Goal: Task Accomplishment & Management: Manage account settings

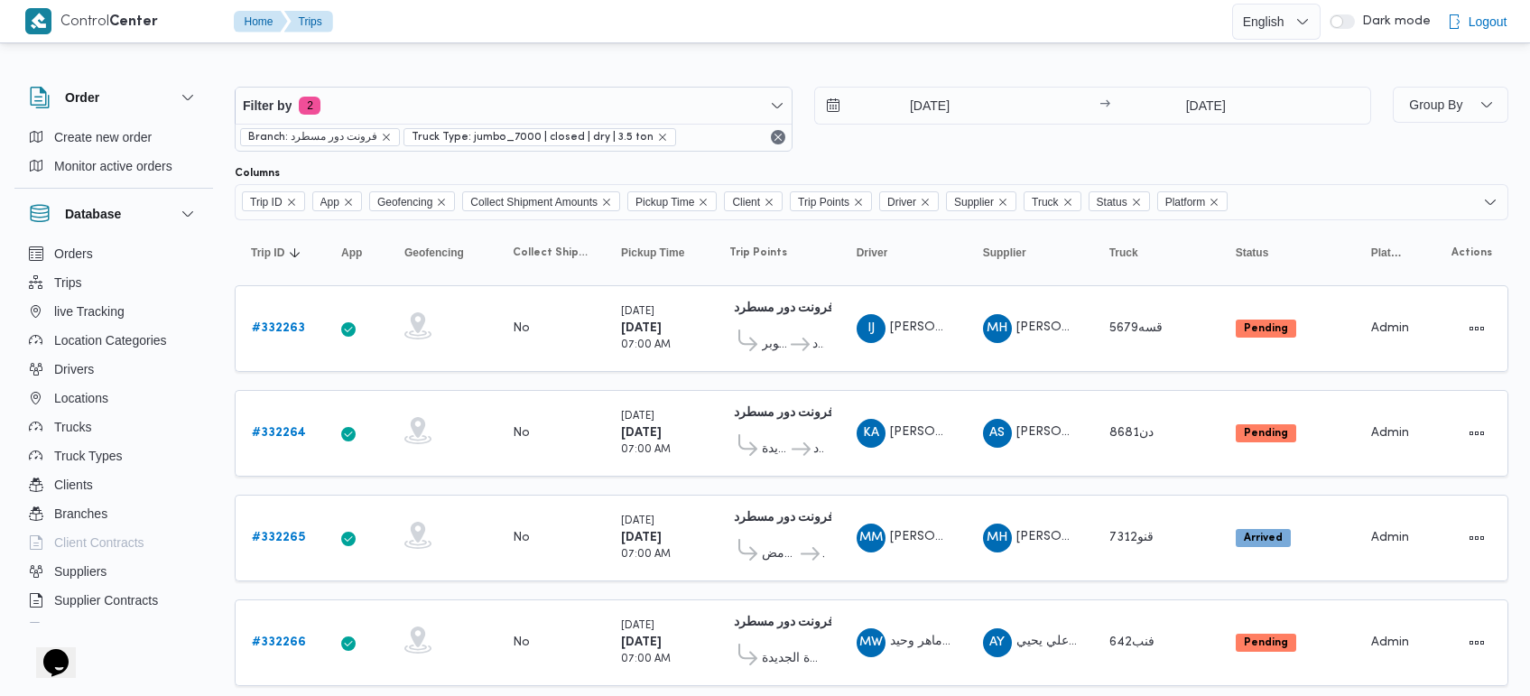
click at [953, 41] on div at bounding box center [786, 21] width 892 height 42
click at [914, 106] on input "[DATE]" at bounding box center [917, 106] width 205 height 36
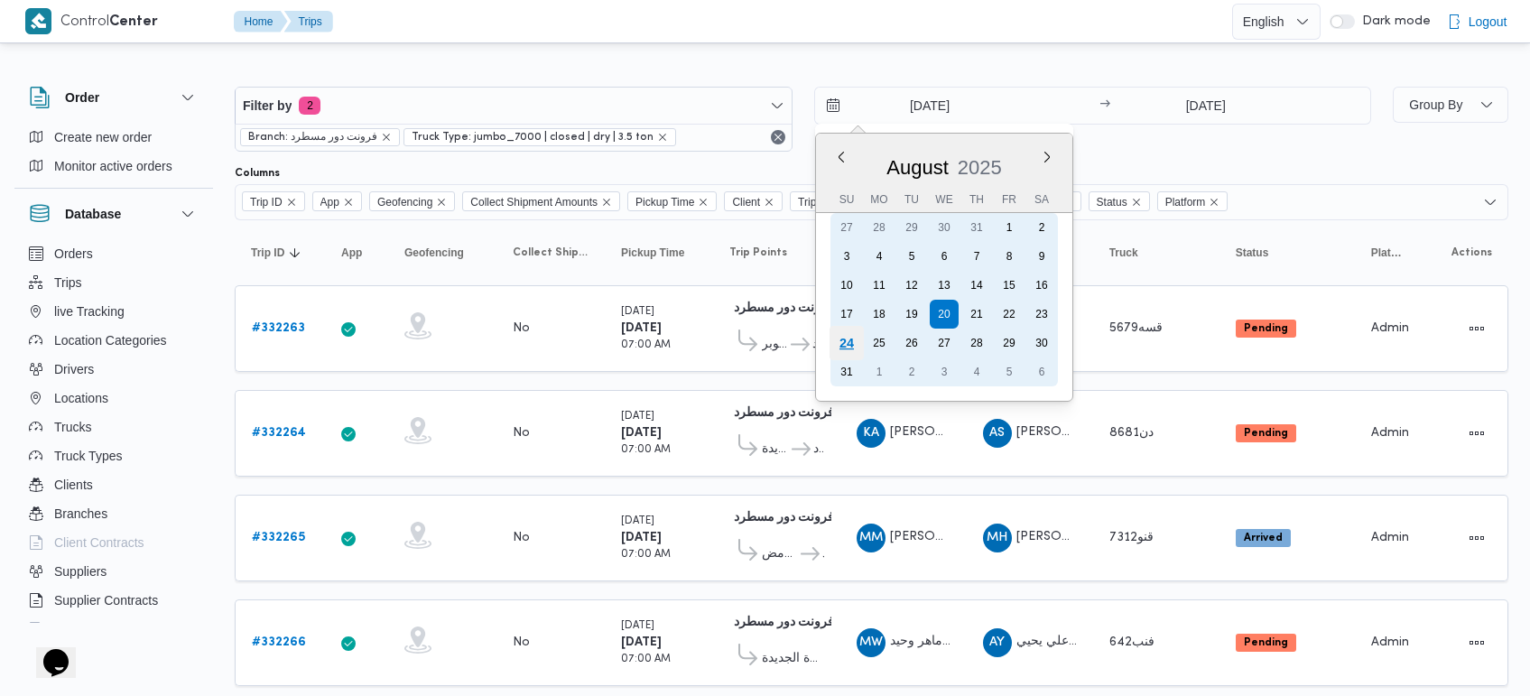
click at [851, 337] on div "24" at bounding box center [846, 343] width 34 height 34
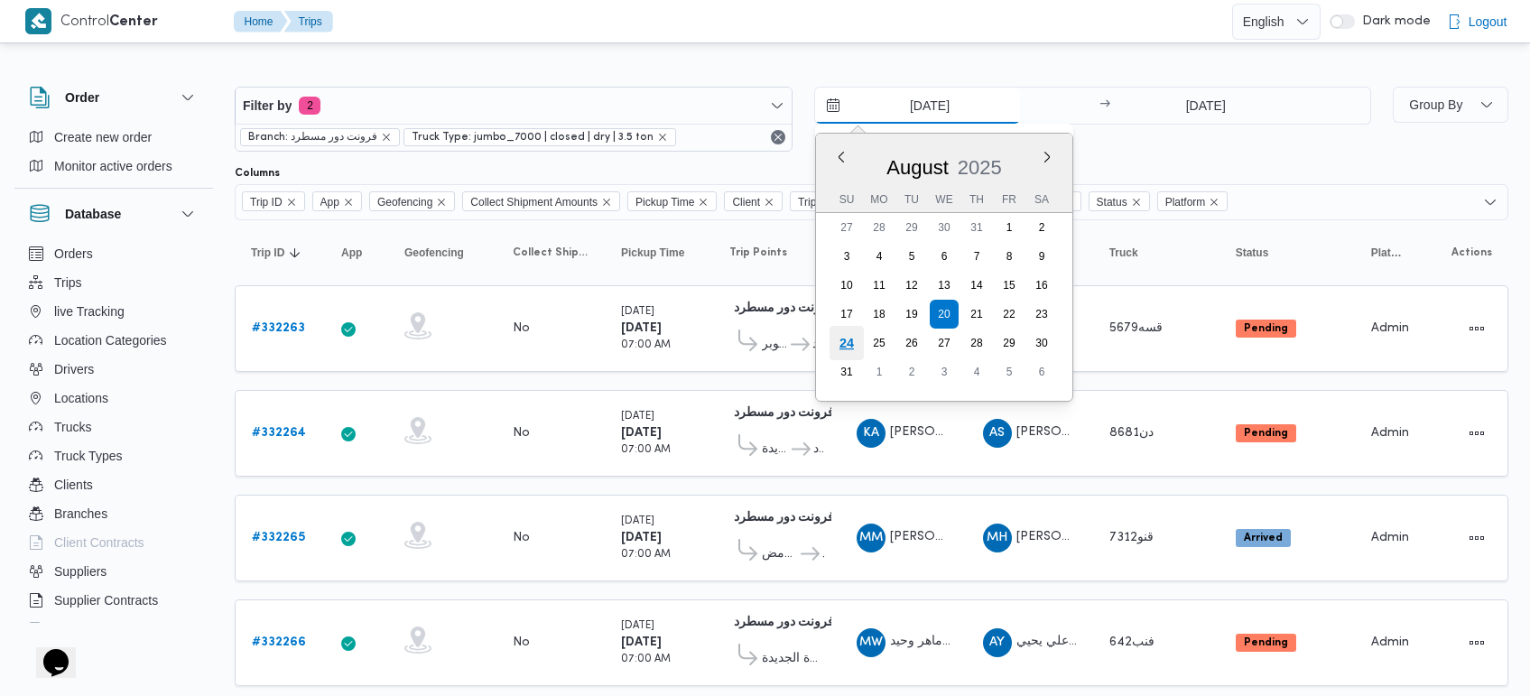
type input "[DATE]"
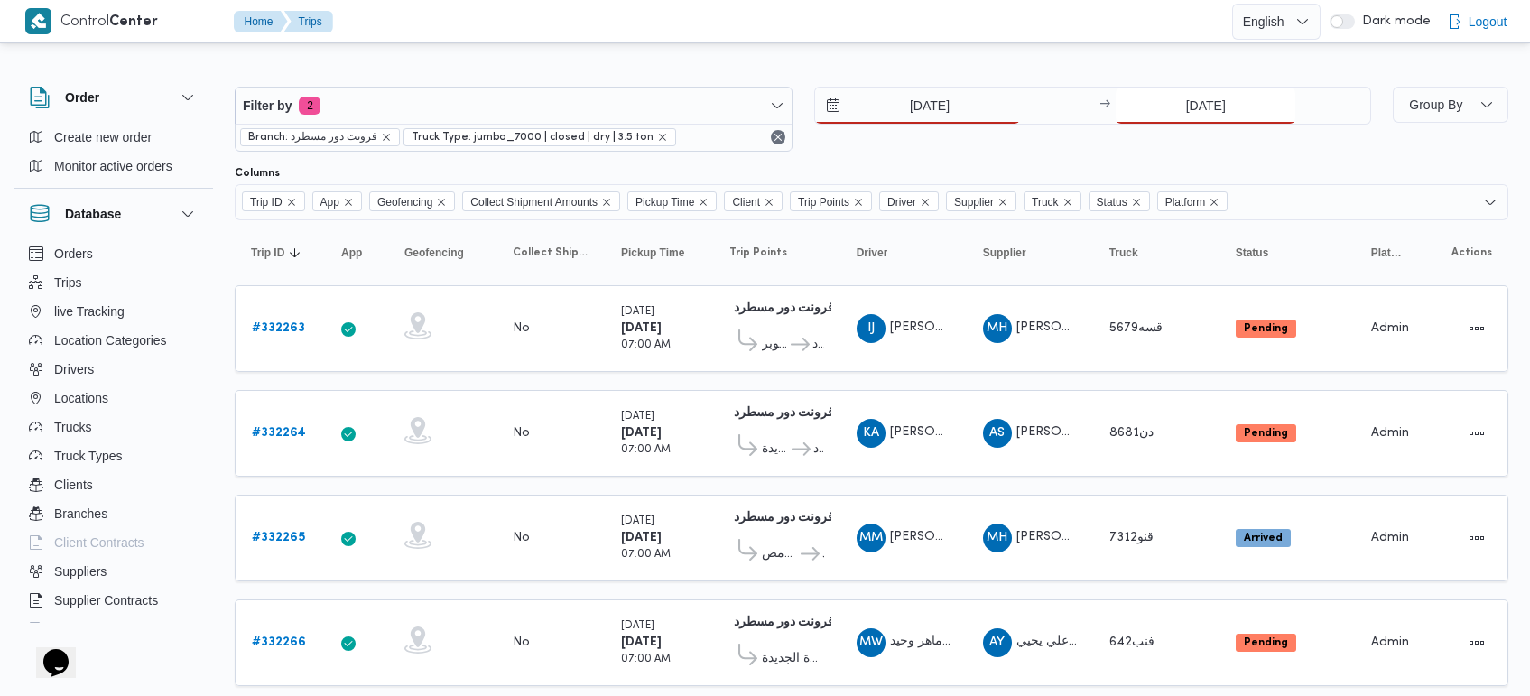
click at [1201, 102] on input "20/8/2025" at bounding box center [1206, 106] width 180 height 36
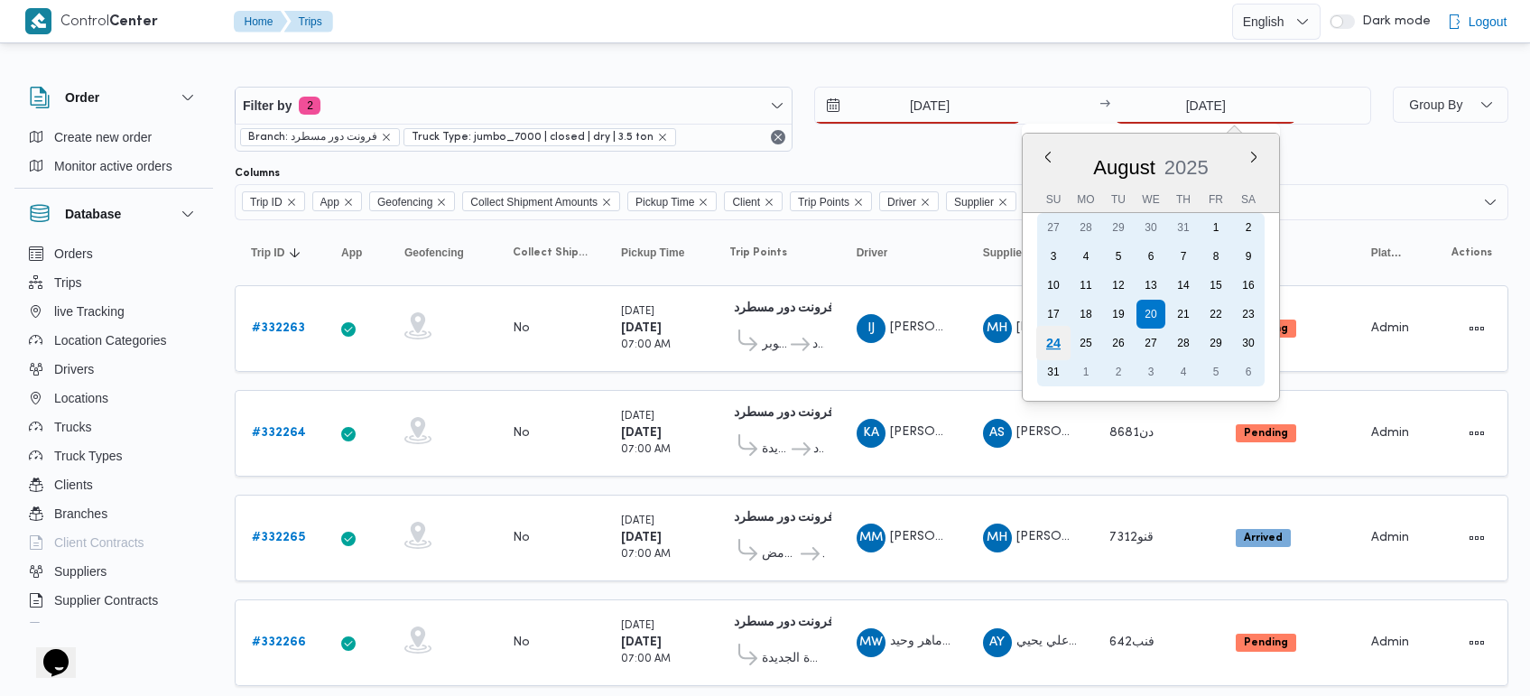
click at [1052, 330] on div "24" at bounding box center [1053, 343] width 34 height 34
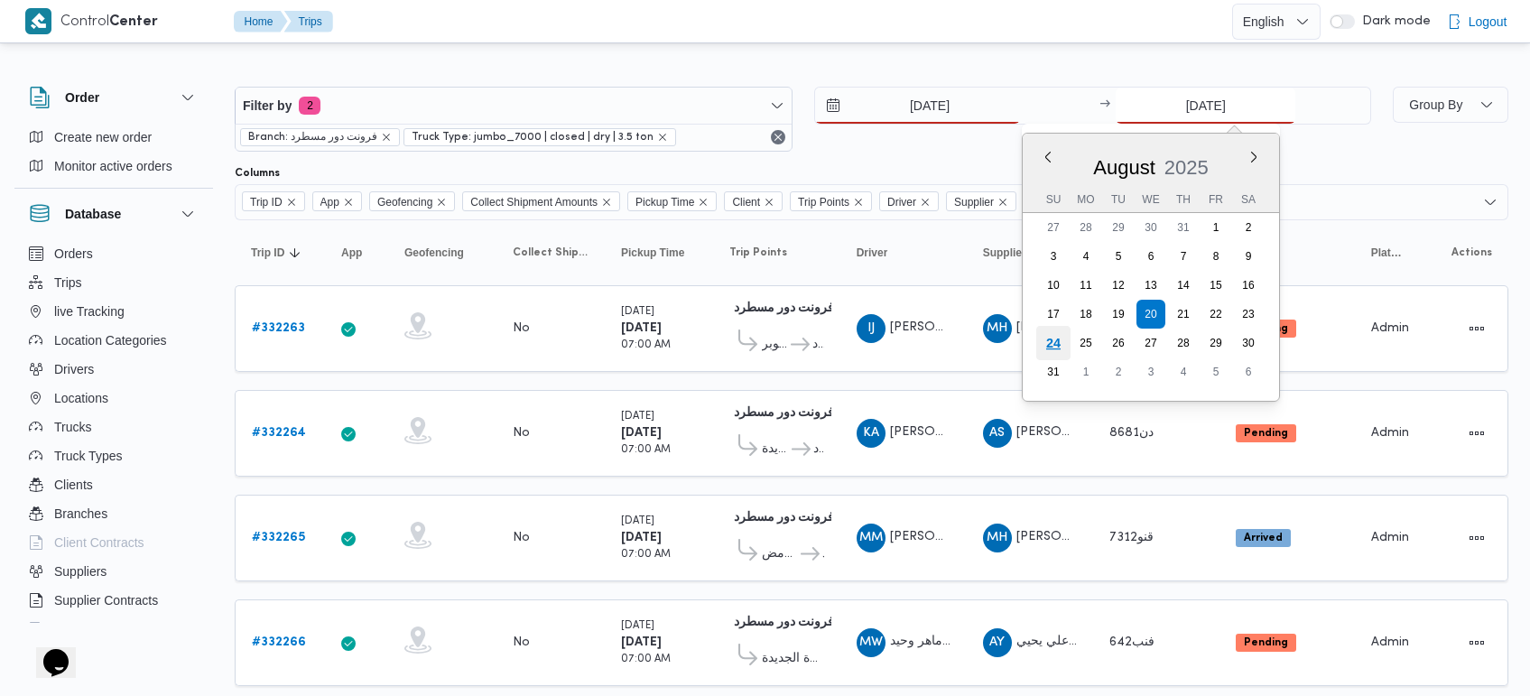
type input "24/8/2025"
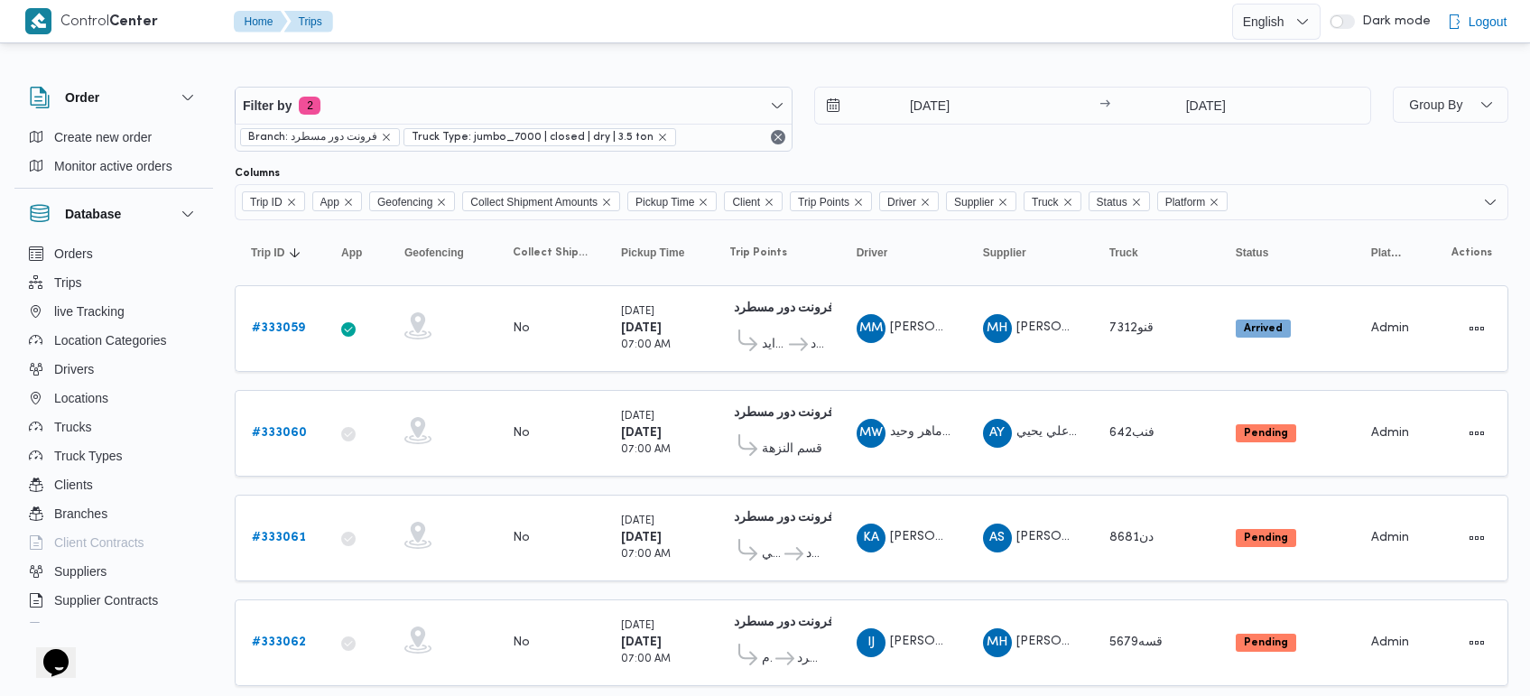
click at [1031, 68] on div at bounding box center [872, 72] width 1274 height 29
click at [1008, 51] on div "Filter by 2 Branch: فرونت دور مسطرد Truck Type: jumbo_7000 | closed | dry | 3.5…" at bounding box center [754, 397] width 1530 height 701
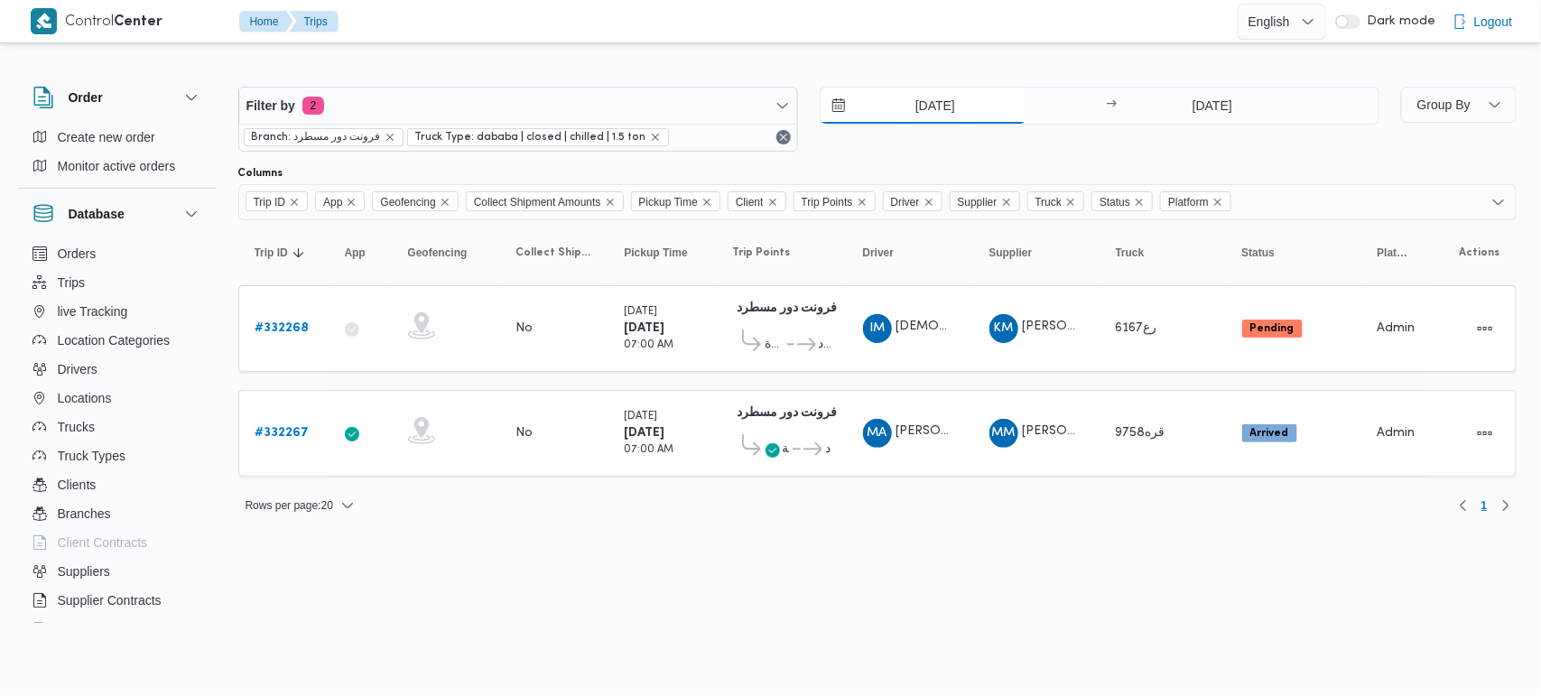
click at [943, 111] on input "[DATE]" at bounding box center [923, 106] width 205 height 36
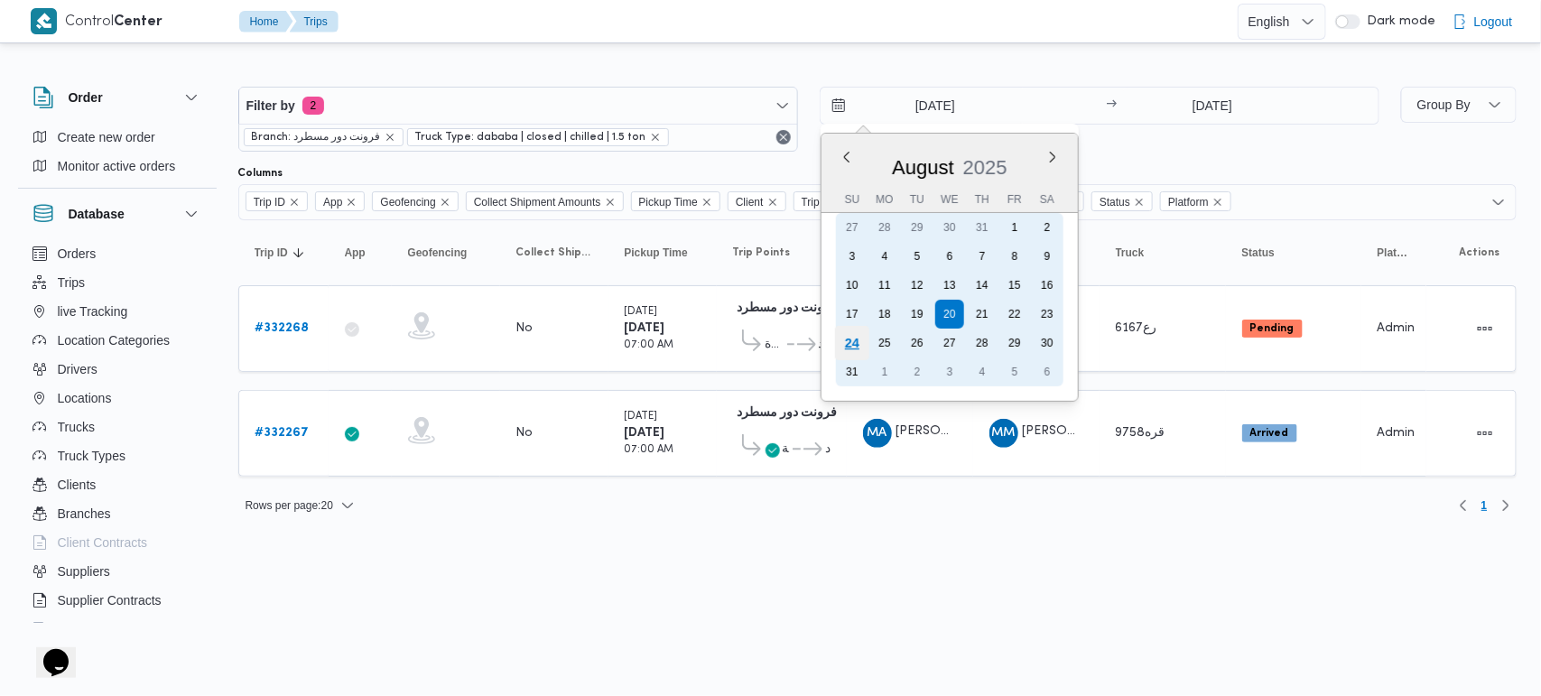
click at [842, 349] on div "24" at bounding box center [851, 343] width 34 height 34
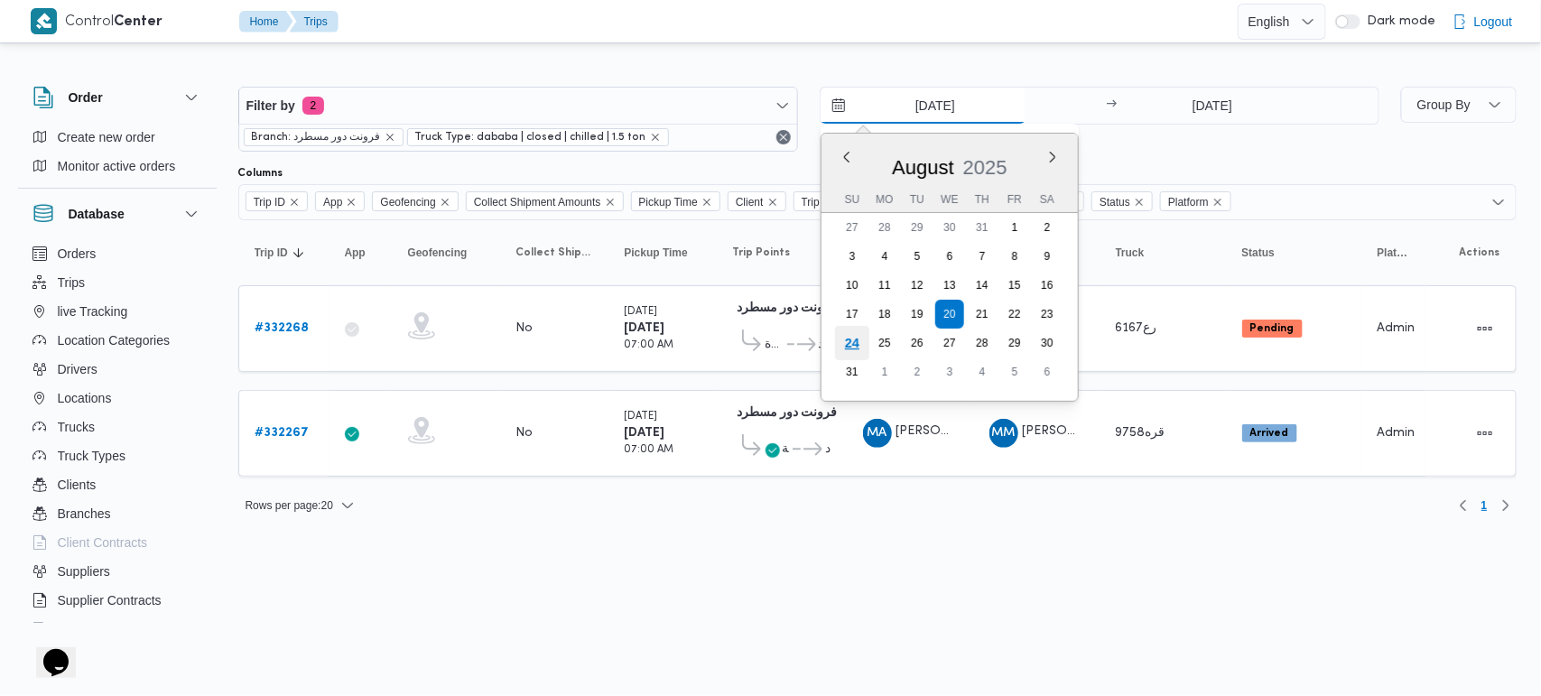
type input "[DATE]"
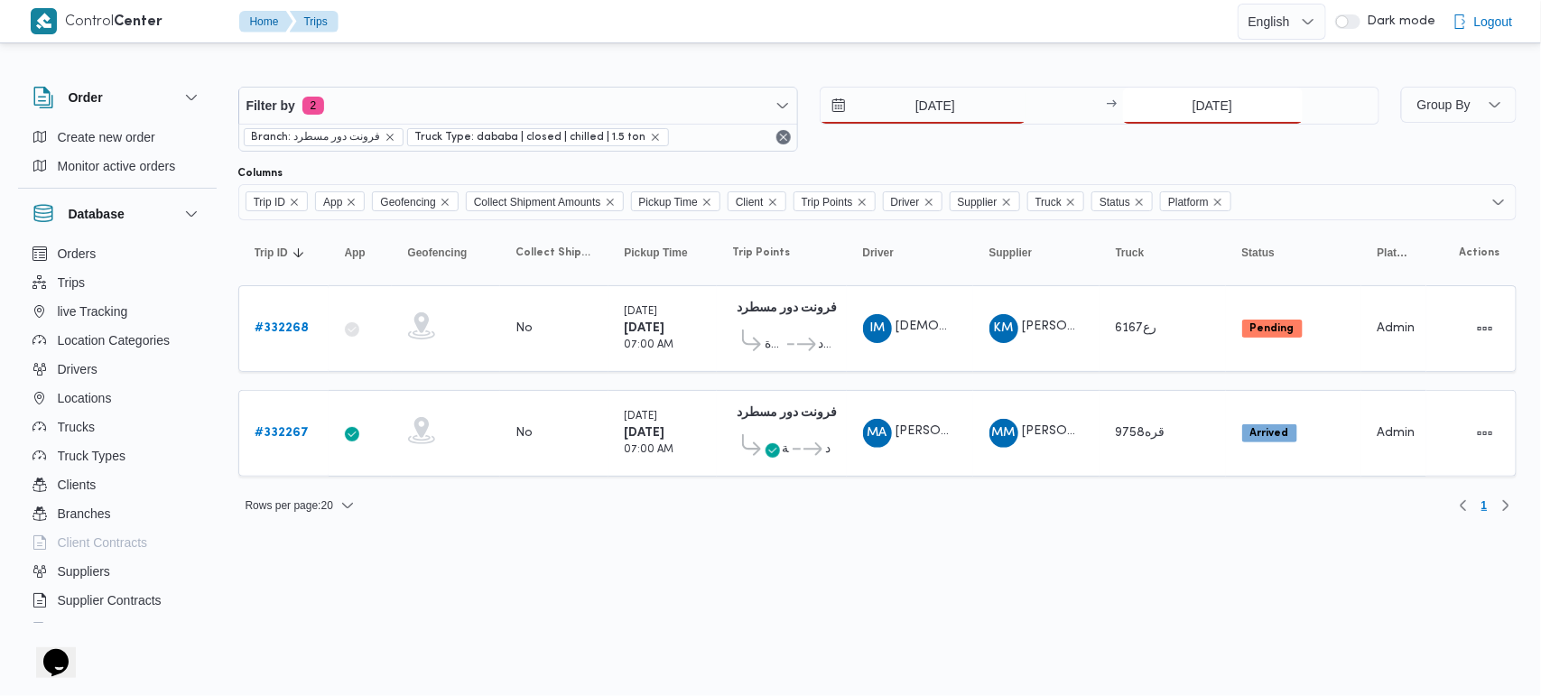
click at [1219, 108] on input "[DATE]" at bounding box center [1213, 106] width 180 height 36
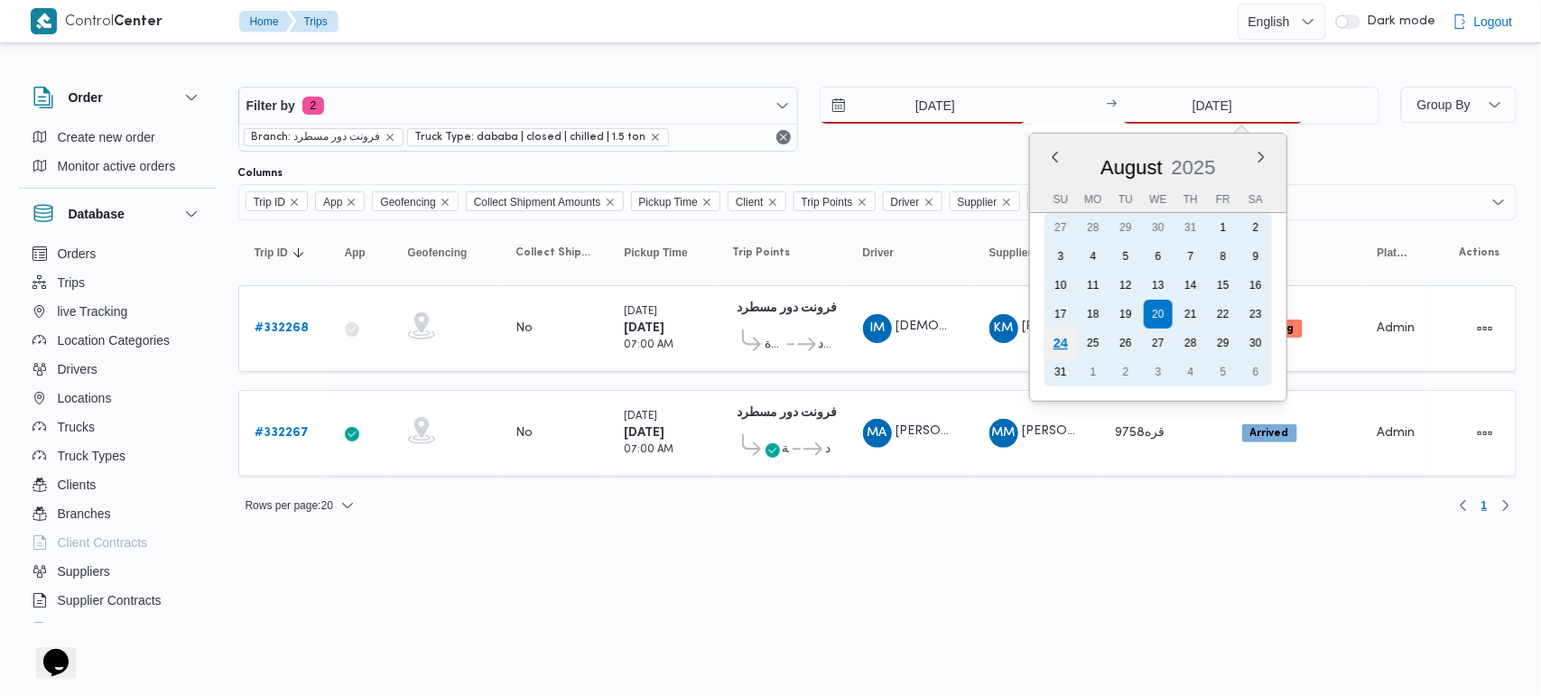
click at [1059, 340] on div "24" at bounding box center [1060, 343] width 34 height 34
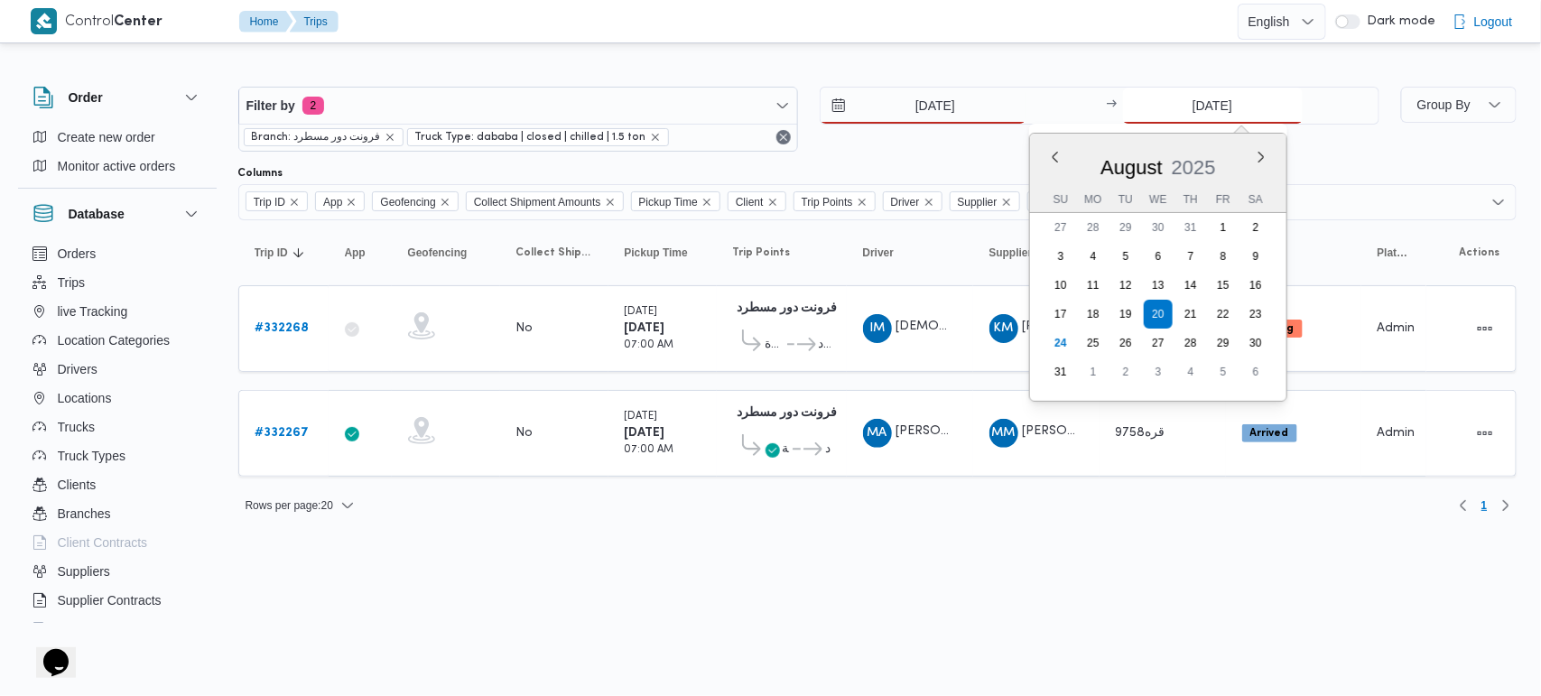
type input "[DATE]"
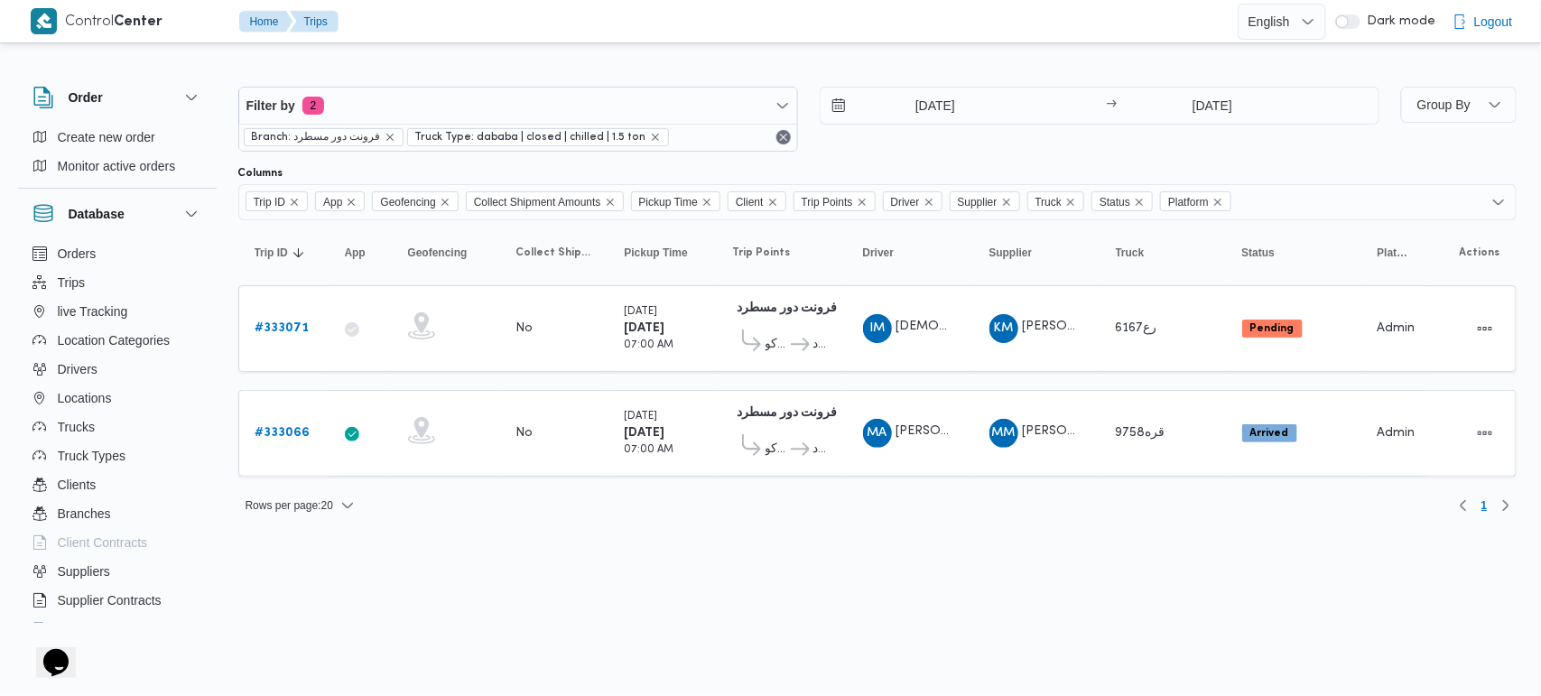
click at [978, 558] on html "Control Center Home Trips English عربي Dark mode Logout Order Create new order …" at bounding box center [770, 348] width 1541 height 696
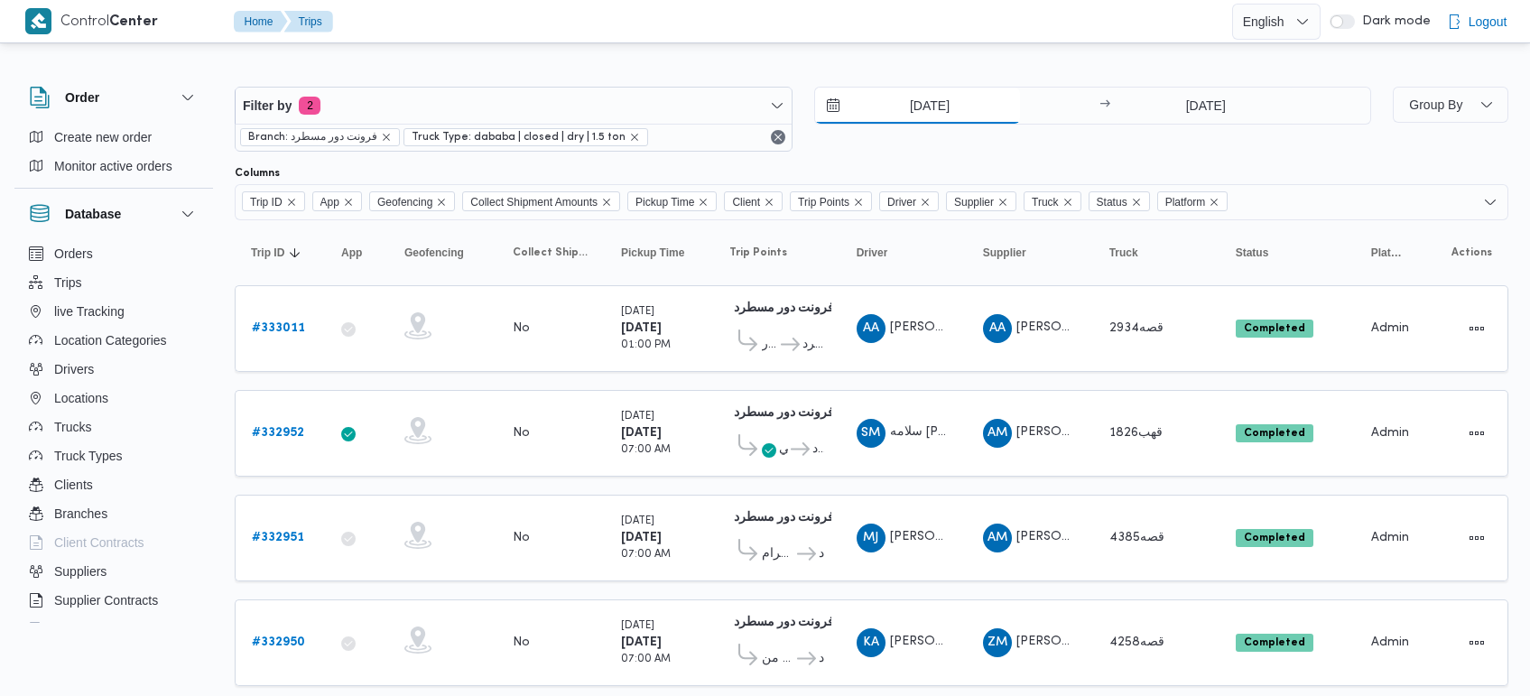
click at [909, 93] on input "23/8/2025" at bounding box center [917, 106] width 205 height 36
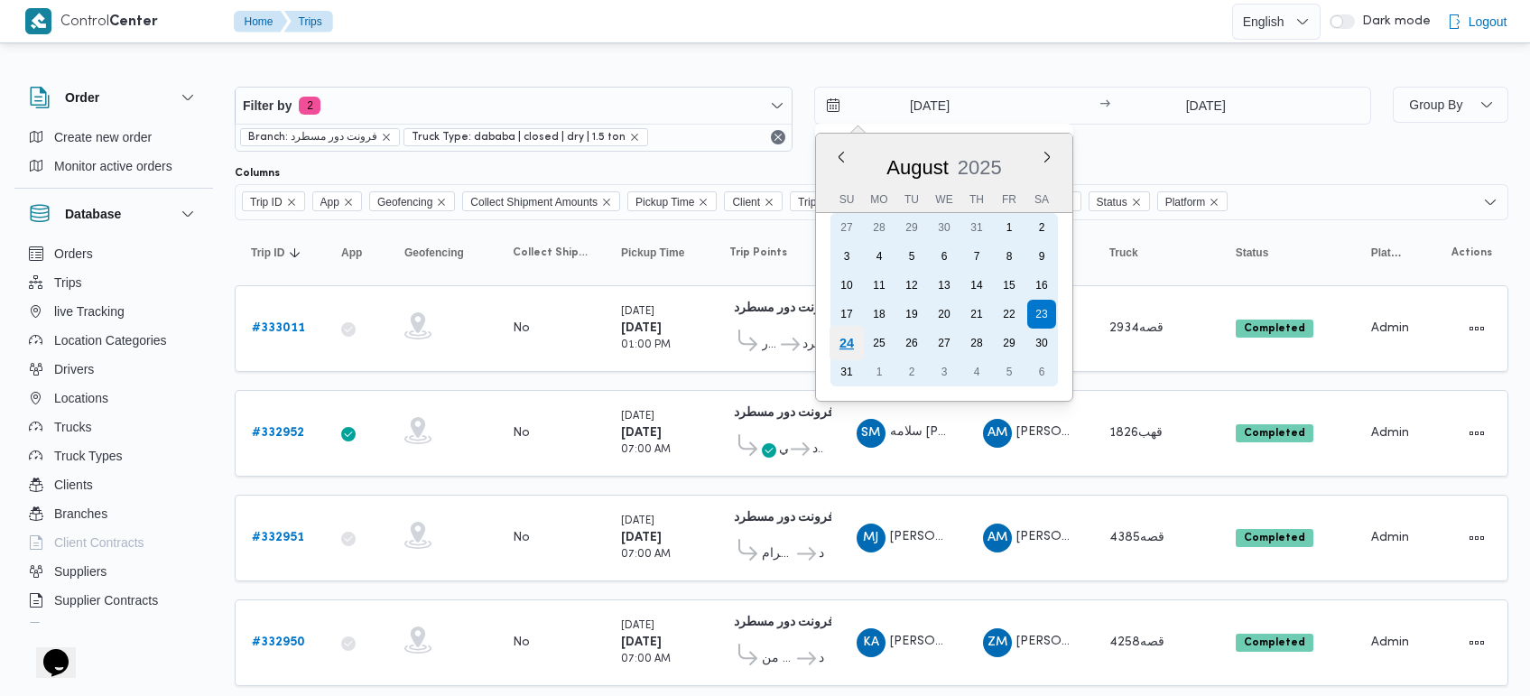
click at [833, 340] on div "24" at bounding box center [846, 343] width 34 height 34
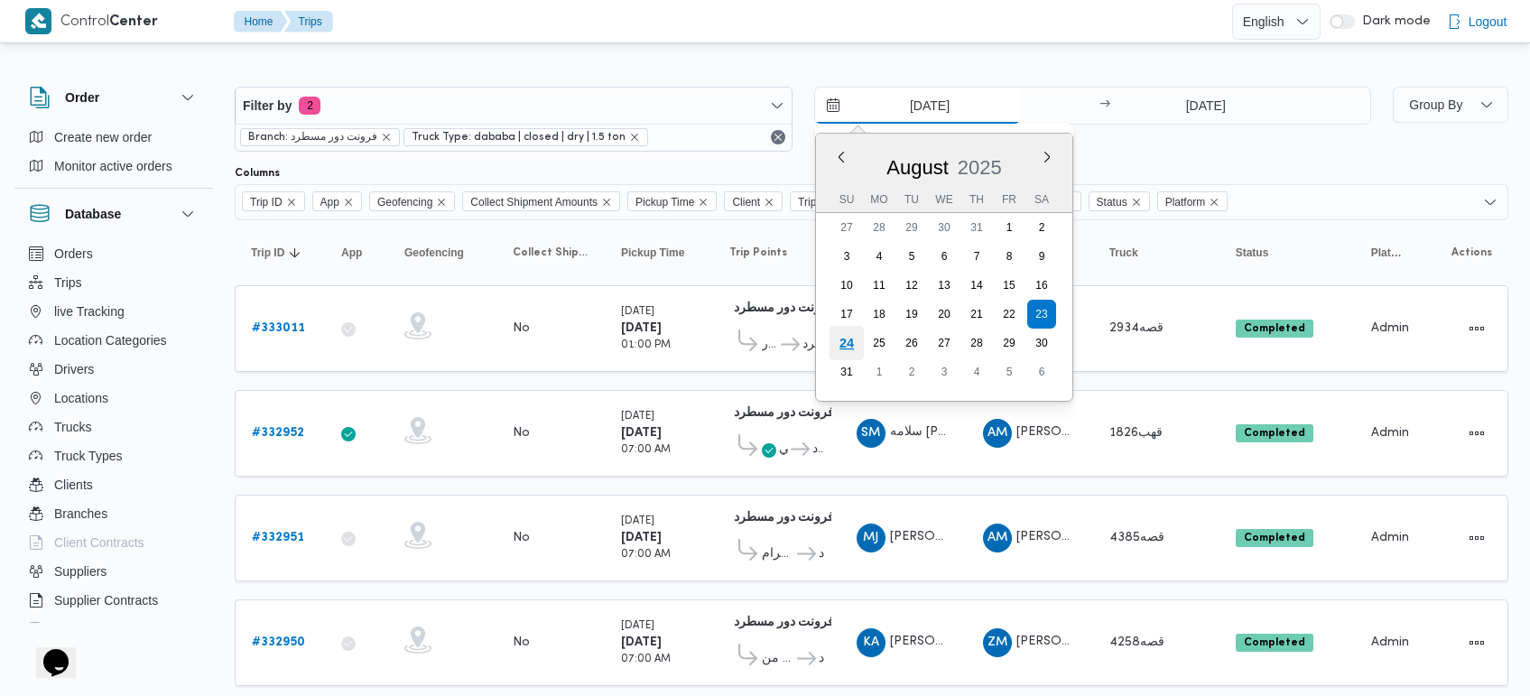
type input "24/8/2025"
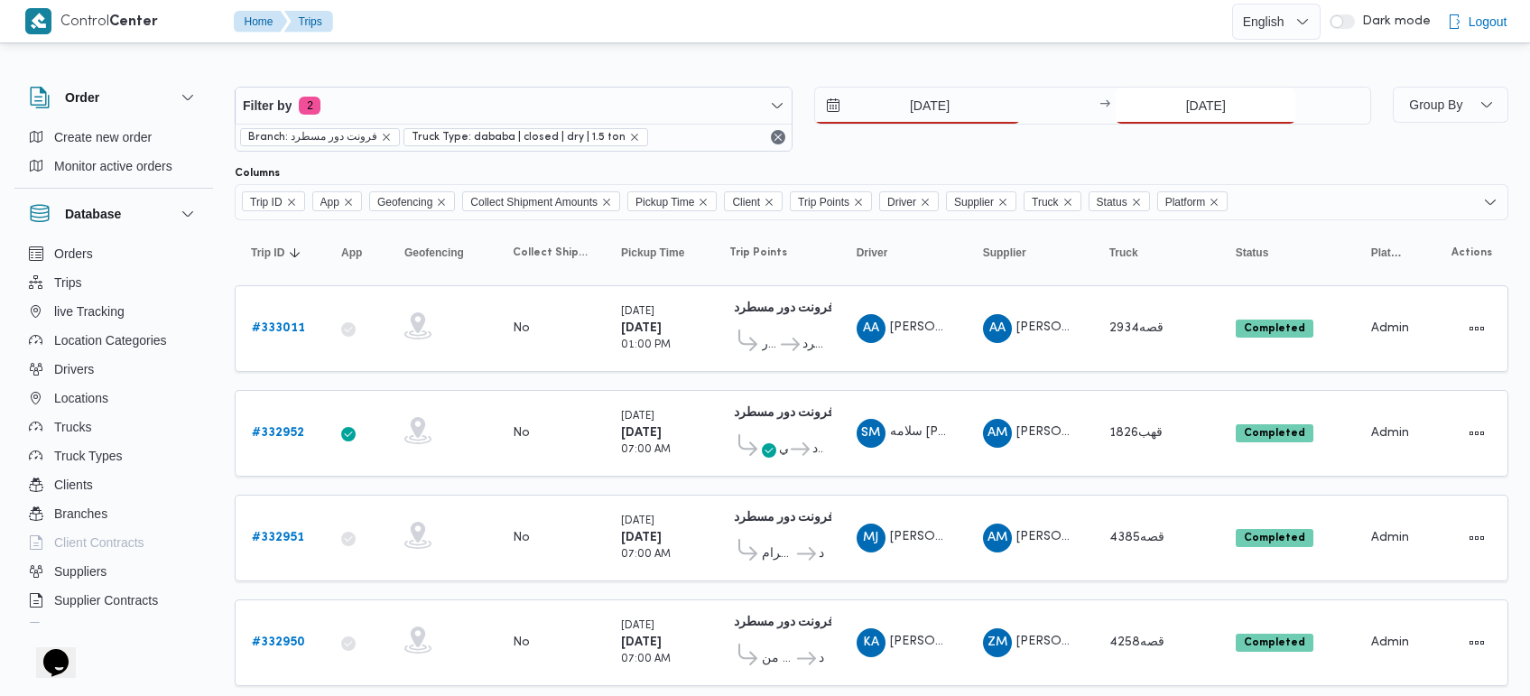
click at [1192, 102] on input "23/8/2025" at bounding box center [1206, 106] width 180 height 36
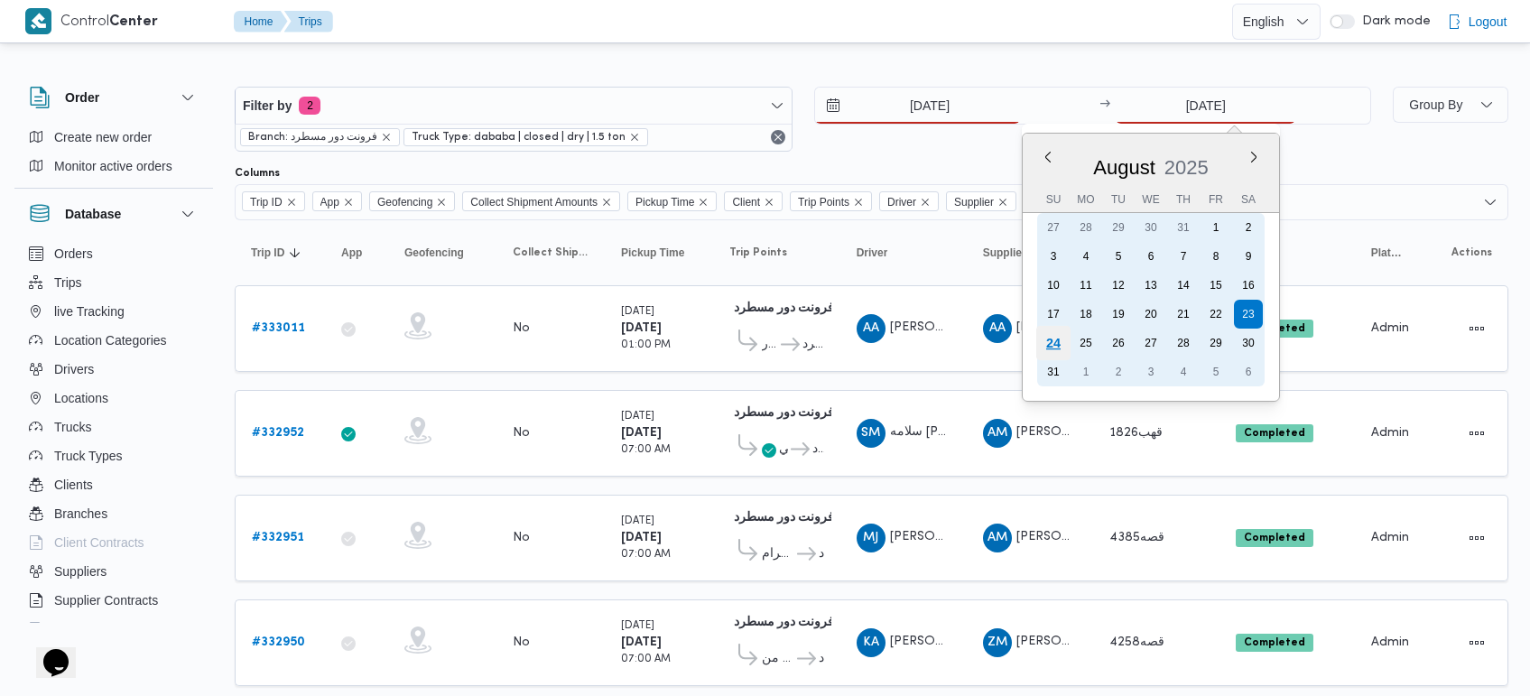
click at [1054, 339] on div "24" at bounding box center [1053, 343] width 34 height 34
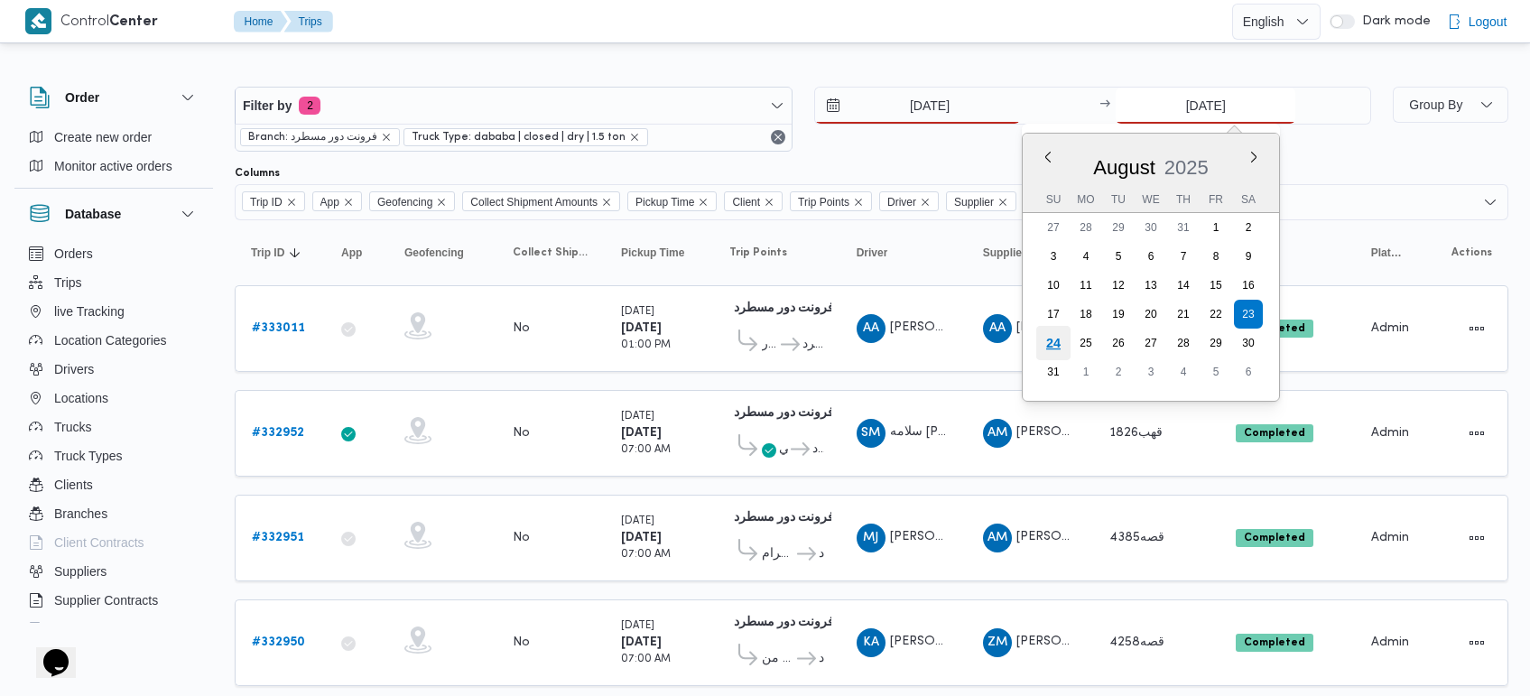
type input "24/8/2025"
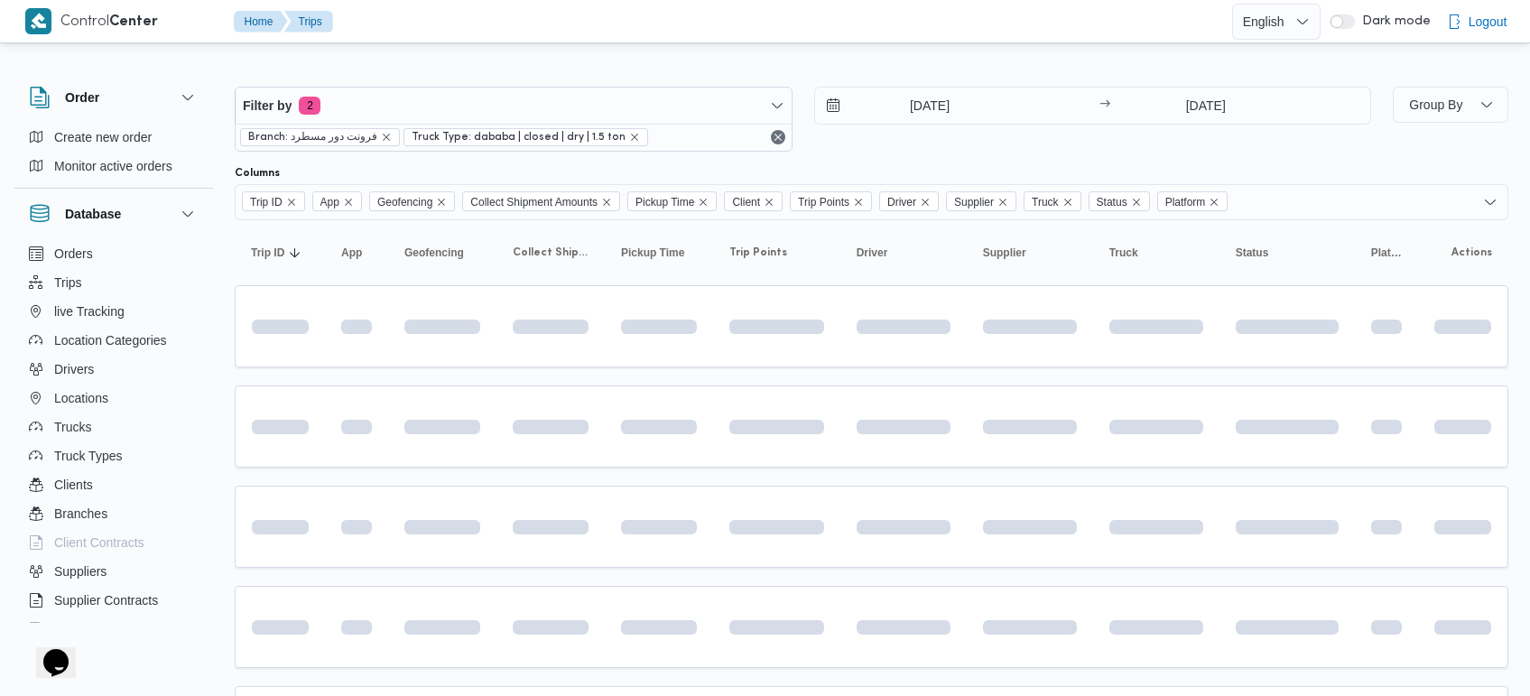
click at [937, 60] on div at bounding box center [872, 72] width 1274 height 29
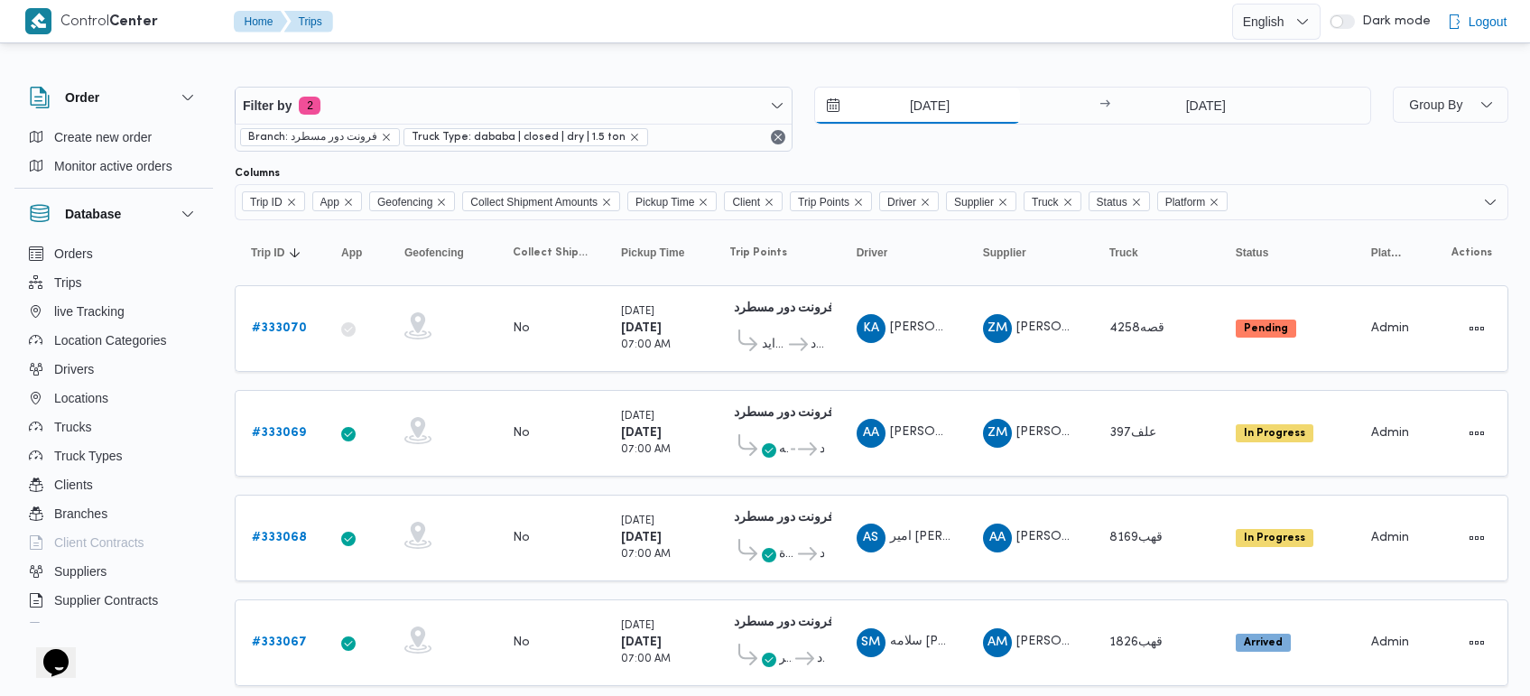
click at [923, 105] on input "24/8/2025" at bounding box center [917, 106] width 205 height 36
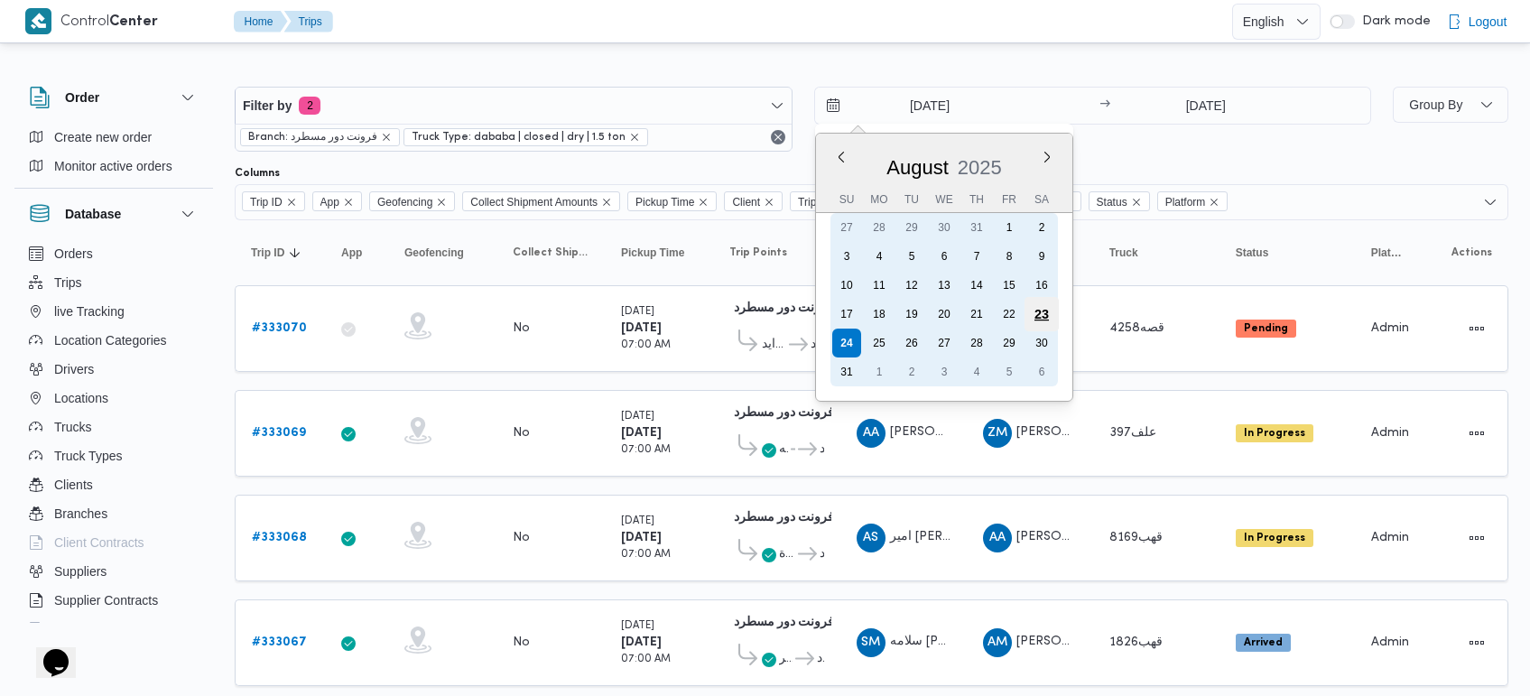
click at [1053, 305] on div "23" at bounding box center [1041, 314] width 34 height 34
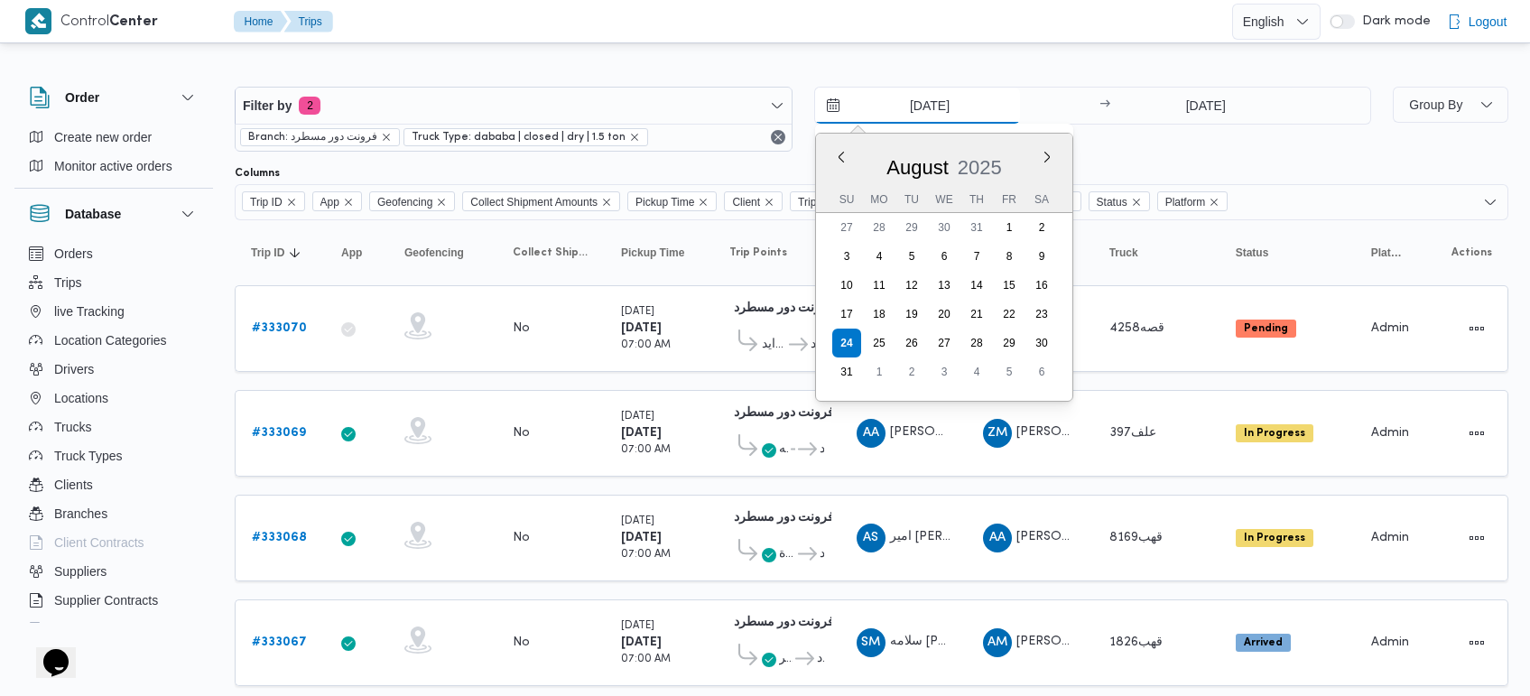
type input "23/8/2025"
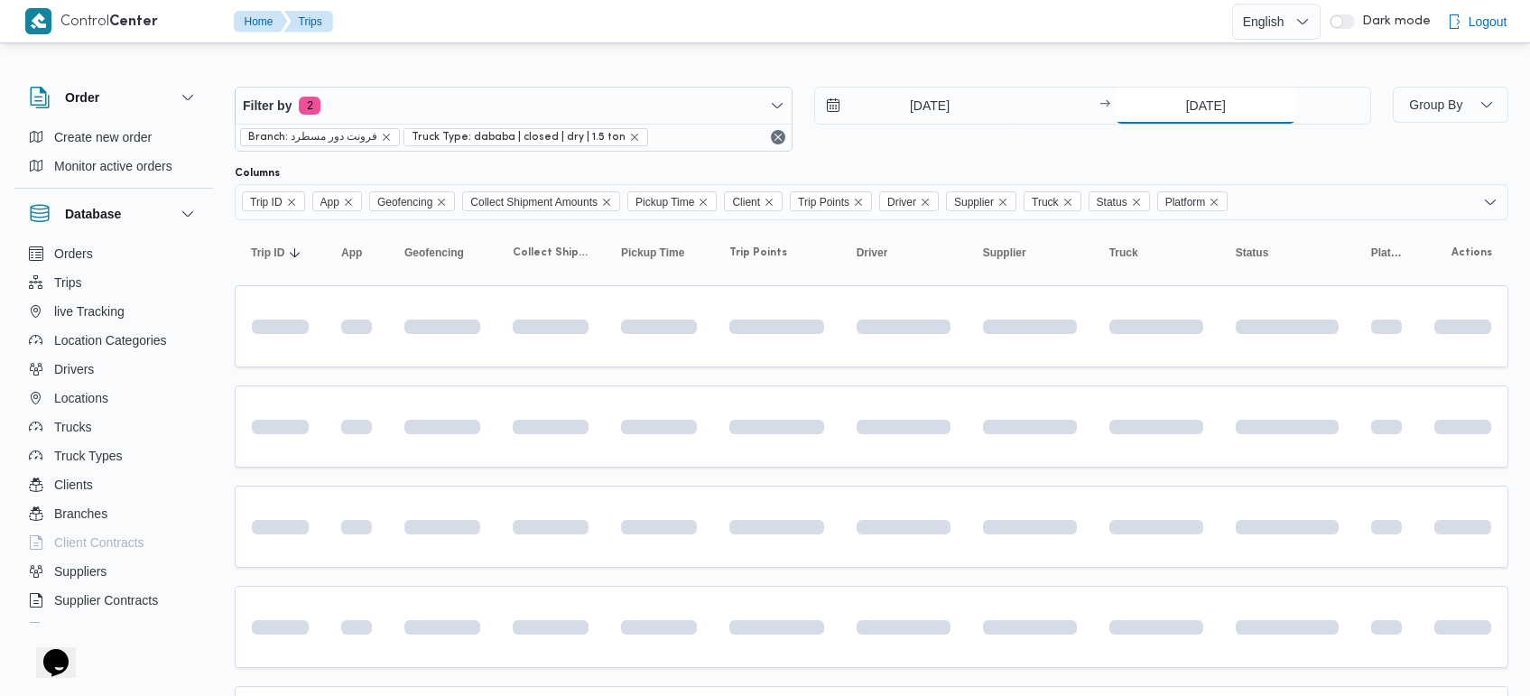
click at [1194, 100] on input "24/8/2025" at bounding box center [1206, 106] width 180 height 36
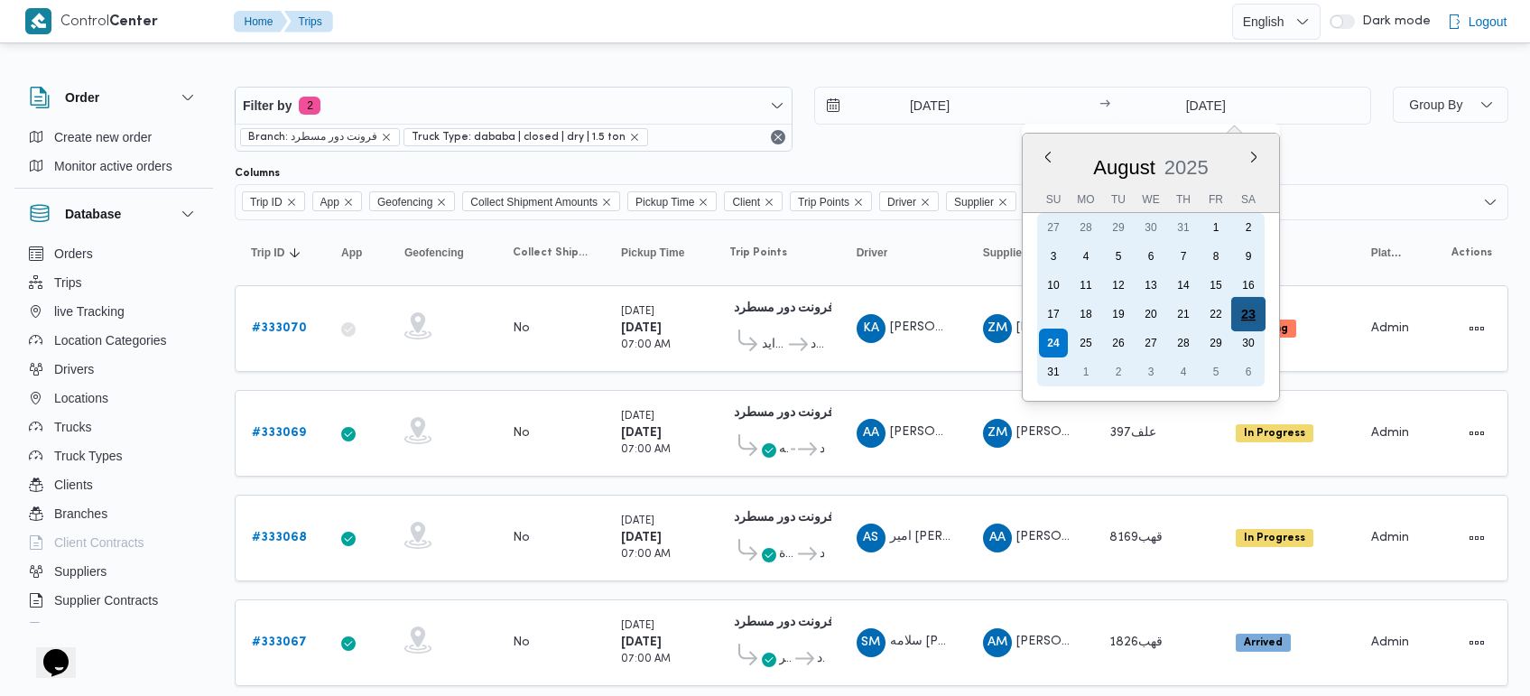
click at [1259, 301] on div "23" at bounding box center [1248, 314] width 34 height 34
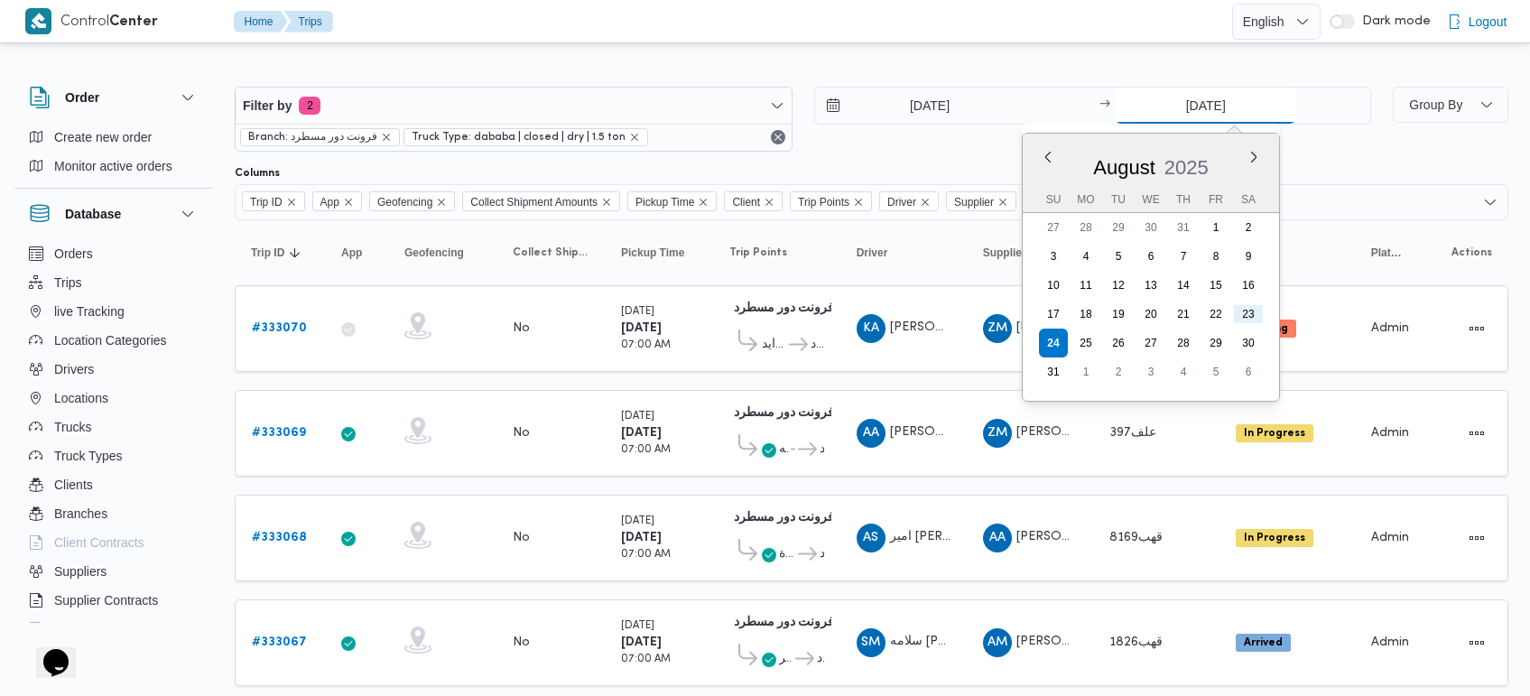
type input "23/8/2025"
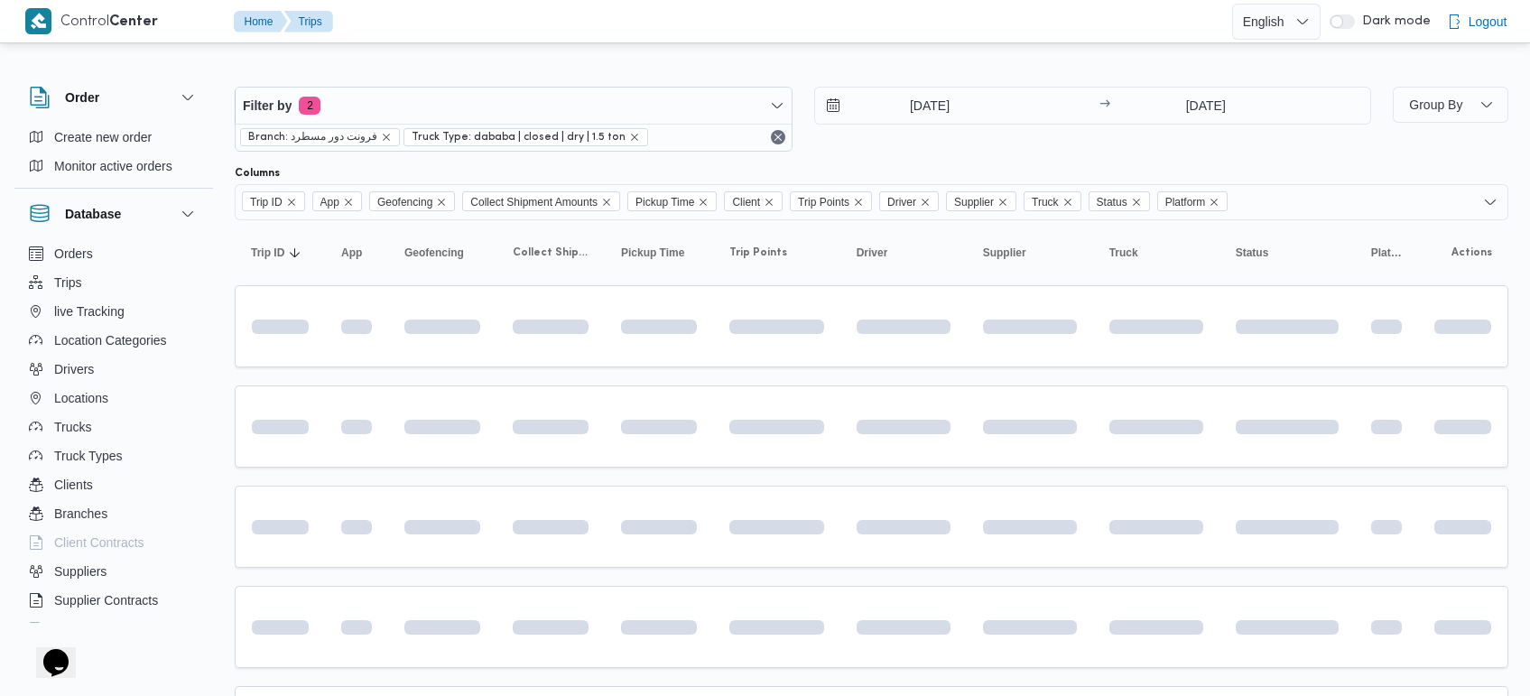
click at [1026, 68] on div at bounding box center [872, 72] width 1274 height 29
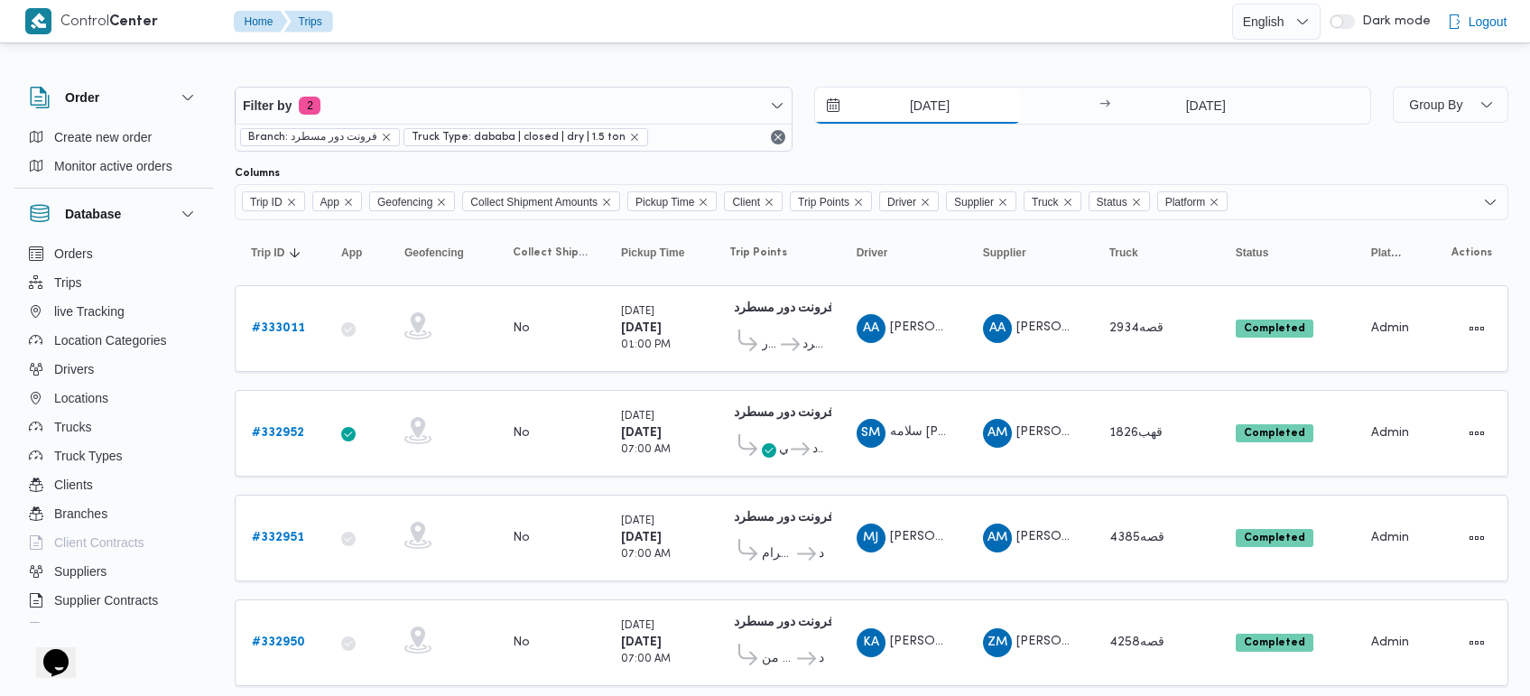
click at [926, 109] on input "23/8/2025" at bounding box center [917, 106] width 205 height 36
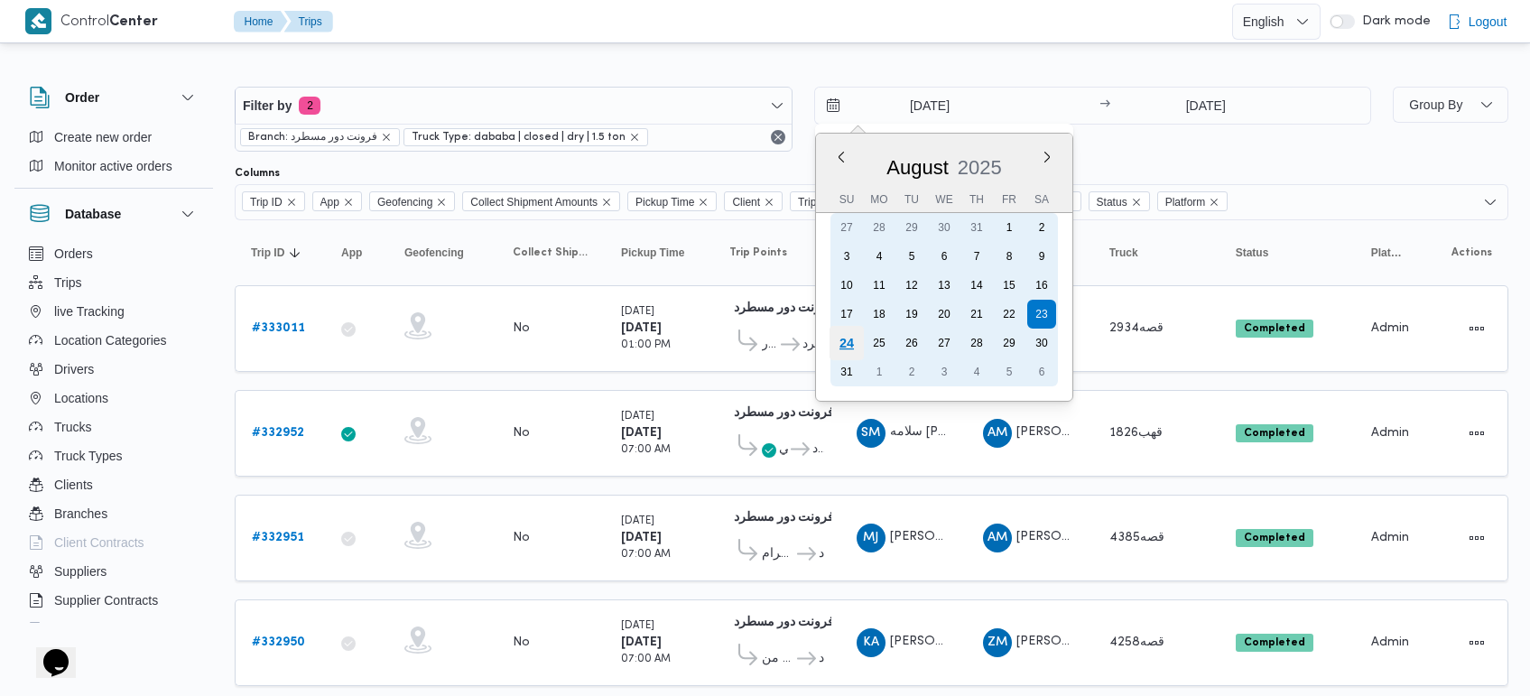
click at [853, 353] on div "24" at bounding box center [846, 343] width 34 height 34
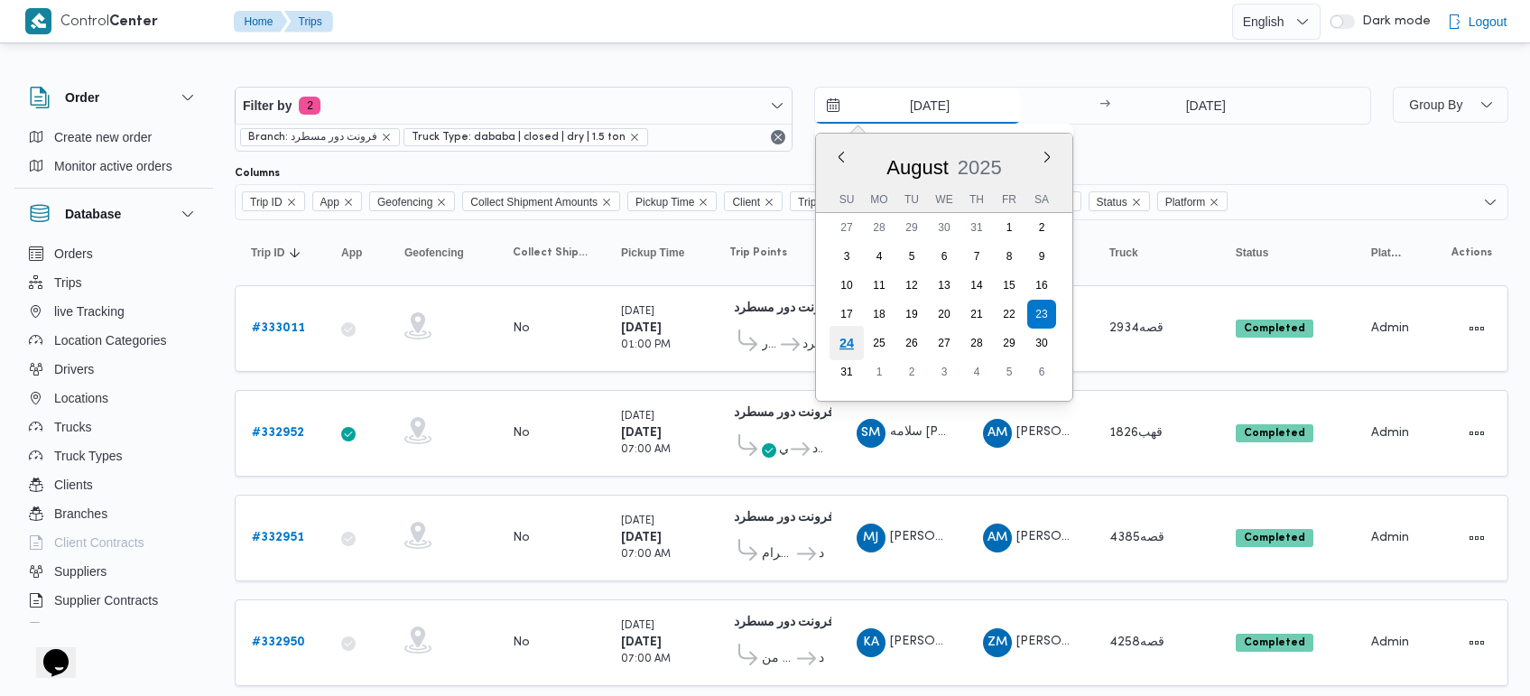
type input "24/8/2025"
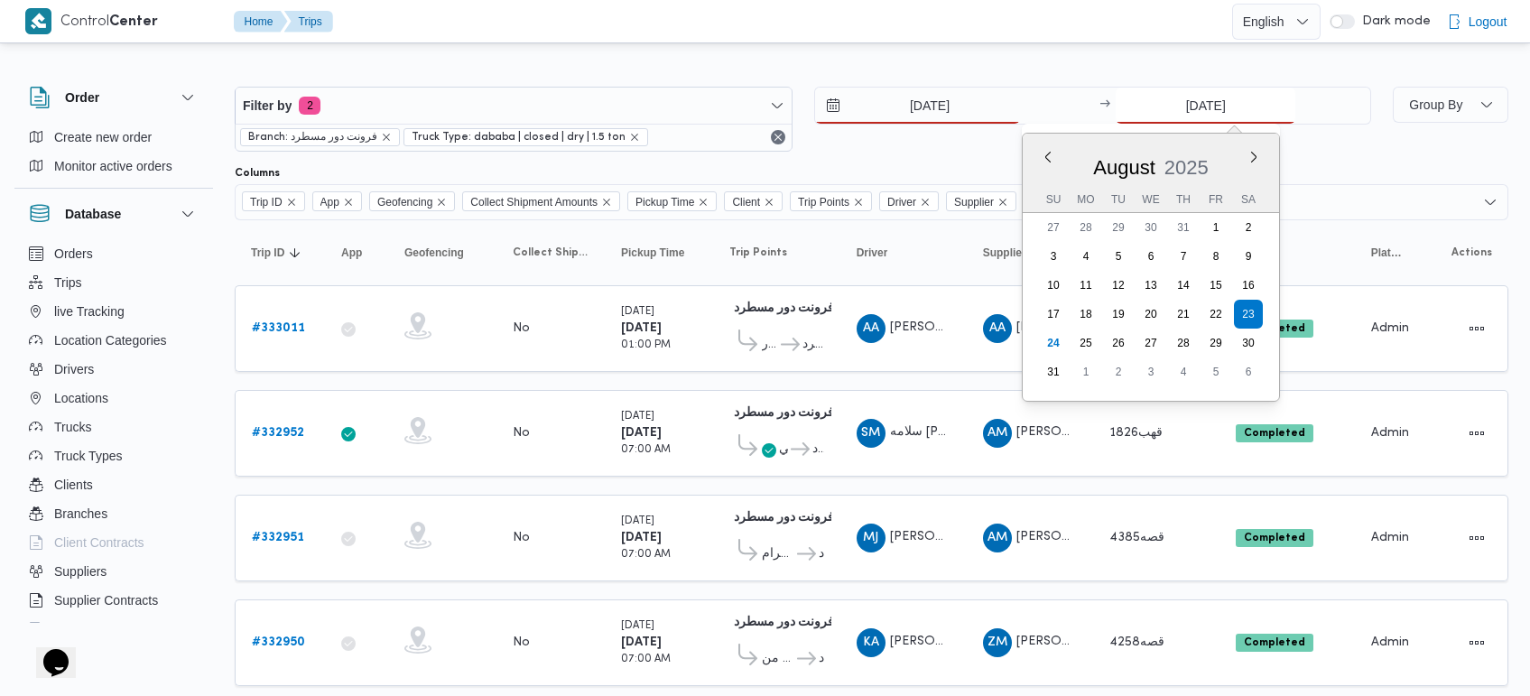
click at [1207, 114] on input "23/8/2025" at bounding box center [1206, 106] width 180 height 36
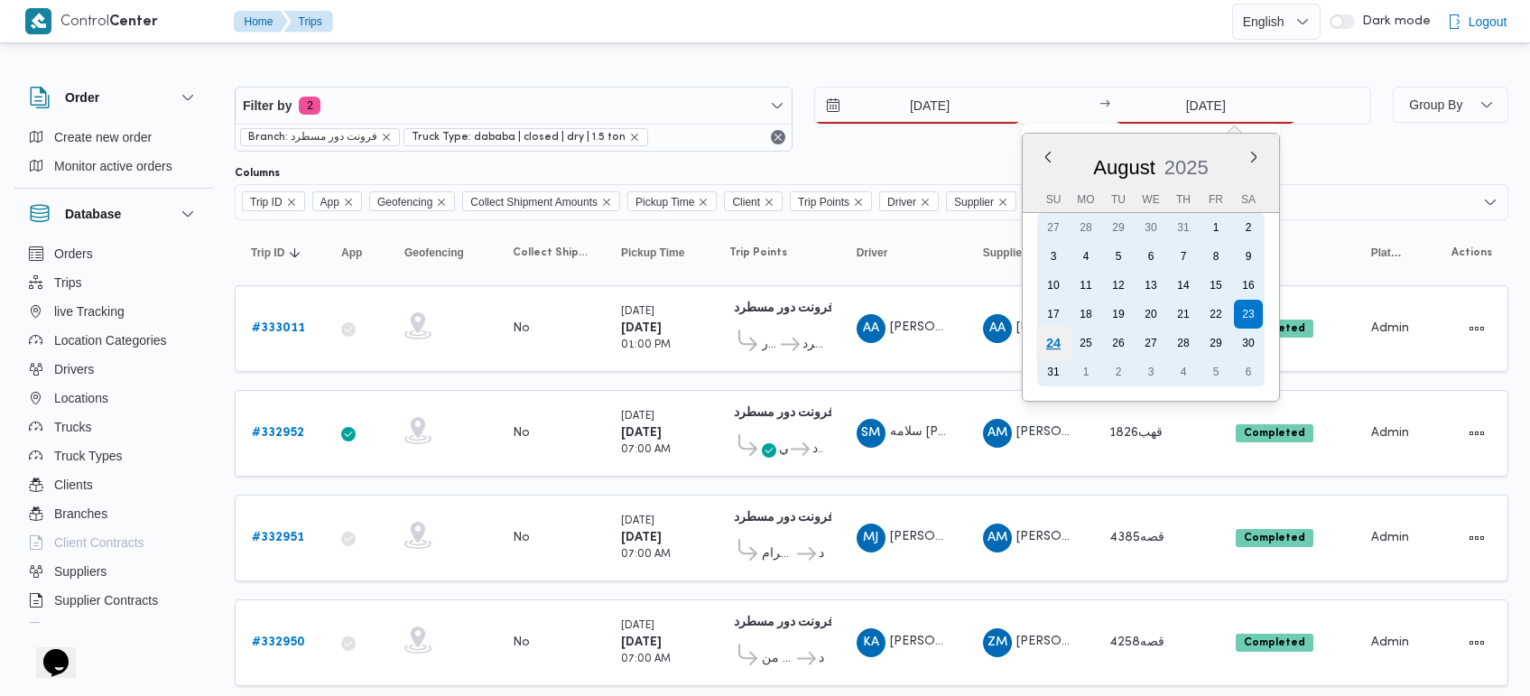
click at [1050, 343] on div "24" at bounding box center [1053, 343] width 34 height 34
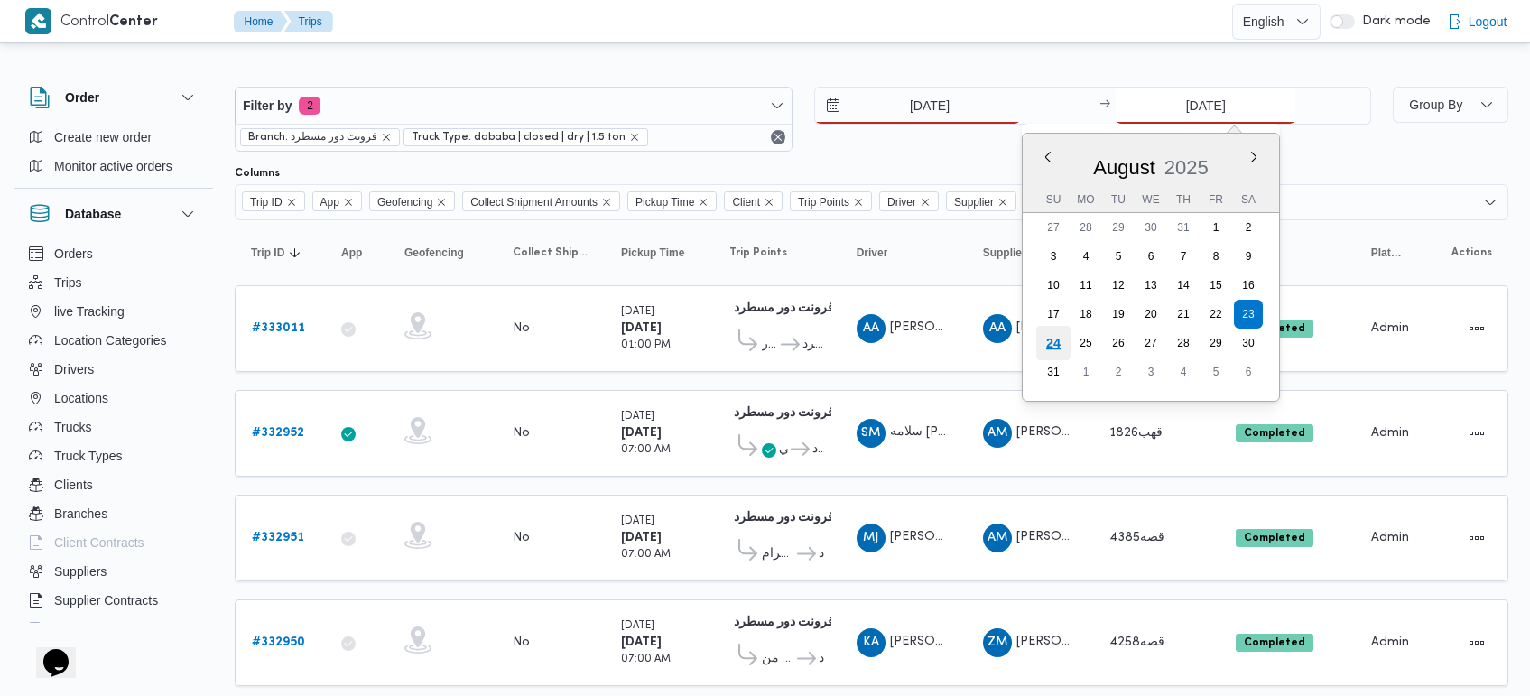
type input "24/8/2025"
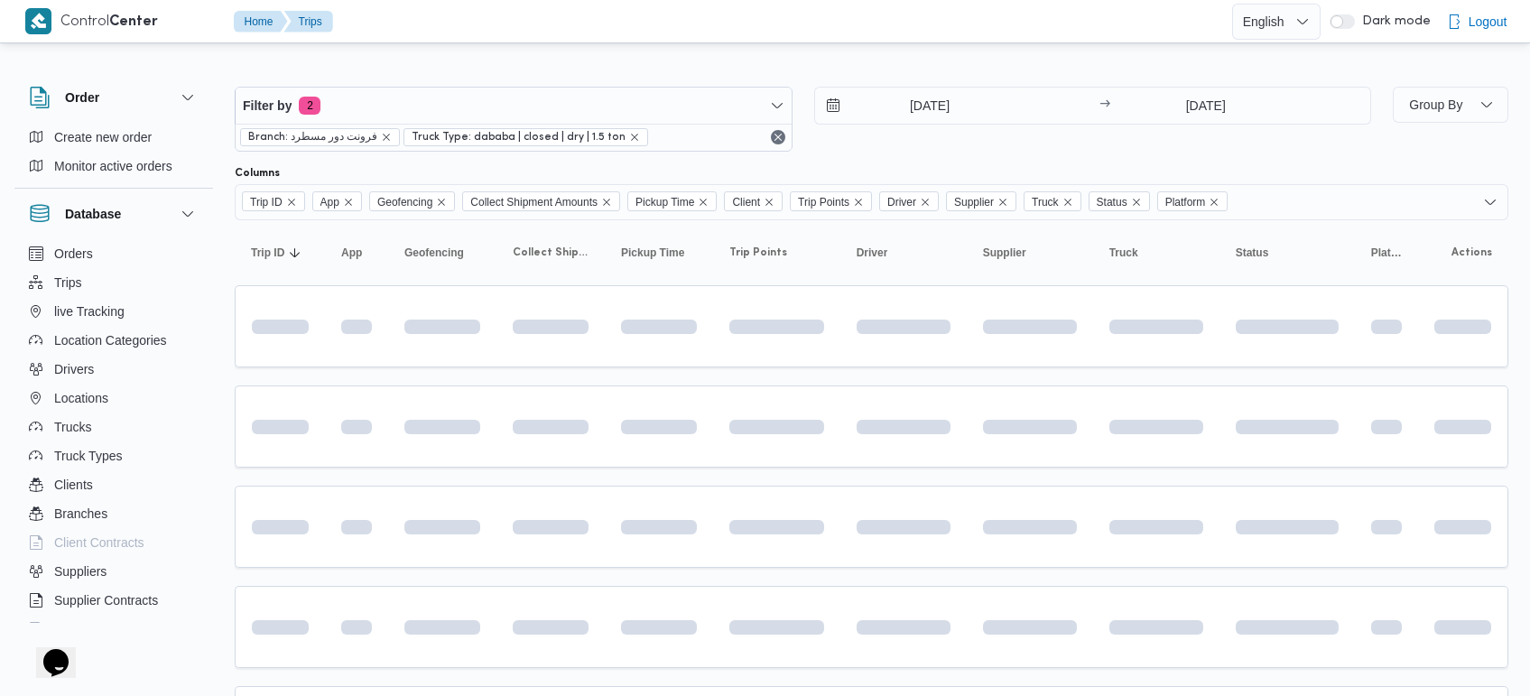
click at [979, 69] on div at bounding box center [872, 72] width 1274 height 29
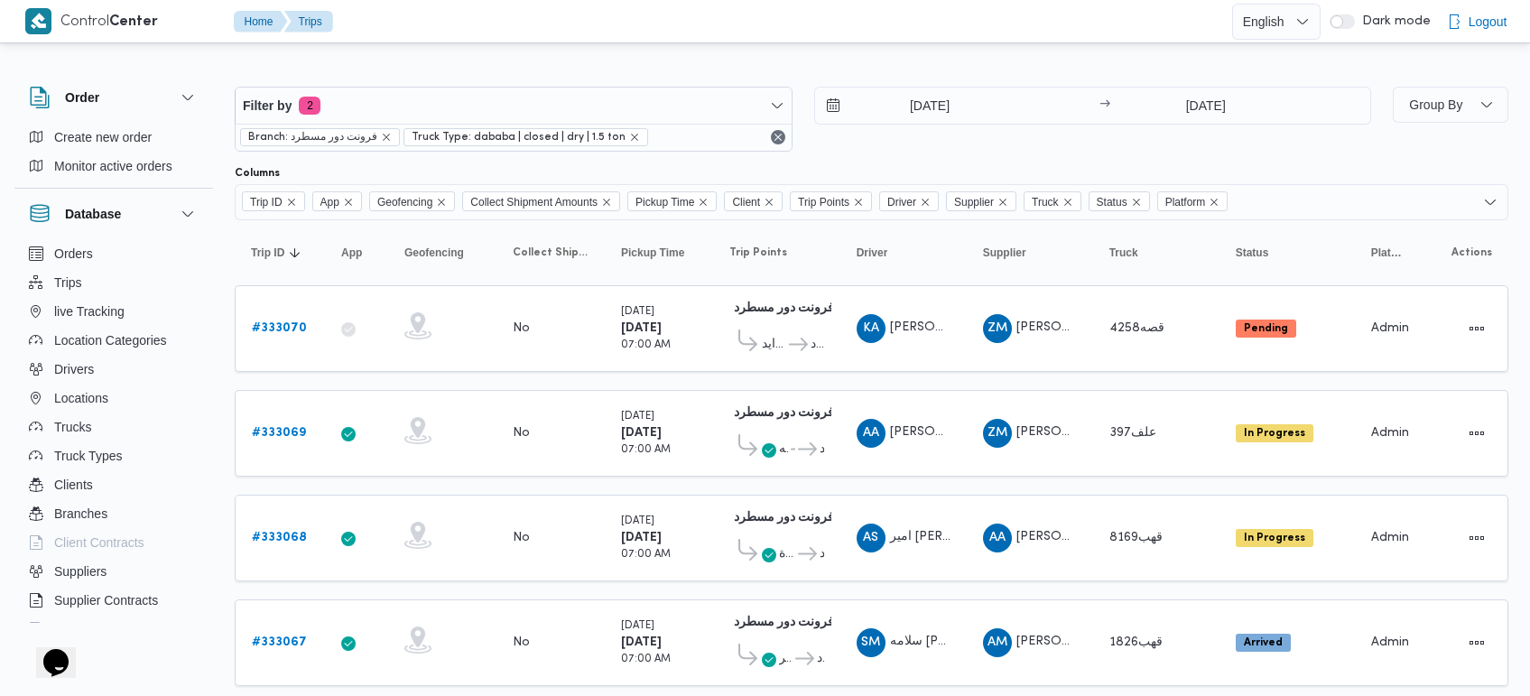
click at [945, 38] on div at bounding box center [786, 21] width 892 height 42
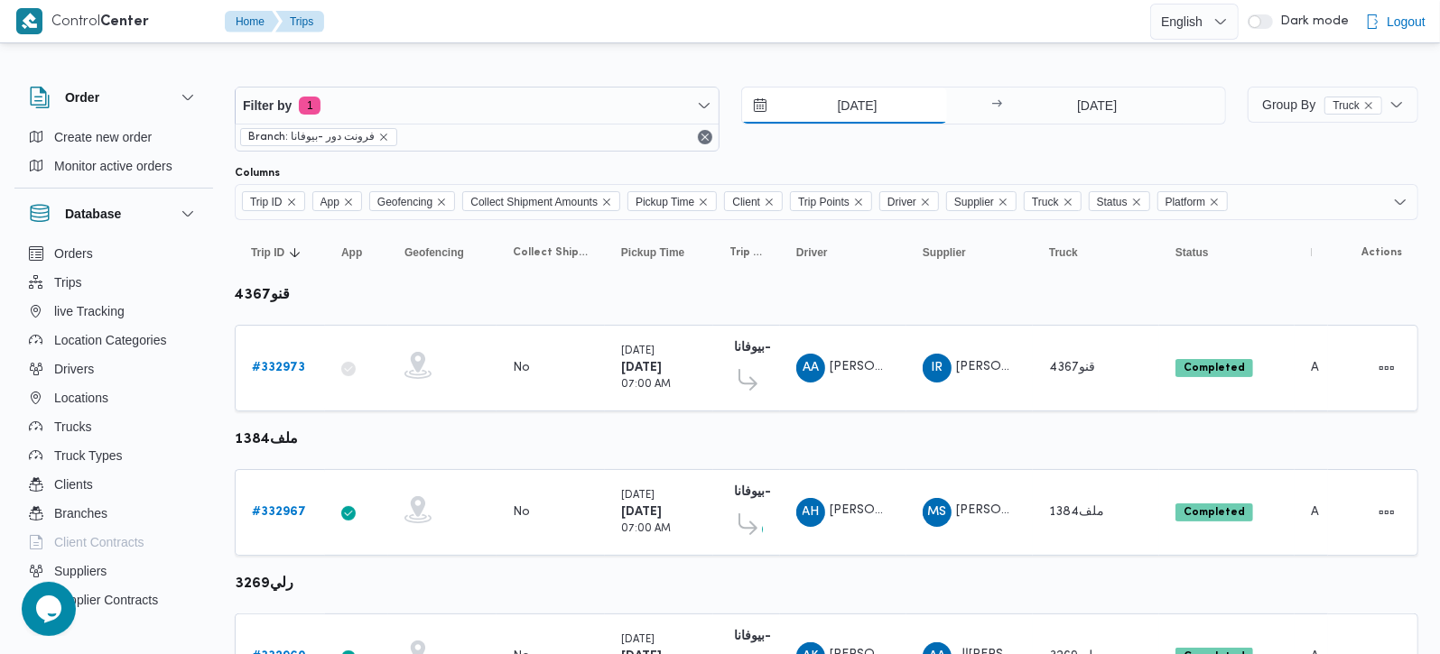
click at [864, 92] on input "23/8/2025" at bounding box center [844, 106] width 205 height 36
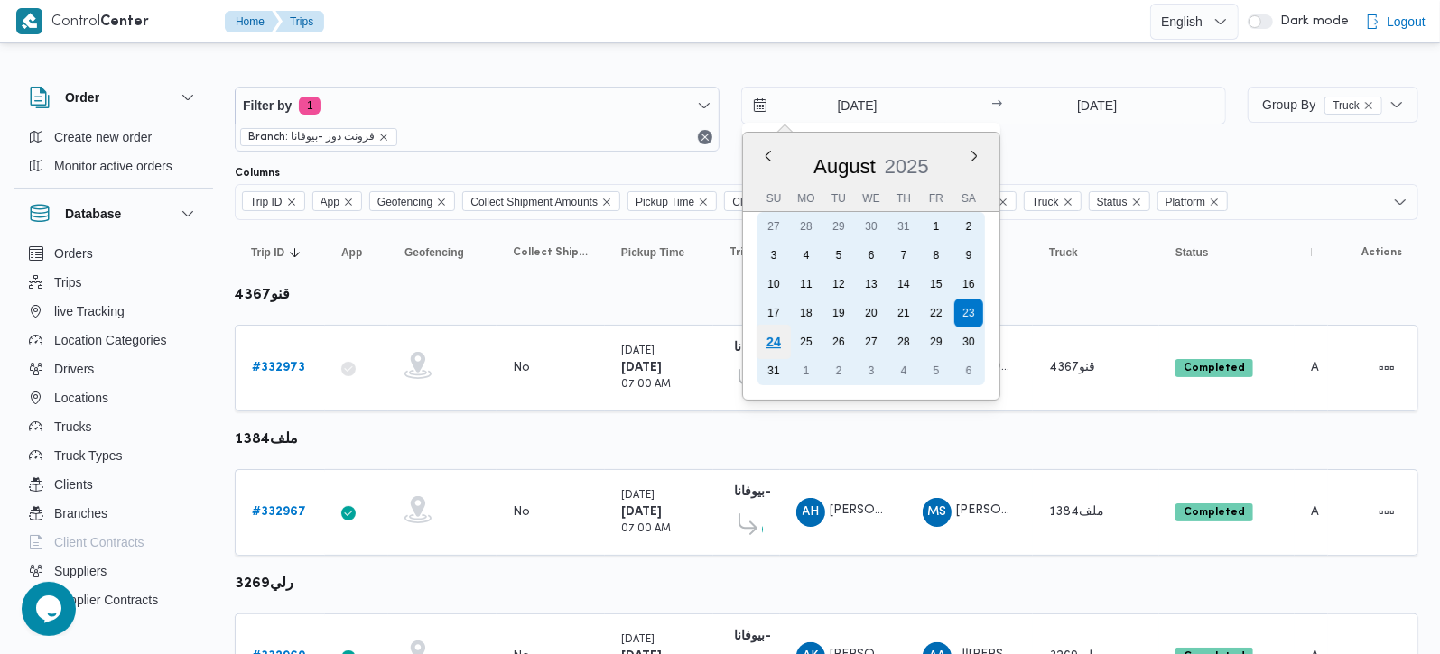
click at [771, 329] on div "24" at bounding box center [773, 342] width 34 height 34
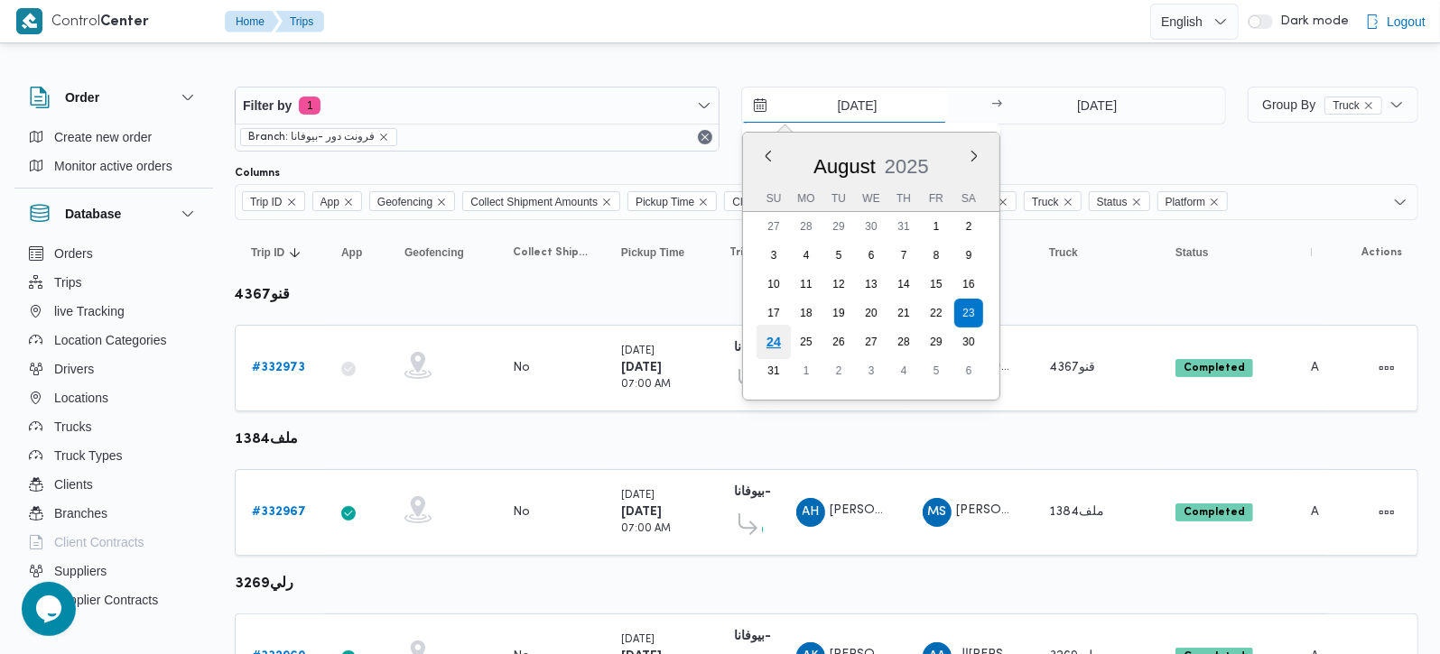
type input "[DATE]"
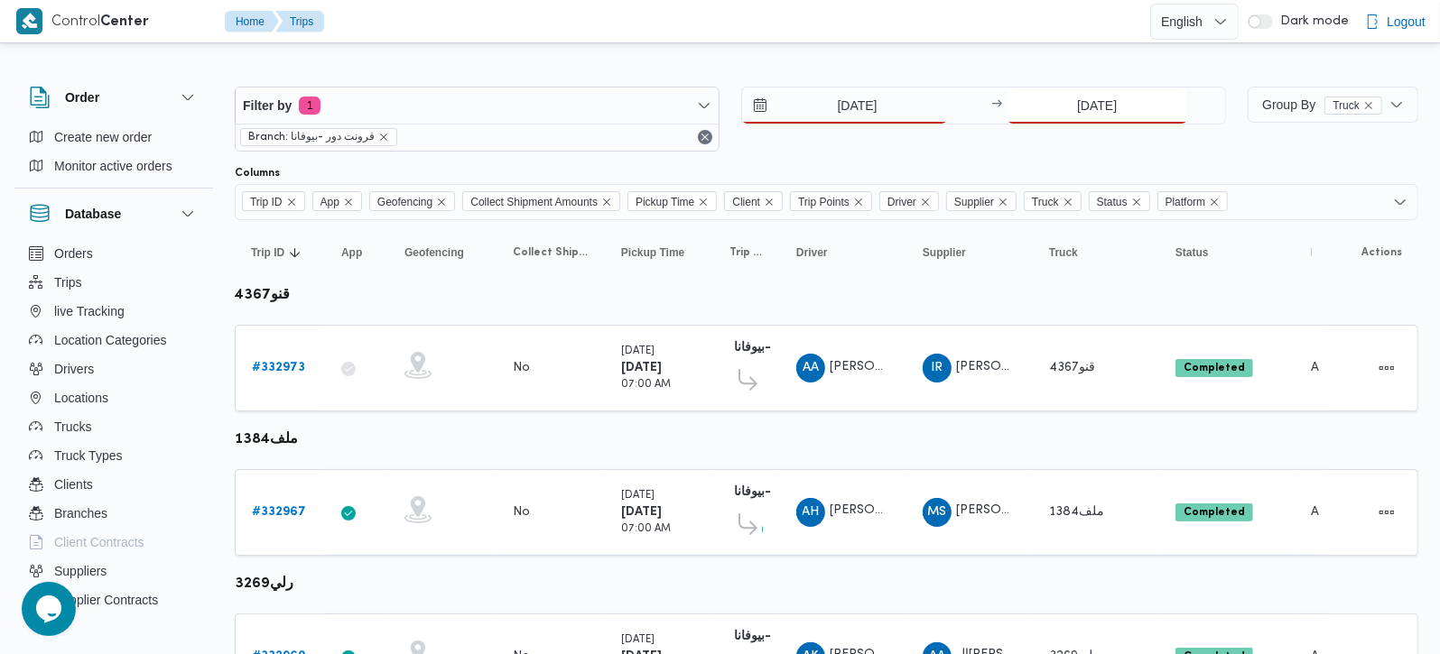
click at [1102, 104] on input "23/8/2025" at bounding box center [1097, 106] width 180 height 36
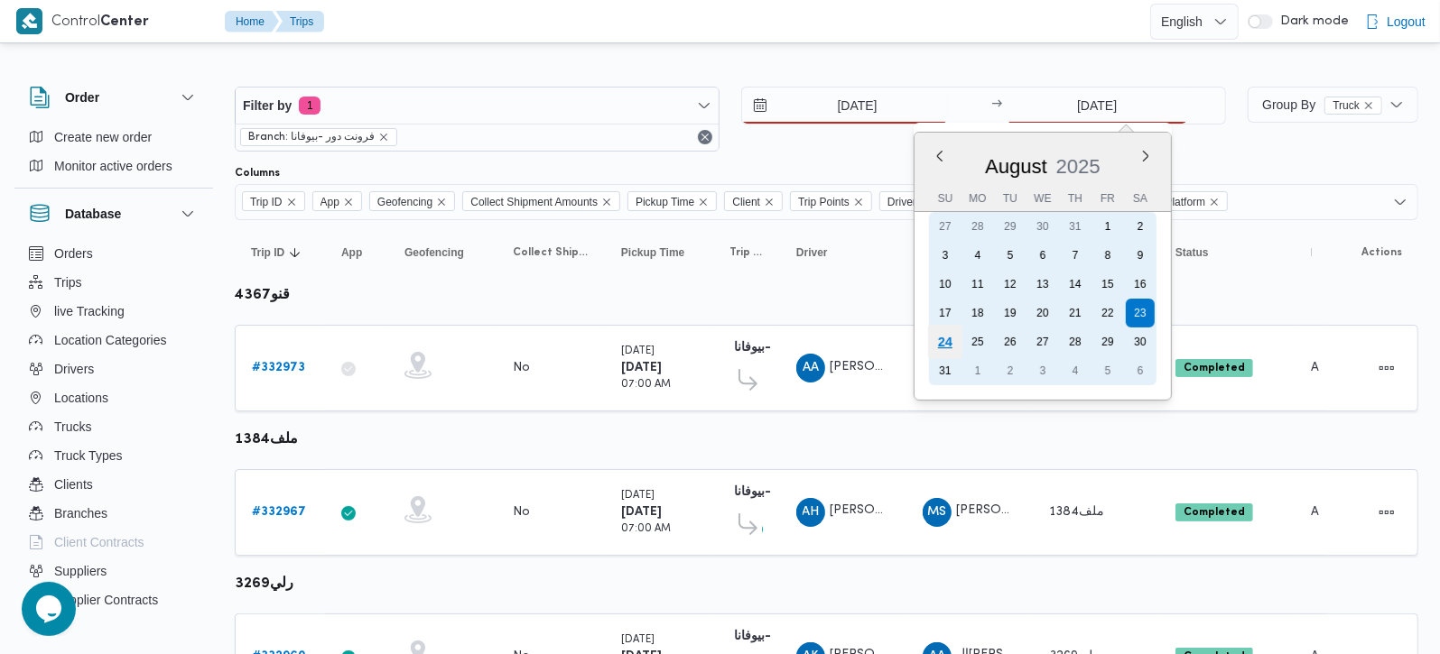
click at [949, 332] on div "24" at bounding box center [945, 342] width 34 height 34
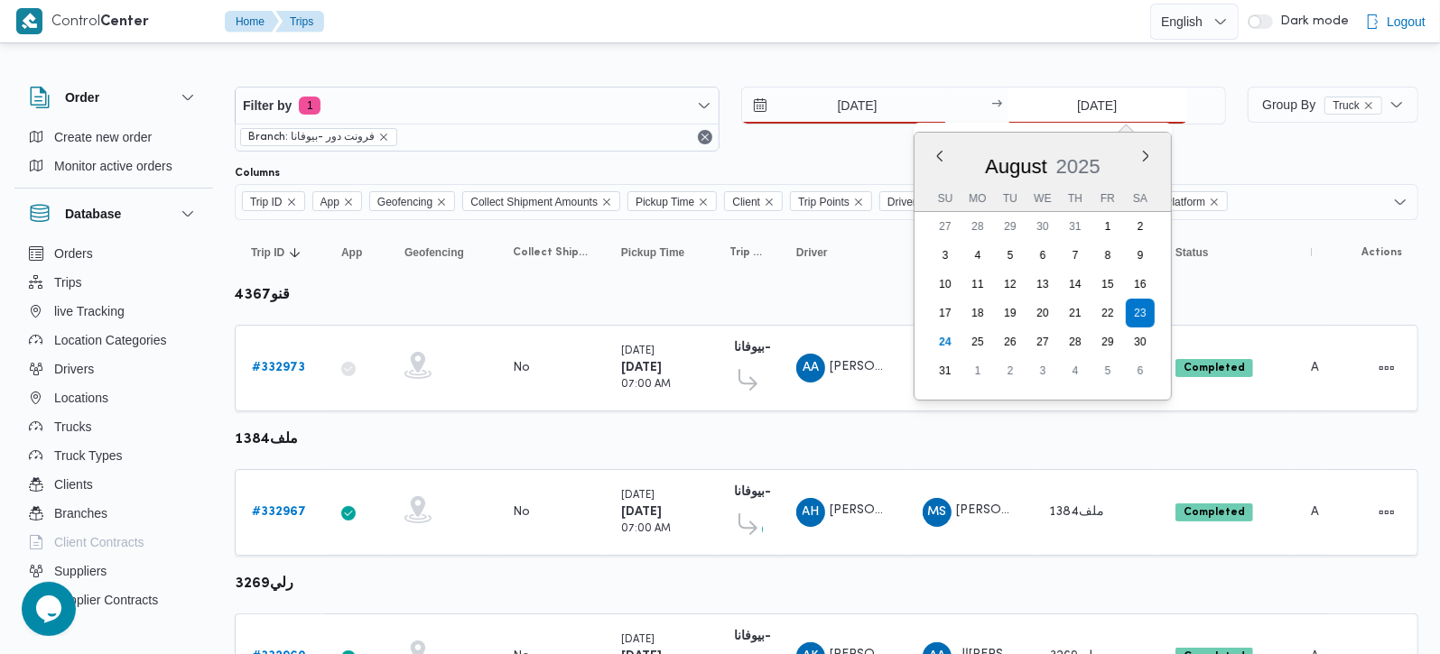
type input "24/8/2025"
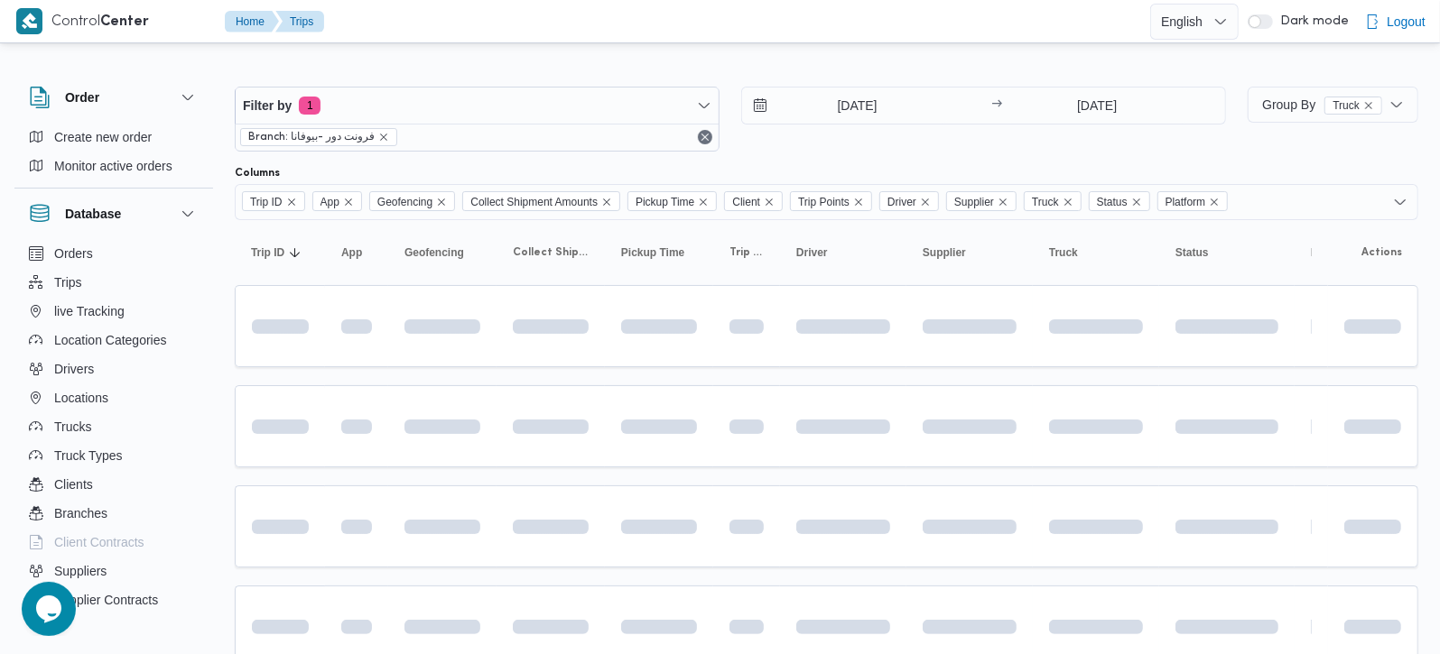
click at [852, 60] on div at bounding box center [826, 72] width 1183 height 29
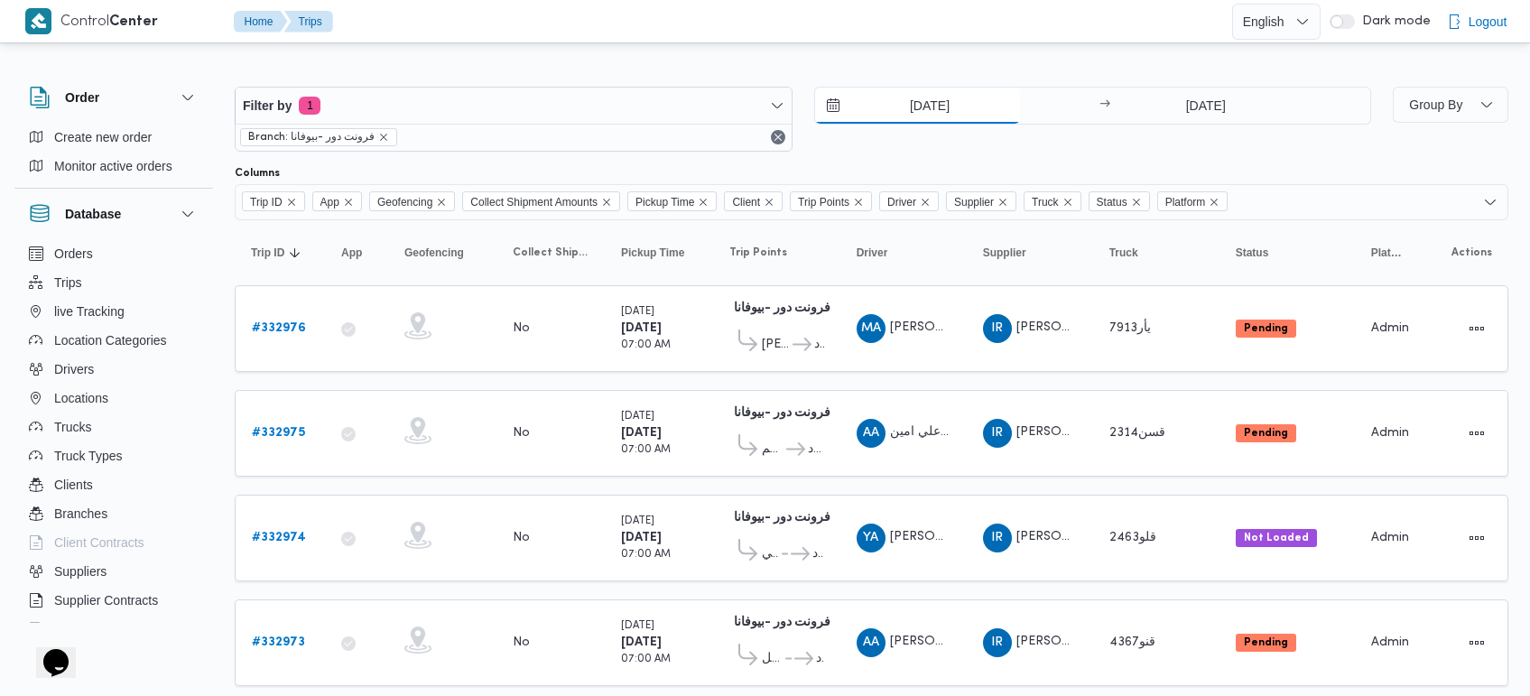
click at [914, 105] on input "23/8/2025" at bounding box center [917, 106] width 205 height 36
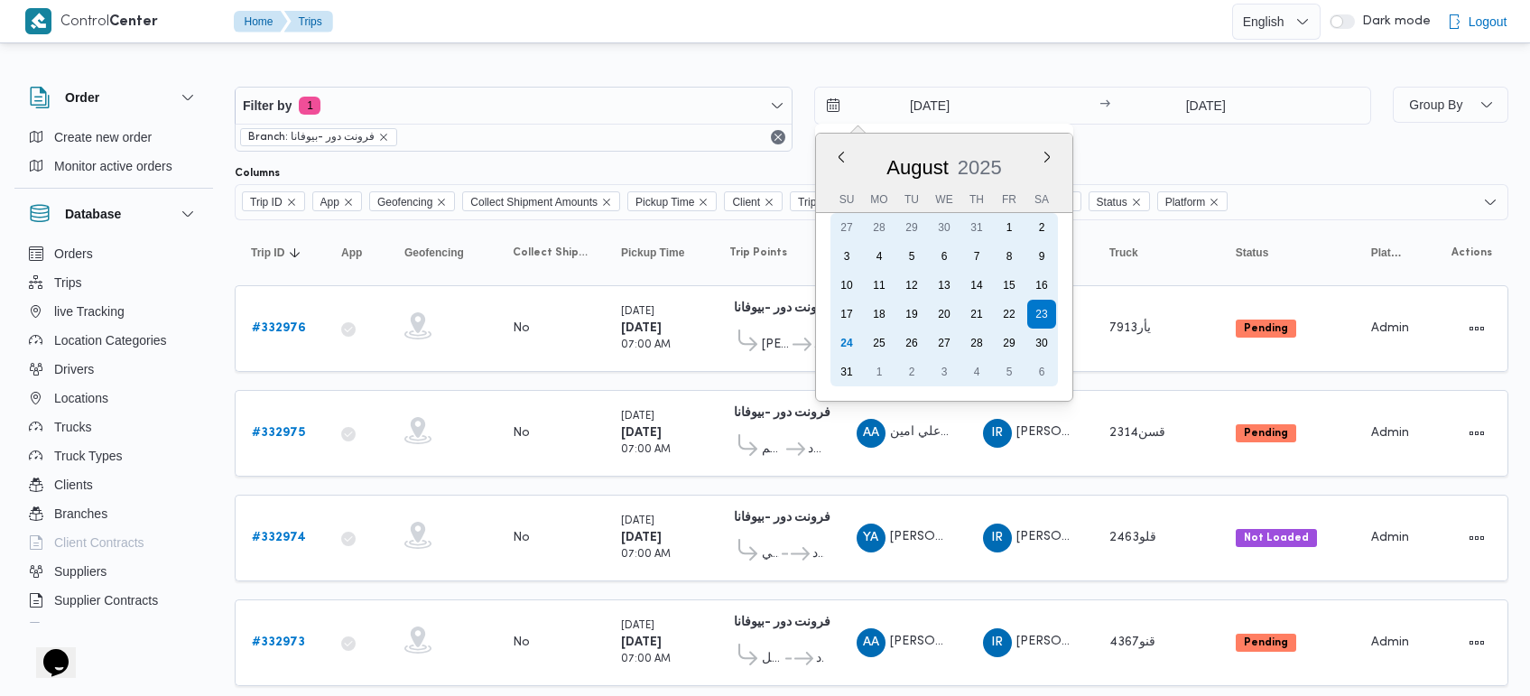
click at [830, 346] on div "24 25 26 27 28 29 30" at bounding box center [943, 343] width 227 height 29
click at [841, 345] on div "24" at bounding box center [846, 343] width 34 height 34
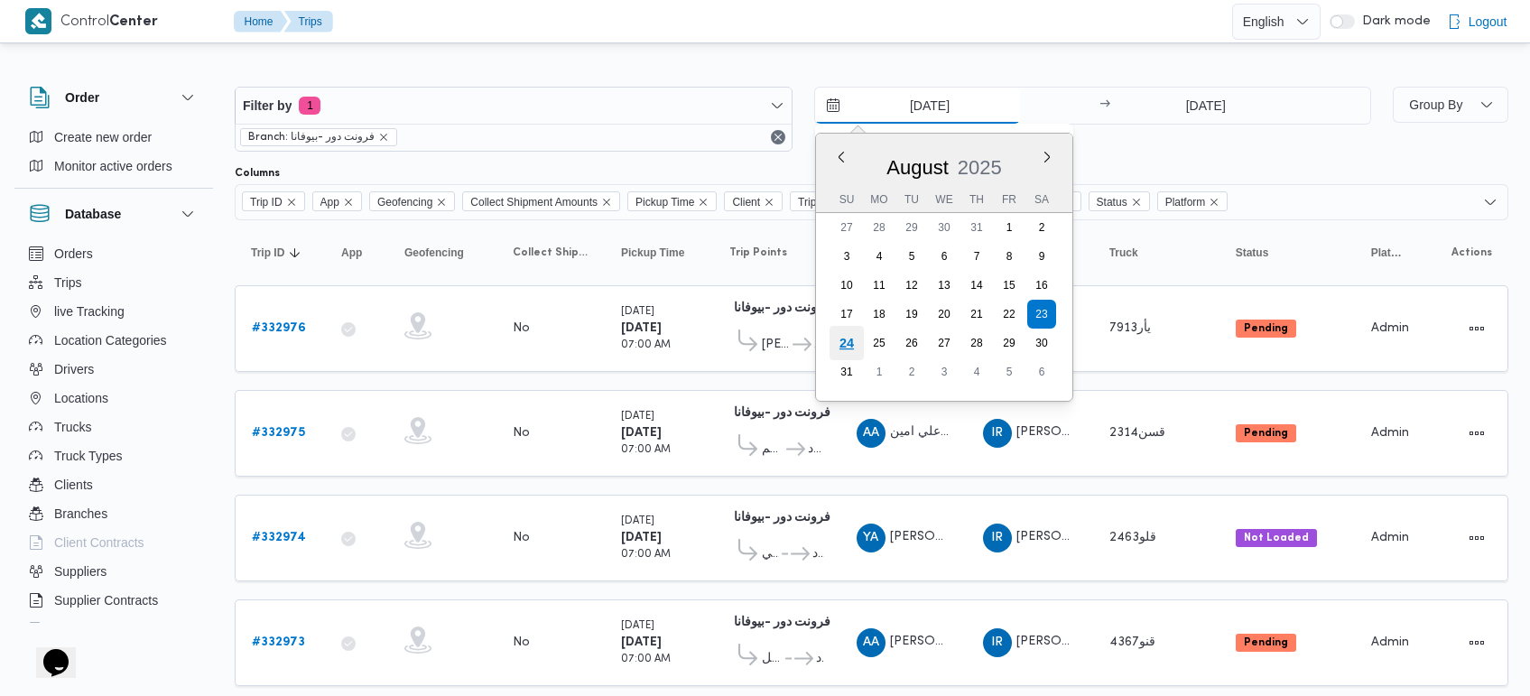
type input "24/8/2025"
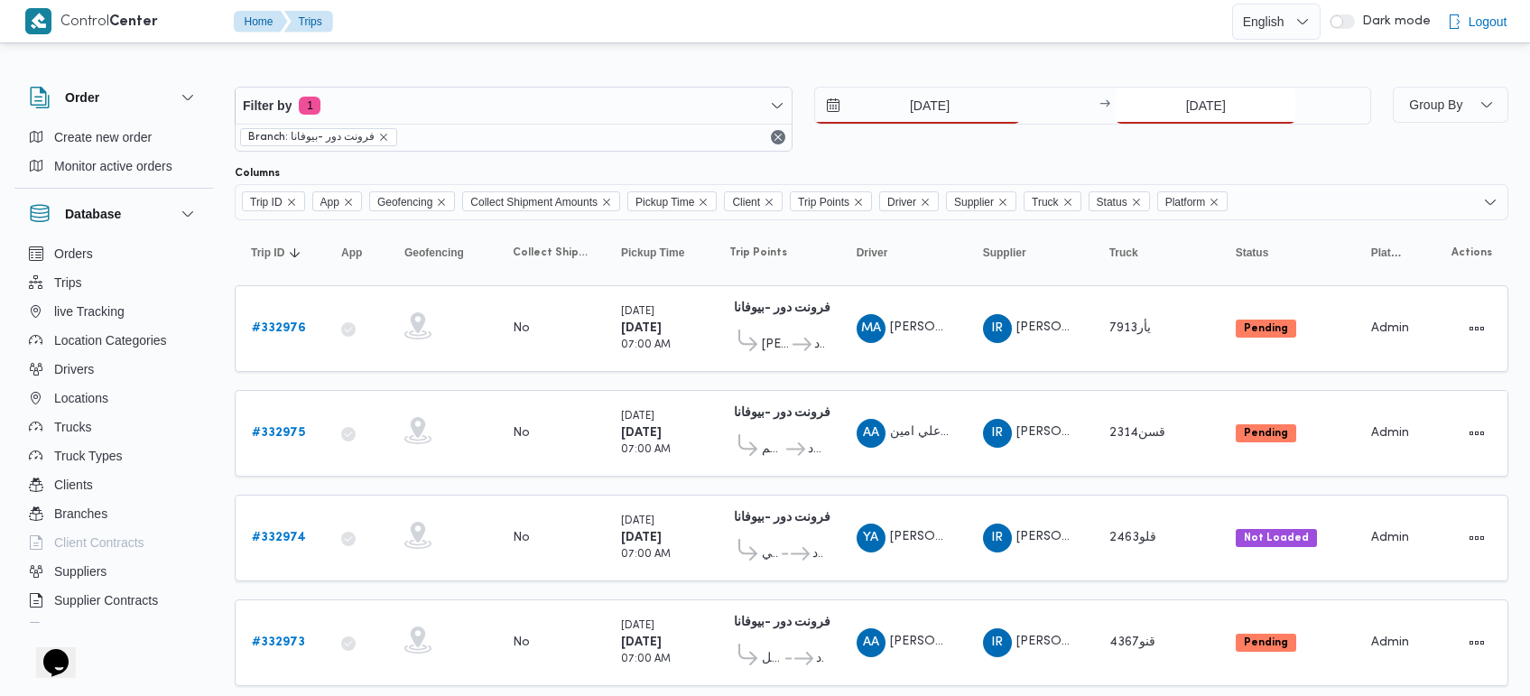
click at [1232, 88] on input "23/8/2025" at bounding box center [1206, 106] width 180 height 36
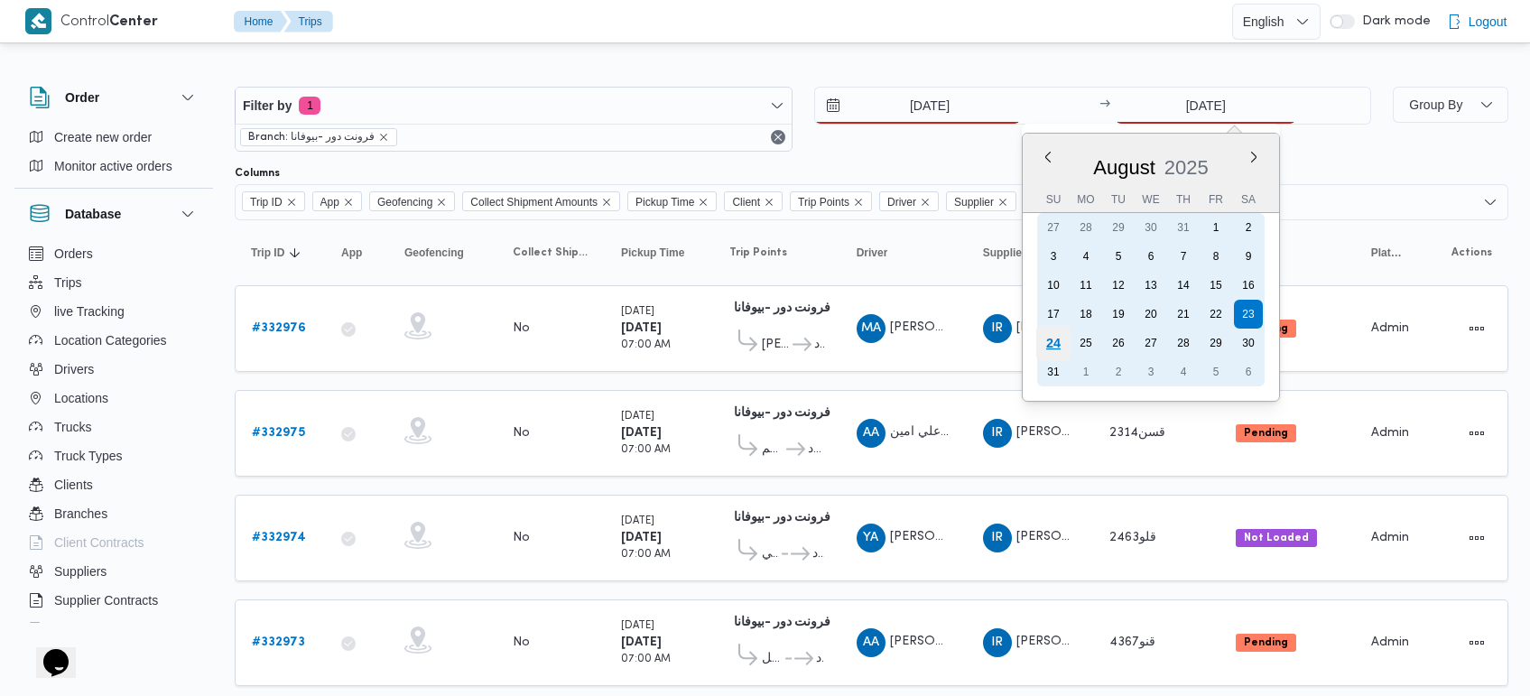
click at [1054, 340] on div "24" at bounding box center [1053, 343] width 34 height 34
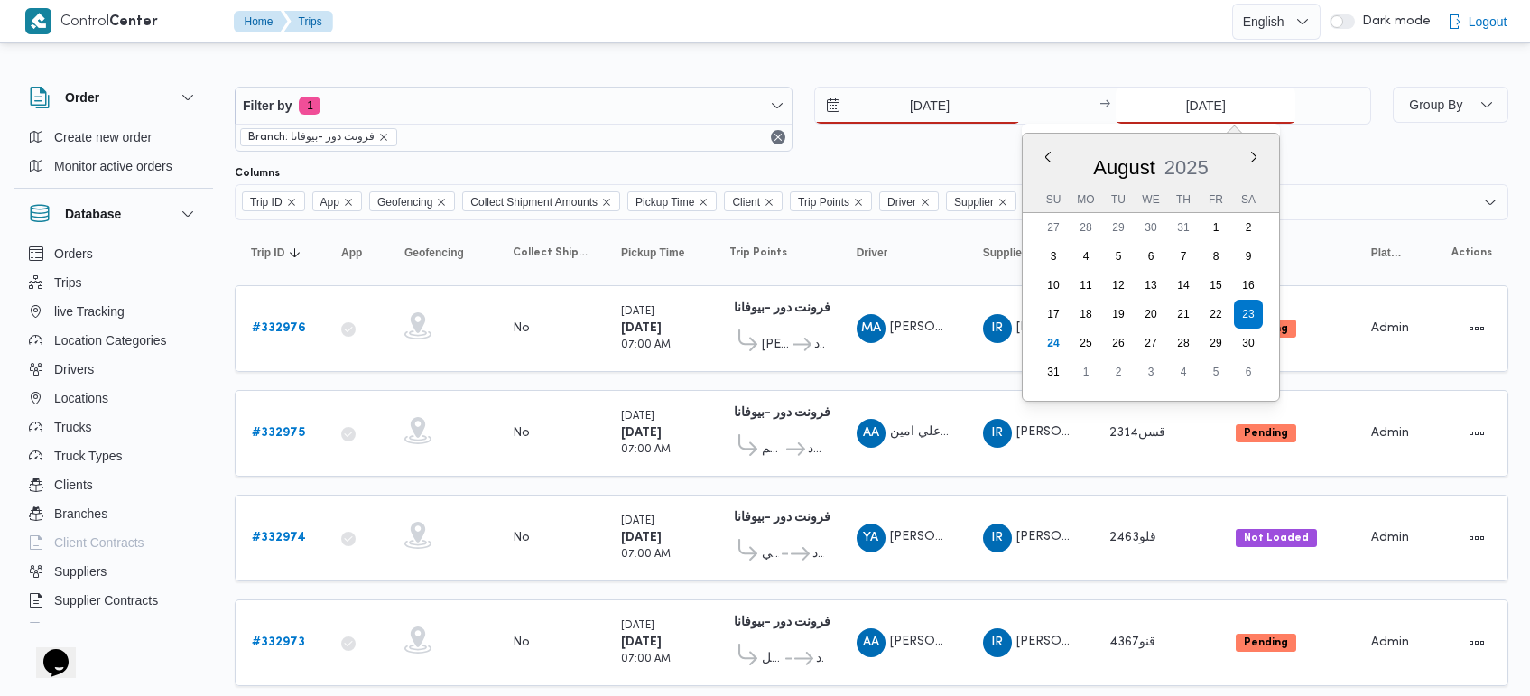
type input "24/8/2025"
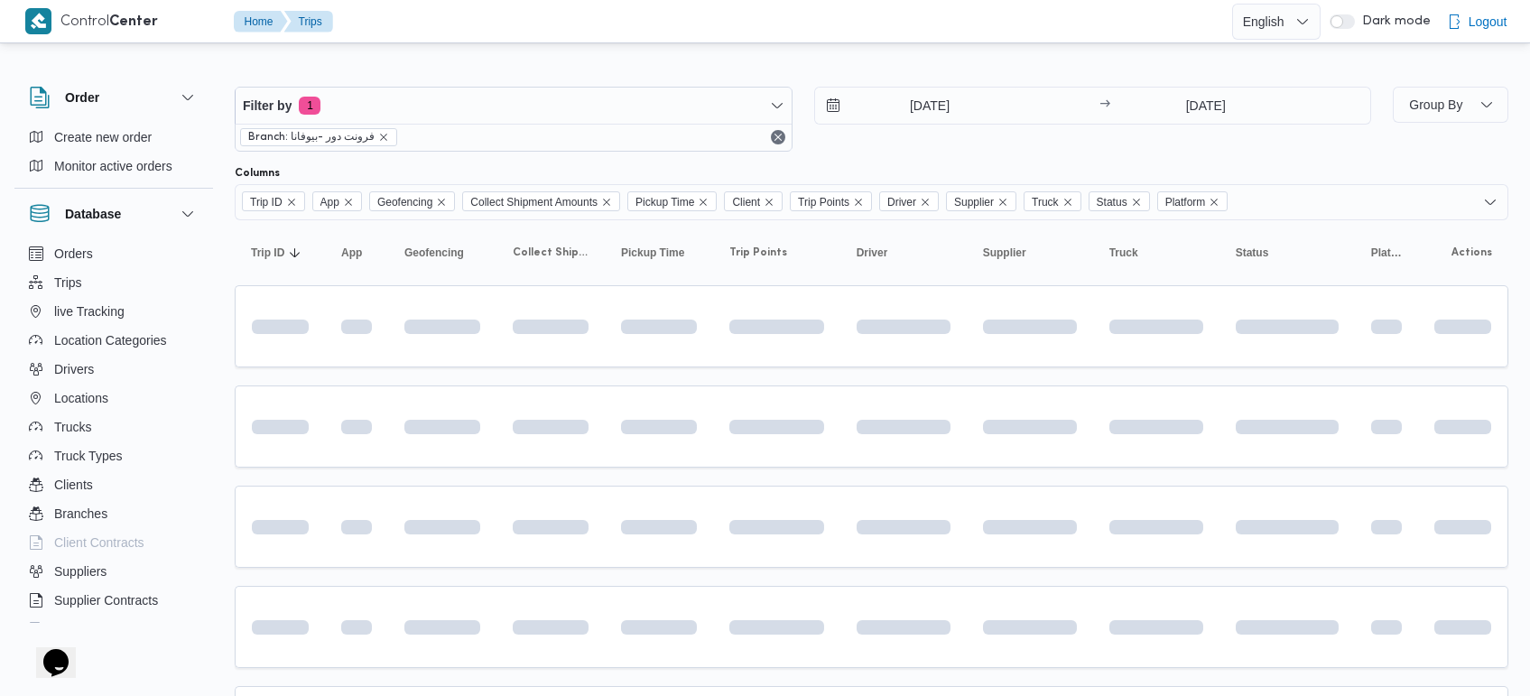
click at [957, 68] on div at bounding box center [872, 72] width 1274 height 29
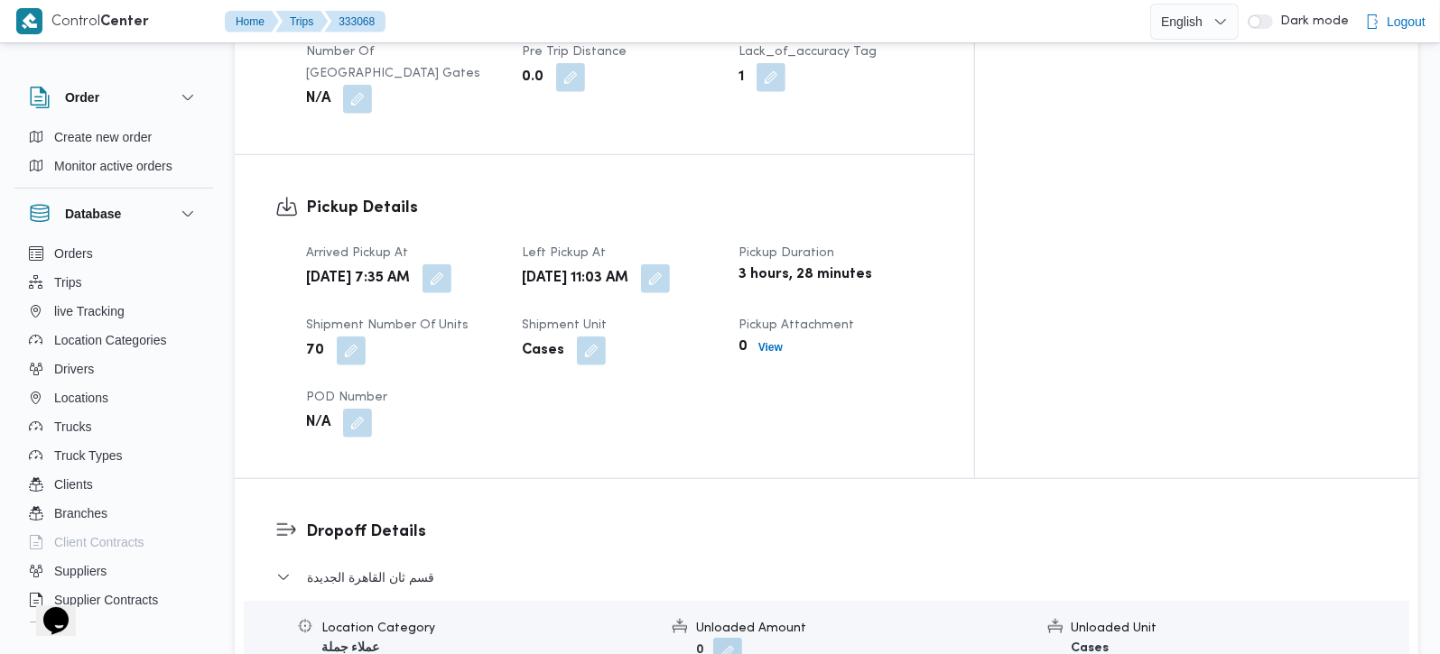
scroll to position [1380, 0]
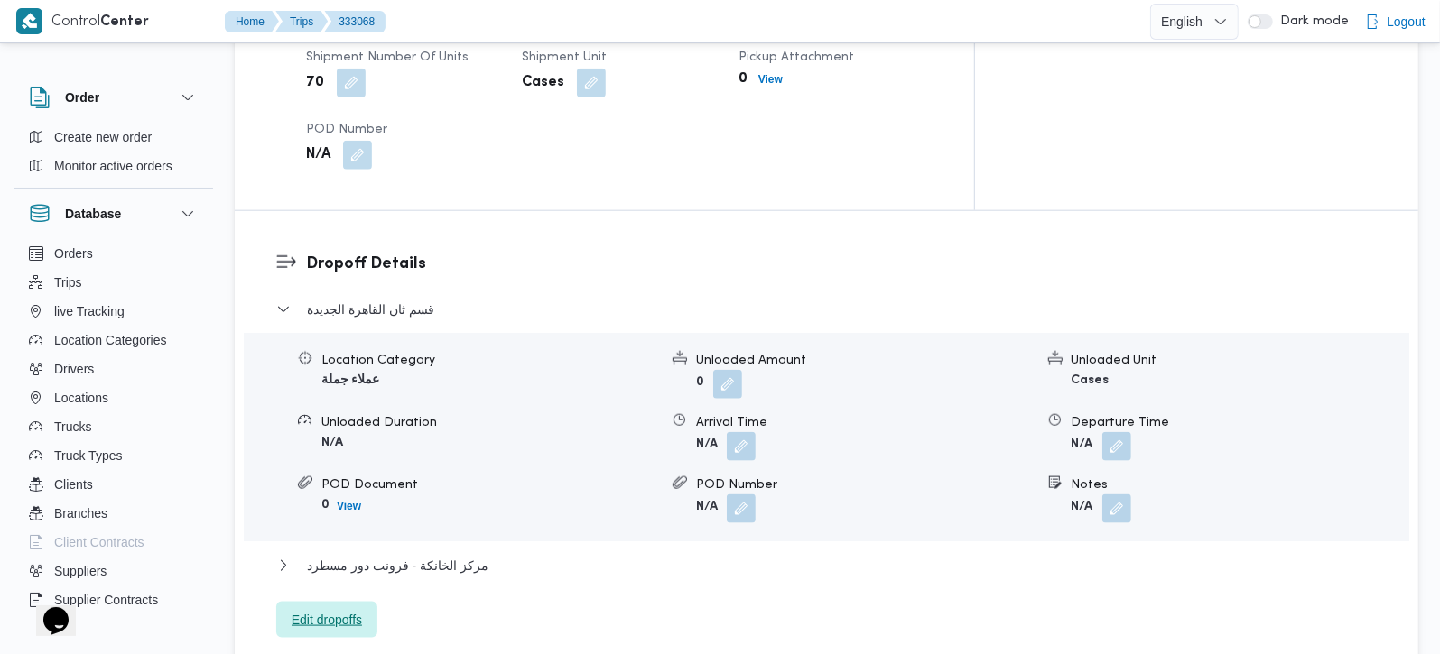
click at [367, 602] on span "Edit dropoffs" at bounding box center [326, 620] width 101 height 36
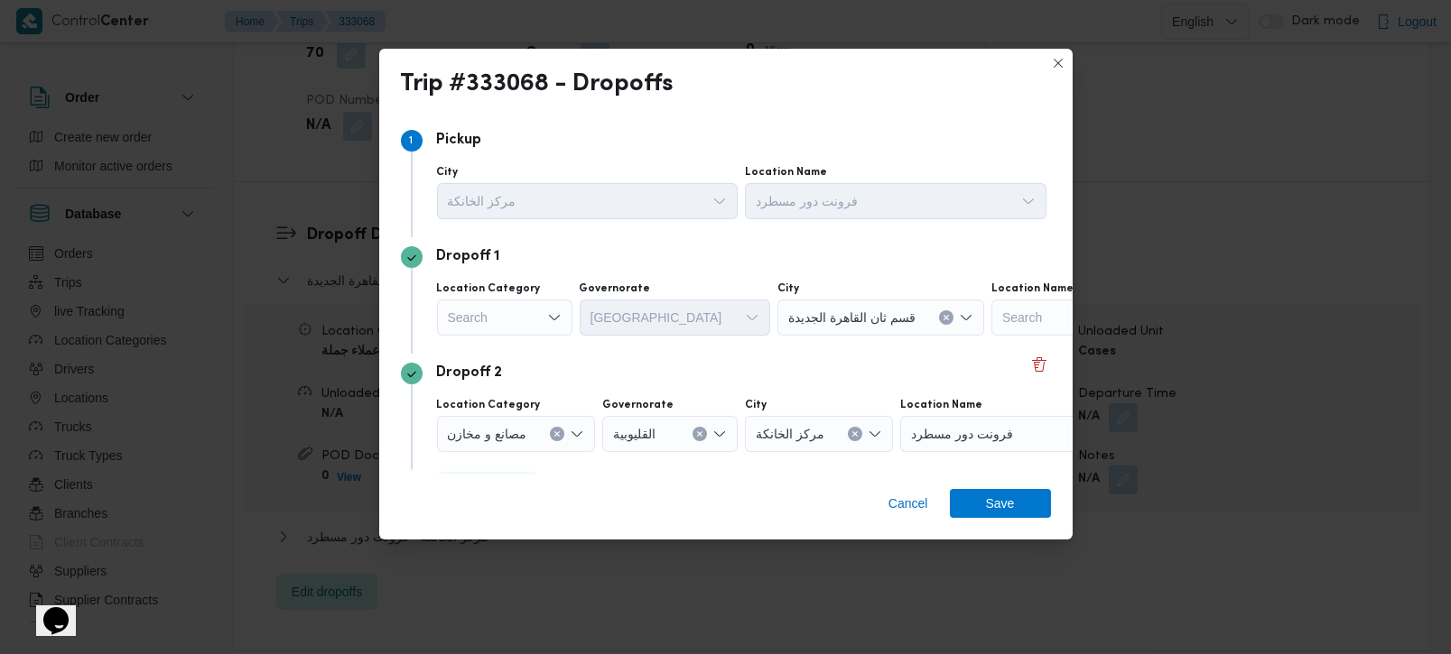
click at [515, 311] on div "Search" at bounding box center [504, 318] width 135 height 36
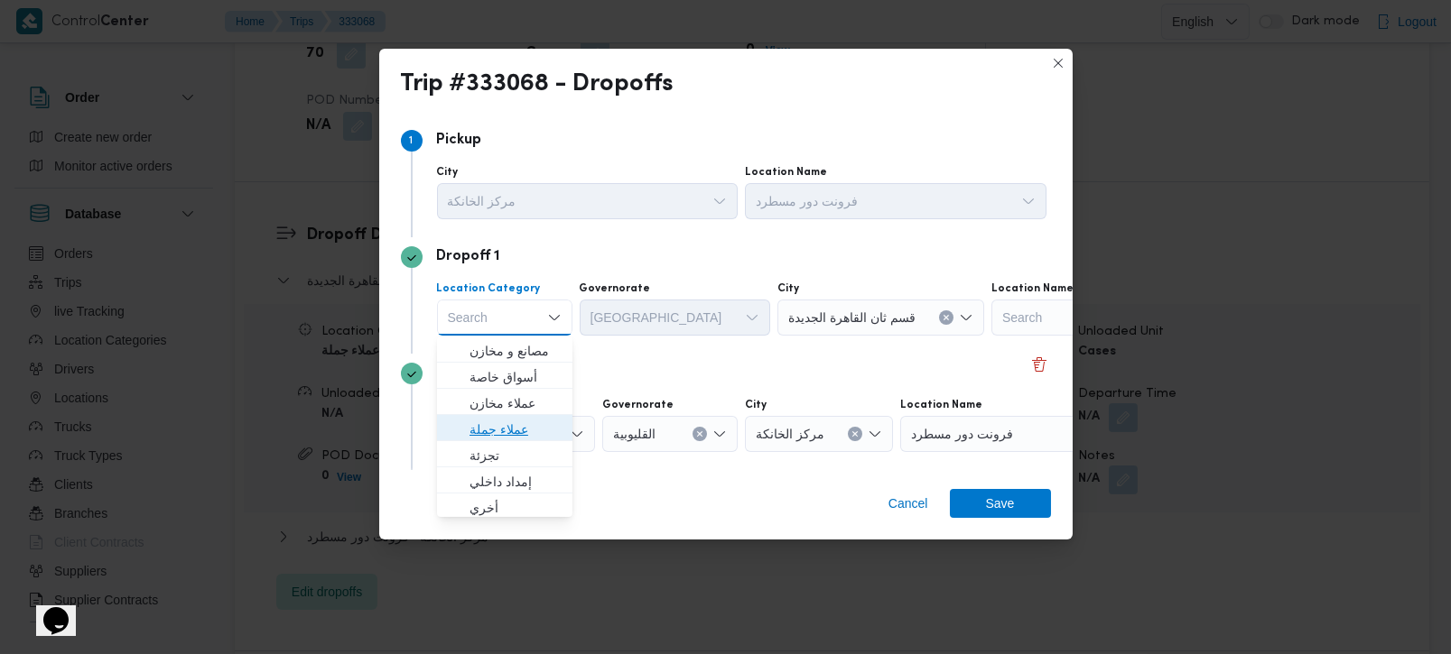
click at [505, 430] on span "عملاء جملة" at bounding box center [515, 430] width 92 height 22
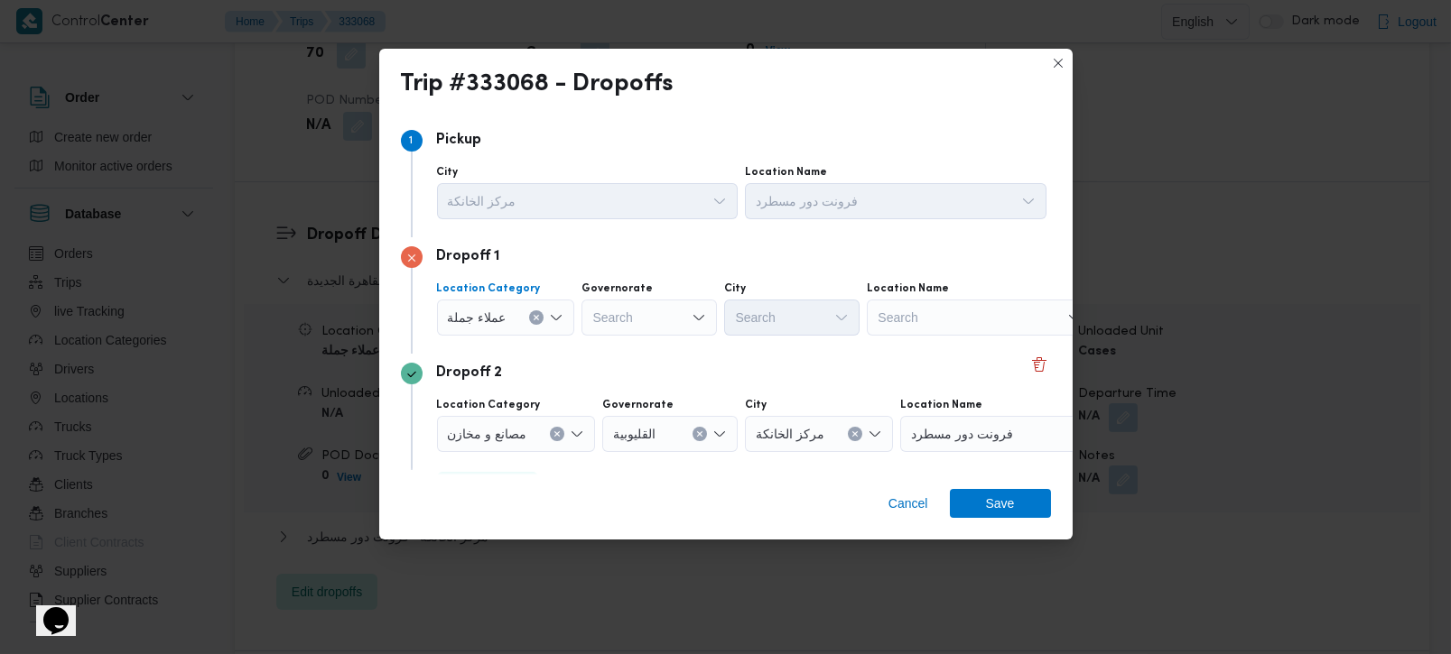
click at [610, 313] on div "Search" at bounding box center [648, 318] width 135 height 36
type input "زة"
drag, startPoint x: 622, startPoint y: 357, endPoint x: 631, endPoint y: 348, distance: 13.4
click at [622, 357] on span "الجي زة" at bounding box center [658, 351] width 92 height 22
click at [784, 316] on div "Search" at bounding box center [791, 318] width 135 height 36
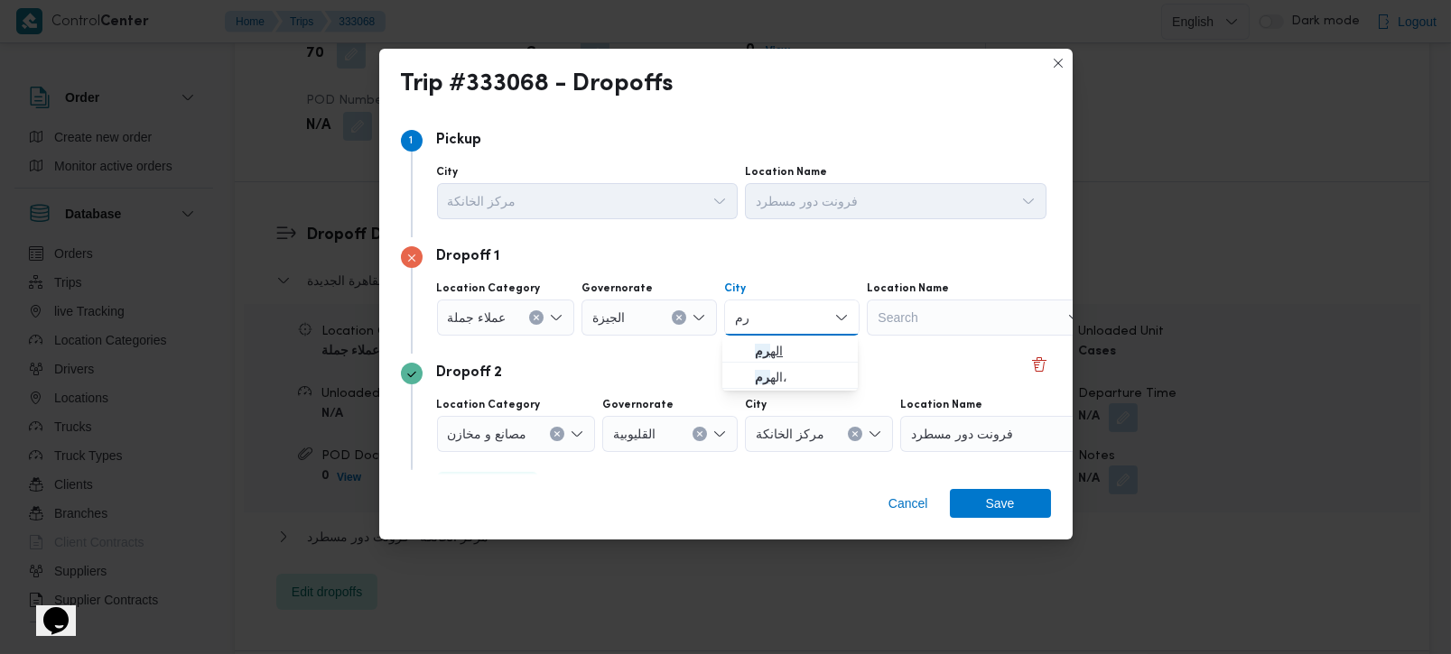
type input "رم"
click at [786, 346] on span "اله رم" at bounding box center [801, 351] width 92 height 22
drag, startPoint x: 996, startPoint y: 519, endPoint x: 992, endPoint y: 510, distance: 9.7
click at [996, 516] on div "Cancel Save" at bounding box center [725, 507] width 693 height 65
click at [992, 509] on span "Save" at bounding box center [1000, 502] width 29 height 29
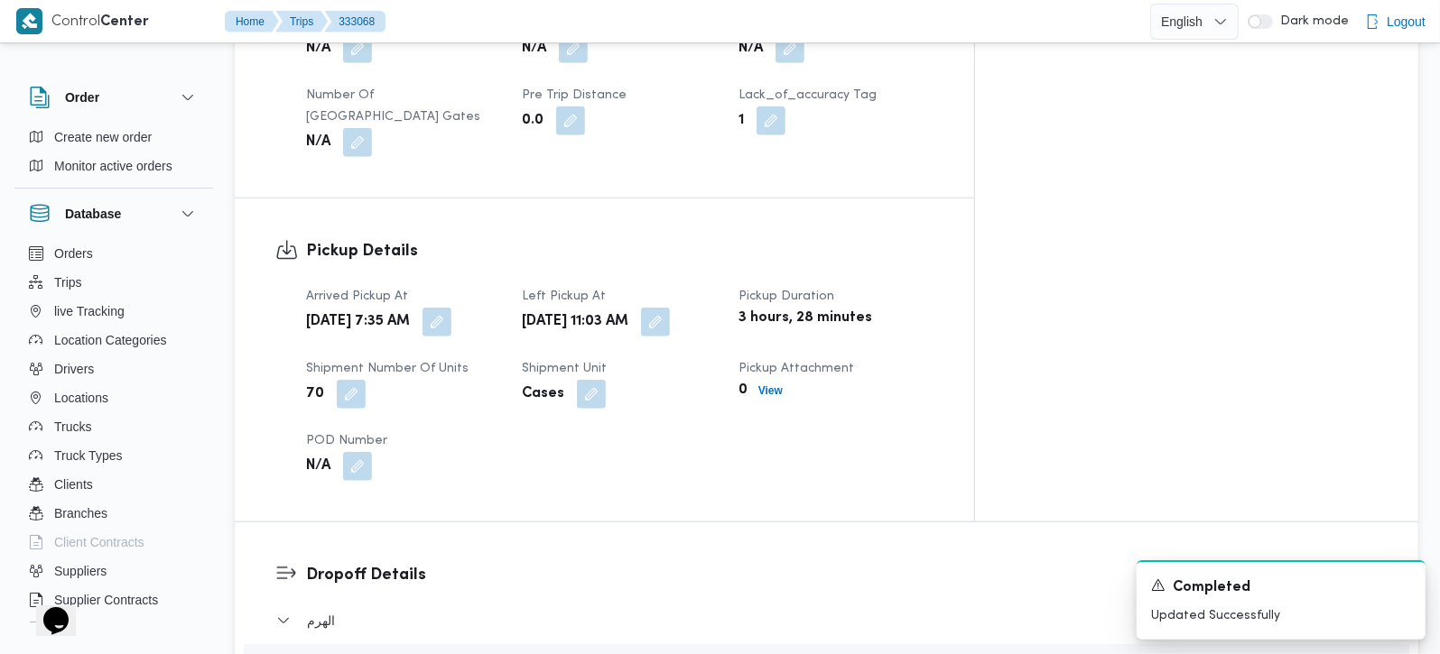
scroll to position [1062, 0]
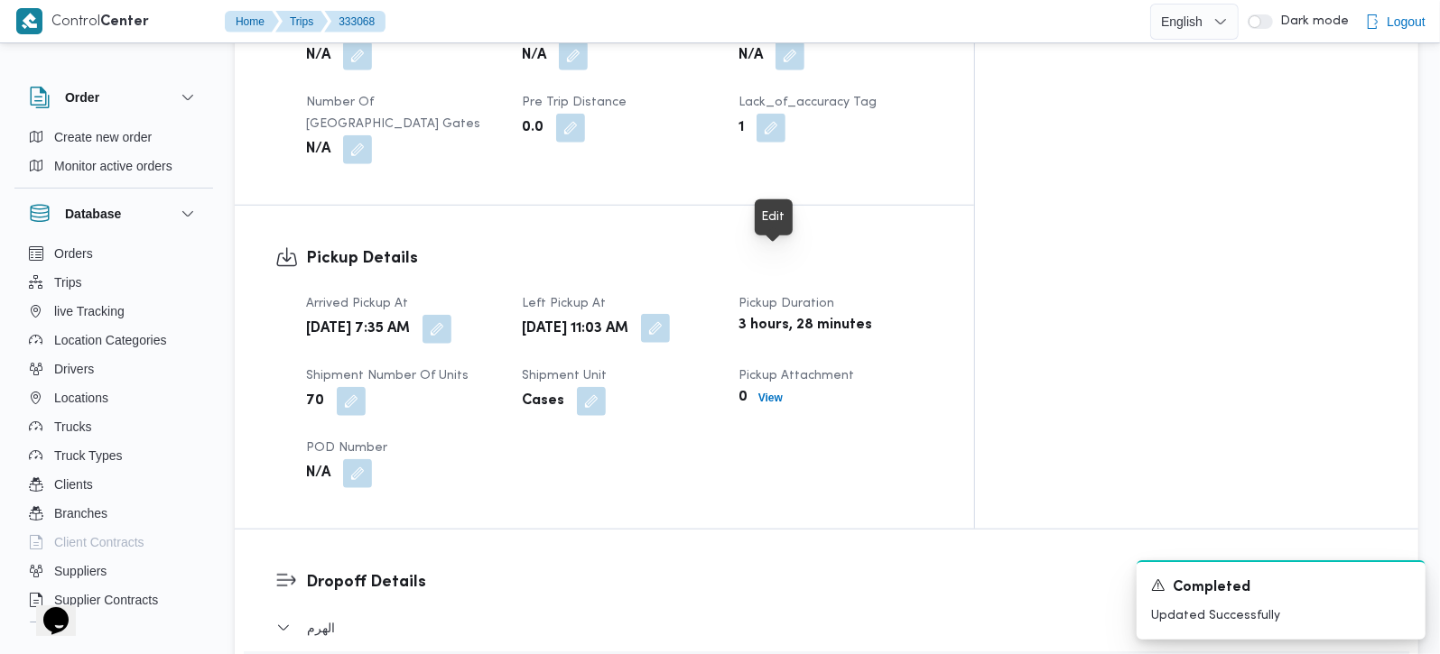
click at [670, 314] on button "button" at bounding box center [655, 328] width 29 height 29
click at [694, 419] on div "Arrived Pickup At Sun, Aug 24, 2025 7:35 AM Left Pickup At Sun, Aug 24, 2025 11…" at bounding box center [619, 391] width 649 height 217
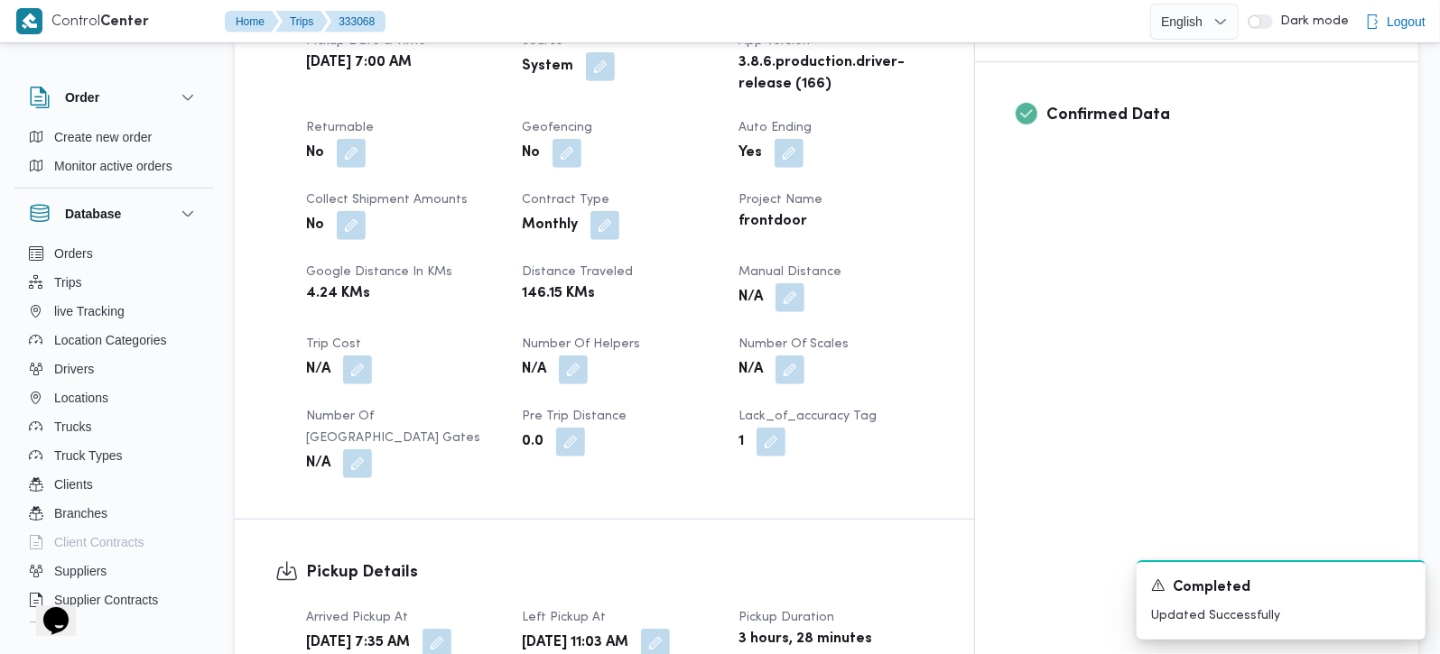
scroll to position [849, 0]
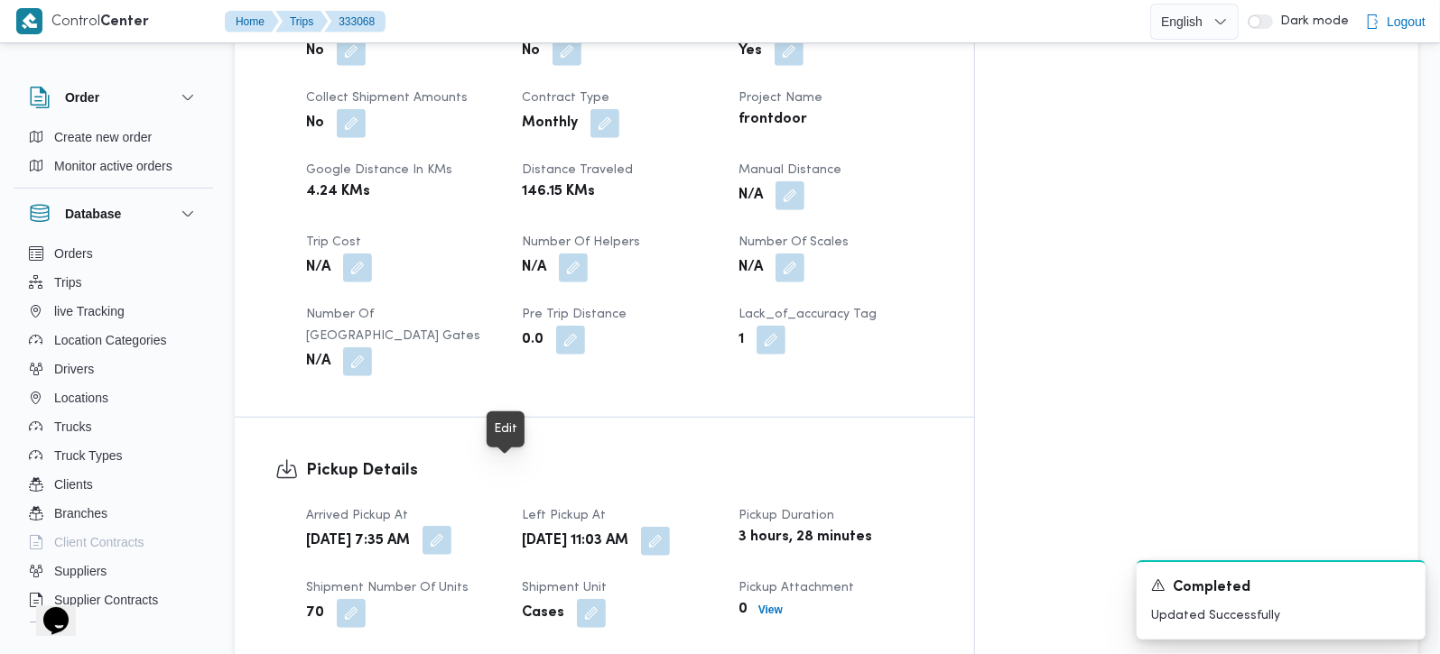
click at [451, 526] on button "button" at bounding box center [436, 540] width 29 height 29
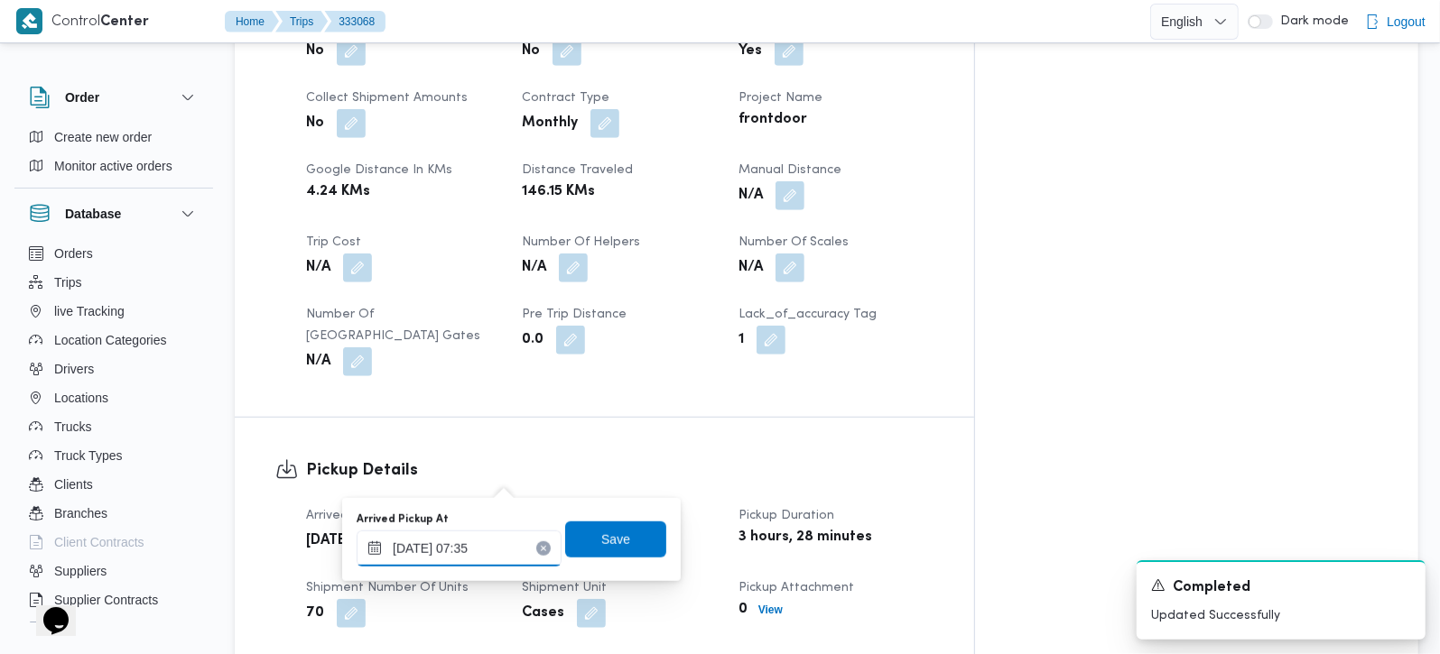
click at [476, 541] on input "24/08/2025 07:35" at bounding box center [459, 549] width 205 height 36
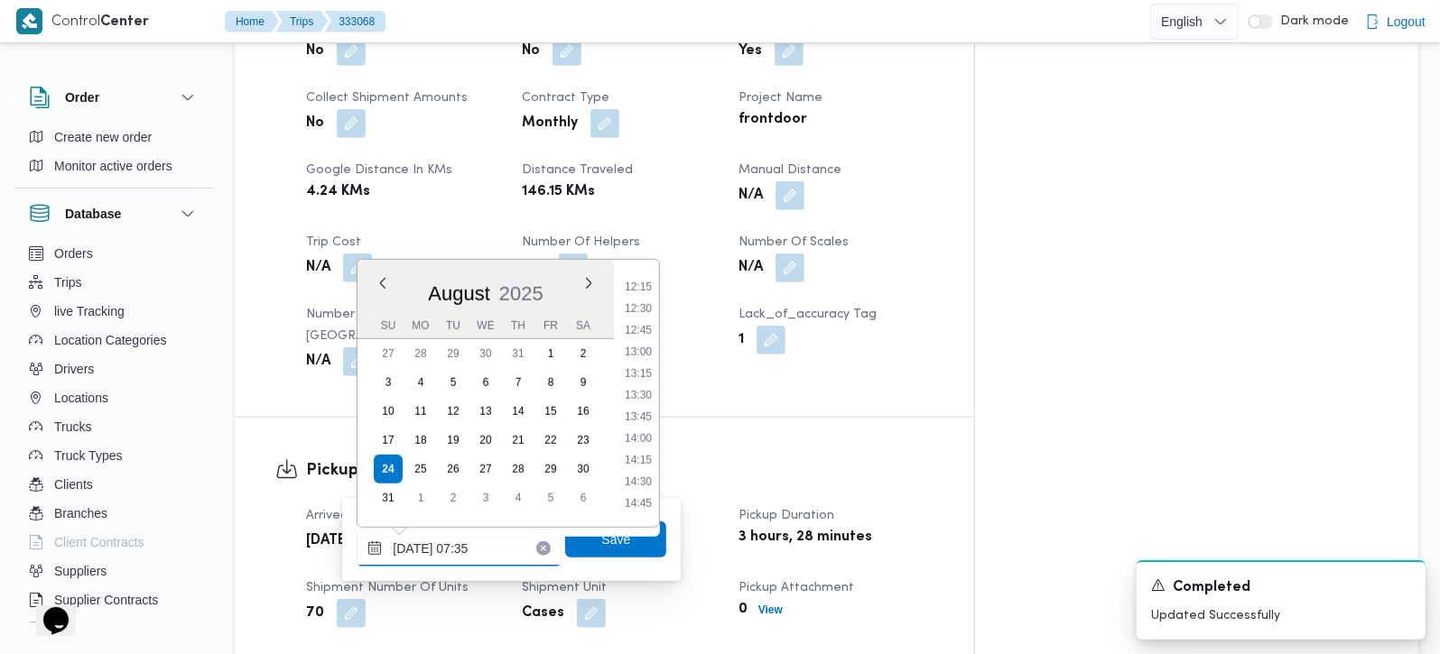
scroll to position [1164, 0]
click at [640, 460] on li "15:30" at bounding box center [638, 462] width 42 height 18
type input "24/08/2025 15:30"
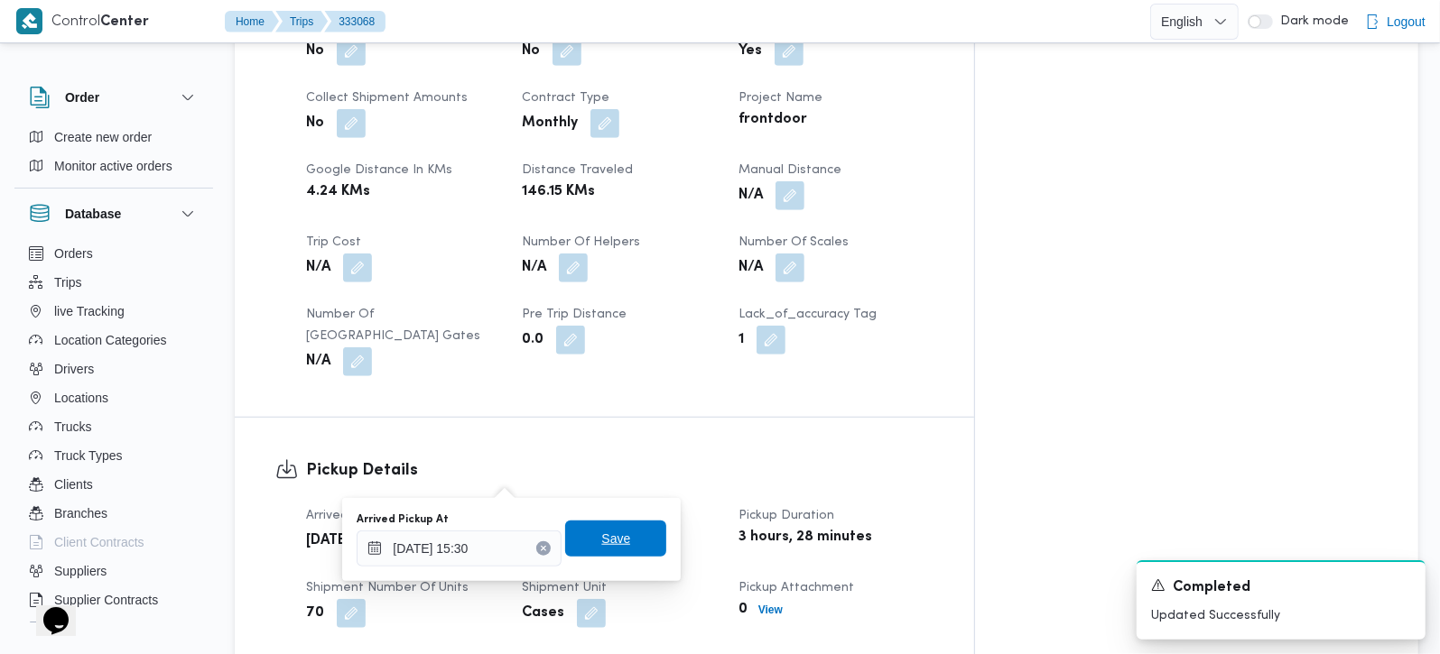
click at [607, 537] on span "Save" at bounding box center [615, 539] width 29 height 22
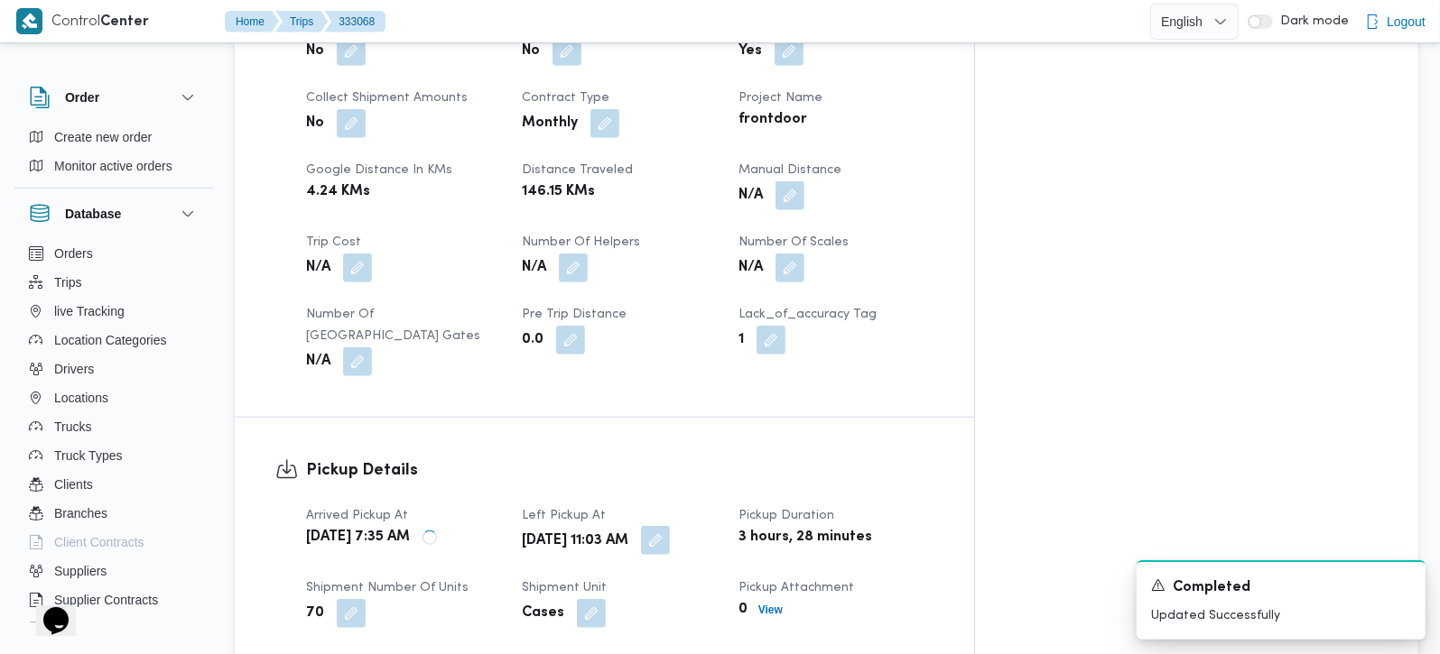
click at [670, 526] on button "button" at bounding box center [655, 540] width 29 height 29
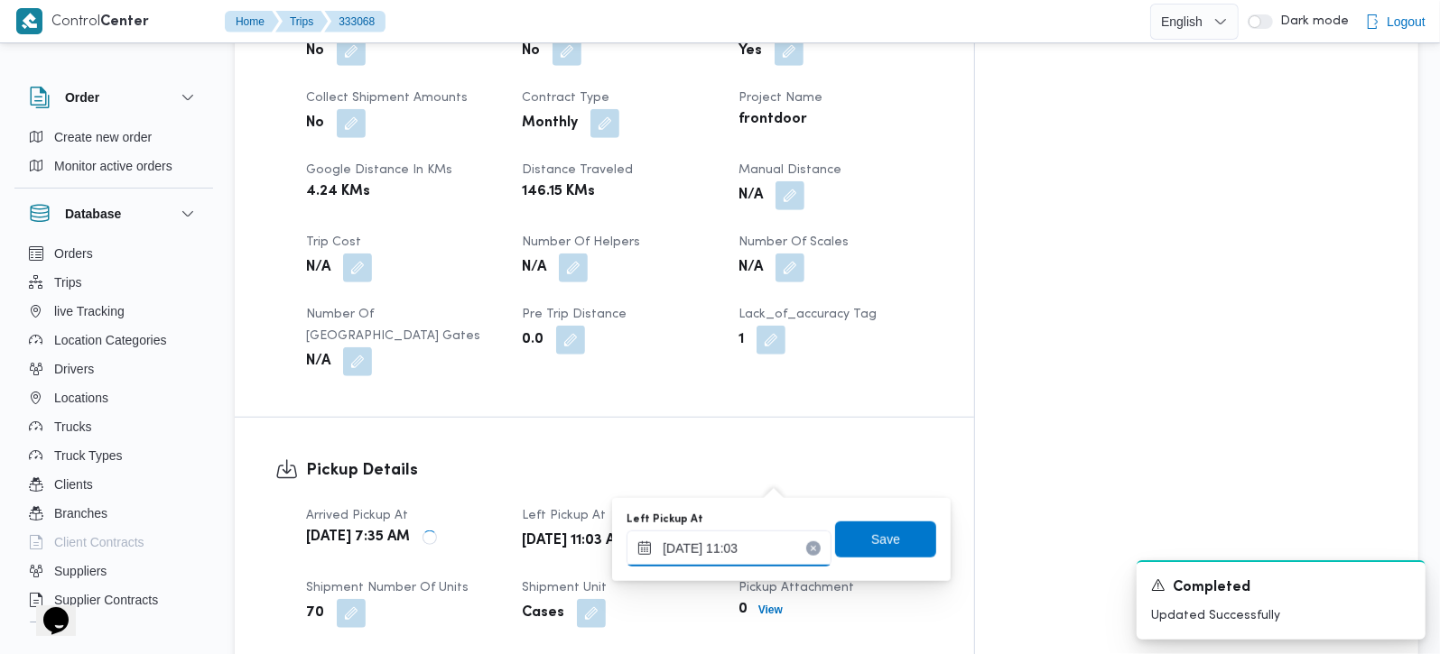
click at [738, 541] on input "24/08/2025 11:03" at bounding box center [728, 549] width 205 height 36
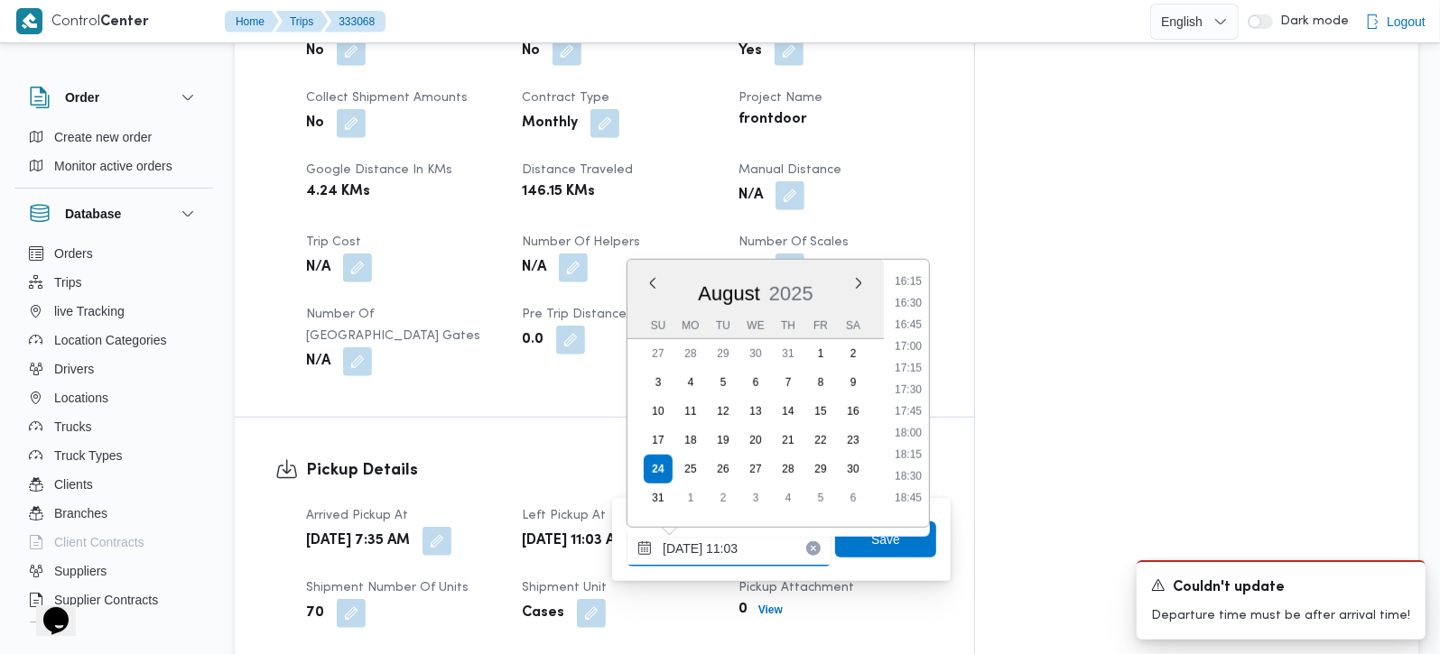
scroll to position [1362, 0]
click at [913, 354] on li "16:30" at bounding box center [908, 351] width 42 height 18
type input "[DATE] 16:30"
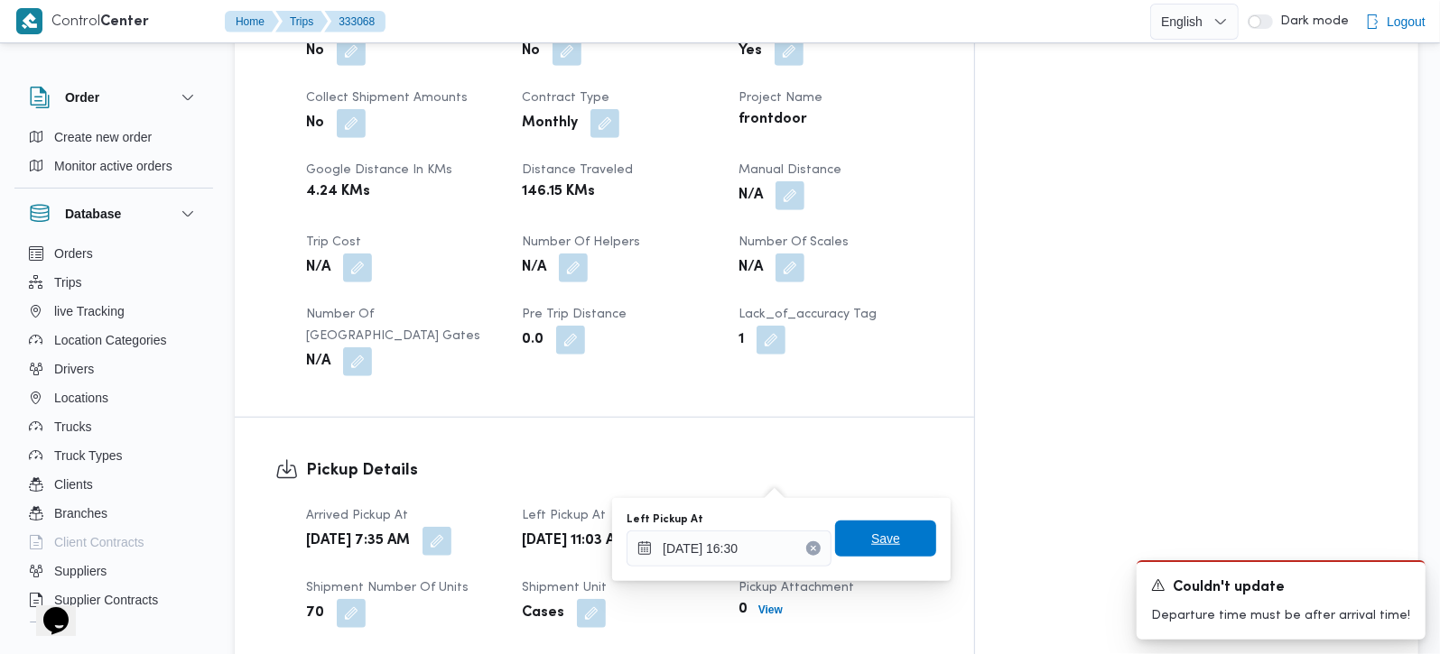
click at [852, 541] on span "Save" at bounding box center [885, 539] width 101 height 36
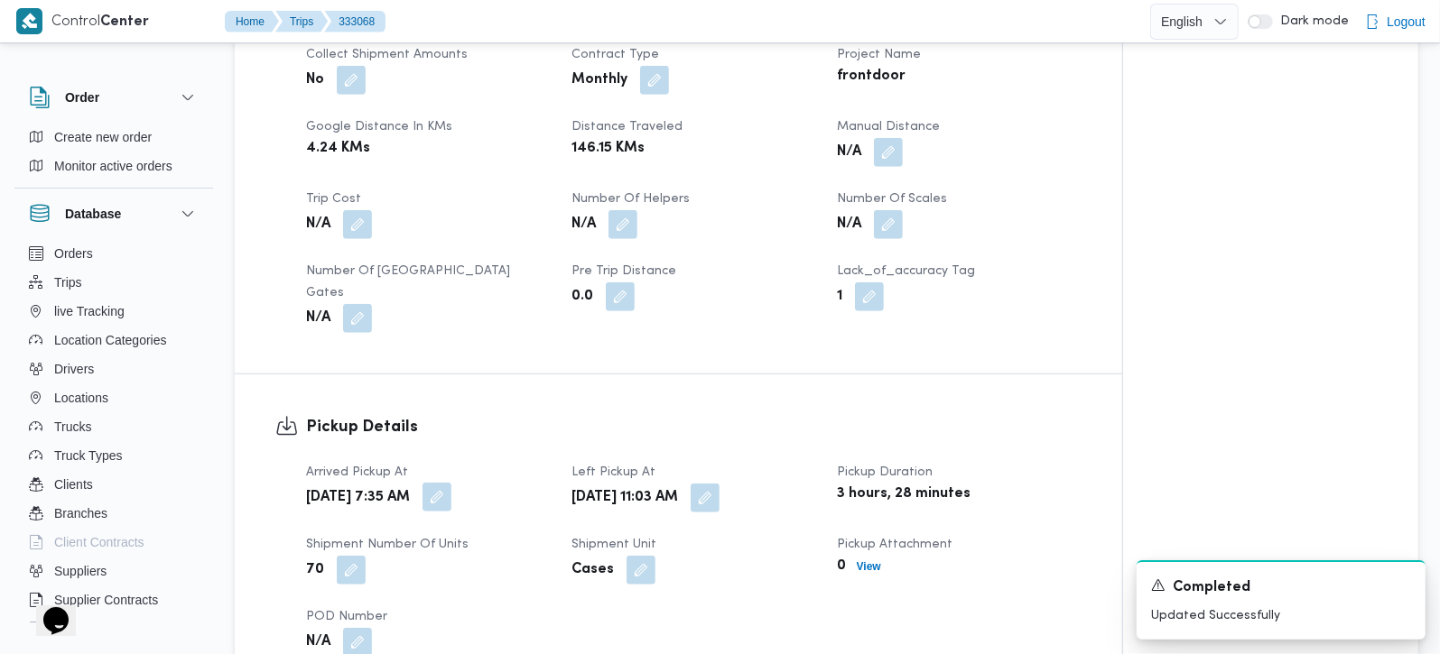
click at [451, 483] on button "button" at bounding box center [436, 497] width 29 height 29
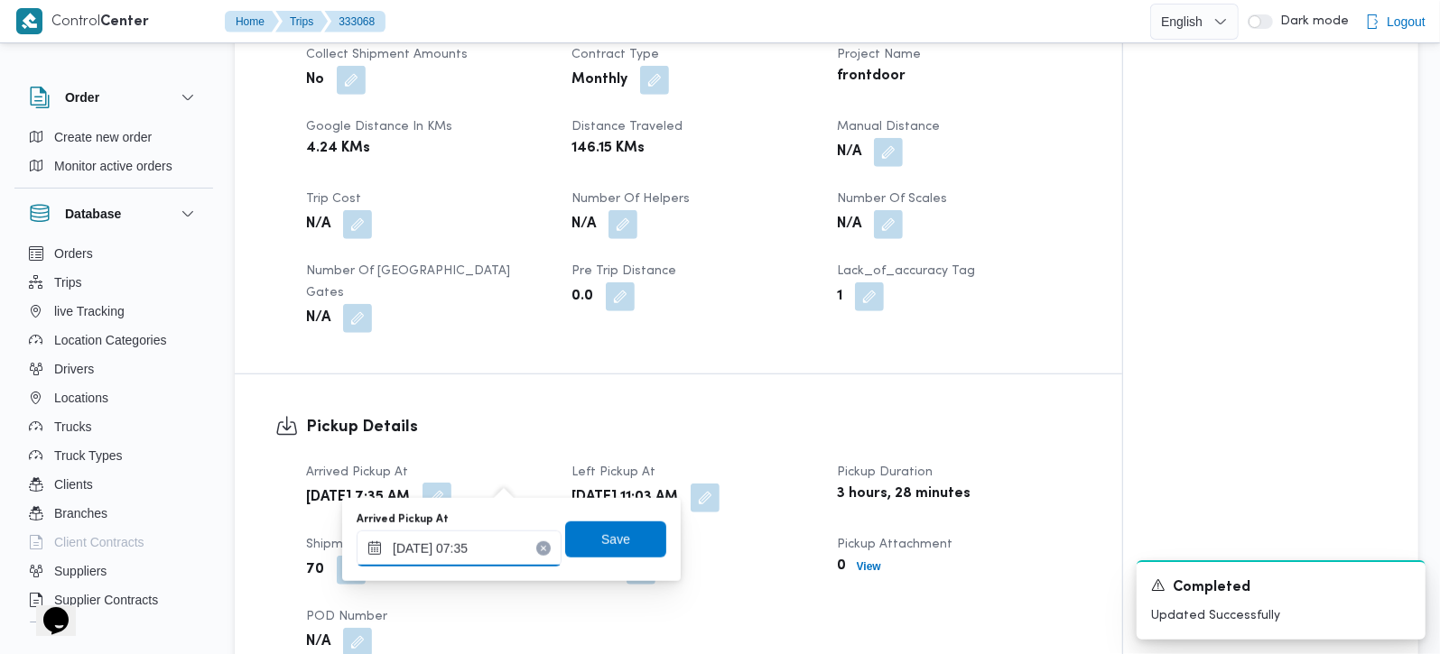
click at [454, 551] on input "24/08/2025 07:35" at bounding box center [459, 549] width 205 height 36
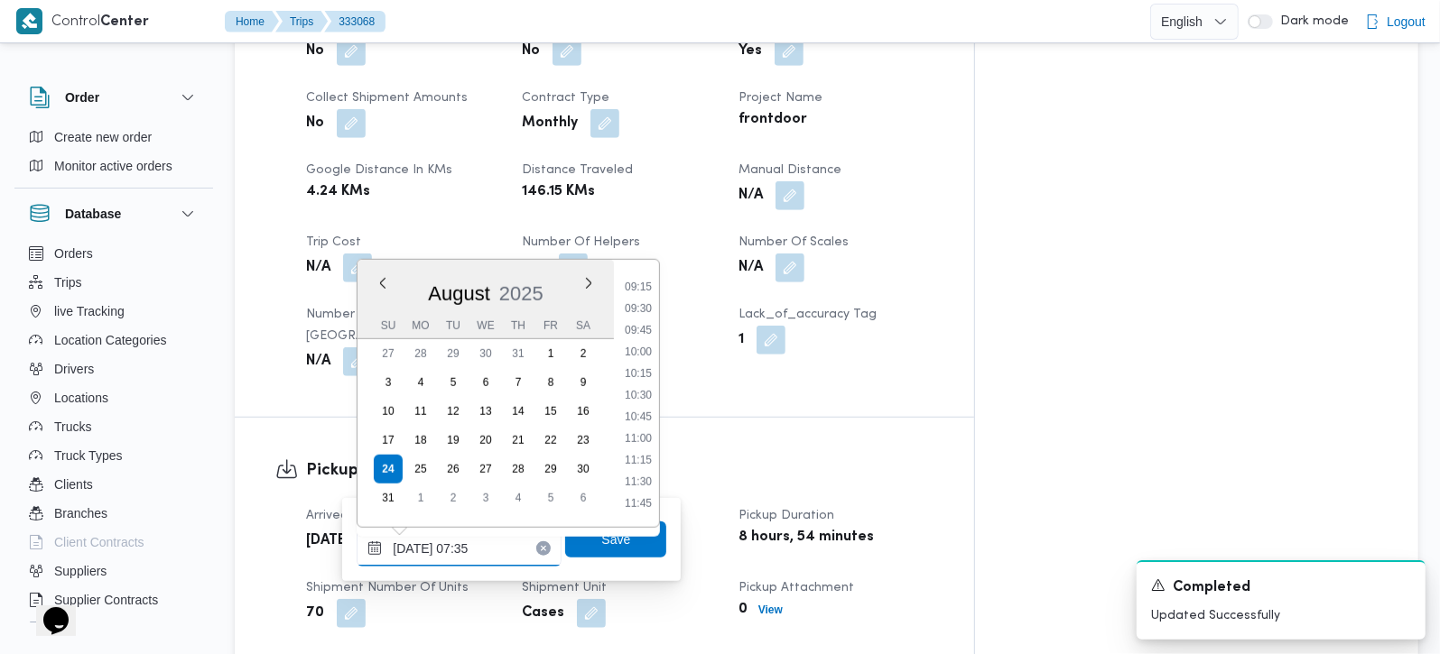
scroll to position [1164, 0]
click at [645, 460] on li "15:30" at bounding box center [638, 462] width 42 height 18
type input "24/08/2025 07:35"
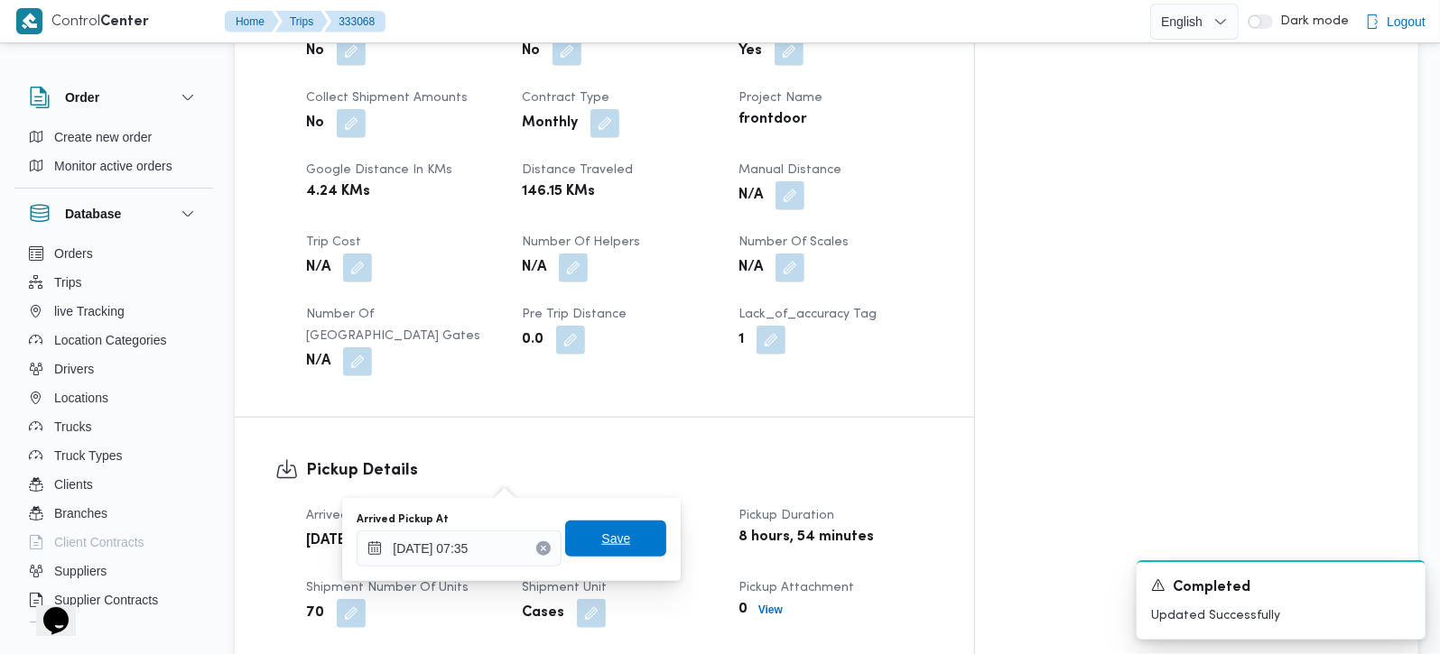
click at [608, 543] on span "Save" at bounding box center [615, 539] width 29 height 22
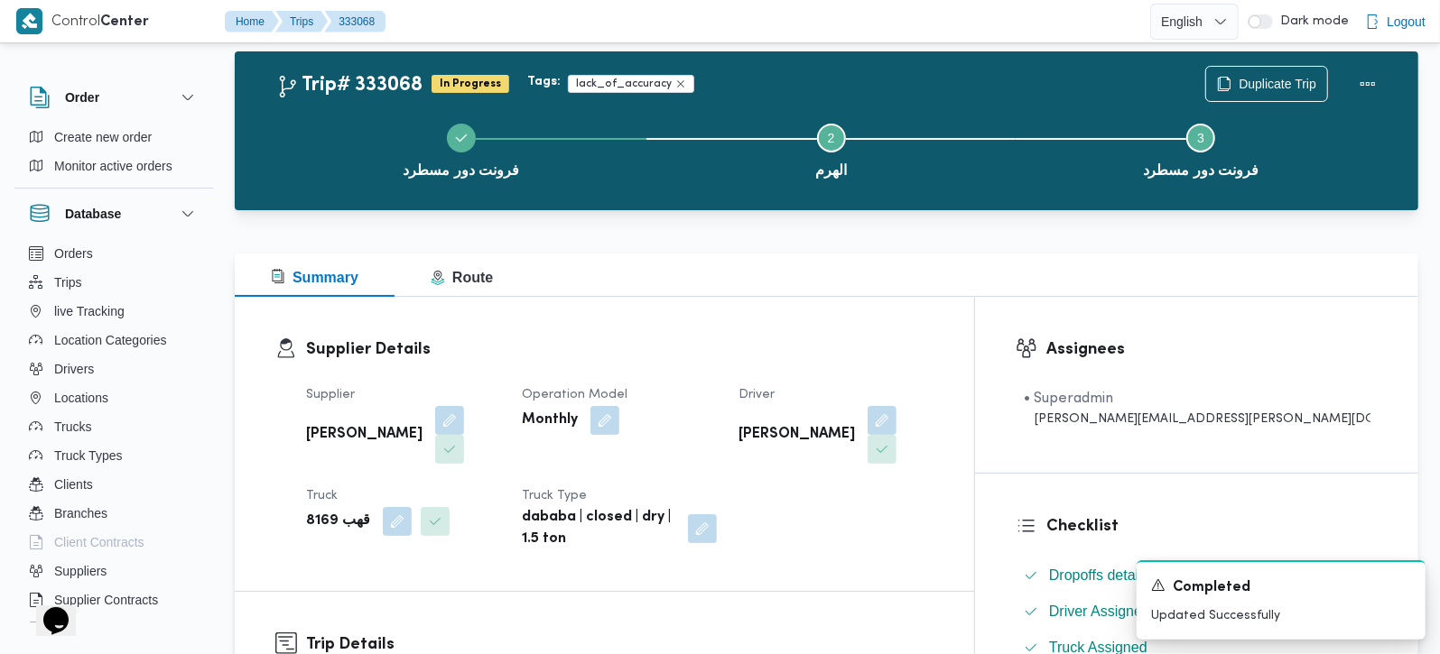
scroll to position [0, 0]
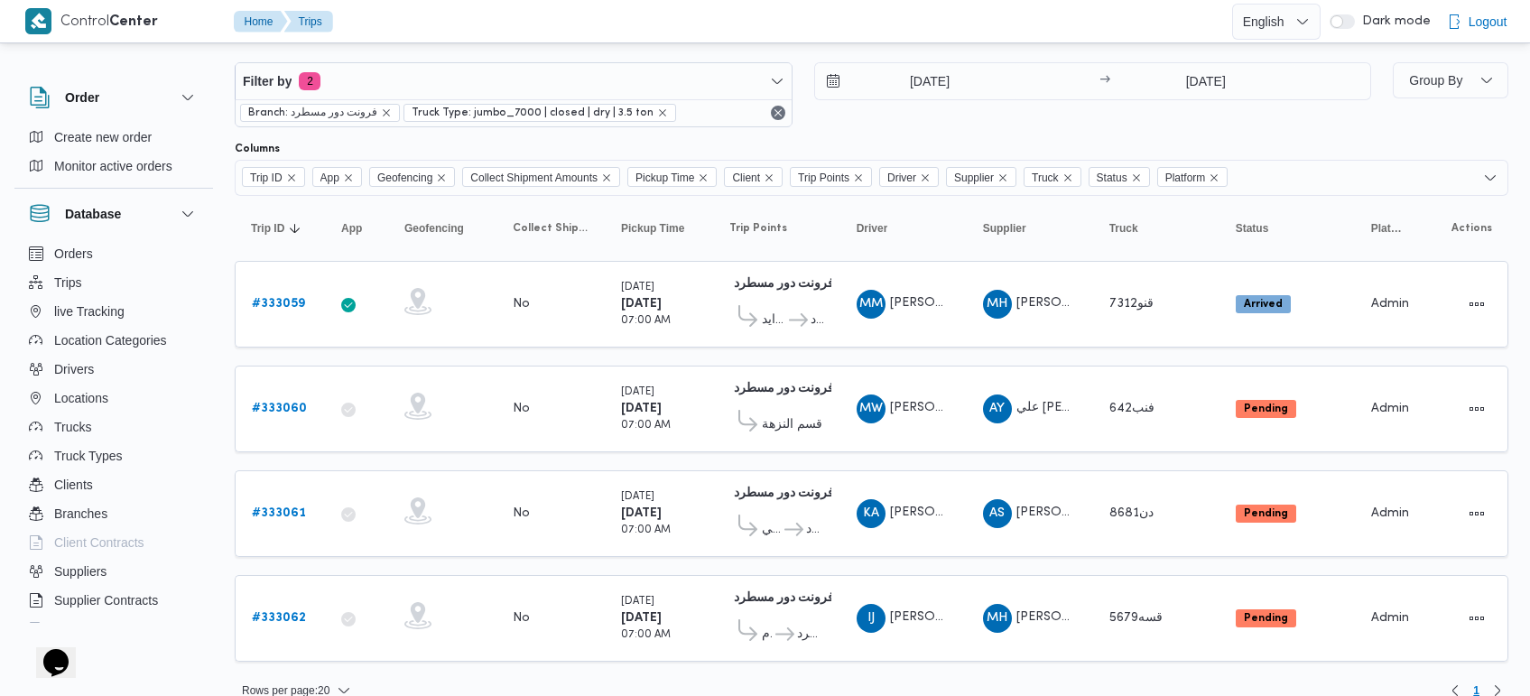
scroll to position [46, 0]
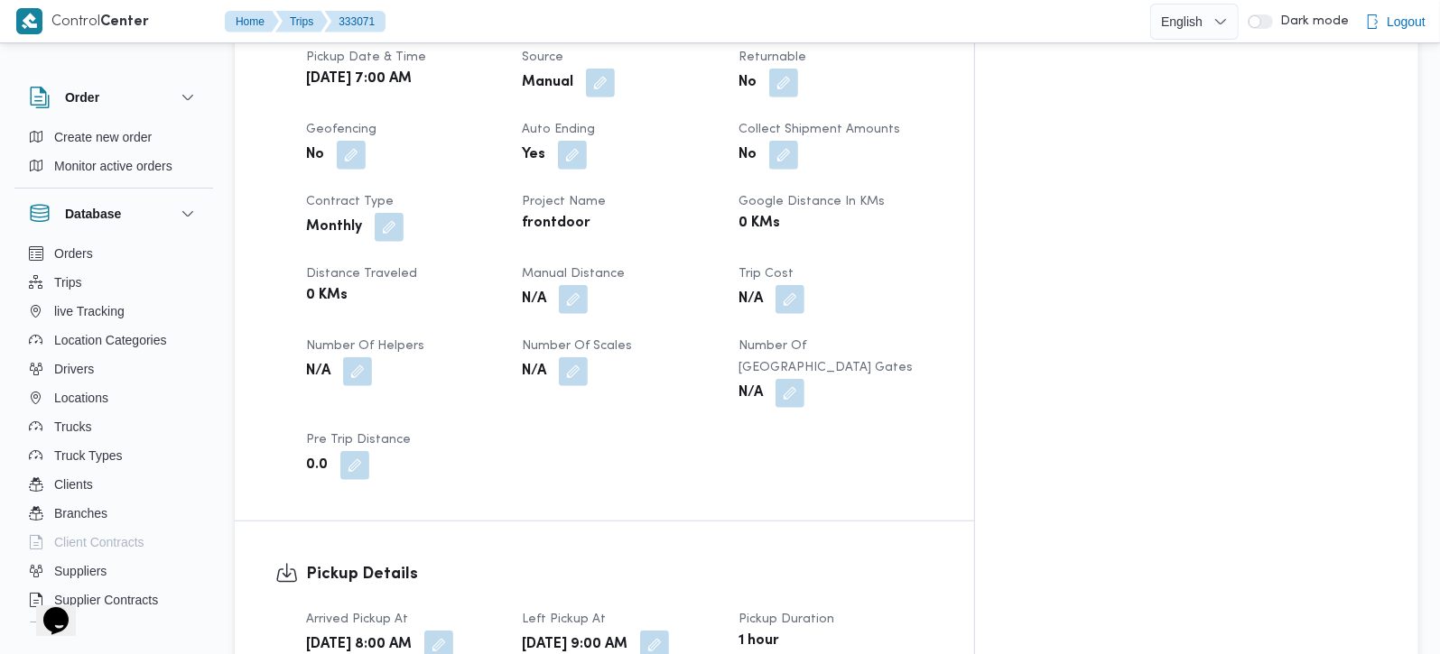
scroll to position [636, 0]
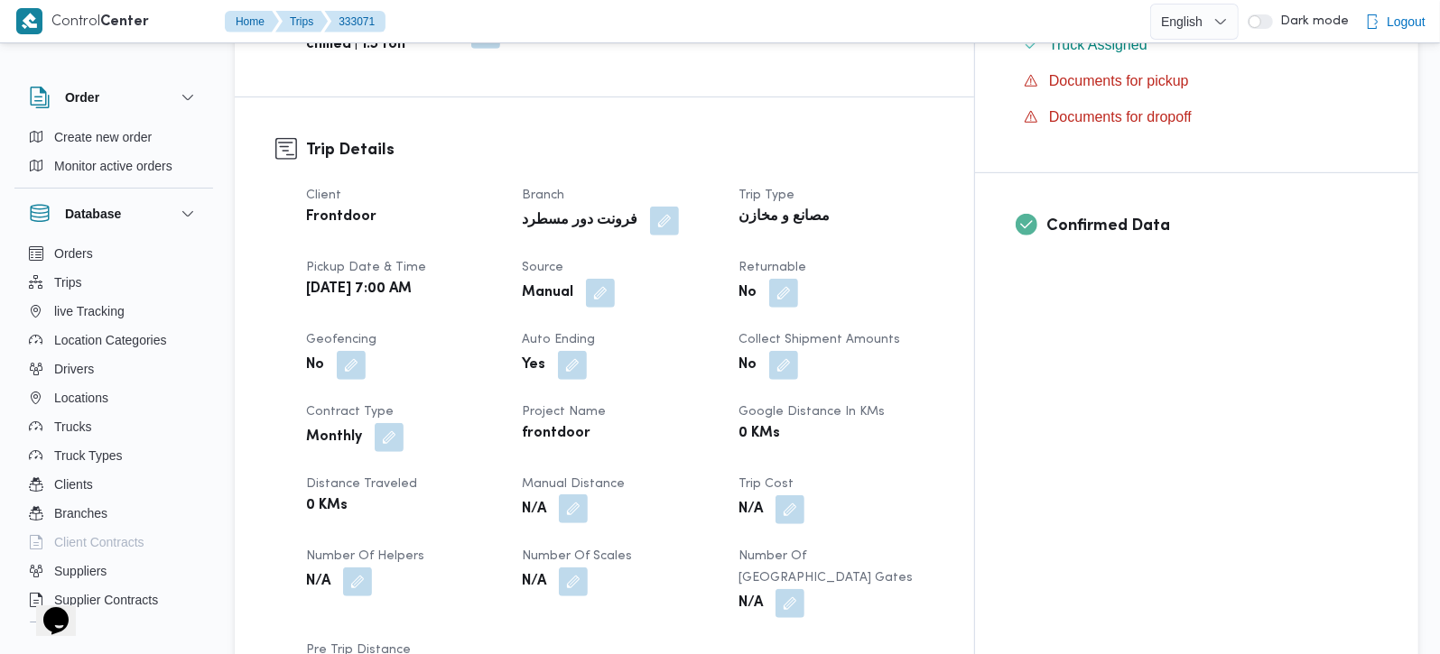
click at [588, 495] on button "button" at bounding box center [573, 509] width 29 height 29
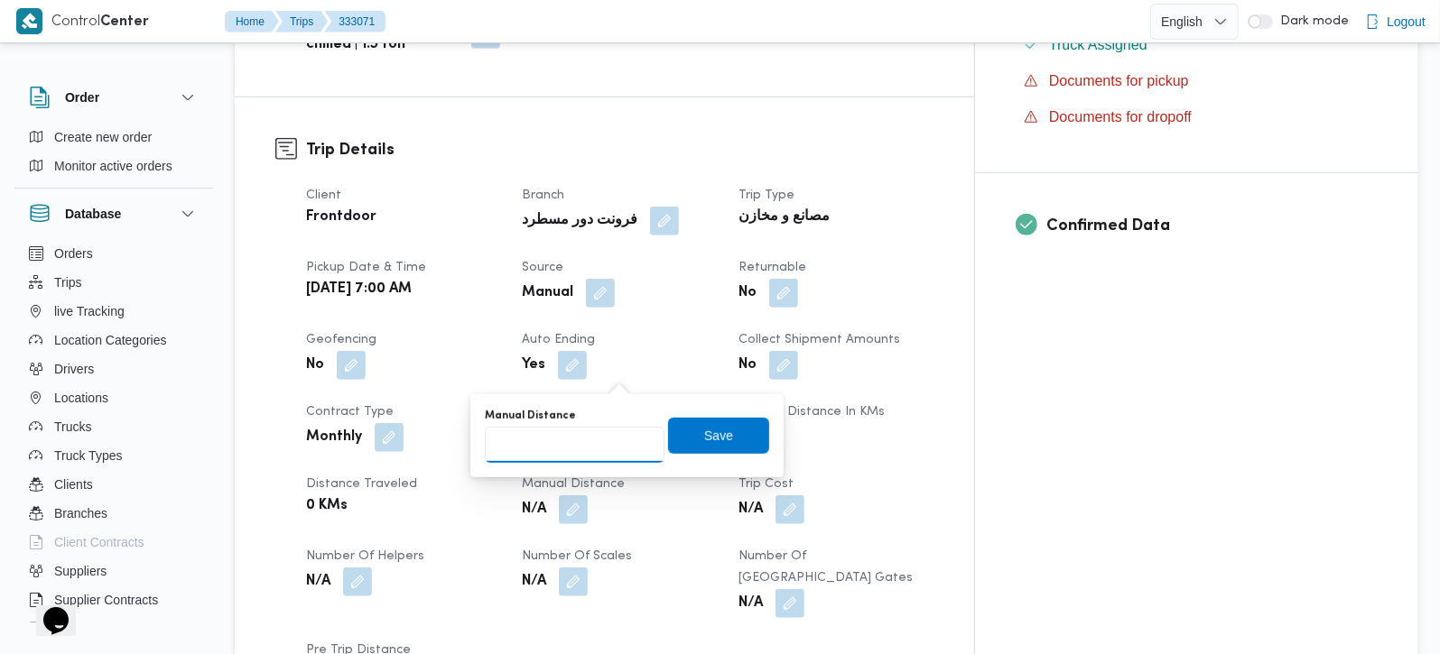
click at [585, 446] on input "Manual Distance" at bounding box center [575, 445] width 180 height 36
type input "150"
click at [684, 428] on span "Save" at bounding box center [718, 435] width 101 height 36
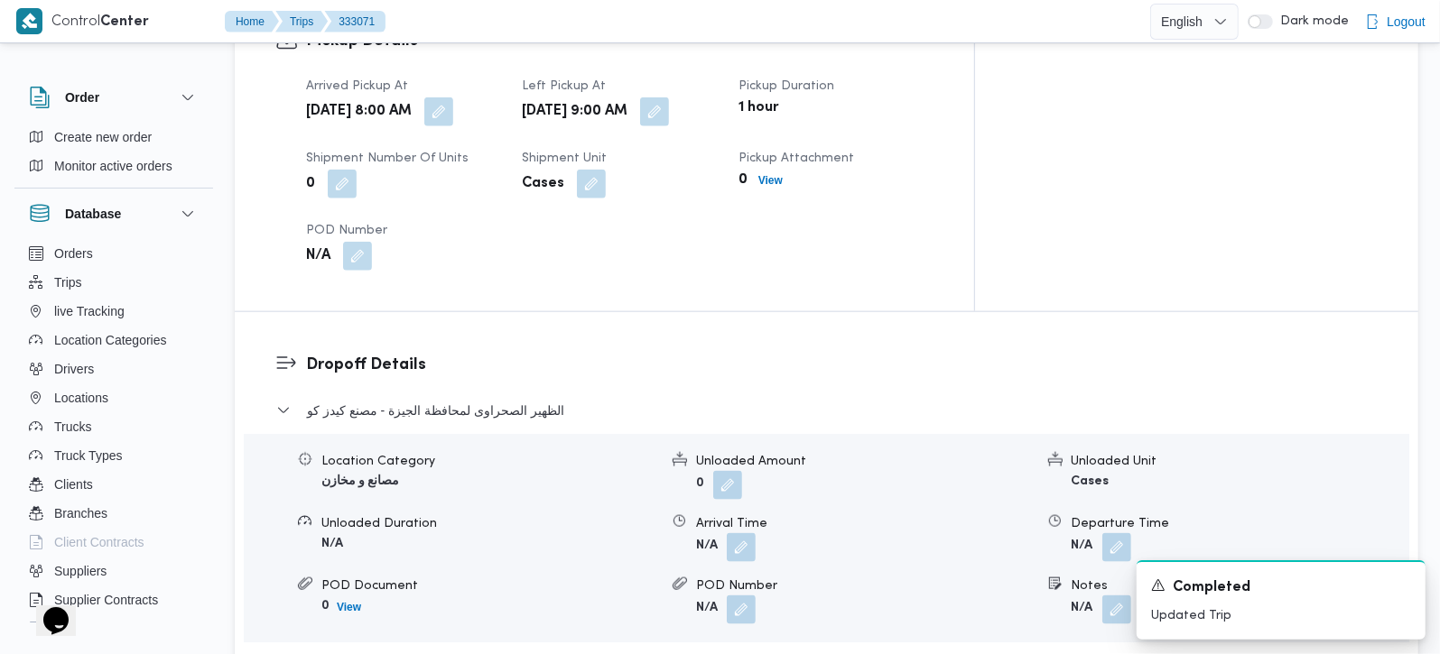
click at [455, 654] on span "مركز الخانكة - فرونت دور مسطرد" at bounding box center [397, 667] width 181 height 22
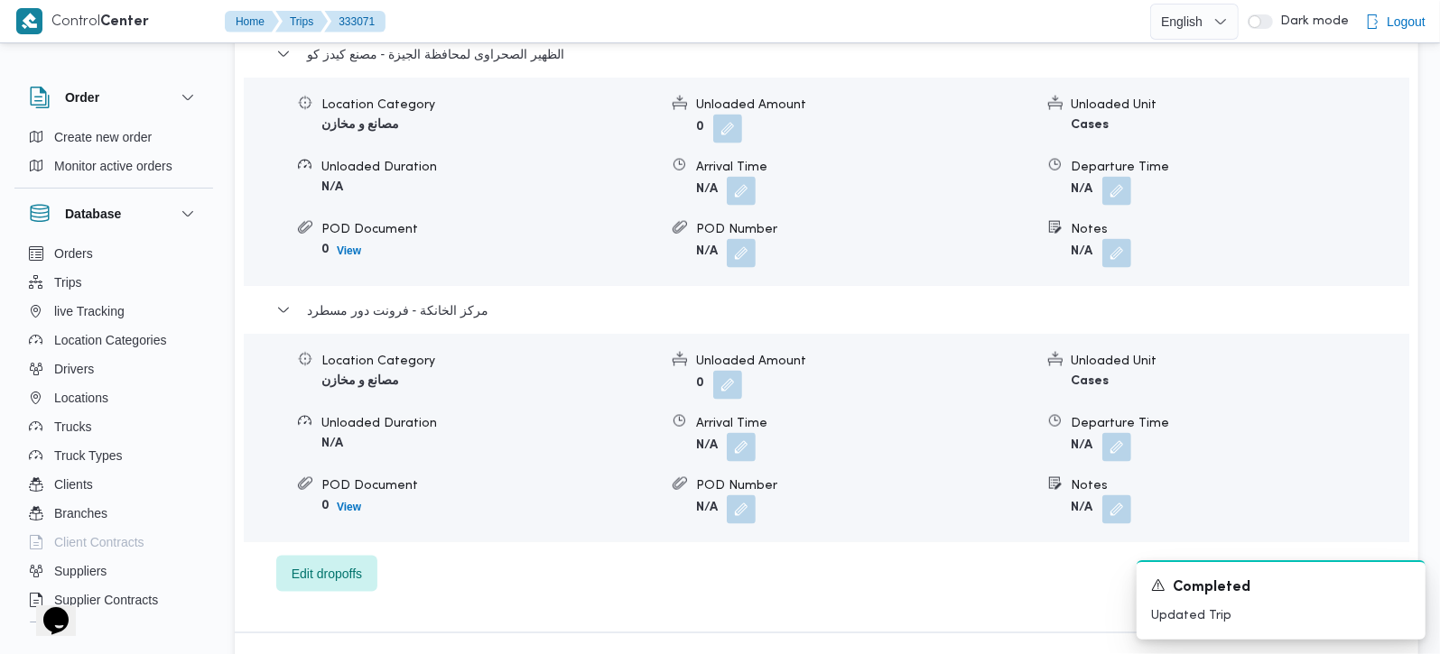
scroll to position [1805, 0]
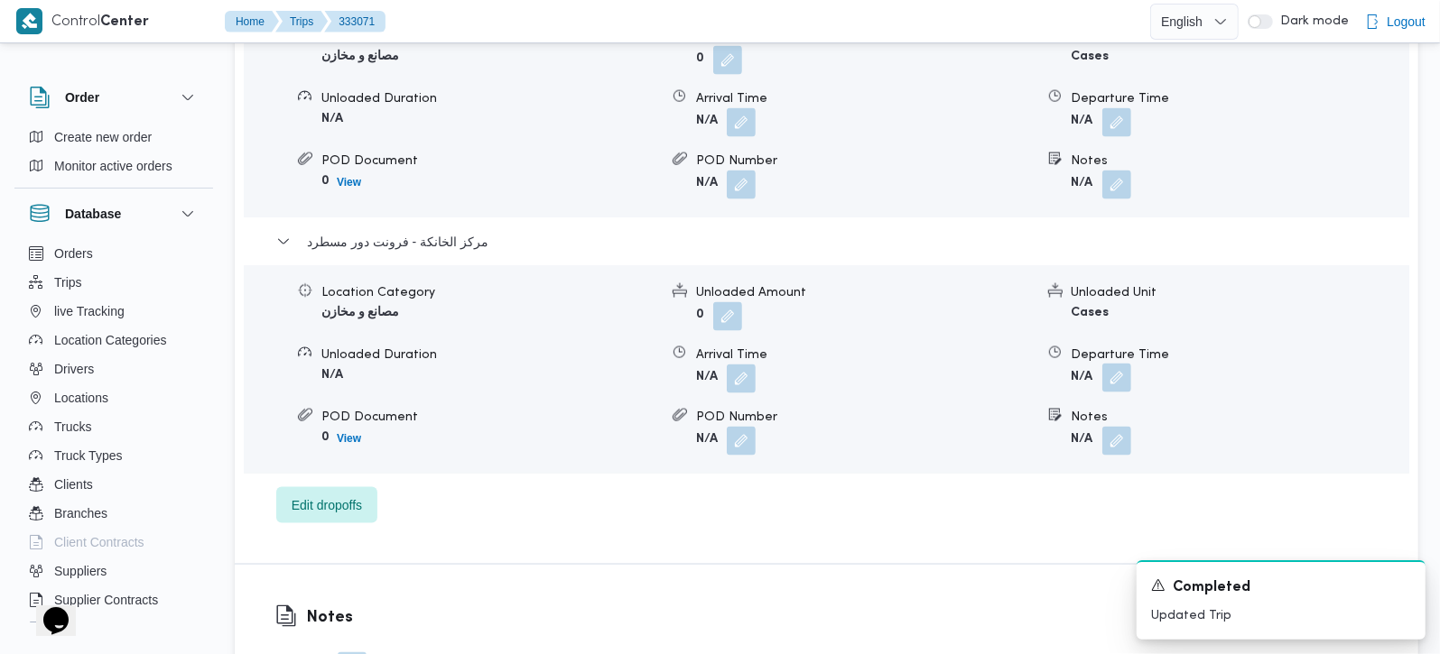
click at [1123, 364] on button "button" at bounding box center [1116, 378] width 29 height 29
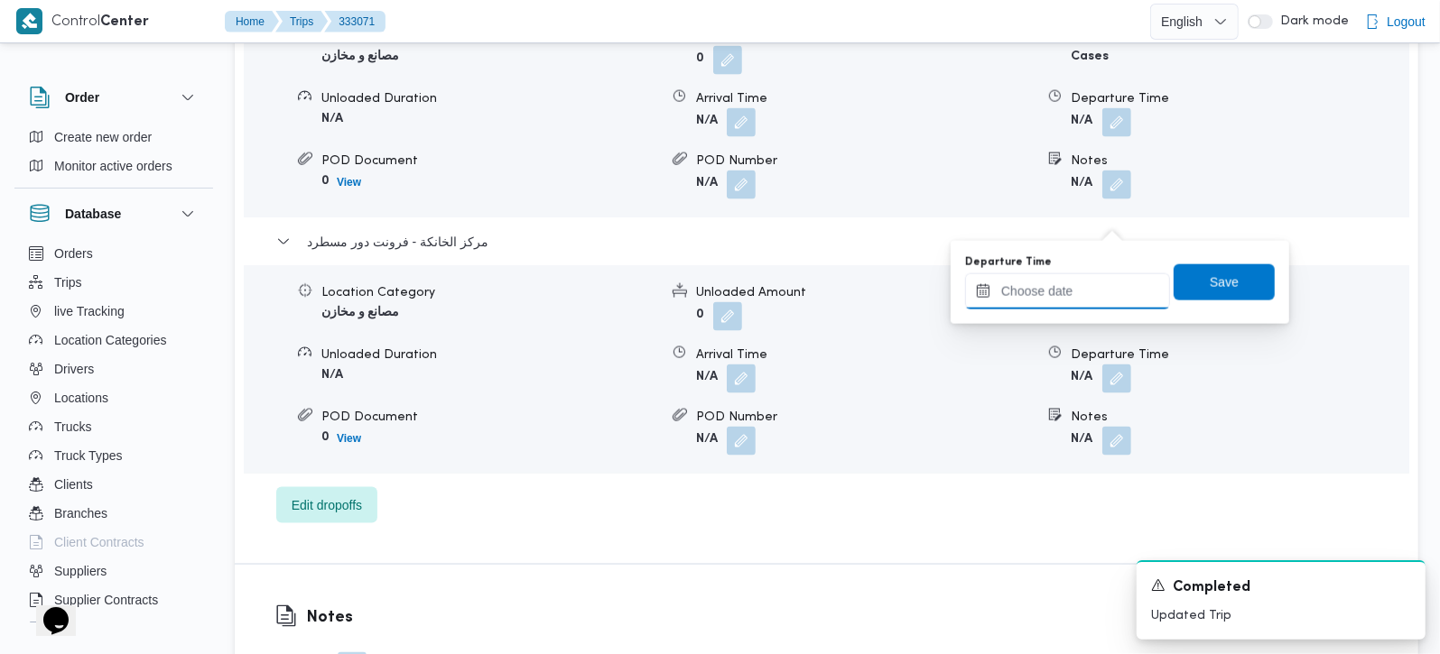
click at [1079, 291] on input "Departure Time" at bounding box center [1067, 292] width 205 height 36
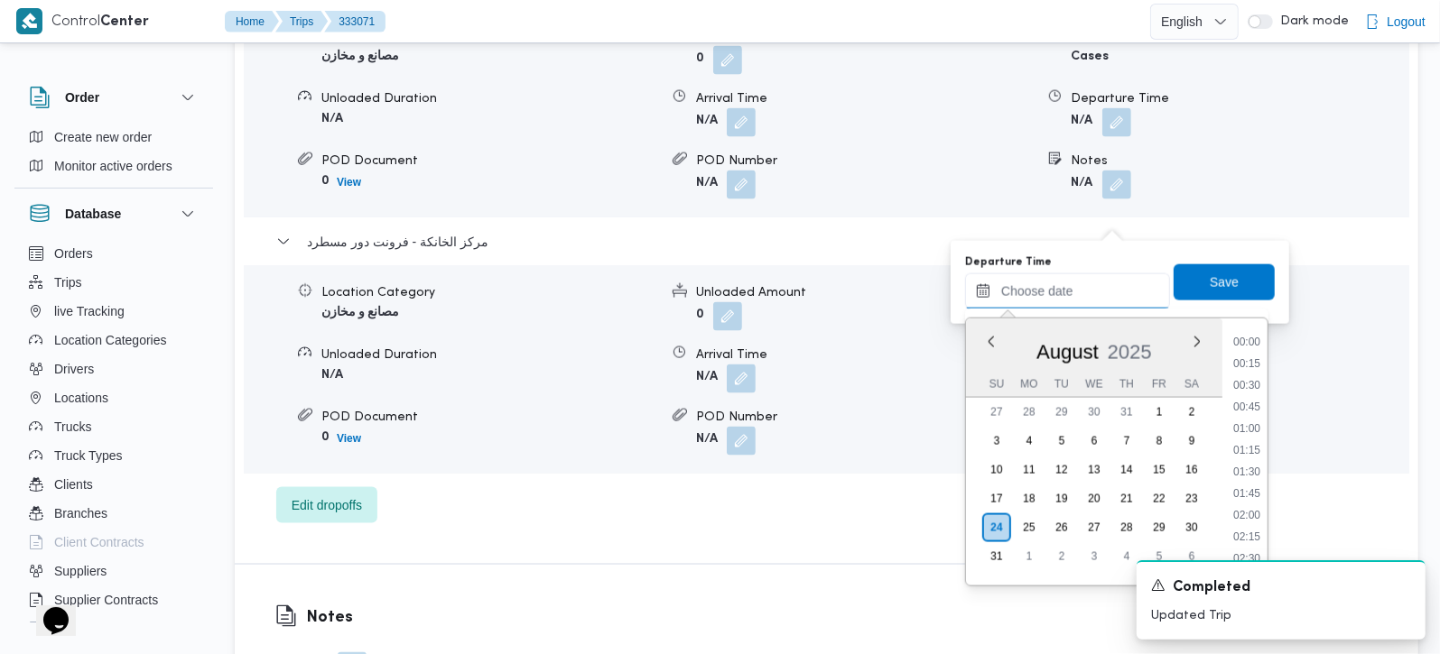
scroll to position [1394, 0]
click at [1258, 422] on li "17:00" at bounding box center [1247, 422] width 42 height 18
type input "24/08/2025 17:00"
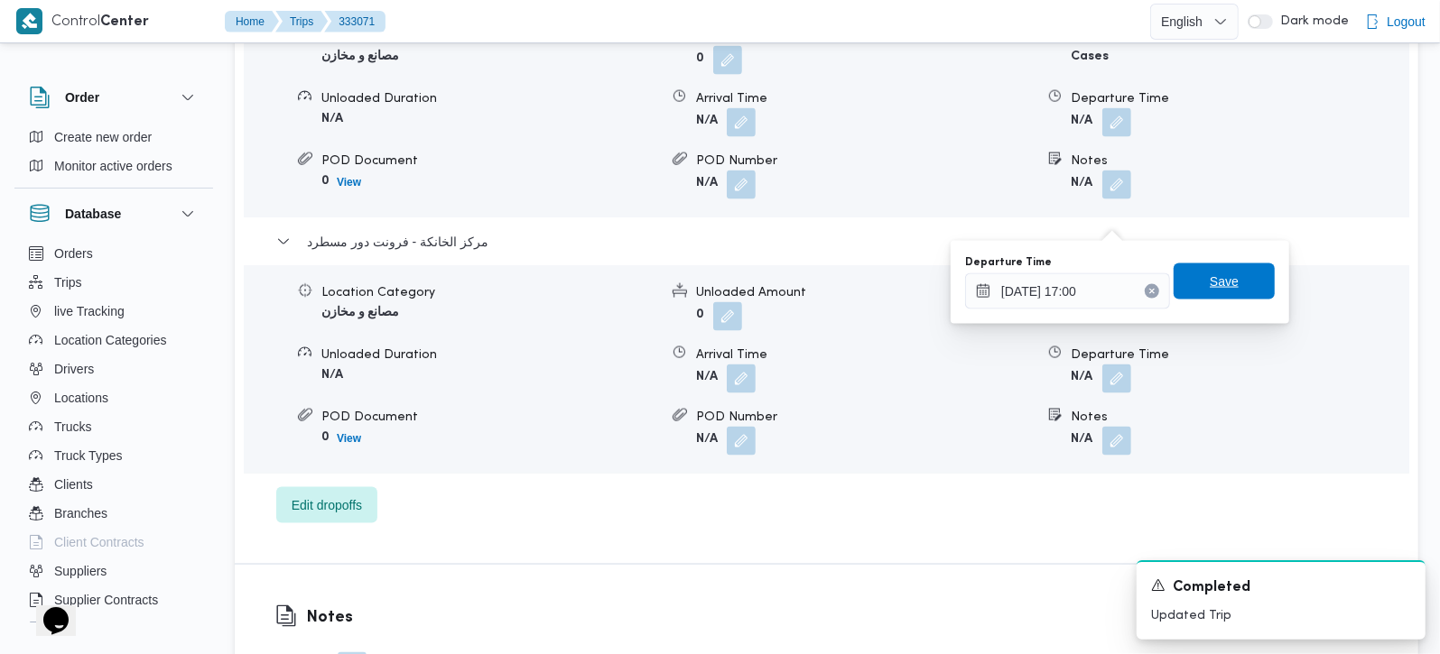
click at [1229, 286] on span "Save" at bounding box center [1223, 282] width 101 height 36
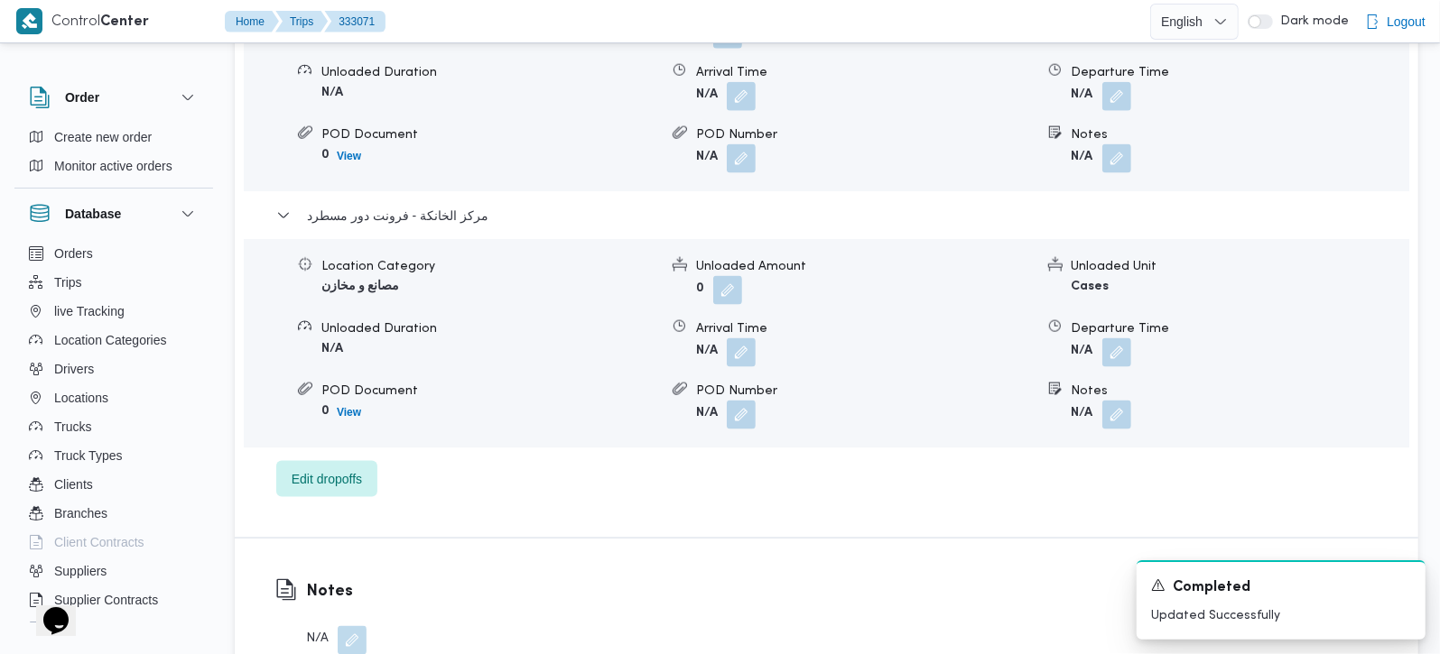
scroll to position [1699, 0]
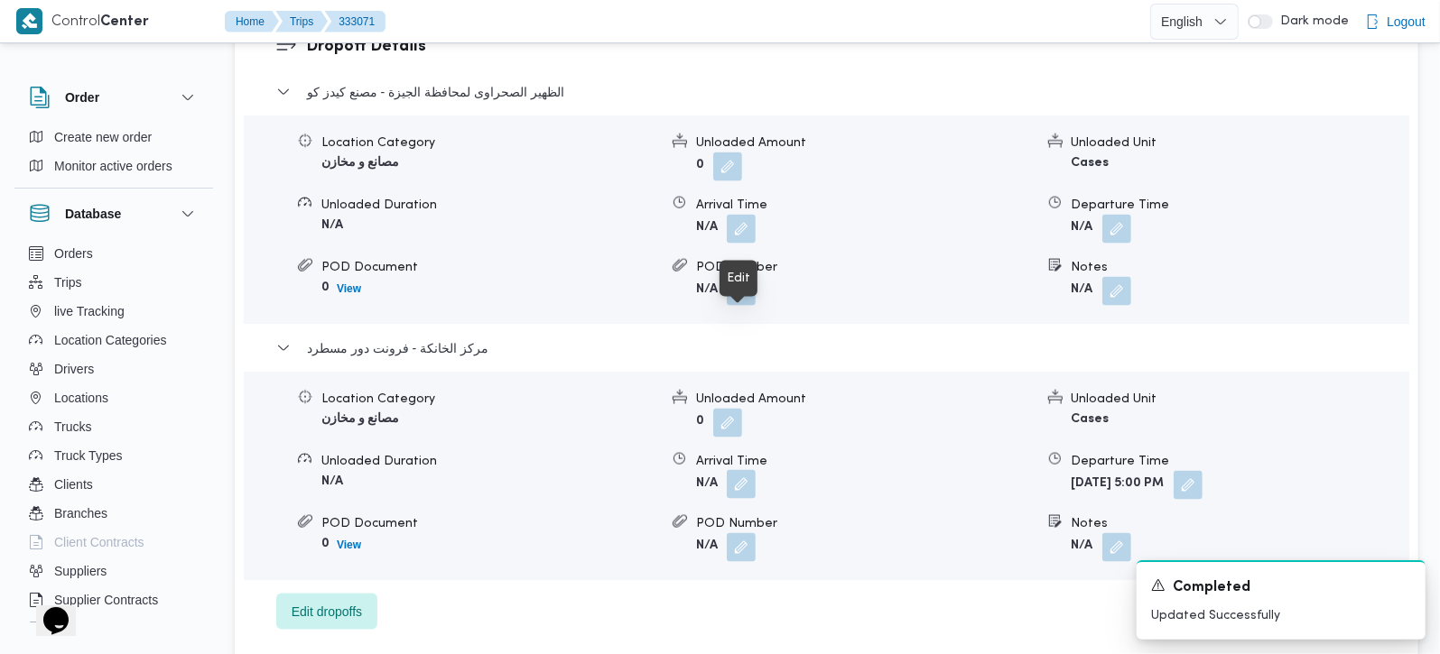
click at [747, 470] on button "button" at bounding box center [741, 484] width 29 height 29
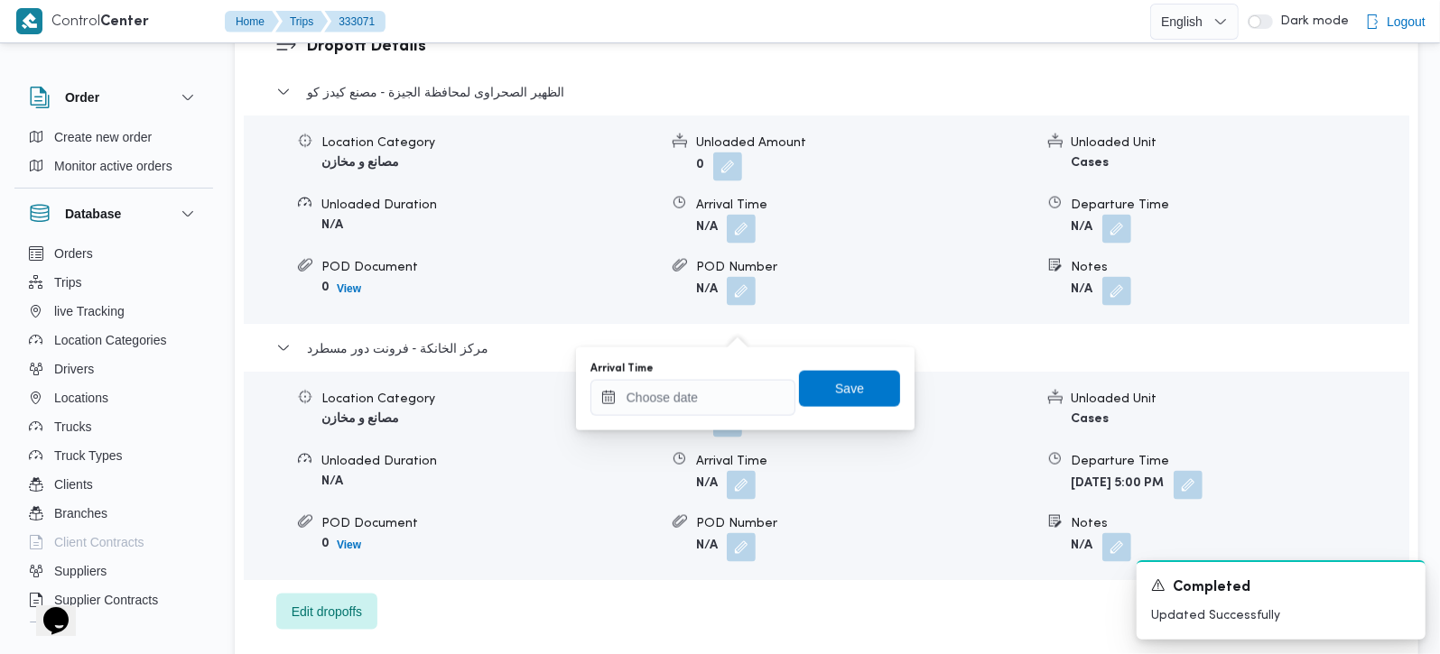
click at [741, 375] on div "Arrival Time" at bounding box center [692, 369] width 205 height 14
click at [743, 387] on input "Arrival Time" at bounding box center [692, 398] width 205 height 36
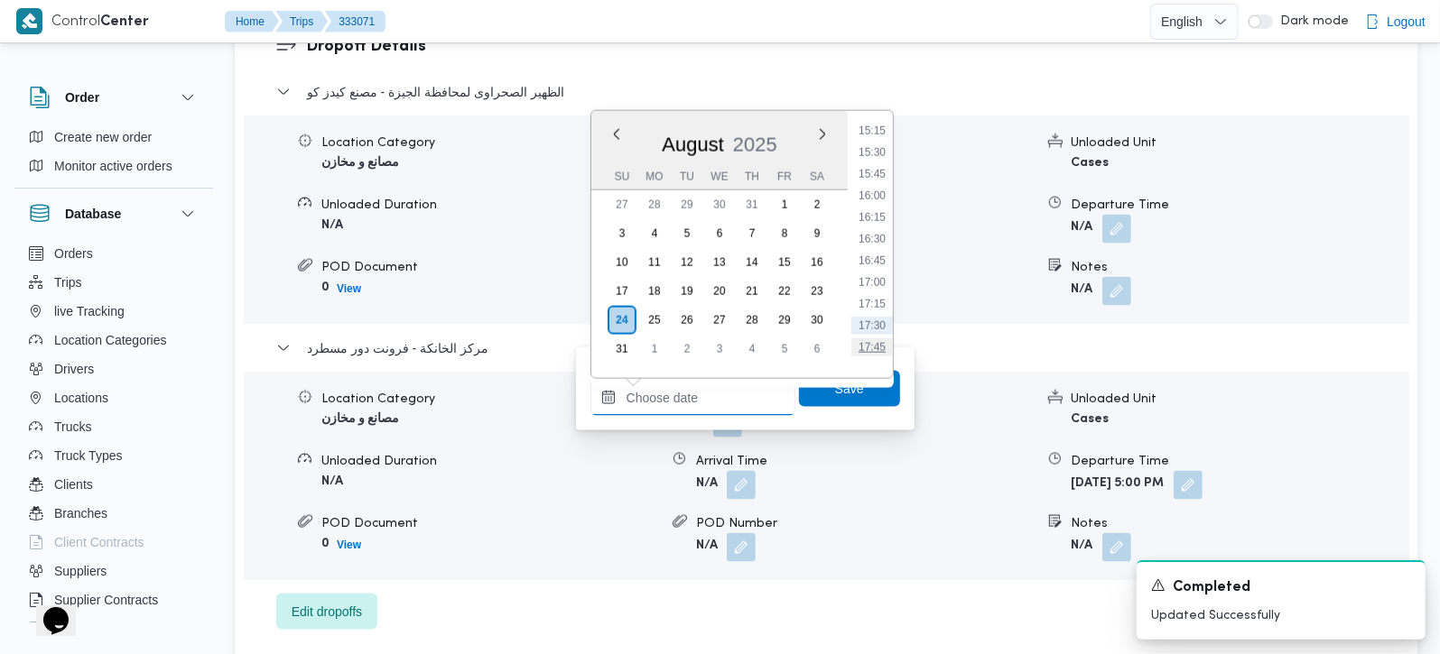
scroll to position [1288, 0]
drag, startPoint x: 886, startPoint y: 292, endPoint x: 875, endPoint y: 358, distance: 66.9
click at [886, 292] on li "16:45" at bounding box center [872, 298] width 42 height 18
type input "24/08/2025 16:45"
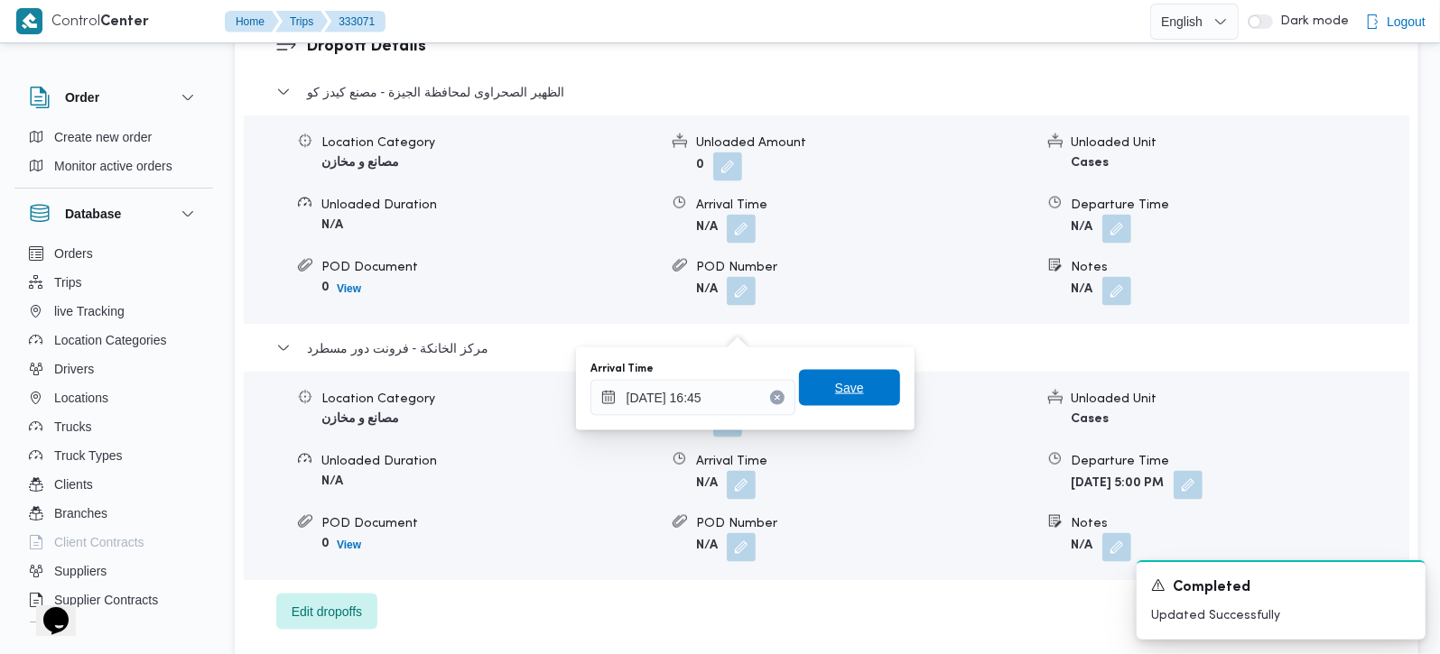
click at [855, 401] on span "Save" at bounding box center [849, 388] width 101 height 36
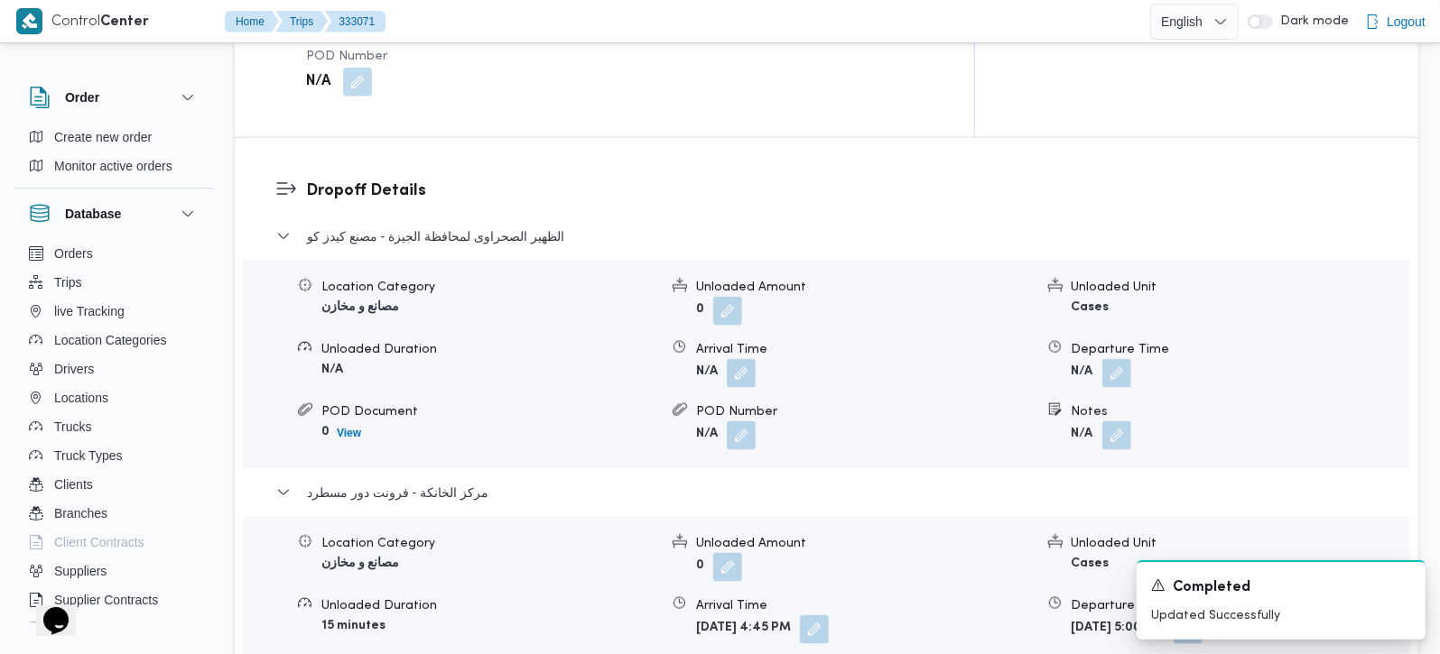
scroll to position [1592, 0]
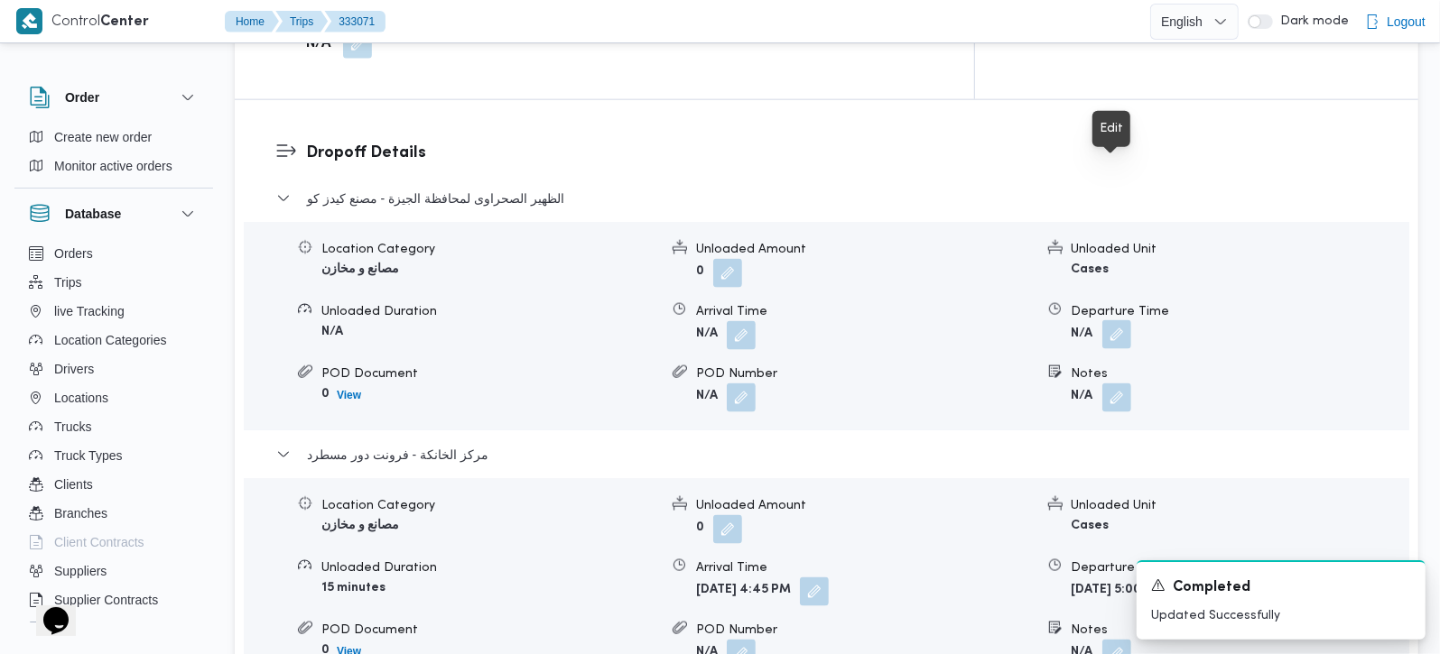
click at [1112, 320] on button "button" at bounding box center [1116, 334] width 29 height 29
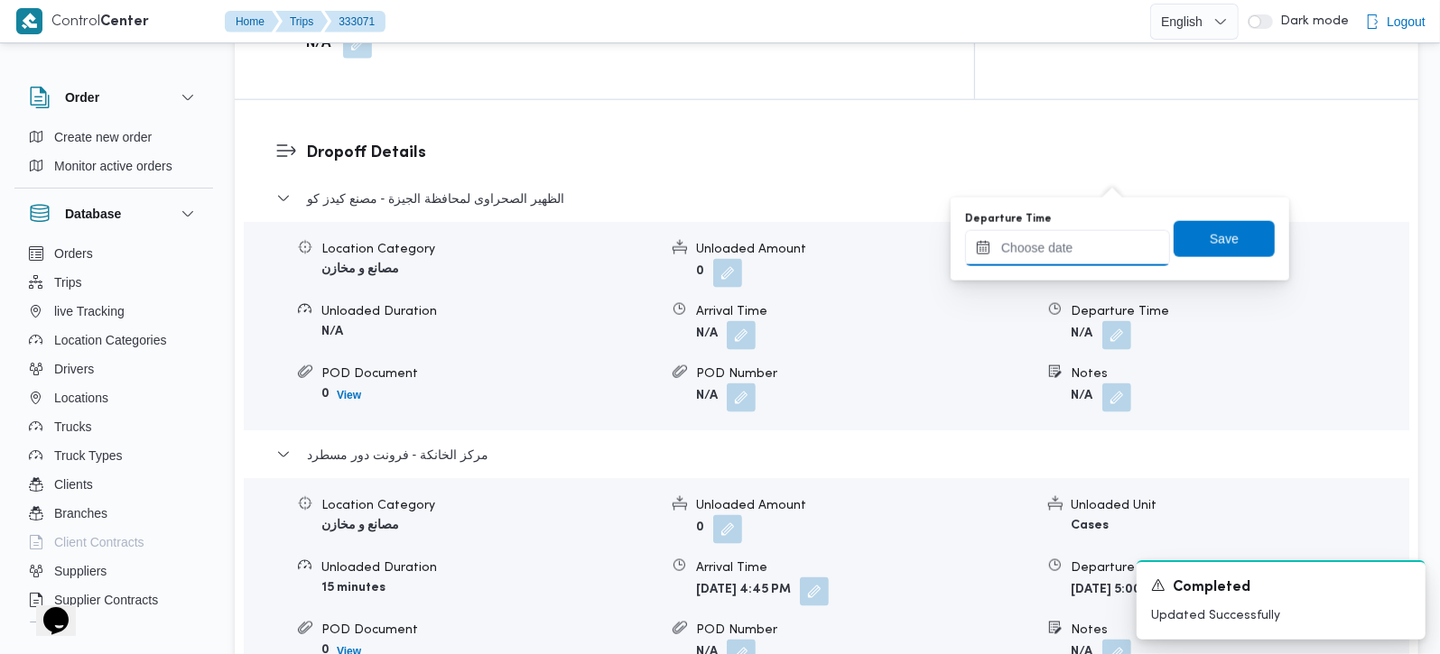
click at [1103, 244] on input "Departure Time" at bounding box center [1067, 248] width 205 height 36
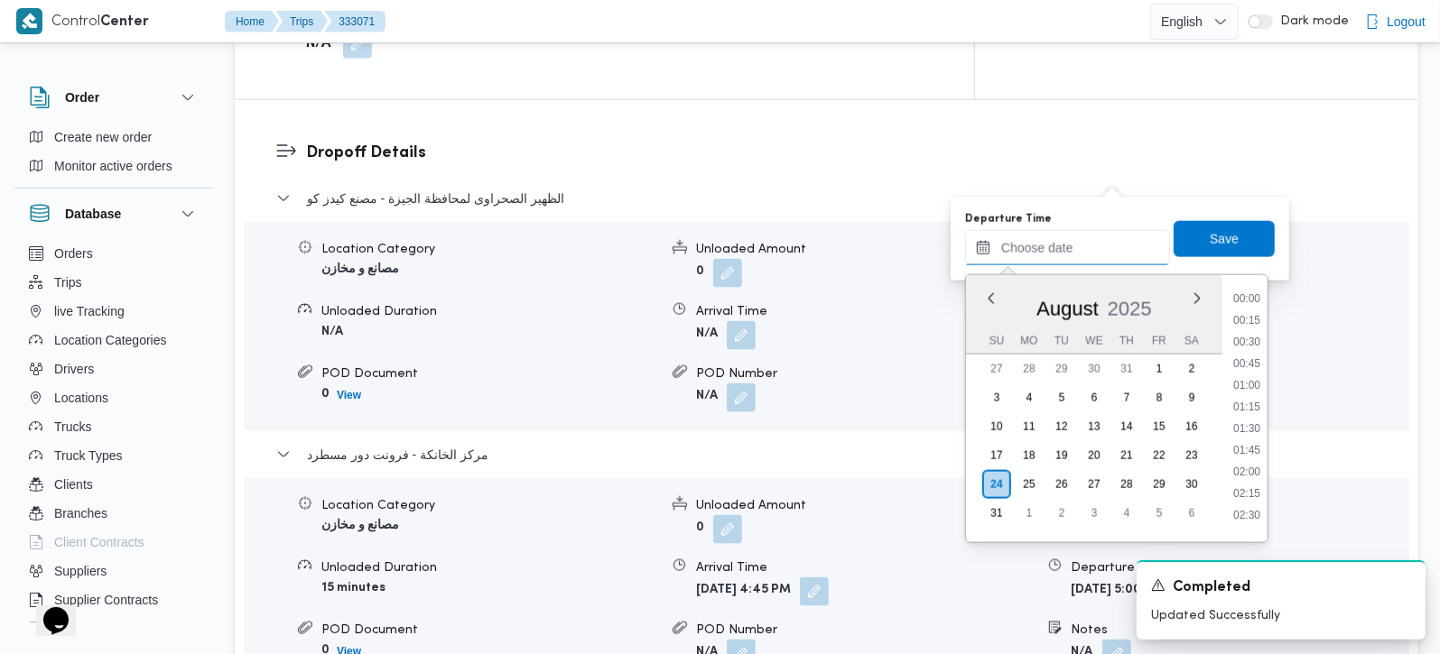
scroll to position [1394, 0]
drag, startPoint x: 1255, startPoint y: 296, endPoint x: 1253, endPoint y: 274, distance: 21.7
click at [1255, 296] on li "16:00" at bounding box center [1247, 292] width 42 height 18
type input "24/08/2025 16:00"
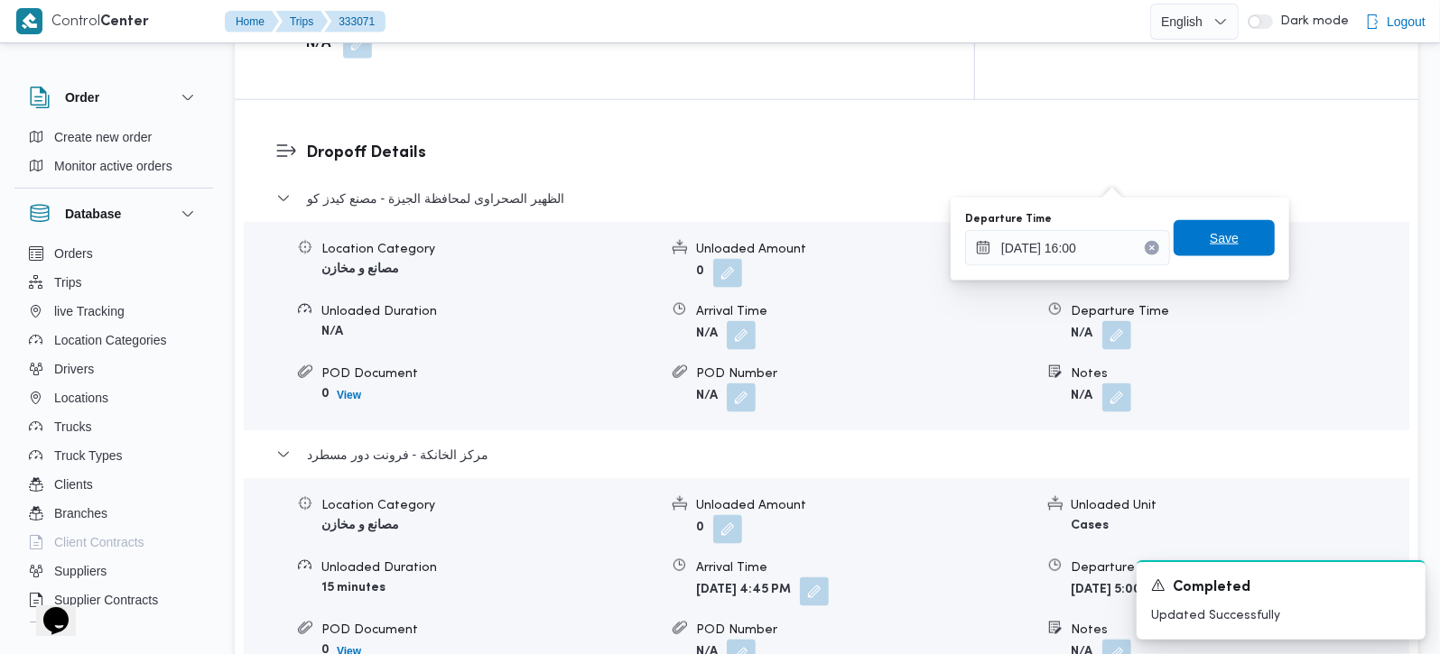
click at [1242, 254] on span "Save" at bounding box center [1223, 238] width 101 height 36
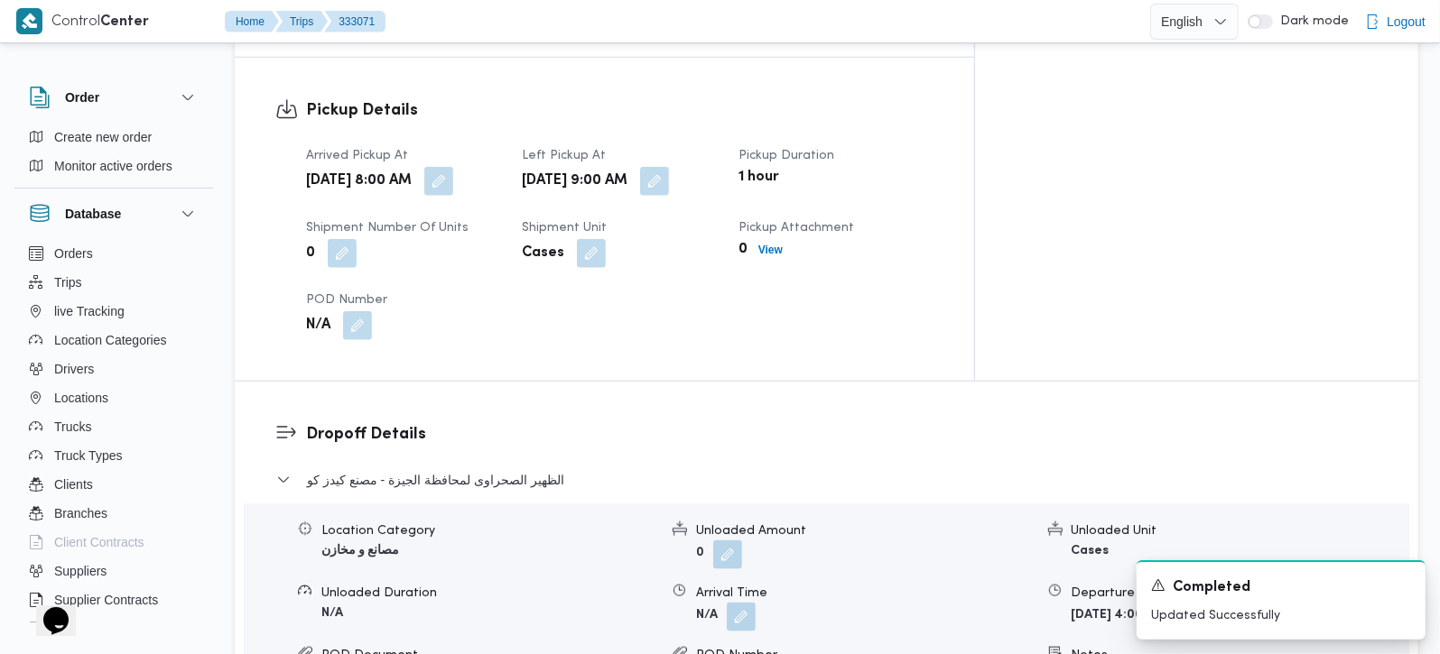
scroll to position [1274, 0]
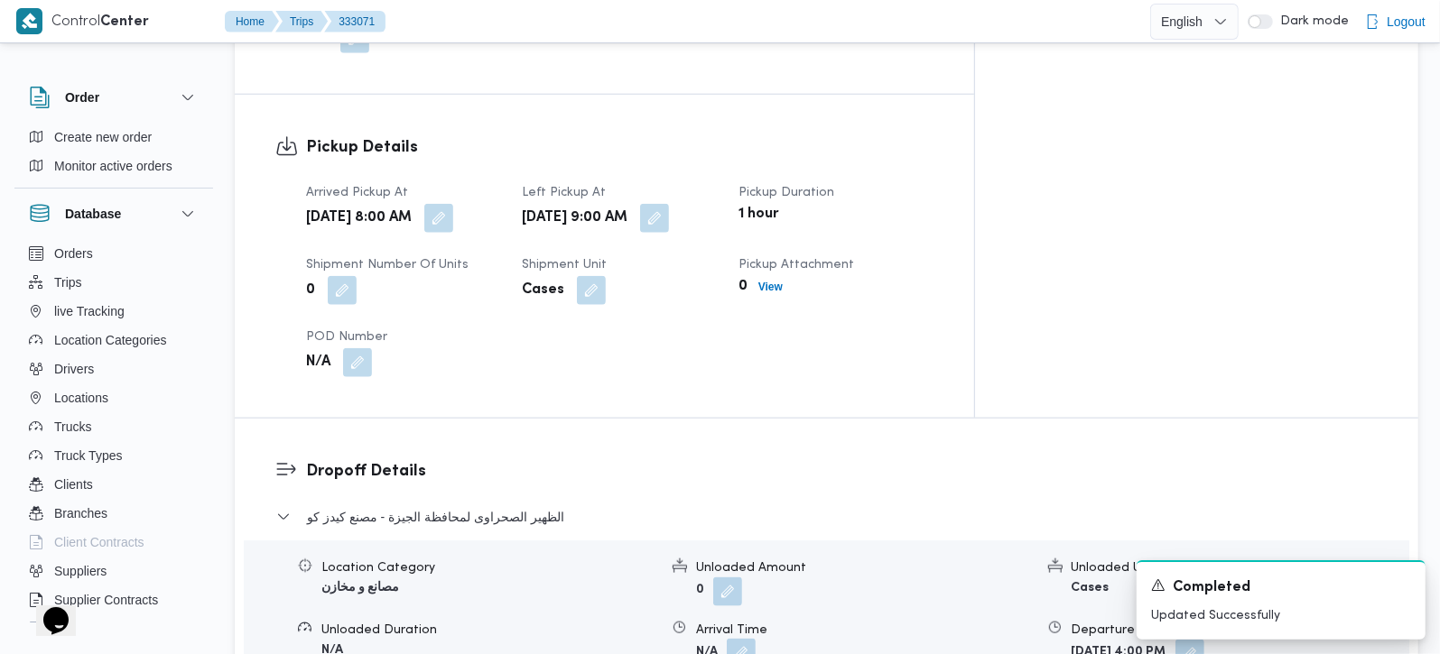
click at [753, 639] on button "button" at bounding box center [741, 653] width 29 height 29
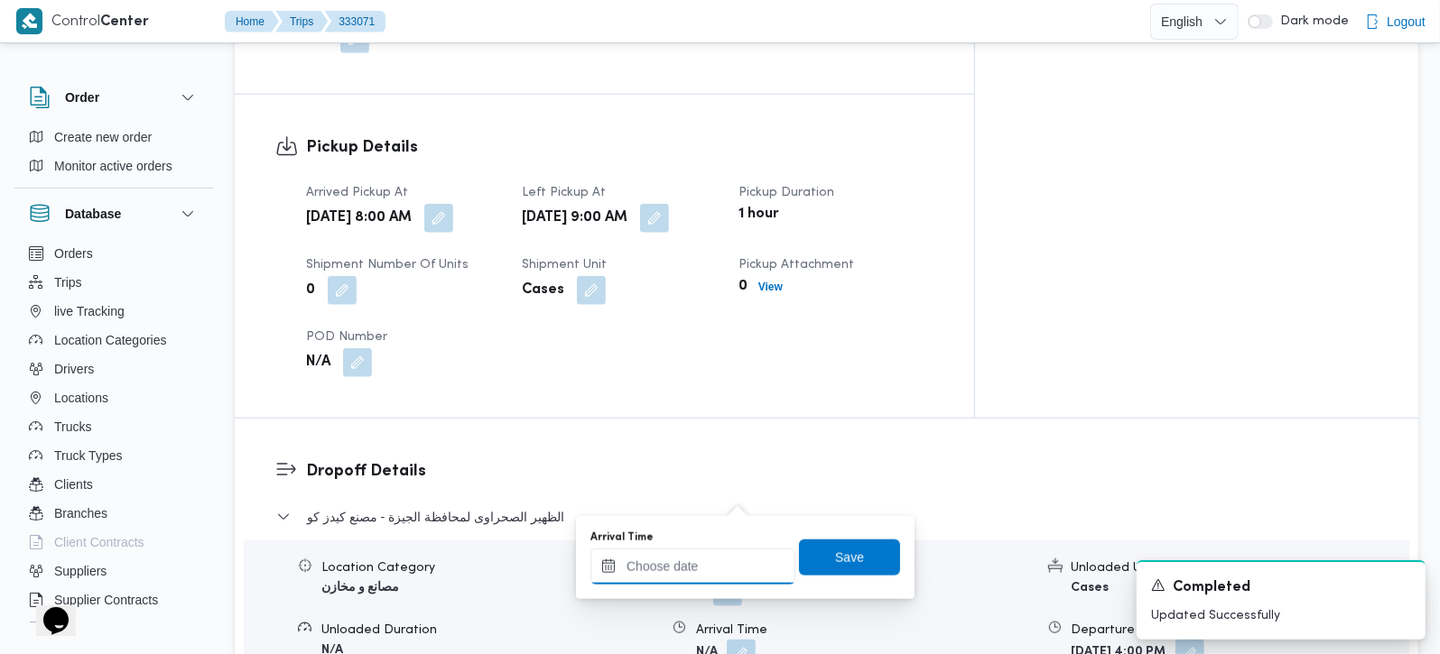
click at [736, 555] on input "Arrival Time" at bounding box center [692, 567] width 205 height 36
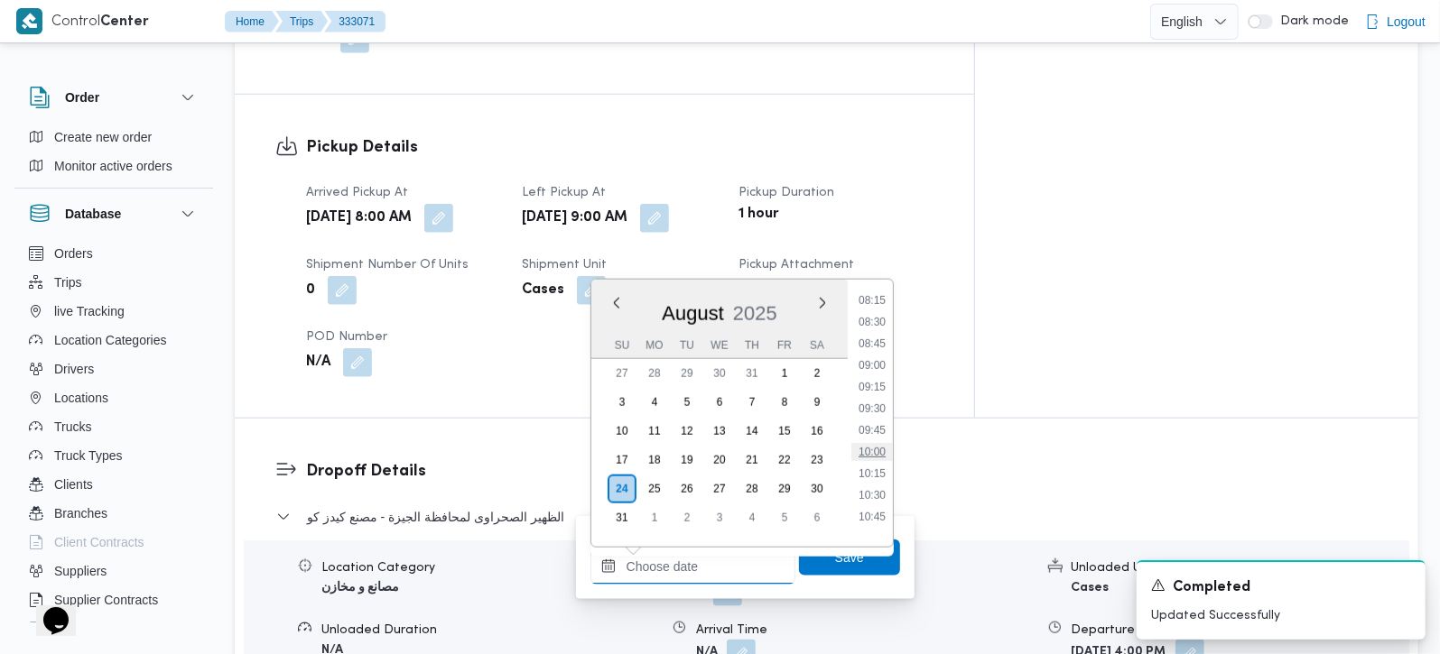
scroll to position [651, 0]
drag, startPoint x: 868, startPoint y: 495, endPoint x: 868, endPoint y: 509, distance: 14.4
click at [868, 495] on li "09:45" at bounding box center [872, 497] width 42 height 18
type input "24/08/2025 09:45"
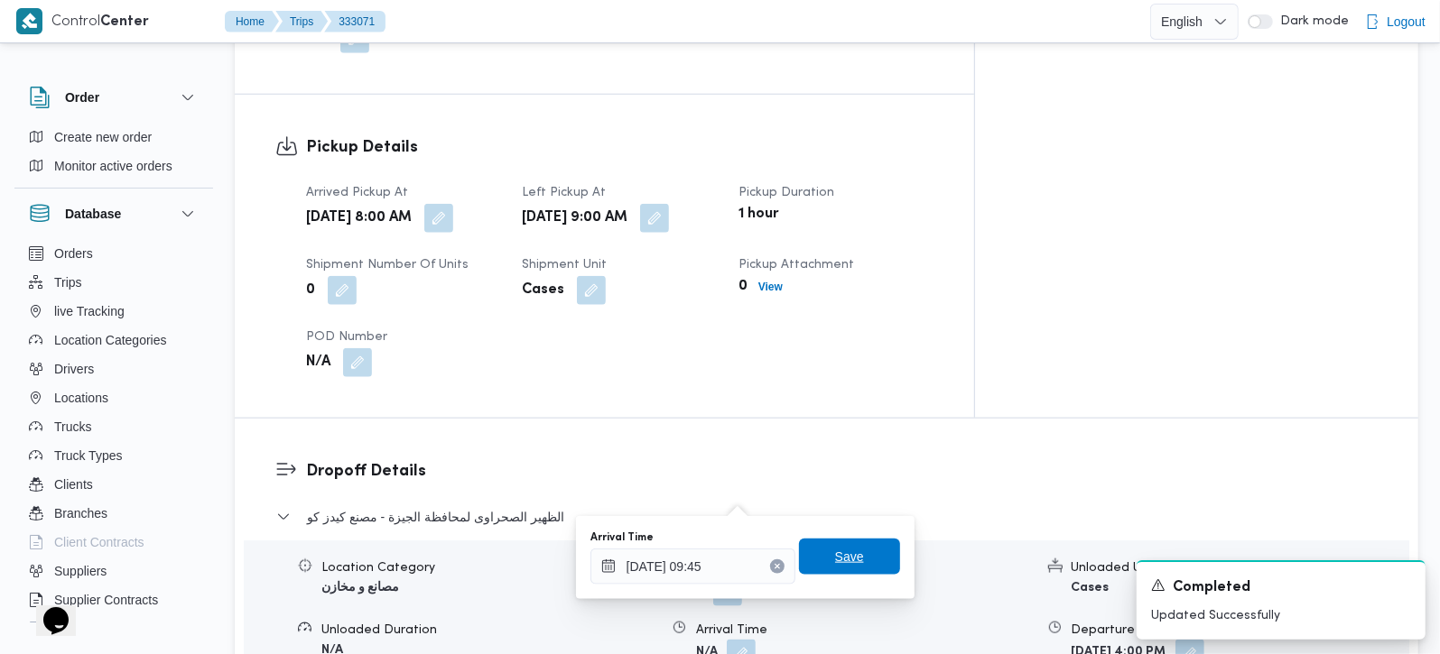
click at [843, 567] on span "Save" at bounding box center [849, 557] width 29 height 22
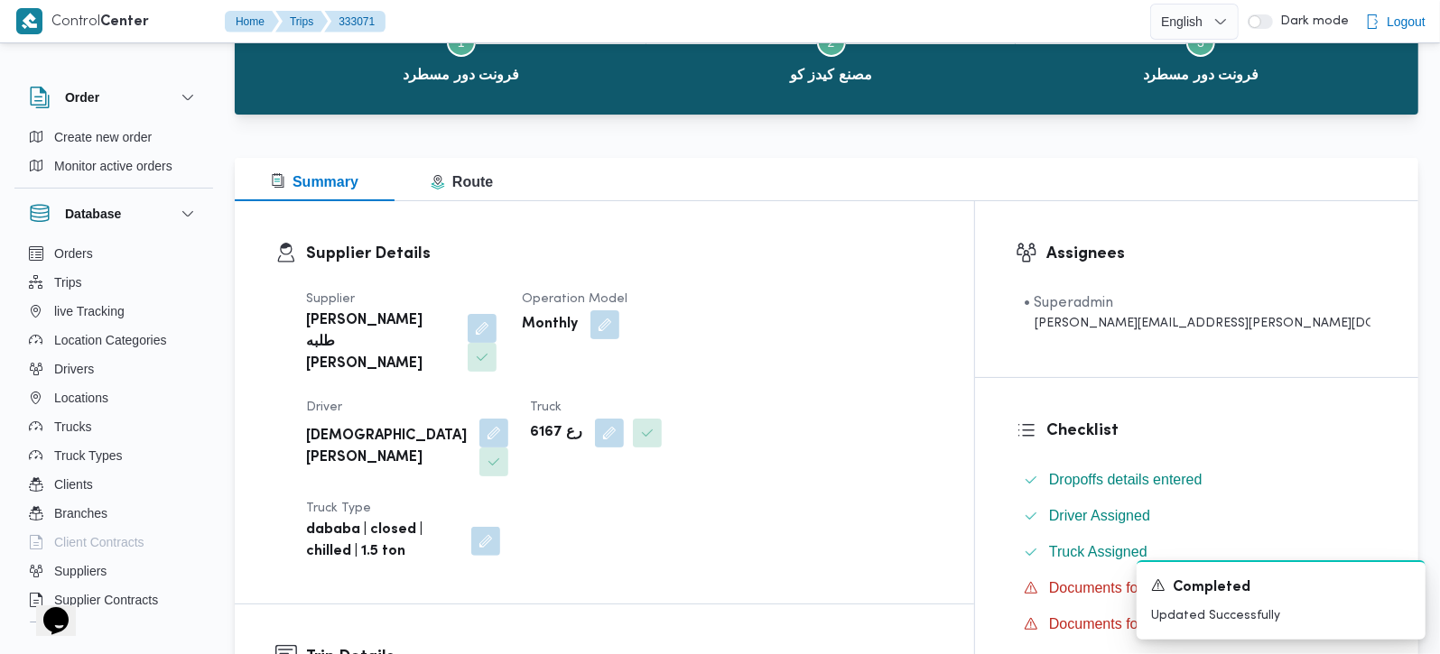
scroll to position [0, 0]
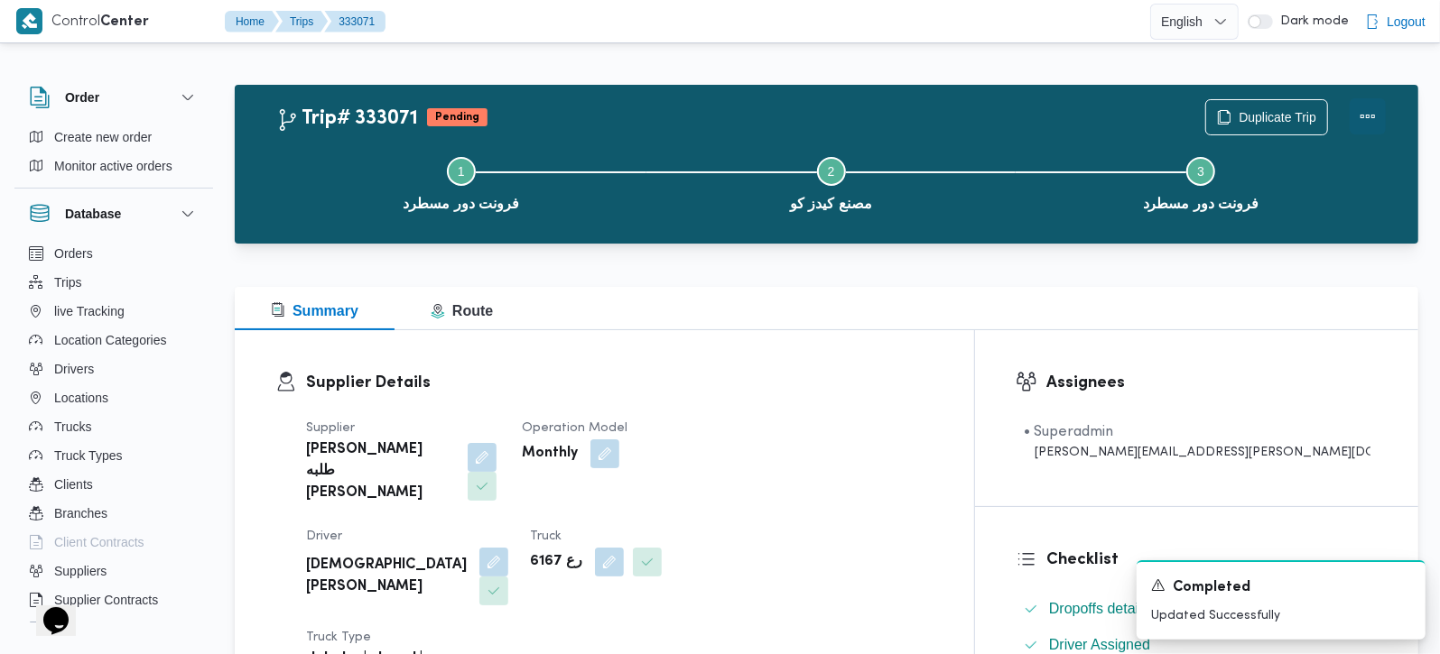
click at [1375, 119] on button "Actions" at bounding box center [1368, 116] width 36 height 36
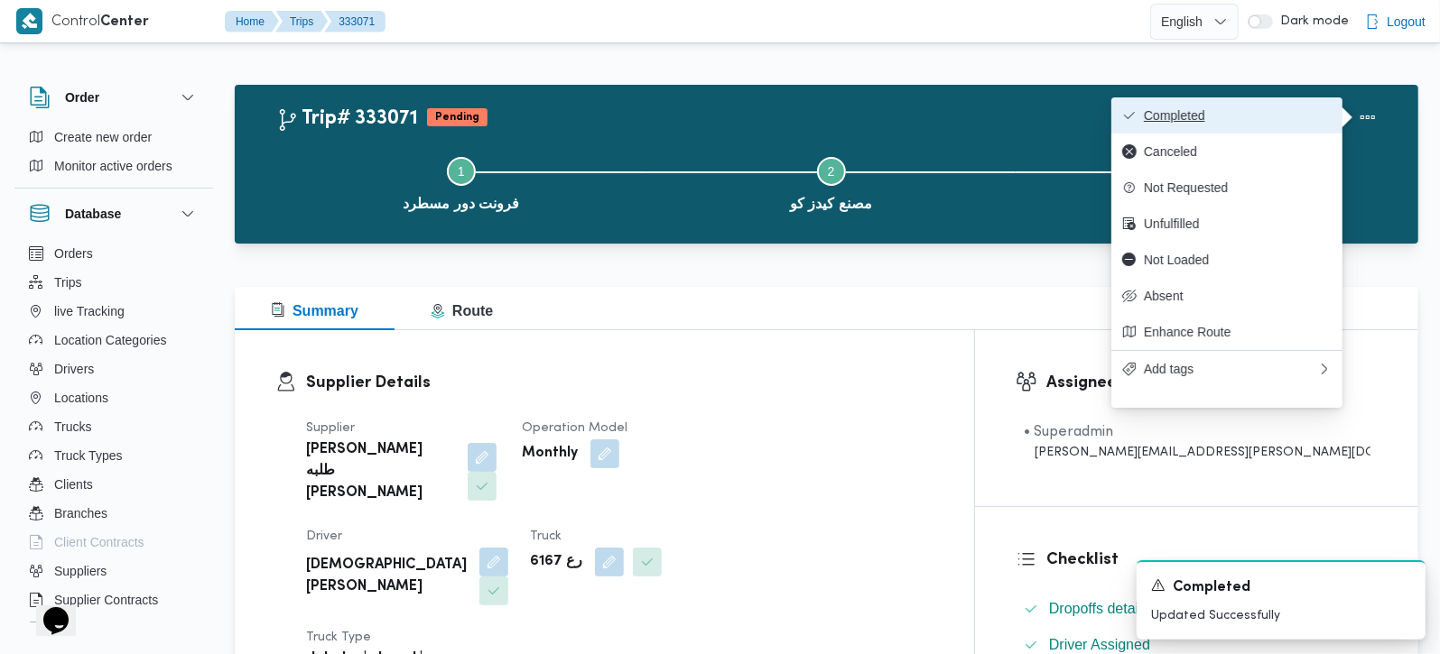
click at [1240, 125] on button "Completed" at bounding box center [1226, 115] width 231 height 36
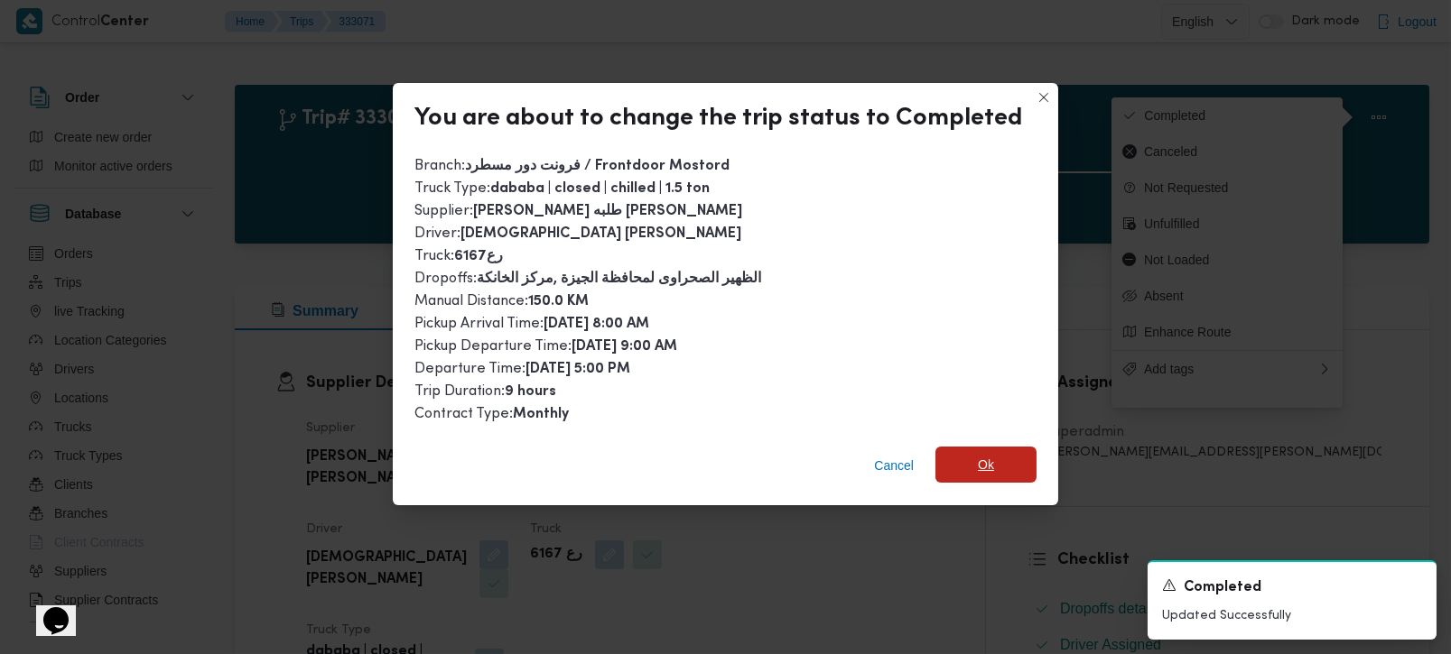
click at [979, 454] on span "Ok" at bounding box center [986, 465] width 16 height 22
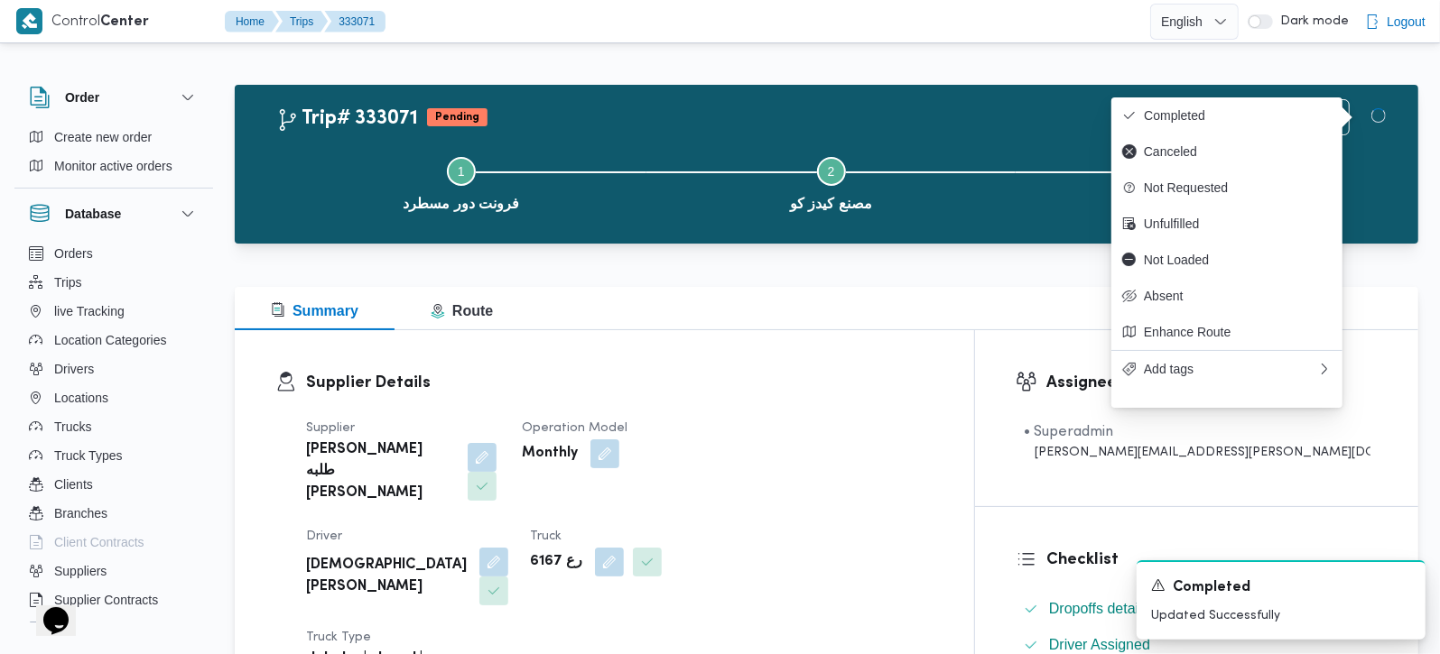
click at [879, 320] on div "Summary Route" at bounding box center [826, 308] width 1183 height 43
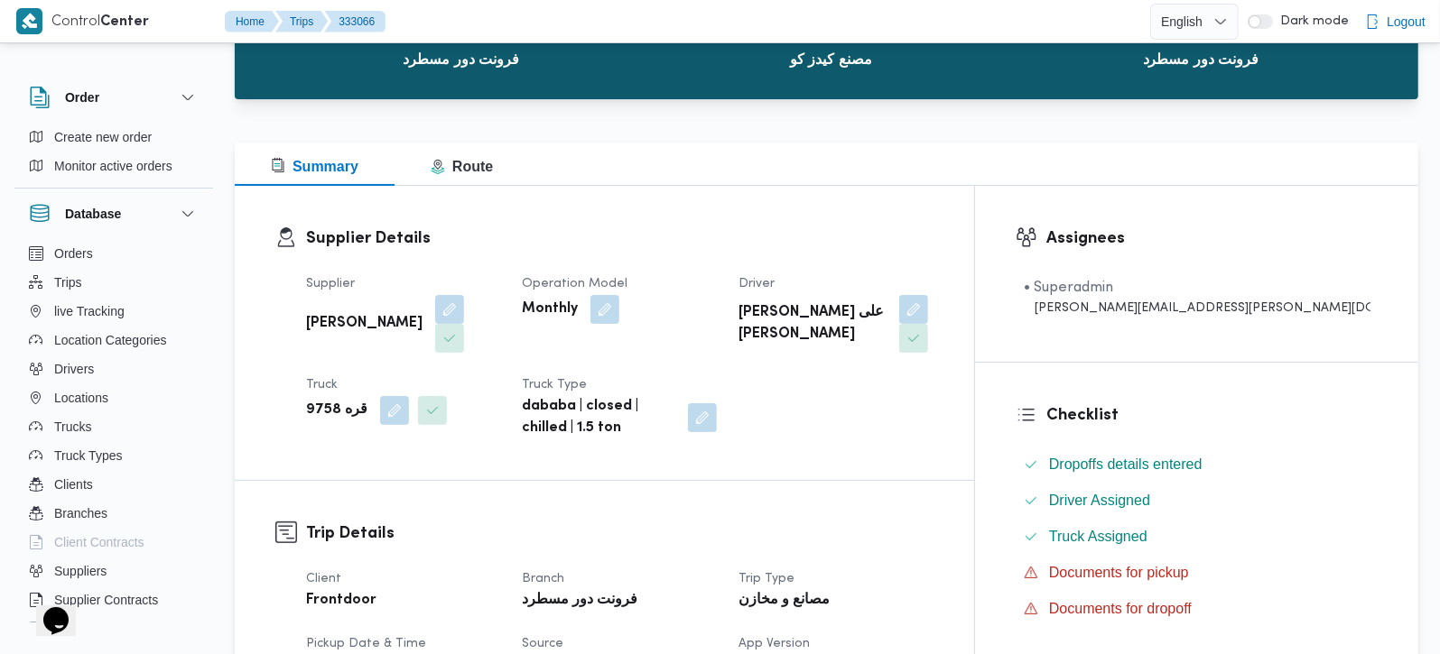
scroll to position [531, 0]
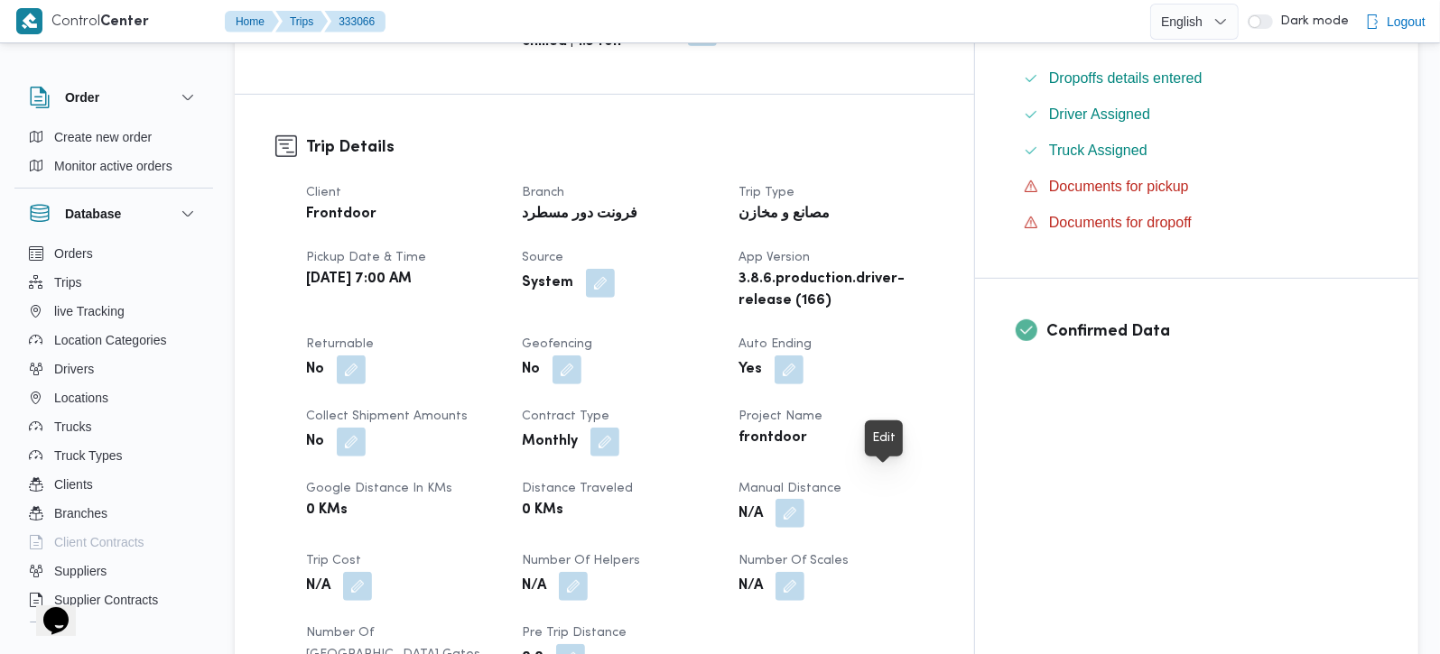
click at [804, 499] on button "button" at bounding box center [789, 513] width 29 height 29
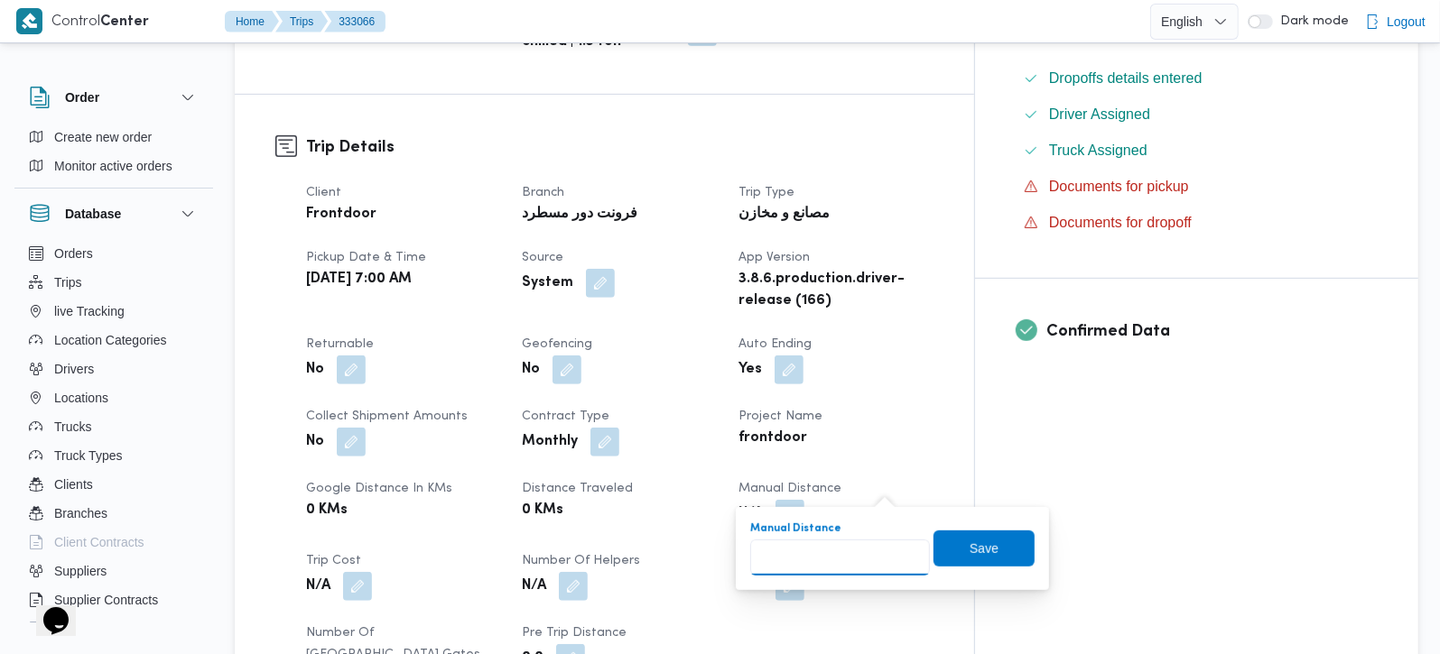
click at [808, 559] on input "Manual Distance" at bounding box center [840, 558] width 180 height 36
type input "150"
click at [949, 538] on span "Save" at bounding box center [983, 548] width 101 height 36
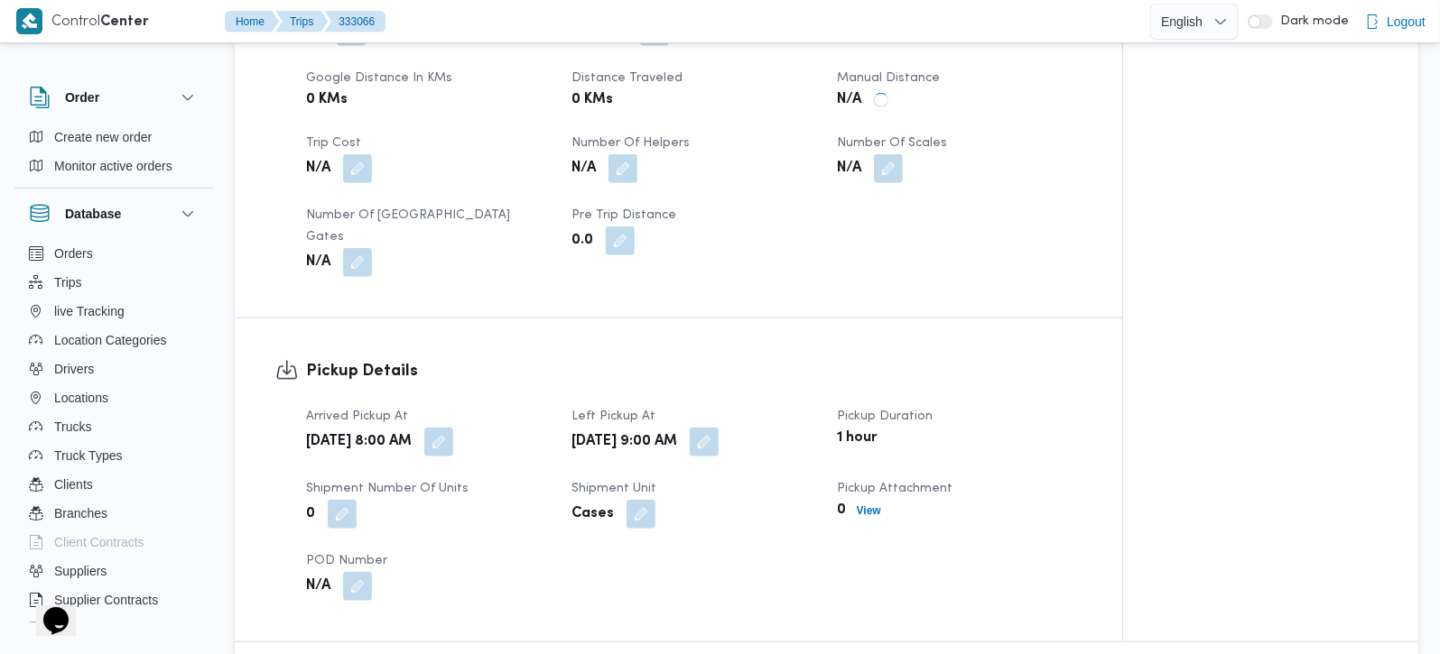
scroll to position [955, 0]
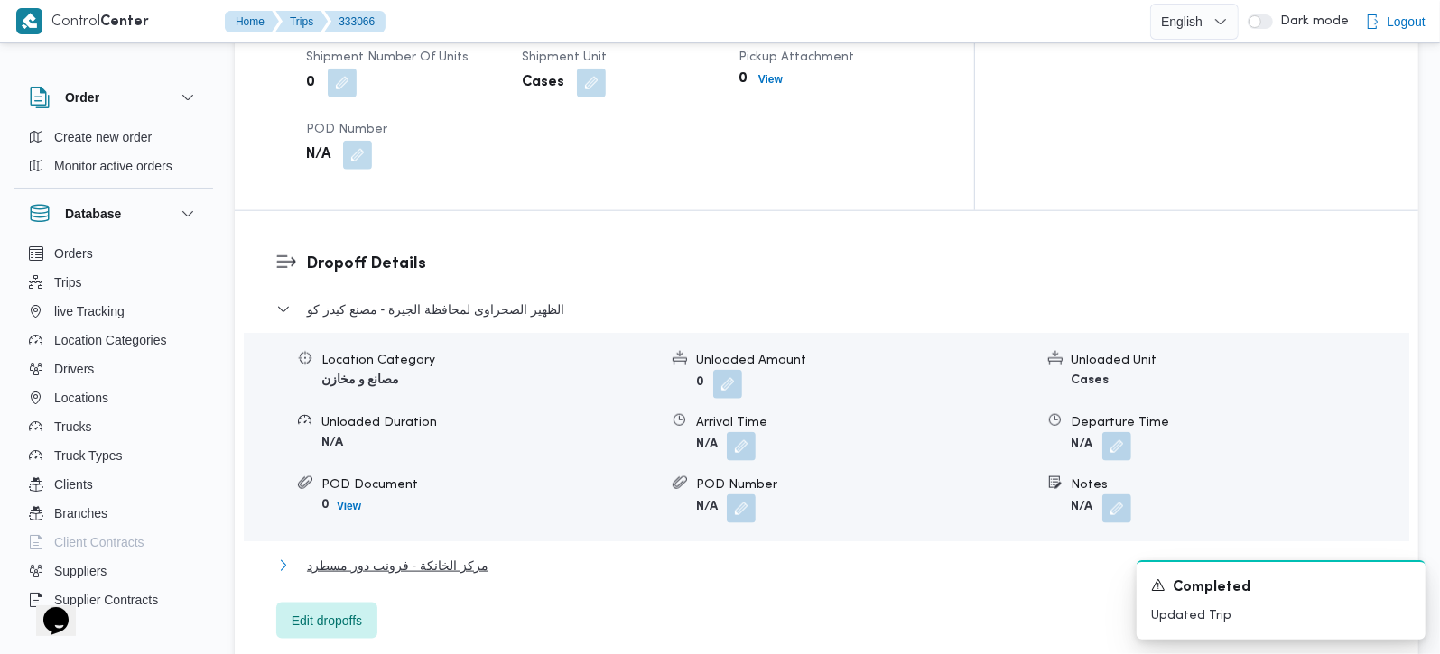
click at [384, 555] on span "مركز الخانكة - فرونت دور مسطرد" at bounding box center [397, 566] width 181 height 22
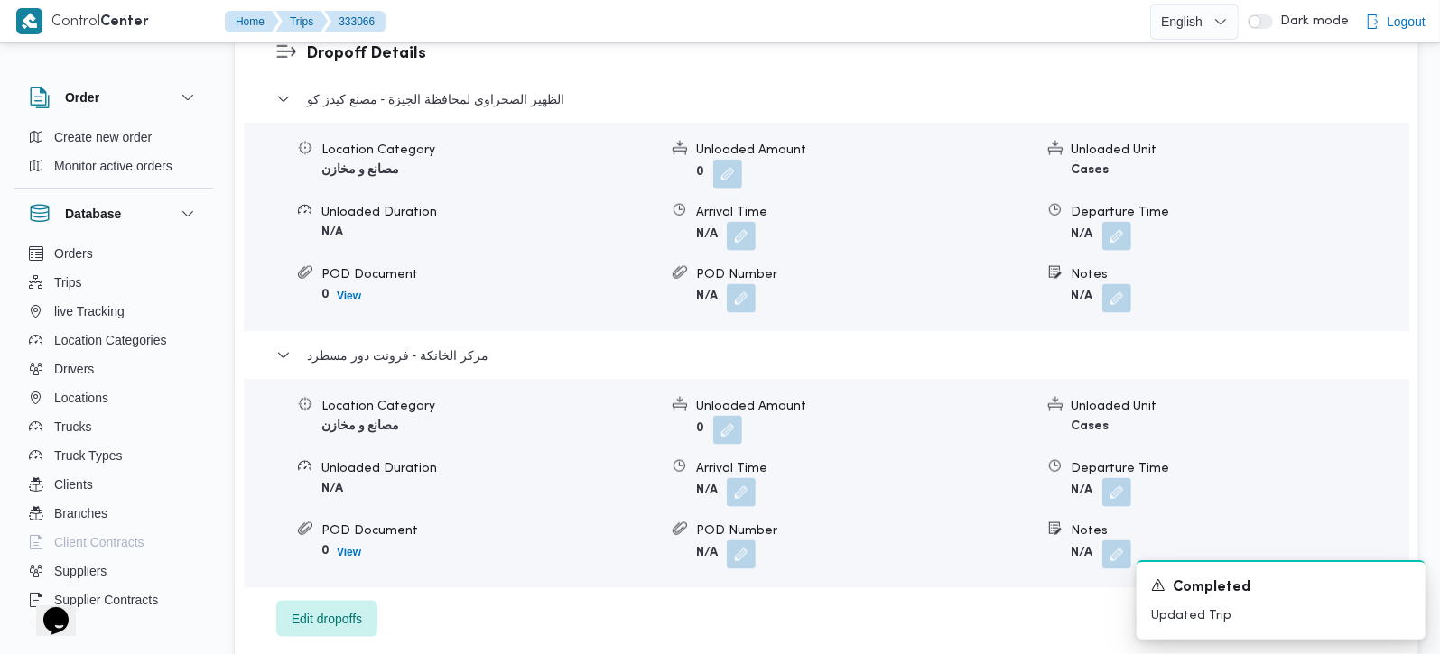
scroll to position [1592, 0]
click at [1100, 477] on span at bounding box center [1112, 491] width 38 height 29
click at [1108, 476] on button "button" at bounding box center [1116, 490] width 29 height 29
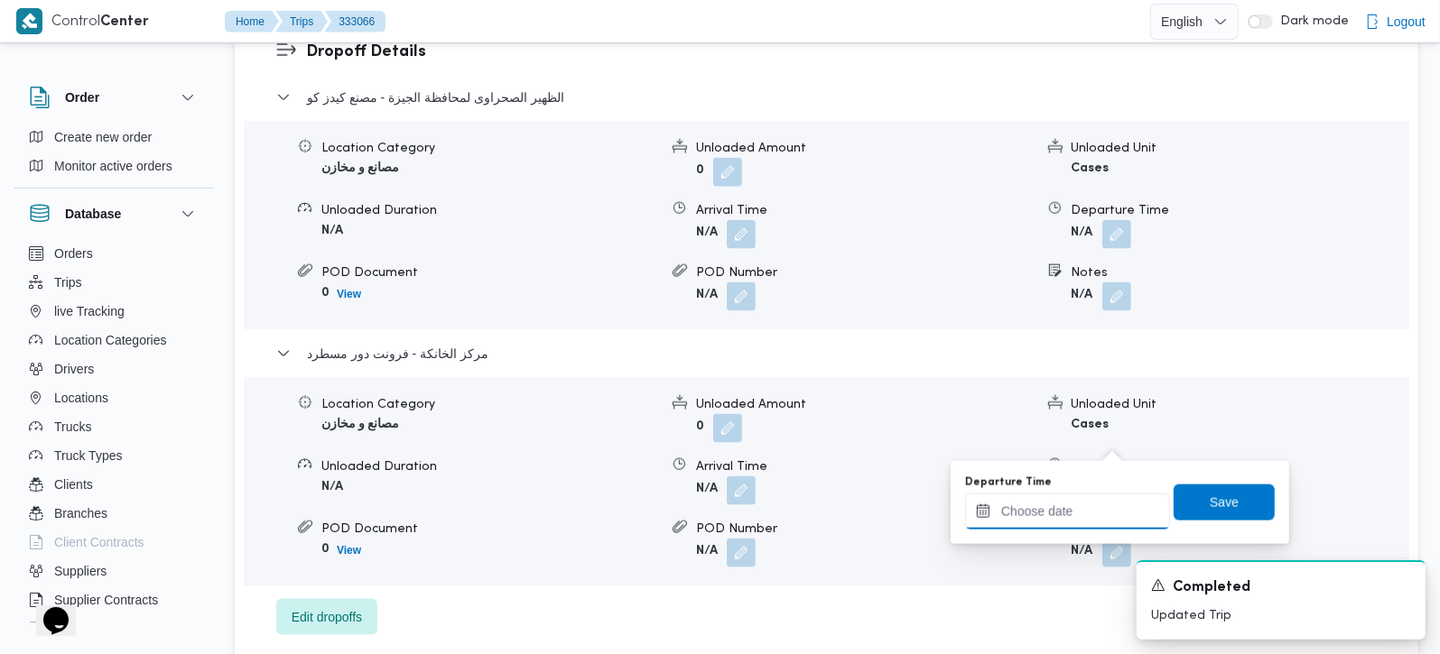
click at [1072, 521] on input "Departure Time" at bounding box center [1067, 512] width 205 height 36
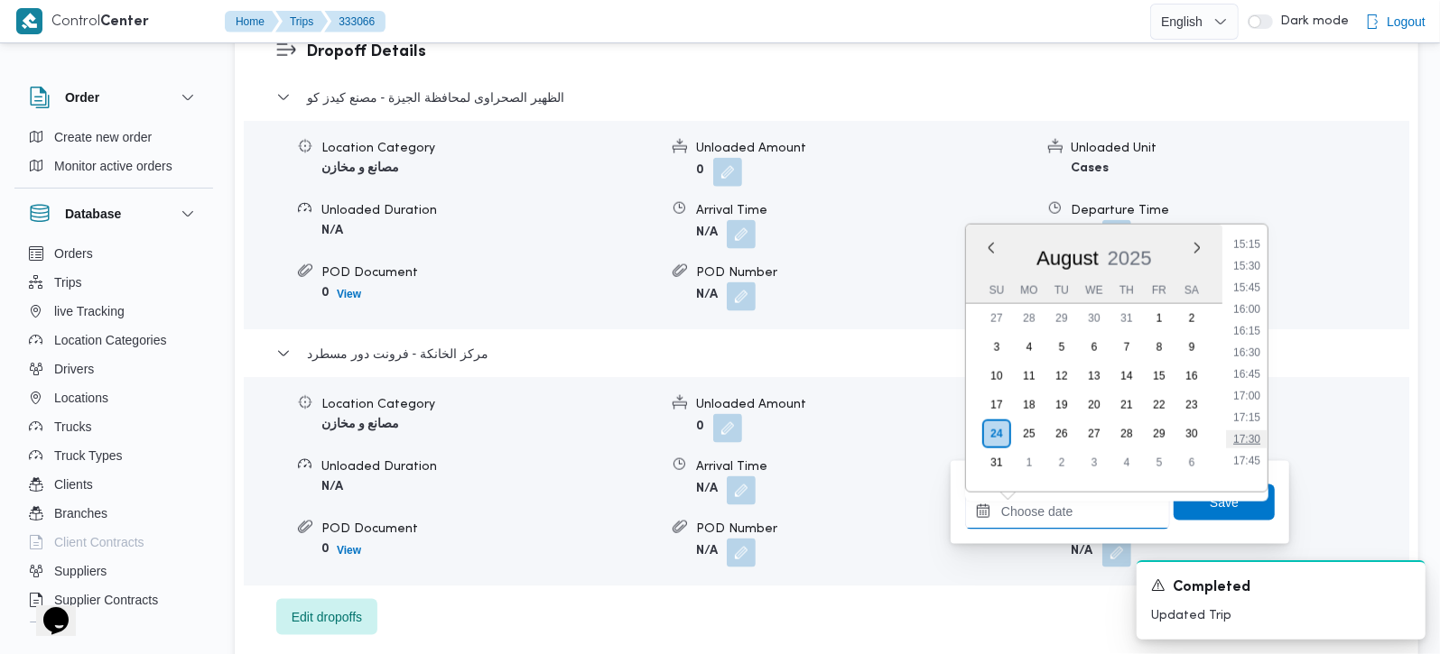
scroll to position [1288, 0]
click at [1247, 413] on li "16:45" at bounding box center [1247, 412] width 42 height 18
type input "[DATE] 16:45"
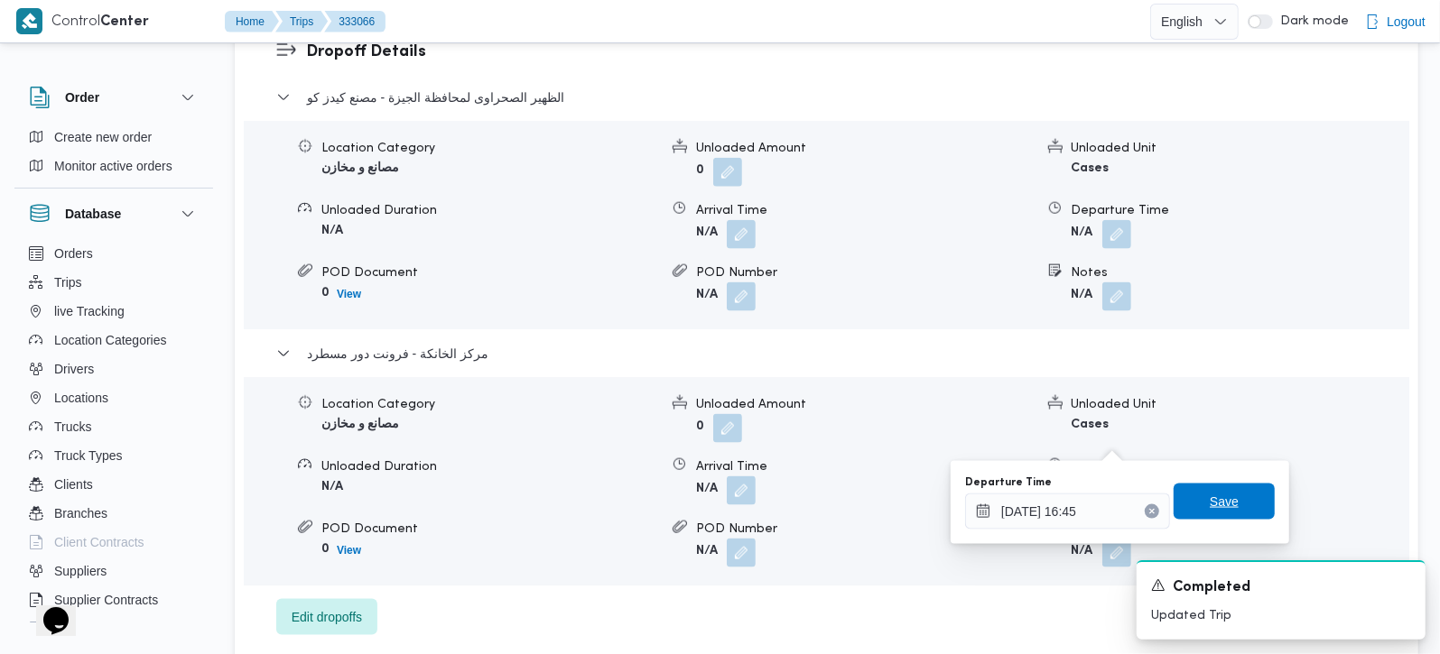
click at [1220, 515] on span "Save" at bounding box center [1223, 502] width 101 height 36
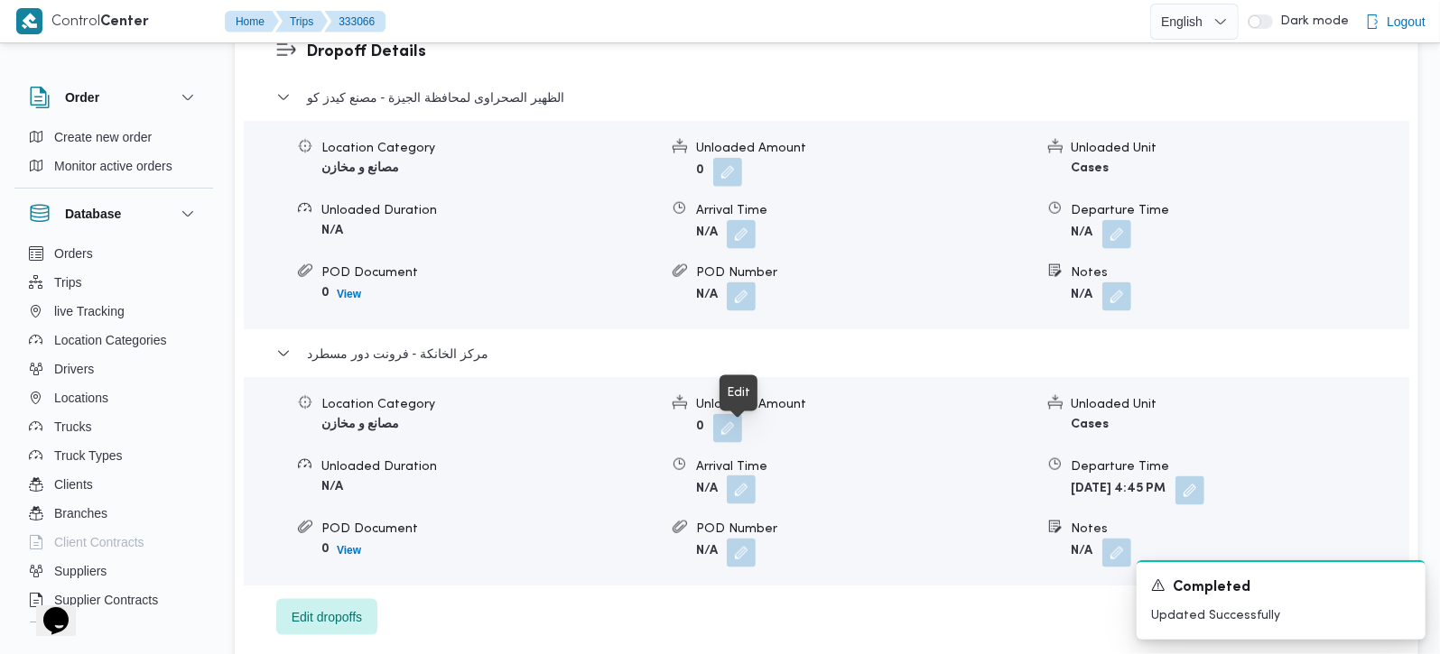
click at [730, 476] on button "button" at bounding box center [741, 490] width 29 height 29
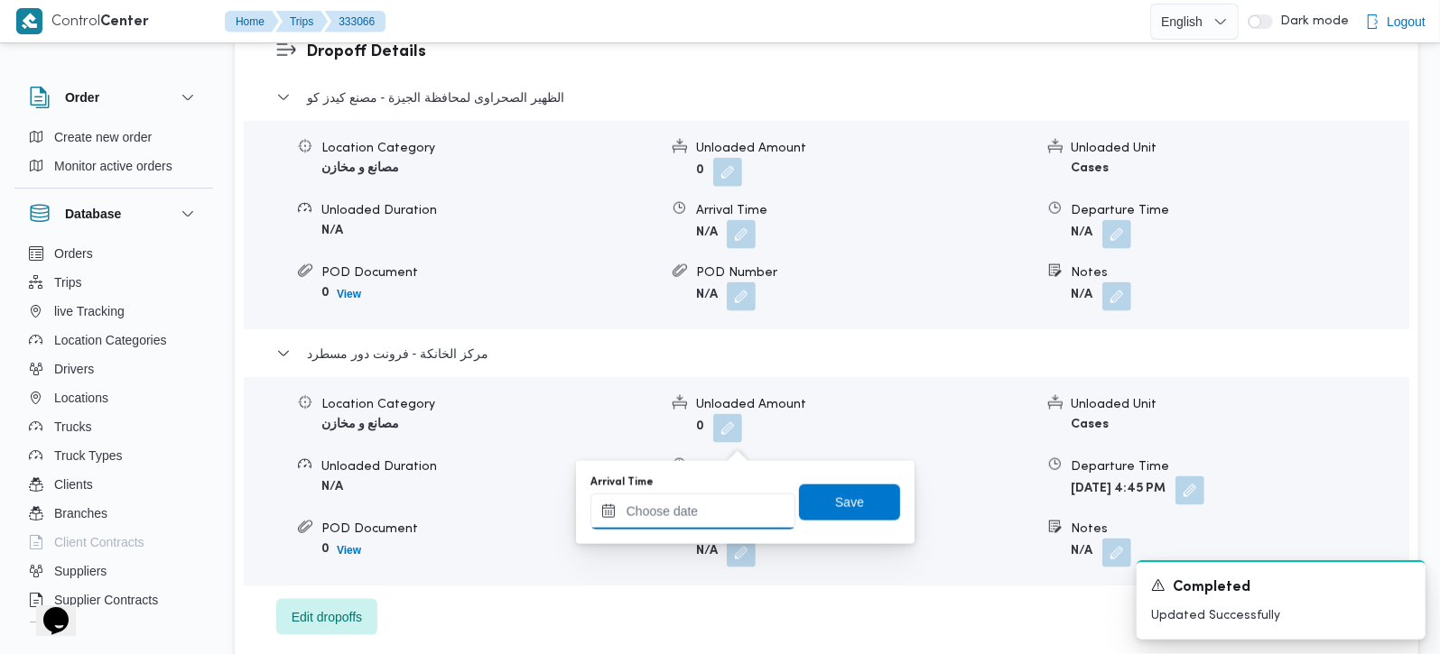
click at [721, 496] on input "Arrival Time" at bounding box center [692, 512] width 205 height 36
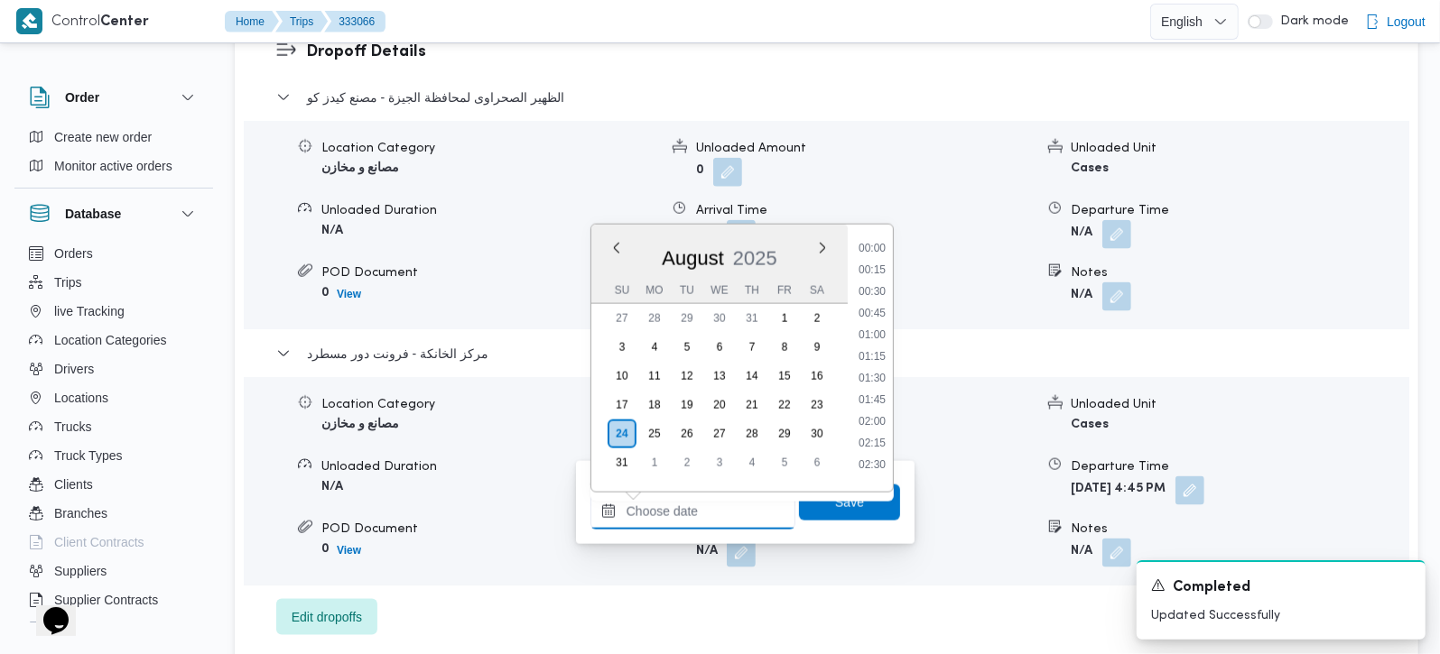
scroll to position [1394, 0]
click at [859, 278] on li "16:30" at bounding box center [872, 284] width 42 height 18
type input "[DATE] 16:30"
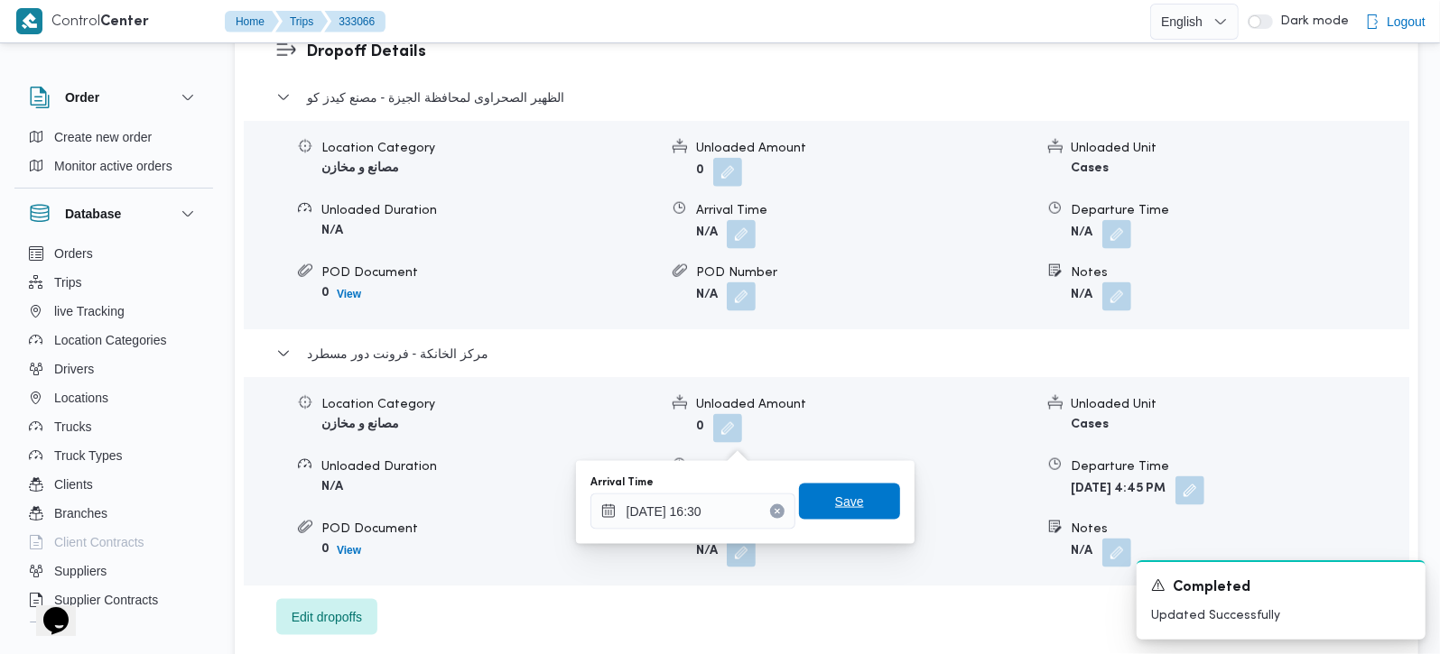
click at [835, 498] on span "Save" at bounding box center [849, 502] width 29 height 22
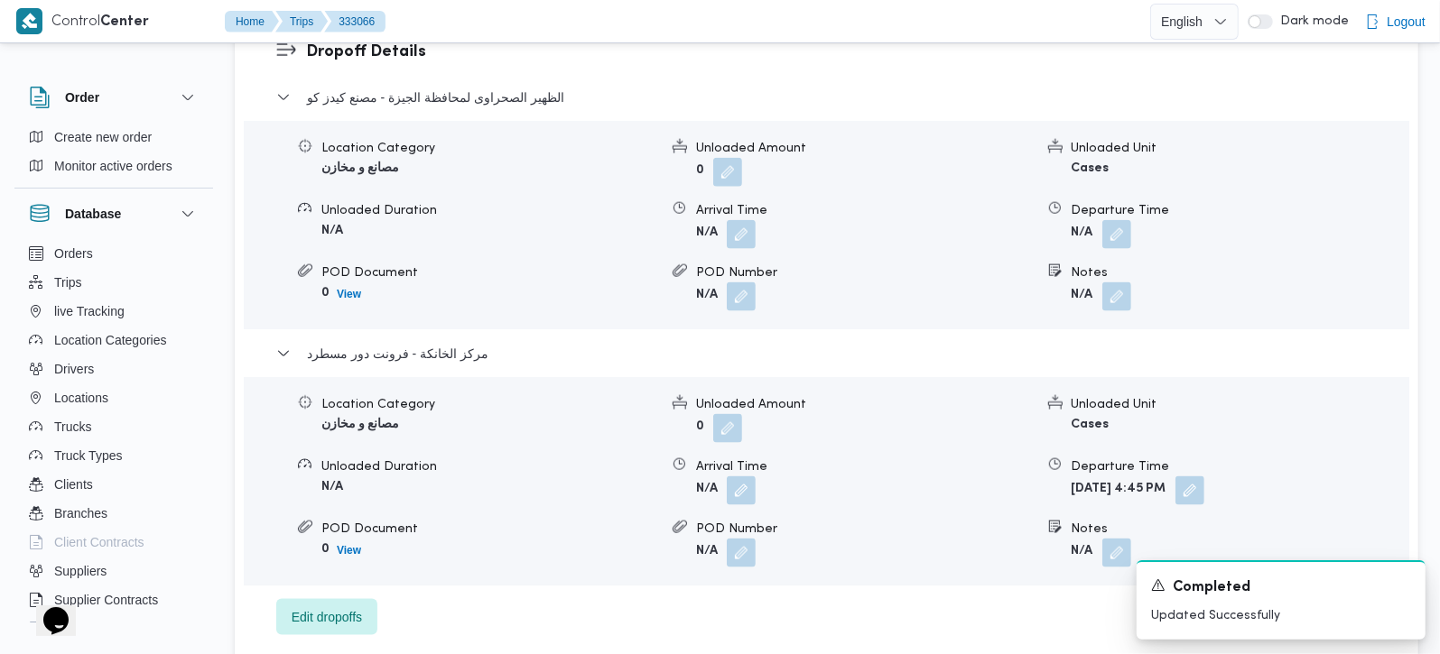
scroll to position [1487, 0]
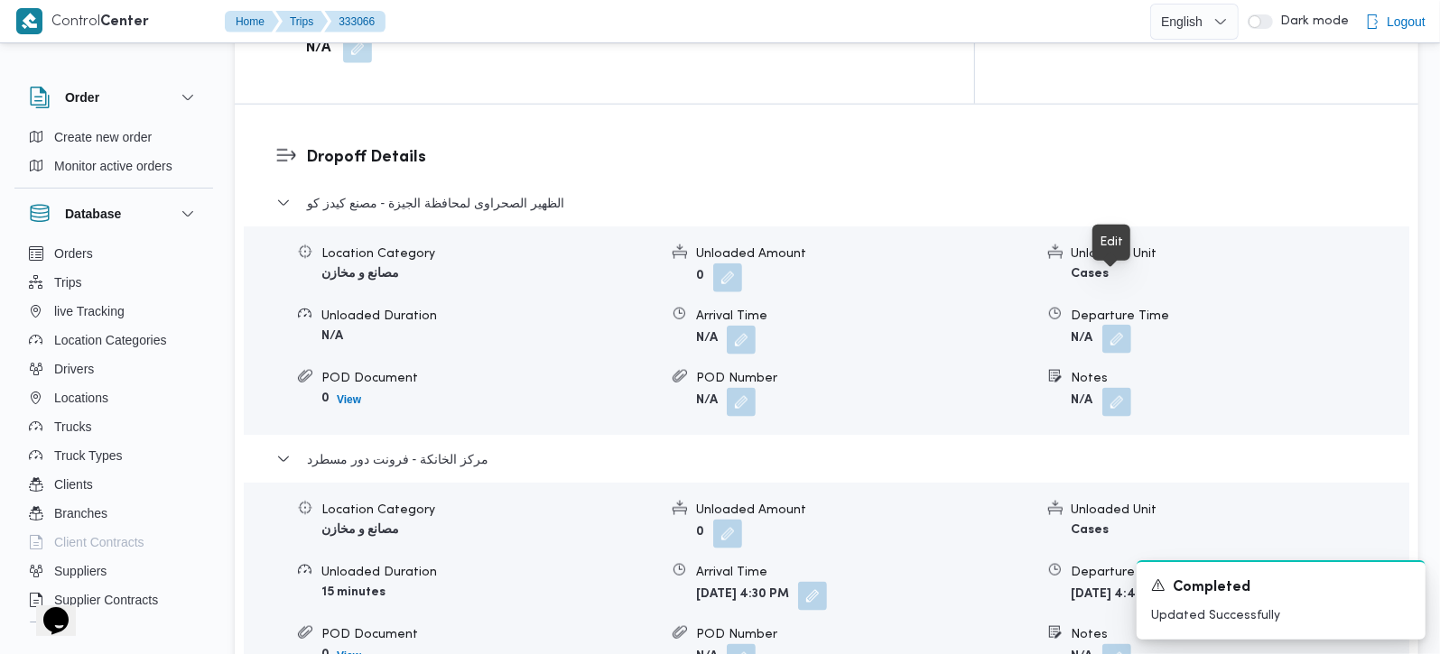
click at [1117, 325] on button "button" at bounding box center [1116, 339] width 29 height 29
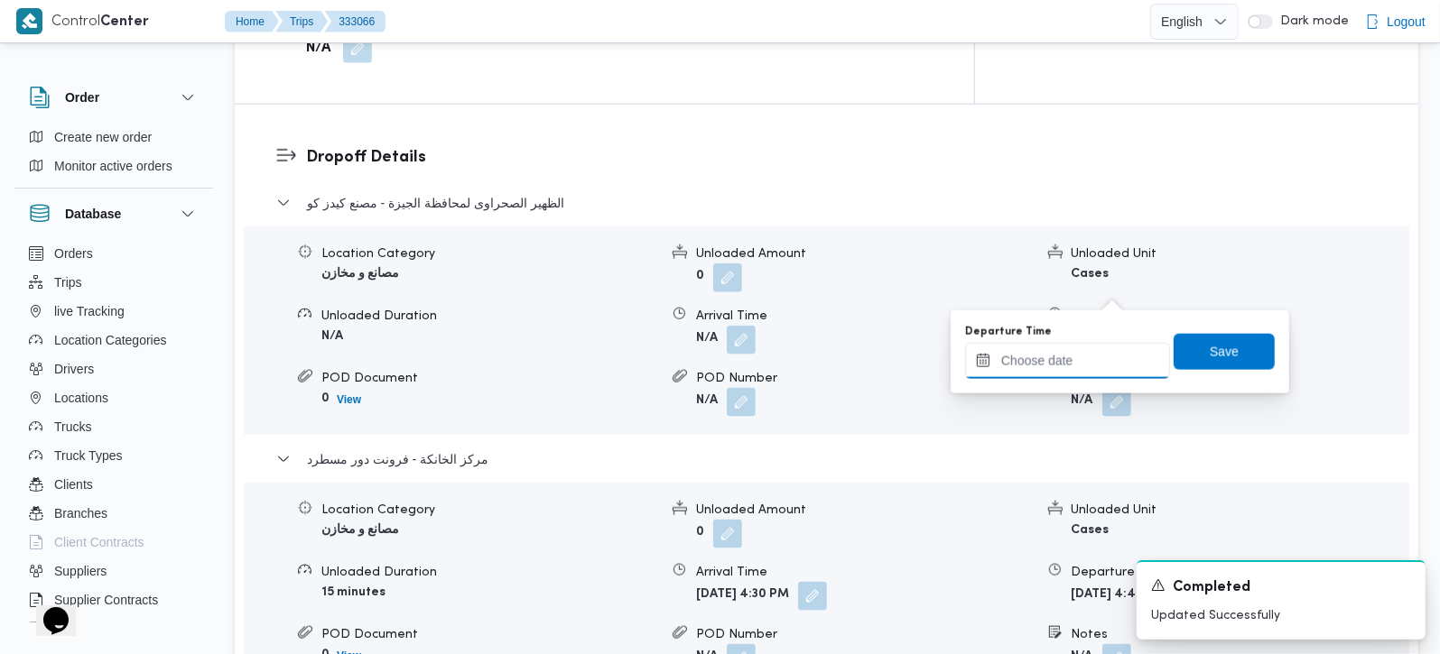
click at [1091, 372] on input "Departure Time" at bounding box center [1067, 361] width 205 height 36
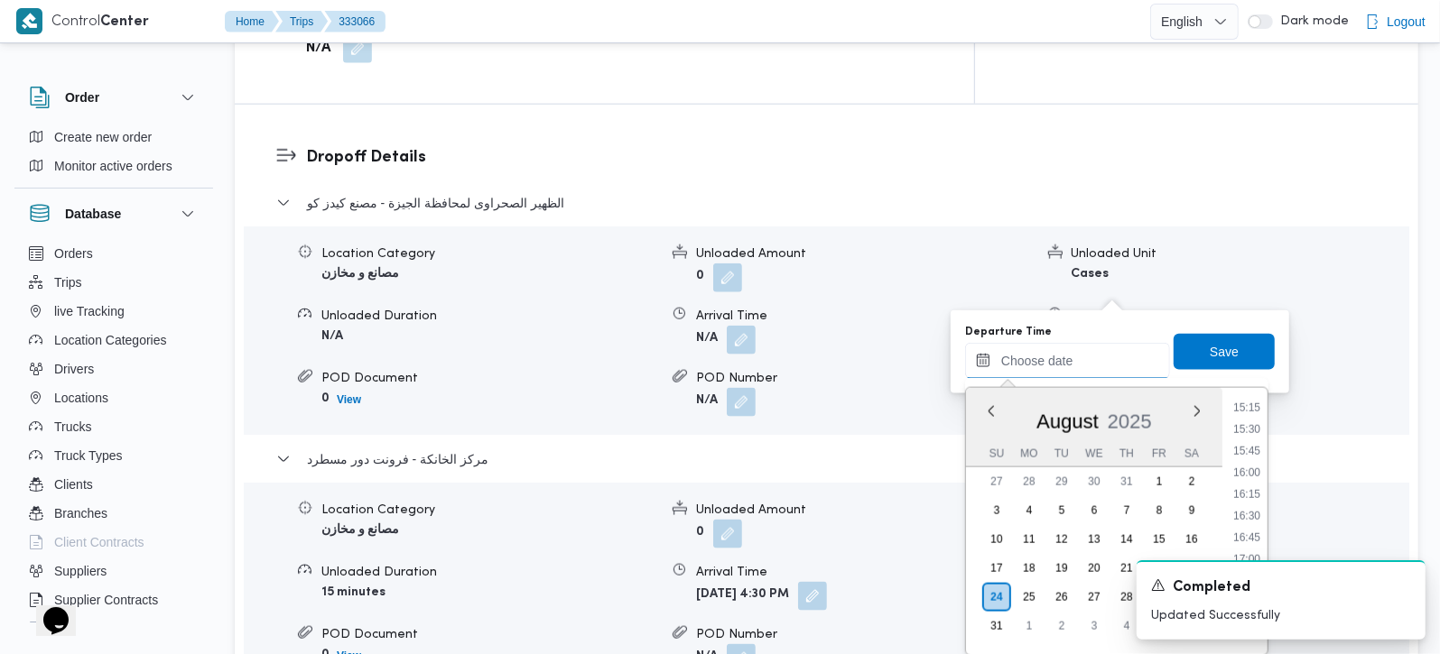
scroll to position [1288, 0]
drag, startPoint x: 1255, startPoint y: 478, endPoint x: 1231, endPoint y: 322, distance: 157.9
click at [1255, 479] on li "15:45" at bounding box center [1247, 488] width 42 height 18
type input "[DATE] 15:45"
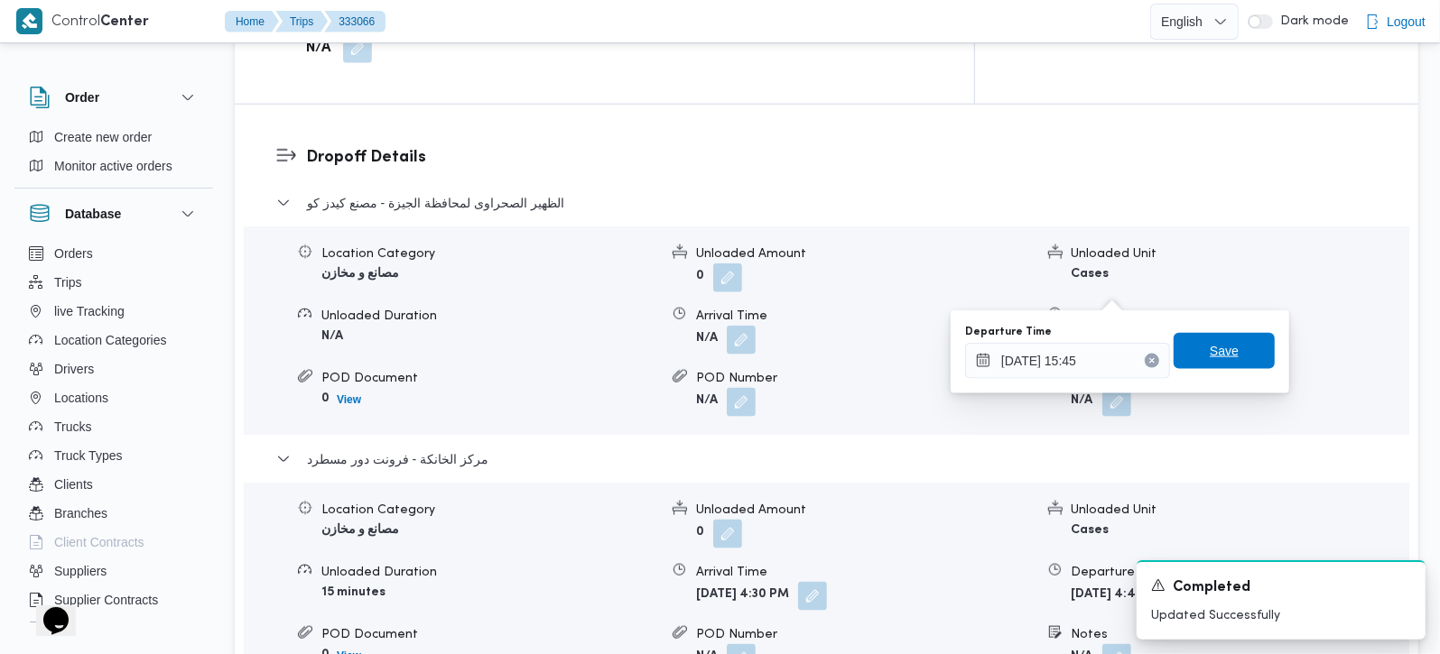
click at [1227, 354] on span "Save" at bounding box center [1223, 351] width 101 height 36
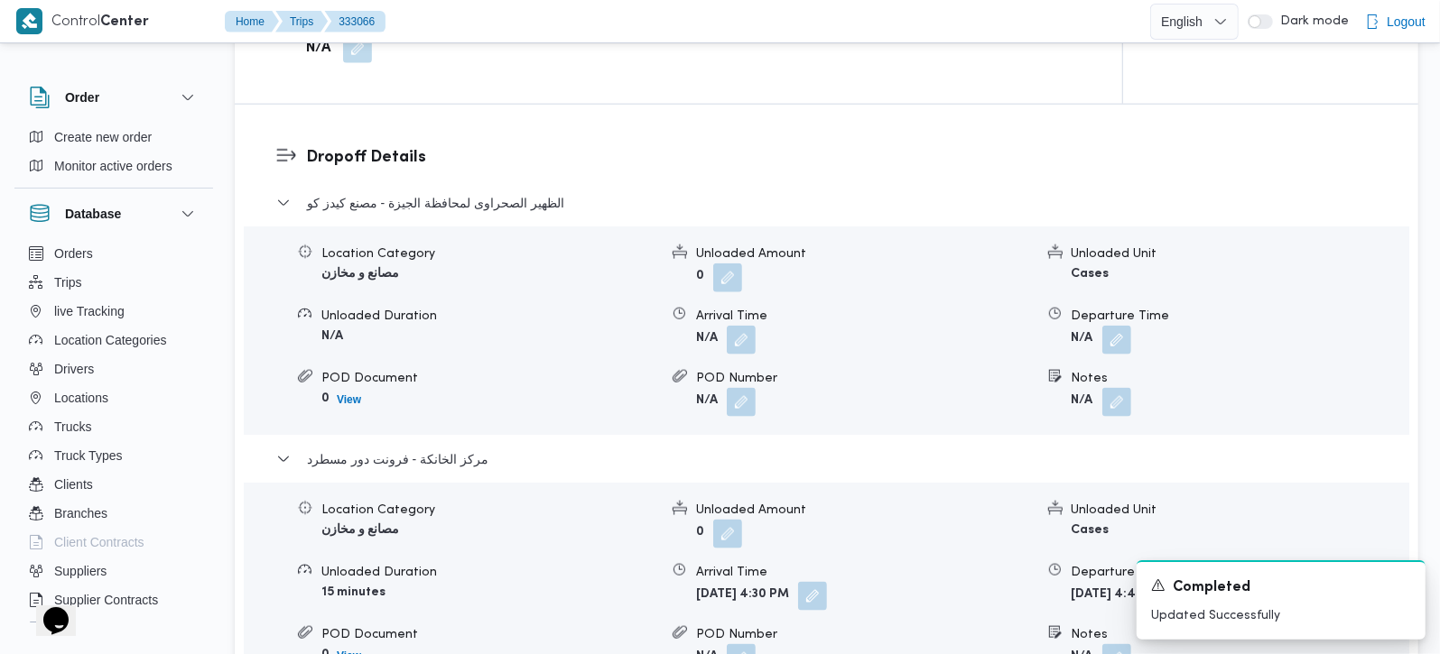
scroll to position [1274, 0]
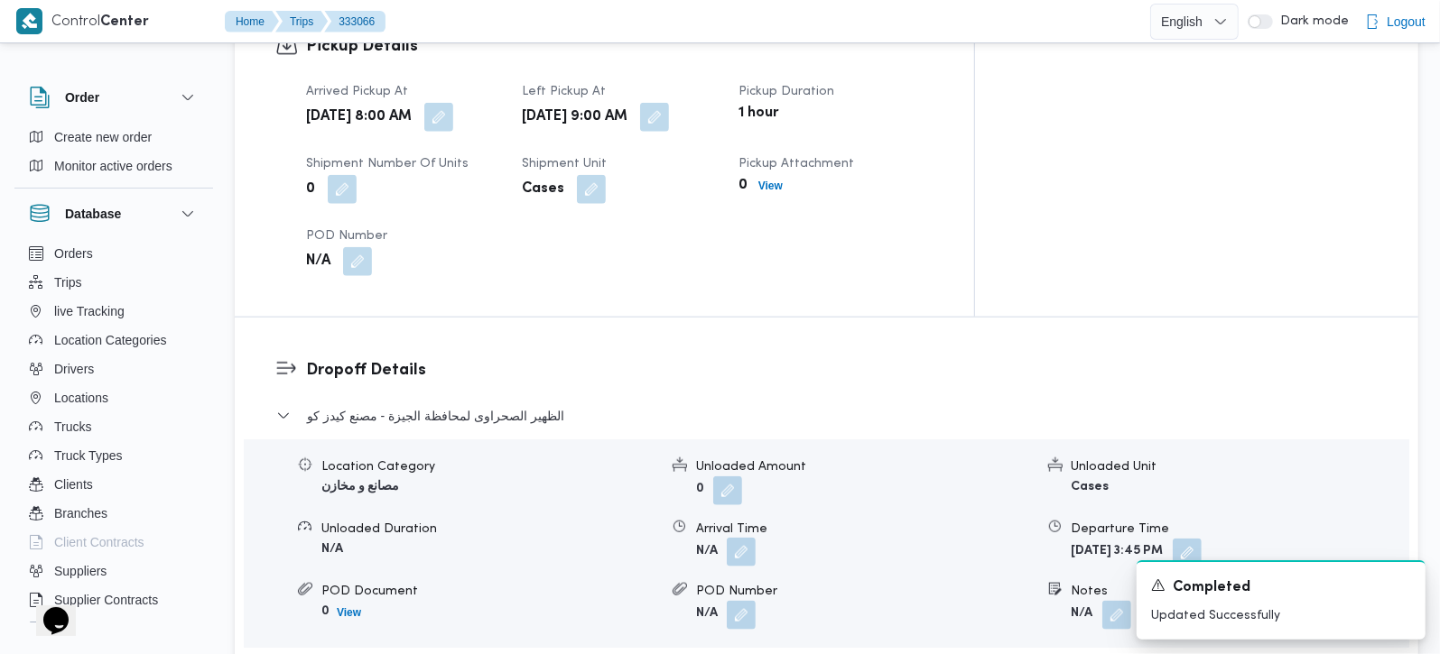
click at [742, 538] on button "button" at bounding box center [741, 552] width 29 height 29
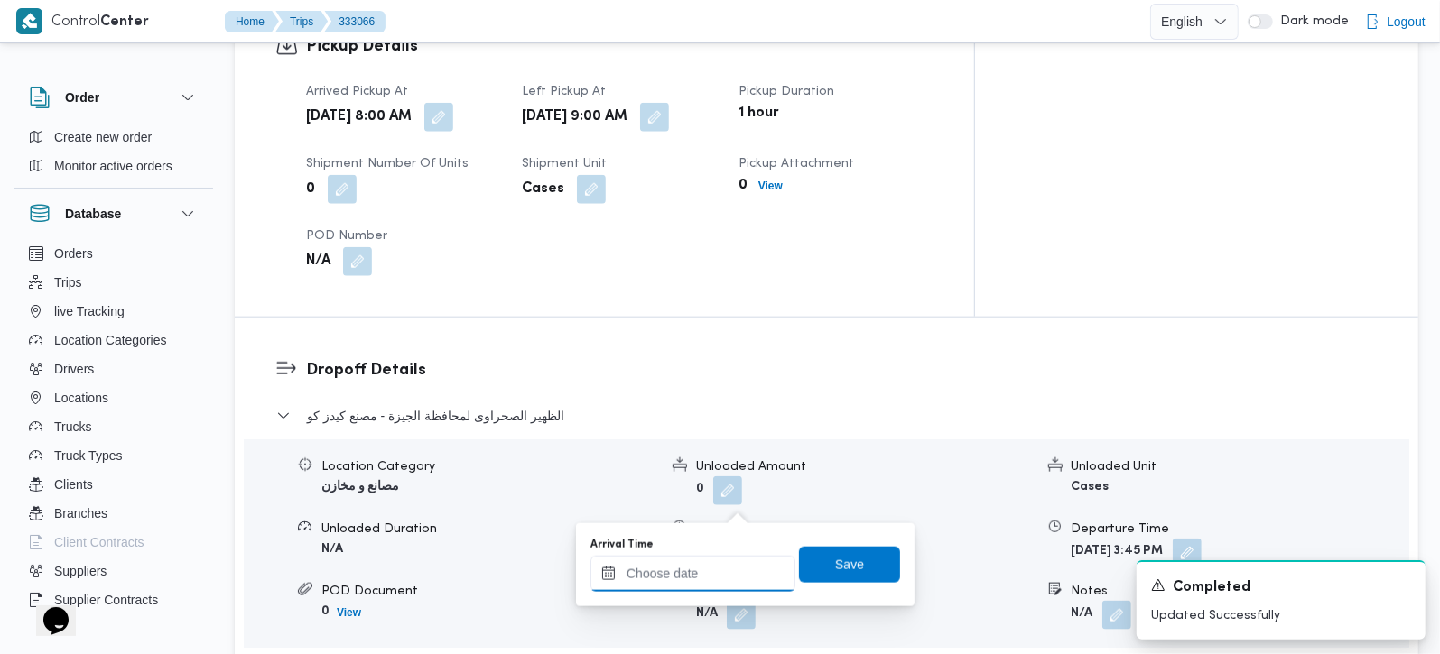
drag, startPoint x: 719, startPoint y: 581, endPoint x: 736, endPoint y: 568, distance: 21.2
click at [719, 581] on input "Arrival Time" at bounding box center [692, 574] width 205 height 36
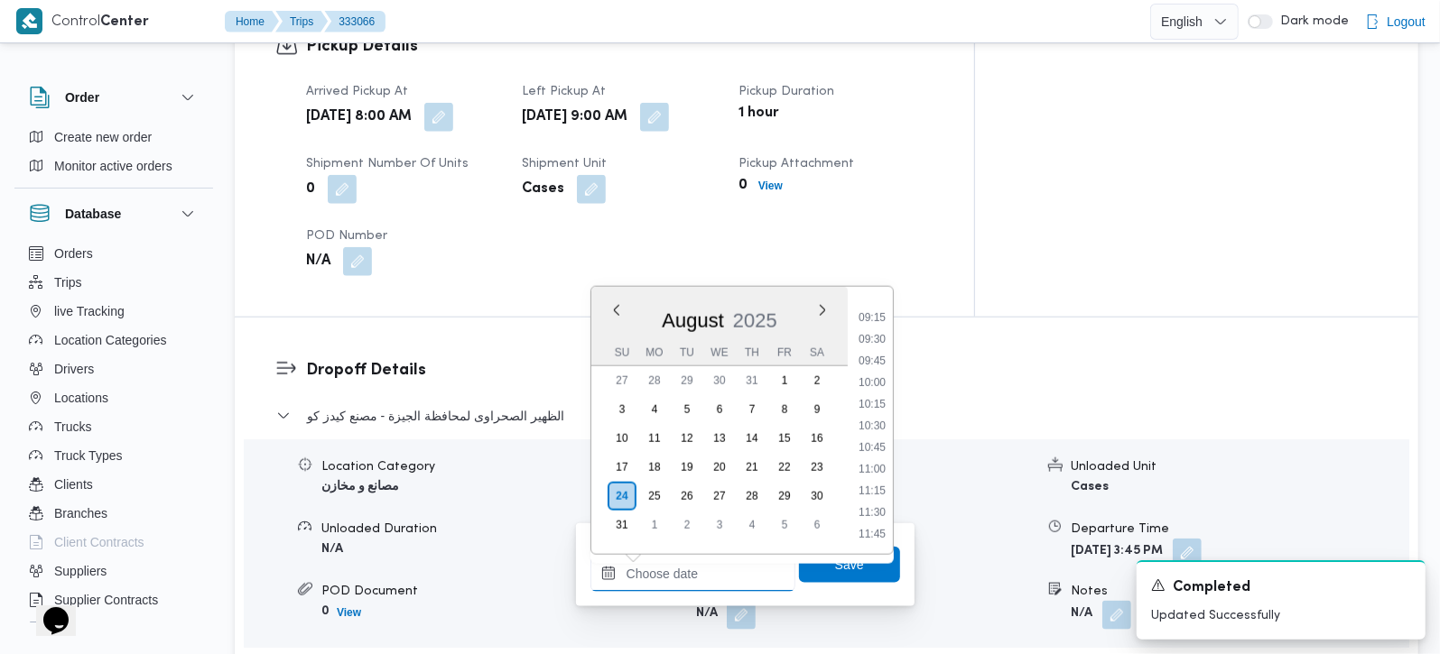
scroll to position [756, 0]
click at [877, 394] on li "09:45" at bounding box center [872, 399] width 42 height 18
type input "[DATE] 09:45"
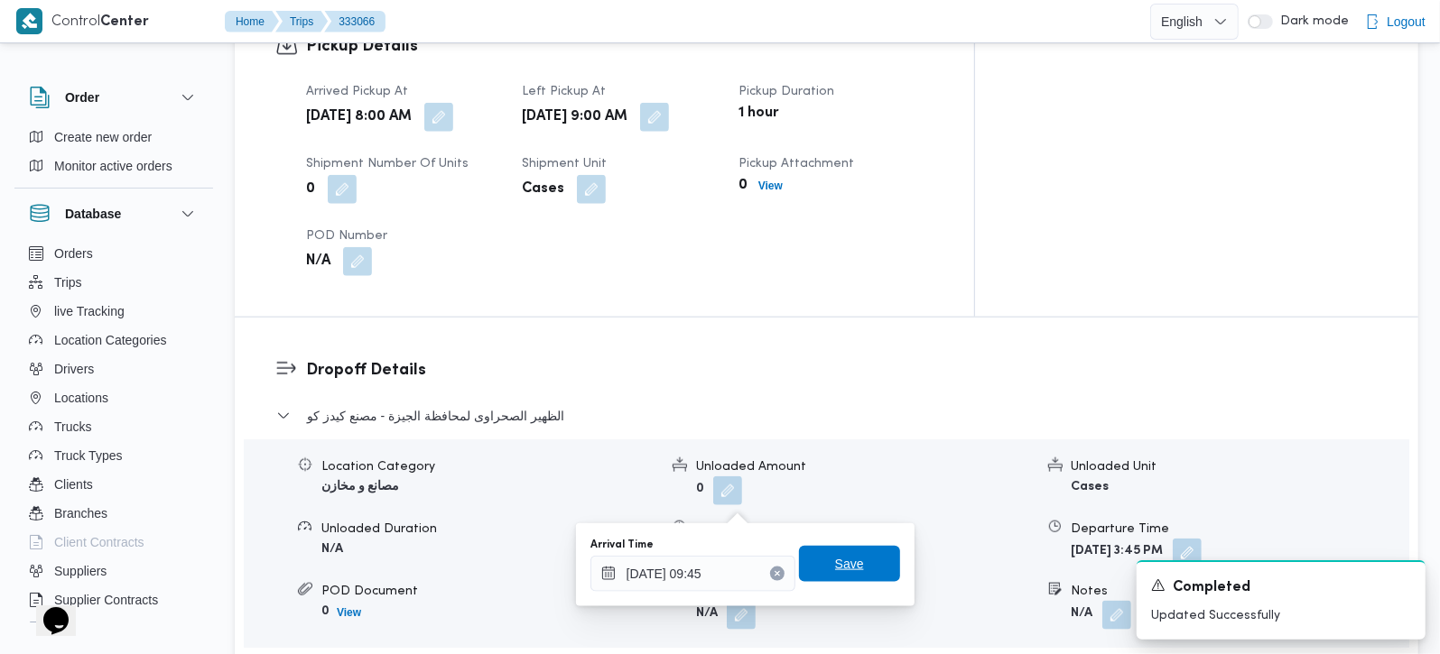
click at [855, 558] on span "Save" at bounding box center [849, 564] width 101 height 36
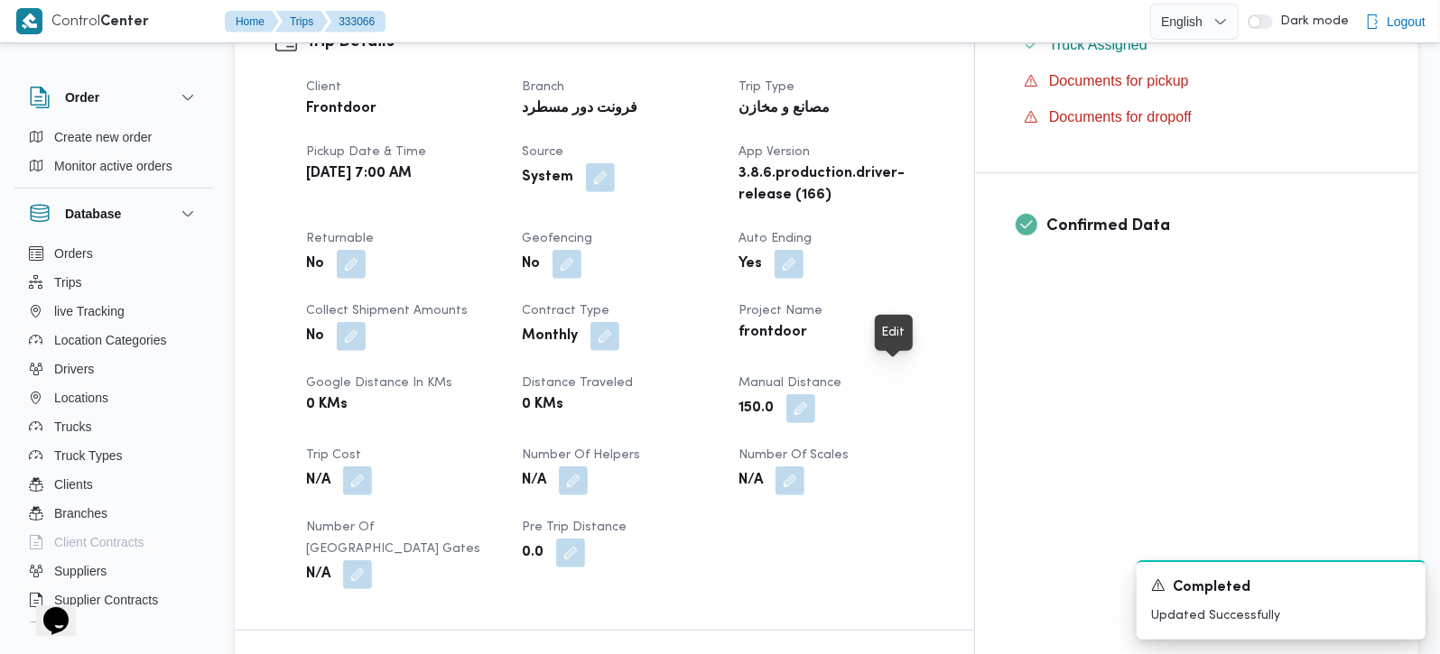
scroll to position [0, 0]
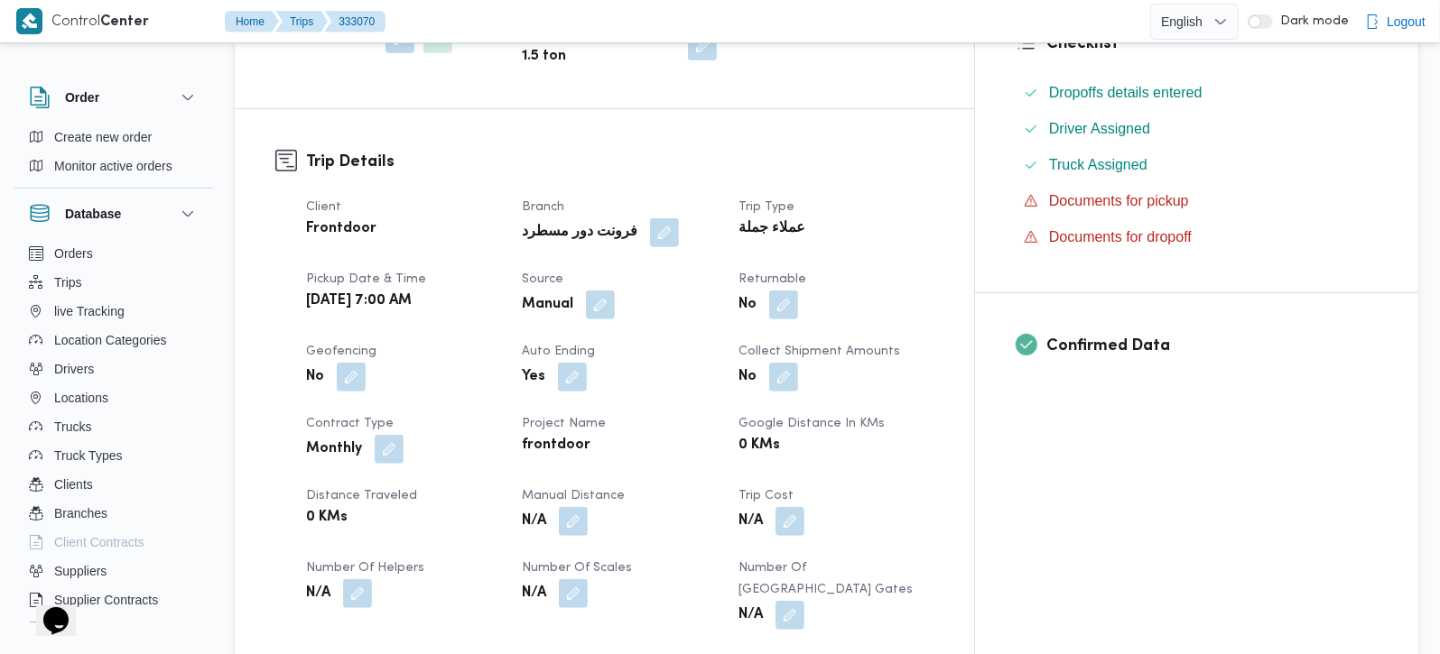
scroll to position [531, 0]
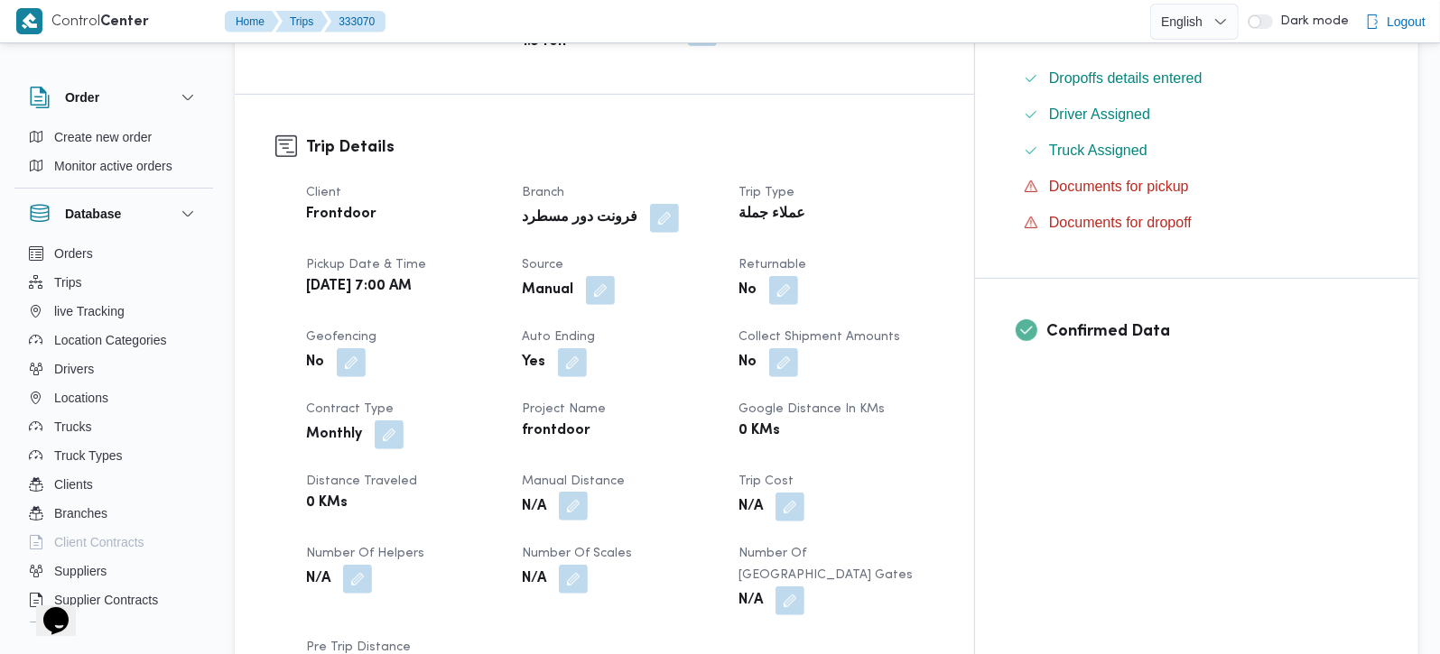
click at [588, 492] on button "button" at bounding box center [573, 506] width 29 height 29
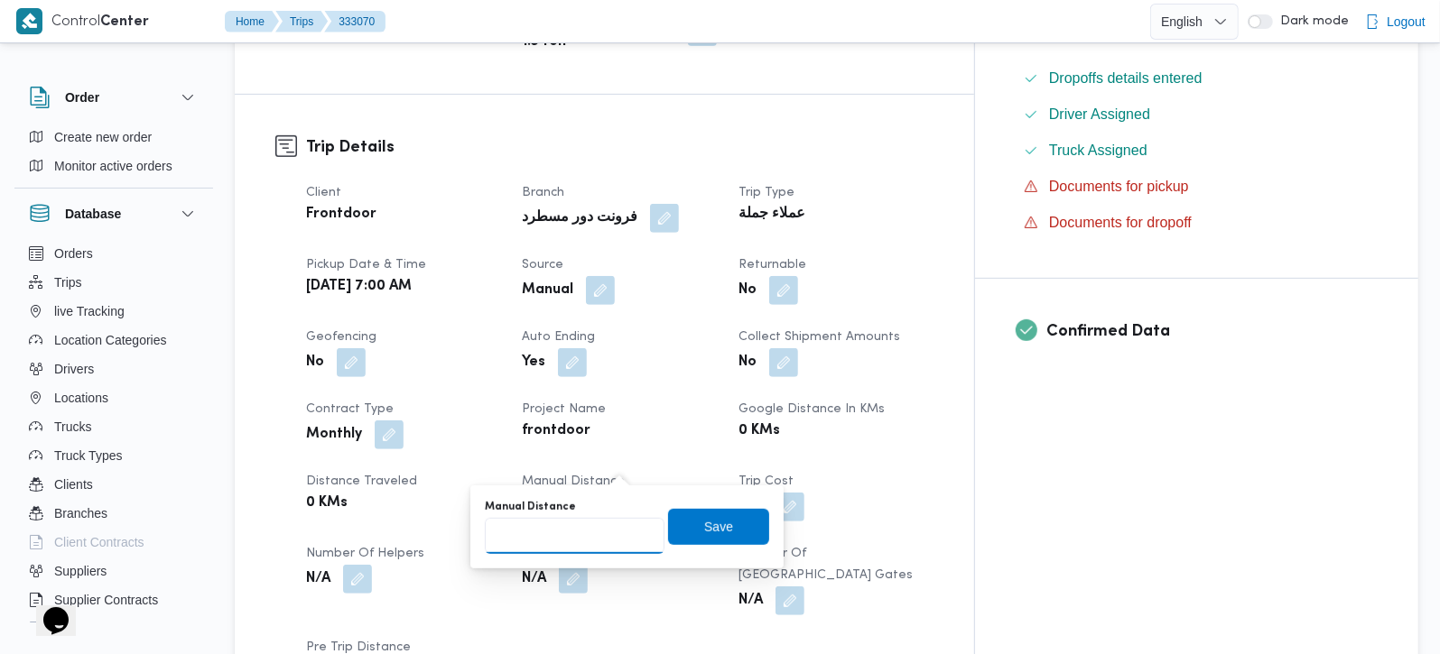
click at [586, 531] on input "Manual Distance" at bounding box center [575, 536] width 180 height 36
type input "125"
click at [710, 531] on span "Save" at bounding box center [718, 526] width 29 height 22
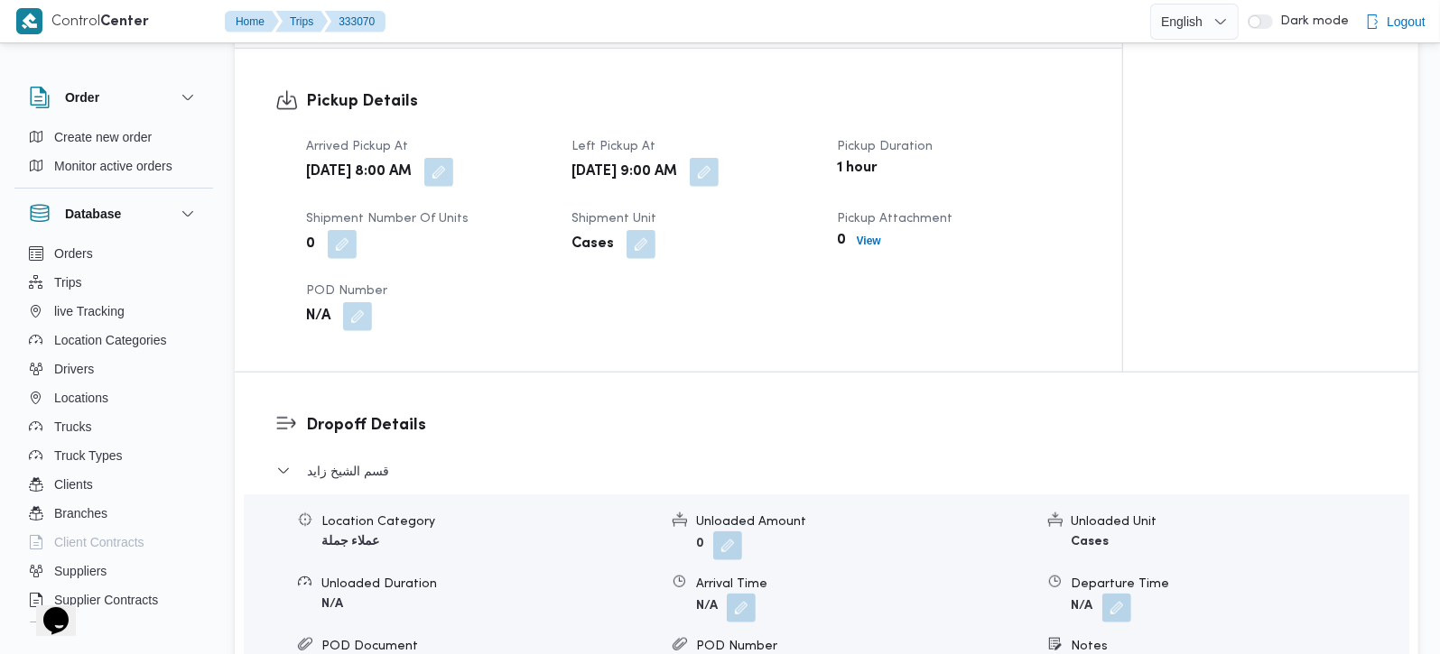
scroll to position [1380, 0]
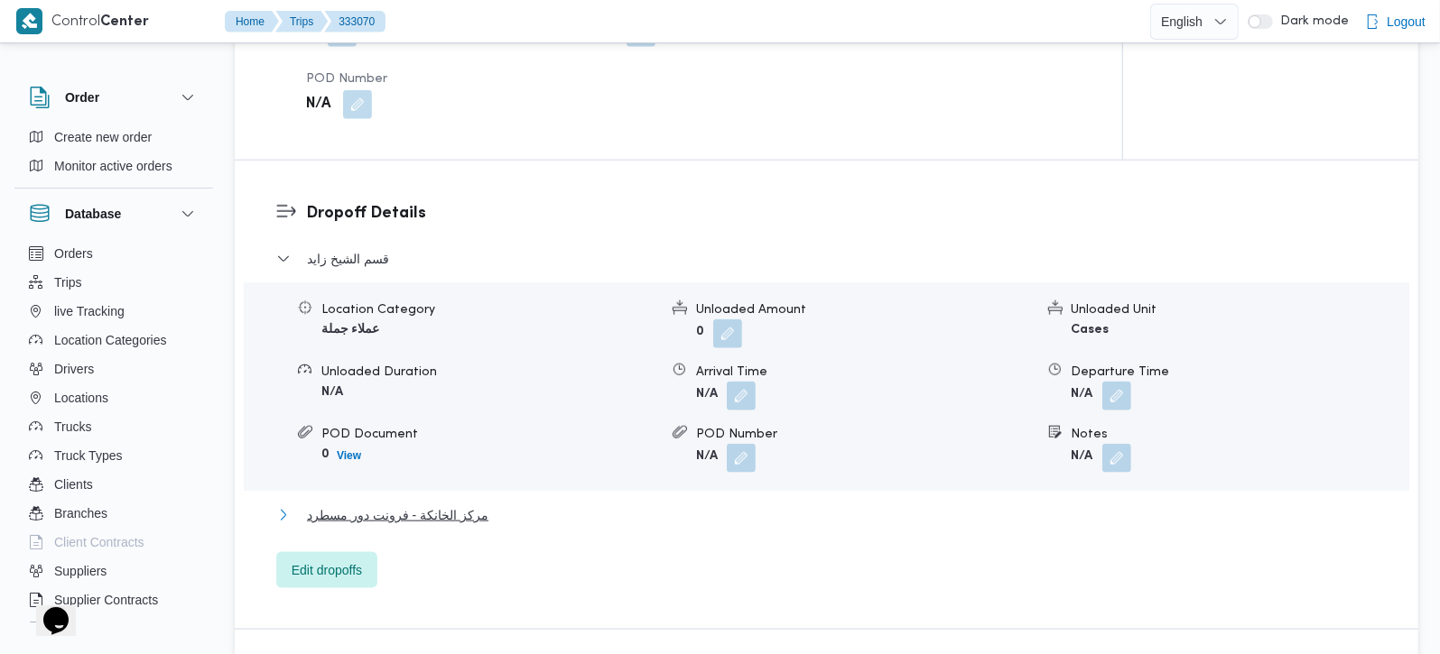
click at [441, 505] on span "مركز الخانكة - فرونت دور مسطرد" at bounding box center [397, 516] width 181 height 22
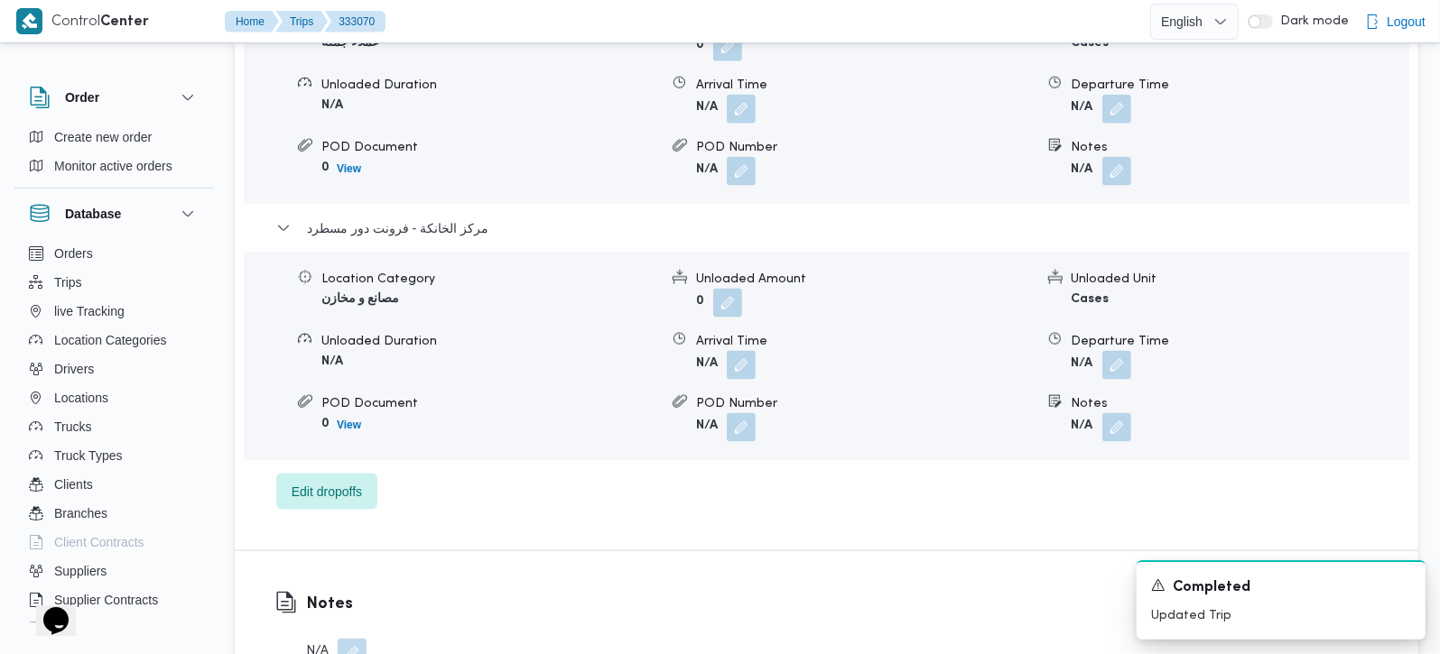
scroll to position [1699, 0]
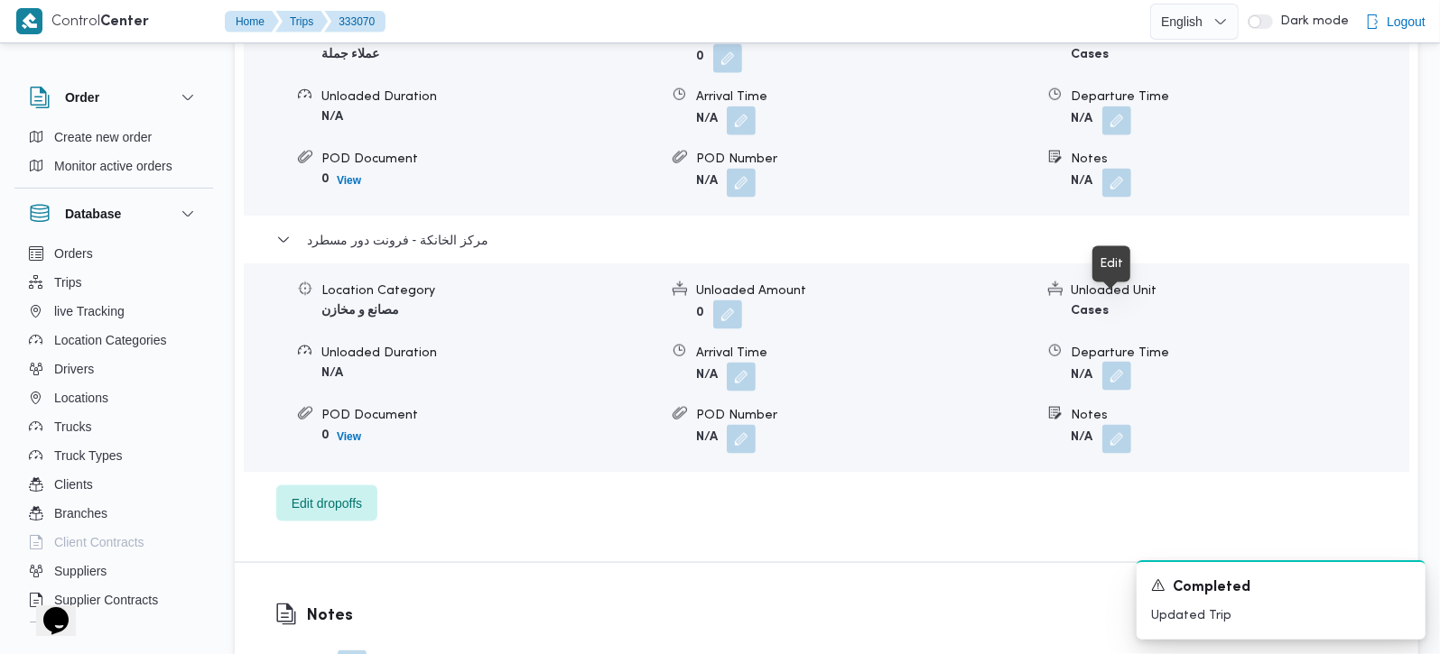
click at [1121, 362] on button "button" at bounding box center [1116, 376] width 29 height 29
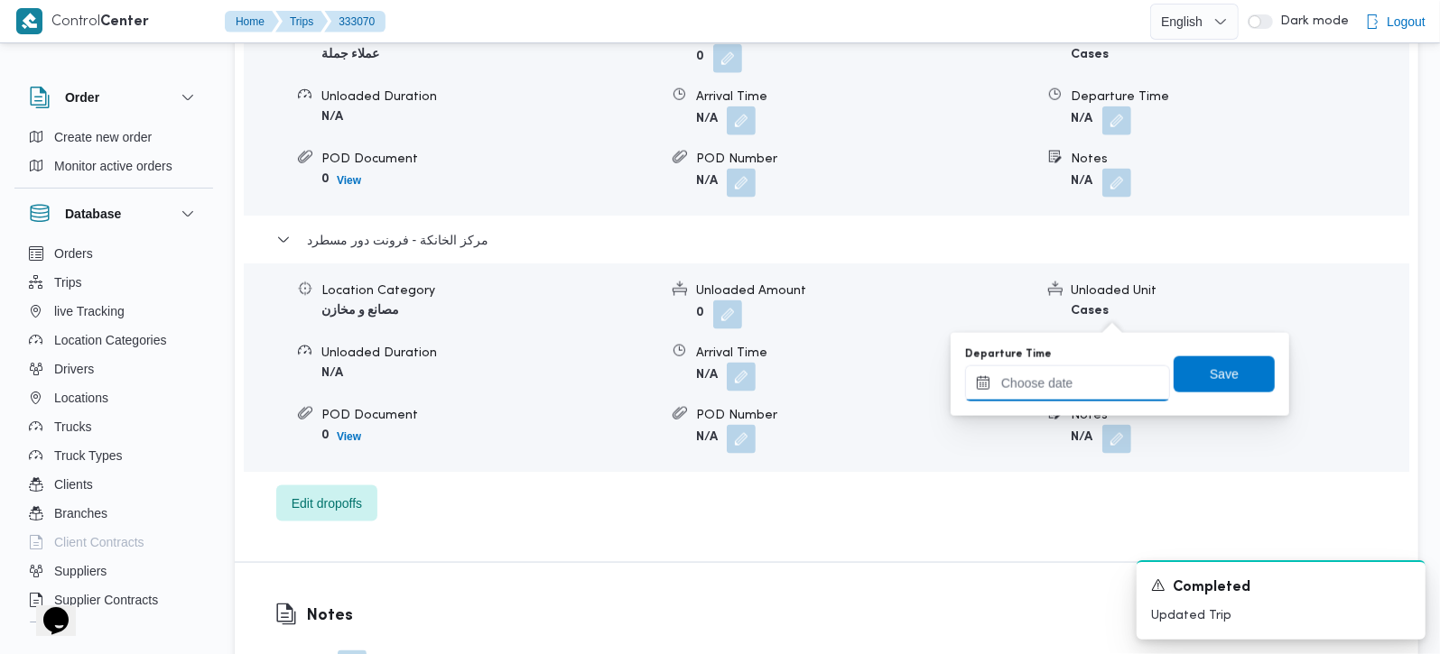
click at [1088, 390] on input "Departure Time" at bounding box center [1067, 384] width 205 height 36
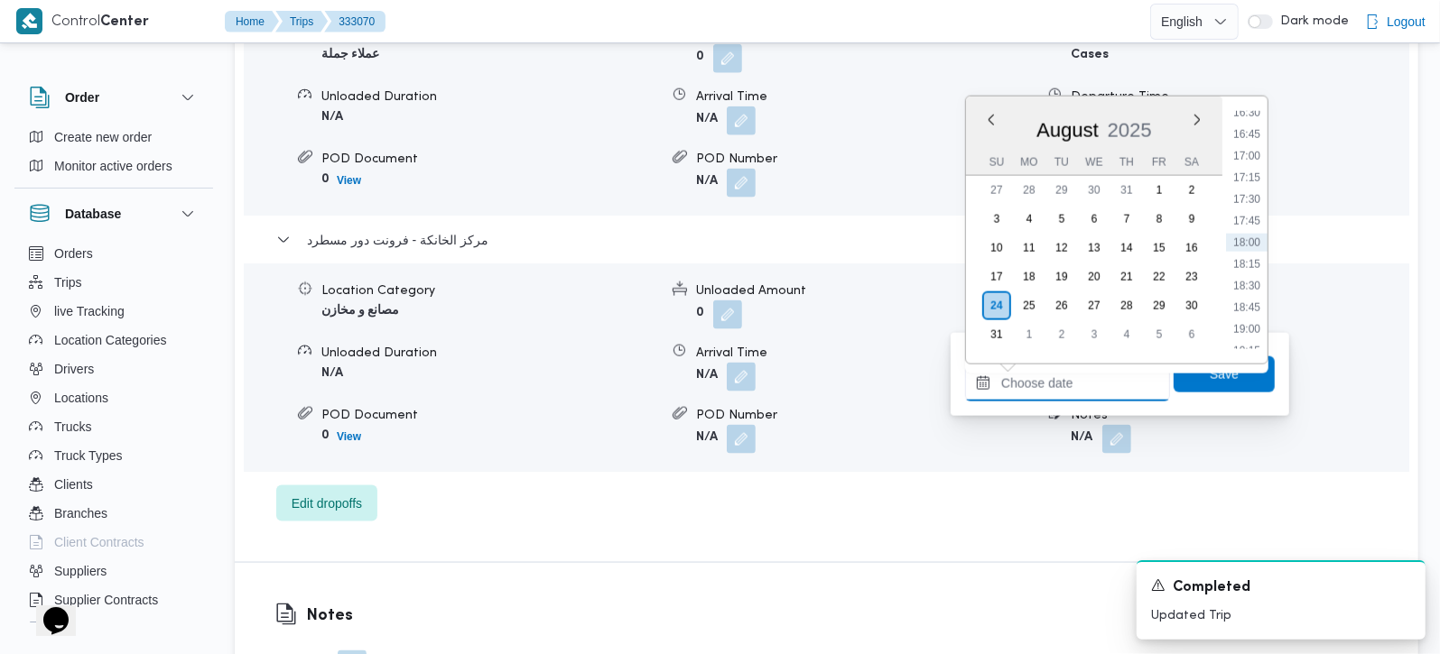
scroll to position [1331, 0]
click at [1259, 218] on li "16:30" at bounding box center [1247, 218] width 42 height 18
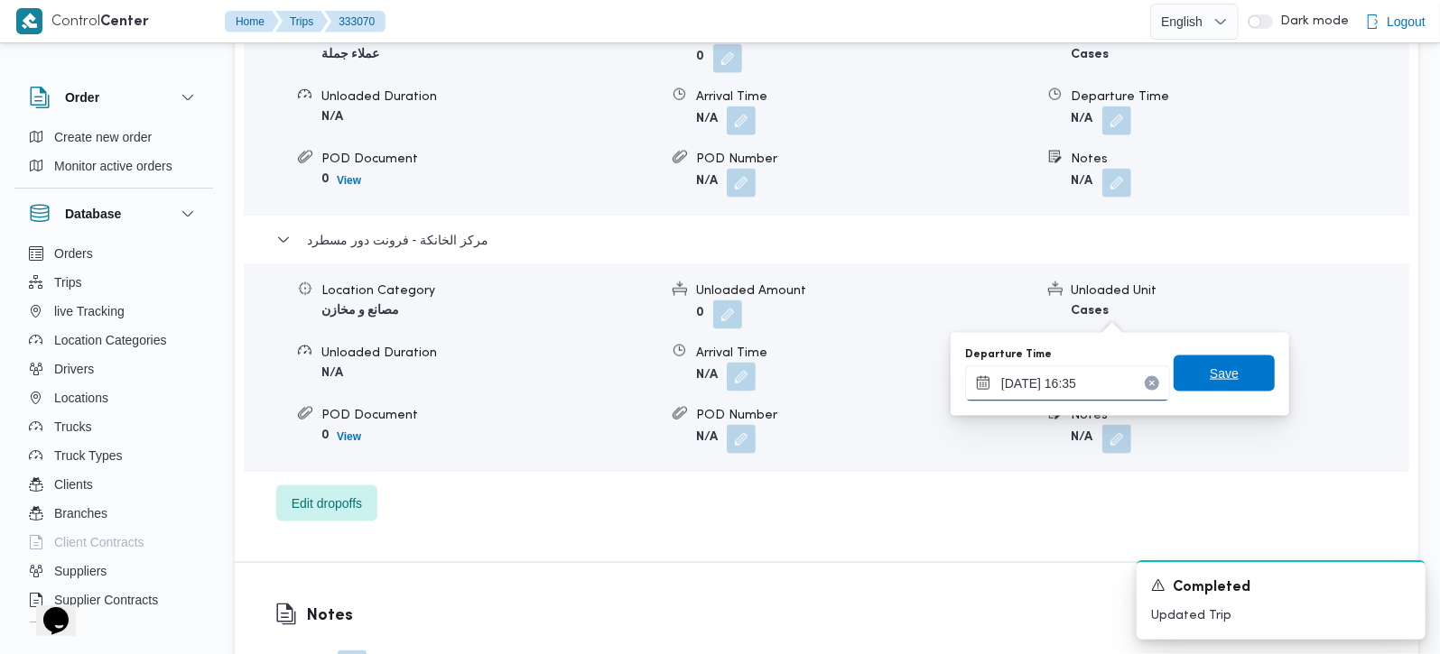
type input "24/08/2025 16:35"
click at [1223, 360] on span "Save" at bounding box center [1223, 374] width 101 height 36
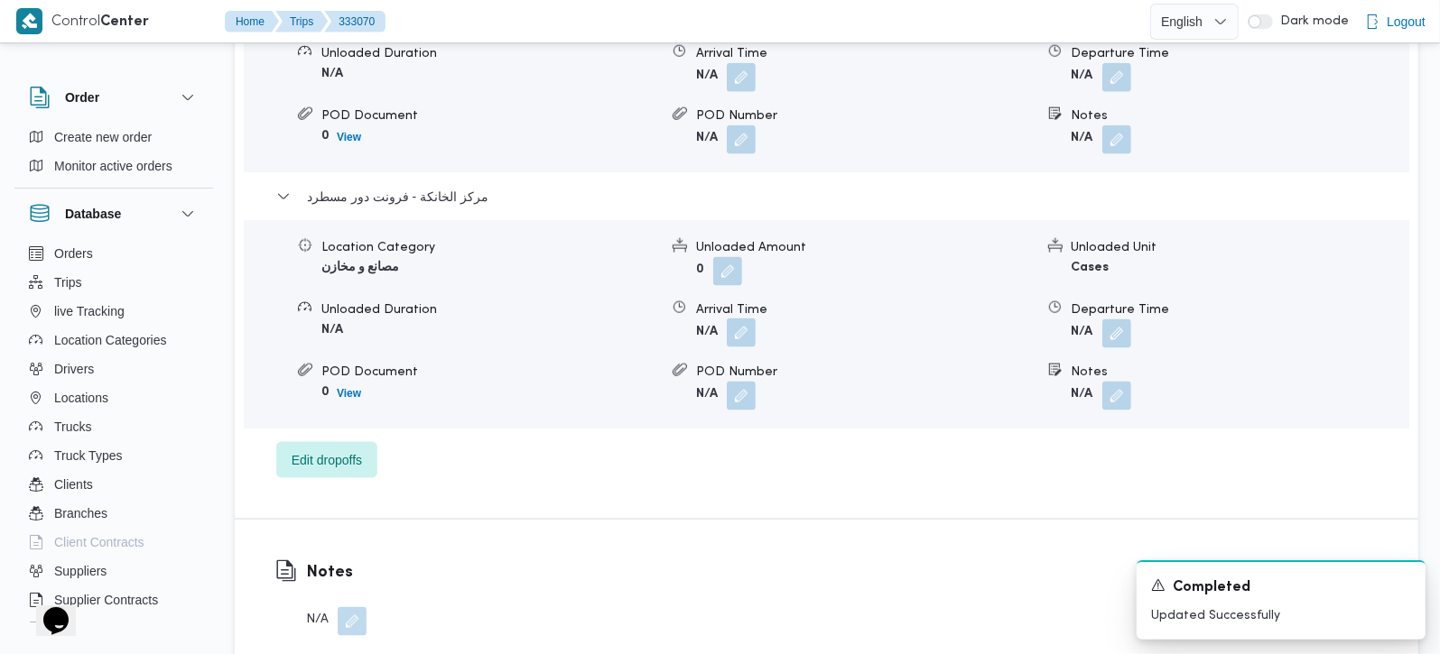
click at [741, 324] on button "button" at bounding box center [741, 333] width 29 height 29
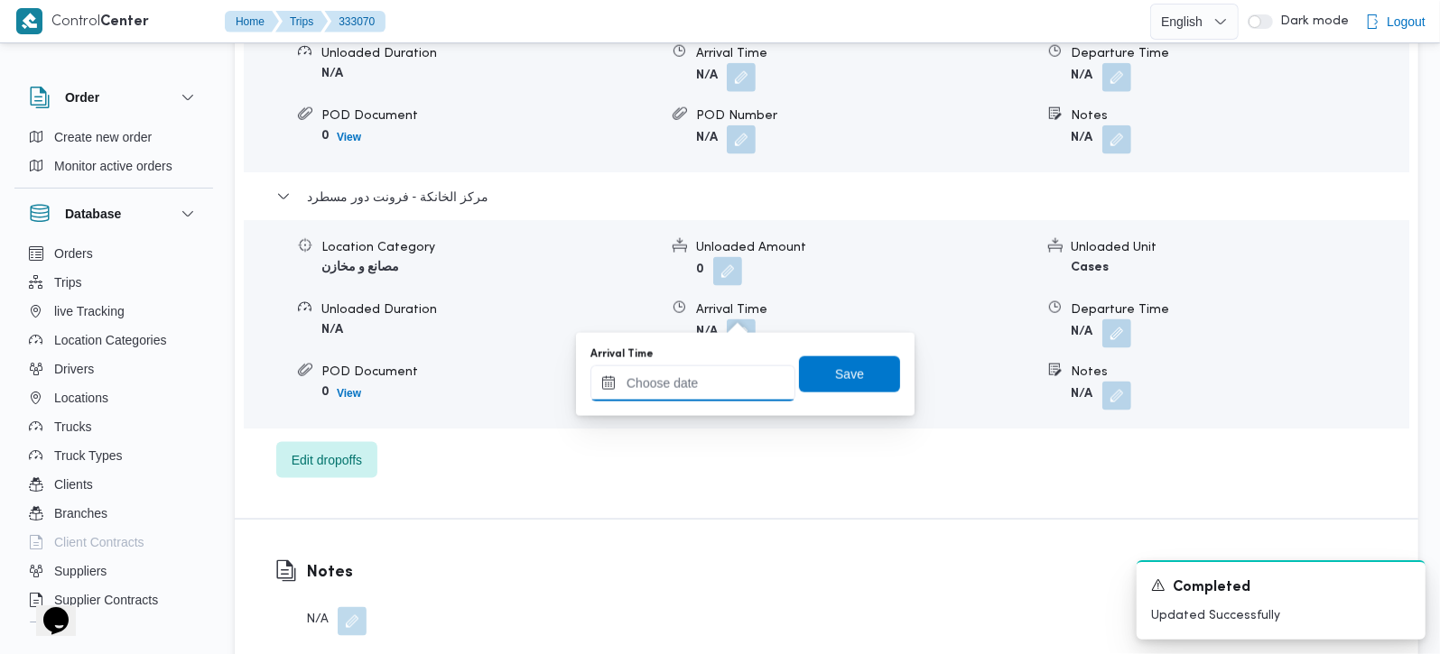
click at [737, 370] on input "Arrival Time" at bounding box center [692, 384] width 205 height 36
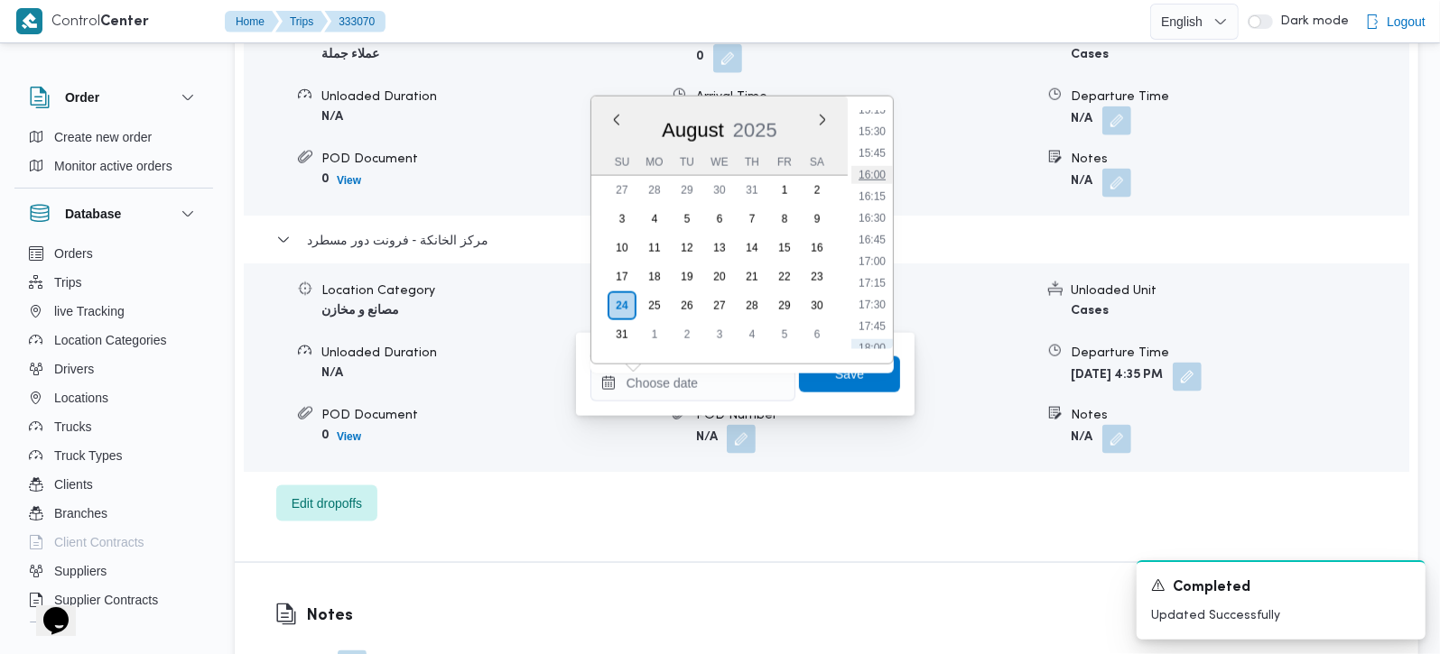
click at [880, 167] on li "16:00" at bounding box center [872, 175] width 42 height 18
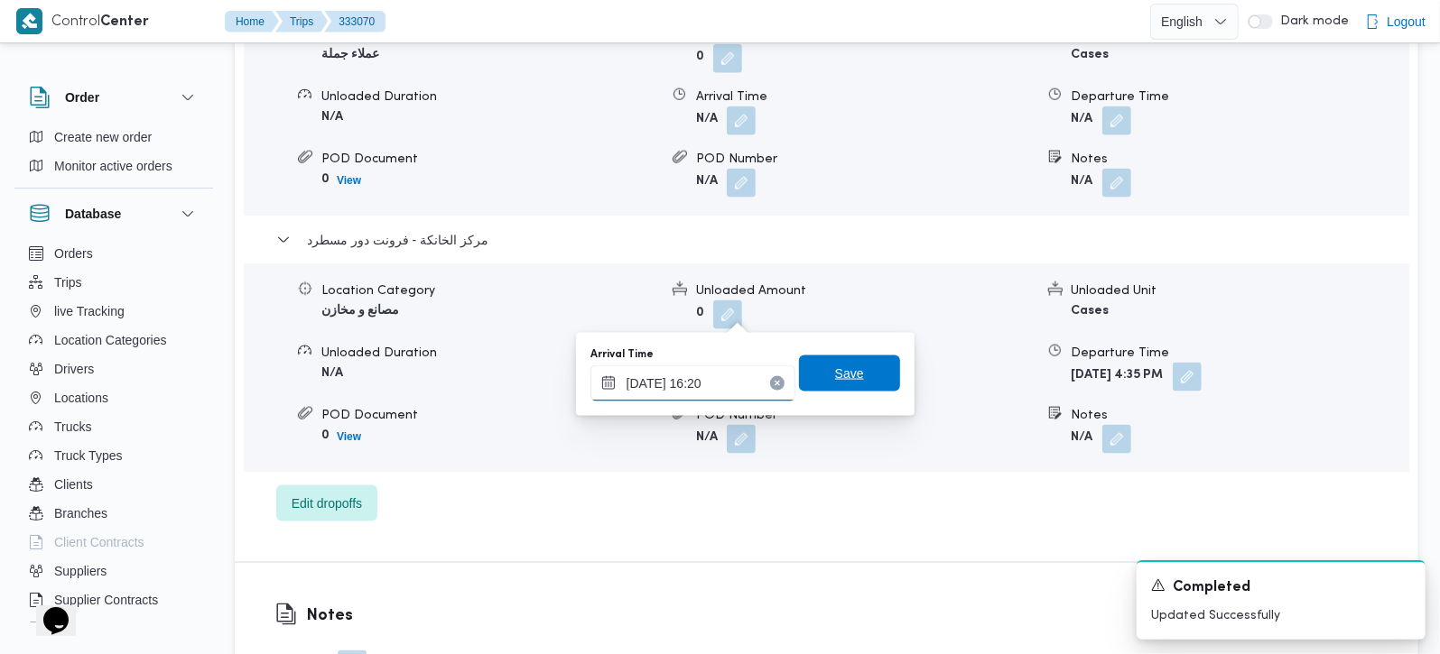
type input "24/08/2025 16:20"
click at [864, 359] on span "Save" at bounding box center [849, 374] width 101 height 36
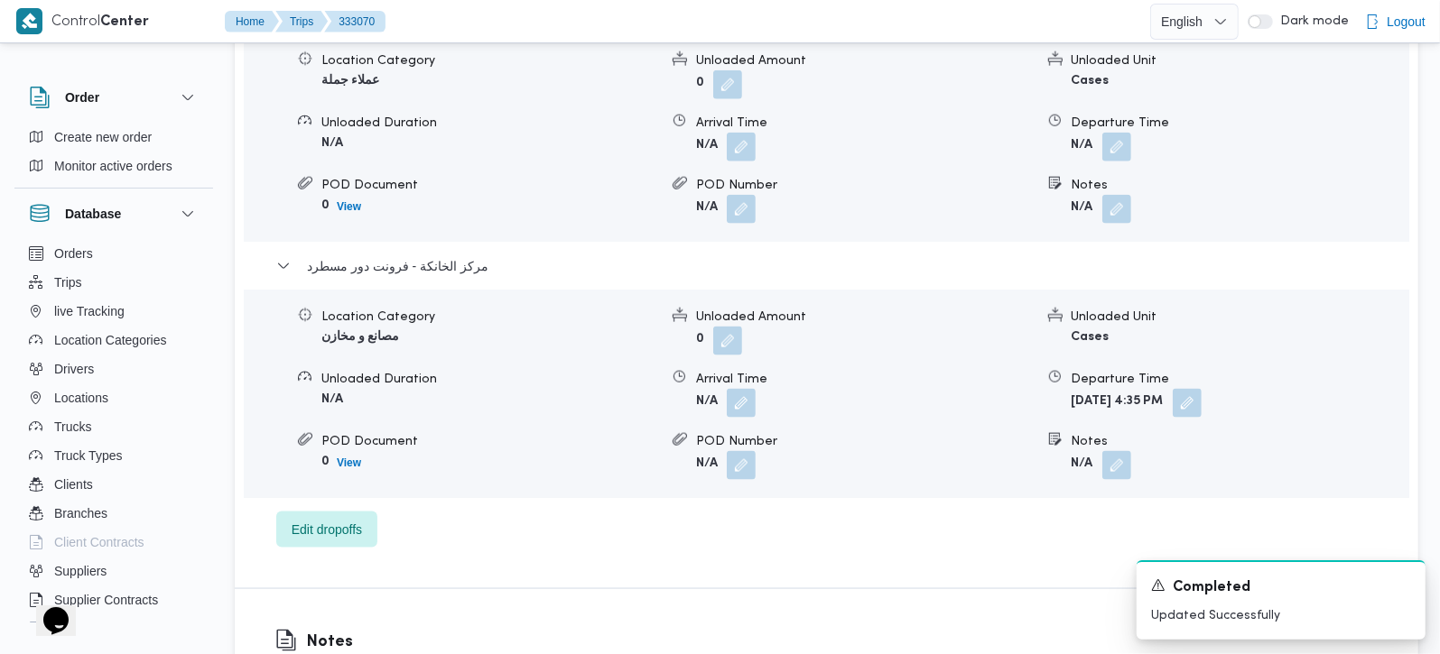
scroll to position [1592, 0]
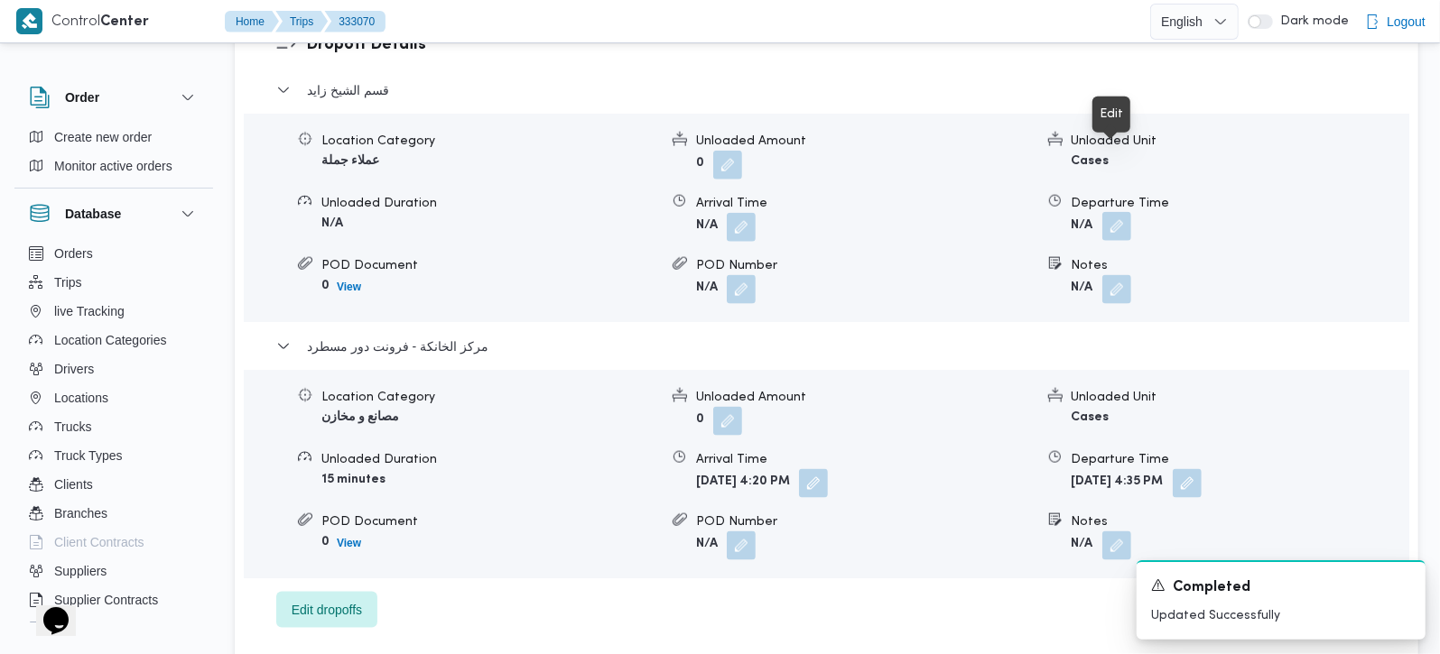
click at [1123, 212] on button "button" at bounding box center [1116, 226] width 29 height 29
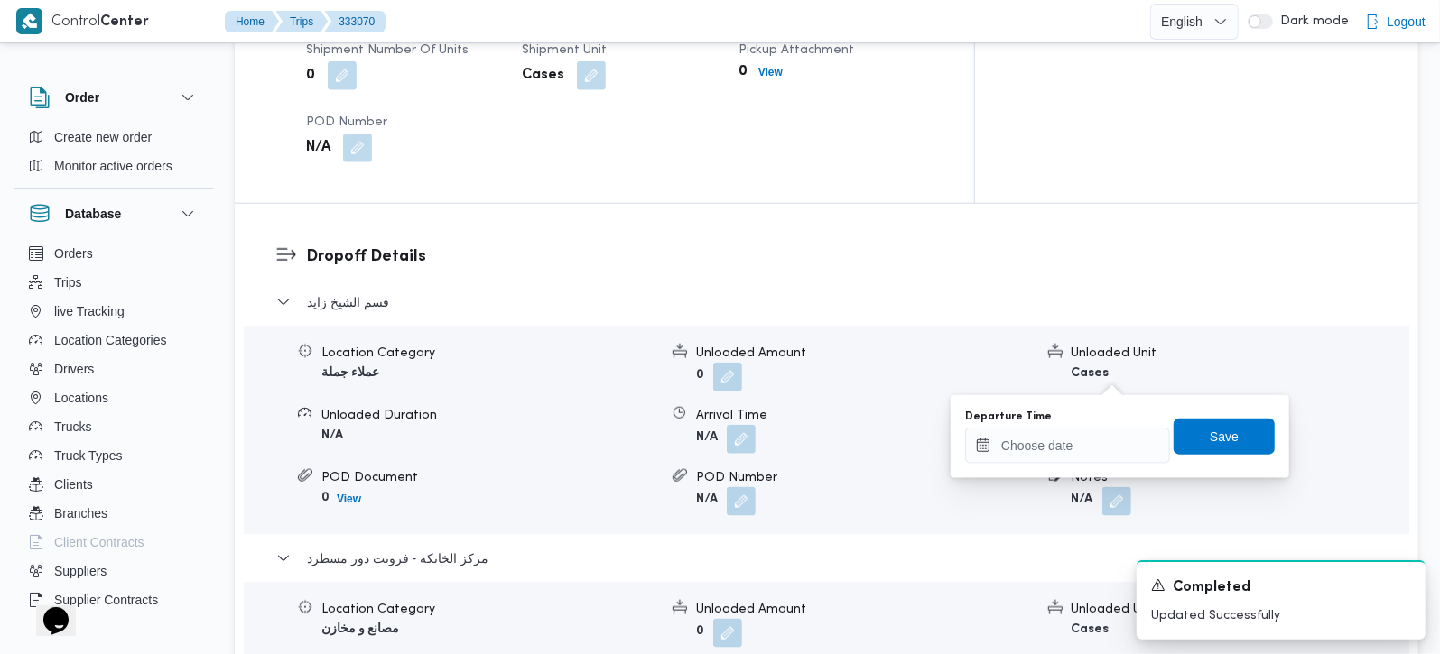
scroll to position [1487, 0]
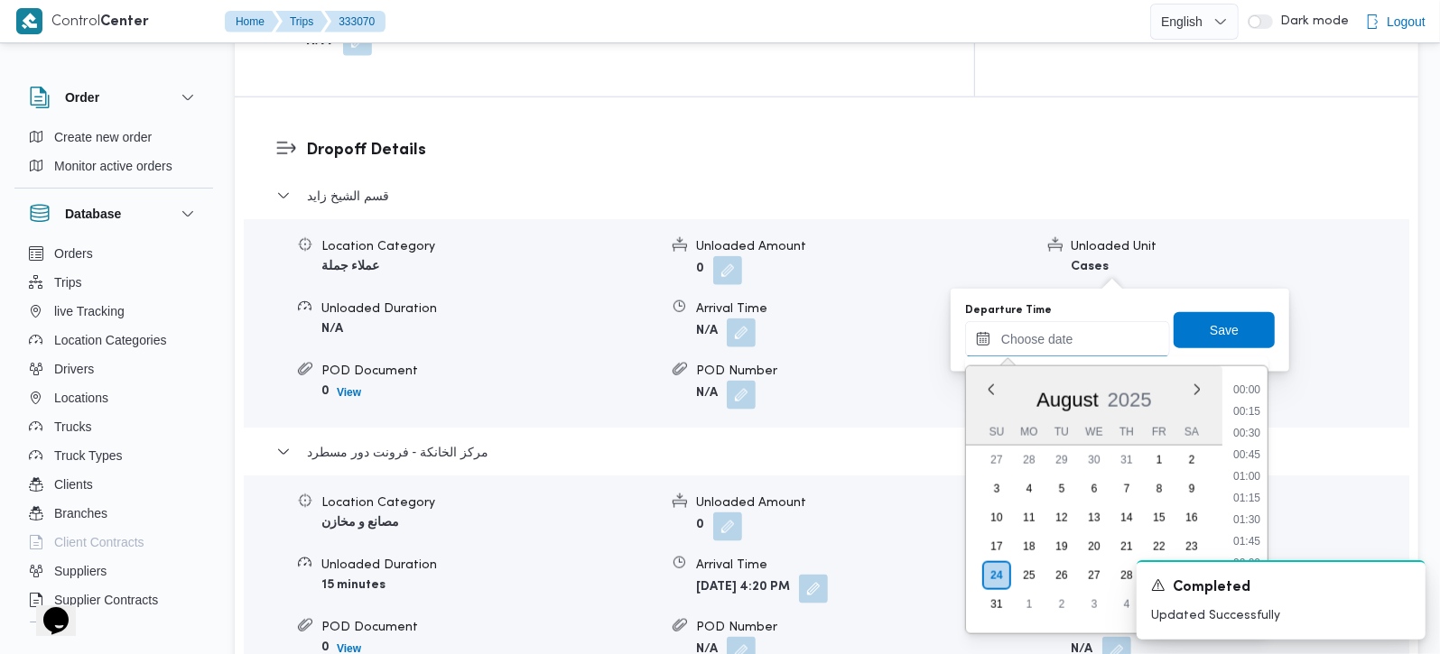
drag, startPoint x: 1069, startPoint y: 331, endPoint x: 1108, endPoint y: 336, distance: 40.0
click at [1069, 331] on input "Departure Time" at bounding box center [1067, 339] width 205 height 36
click at [1260, 419] on li "15:45" at bounding box center [1247, 423] width 42 height 18
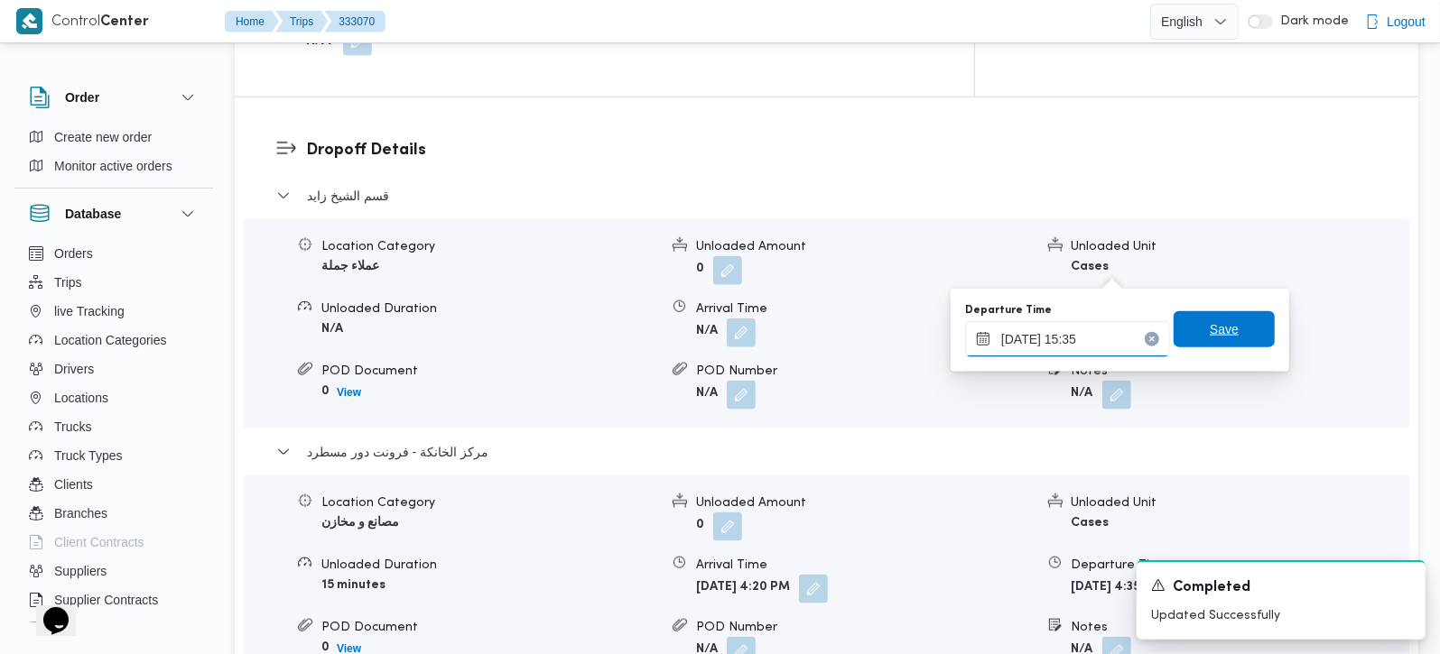
type input "24/08/2025 15:35"
click at [1244, 335] on span "Save" at bounding box center [1223, 329] width 101 height 36
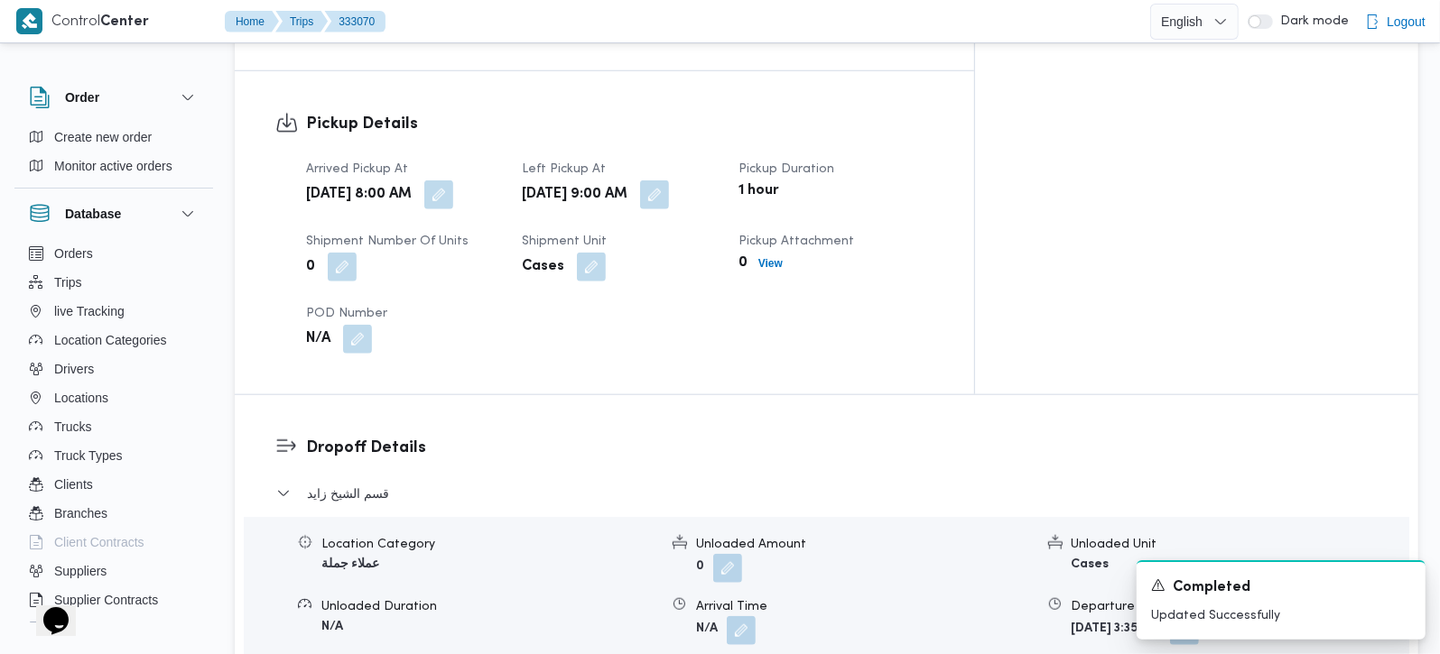
scroll to position [1274, 0]
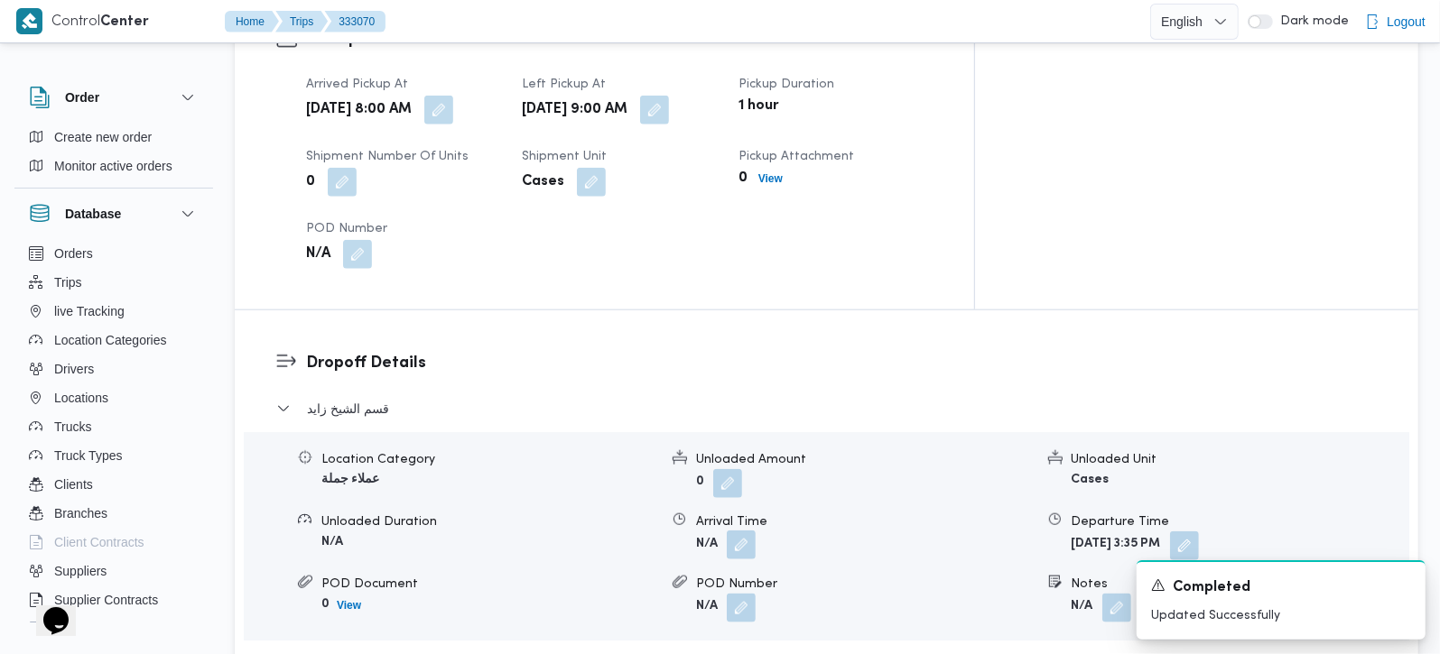
click at [747, 531] on button "button" at bounding box center [741, 545] width 29 height 29
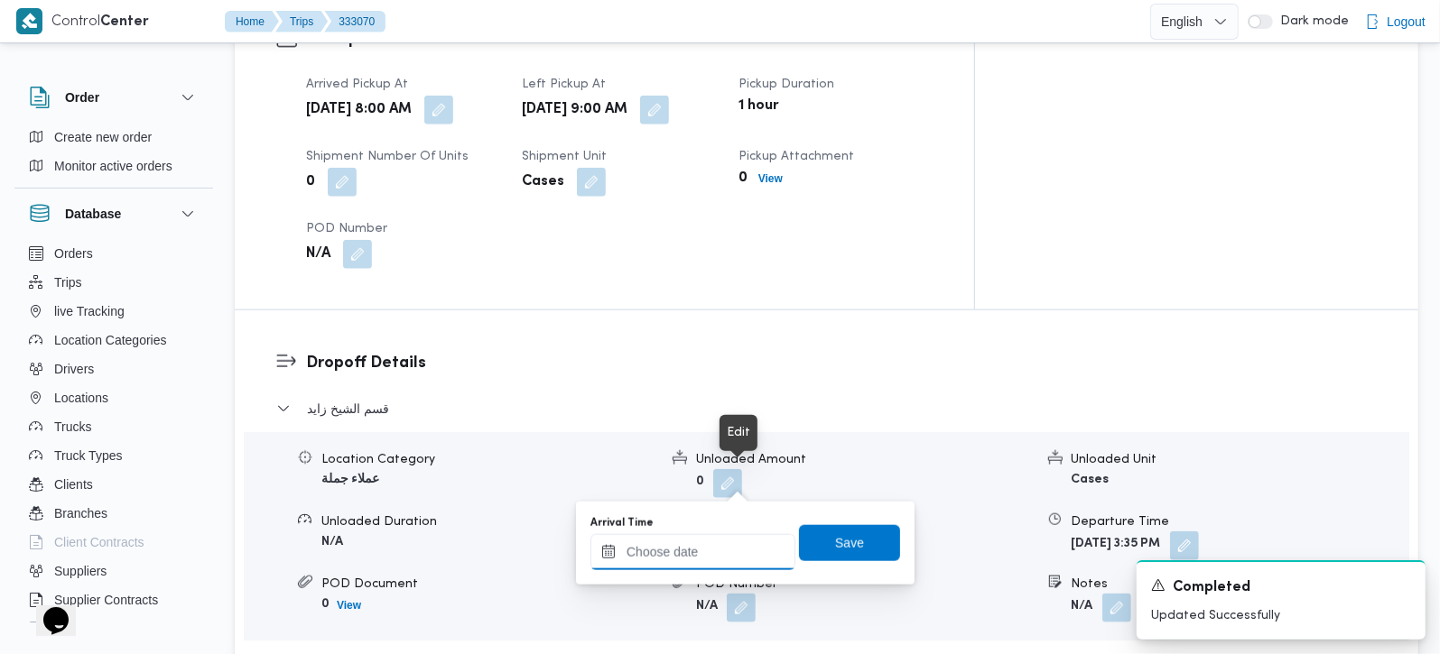
click at [732, 552] on input "Arrival Time" at bounding box center [692, 552] width 205 height 36
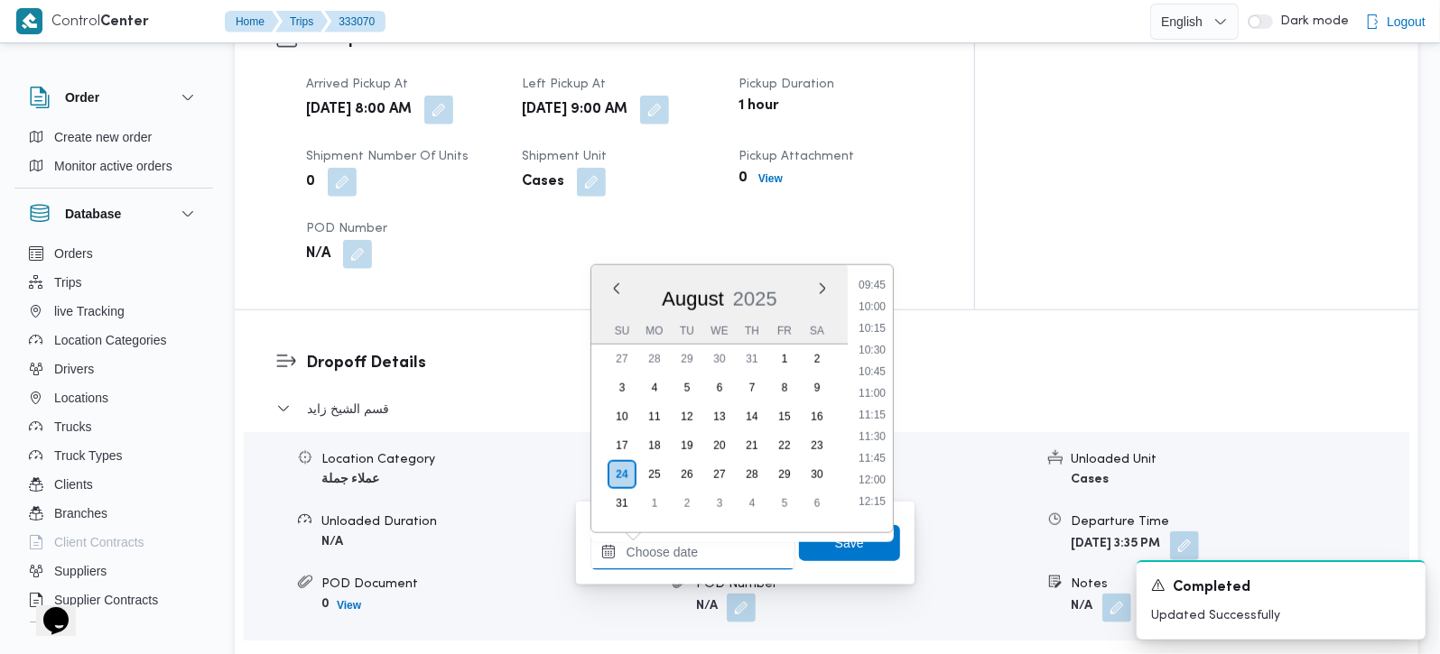
scroll to position [801, 0]
drag, startPoint x: 877, startPoint y: 336, endPoint x: 877, endPoint y: 359, distance: 23.5
click at [877, 336] on li "09:45" at bounding box center [872, 333] width 42 height 18
type input "24/08/2025 09:45"
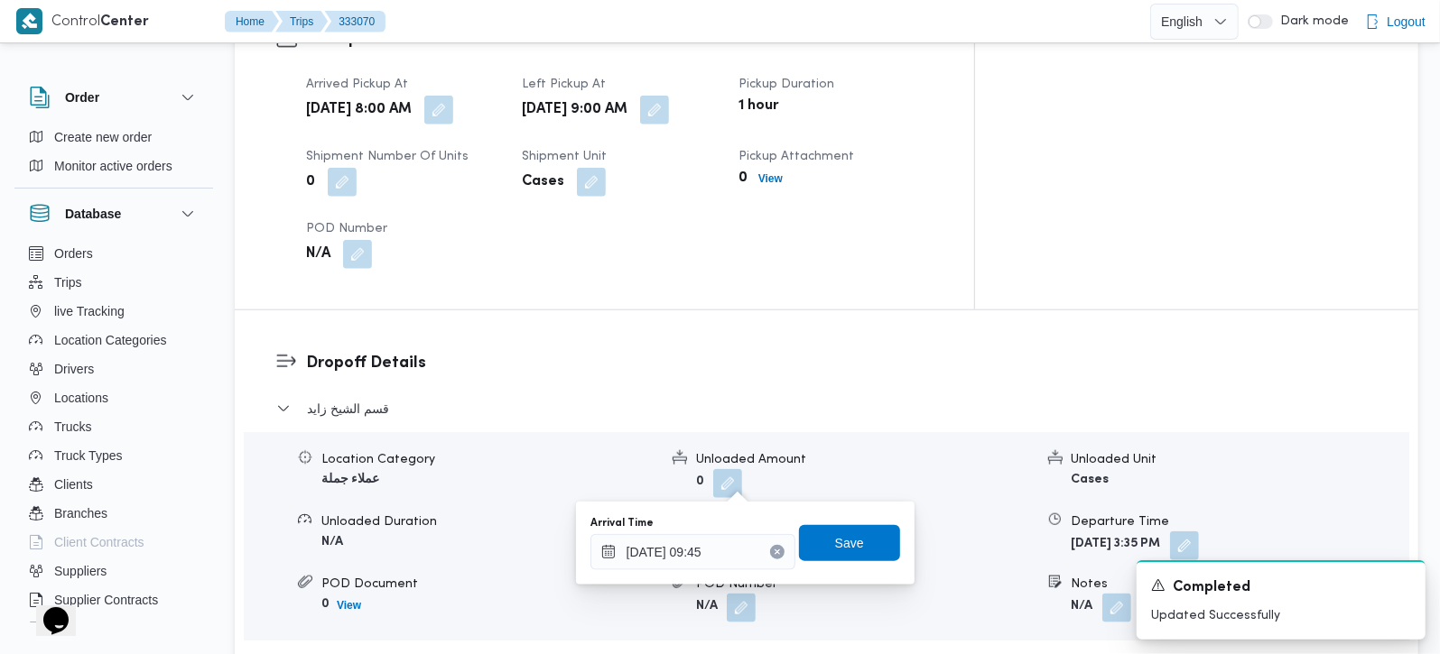
click at [837, 523] on div "Arrival Time 24/08/2025 09:45 Save" at bounding box center [745, 544] width 313 height 58
click at [837, 527] on span "Save" at bounding box center [849, 542] width 101 height 36
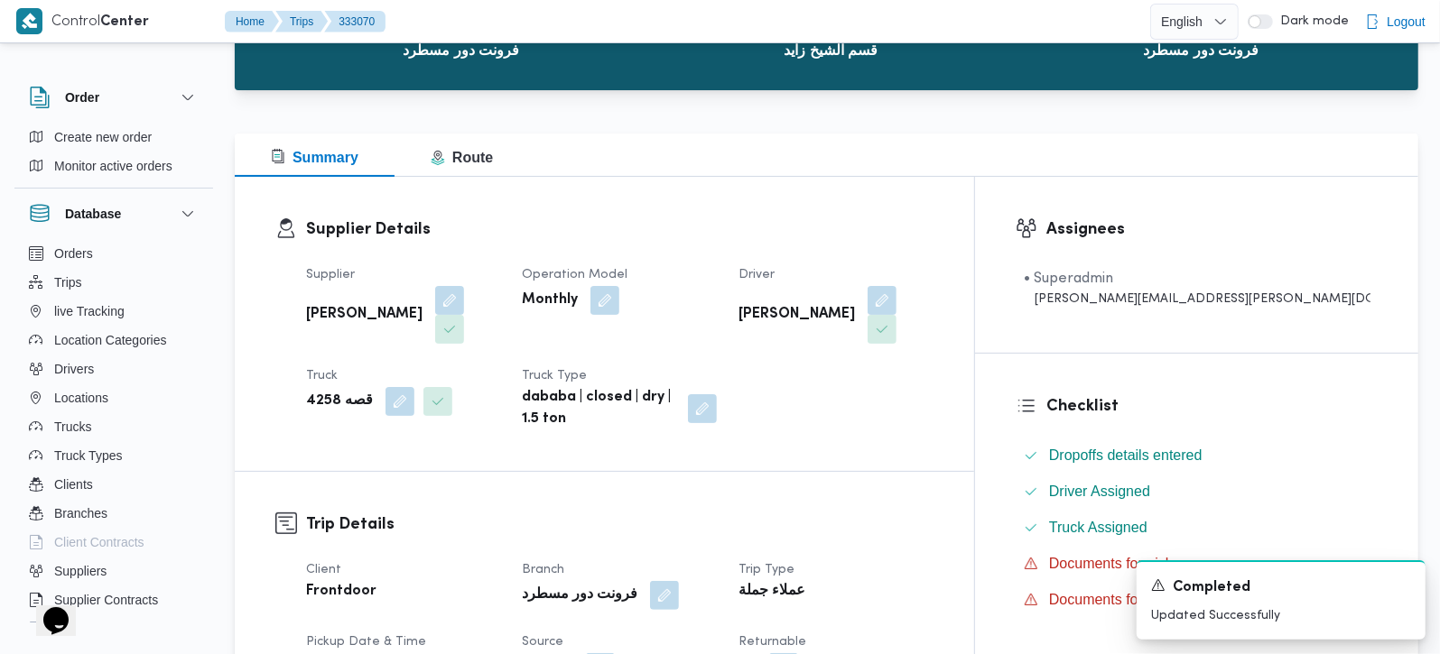
scroll to position [0, 0]
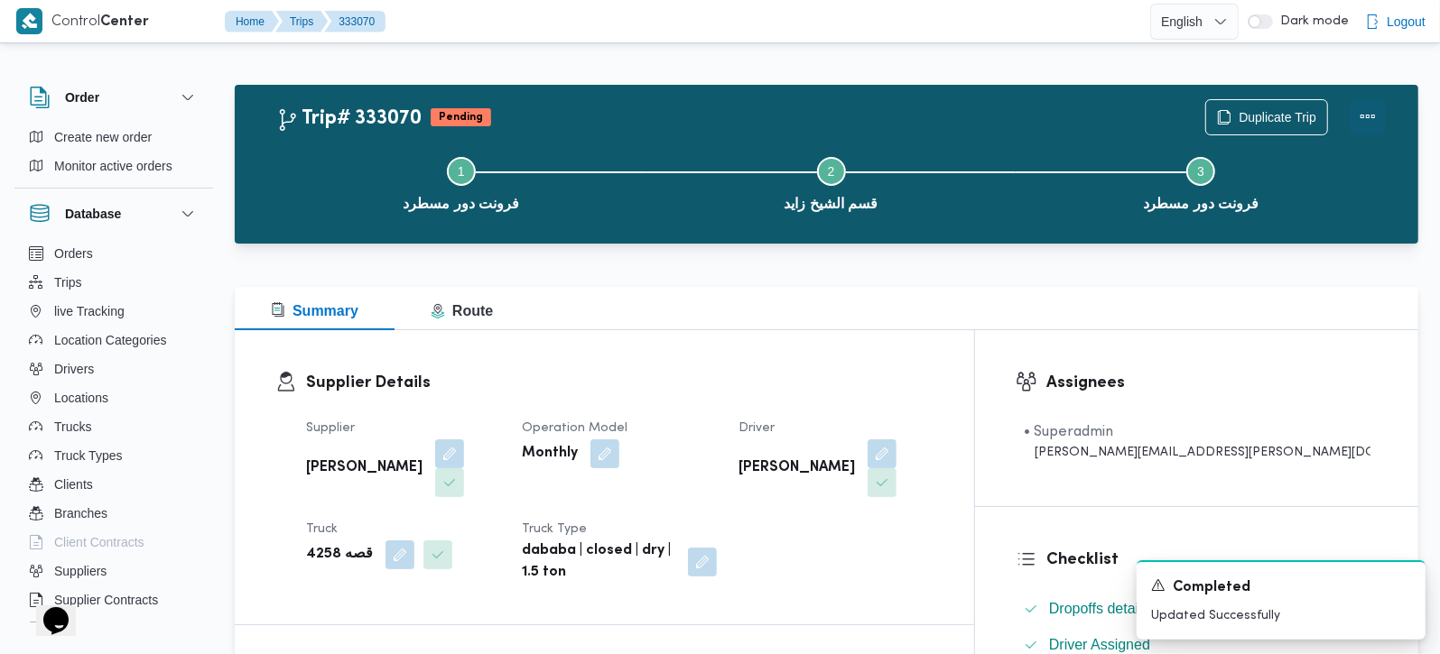
click at [1364, 119] on button "Actions" at bounding box center [1368, 116] width 36 height 36
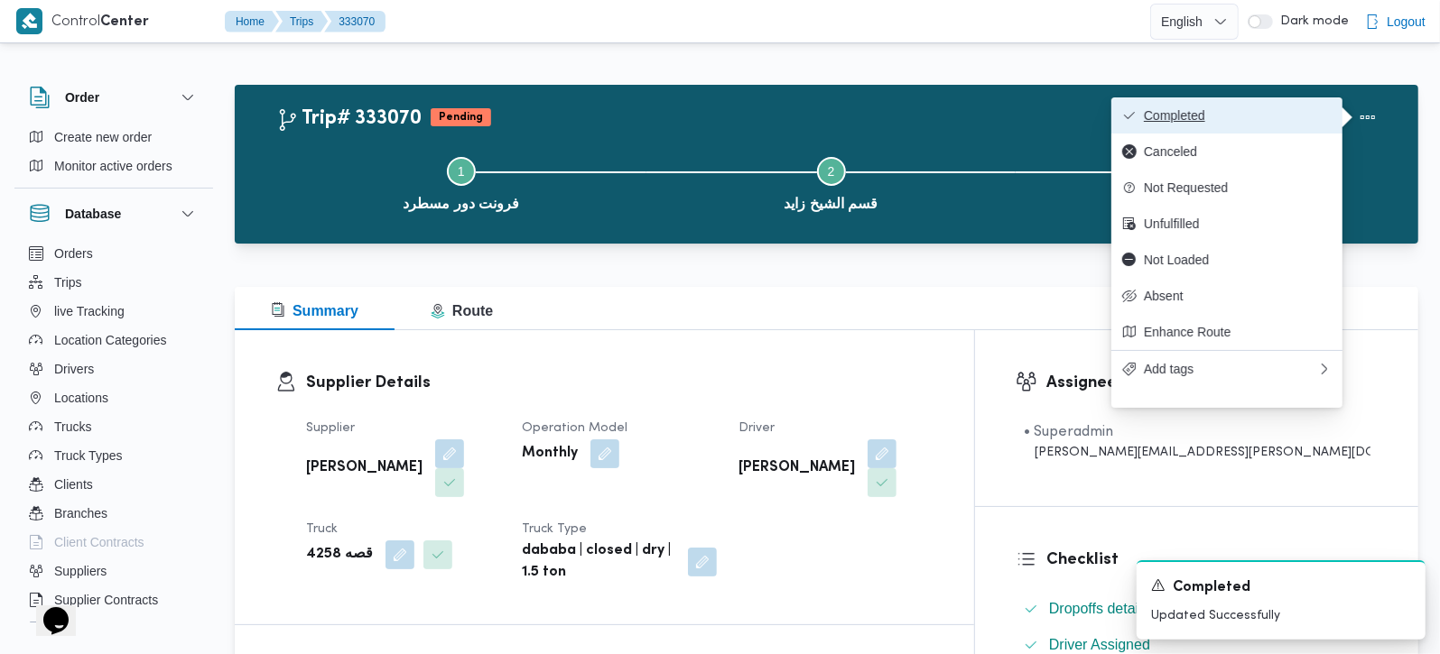
click at [1240, 113] on span "Completed" at bounding box center [1238, 115] width 188 height 14
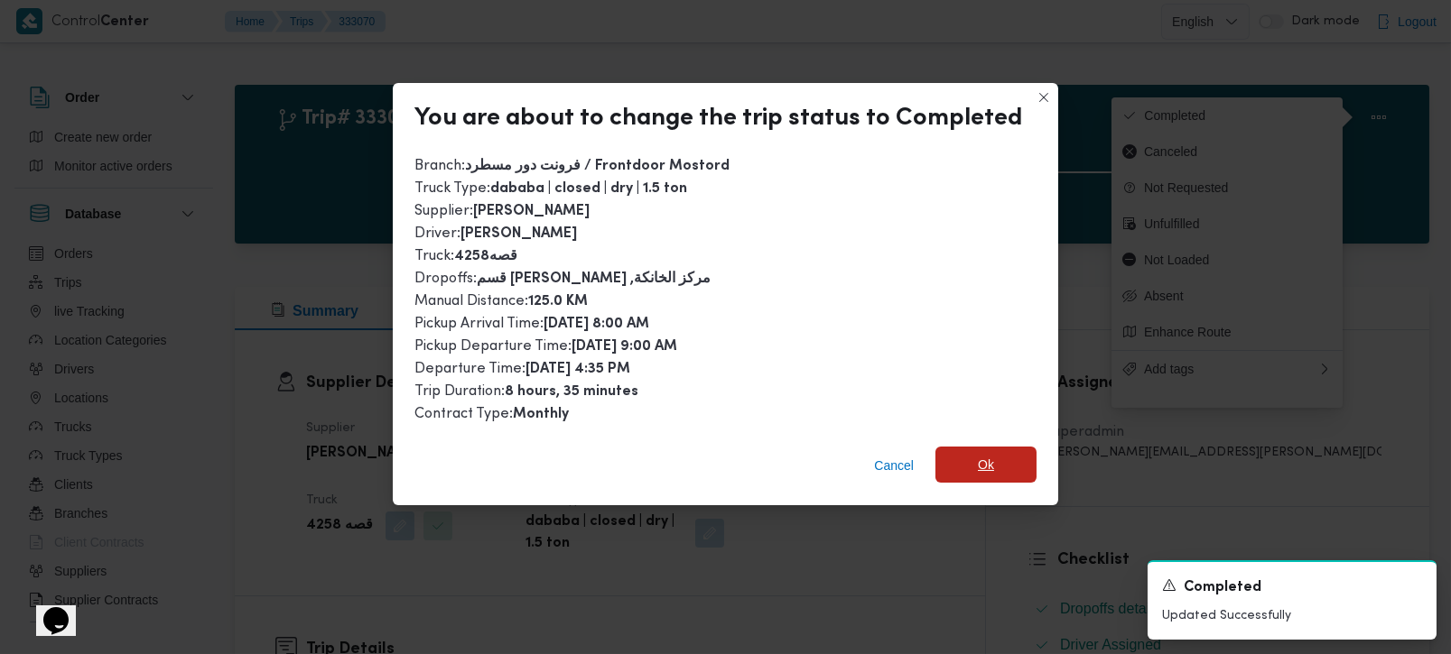
click at [959, 455] on span "Ok" at bounding box center [985, 465] width 101 height 36
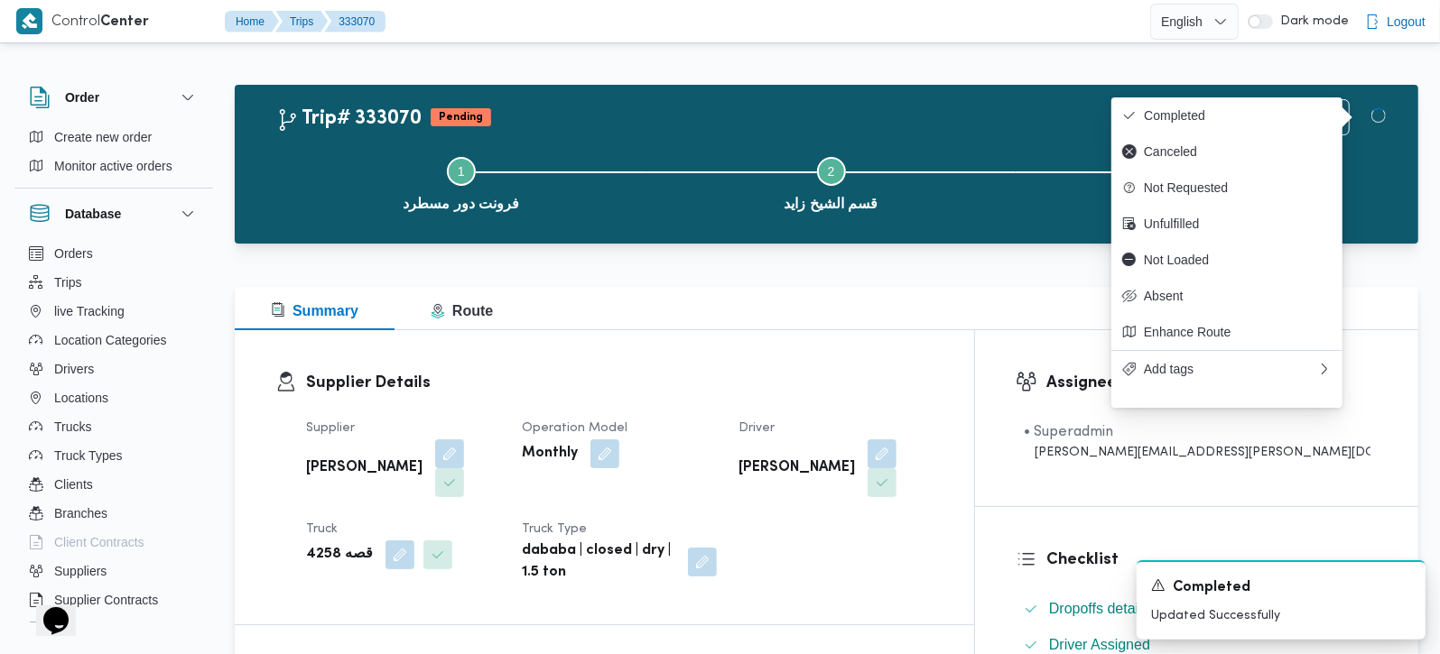
click at [829, 369] on div "Supplier Details Supplier زياد محمد سيد عتريس Operation Model Monthly Driver خا…" at bounding box center [604, 477] width 739 height 294
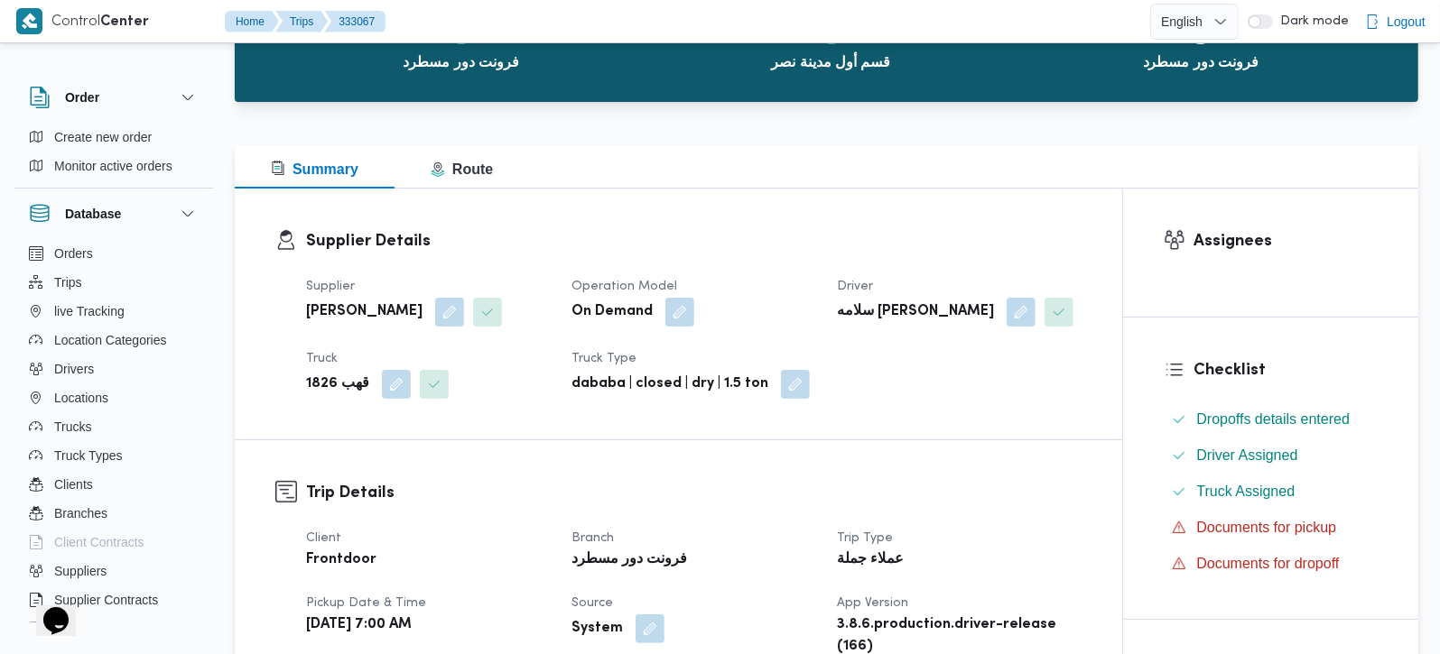
scroll to position [424, 0]
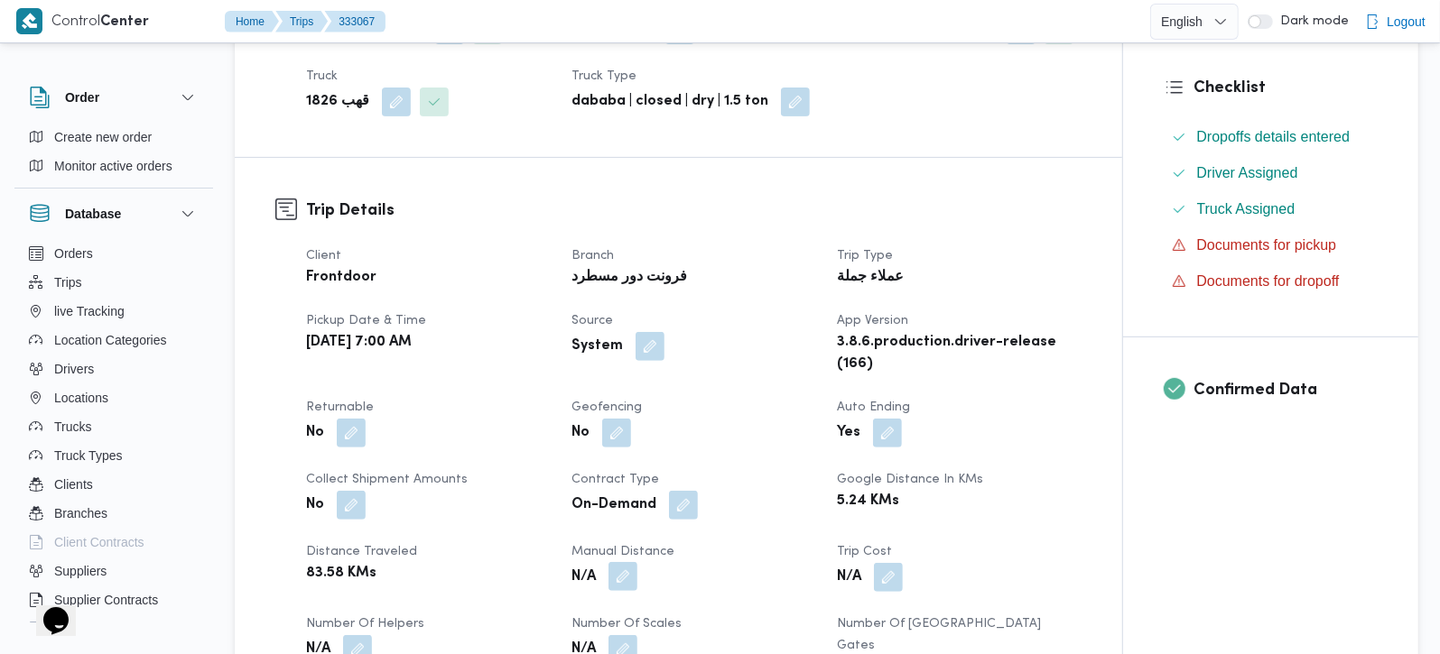
click at [626, 577] on button "button" at bounding box center [622, 576] width 29 height 29
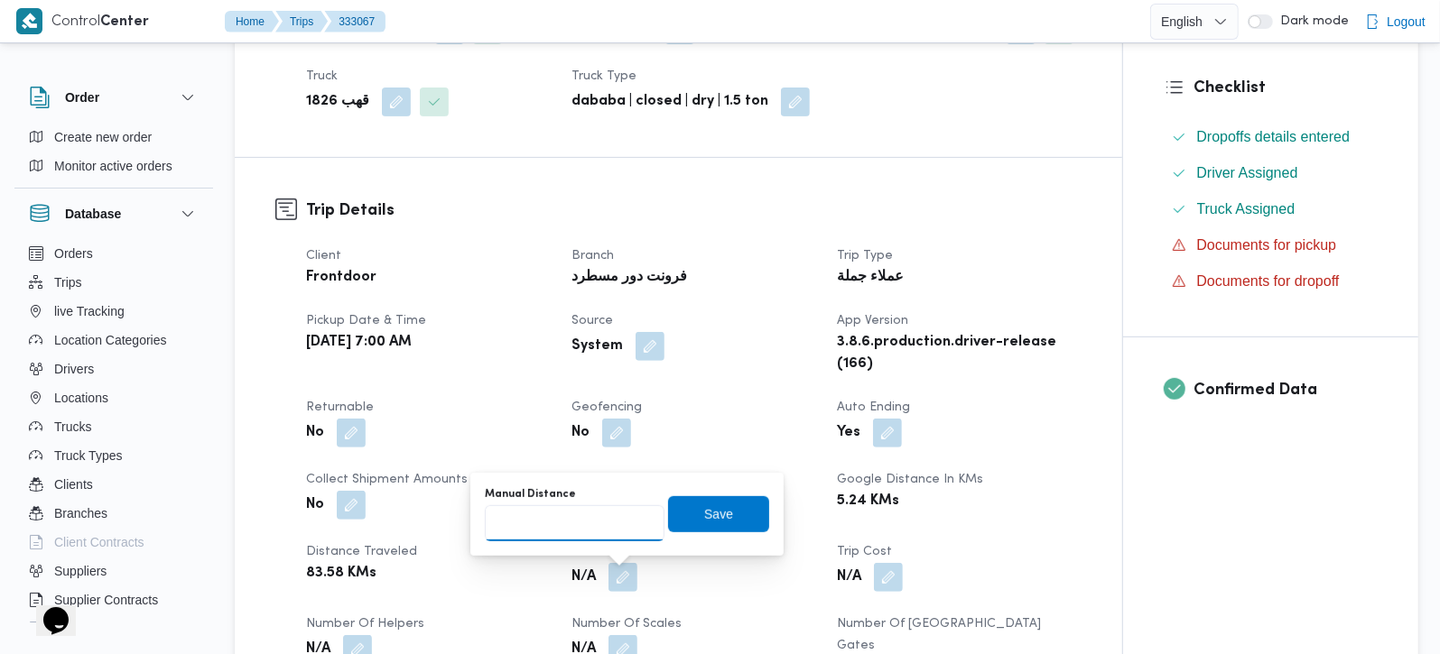
click at [552, 527] on input "Manual Distance" at bounding box center [575, 524] width 180 height 36
type input "90"
click at [718, 519] on span "Save" at bounding box center [718, 514] width 101 height 36
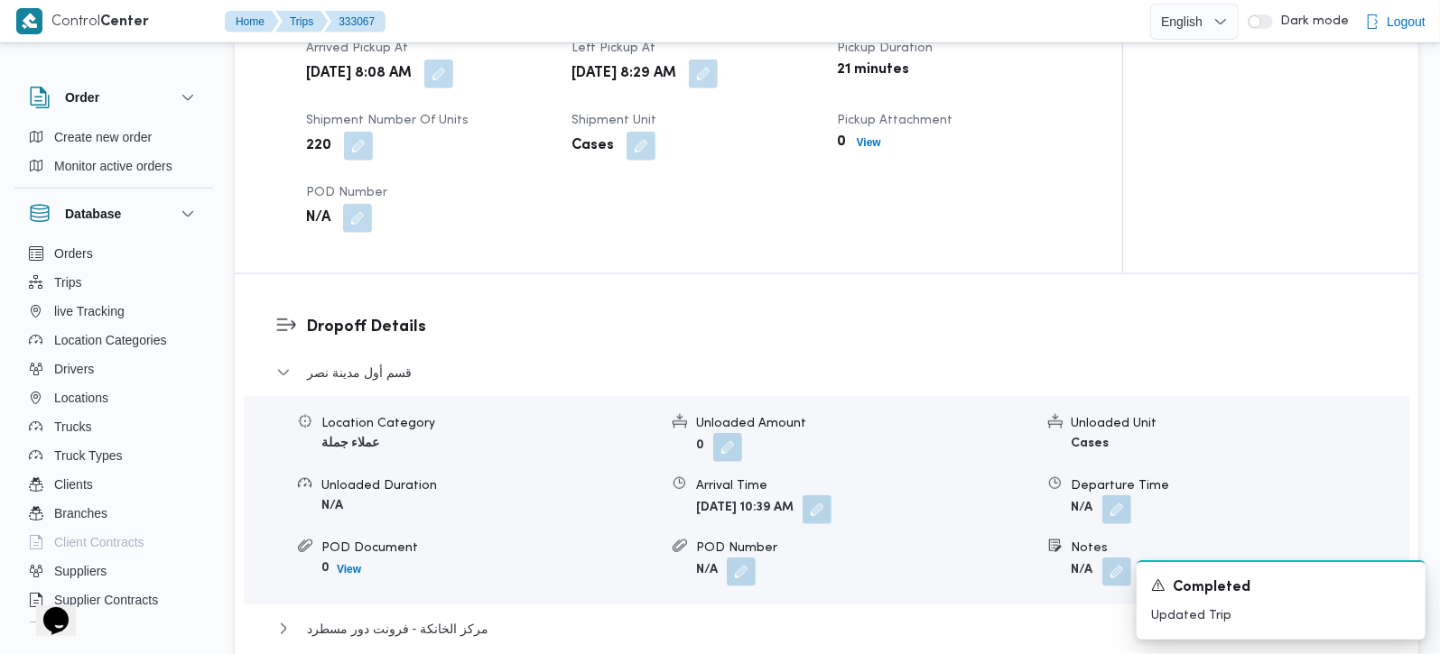
scroll to position [1487, 0]
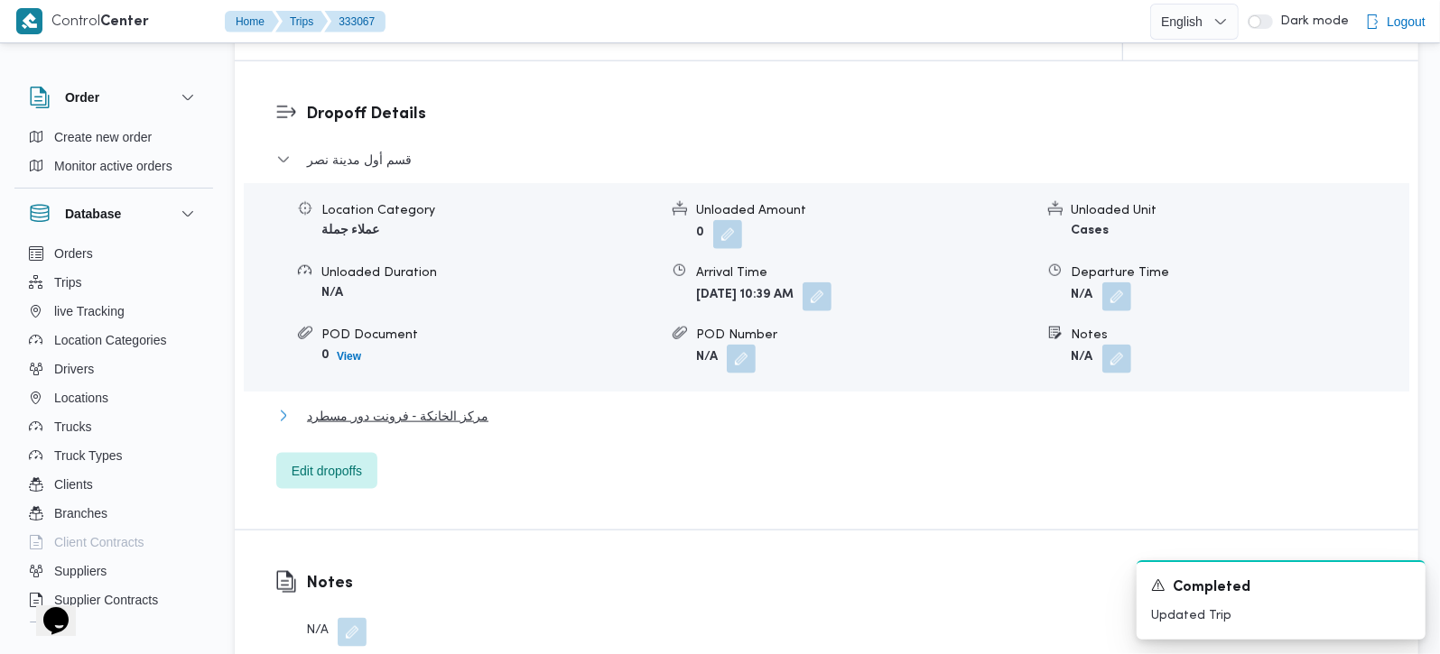
click at [382, 405] on span "مركز الخانكة - فرونت دور مسطرد" at bounding box center [397, 416] width 181 height 22
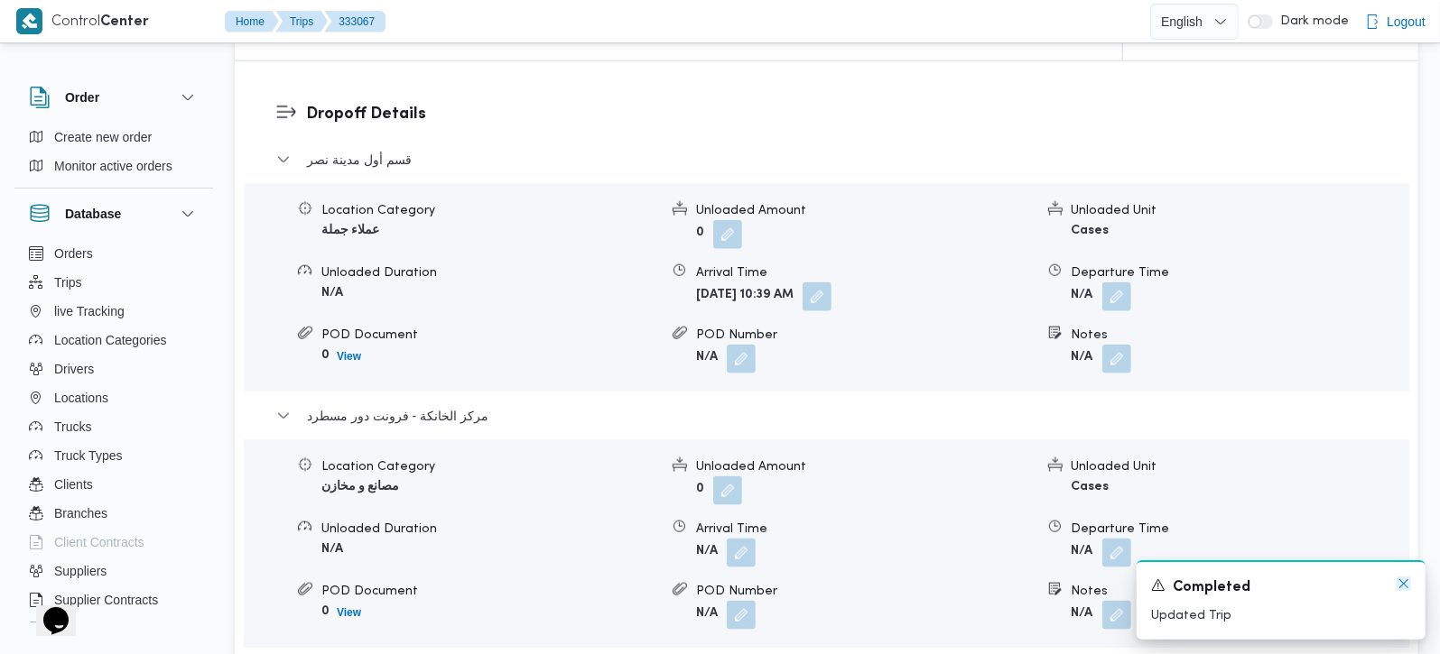
click at [1401, 589] on icon "Dismiss toast" at bounding box center [1403, 584] width 14 height 14
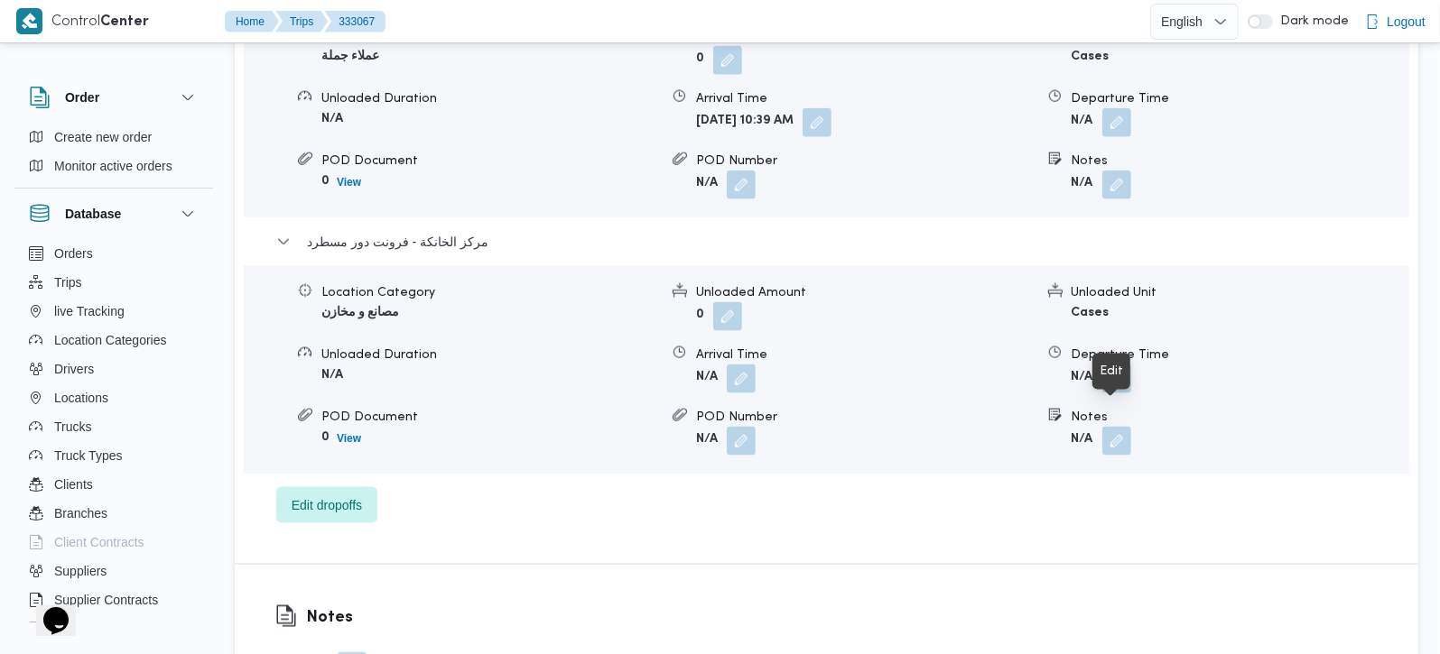
scroll to position [1592, 0]
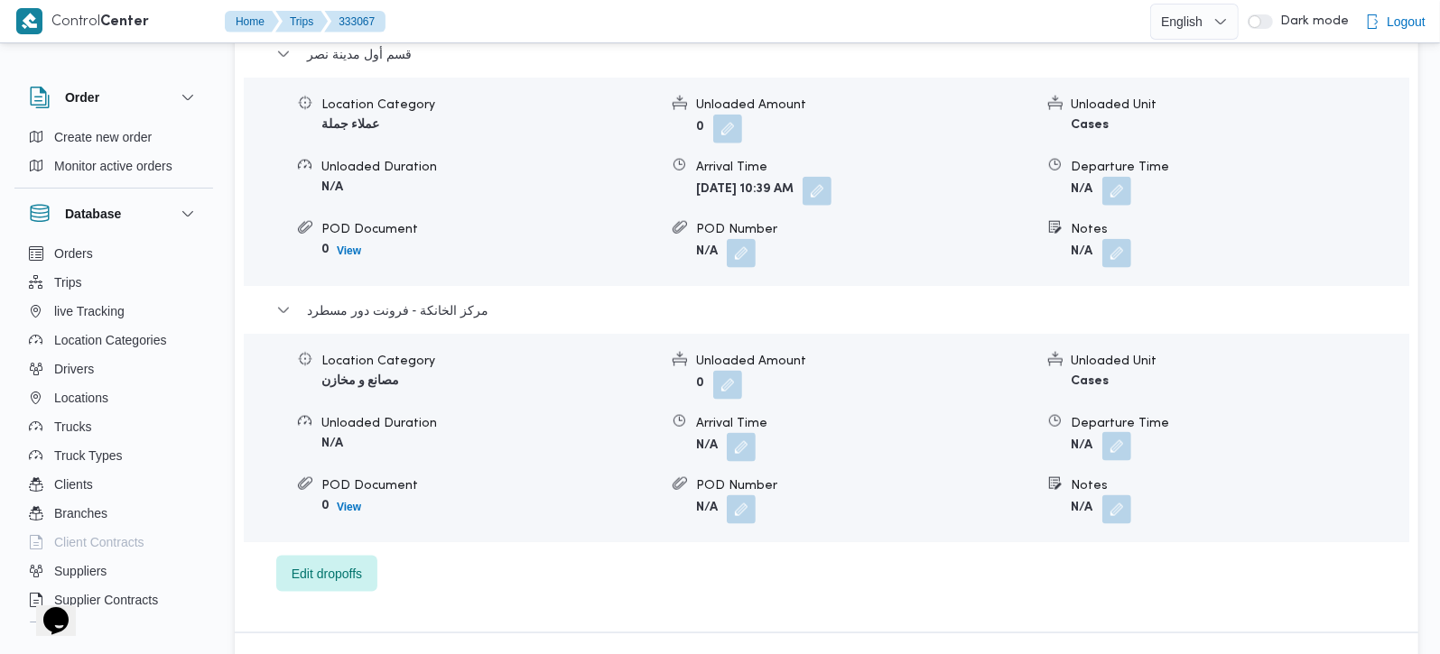
click at [1108, 432] on button "button" at bounding box center [1116, 446] width 29 height 29
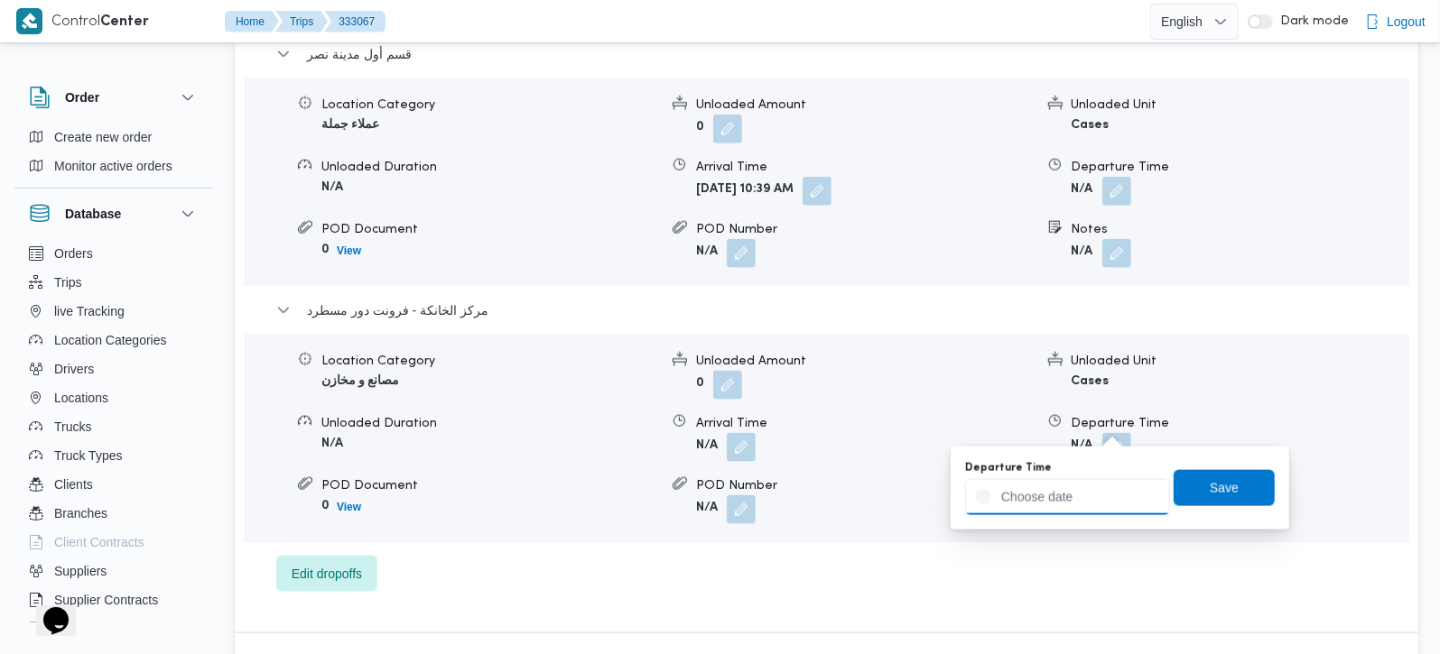
click at [1088, 497] on input "Departure Time" at bounding box center [1067, 497] width 205 height 36
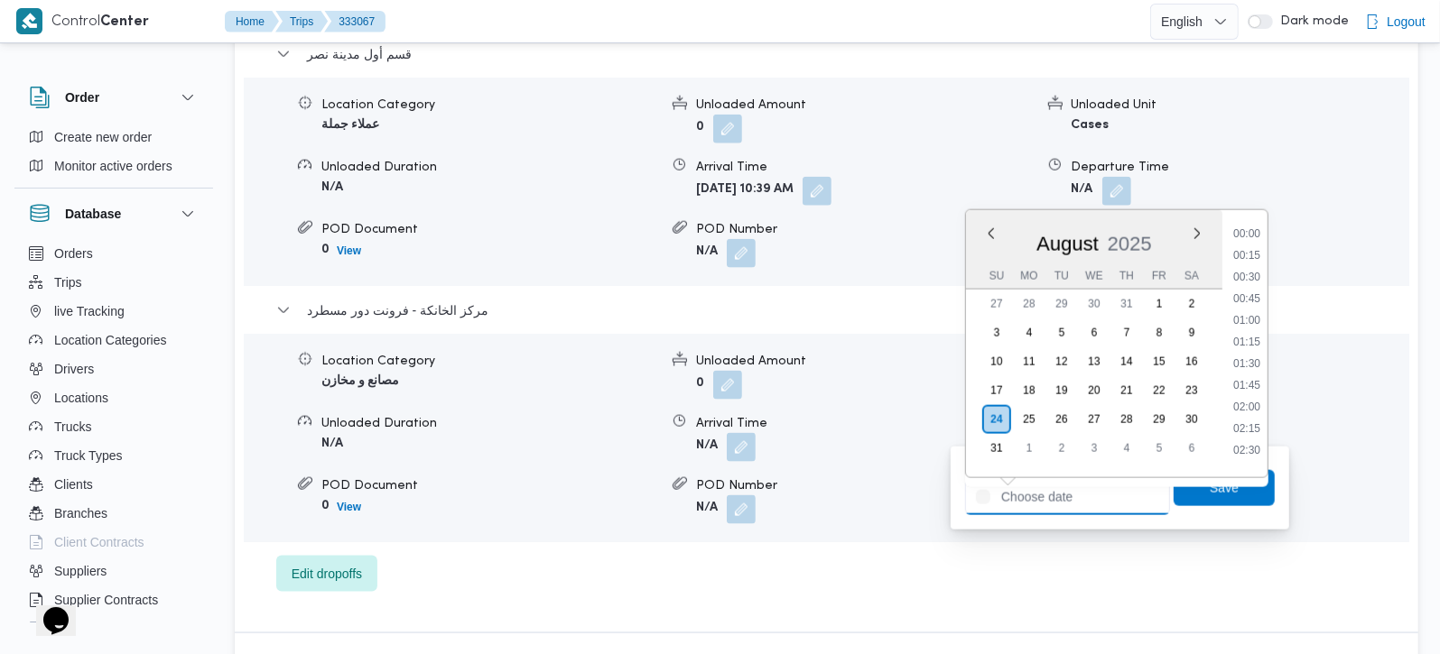
scroll to position [1415, 0]
click at [1257, 246] on li "16:30" at bounding box center [1247, 248] width 42 height 18
type input "[DATE] 16:30"
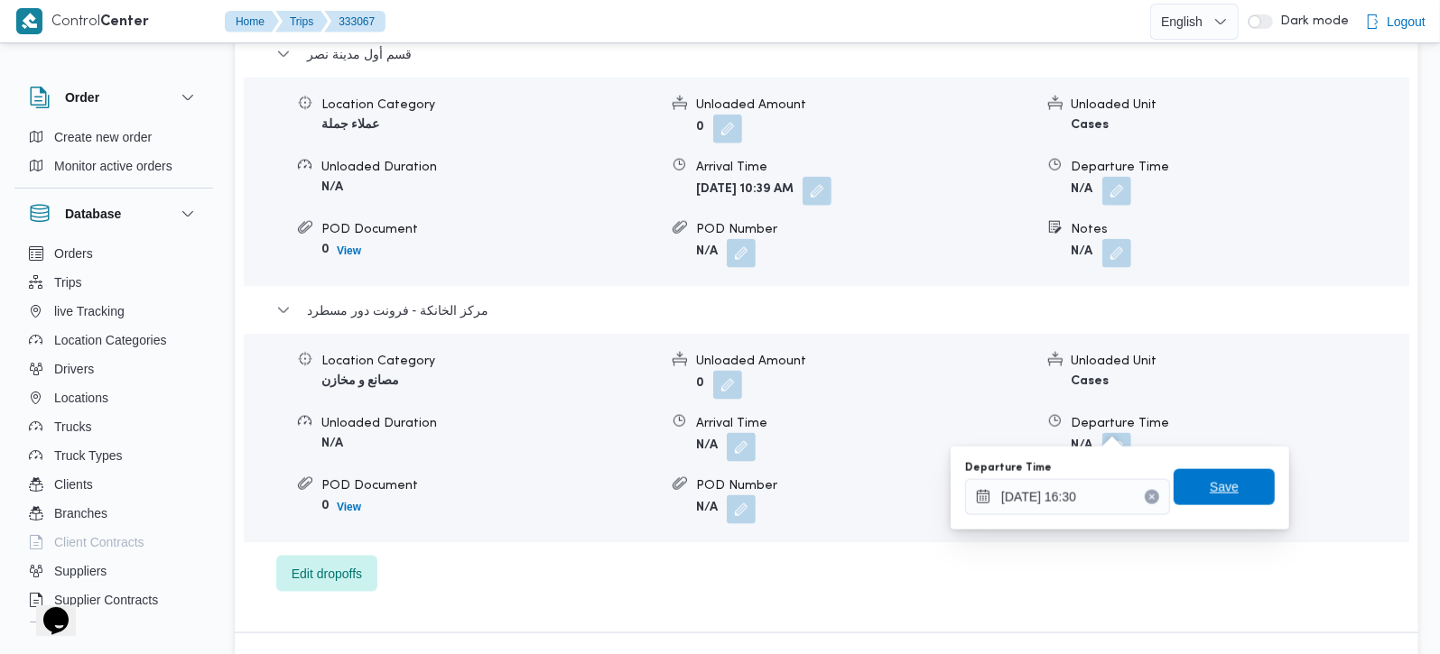
click at [1210, 482] on span "Save" at bounding box center [1224, 488] width 29 height 22
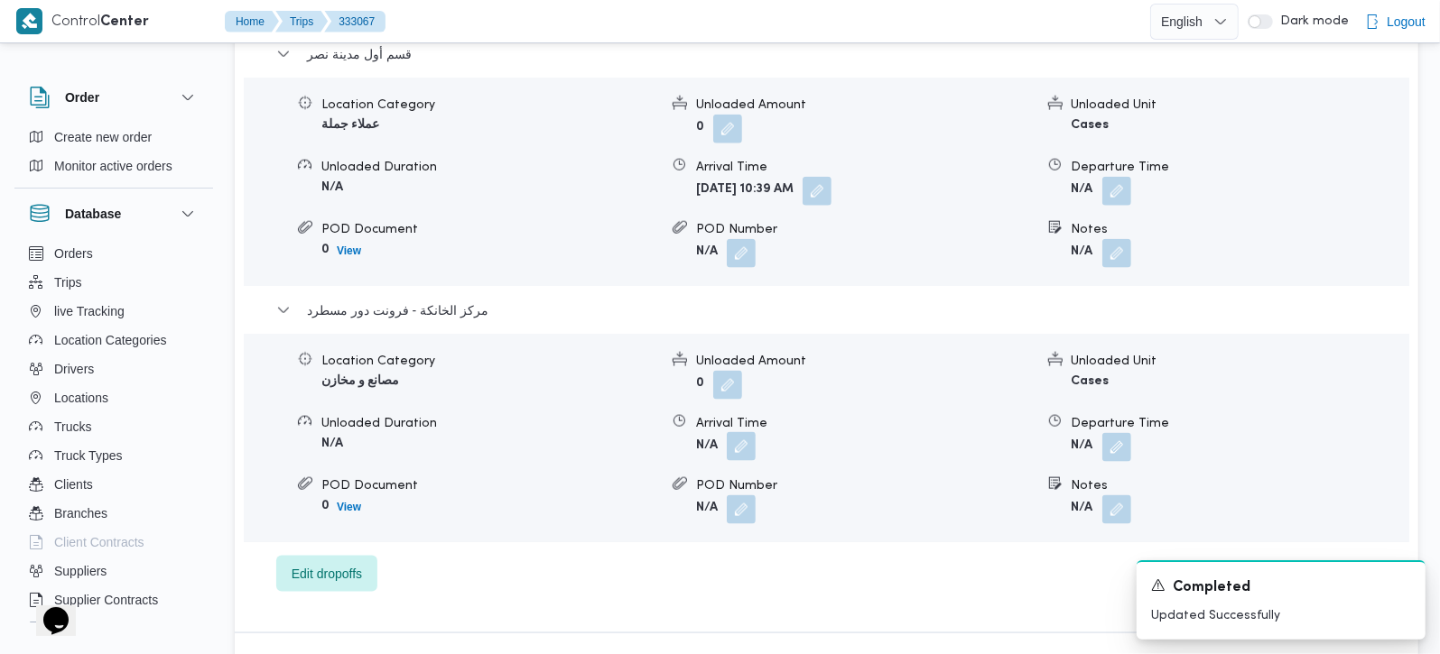
click at [736, 432] on button "button" at bounding box center [741, 446] width 29 height 29
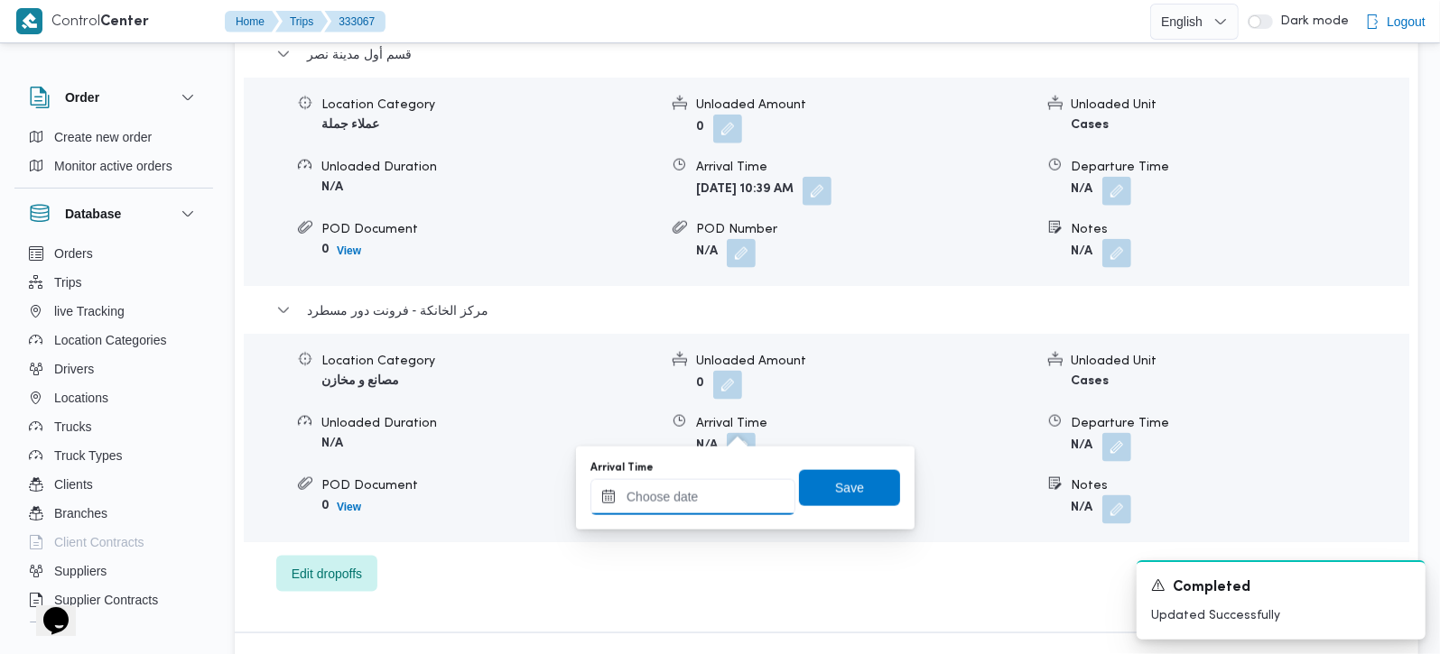
click at [719, 485] on input "Arrival Time" at bounding box center [692, 497] width 205 height 36
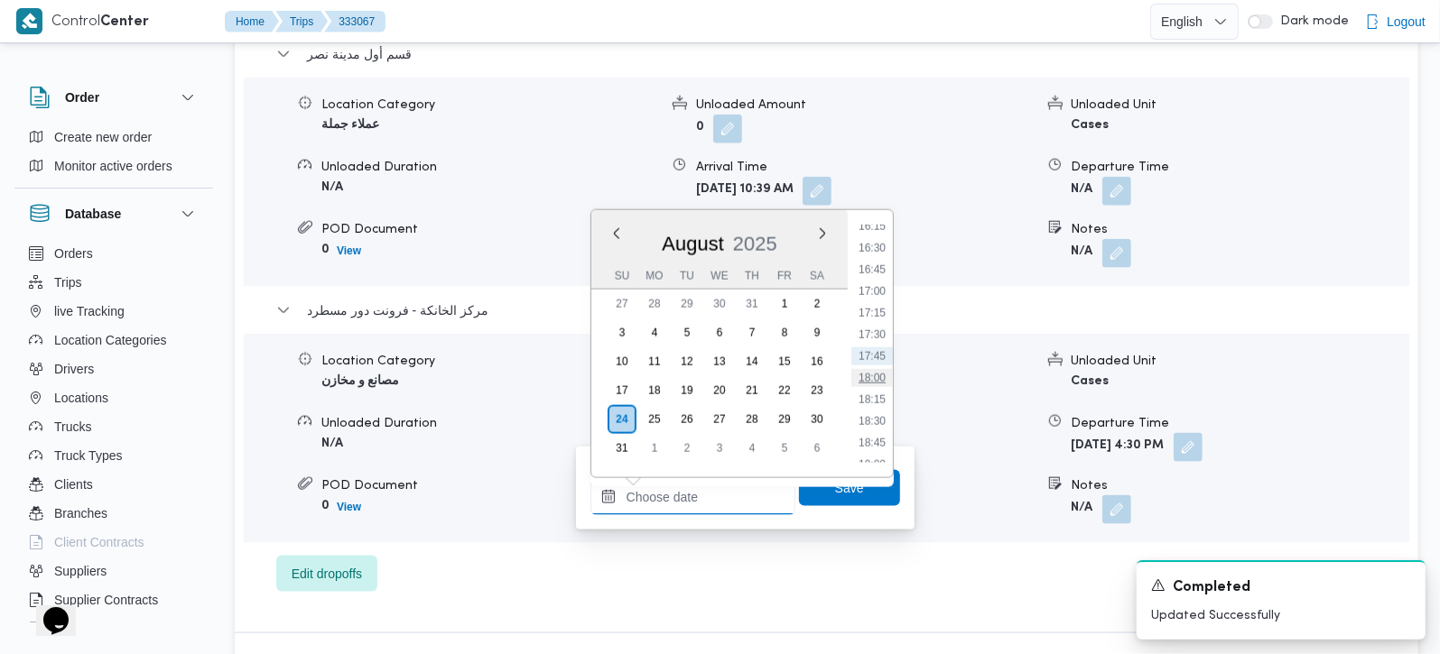
scroll to position [1309, 0]
drag, startPoint x: 873, startPoint y: 328, endPoint x: 871, endPoint y: 354, distance: 26.2
click at [873, 328] on li "16:15" at bounding box center [872, 333] width 42 height 18
type input "[DATE] 16:15"
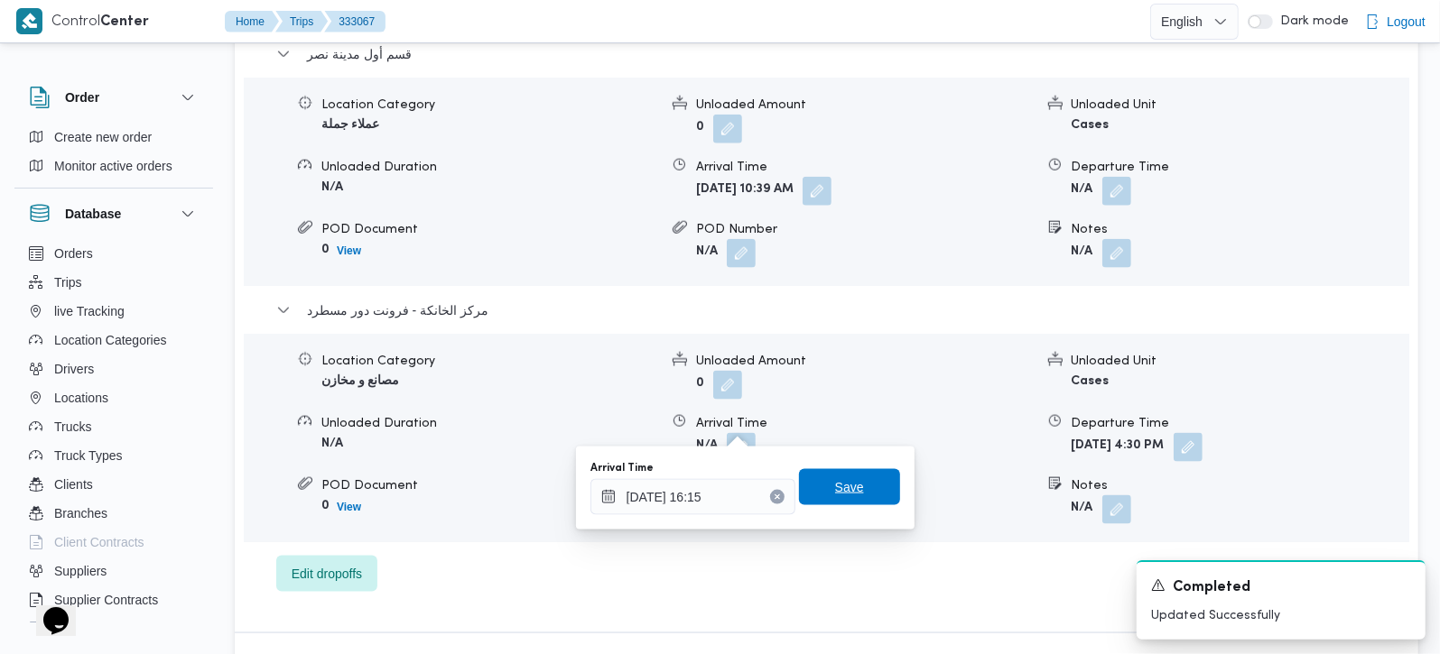
click at [855, 478] on span "Save" at bounding box center [849, 487] width 101 height 36
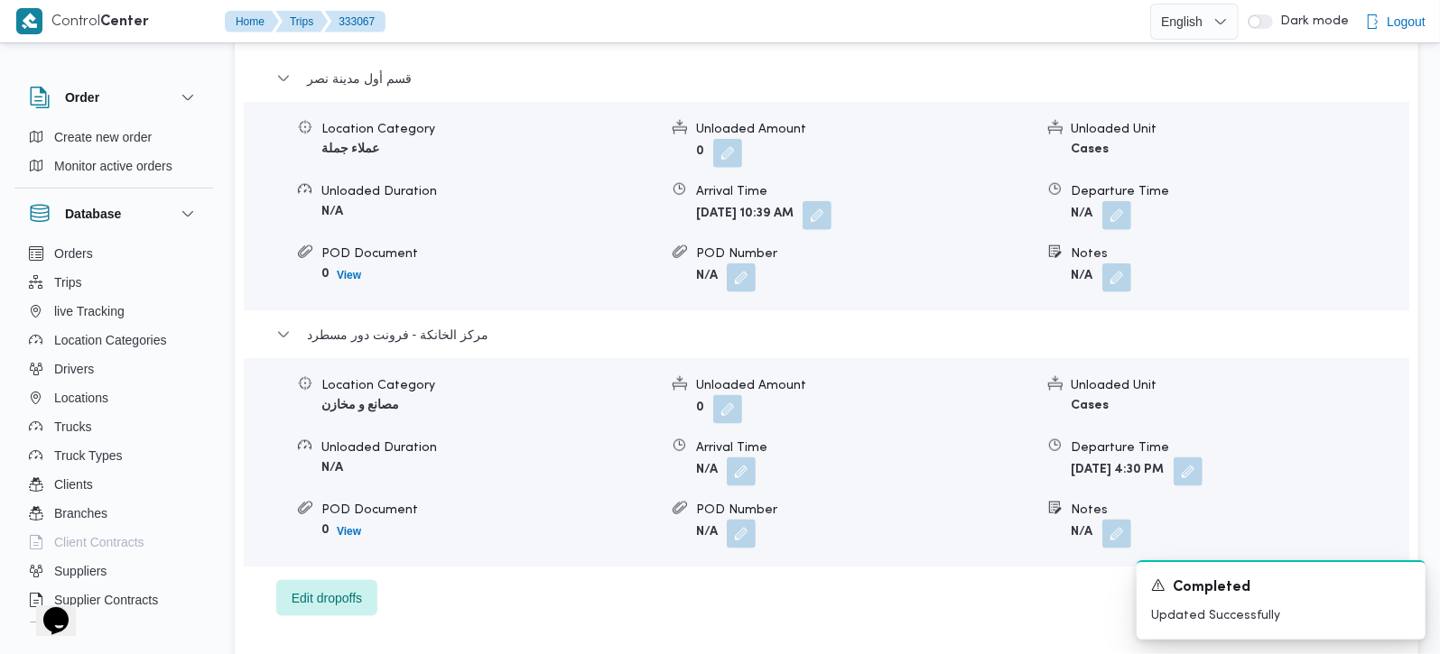
scroll to position [1487, 0]
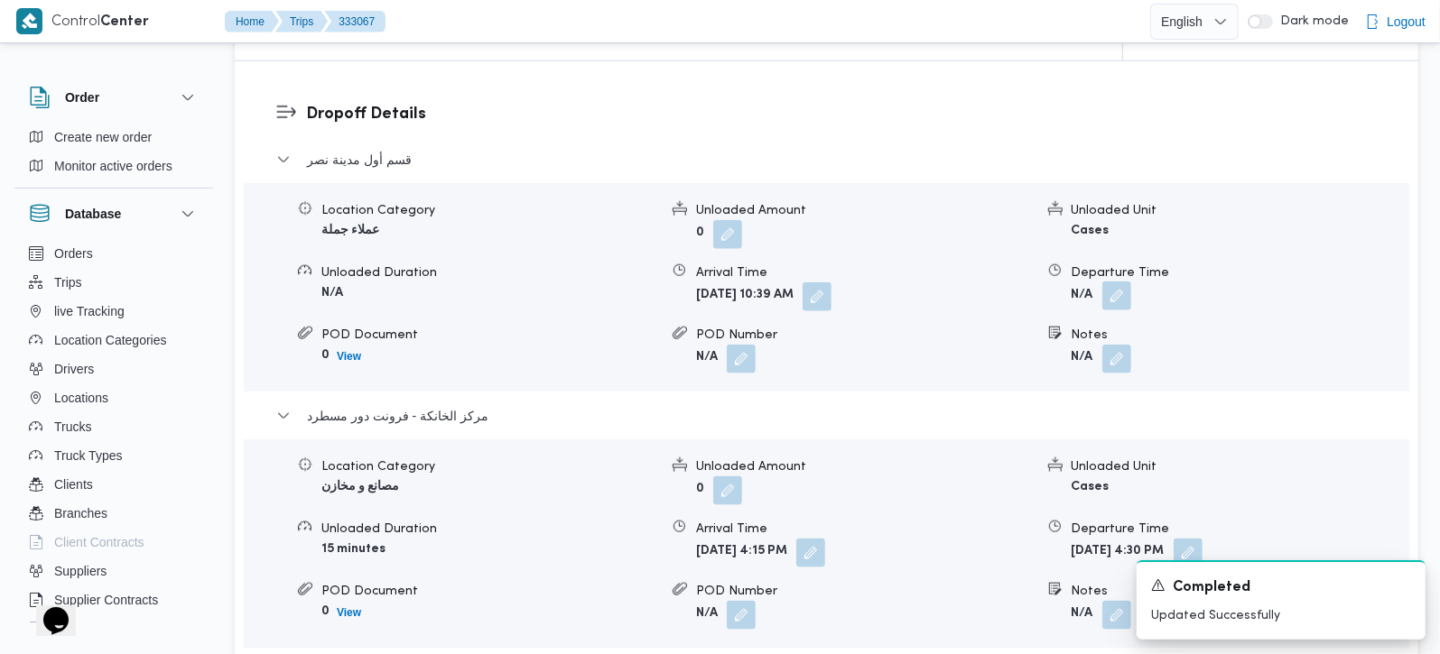
click at [1127, 282] on button "button" at bounding box center [1116, 296] width 29 height 29
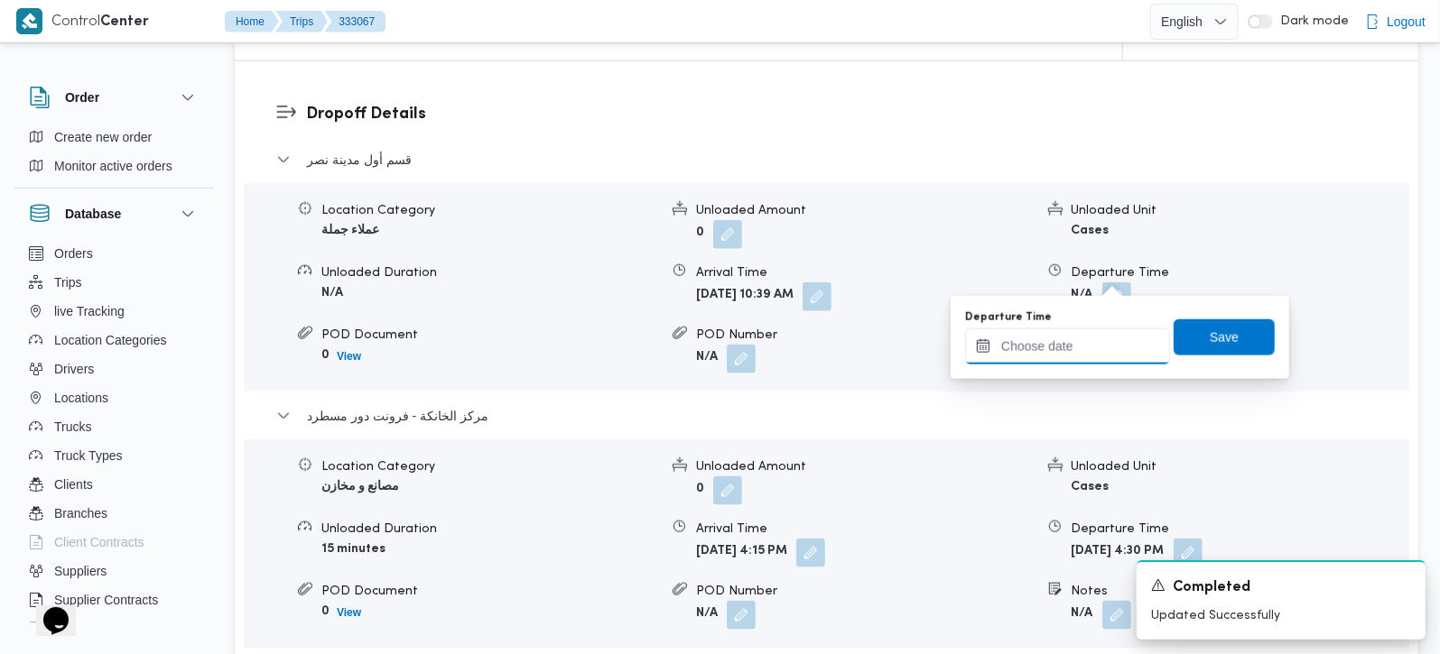
drag, startPoint x: 1072, startPoint y: 354, endPoint x: 1085, endPoint y: 363, distance: 15.5
click at [1072, 354] on input "Departure Time" at bounding box center [1067, 347] width 205 height 36
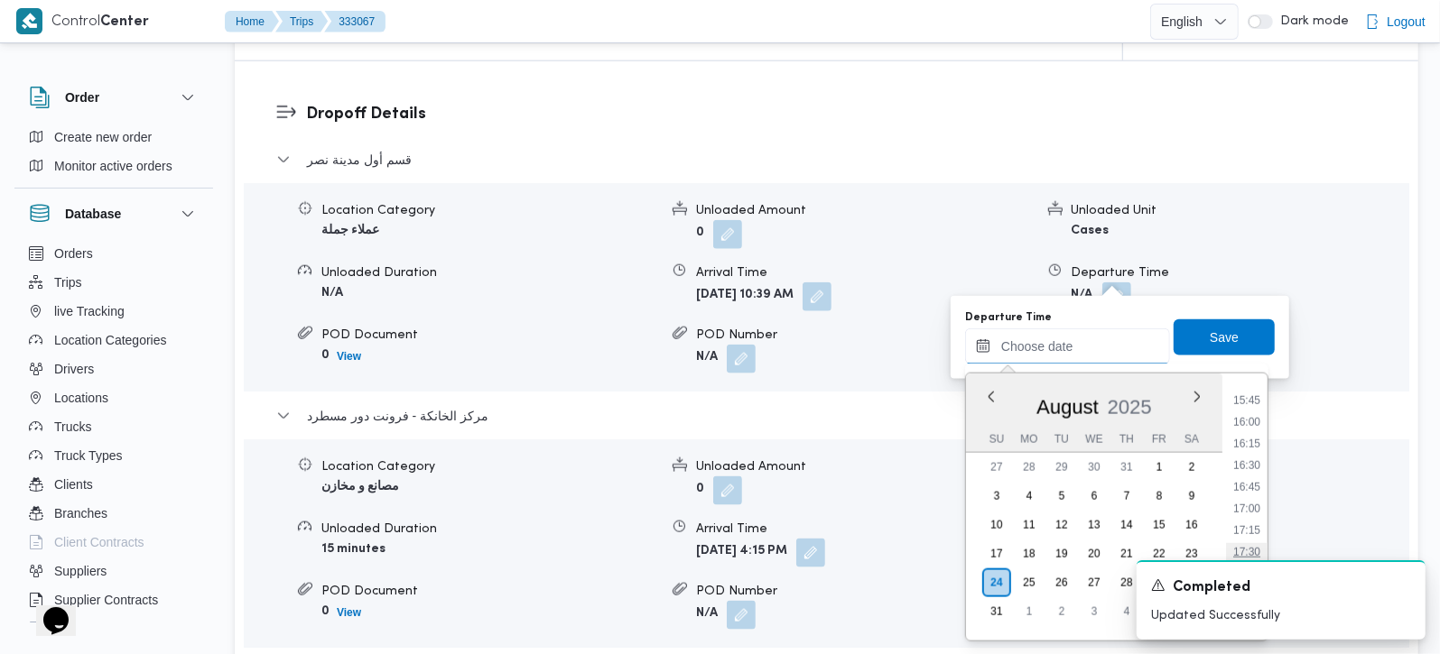
scroll to position [1309, 0]
click at [1255, 428] on li "15:30" at bounding box center [1247, 431] width 42 height 18
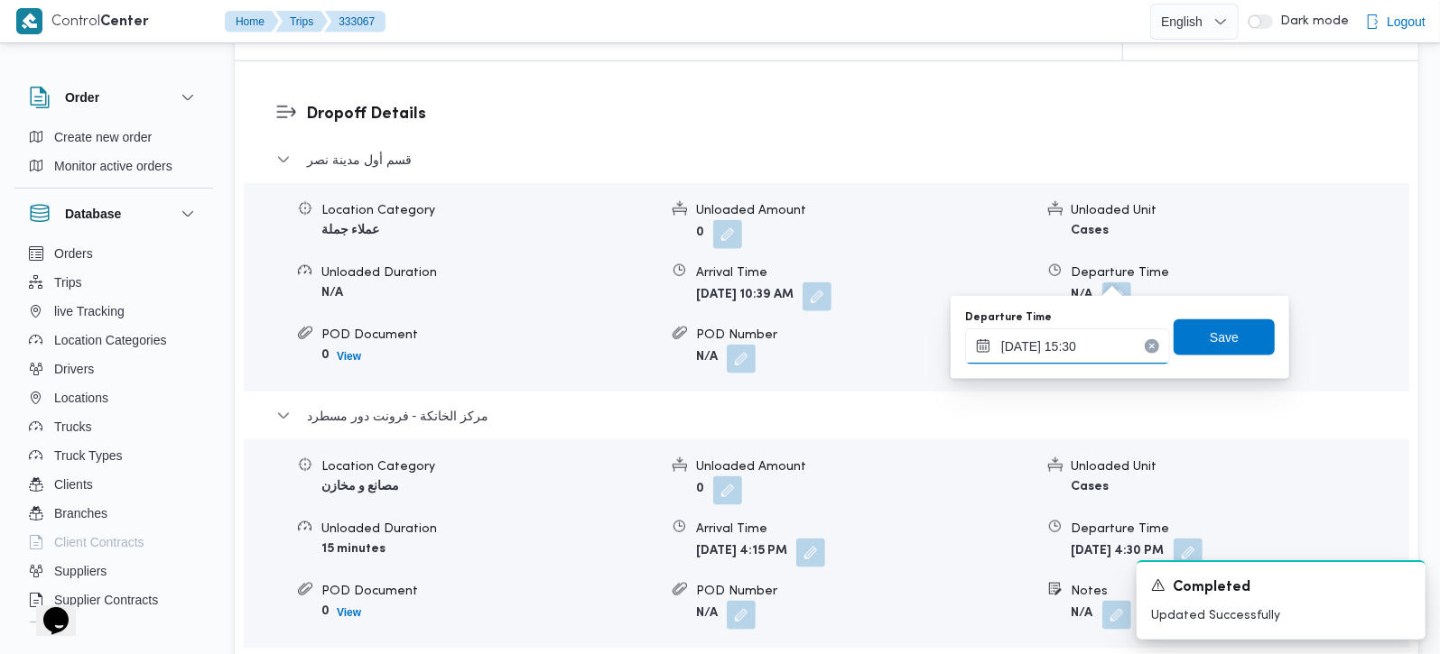
click at [1055, 341] on input "[DATE] 15:30" at bounding box center [1067, 347] width 205 height 36
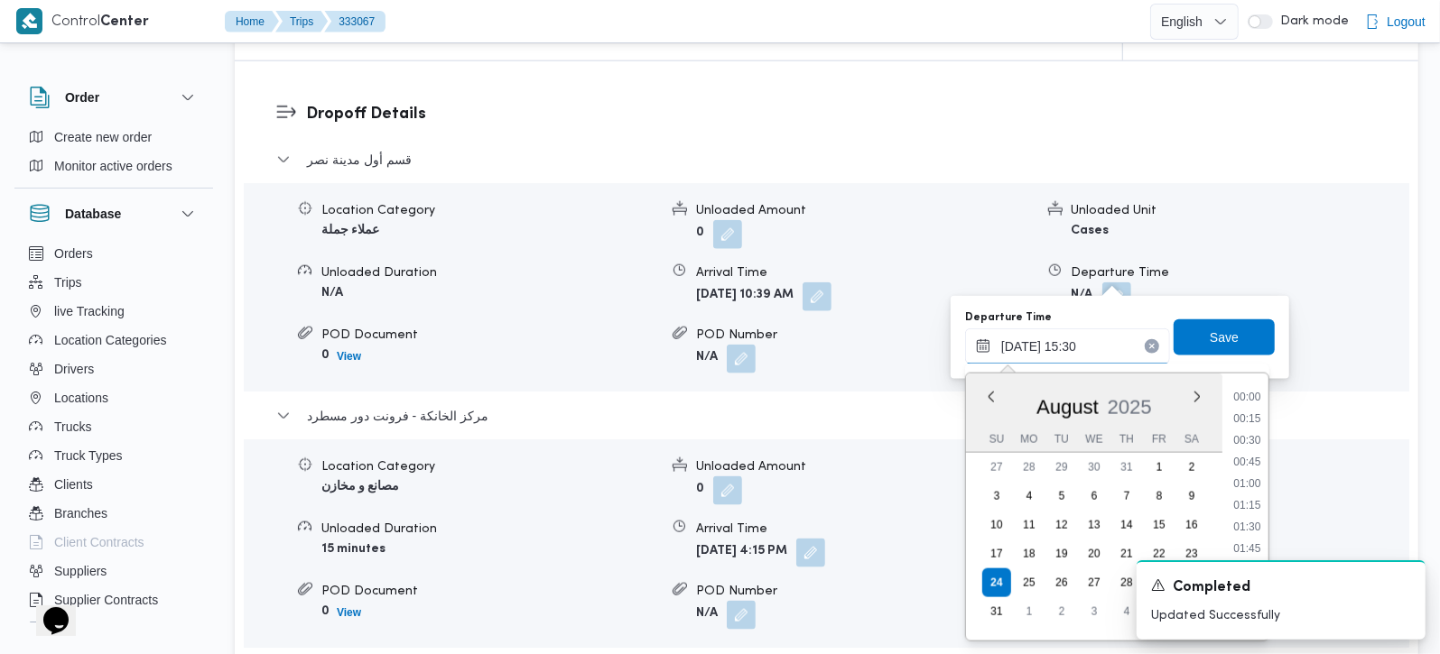
scroll to position [1220, 0]
click at [1247, 533] on li "15:45" at bounding box center [1247, 542] width 42 height 18
type input "[DATE] 15:45"
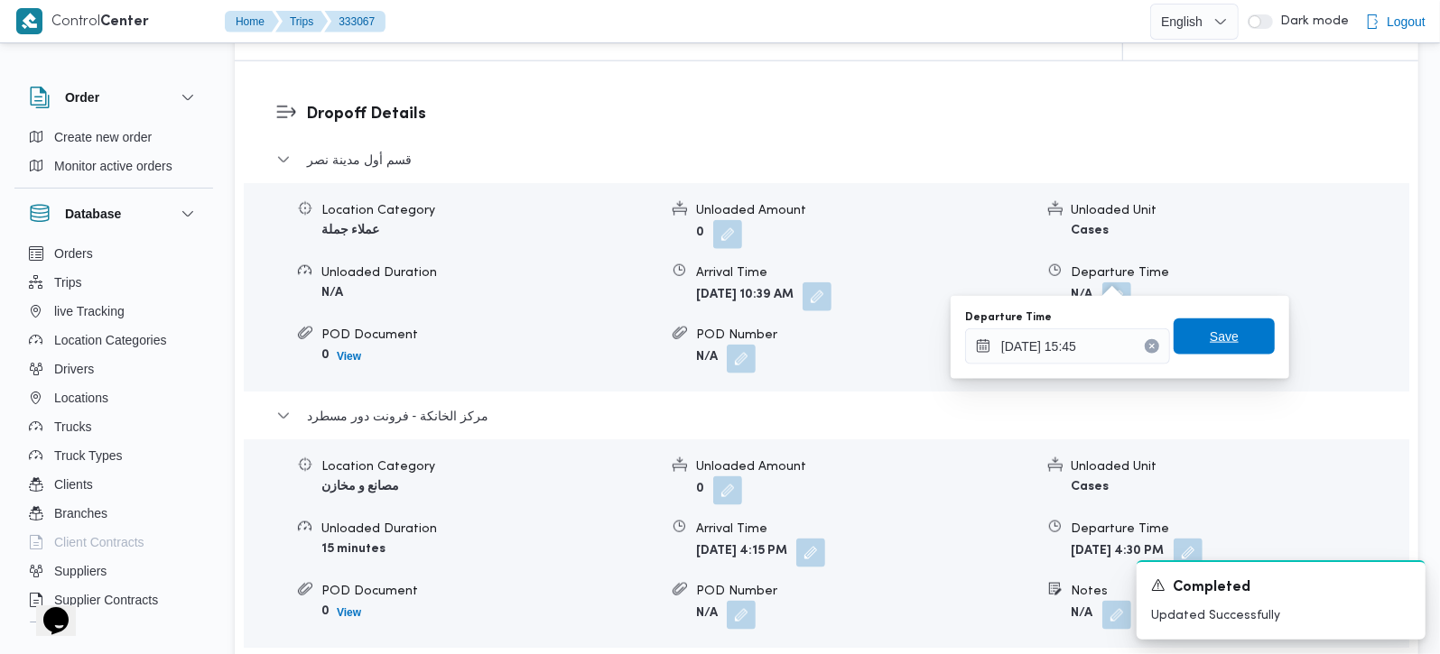
click at [1226, 344] on span "Save" at bounding box center [1223, 337] width 101 height 36
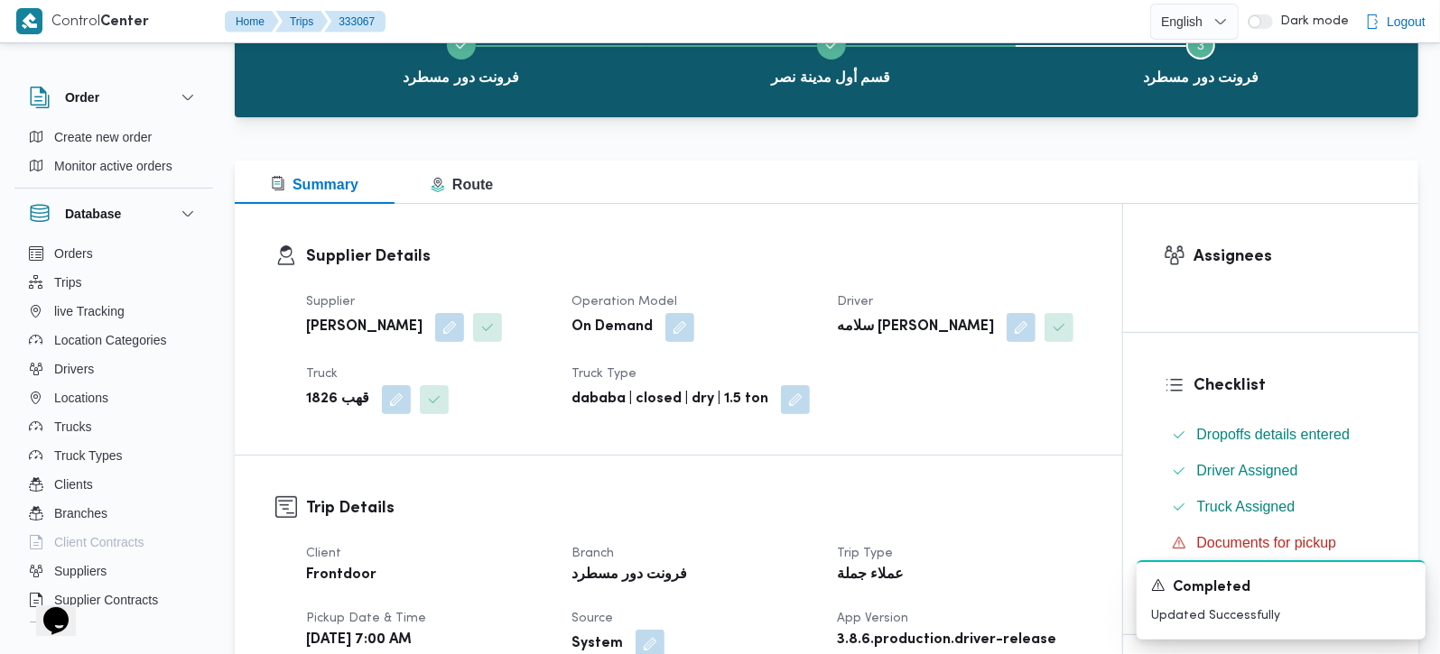
scroll to position [0, 0]
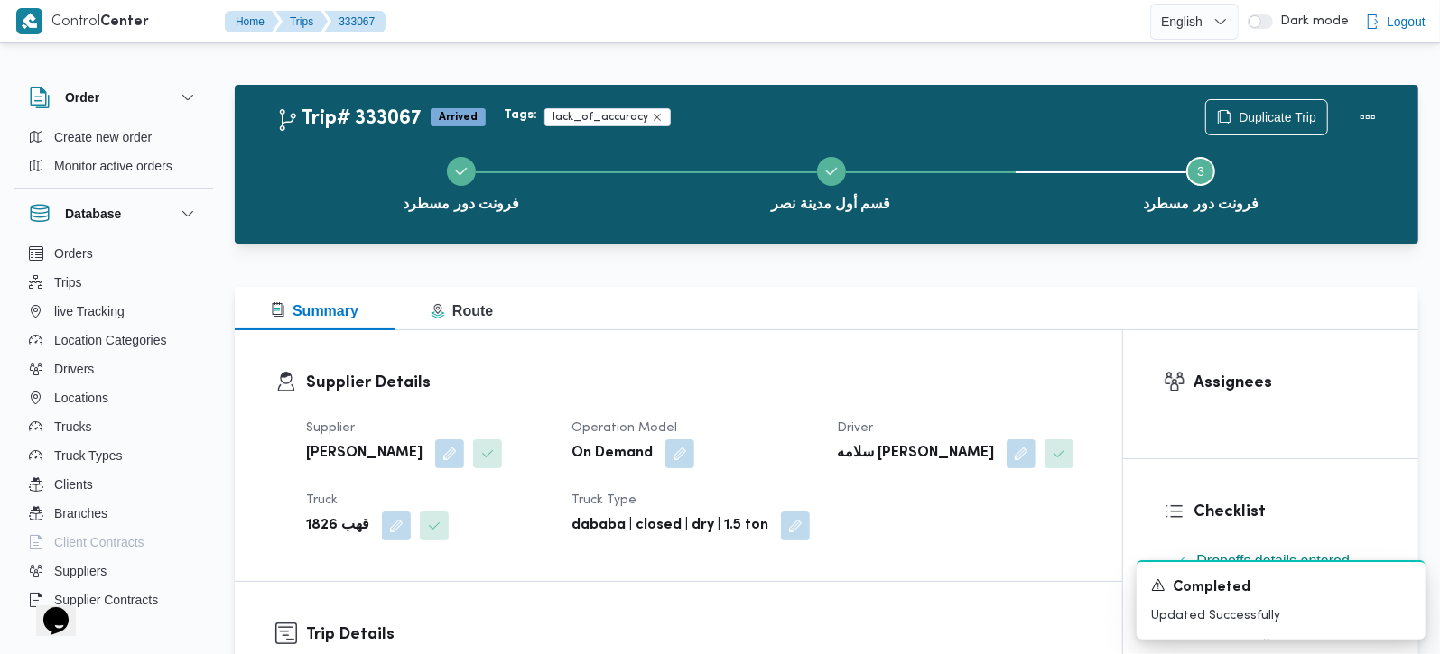
click at [313, 526] on b "قهب 1826" at bounding box center [337, 526] width 63 height 22
copy div "قهب 1826"
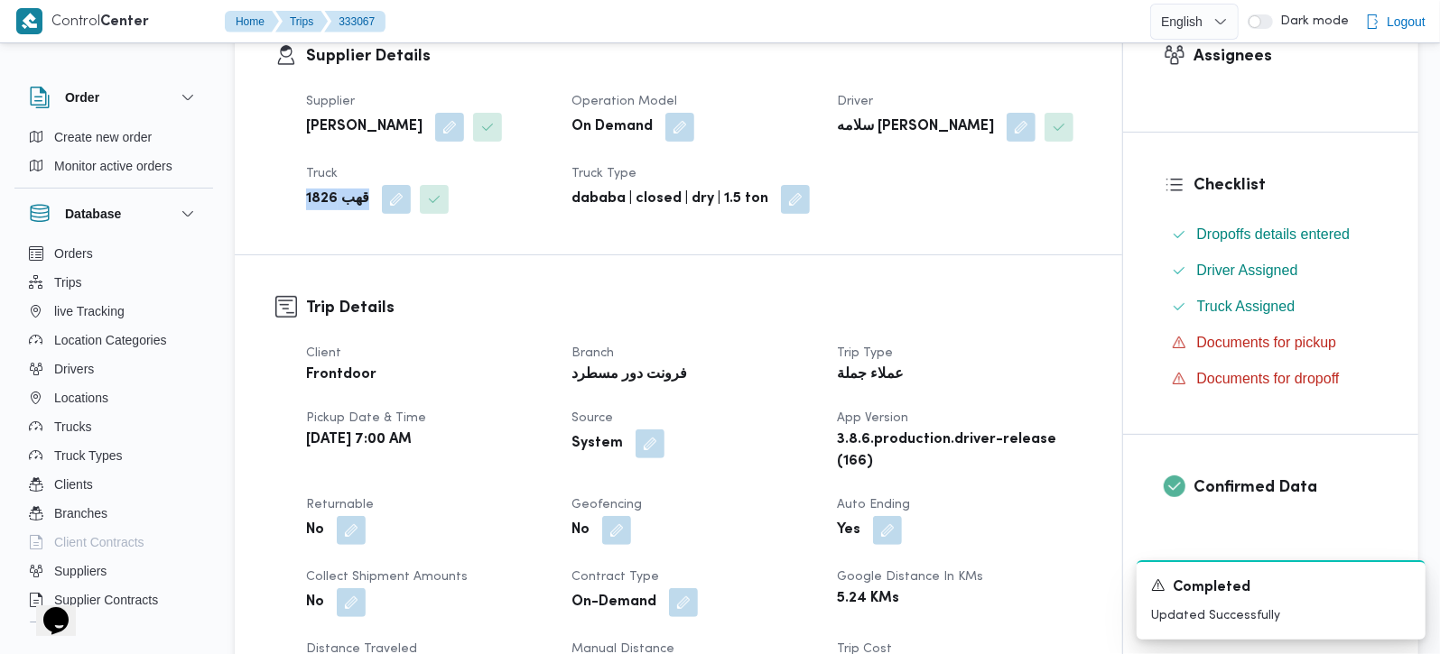
scroll to position [212, 0]
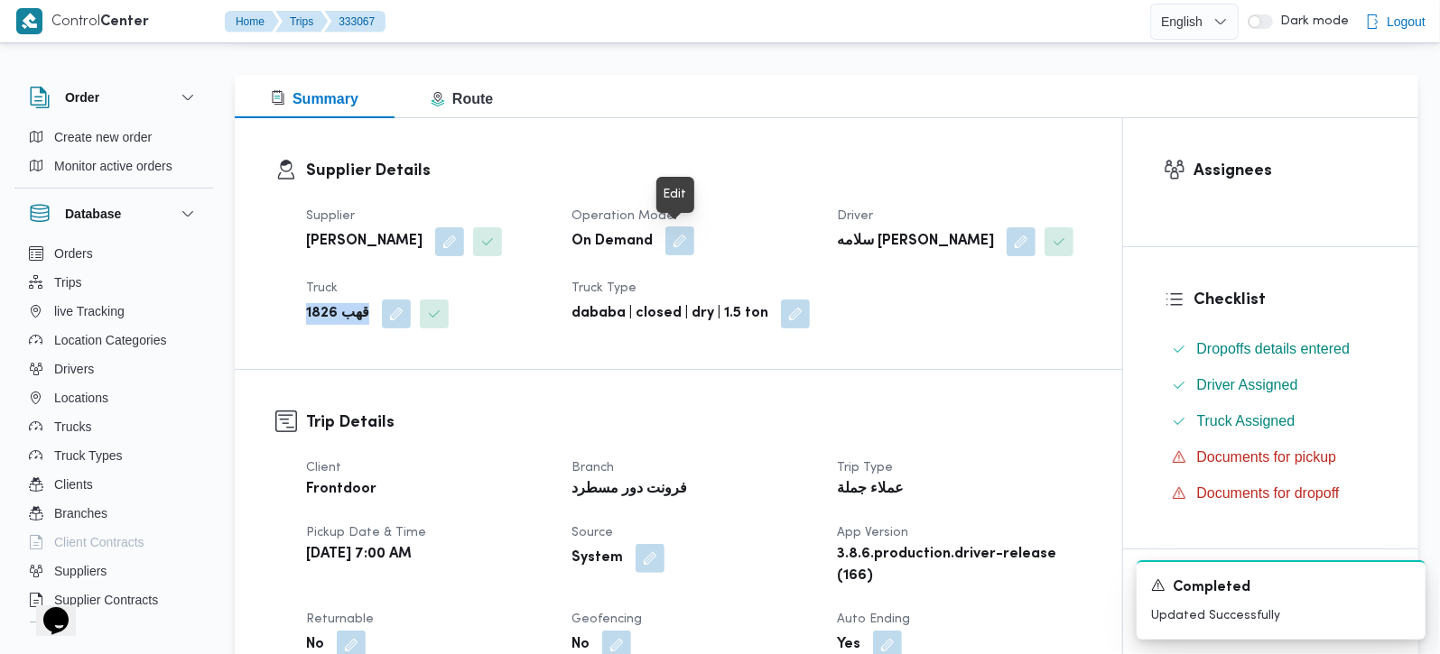
click at [674, 237] on button "button" at bounding box center [679, 241] width 29 height 29
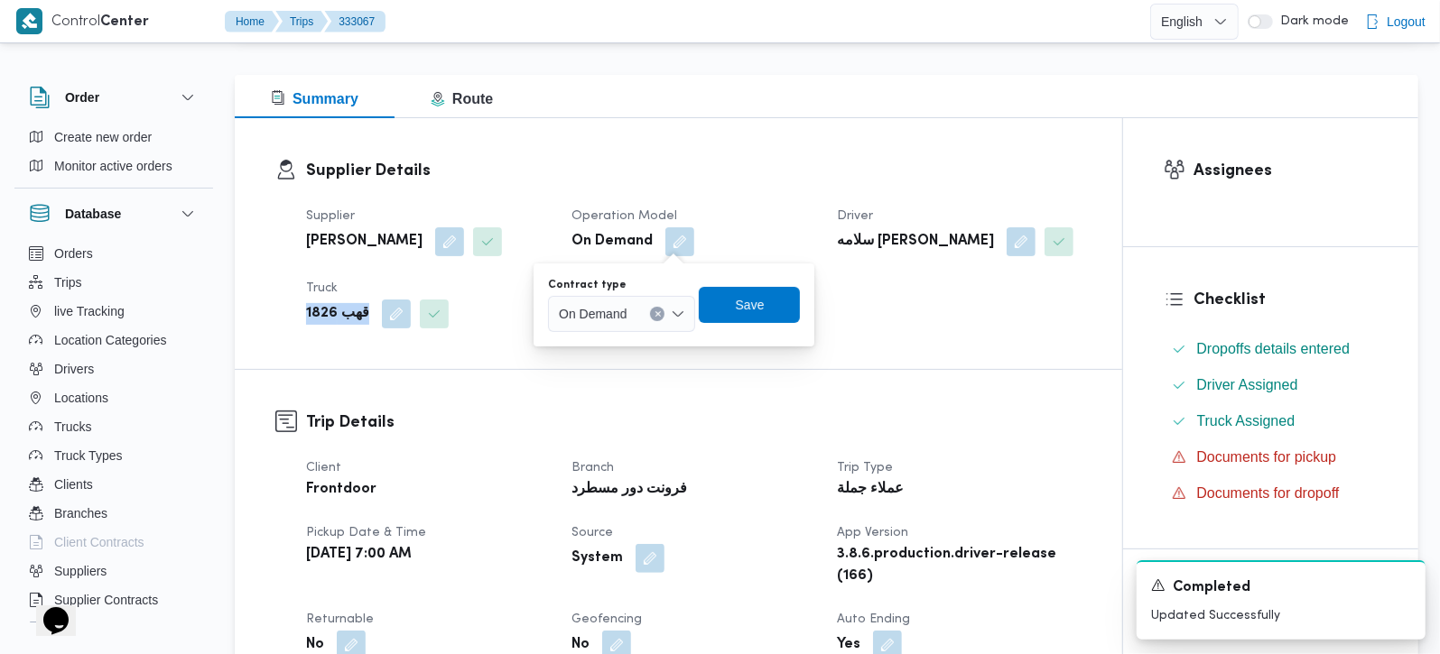
click at [677, 311] on icon "Open list of options" at bounding box center [678, 314] width 14 height 14
click at [611, 349] on span "Monthly" at bounding box center [632, 347] width 104 height 22
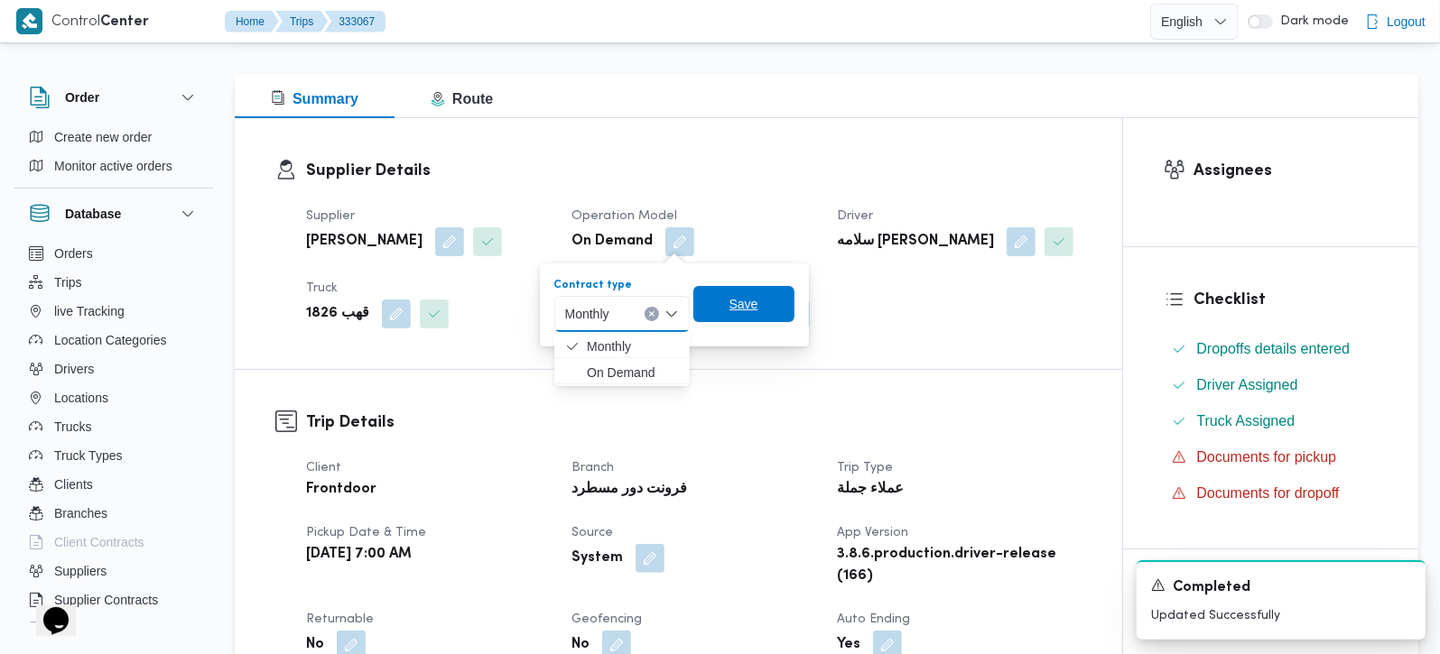
click at [744, 306] on span "Save" at bounding box center [743, 304] width 29 height 22
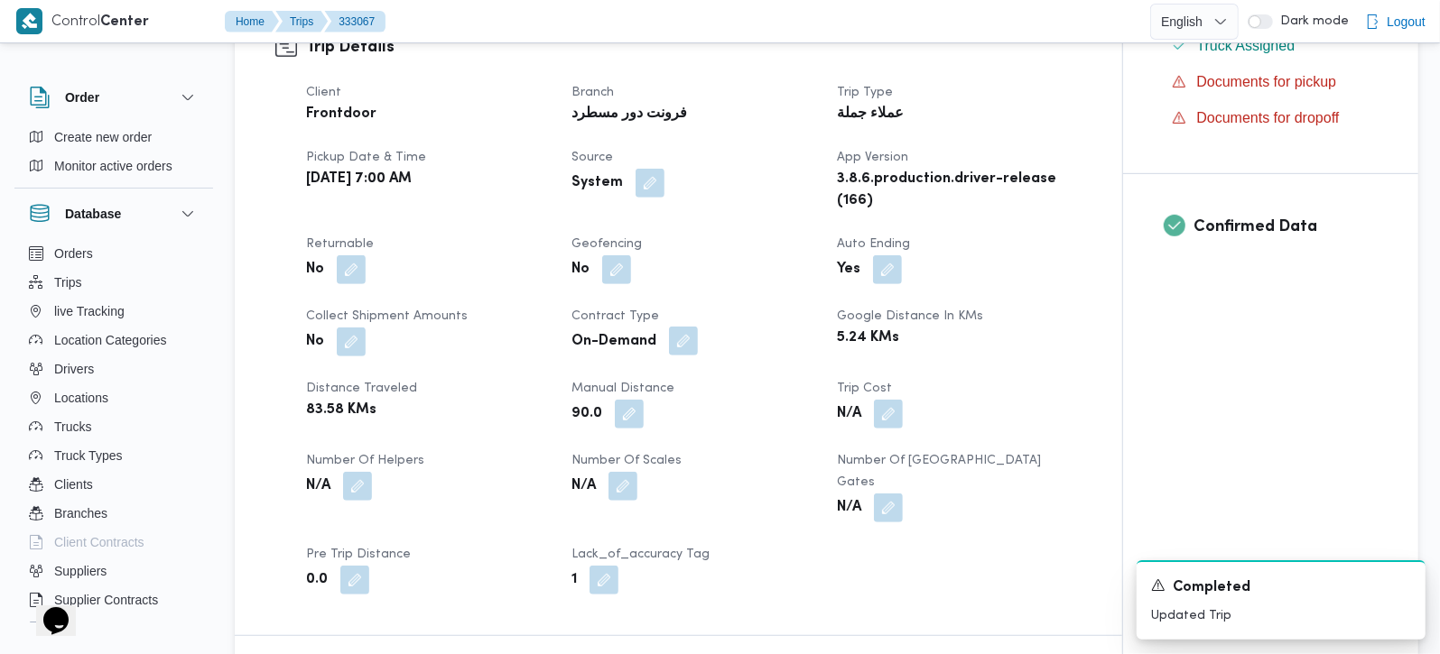
scroll to position [636, 0]
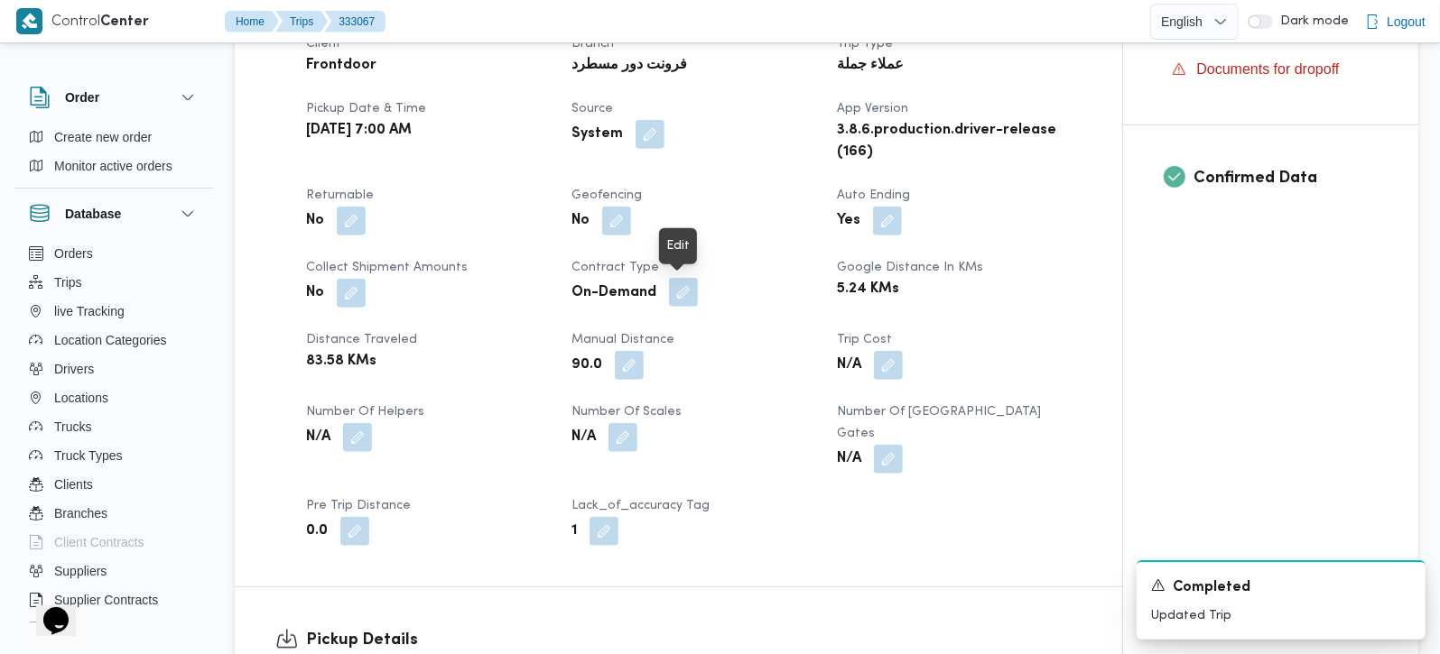
click at [689, 285] on button "button" at bounding box center [683, 292] width 29 height 29
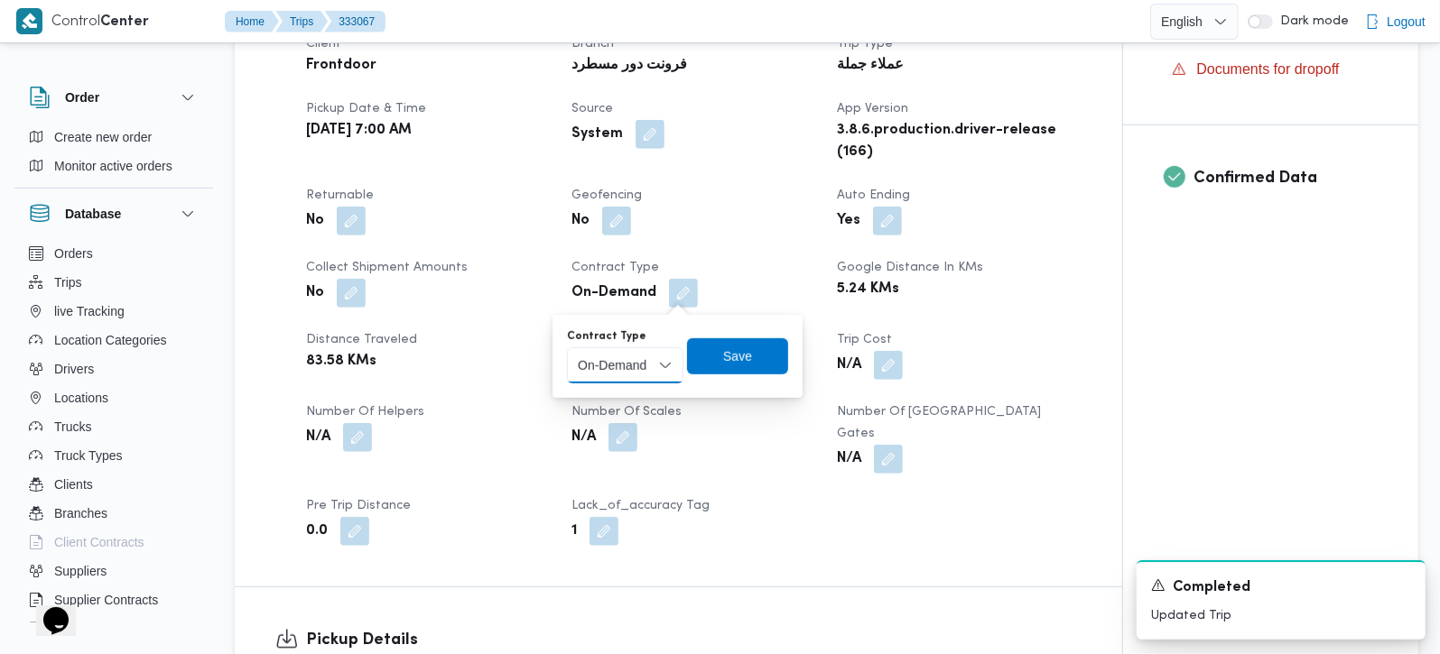
click at [664, 358] on select "Monthly On-Demand Daily Rental" at bounding box center [625, 366] width 116 height 36
select select "monthly"
click at [567, 348] on select "Monthly On-Demand Daily Rental" at bounding box center [625, 366] width 116 height 36
click at [723, 357] on span "Save" at bounding box center [737, 356] width 101 height 36
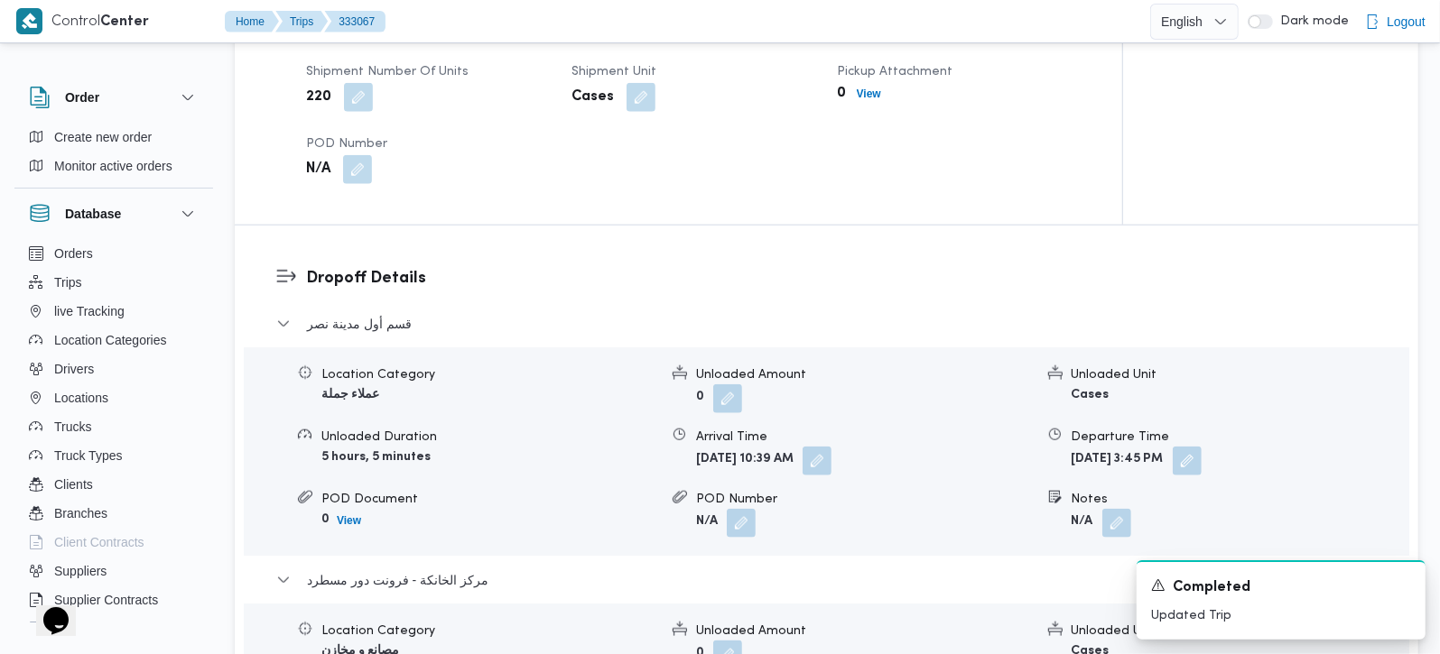
scroll to position [1274, 0]
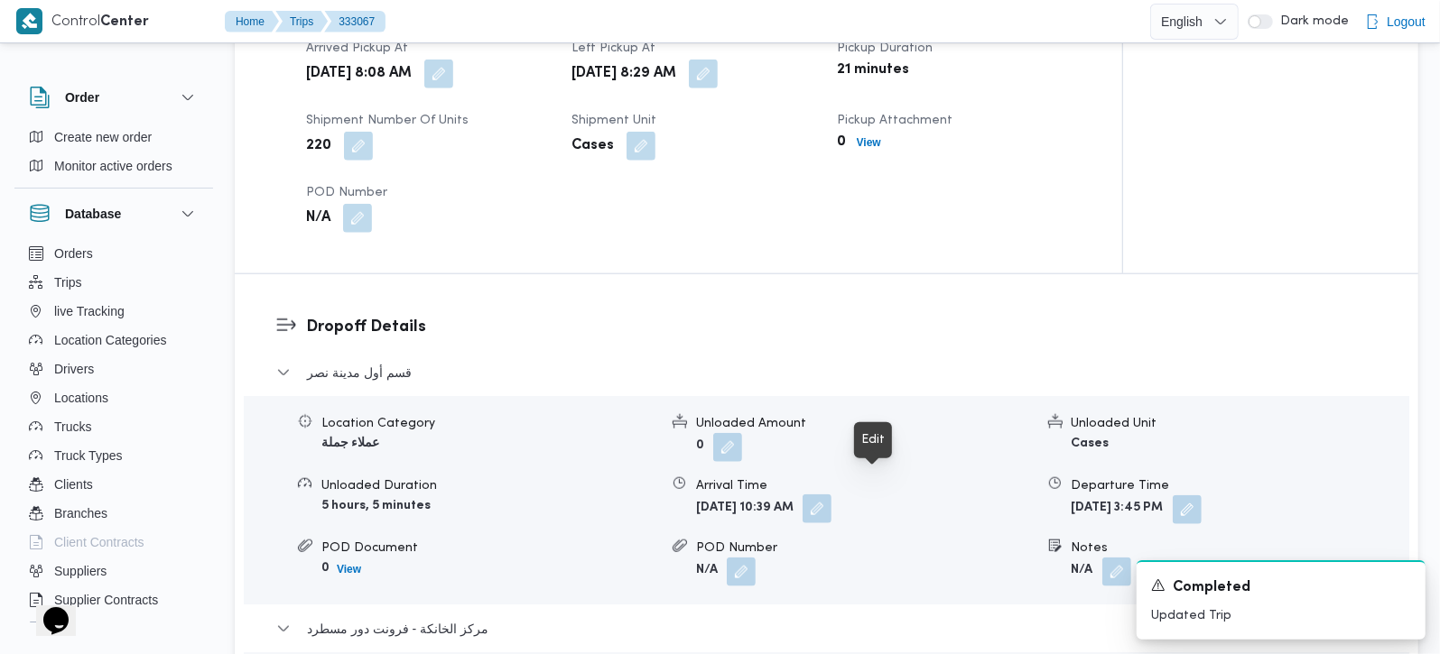
click at [831, 495] on button "button" at bounding box center [816, 509] width 29 height 29
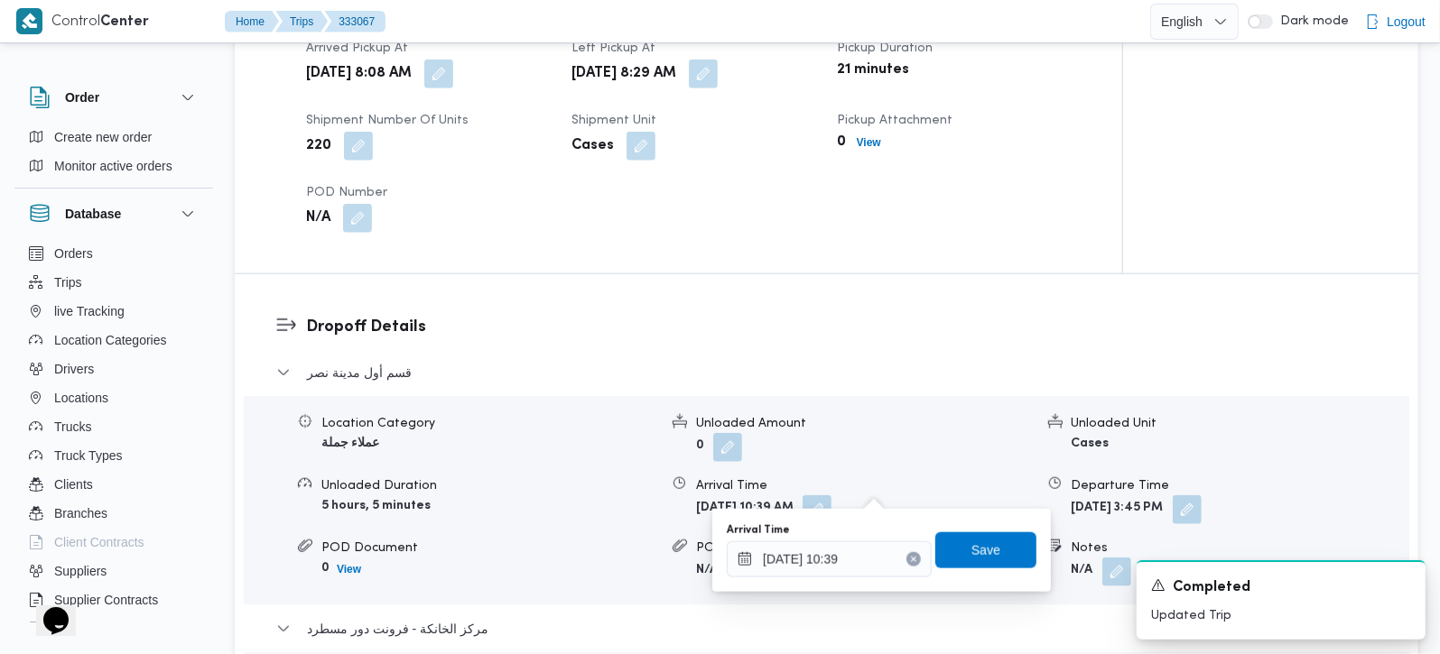
click at [906, 274] on div "Dropoff Details قسم أول مدينة نصر Location Category عملاء جملة Unloaded Amount …" at bounding box center [826, 612] width 1183 height 677
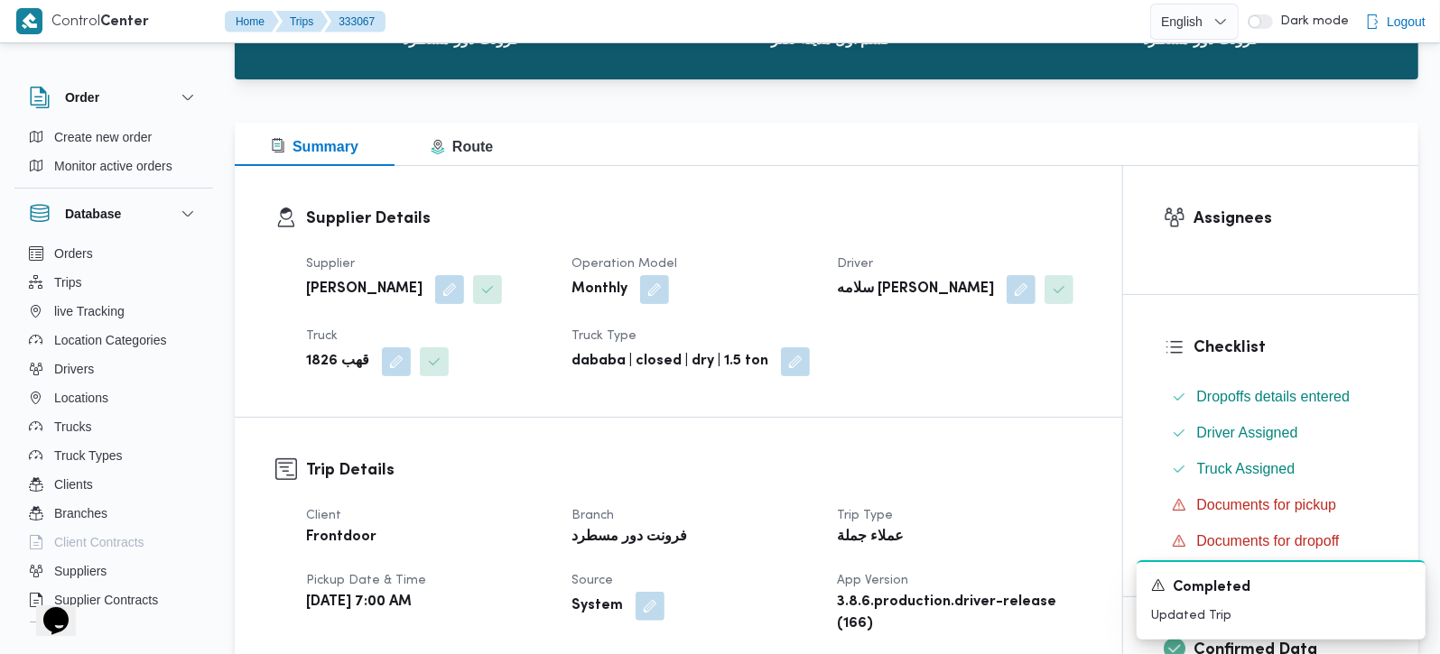
scroll to position [0, 0]
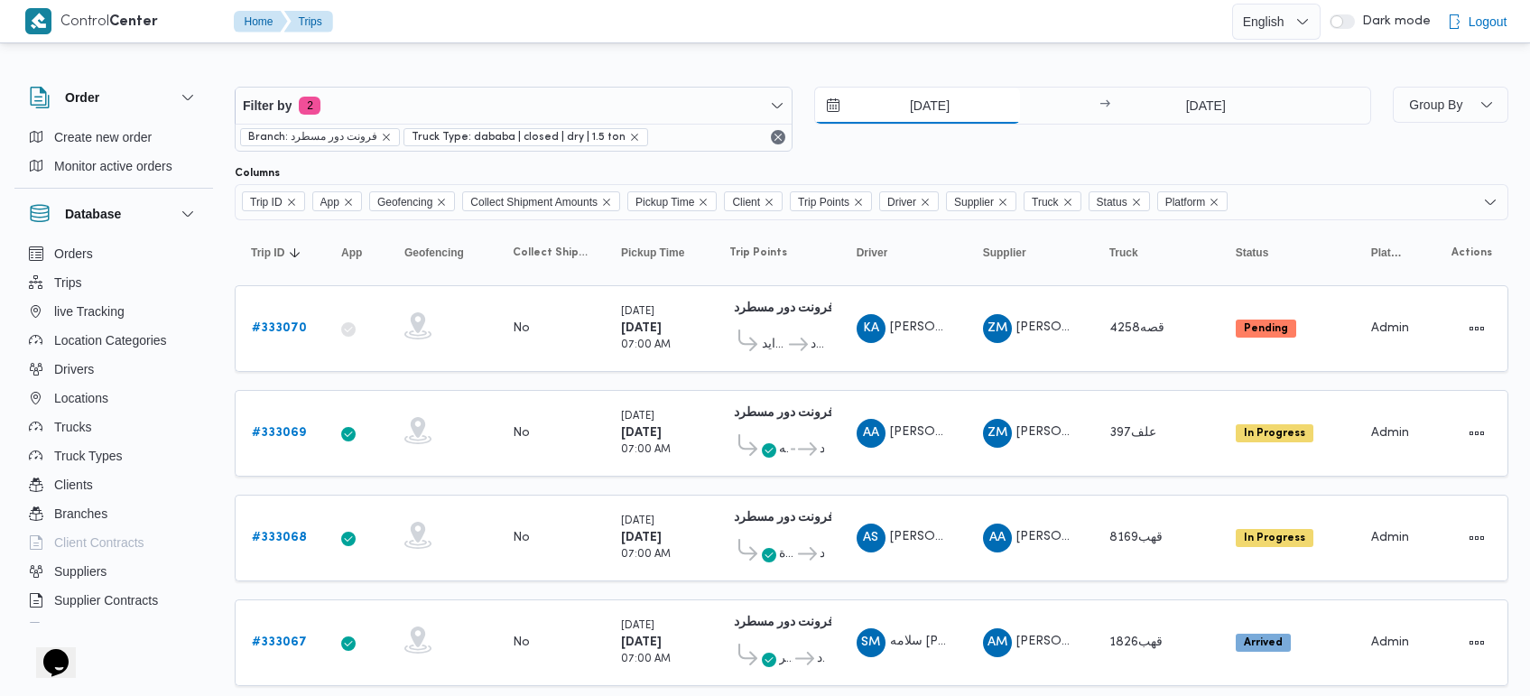
click at [914, 113] on input "[DATE]" at bounding box center [917, 106] width 205 height 36
click at [908, 55] on div "Filter by 2 Branch: فرونت دور مسطرد Truck Type: dababa | closed | dry | 1.5 ton…" at bounding box center [754, 555] width 1530 height 1016
click at [912, 109] on input "24/8/2025" at bounding box center [917, 106] width 205 height 36
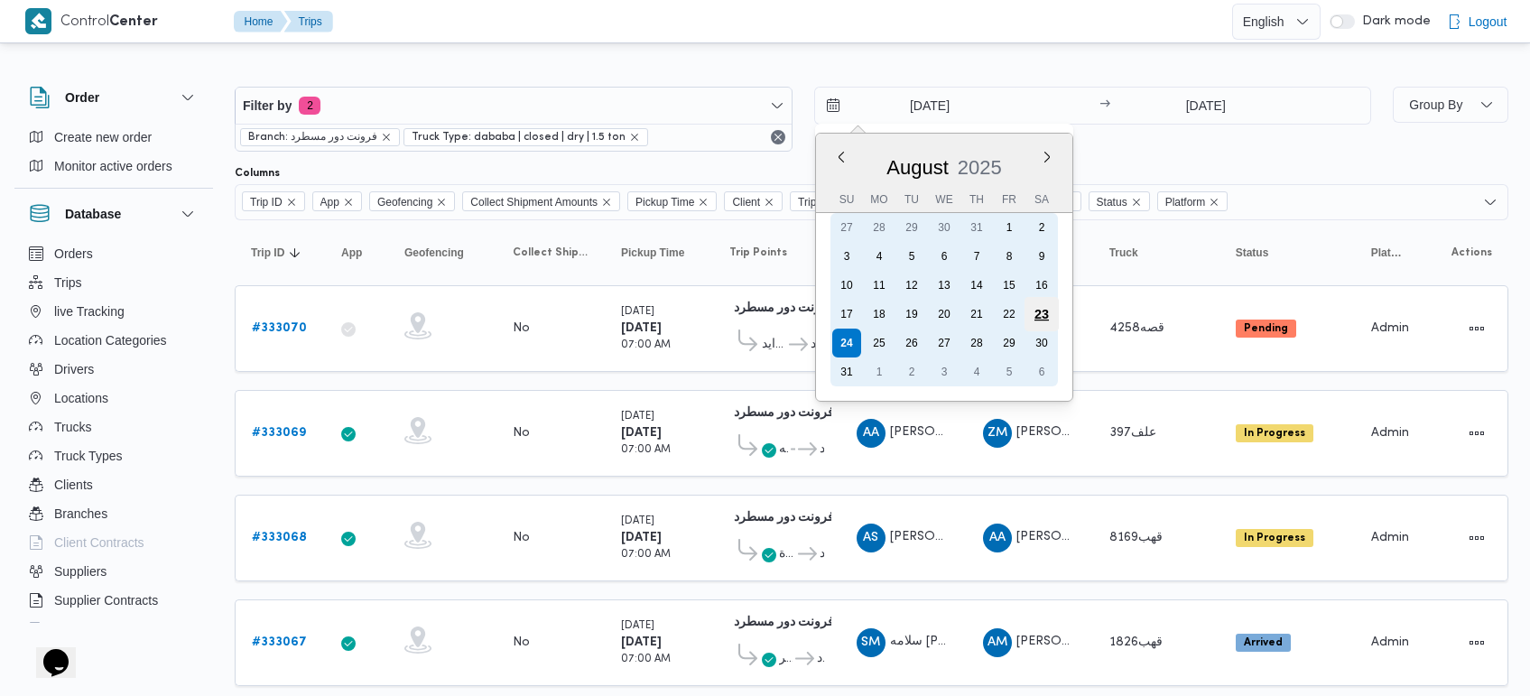
click at [1035, 310] on div "23" at bounding box center [1041, 314] width 34 height 34
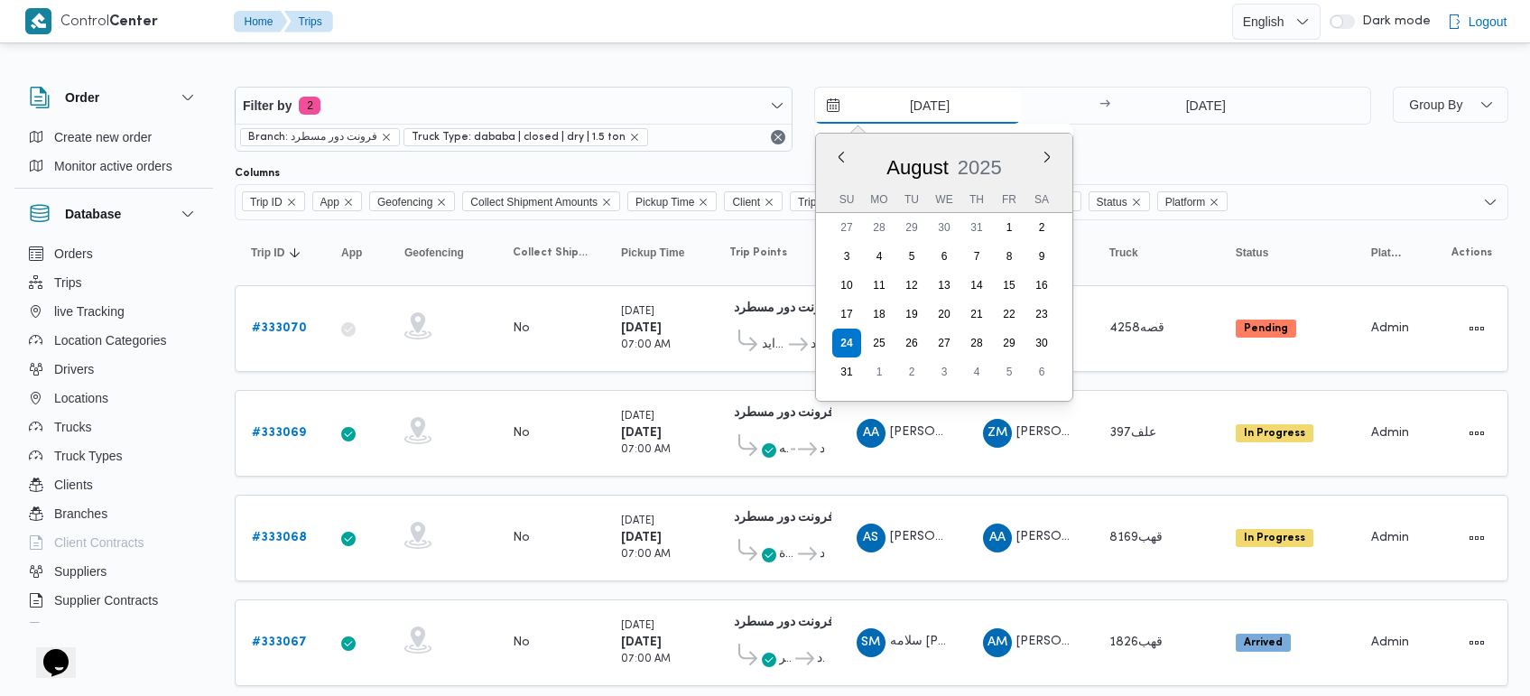
type input "23/8/2025"
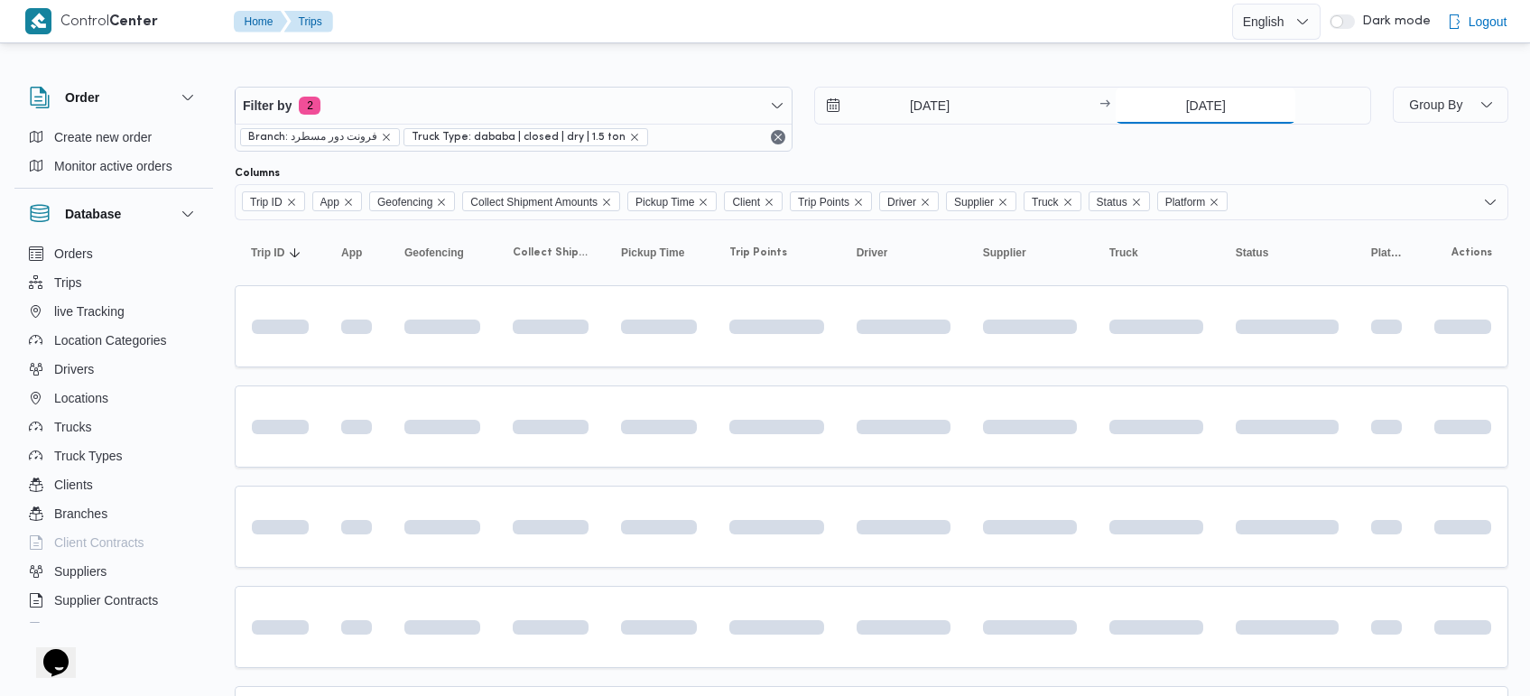
click at [1201, 109] on input "24/8/2025" at bounding box center [1206, 106] width 180 height 36
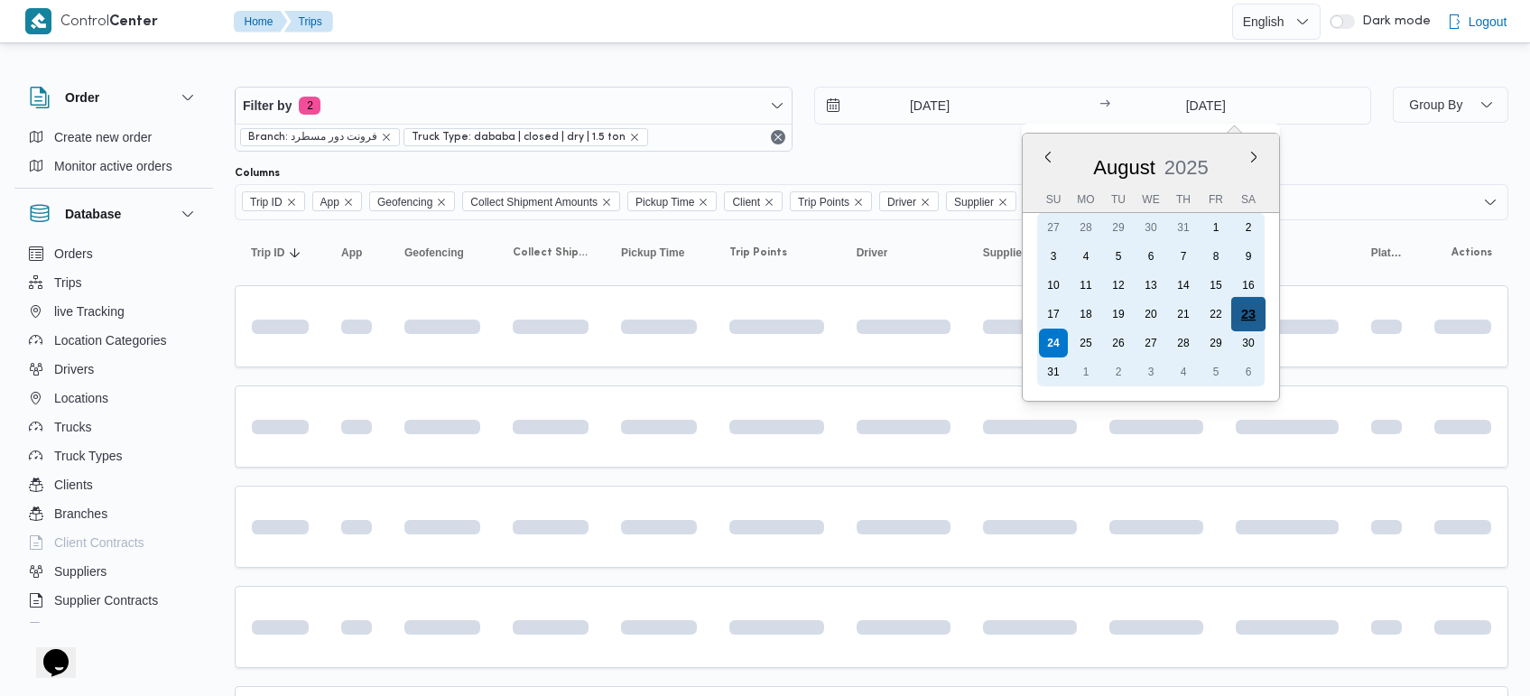
click at [1255, 305] on div "23" at bounding box center [1248, 314] width 34 height 34
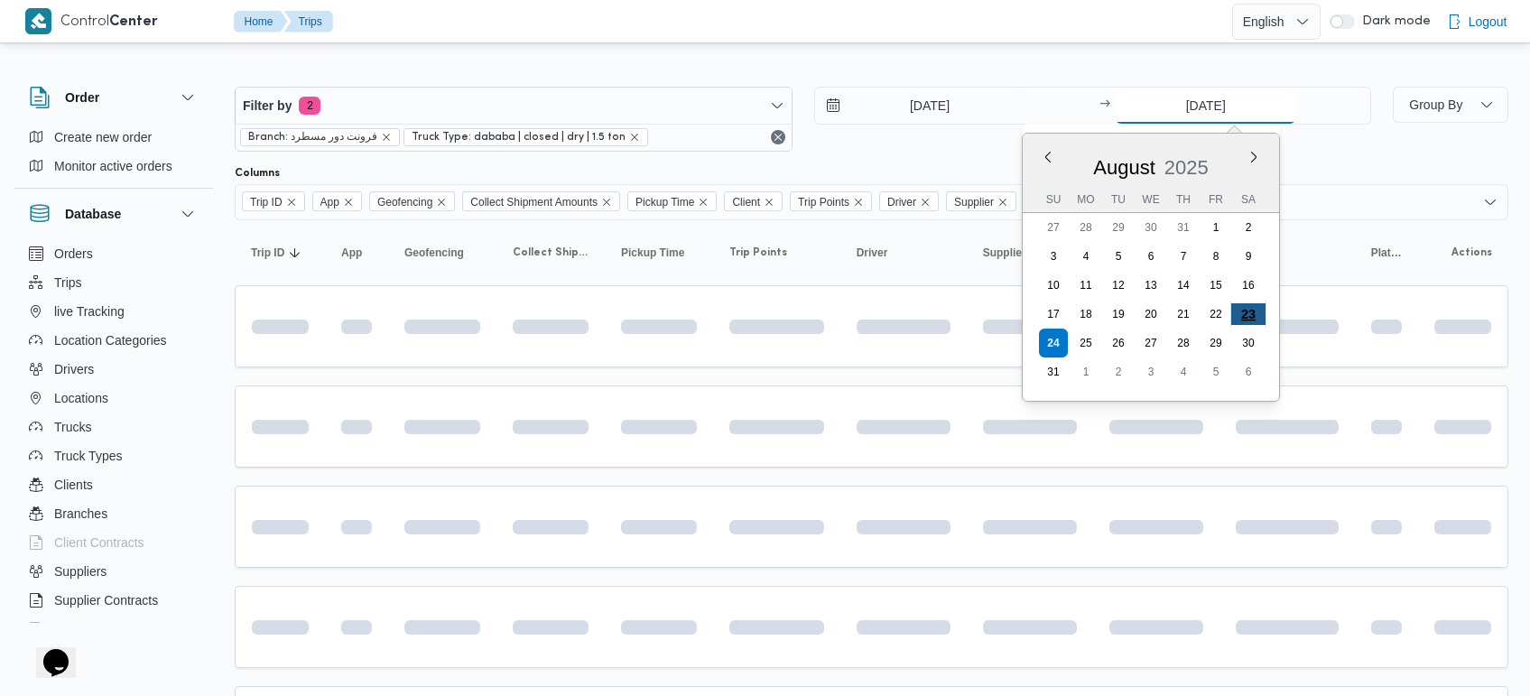
type input "23/8/2025"
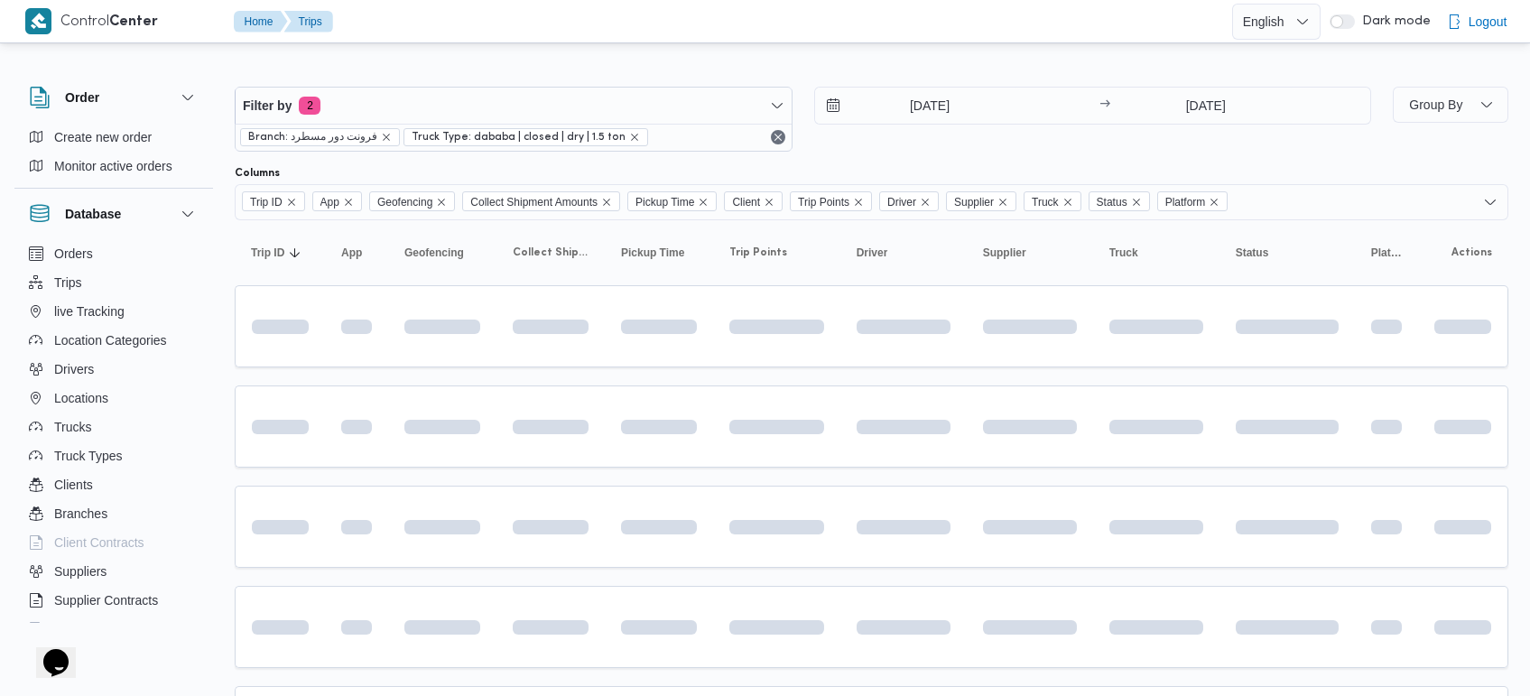
click at [990, 60] on div at bounding box center [872, 72] width 1274 height 29
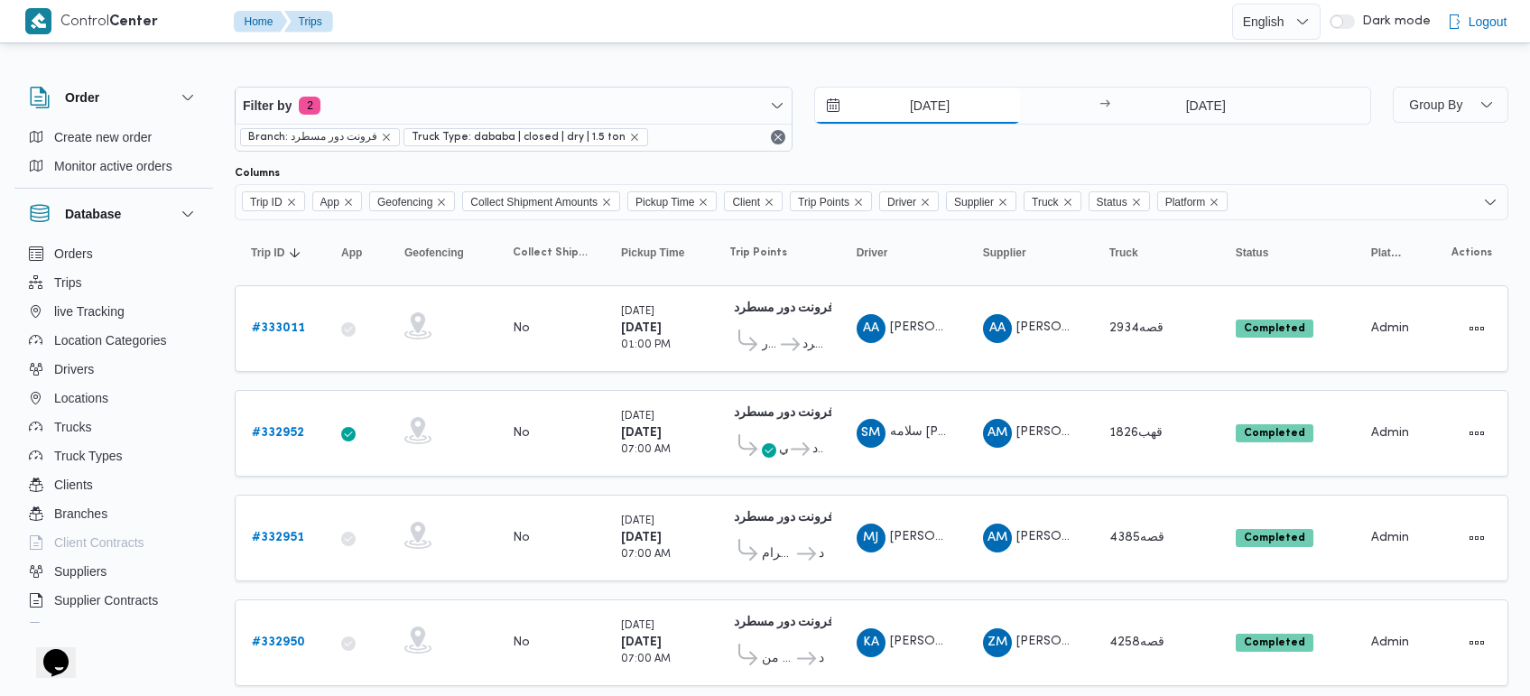
click at [921, 101] on input "23/8/2025" at bounding box center [917, 106] width 205 height 36
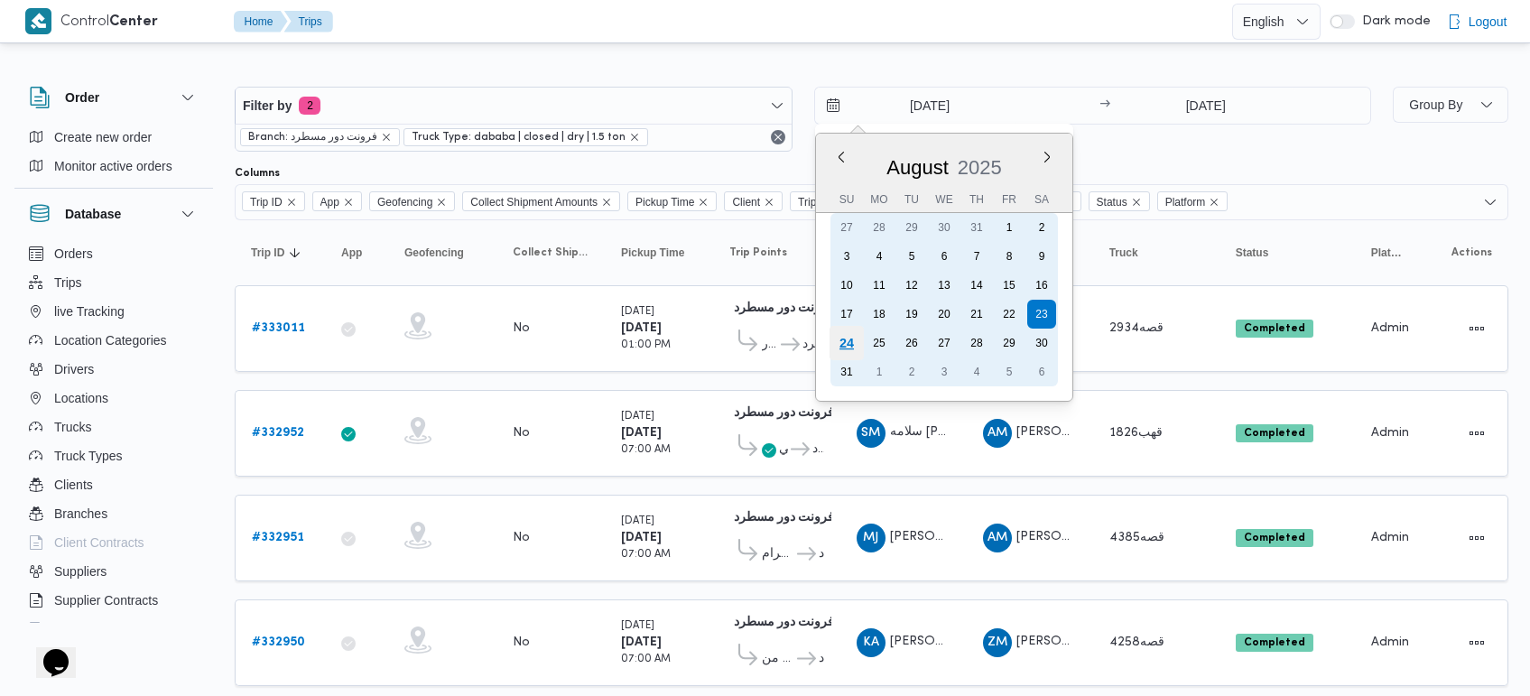
click at [844, 341] on div "24" at bounding box center [846, 343] width 34 height 34
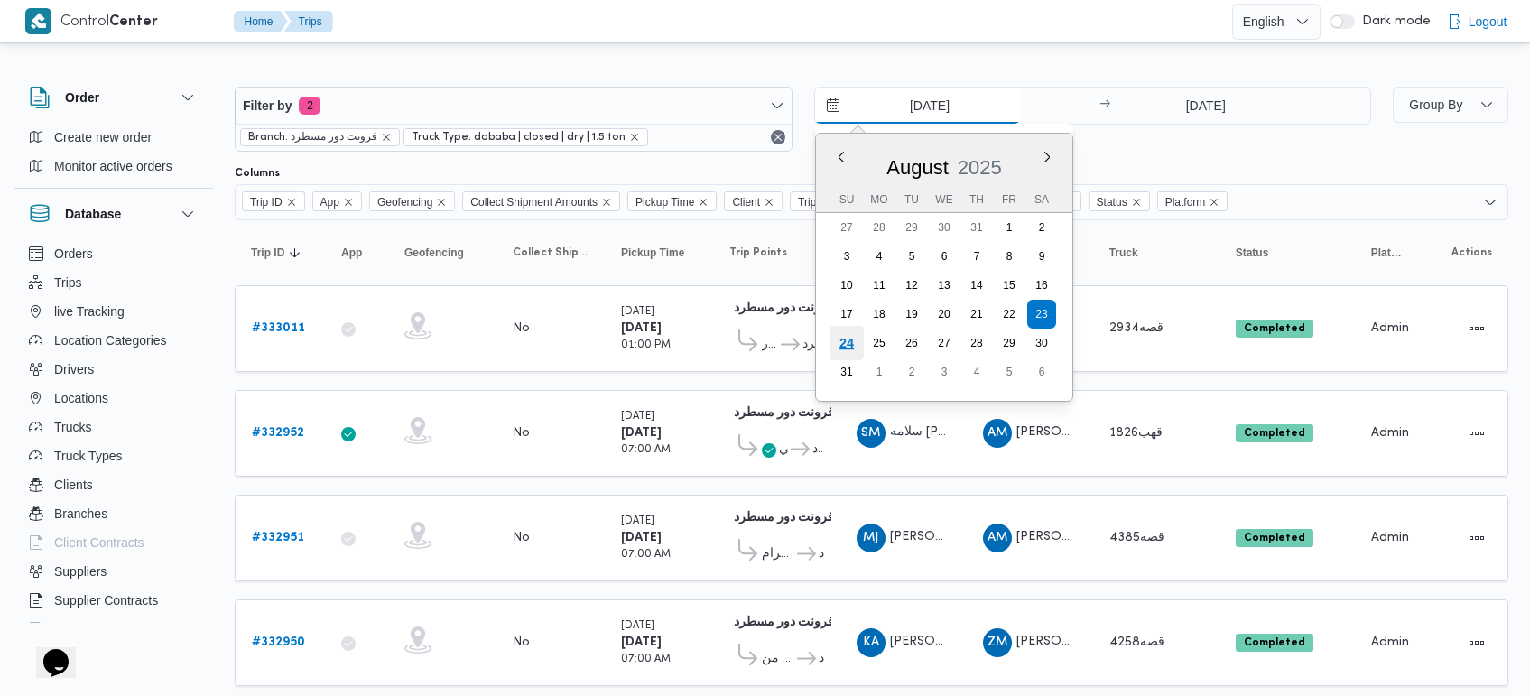
type input "24/8/2025"
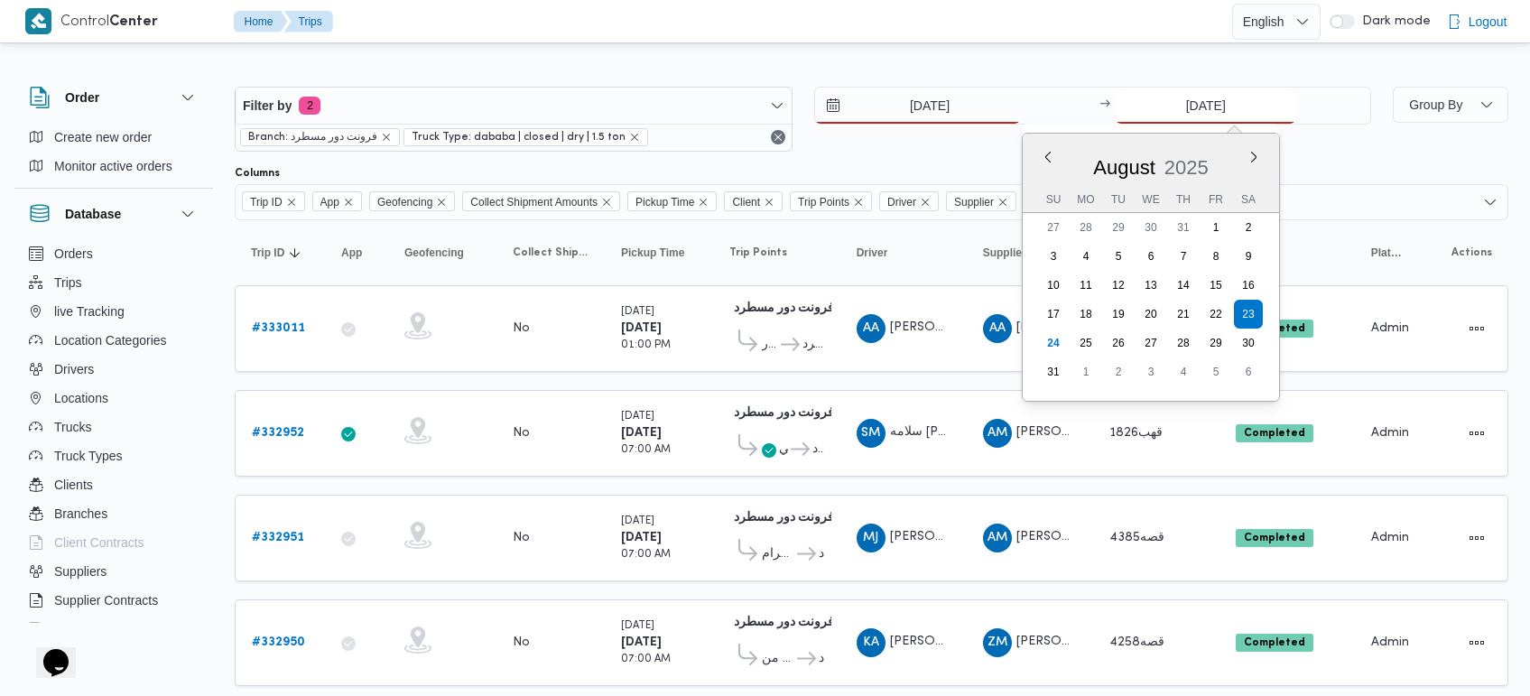
click at [1174, 115] on input "23/8/2025" at bounding box center [1206, 106] width 180 height 36
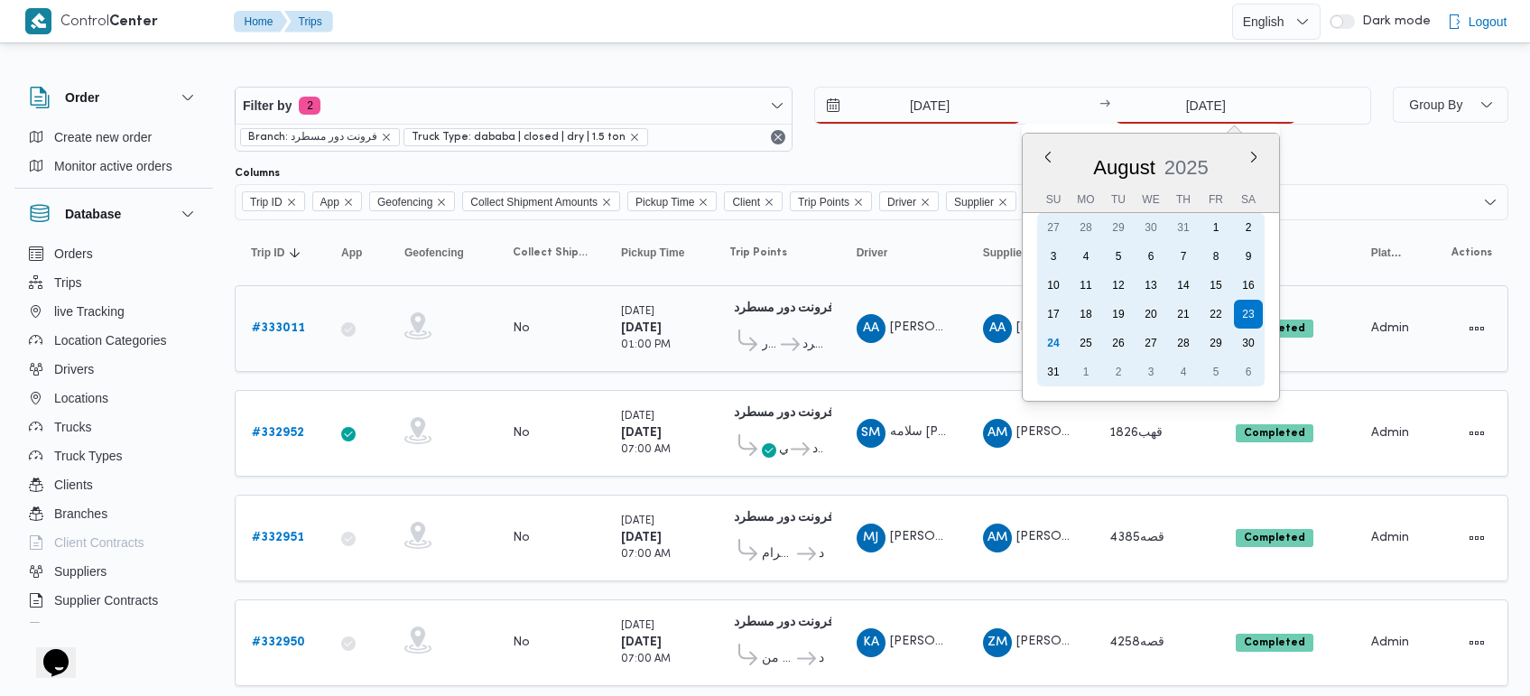
click at [1048, 339] on div "24" at bounding box center [1053, 343] width 29 height 29
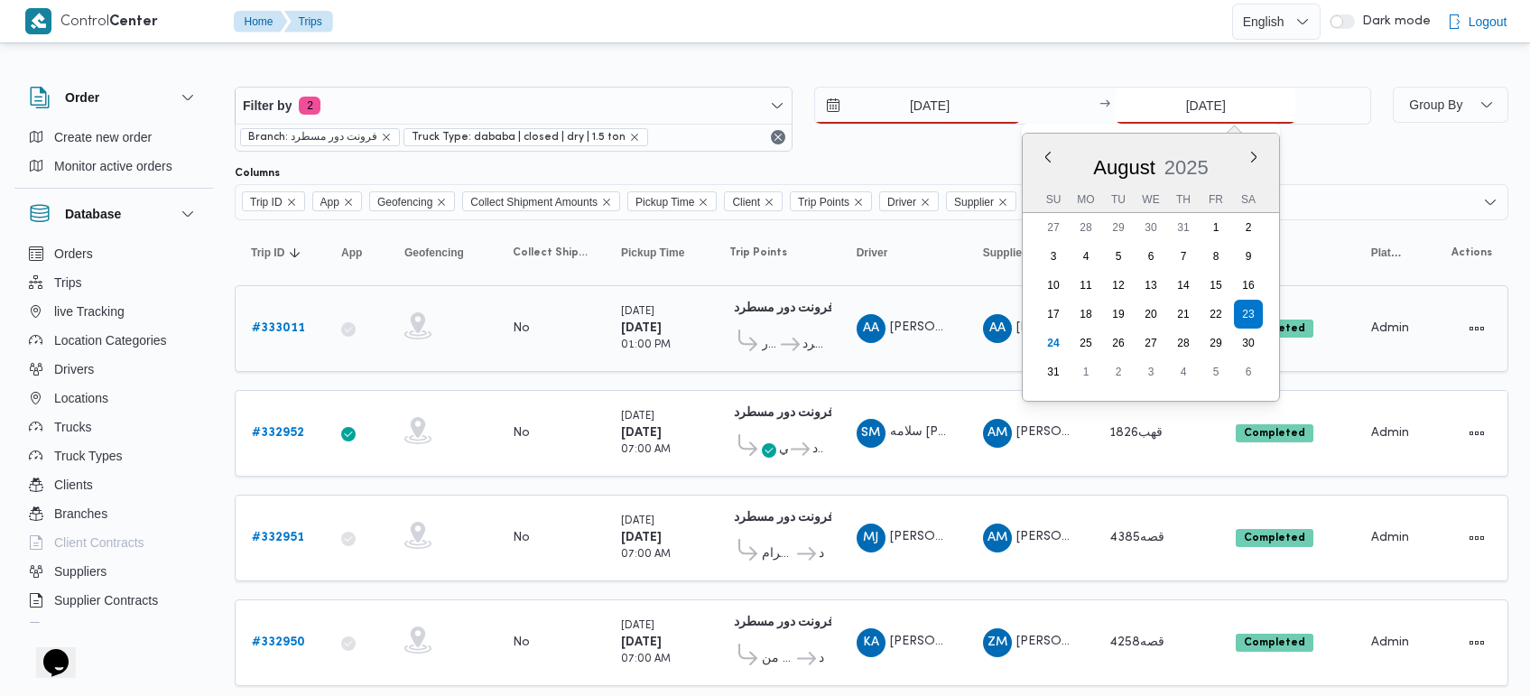
type input "24/8/2025"
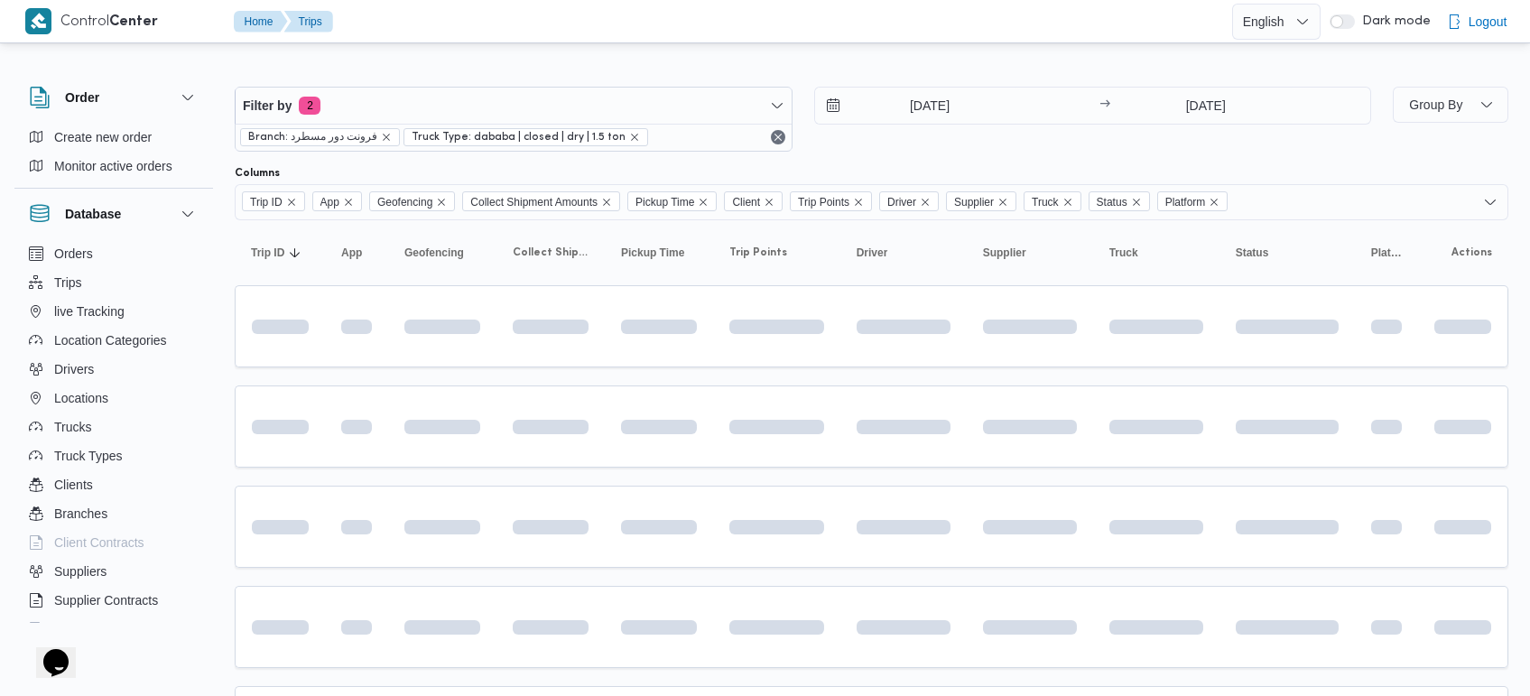
click at [830, 65] on div at bounding box center [872, 72] width 1274 height 29
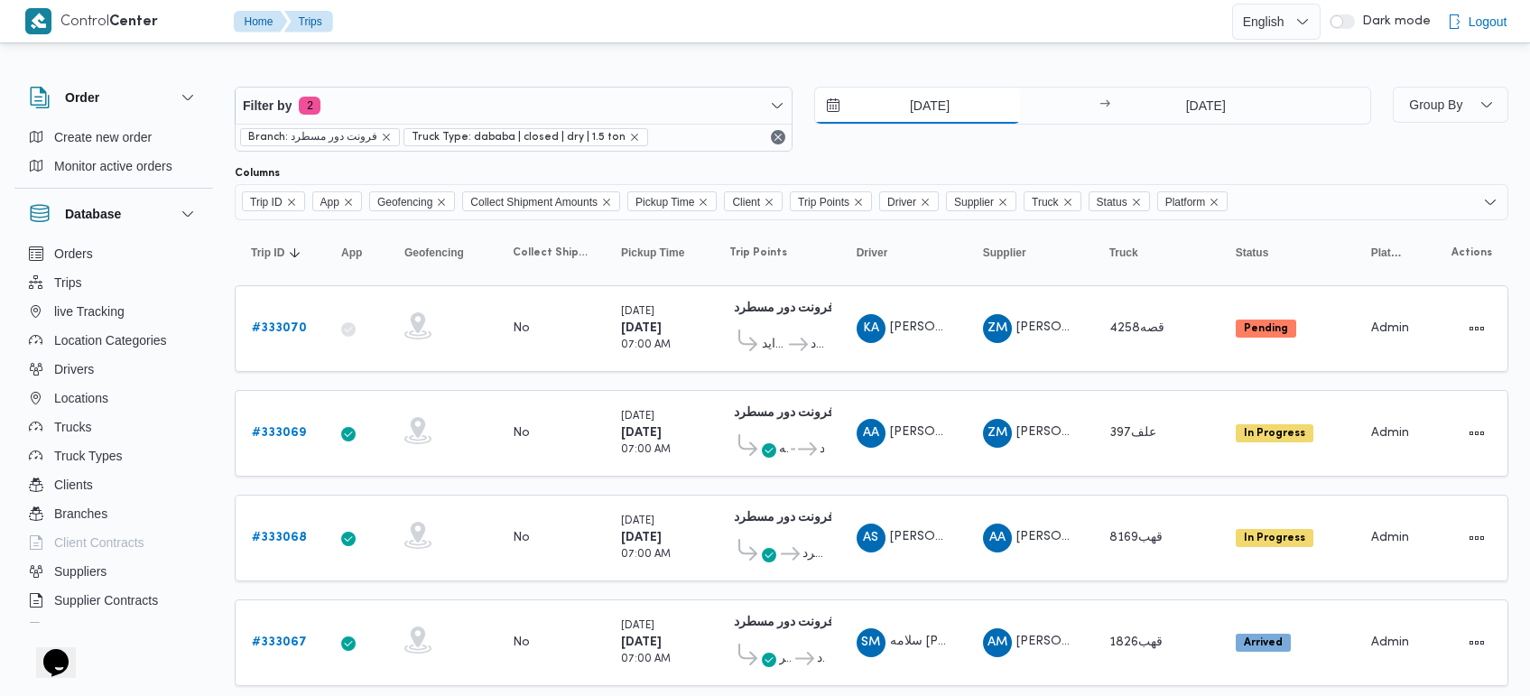
click at [925, 96] on input "24/8/2025" at bounding box center [917, 106] width 205 height 36
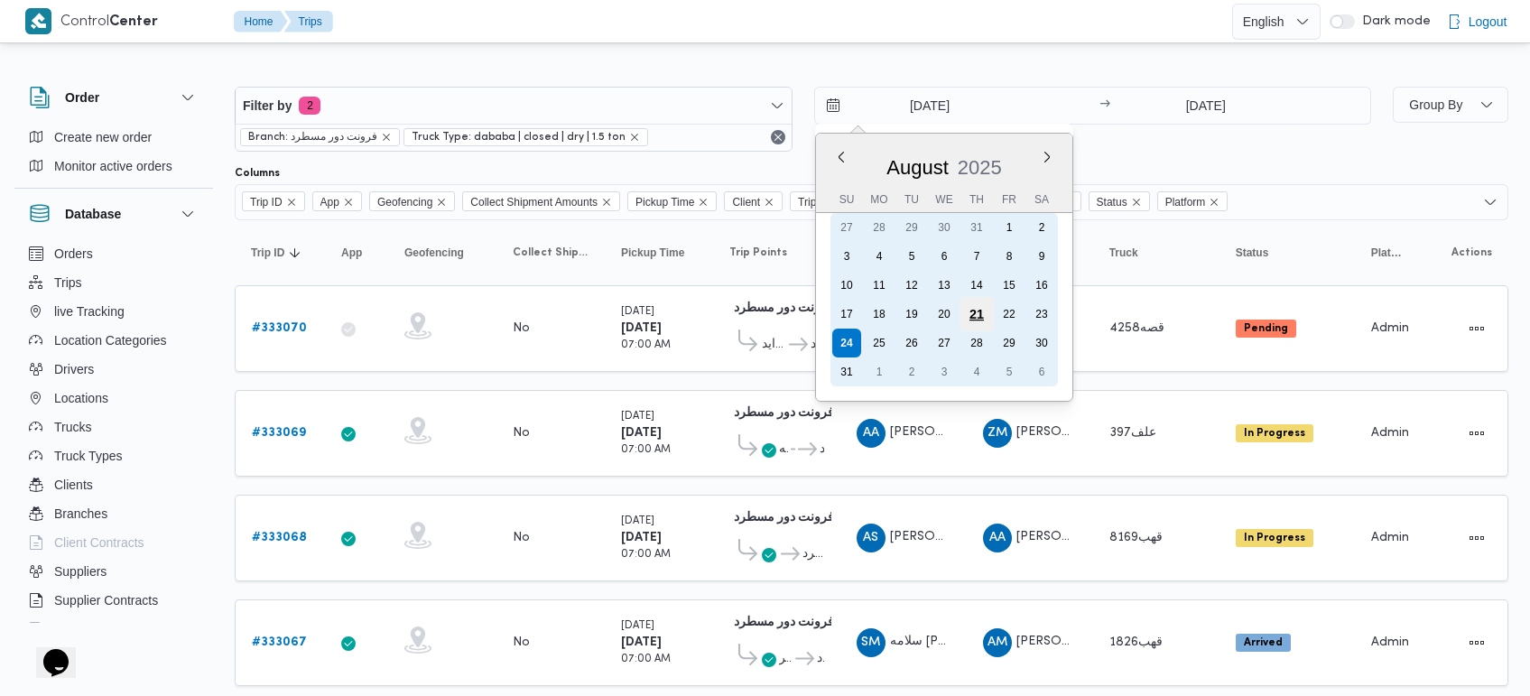
click at [972, 310] on div "21" at bounding box center [976, 314] width 34 height 34
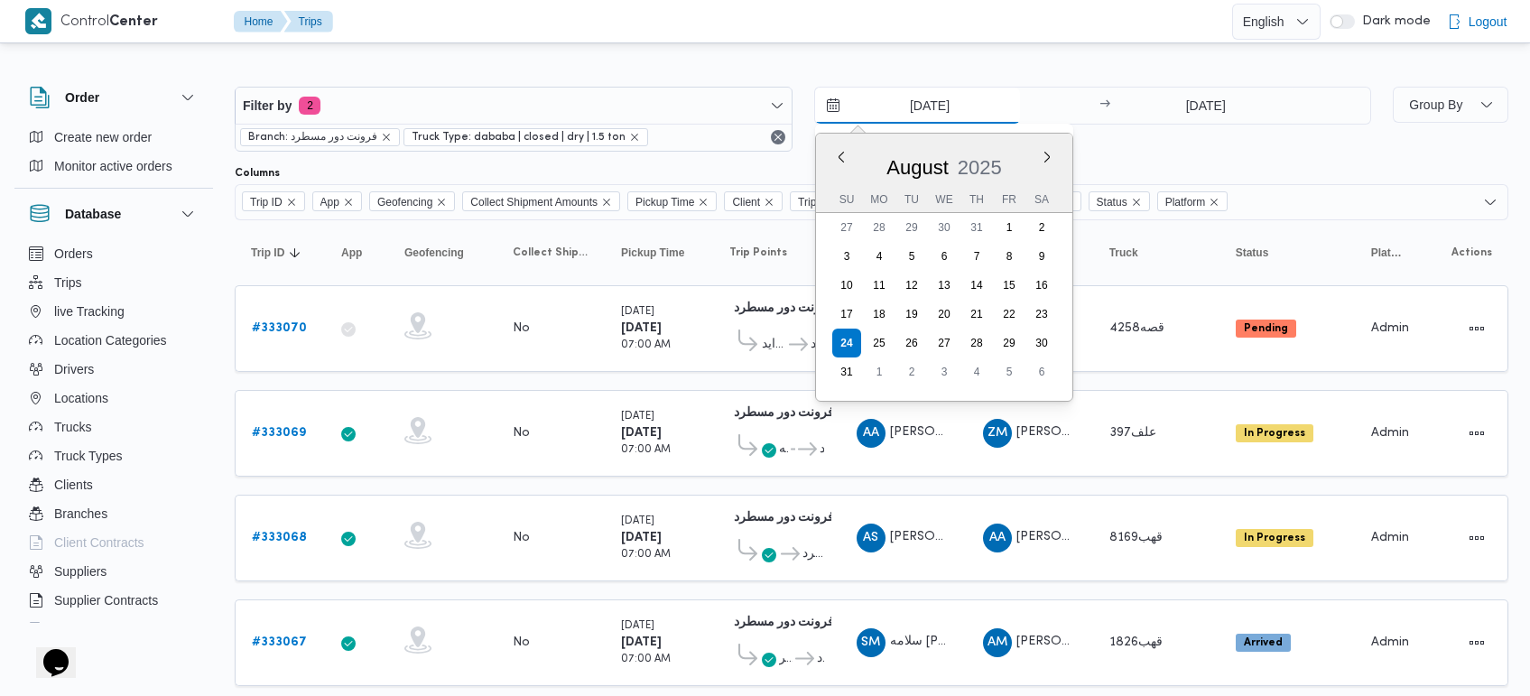
type input "21/8/2025"
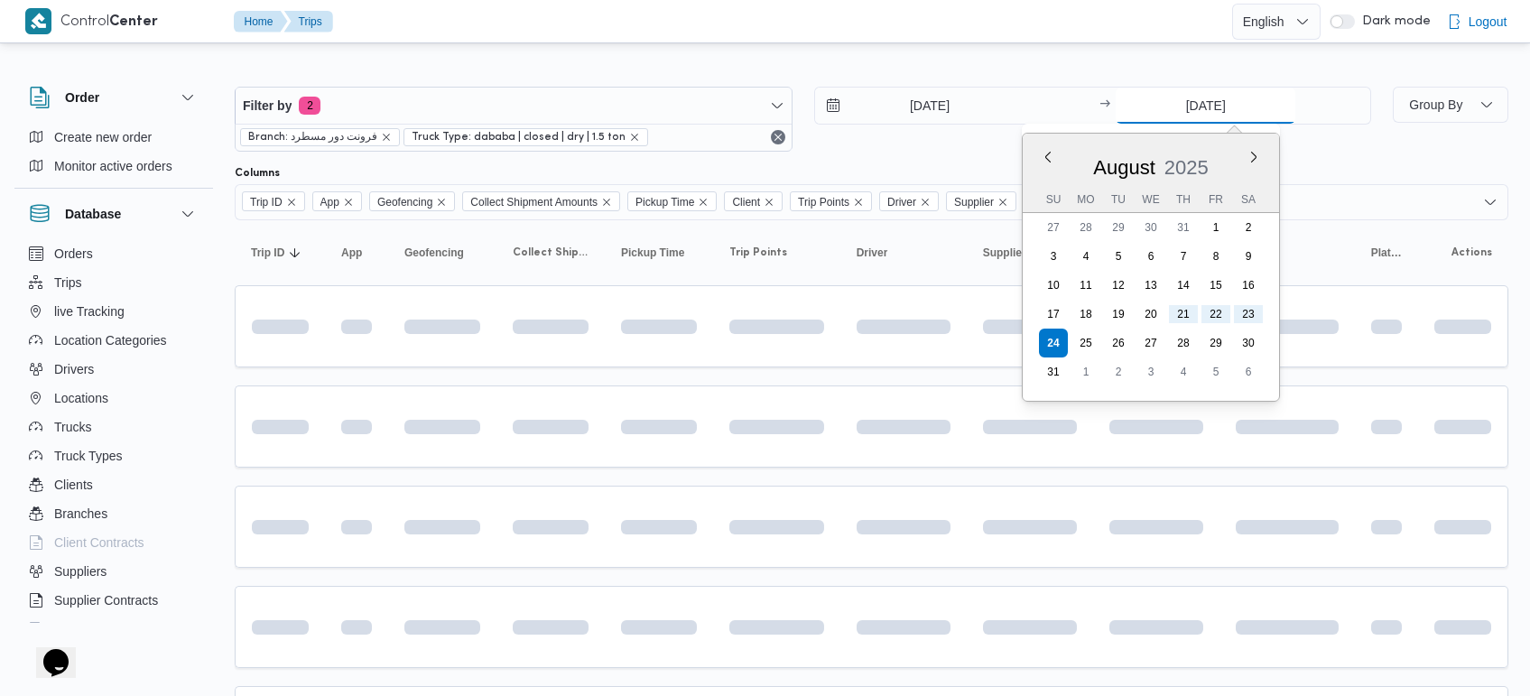
click at [1170, 106] on input "24/8/2025" at bounding box center [1206, 106] width 180 height 36
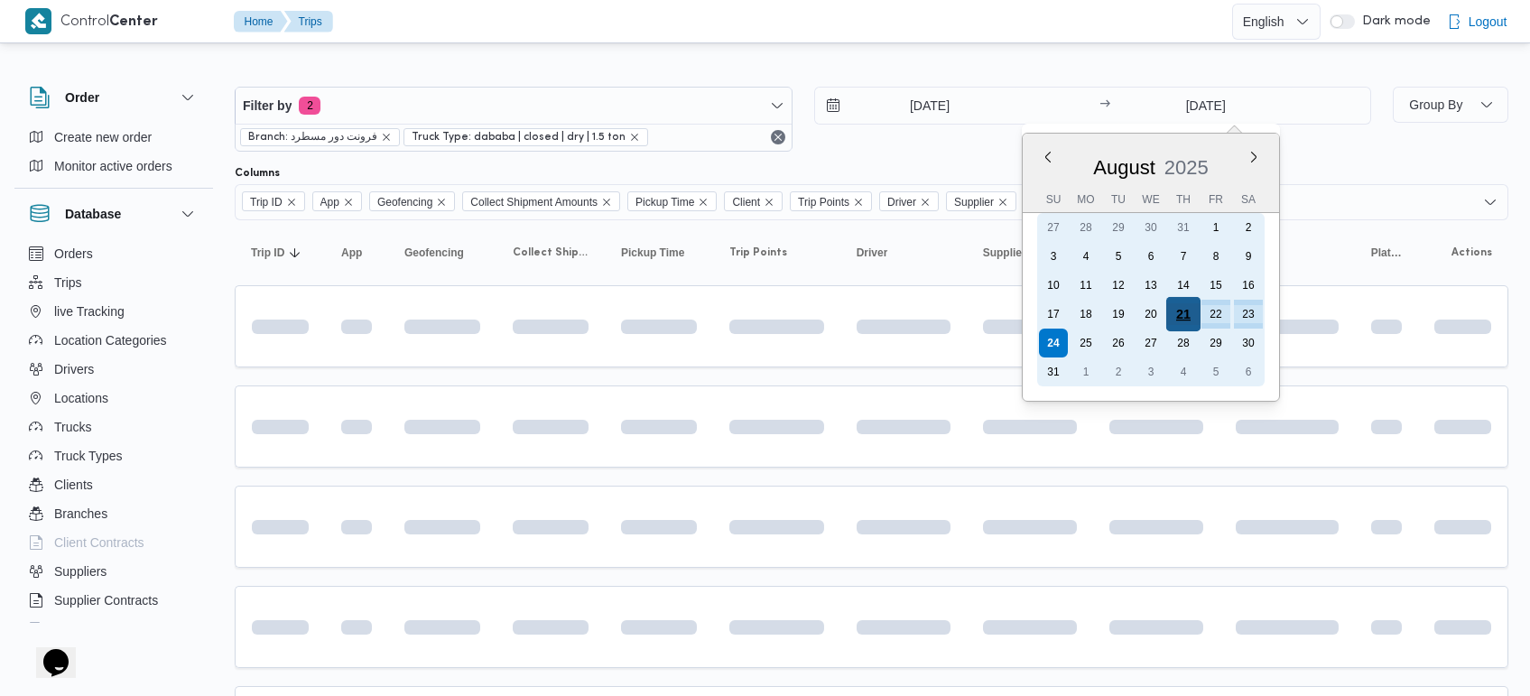
click at [1184, 313] on div "21" at bounding box center [1183, 314] width 34 height 34
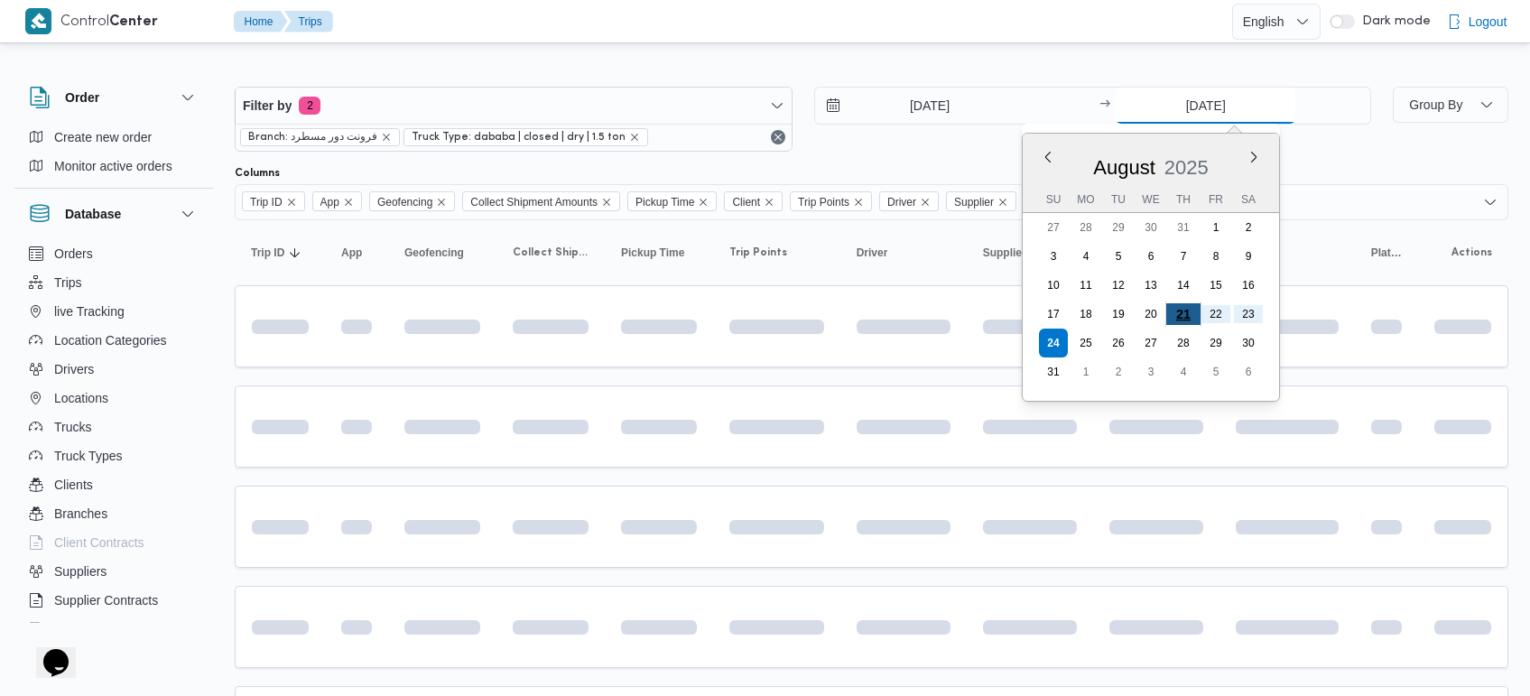
type input "21/8/2025"
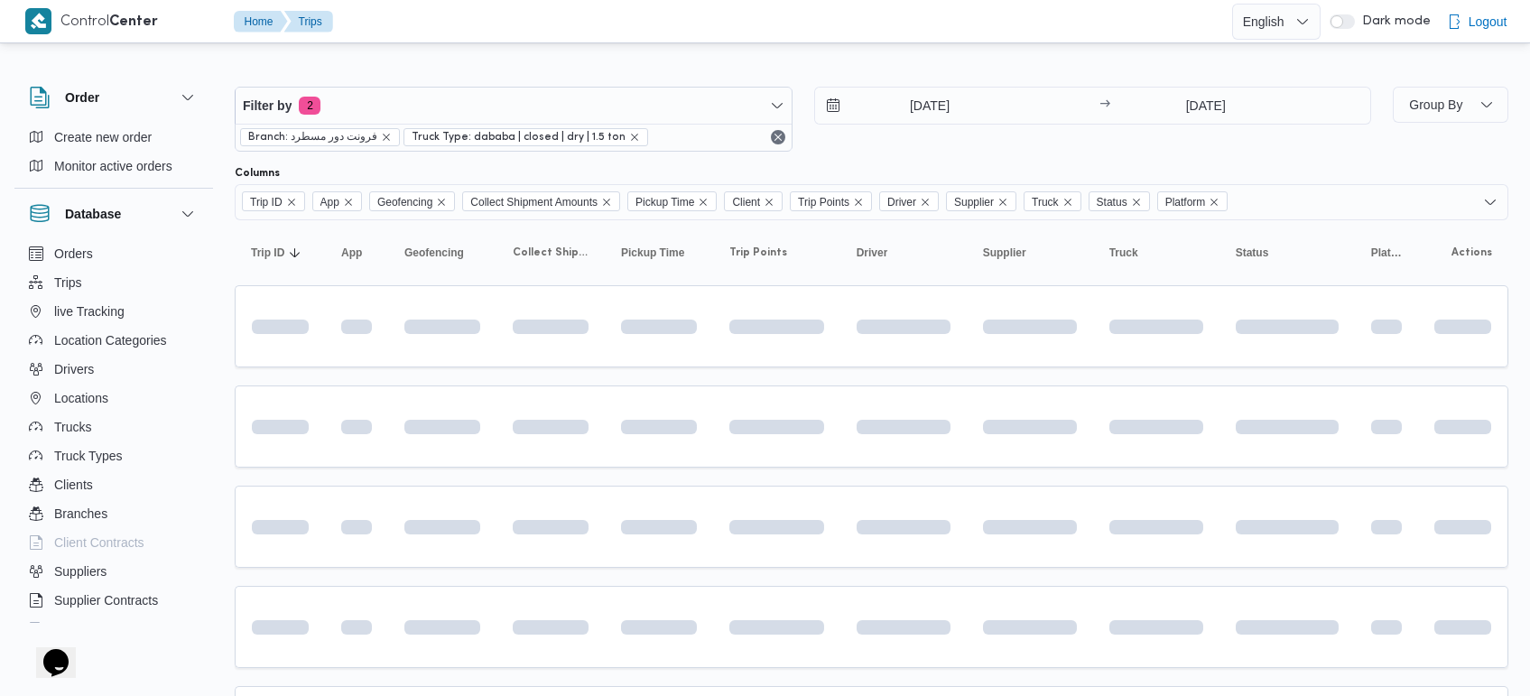
click at [1031, 51] on div "Filter by 2 Branch: فرونت دور مسطرد Truck Type: dababa | closed | dry | 1.5 ton…" at bounding box center [754, 539] width 1530 height 984
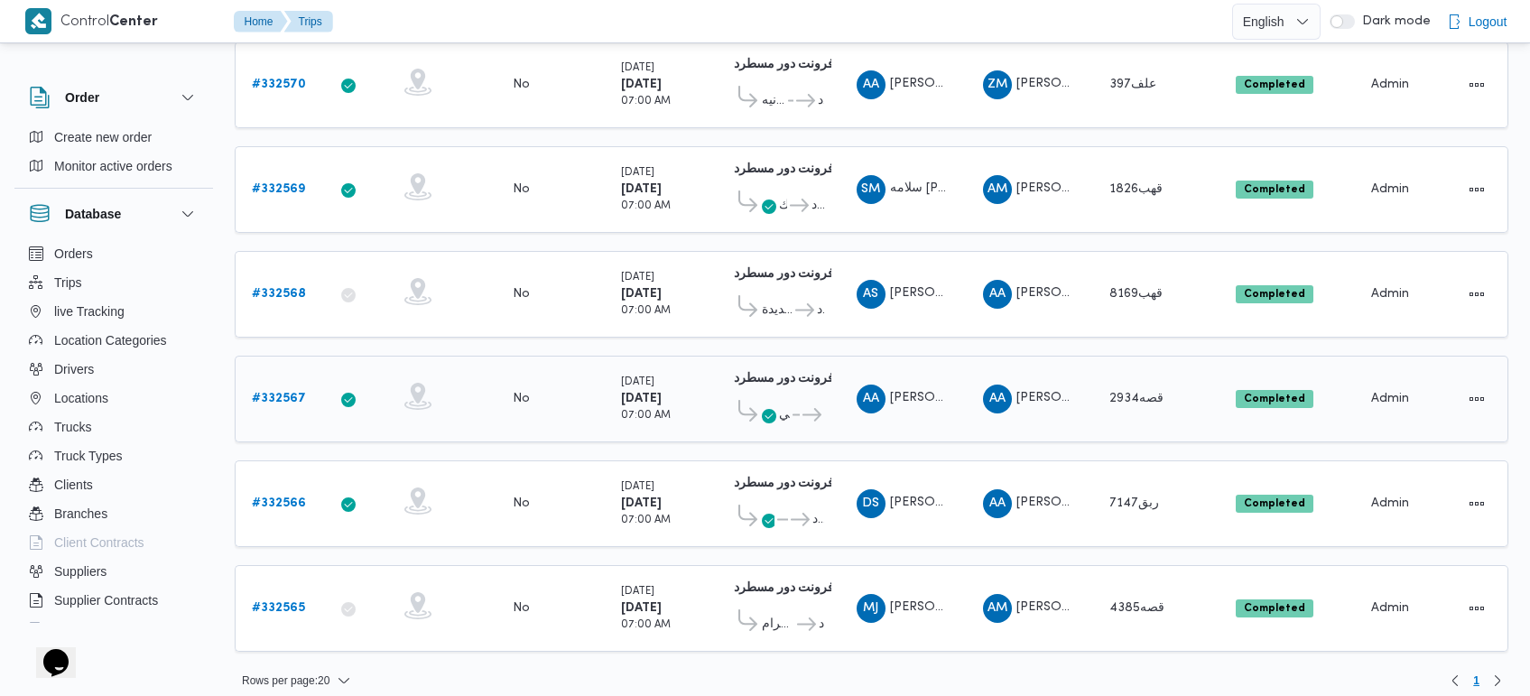
scroll to position [561, 0]
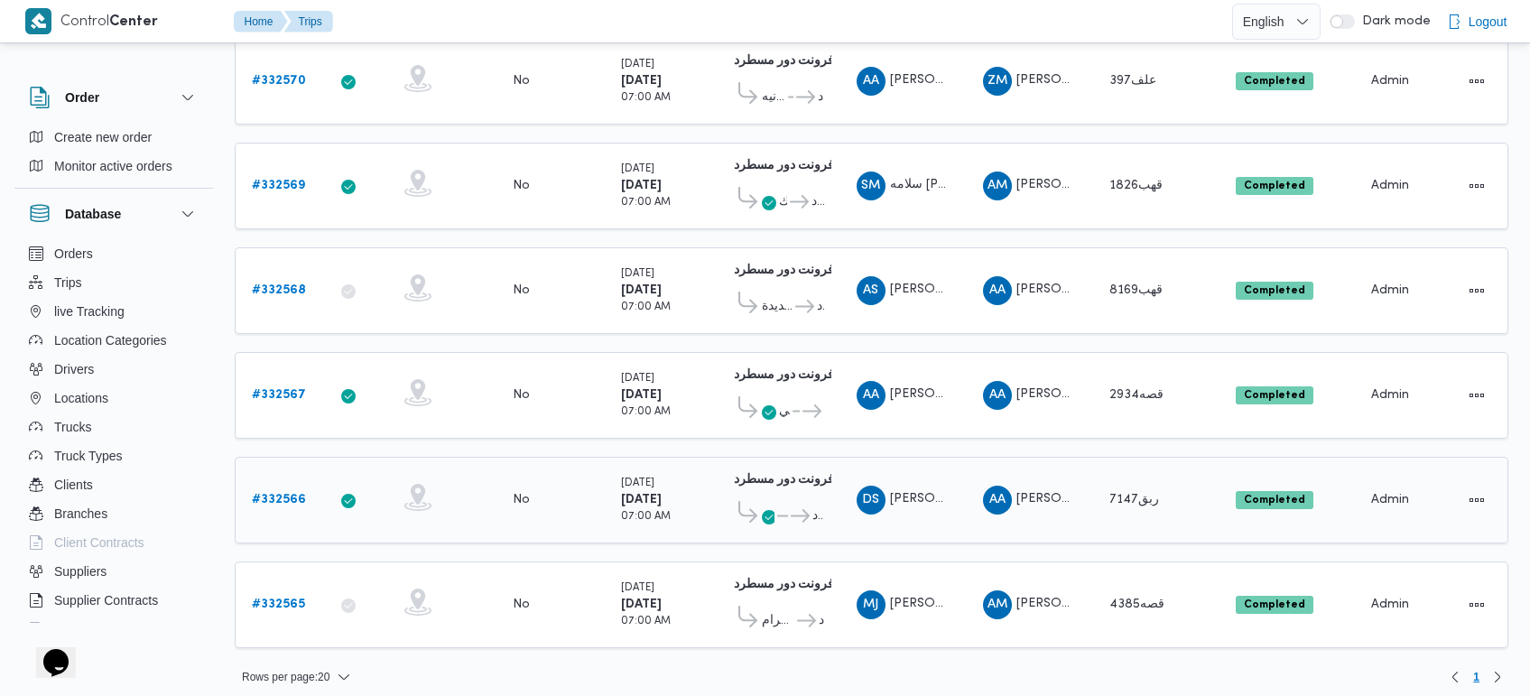
click at [808, 509] on icon at bounding box center [800, 516] width 19 height 14
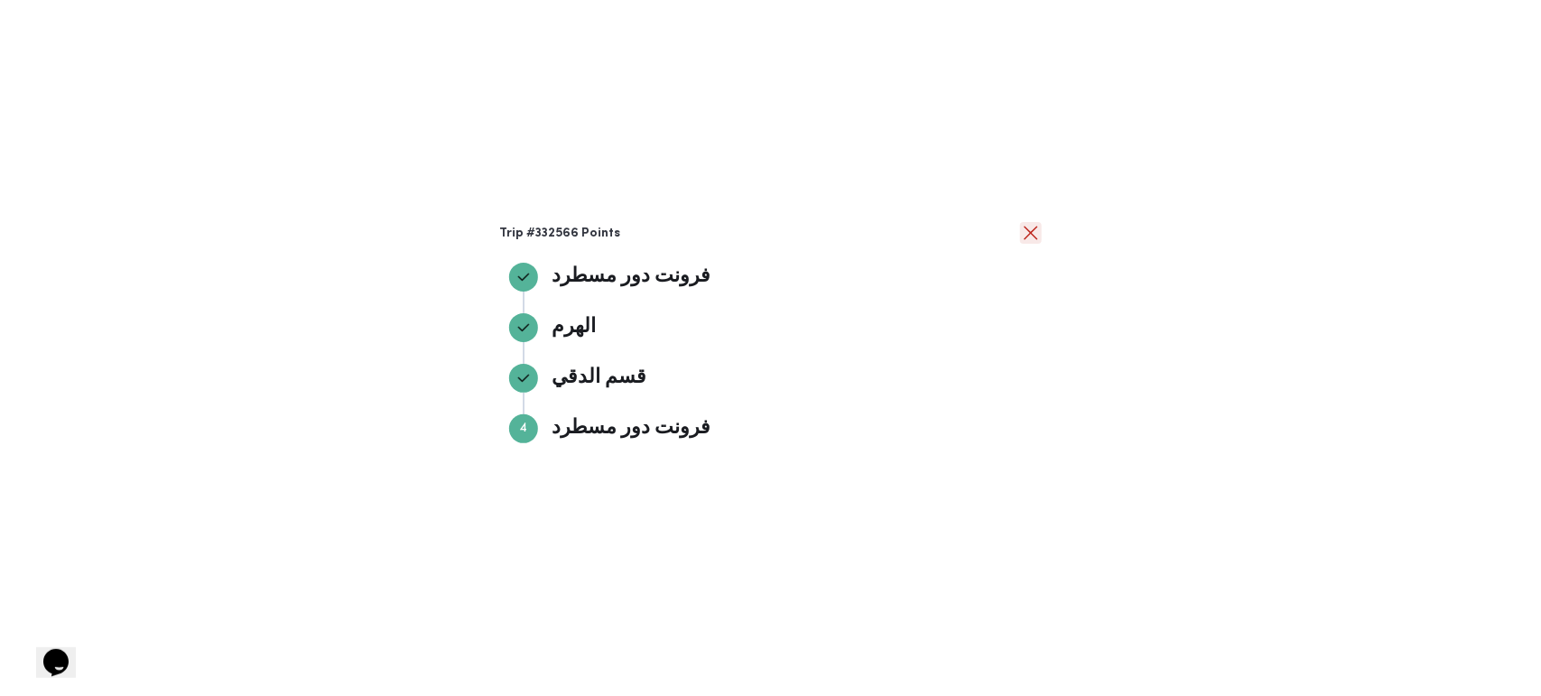
click at [1034, 228] on button "close" at bounding box center [1031, 233] width 22 height 22
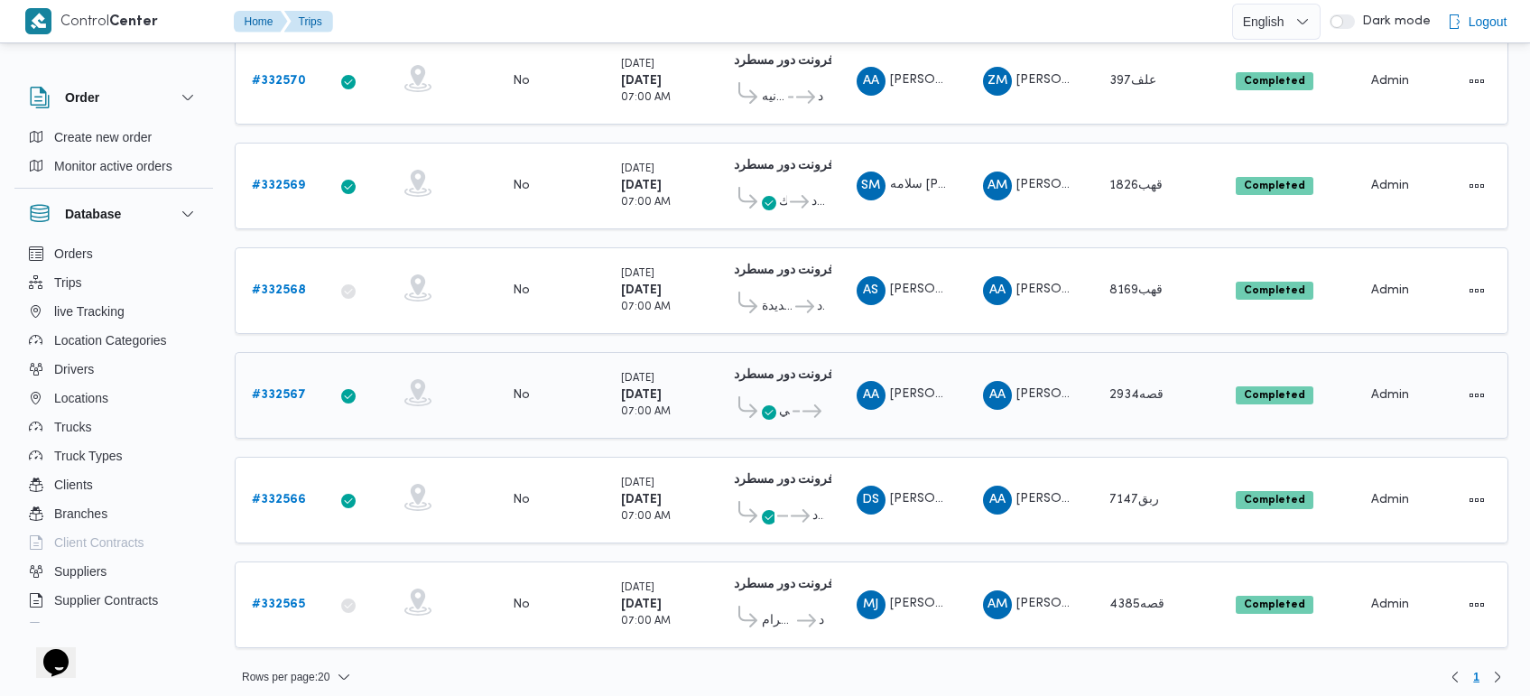
click at [791, 401] on span "..." at bounding box center [794, 412] width 9 height 22
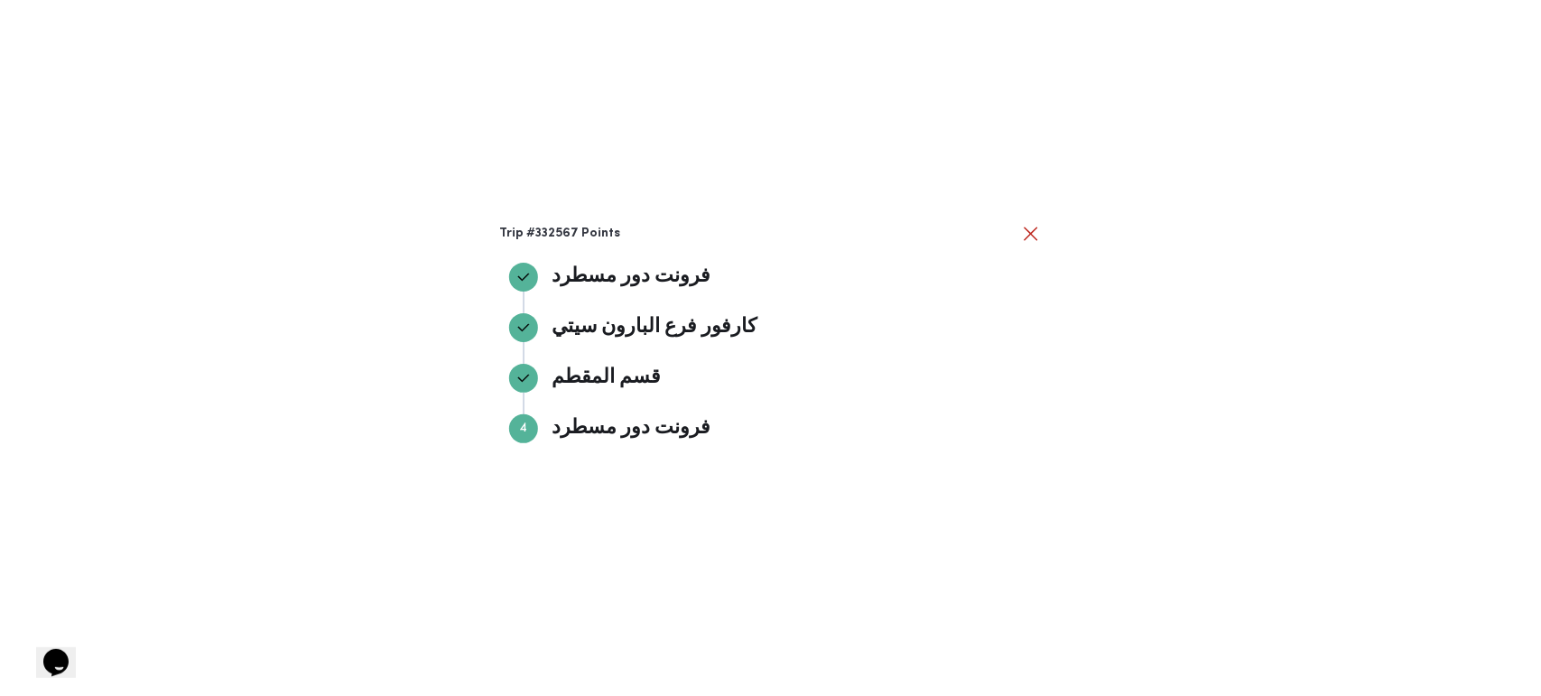
click at [1043, 231] on div "Trip #332567 Points فرونت دور مسطرد فرونت دور مسطرد كارفور فرع البارون سيتي كار…" at bounding box center [770, 348] width 1541 height 696
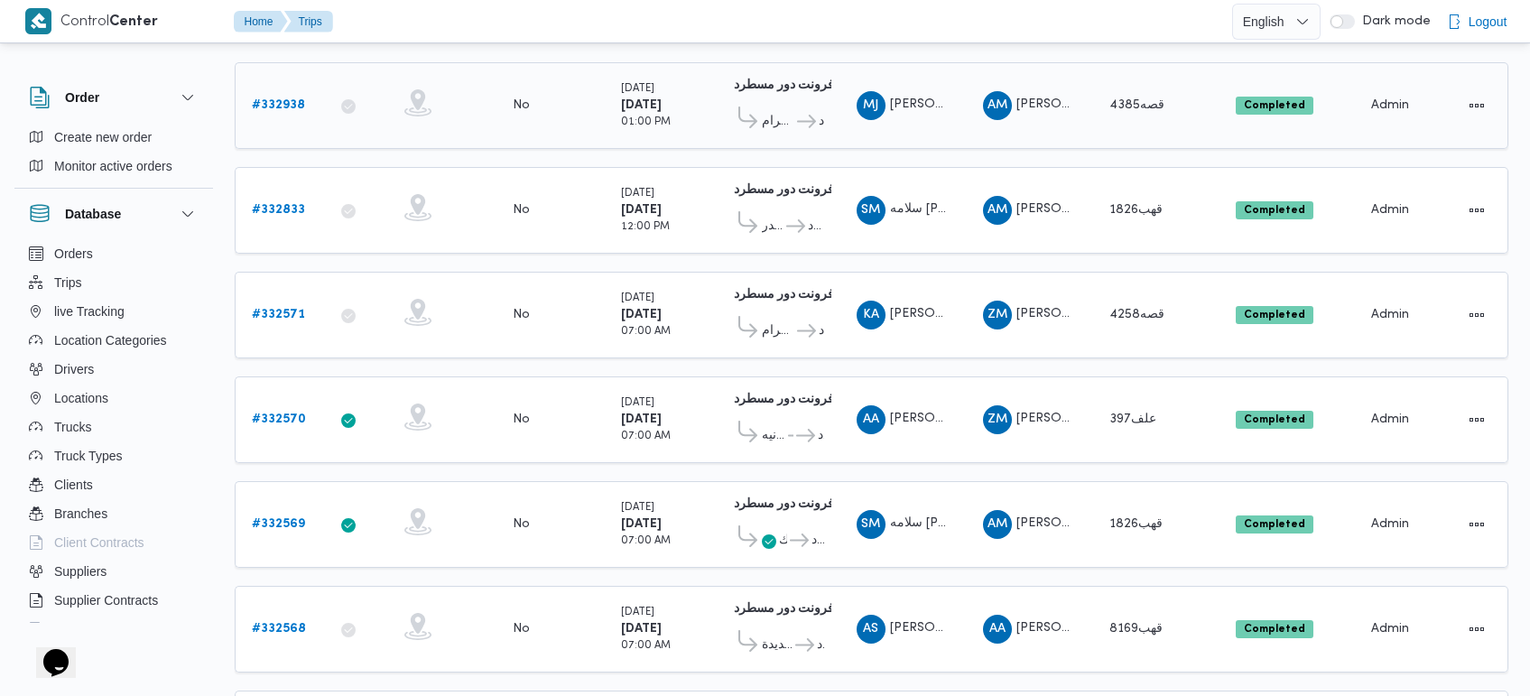
scroll to position [0, 0]
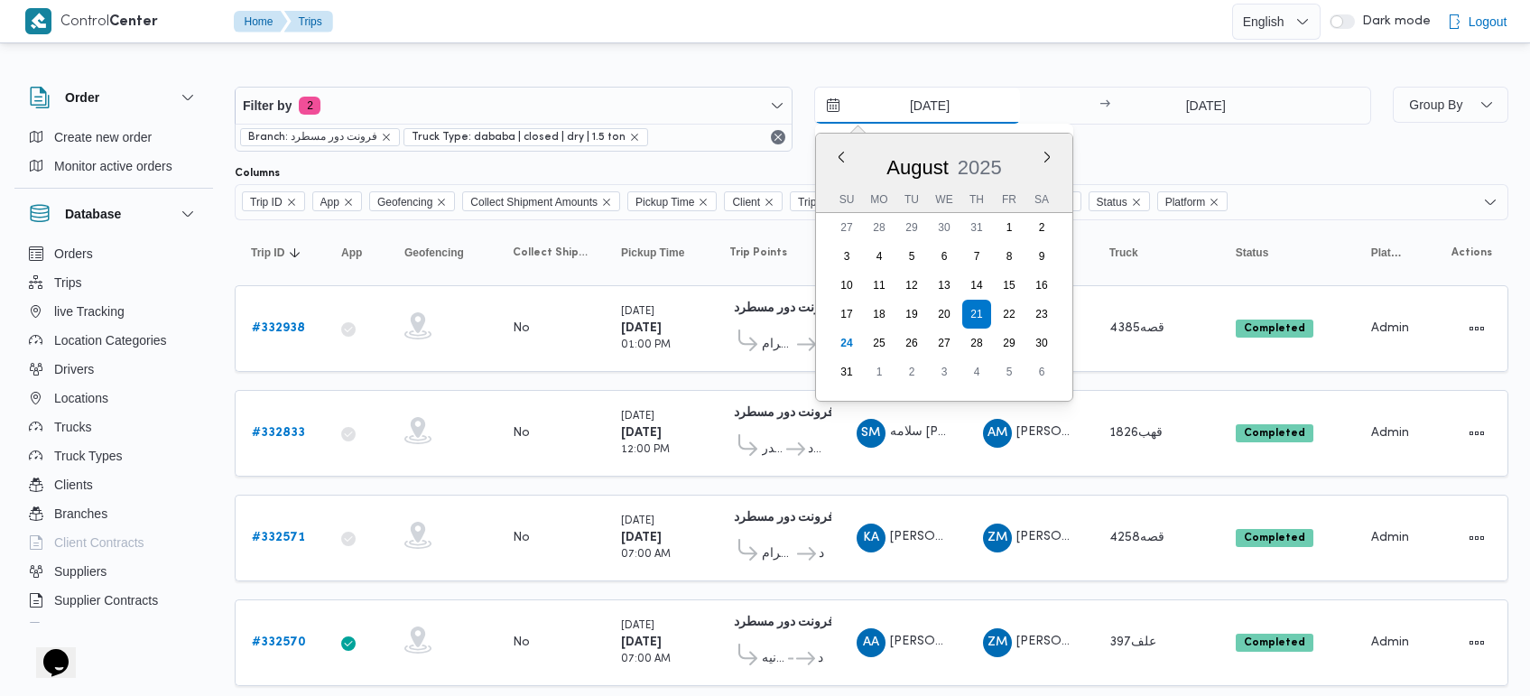
click at [934, 107] on input "21/8/2025" at bounding box center [917, 106] width 205 height 36
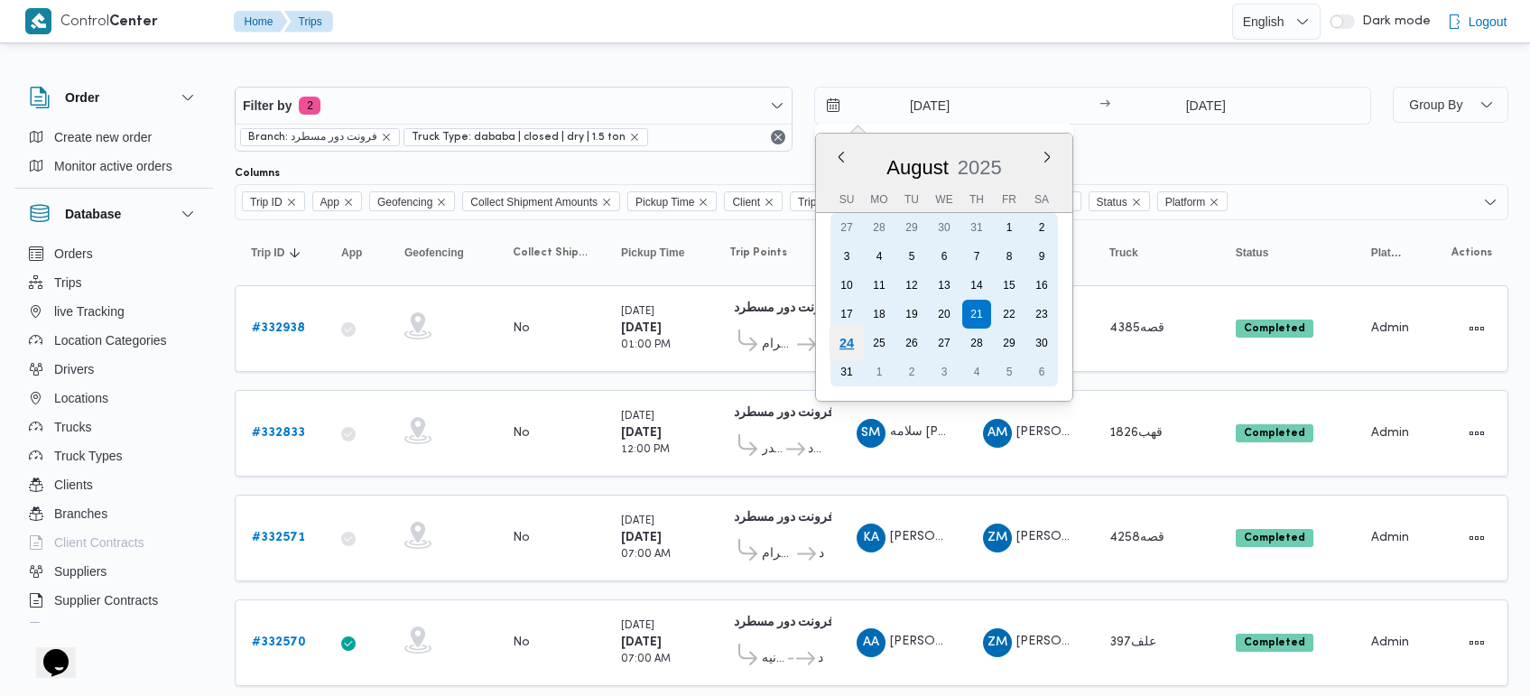
click at [847, 343] on div "24" at bounding box center [846, 343] width 34 height 34
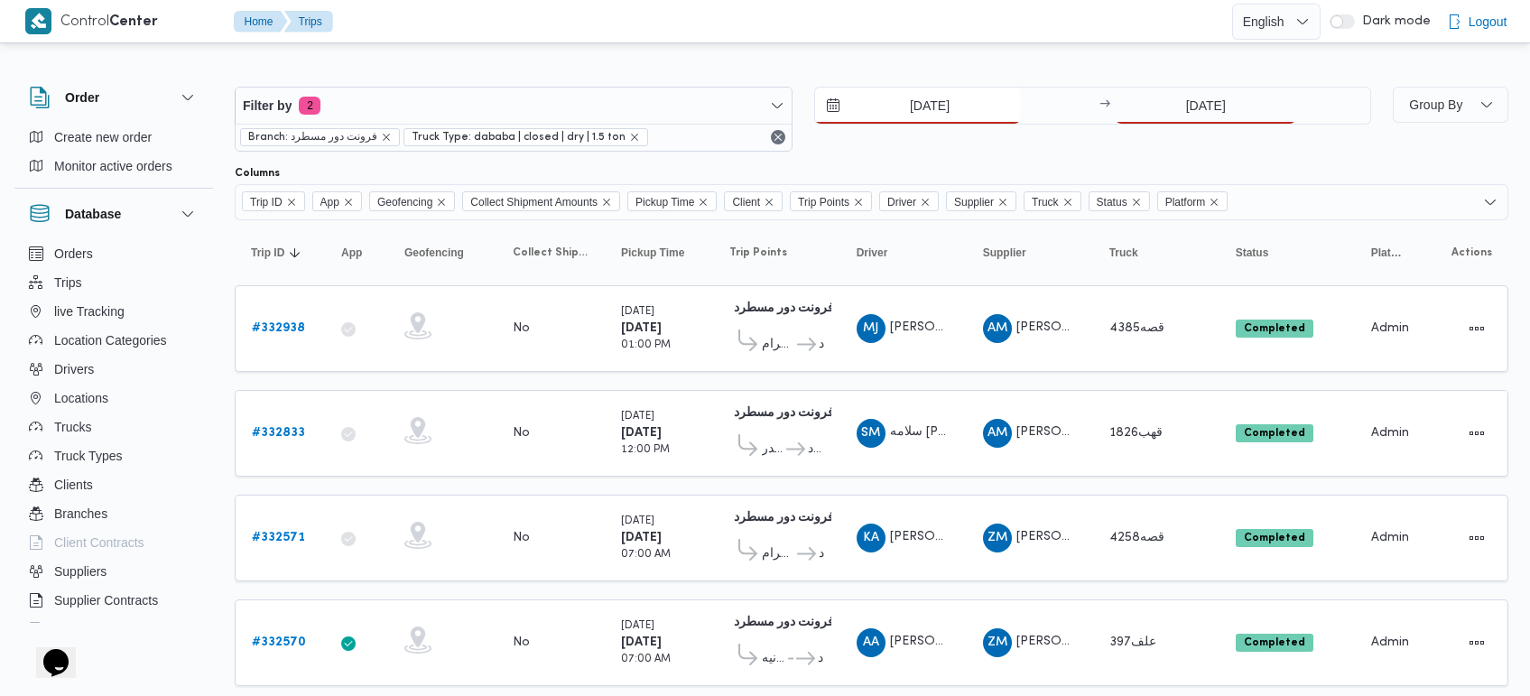
type input "24/8/2025"
click at [1199, 101] on input "21/8/2025" at bounding box center [1206, 106] width 180 height 36
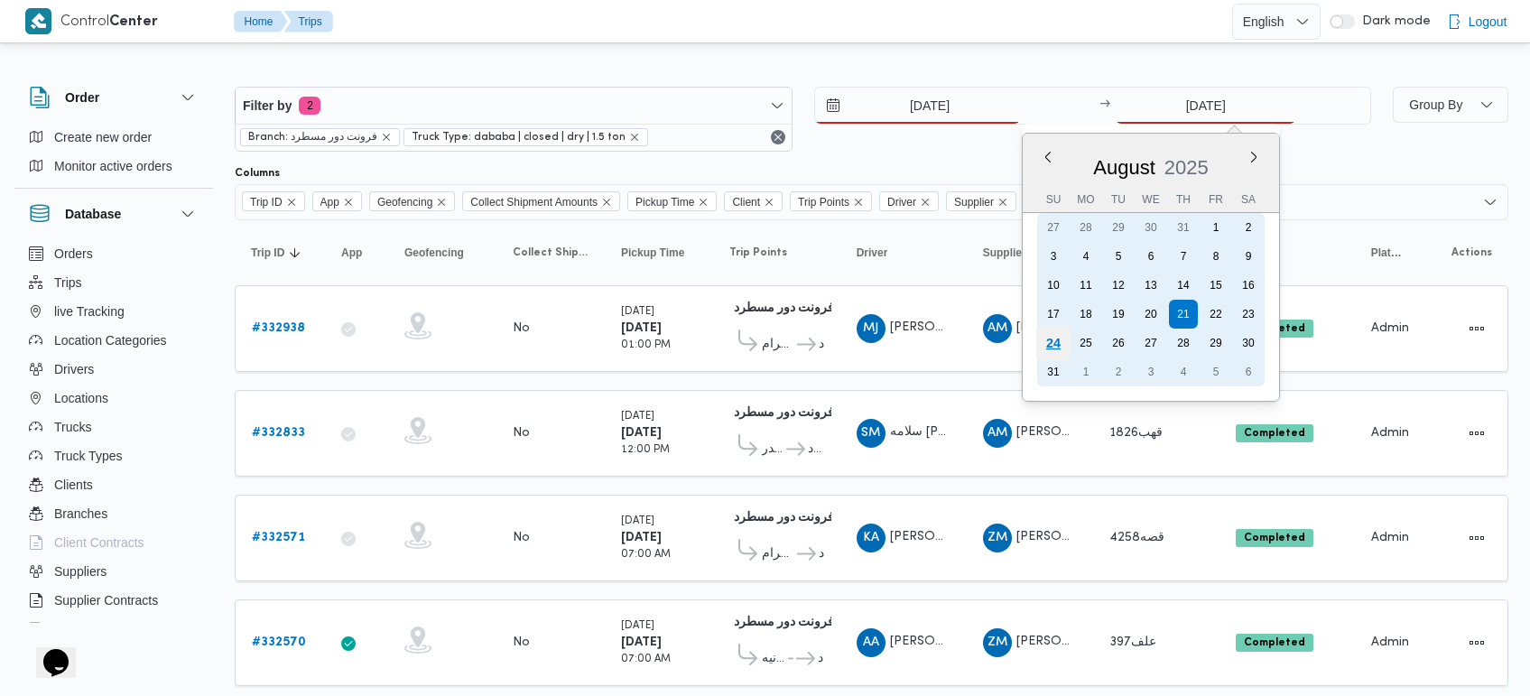
click at [1054, 341] on div "24" at bounding box center [1053, 343] width 34 height 34
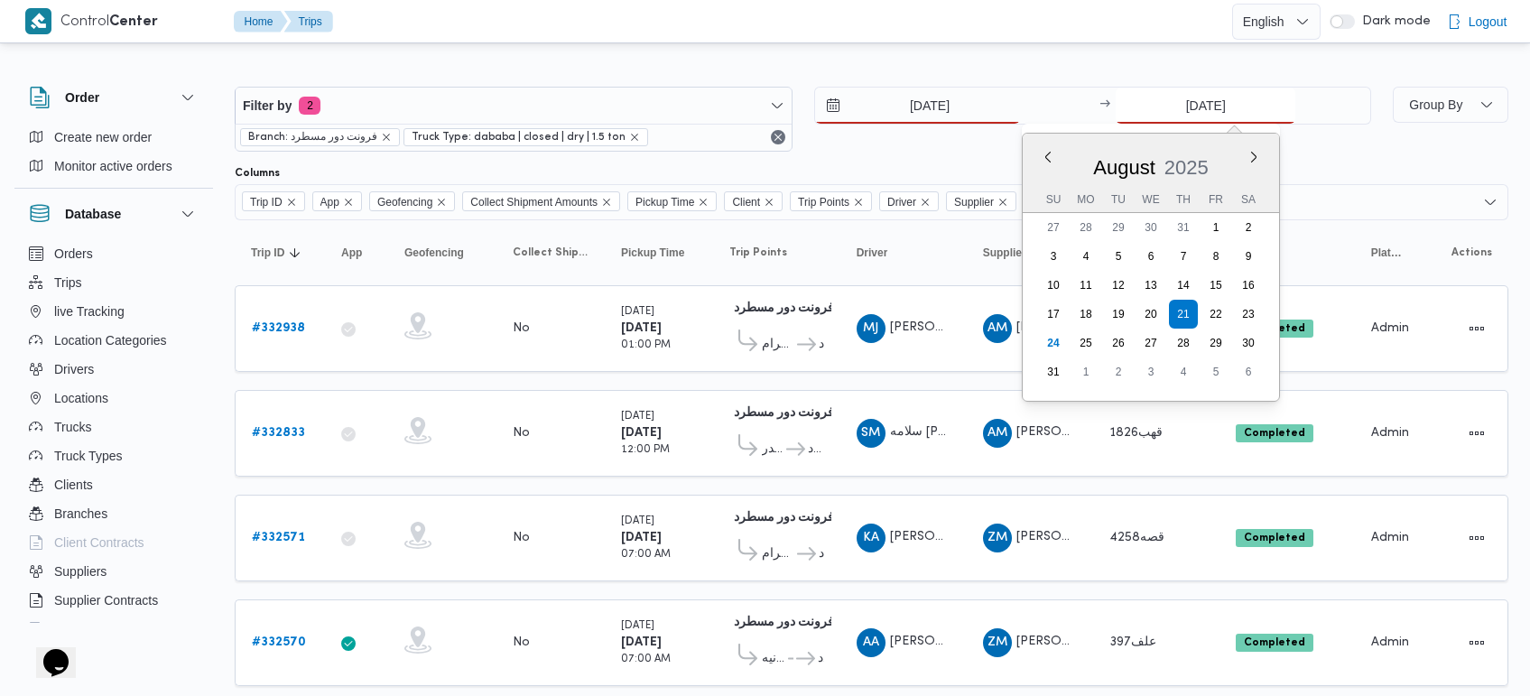
type input "24/8/2025"
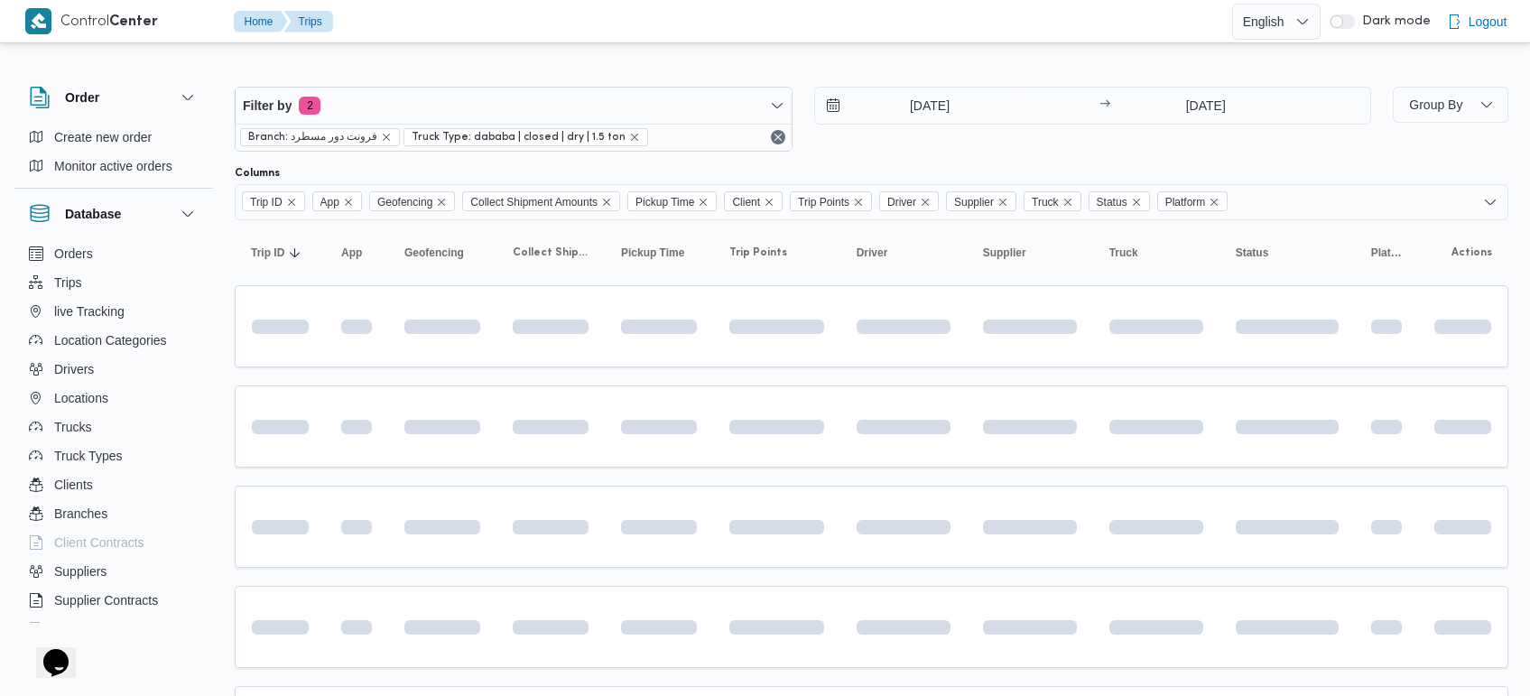
click at [928, 51] on div "Filter by 2 Branch: فرونت دور مسطرد Truck Type: dababa | closed | dry | 1.5 ton…" at bounding box center [754, 639] width 1530 height 1184
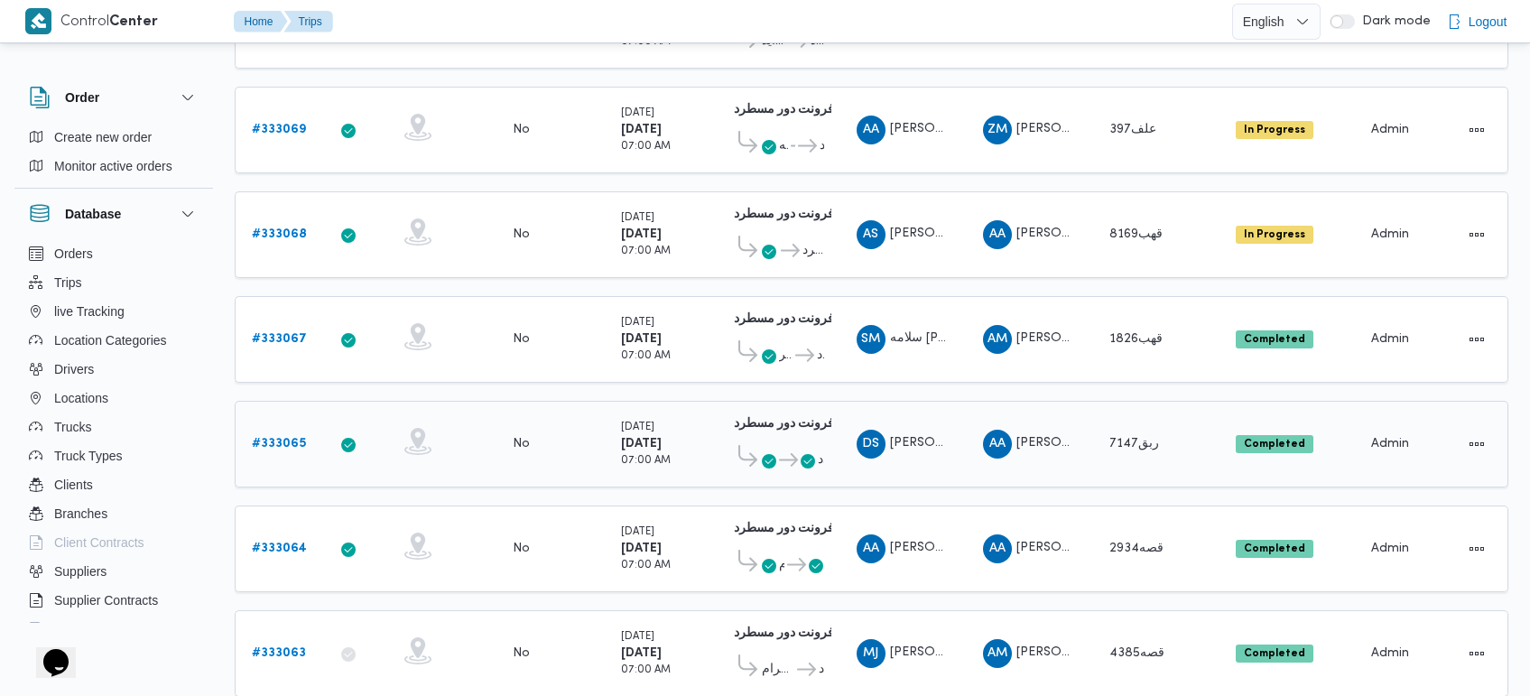
scroll to position [355, 0]
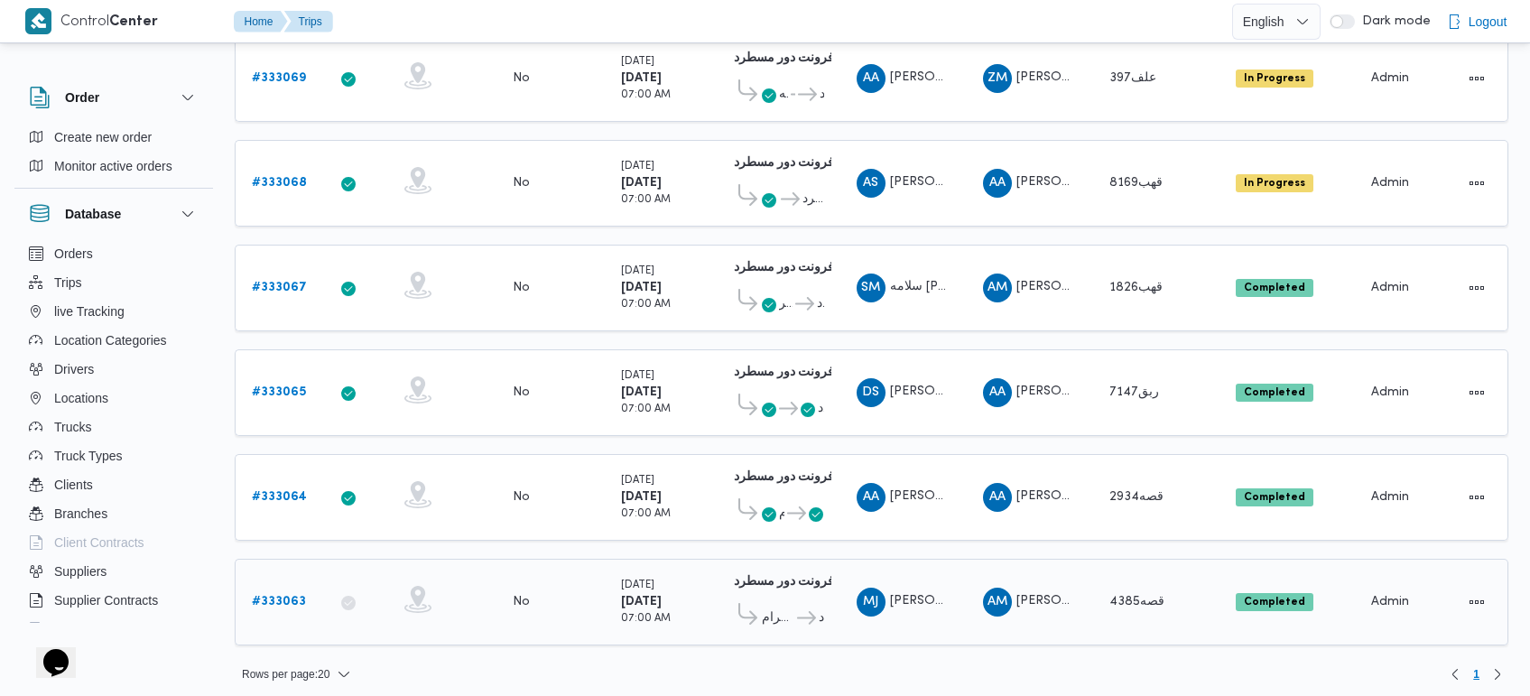
click at [772, 608] on span "طلبات مارت حدائق الاهرام" at bounding box center [778, 619] width 32 height 22
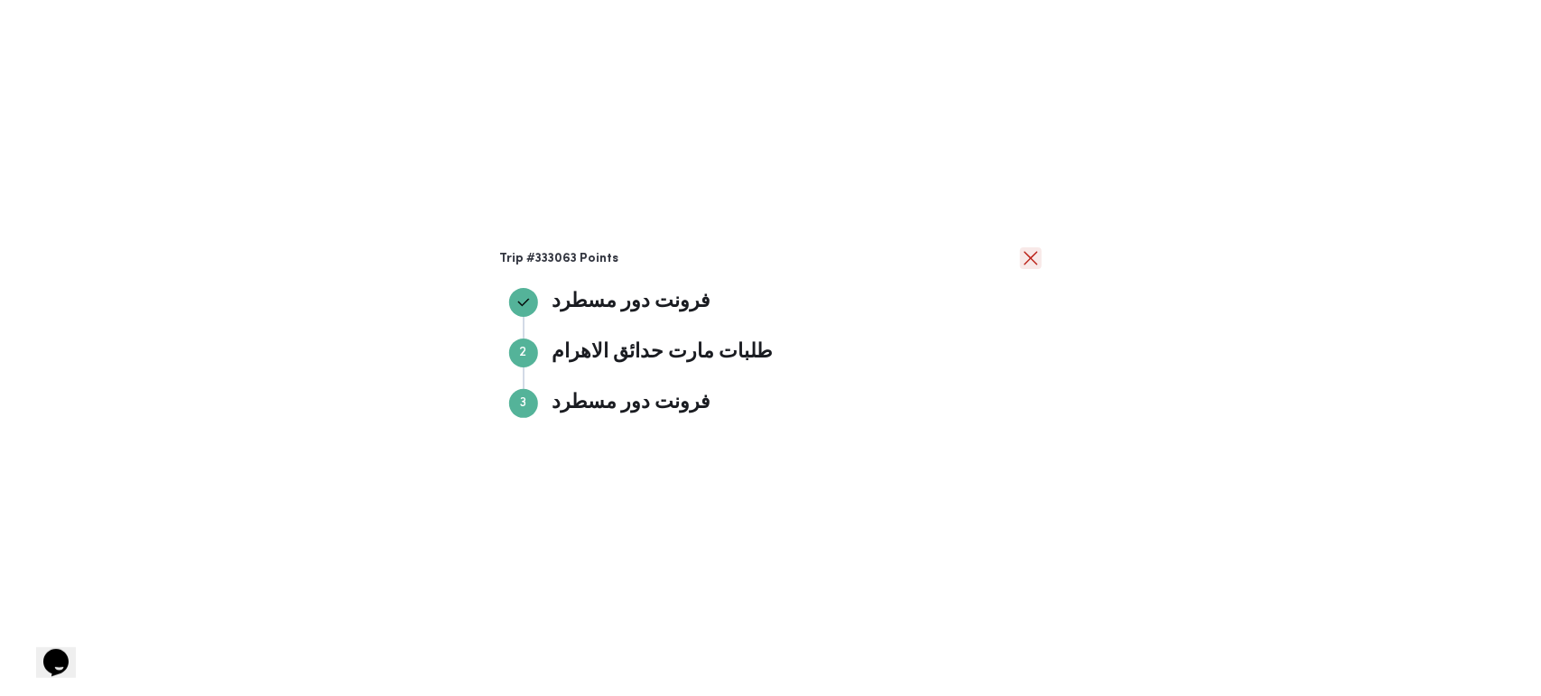
click at [1027, 259] on button "close" at bounding box center [1031, 258] width 22 height 22
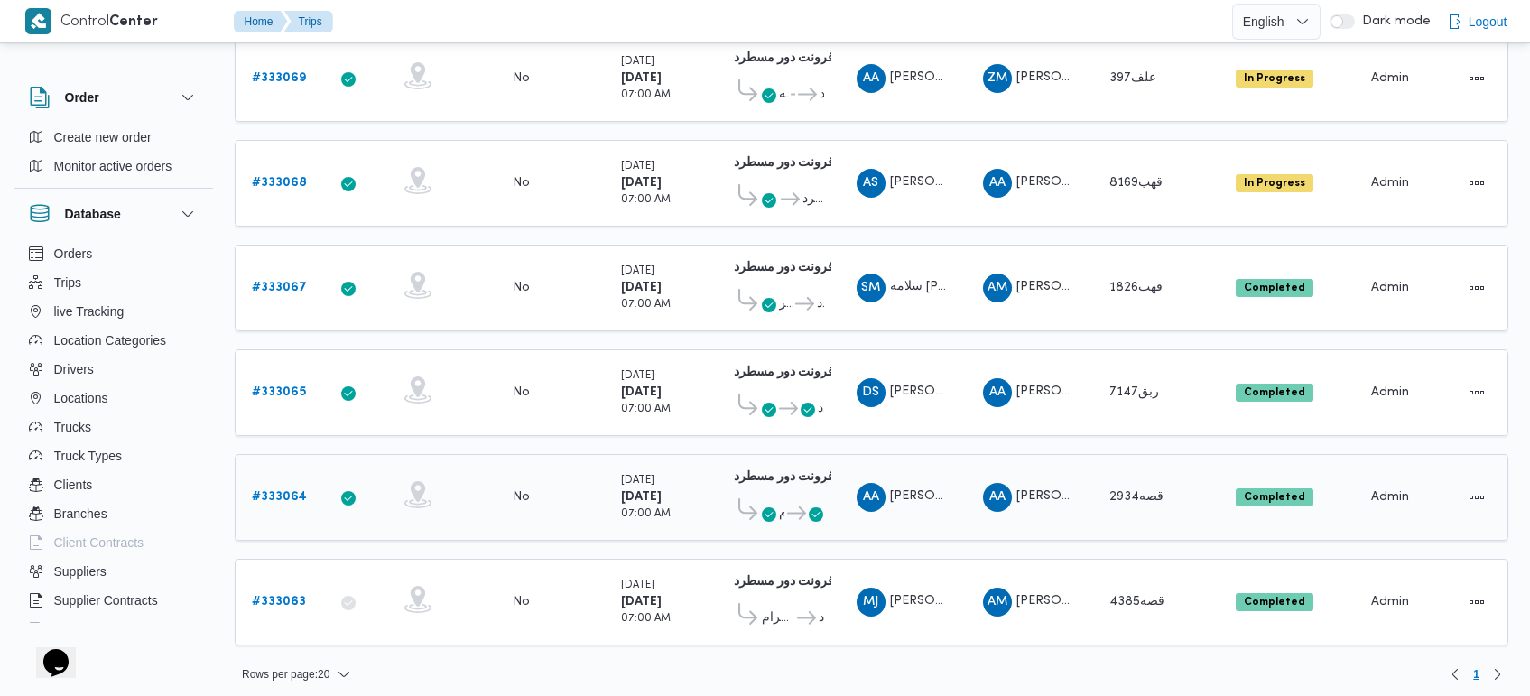
click at [794, 506] on icon at bounding box center [796, 513] width 19 height 14
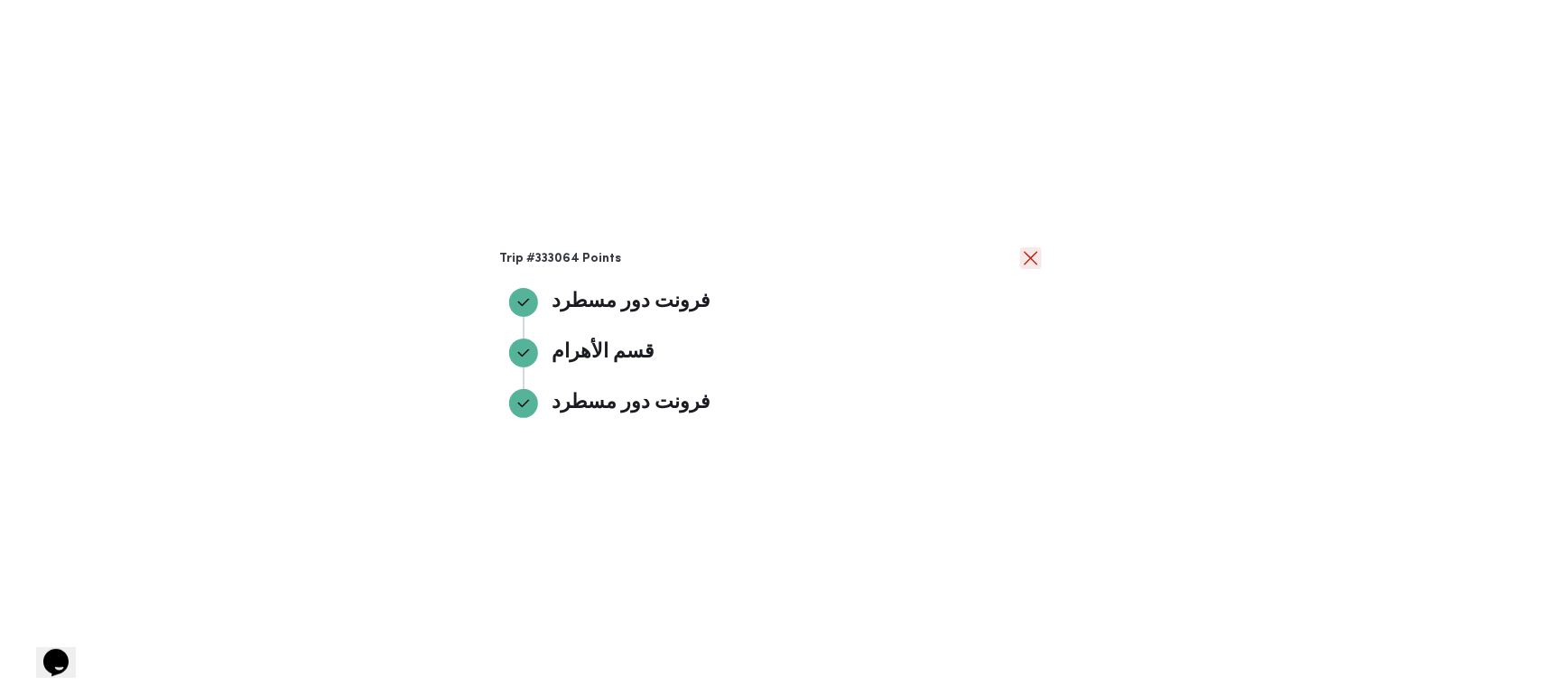
click at [1027, 248] on button "close" at bounding box center [1031, 258] width 22 height 22
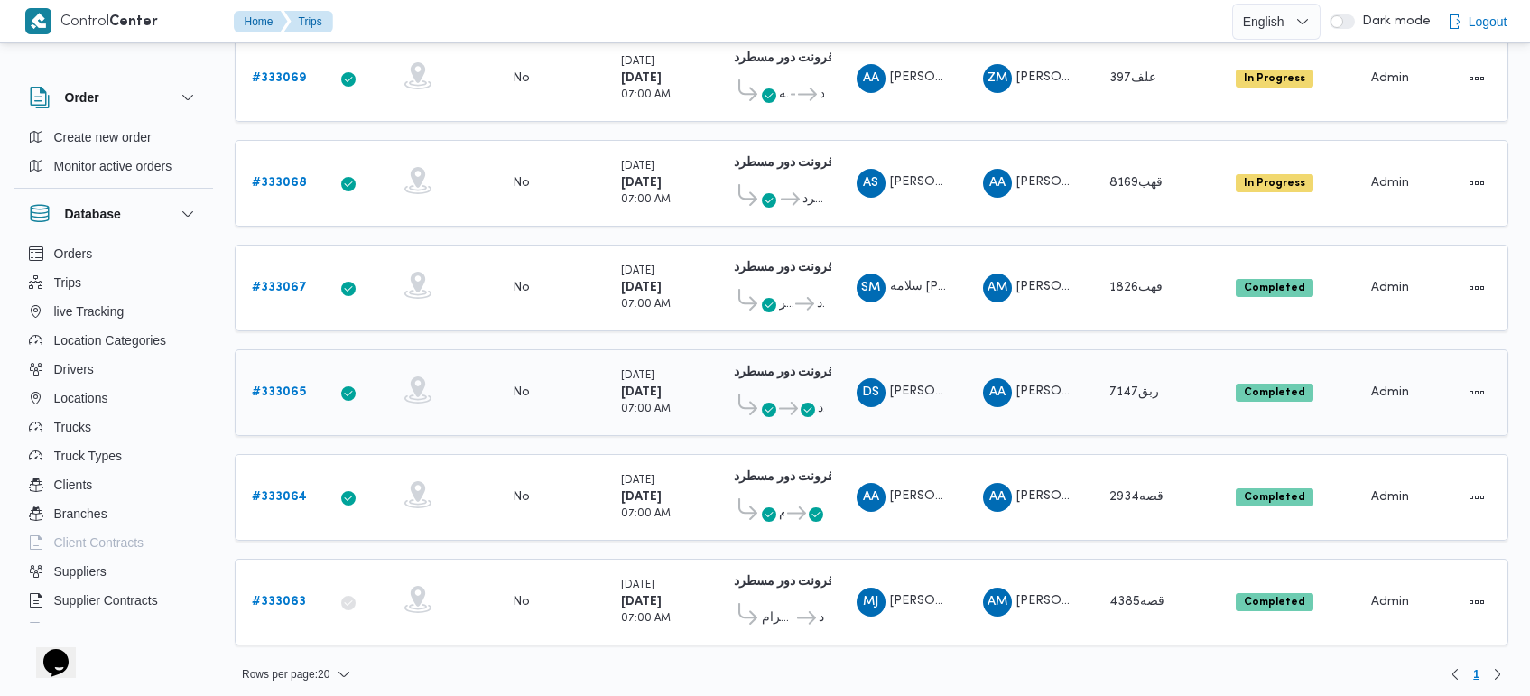
click at [774, 403] on icon at bounding box center [769, 410] width 14 height 14
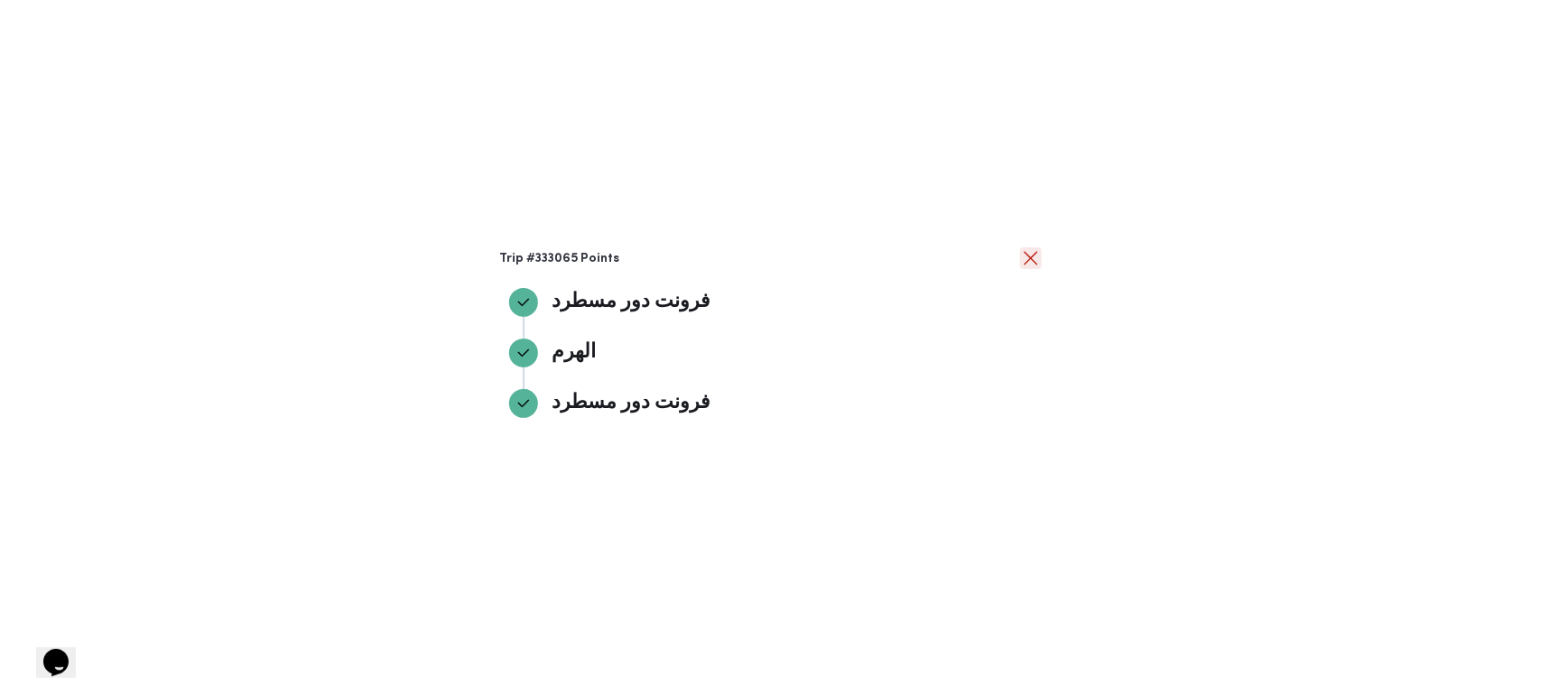
click at [1026, 262] on button "close" at bounding box center [1031, 258] width 22 height 22
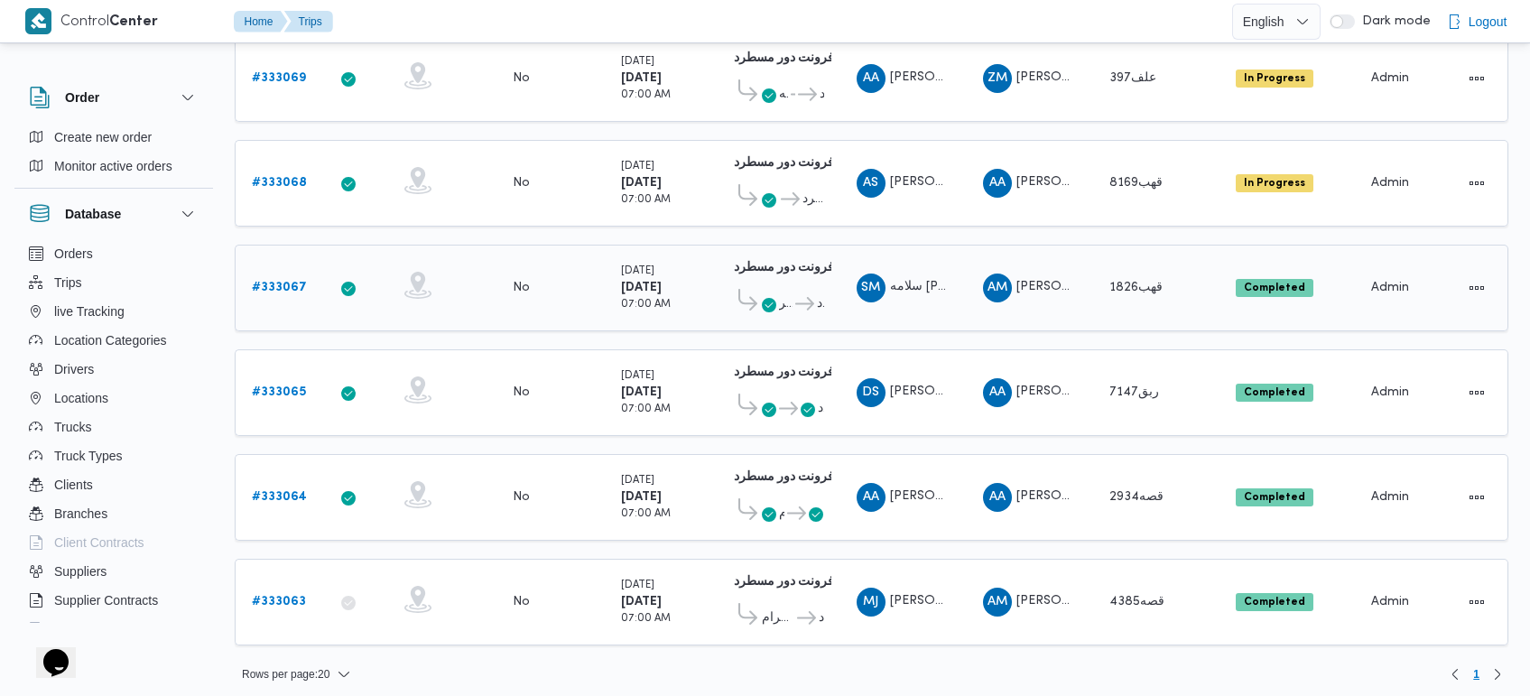
click at [767, 302] on icon at bounding box center [769, 305] width 14 height 14
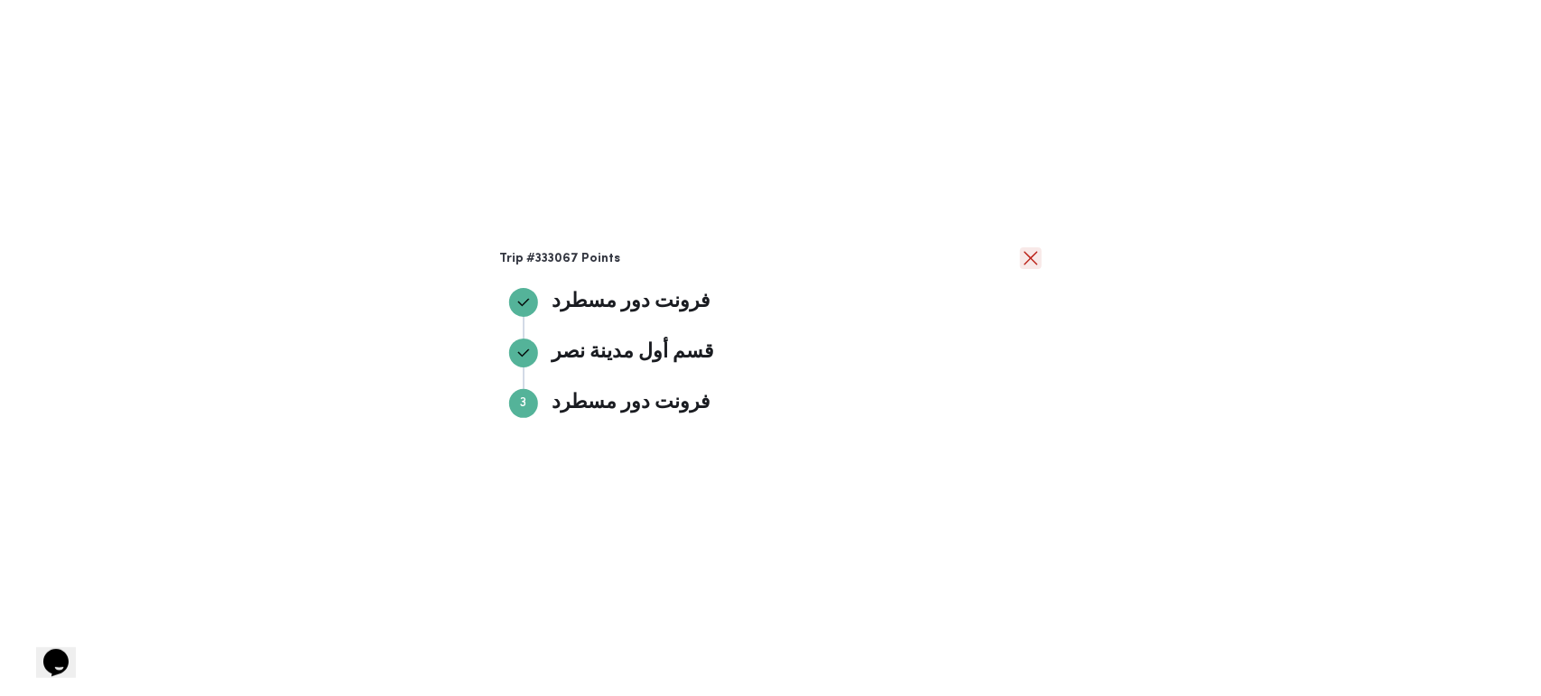
click at [1026, 260] on button "close" at bounding box center [1031, 258] width 22 height 22
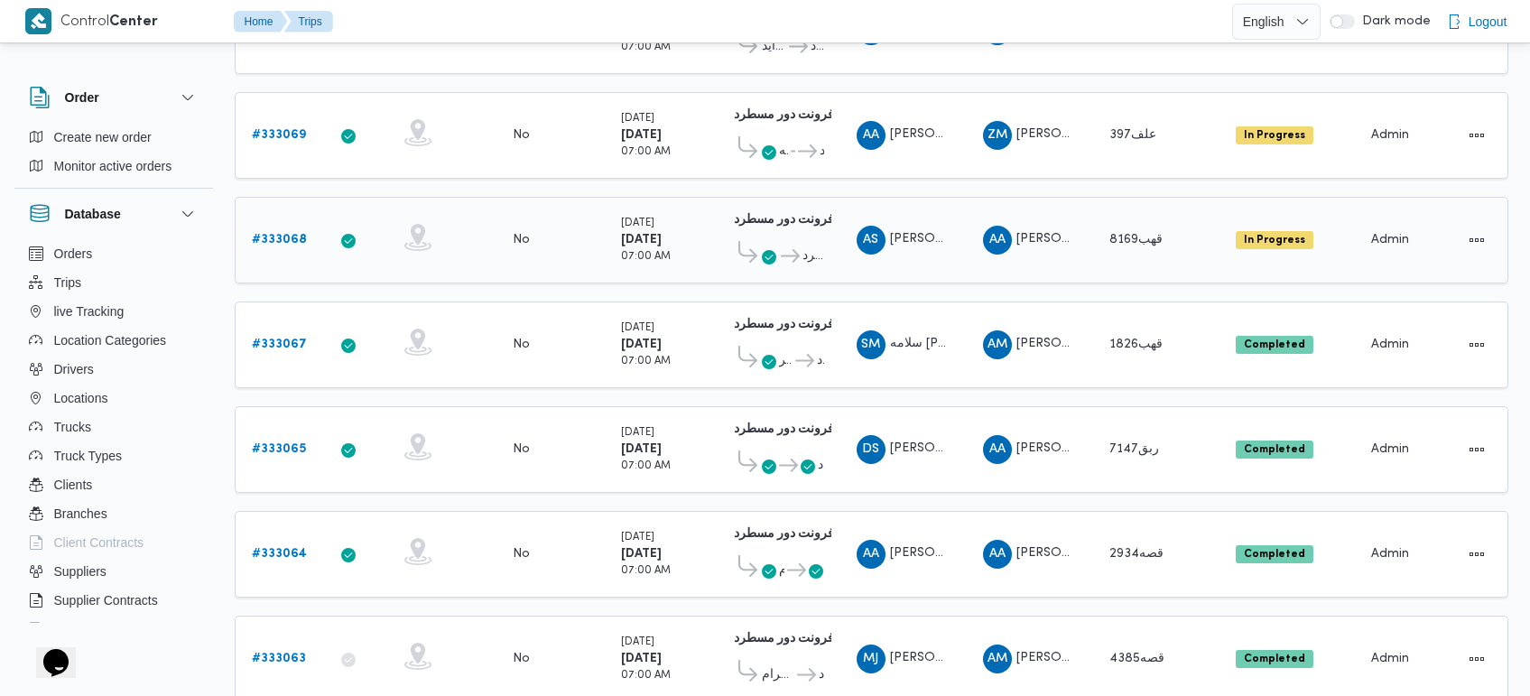
scroll to position [242, 0]
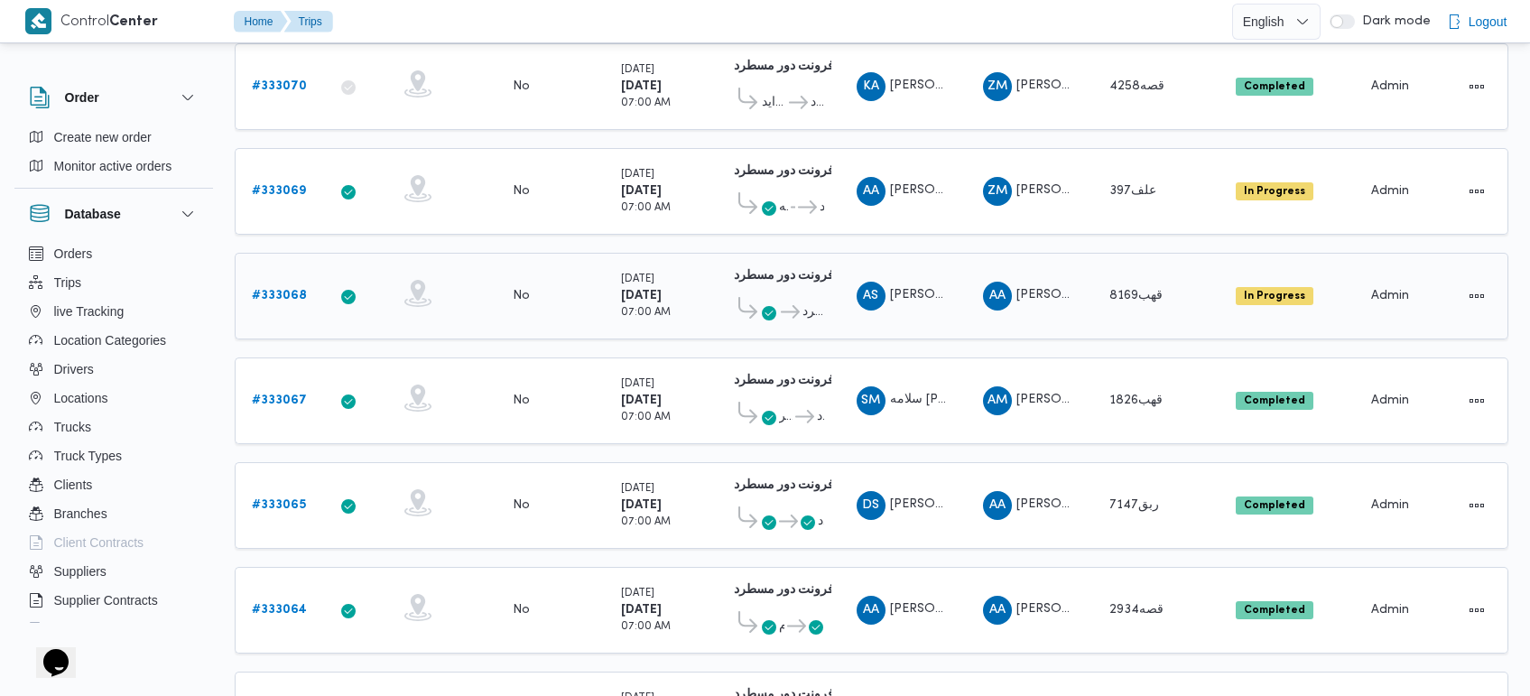
click at [784, 305] on icon at bounding box center [790, 312] width 19 height 14
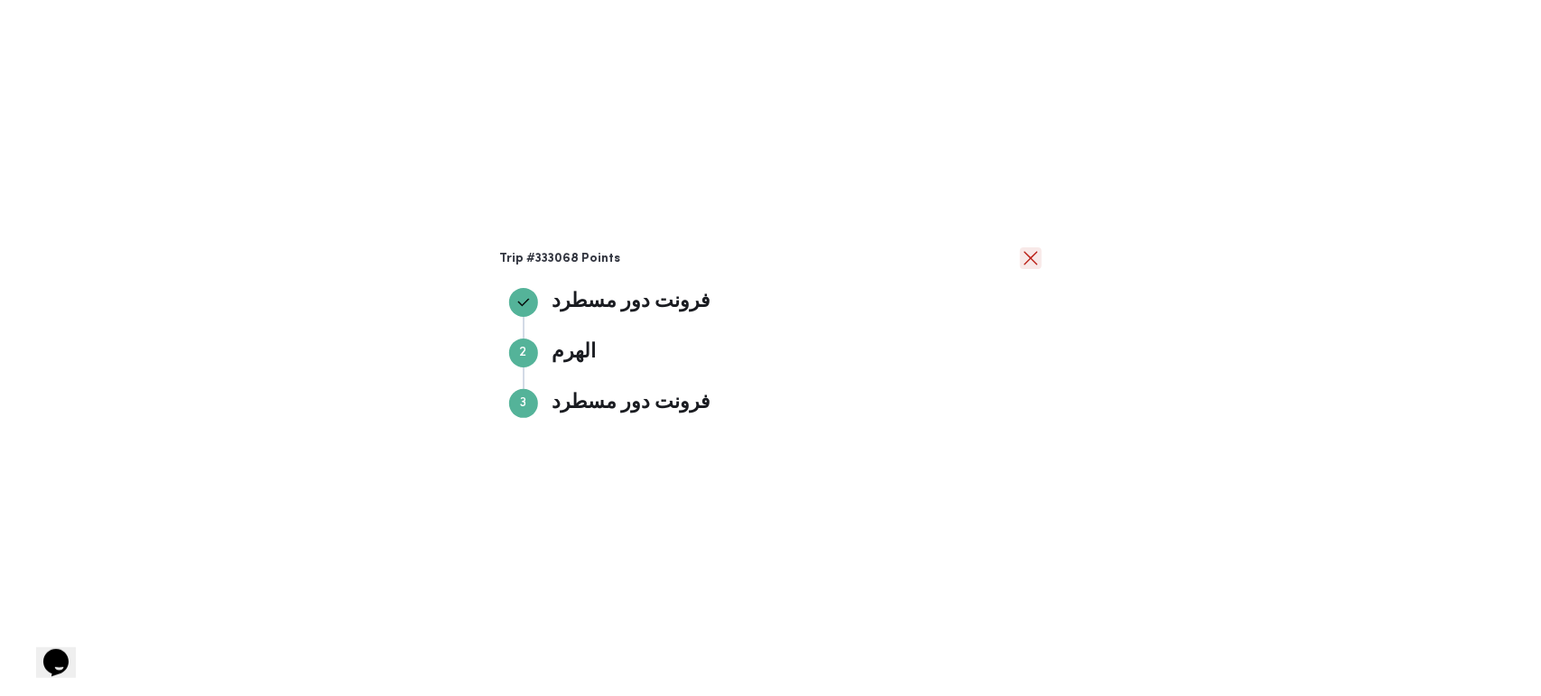
click at [1032, 260] on button "close" at bounding box center [1031, 258] width 22 height 22
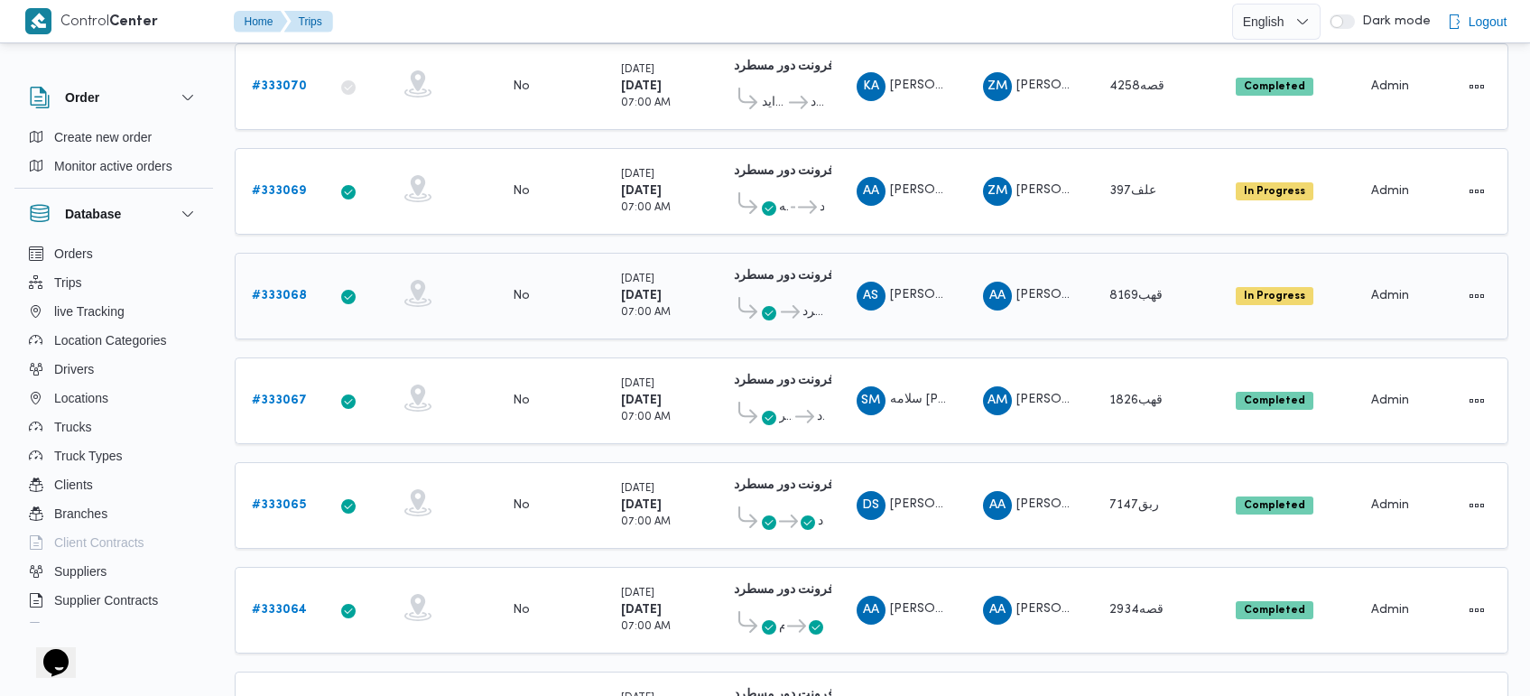
scroll to position [129, 0]
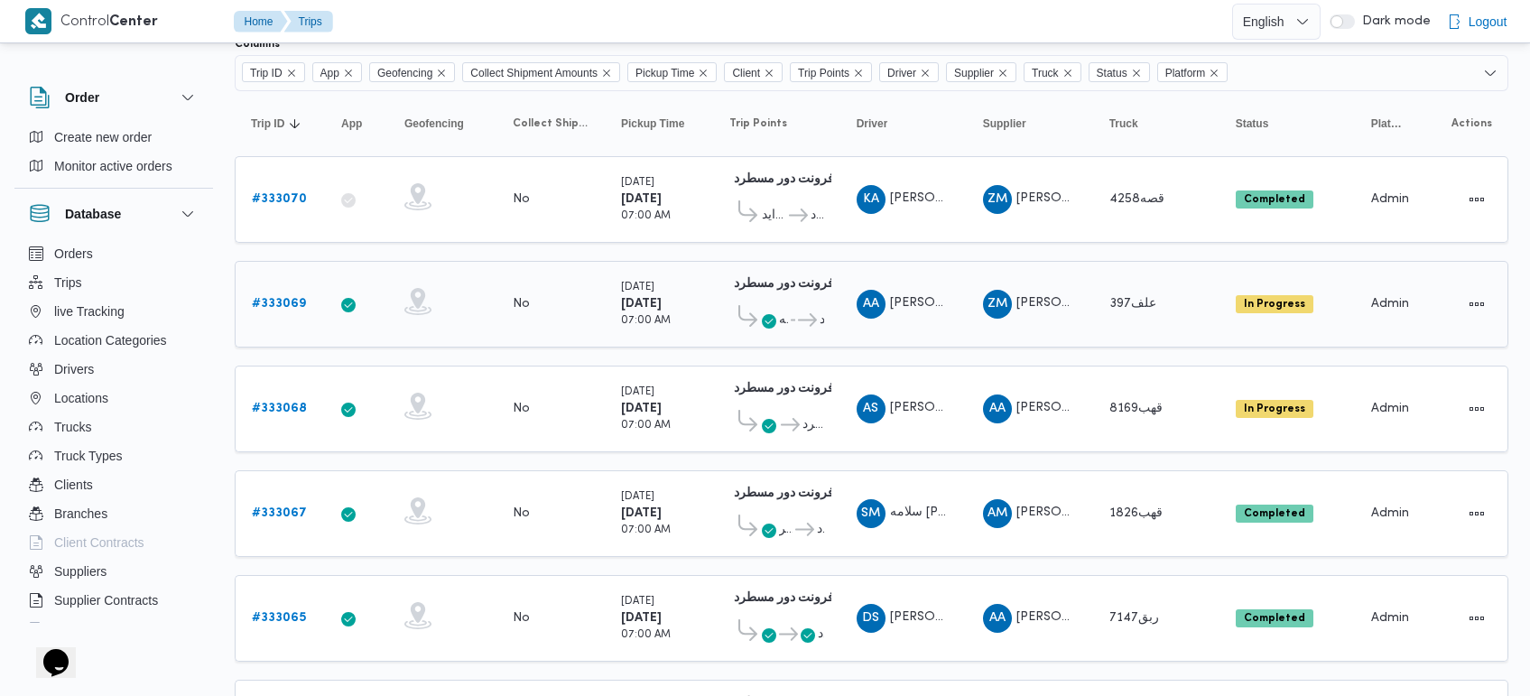
click at [781, 318] on span "هايبر وان السلمانيه" at bounding box center [783, 321] width 9 height 22
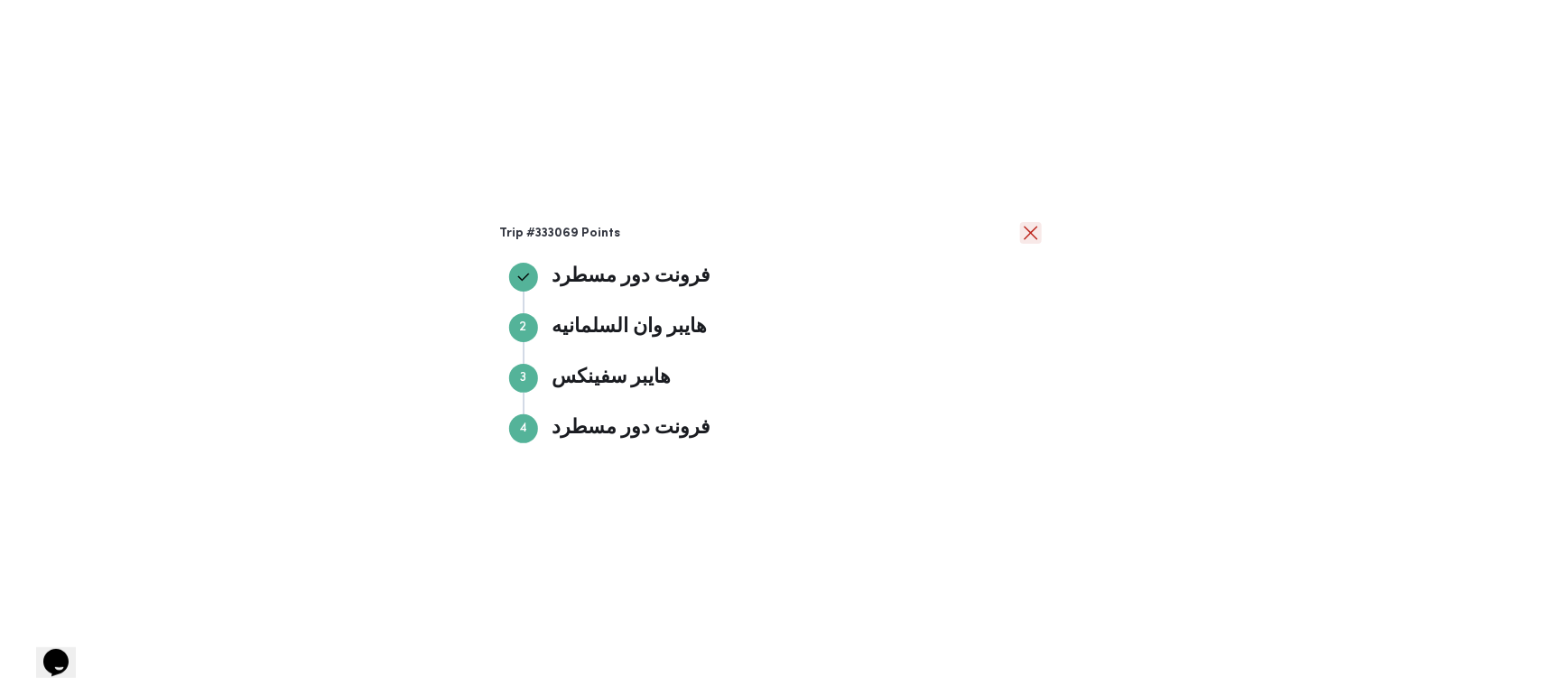
click at [1034, 223] on button "close" at bounding box center [1031, 233] width 22 height 22
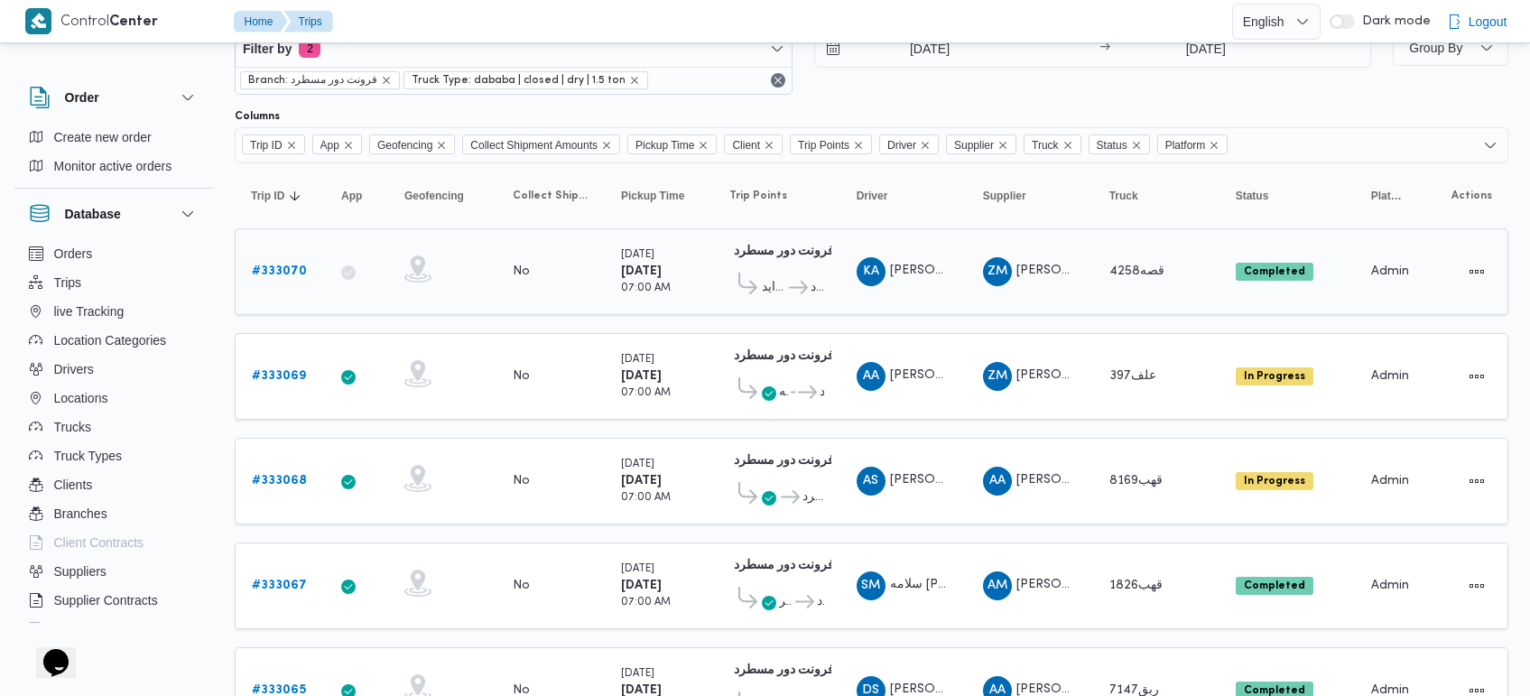
scroll to position [16, 0]
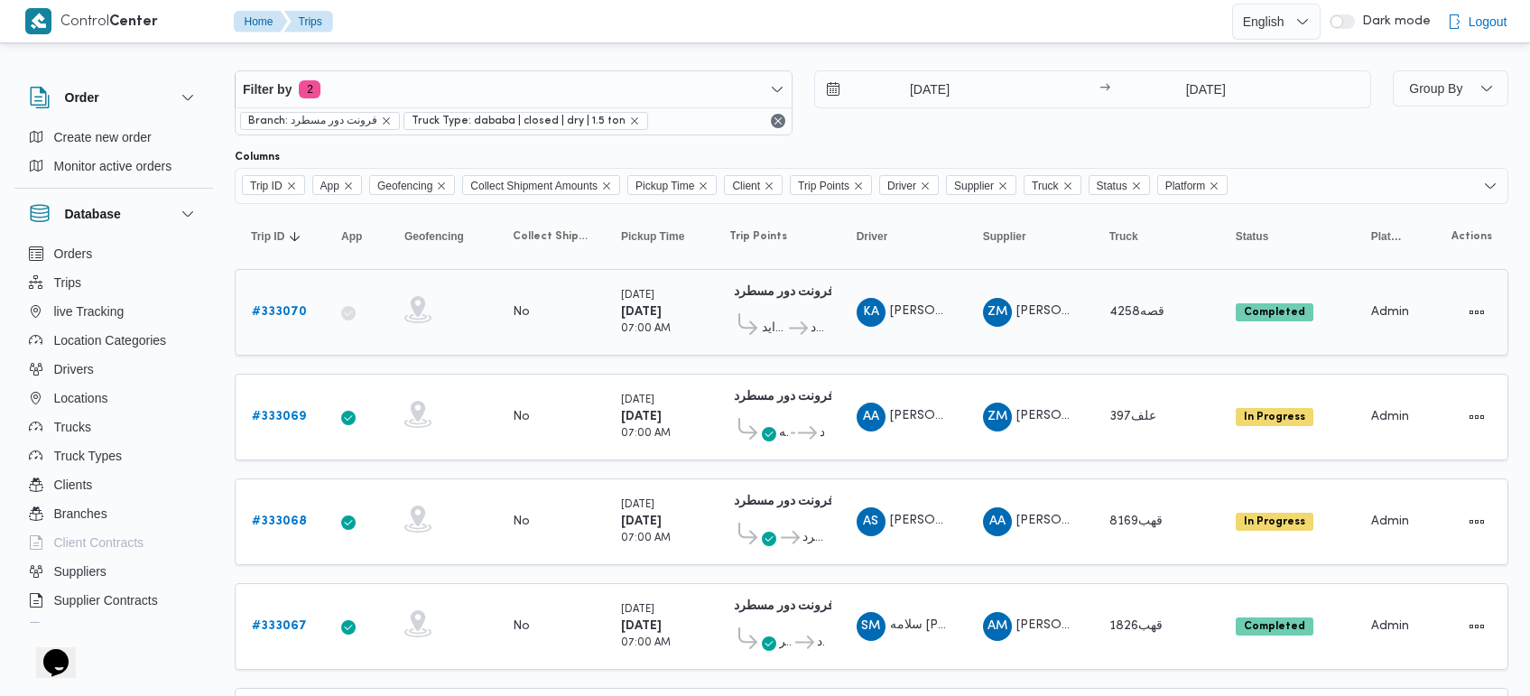
click at [784, 326] on span "قسم الشيخ زايد" at bounding box center [774, 329] width 24 height 22
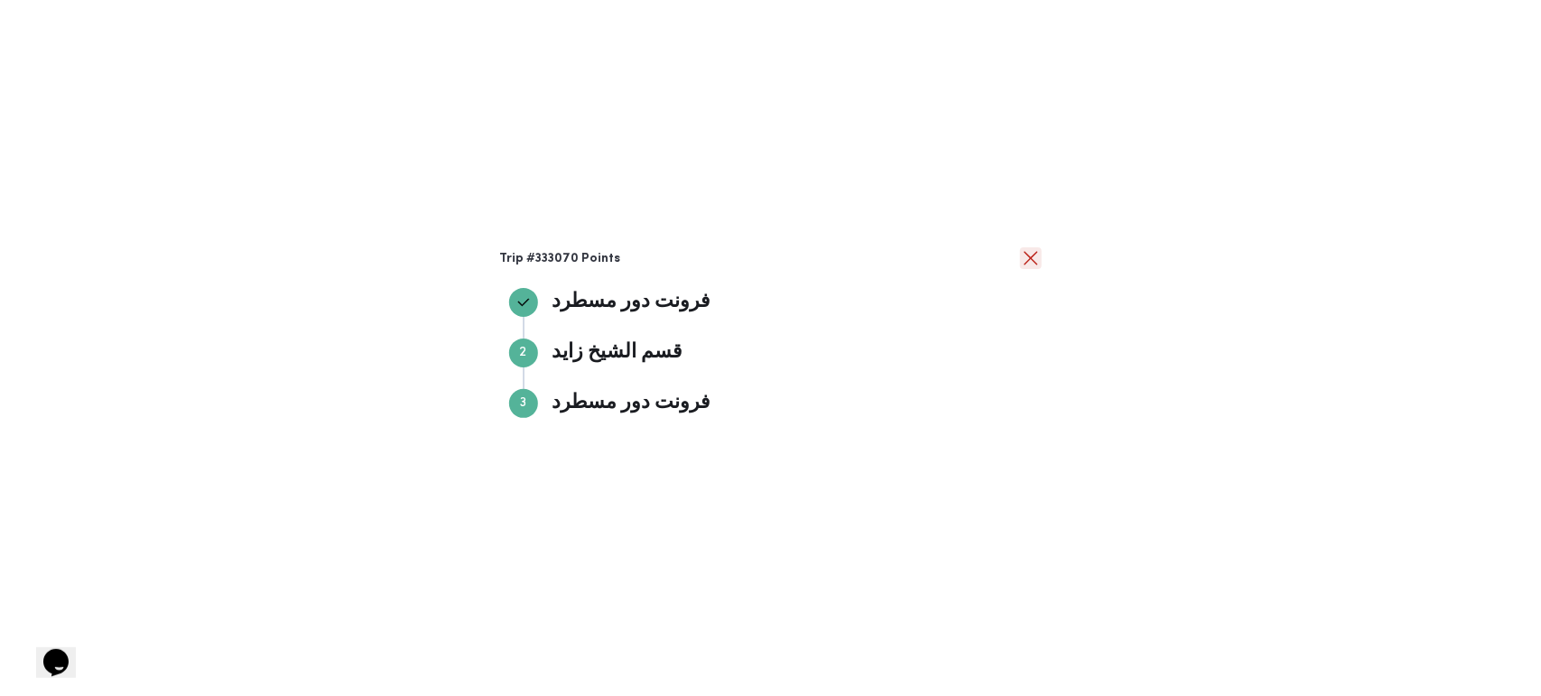
click at [1025, 255] on button "close" at bounding box center [1031, 258] width 22 height 22
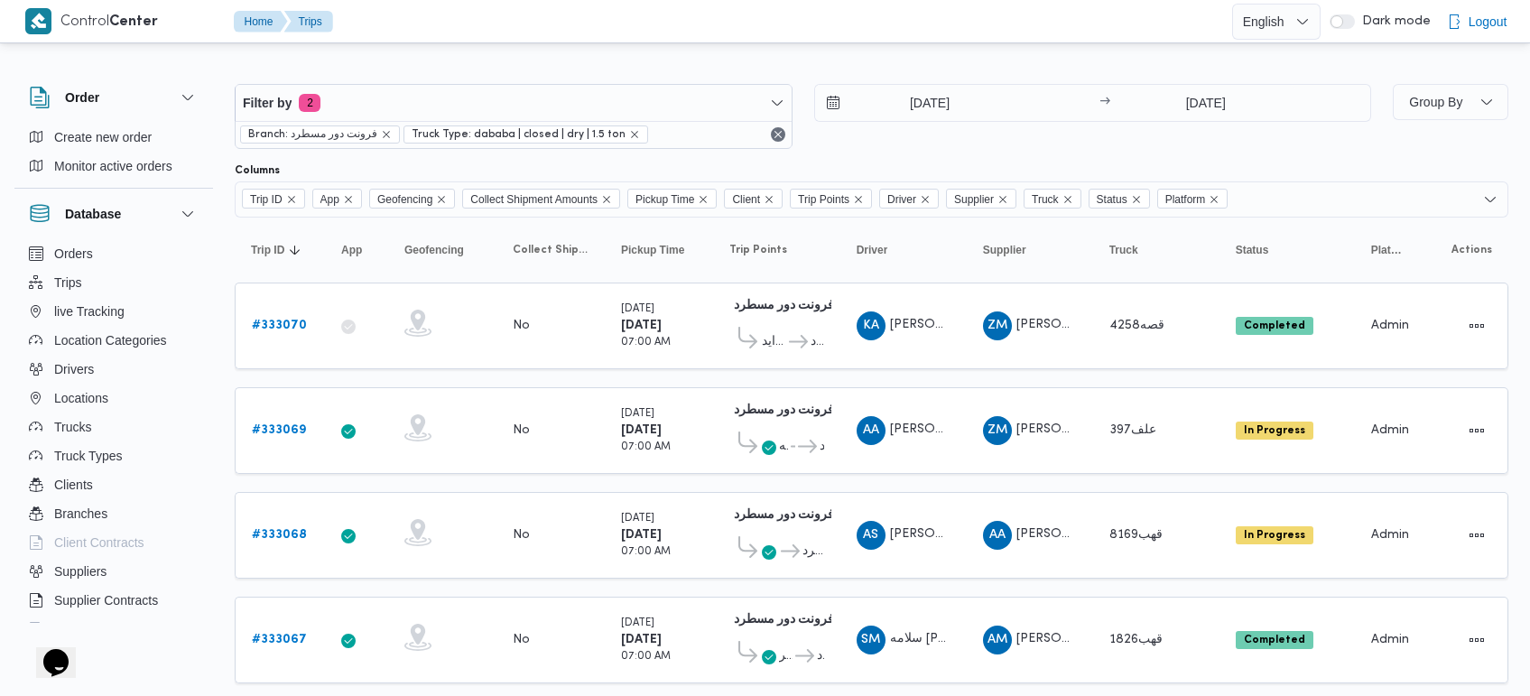
scroll to position [0, 0]
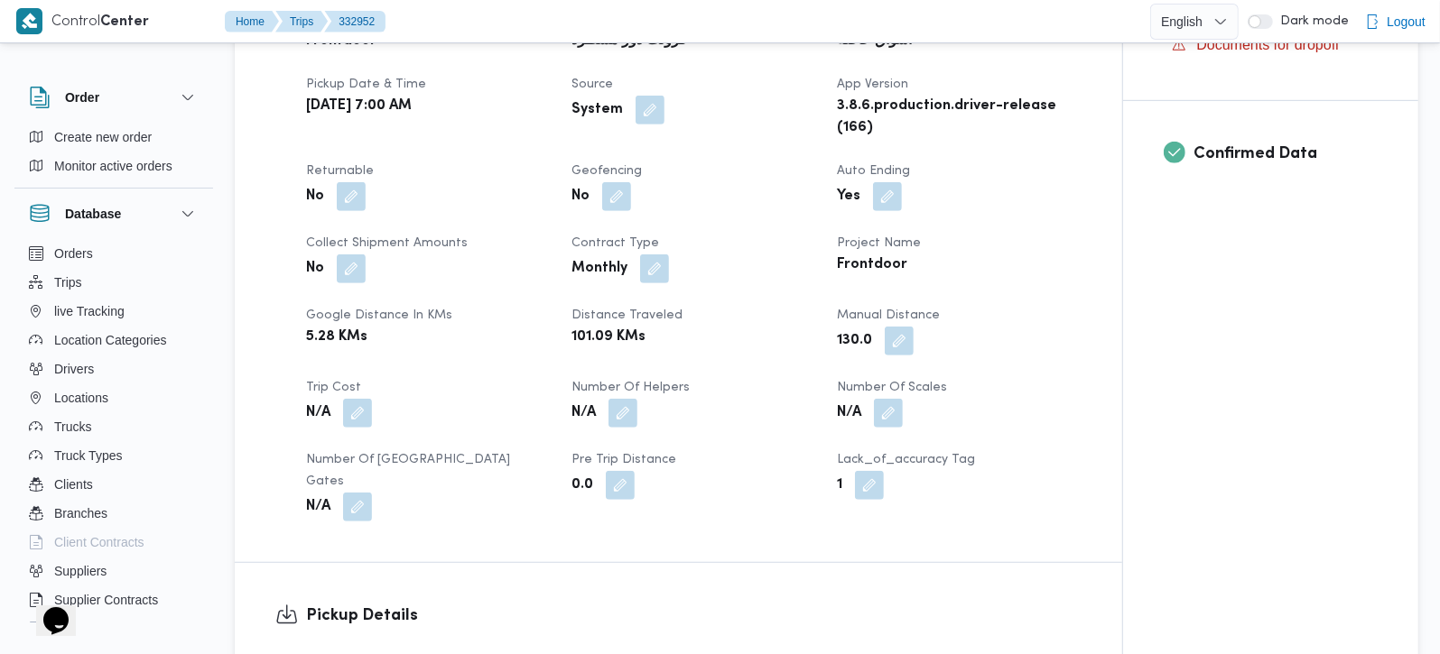
scroll to position [636, 0]
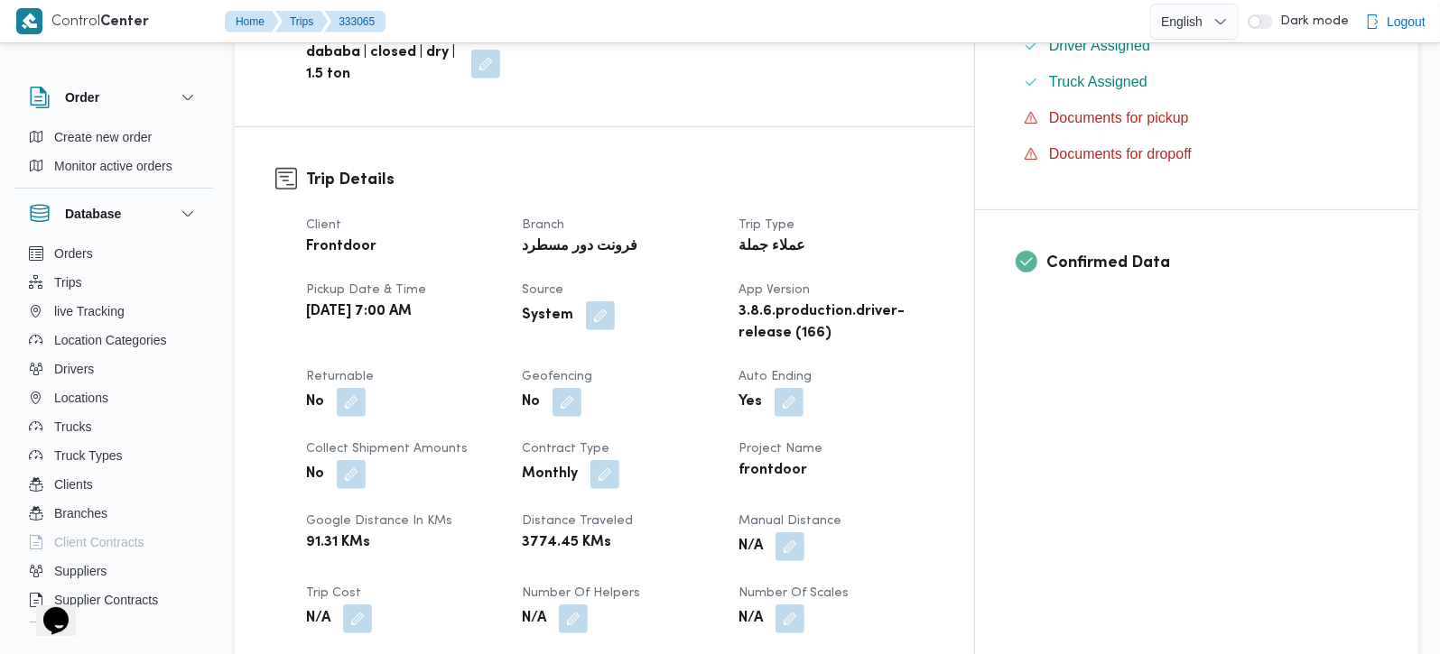
scroll to position [636, 0]
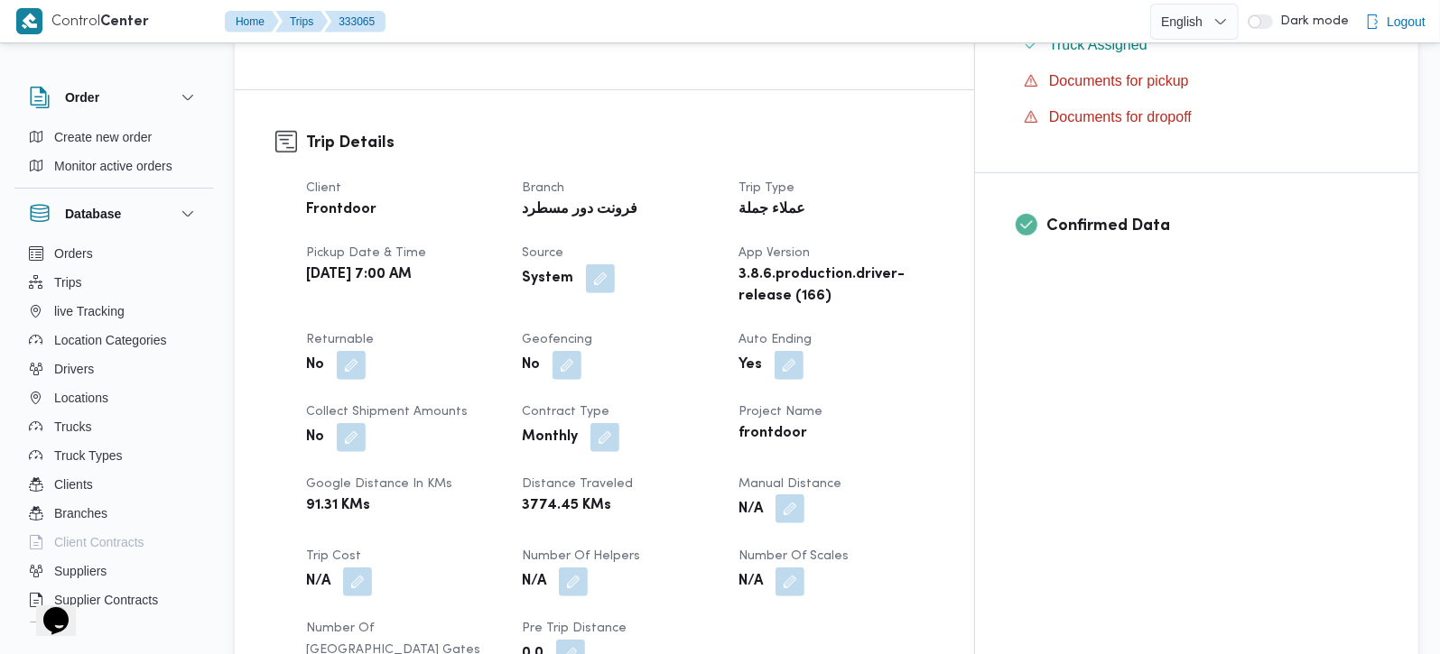
click at [804, 495] on button "button" at bounding box center [789, 509] width 29 height 29
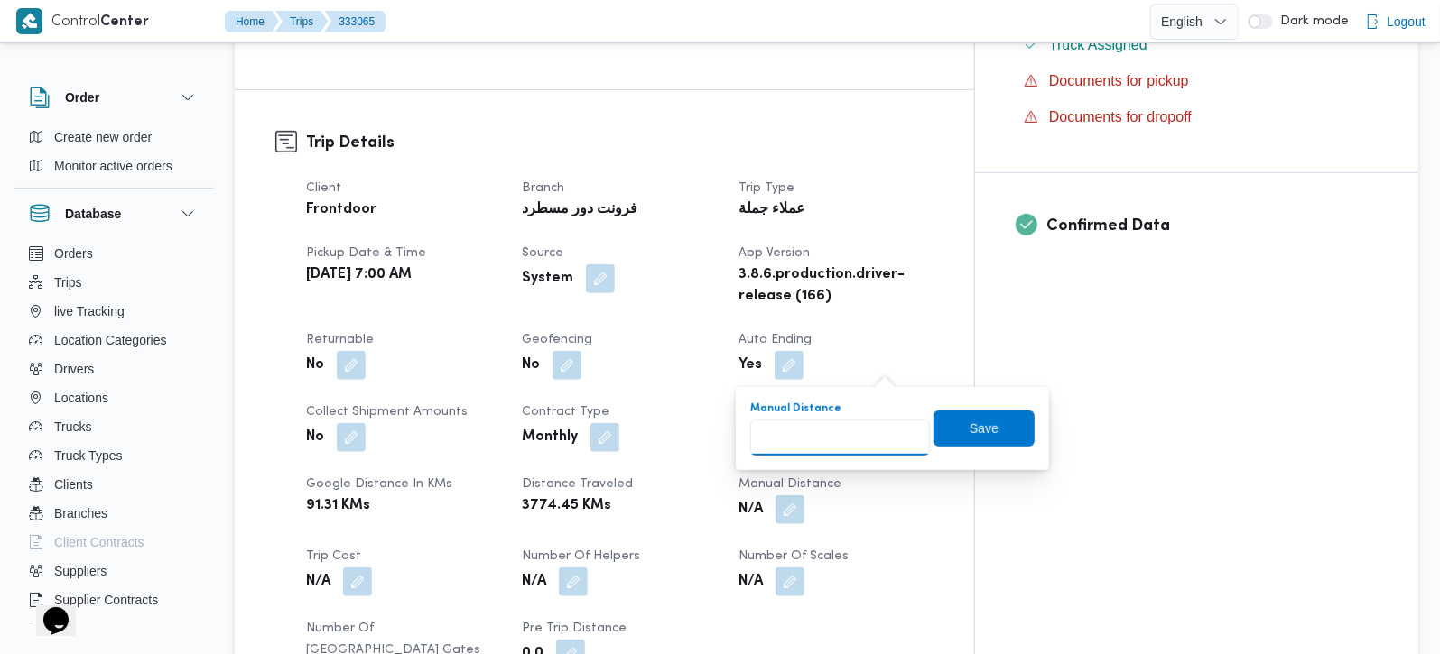
click at [844, 436] on input "Manual Distance" at bounding box center [840, 438] width 180 height 36
type input "110"
click at [956, 443] on span "Save" at bounding box center [983, 428] width 101 height 36
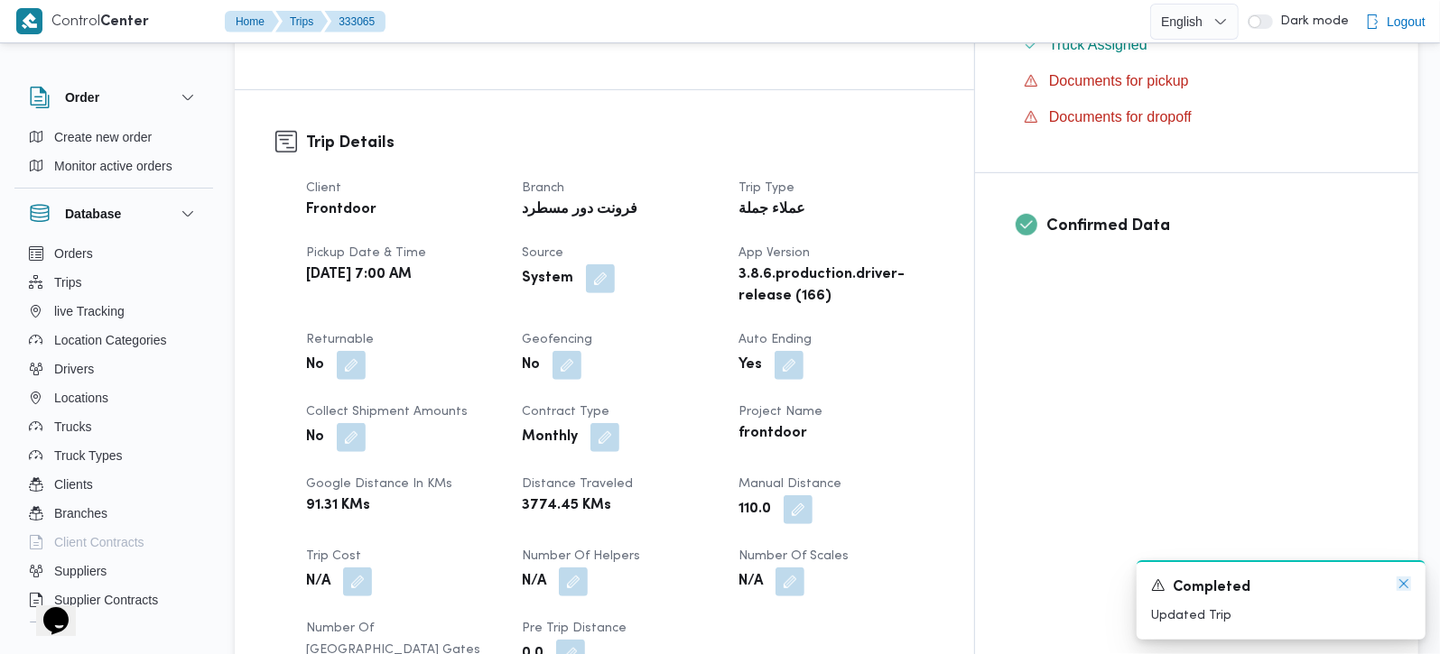
click at [1403, 586] on icon "Dismiss toast" at bounding box center [1403, 584] width 9 height 9
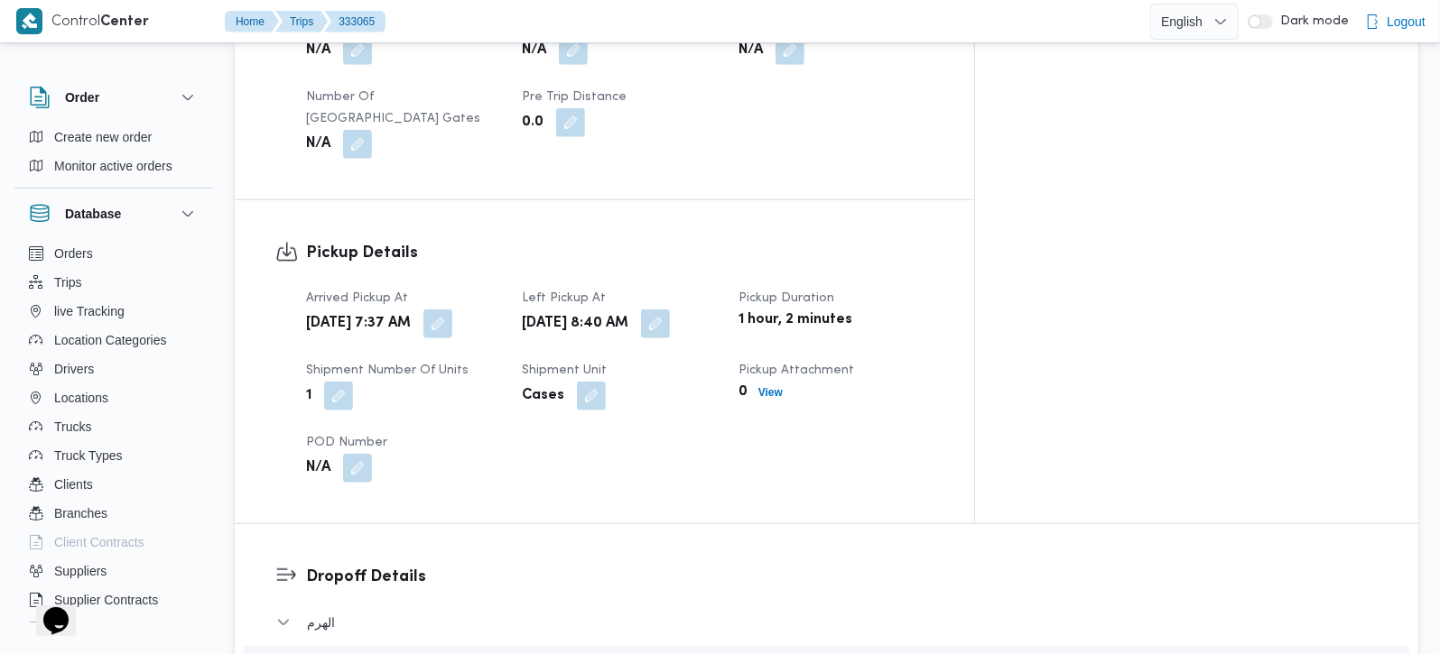
scroll to position [1487, 0]
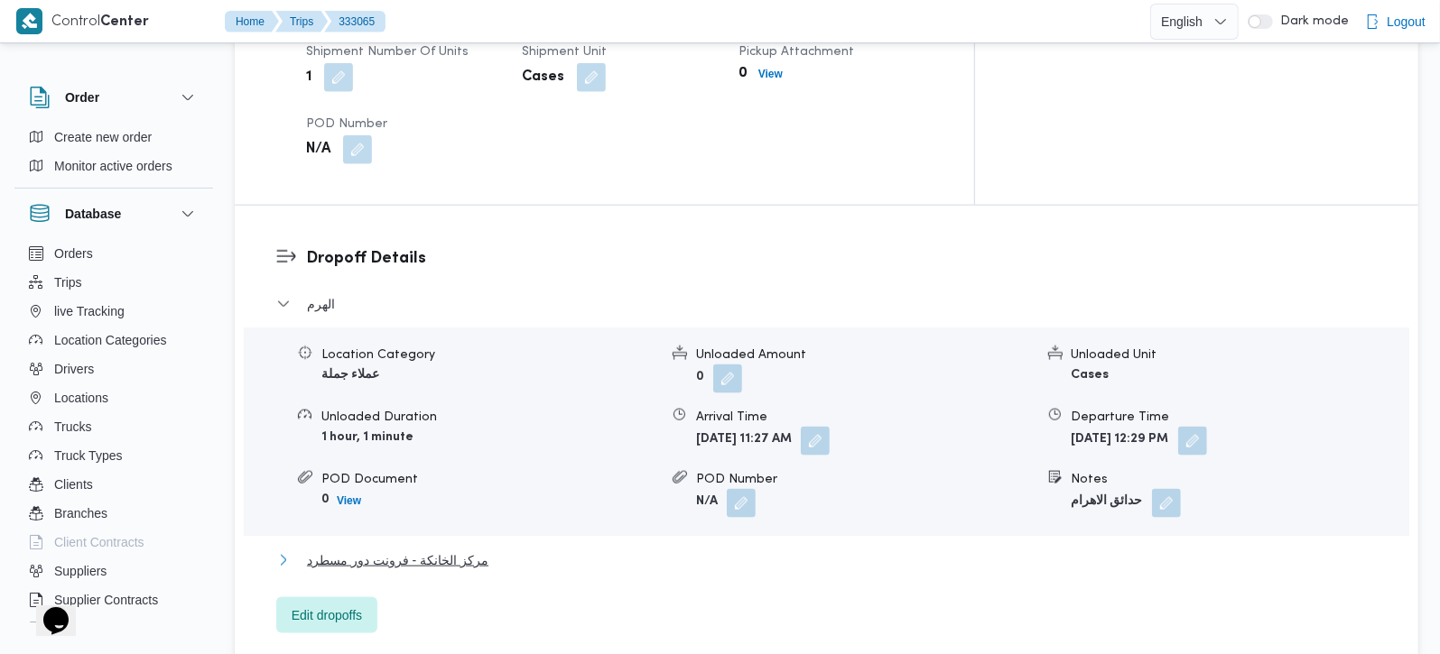
click at [447, 550] on span "مركز الخانكة - فرونت دور مسطرد" at bounding box center [397, 561] width 181 height 22
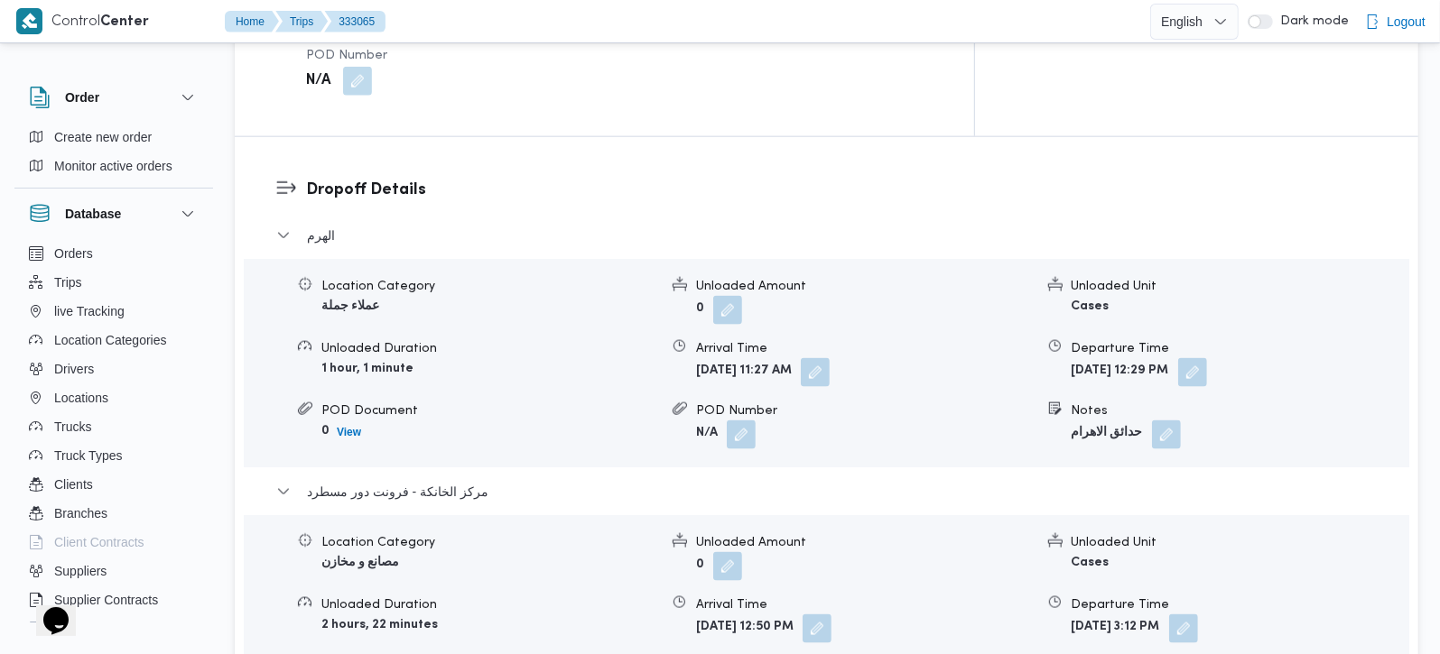
scroll to position [1592, 0]
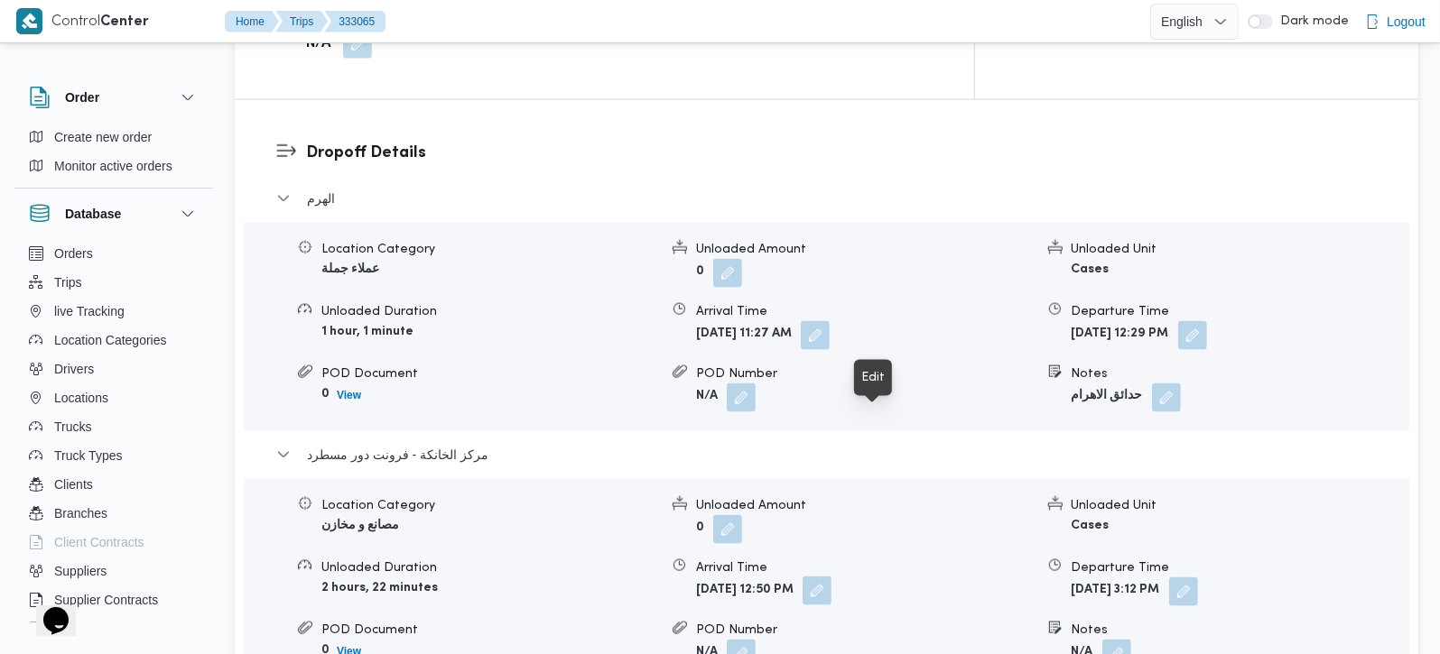
click at [831, 577] on button "button" at bounding box center [816, 591] width 29 height 29
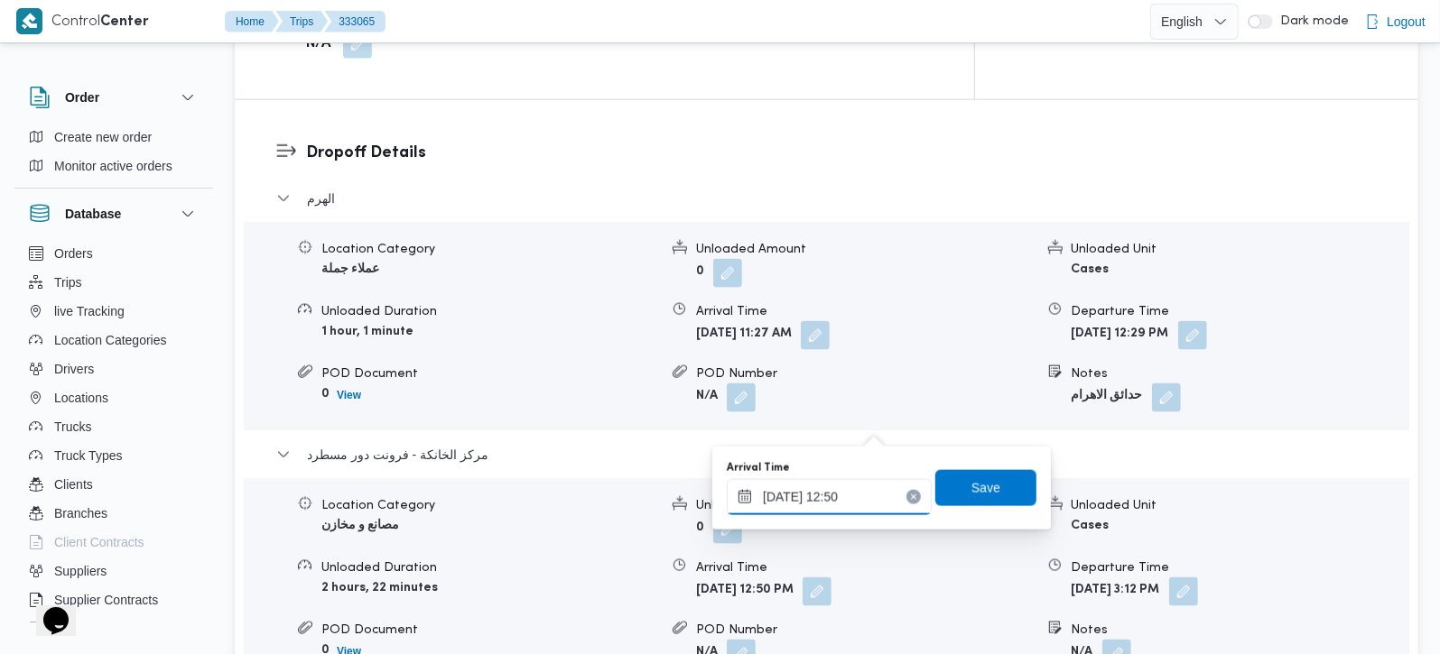
click at [828, 501] on input "[DATE] 12:50" at bounding box center [829, 497] width 205 height 36
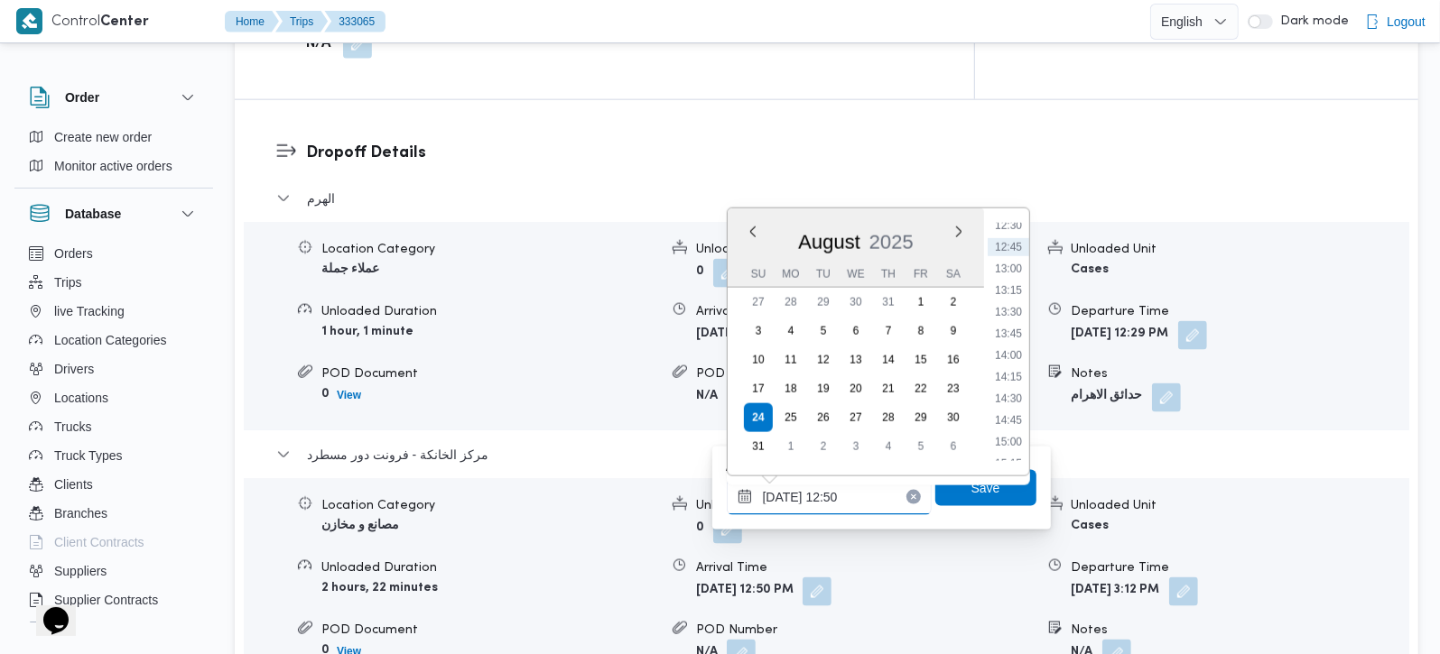
scroll to position [1195, 0]
click at [1007, 336] on li "15:00" at bounding box center [1009, 337] width 42 height 18
type input "[DATE] 15:00"
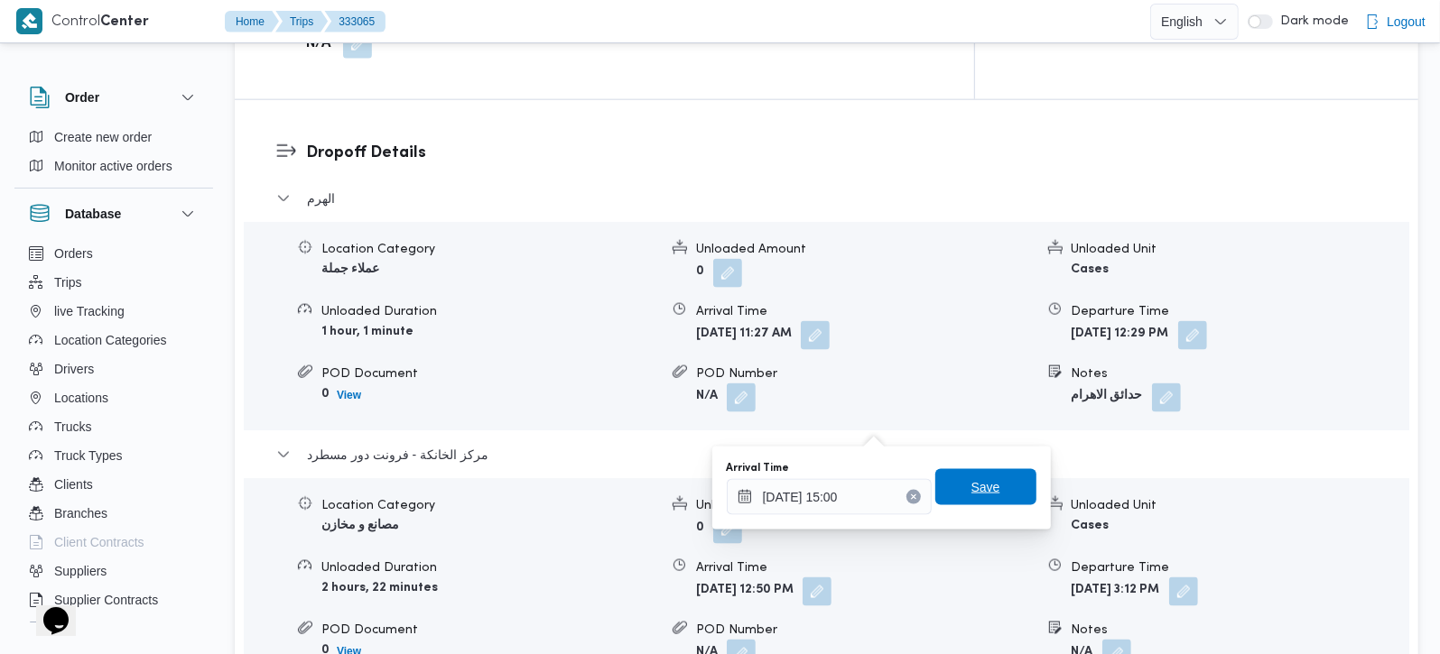
click at [961, 477] on span "Save" at bounding box center [985, 487] width 101 height 36
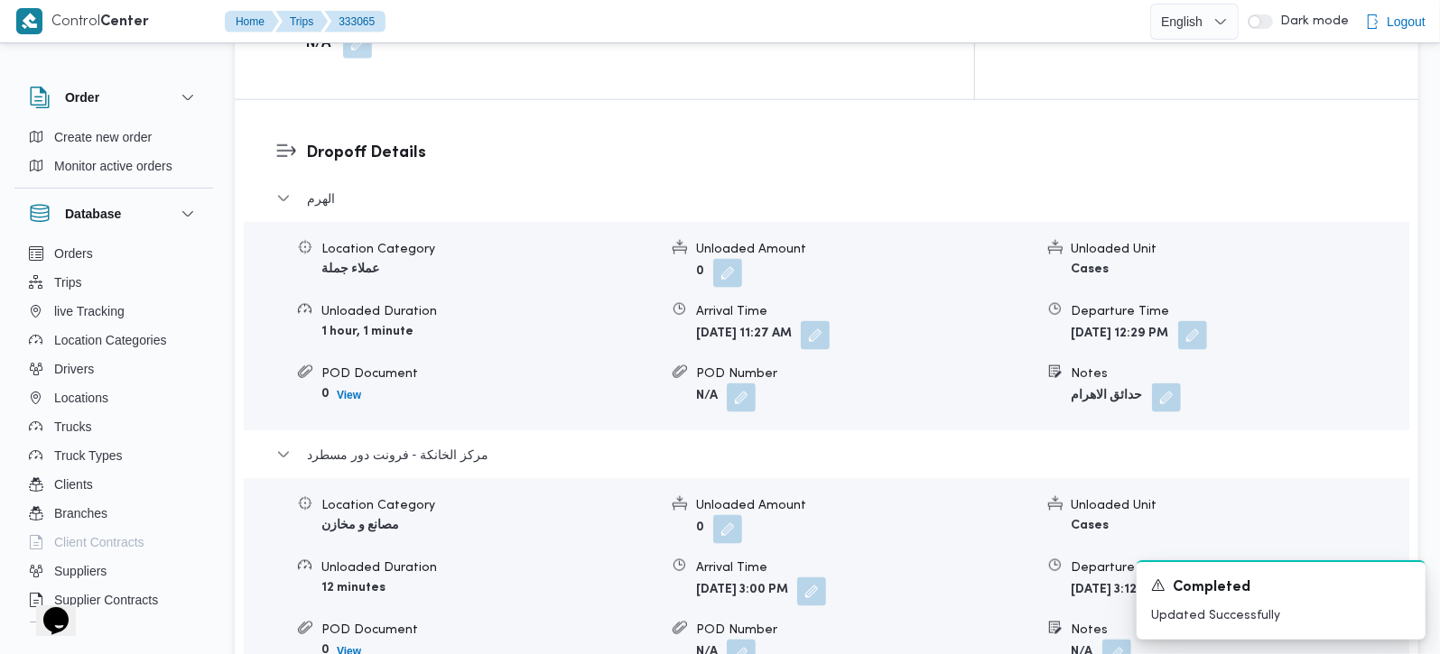
scroll to position [1487, 0]
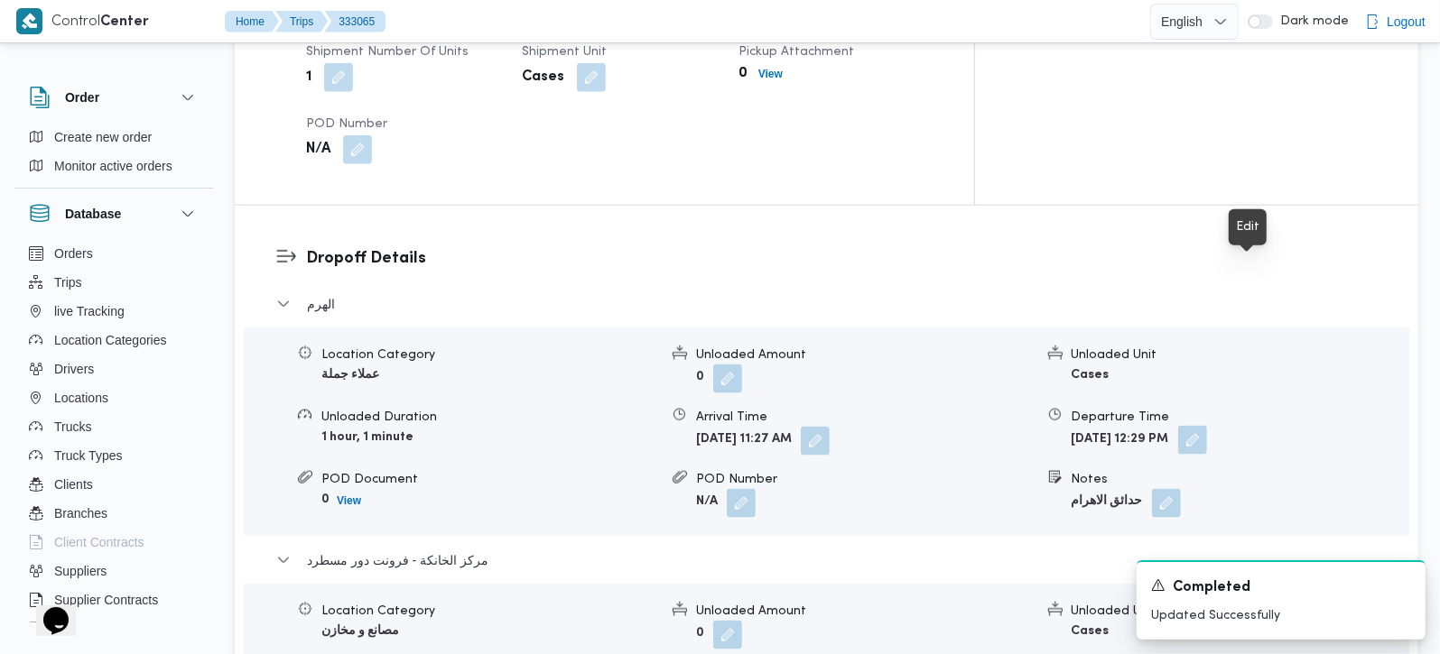
click at [1207, 426] on button "button" at bounding box center [1192, 440] width 29 height 29
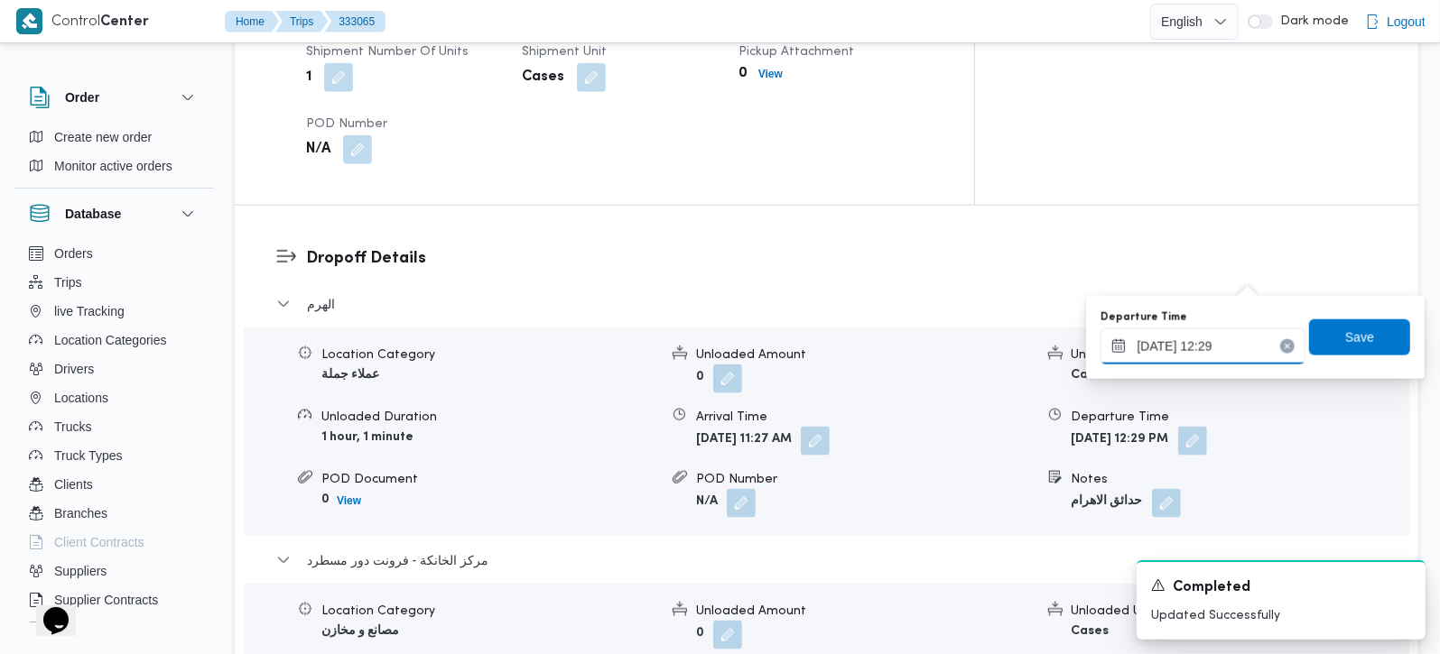
click at [1191, 338] on input "[DATE] 12:29" at bounding box center [1202, 347] width 205 height 36
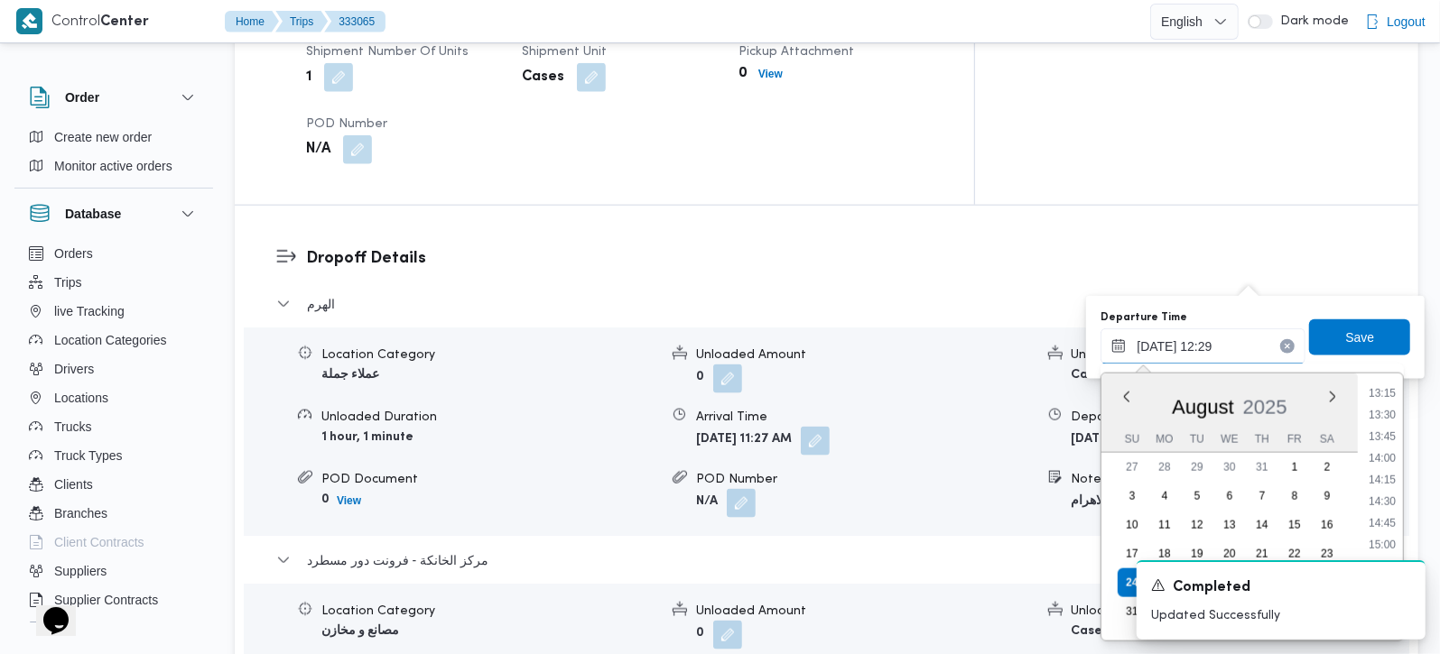
scroll to position [1592, 0]
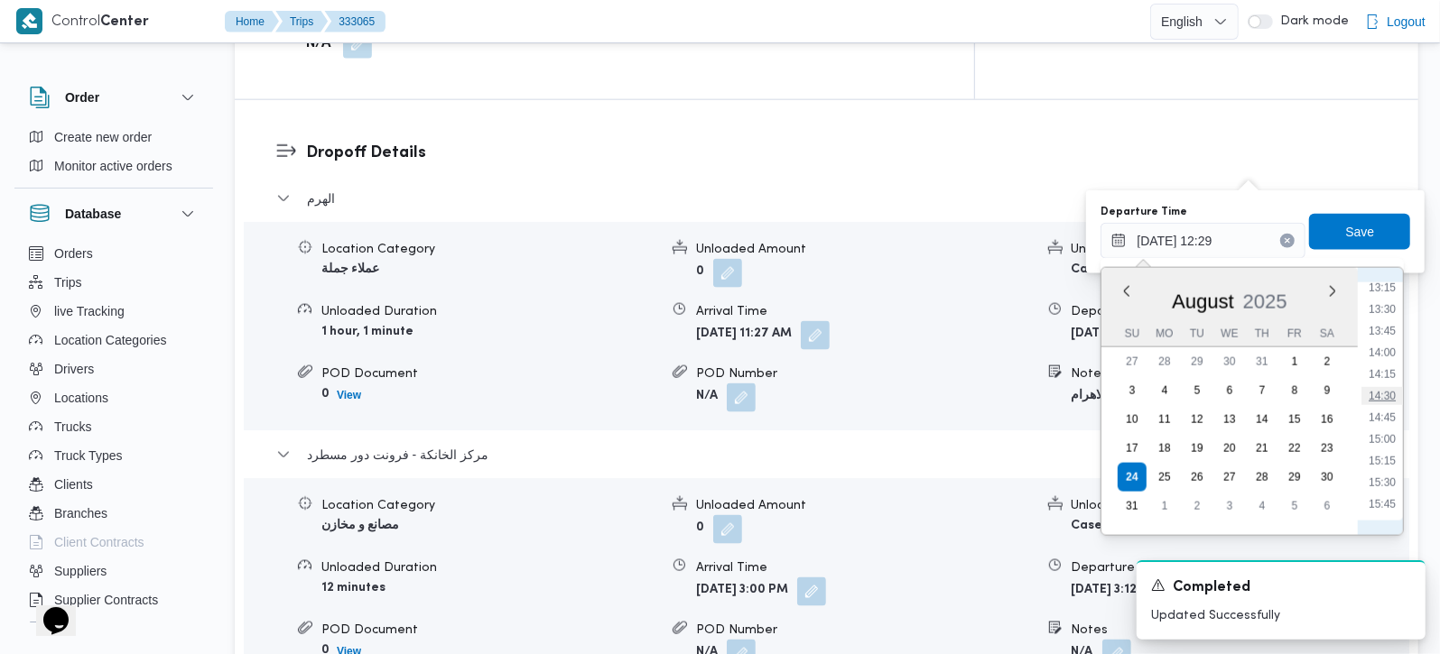
click at [1389, 393] on li "14:30" at bounding box center [1382, 396] width 42 height 18
type input "[DATE] 14:30"
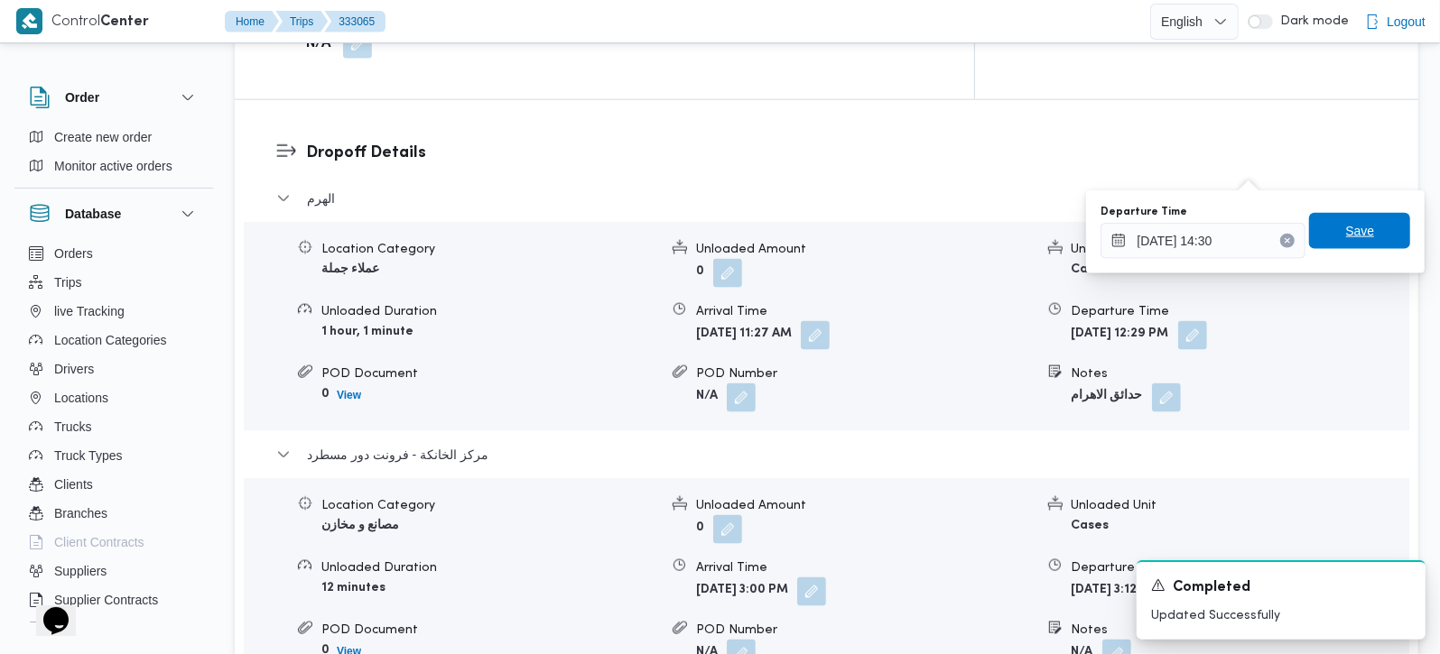
click at [1368, 225] on span "Save" at bounding box center [1359, 231] width 101 height 36
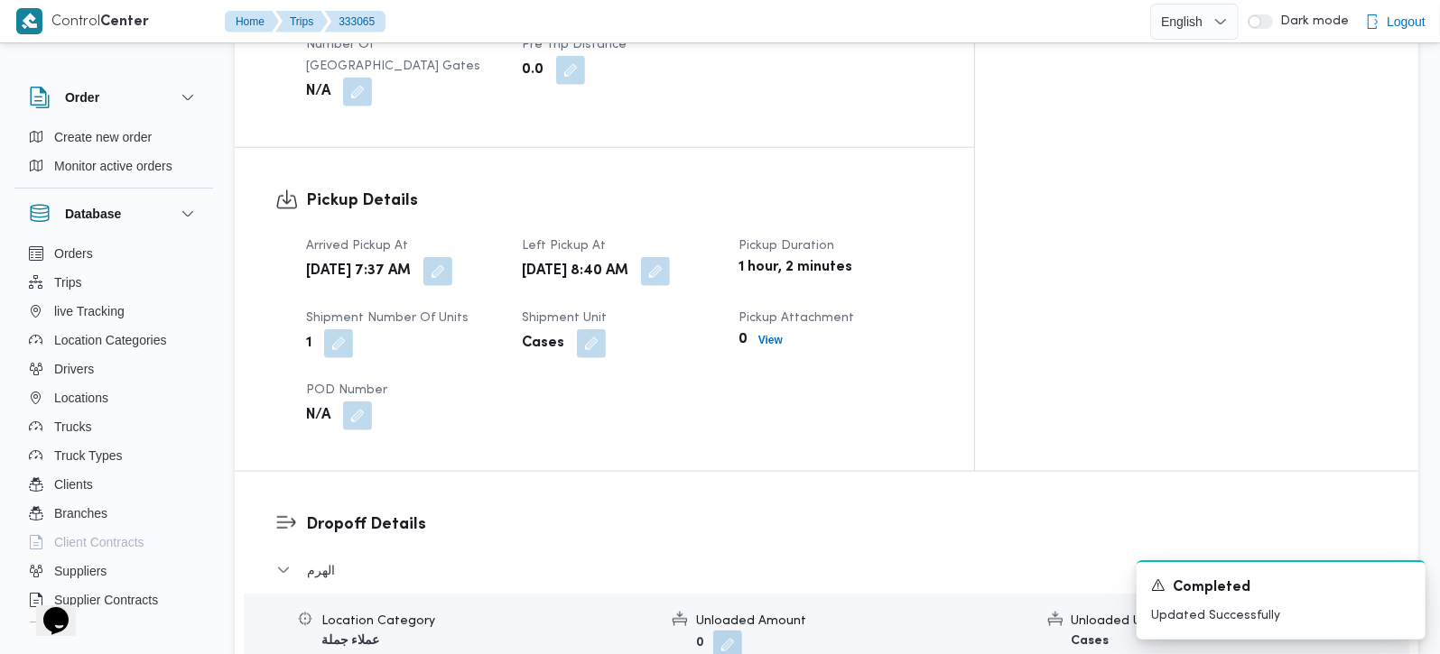
scroll to position [1274, 0]
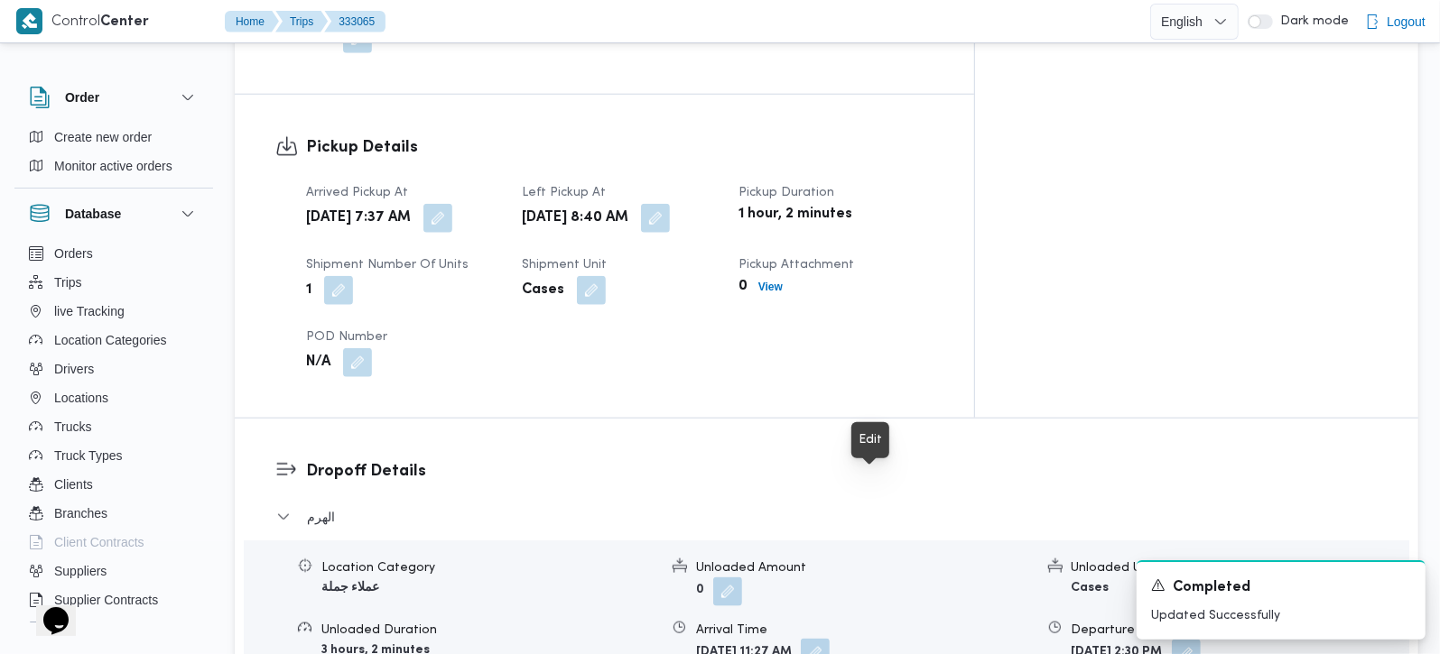
click at [830, 639] on button "button" at bounding box center [815, 653] width 29 height 29
click at [1201, 639] on button "button" at bounding box center [1186, 653] width 29 height 29
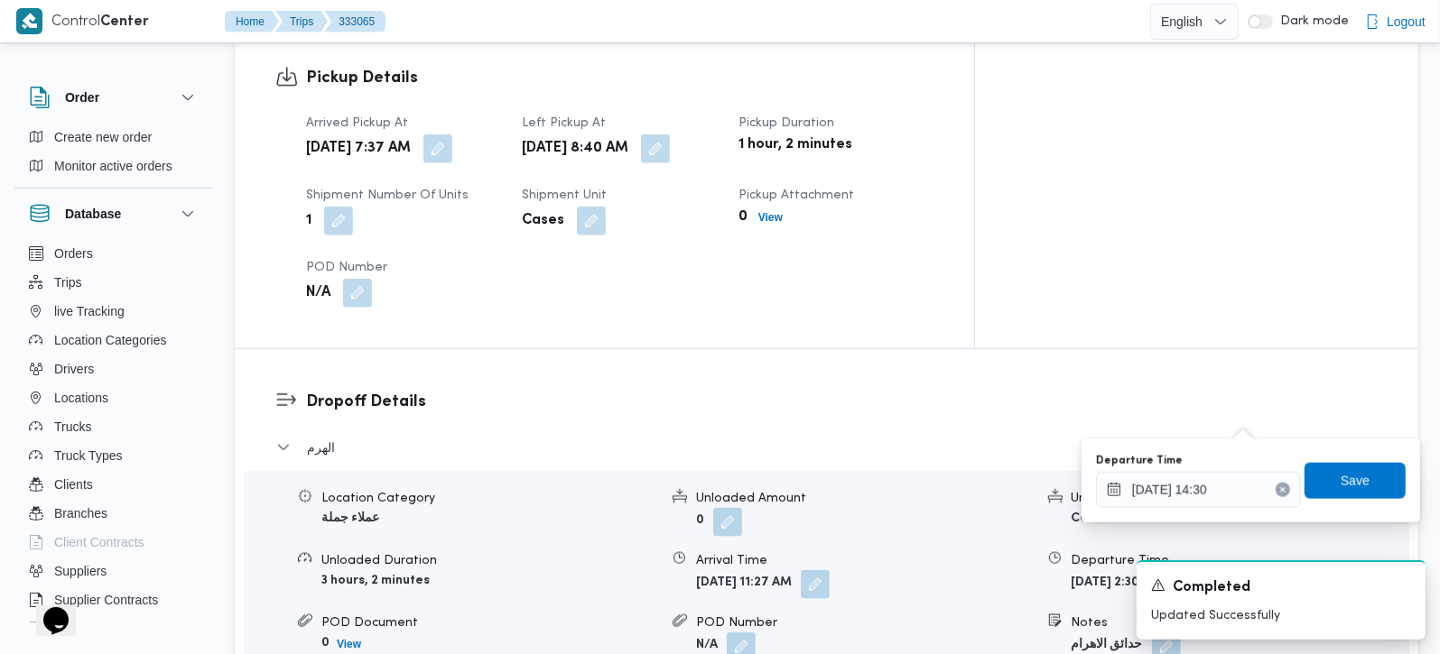
scroll to position [1380, 0]
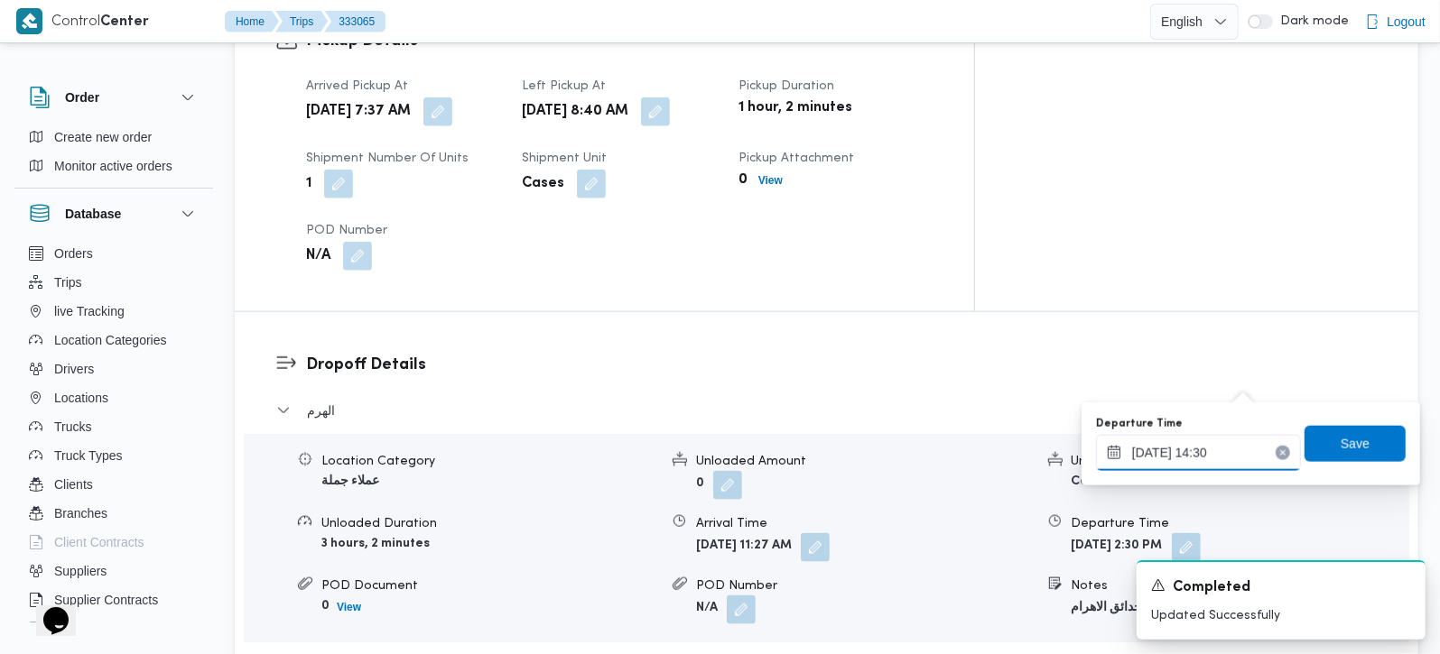
click at [1207, 448] on input "[DATE] 14:30" at bounding box center [1198, 453] width 205 height 36
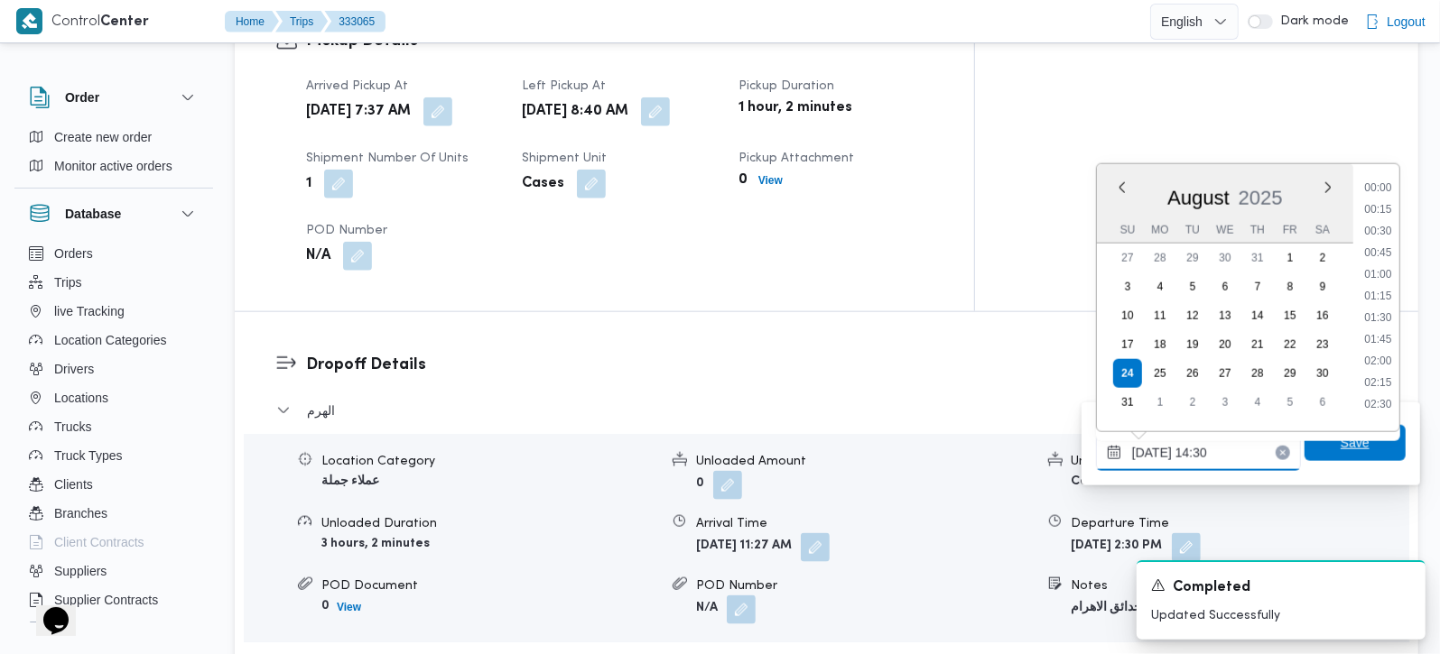
scroll to position [1134, 0]
click at [1387, 290] on li "14:15" at bounding box center [1378, 289] width 42 height 18
type input "[DATE] 14:15"
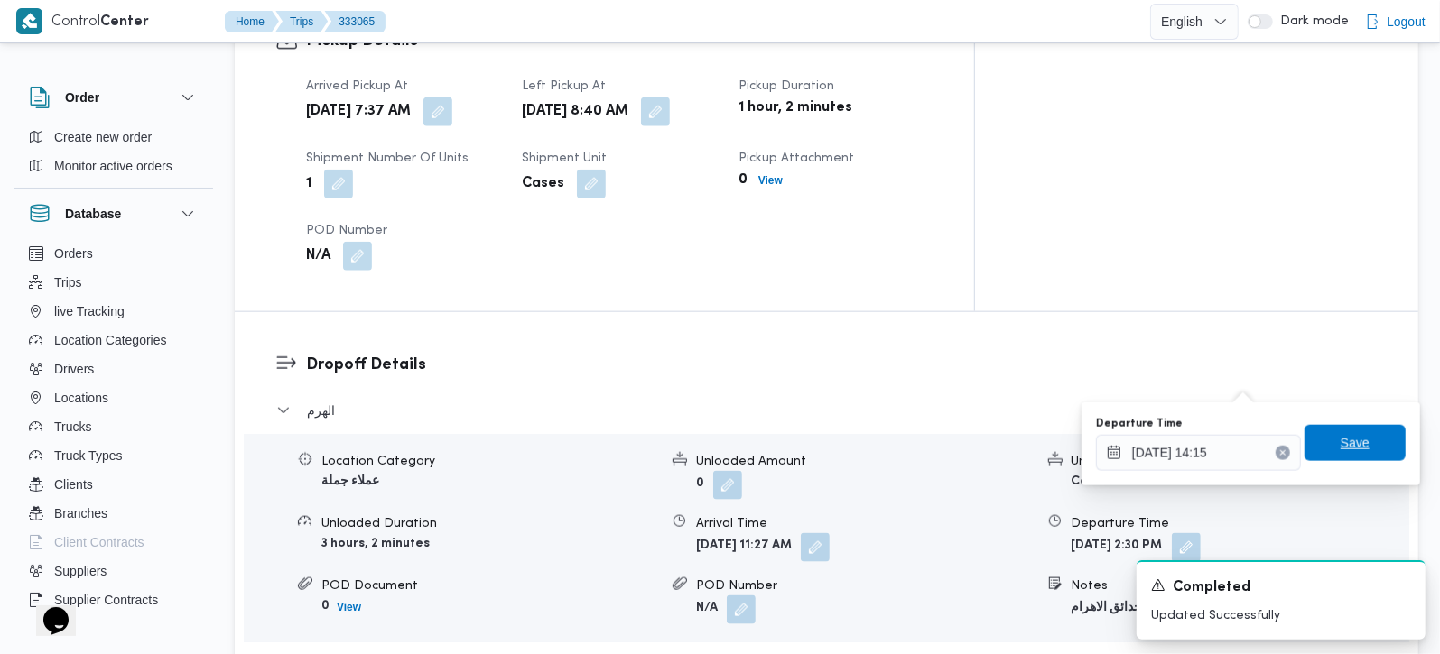
click at [1342, 452] on span "Save" at bounding box center [1354, 443] width 29 height 22
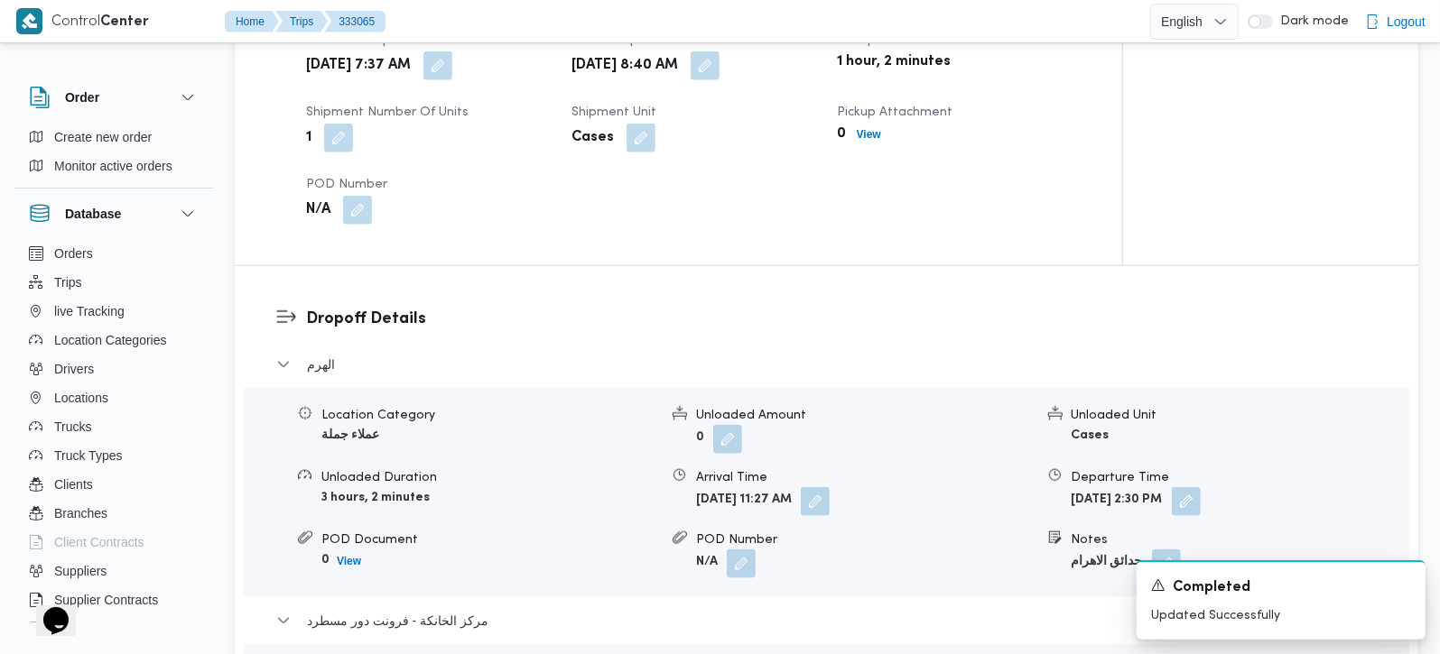
scroll to position [1274, 0]
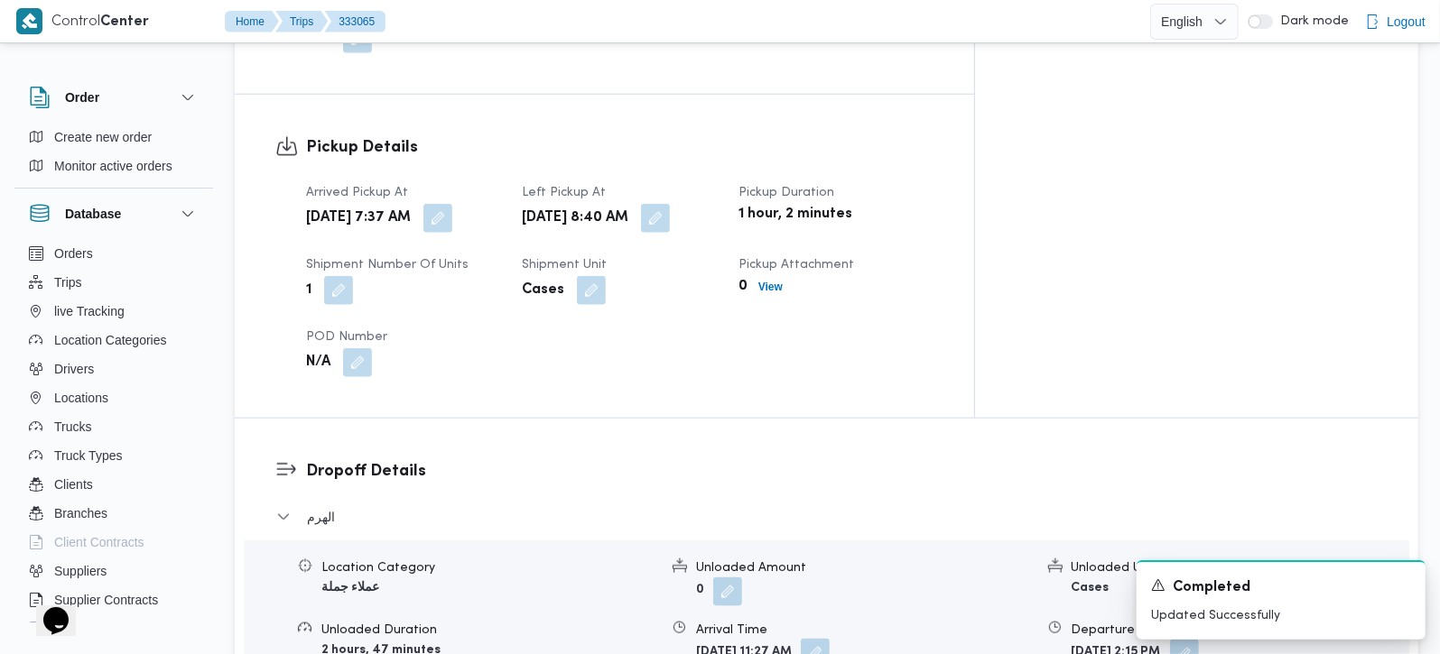
click at [830, 639] on button "button" at bounding box center [815, 653] width 29 height 29
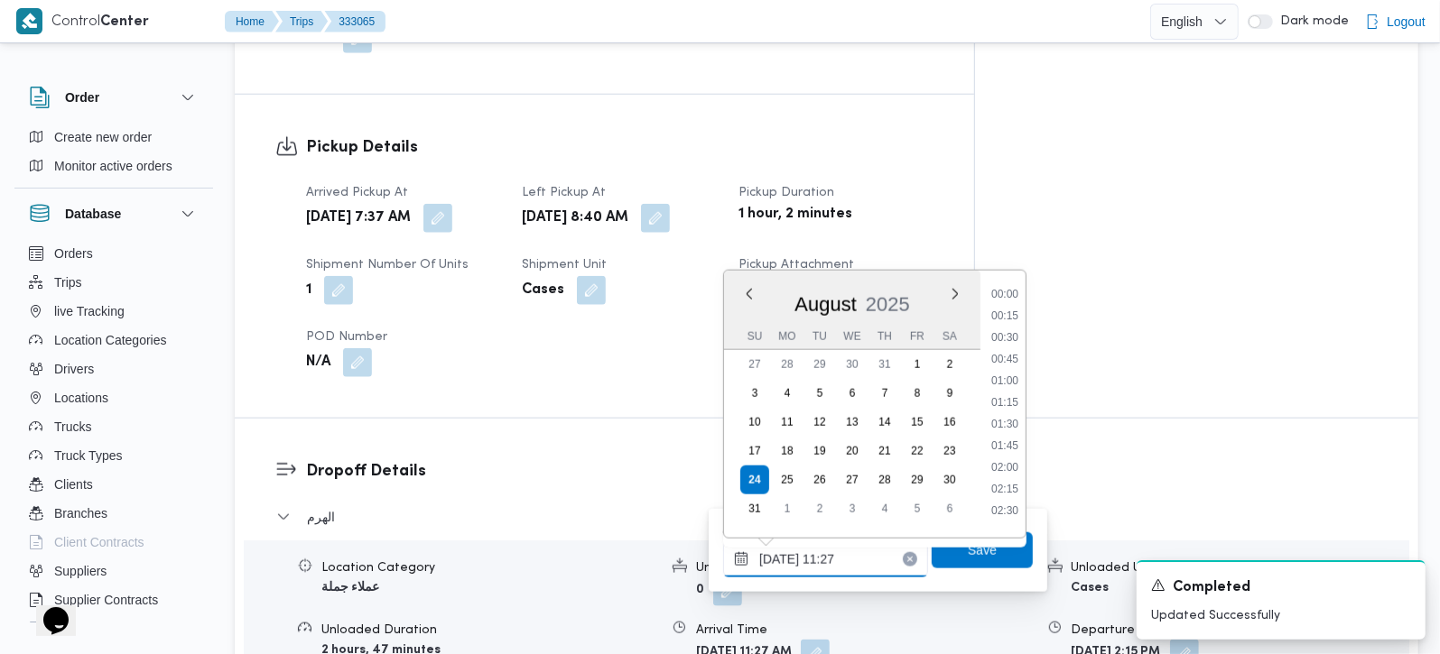
click at [827, 556] on input "[DATE] 11:27" at bounding box center [825, 560] width 205 height 36
click at [1014, 447] on li "09:15" at bounding box center [1005, 456] width 42 height 18
type input "[DATE] 09:15"
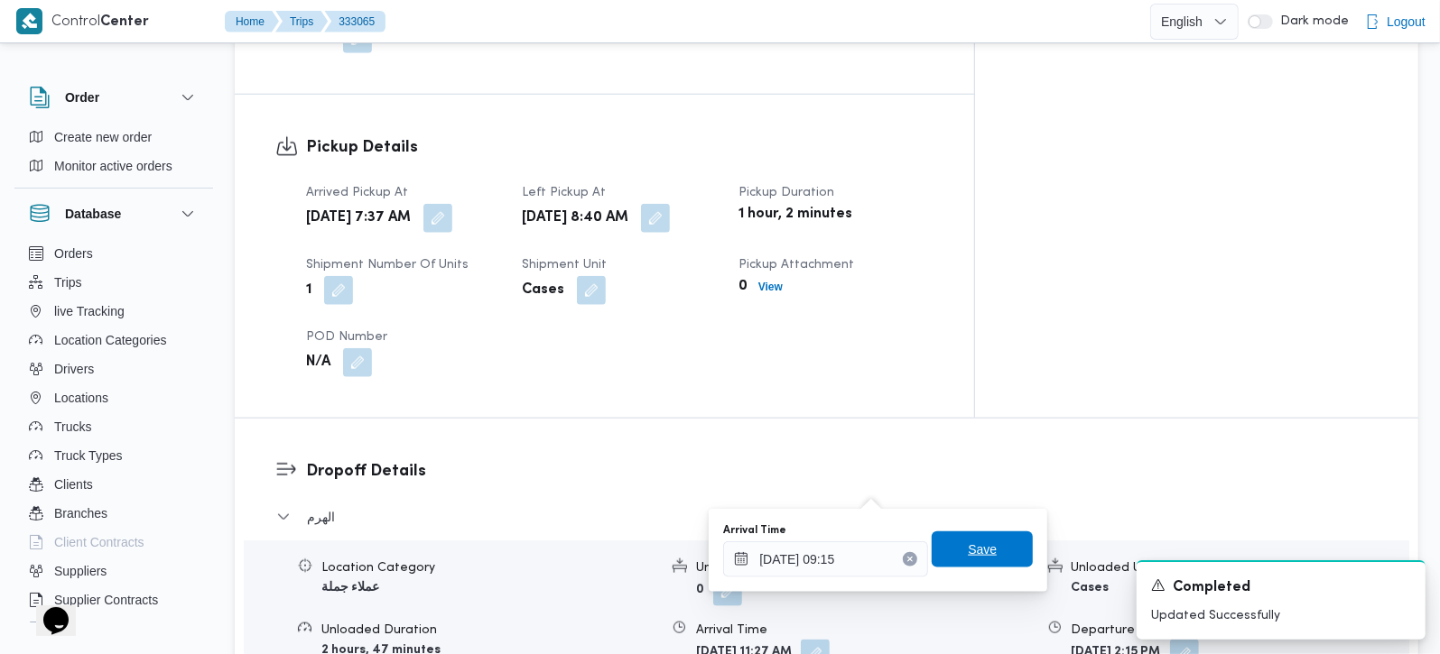
click at [994, 540] on span "Save" at bounding box center [982, 550] width 101 height 36
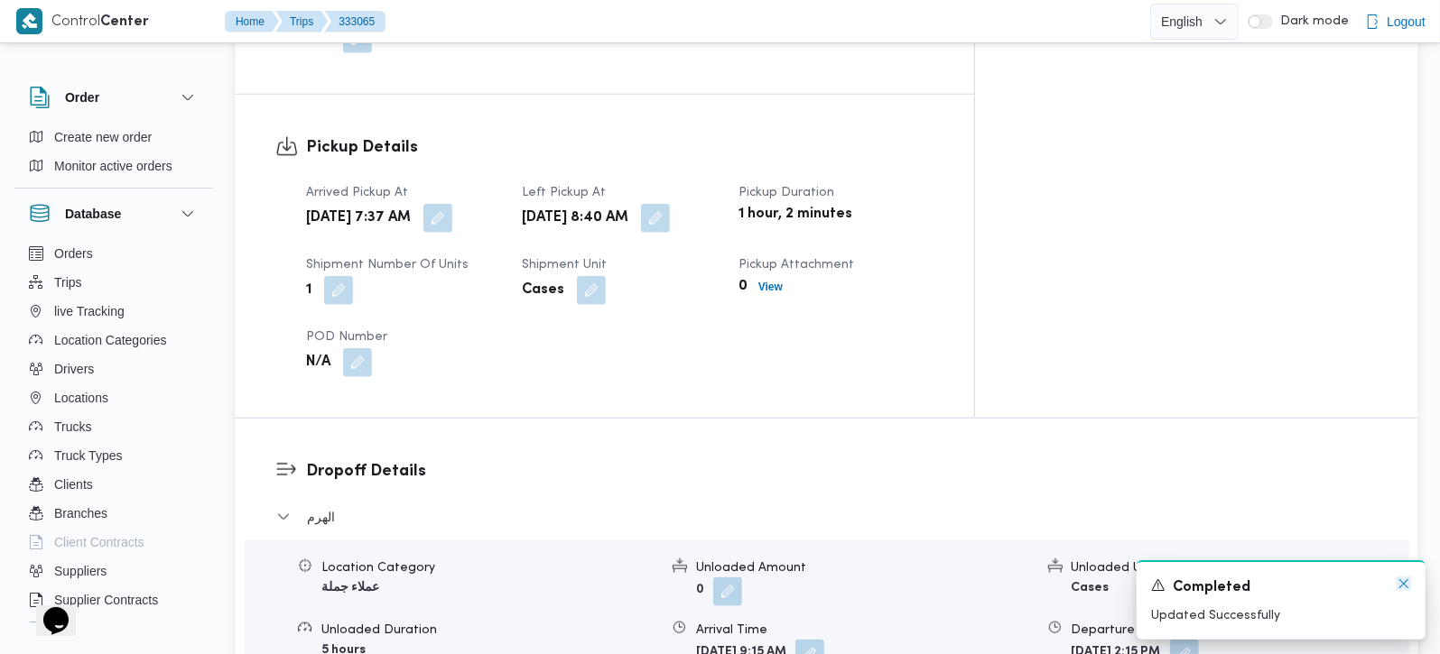
click at [1401, 585] on icon "Dismiss toast" at bounding box center [1403, 584] width 14 height 14
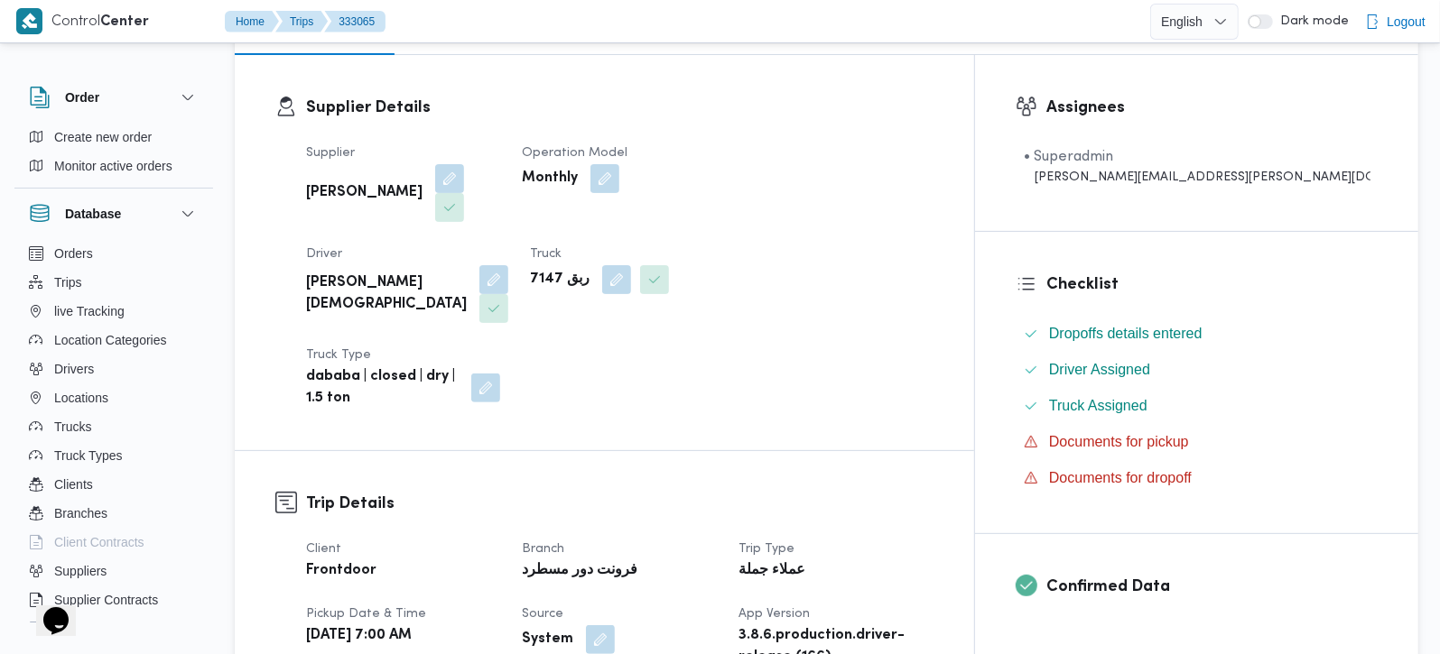
scroll to position [318, 0]
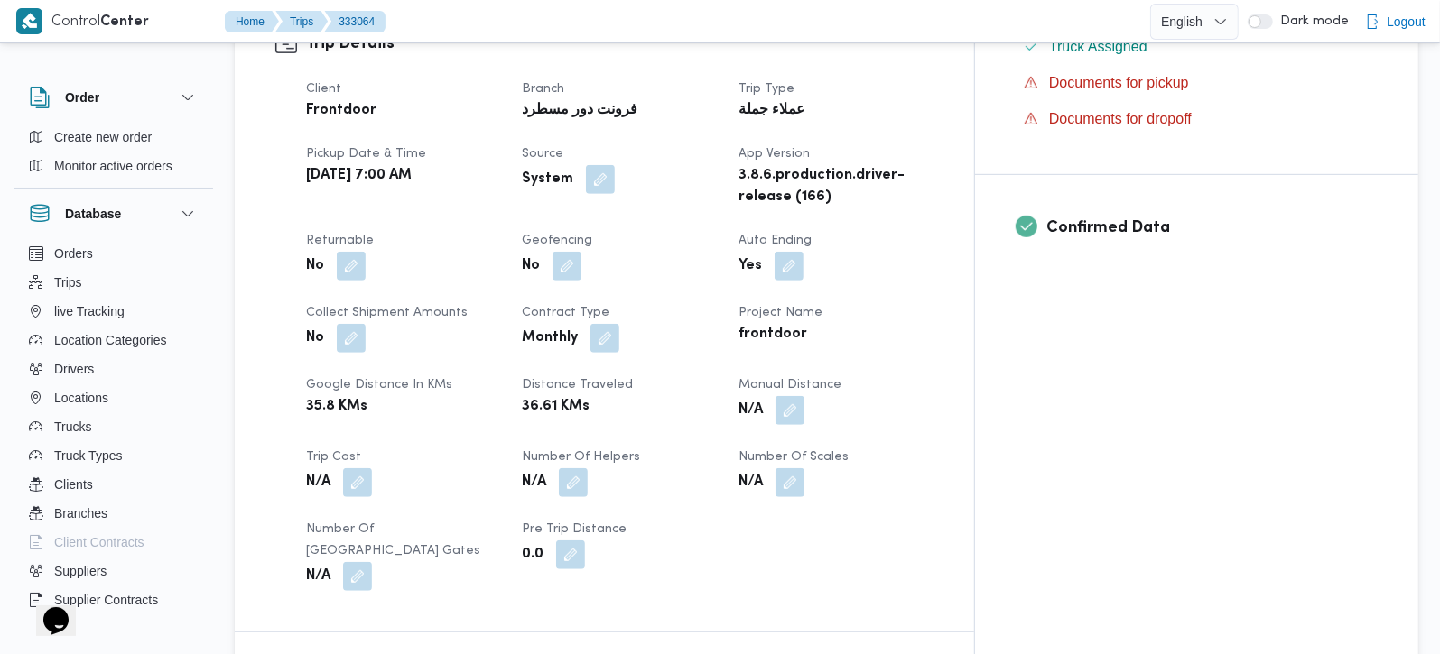
scroll to position [636, 0]
click at [804, 394] on button "button" at bounding box center [789, 408] width 29 height 29
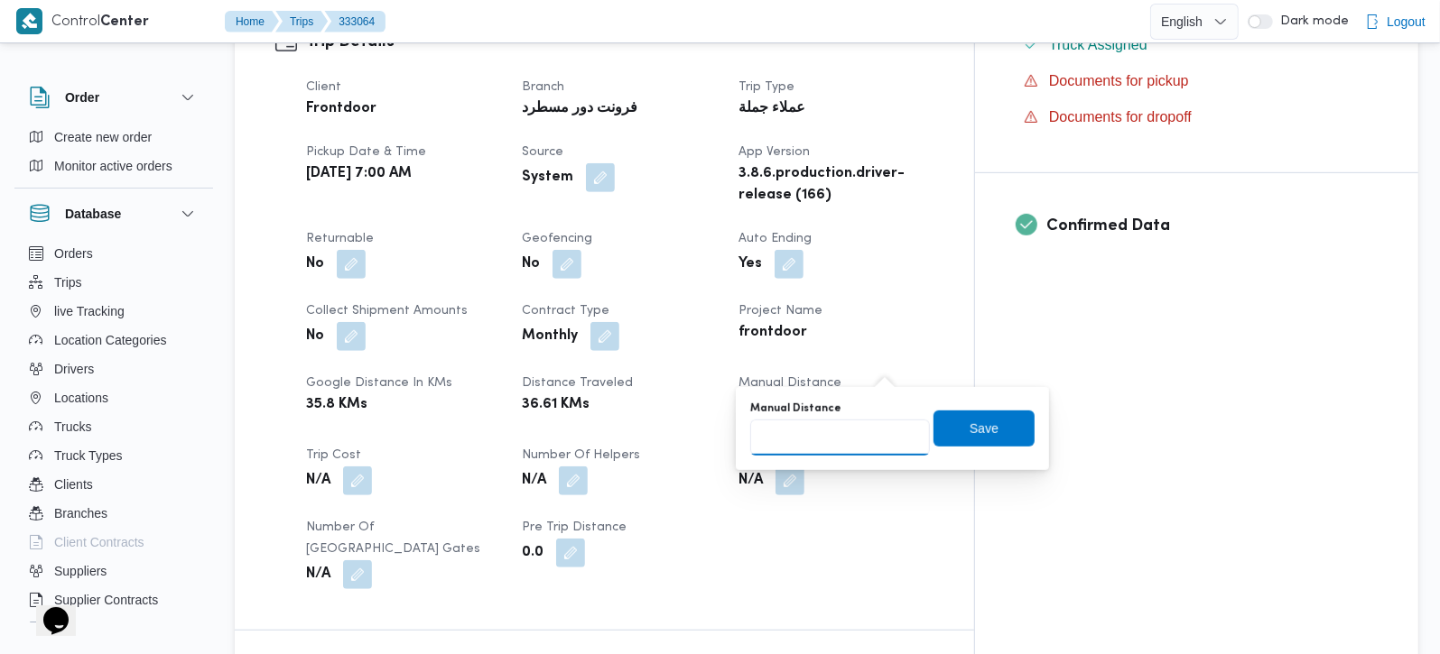
click at [844, 429] on input "Manual Distance" at bounding box center [840, 438] width 180 height 36
type input "90"
click at [992, 450] on div "Manual Distance 90 Save" at bounding box center [892, 429] width 288 height 58
click at [979, 430] on span "Save" at bounding box center [983, 428] width 29 height 22
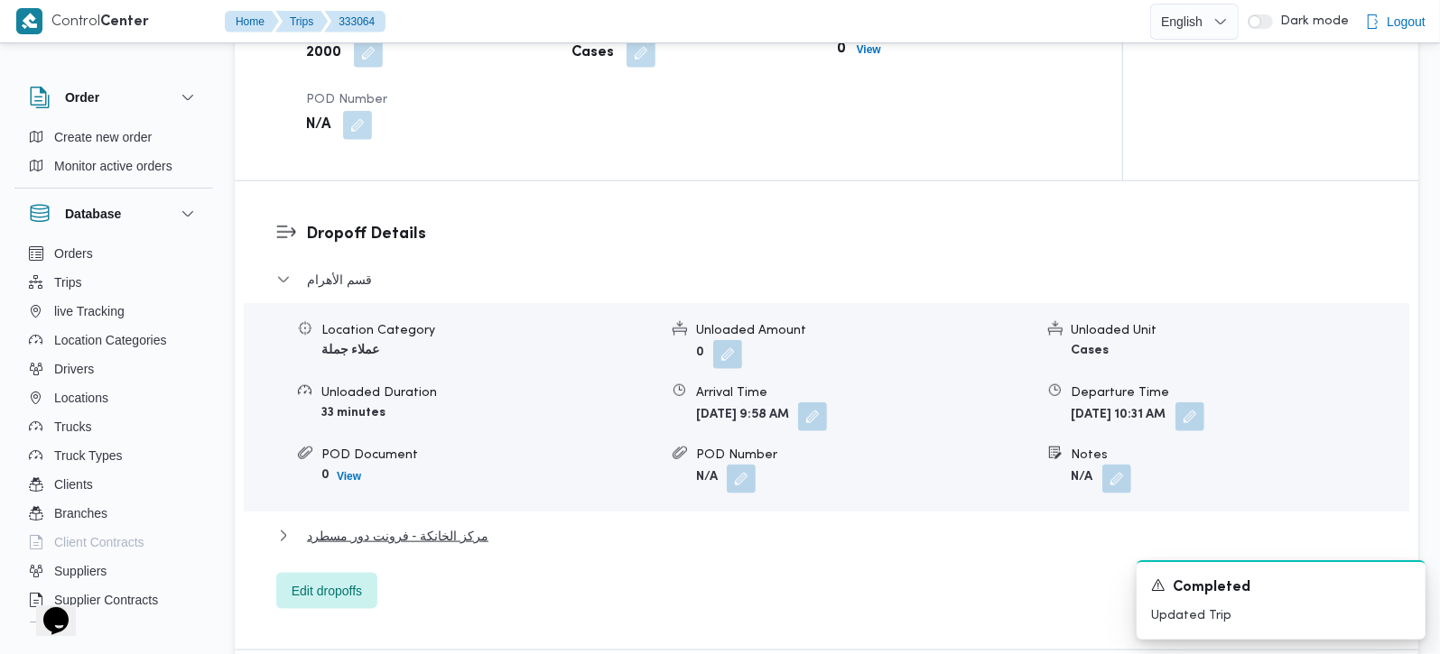
scroll to position [1387, 0]
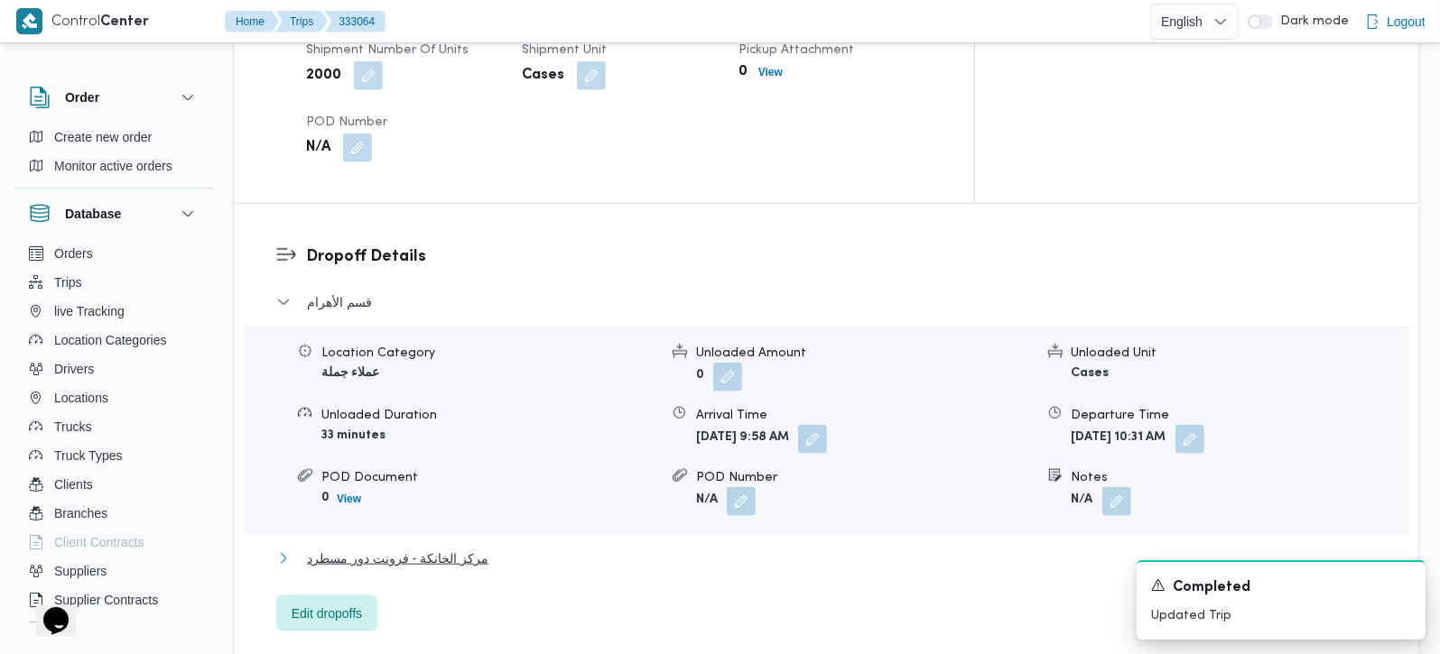
click at [431, 548] on span "مركز الخانكة - فرونت دور مسطرد" at bounding box center [397, 559] width 181 height 22
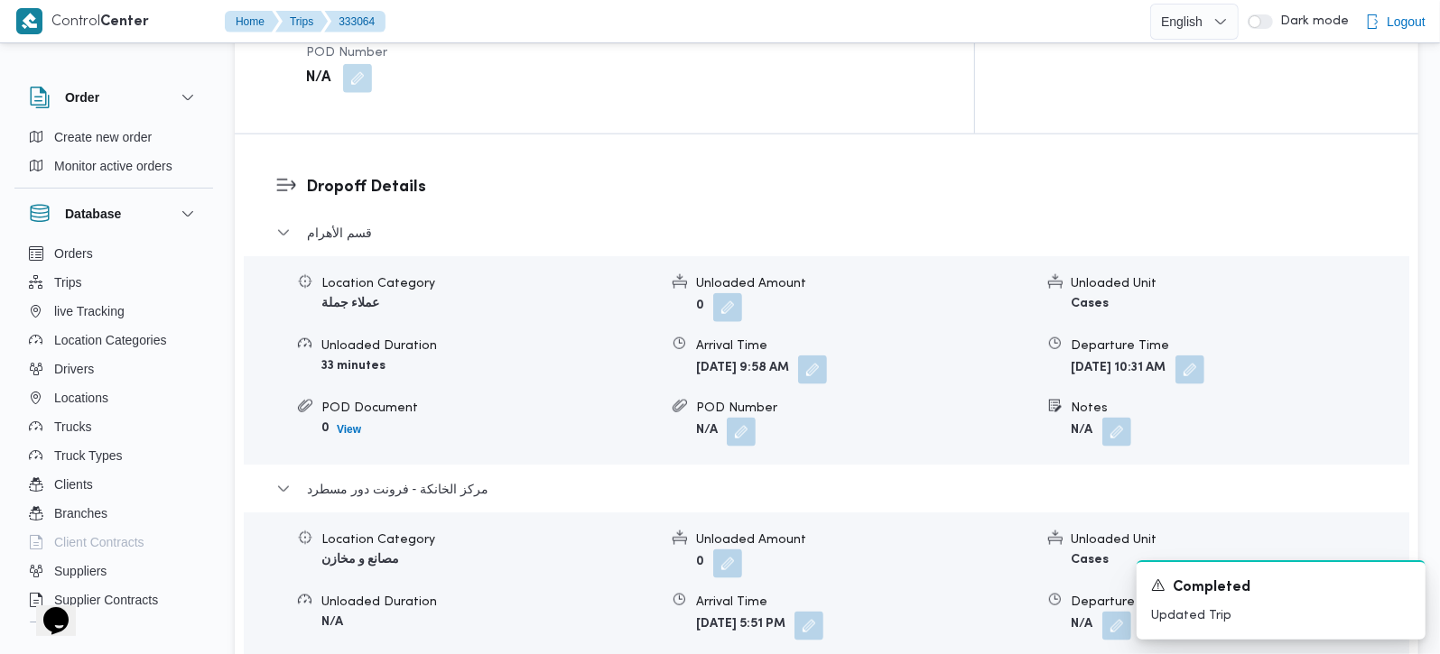
scroll to position [1494, 0]
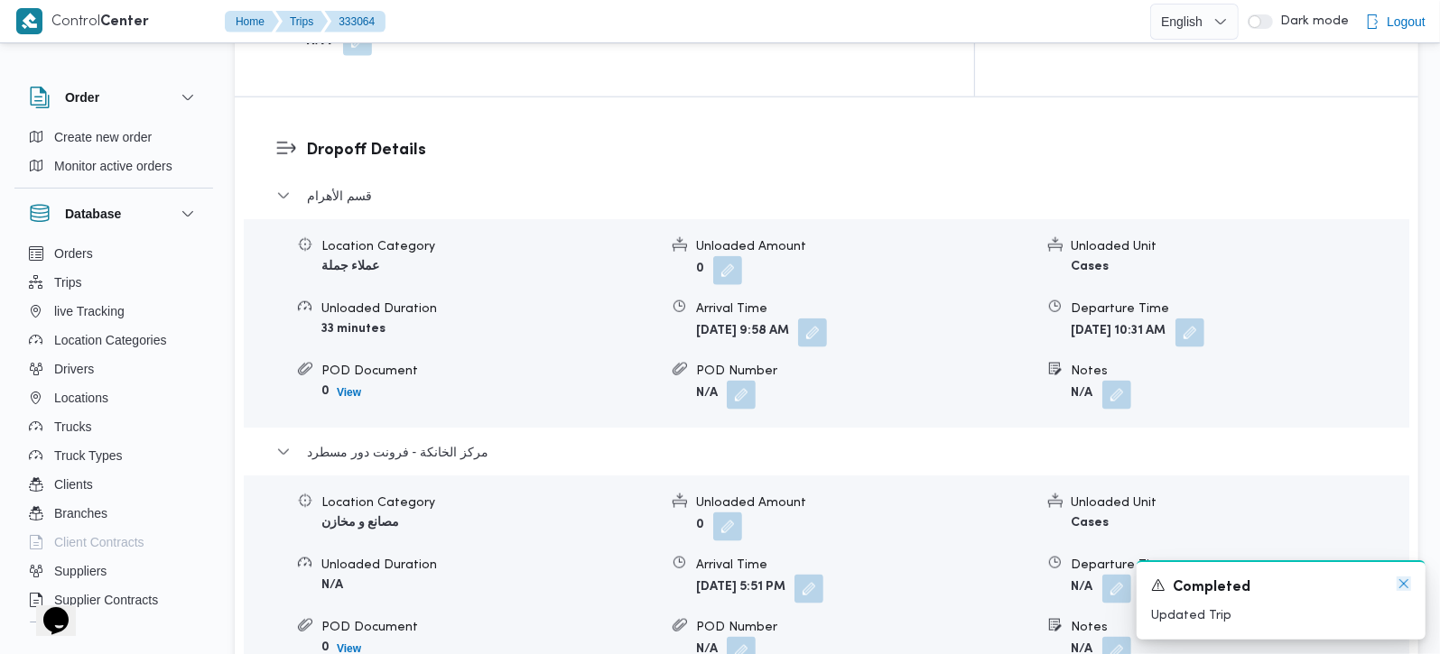
click at [1397, 584] on icon "Dismiss toast" at bounding box center [1403, 584] width 14 height 14
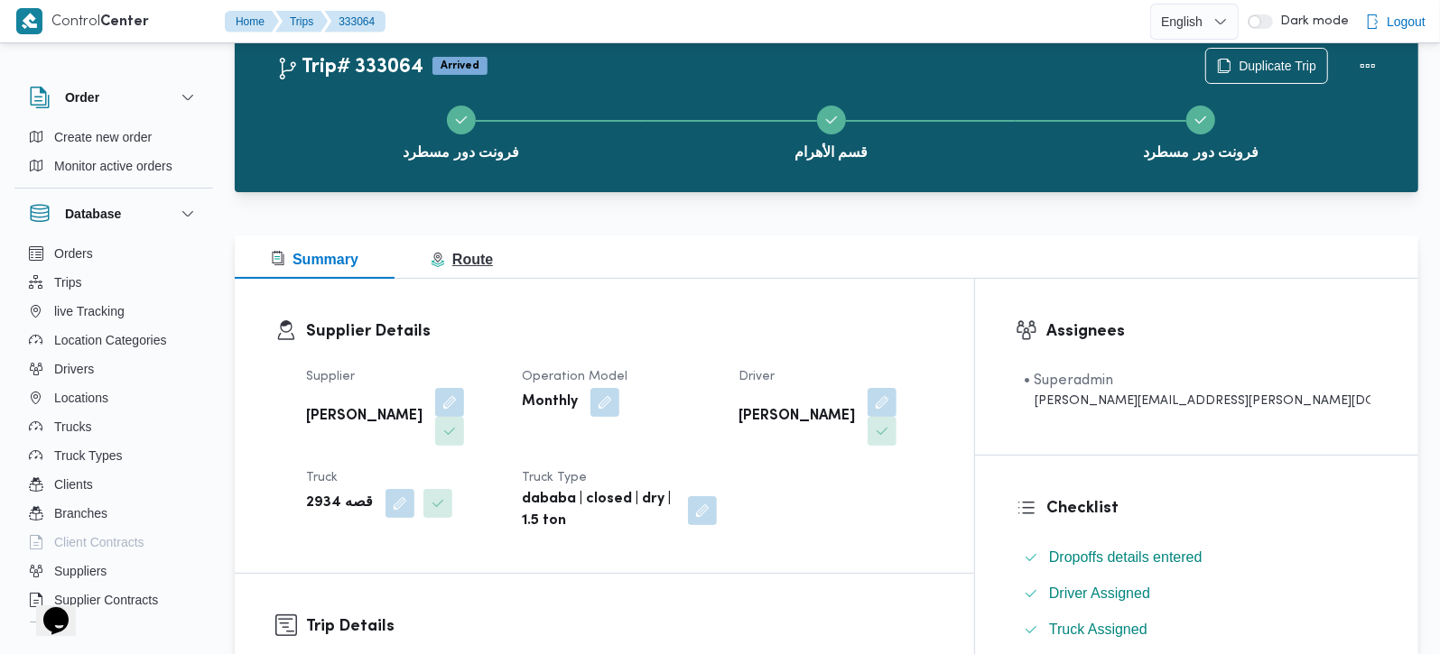
scroll to position [0, 0]
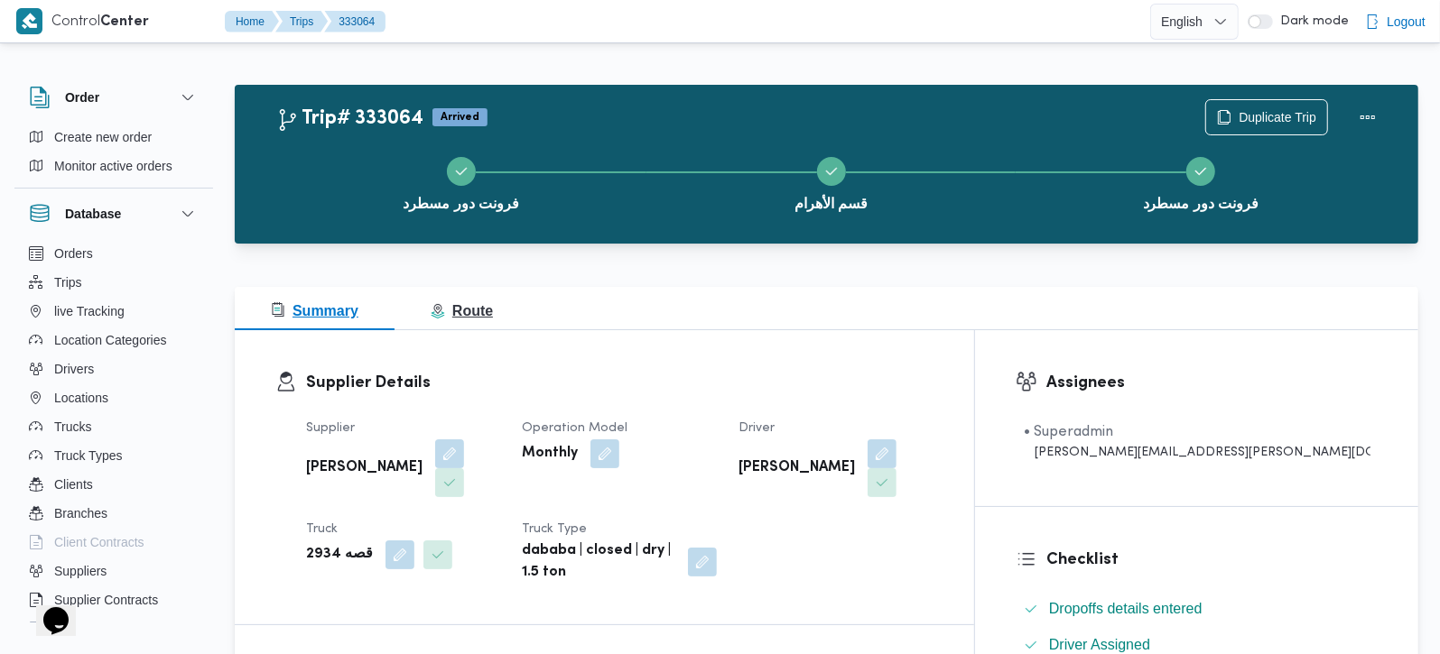
click at [477, 317] on span "Route" at bounding box center [462, 310] width 62 height 15
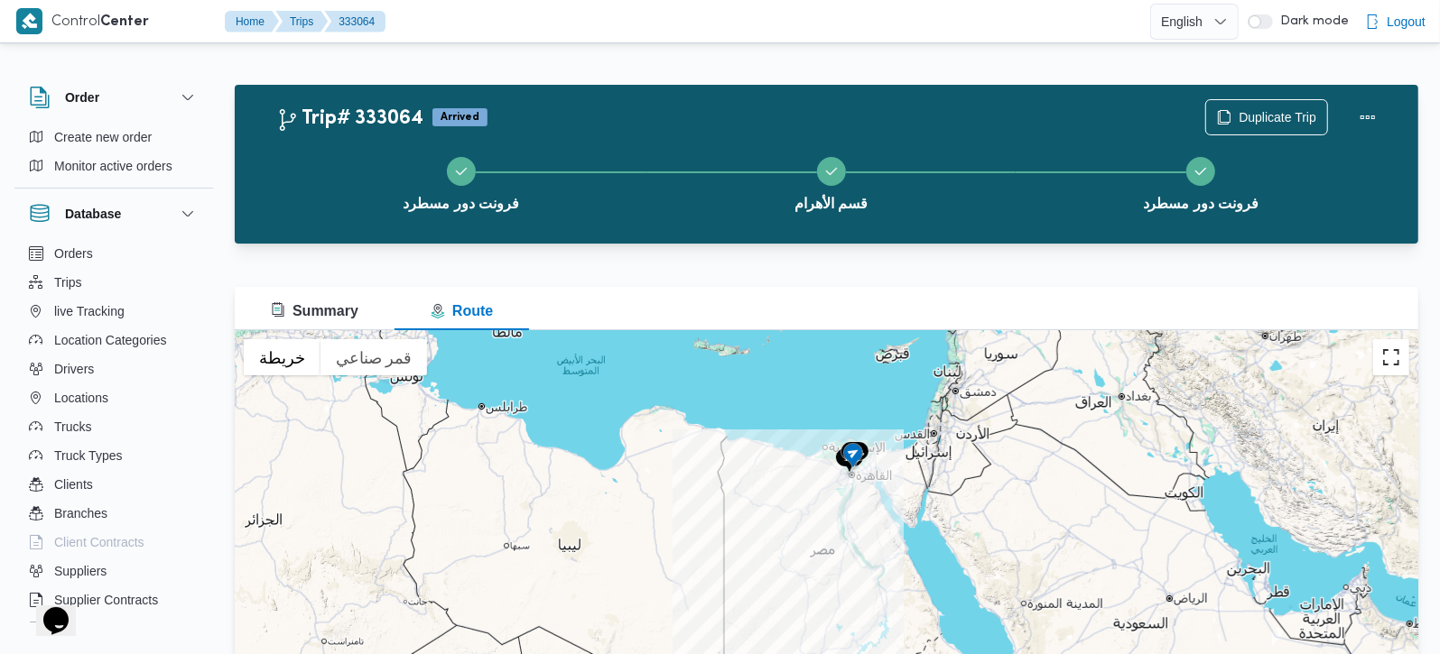
click at [1387, 352] on button "تبديل إلى العرض ملء الشاشة" at bounding box center [1391, 357] width 36 height 36
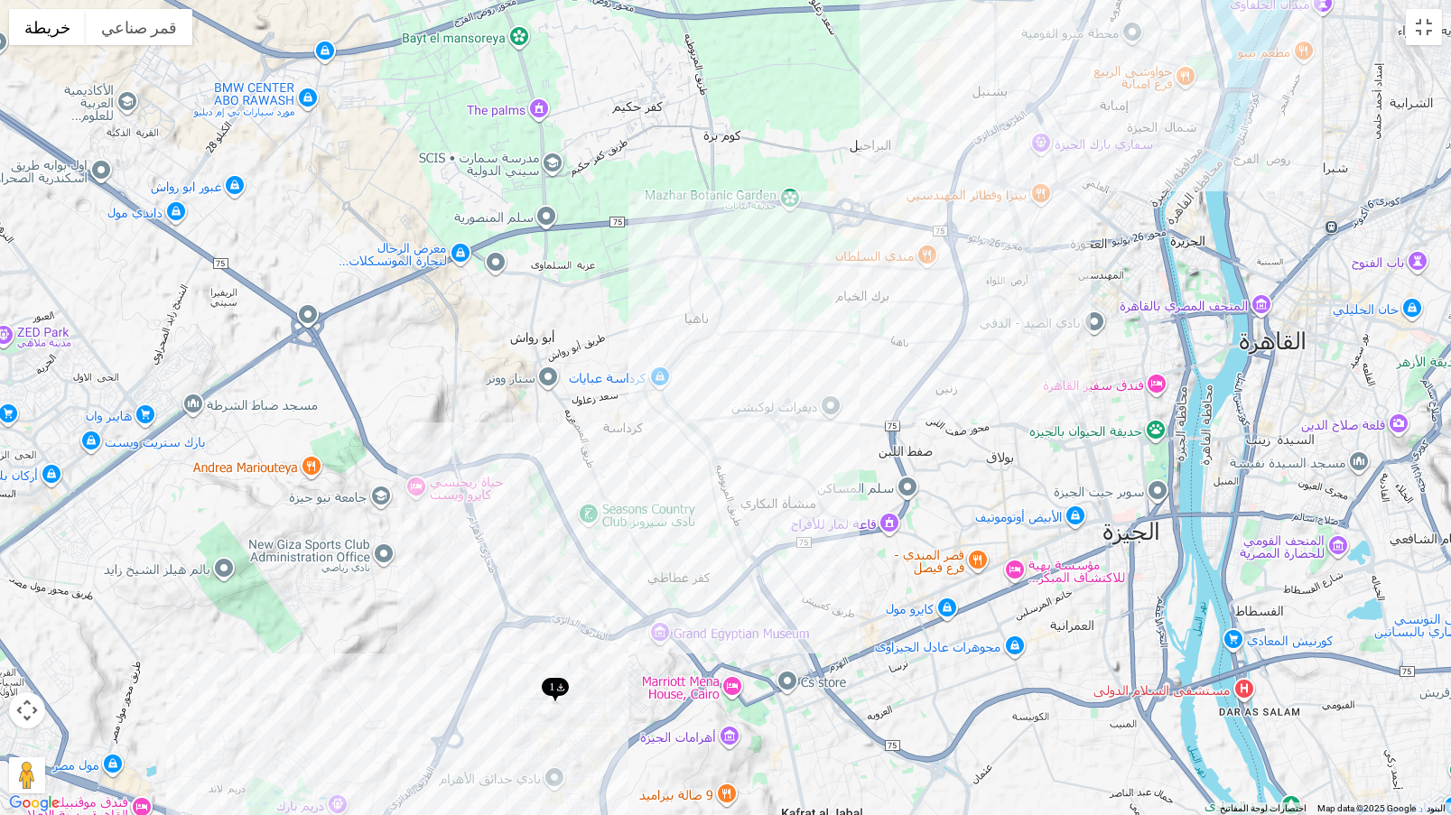
drag, startPoint x: 991, startPoint y: 364, endPoint x: 935, endPoint y: 533, distance: 177.8
click at [935, 533] on div at bounding box center [725, 407] width 1451 height 815
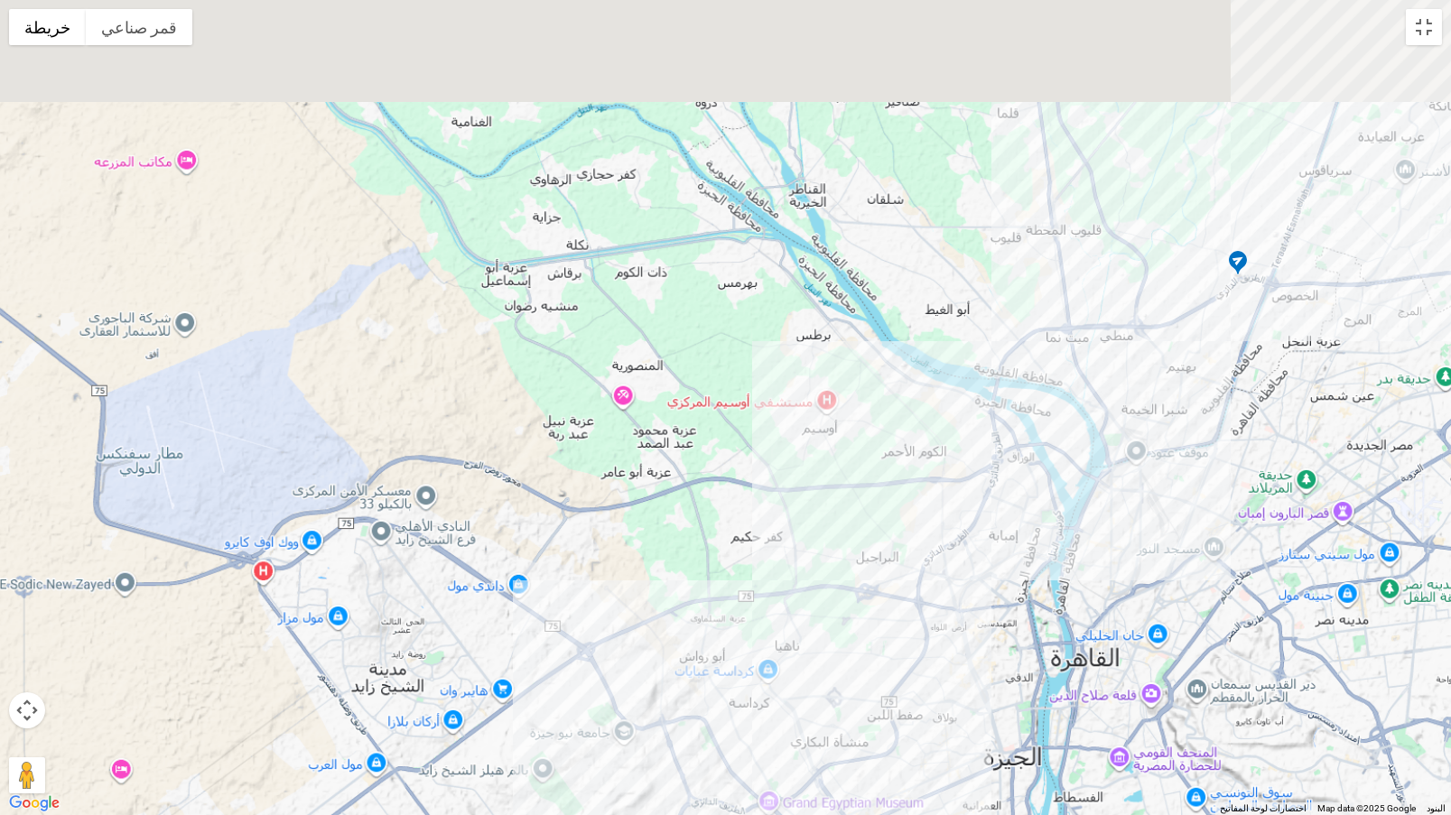
drag, startPoint x: 1214, startPoint y: 190, endPoint x: 1091, endPoint y: 536, distance: 367.7
click at [1088, 544] on div at bounding box center [725, 407] width 1451 height 815
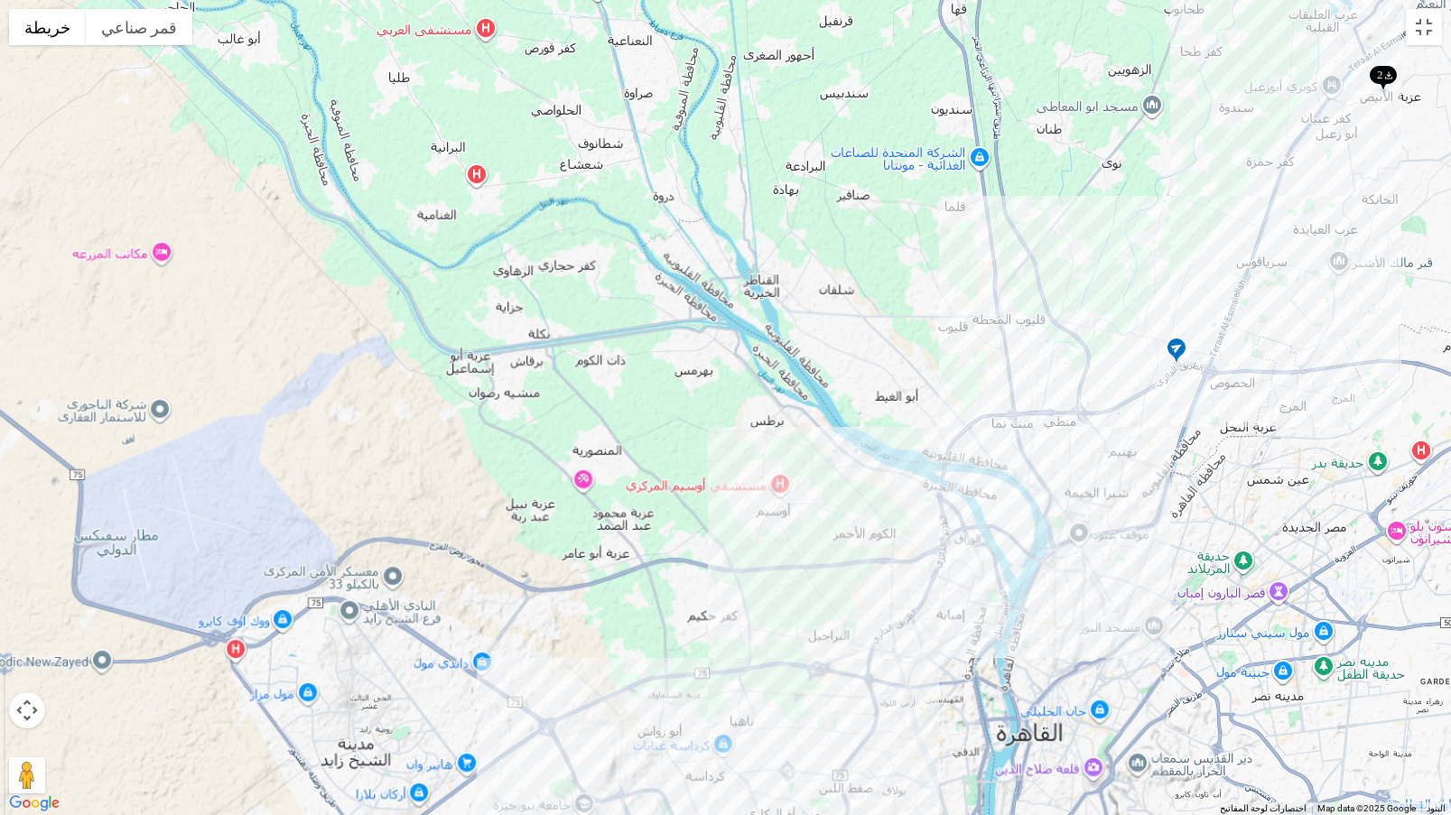
drag, startPoint x: 1252, startPoint y: 299, endPoint x: 1108, endPoint y: 495, distance: 242.8
click at [1108, 495] on div at bounding box center [725, 407] width 1451 height 815
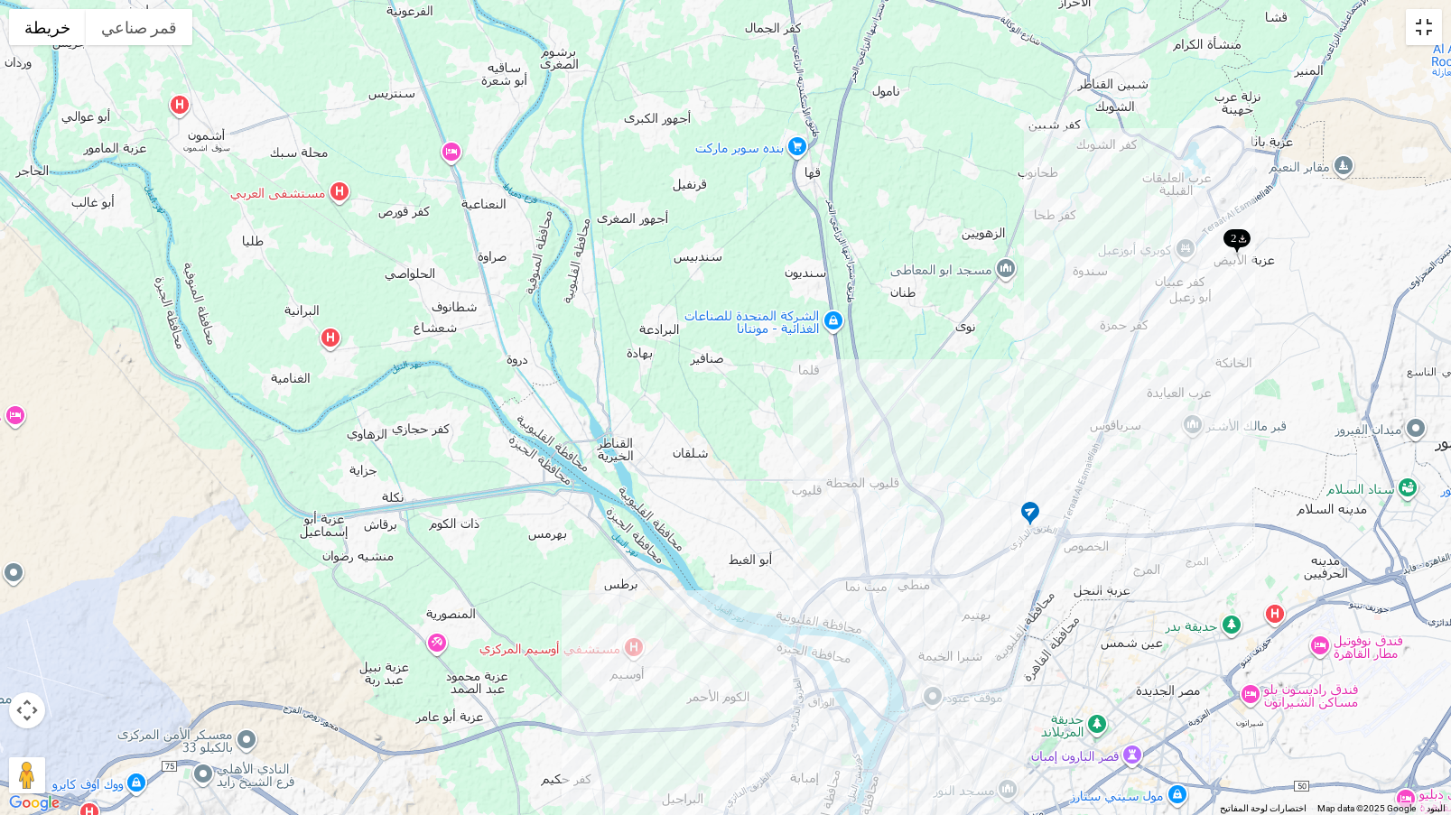
click at [1424, 38] on button "تبديل إلى العرض ملء الشاشة" at bounding box center [1423, 27] width 36 height 36
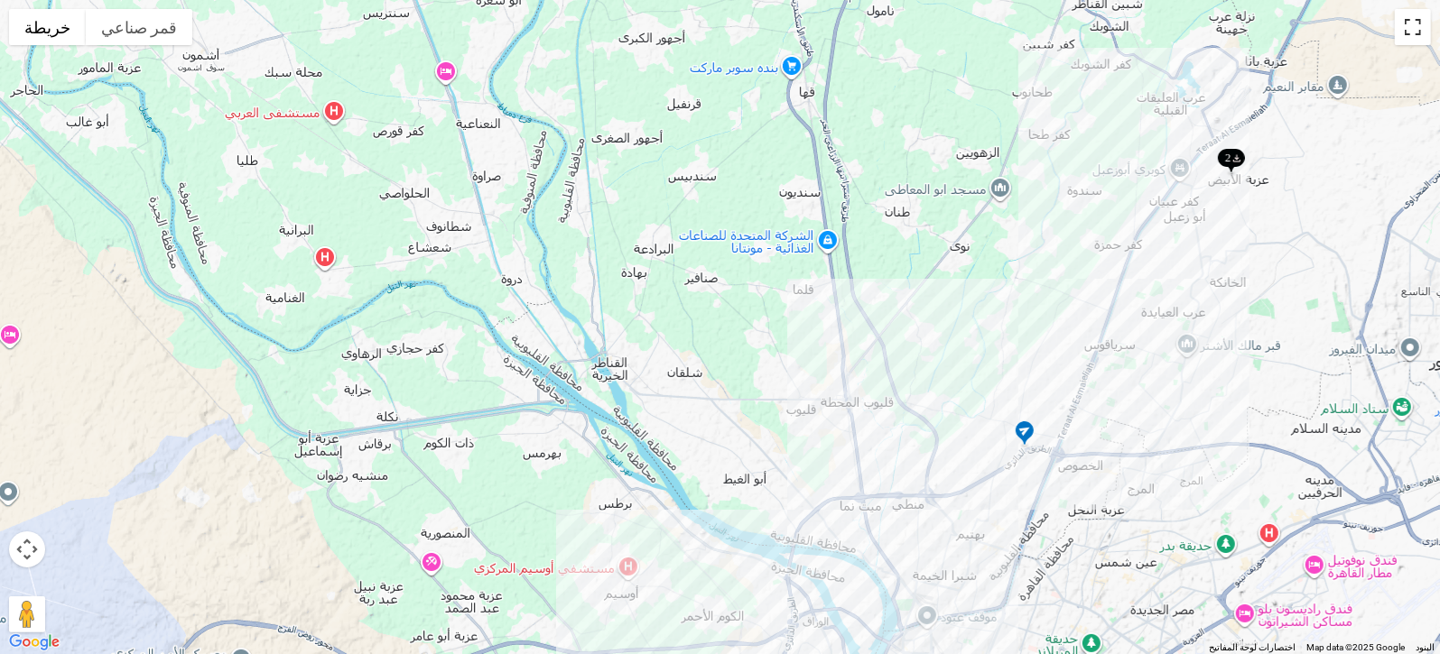
scroll to position [148, 0]
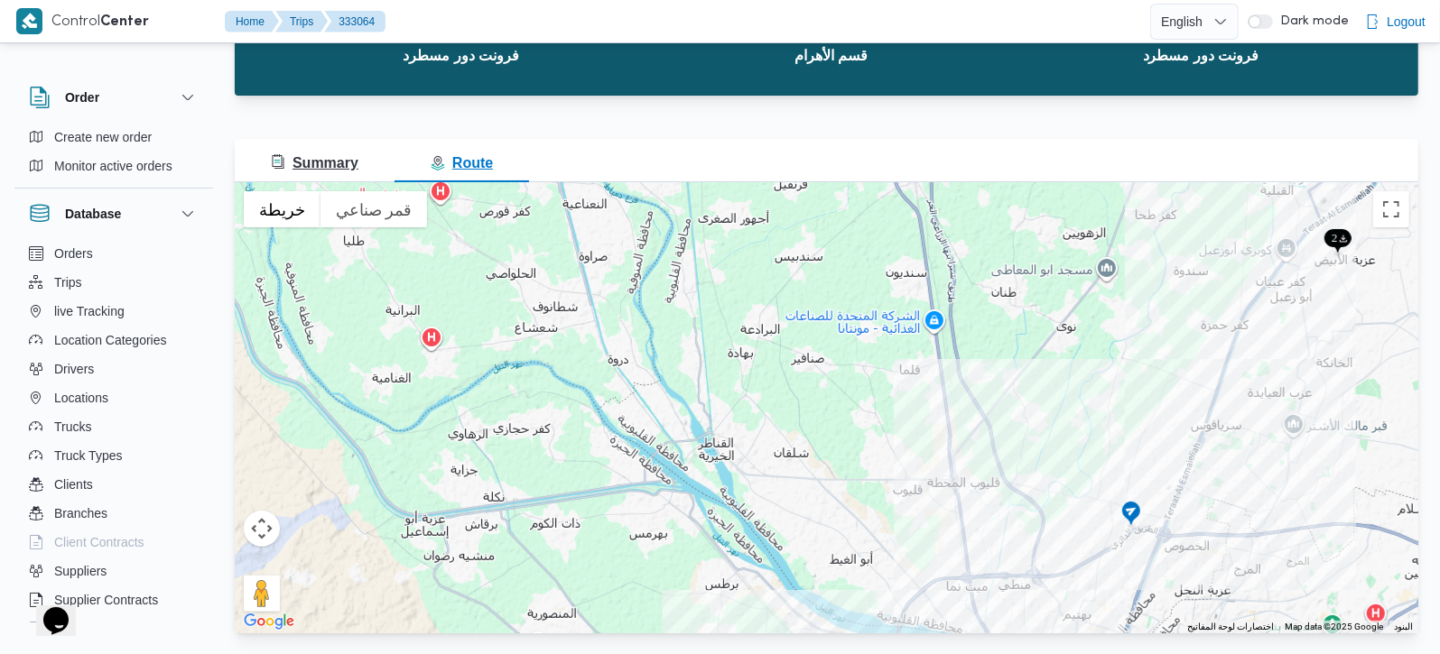
click at [298, 162] on span "Summary" at bounding box center [315, 162] width 88 height 15
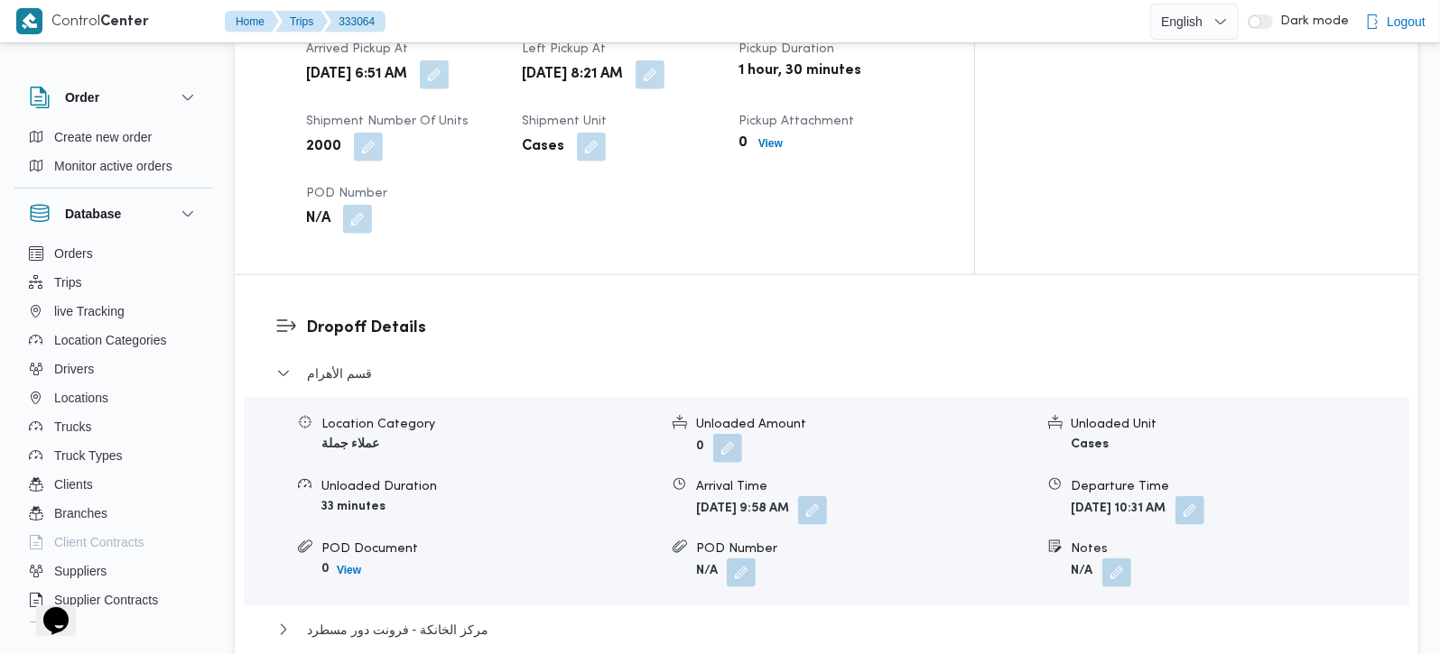
scroll to position [1423, 0]
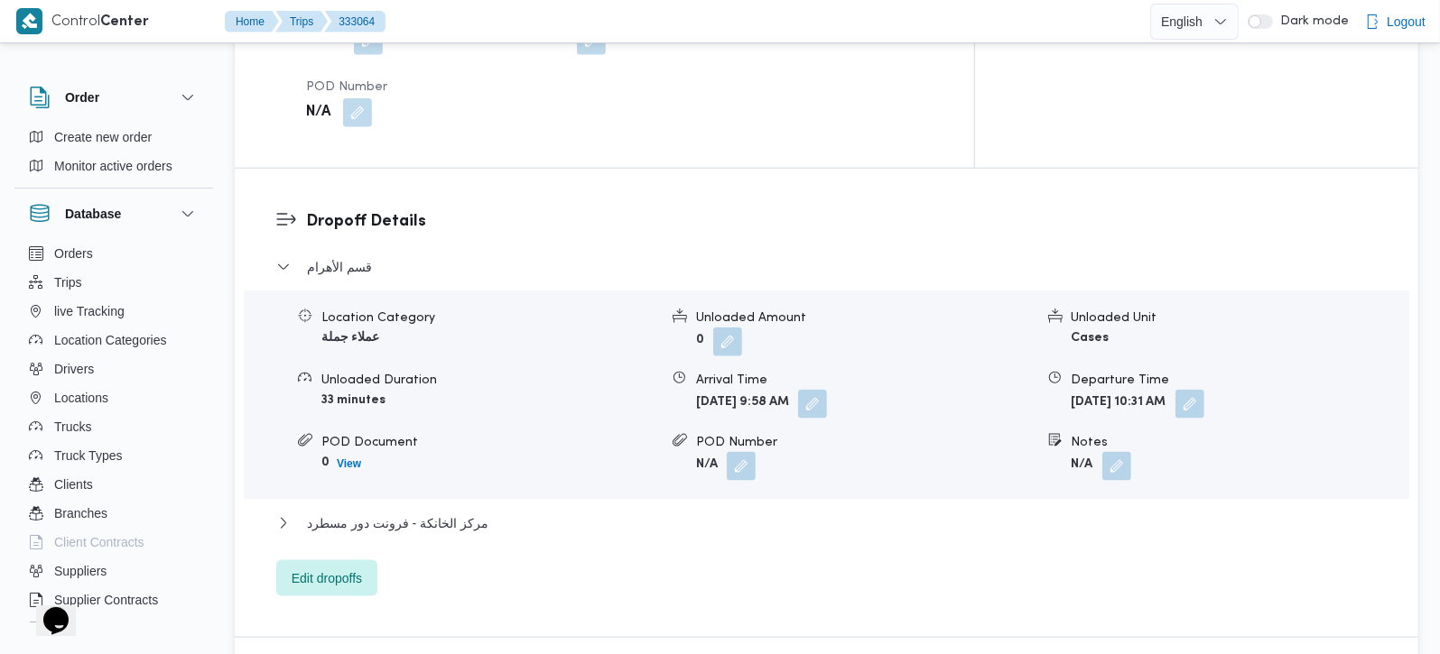
click at [449, 513] on div "مركز الخانكة - فرونت دور مسطرد" at bounding box center [826, 530] width 1101 height 34
click at [449, 513] on span "مركز الخانكة - فرونت دور مسطرد" at bounding box center [397, 524] width 181 height 22
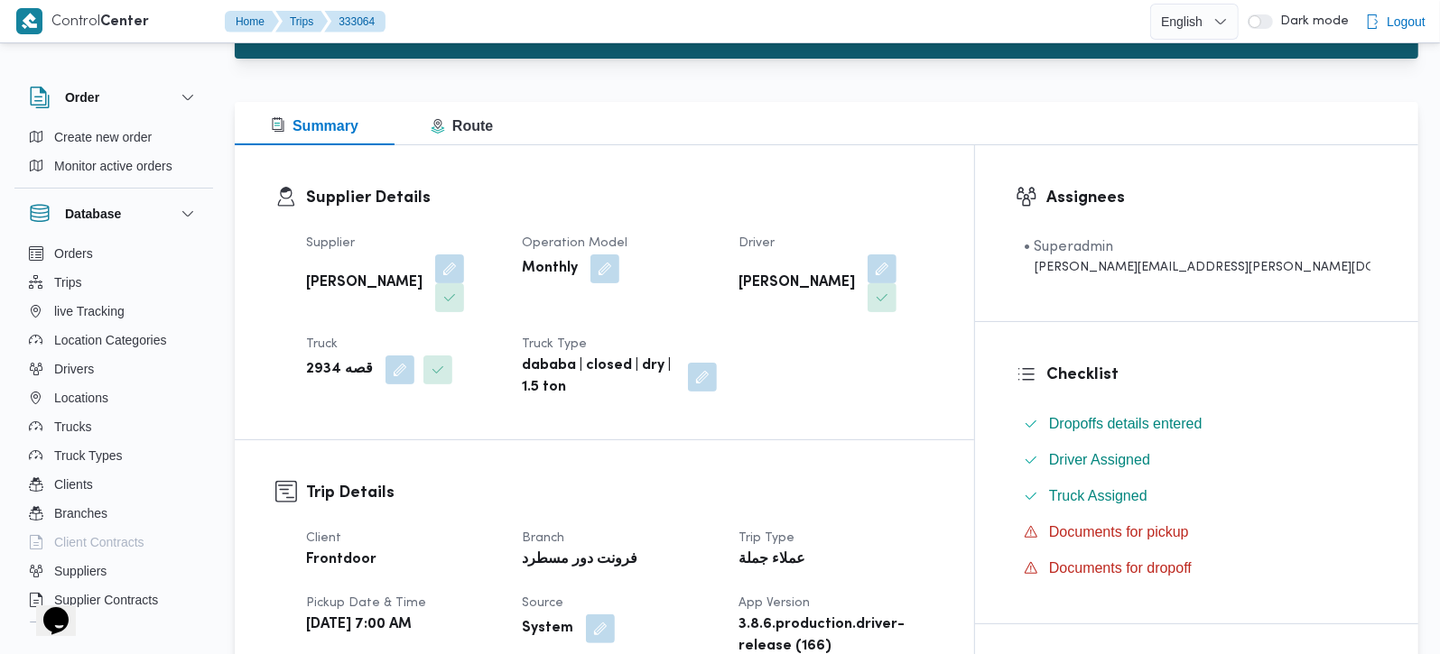
scroll to position [0, 0]
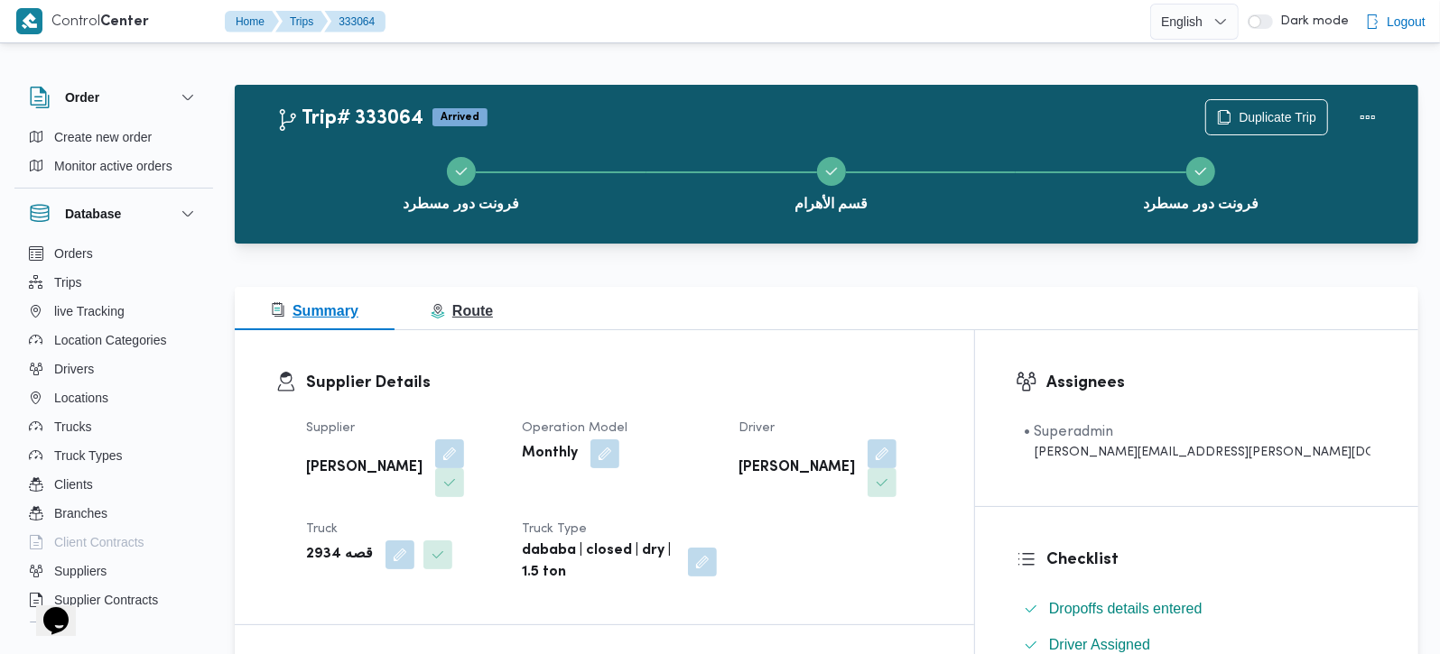
click at [466, 303] on span "Route" at bounding box center [462, 310] width 62 height 15
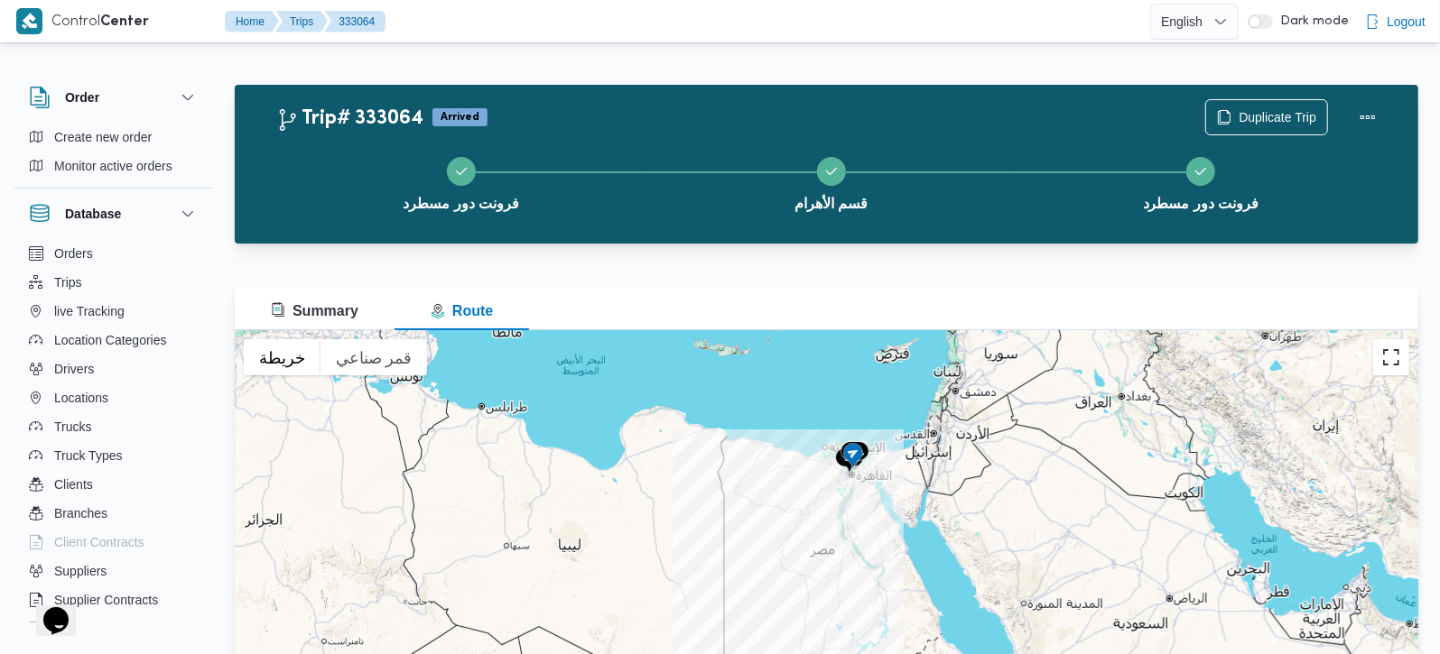
click at [1397, 357] on button "تبديل إلى العرض ملء الشاشة" at bounding box center [1391, 357] width 36 height 36
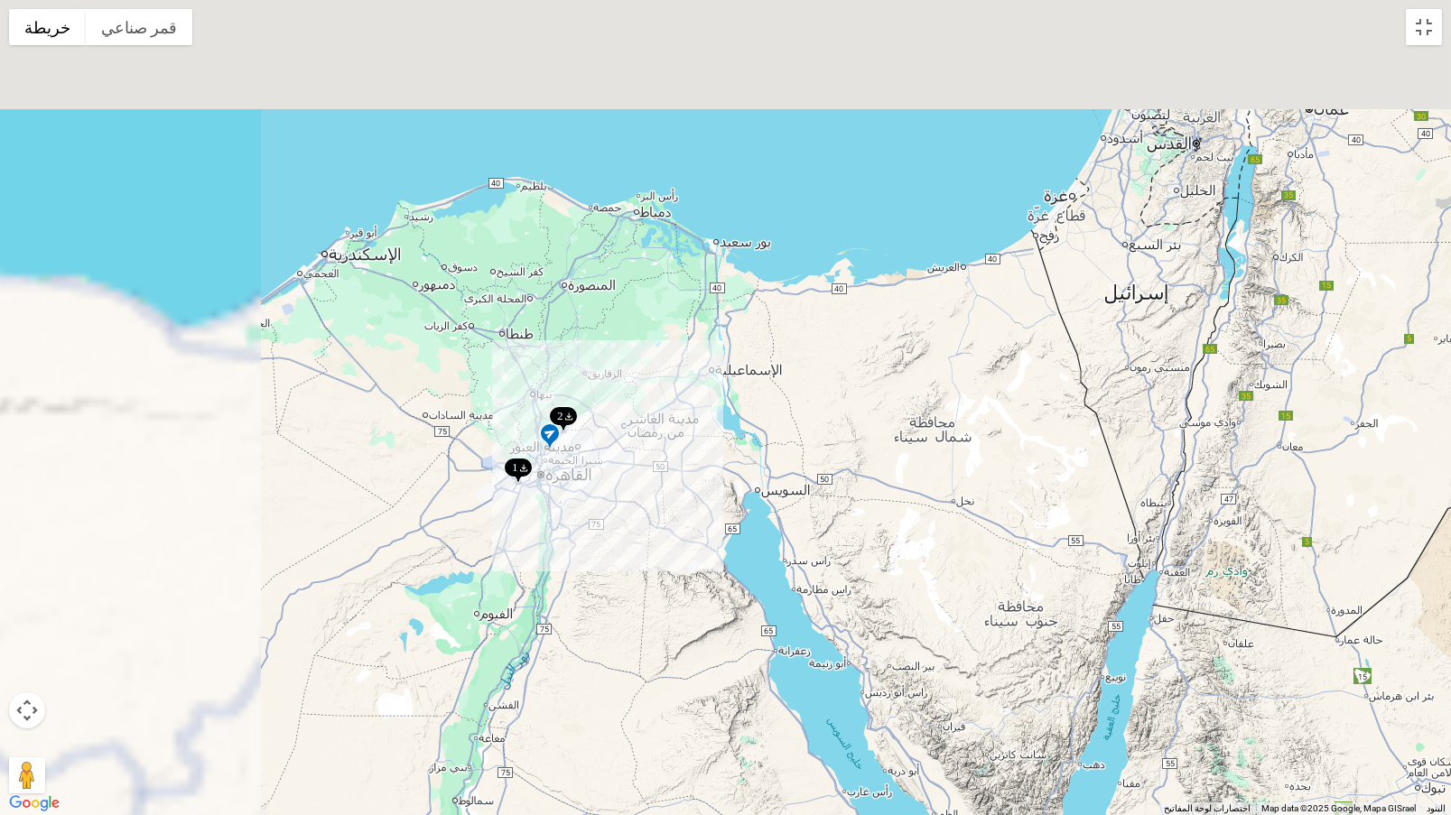
drag, startPoint x: 670, startPoint y: 290, endPoint x: 1024, endPoint y: 527, distance: 426.1
click at [1013, 524] on div at bounding box center [725, 407] width 1451 height 815
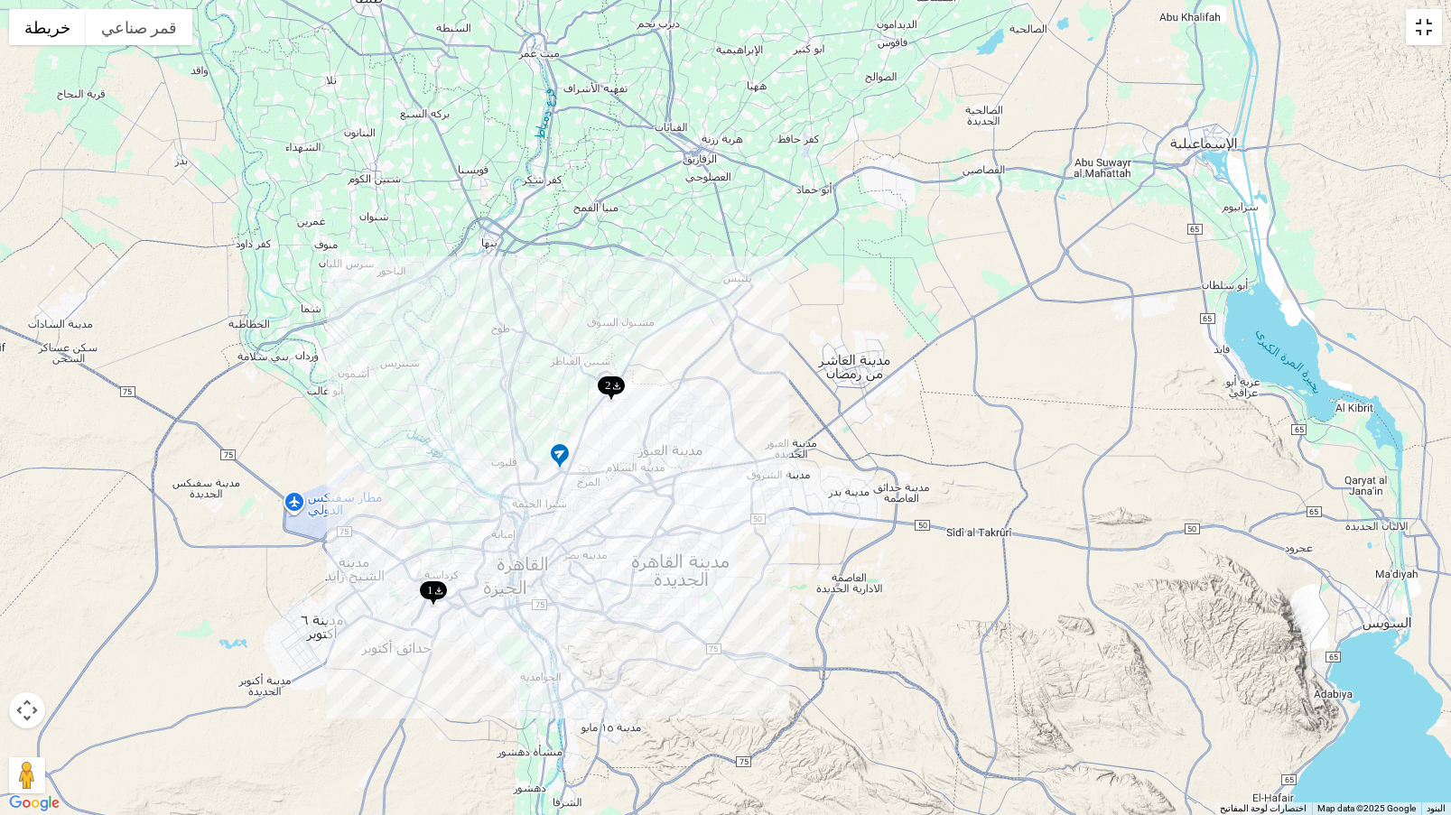
click at [1433, 28] on button "تبديل إلى العرض ملء الشاشة" at bounding box center [1423, 27] width 36 height 36
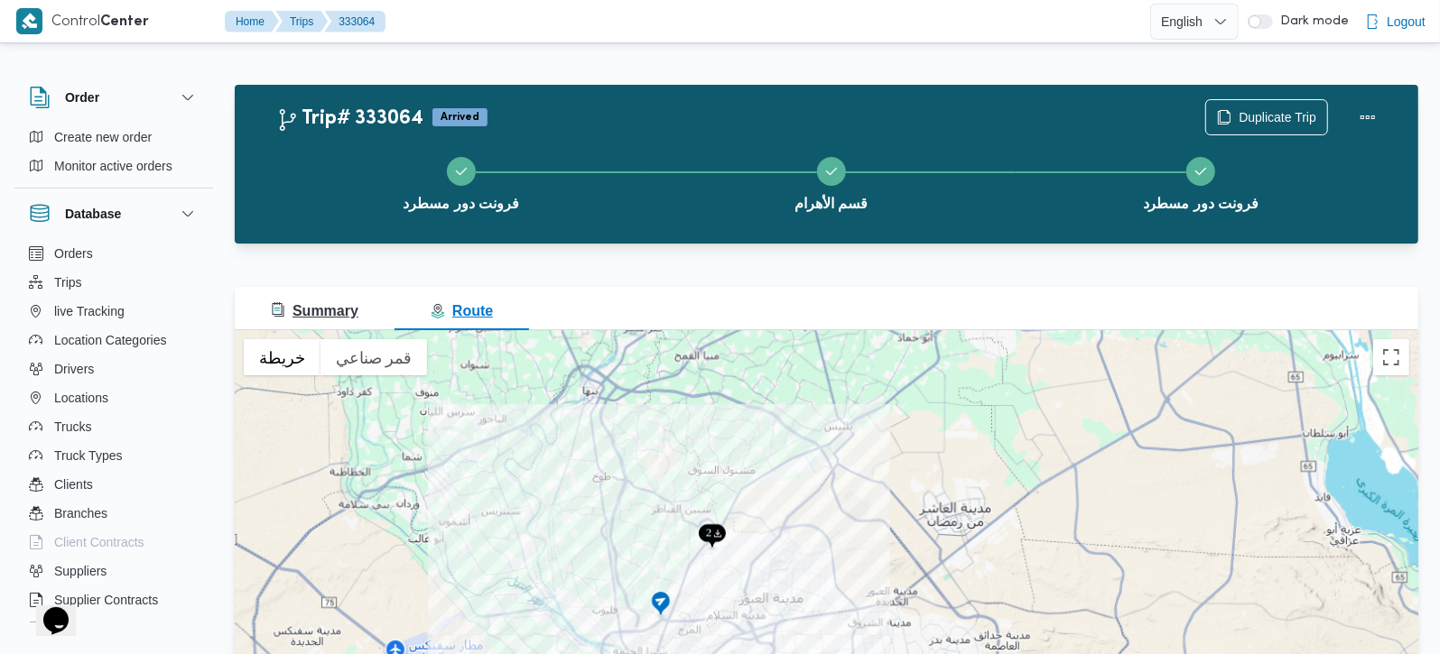
click at [338, 303] on span "Summary" at bounding box center [315, 310] width 88 height 15
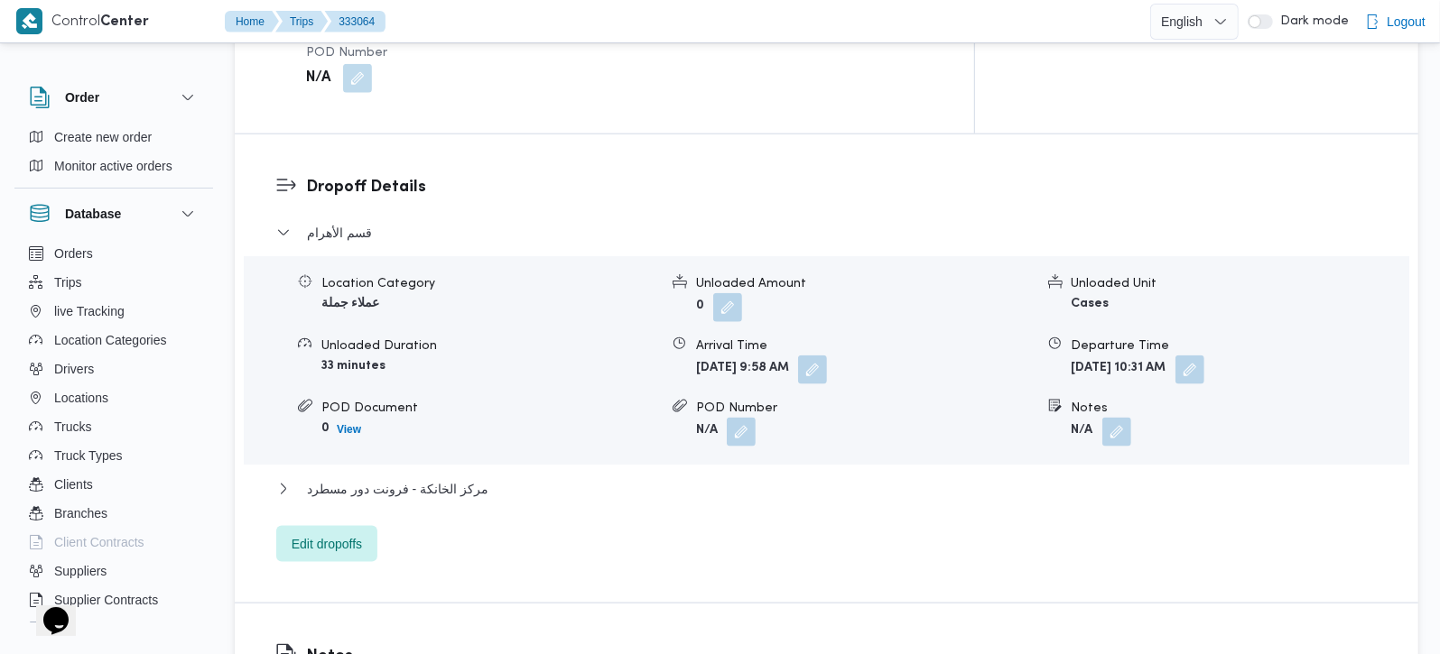
scroll to position [1487, 0]
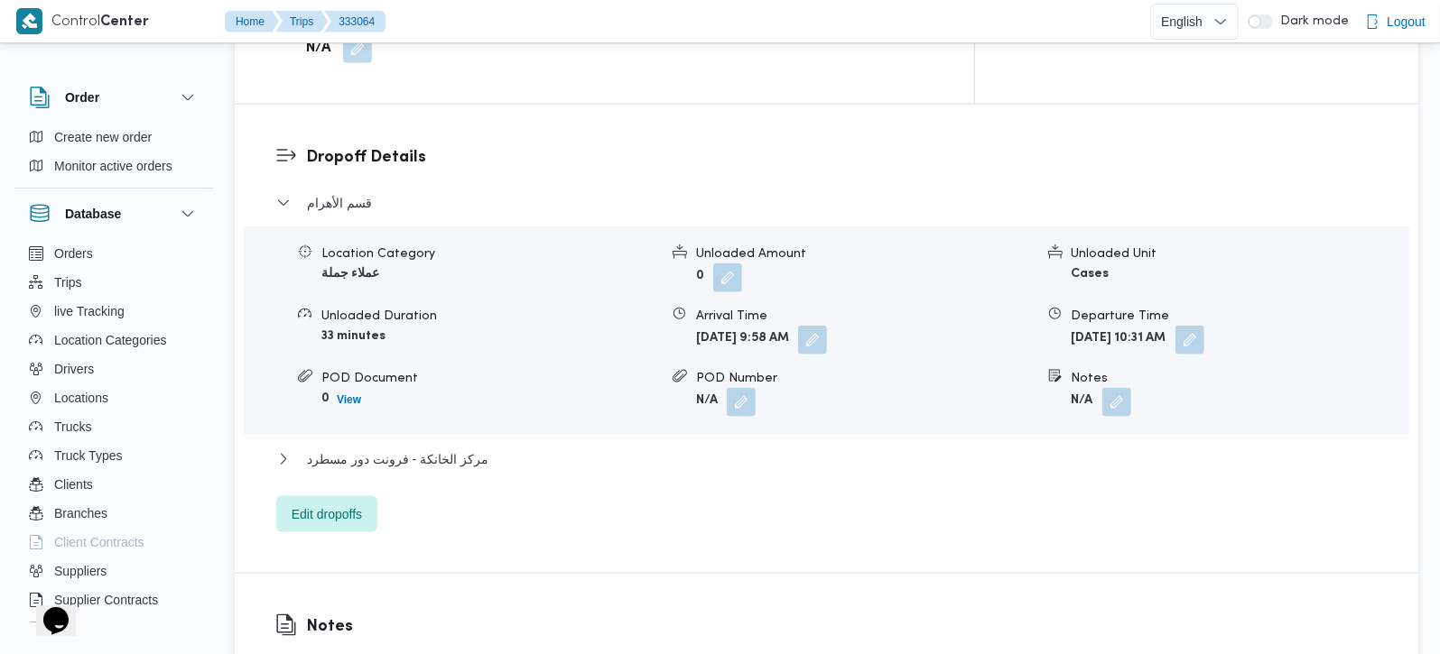
click at [419, 449] on div "مركز الخانكة - فرونت دور مسطرد" at bounding box center [826, 466] width 1101 height 34
click at [438, 449] on span "مركز الخانكة - فرونت دور مسطرد" at bounding box center [397, 460] width 181 height 22
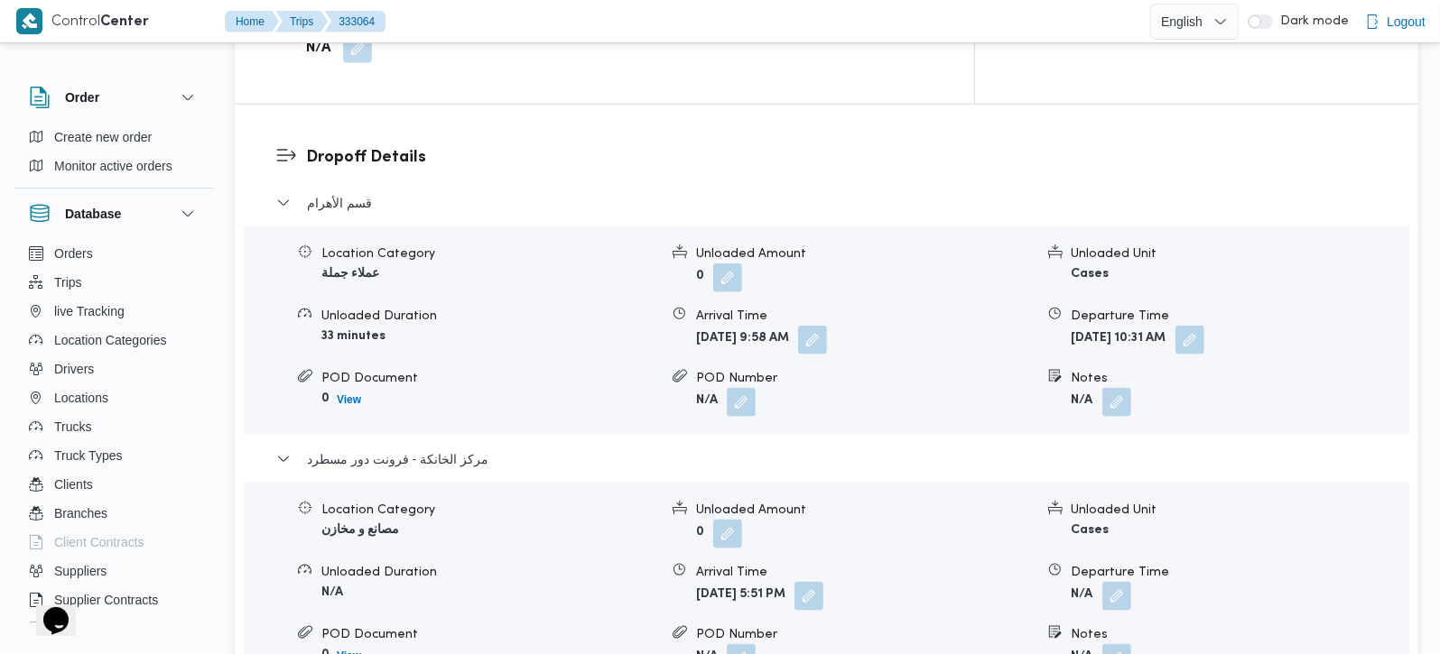
scroll to position [1592, 0]
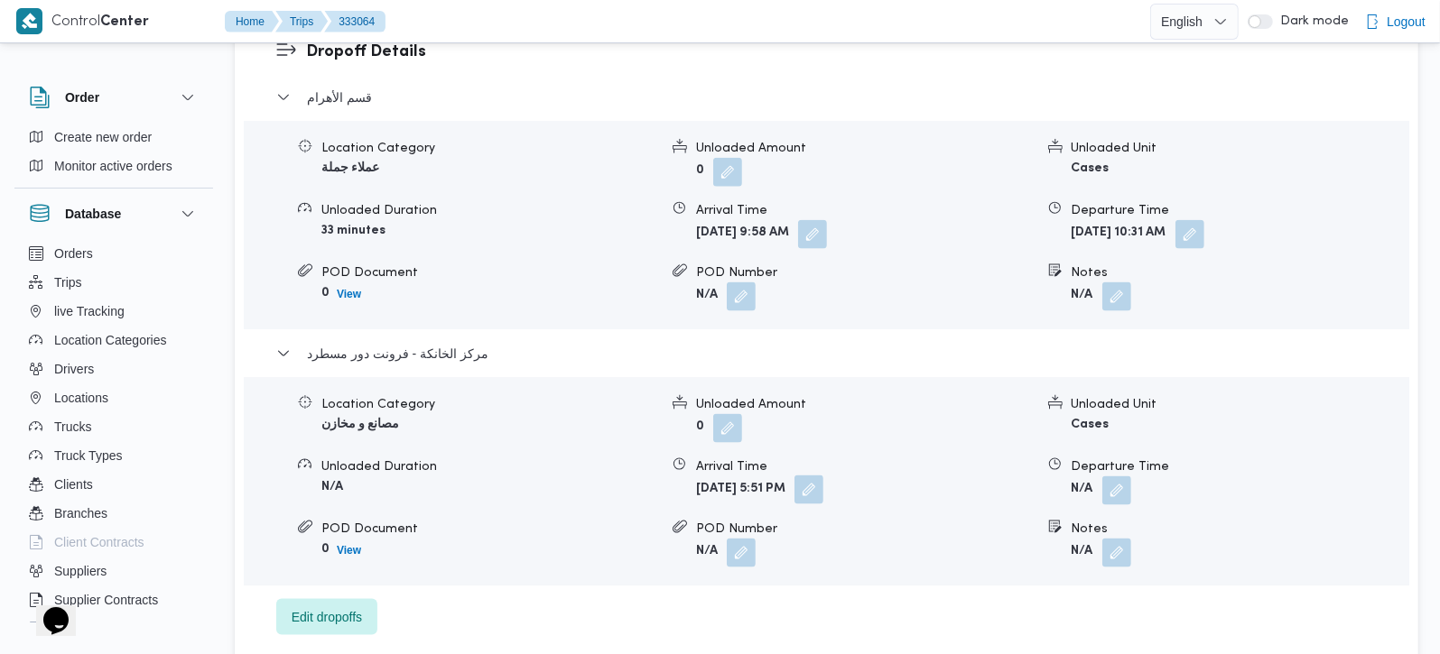
click at [823, 476] on button "button" at bounding box center [808, 490] width 29 height 29
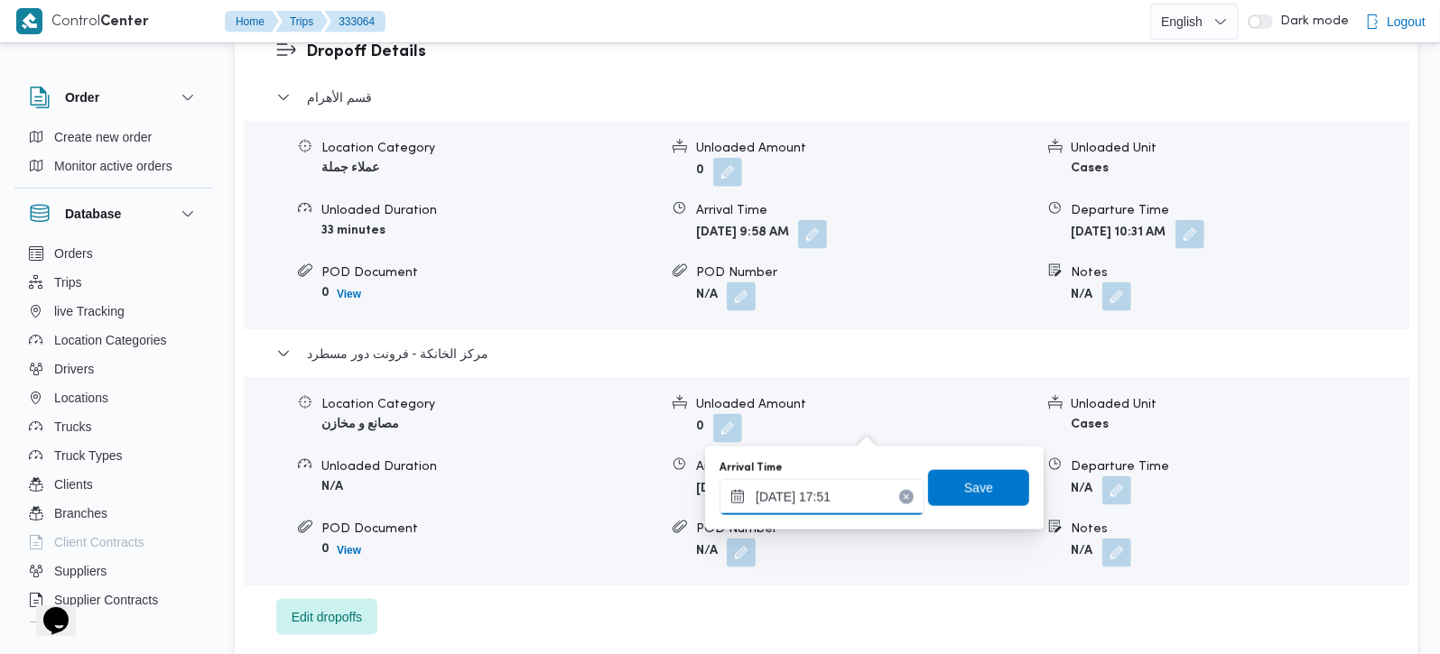
click at [822, 507] on input "24/08/2025 17:51" at bounding box center [821, 497] width 205 height 36
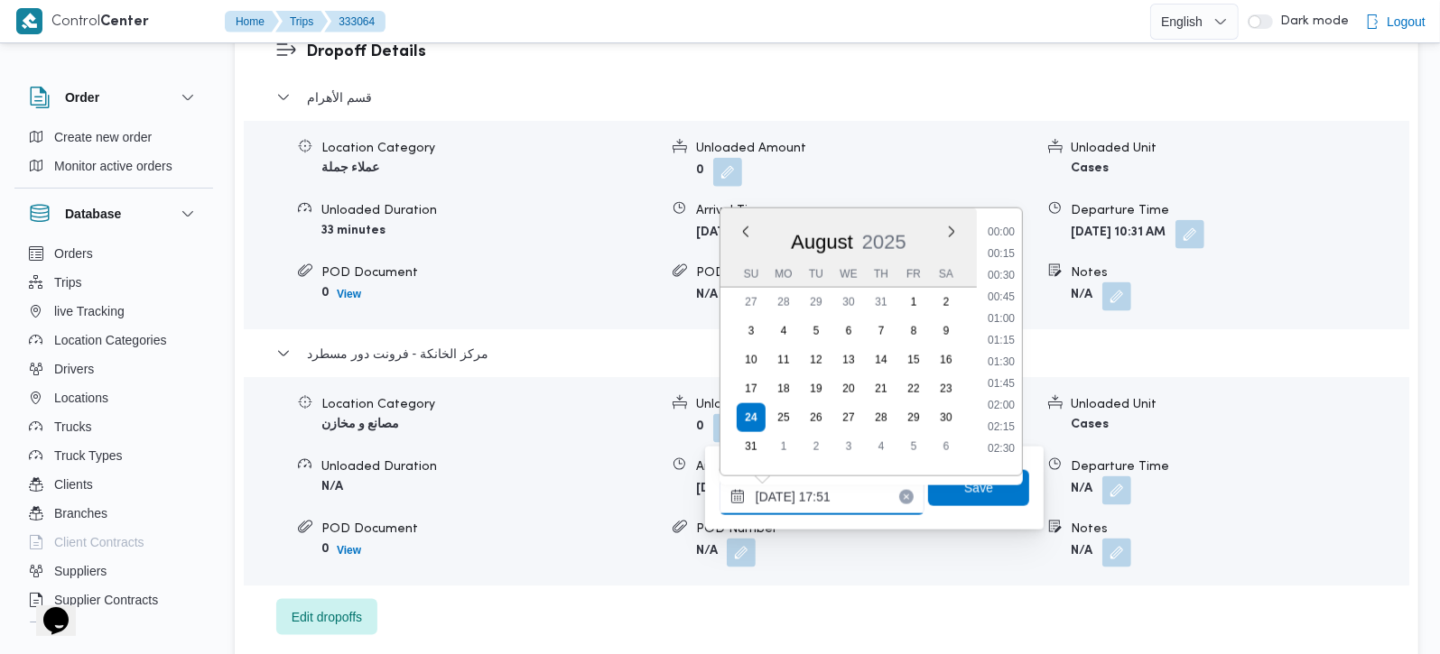
scroll to position [1415, 0]
click at [1008, 288] on li "17:00" at bounding box center [1001, 290] width 42 height 18
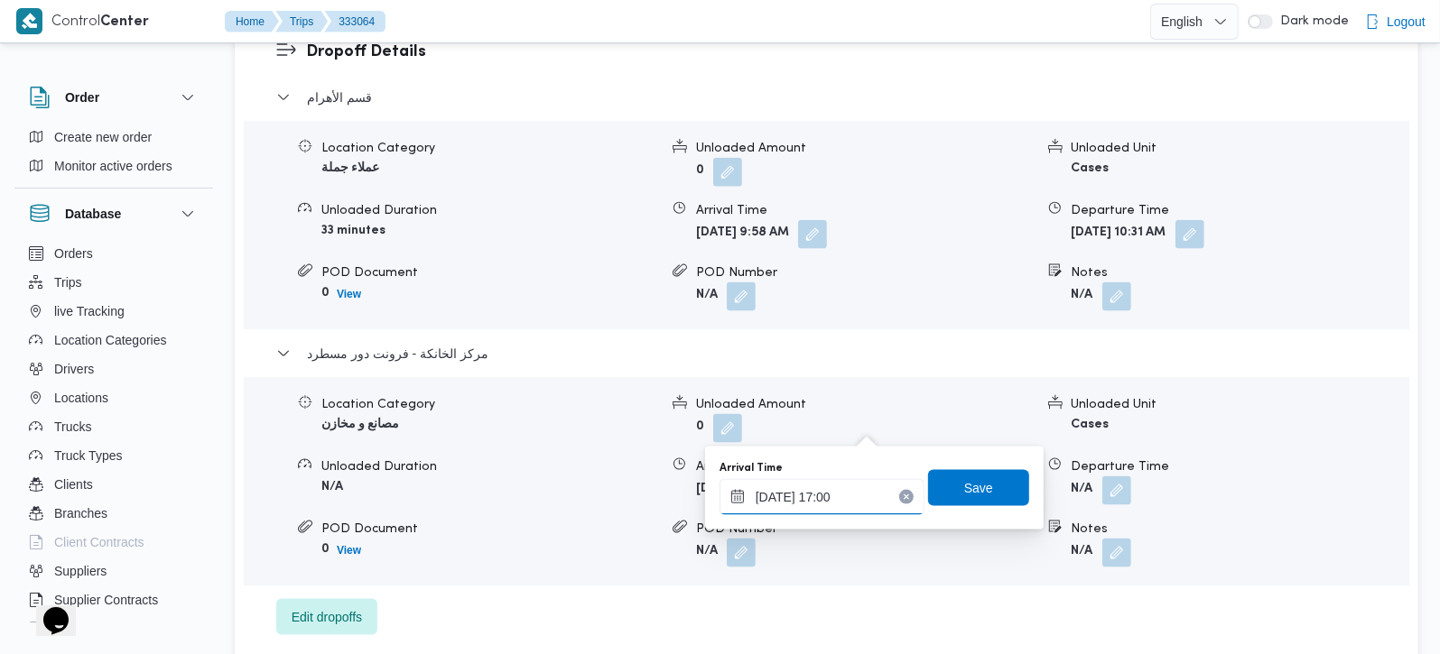
click at [834, 503] on input "24/08/2025 17:00" at bounding box center [821, 497] width 205 height 36
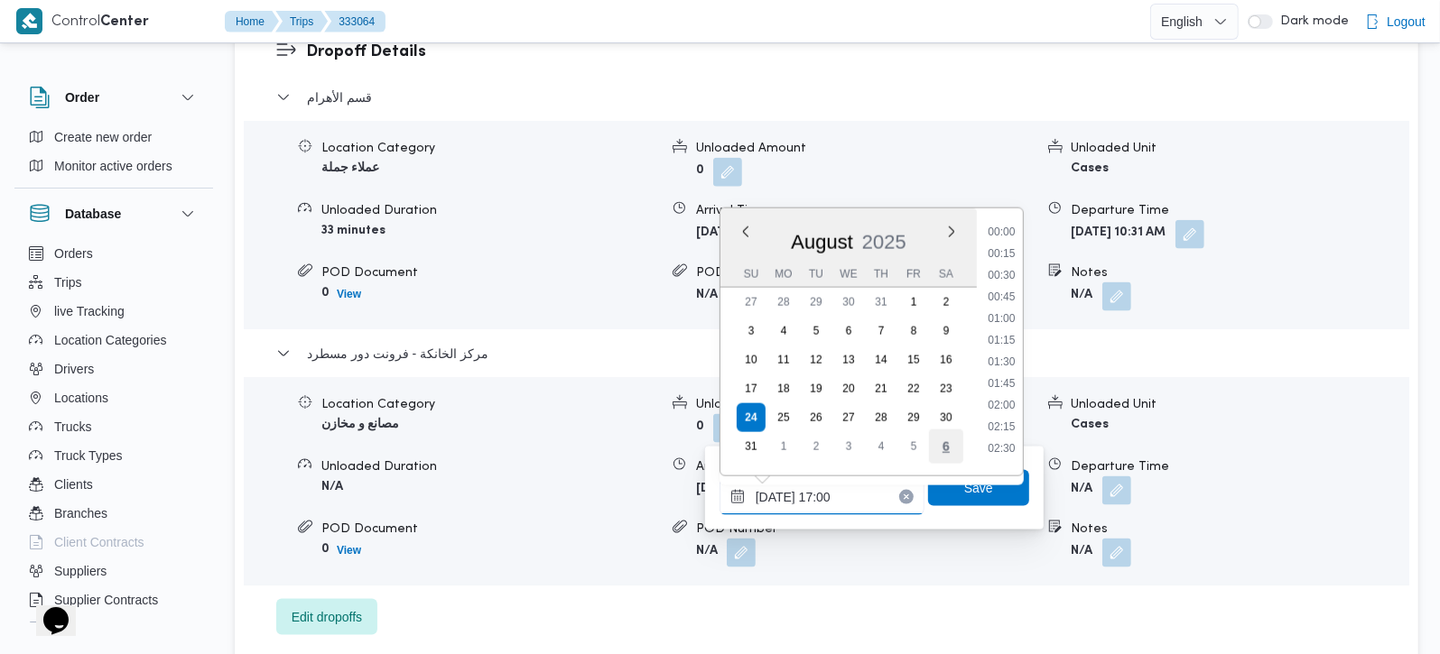
scroll to position [1350, 0]
click at [1004, 329] on li "16:45" at bounding box center [1001, 333] width 42 height 18
type input "24/08/2025 16:45"
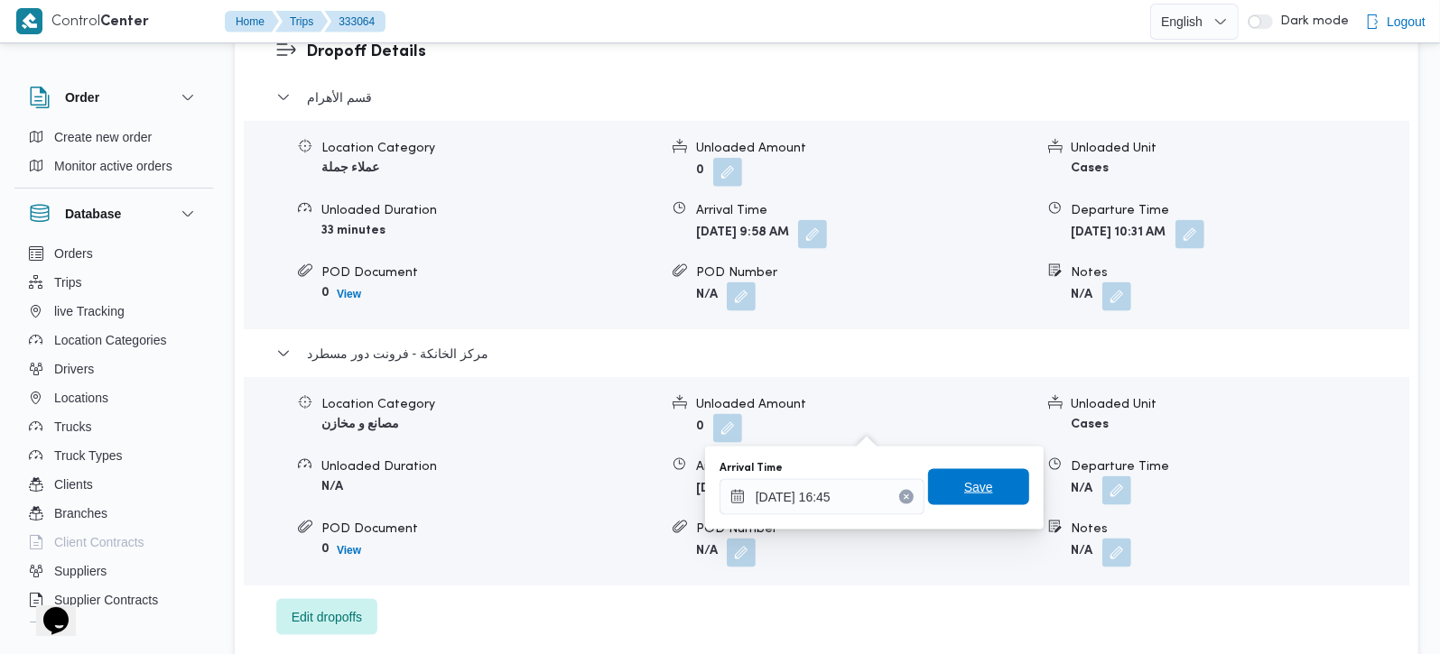
click at [971, 492] on span "Save" at bounding box center [978, 488] width 29 height 22
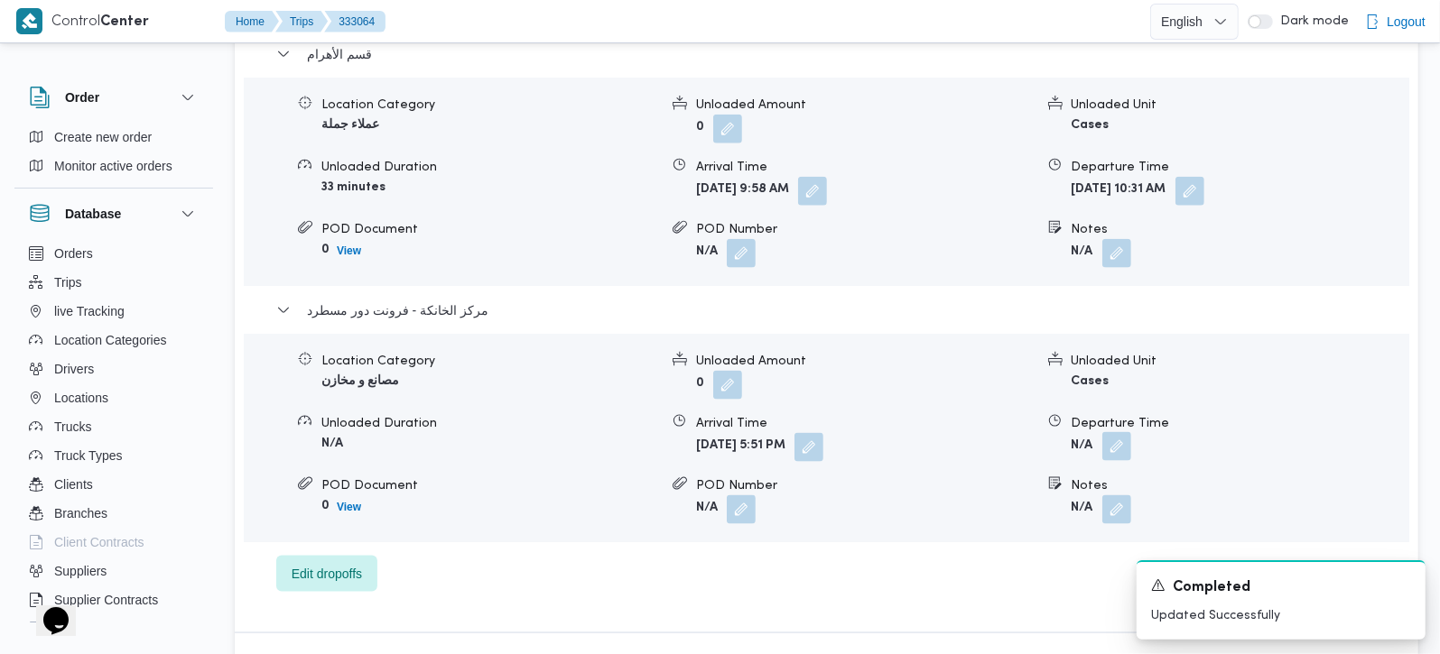
click at [1112, 432] on button "button" at bounding box center [1116, 446] width 29 height 29
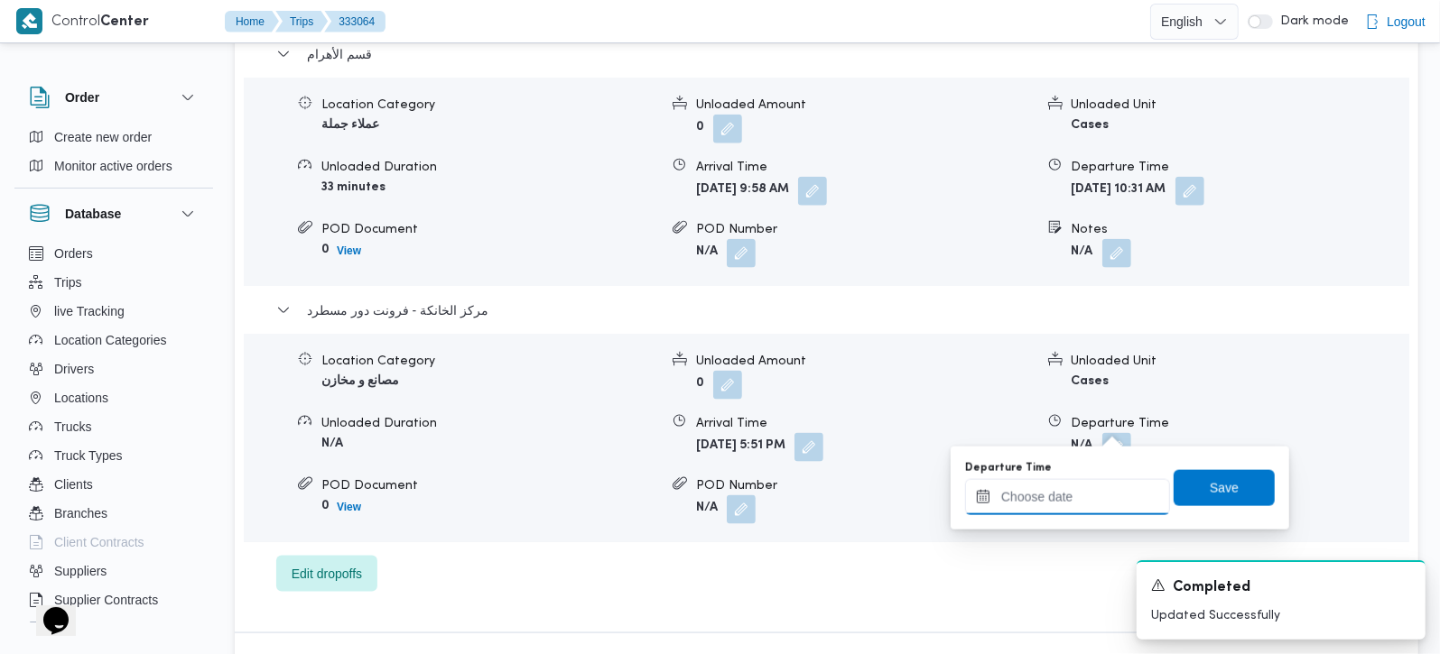
drag, startPoint x: 1109, startPoint y: 430, endPoint x: 1290, endPoint y: 423, distance: 180.6
click at [1079, 501] on input "Departure Time" at bounding box center [1067, 497] width 205 height 36
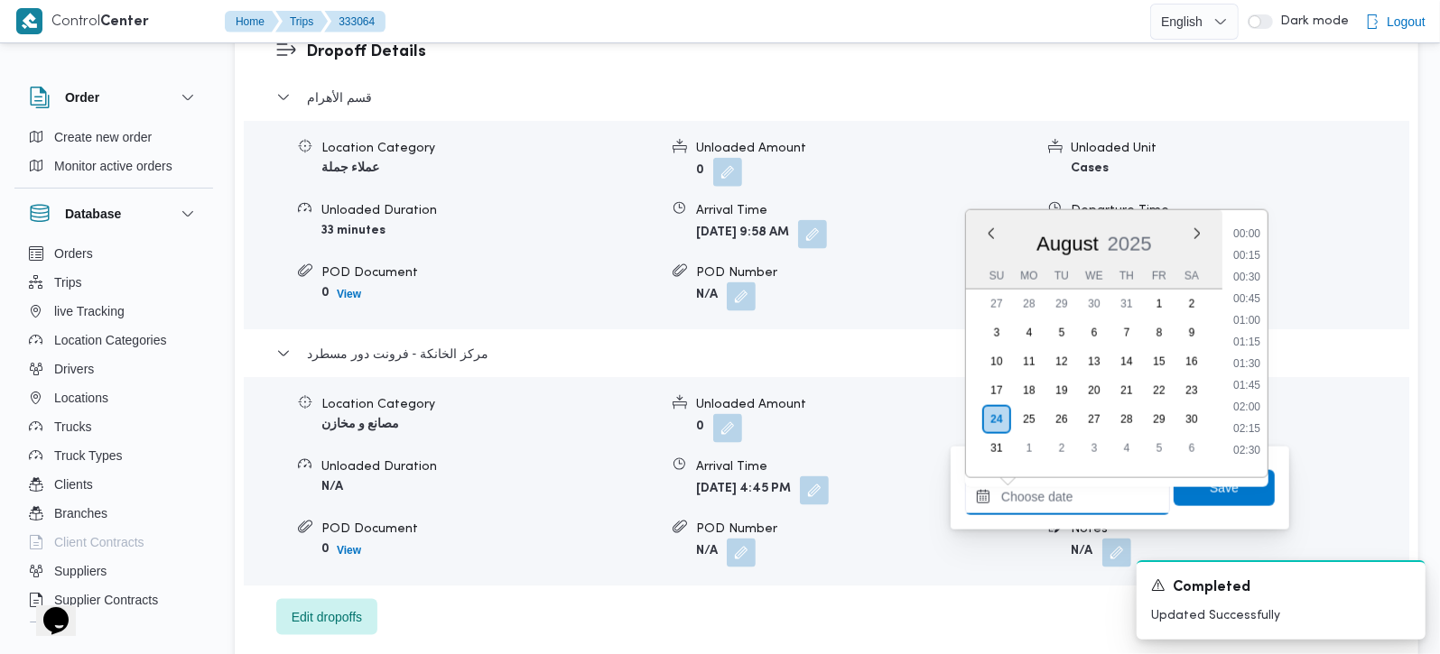
scroll to position [1437, 0]
click at [1248, 273] on li "17:00" at bounding box center [1247, 270] width 42 height 18
type input "24/08/2025 17:00"
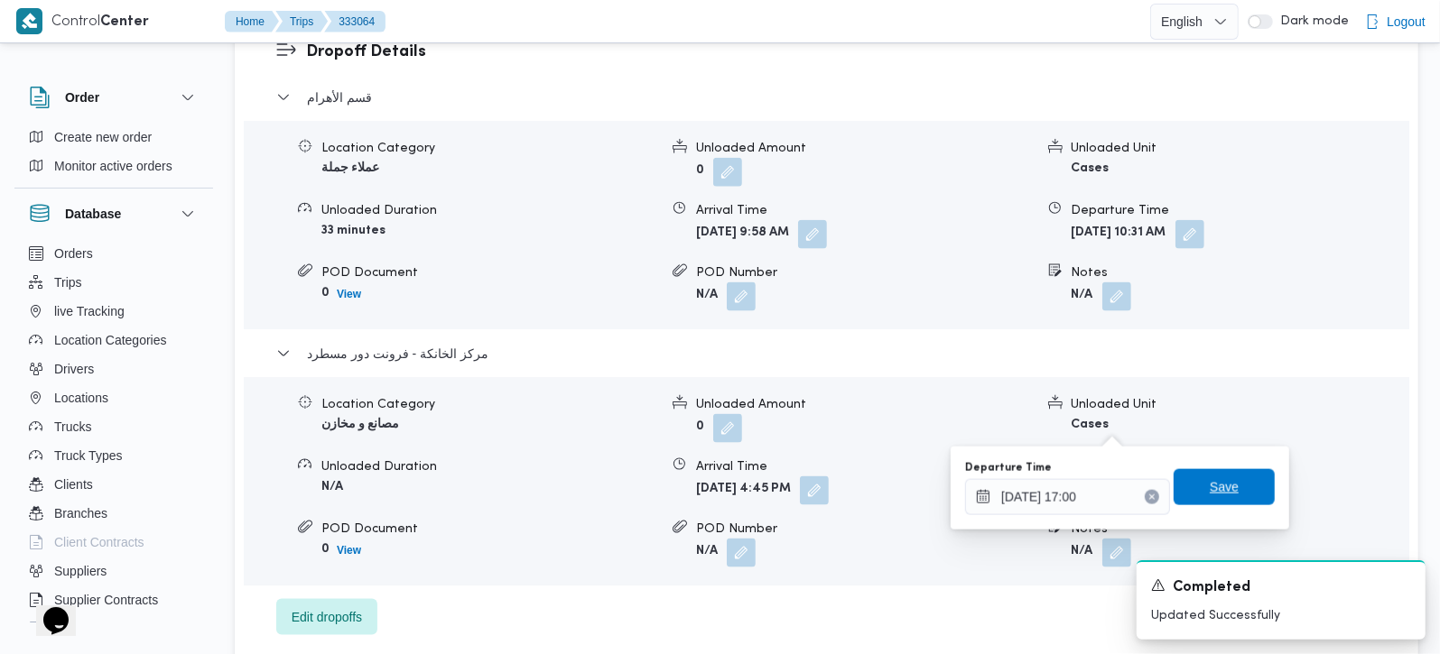
click at [1223, 478] on span "Save" at bounding box center [1223, 487] width 101 height 36
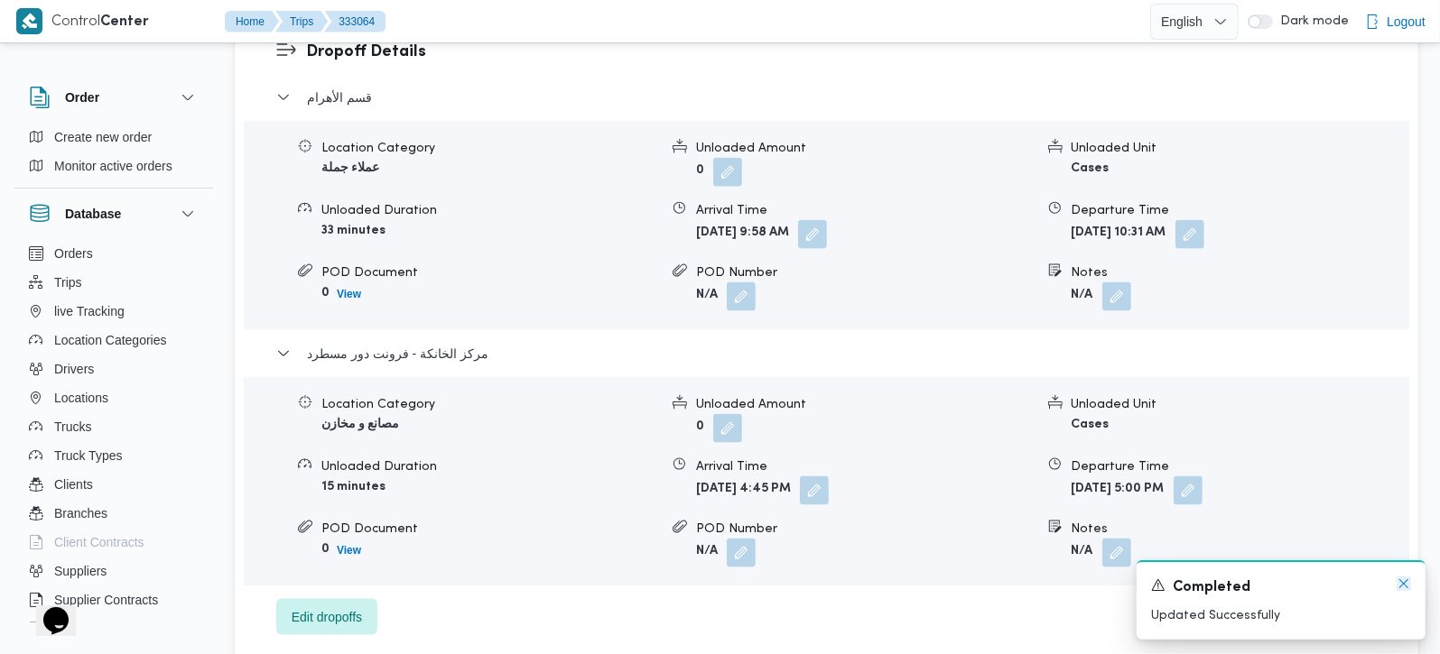
click at [1405, 588] on icon "Dismiss toast" at bounding box center [1403, 584] width 14 height 14
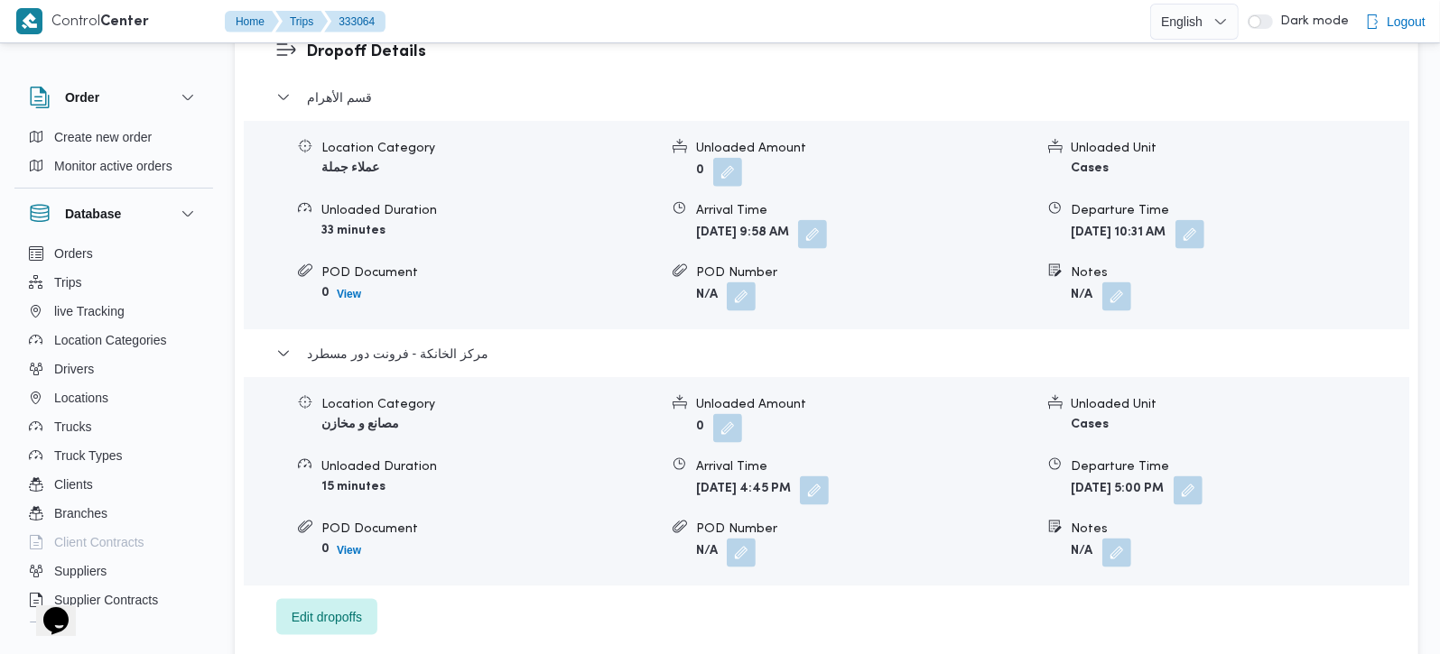
scroll to position [1487, 0]
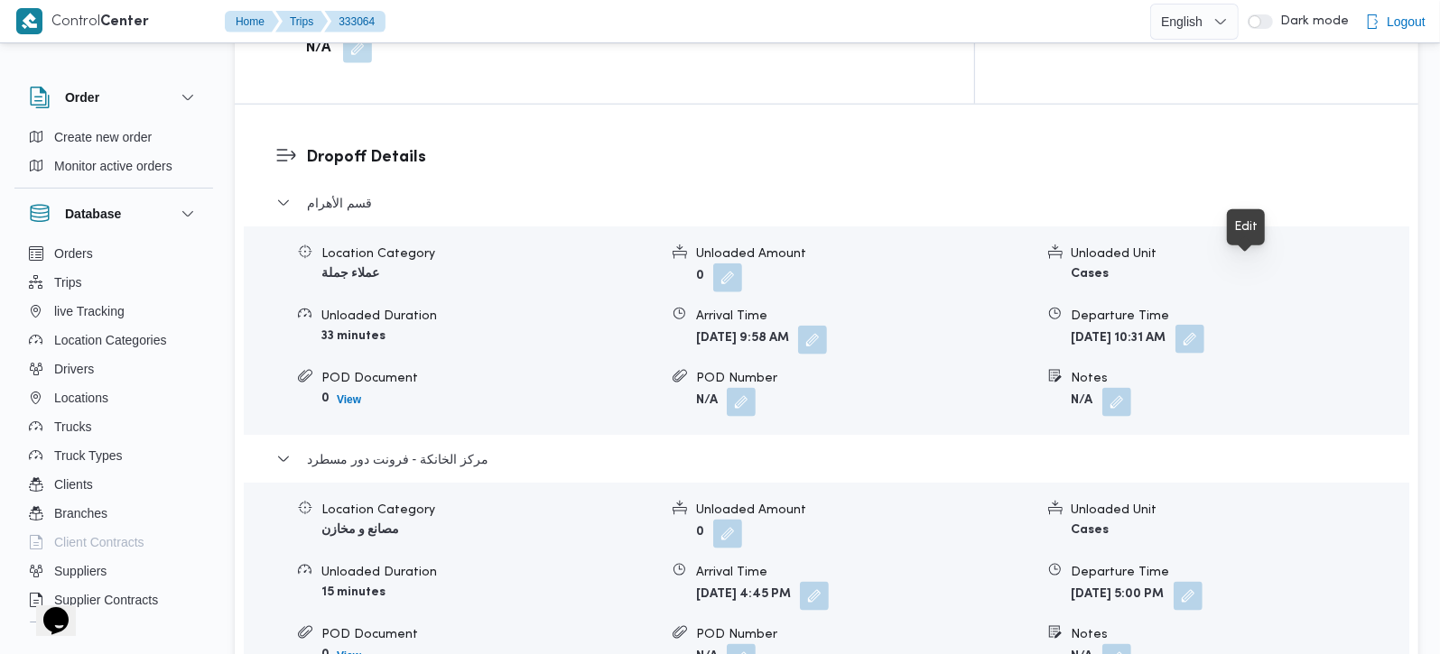
click at [1204, 325] on button "button" at bounding box center [1189, 339] width 29 height 29
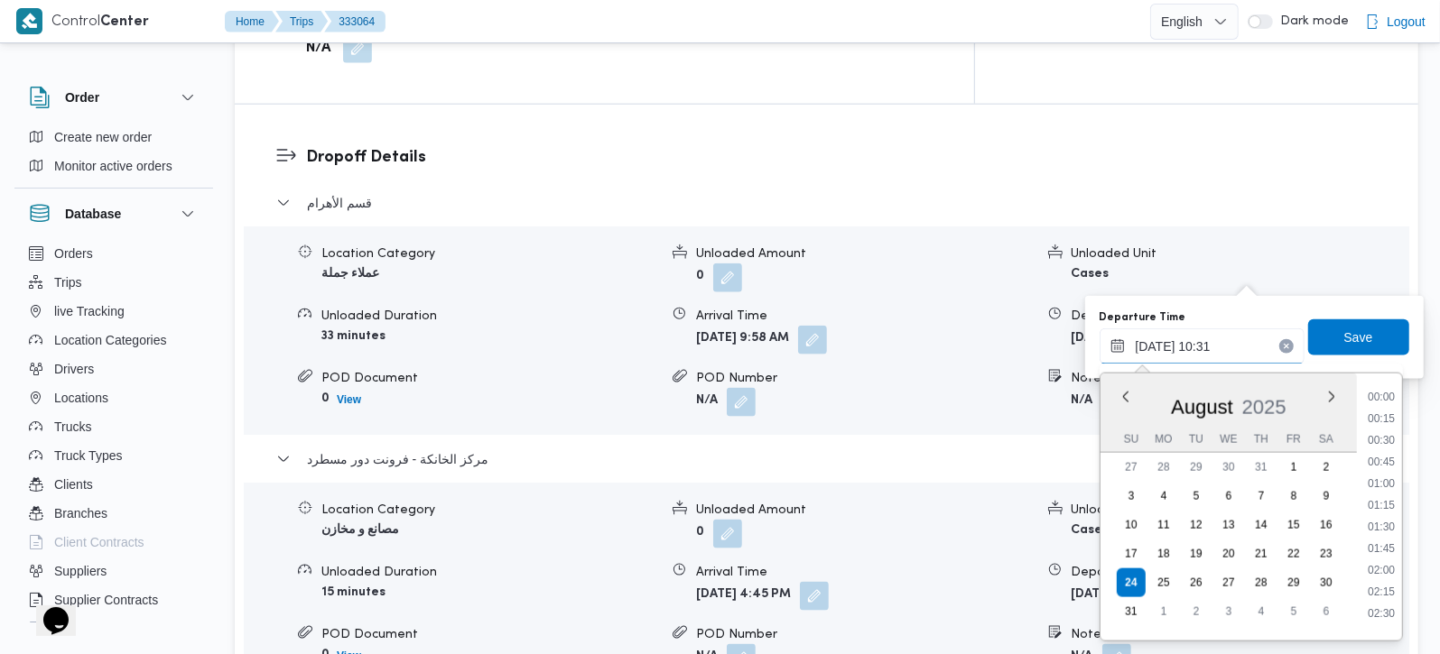
click at [1183, 359] on input "24/08/2025 10:31" at bounding box center [1201, 347] width 205 height 36
click at [1387, 564] on li "16:00" at bounding box center [1381, 571] width 42 height 18
type input "24/08/2025 16:00"
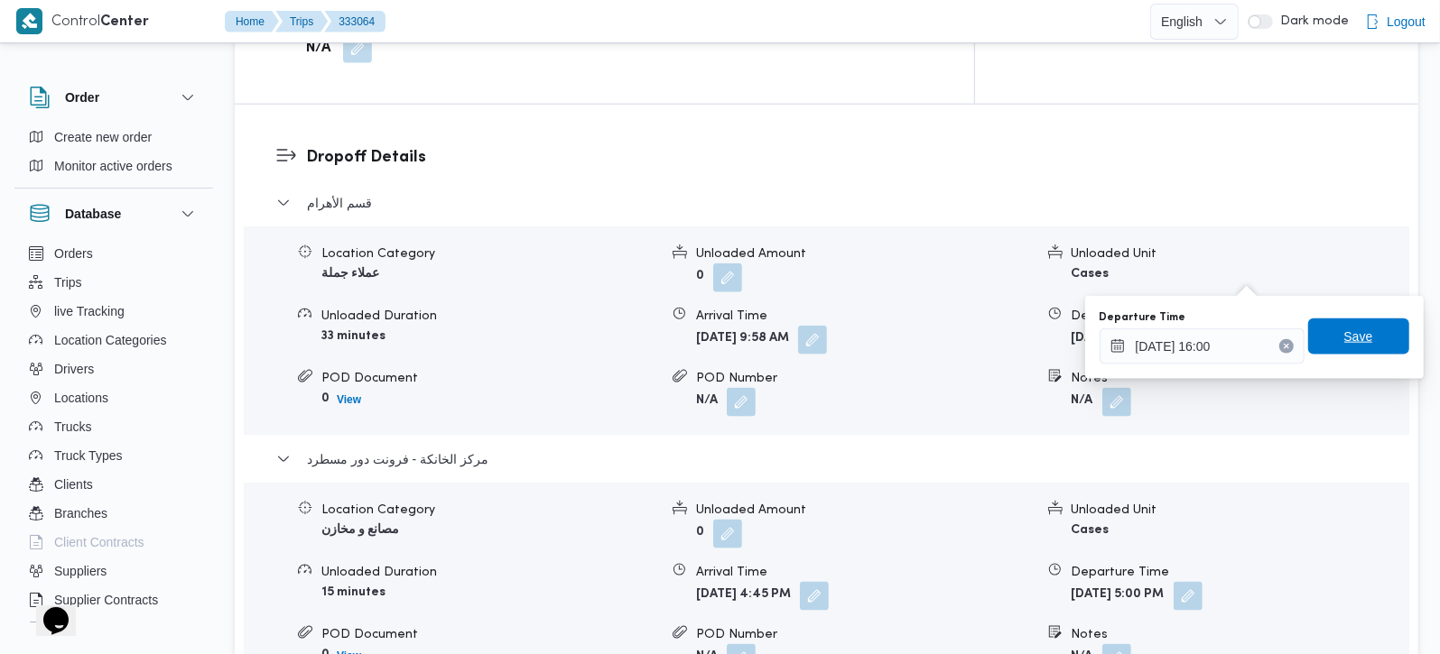
click at [1335, 348] on span "Save" at bounding box center [1358, 337] width 101 height 36
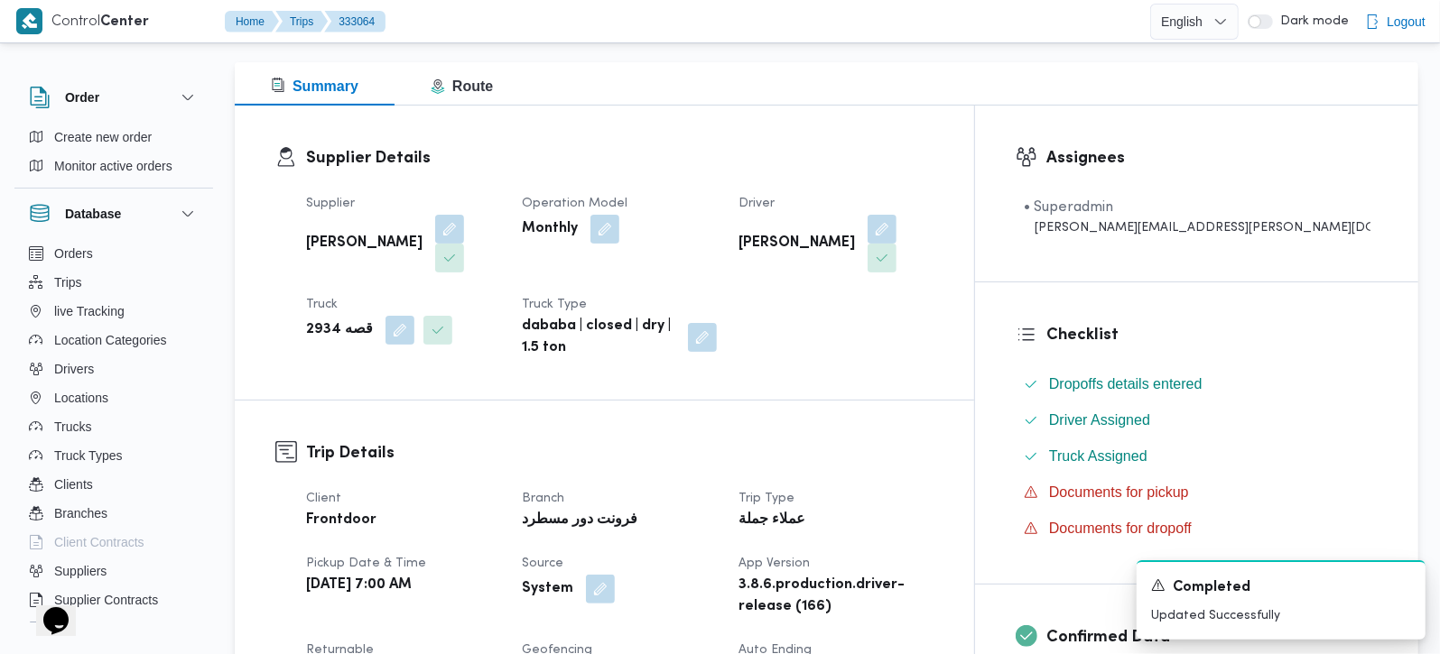
scroll to position [0, 0]
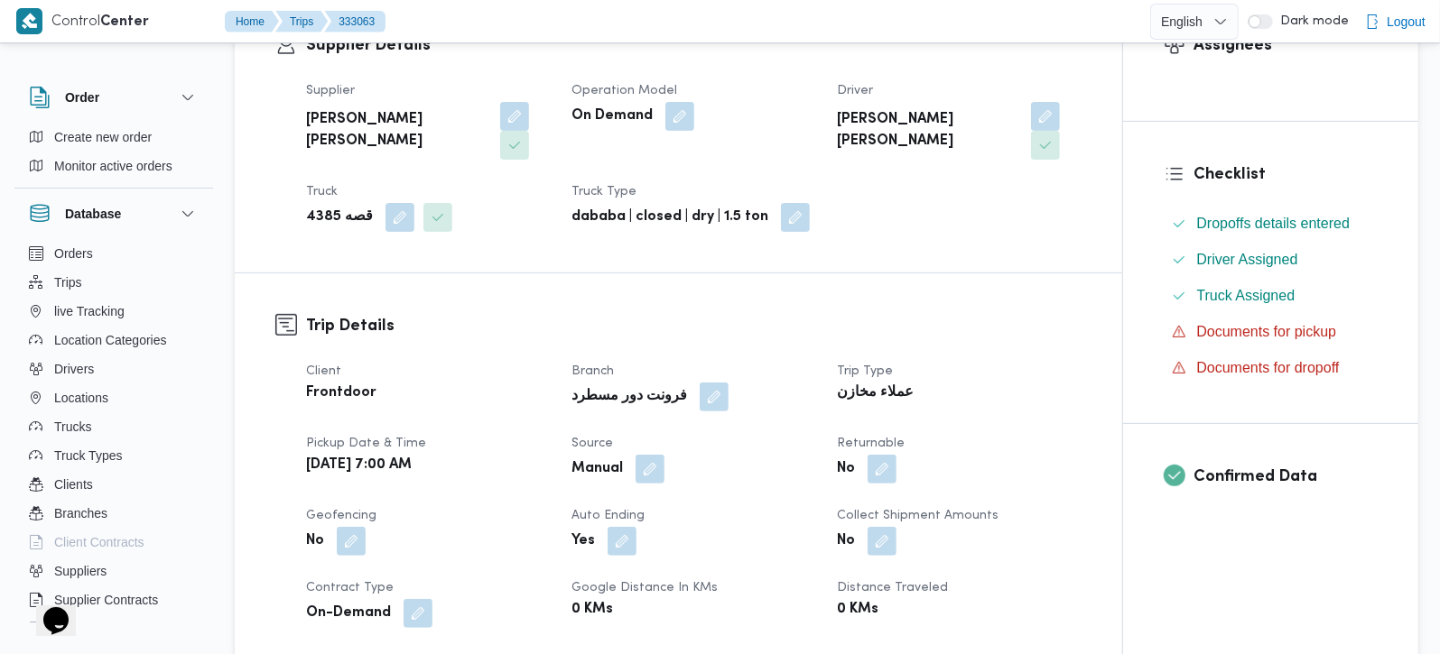
scroll to position [531, 0]
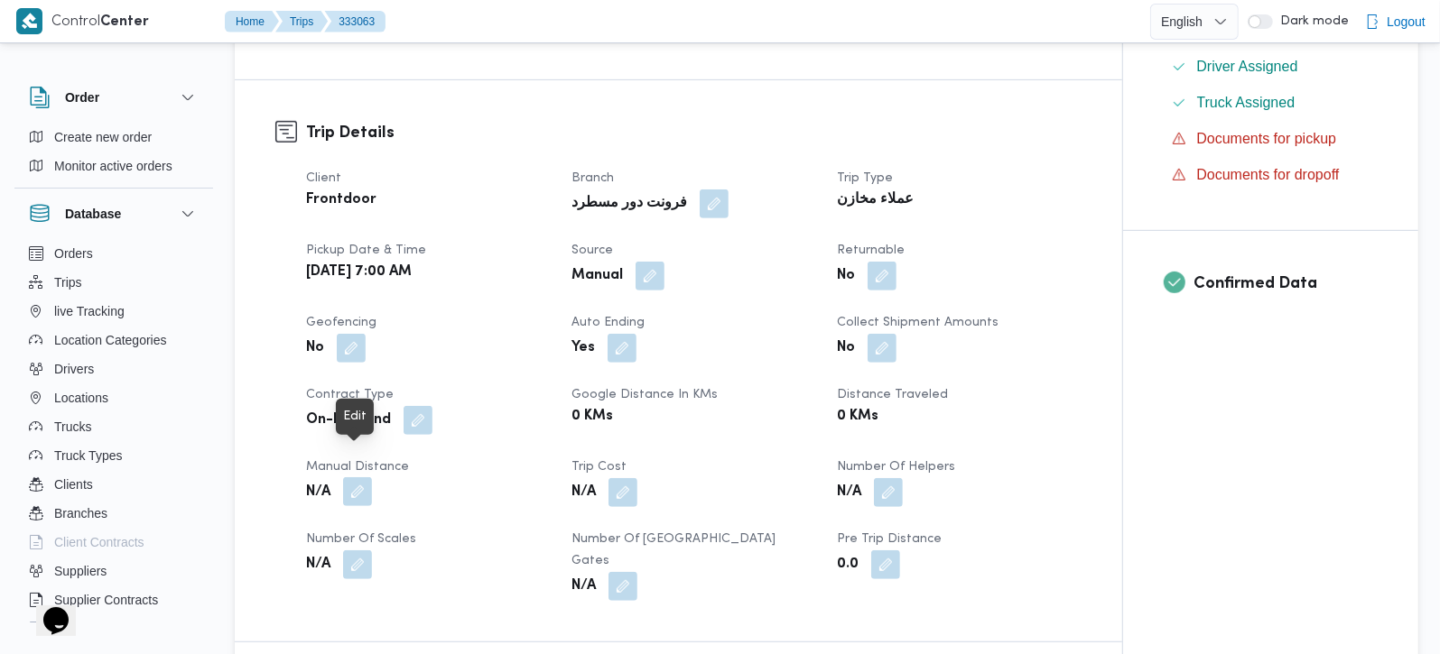
click at [363, 478] on button "button" at bounding box center [357, 492] width 29 height 29
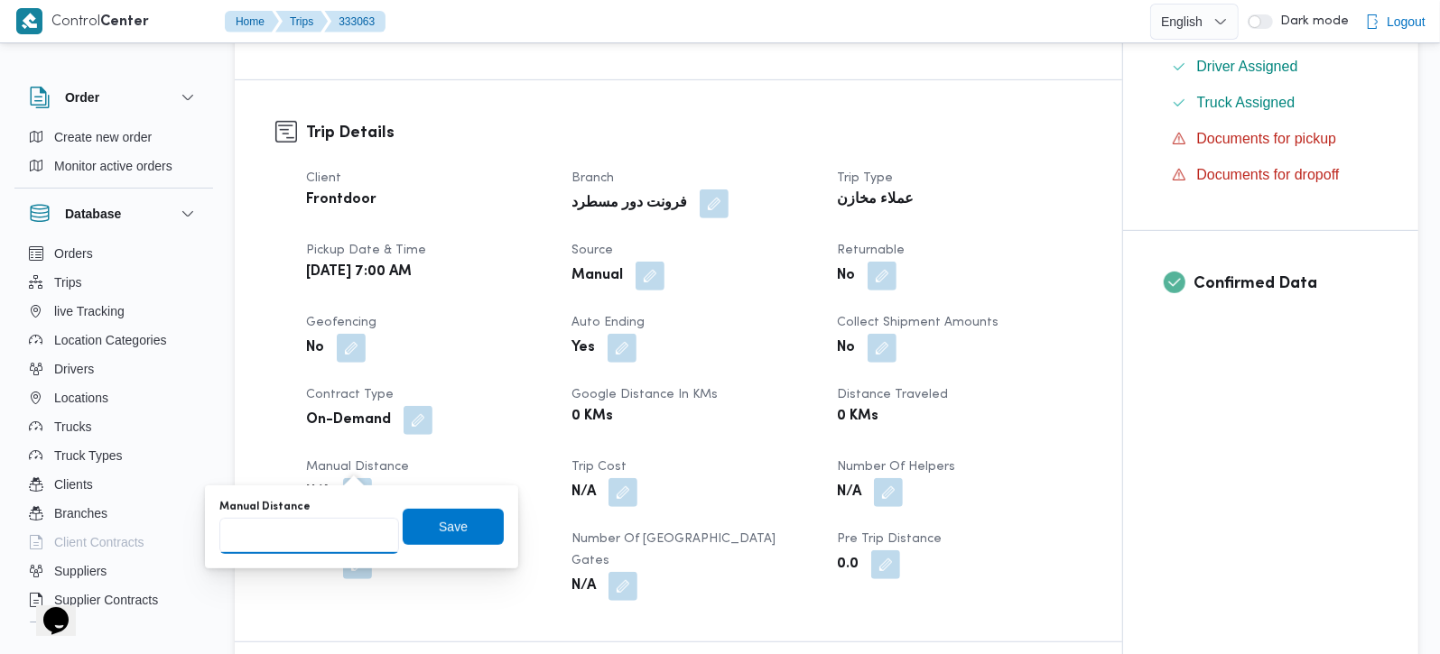
click at [323, 531] on input "Manual Distance" at bounding box center [309, 536] width 180 height 36
type input "105"
click at [413, 528] on span "Save" at bounding box center [453, 526] width 101 height 36
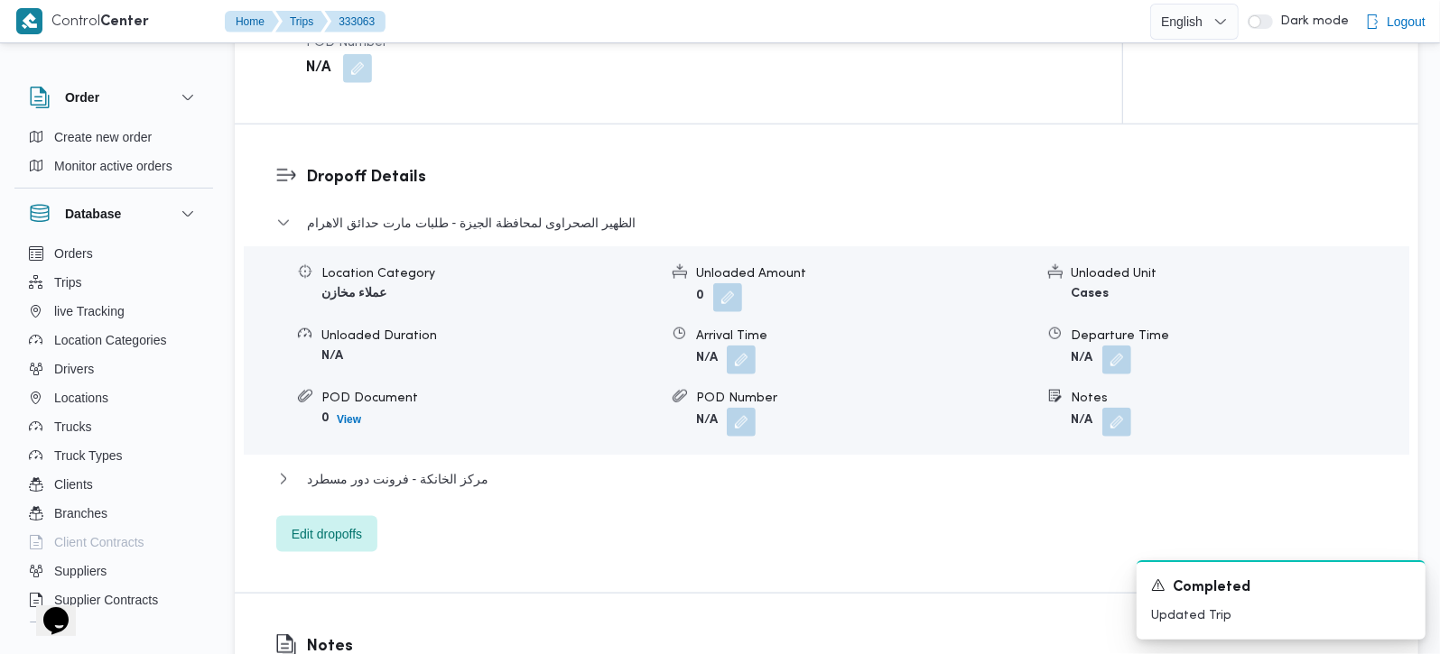
scroll to position [1380, 0]
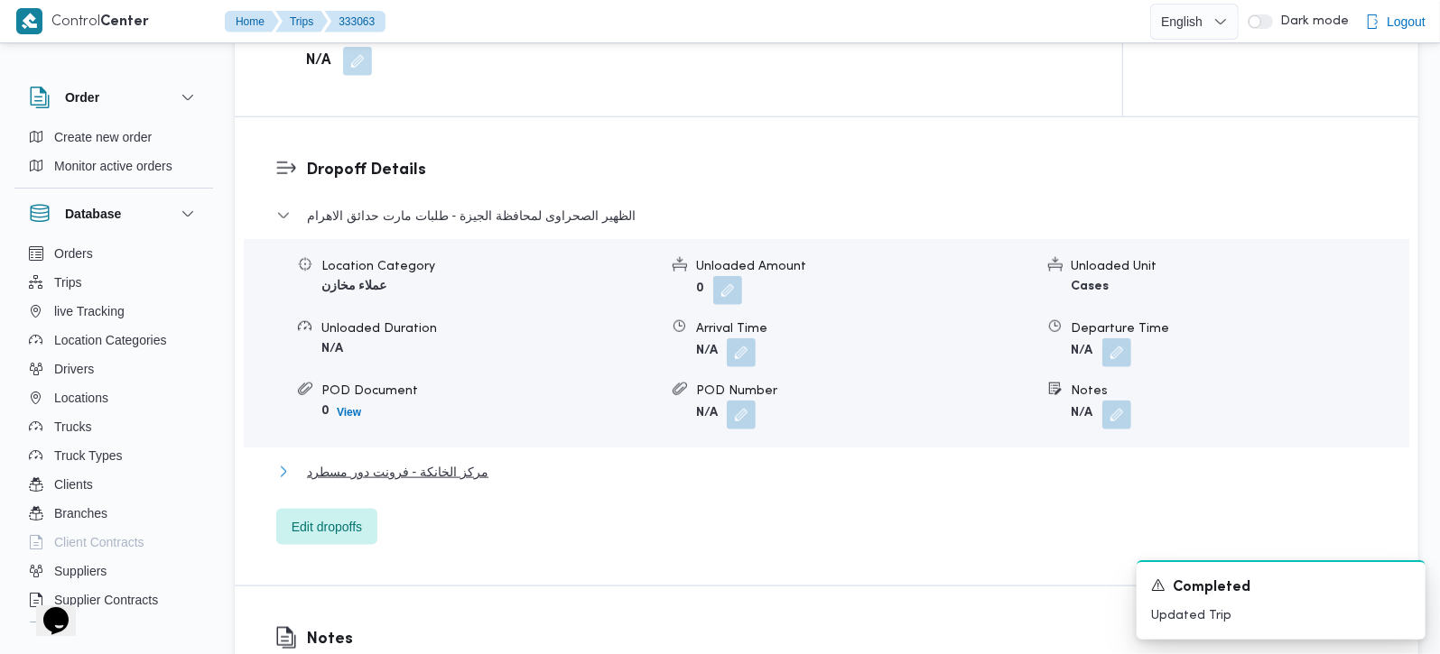
click at [417, 461] on span "مركز الخانكة - فرونت دور مسطرد" at bounding box center [397, 472] width 181 height 22
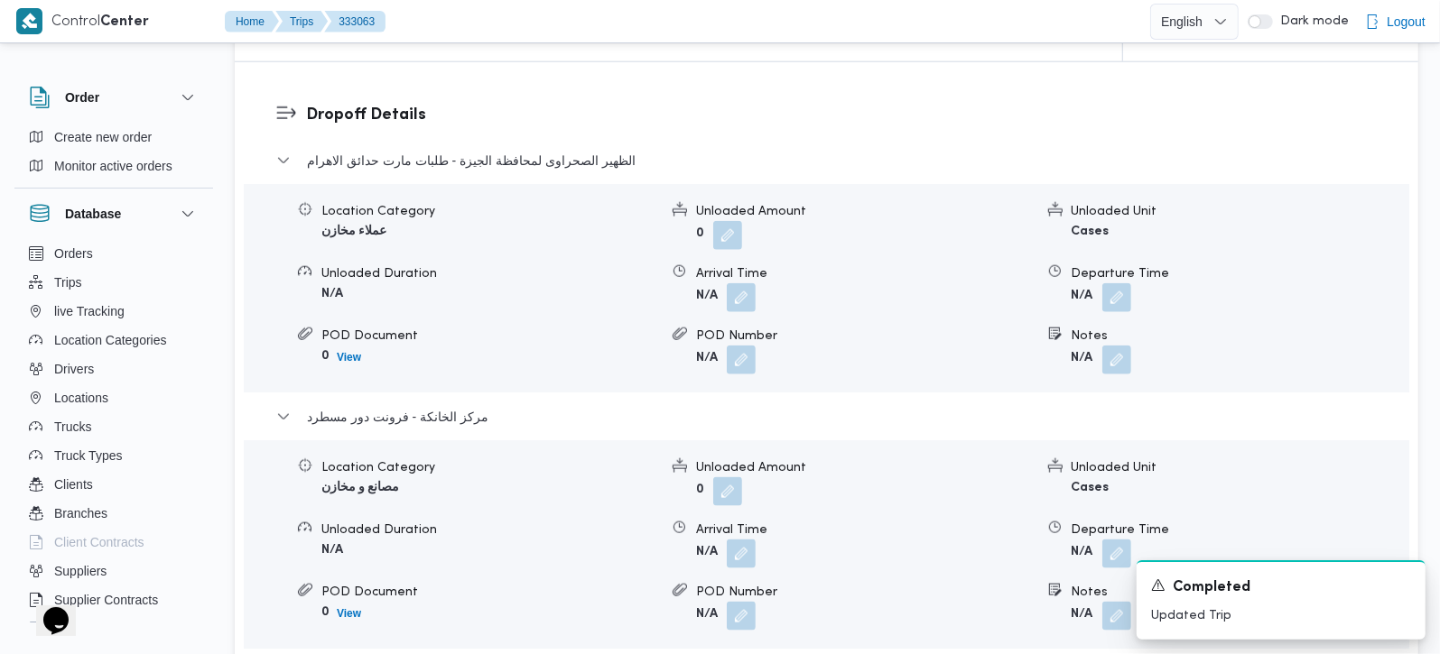
scroll to position [1487, 0]
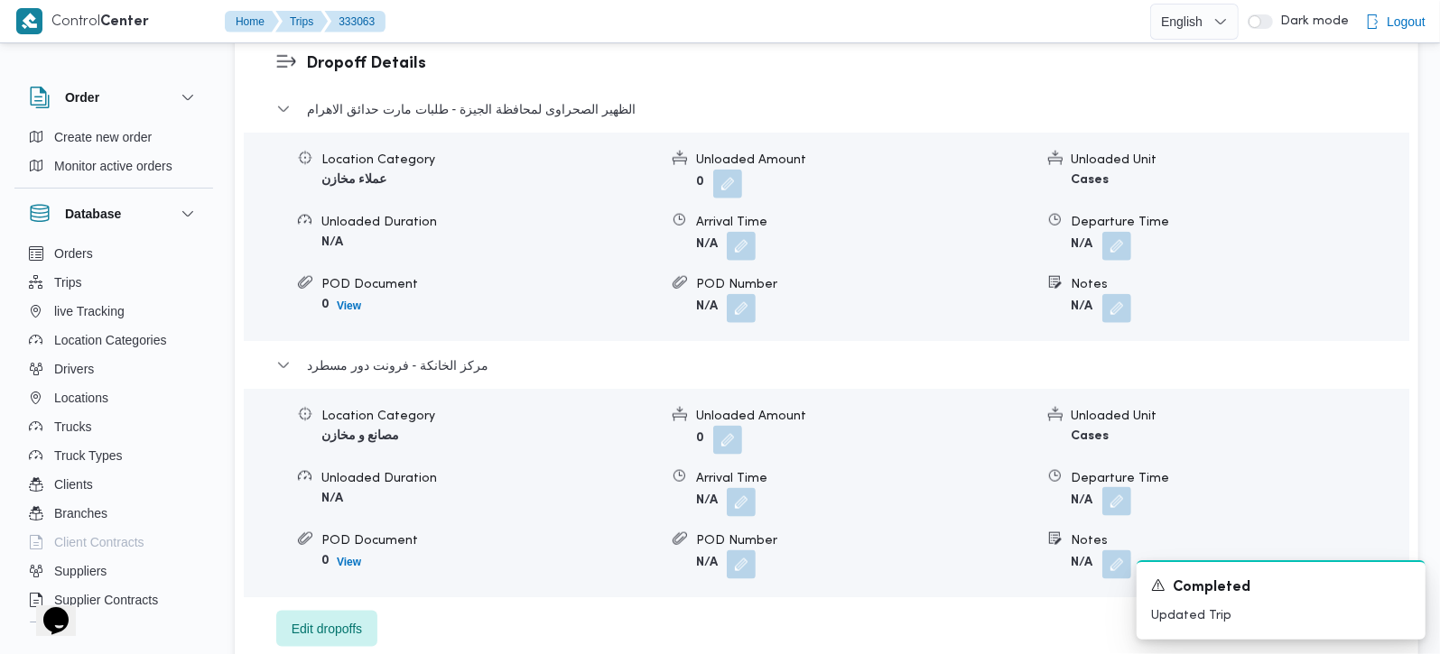
click at [1117, 487] on button "button" at bounding box center [1116, 501] width 29 height 29
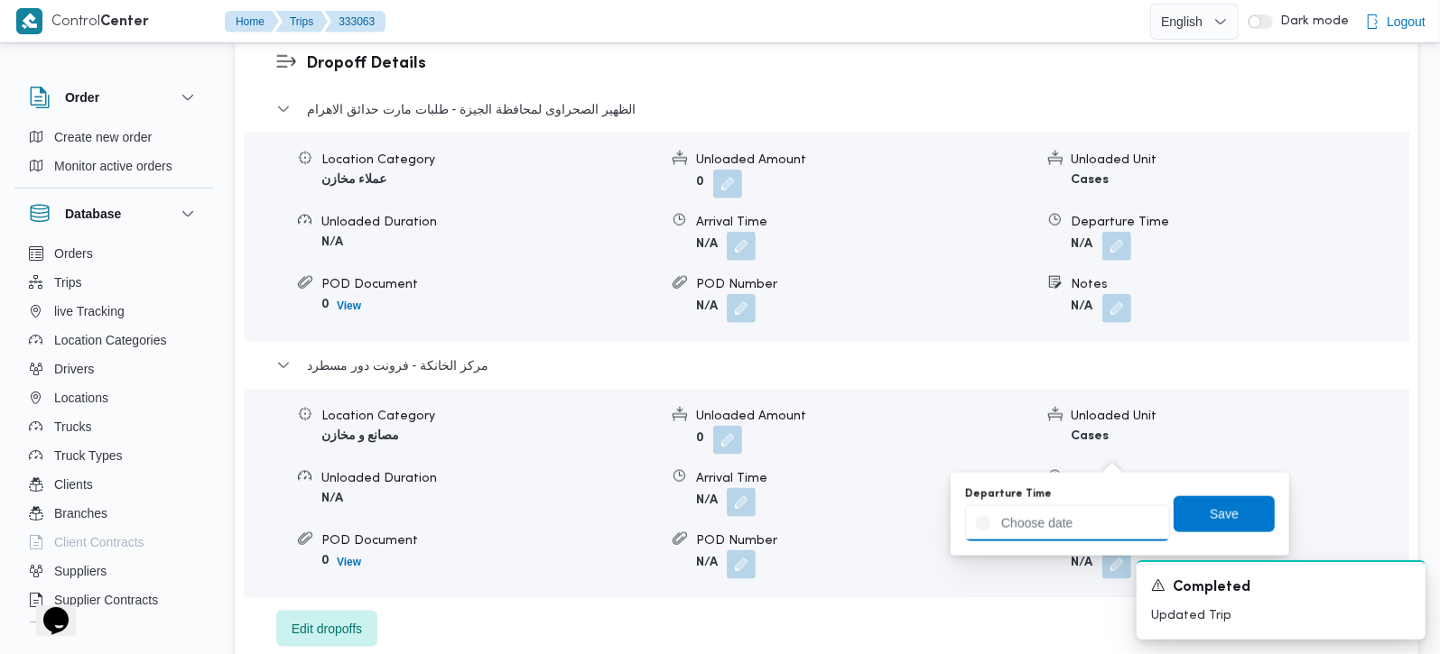
click at [1088, 516] on input "Departure Time" at bounding box center [1067, 524] width 205 height 36
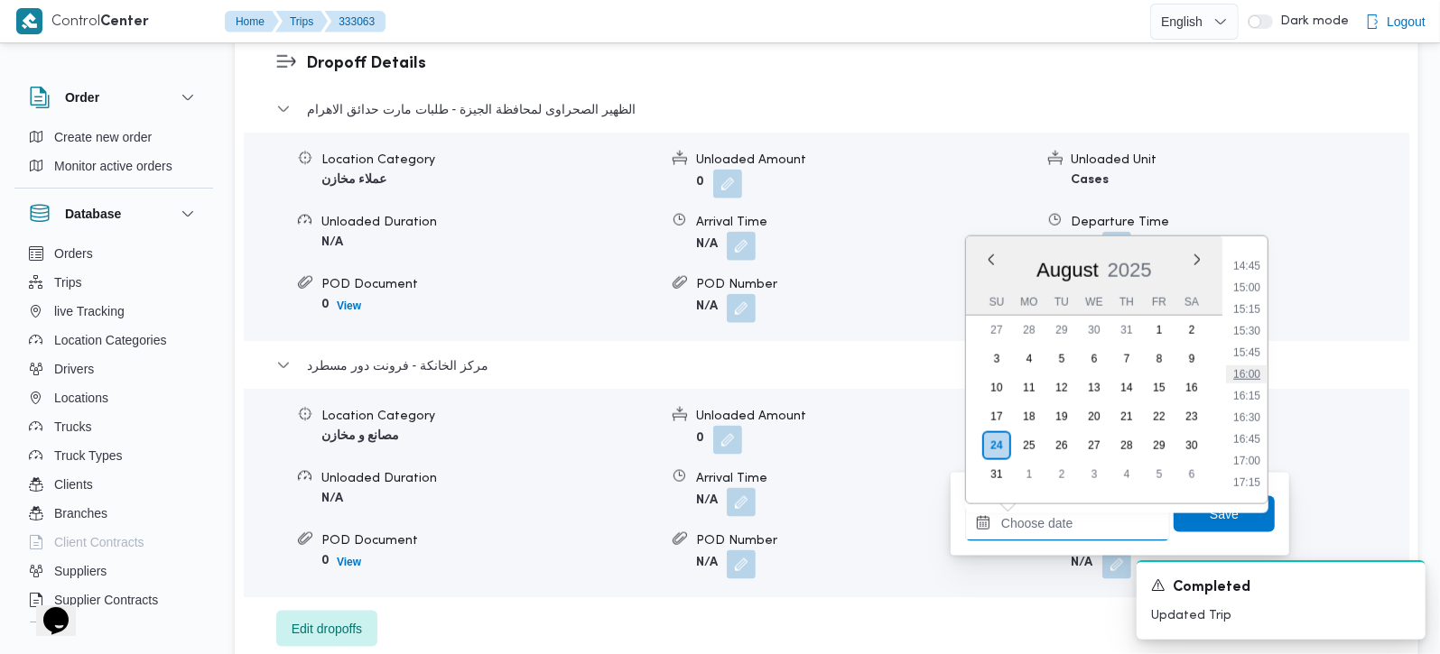
scroll to position [1309, 0]
drag, startPoint x: 1250, startPoint y: 384, endPoint x: 1238, endPoint y: 387, distance: 12.3
click at [1250, 384] on li "16:30" at bounding box center [1247, 381] width 42 height 18
type input "[DATE] 16:30"
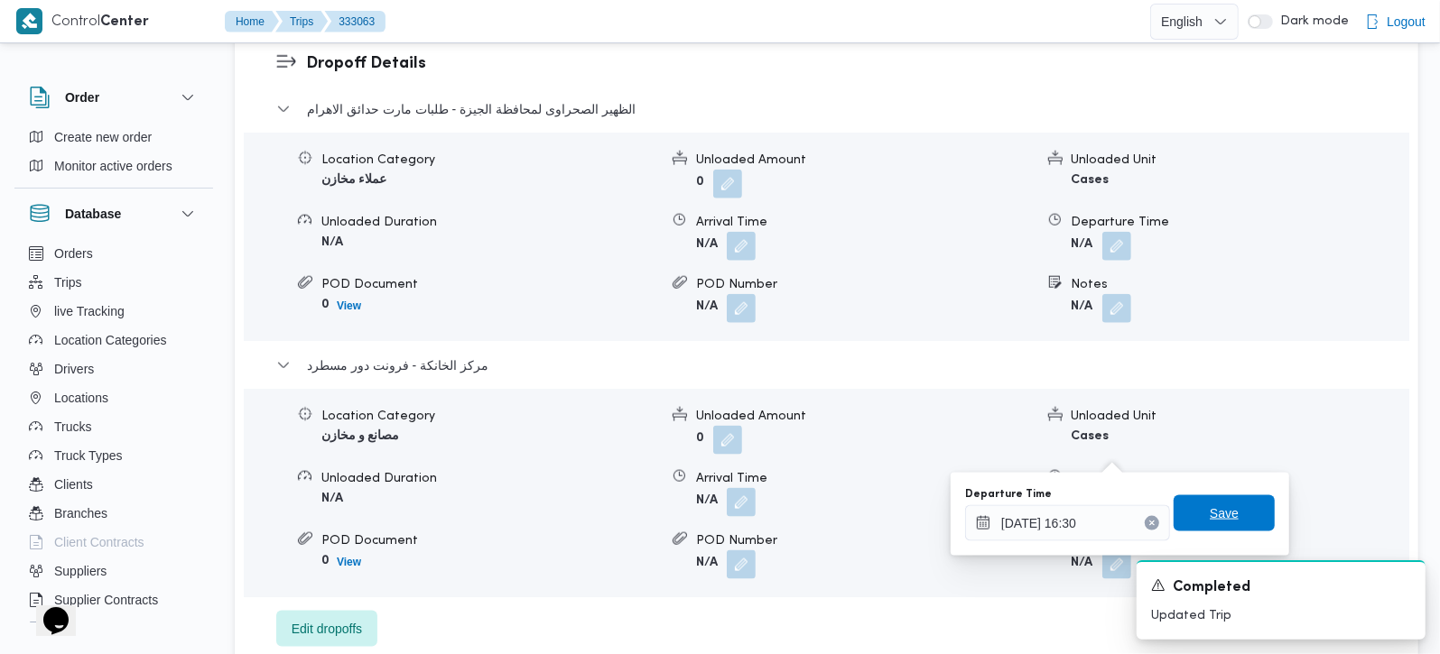
click at [1210, 515] on span "Save" at bounding box center [1224, 514] width 29 height 22
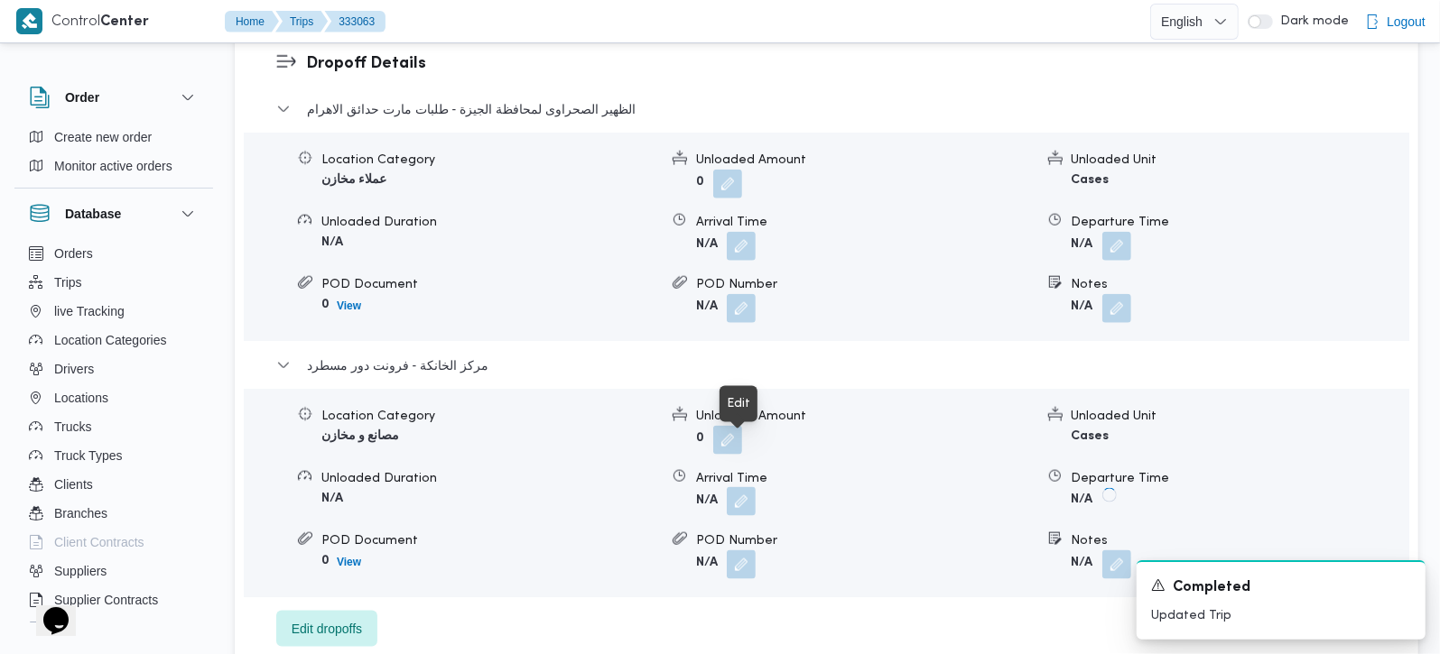
click at [747, 487] on button "button" at bounding box center [741, 501] width 29 height 29
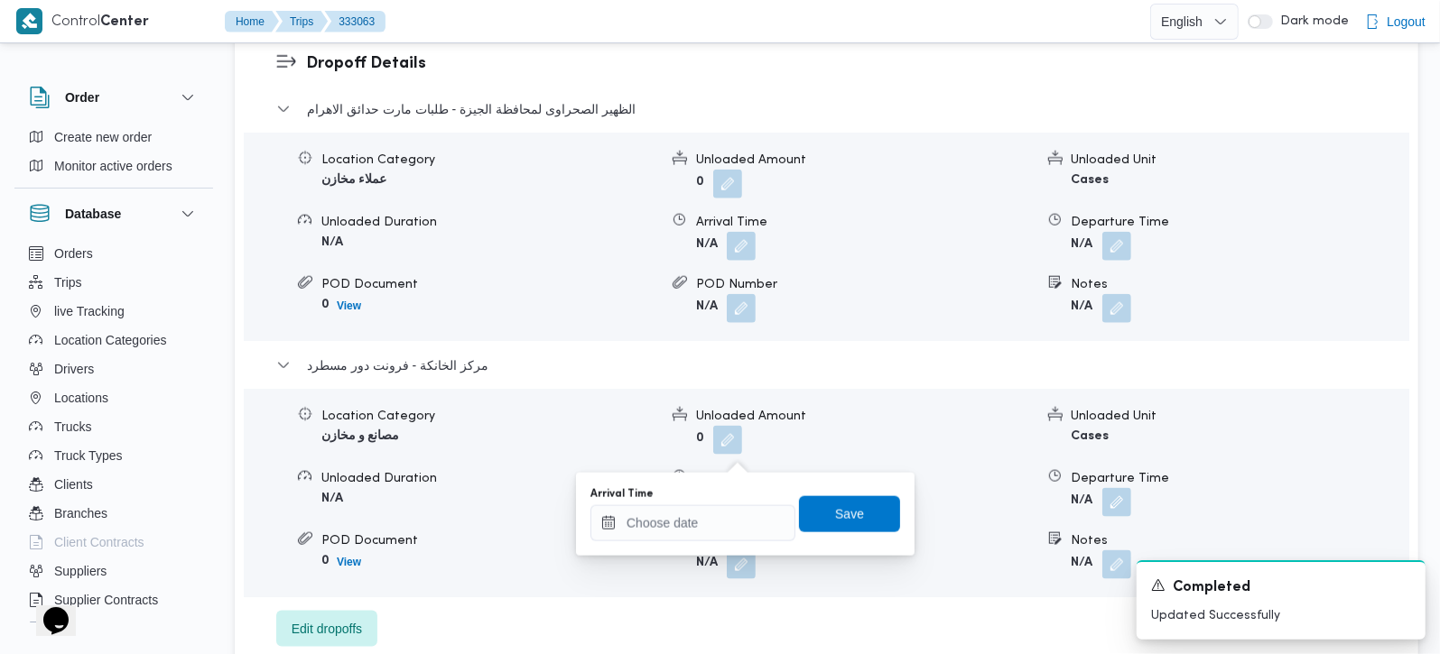
click at [695, 549] on div "You are in a dialog. To close this dialog, hit escape. Arrival Time Save" at bounding box center [745, 514] width 339 height 83
click at [695, 541] on input "Arrival Time" at bounding box center [692, 524] width 205 height 36
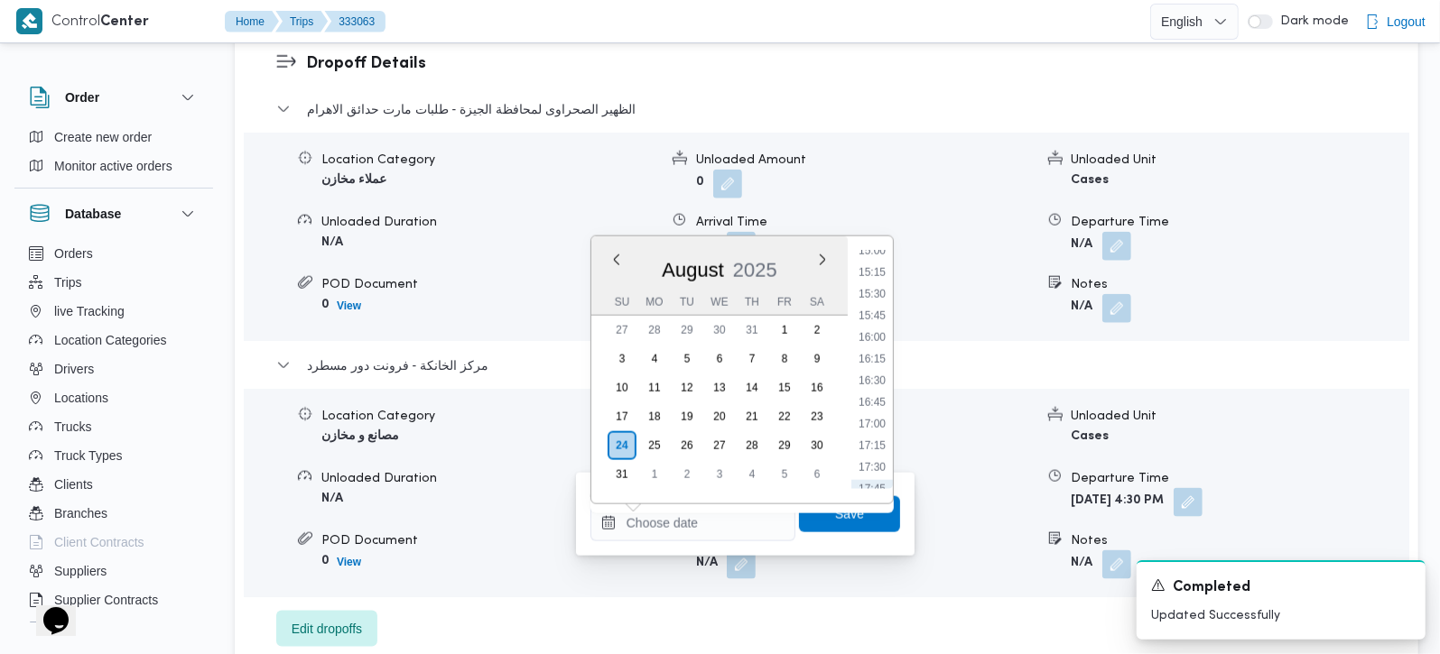
click at [883, 350] on li "16:15" at bounding box center [872, 359] width 42 height 18
type input "24/08/2025 16:15"
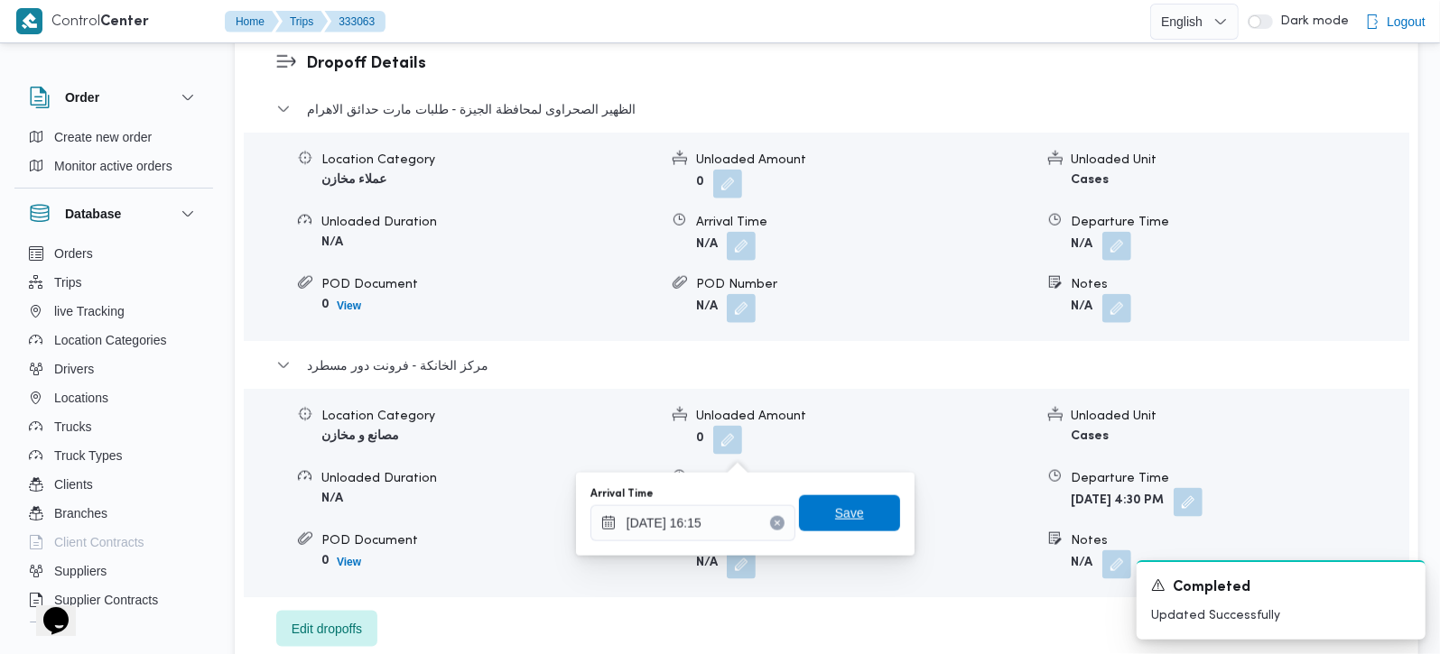
click at [847, 505] on span "Save" at bounding box center [849, 514] width 29 height 22
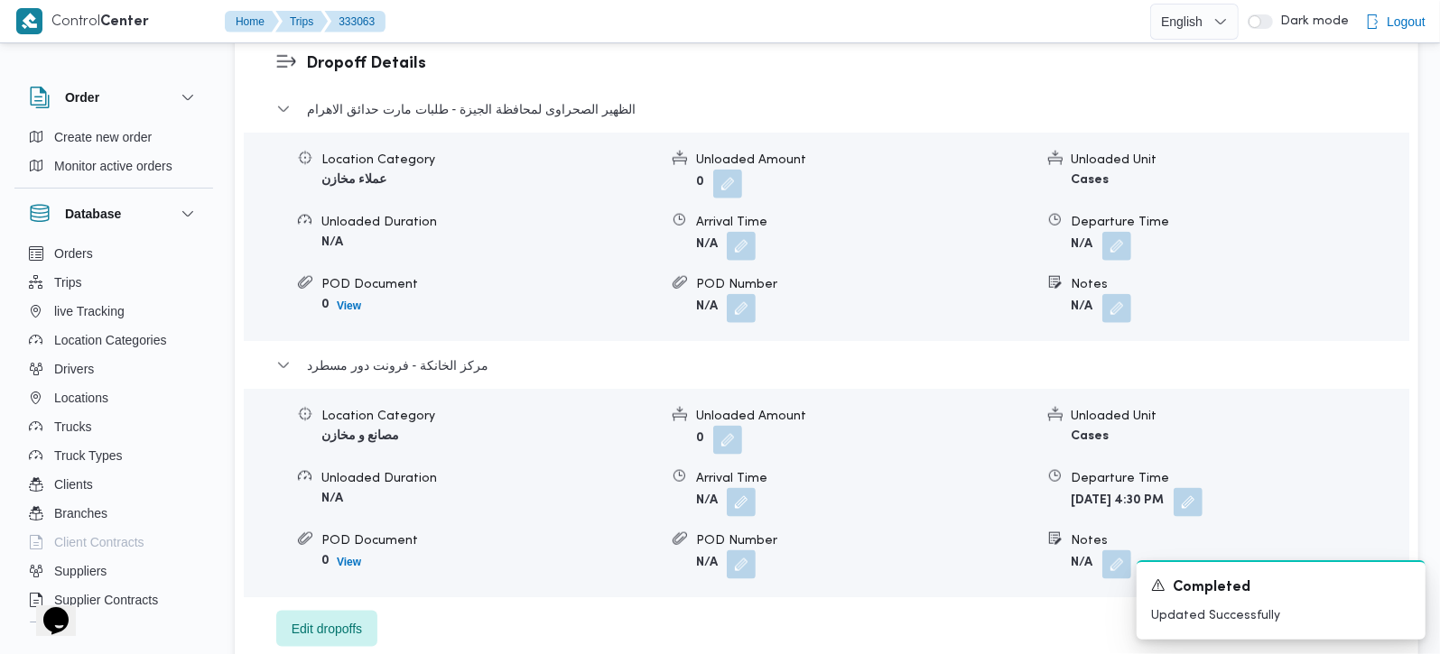
scroll to position [1380, 0]
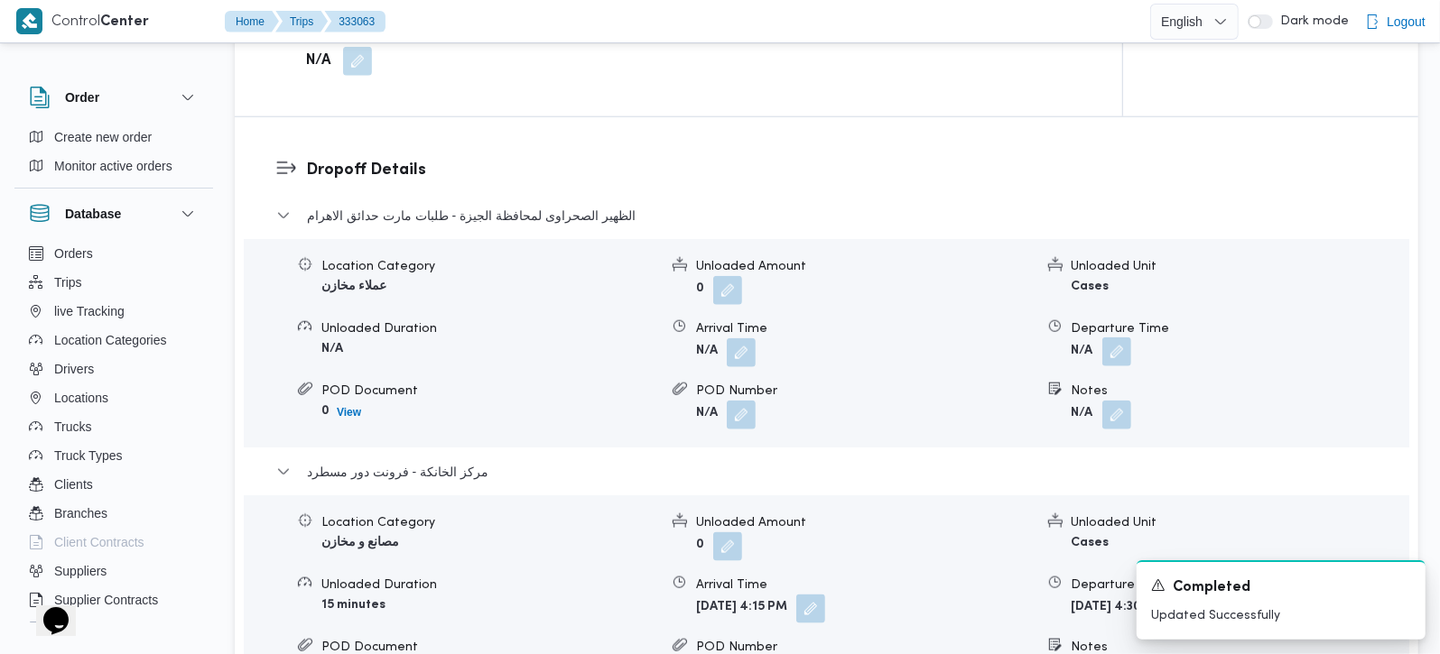
click at [1124, 338] on button "button" at bounding box center [1116, 352] width 29 height 29
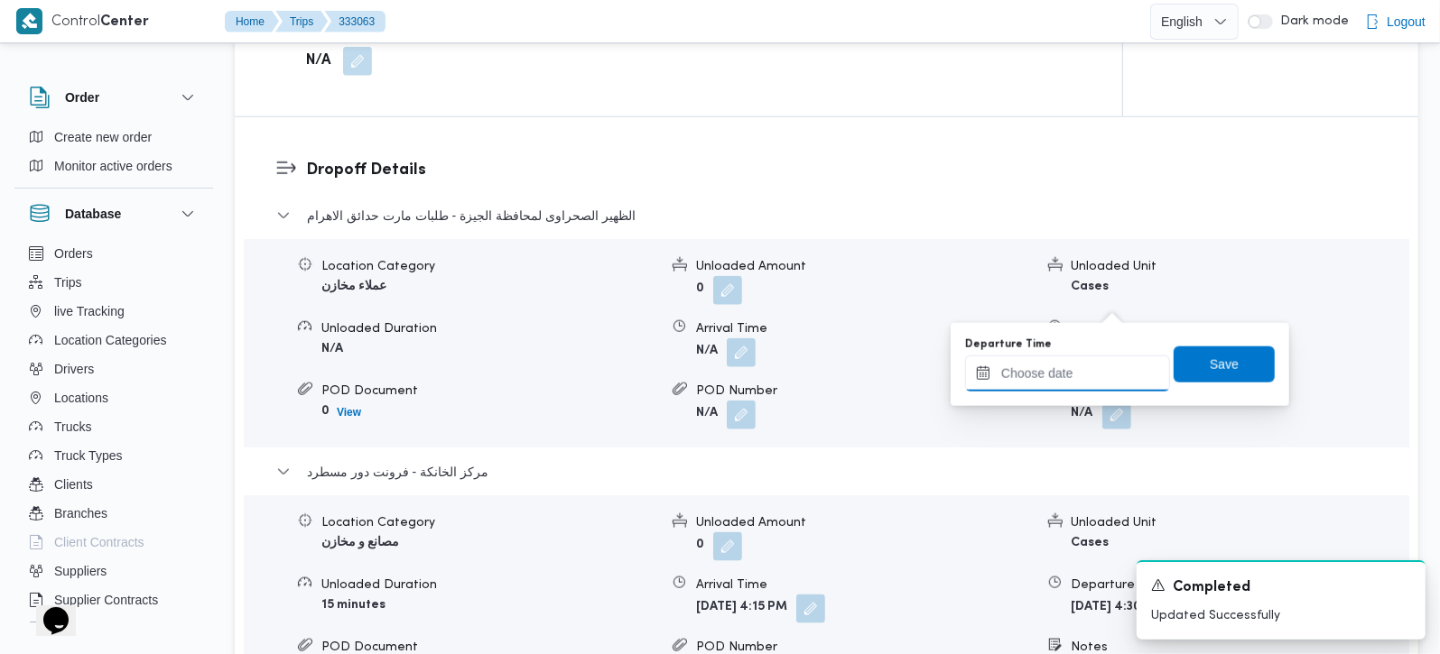
click at [1108, 370] on input "Departure Time" at bounding box center [1067, 374] width 205 height 36
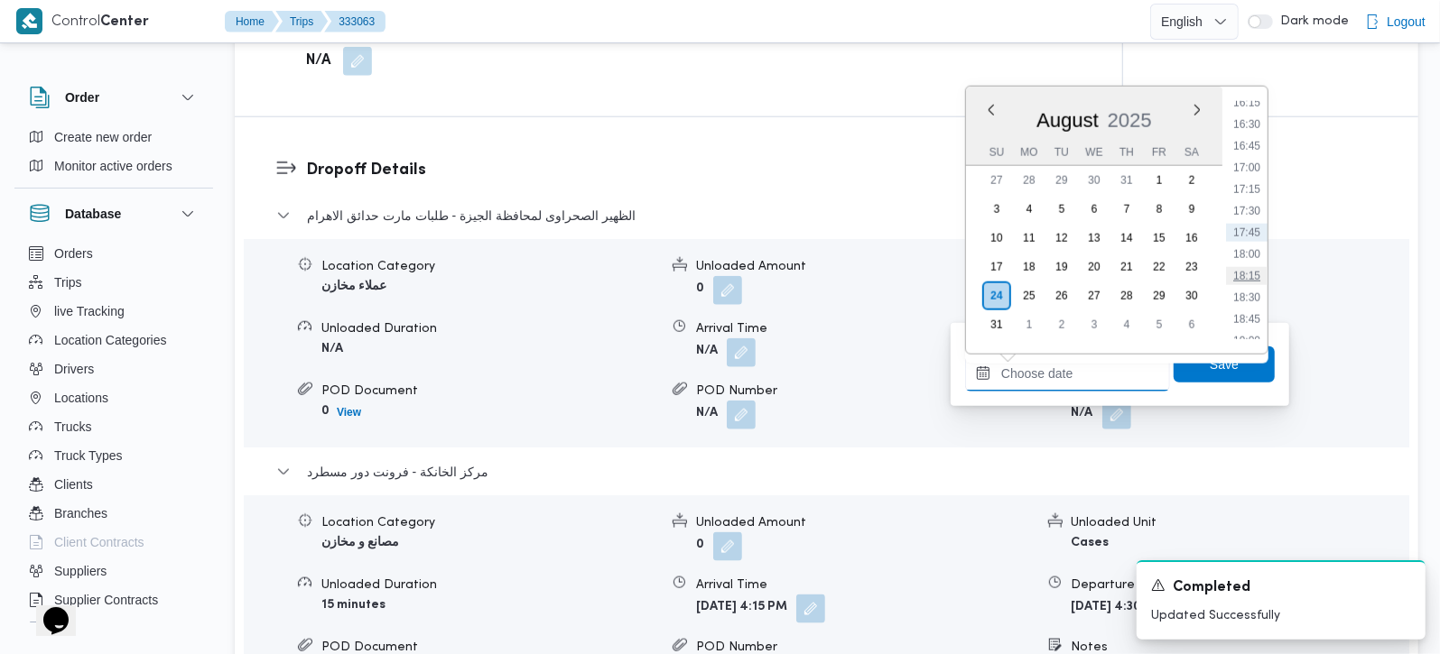
scroll to position [1309, 0]
click at [1260, 151] on li "15:30" at bounding box center [1247, 144] width 42 height 18
type input "24/08/2025 15:30"
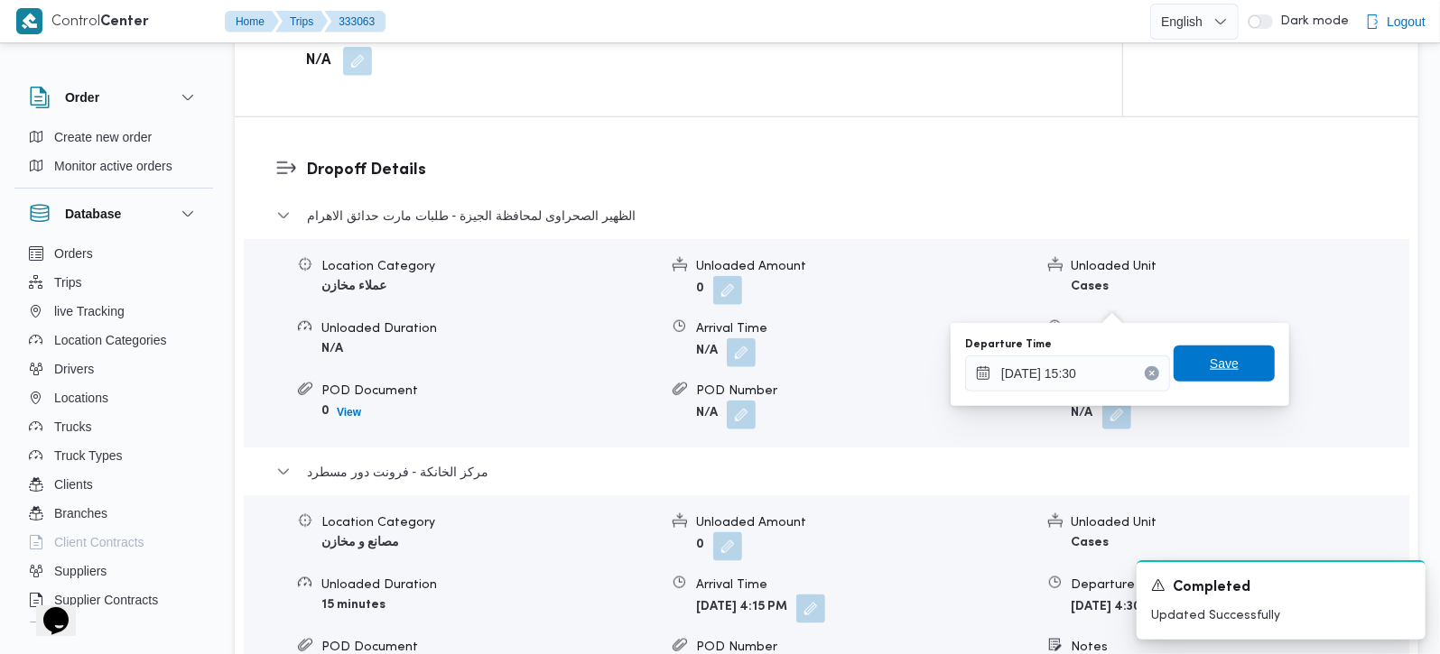
click at [1216, 363] on span "Save" at bounding box center [1224, 364] width 29 height 22
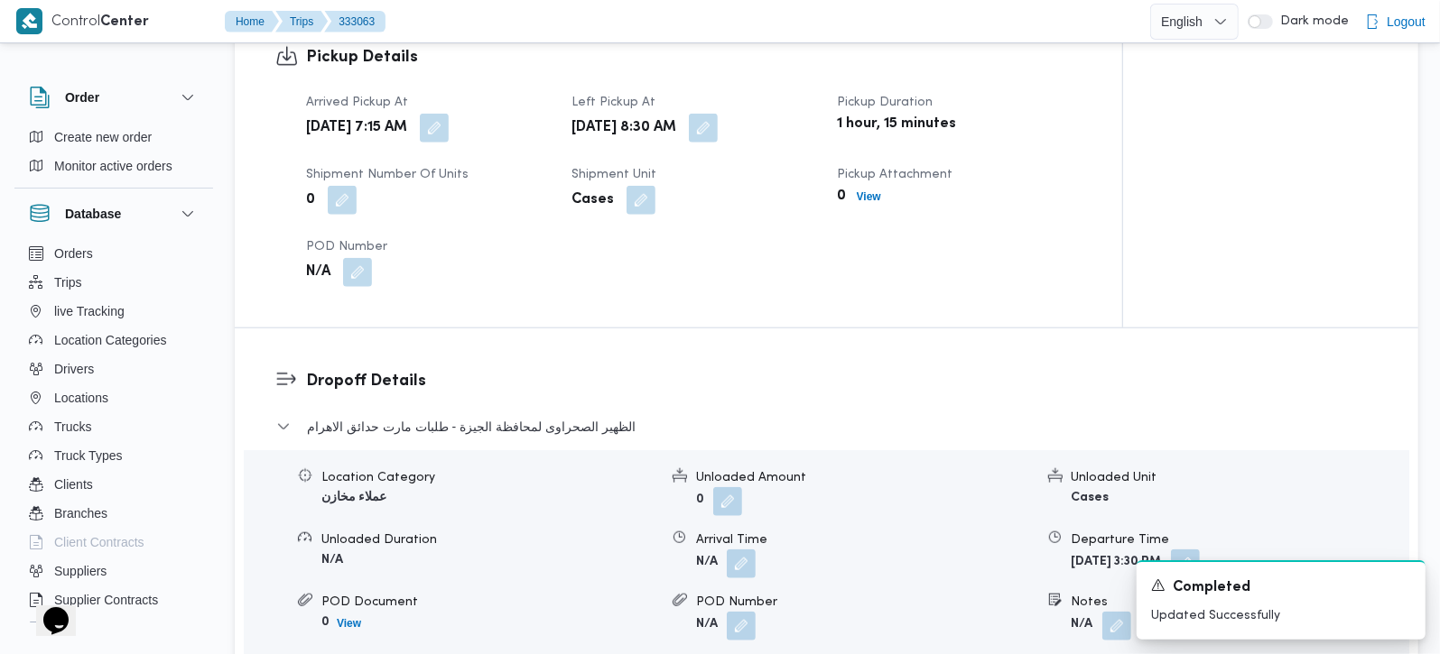
scroll to position [1168, 0]
click at [747, 550] on button "button" at bounding box center [741, 564] width 29 height 29
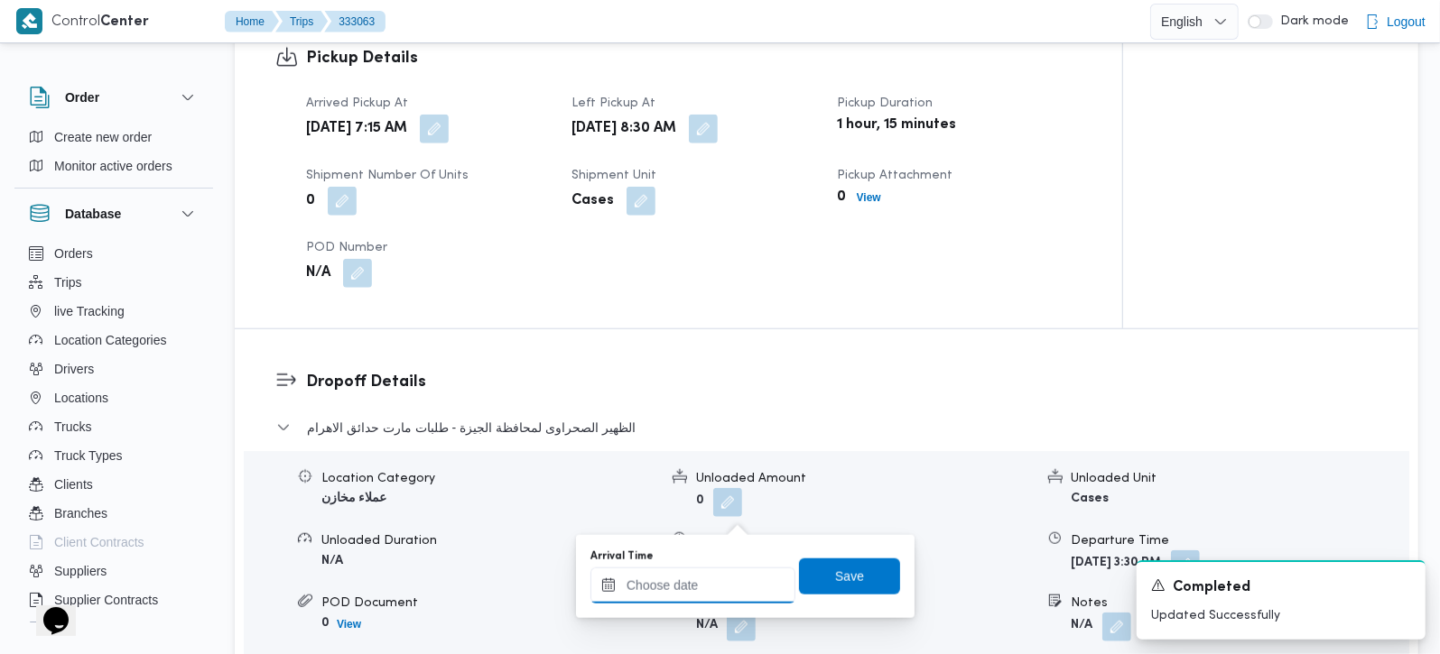
click at [724, 569] on input "Arrival Time" at bounding box center [692, 586] width 205 height 36
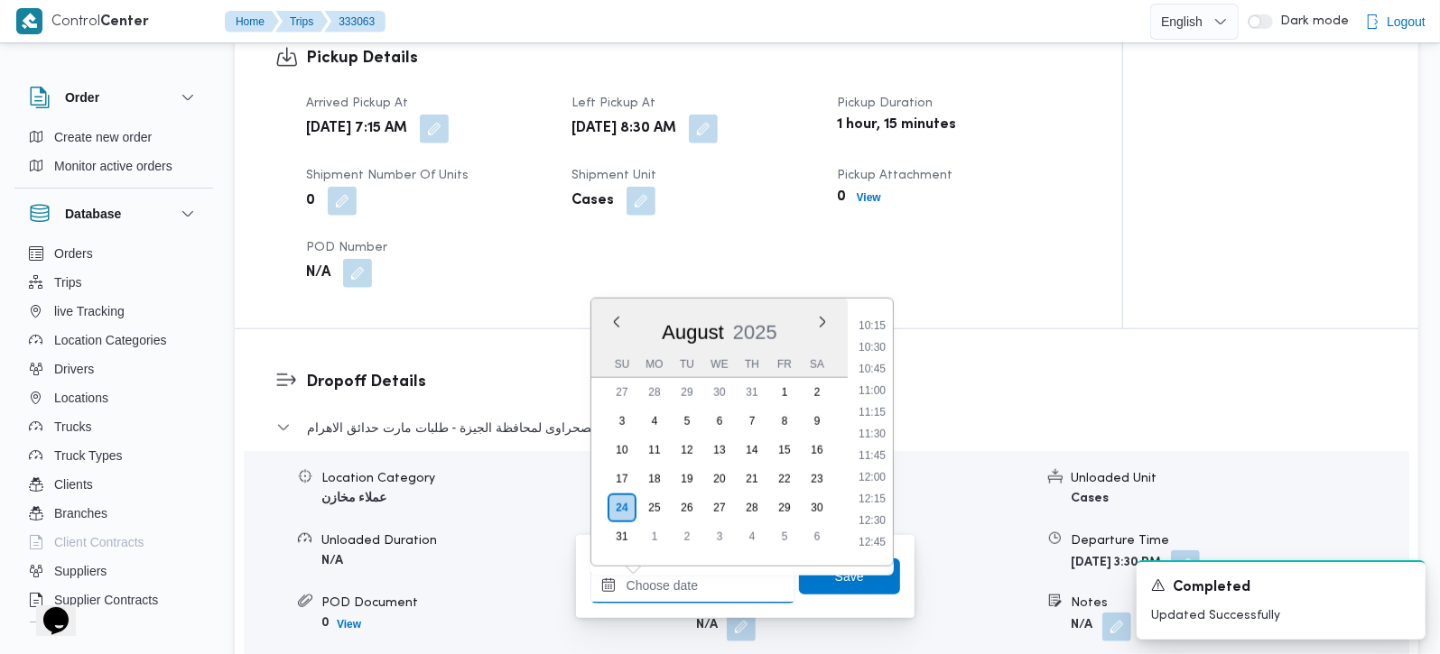
scroll to position [778, 0]
click at [877, 344] on li "09:15" at bounding box center [872, 346] width 42 height 18
type input "24/08/2025 09:15"
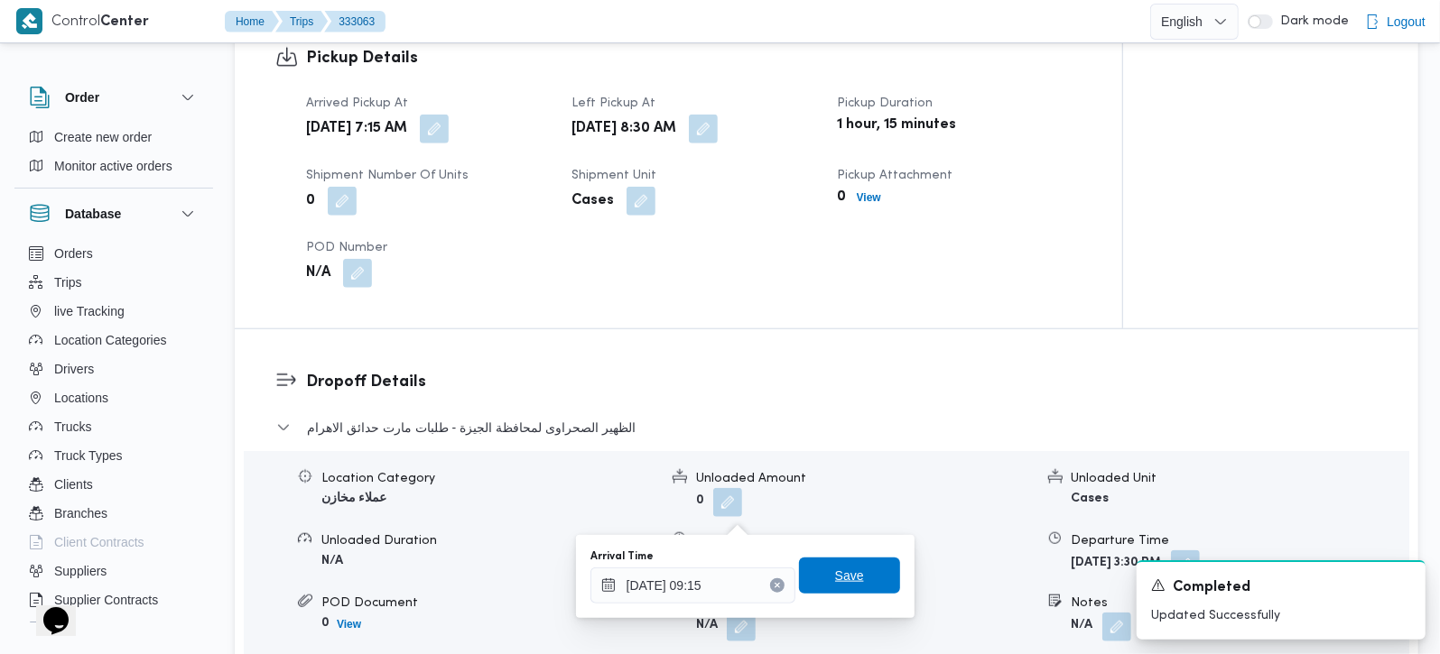
click at [850, 577] on span "Save" at bounding box center [849, 576] width 101 height 36
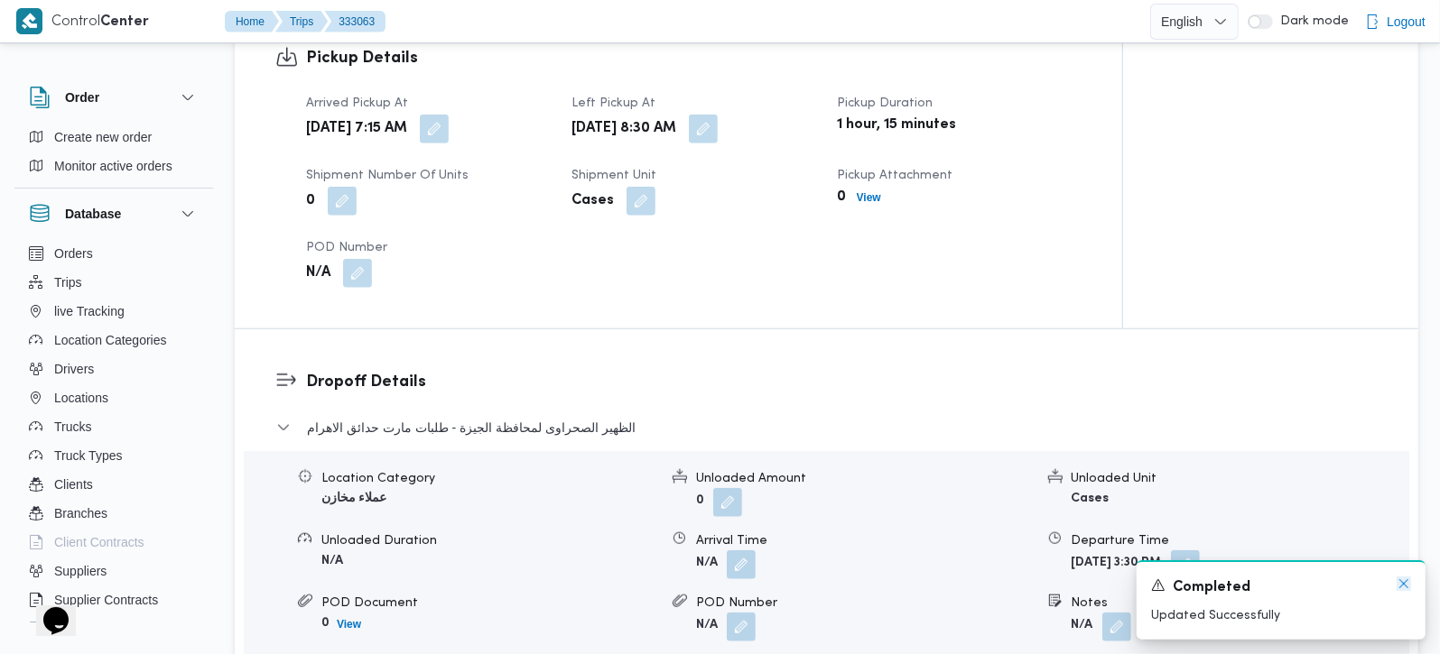
click at [1404, 585] on icon "Dismiss toast" at bounding box center [1403, 584] width 9 height 9
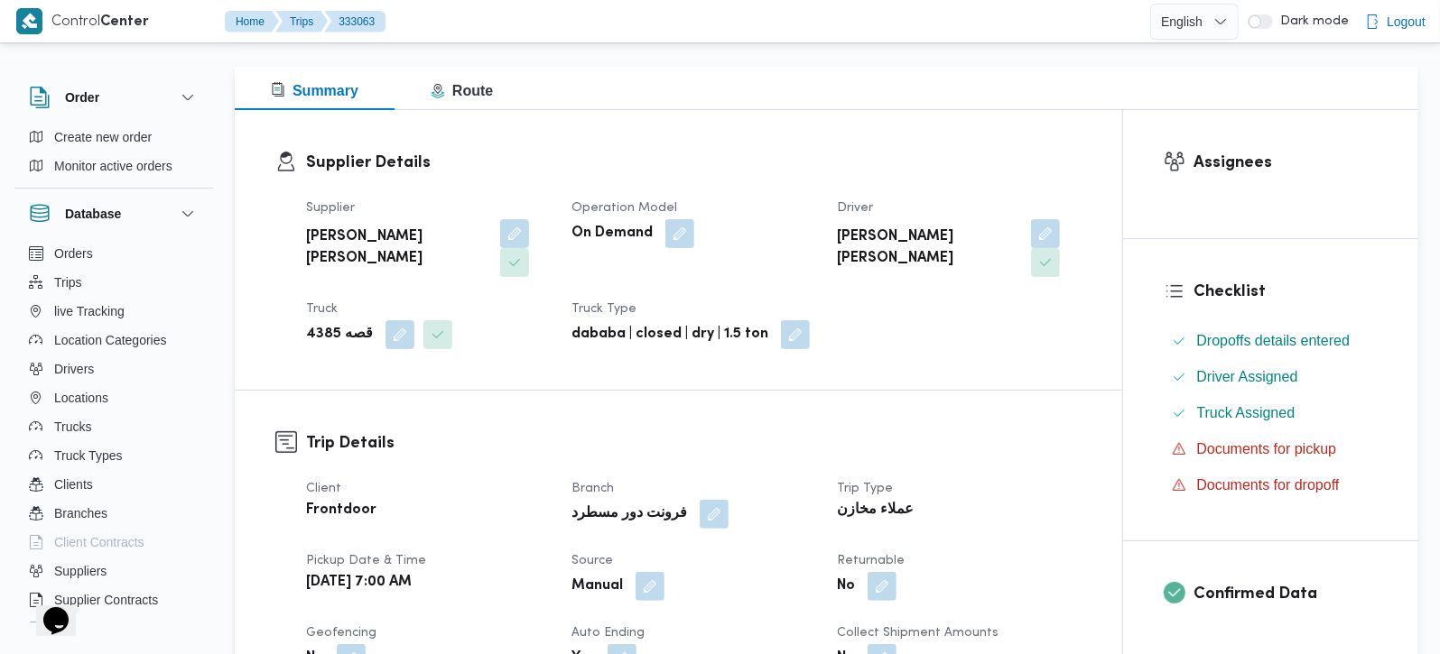
scroll to position [212, 0]
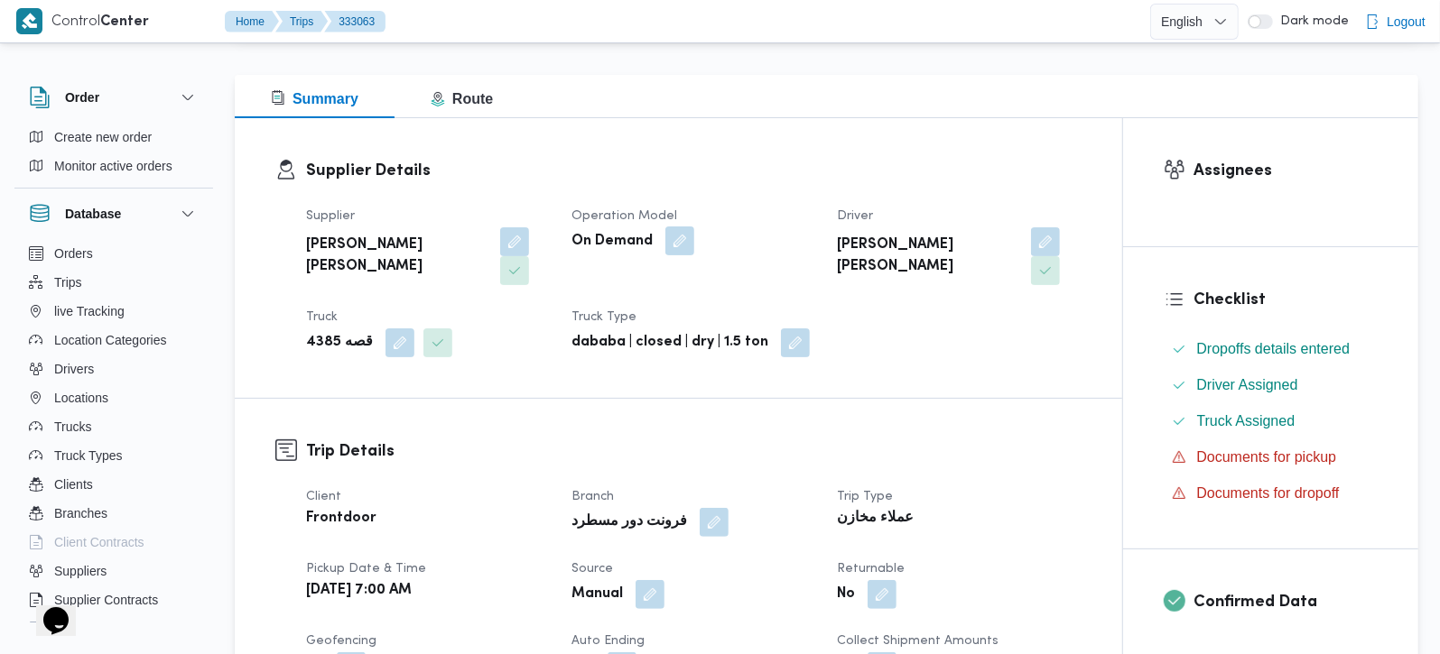
click at [687, 242] on button "button" at bounding box center [679, 241] width 29 height 29
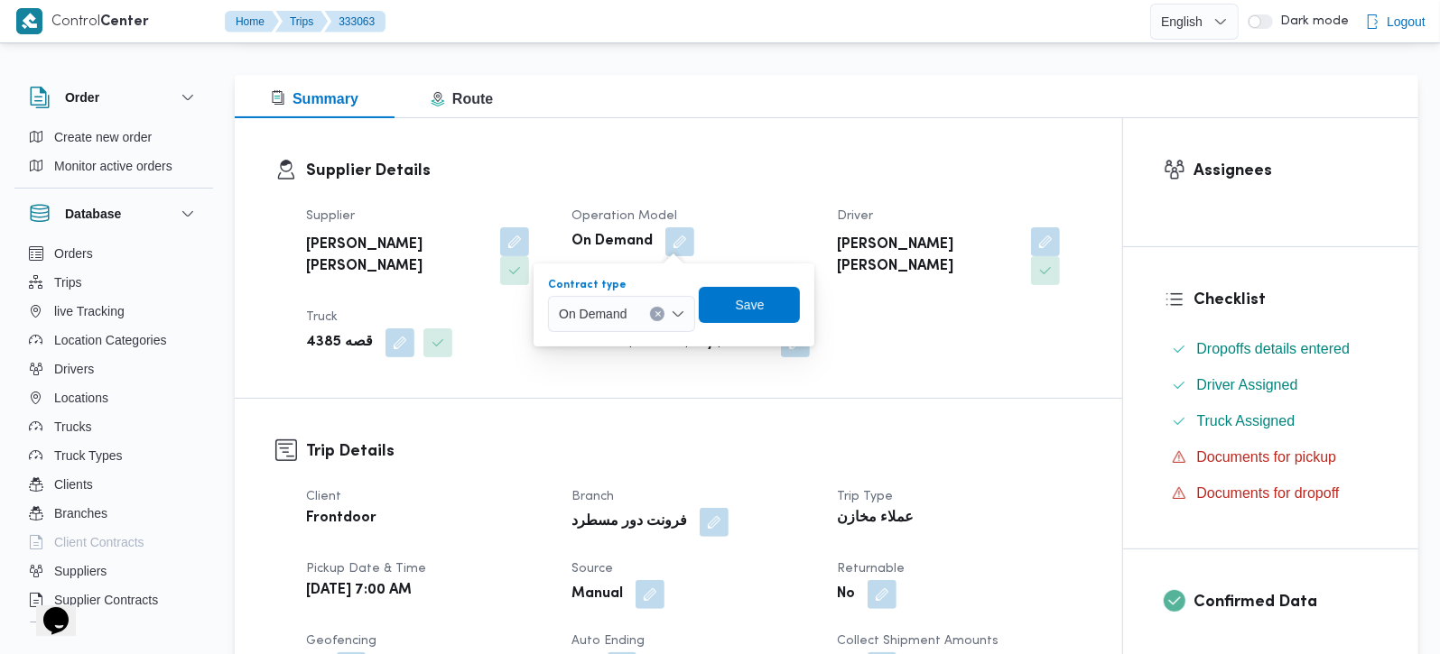
click at [682, 311] on icon "Open list of options" at bounding box center [677, 313] width 11 height 5
click at [634, 344] on span "Monthly" at bounding box center [632, 347] width 104 height 22
click at [755, 306] on span "Save" at bounding box center [743, 304] width 29 height 22
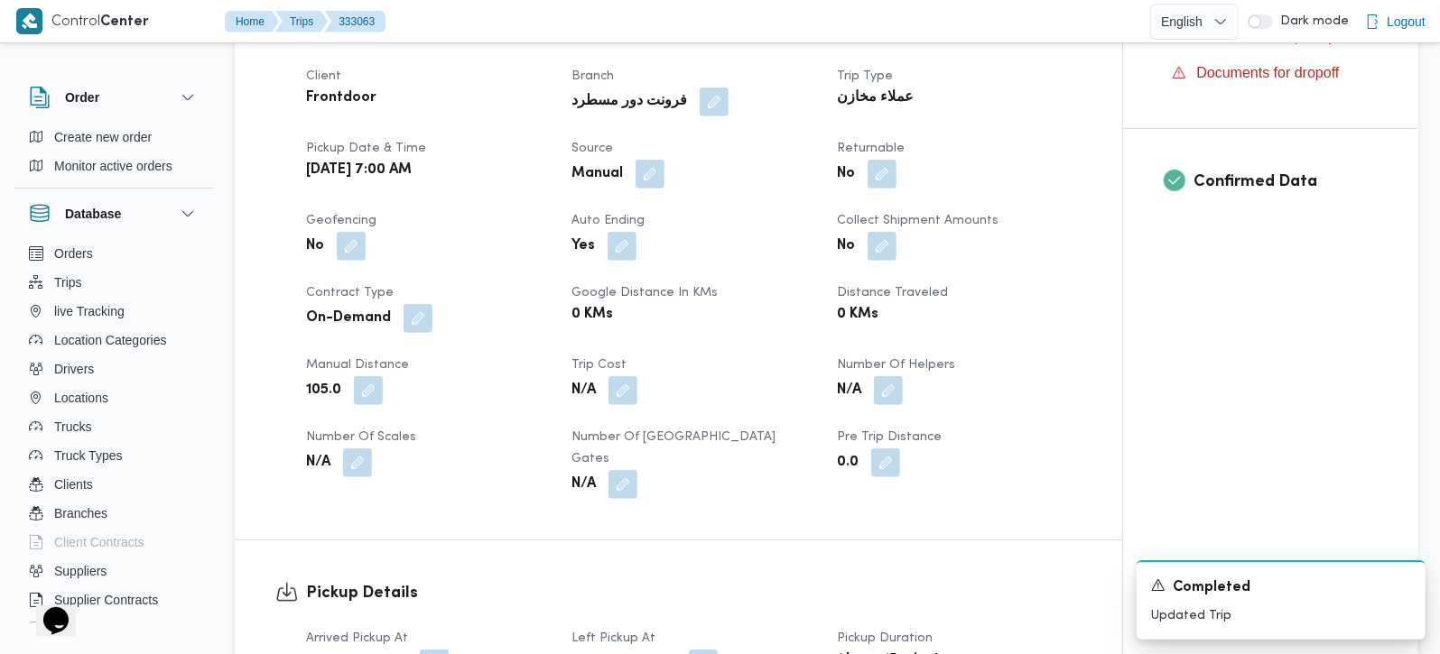
scroll to position [636, 0]
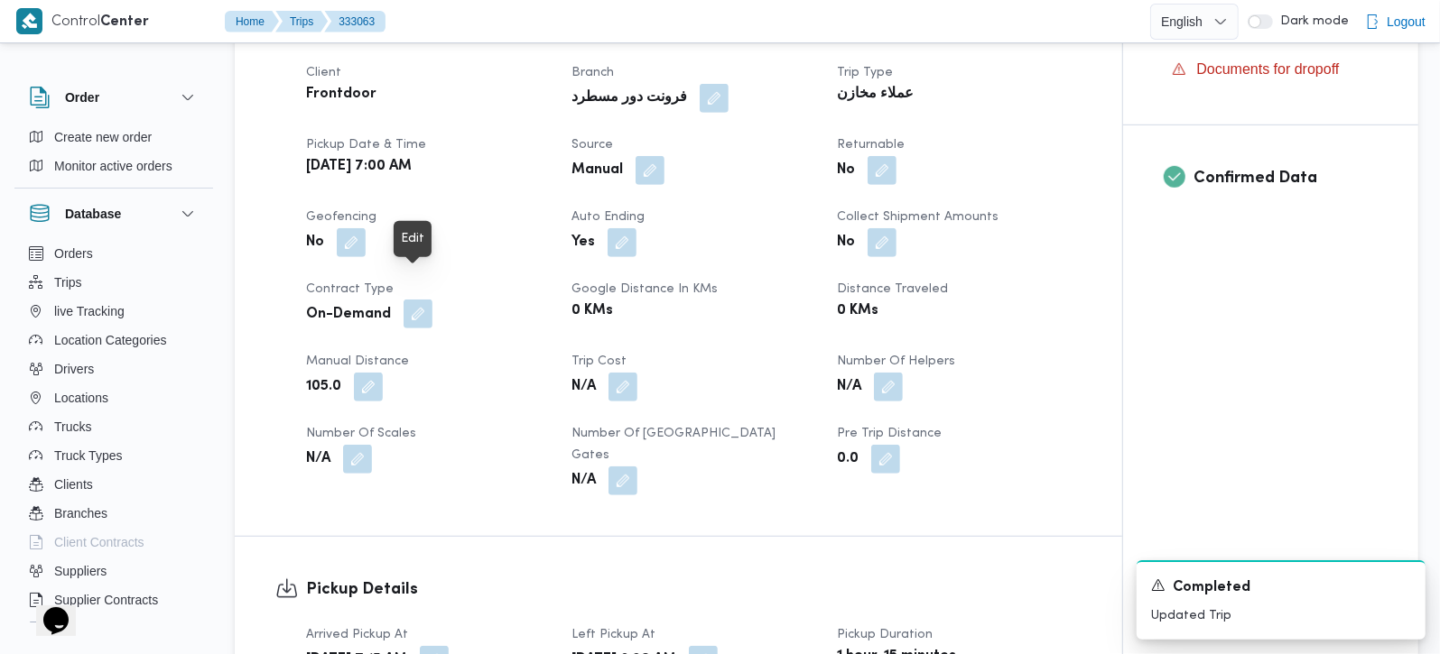
click at [419, 300] on button "button" at bounding box center [417, 314] width 29 height 29
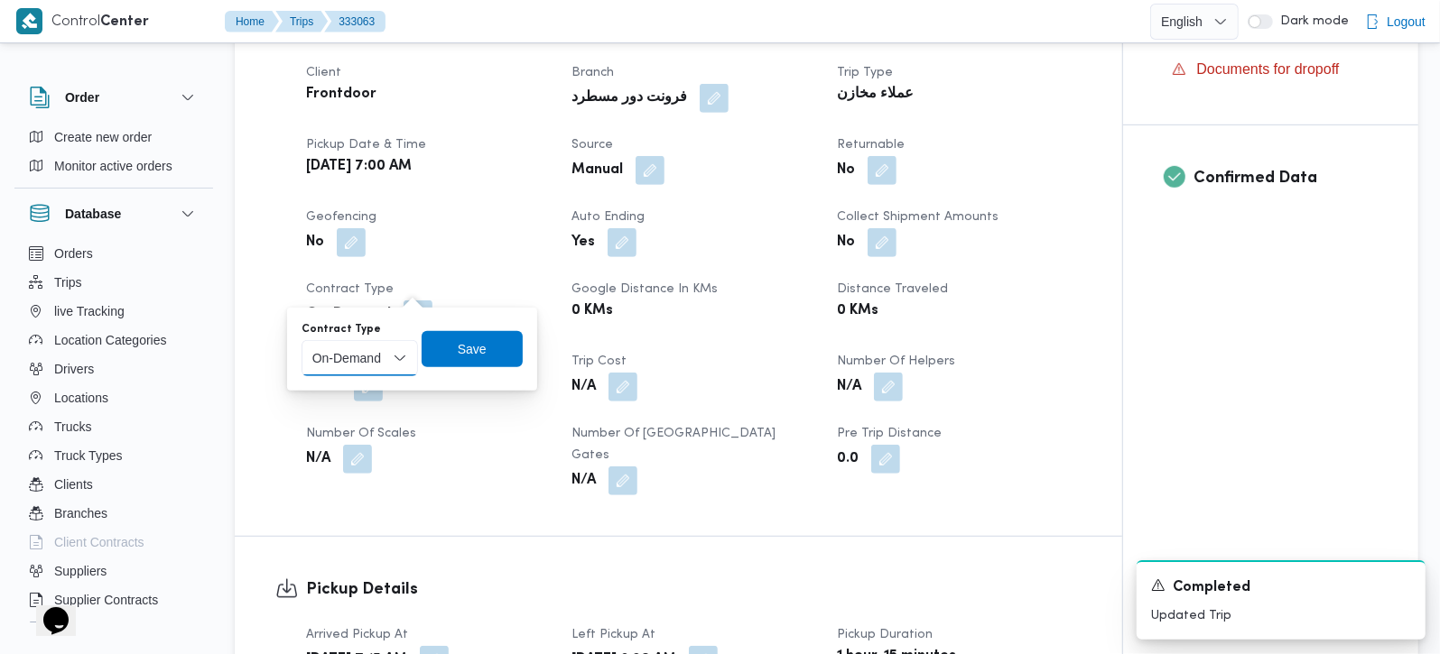
click at [403, 348] on select "Monthly On-Demand Daily Rental" at bounding box center [359, 358] width 116 height 36
select select "monthly"
click at [301, 340] on select "Monthly On-Demand Daily Rental" at bounding box center [359, 358] width 116 height 36
click at [472, 348] on span "Save" at bounding box center [472, 349] width 29 height 22
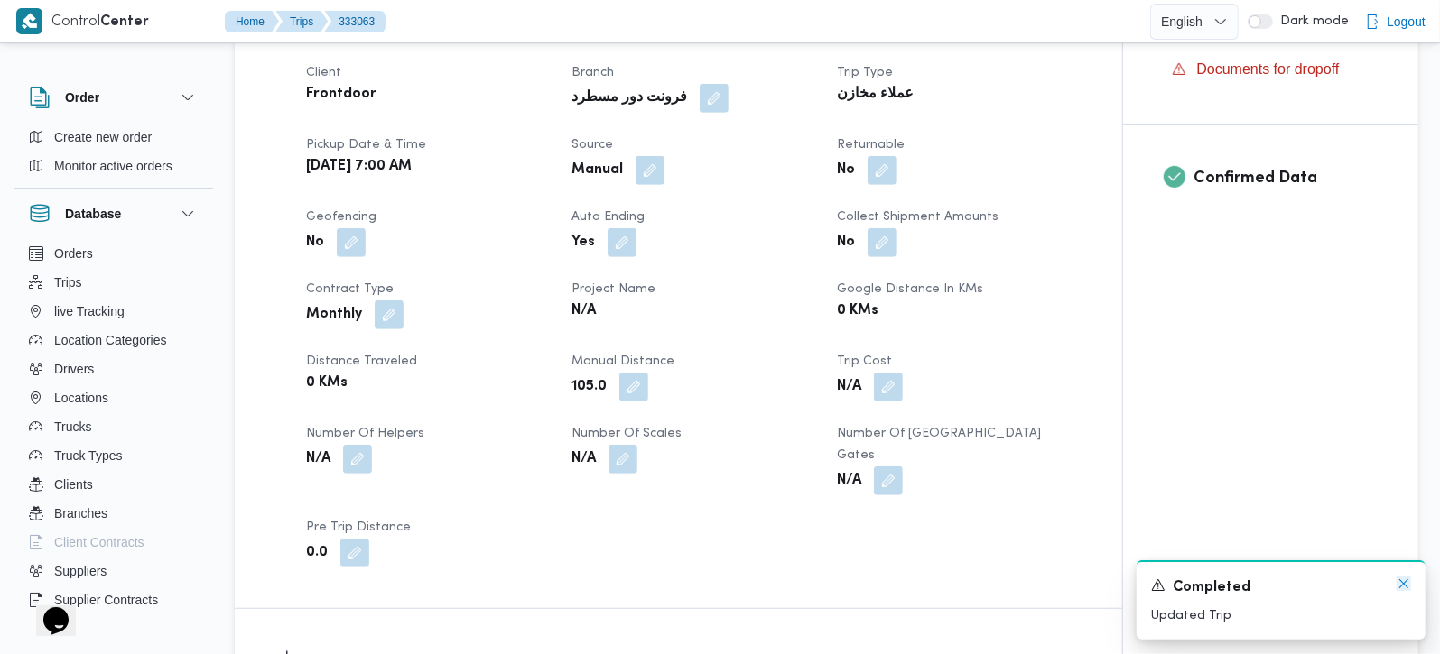
click at [1405, 586] on icon "Dismiss toast" at bounding box center [1403, 584] width 14 height 14
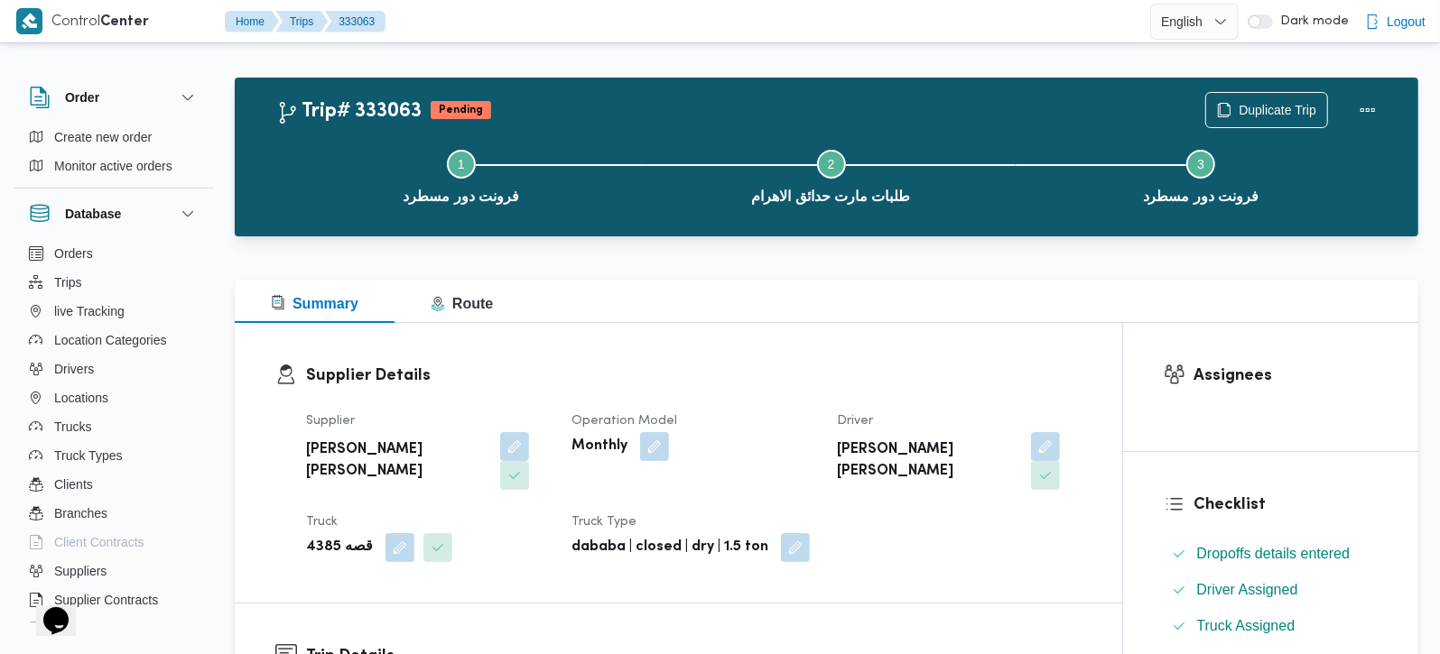
scroll to position [0, 0]
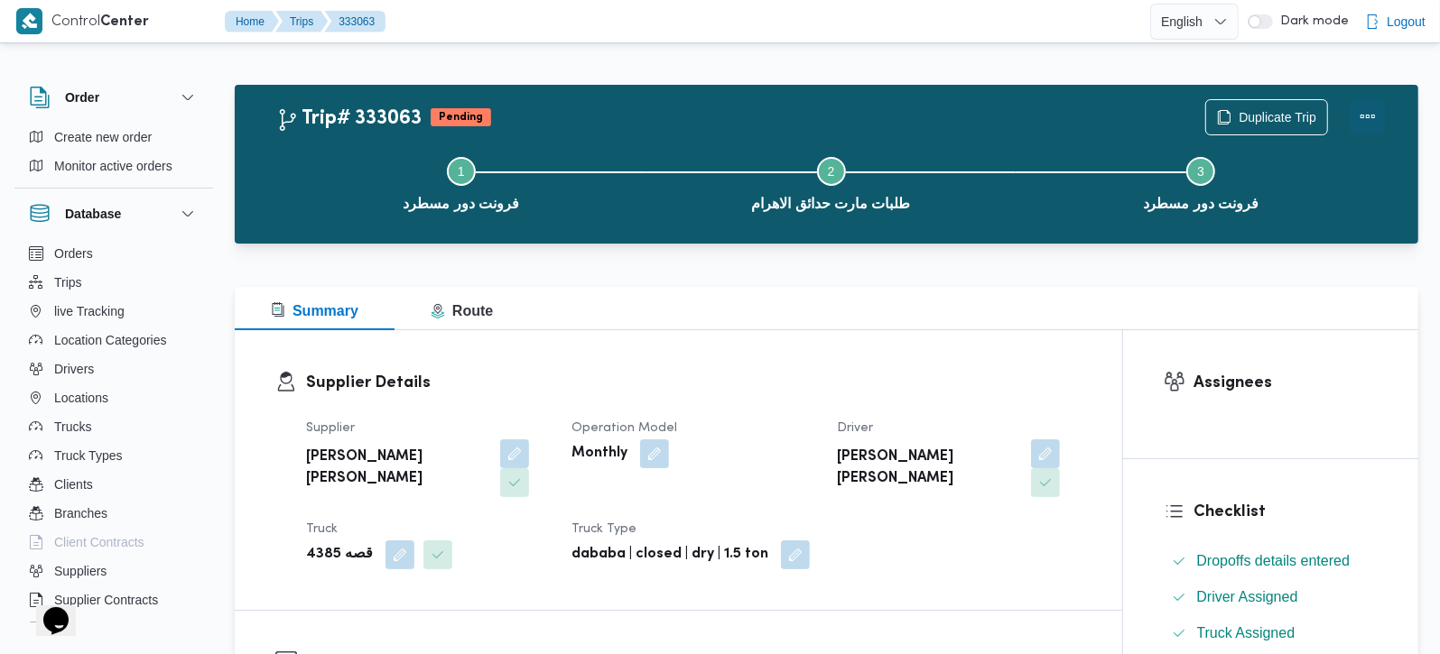
click at [1367, 116] on button "Actions" at bounding box center [1368, 116] width 36 height 36
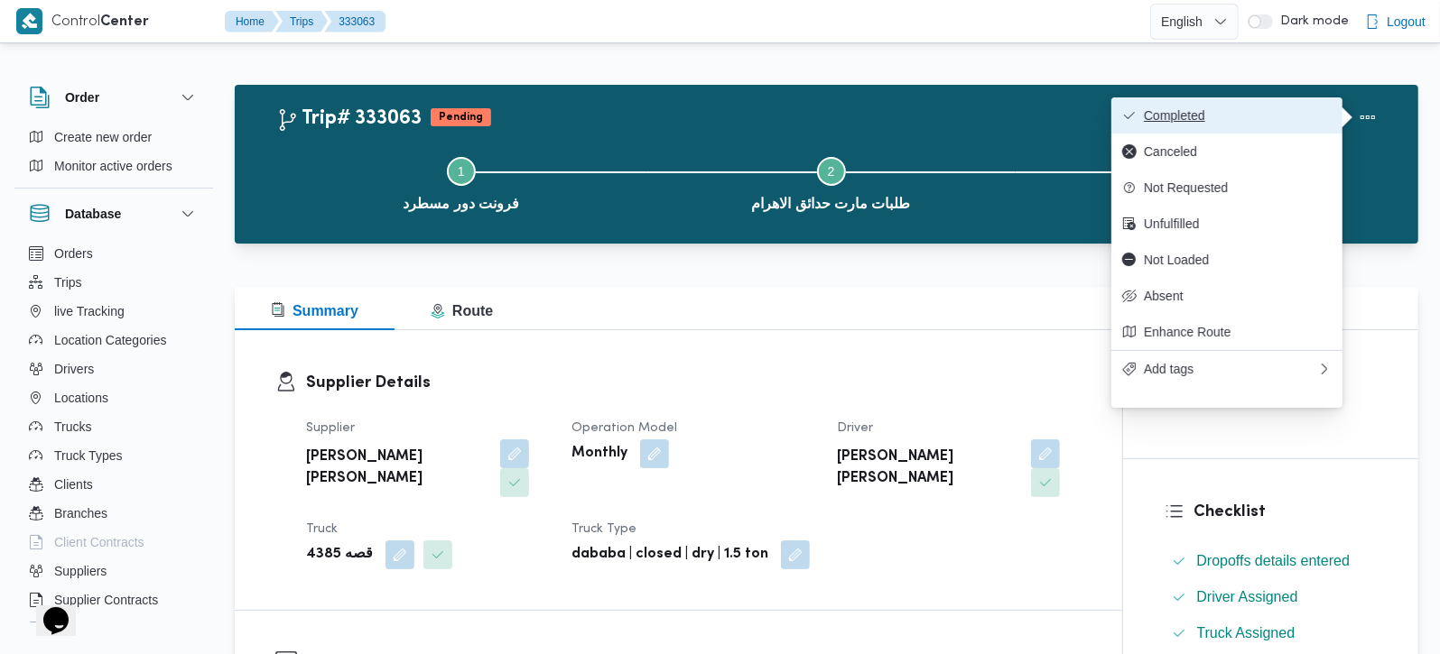
click at [1257, 119] on span "Completed" at bounding box center [1238, 115] width 188 height 14
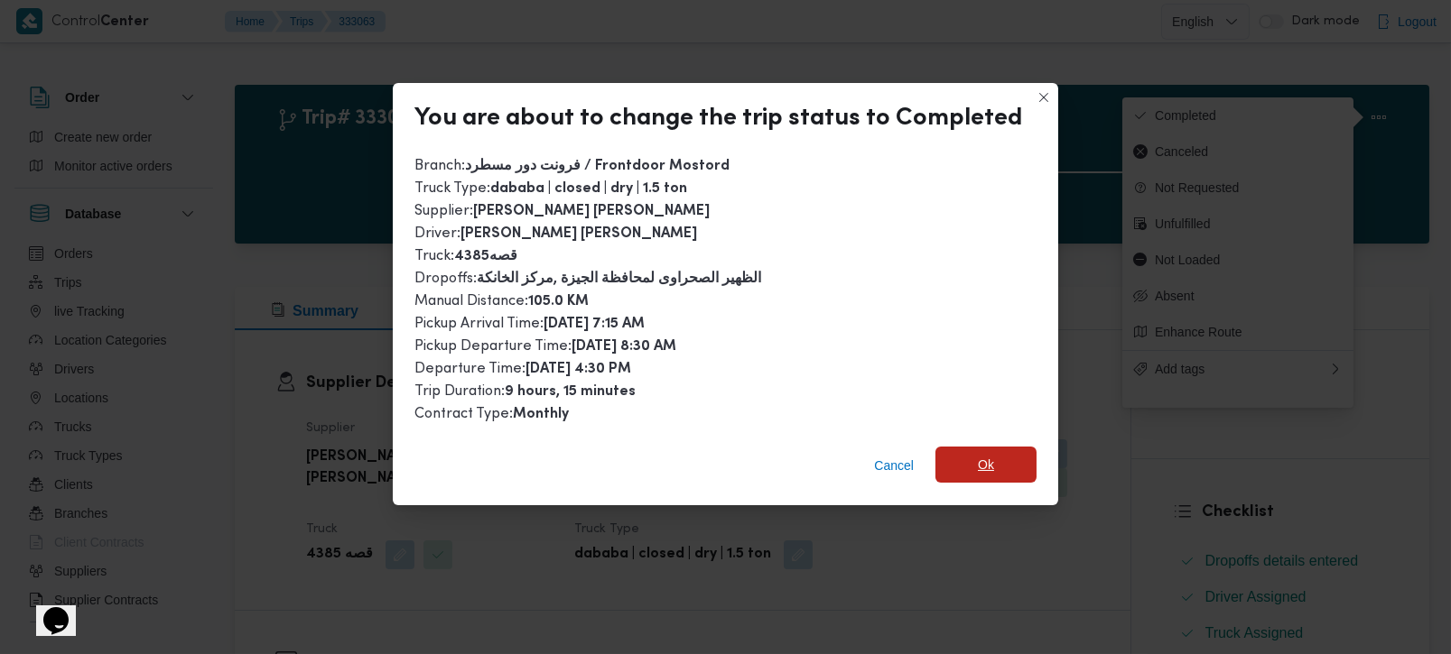
click at [988, 459] on span "Ok" at bounding box center [986, 465] width 16 height 22
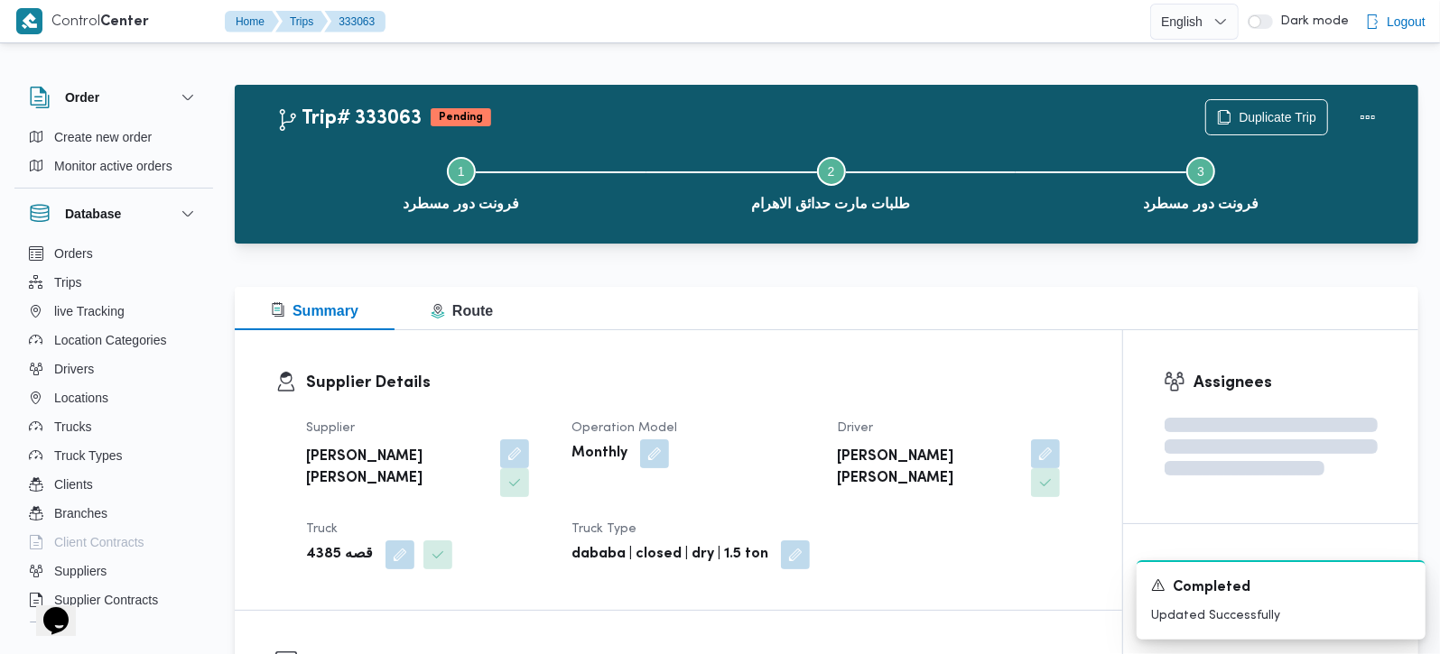
click at [936, 349] on div "Supplier Details Supplier عبدالمنعم مجدي السيد عواد Operation Model Monthly Dri…" at bounding box center [678, 470] width 887 height 280
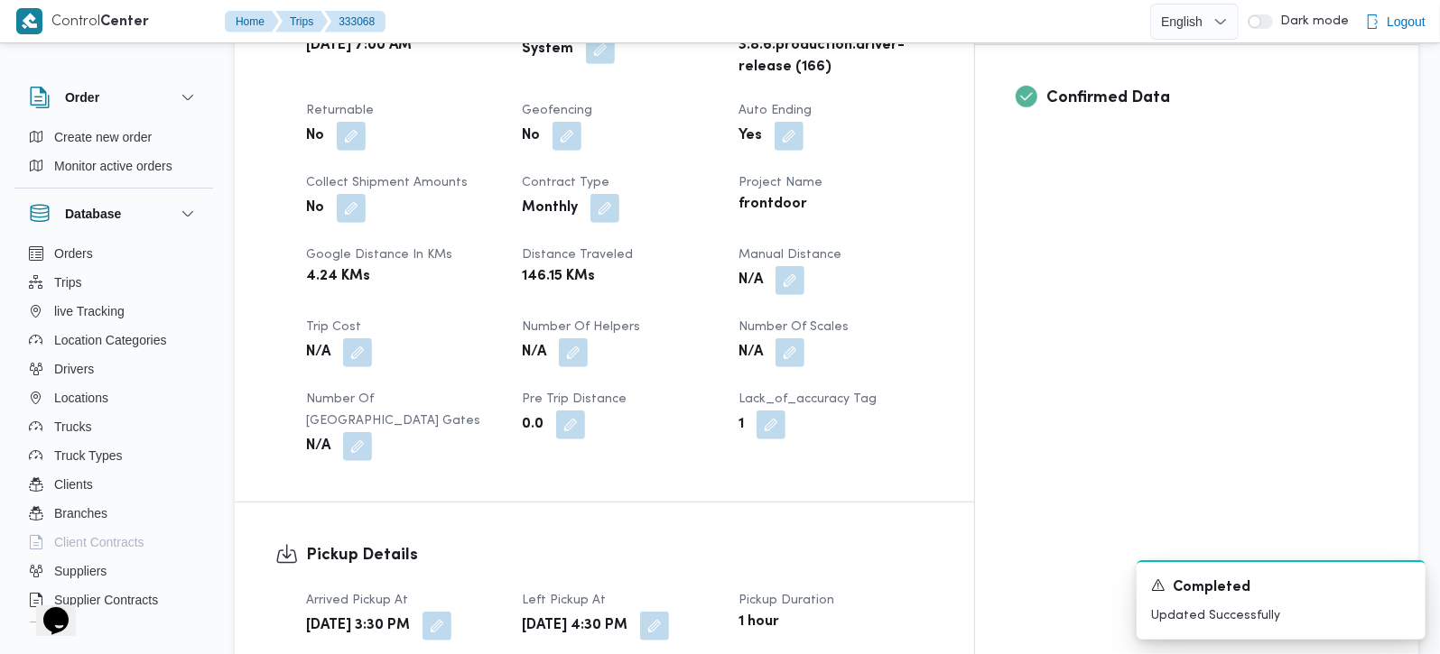
scroll to position [743, 0]
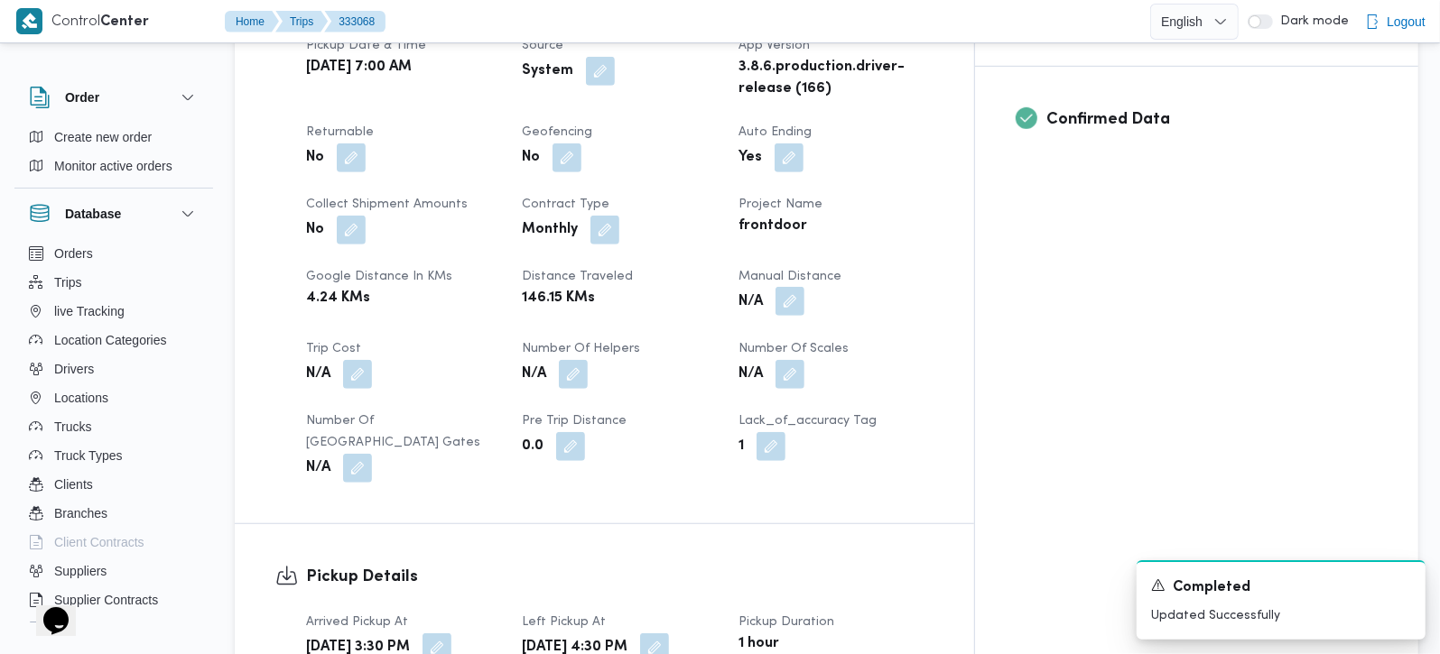
click at [804, 287] on button "button" at bounding box center [789, 301] width 29 height 29
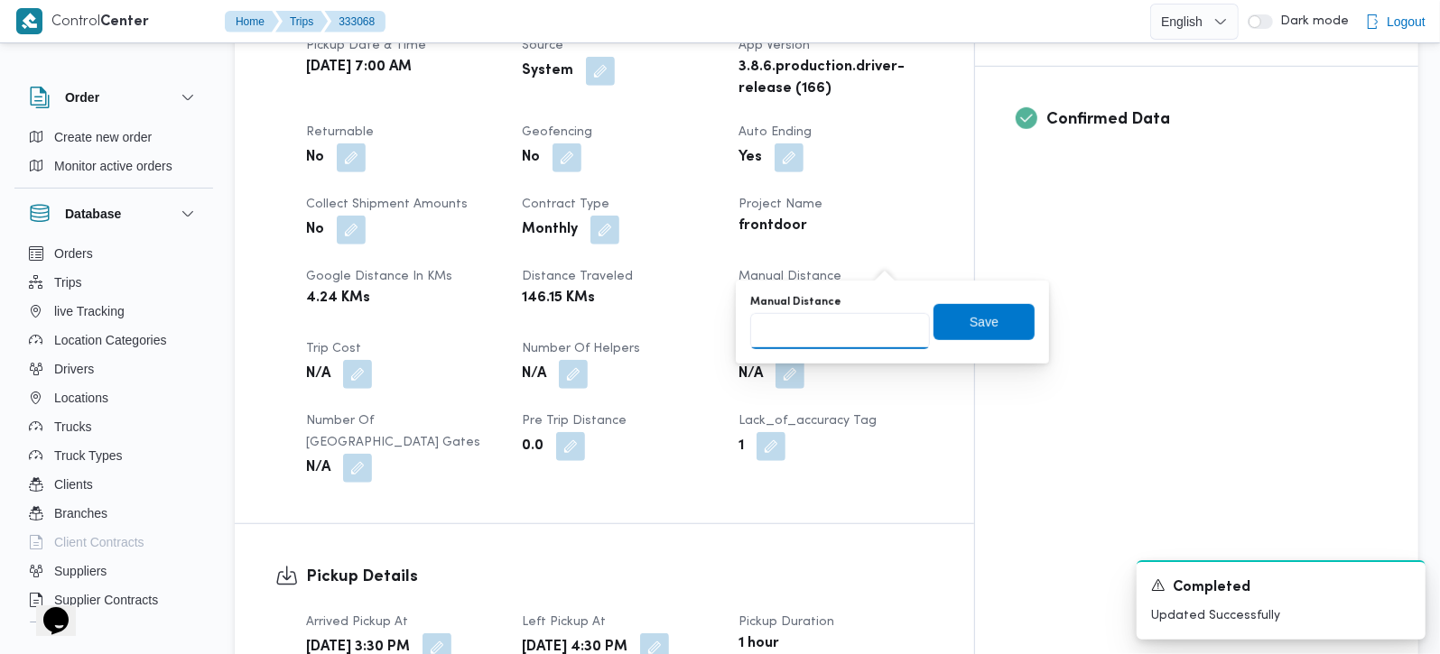
click at [850, 323] on input "Manual Distance" at bounding box center [840, 331] width 180 height 36
type input "0"
type input "90"
click at [988, 310] on span "Save" at bounding box center [983, 321] width 101 height 36
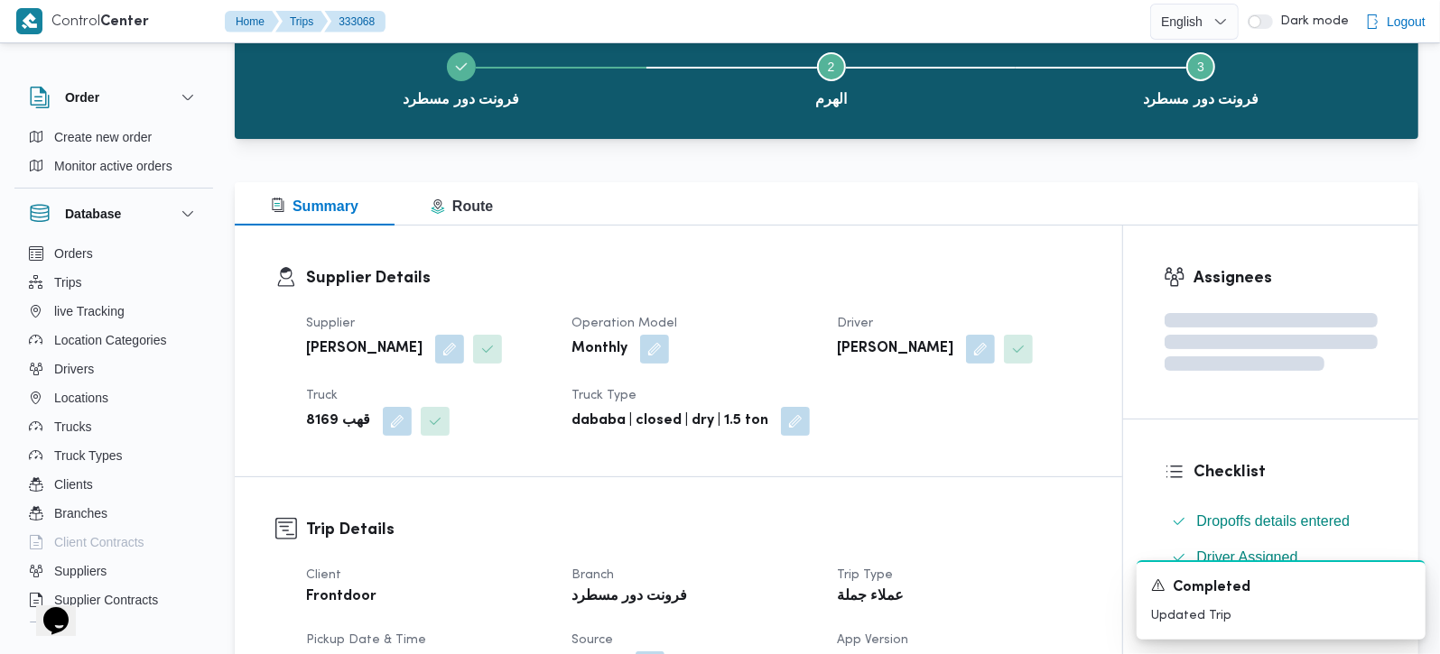
scroll to position [0, 0]
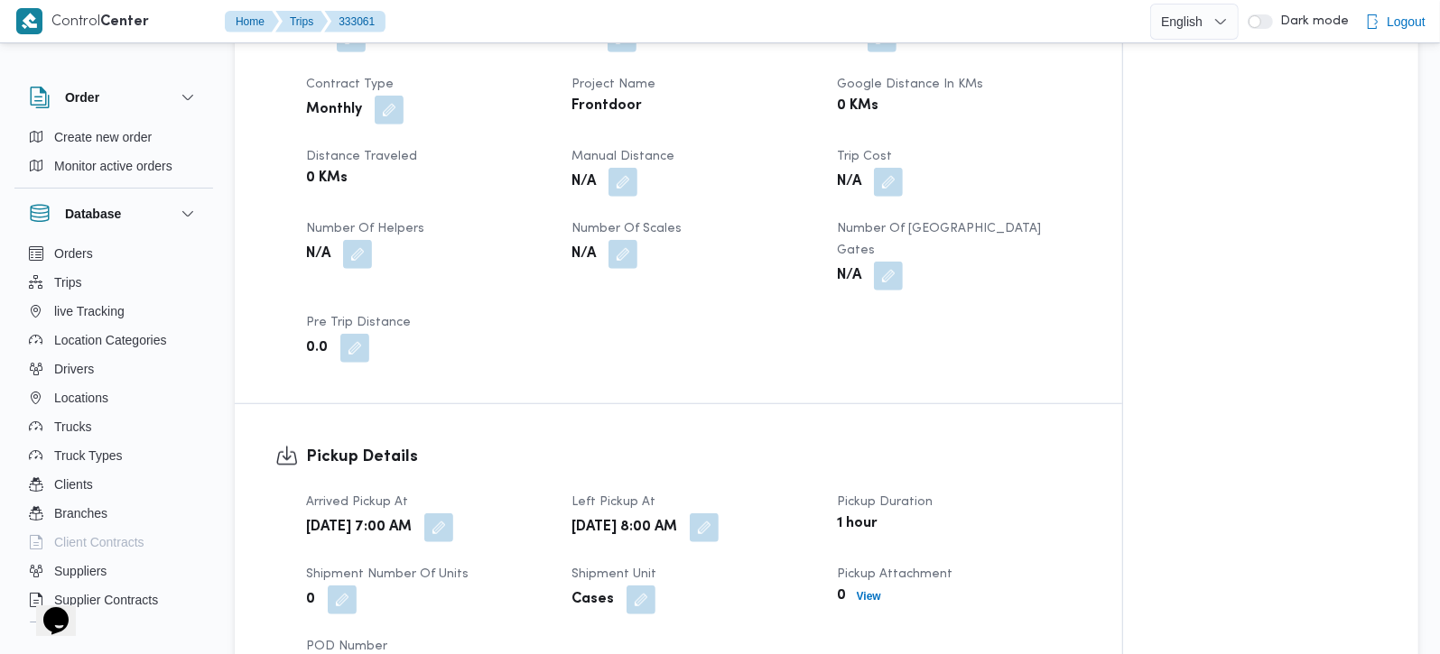
scroll to position [849, 0]
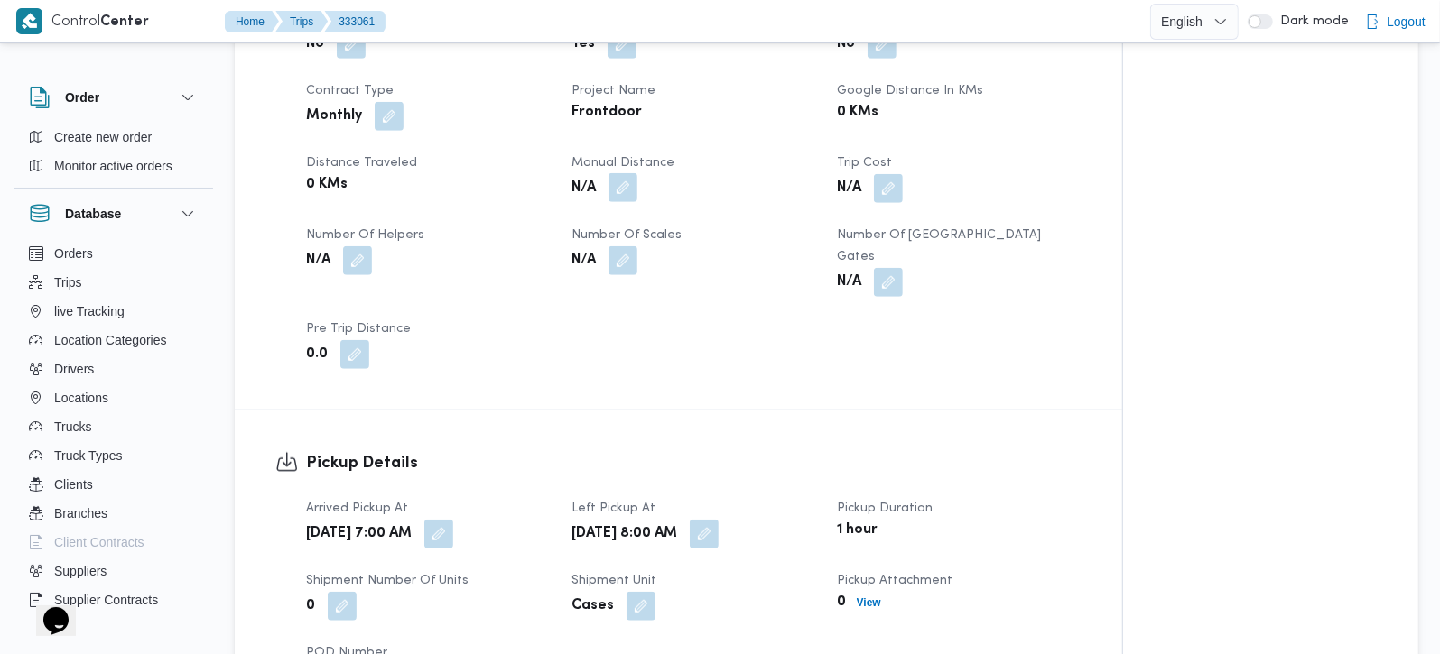
click at [621, 173] on button "button" at bounding box center [622, 187] width 29 height 29
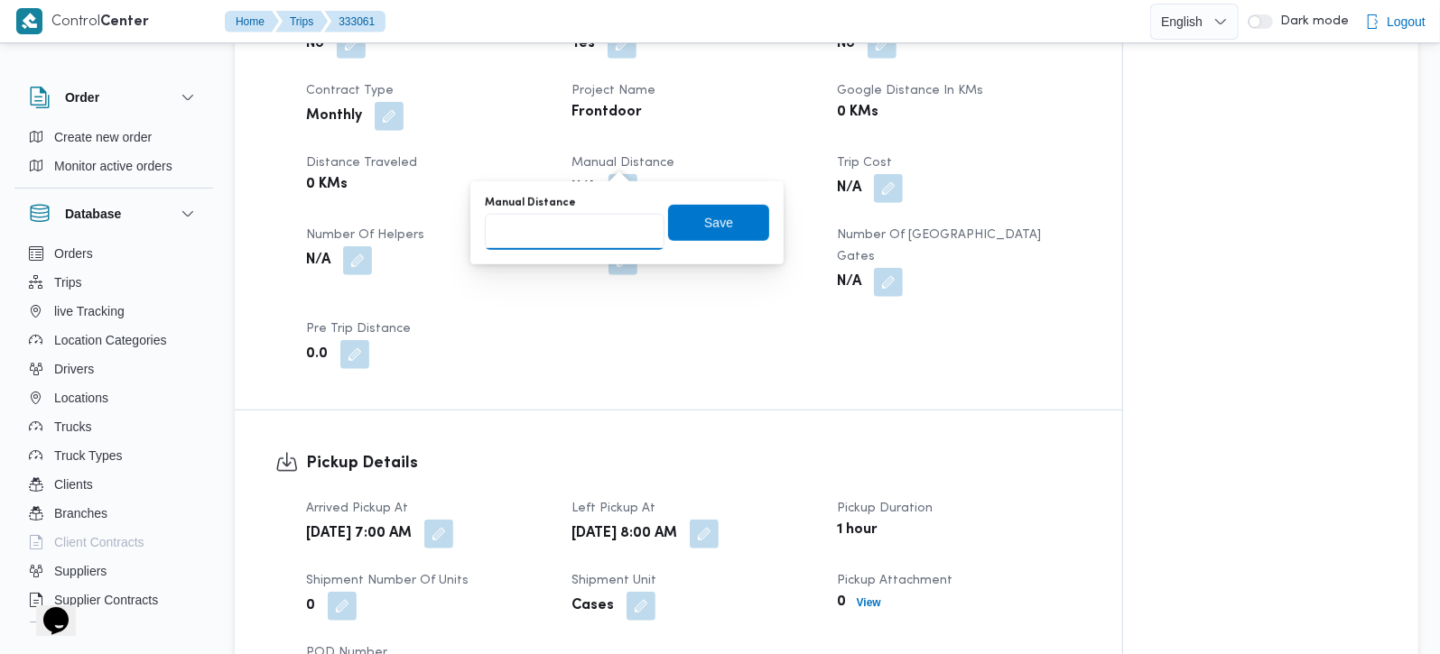
click at [543, 246] on input "Manual Distance" at bounding box center [575, 232] width 180 height 36
type input "65"
click at [707, 232] on span "Save" at bounding box center [718, 222] width 29 height 22
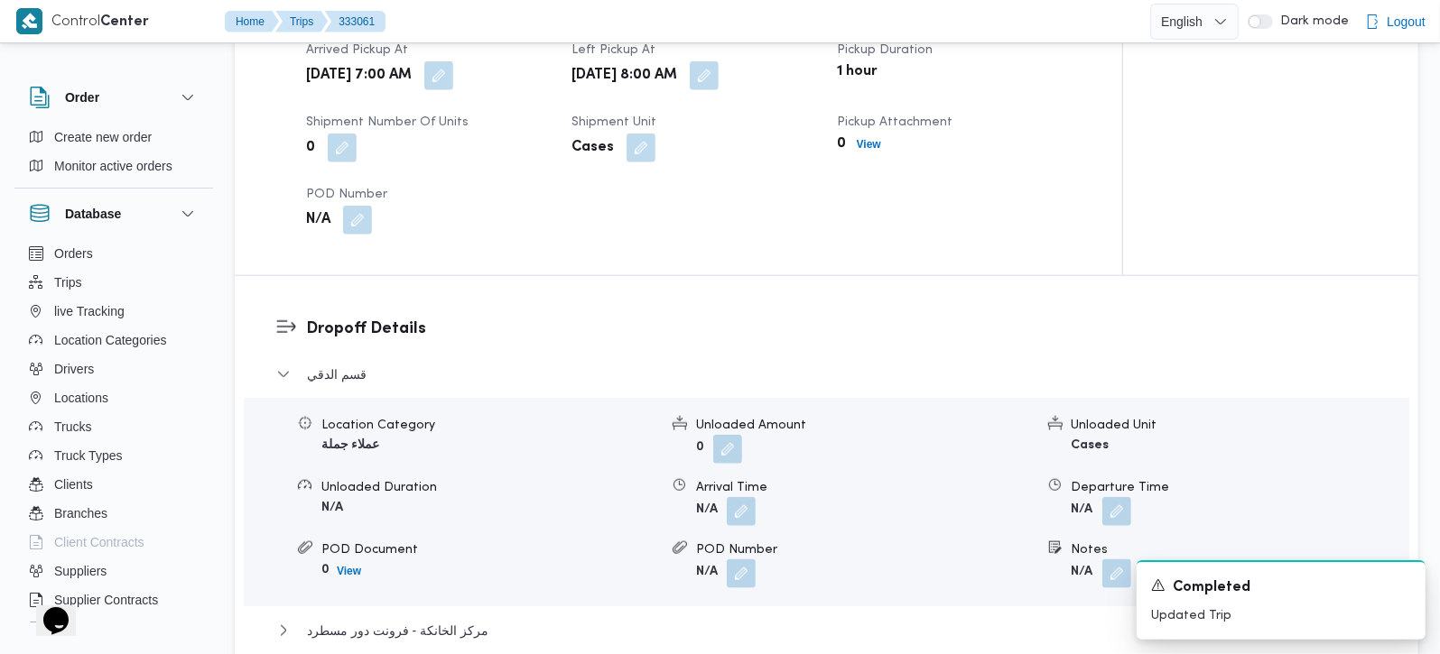
scroll to position [1487, 0]
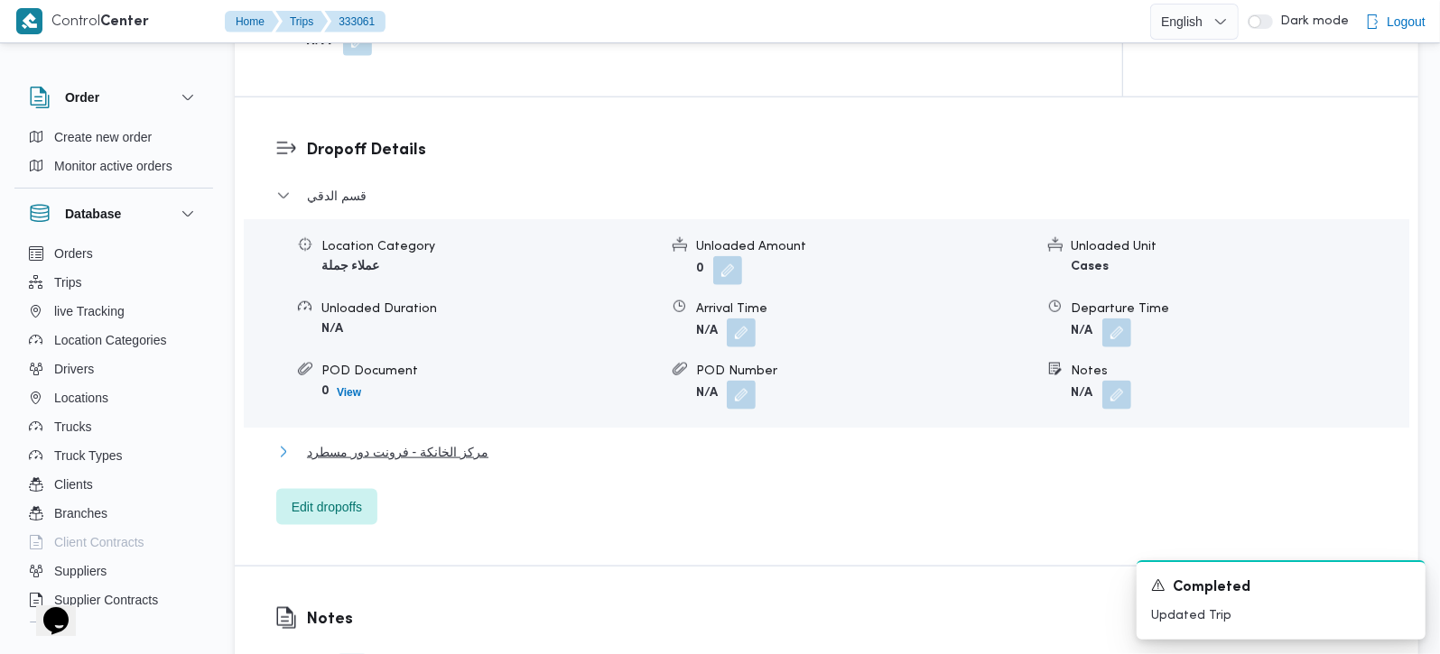
click at [395, 441] on span "مركز الخانكة - فرونت دور مسطرد" at bounding box center [397, 452] width 181 height 22
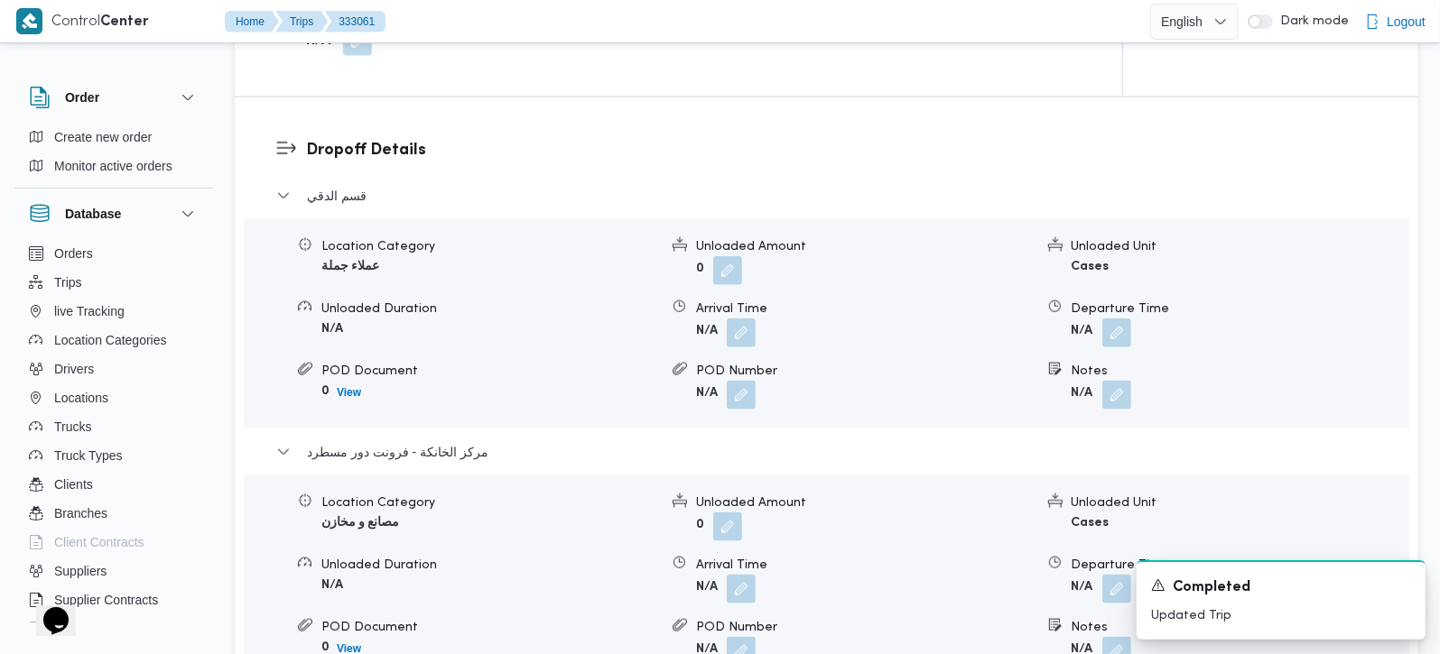
scroll to position [1592, 0]
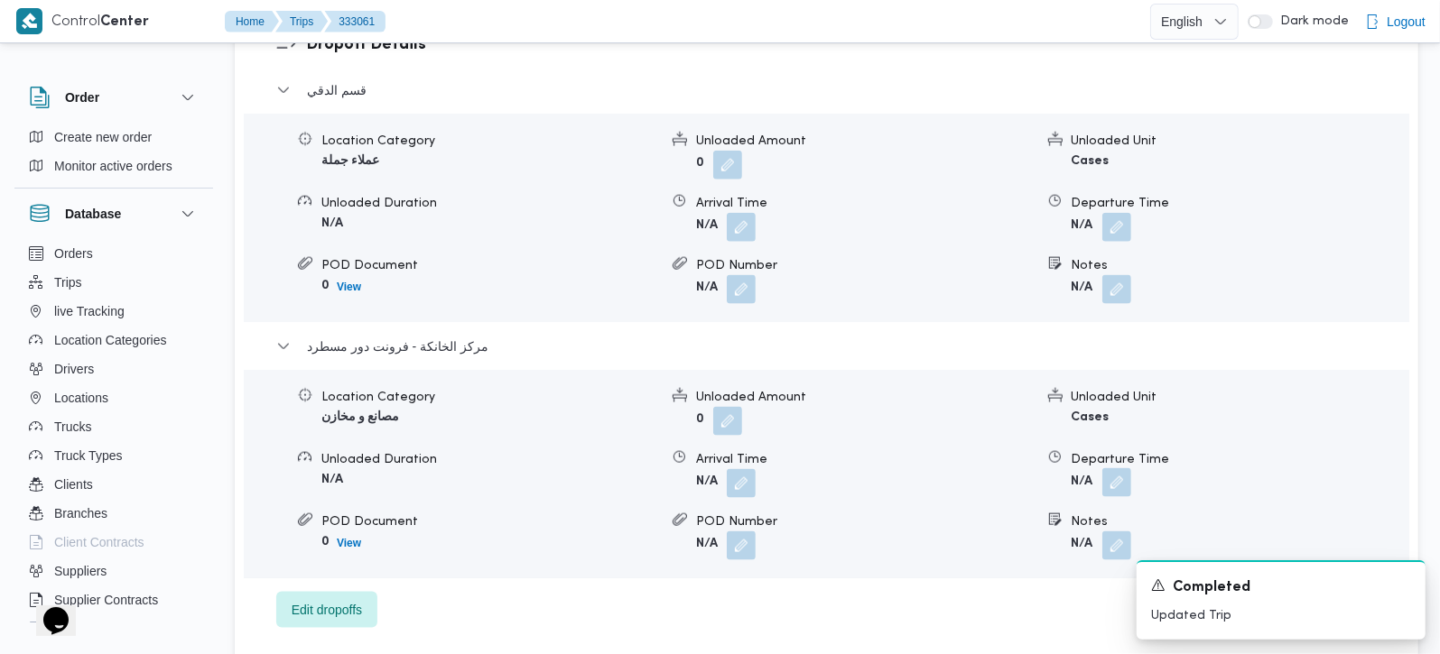
click at [1109, 468] on button "button" at bounding box center [1116, 482] width 29 height 29
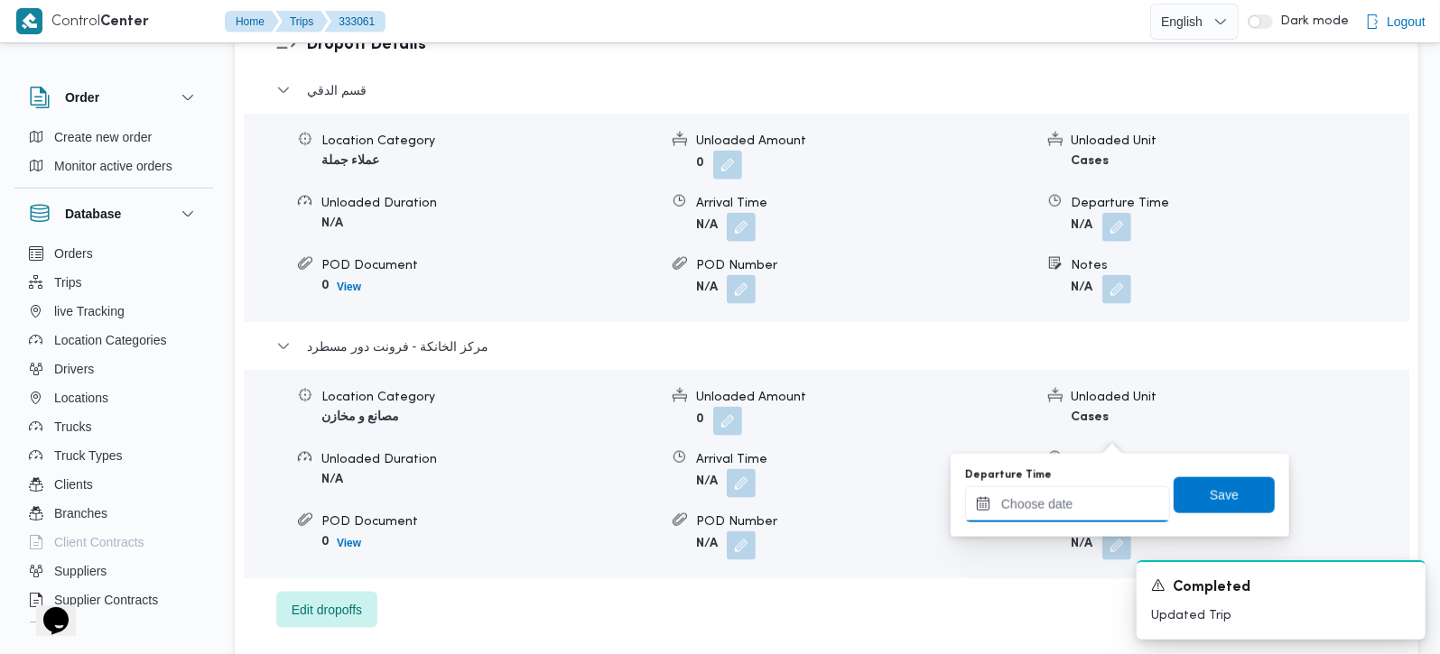
click at [1084, 496] on input "Departure Time" at bounding box center [1067, 505] width 205 height 36
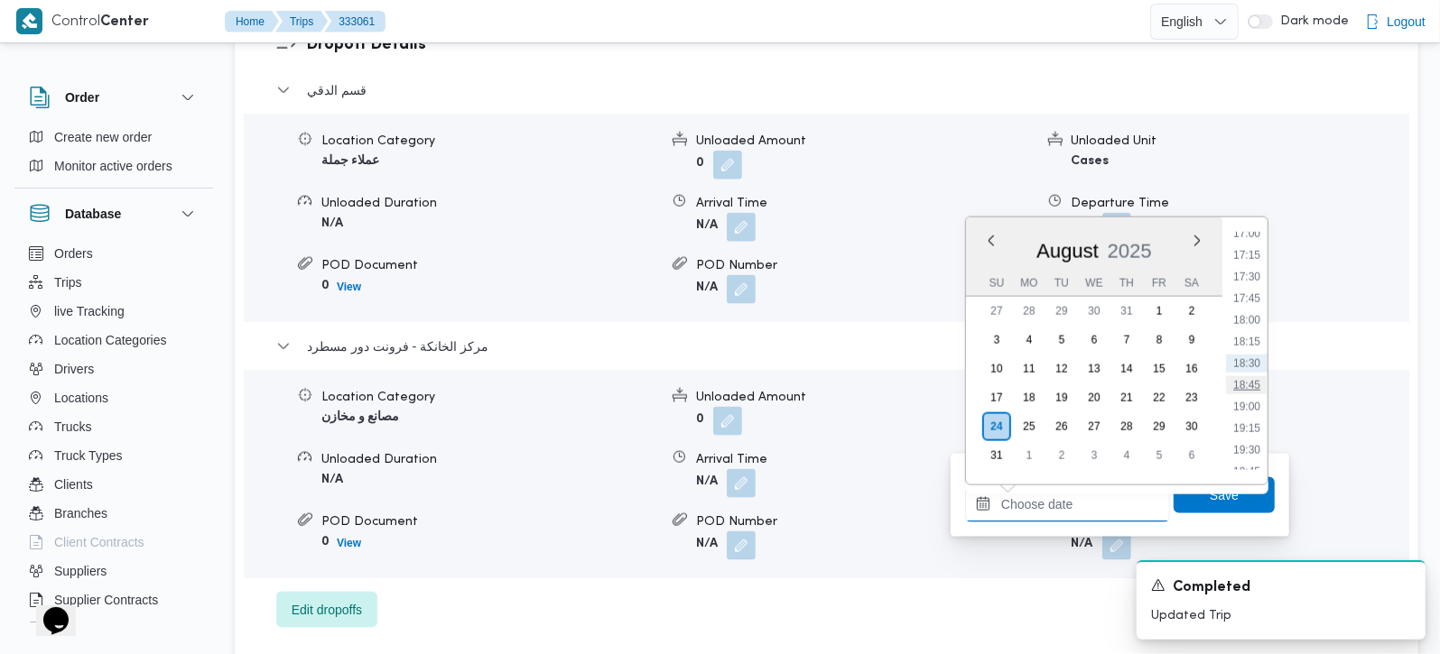
scroll to position [1374, 0]
click at [1248, 279] on li "16:15" at bounding box center [1247, 275] width 42 height 18
type input "24/08/2025 16:15"
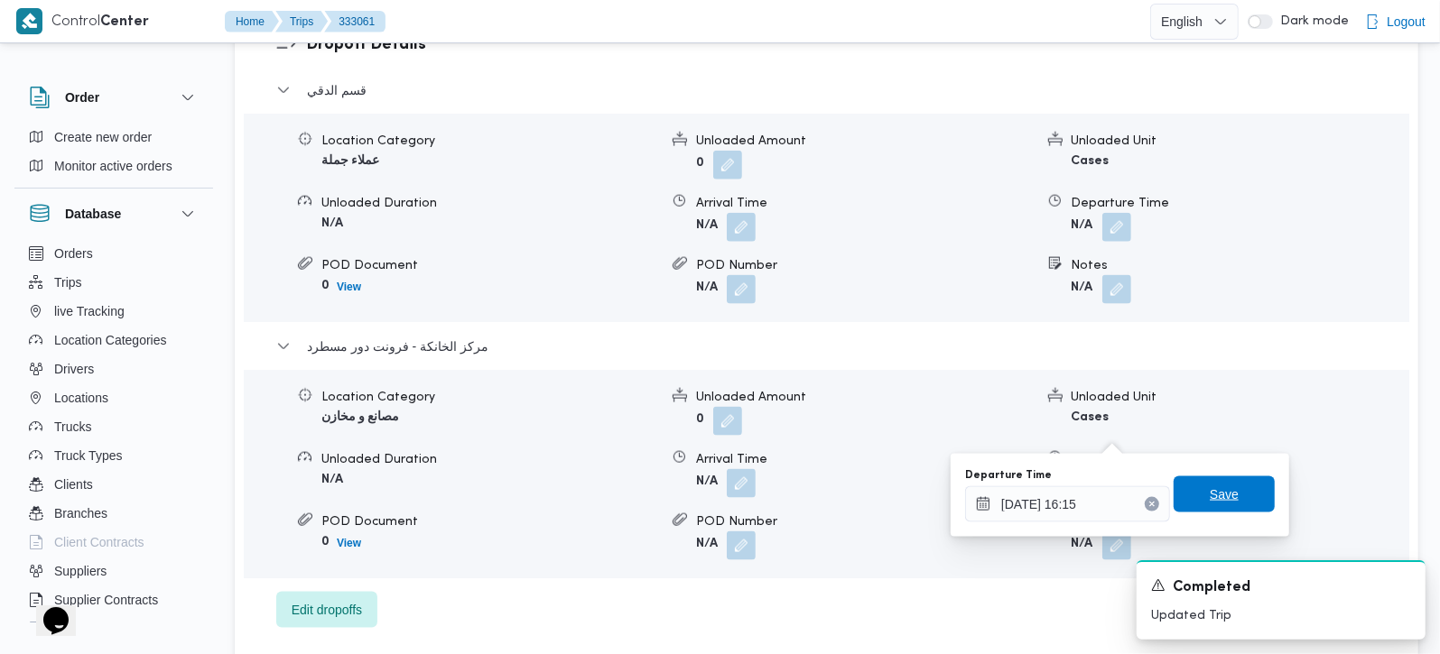
click at [1229, 488] on span "Save" at bounding box center [1223, 495] width 101 height 36
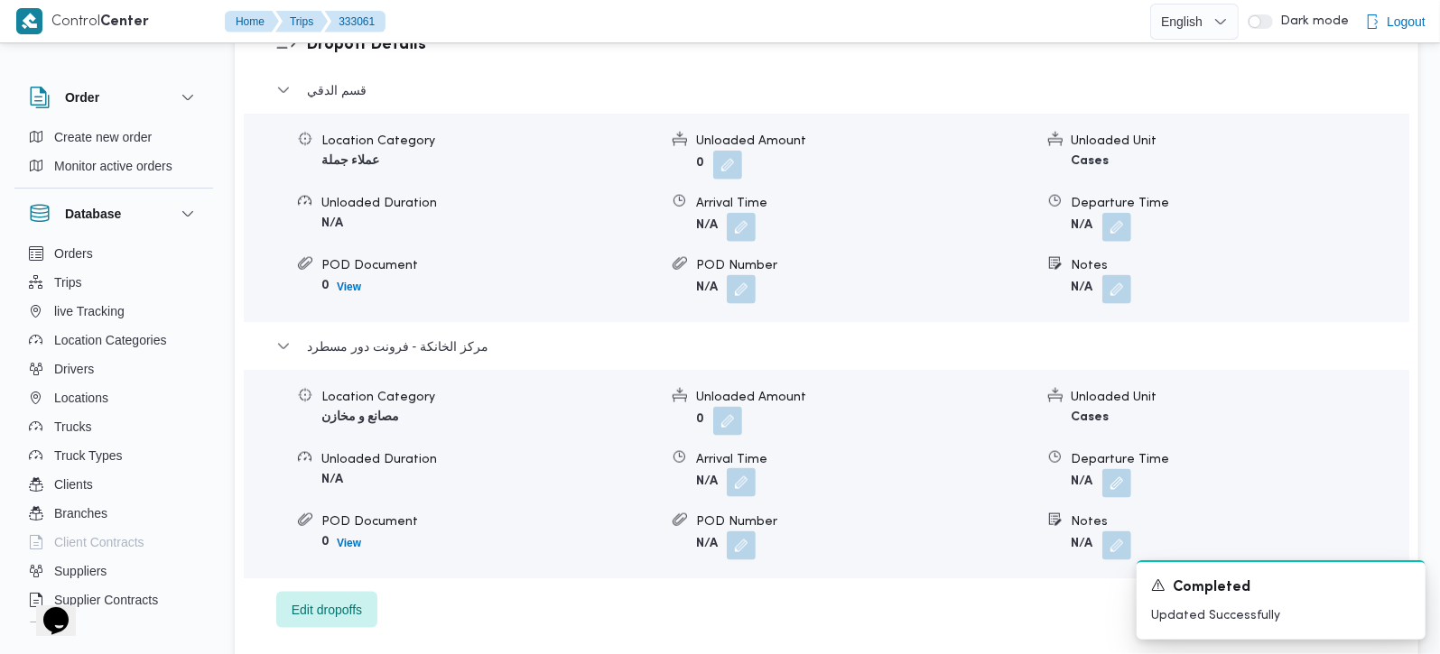
click at [736, 468] on button "button" at bounding box center [741, 482] width 29 height 29
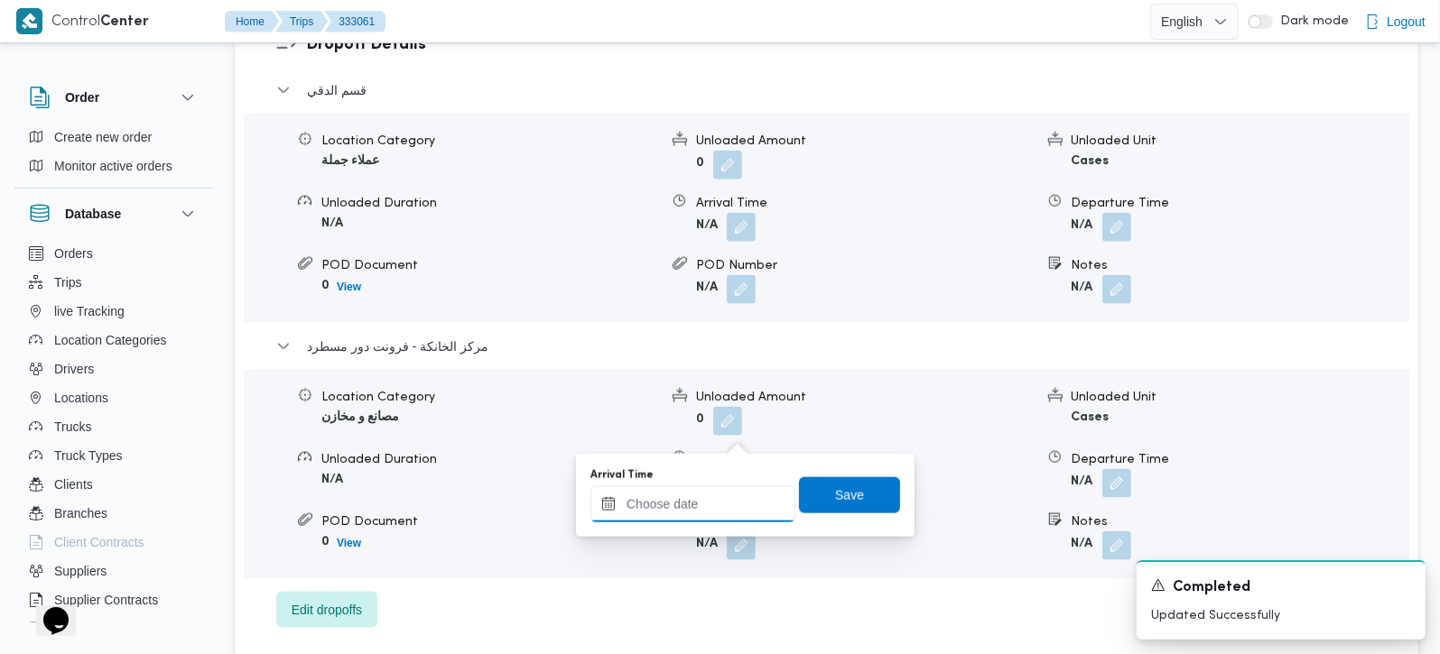
click at [727, 496] on input "Arrival Time" at bounding box center [692, 505] width 205 height 36
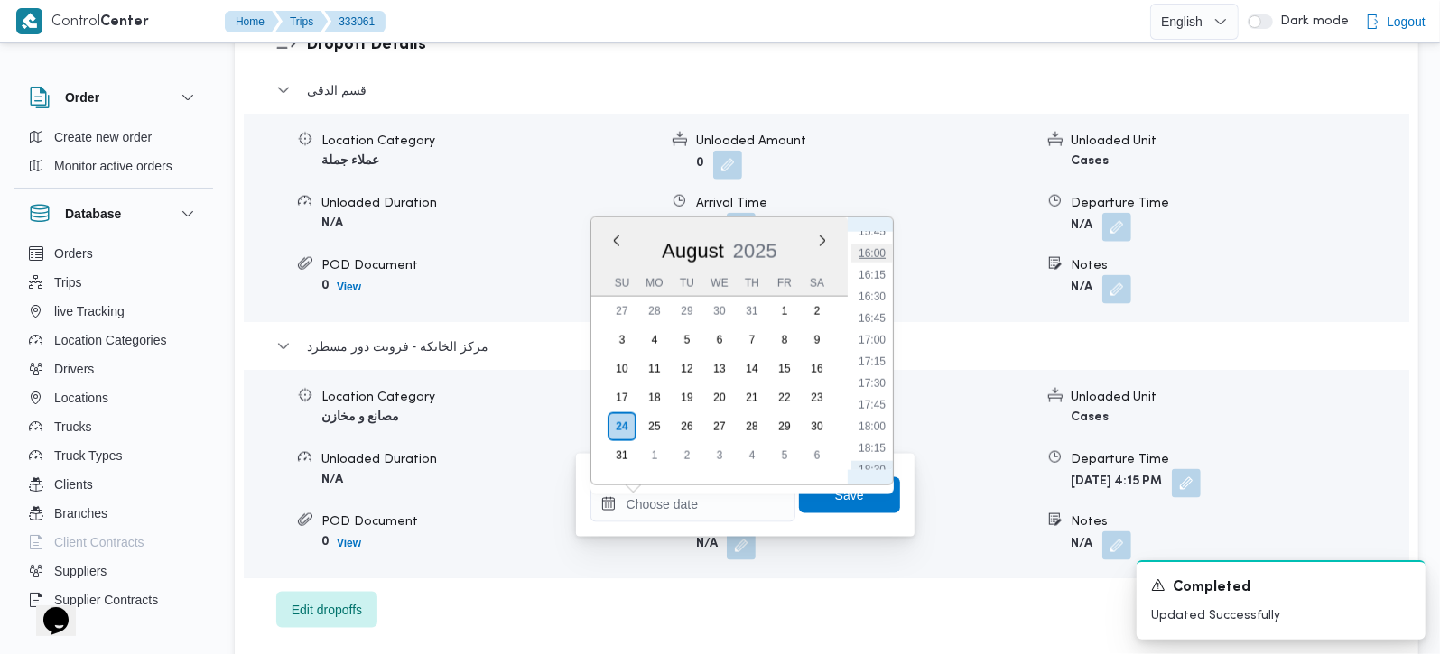
click at [879, 260] on li "16:00" at bounding box center [872, 254] width 42 height 18
type input "24/08/2025 16:00"
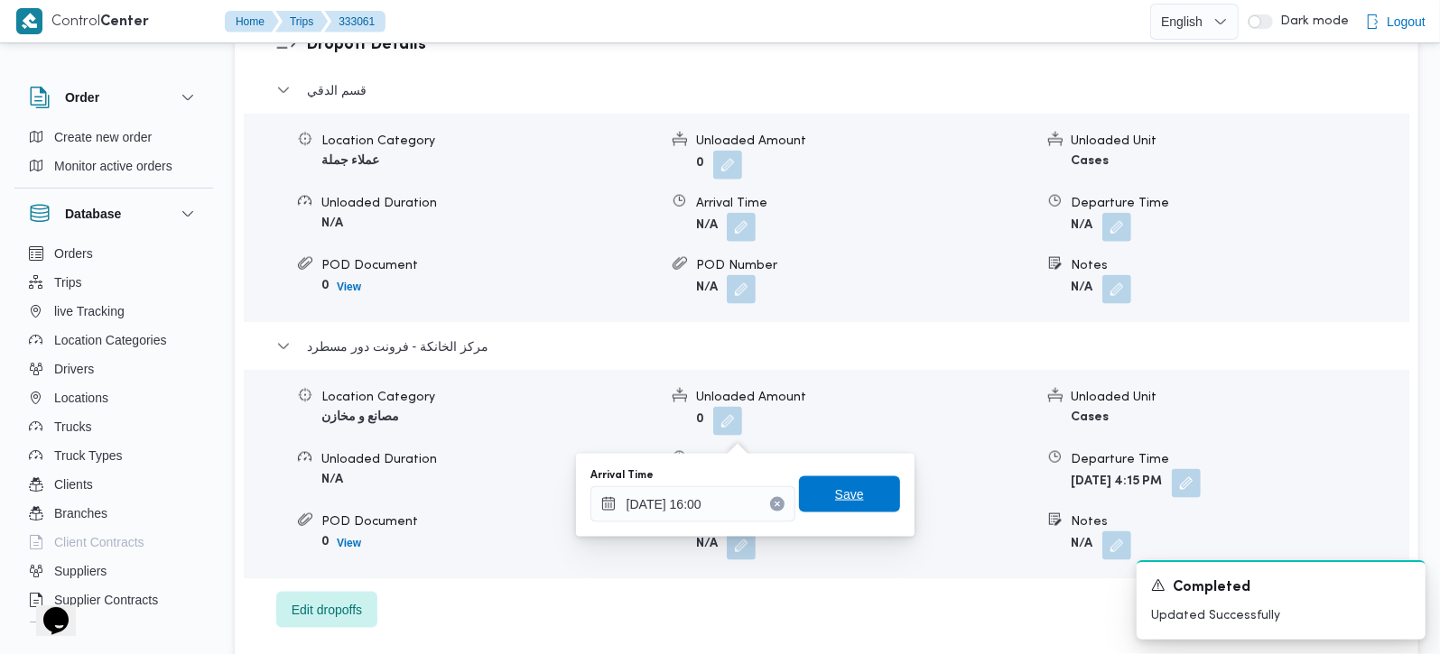
click at [853, 479] on span "Save" at bounding box center [849, 495] width 101 height 36
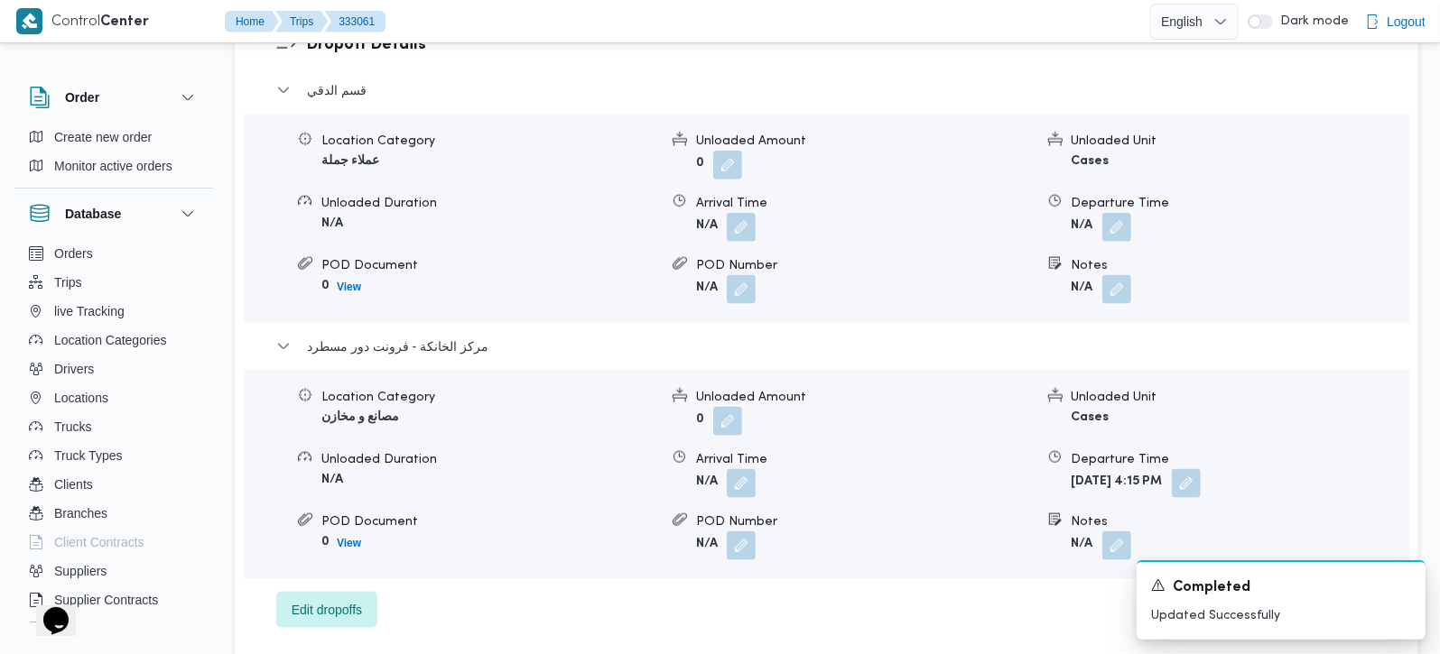
scroll to position [1487, 0]
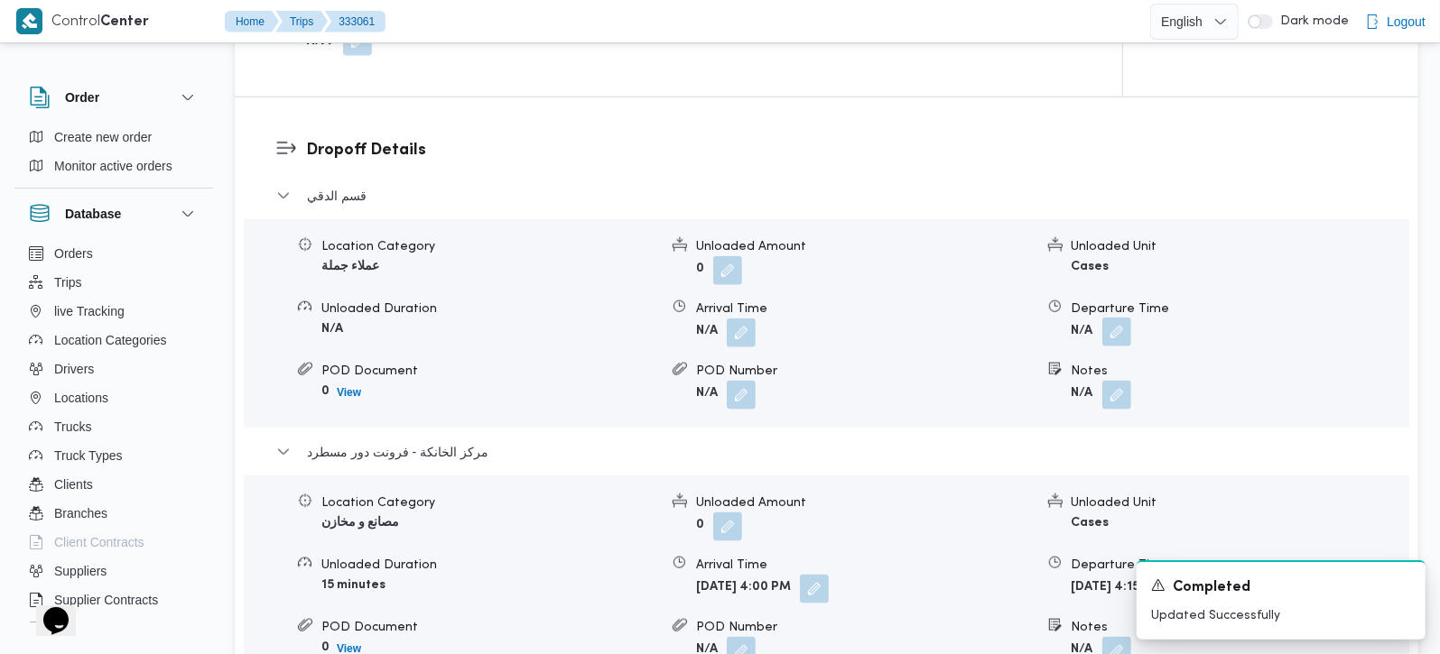
click at [1123, 318] on button "button" at bounding box center [1116, 332] width 29 height 29
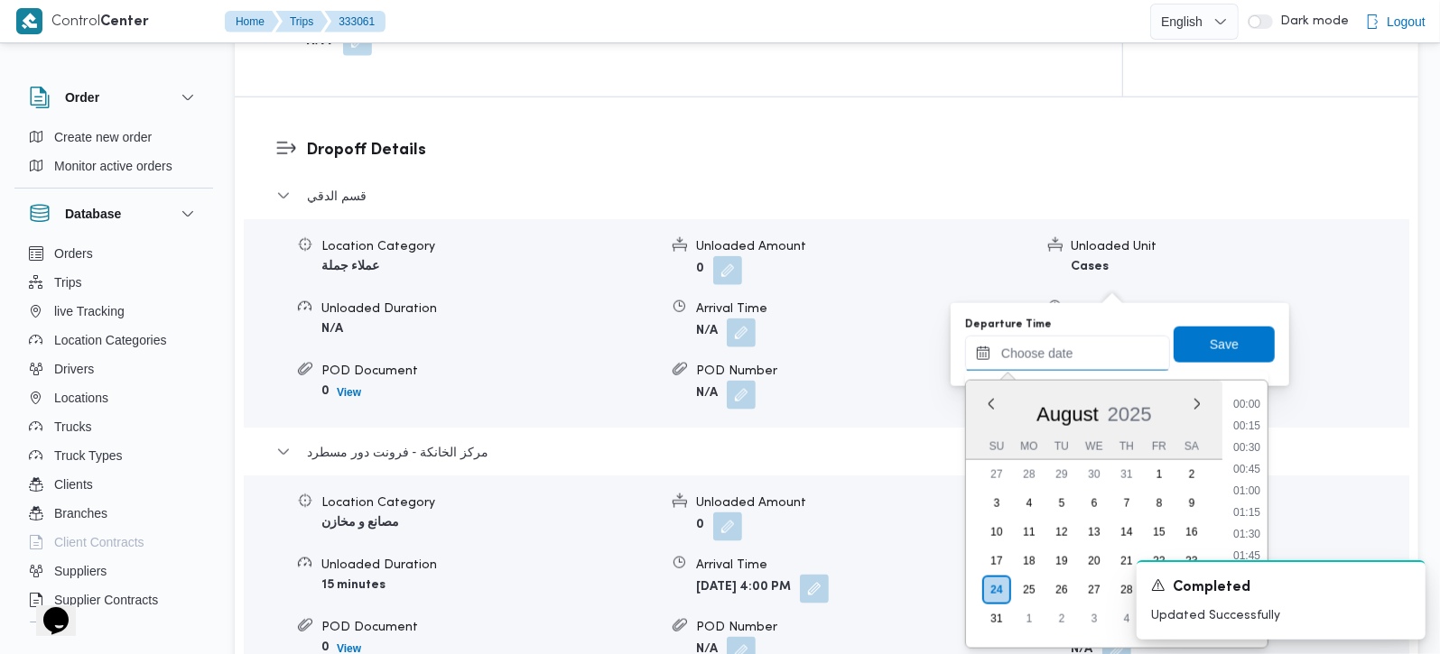
drag, startPoint x: 1073, startPoint y: 362, endPoint x: 1256, endPoint y: 467, distance: 210.3
click at [1073, 362] on input "Departure Time" at bounding box center [1067, 354] width 205 height 36
click at [1248, 484] on li "15:30" at bounding box center [1247, 480] width 42 height 18
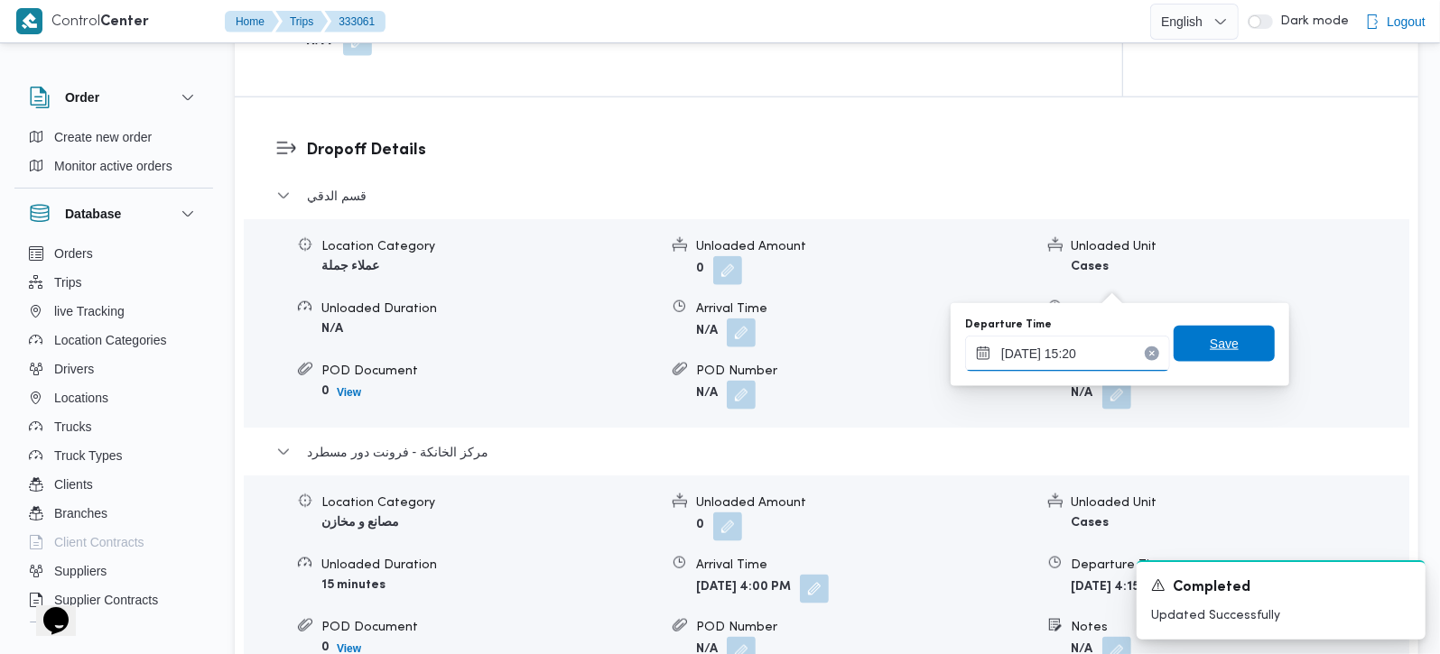
type input "24/08/2025 15:20"
click at [1224, 347] on span "Save" at bounding box center [1223, 344] width 101 height 36
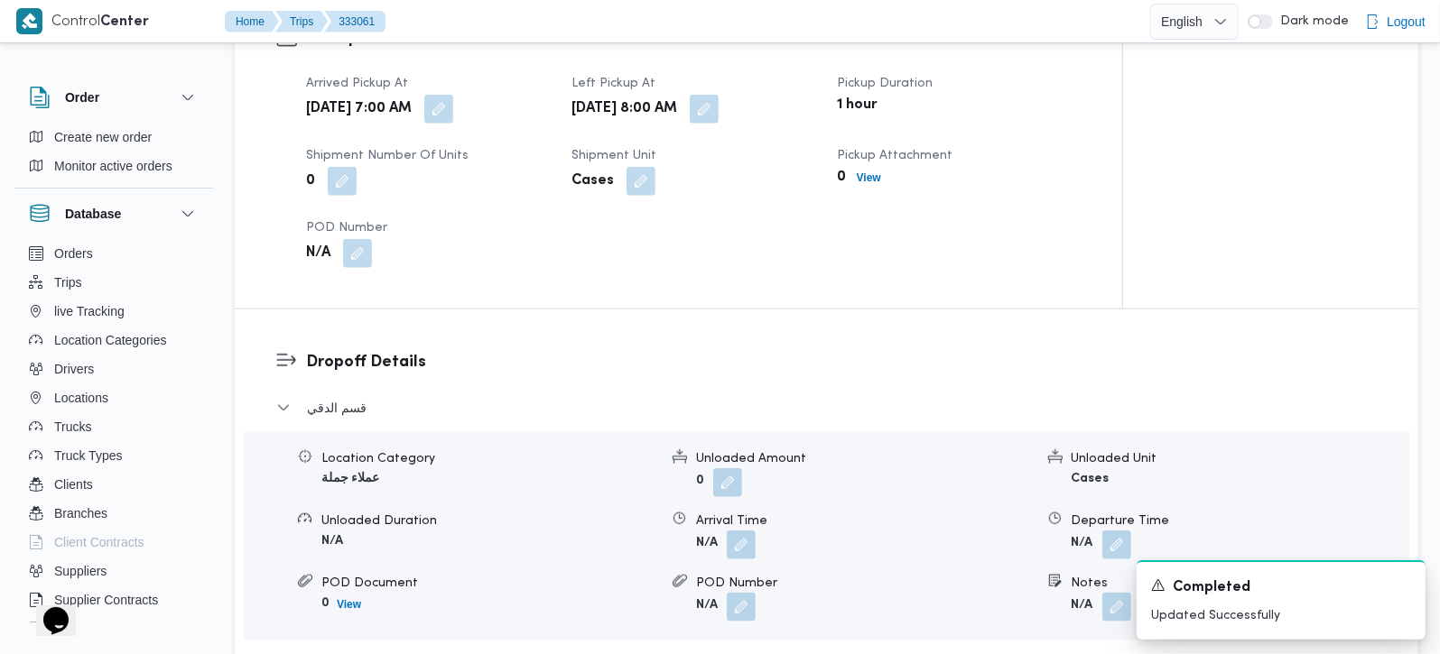
scroll to position [1274, 0]
click at [741, 513] on div "Arrival Time" at bounding box center [864, 522] width 337 height 19
click at [737, 531] on button "button" at bounding box center [741, 545] width 29 height 29
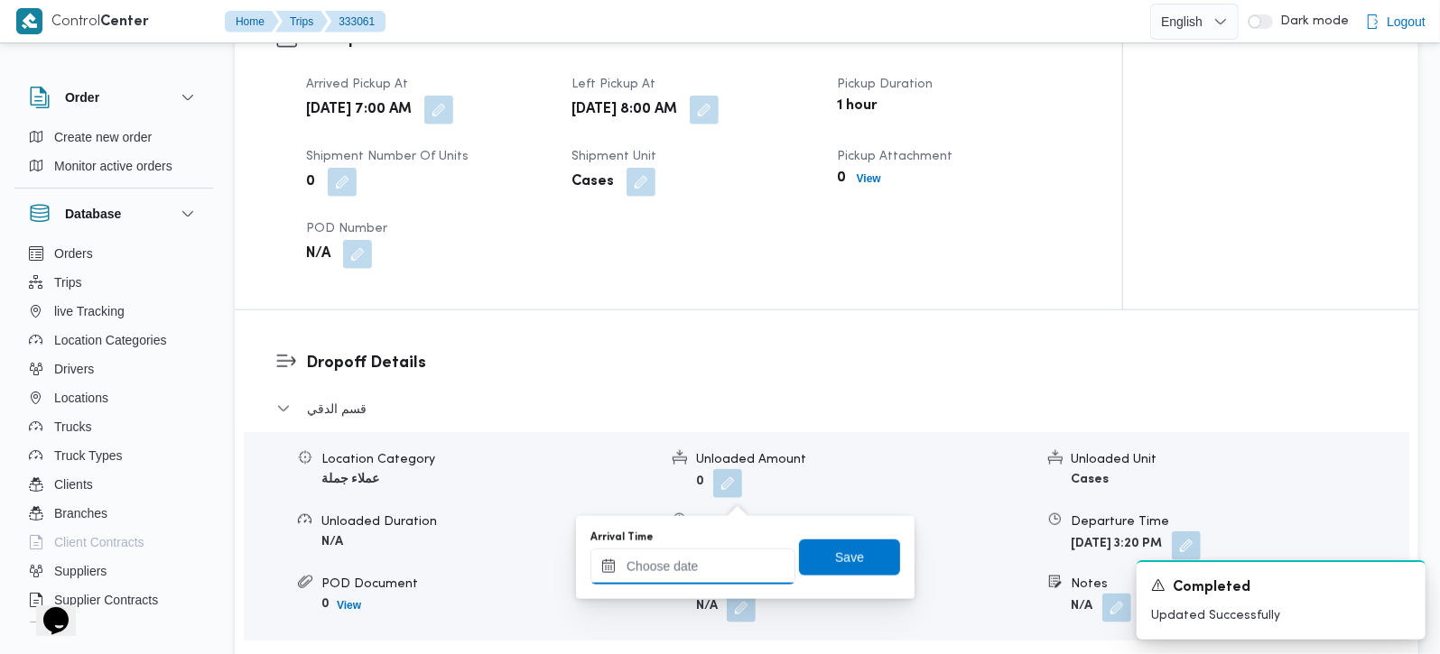
click at [719, 556] on input "Arrival Time" at bounding box center [692, 567] width 205 height 36
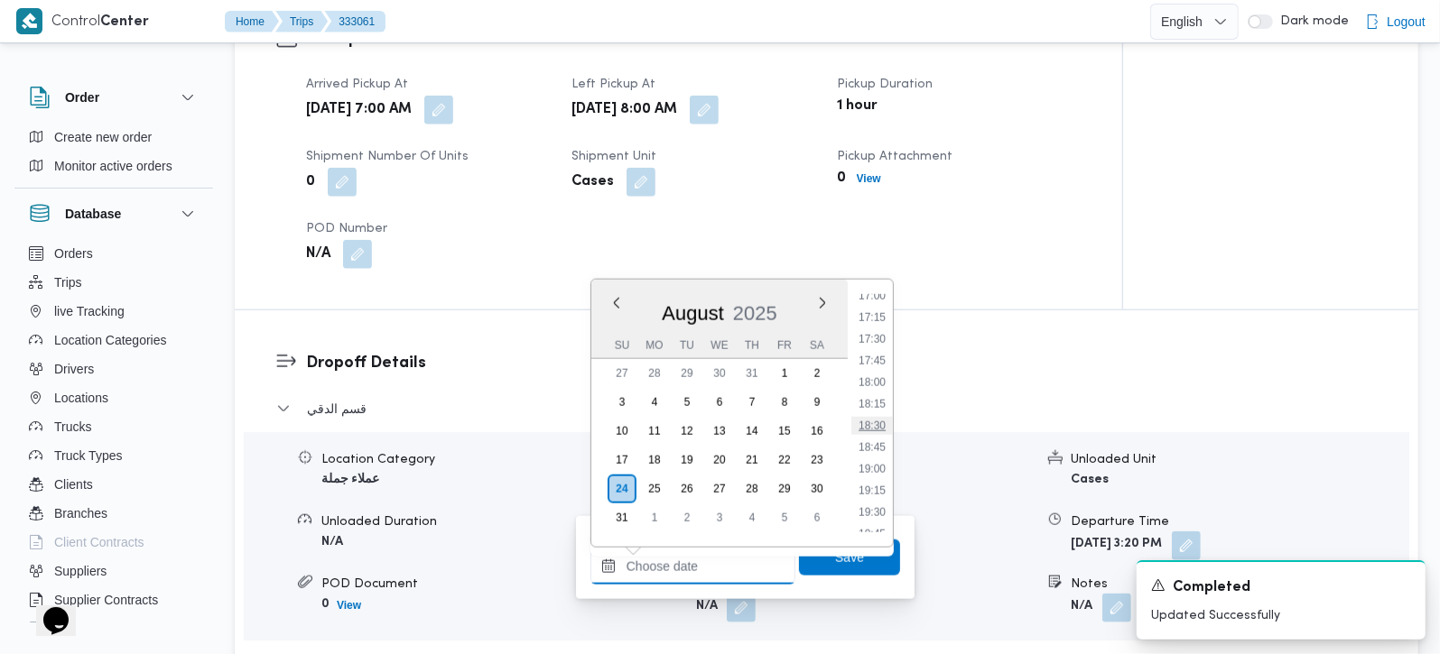
scroll to position [737, 0]
click at [864, 321] on li "08:45" at bounding box center [872, 325] width 42 height 18
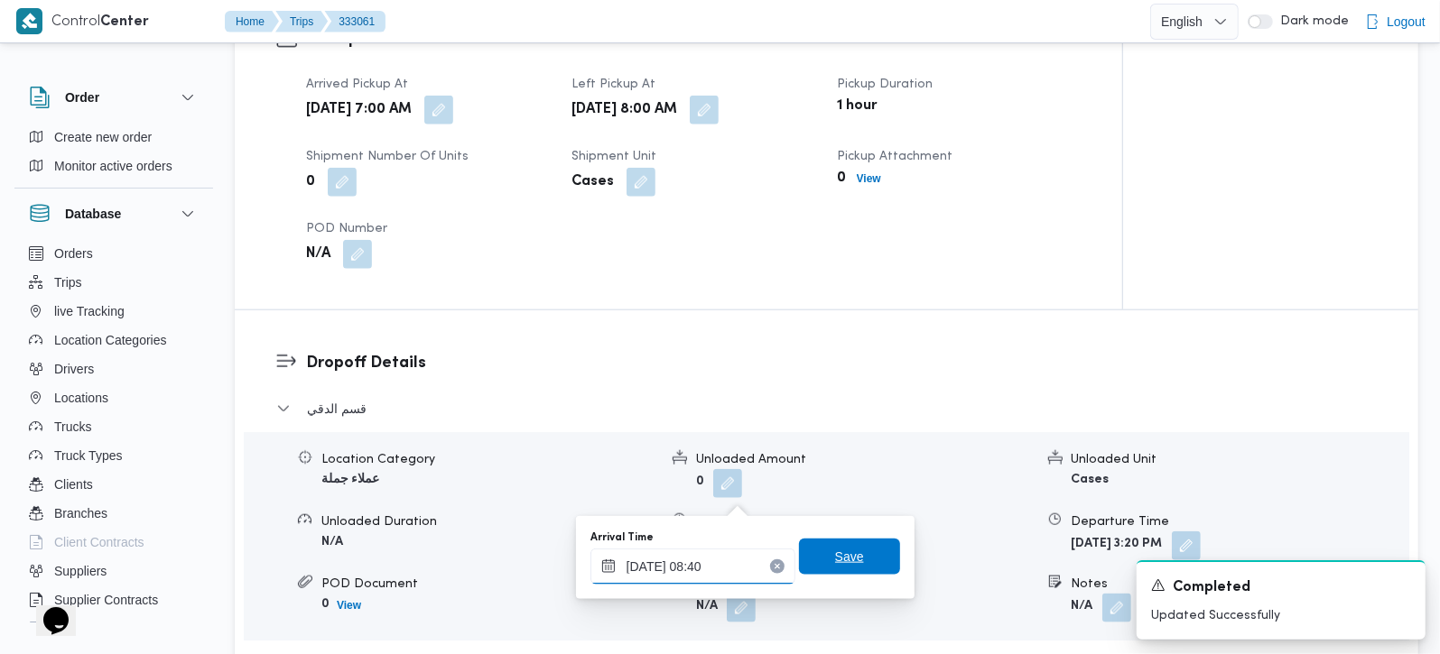
type input "24/08/2025 08:40"
click at [848, 555] on span "Save" at bounding box center [849, 557] width 101 height 36
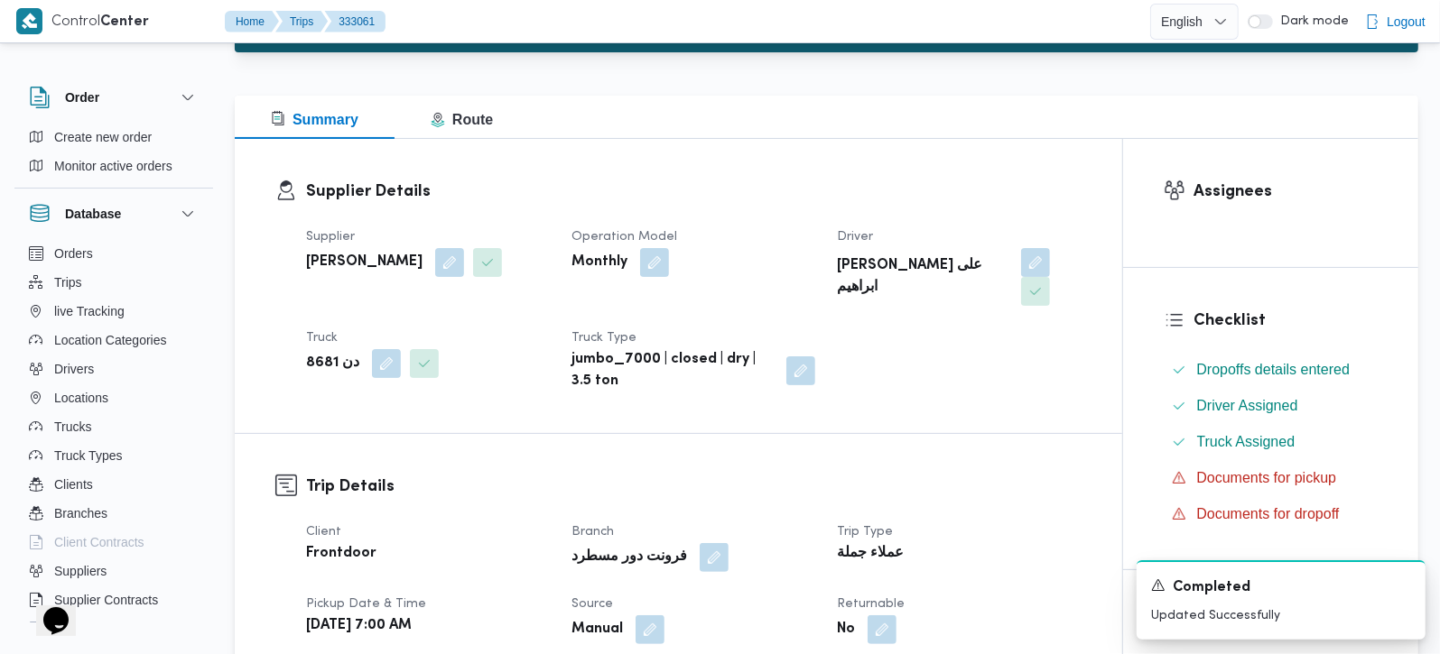
scroll to position [0, 0]
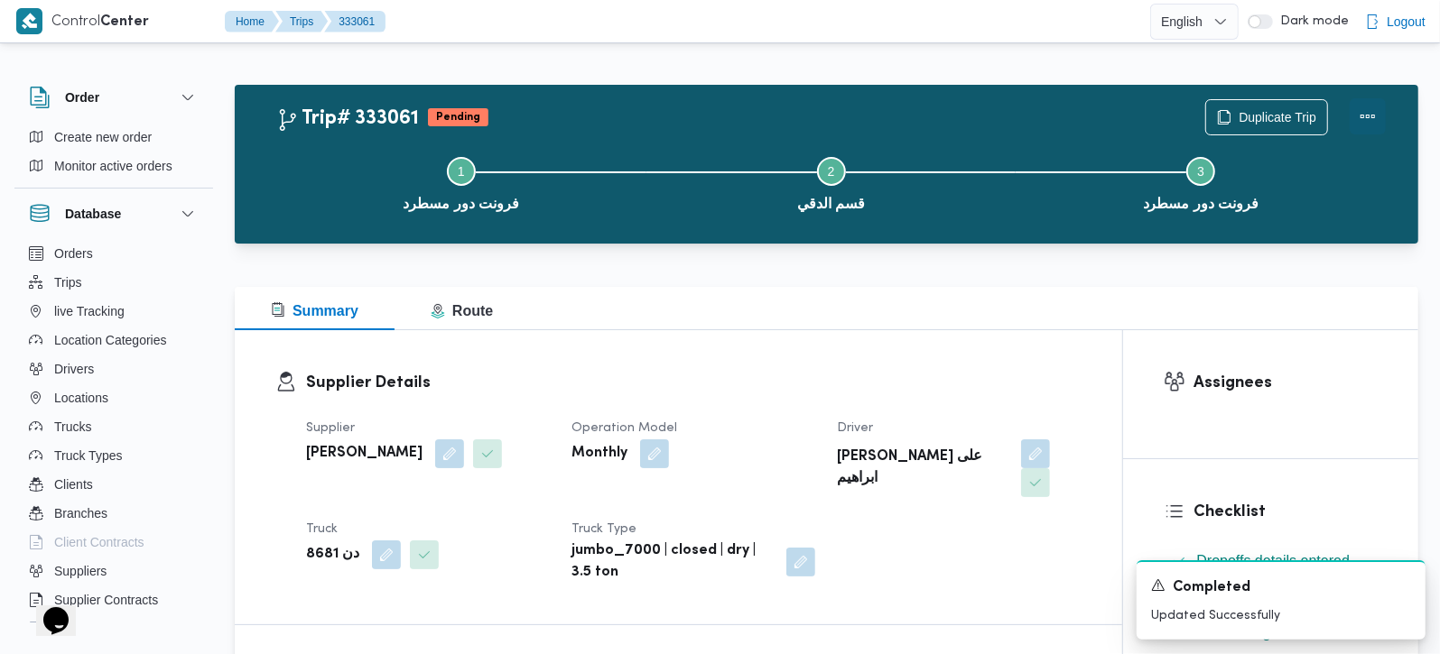
click at [1362, 125] on button "Actions" at bounding box center [1368, 116] width 36 height 36
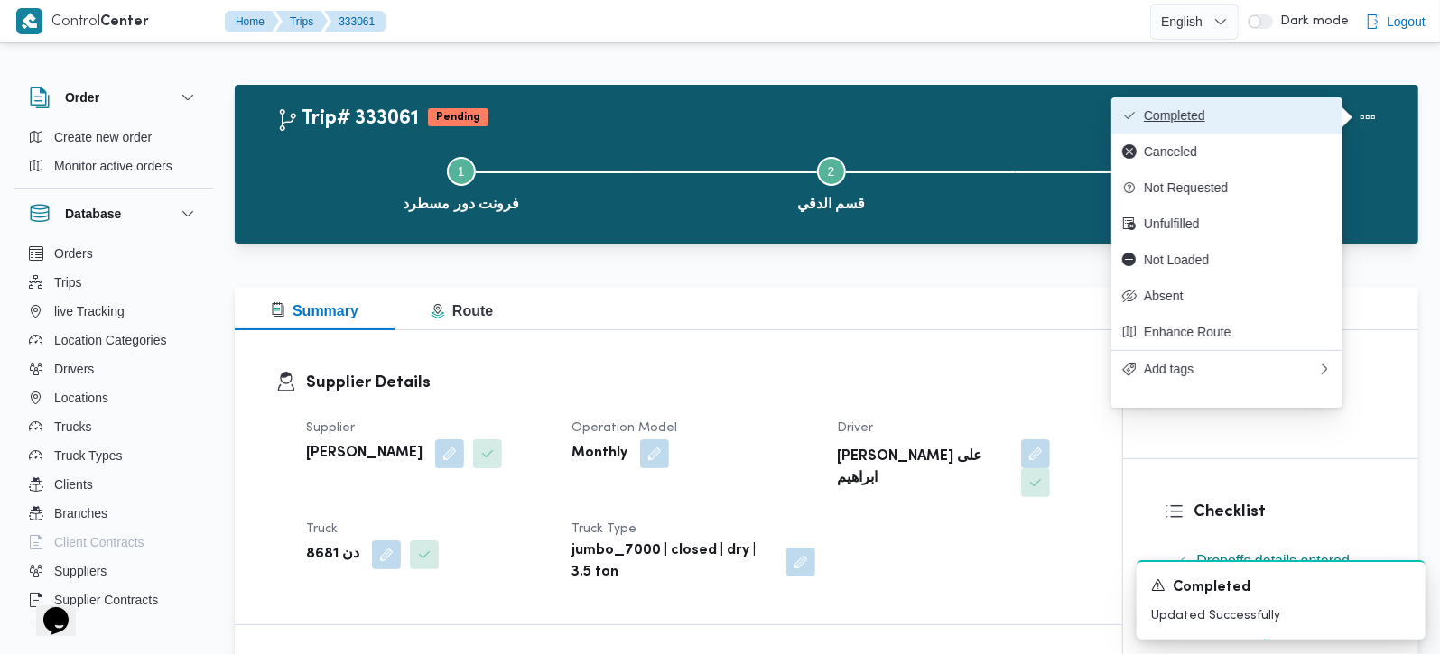
click at [1272, 118] on span "Completed" at bounding box center [1238, 115] width 188 height 14
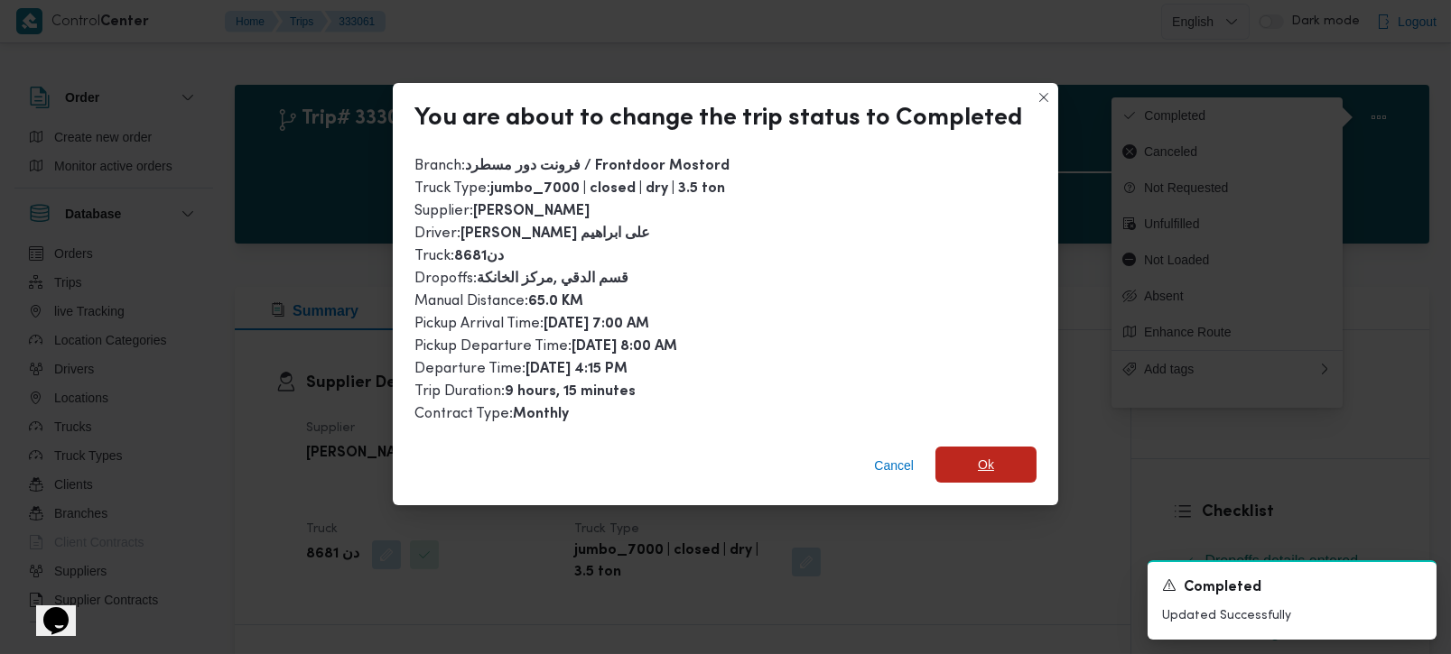
click at [946, 447] on span "Ok" at bounding box center [985, 465] width 101 height 36
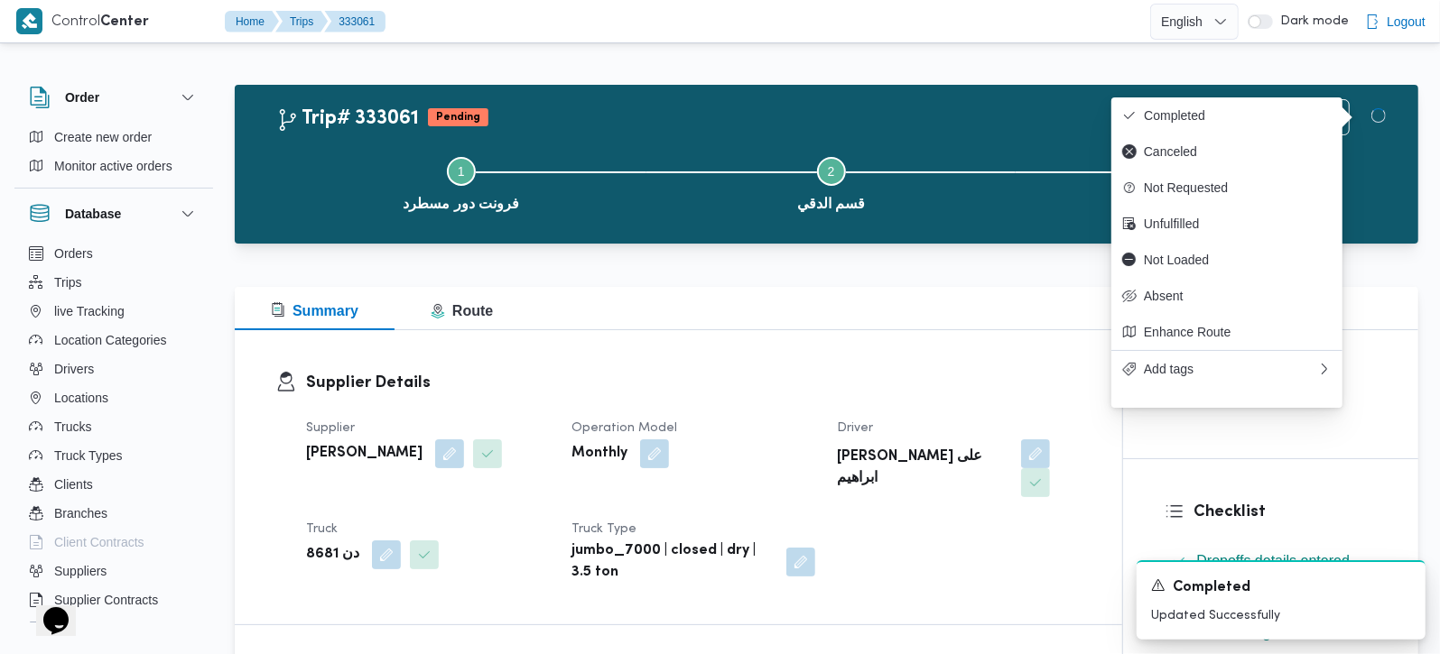
click at [901, 377] on h3 "Supplier Details" at bounding box center [693, 383] width 775 height 24
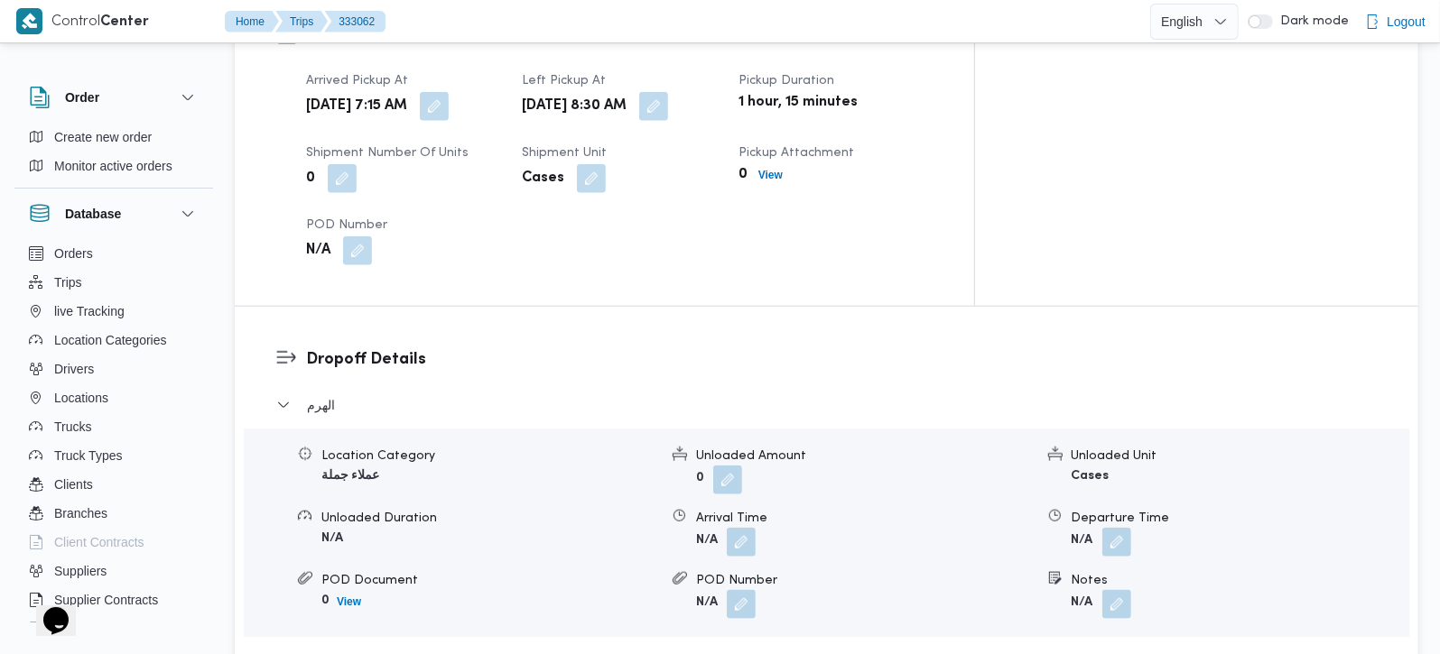
scroll to position [849, 0]
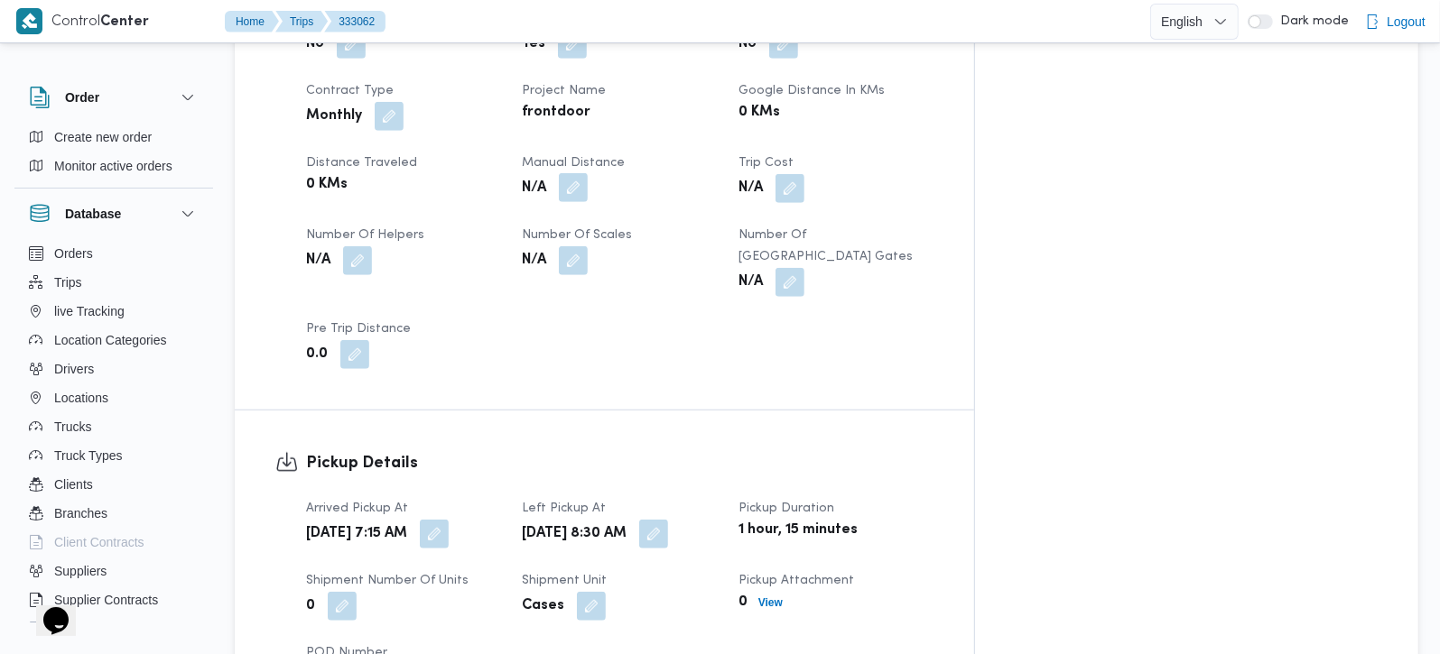
click at [588, 173] on button "button" at bounding box center [573, 187] width 29 height 29
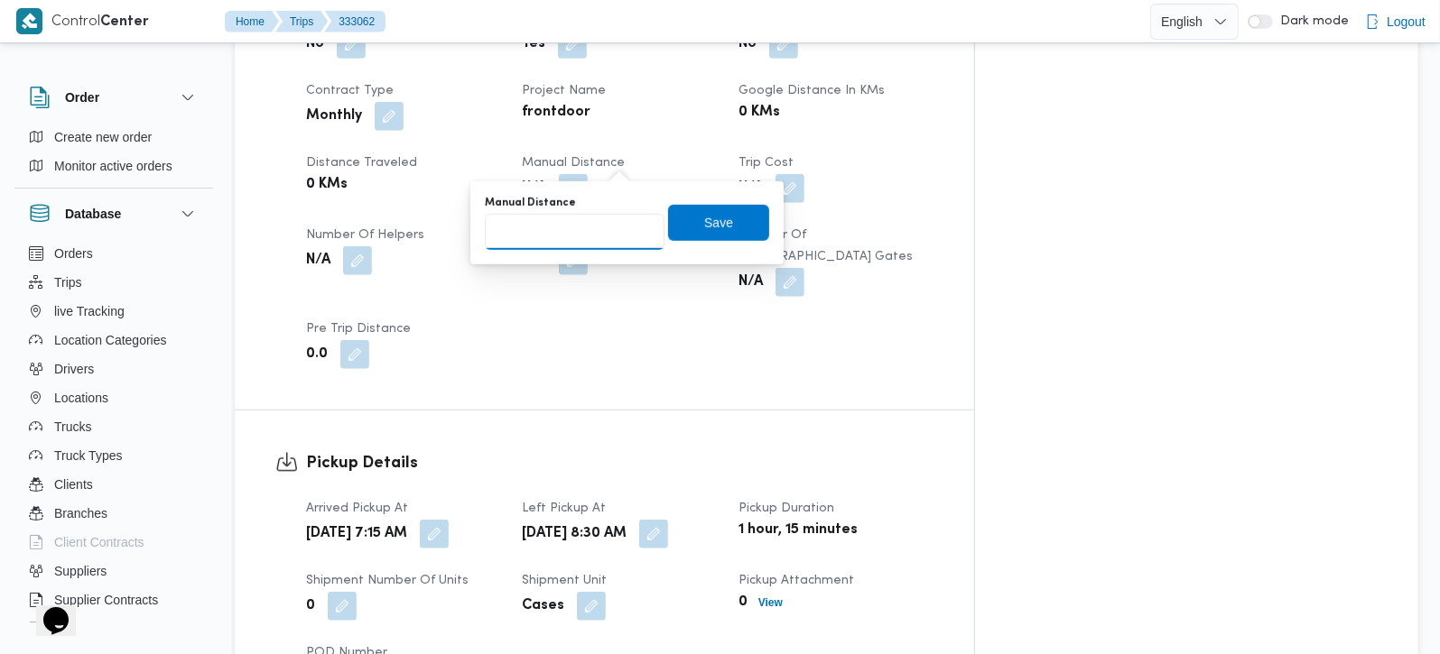
click at [545, 245] on input "Manual Distance" at bounding box center [575, 232] width 180 height 36
type input "95"
click at [704, 212] on span "Save" at bounding box center [718, 222] width 29 height 22
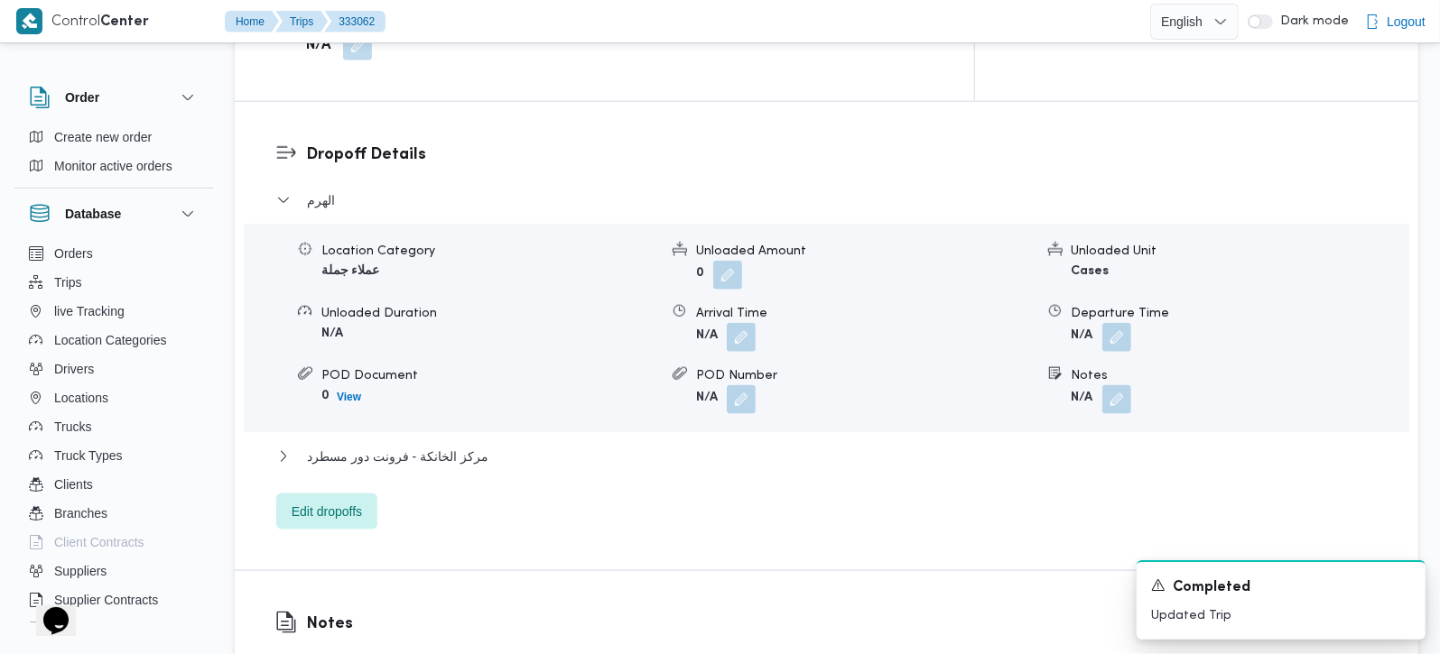
scroll to position [1487, 0]
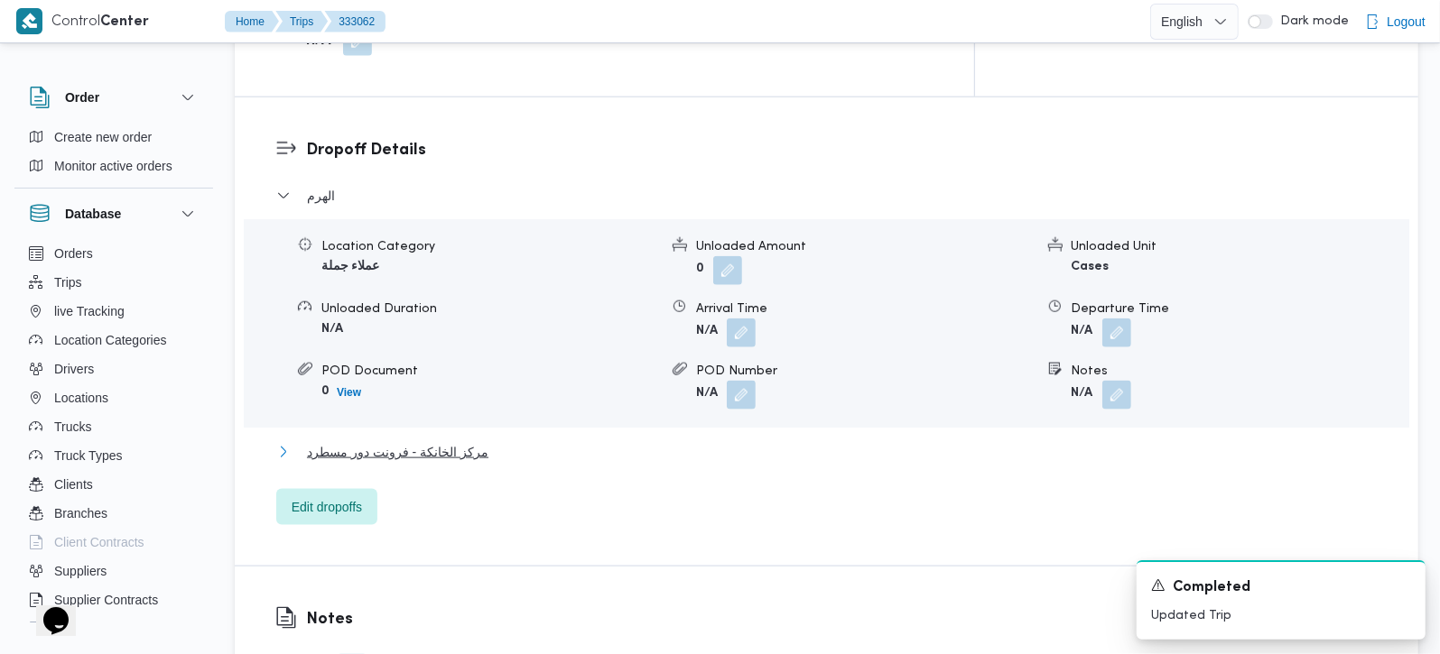
click at [422, 441] on span "مركز الخانكة - فرونت دور مسطرد" at bounding box center [397, 452] width 181 height 22
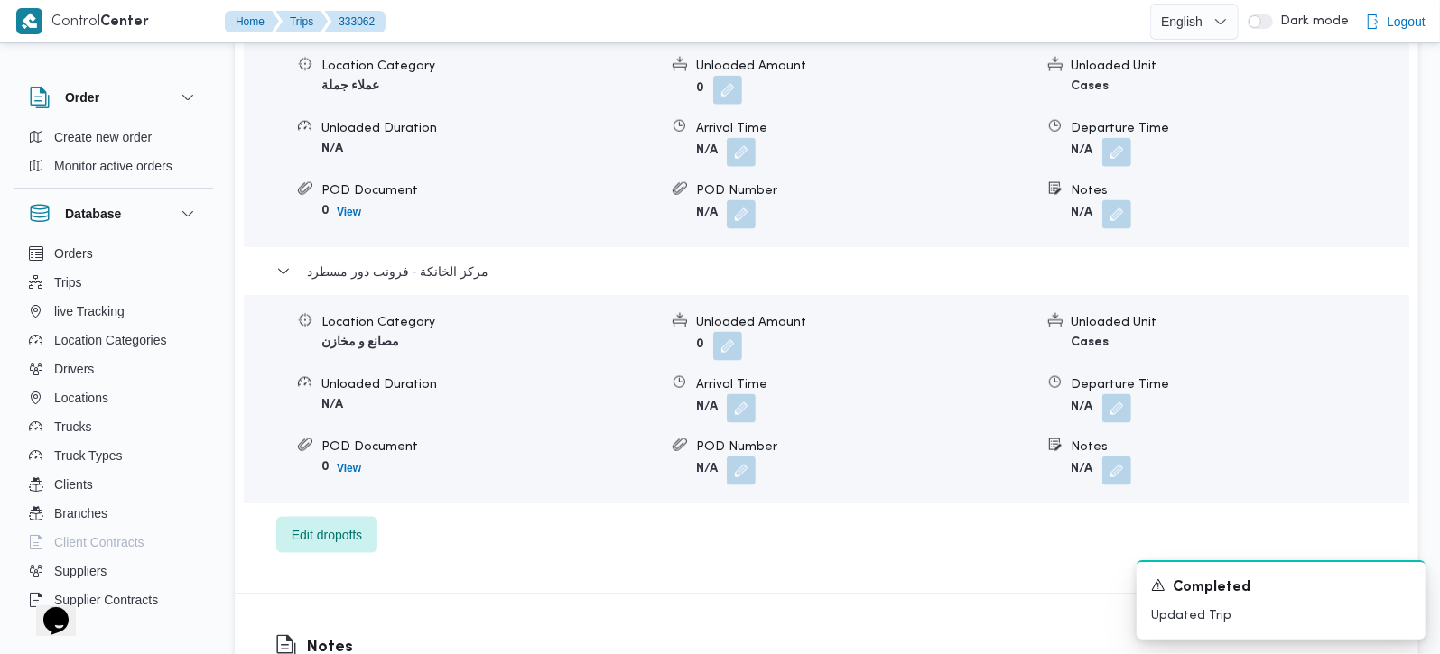
scroll to position [1699, 0]
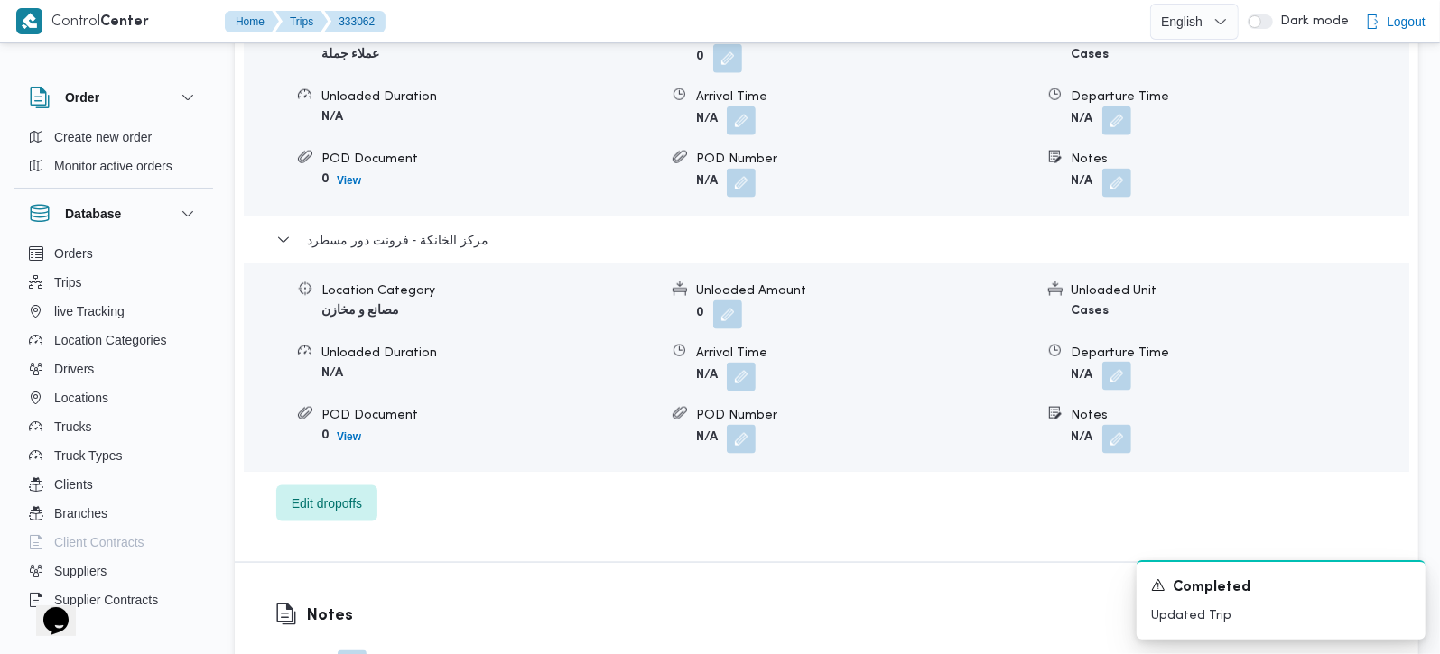
click at [1115, 362] on button "button" at bounding box center [1116, 376] width 29 height 29
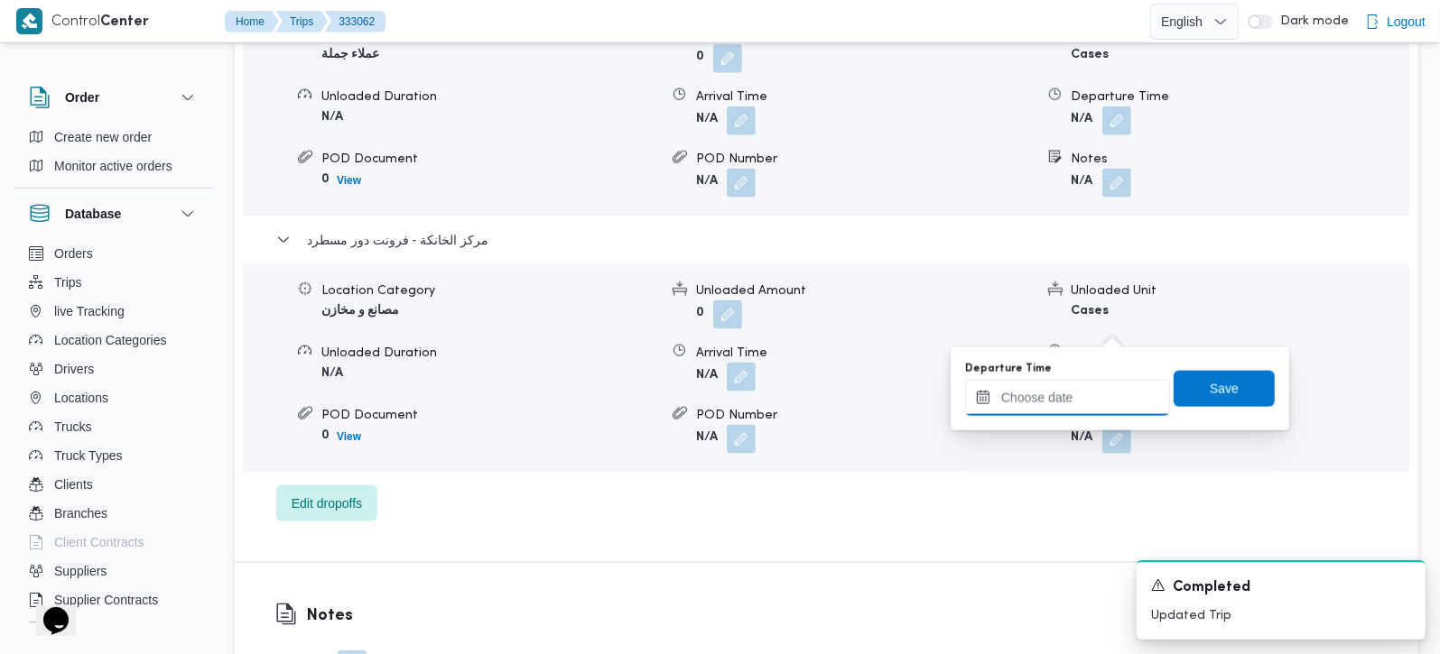
click at [1084, 394] on input "Departure Time" at bounding box center [1067, 398] width 205 height 36
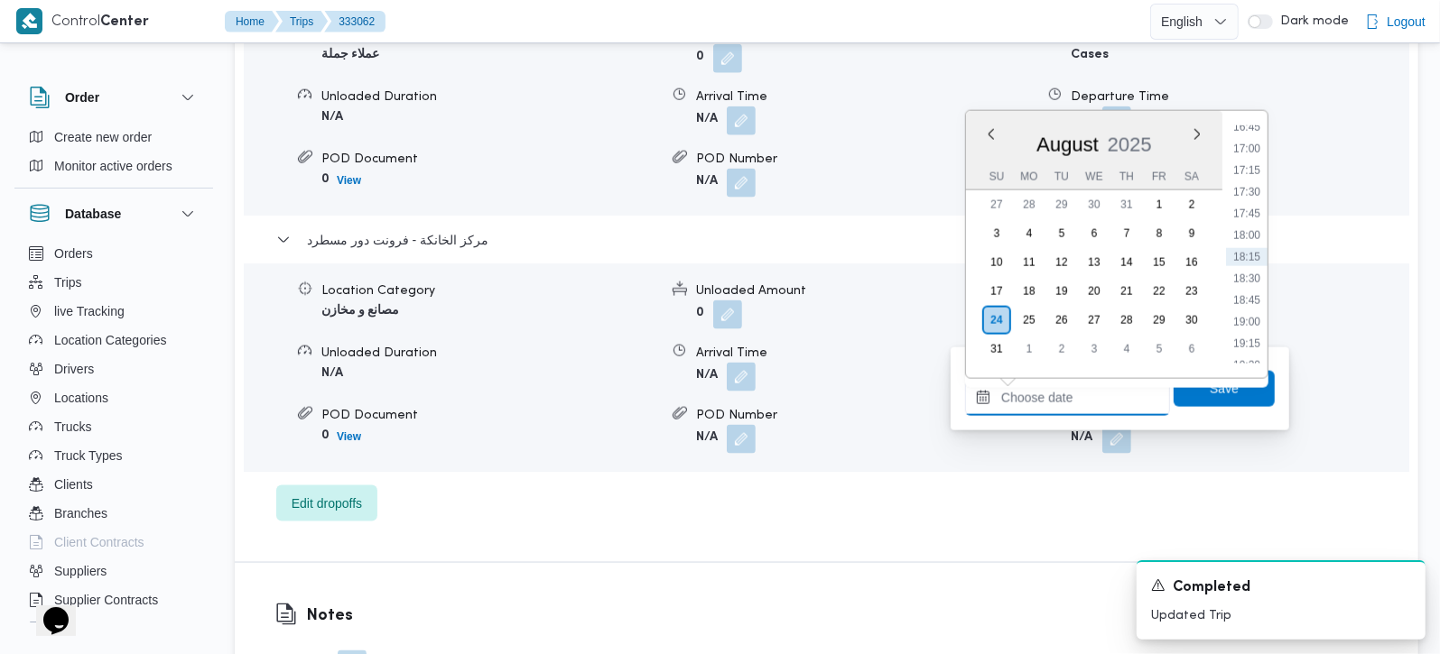
scroll to position [1352, 0]
click at [1260, 299] on li "17:30" at bounding box center [1247, 299] width 42 height 18
type input "[DATE] 17:30"
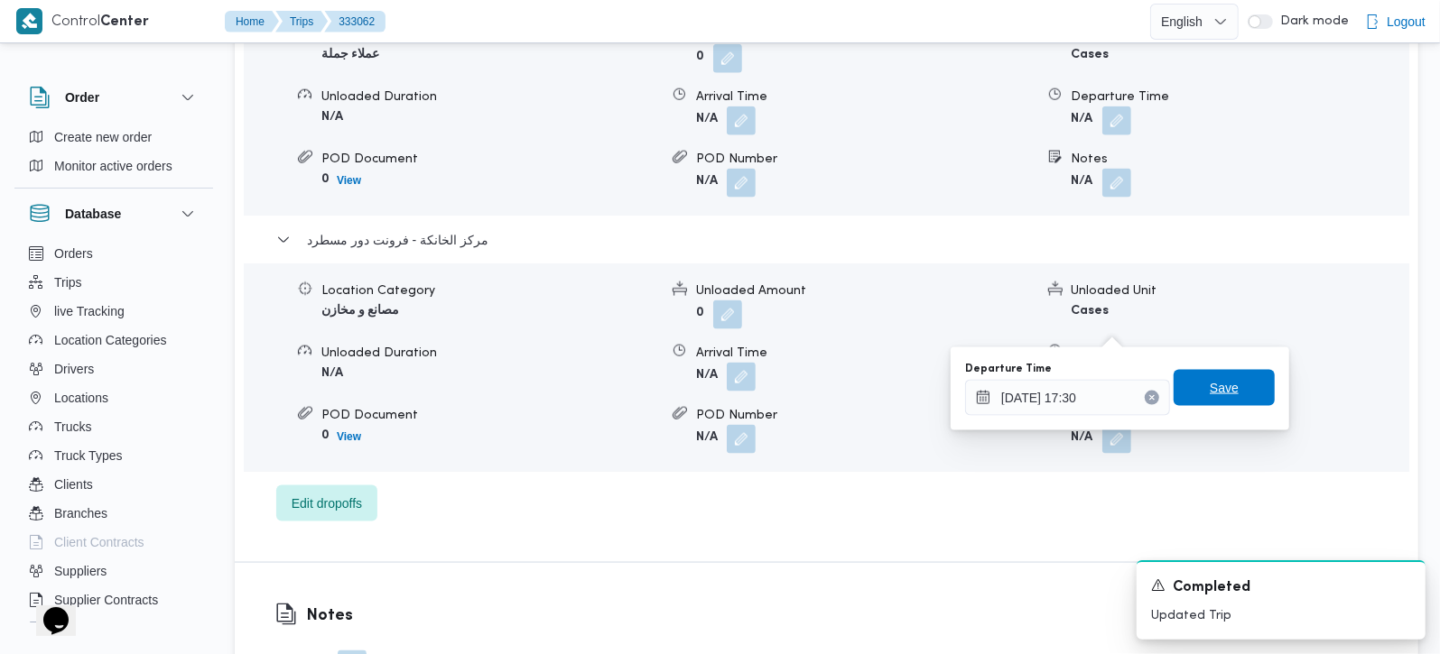
click at [1229, 396] on span "Save" at bounding box center [1223, 388] width 101 height 36
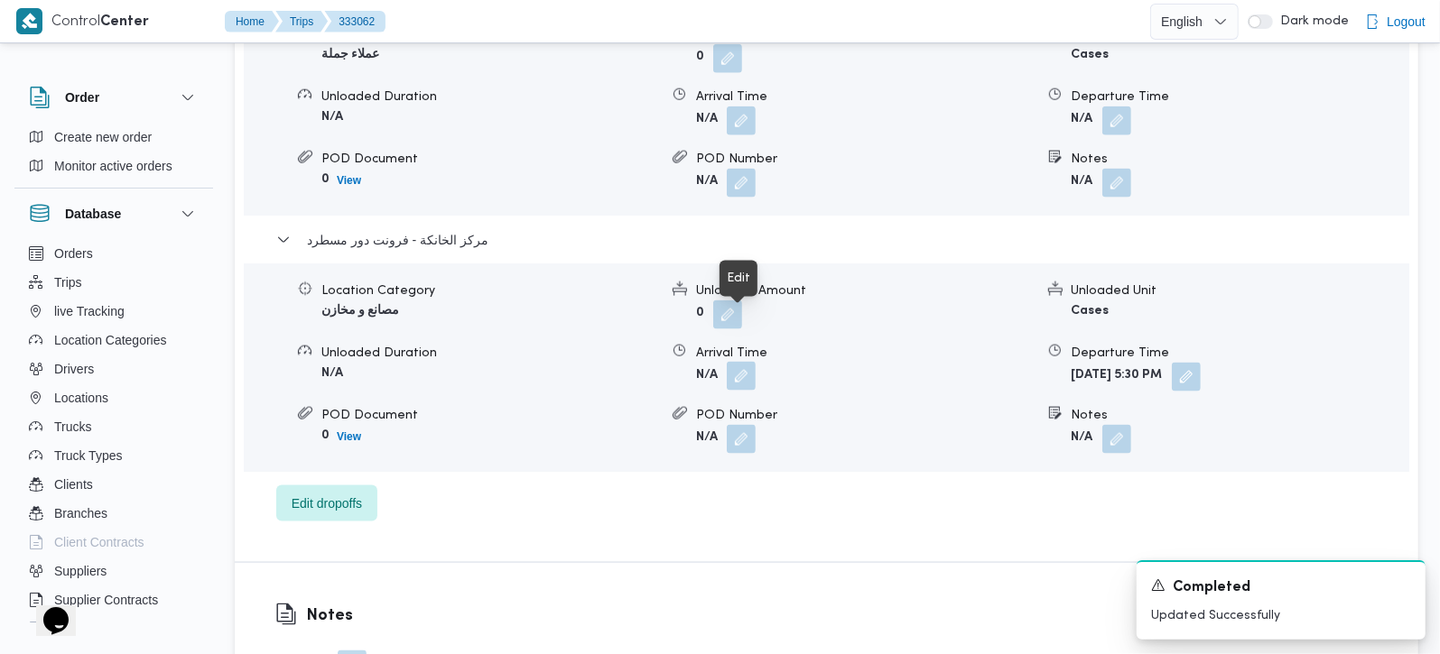
click at [733, 362] on button "button" at bounding box center [741, 376] width 29 height 29
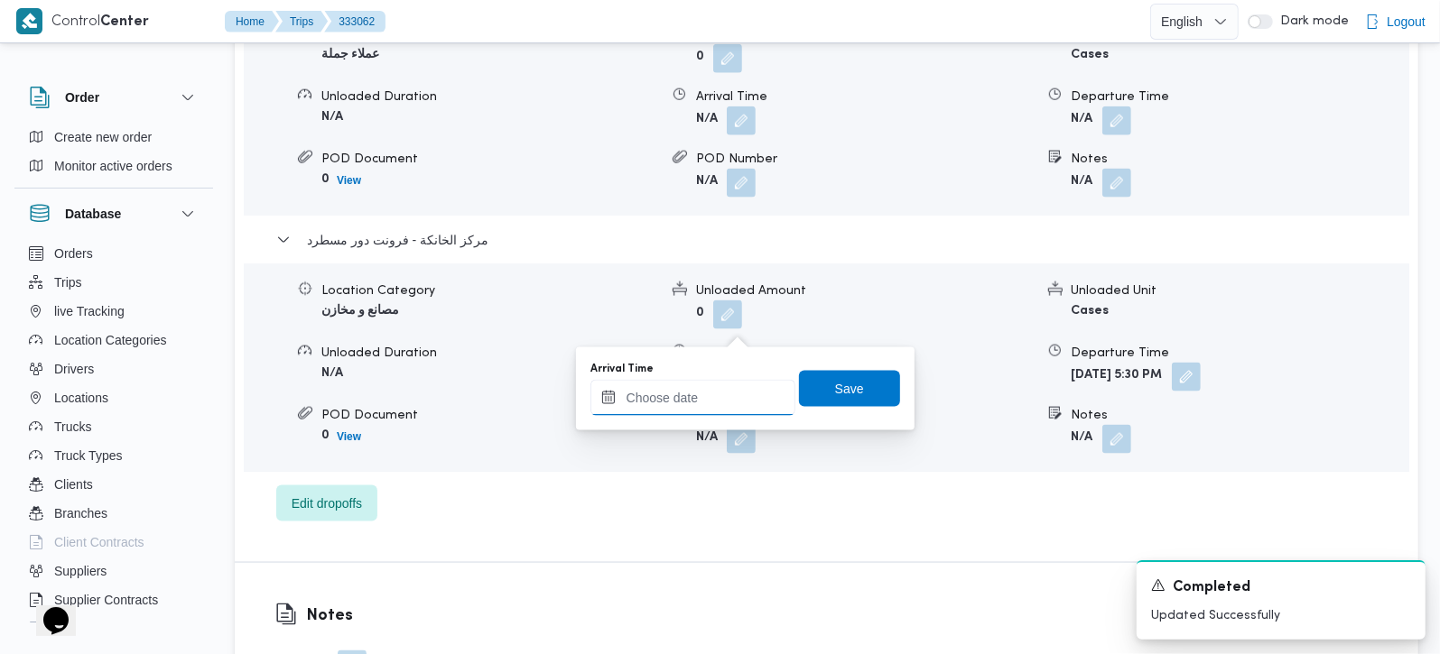
click at [747, 398] on input "Arrival Time" at bounding box center [692, 398] width 205 height 36
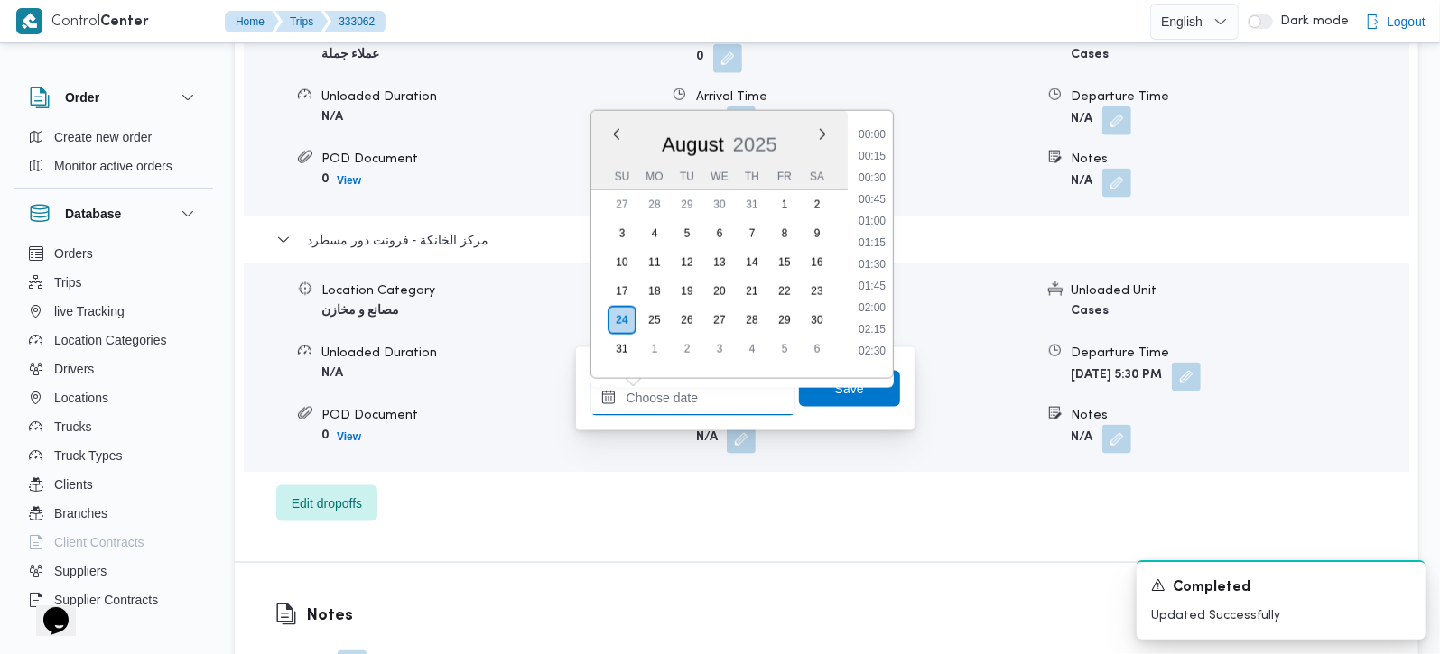
scroll to position [1459, 0]
click at [874, 169] on li "17:15" at bounding box center [872, 171] width 42 height 18
type input "[DATE] 17:15"
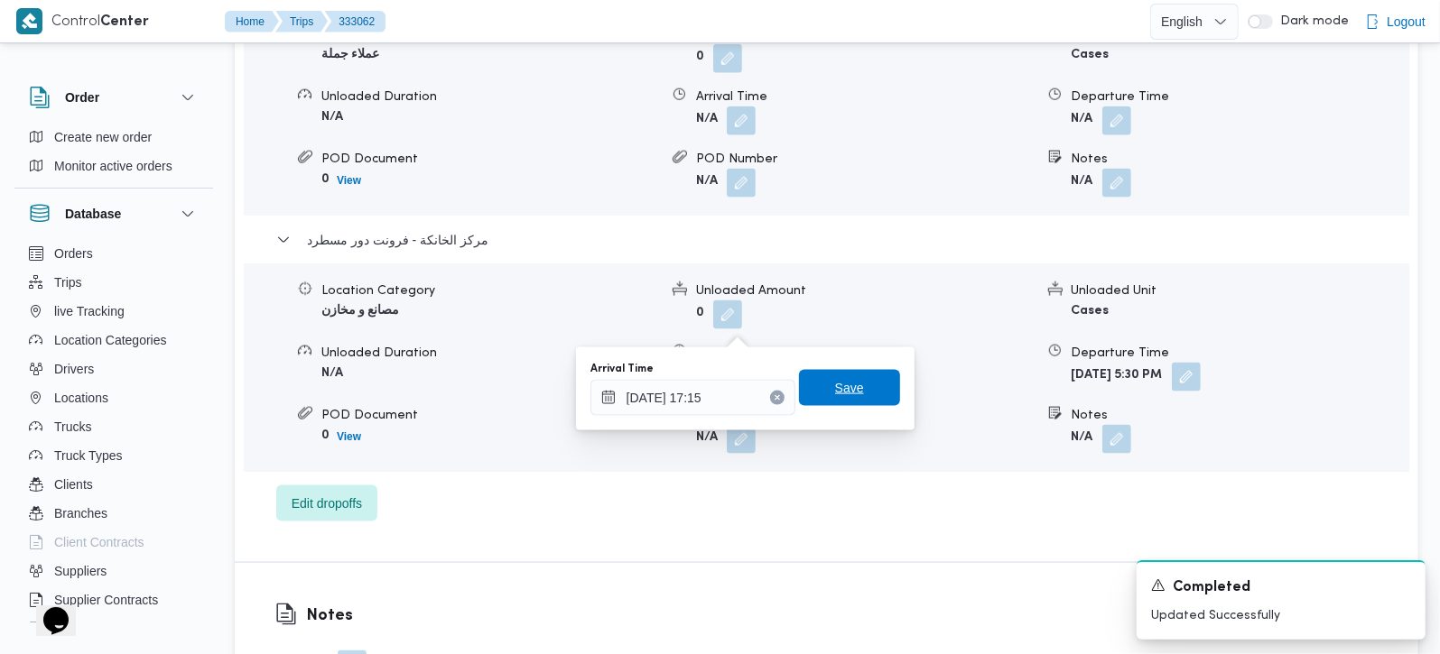
click at [858, 377] on span "Save" at bounding box center [849, 388] width 101 height 36
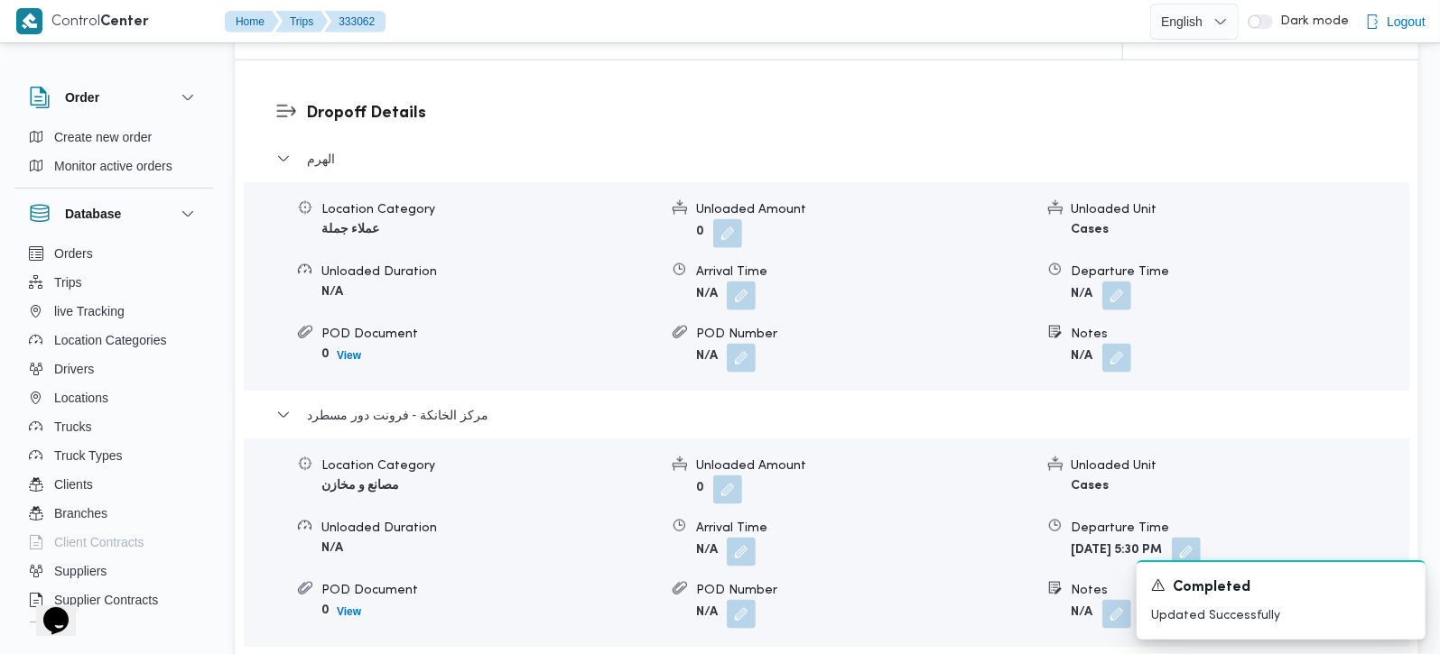
scroll to position [1487, 0]
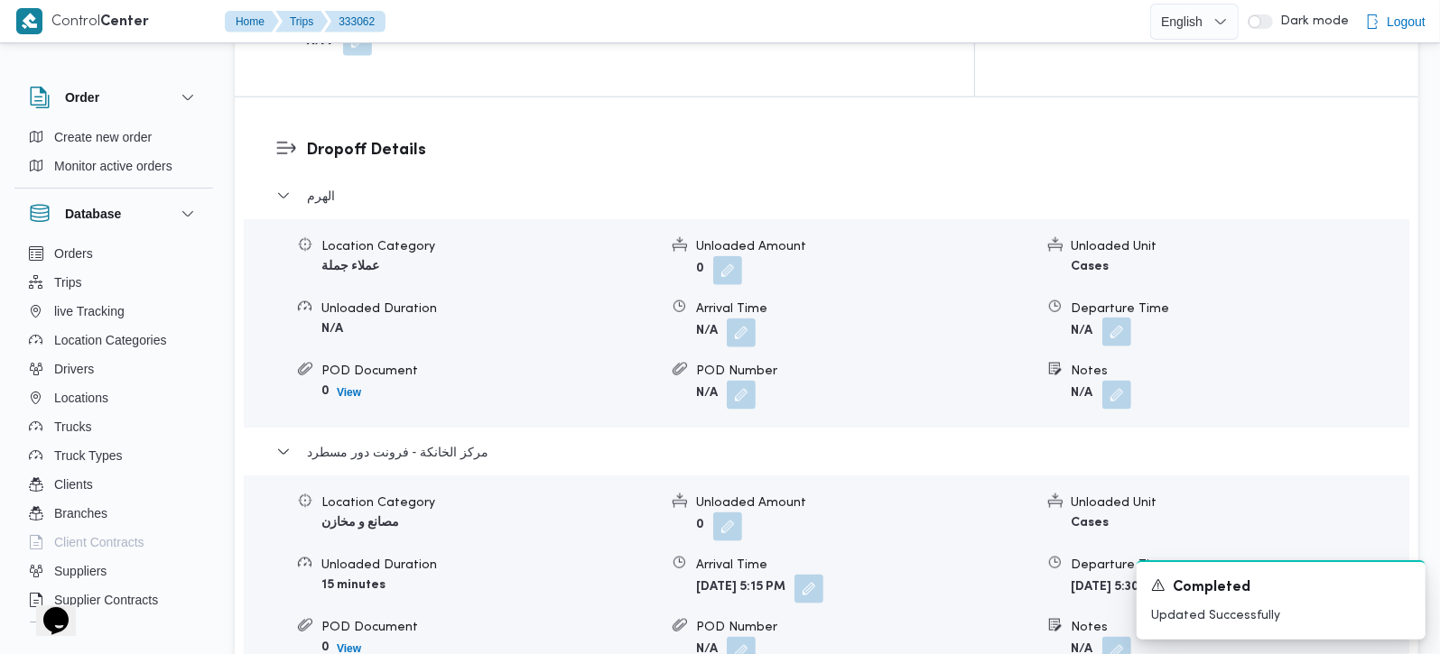
click at [1106, 318] on button "button" at bounding box center [1116, 332] width 29 height 29
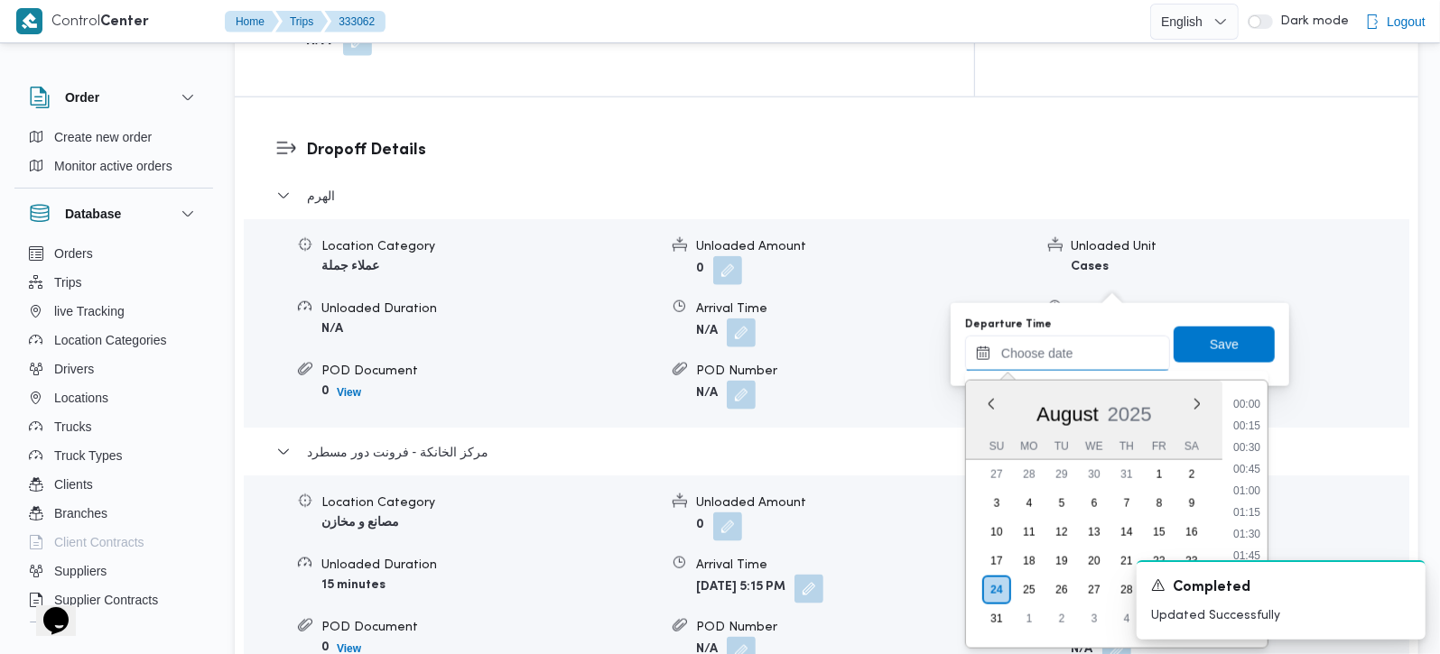
click at [1052, 351] on input "Departure Time" at bounding box center [1067, 354] width 205 height 36
click at [1261, 473] on li "16:30" at bounding box center [1247, 482] width 42 height 18
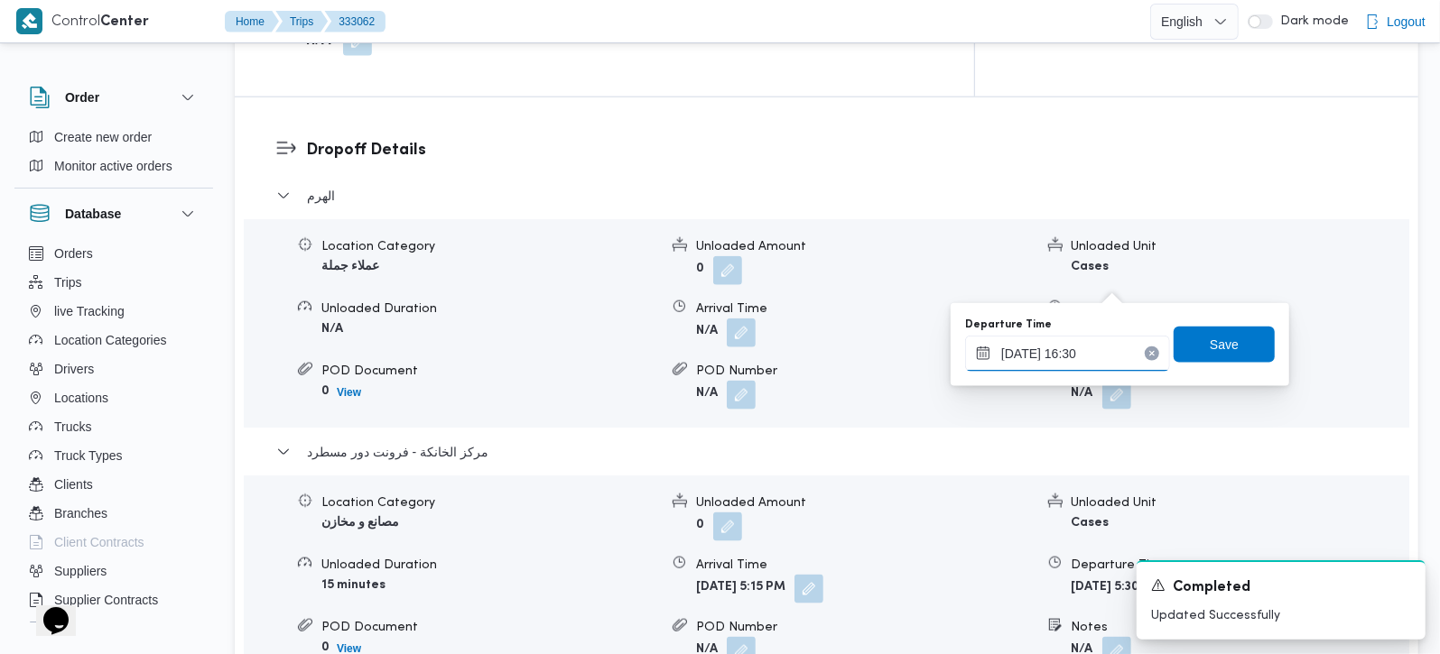
type input "24/08/2025 16:30"
click at [1220, 356] on span "Save" at bounding box center [1223, 344] width 101 height 36
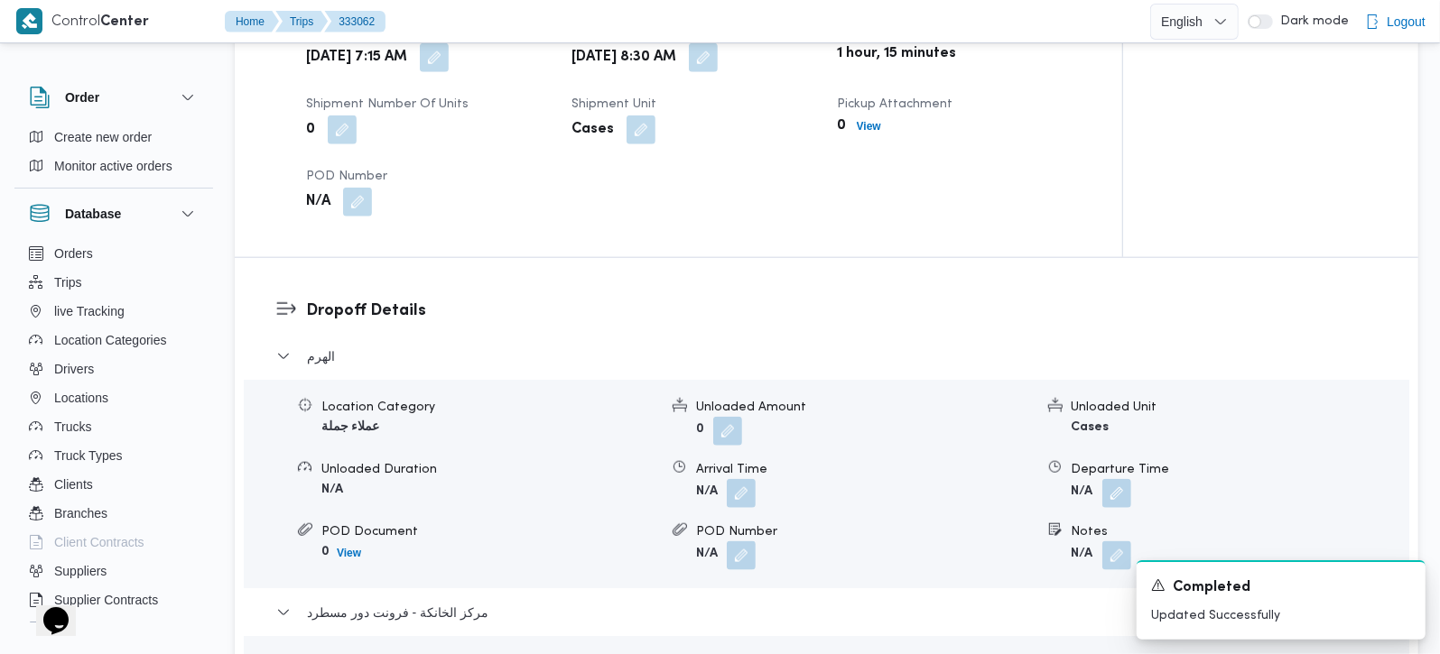
scroll to position [1274, 0]
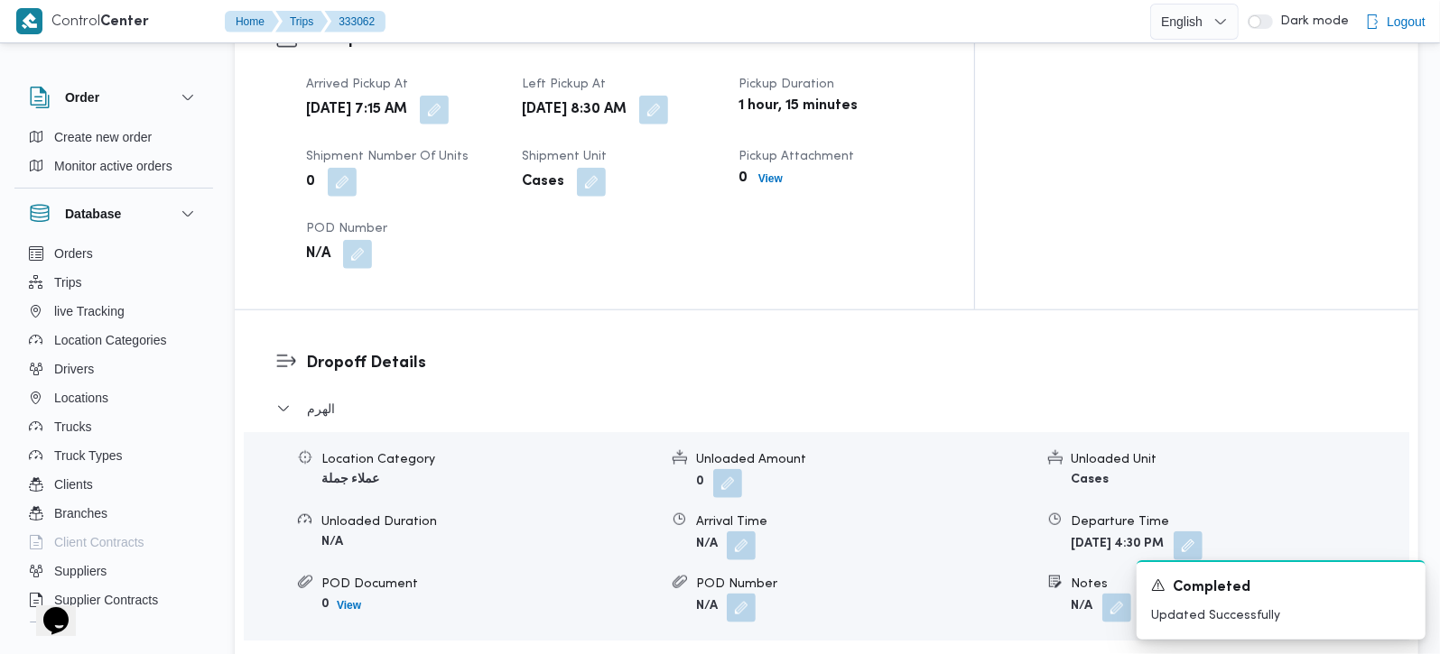
click at [736, 509] on div "Location Category عملاء جملة Unloaded Amount 0 Unloaded Unit Cases Unloaded Dur…" at bounding box center [827, 536] width 1180 height 205
click at [743, 531] on button "button" at bounding box center [741, 545] width 29 height 29
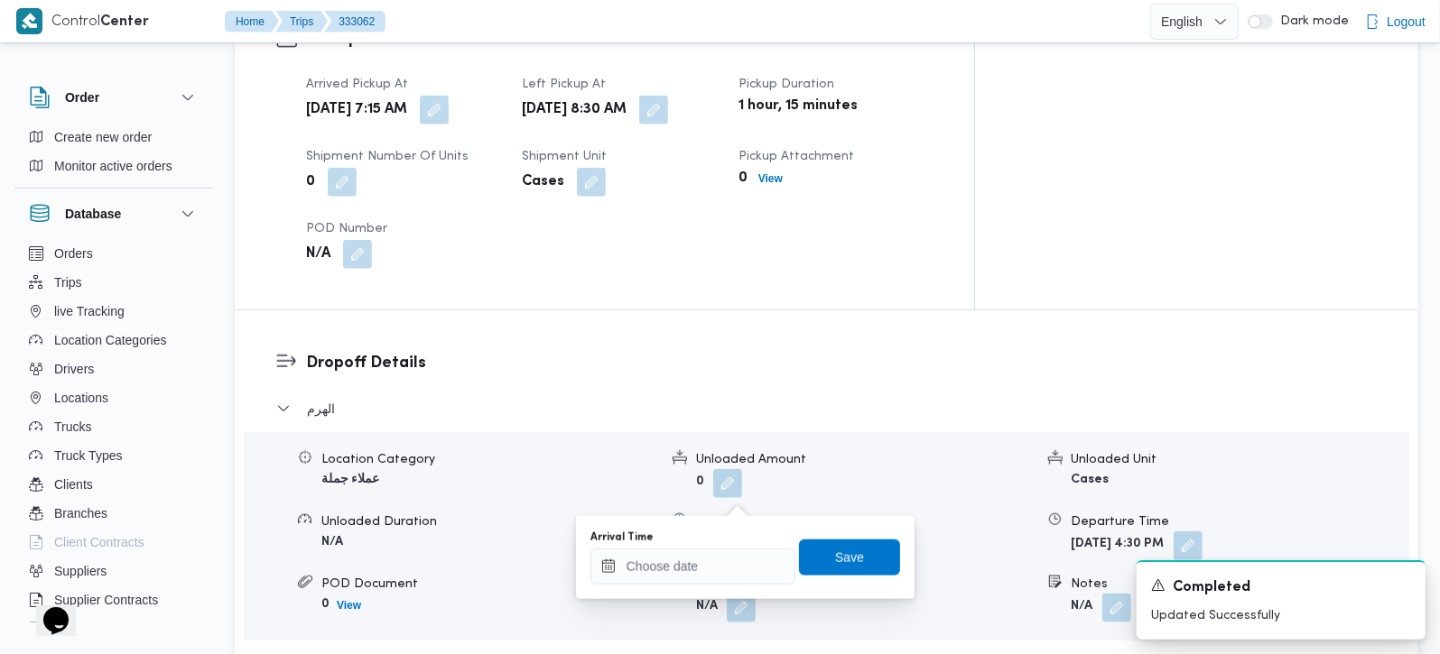
click at [728, 545] on div "Arrival Time" at bounding box center [692, 558] width 205 height 54
drag, startPoint x: 672, startPoint y: 563, endPoint x: 699, endPoint y: 552, distance: 28.7
click at [672, 563] on input "Arrival Time" at bounding box center [692, 567] width 205 height 36
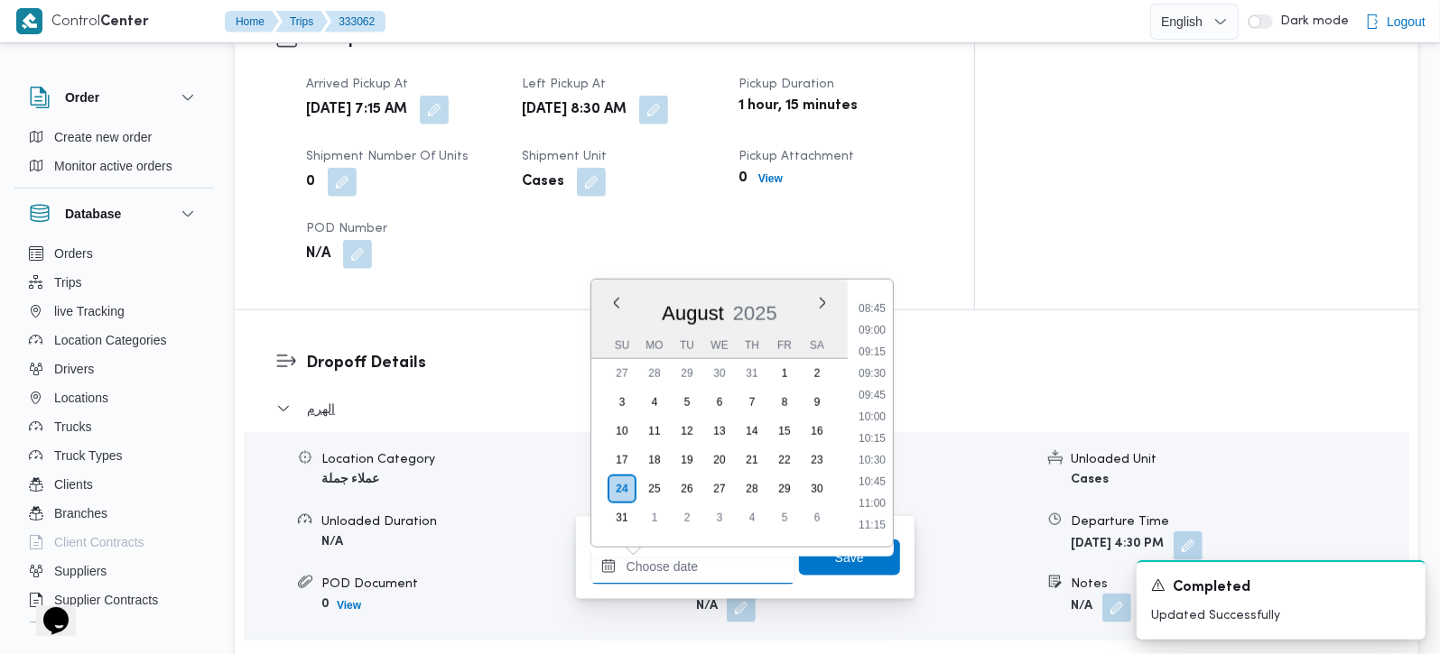
scroll to position [715, 0]
drag, startPoint x: 880, startPoint y: 392, endPoint x: 867, endPoint y: 437, distance: 46.9
click at [880, 392] on li "09:15" at bounding box center [872, 390] width 42 height 18
type input "24/08/2025 09:15"
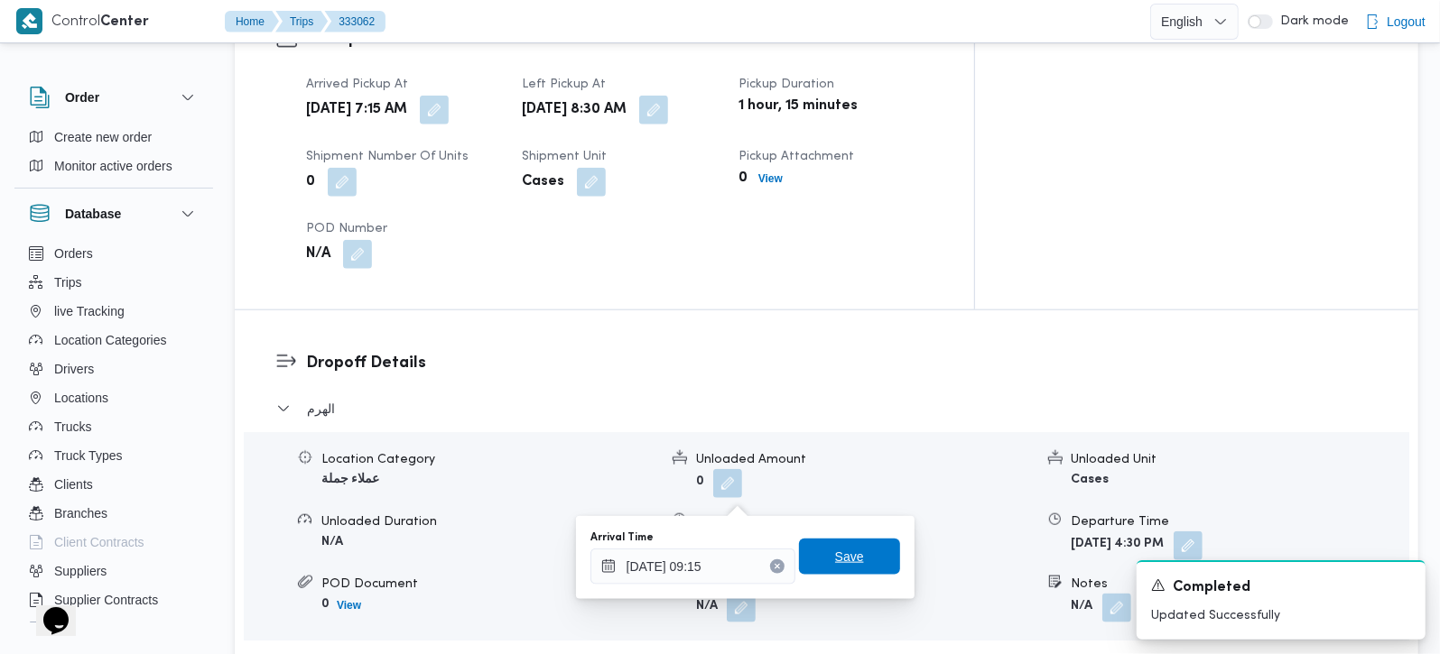
click at [835, 555] on span "Save" at bounding box center [849, 557] width 29 height 22
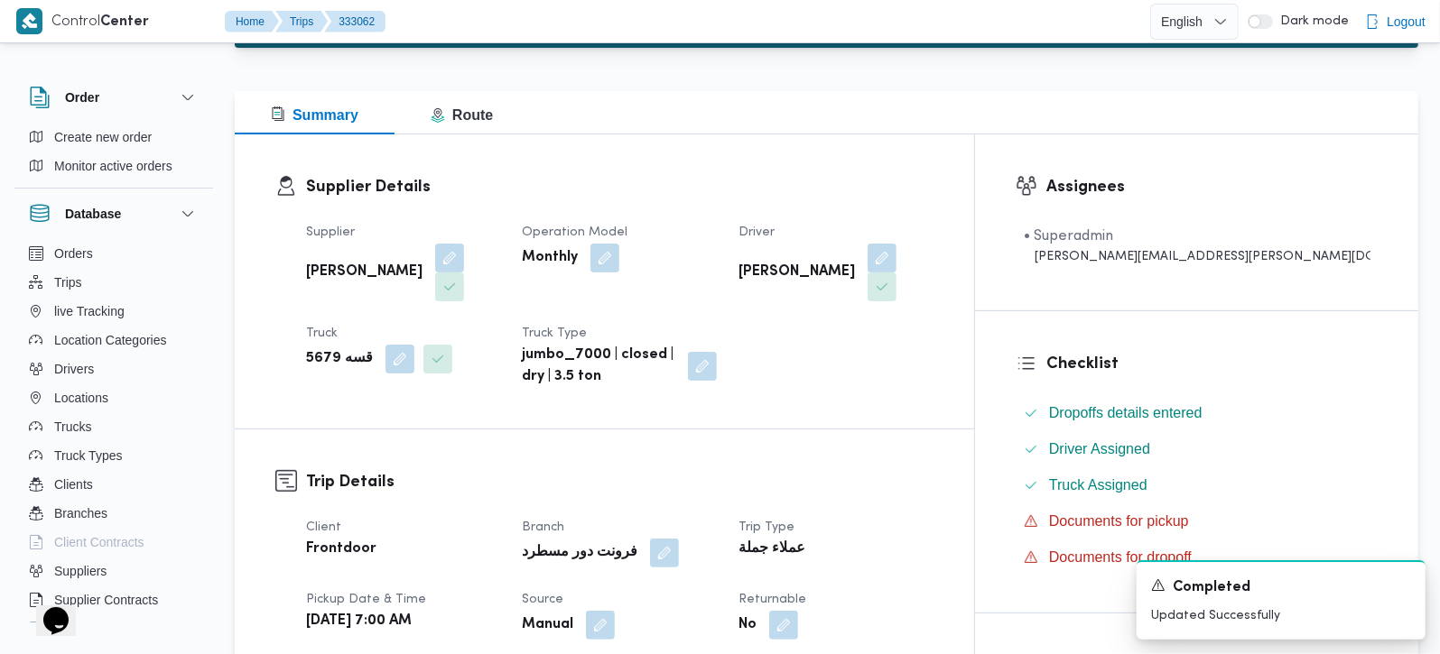
scroll to position [0, 0]
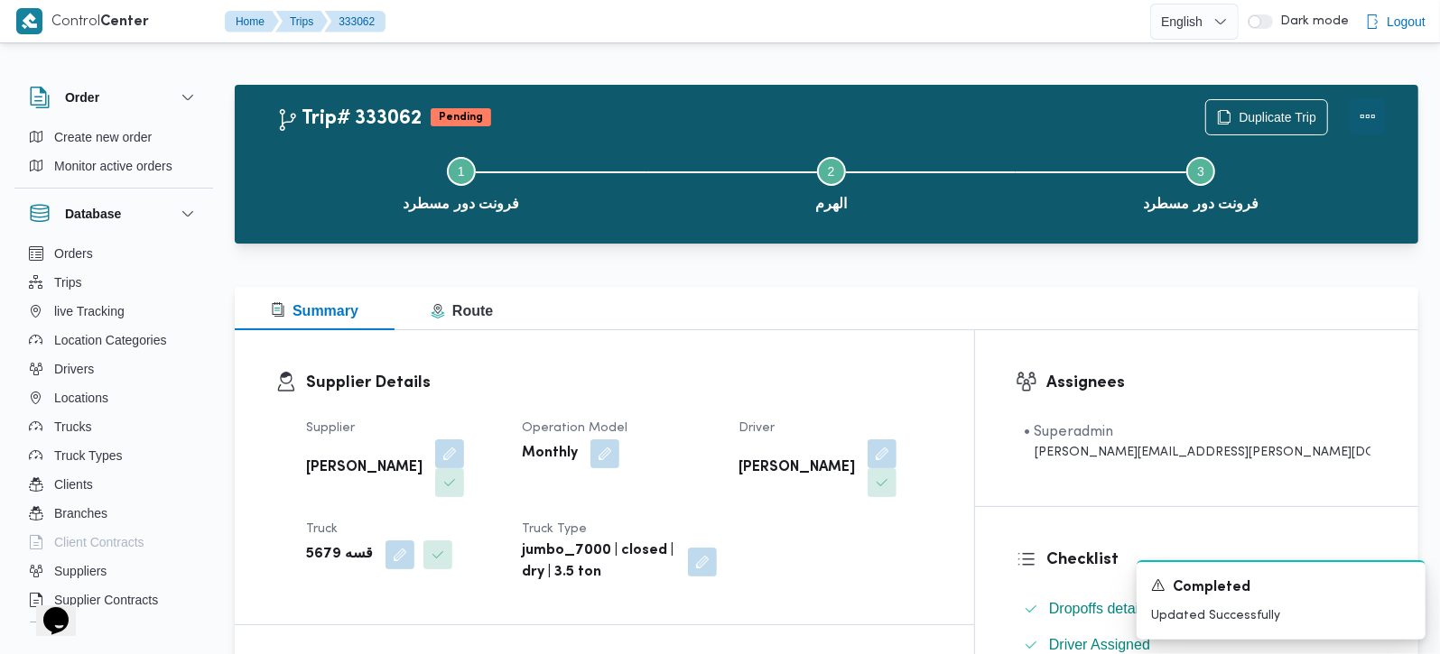
click at [1369, 123] on button "Actions" at bounding box center [1368, 116] width 36 height 36
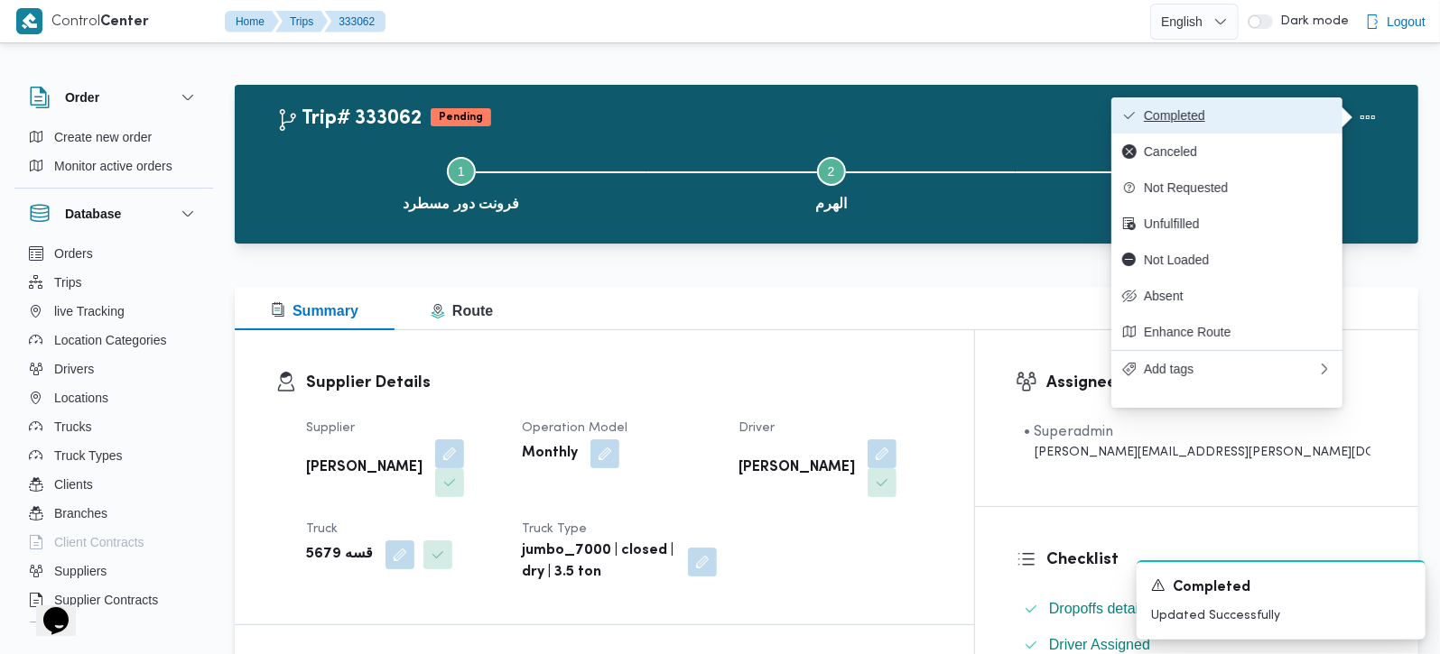
click at [1195, 121] on span "Completed" at bounding box center [1238, 115] width 188 height 14
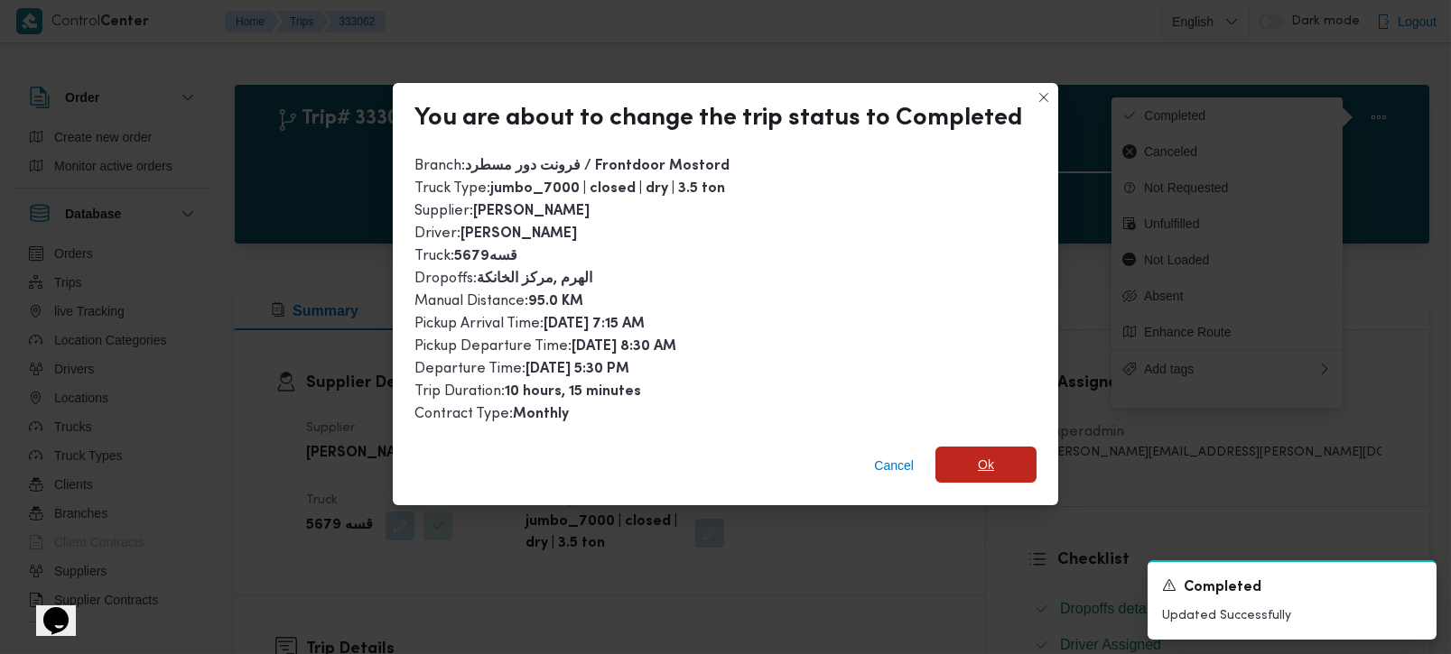
click at [981, 454] on span "Ok" at bounding box center [986, 465] width 16 height 22
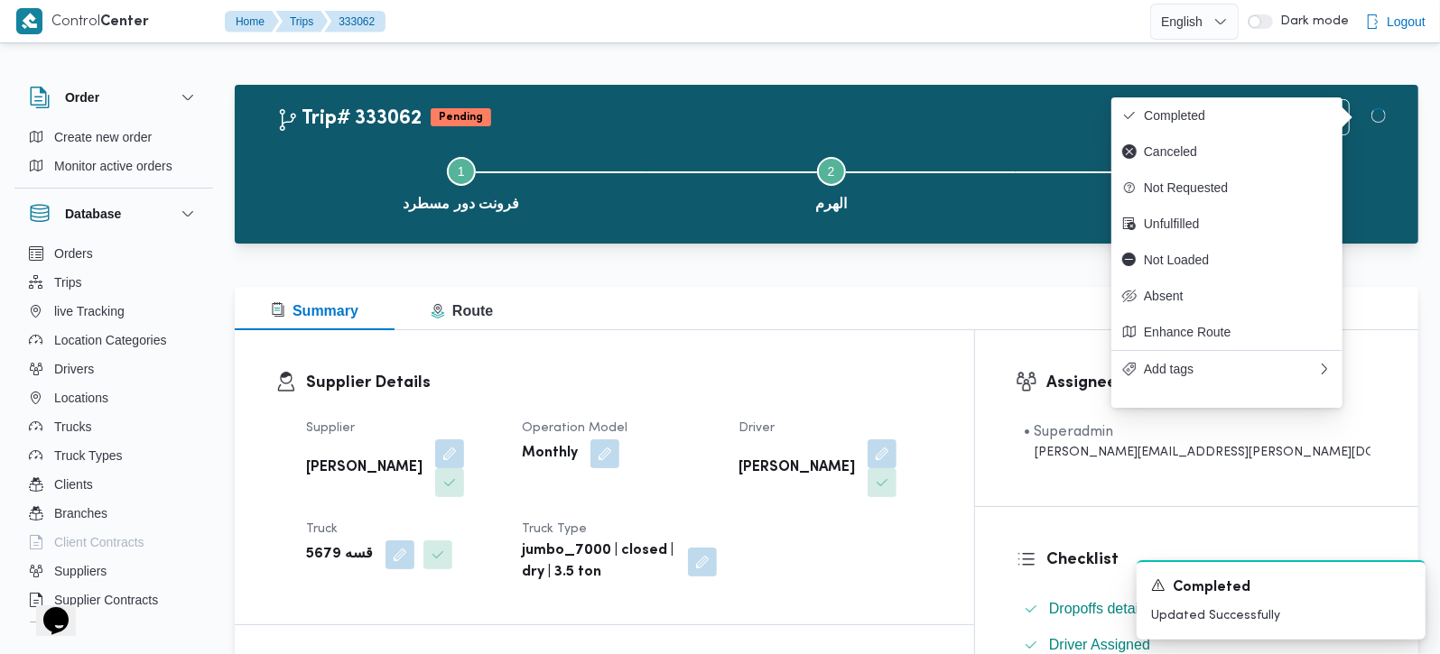
click at [930, 320] on div "Summary Route" at bounding box center [826, 308] width 1183 height 43
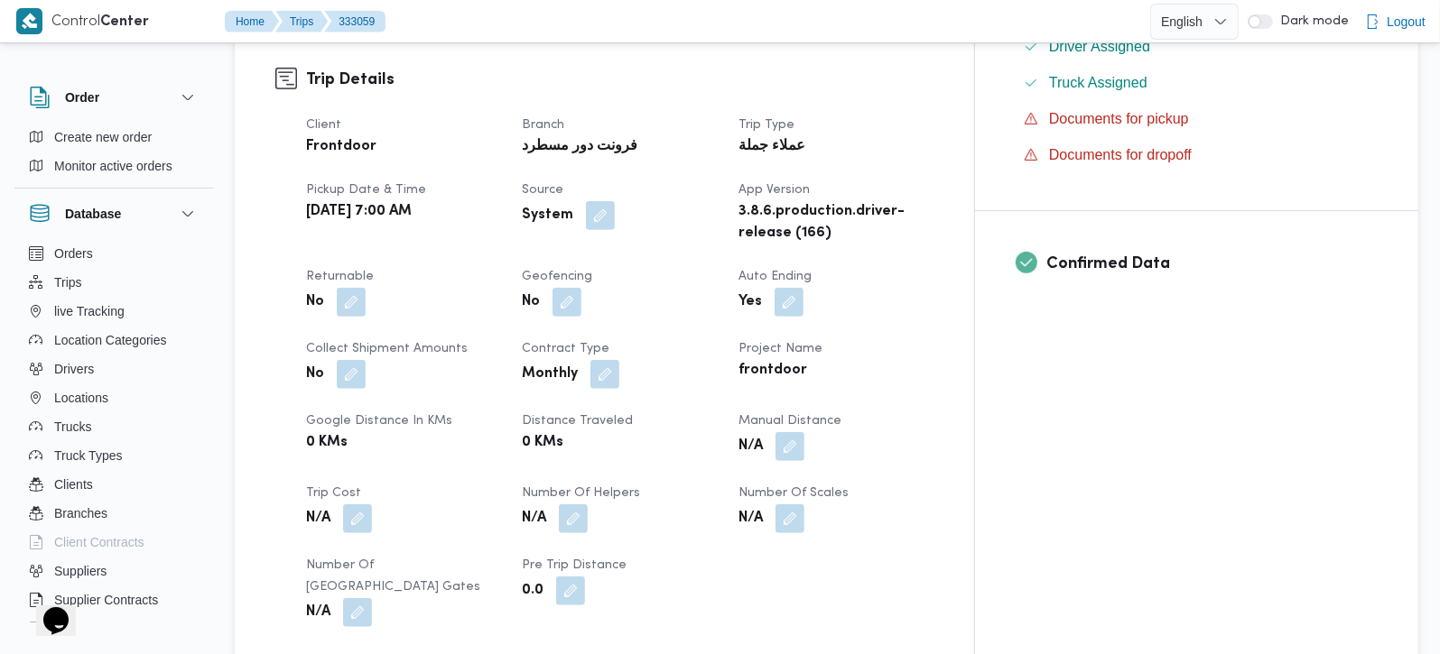
scroll to position [636, 0]
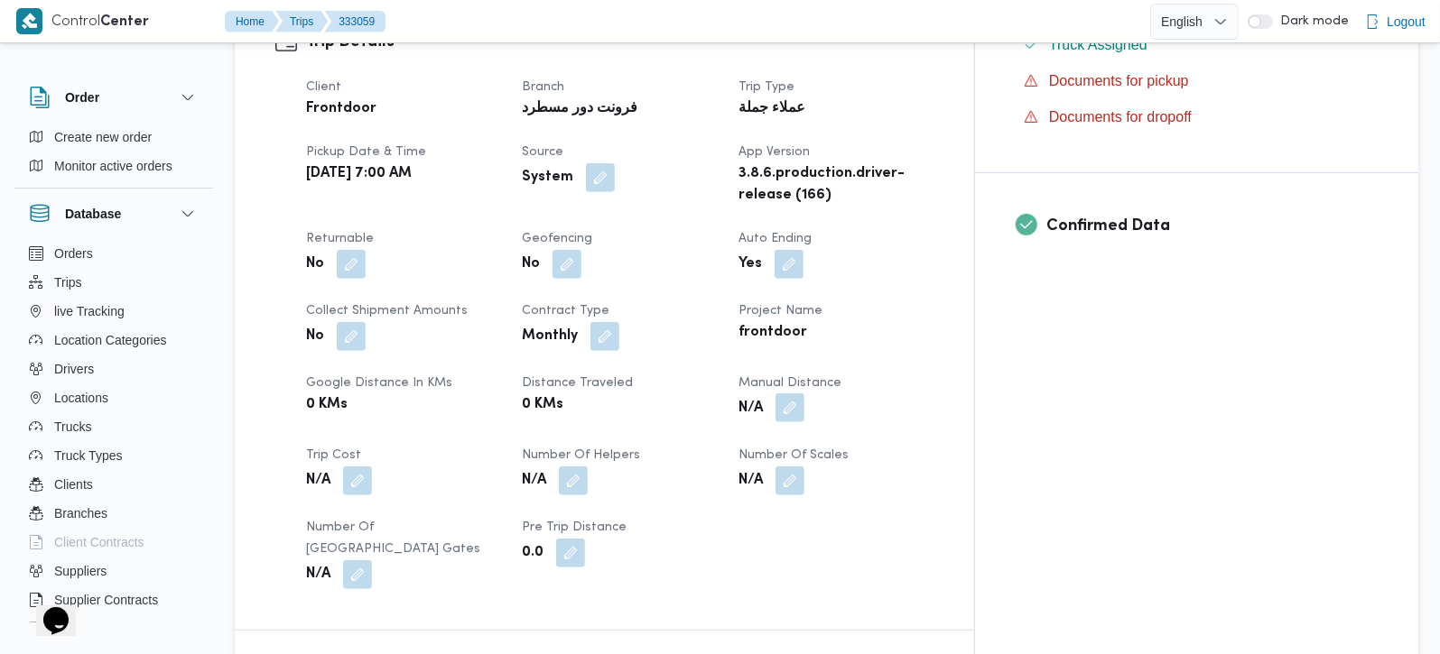
click at [804, 394] on button "button" at bounding box center [789, 408] width 29 height 29
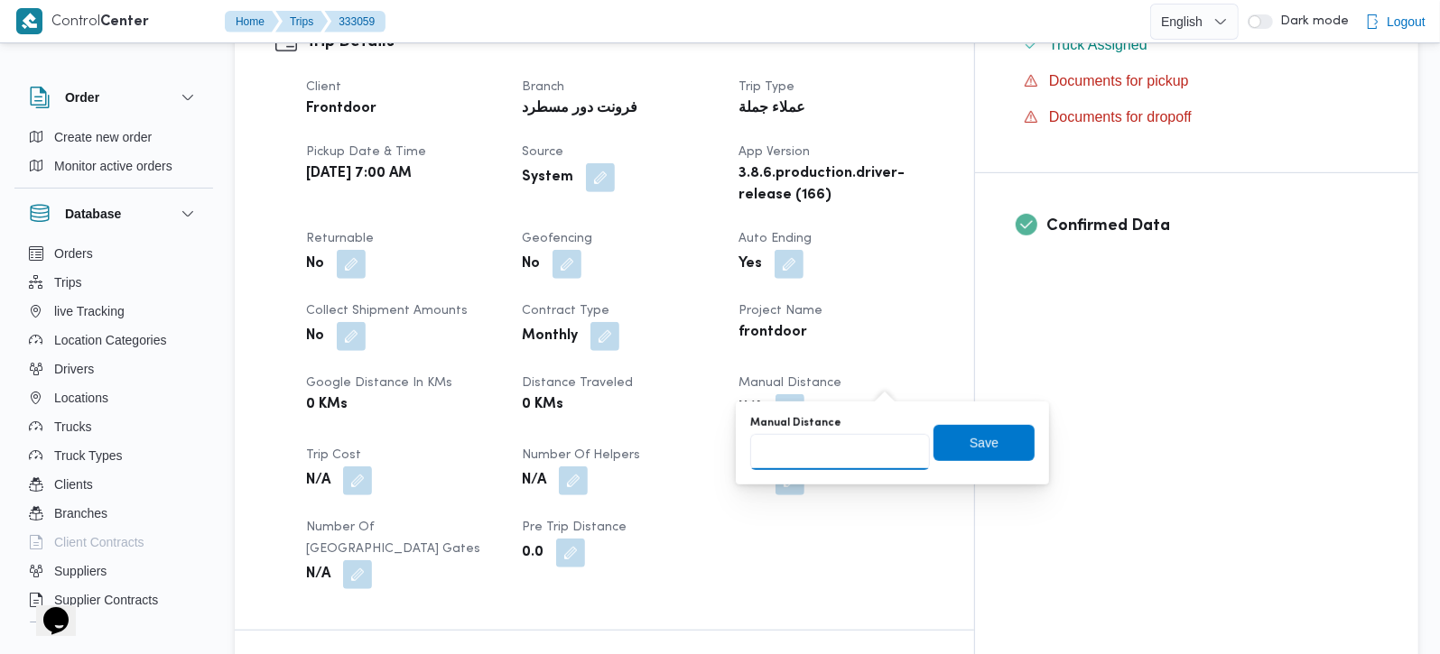
click at [823, 456] on input "Manual Distance" at bounding box center [840, 452] width 180 height 36
type input "135"
click at [969, 443] on span "Save" at bounding box center [983, 442] width 29 height 22
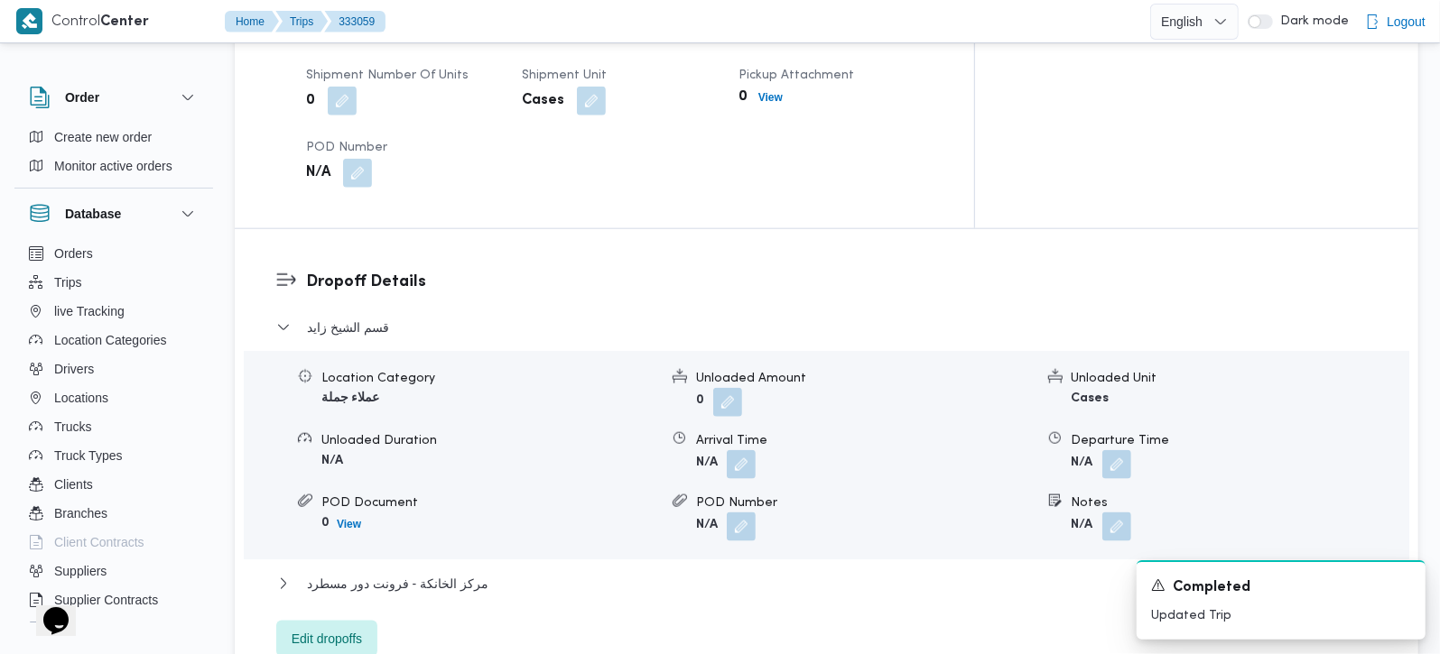
scroll to position [1380, 0]
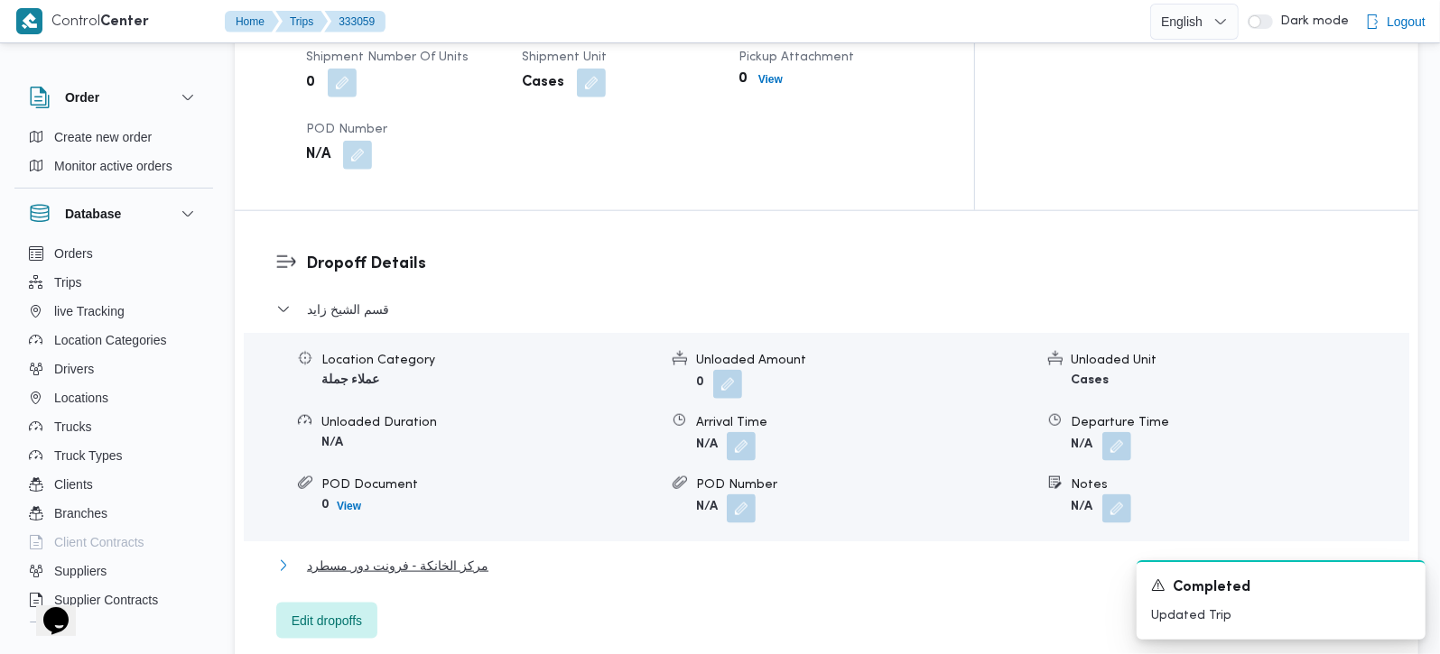
click at [456, 555] on span "مركز الخانكة - فرونت دور مسطرد" at bounding box center [397, 566] width 181 height 22
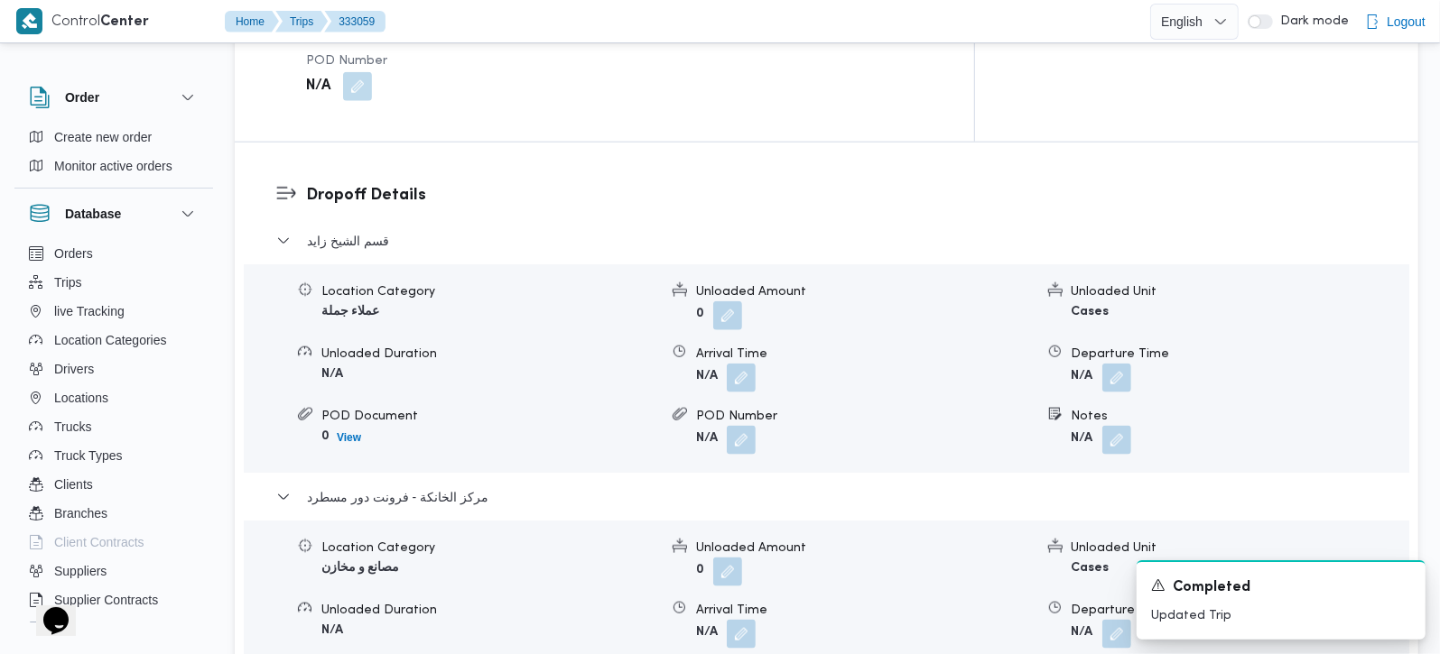
scroll to position [1487, 0]
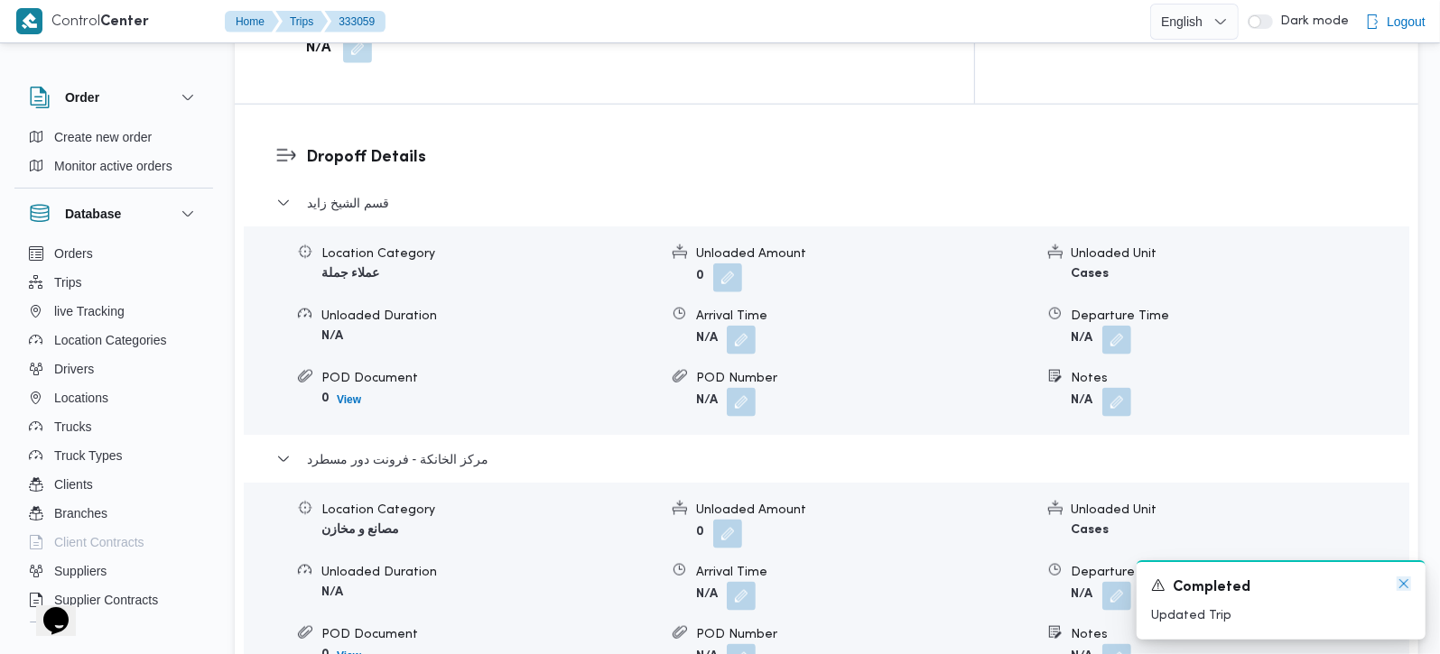
click at [1401, 587] on icon "Dismiss toast" at bounding box center [1403, 584] width 9 height 9
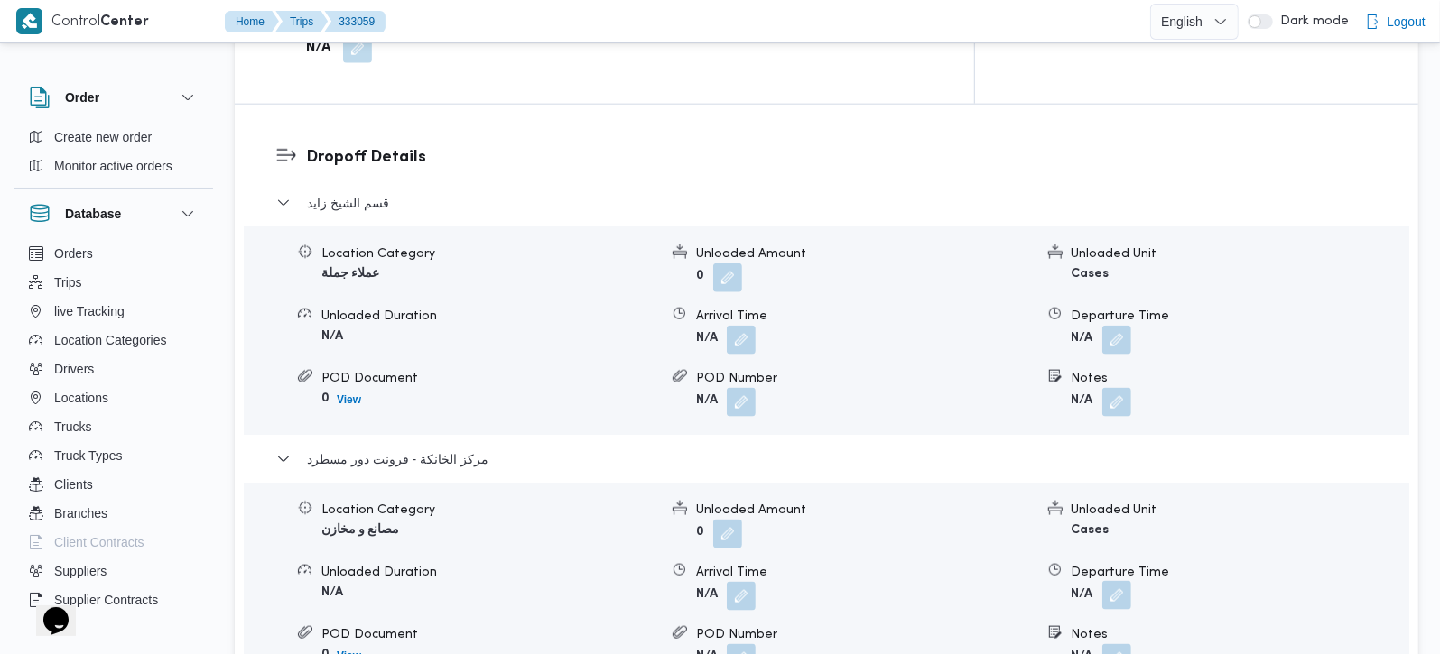
click at [1117, 581] on button "button" at bounding box center [1116, 595] width 29 height 29
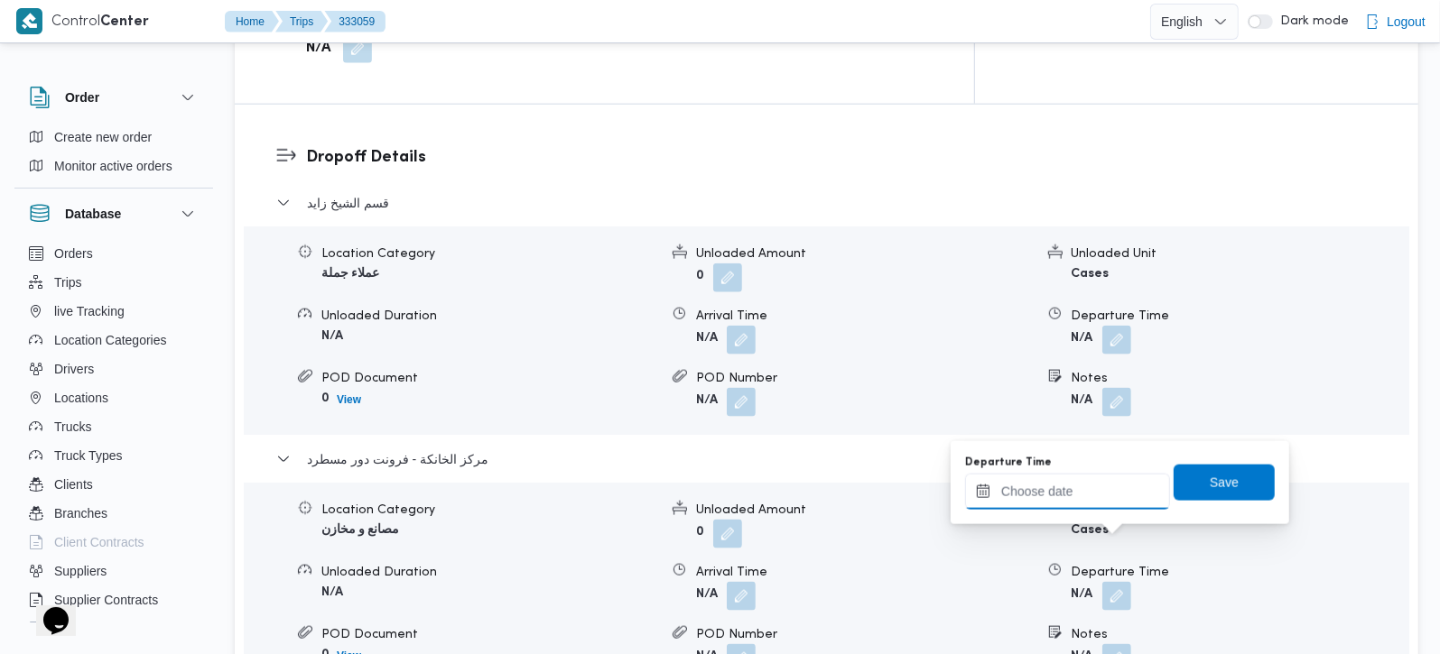
click at [1042, 484] on input "Departure Time" at bounding box center [1067, 492] width 205 height 36
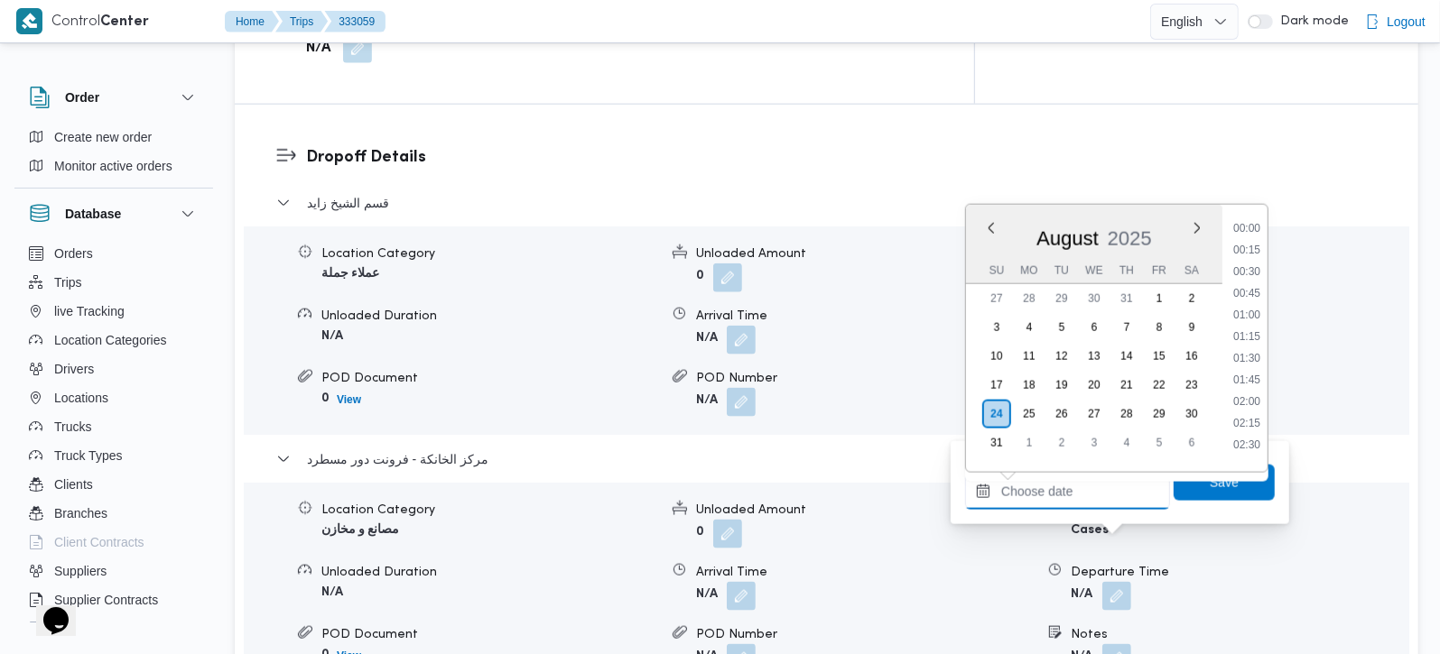
scroll to position [1459, 0]
click at [1252, 261] on li "17:15" at bounding box center [1247, 264] width 42 height 18
type input "[DATE] 17:15"
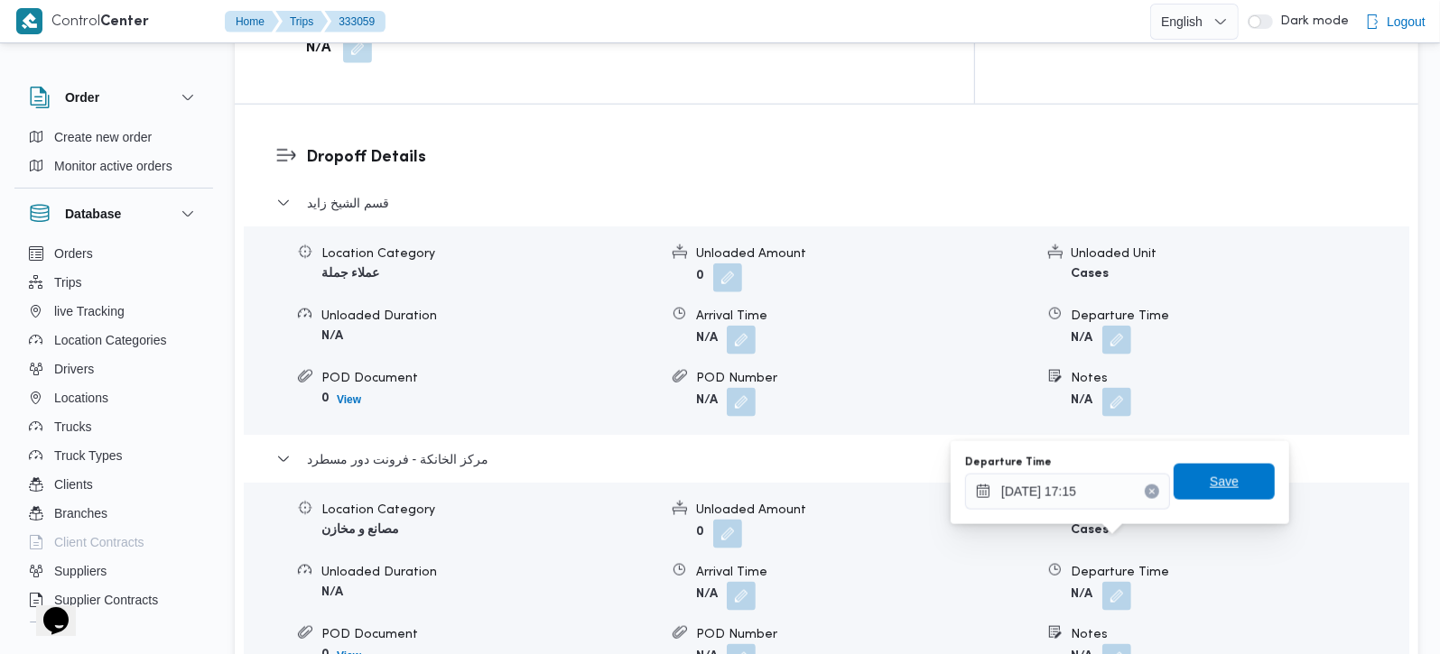
click at [1210, 489] on span "Save" at bounding box center [1224, 482] width 29 height 22
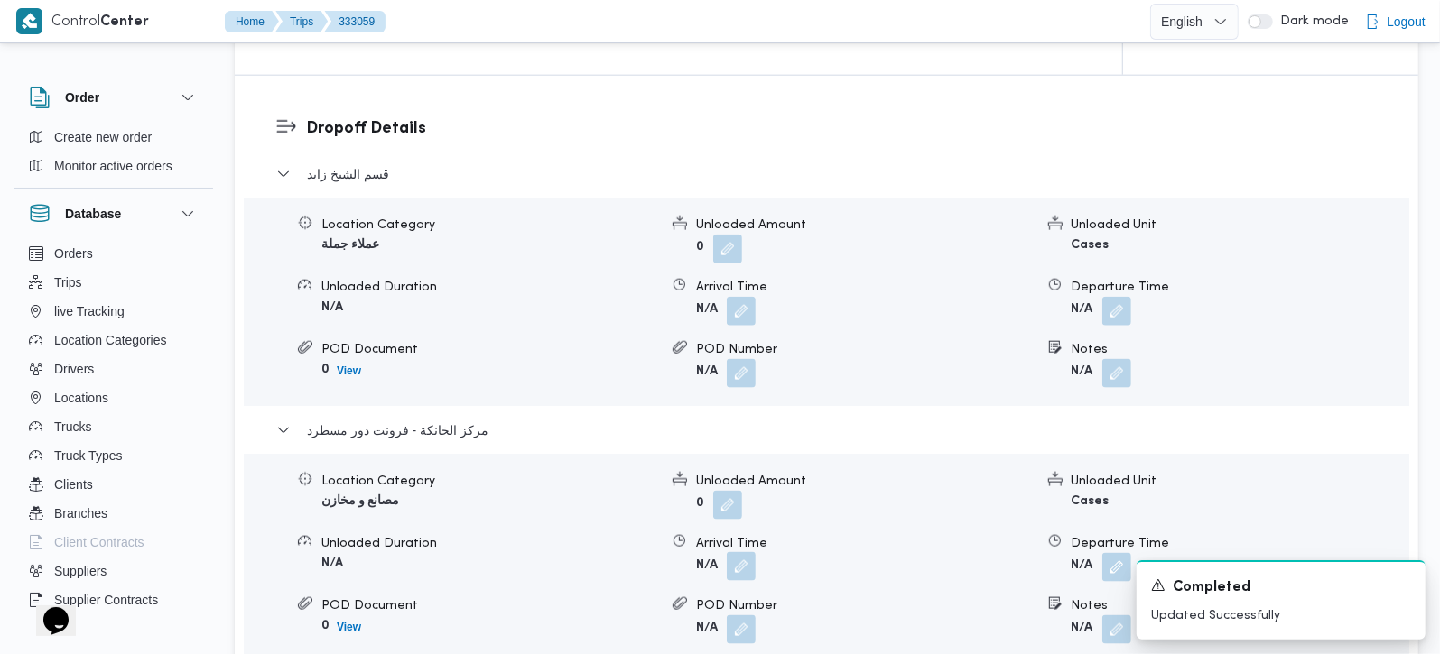
click at [747, 552] on button "button" at bounding box center [741, 566] width 29 height 29
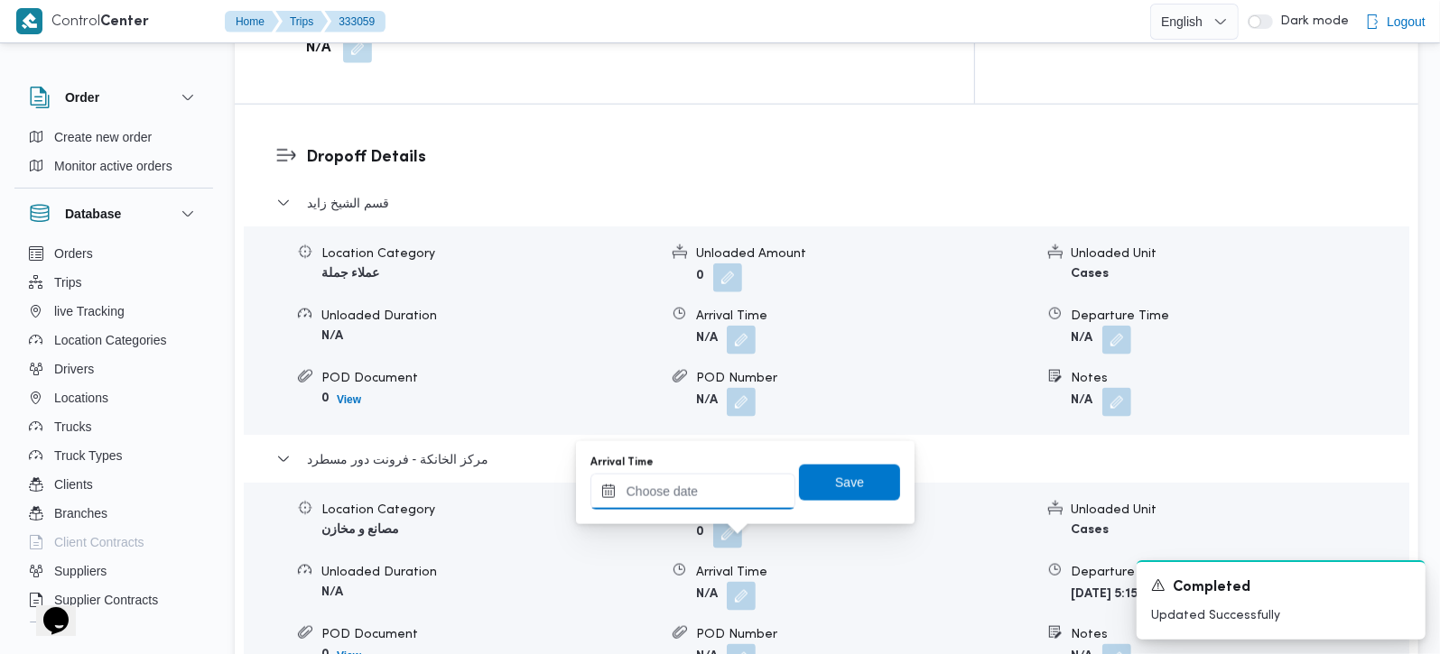
click at [718, 487] on input "Arrival Time" at bounding box center [692, 492] width 205 height 36
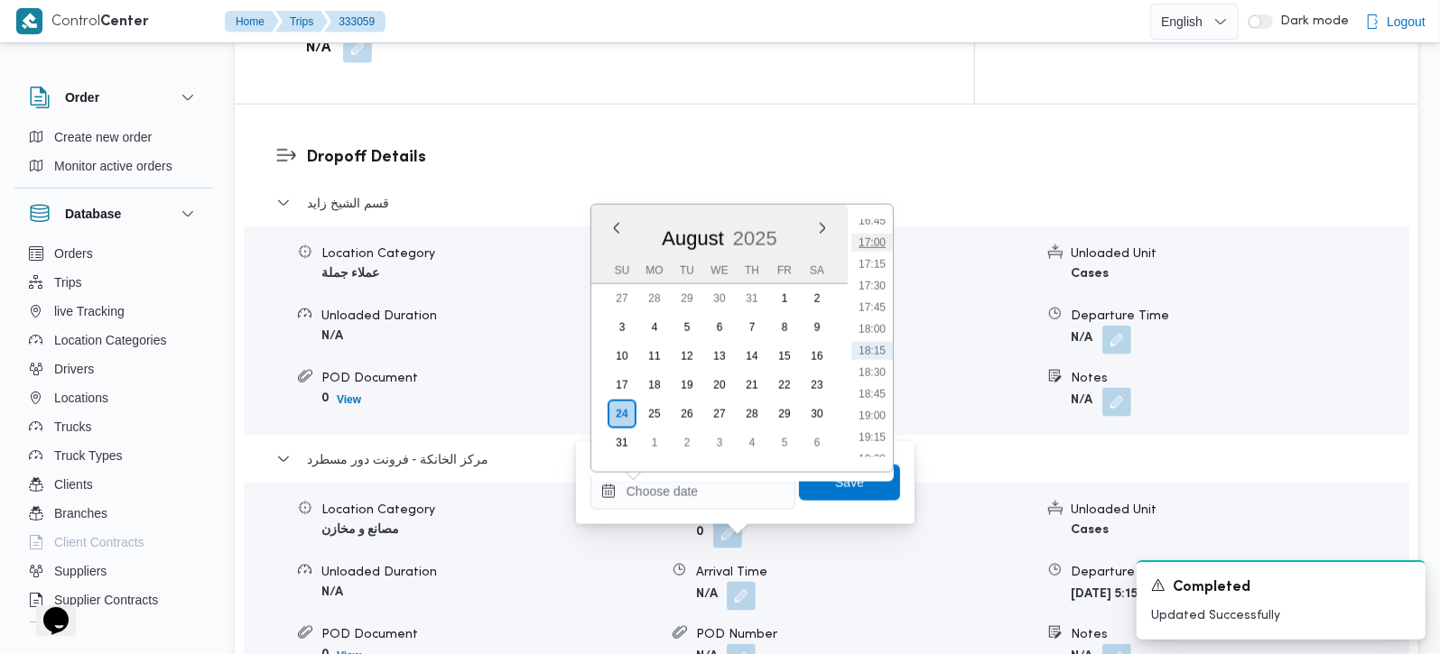
click at [870, 234] on li "17:00" at bounding box center [872, 243] width 42 height 18
type input "[DATE] 17:00"
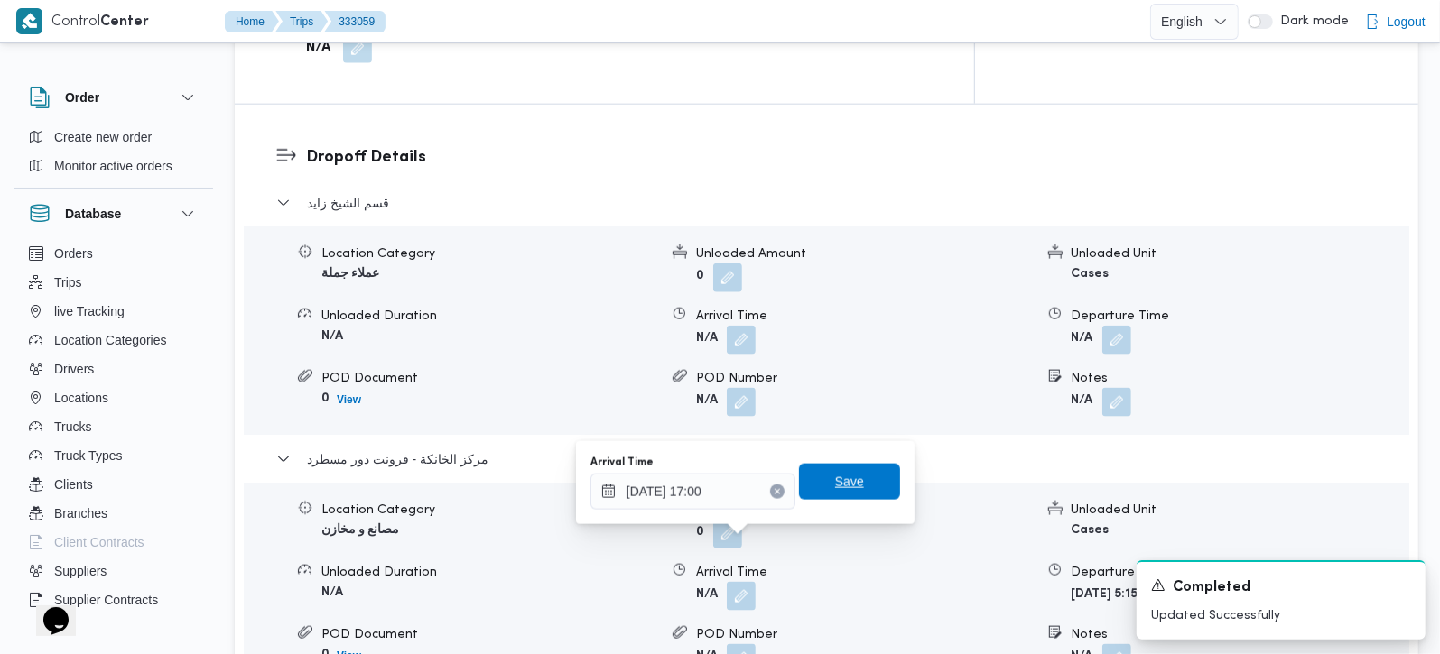
click at [835, 485] on span "Save" at bounding box center [849, 482] width 29 height 22
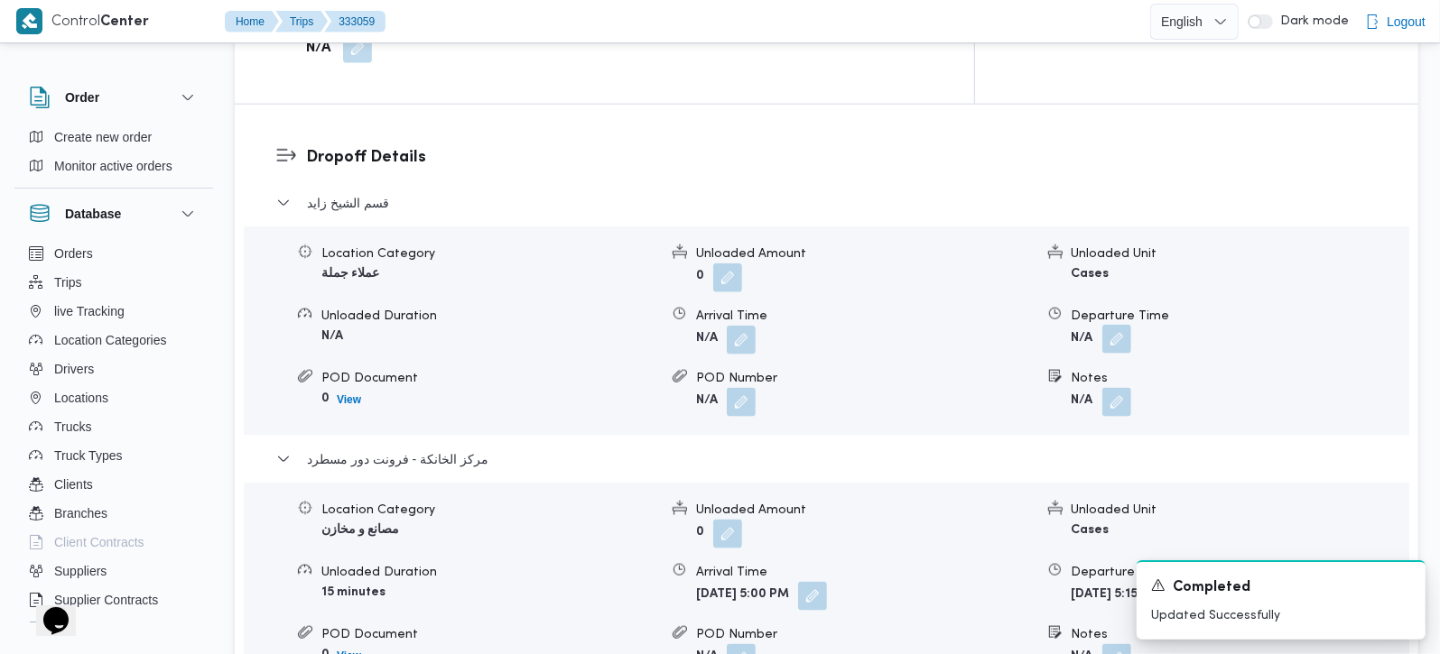
click at [1118, 325] on button "button" at bounding box center [1116, 339] width 29 height 29
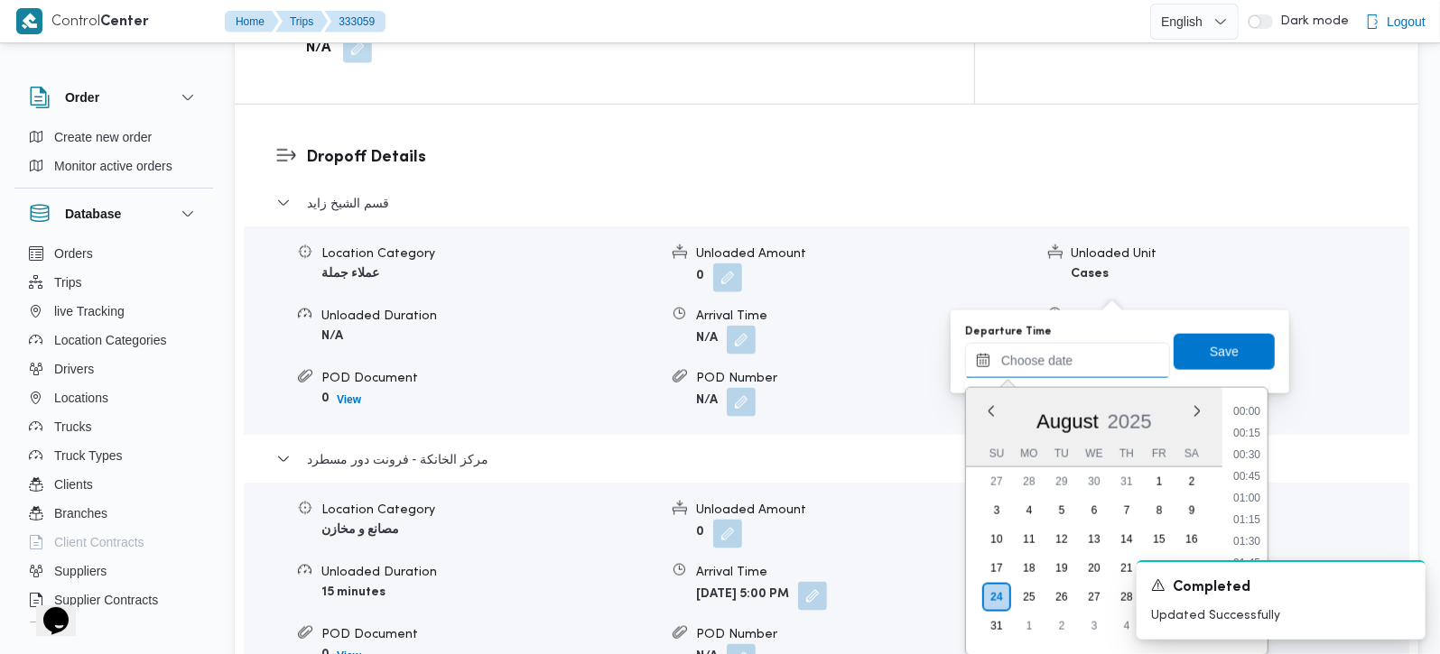
click at [1098, 357] on input "Departure Time" at bounding box center [1067, 361] width 205 height 36
click at [1248, 459] on li "16:15" at bounding box center [1247, 468] width 42 height 18
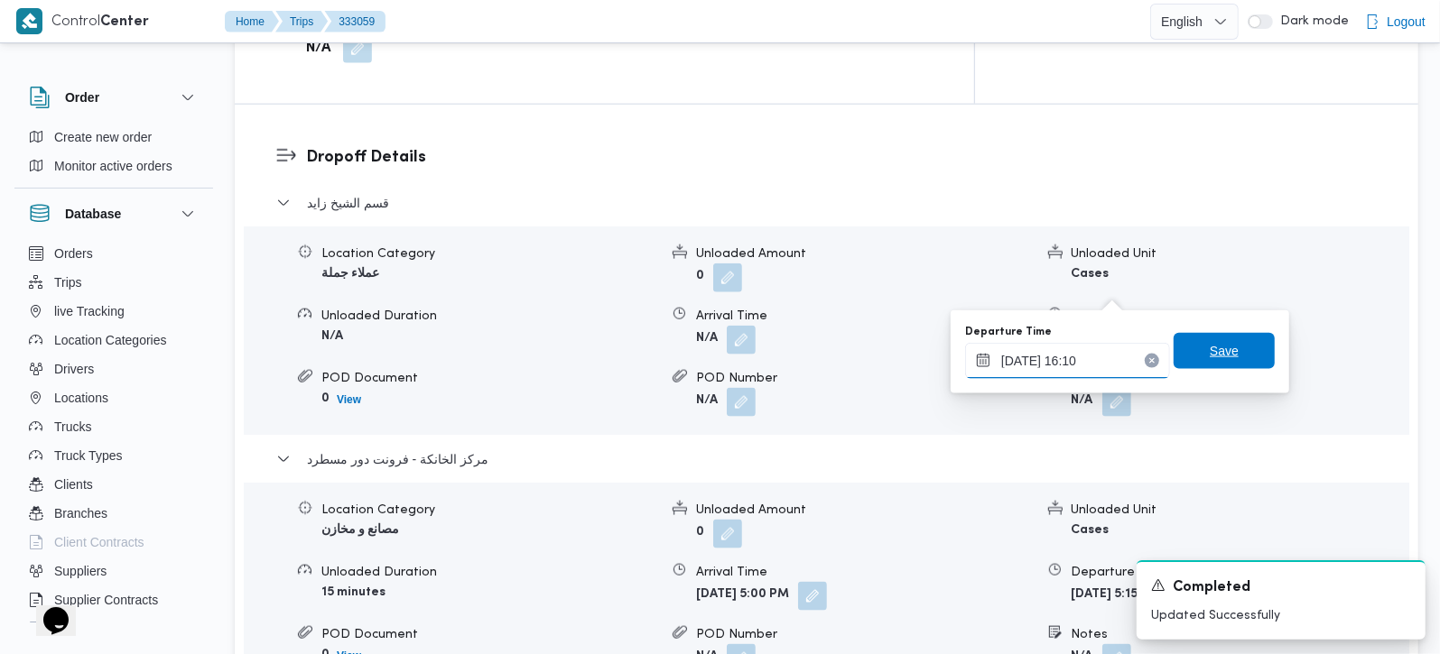
type input "[DATE] 16:10"
click at [1210, 341] on span "Save" at bounding box center [1224, 351] width 29 height 22
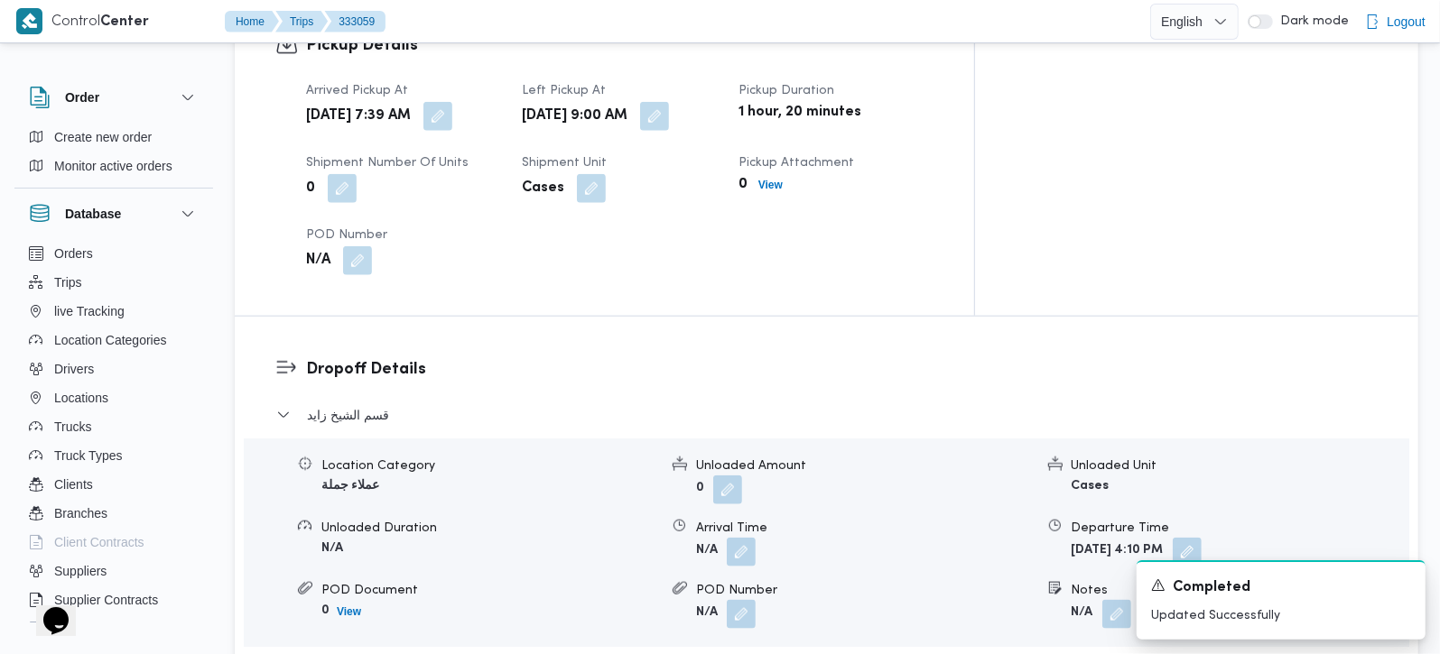
scroll to position [1274, 0]
click at [745, 538] on button "button" at bounding box center [741, 552] width 29 height 29
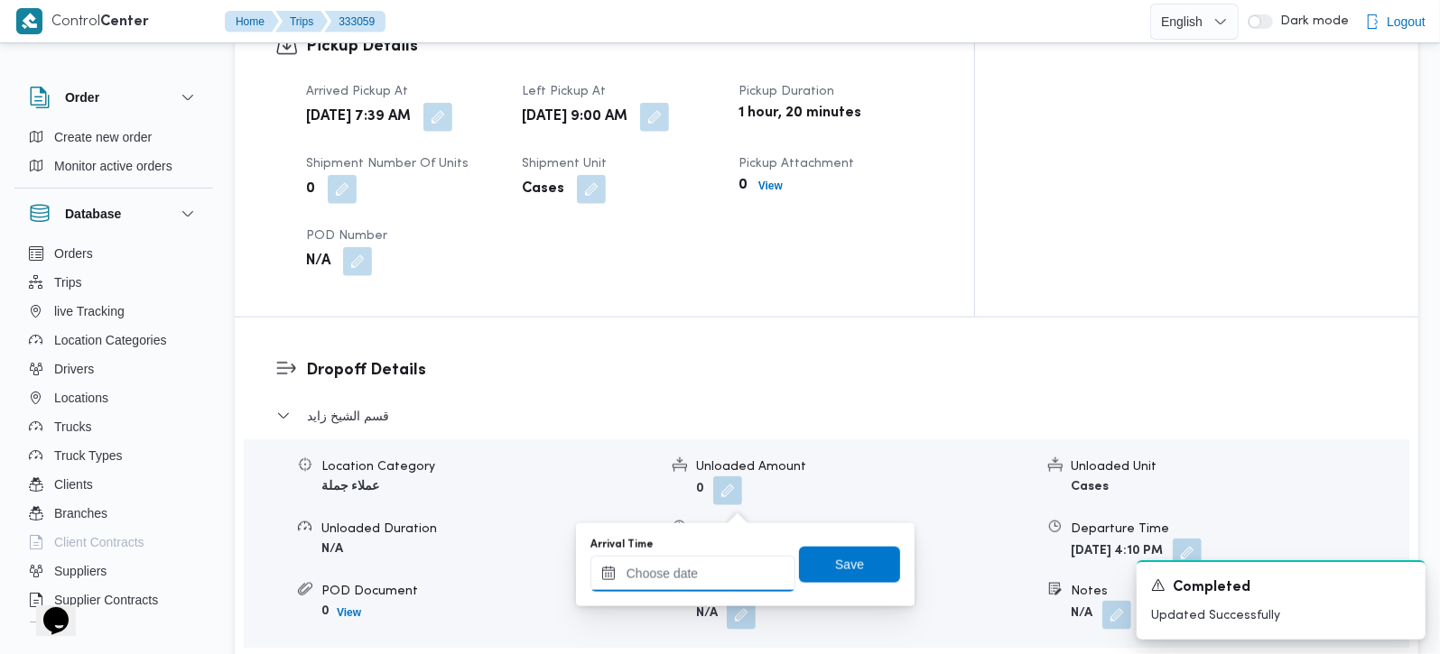
drag, startPoint x: 691, startPoint y: 575, endPoint x: 700, endPoint y: 558, distance: 19.4
click at [691, 575] on input "Arrival Time" at bounding box center [692, 574] width 205 height 36
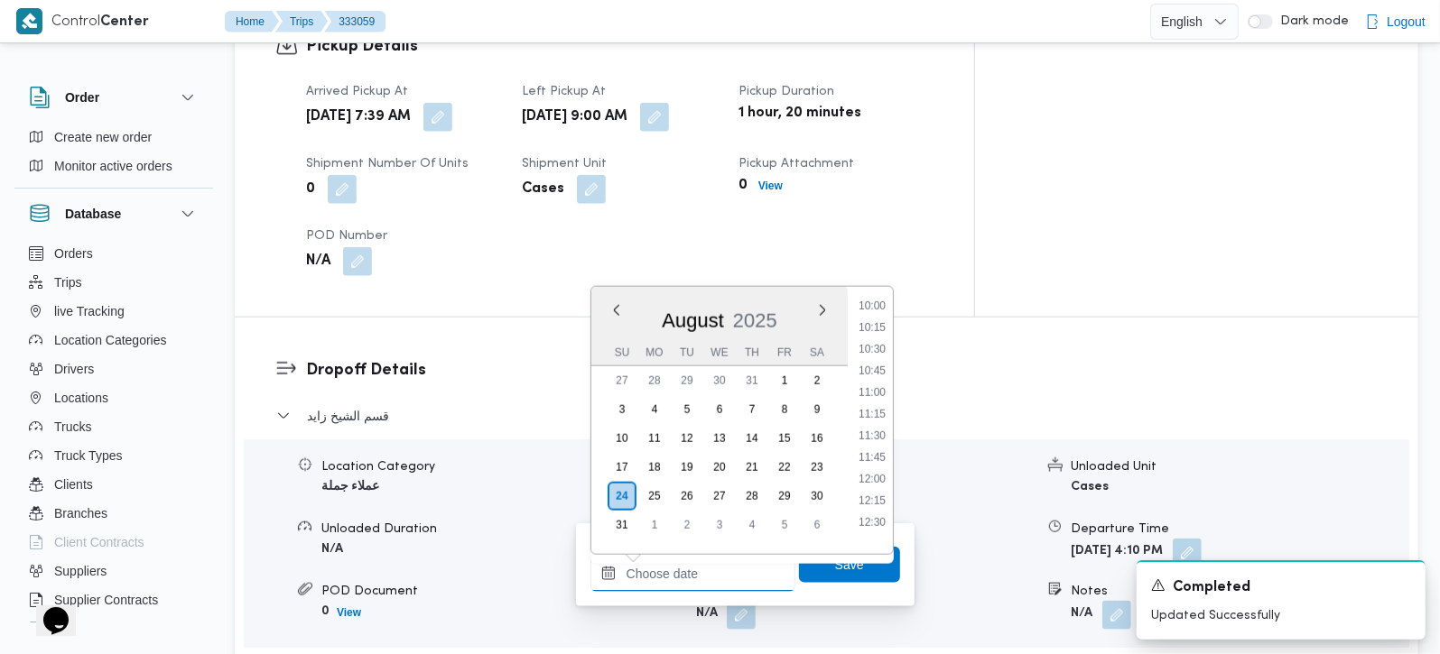
scroll to position [821, 0]
click at [877, 297] on div "Time 00:00 00:15 00:30 00:45 01:00 01:15 01:30 01:45 02:00 02:15 02:30 02:45 03…" at bounding box center [870, 420] width 45 height 267
click at [879, 311] on li "09:30" at bounding box center [872, 312] width 42 height 18
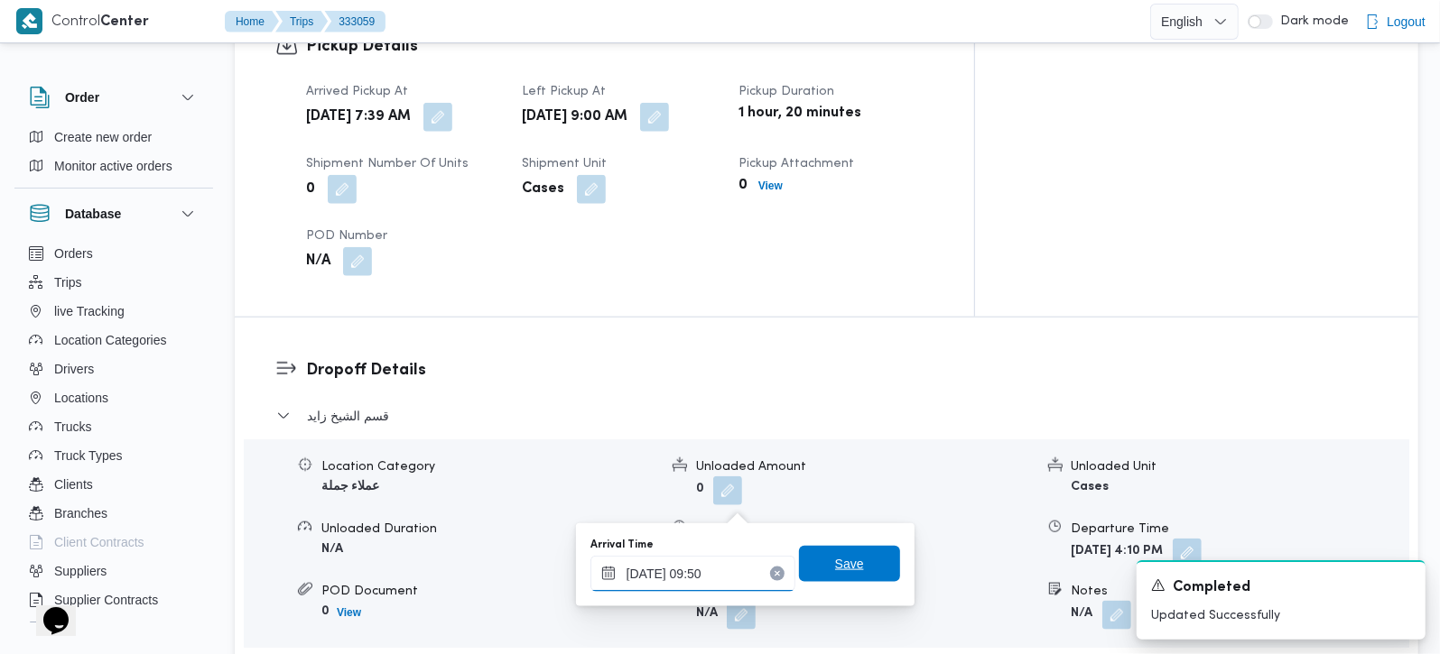
type input "24/08/2025 09:50"
click at [850, 561] on span "Save" at bounding box center [849, 564] width 101 height 36
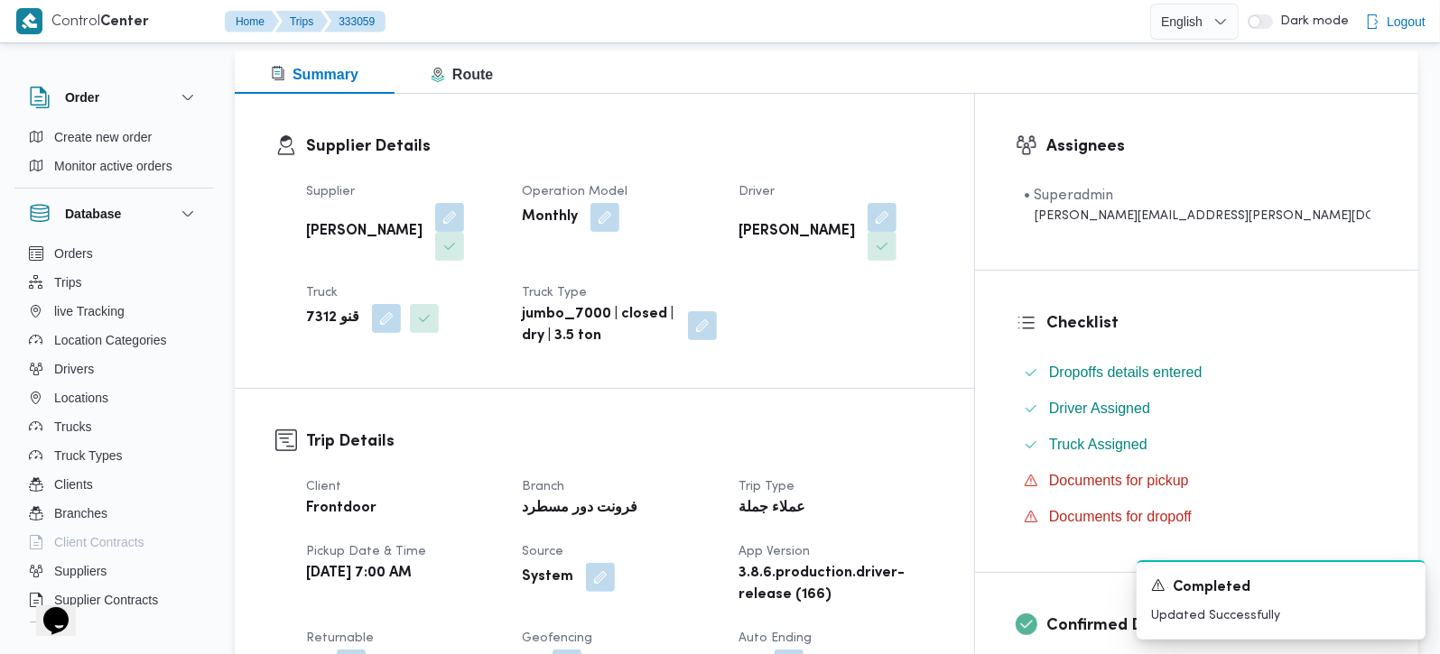
scroll to position [0, 0]
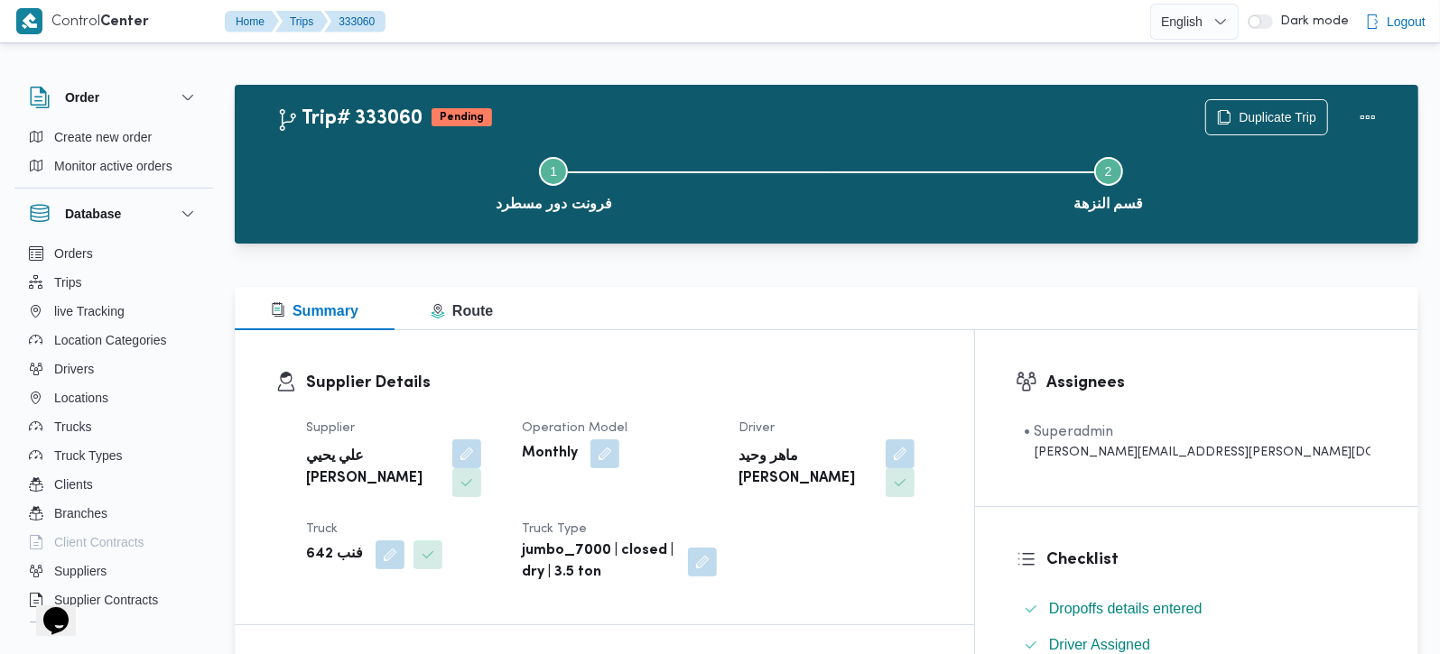
click at [320, 544] on b "فنب 642" at bounding box center [334, 555] width 57 height 22
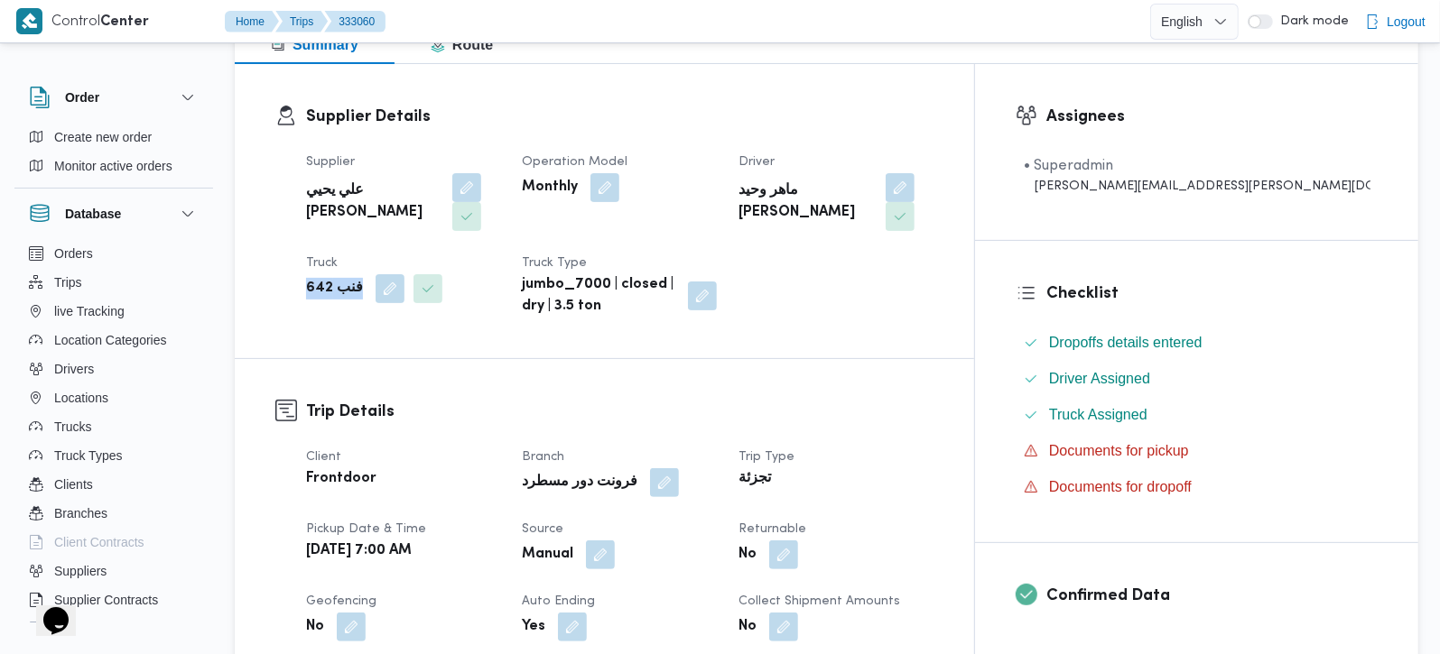
scroll to position [318, 0]
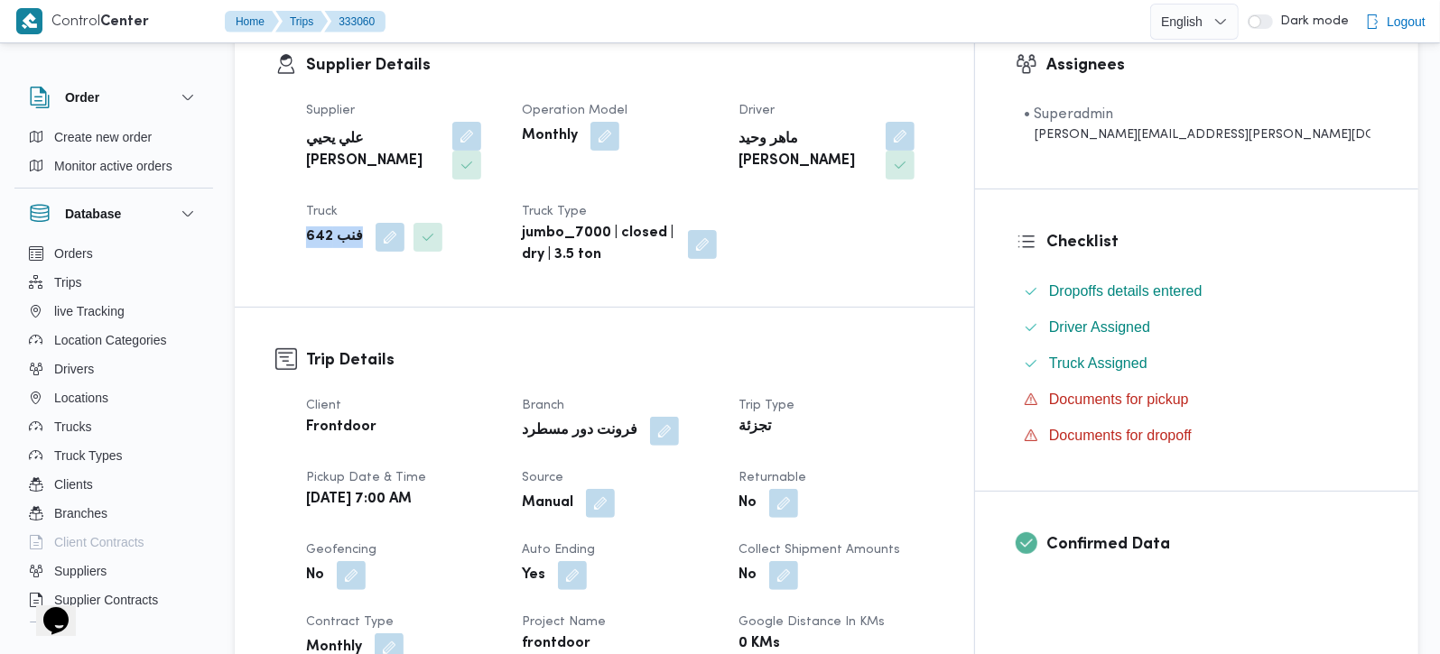
copy div "فنب 642"
click at [622, 309] on div "Trip Details Client Frontdoor Branch فرونت دور مسطرد Trip Type تجزئة Pickup dat…" at bounding box center [604, 625] width 739 height 634
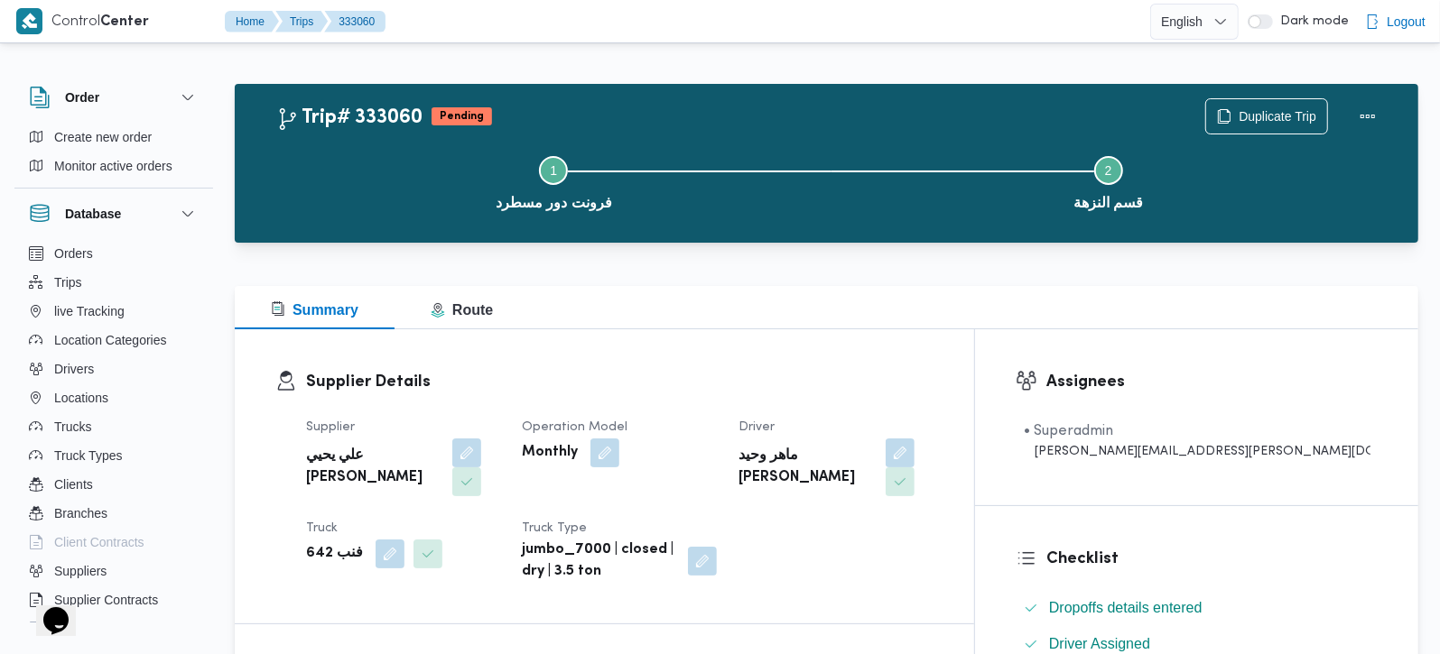
scroll to position [0, 0]
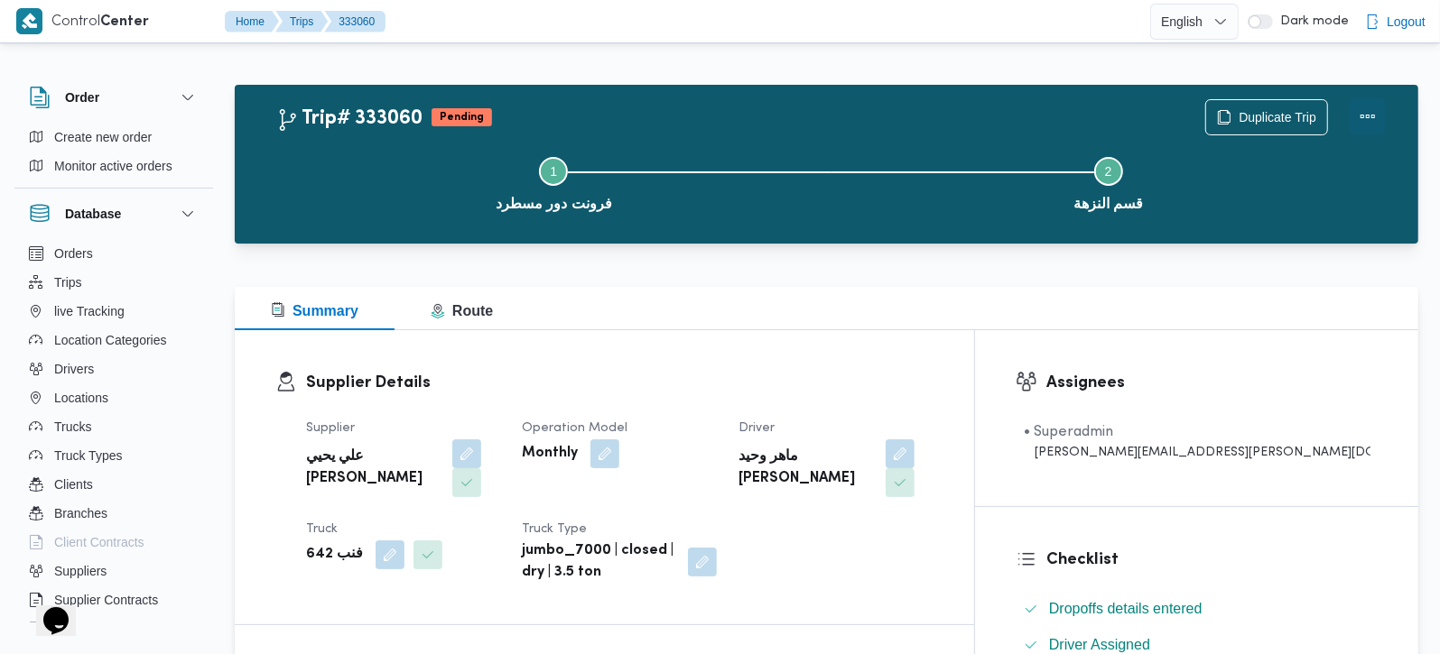
click at [1381, 116] on button "Actions" at bounding box center [1368, 116] width 36 height 36
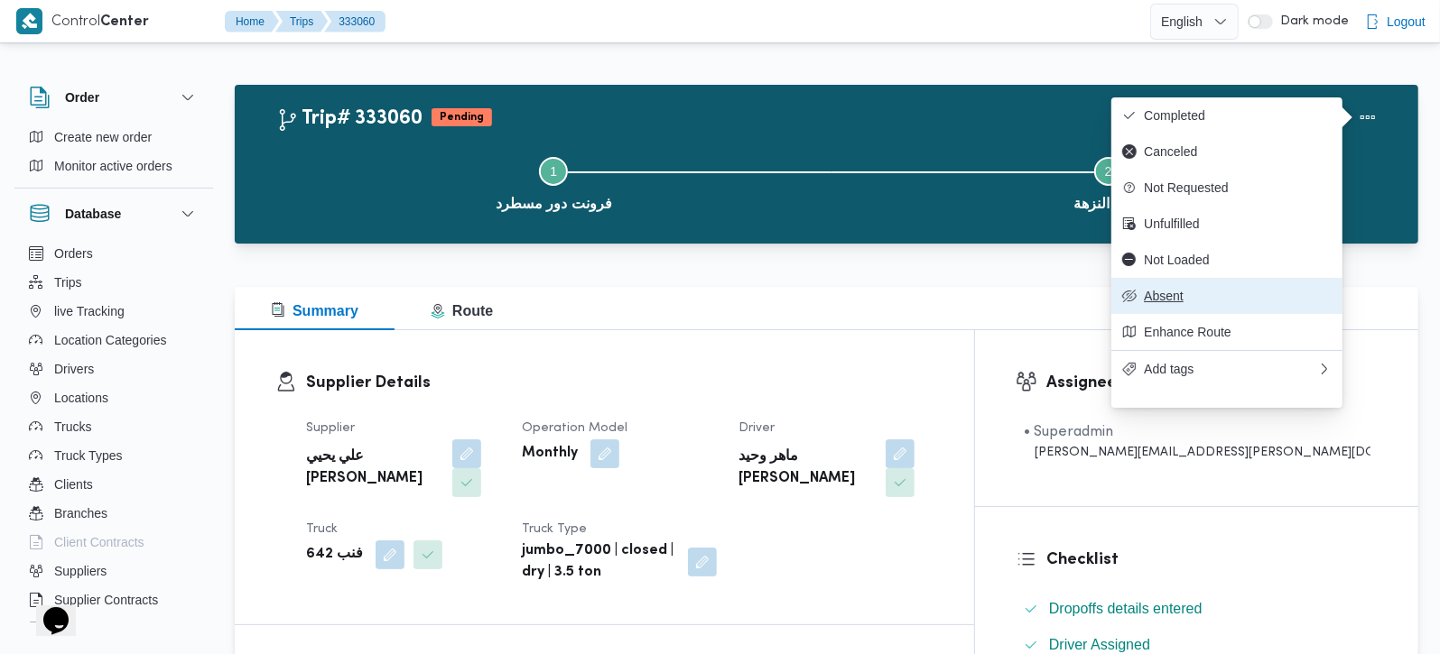
click at [1196, 303] on span "Absent" at bounding box center [1238, 296] width 188 height 14
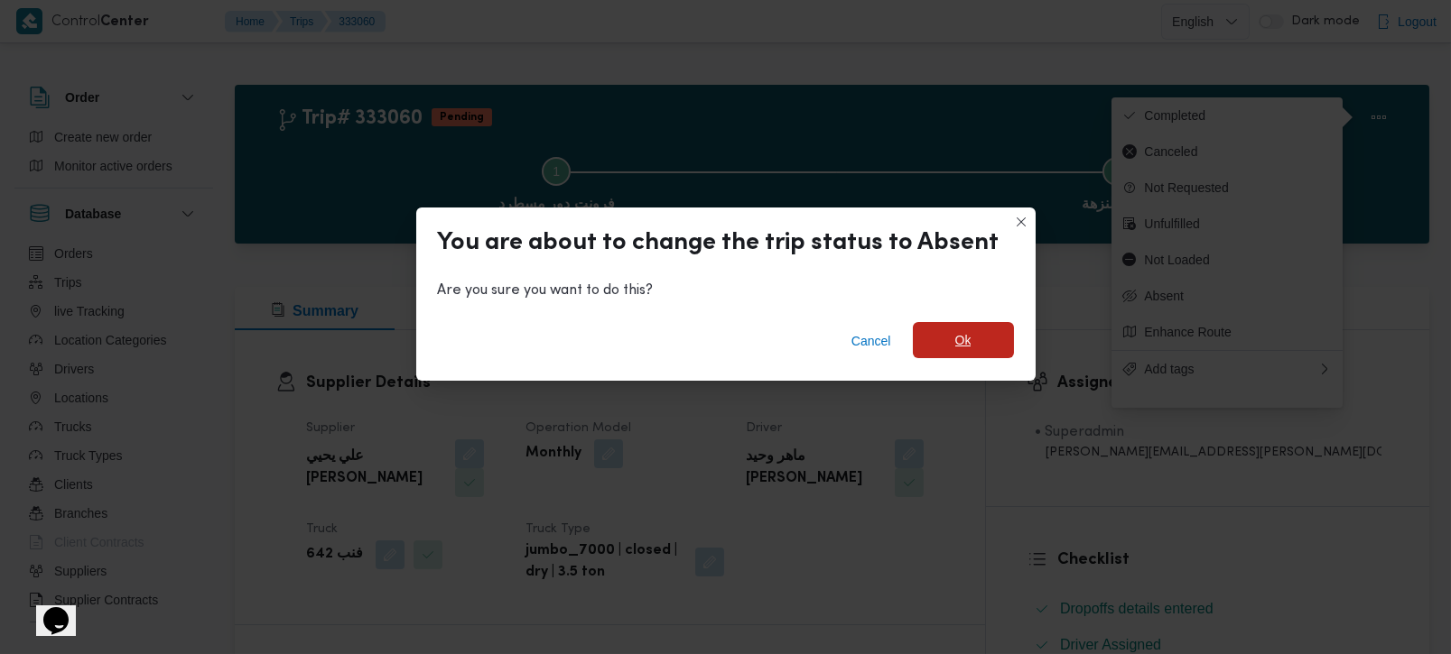
click at [956, 352] on span "Ok" at bounding box center [963, 340] width 101 height 36
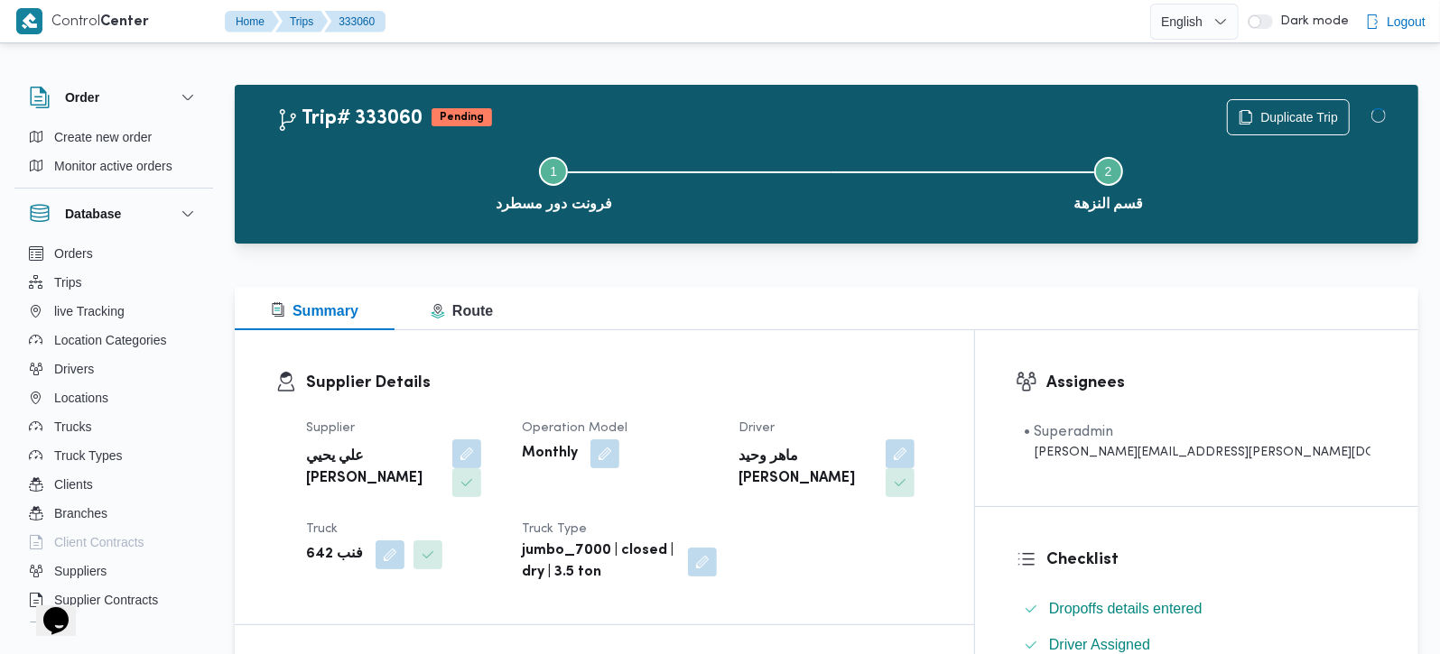
click at [873, 332] on div "Supplier Details Supplier علي يحيي علي مهران حسنين Operation Model Monthly Driv…" at bounding box center [604, 477] width 739 height 294
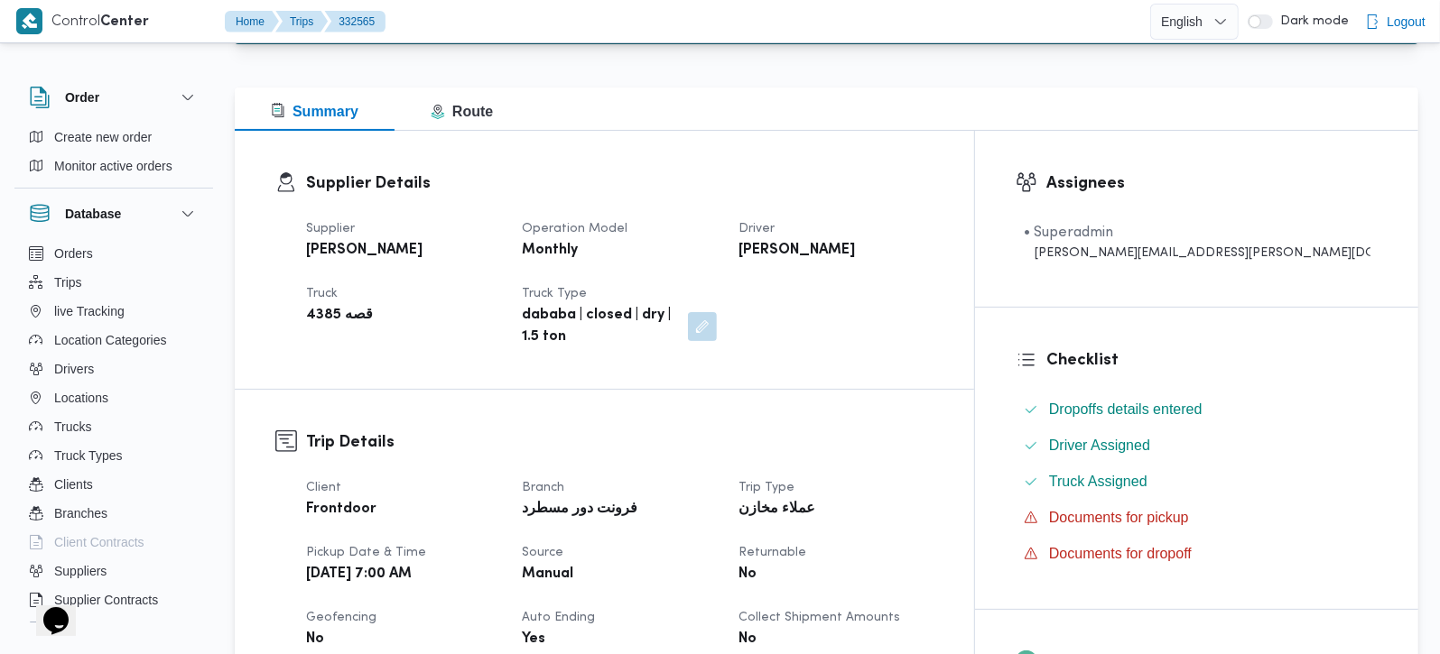
scroll to position [212, 0]
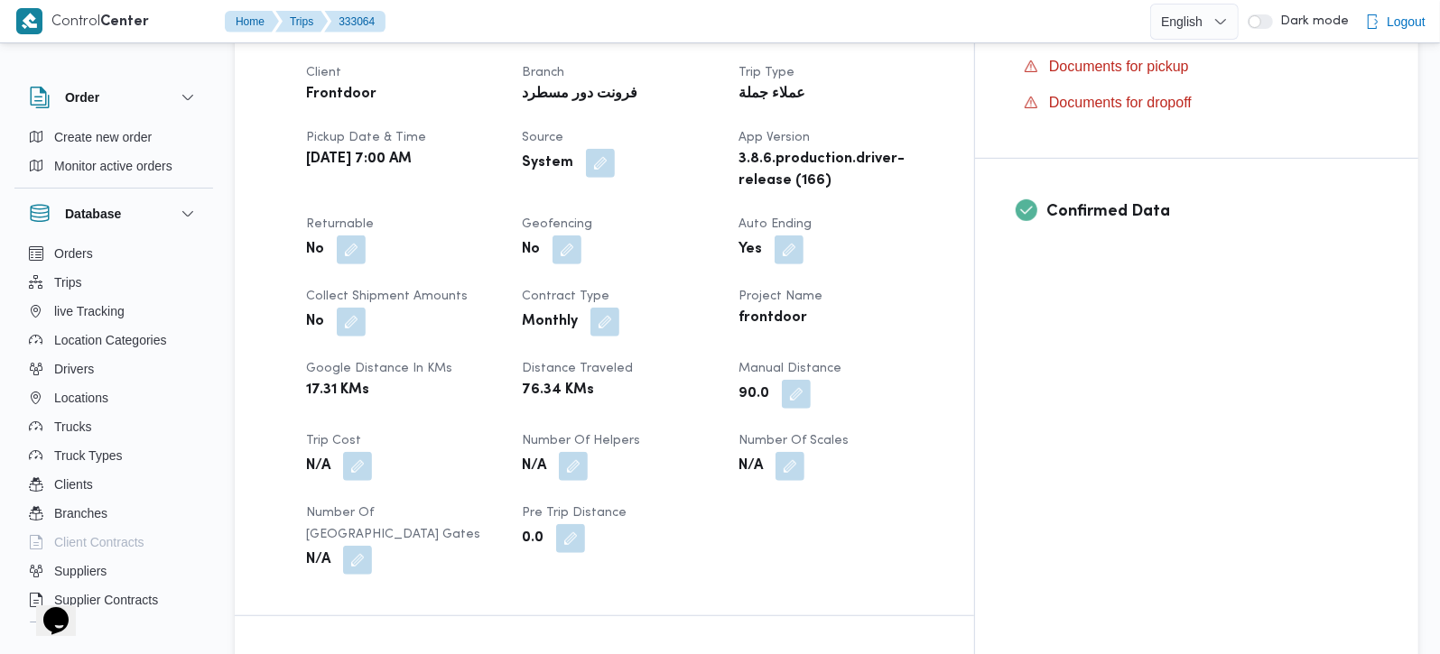
scroll to position [743, 0]
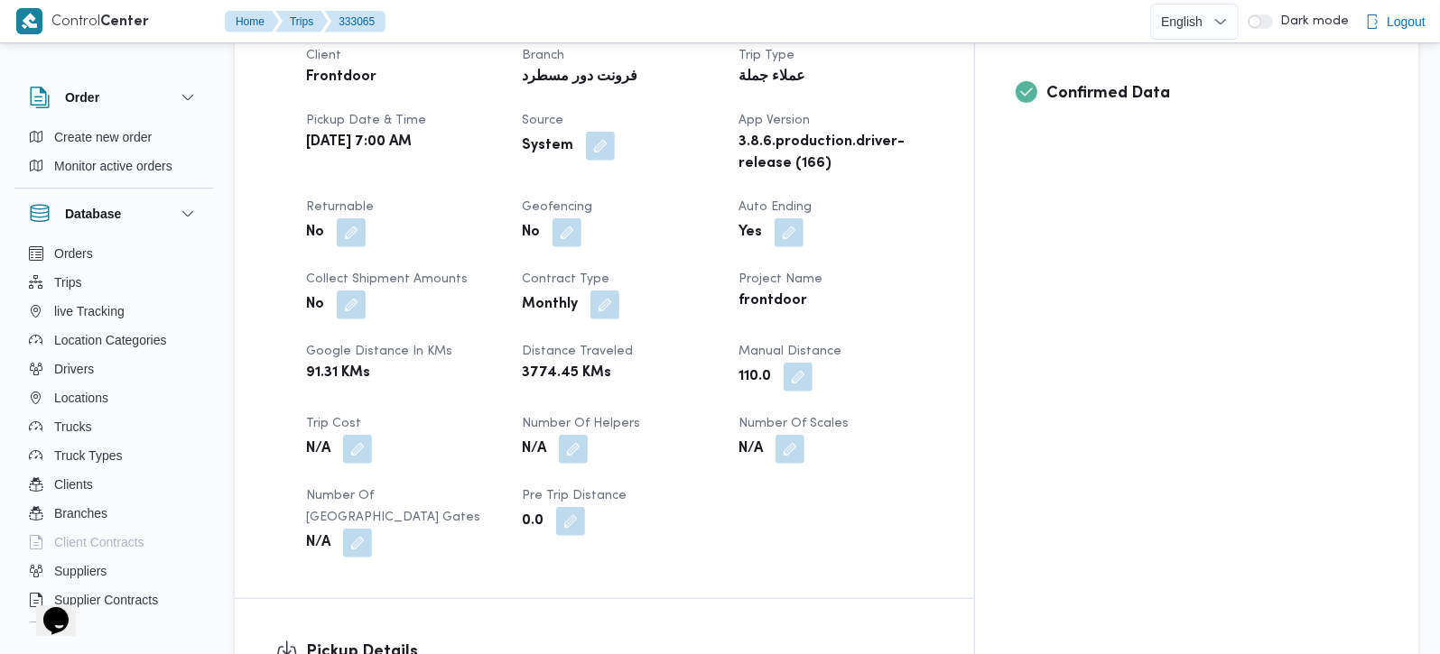
scroll to position [636, 0]
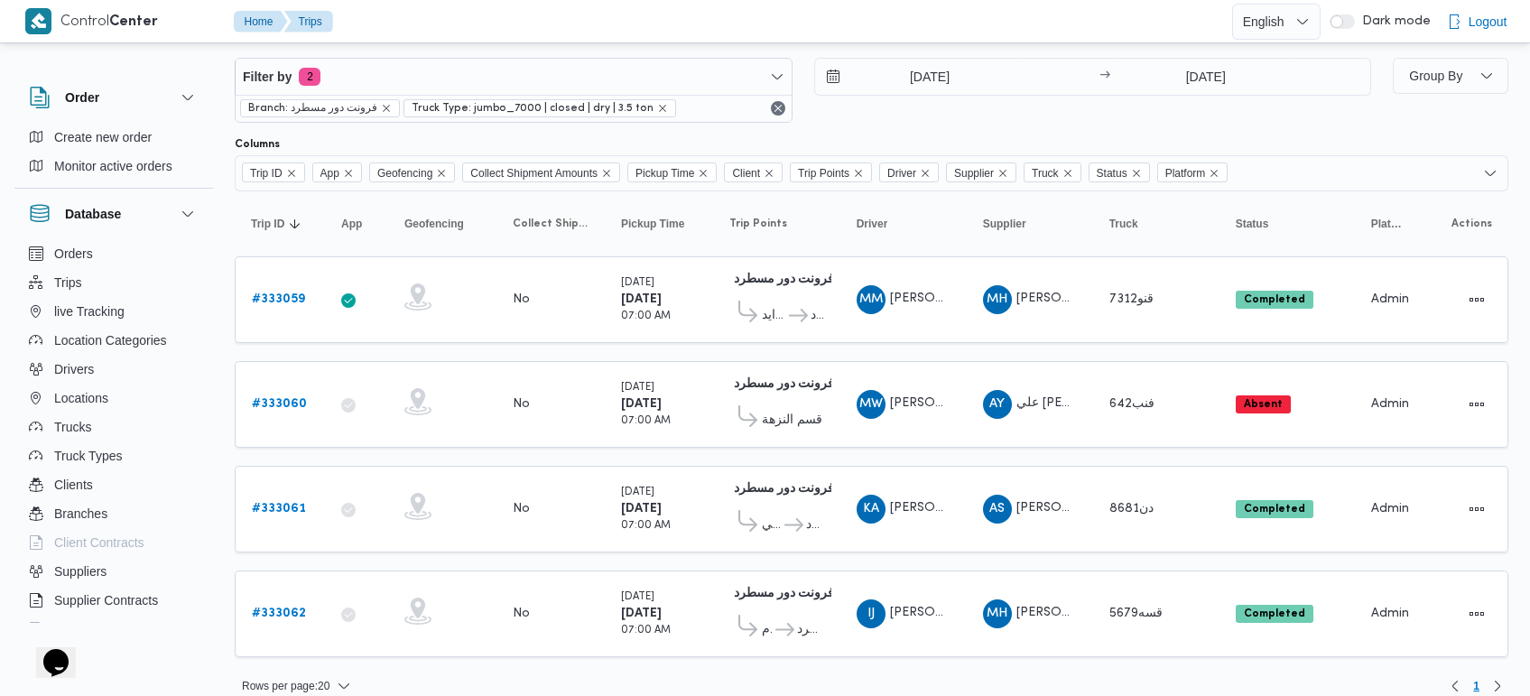
scroll to position [46, 0]
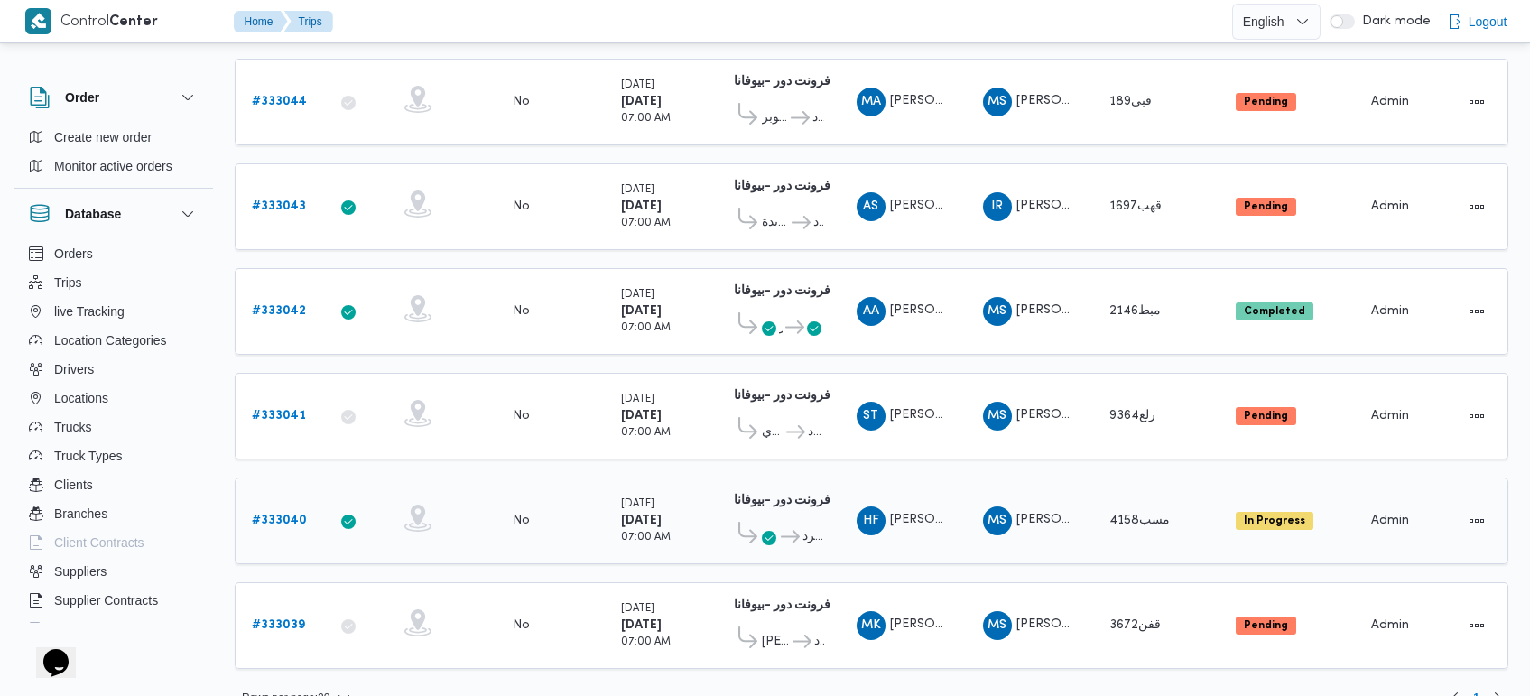
scroll to position [1695, 0]
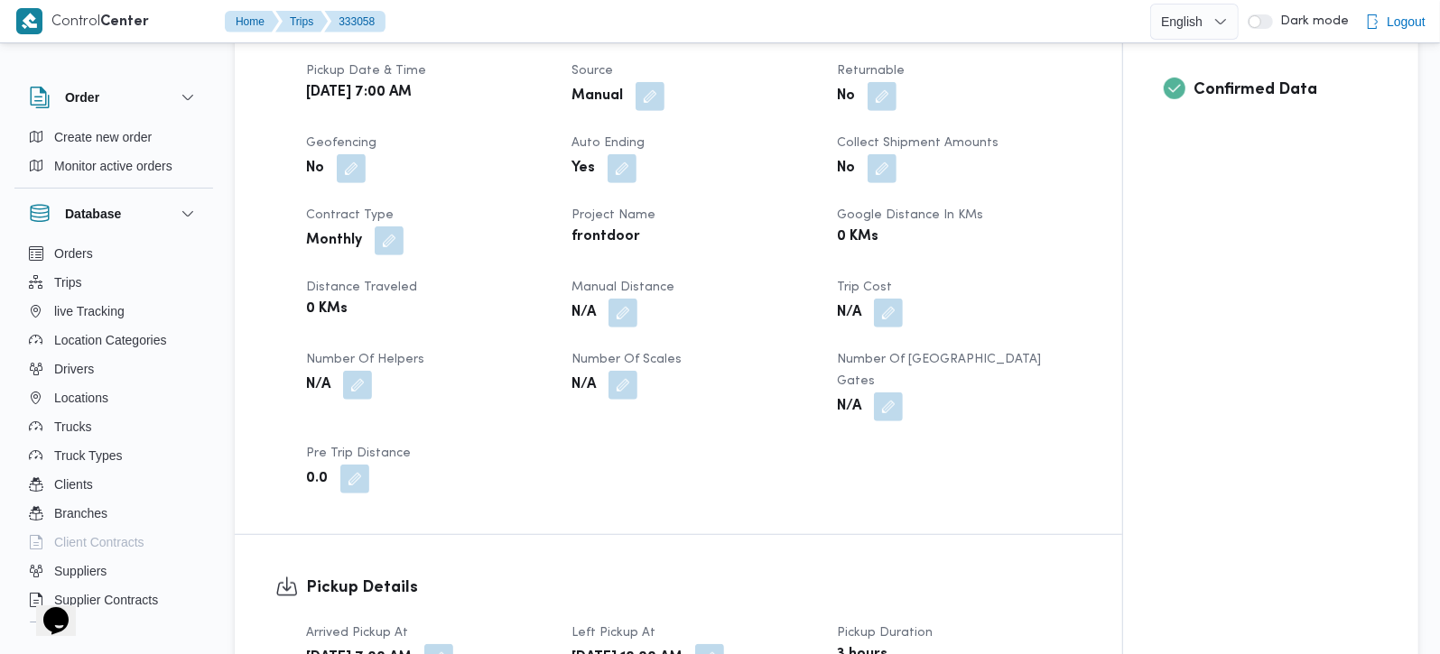
scroll to position [743, 0]
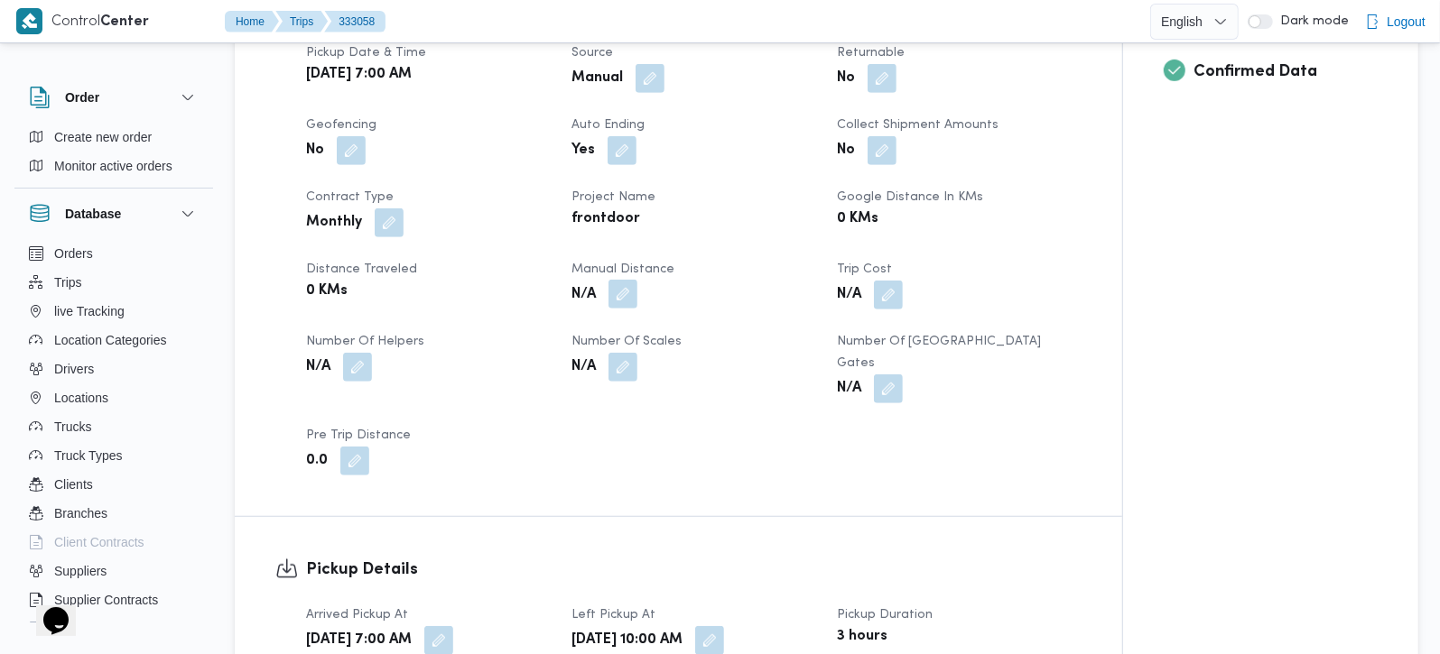
click at [616, 296] on button "button" at bounding box center [622, 294] width 29 height 29
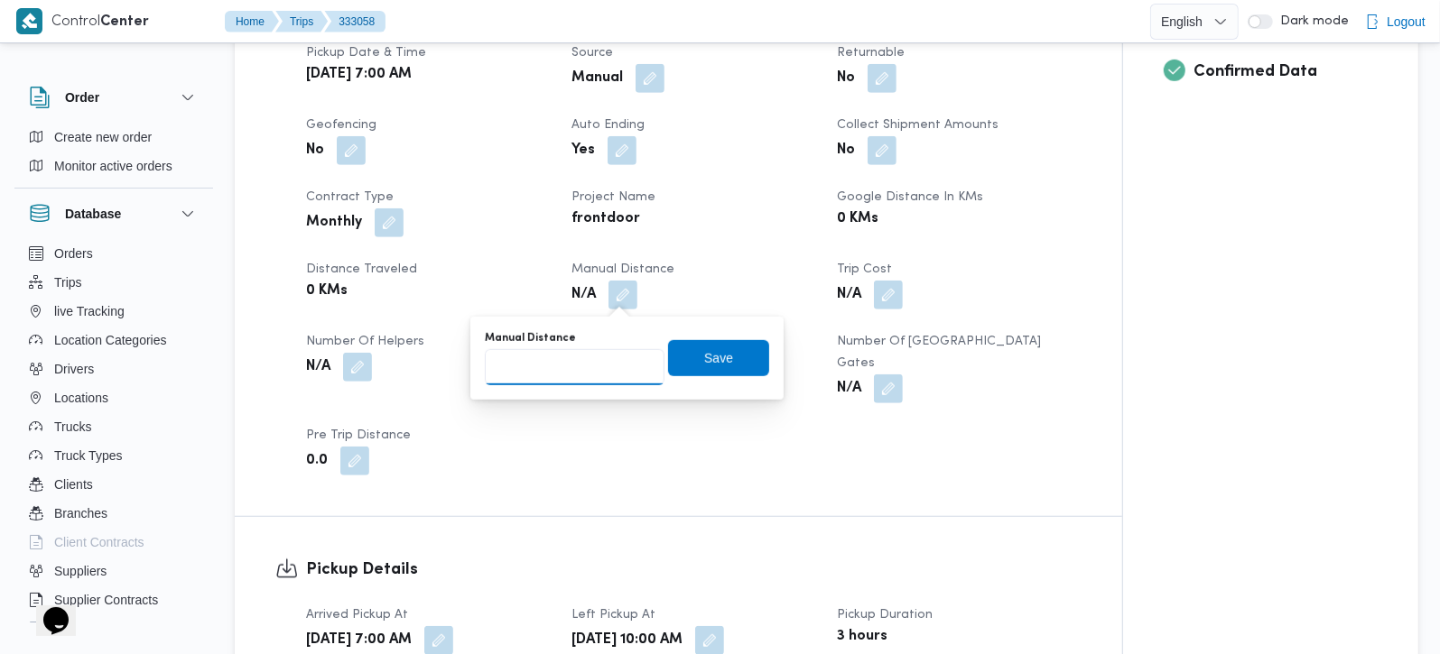
click at [568, 365] on input "Manual Distance" at bounding box center [575, 367] width 180 height 36
type input "105"
click at [682, 377] on div "Manual Distance 105 Save" at bounding box center [627, 358] width 288 height 58
click at [704, 357] on span "Save" at bounding box center [718, 358] width 29 height 22
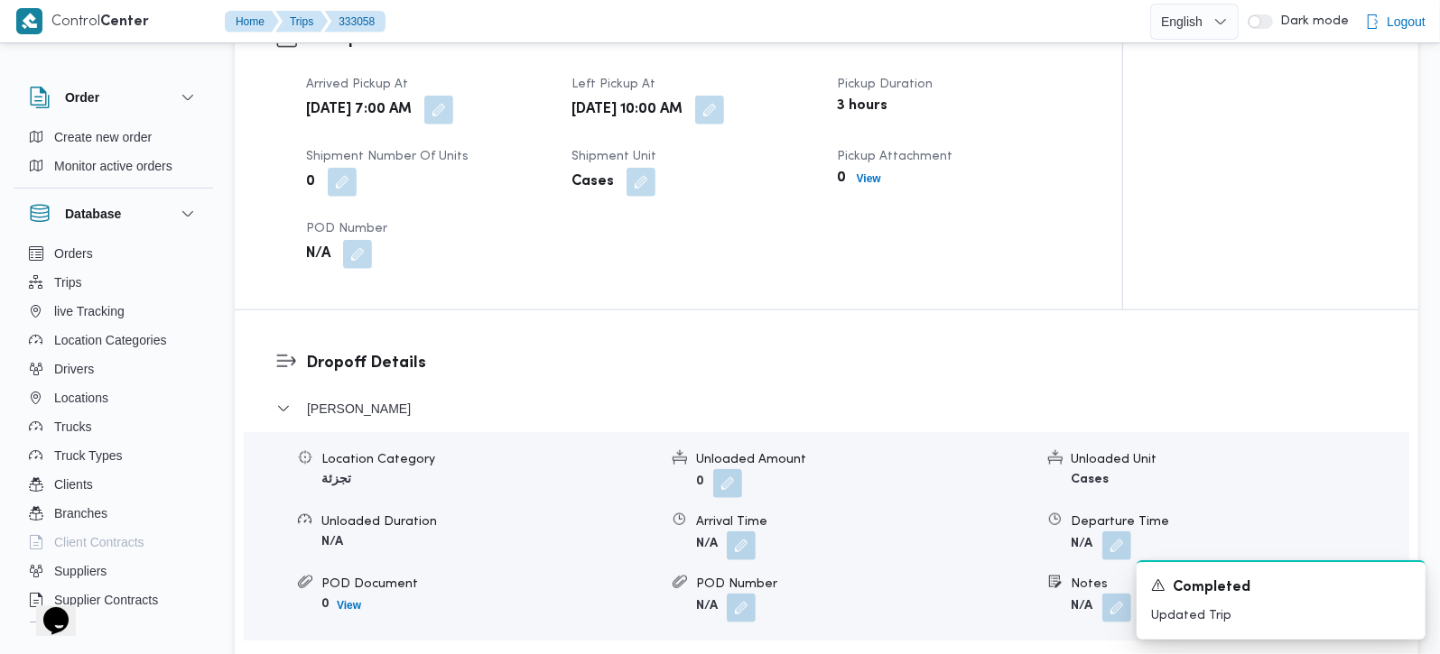
scroll to position [1592, 0]
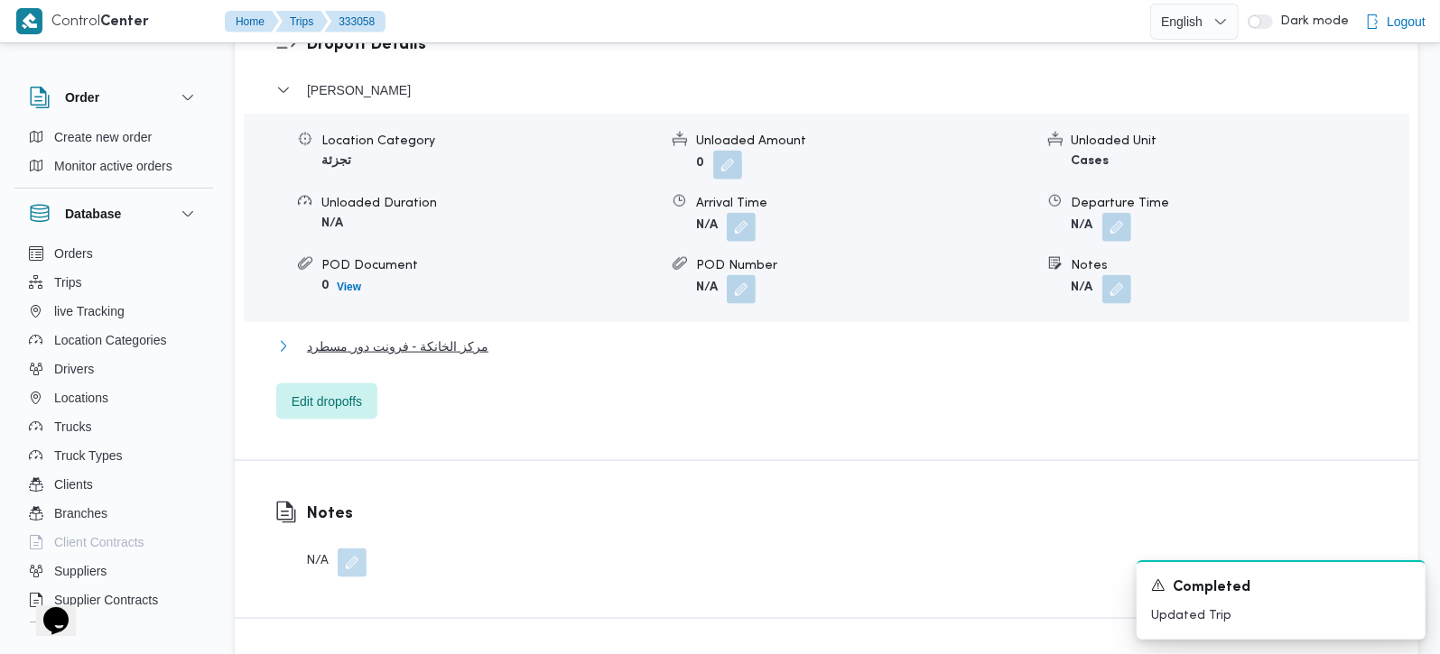
click at [350, 336] on span "مركز الخانكة - فرونت دور مسطرد" at bounding box center [397, 347] width 181 height 22
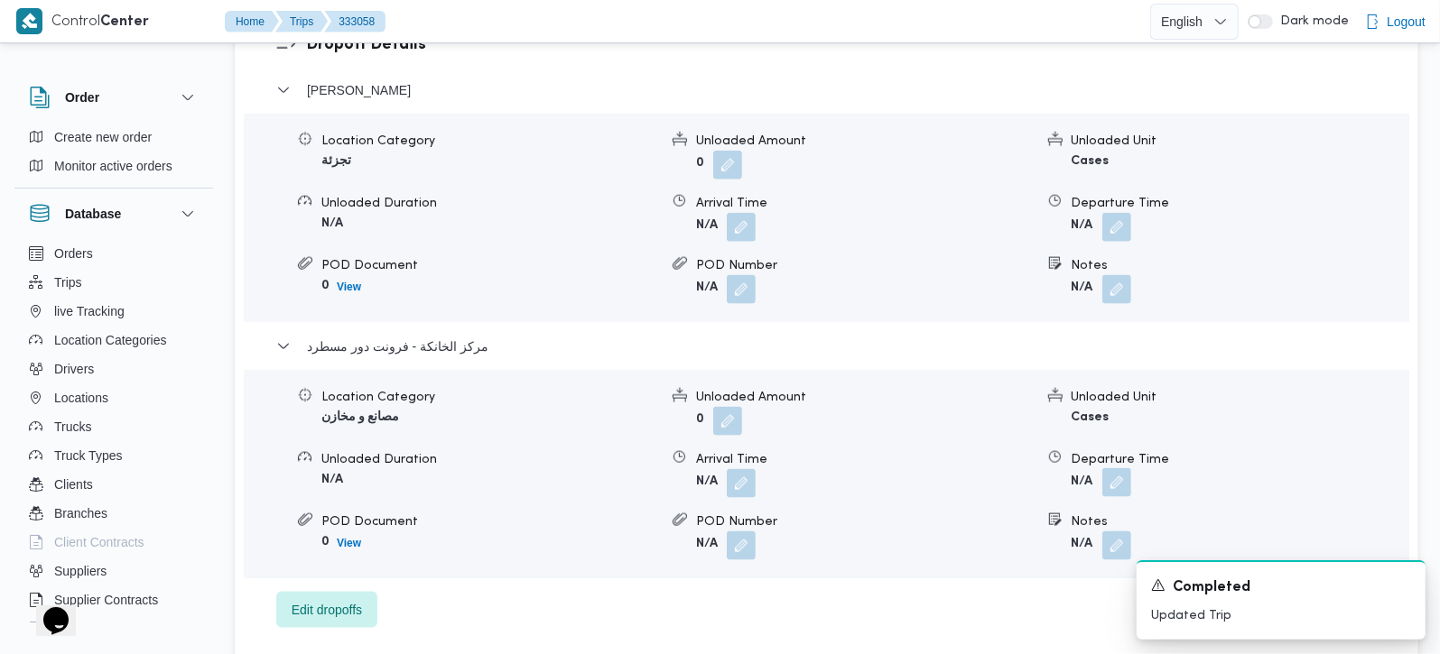
click at [1105, 468] on button "button" at bounding box center [1116, 482] width 29 height 29
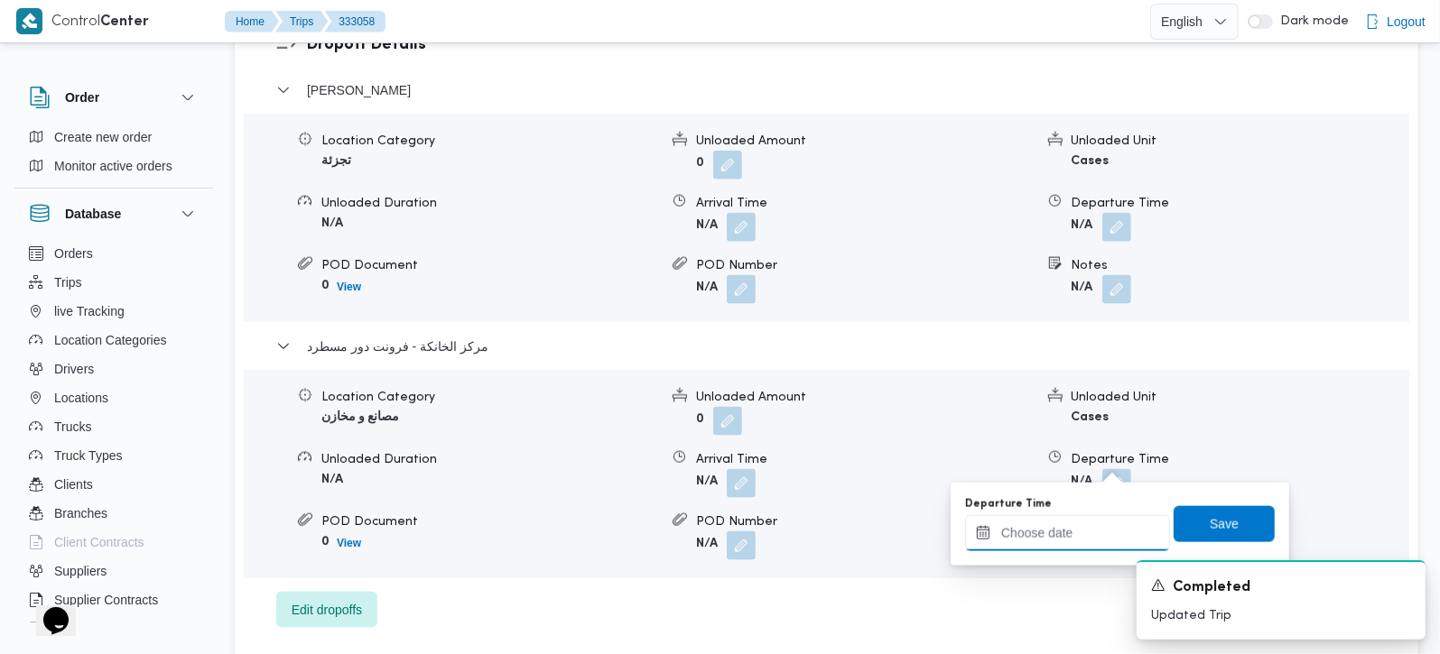
click at [1086, 531] on input "Departure Time" at bounding box center [1067, 533] width 205 height 36
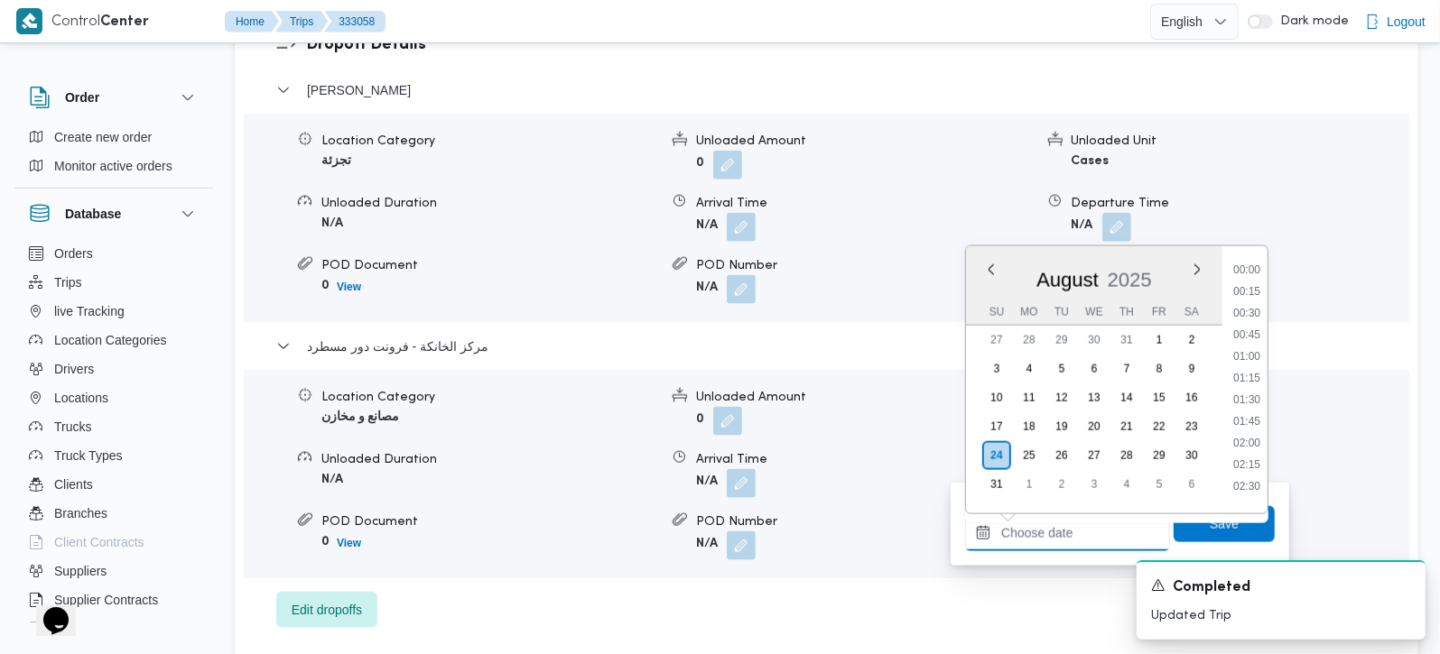
scroll to position [1480, 0]
click at [1255, 310] on li "17:30" at bounding box center [1247, 306] width 42 height 18
type input "[DATE] 17:30"
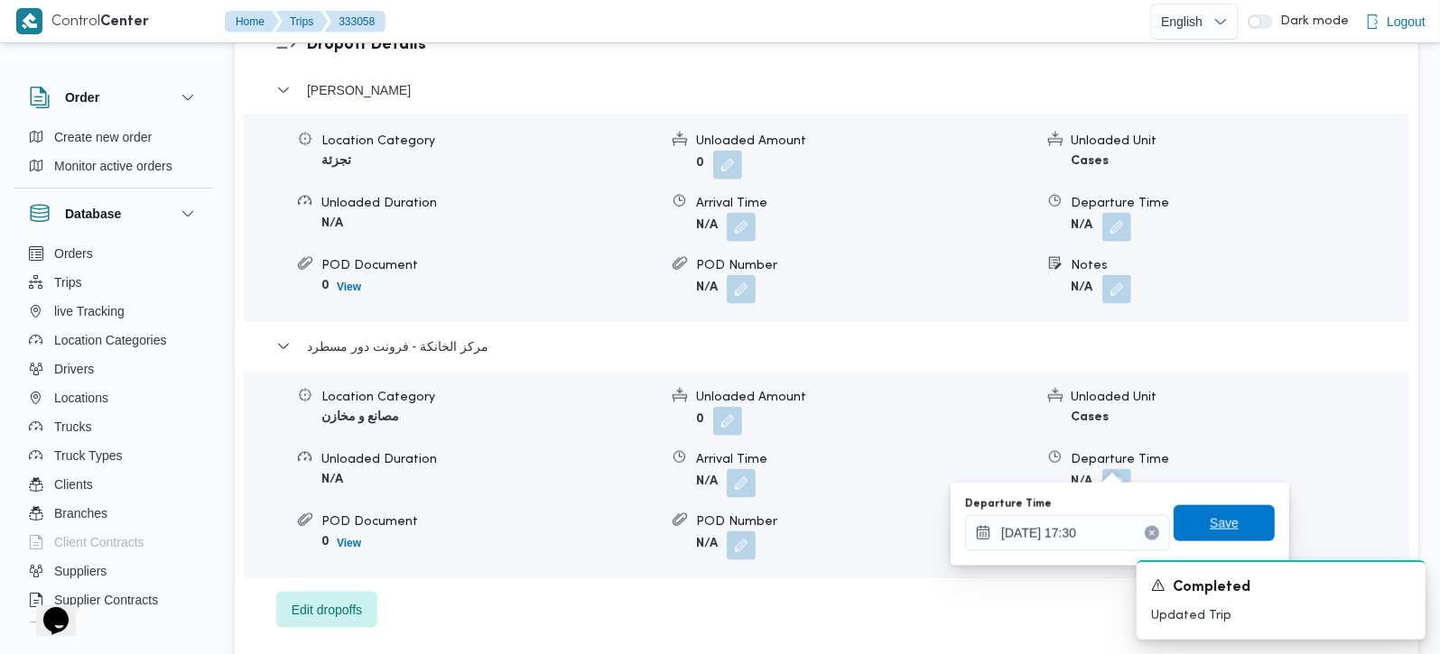
click at [1218, 509] on span "Save" at bounding box center [1223, 524] width 101 height 36
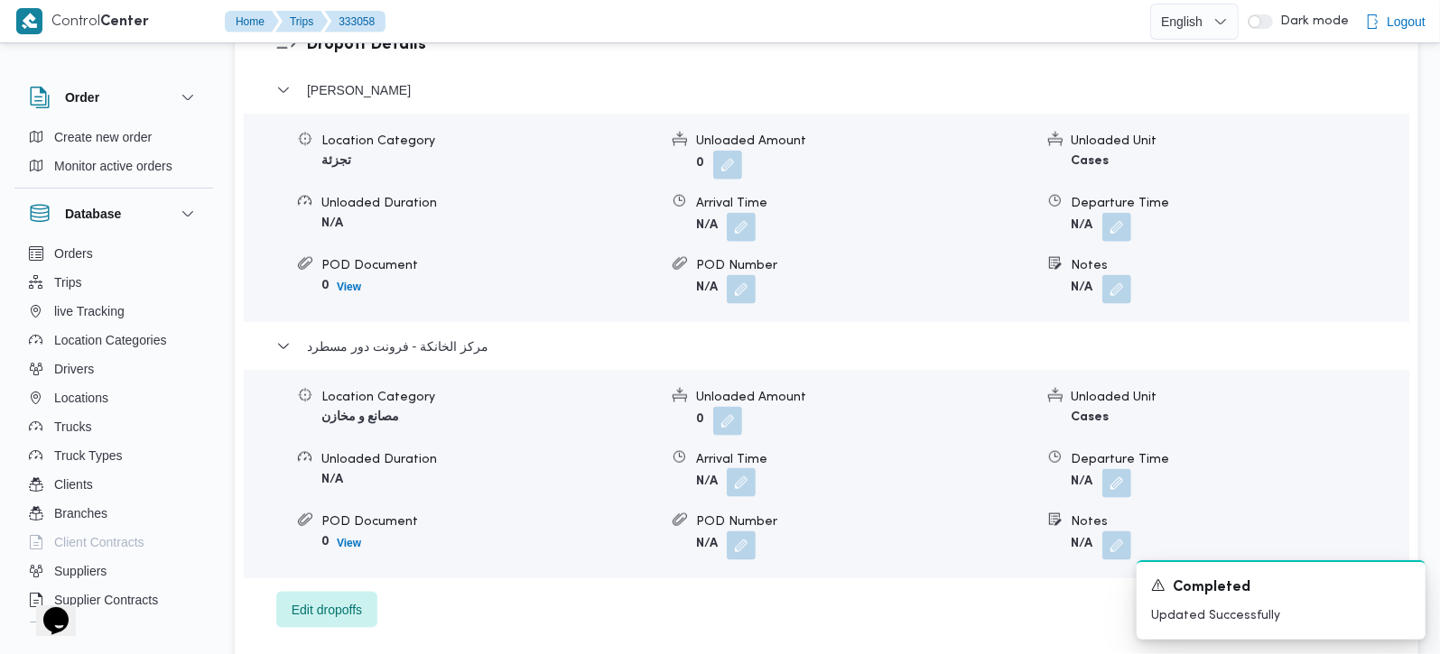
click at [749, 468] on button "button" at bounding box center [741, 482] width 29 height 29
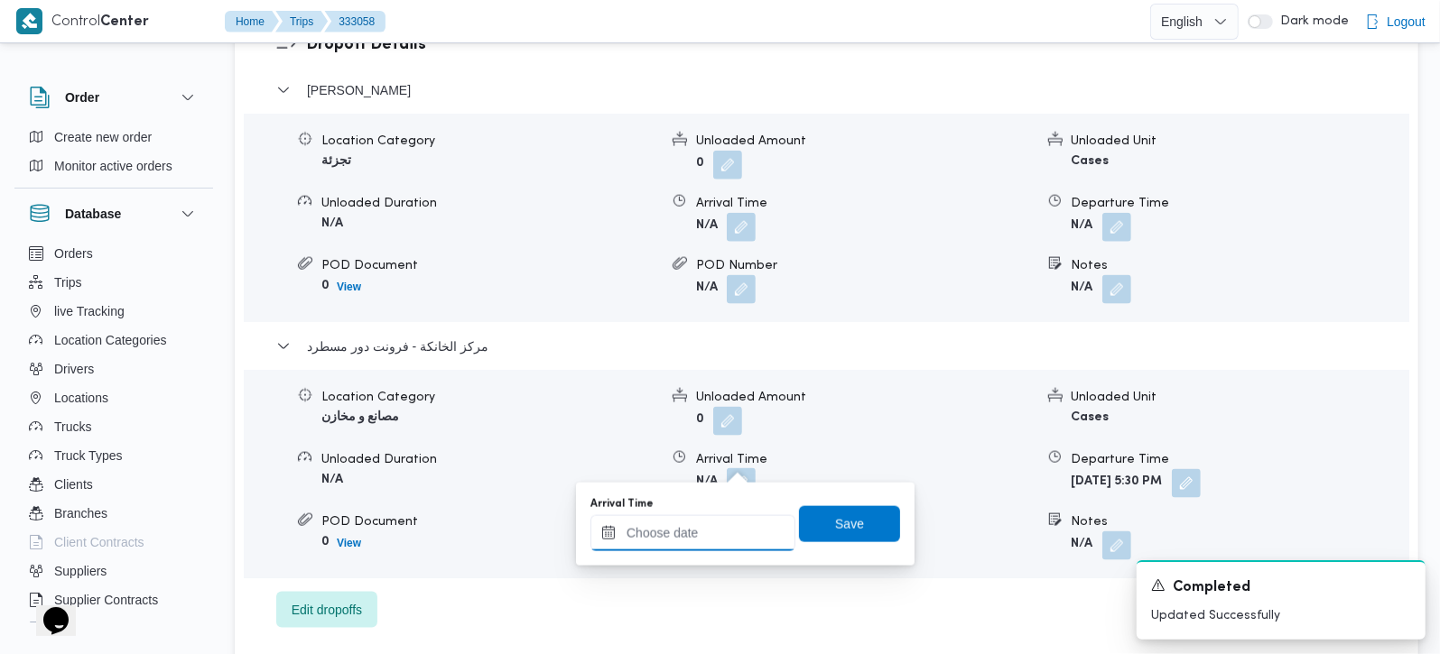
click at [713, 534] on input "Arrival Time" at bounding box center [692, 533] width 205 height 36
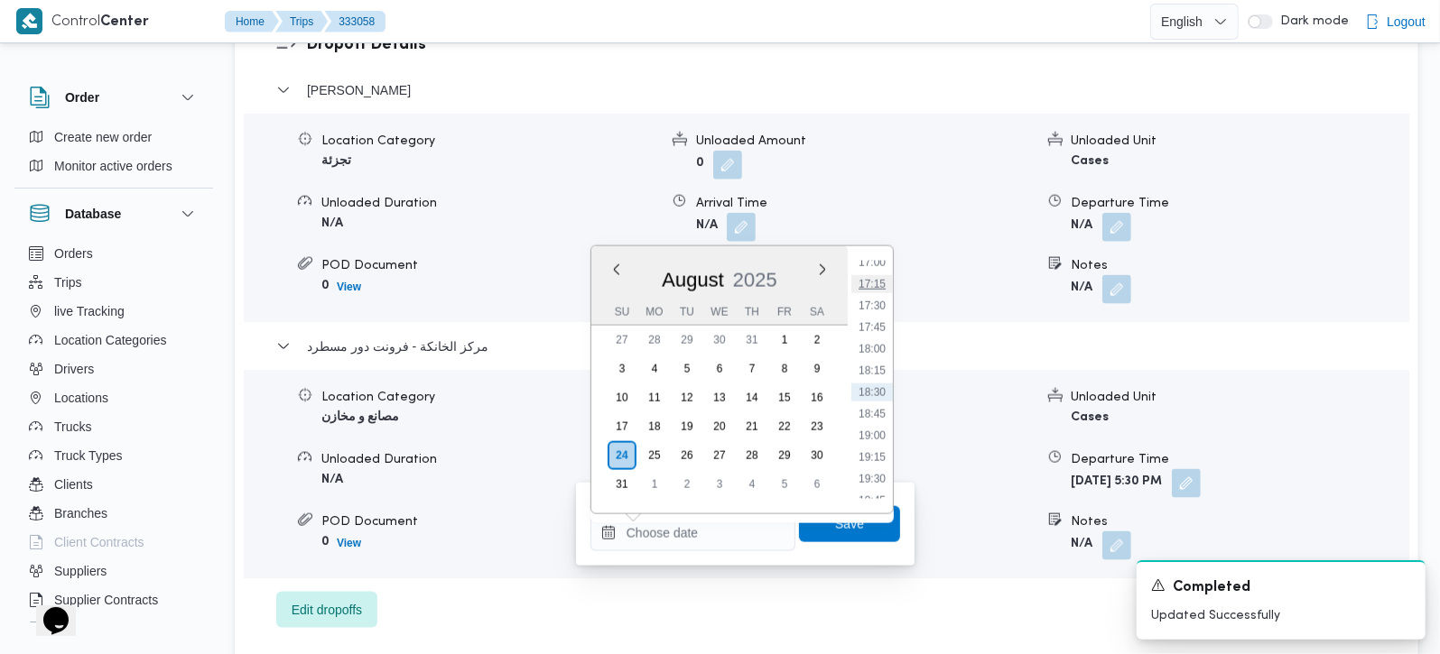
click at [877, 275] on li "17:15" at bounding box center [872, 284] width 42 height 18
type input "24/08/2025 17:15"
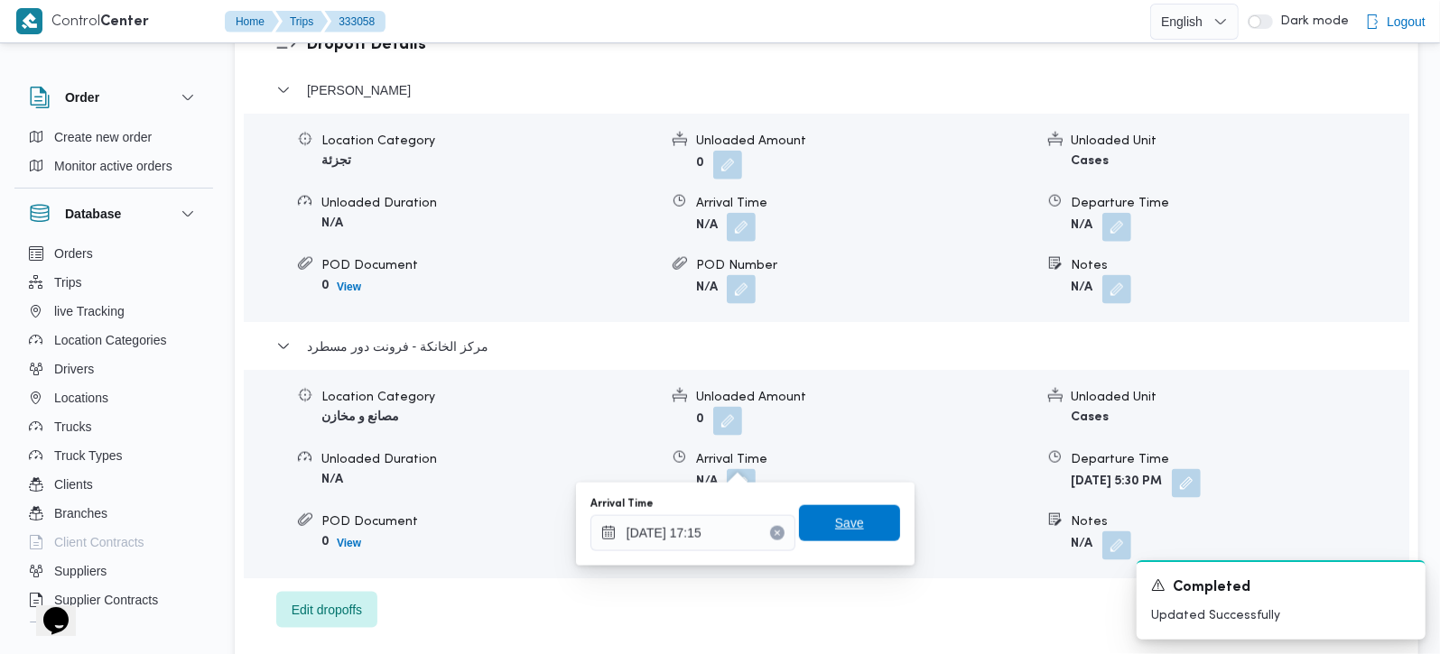
click at [839, 516] on span "Save" at bounding box center [849, 524] width 29 height 22
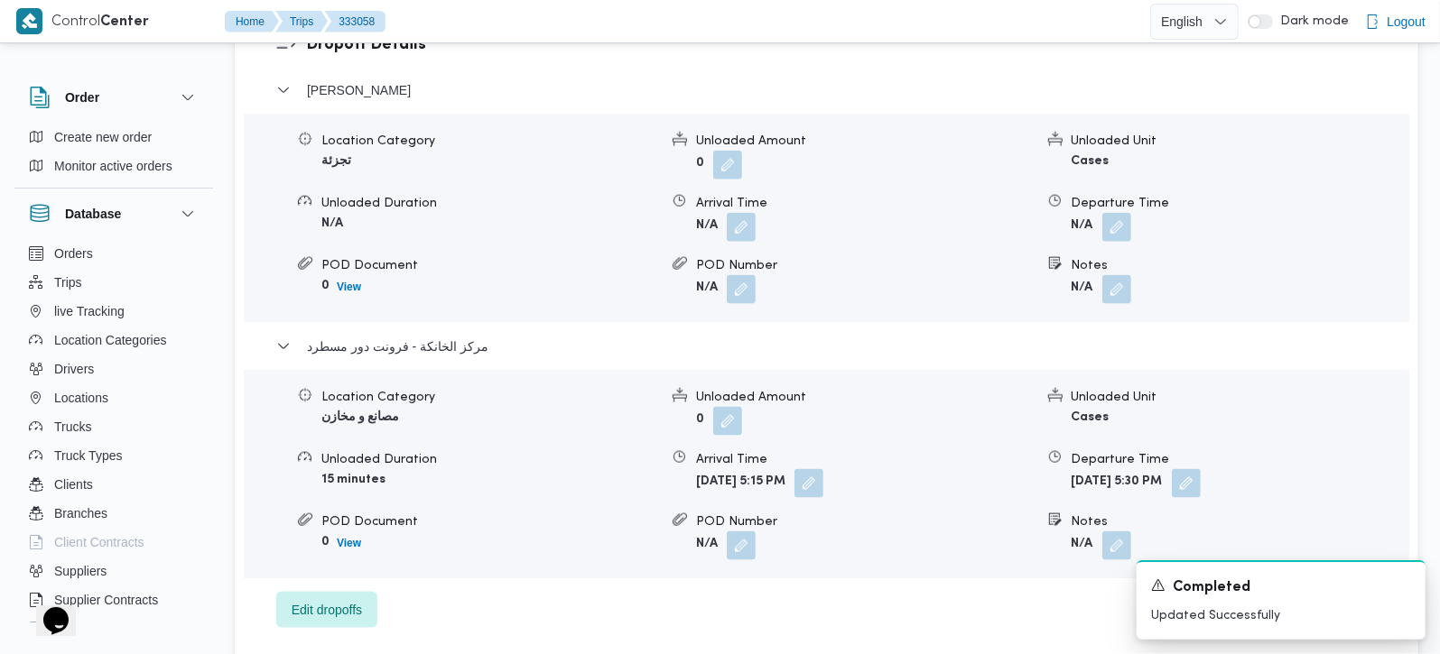
click at [1111, 219] on div "Location Category تجزئة Unloaded Amount 0 Unloaded Unit Cases Unloaded Duration…" at bounding box center [827, 218] width 1180 height 205
click at [1106, 212] on button "button" at bounding box center [1116, 226] width 29 height 29
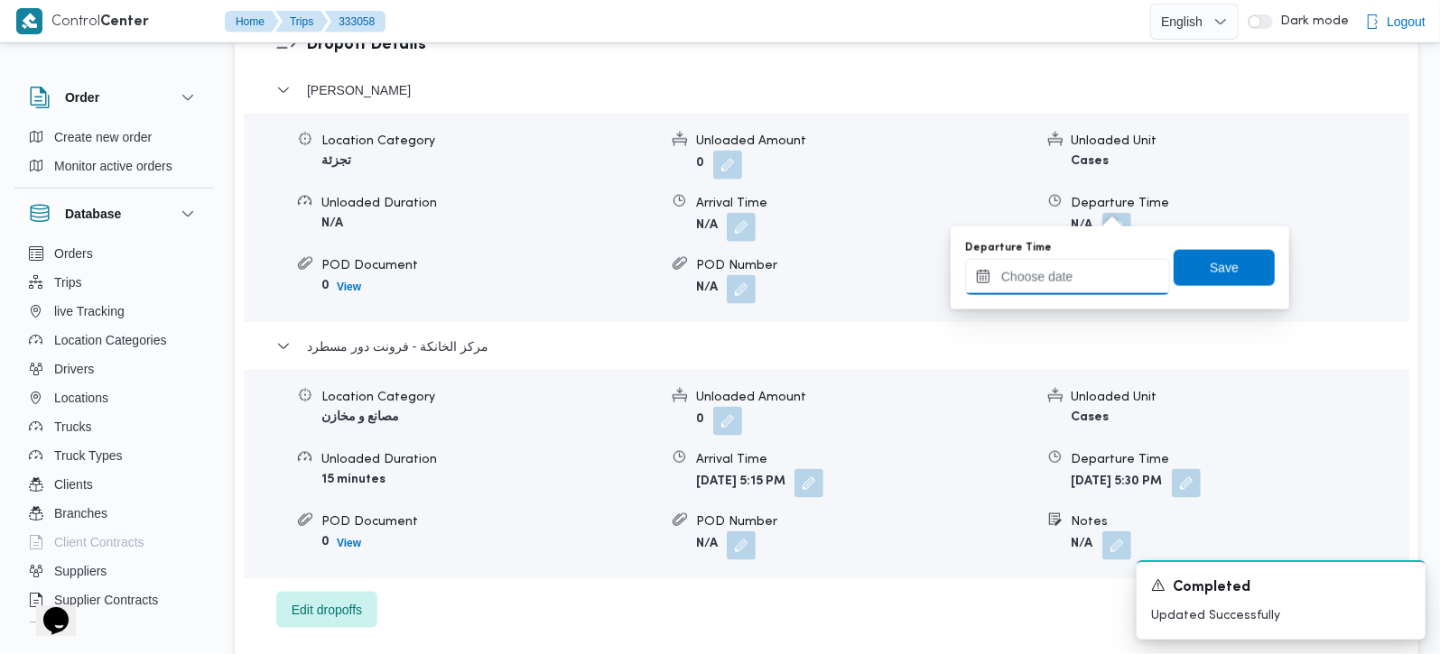
click at [1063, 283] on input "Departure Time" at bounding box center [1067, 277] width 205 height 36
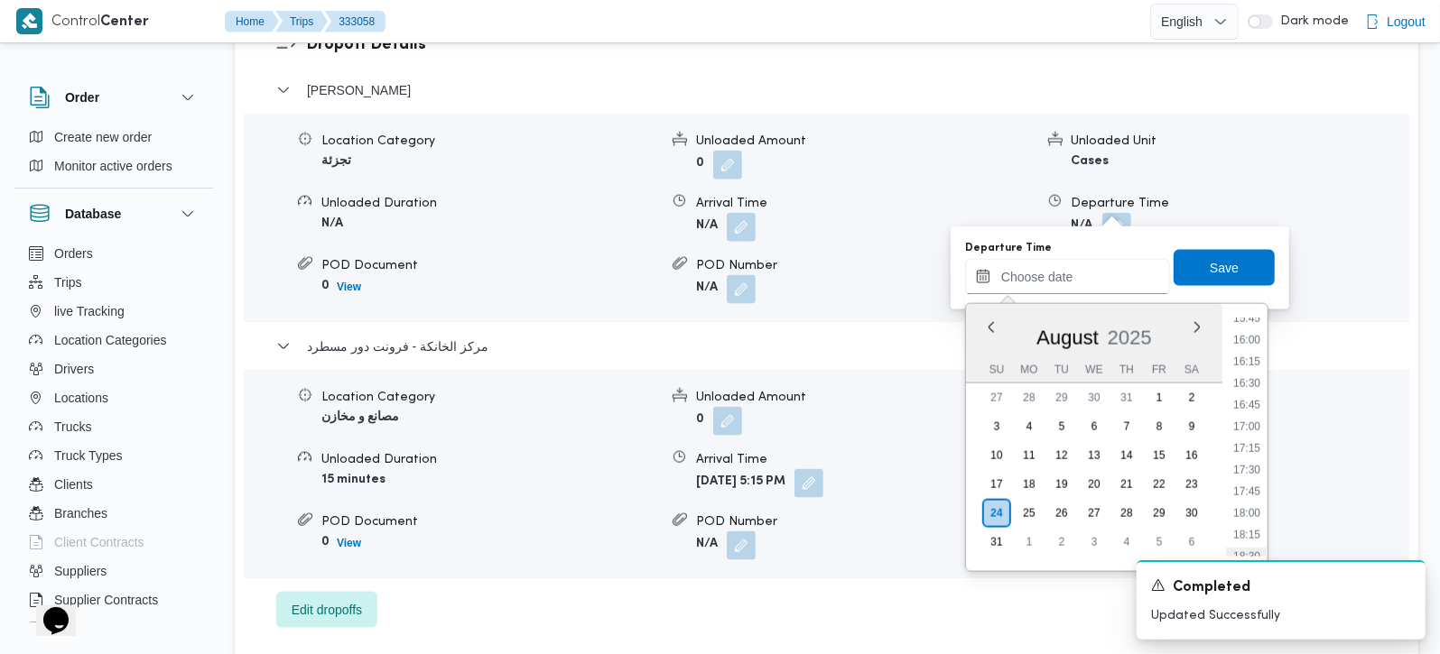
scroll to position [1267, 0]
click at [1253, 459] on li "16:15" at bounding box center [1247, 468] width 42 height 18
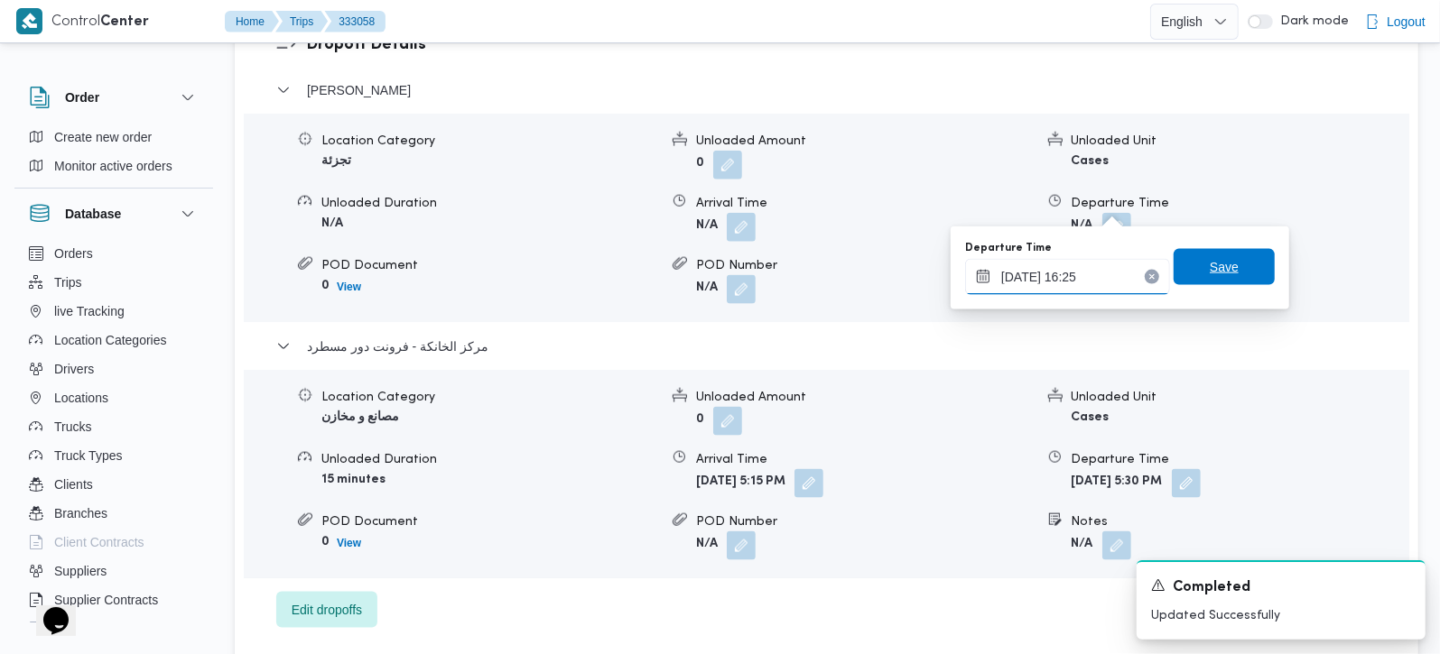
type input "24/08/2025 16:25"
click at [1210, 269] on span "Save" at bounding box center [1224, 267] width 29 height 22
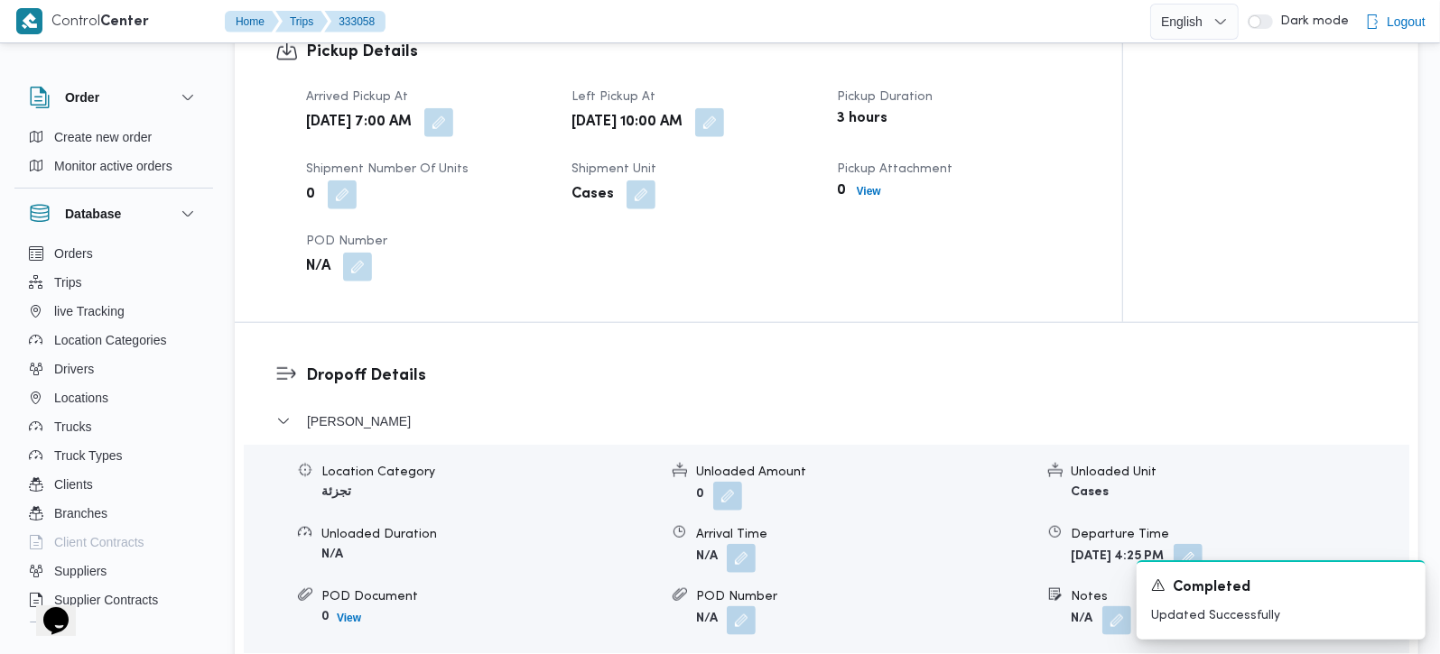
scroll to position [1274, 0]
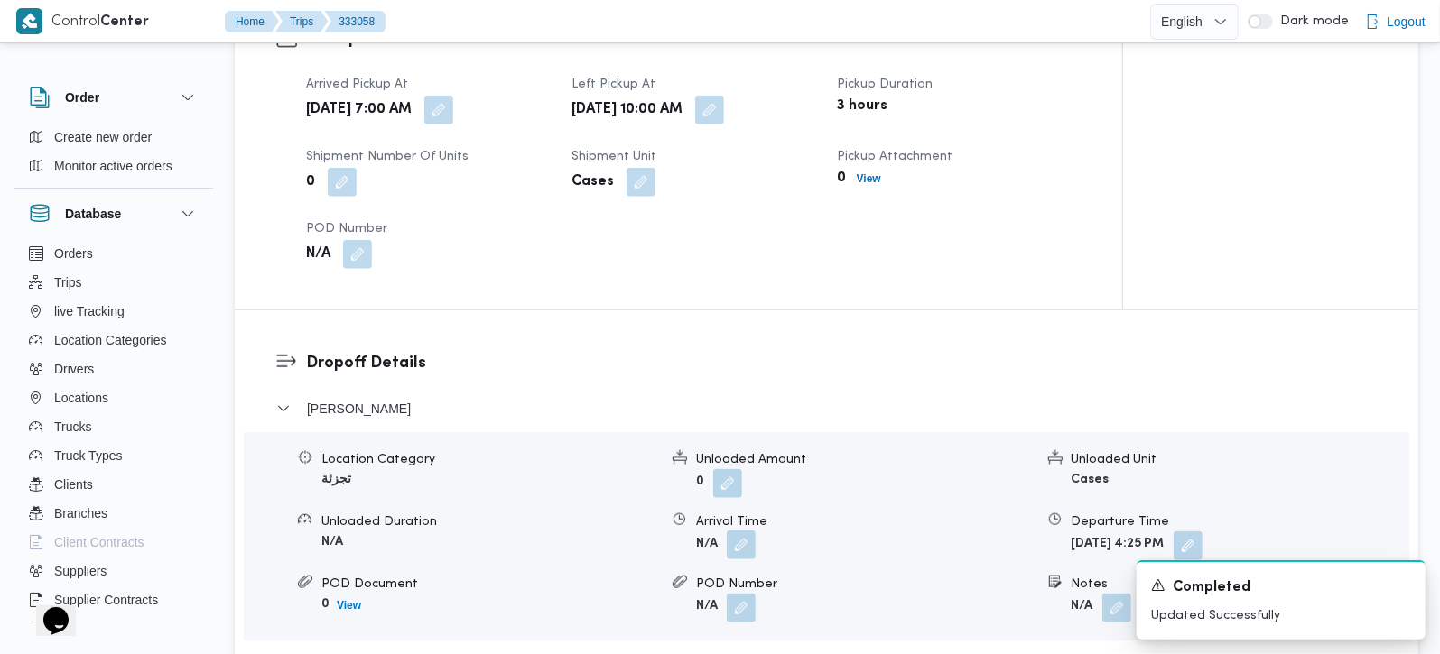
click at [737, 533] on button "button" at bounding box center [741, 545] width 29 height 29
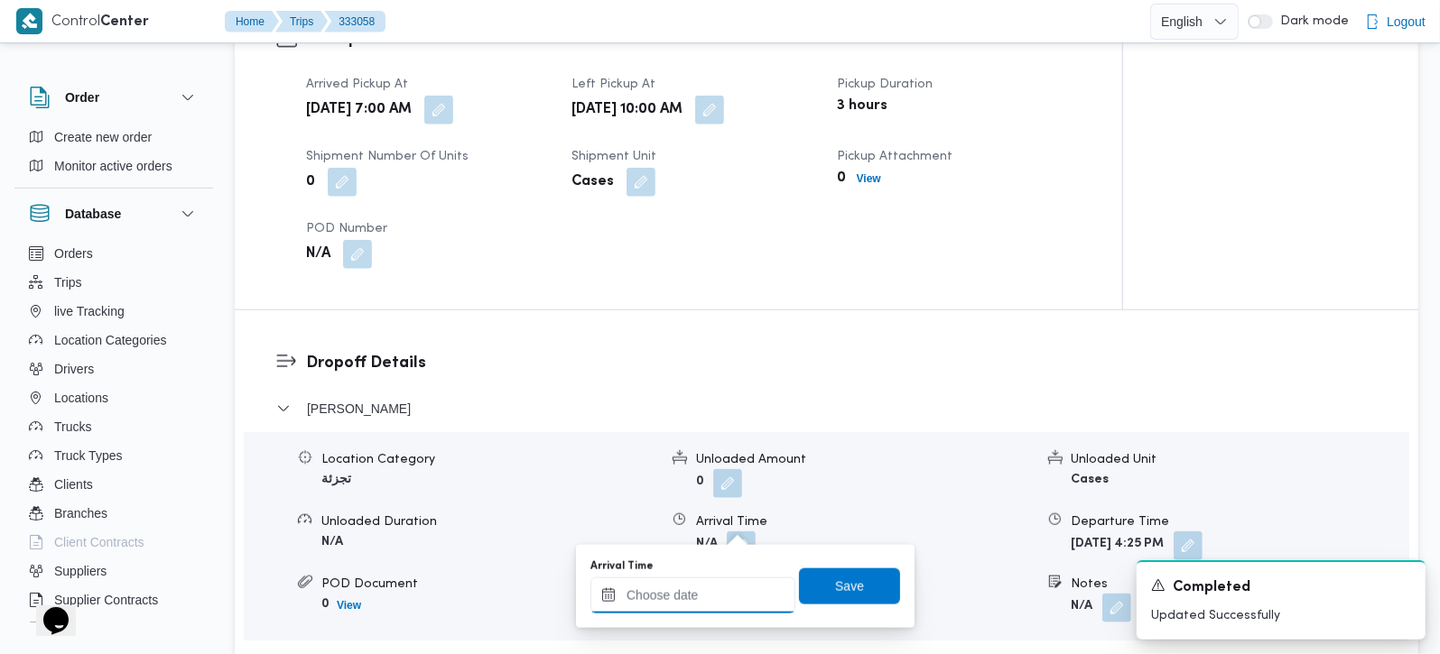
click at [719, 580] on div at bounding box center [692, 596] width 205 height 36
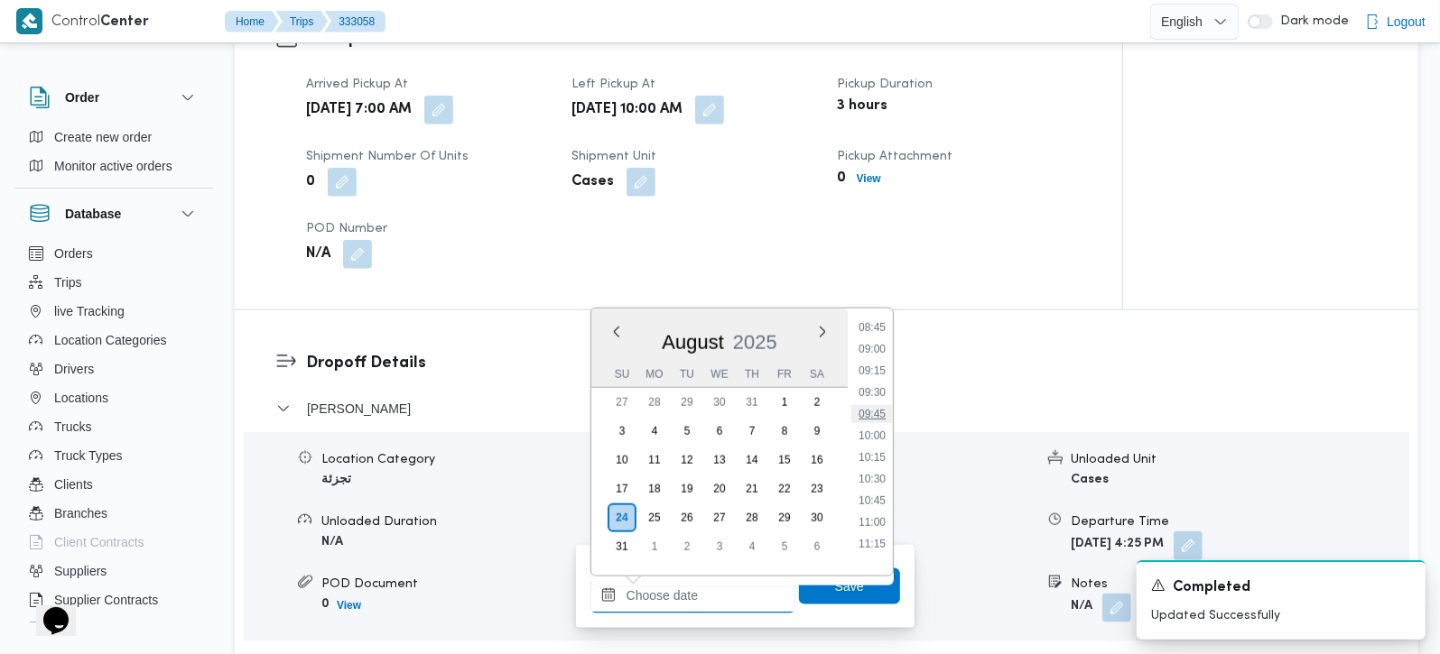
scroll to position [737, 0]
click at [875, 466] on li "10:00" at bounding box center [872, 462] width 42 height 18
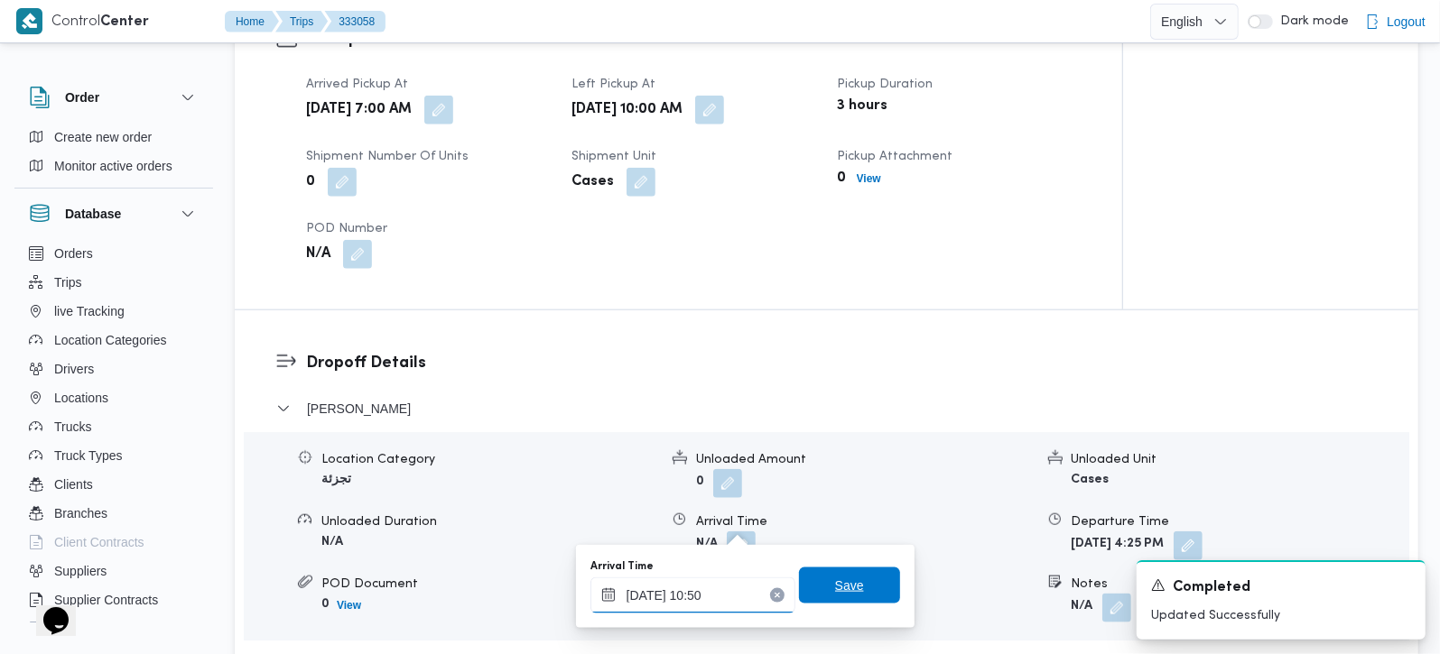
type input "24/08/2025 10:50"
click at [848, 585] on span "Save" at bounding box center [849, 586] width 101 height 36
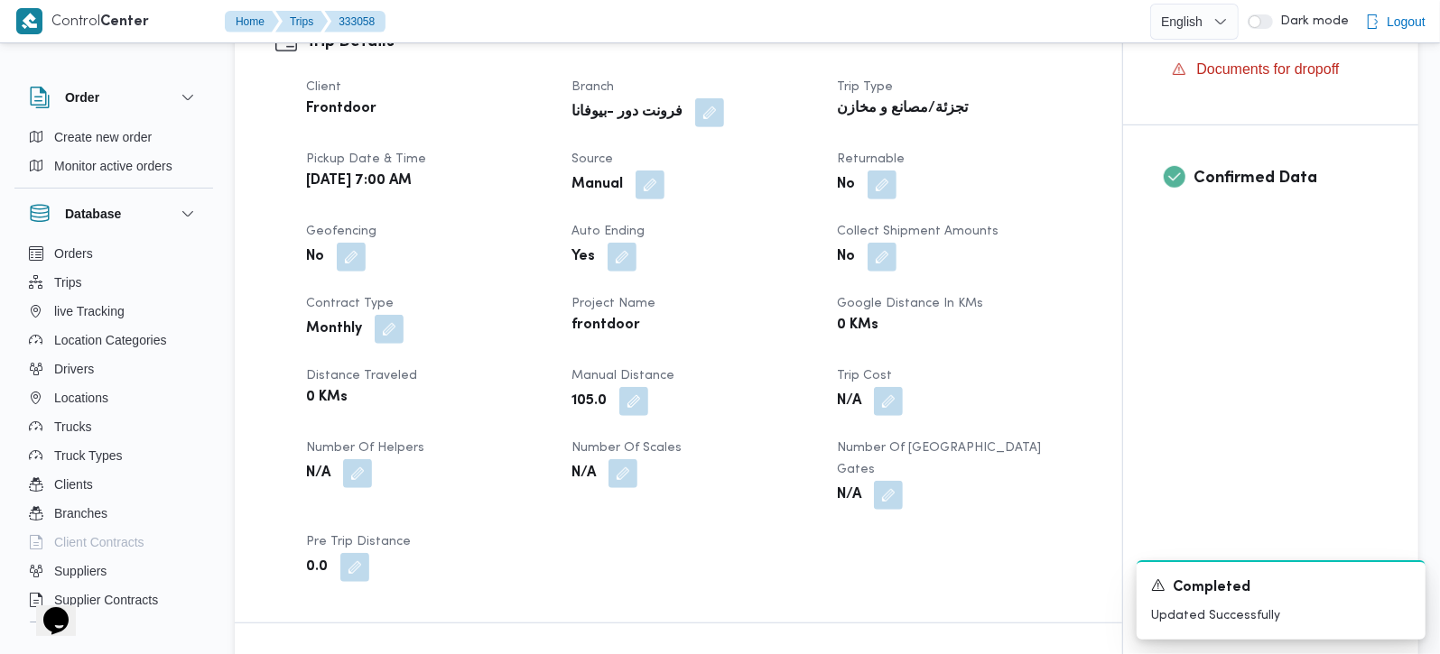
scroll to position [0, 0]
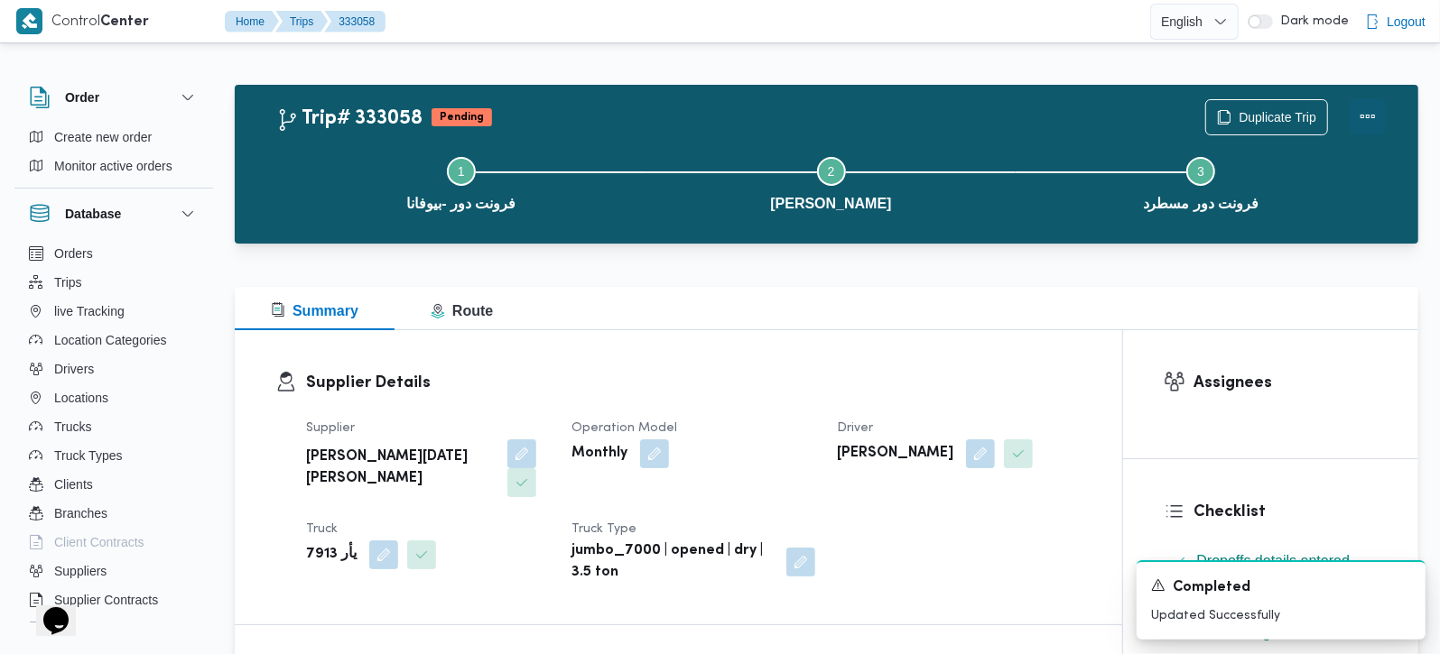
click at [1375, 118] on button "Actions" at bounding box center [1368, 116] width 36 height 36
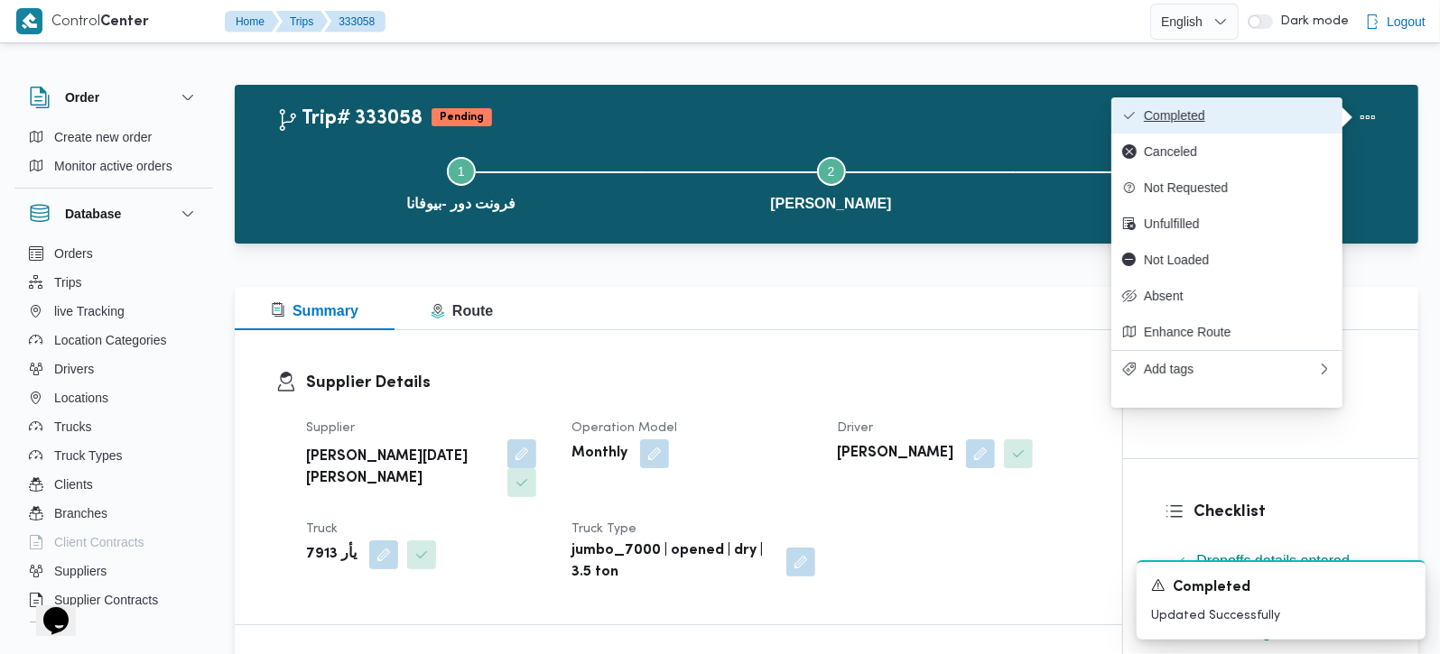
click at [1277, 116] on span "Completed" at bounding box center [1238, 115] width 188 height 14
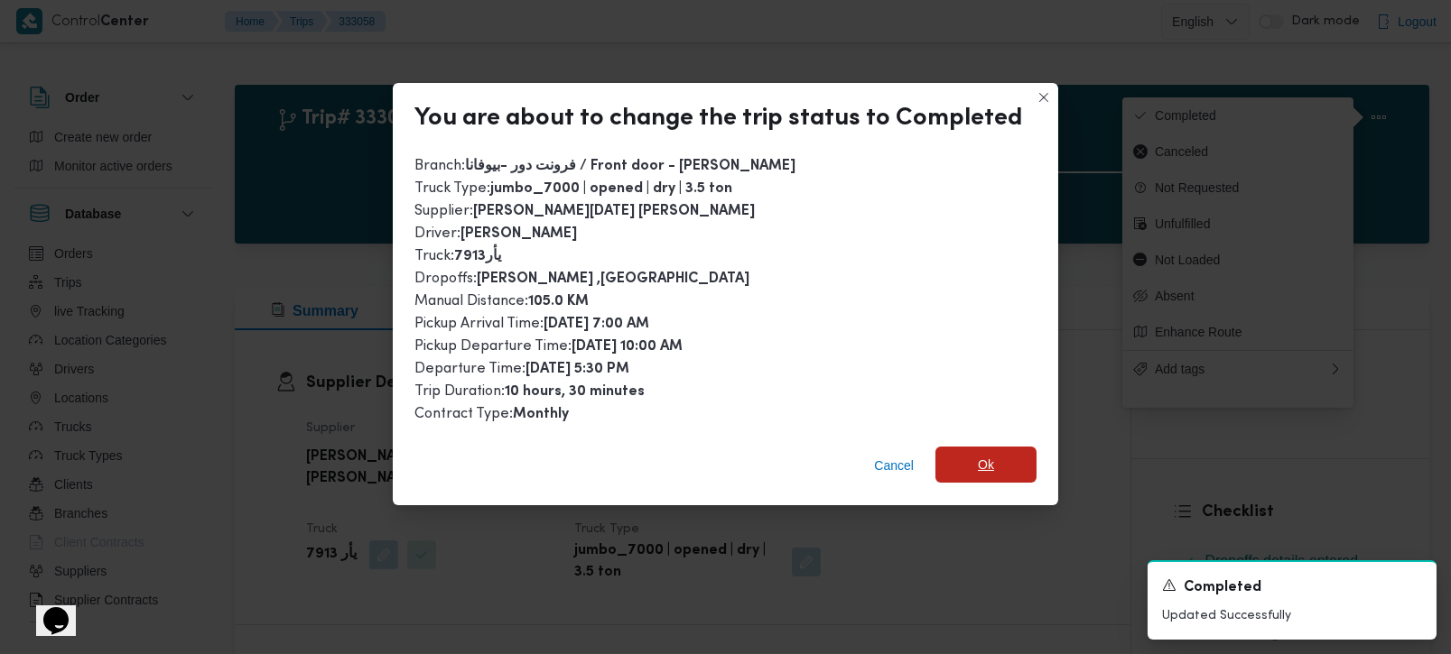
click at [974, 476] on span "Ok" at bounding box center [985, 465] width 101 height 36
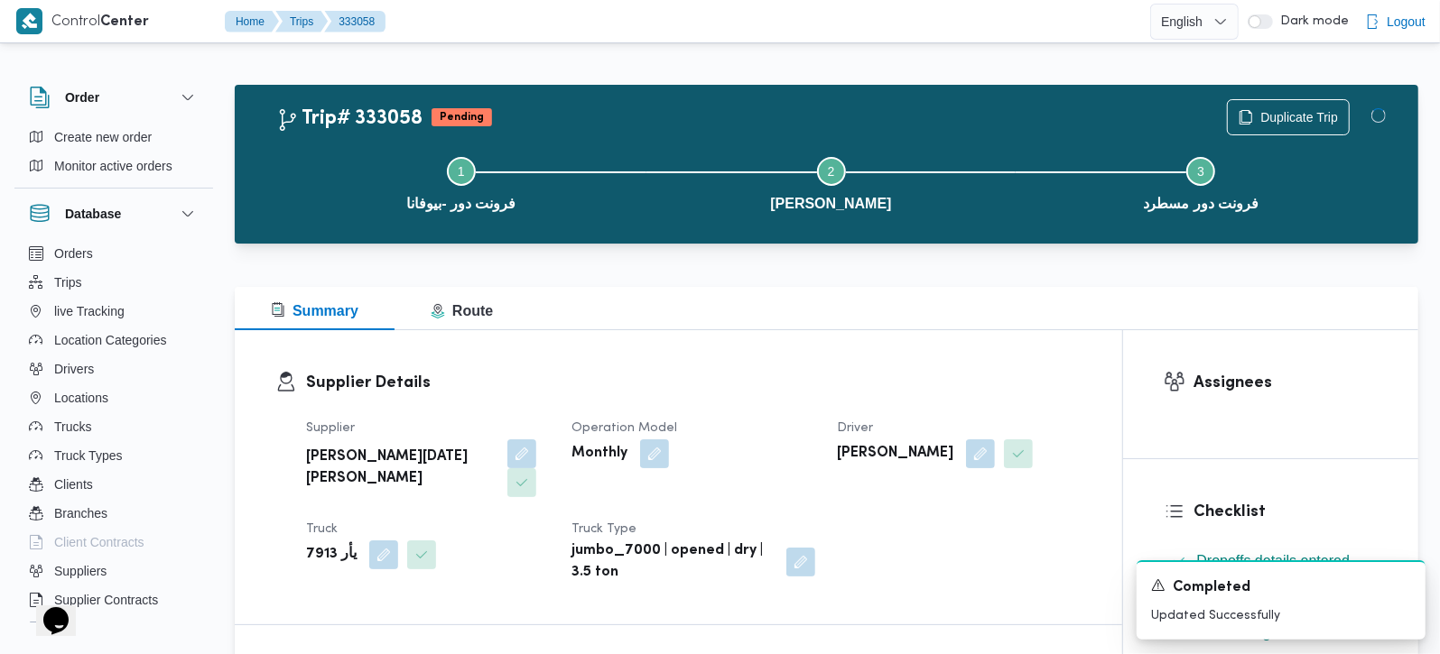
click at [955, 407] on div "Supplier ابراهيم رمضان ابراهيم عثمان ابوباشا Operation Model Monthly Driver مصط…" at bounding box center [693, 501] width 797 height 188
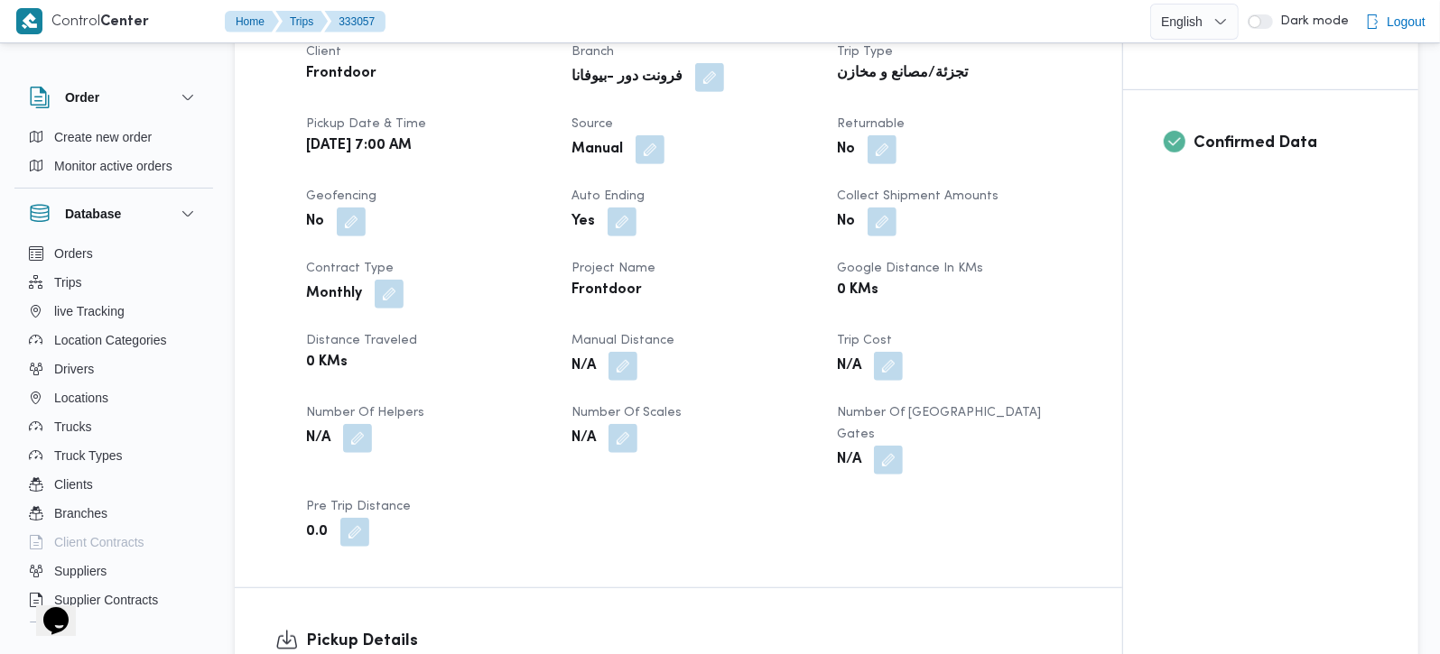
scroll to position [849, 0]
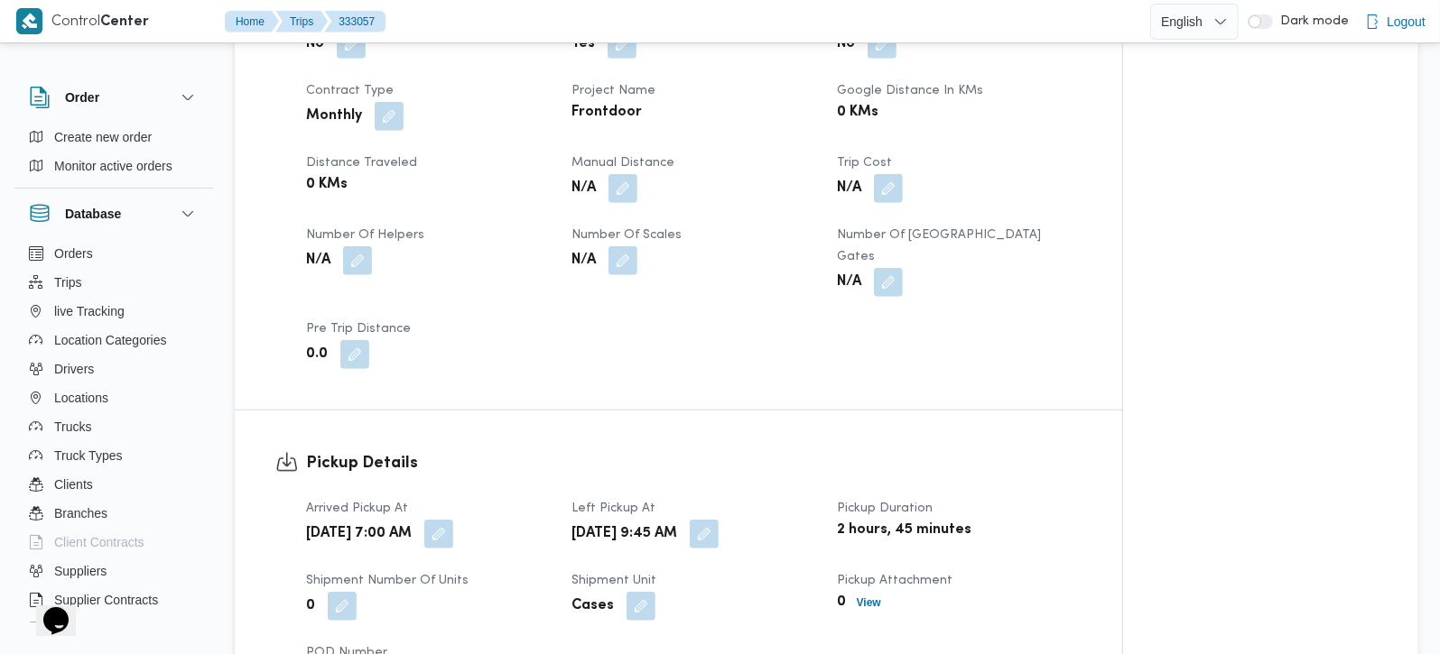
drag, startPoint x: 627, startPoint y: 191, endPoint x: 603, endPoint y: 238, distance: 52.9
click at [626, 194] on button "button" at bounding box center [622, 188] width 29 height 29
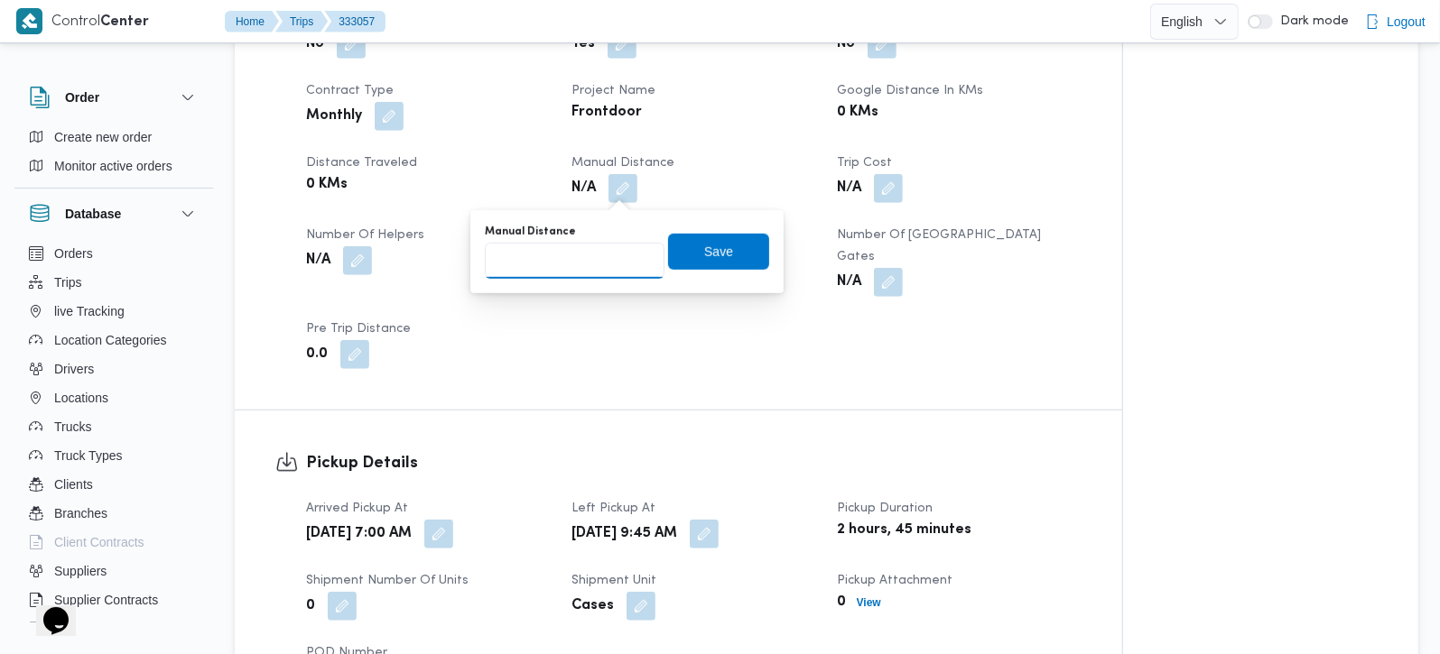
click at [582, 273] on input "Manual Distance" at bounding box center [575, 261] width 180 height 36
type input "127"
click at [706, 241] on span "Save" at bounding box center [718, 251] width 29 height 22
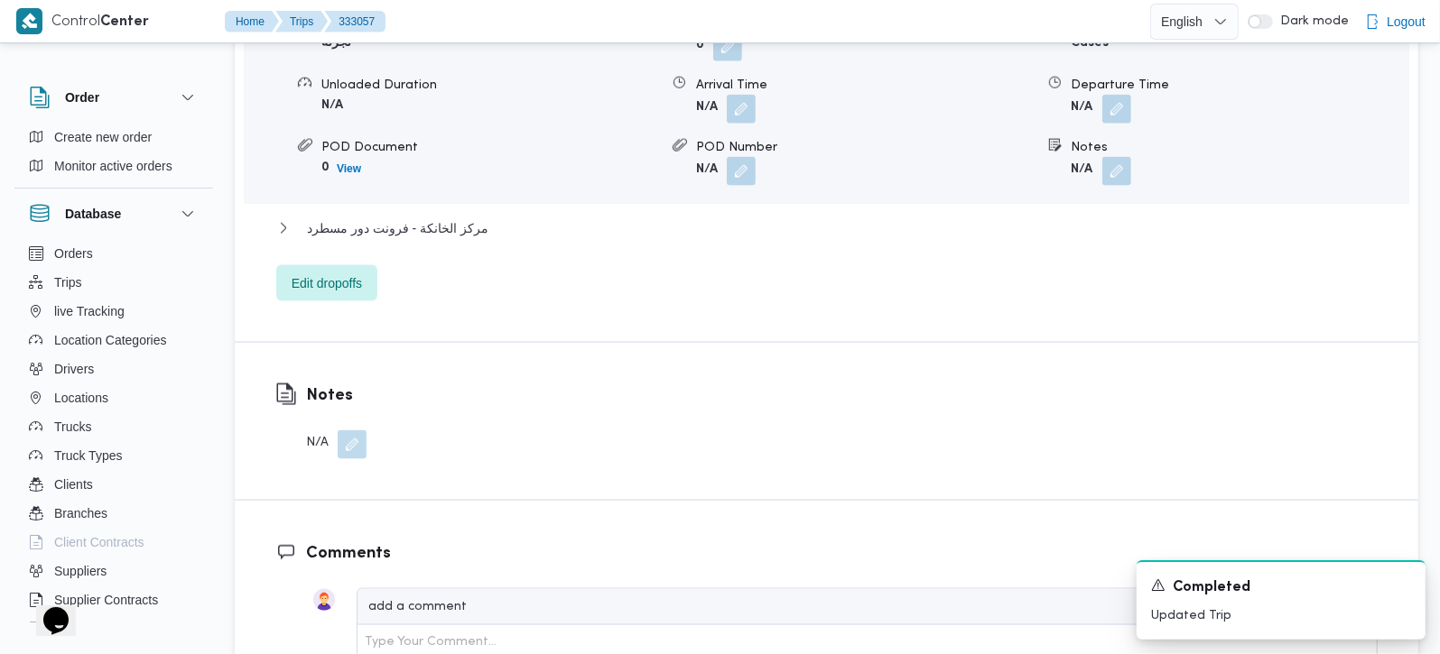
scroll to position [1592, 0]
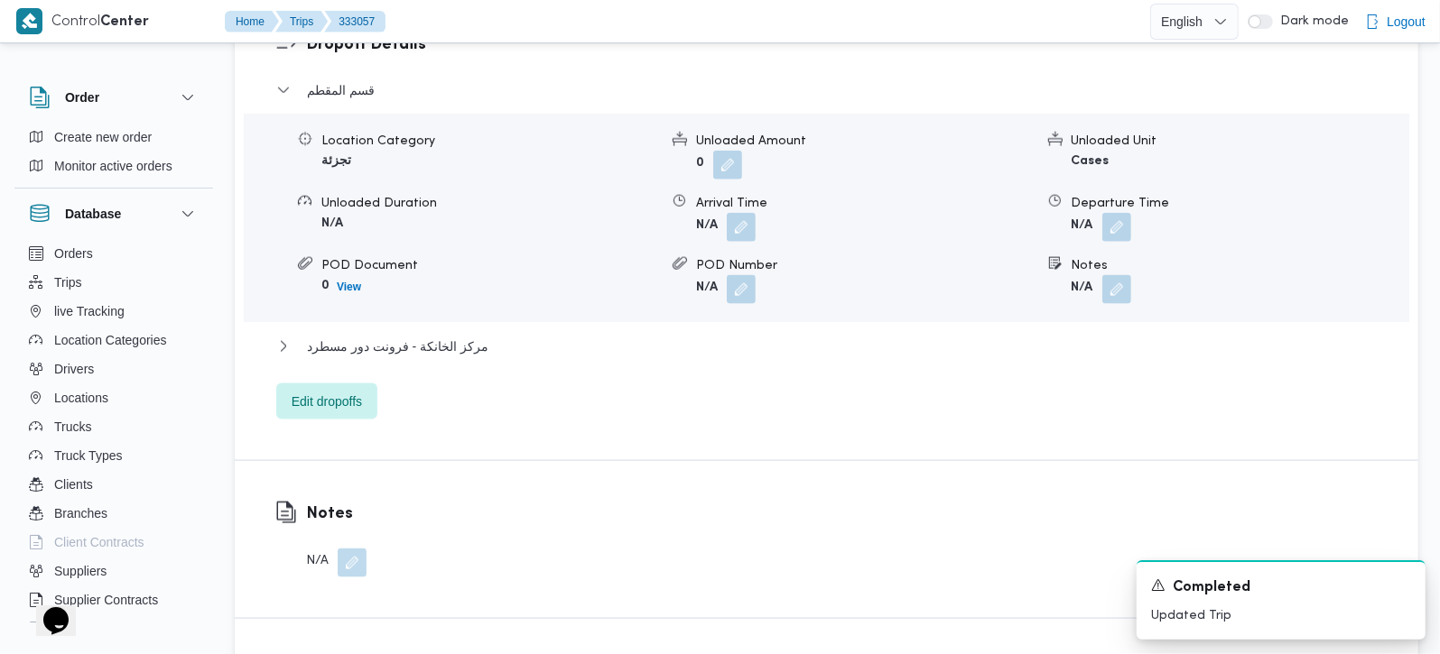
click at [400, 308] on div "قسم المقطم Location Category تجزئة Unloaded Amount 0 Unloaded Unit Cases Unload…" at bounding box center [826, 249] width 1101 height 340
click at [405, 336] on span "مركز الخانكة - فرونت دور مسطرد" at bounding box center [397, 347] width 181 height 22
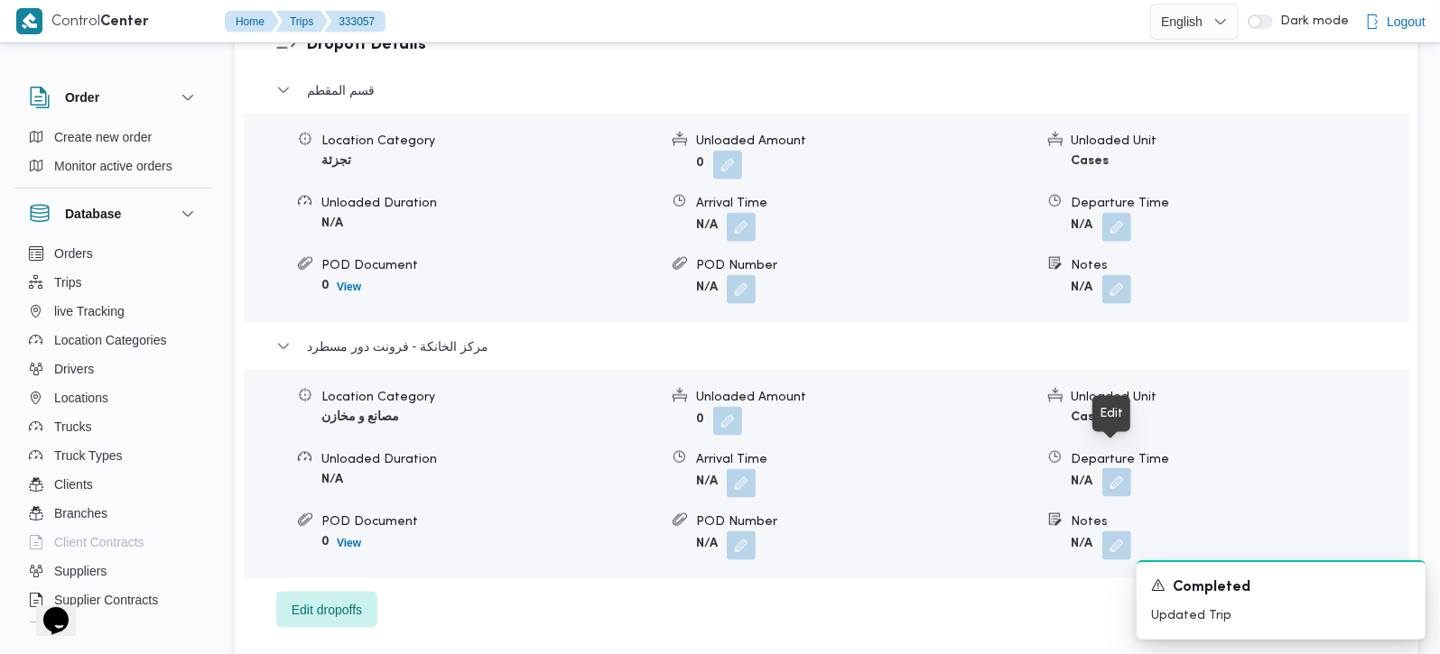
click at [1109, 470] on button "button" at bounding box center [1116, 482] width 29 height 29
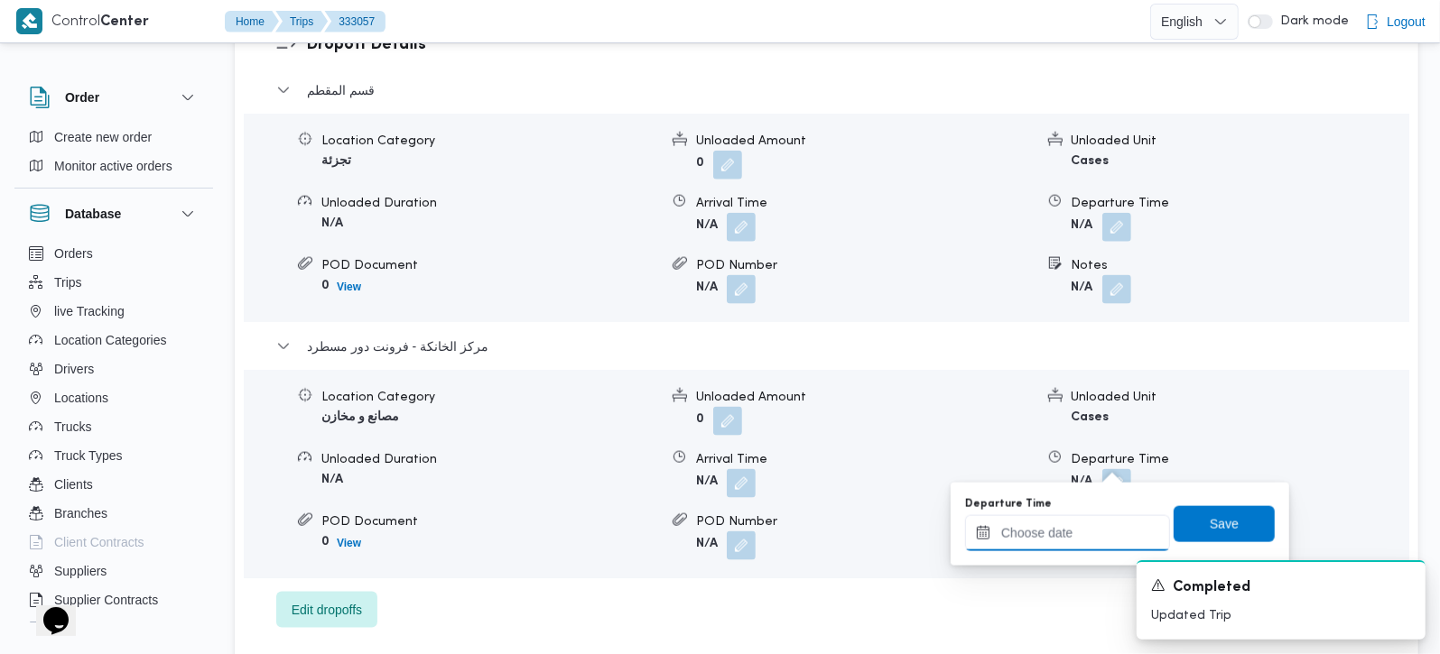
click at [1061, 533] on input "Departure Time" at bounding box center [1067, 533] width 205 height 36
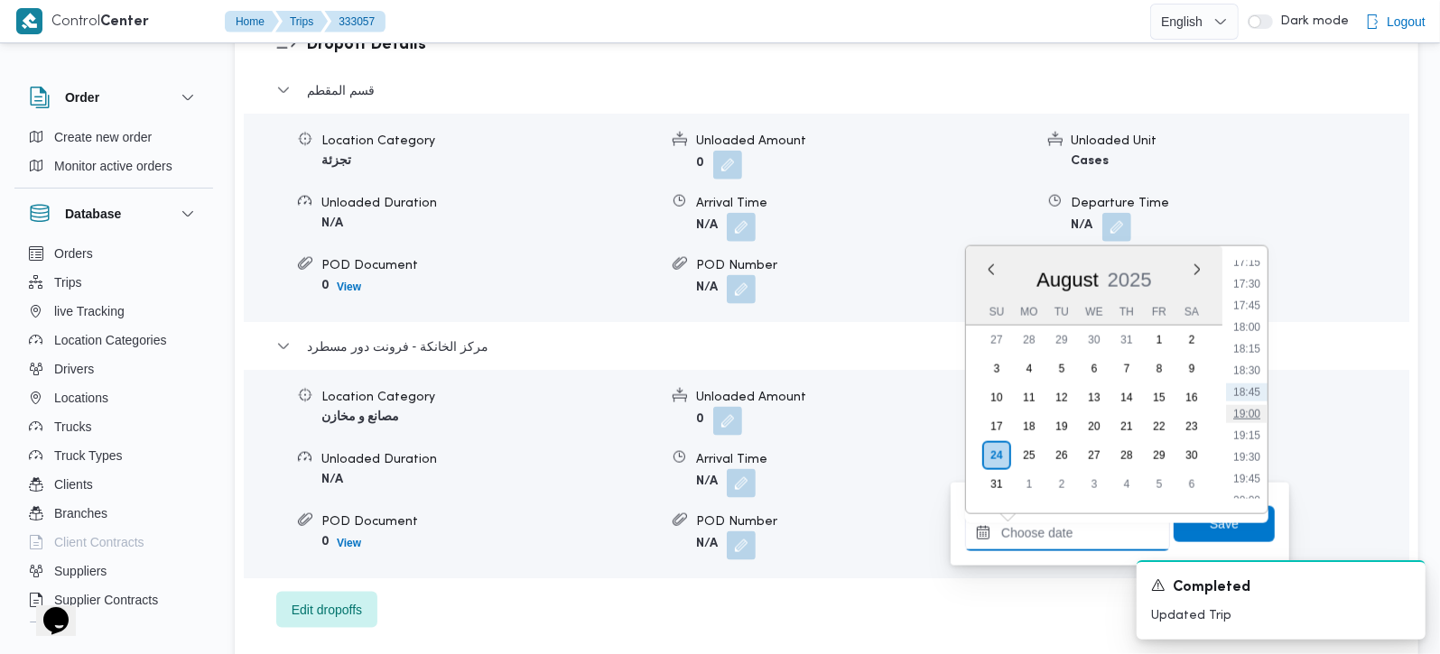
scroll to position [1396, 0]
click at [1248, 412] on li "17:45" at bounding box center [1247, 412] width 42 height 18
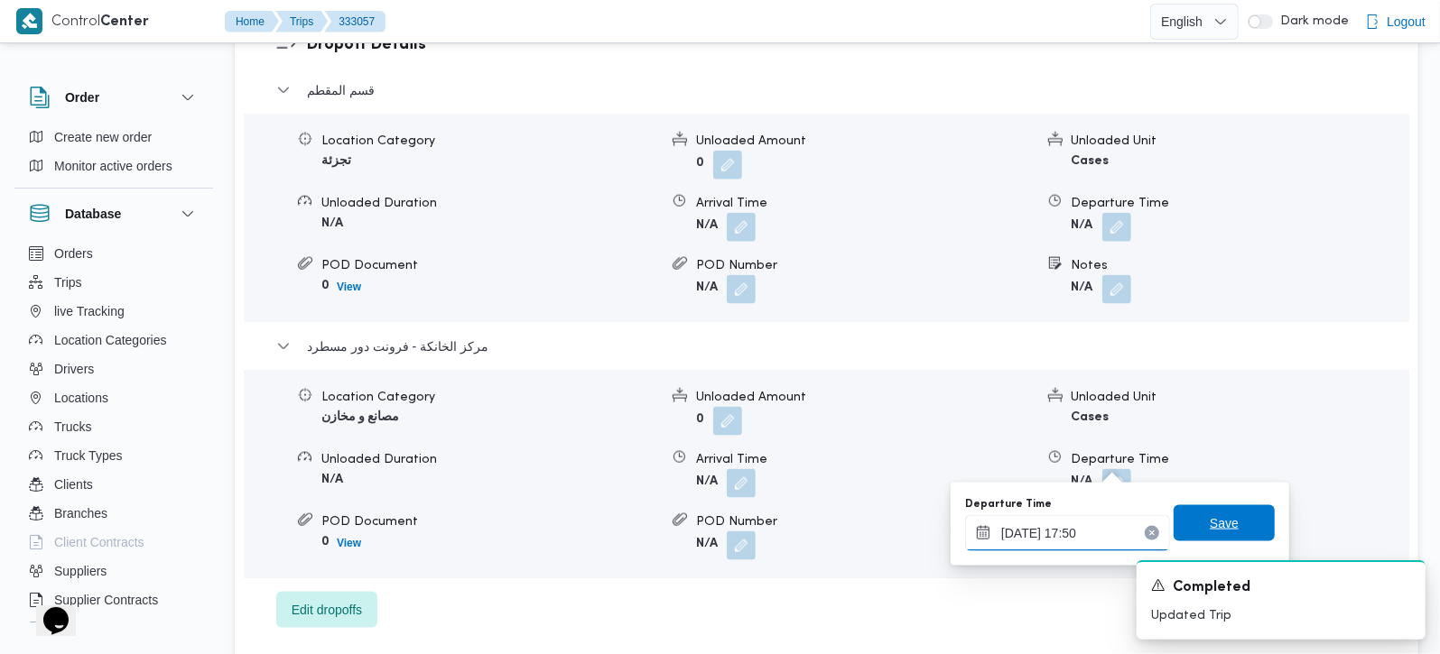
type input "[DATE] 17:50"
click at [1226, 531] on span "Save" at bounding box center [1223, 524] width 101 height 36
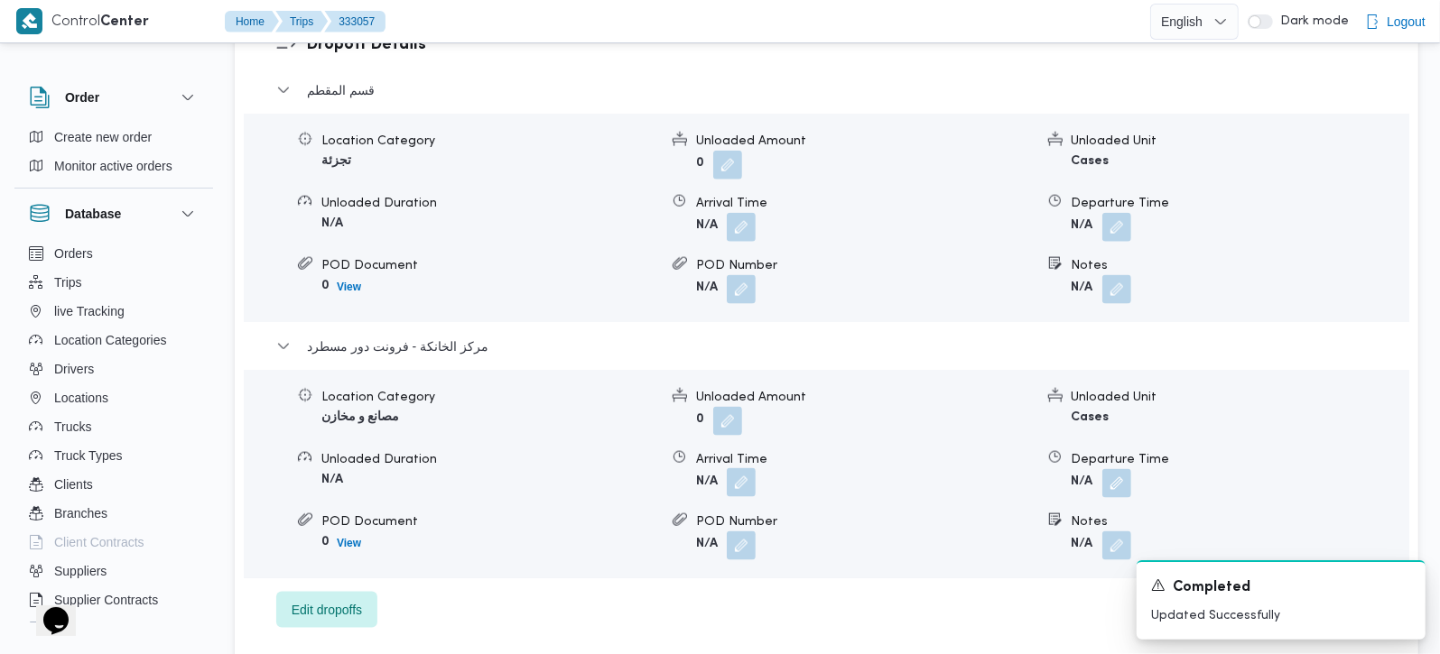
click at [736, 468] on button "button" at bounding box center [741, 482] width 29 height 29
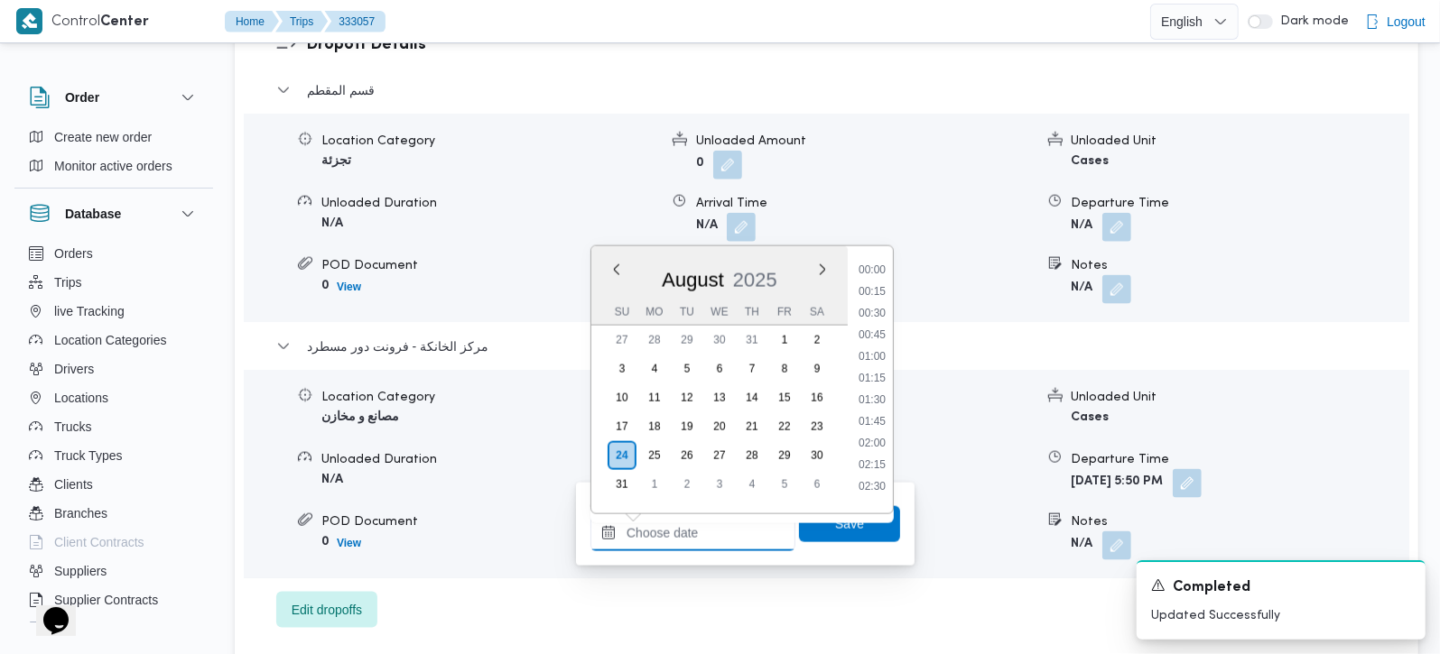
click at [725, 522] on input "Arrival Time" at bounding box center [692, 533] width 205 height 36
click at [875, 388] on li "17:30" at bounding box center [872, 390] width 42 height 18
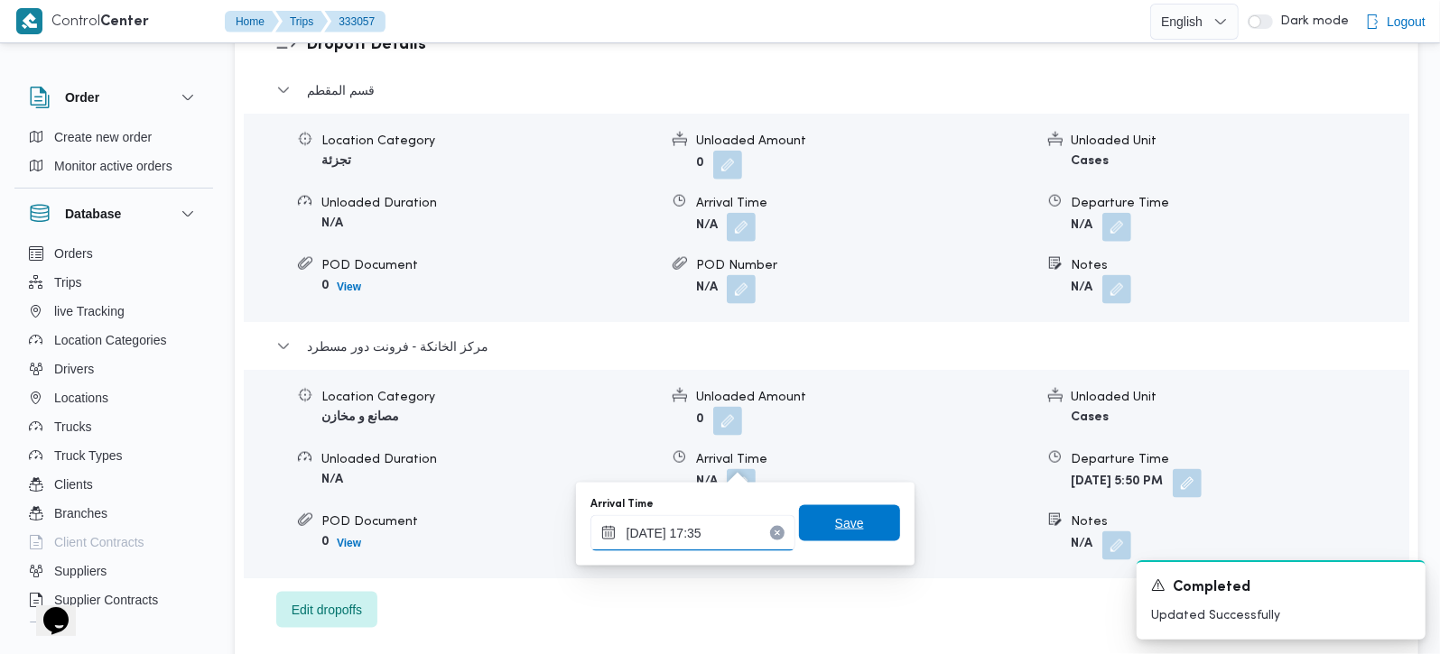
type input "[DATE] 17:35"
click at [861, 525] on span "Save" at bounding box center [849, 524] width 101 height 36
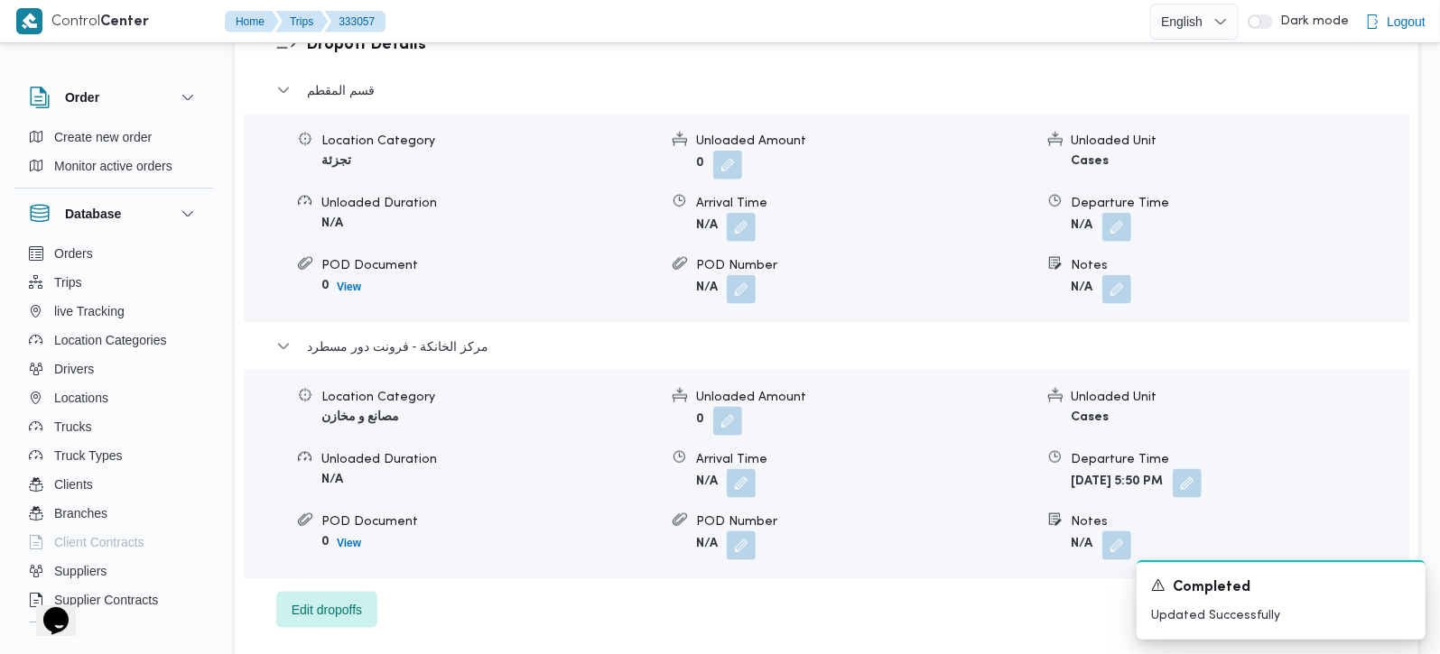
scroll to position [1487, 0]
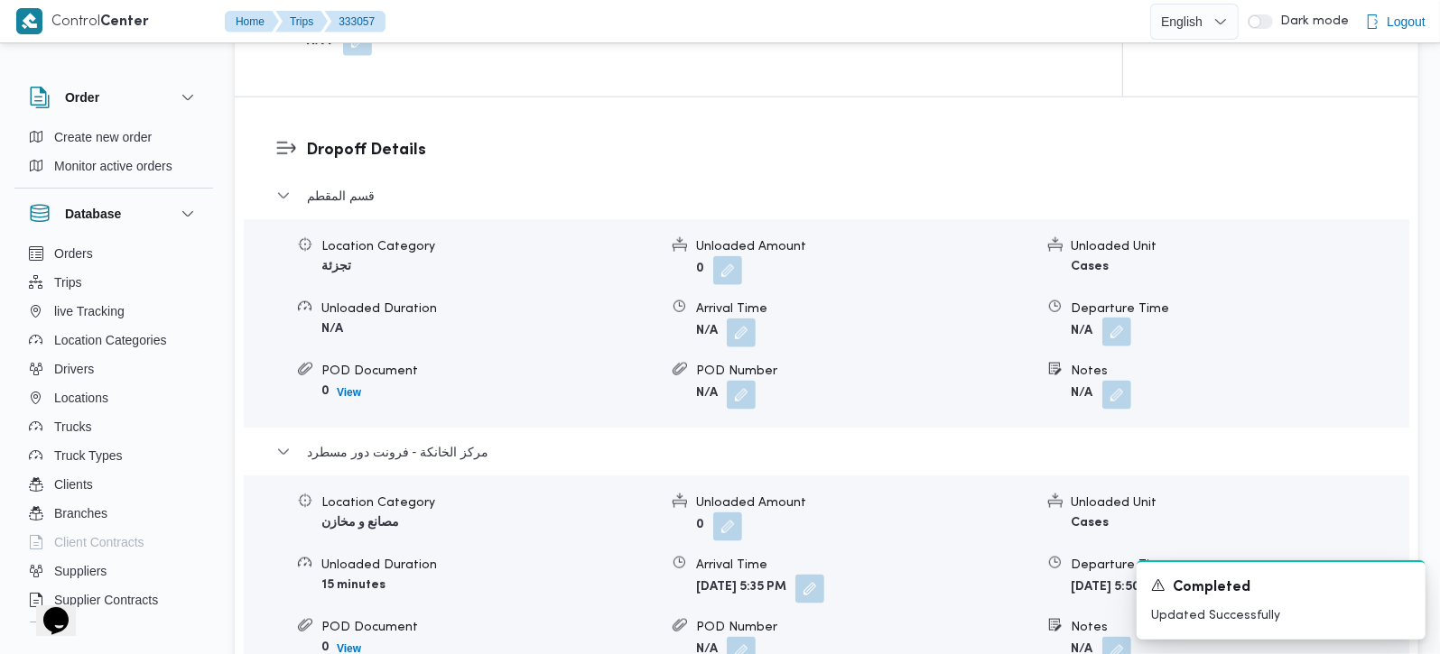
click at [1109, 318] on button "button" at bounding box center [1116, 332] width 29 height 29
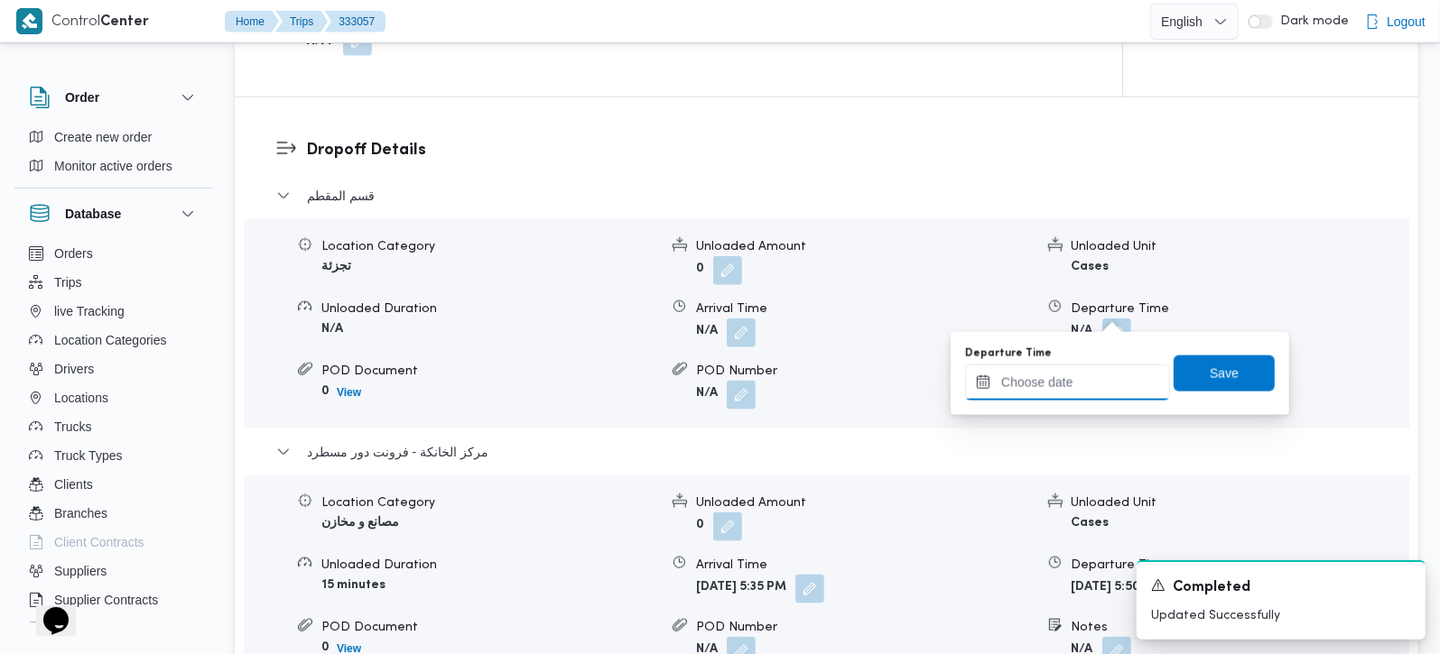
click at [1082, 376] on input "Departure Time" at bounding box center [1067, 383] width 205 height 36
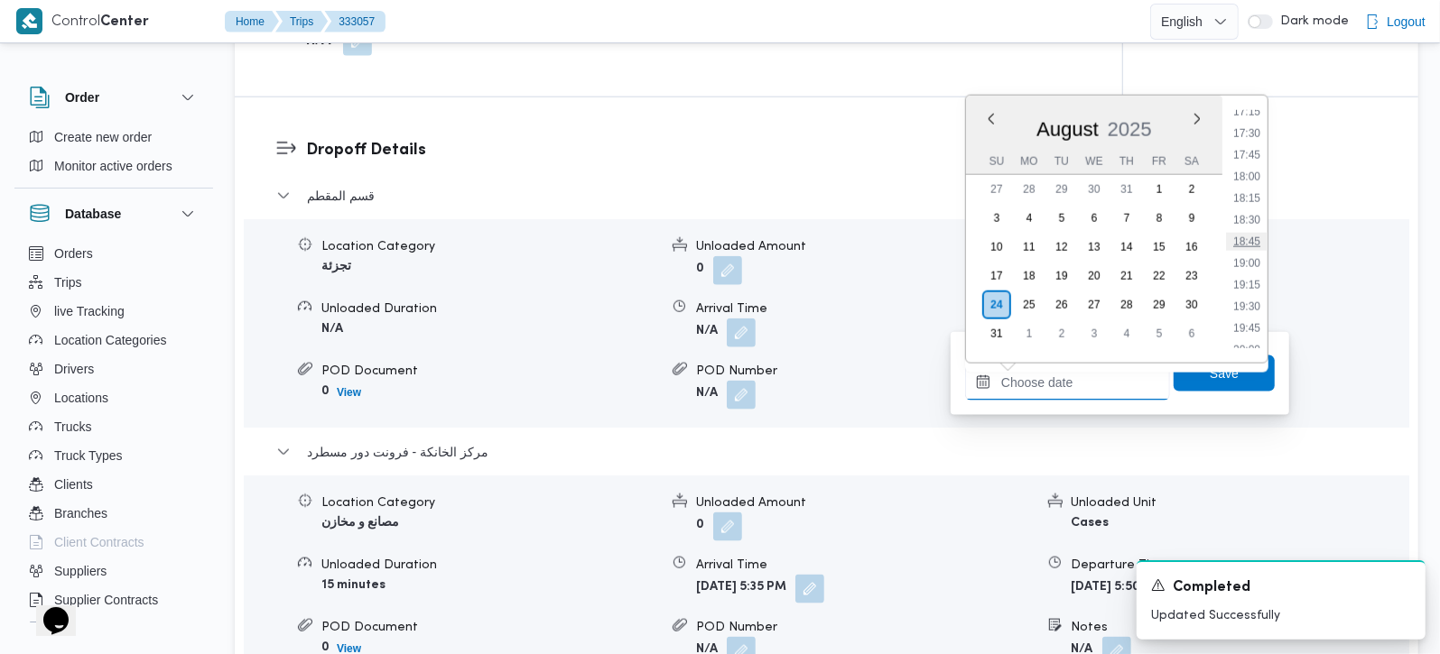
scroll to position [1396, 0]
click at [1247, 177] on li "16:45" at bounding box center [1247, 174] width 42 height 18
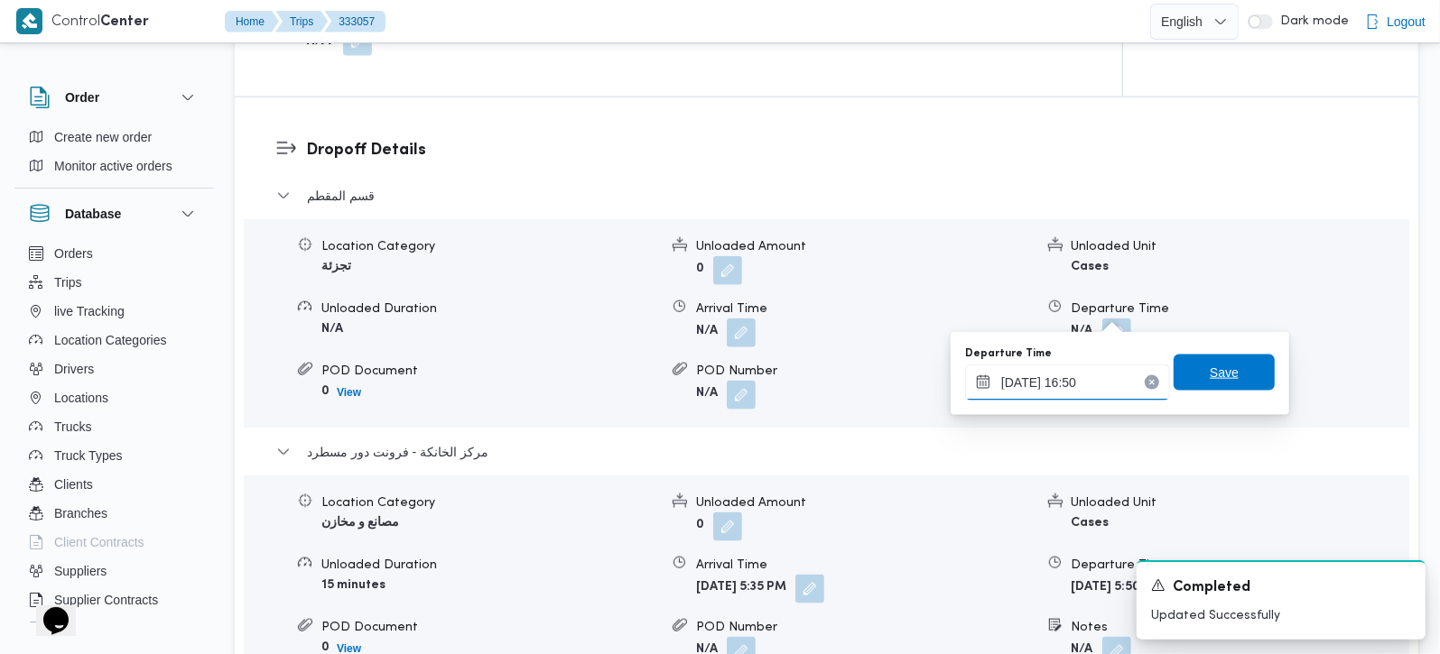
type input "[DATE] 16:50"
click at [1238, 380] on span "Save" at bounding box center [1223, 373] width 101 height 36
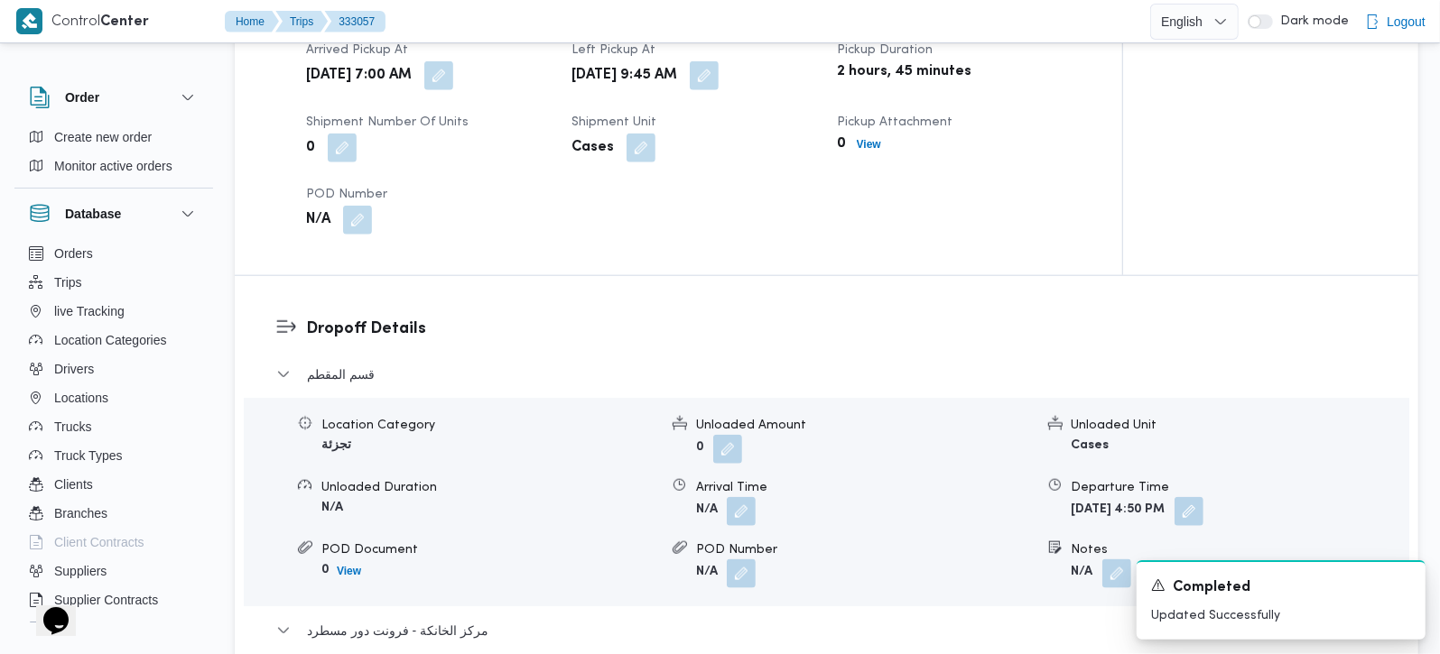
scroll to position [1274, 0]
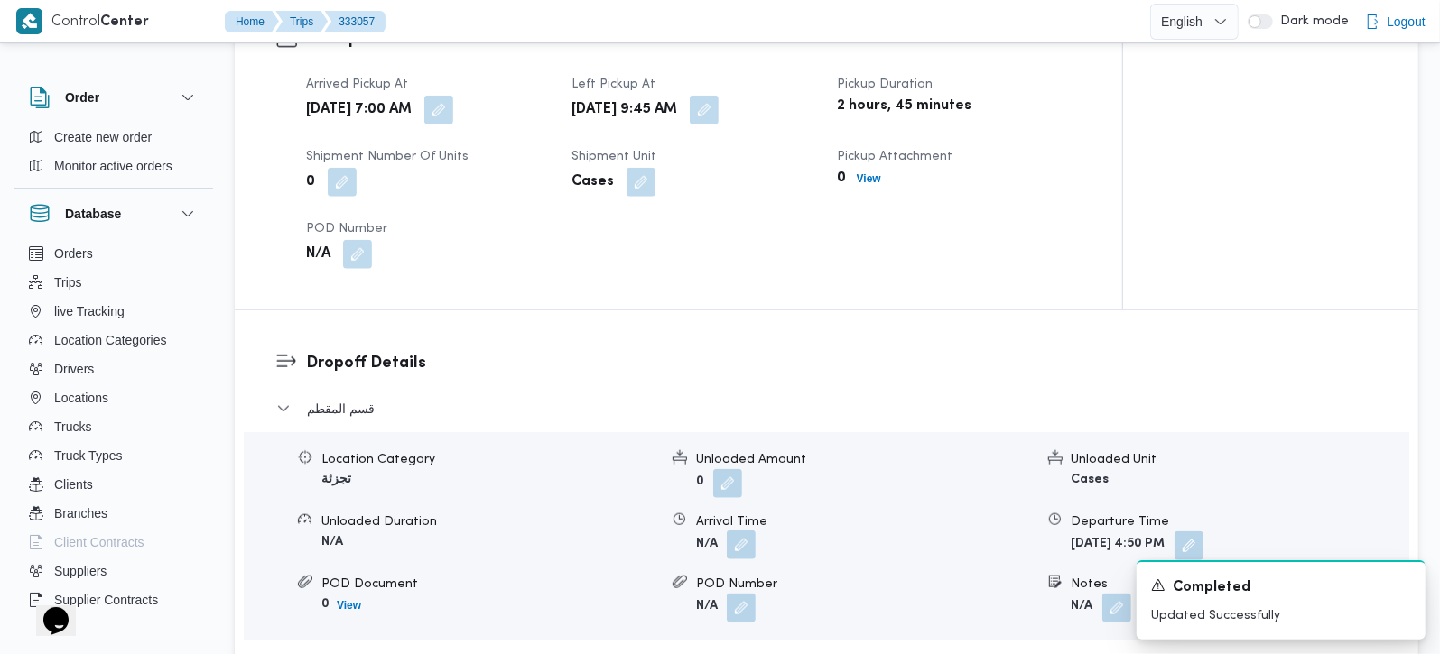
click at [744, 531] on button "button" at bounding box center [741, 545] width 29 height 29
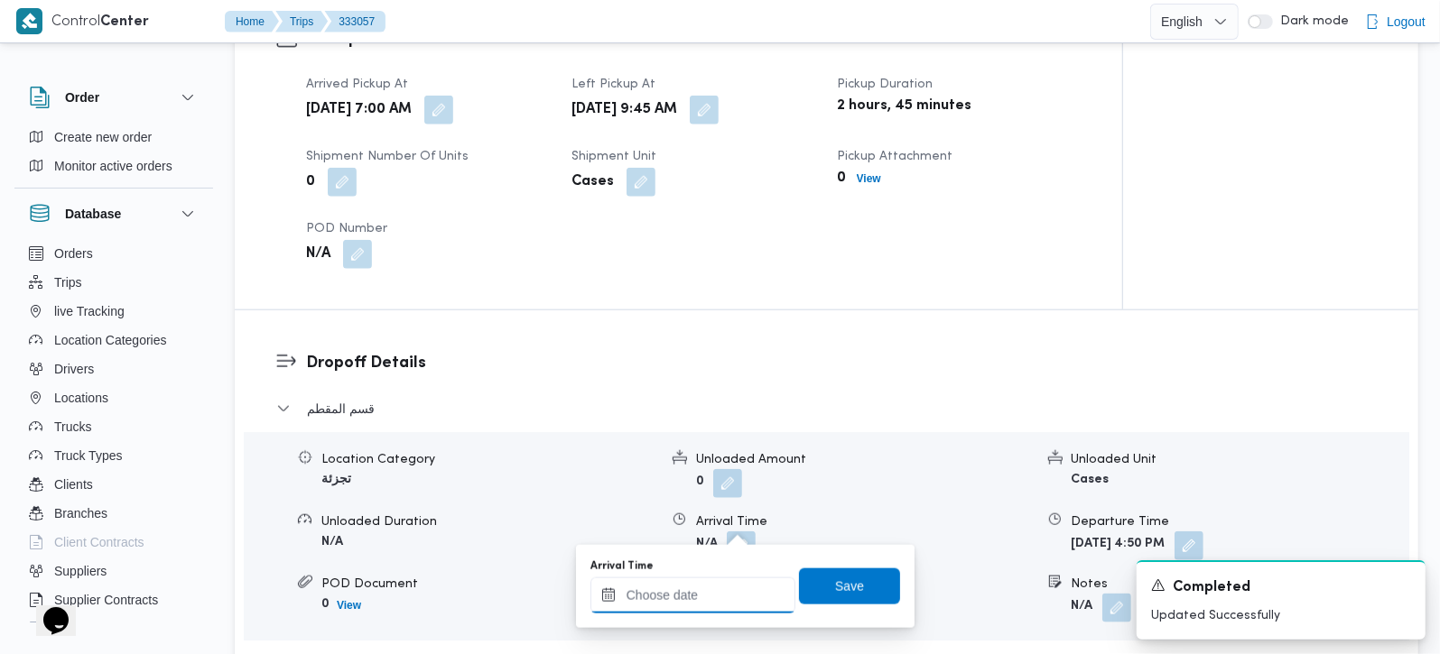
click at [721, 587] on input "Arrival Time" at bounding box center [692, 596] width 205 height 36
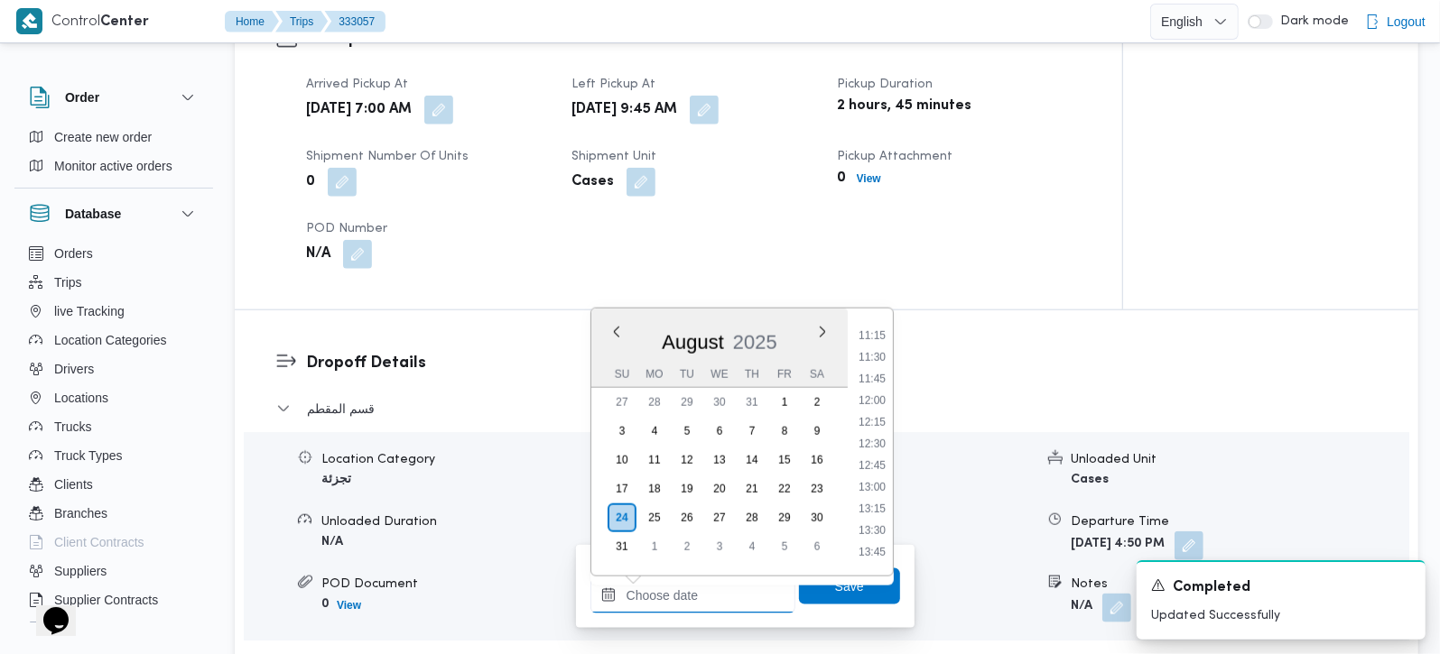
scroll to position [865, 0]
click at [874, 370] on li "10:30" at bounding box center [872, 377] width 42 height 18
type input "[DATE] 10:30"
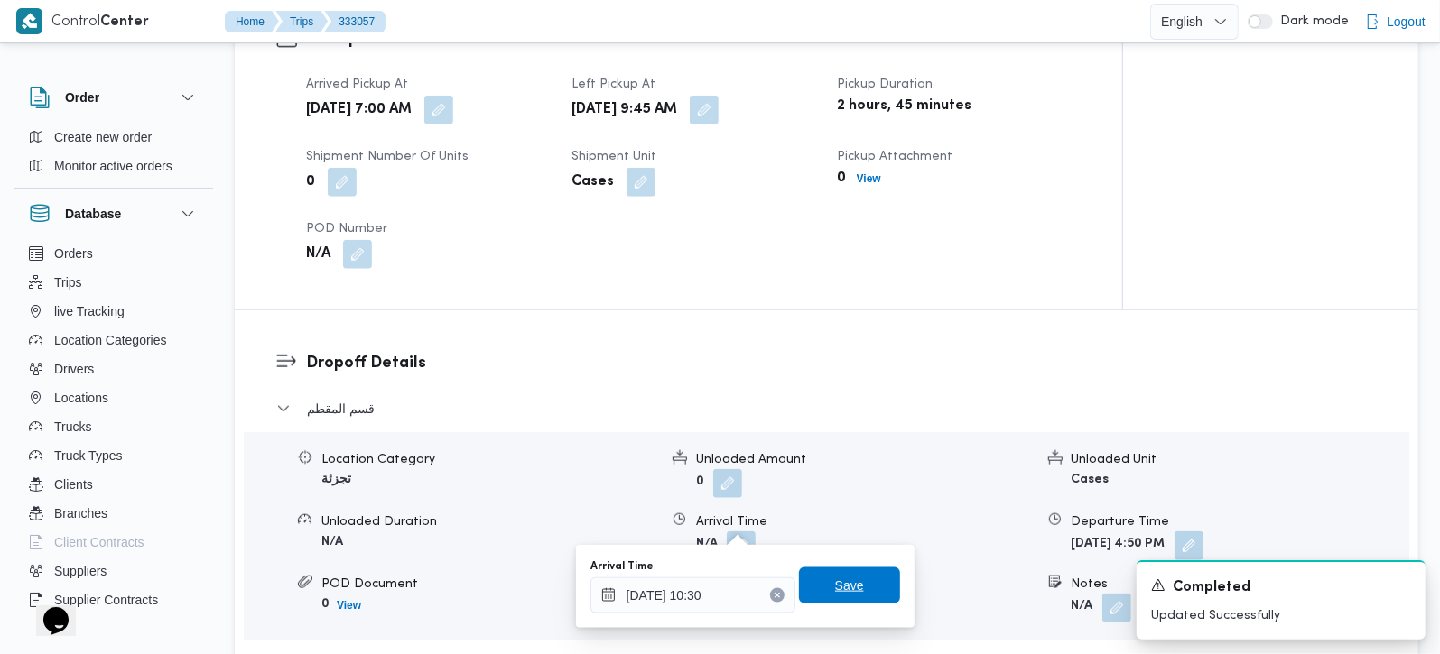
click at [847, 593] on span "Save" at bounding box center [849, 586] width 29 height 22
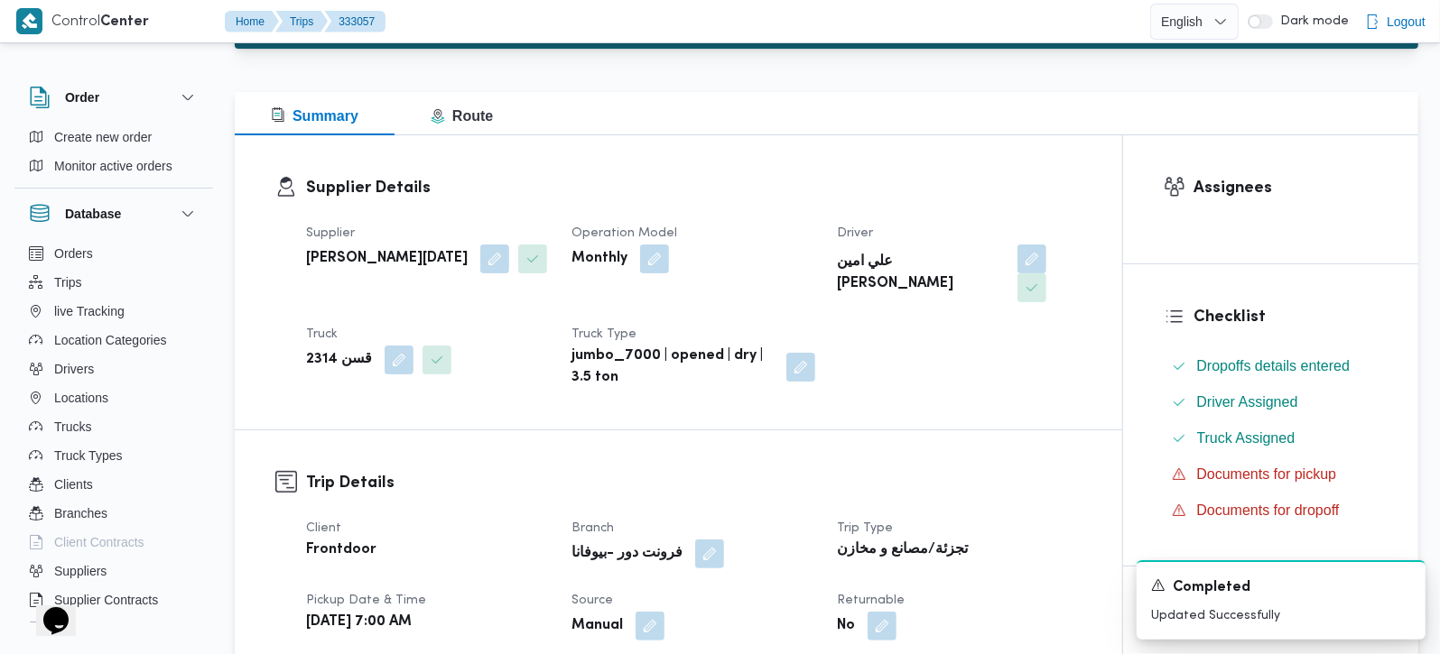
scroll to position [0, 0]
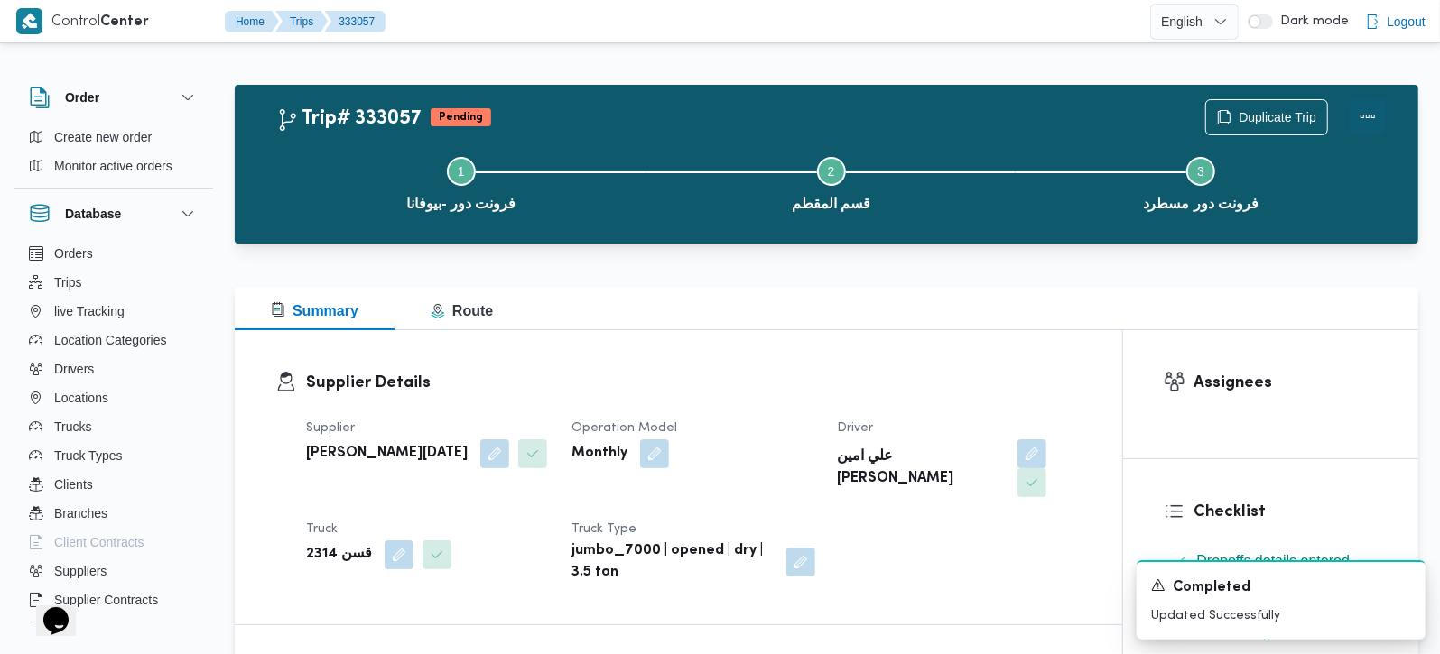
click at [1361, 119] on button "Actions" at bounding box center [1368, 116] width 36 height 36
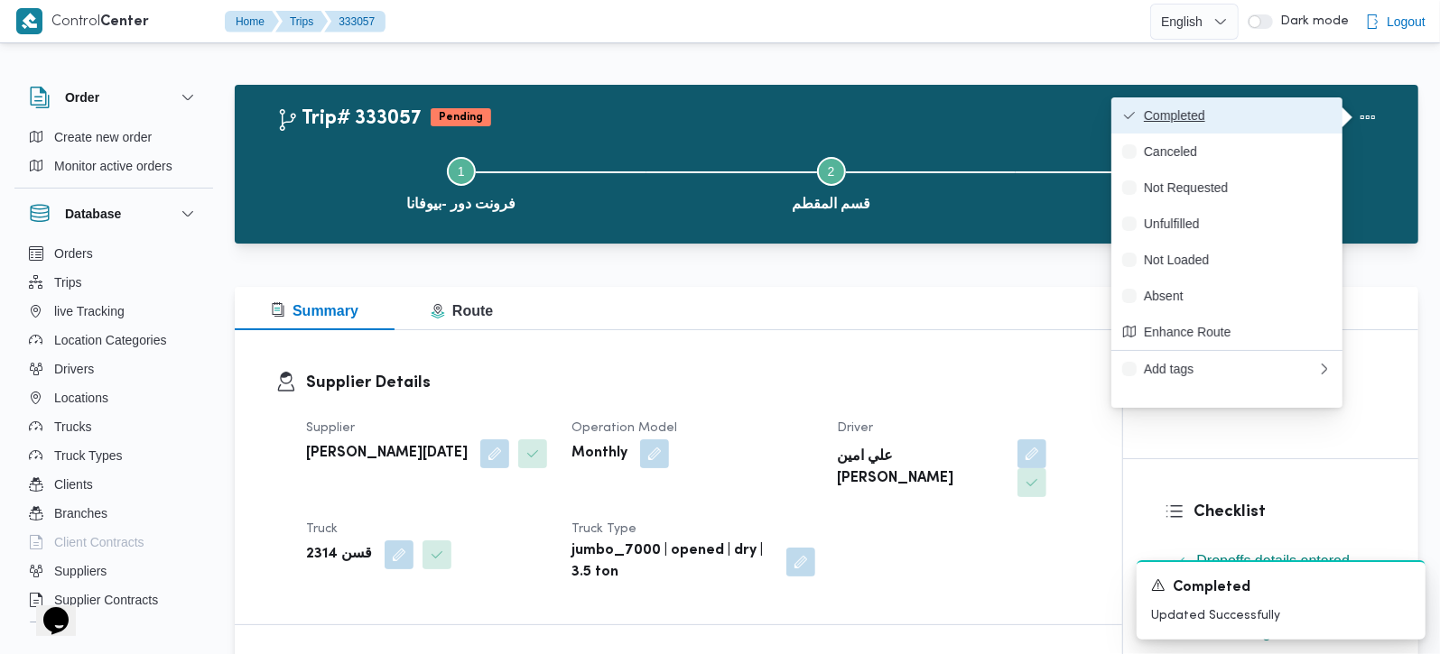
click at [1195, 116] on span "Completed" at bounding box center [1238, 115] width 188 height 14
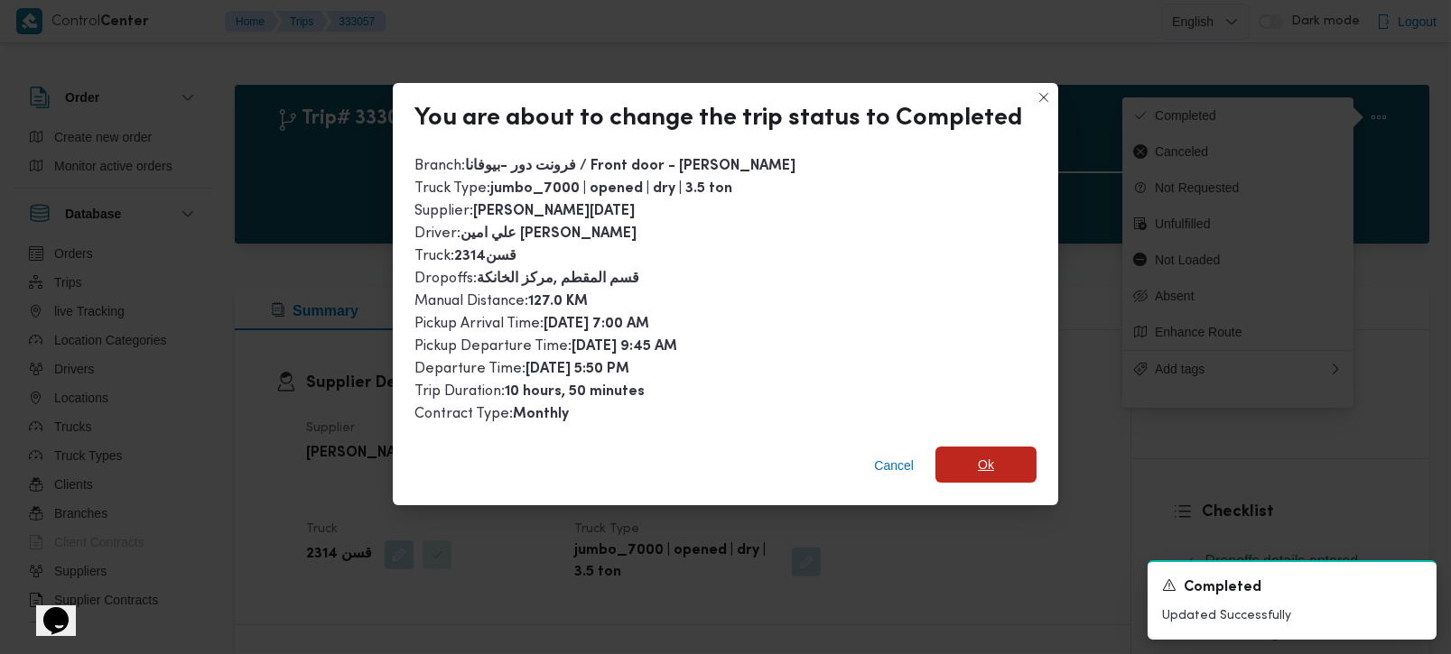
click at [979, 456] on span "Ok" at bounding box center [986, 465] width 16 height 22
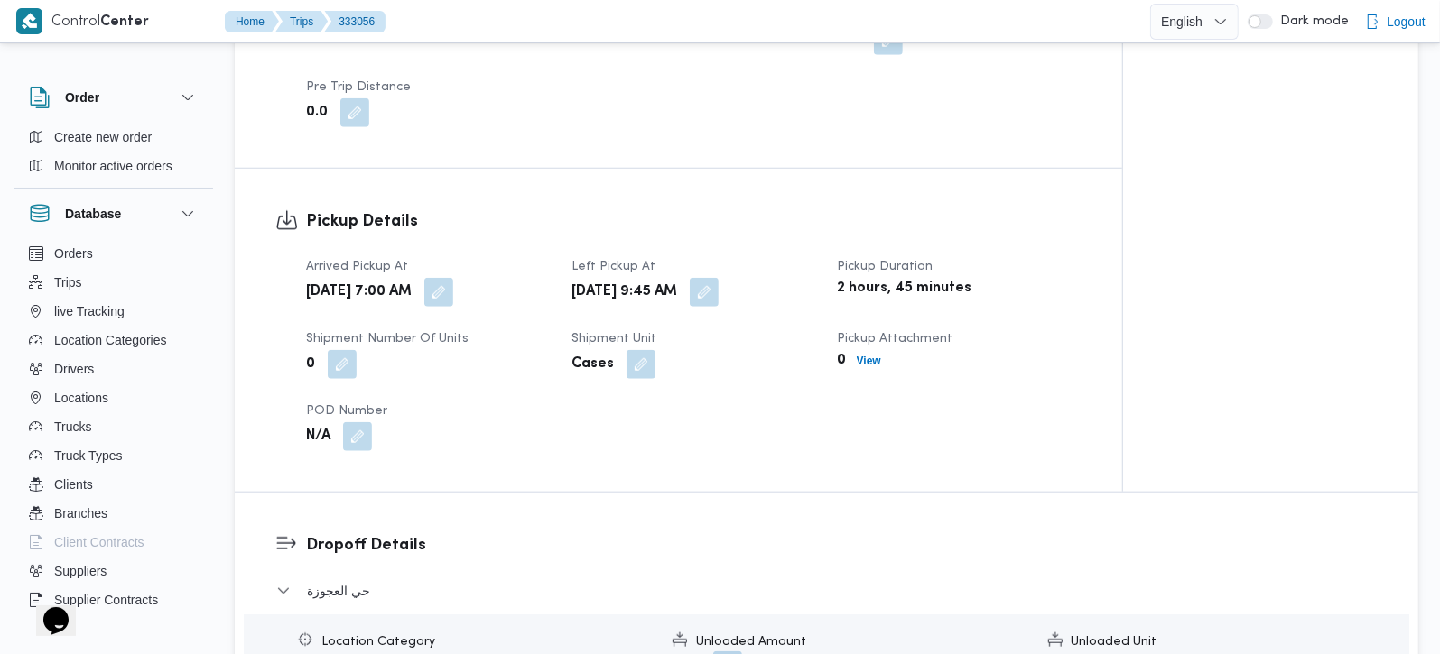
scroll to position [849, 0]
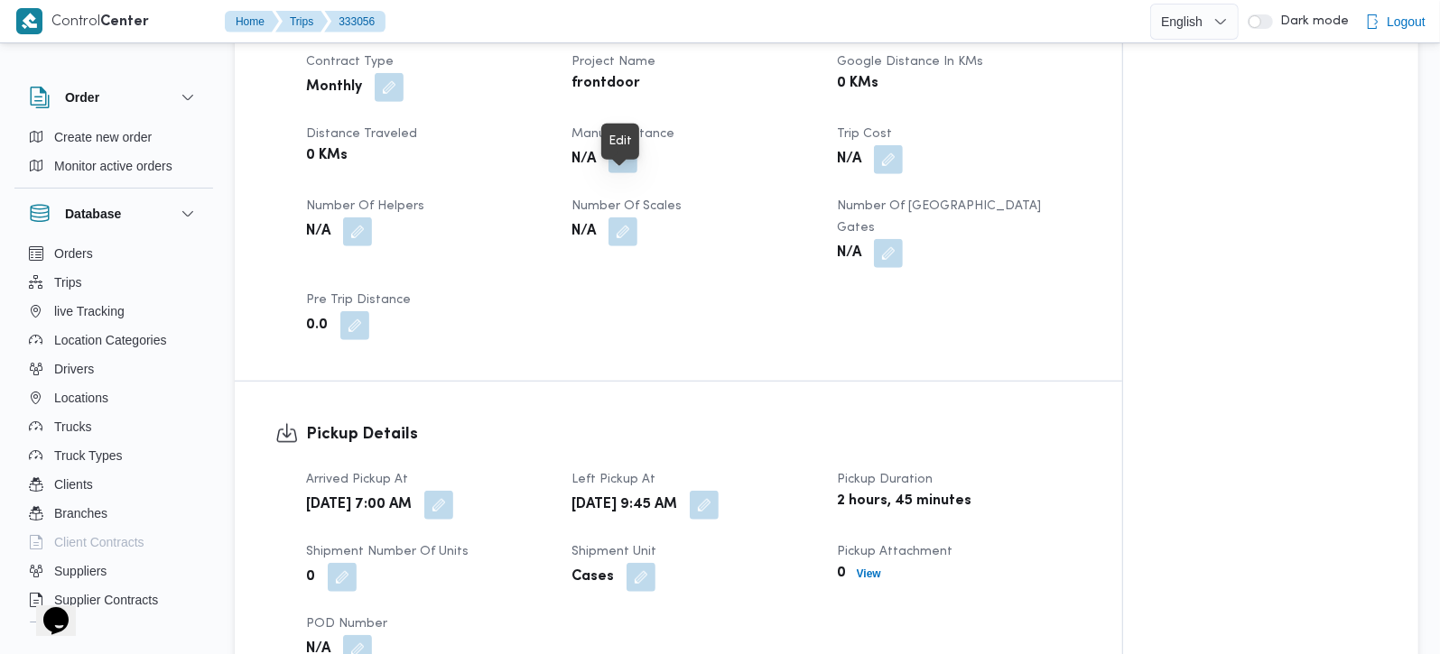
click at [626, 173] on button "button" at bounding box center [622, 158] width 29 height 29
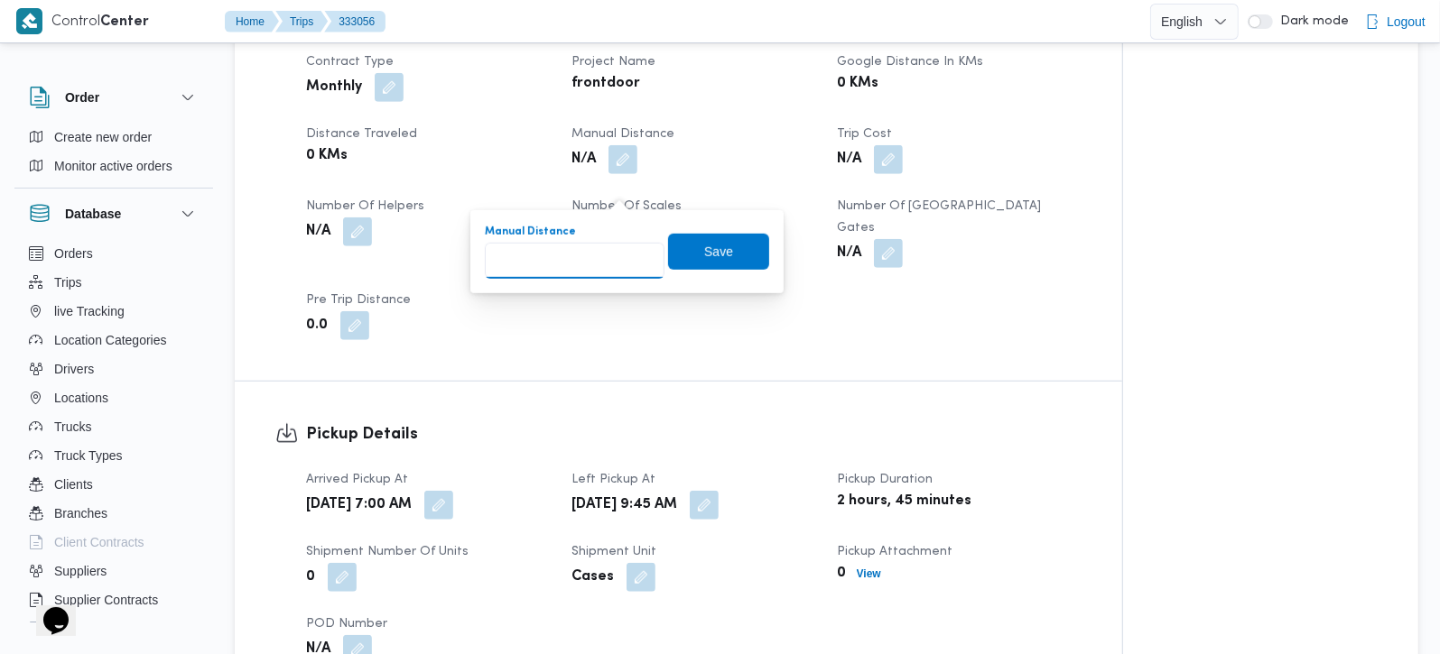
click at [587, 250] on input "Manual Distance" at bounding box center [575, 261] width 180 height 36
type input "100"
click at [737, 264] on span "Save" at bounding box center [718, 251] width 101 height 36
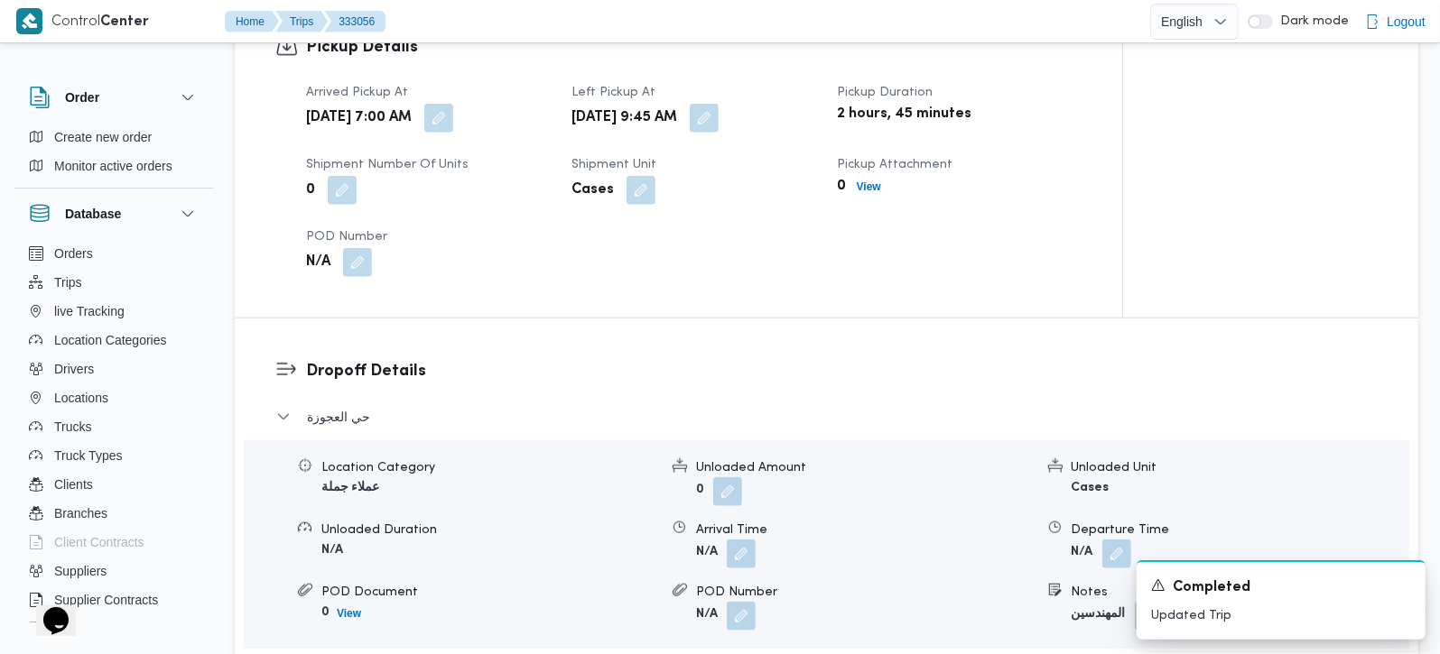
scroll to position [1274, 0]
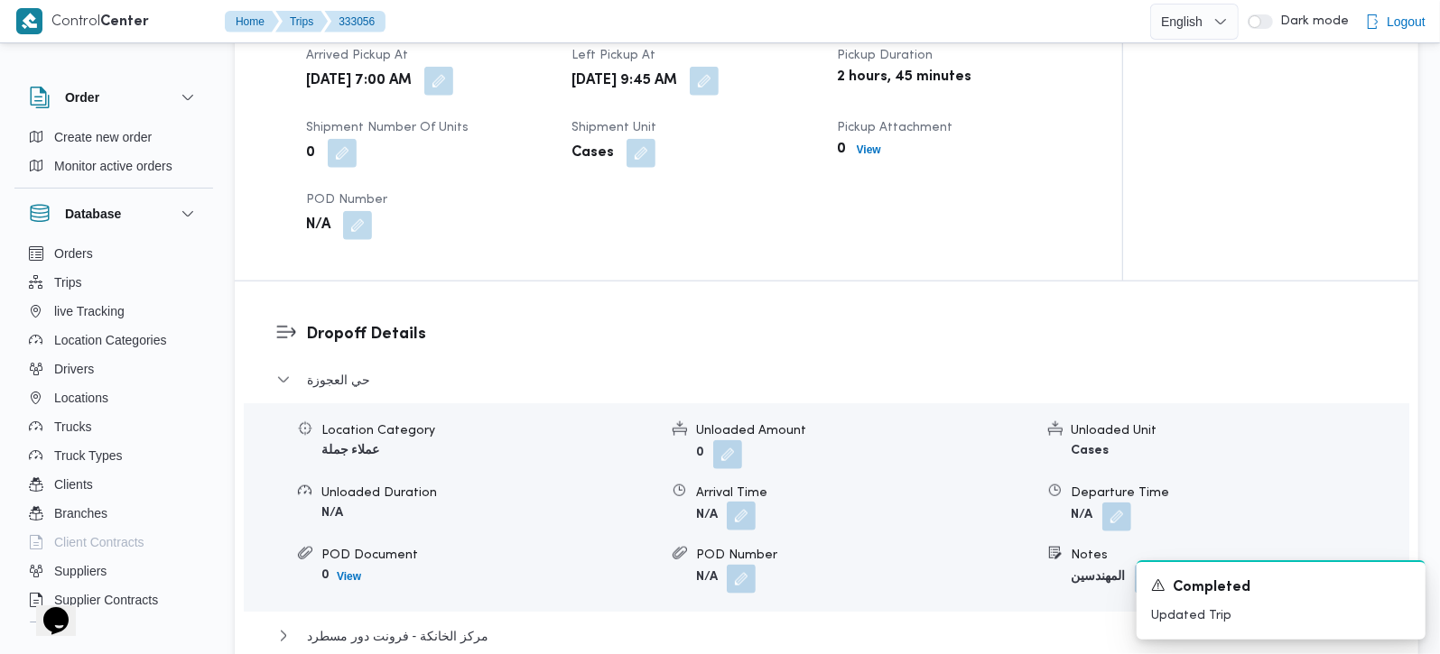
click at [741, 531] on button "button" at bounding box center [741, 516] width 29 height 29
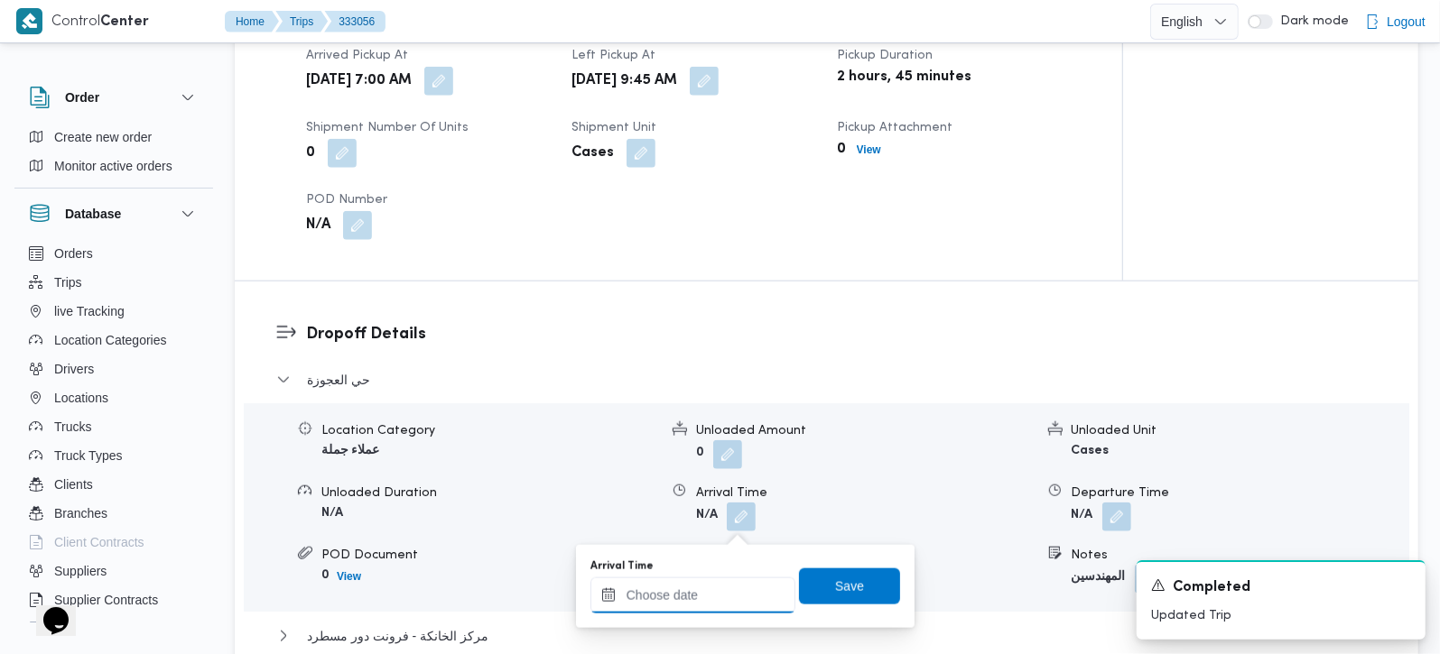
click at [728, 586] on input "Arrival Time" at bounding box center [692, 596] width 205 height 36
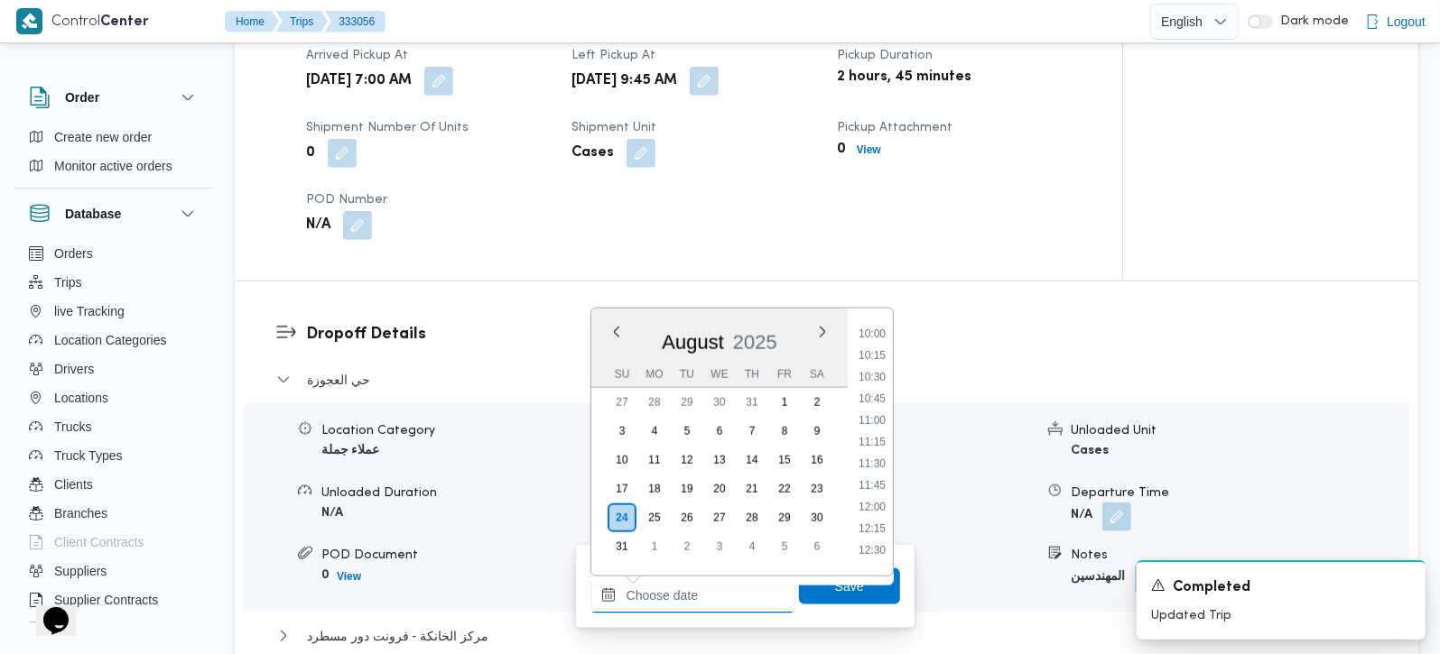
scroll to position [759, 0]
click at [876, 396] on li "09:30" at bounding box center [872, 396] width 42 height 18
type input "24/08/2025 09:30"
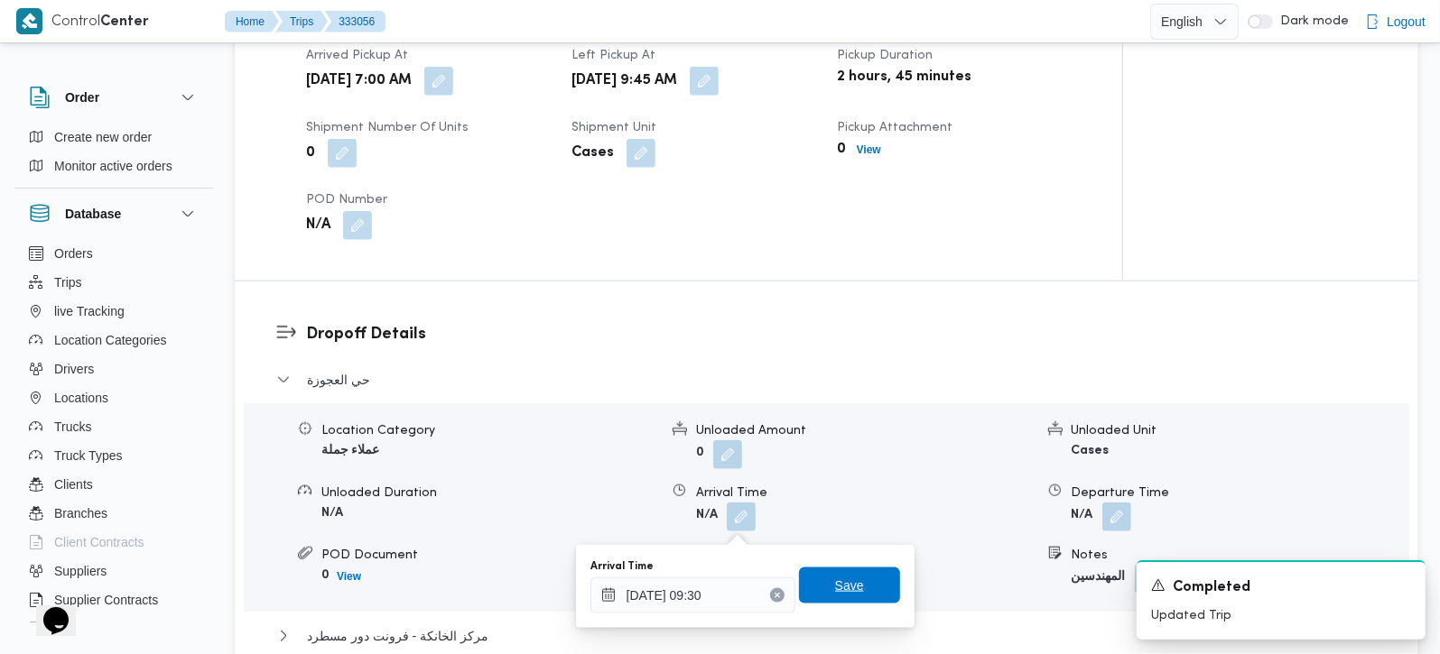
click at [853, 572] on span "Save" at bounding box center [849, 586] width 101 height 36
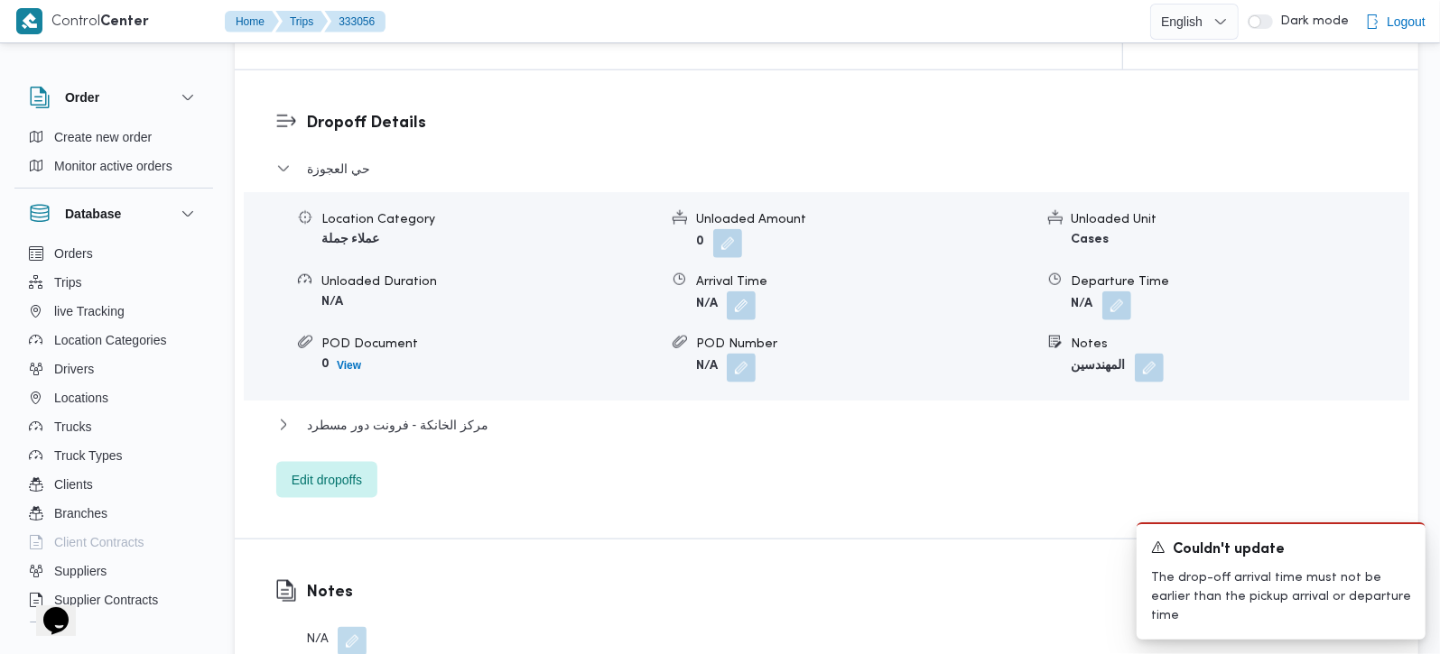
scroll to position [1487, 0]
click at [435, 429] on span "مركز الخانكة - فرونت دور مسطرد" at bounding box center [397, 424] width 181 height 22
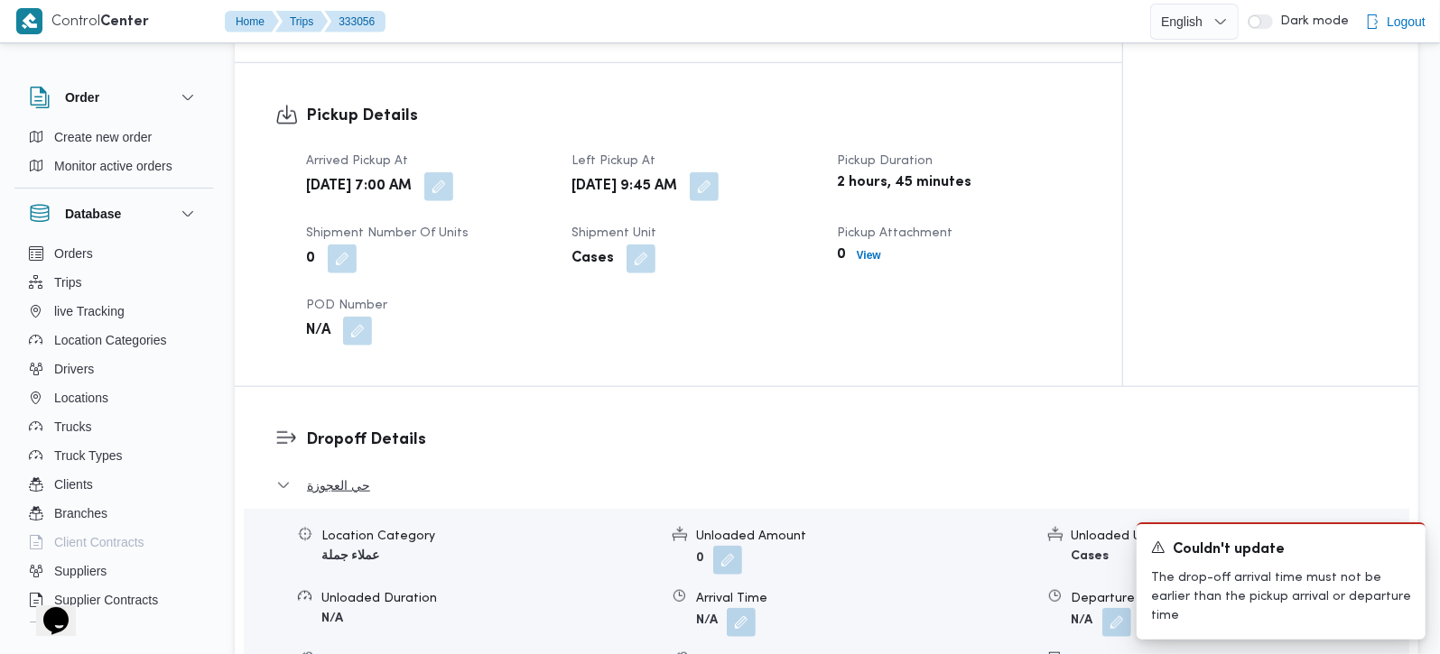
scroll to position [1274, 0]
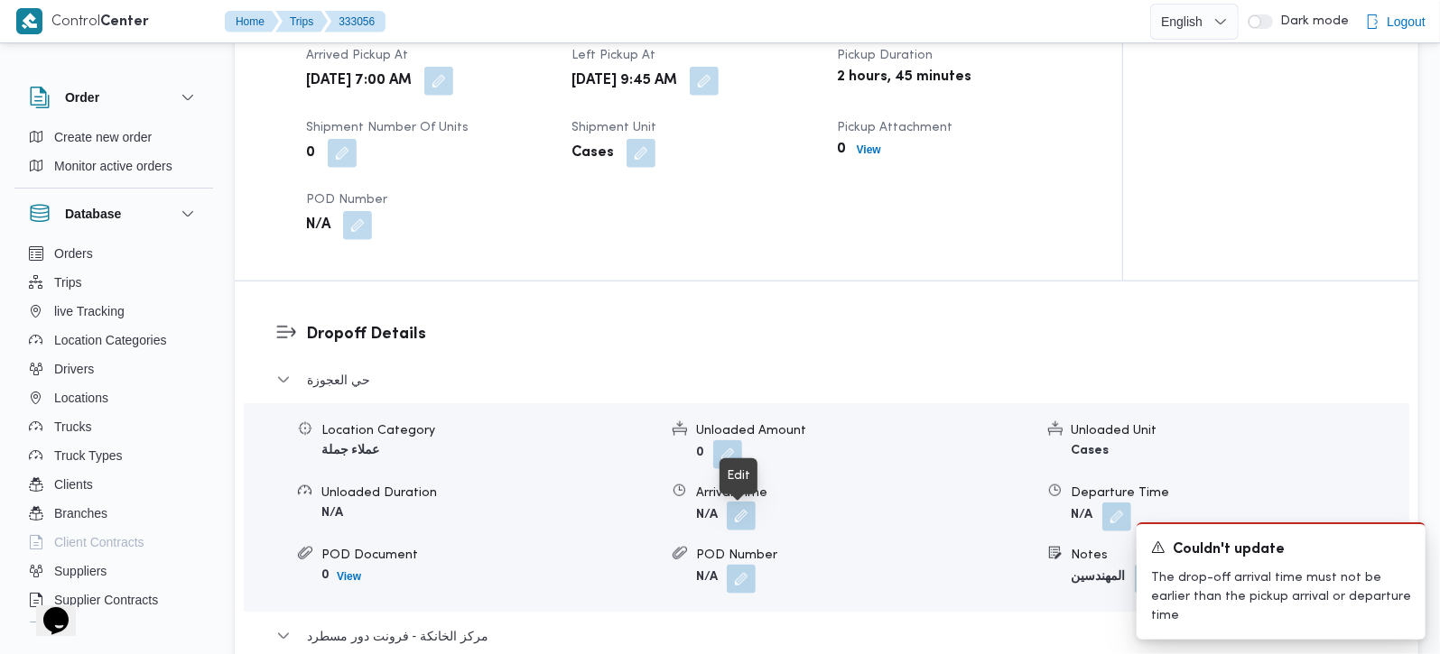
click at [743, 526] on button "button" at bounding box center [741, 516] width 29 height 29
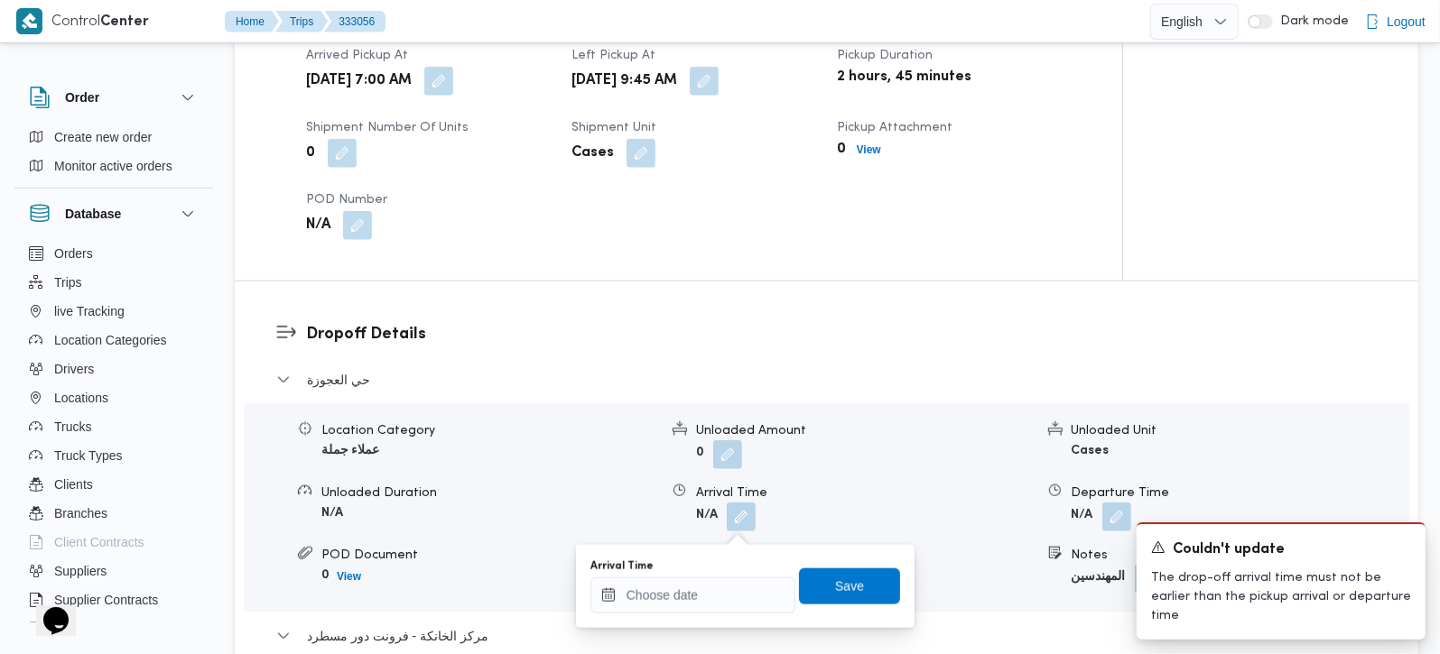
click at [689, 574] on div "Arrival Time" at bounding box center [692, 587] width 205 height 54
click at [689, 606] on input "Arrival Time" at bounding box center [692, 596] width 205 height 36
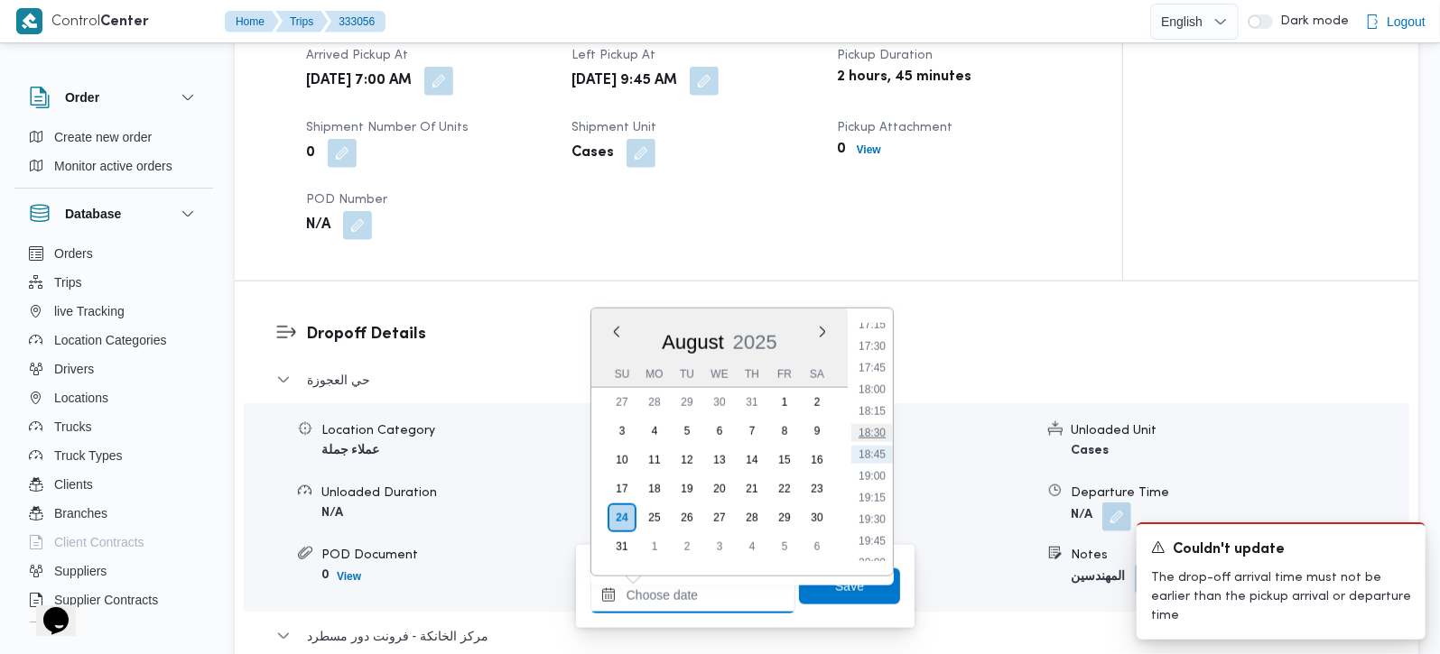
scroll to position [865, 0]
click at [866, 357] on li "10:15" at bounding box center [872, 356] width 42 height 18
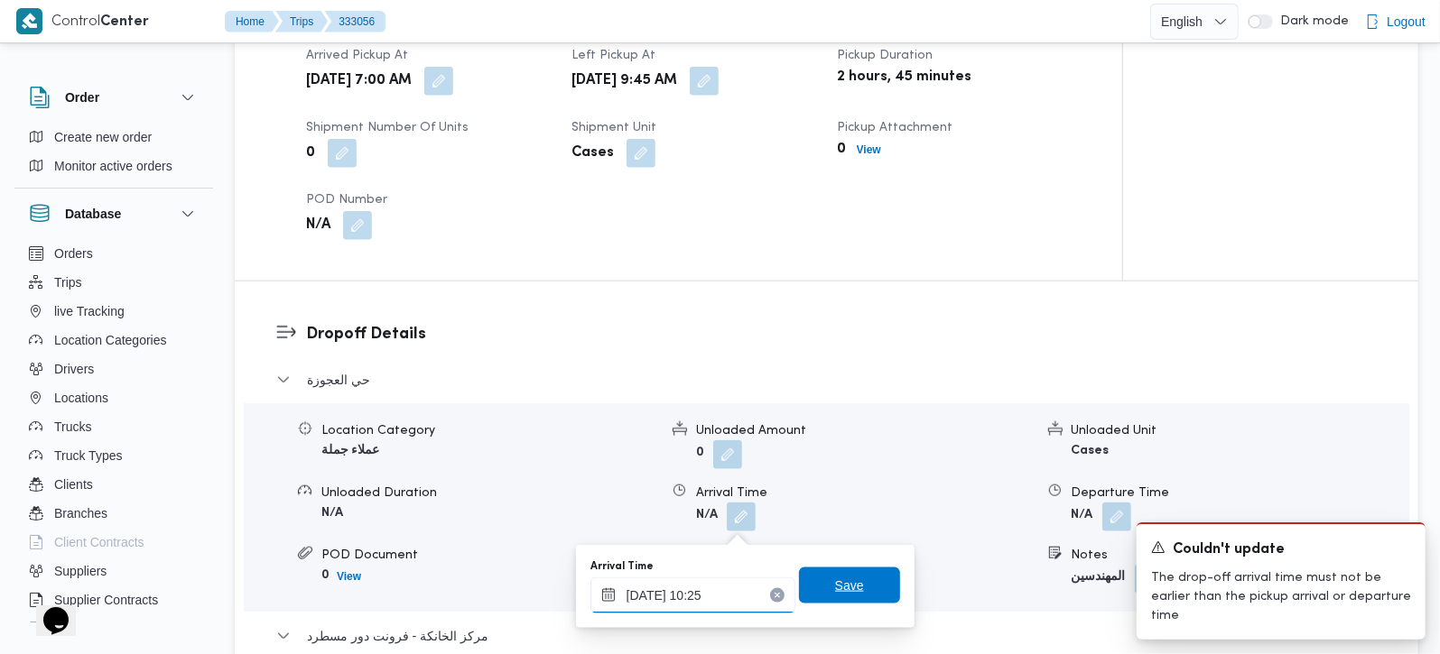
type input "24/08/2025 10:25"
click at [838, 582] on span "Save" at bounding box center [849, 586] width 29 height 22
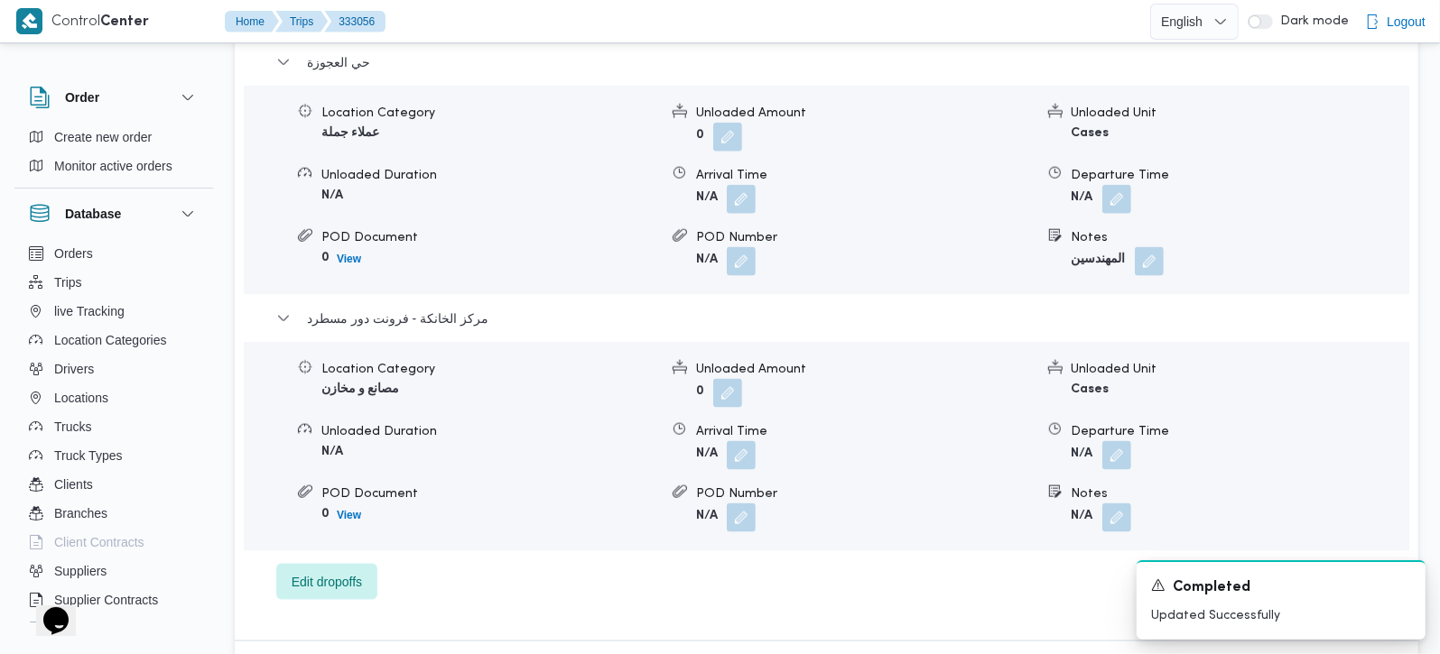
scroll to position [1592, 0]
click at [1127, 468] on button "button" at bounding box center [1116, 454] width 29 height 29
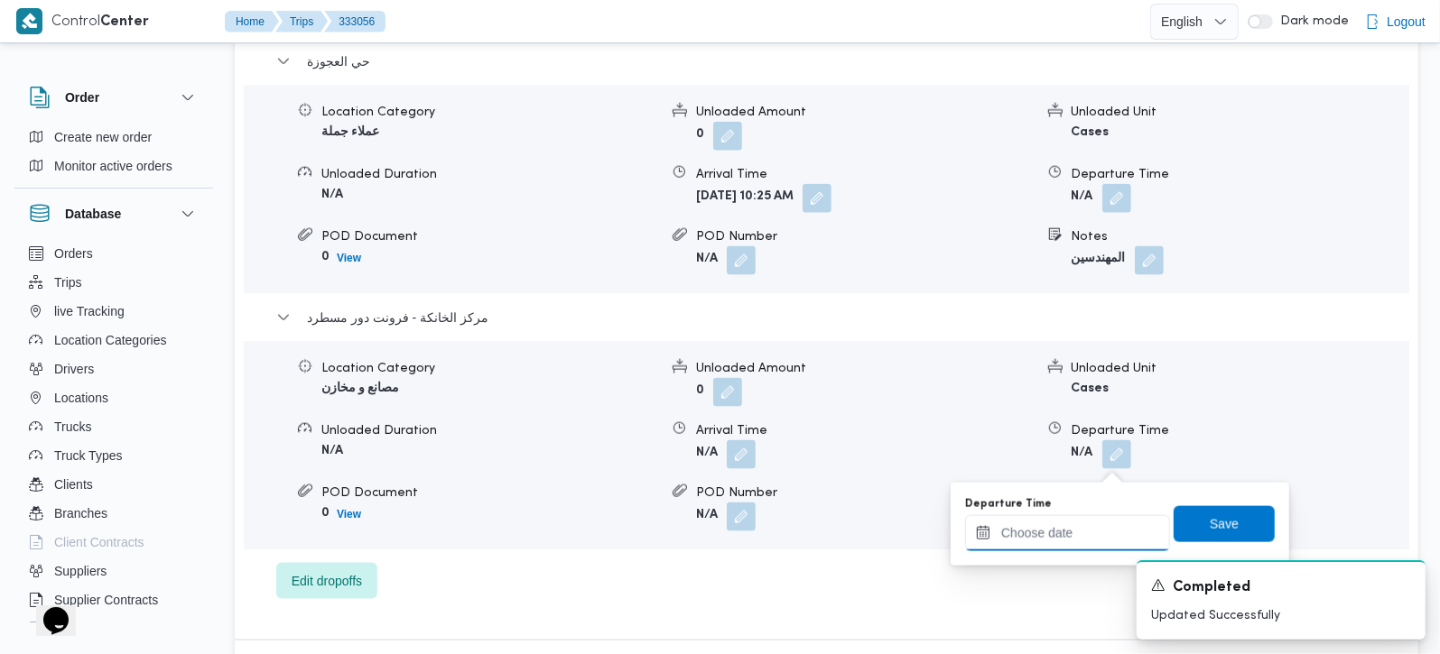
click at [1081, 537] on input "Departure Time" at bounding box center [1067, 533] width 205 height 36
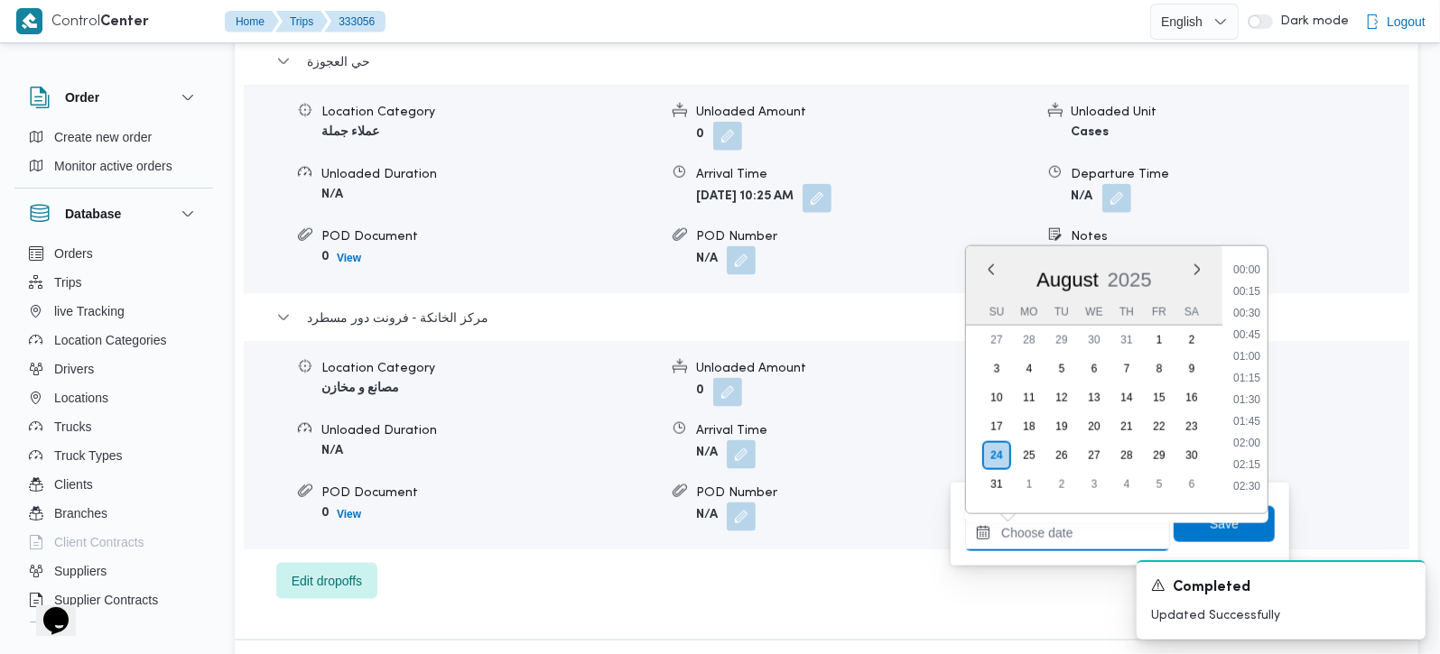
scroll to position [1502, 0]
drag, startPoint x: 1254, startPoint y: 305, endPoint x: 1254, endPoint y: 353, distance: 47.8
click at [1254, 305] on li "17:45" at bounding box center [1247, 306] width 42 height 18
type input "24/08/2025 17:45"
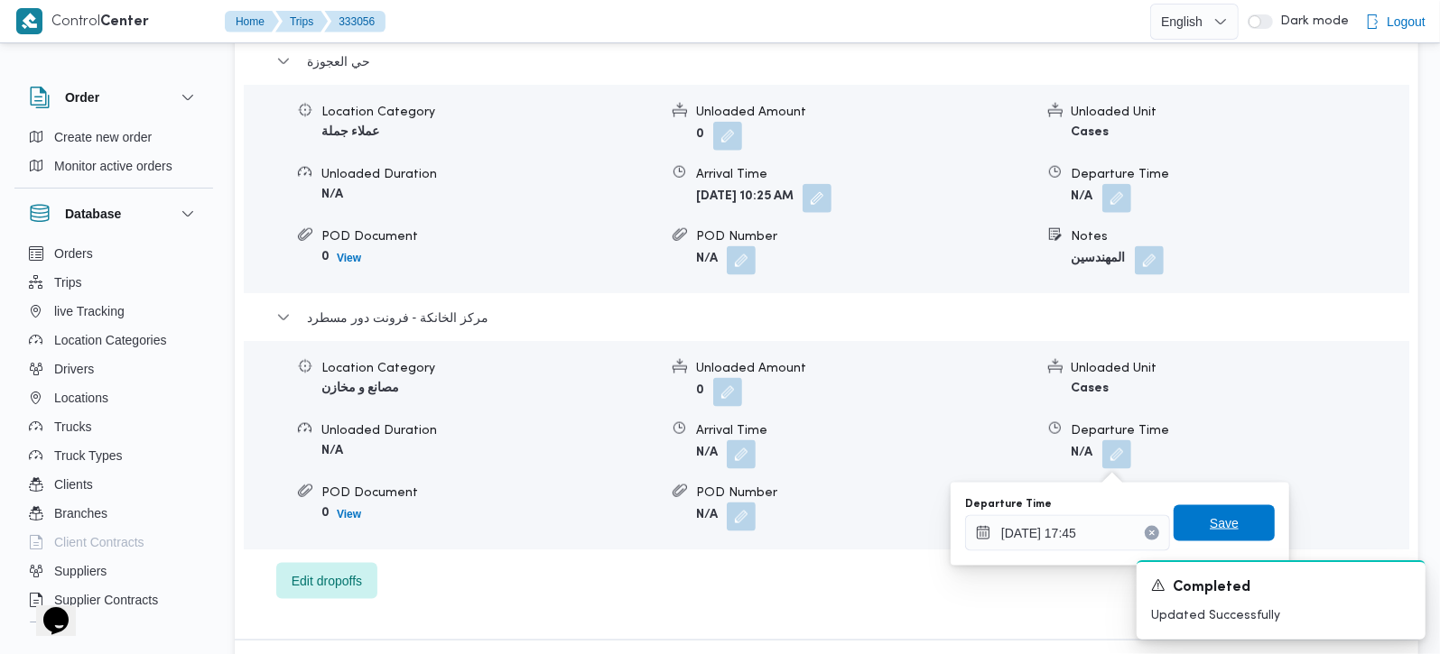
click at [1223, 515] on span "Save" at bounding box center [1223, 524] width 101 height 36
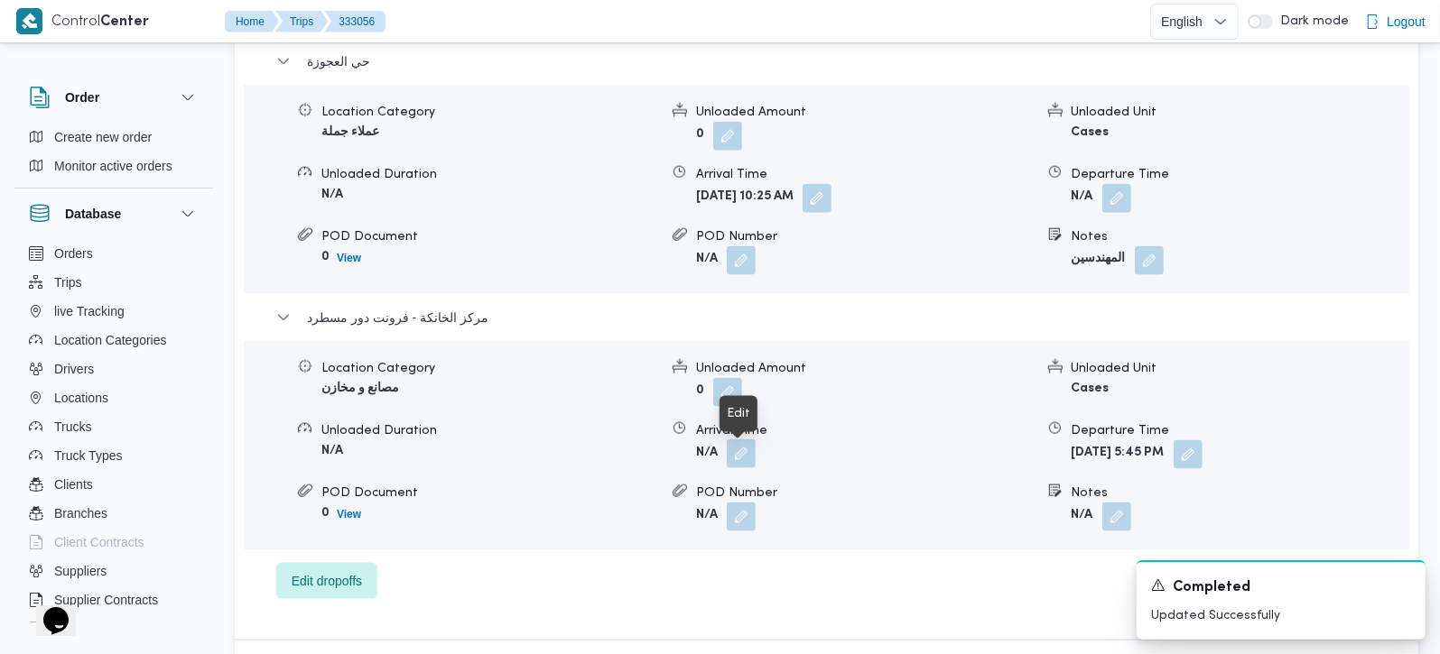
click at [748, 462] on button "button" at bounding box center [741, 454] width 29 height 29
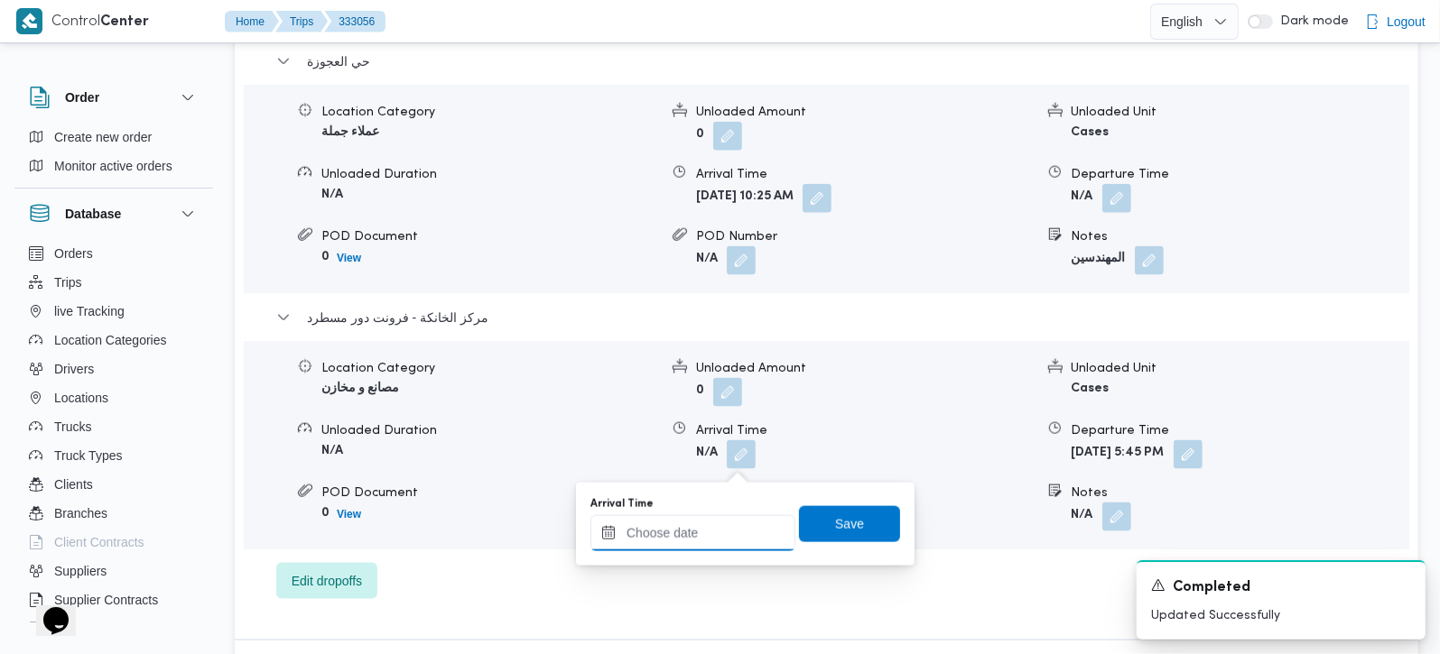
click at [735, 532] on input "Arrival Time" at bounding box center [692, 533] width 205 height 36
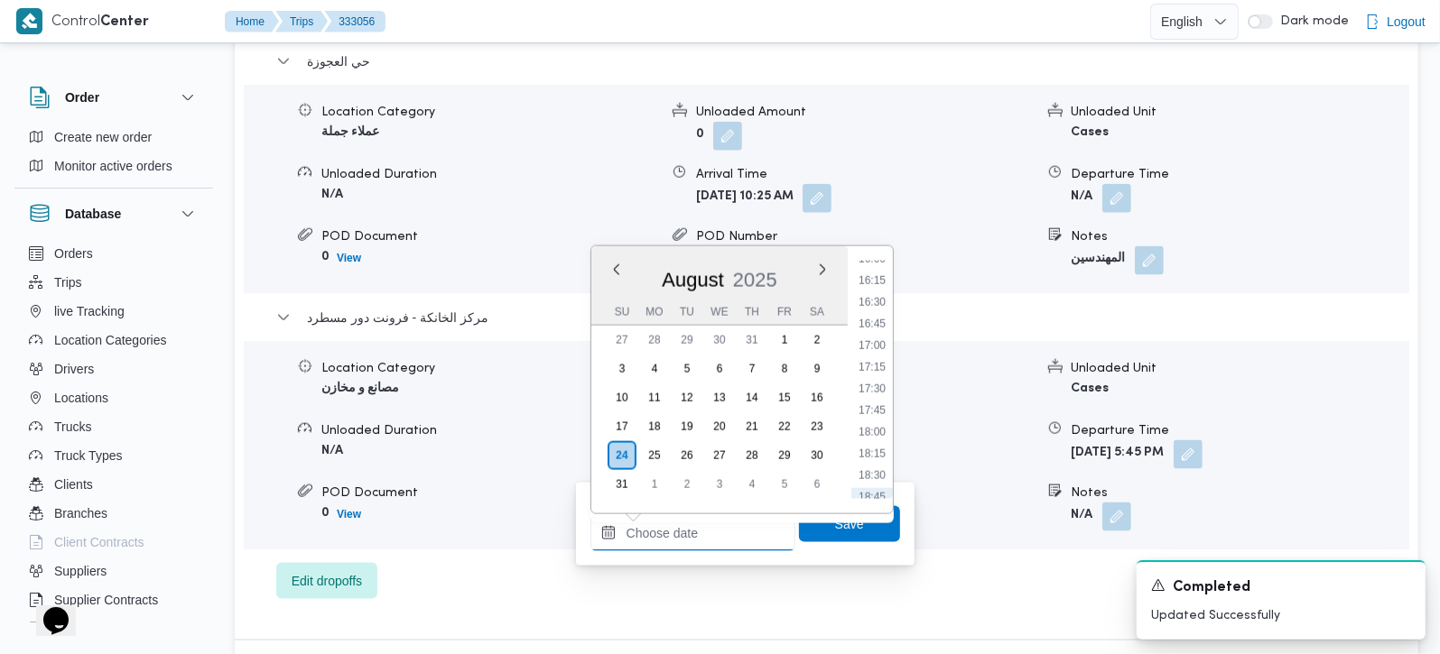
scroll to position [1396, 0]
drag, startPoint x: 879, startPoint y: 385, endPoint x: 873, endPoint y: 413, distance: 27.8
click at [879, 385] on li "17:30" at bounding box center [872, 390] width 42 height 18
type input "[DATE] 17:30"
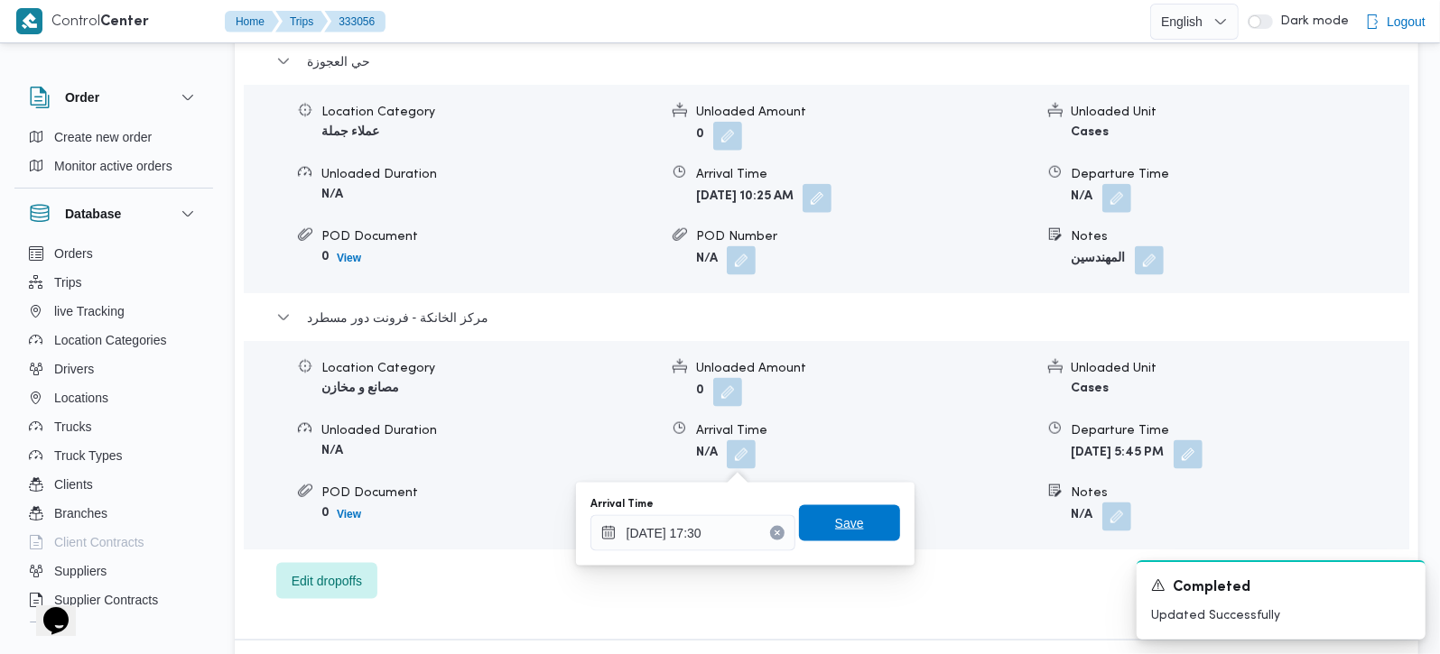
click at [835, 523] on span "Save" at bounding box center [849, 524] width 29 height 22
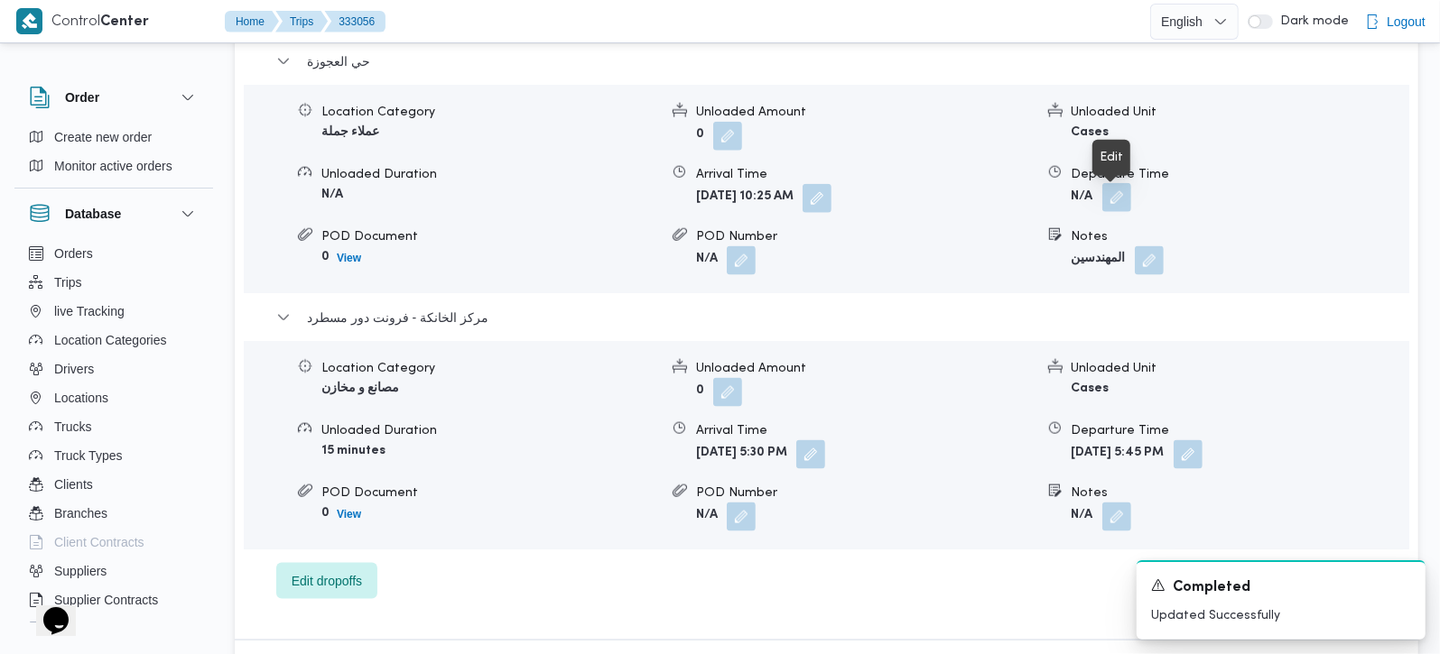
click at [1121, 208] on button "button" at bounding box center [1116, 197] width 29 height 29
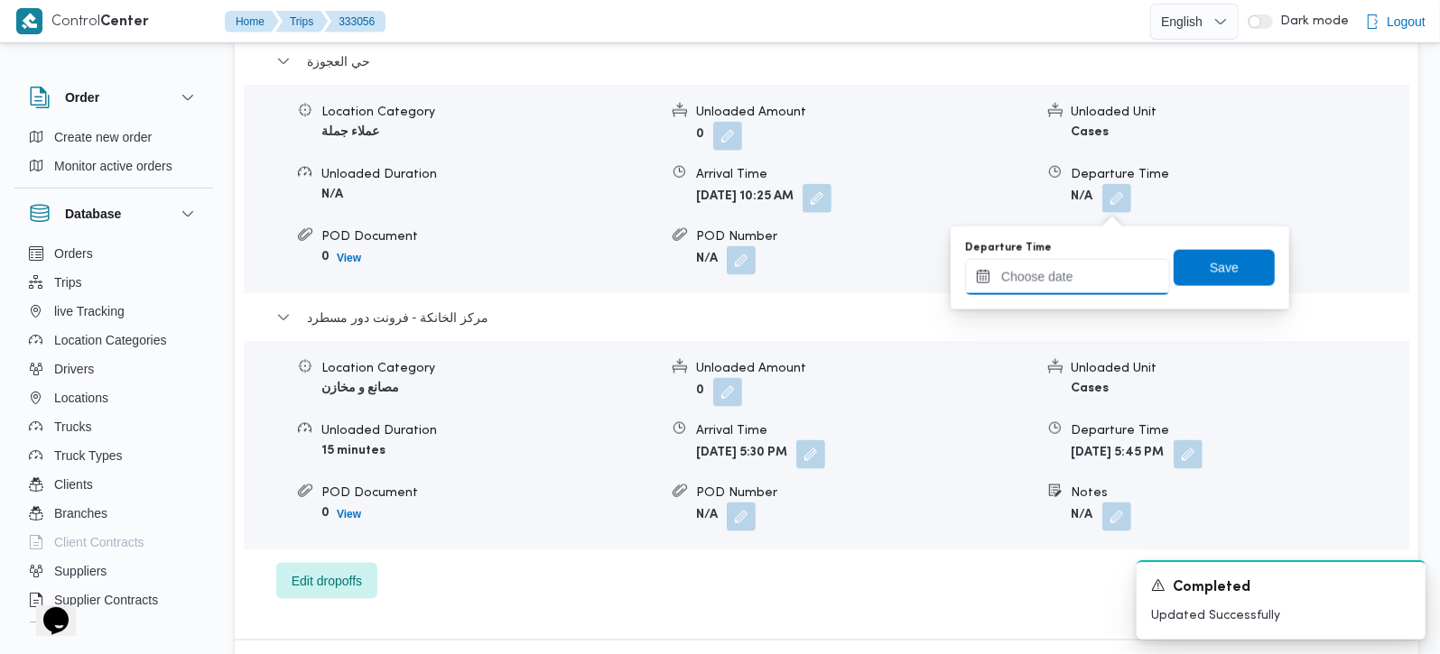
drag, startPoint x: 1099, startPoint y: 273, endPoint x: 1105, endPoint y: 284, distance: 12.9
click at [1099, 273] on input "Departure Time" at bounding box center [1067, 277] width 205 height 36
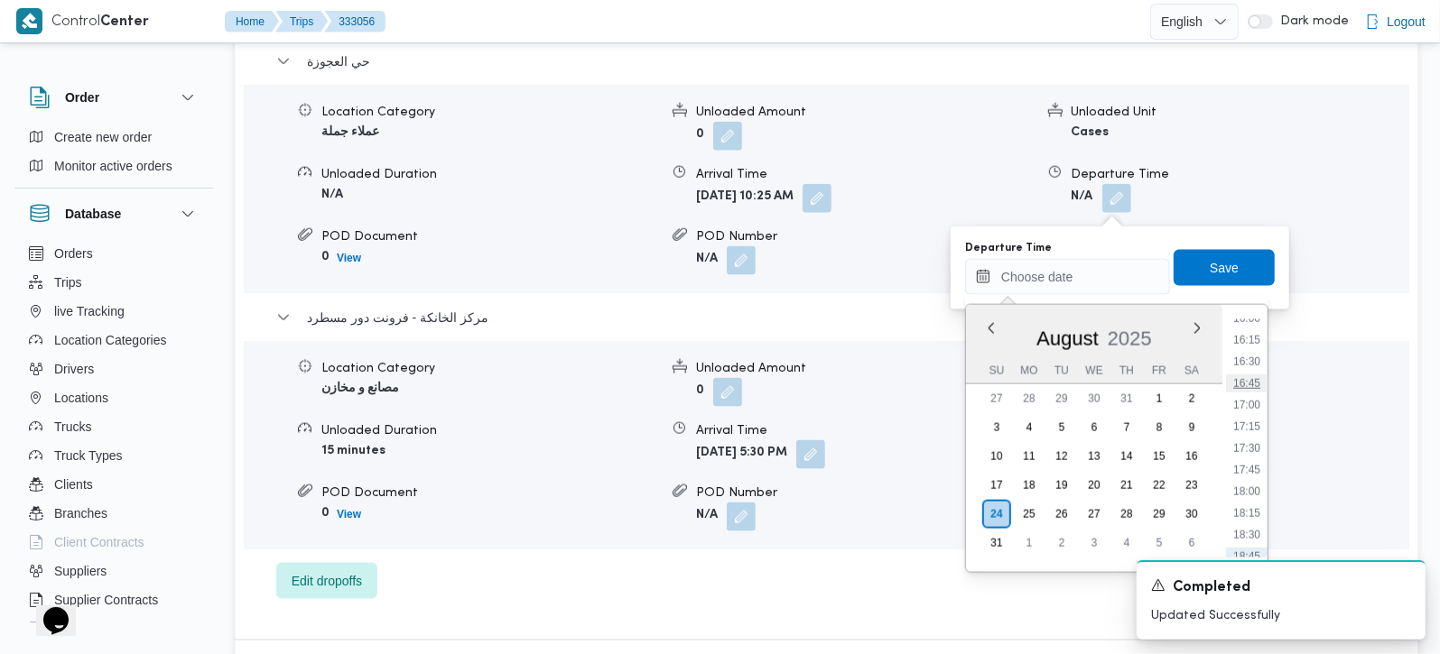
click at [1255, 381] on li "16:45" at bounding box center [1247, 384] width 42 height 18
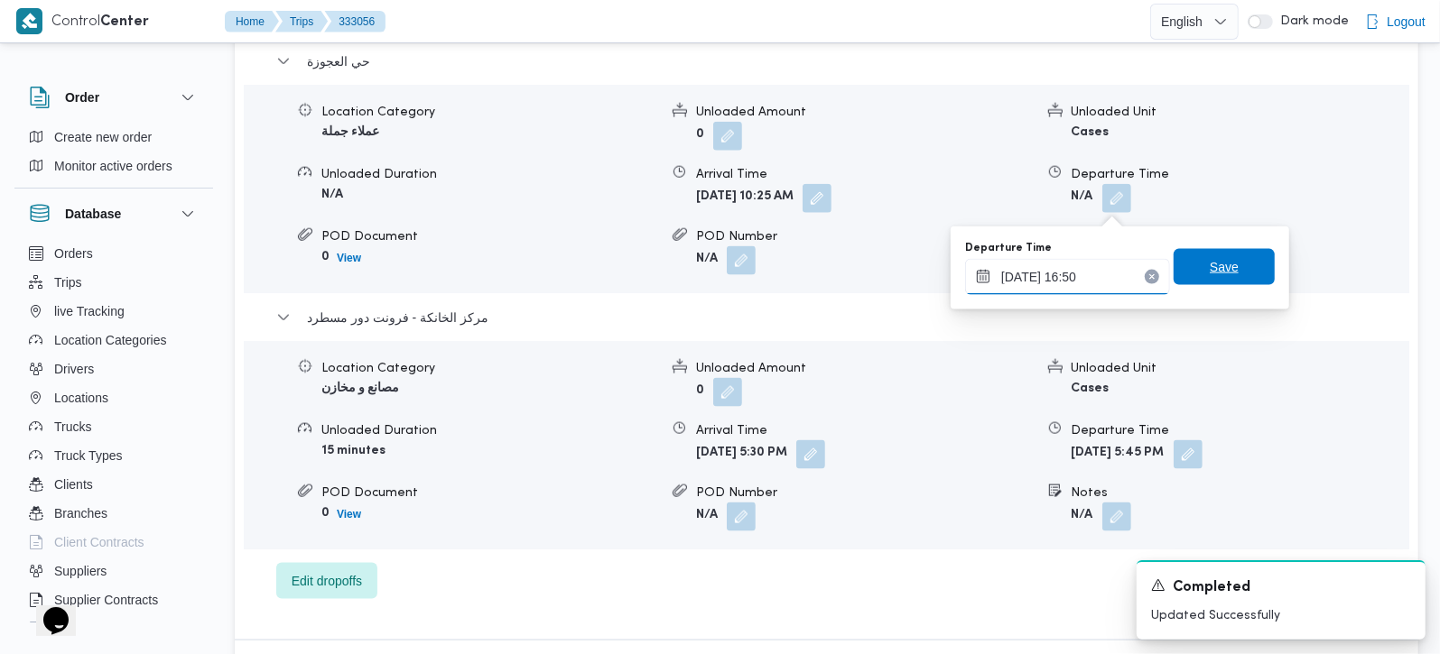
type input "24/08/2025 16:50"
click at [1220, 262] on span "Save" at bounding box center [1224, 267] width 29 height 22
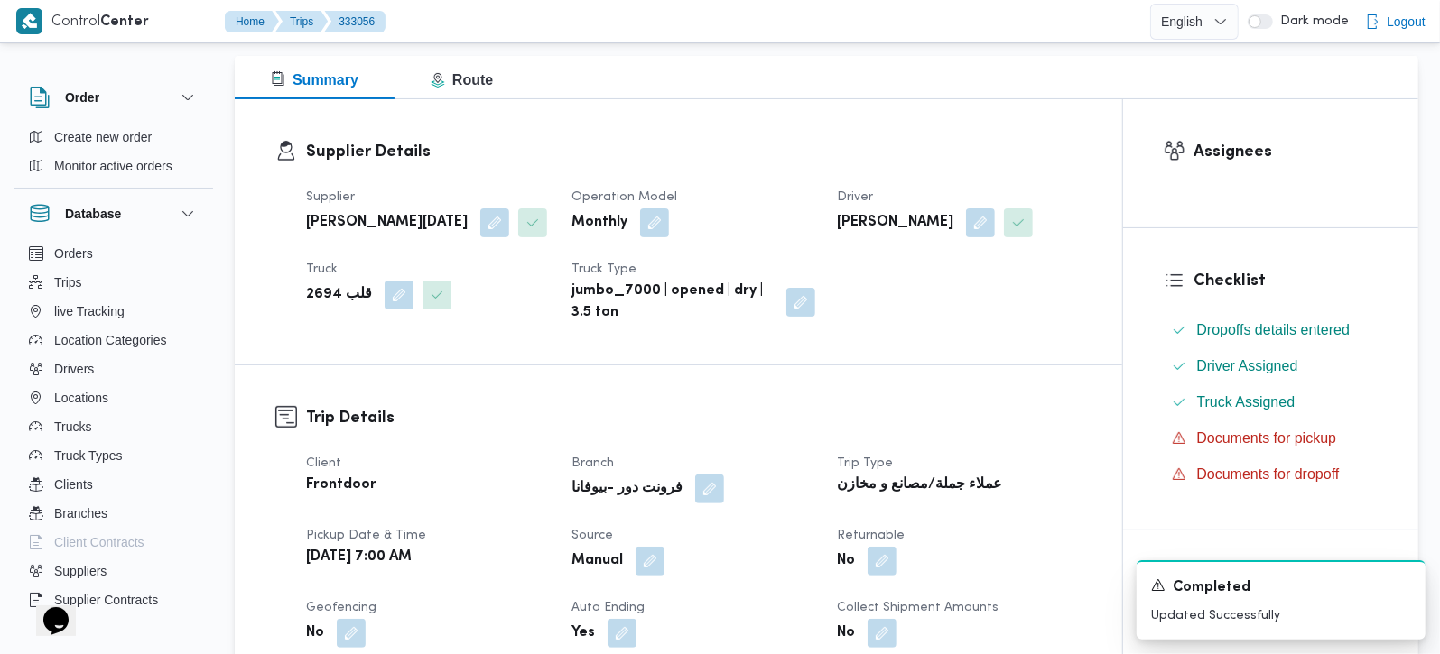
scroll to position [0, 0]
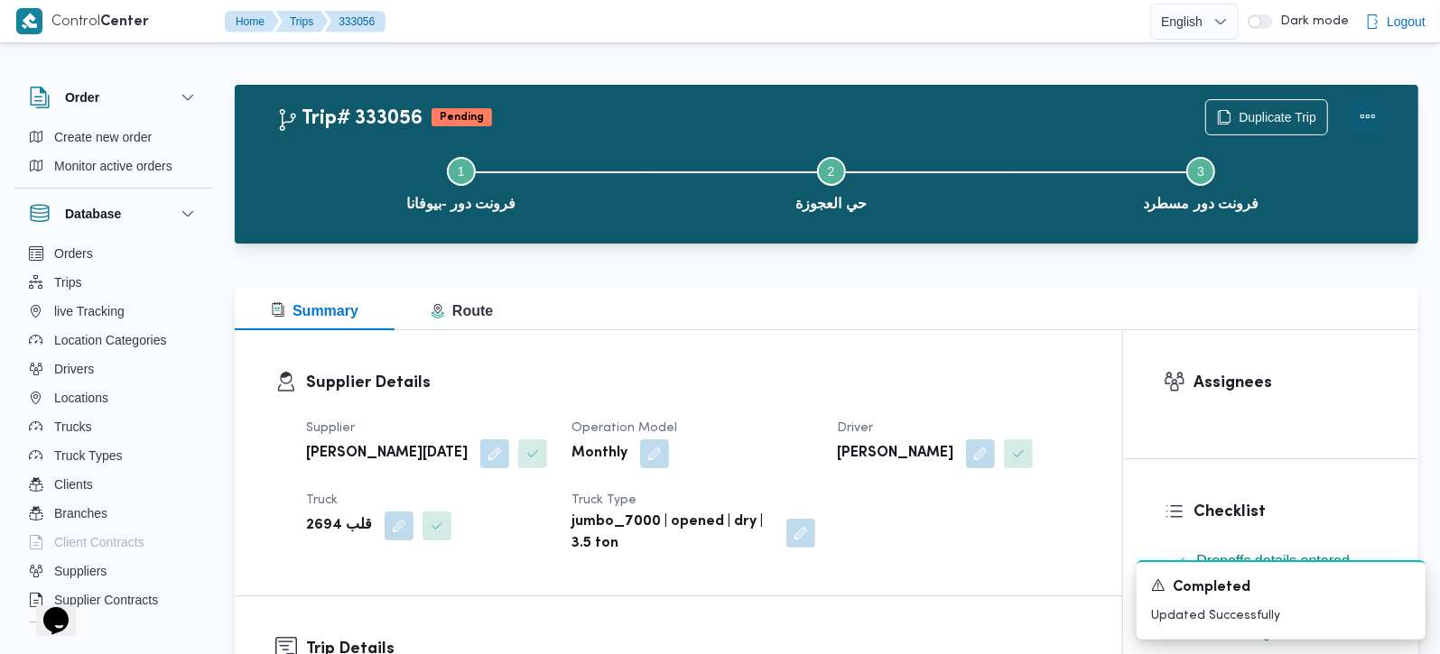
click at [1371, 121] on button "Actions" at bounding box center [1368, 116] width 36 height 36
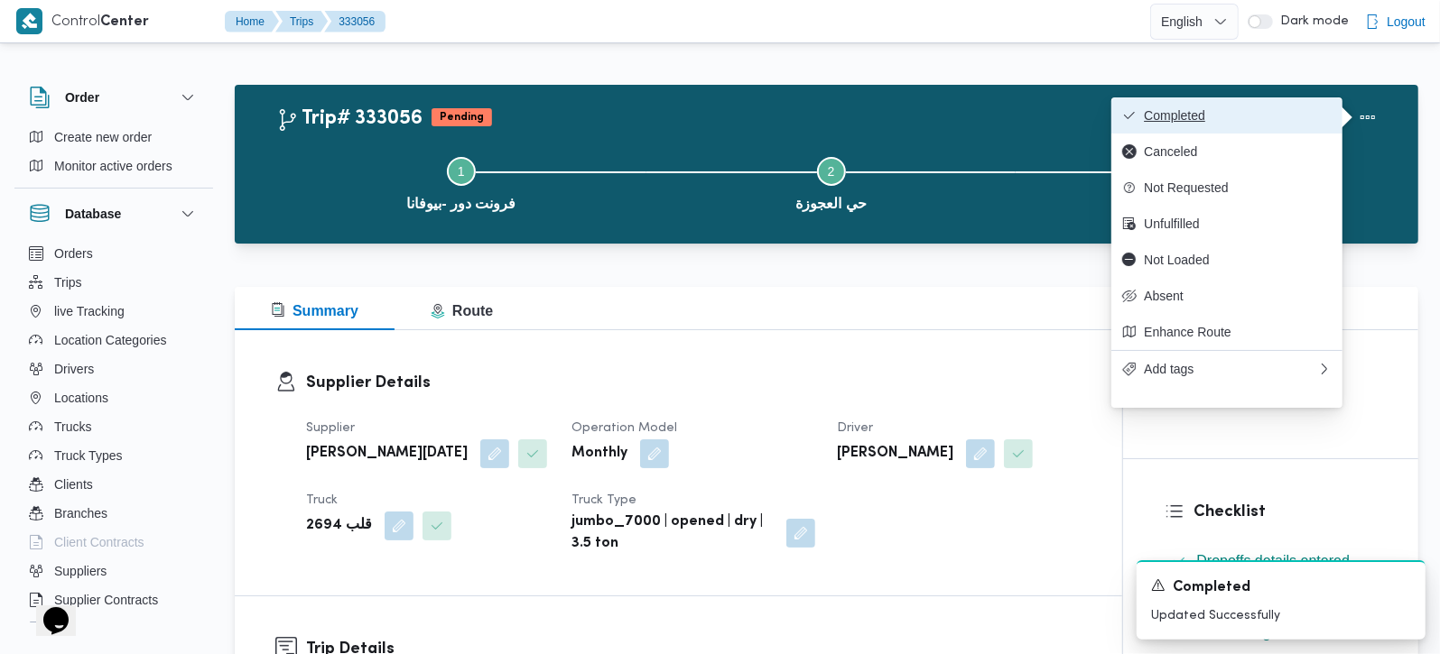
click at [1201, 118] on span "Completed" at bounding box center [1238, 115] width 188 height 14
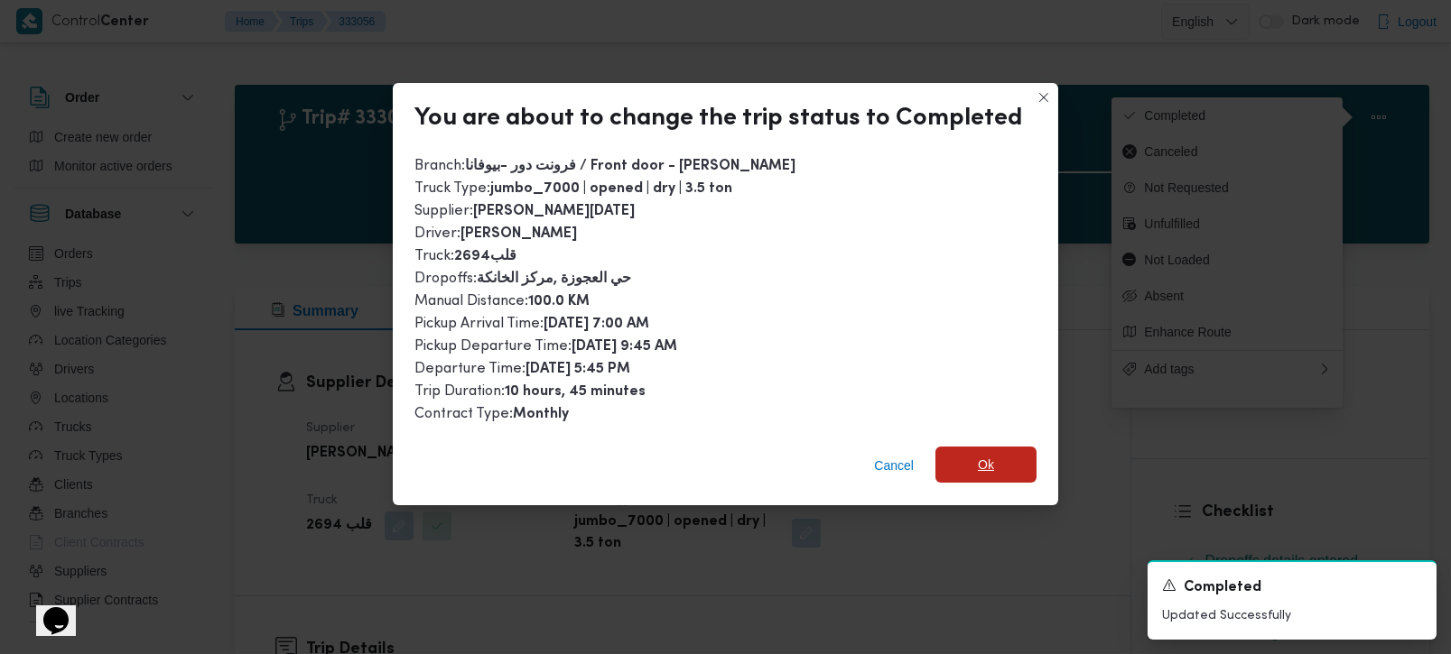
click at [982, 462] on span "Ok" at bounding box center [986, 465] width 16 height 22
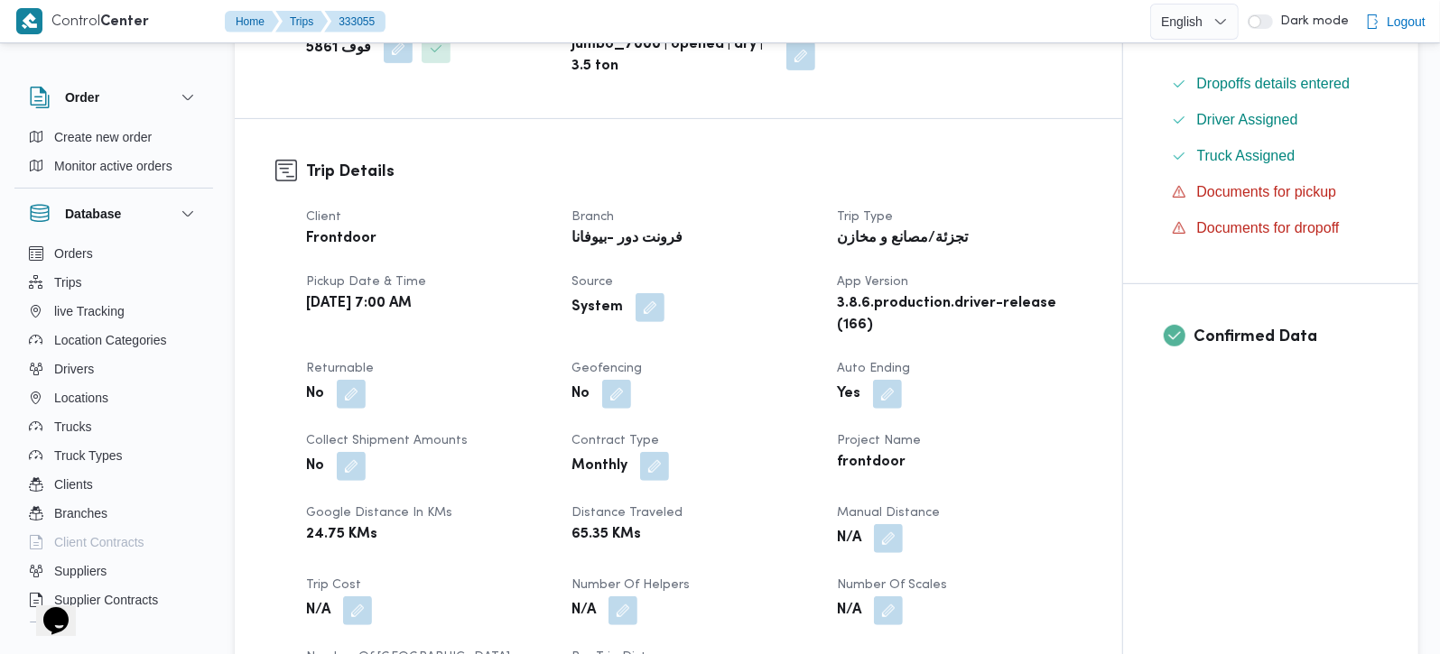
scroll to position [531, 0]
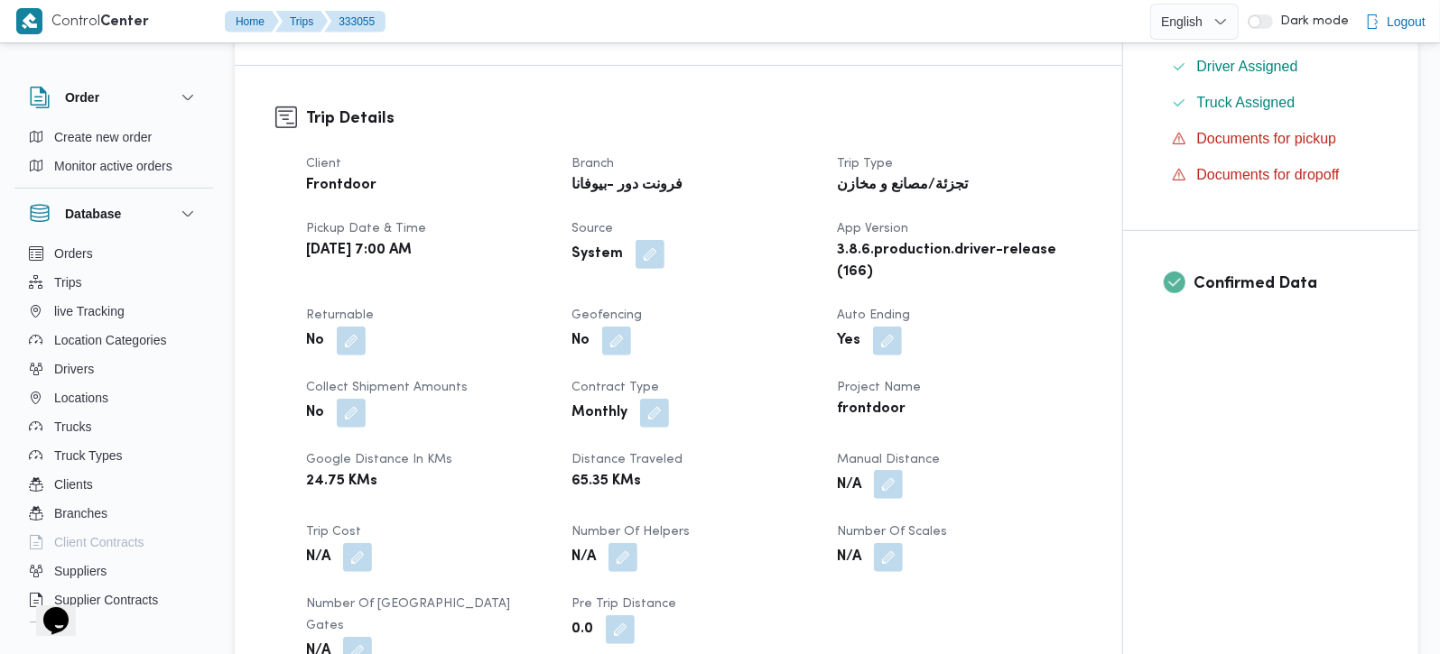
click at [889, 499] on button "button" at bounding box center [888, 484] width 29 height 29
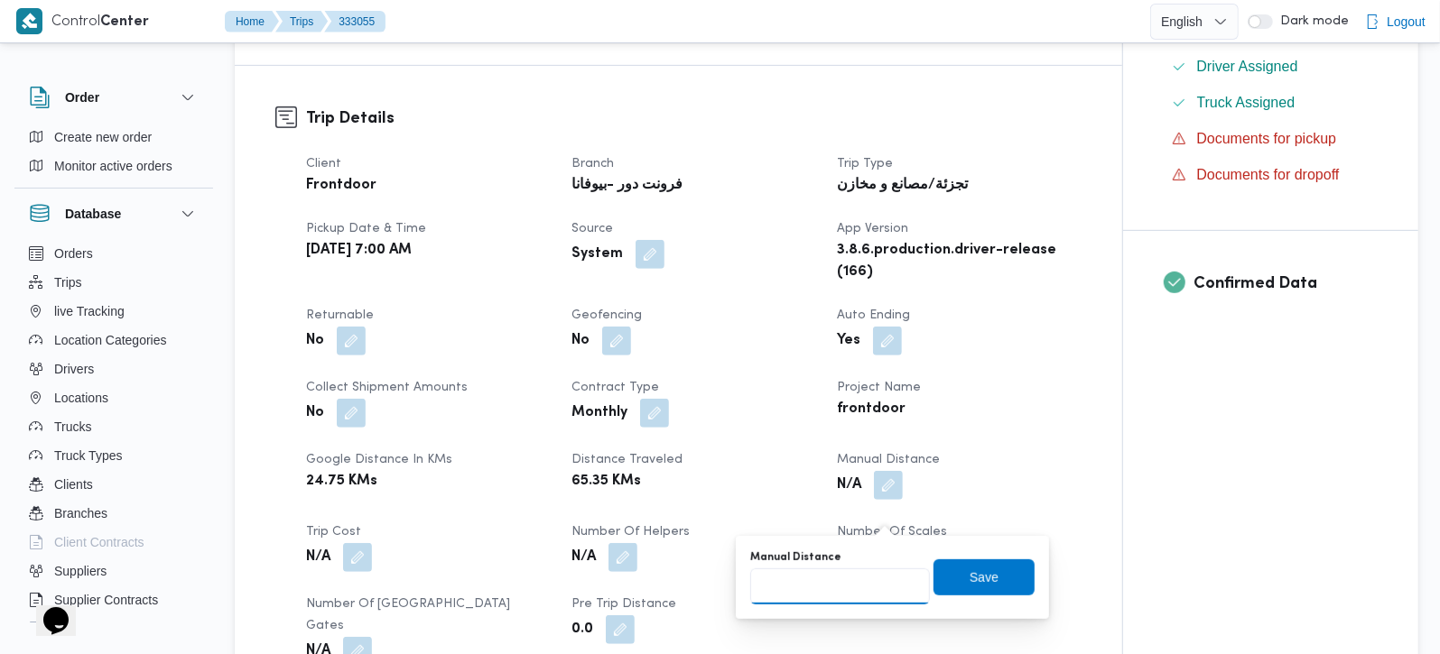
click at [852, 585] on input "Manual Distance" at bounding box center [840, 587] width 180 height 36
type input "89"
click at [956, 593] on span "Save" at bounding box center [983, 577] width 101 height 36
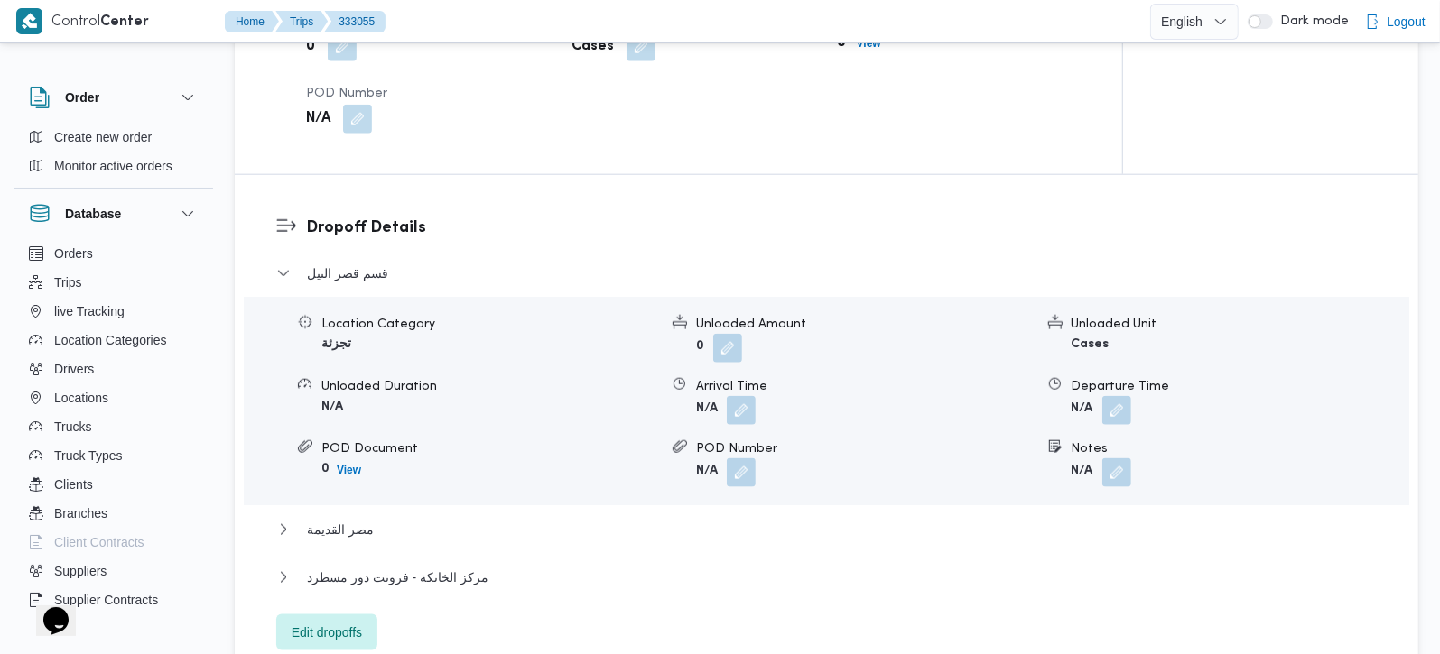
scroll to position [1387, 0]
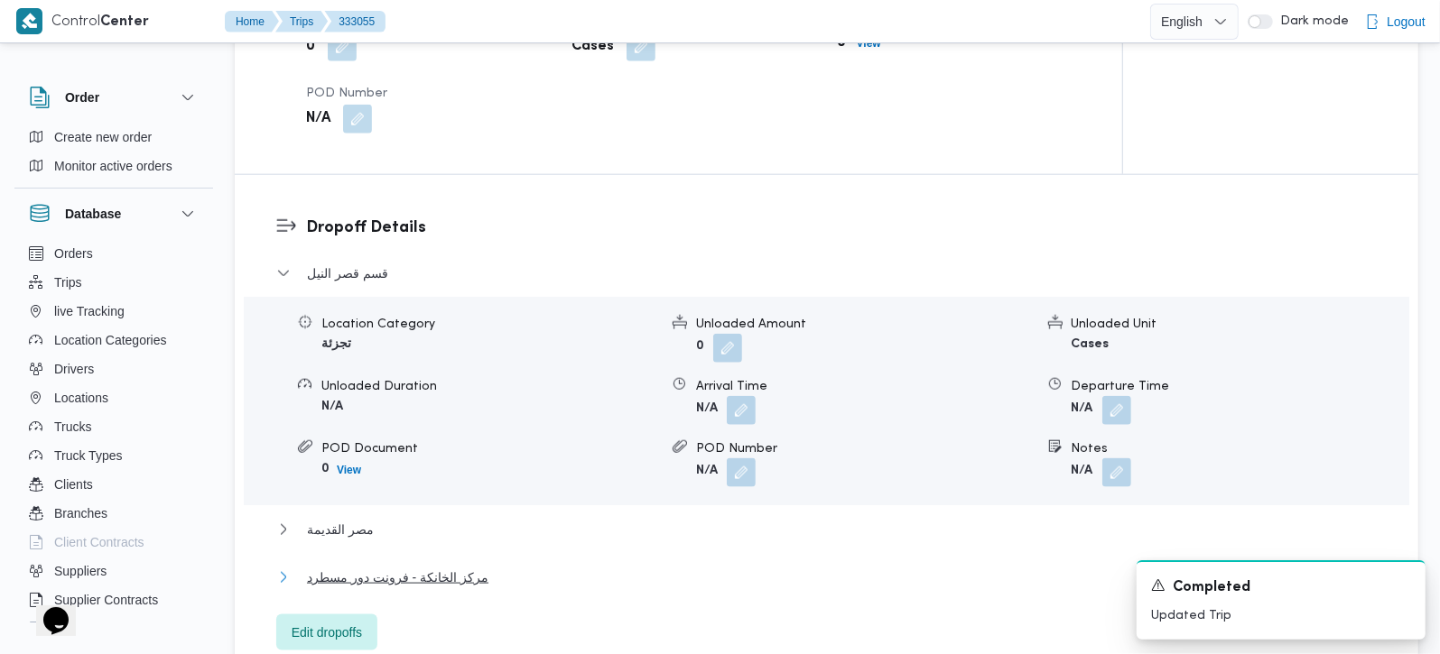
click at [426, 575] on span "مركز الخانكة - فرونت دور مسطرد" at bounding box center [397, 578] width 181 height 22
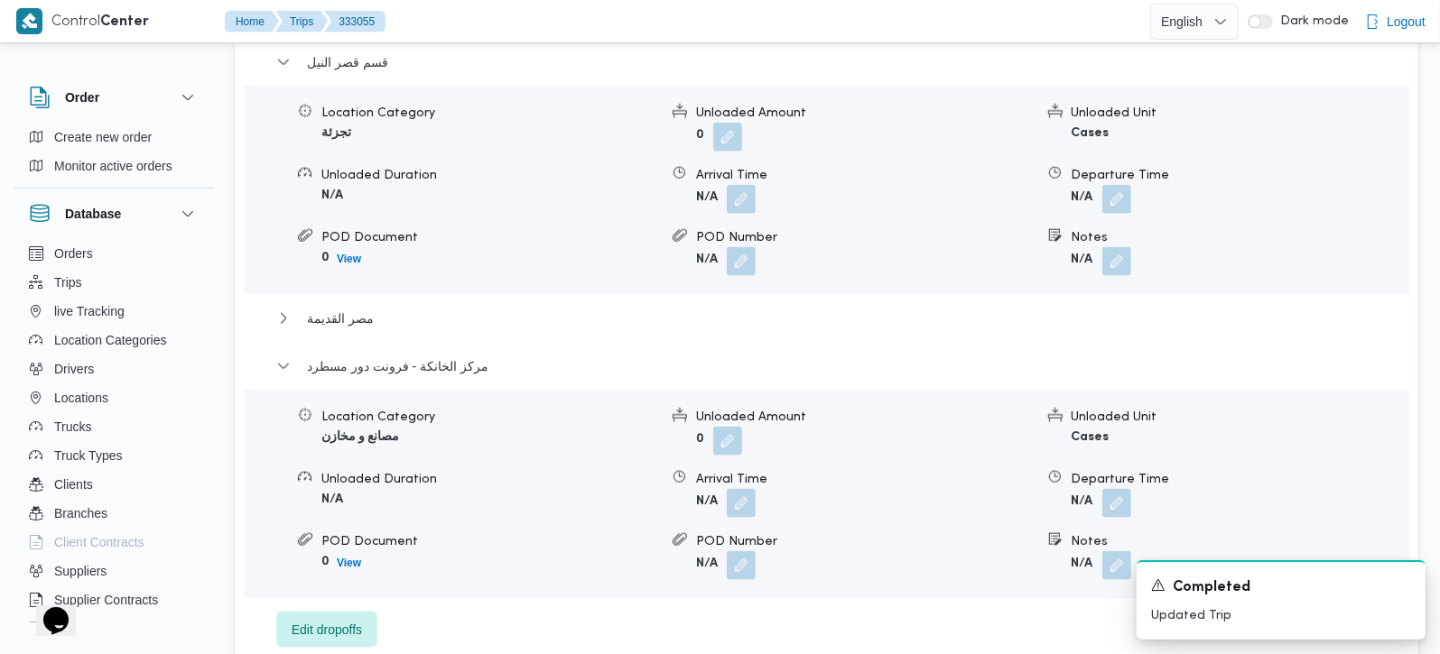
scroll to position [1600, 0]
click at [1126, 501] on button "button" at bounding box center [1116, 501] width 29 height 29
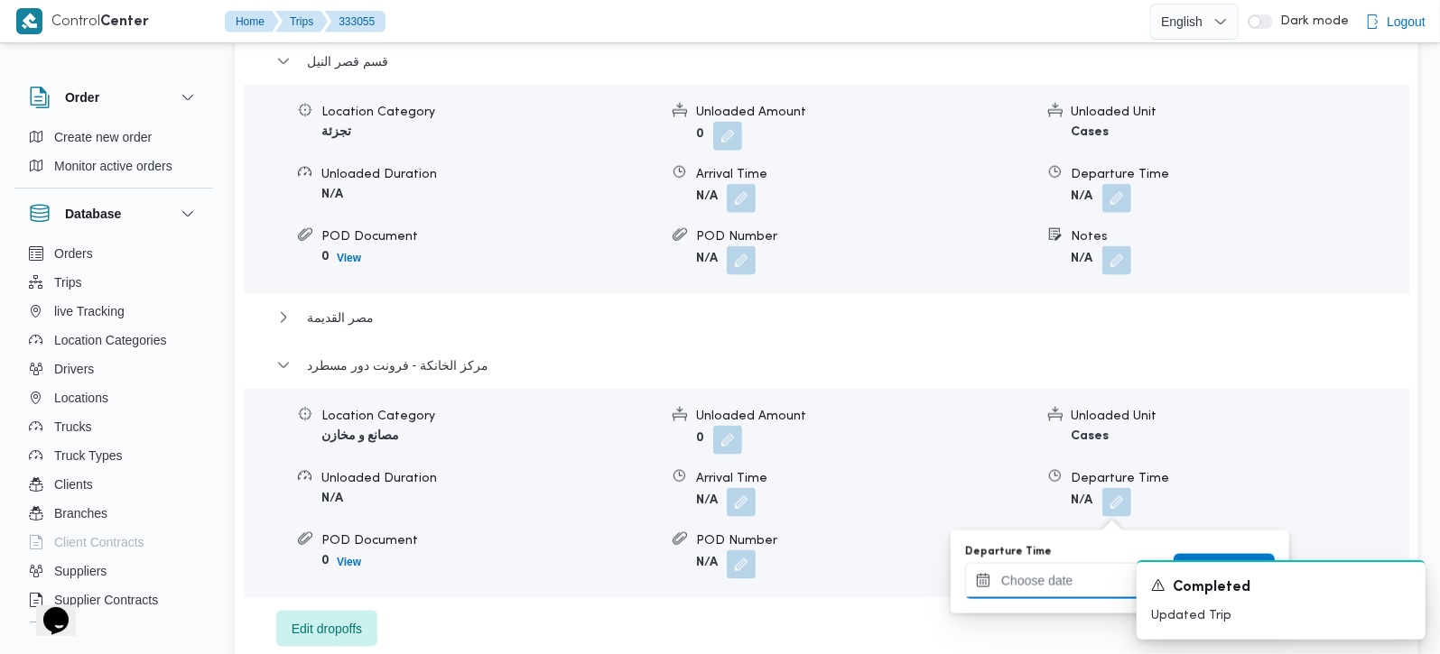
click at [1068, 591] on input "Departure Time" at bounding box center [1067, 581] width 205 height 36
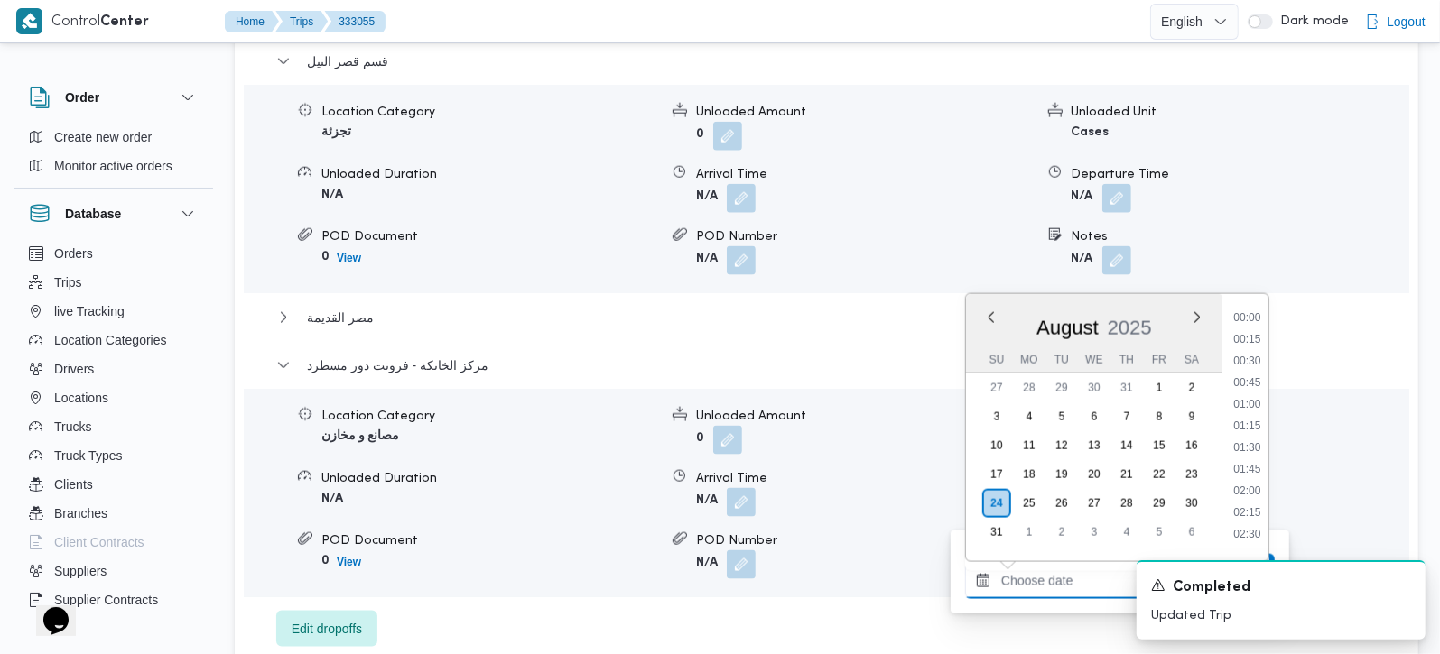
scroll to position [1524, 0]
click at [1250, 314] on li "17:30" at bounding box center [1247, 310] width 42 height 18
type input "24/08/2025 17:30"
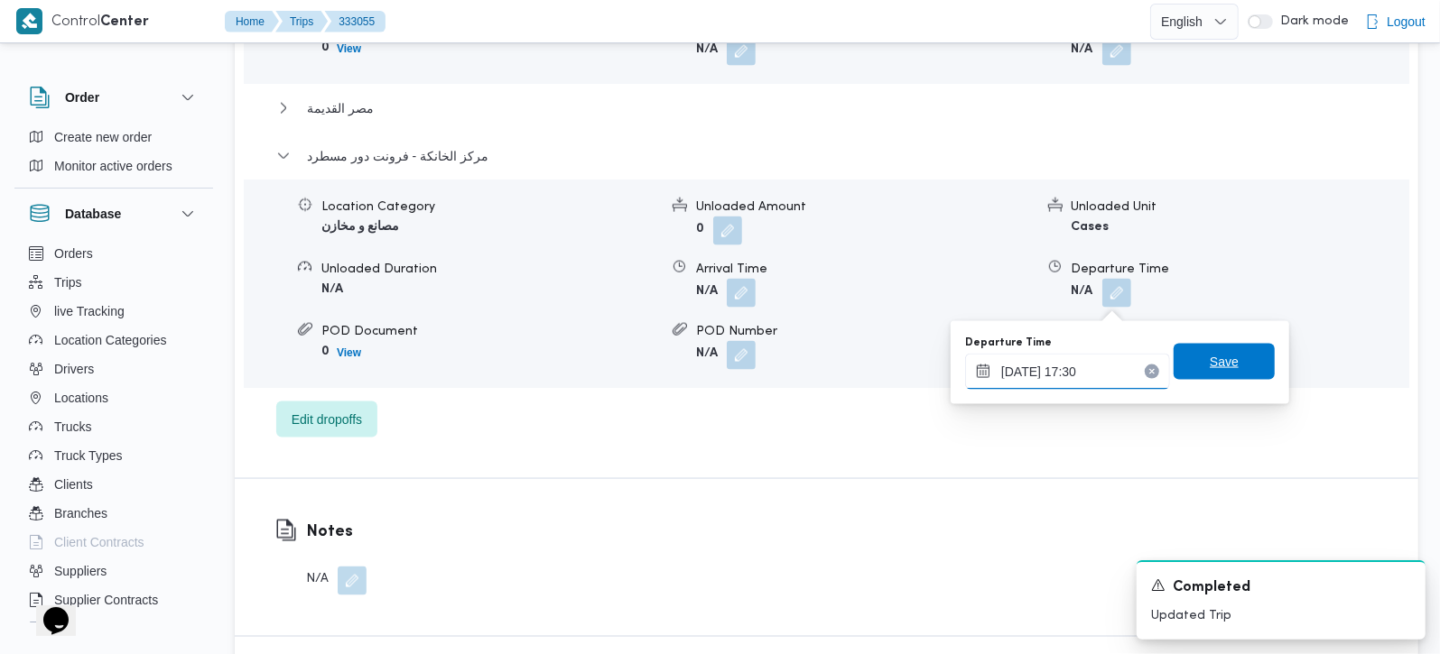
scroll to position [1813, 0]
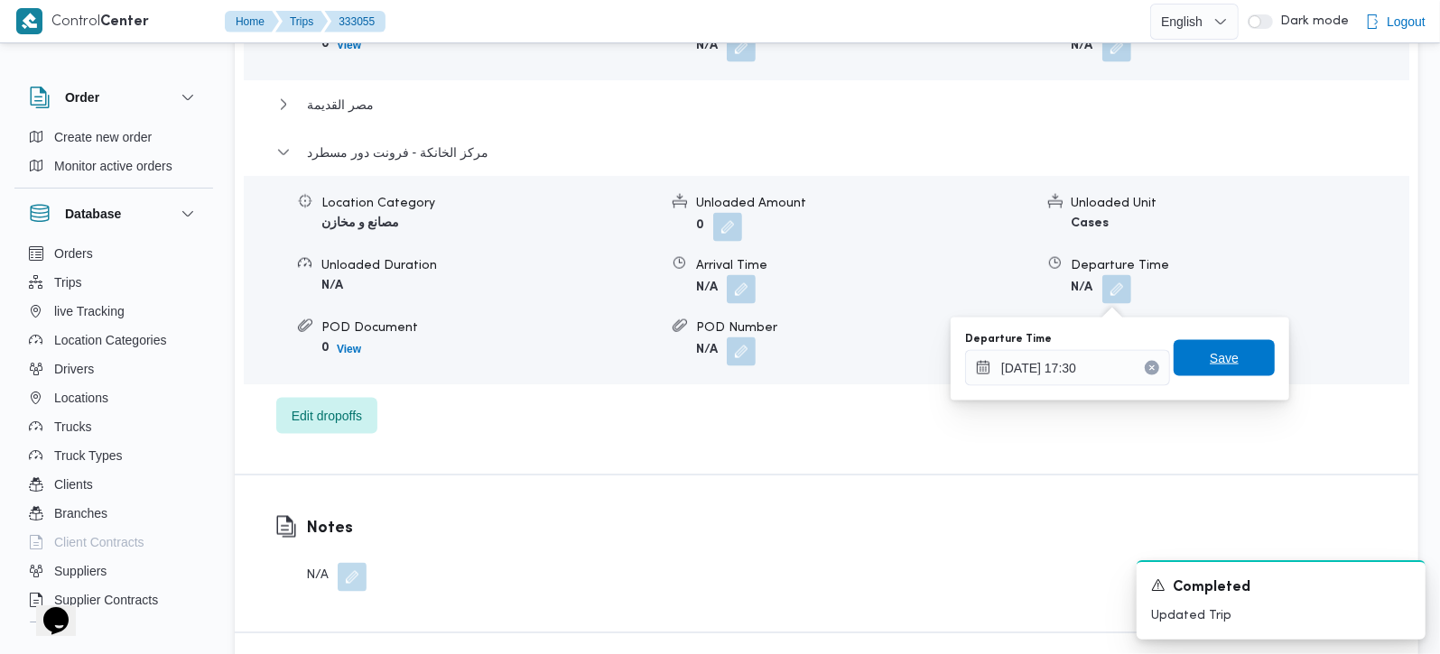
click at [1210, 363] on span "Save" at bounding box center [1224, 359] width 29 height 22
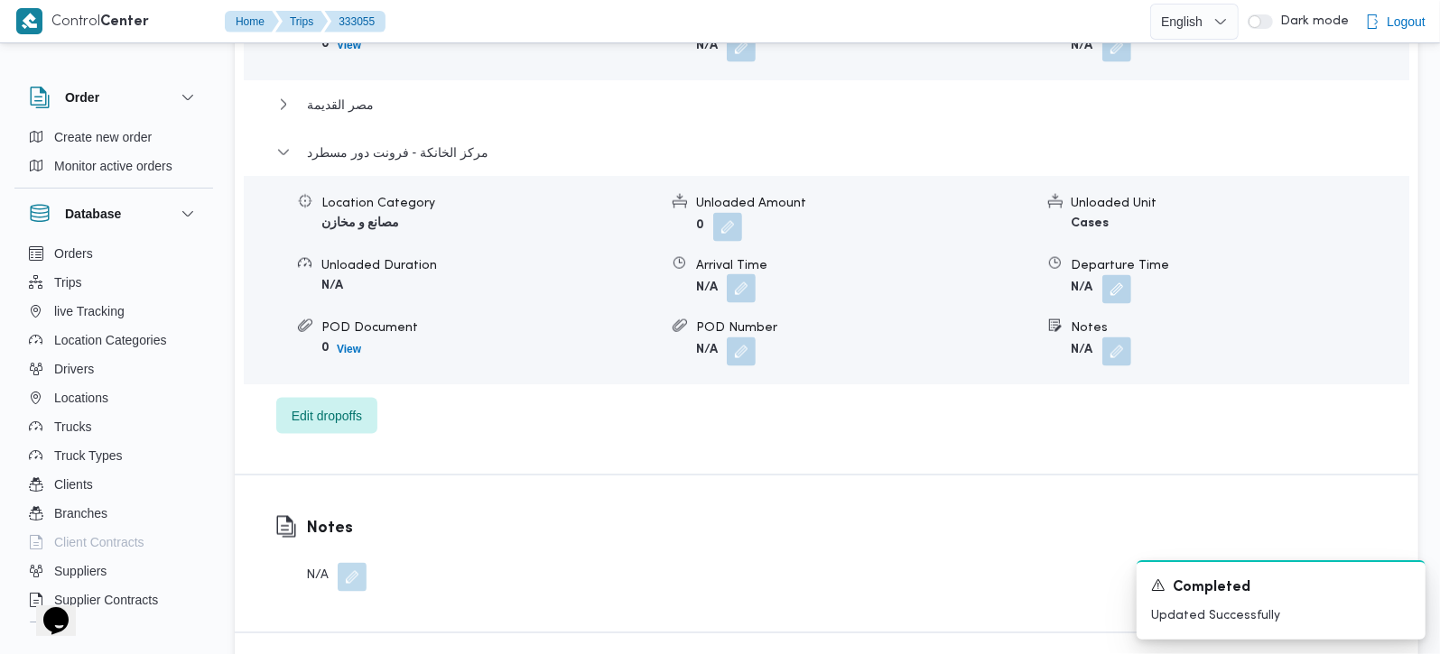
click at [747, 290] on button "button" at bounding box center [741, 288] width 29 height 29
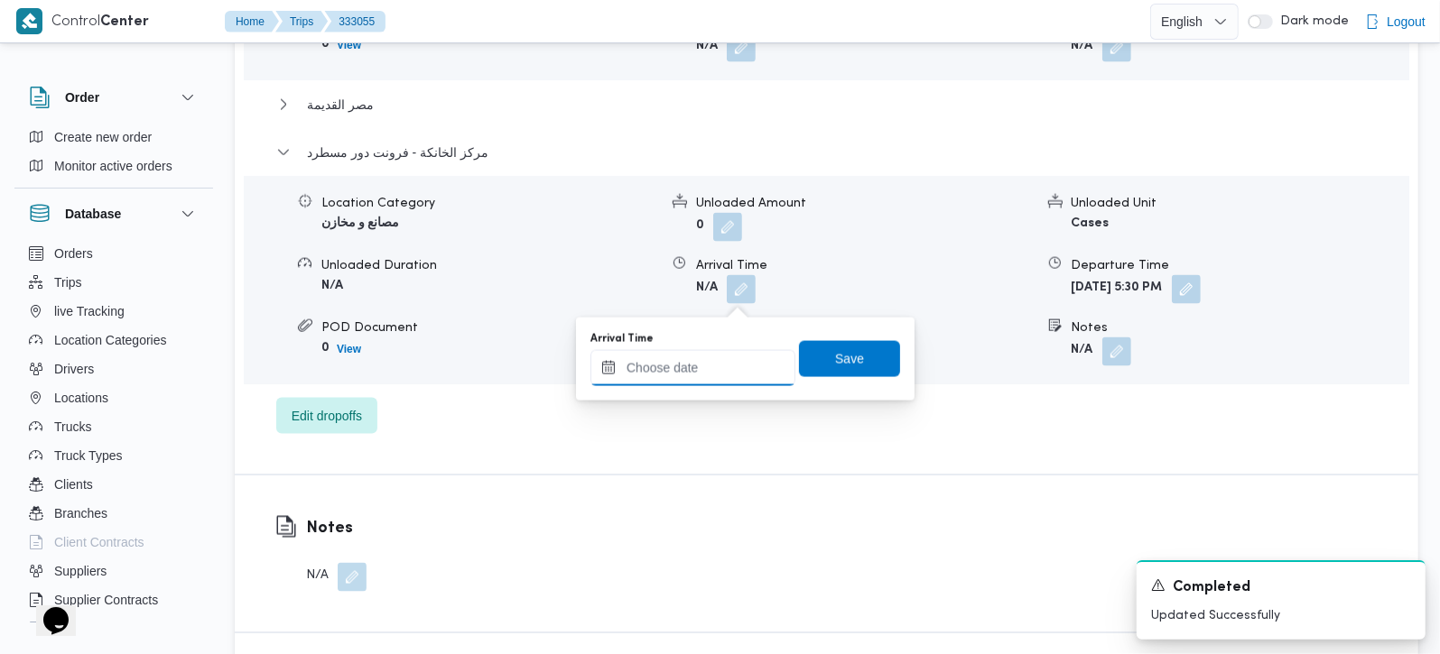
click at [711, 369] on input "Arrival Time" at bounding box center [692, 368] width 205 height 36
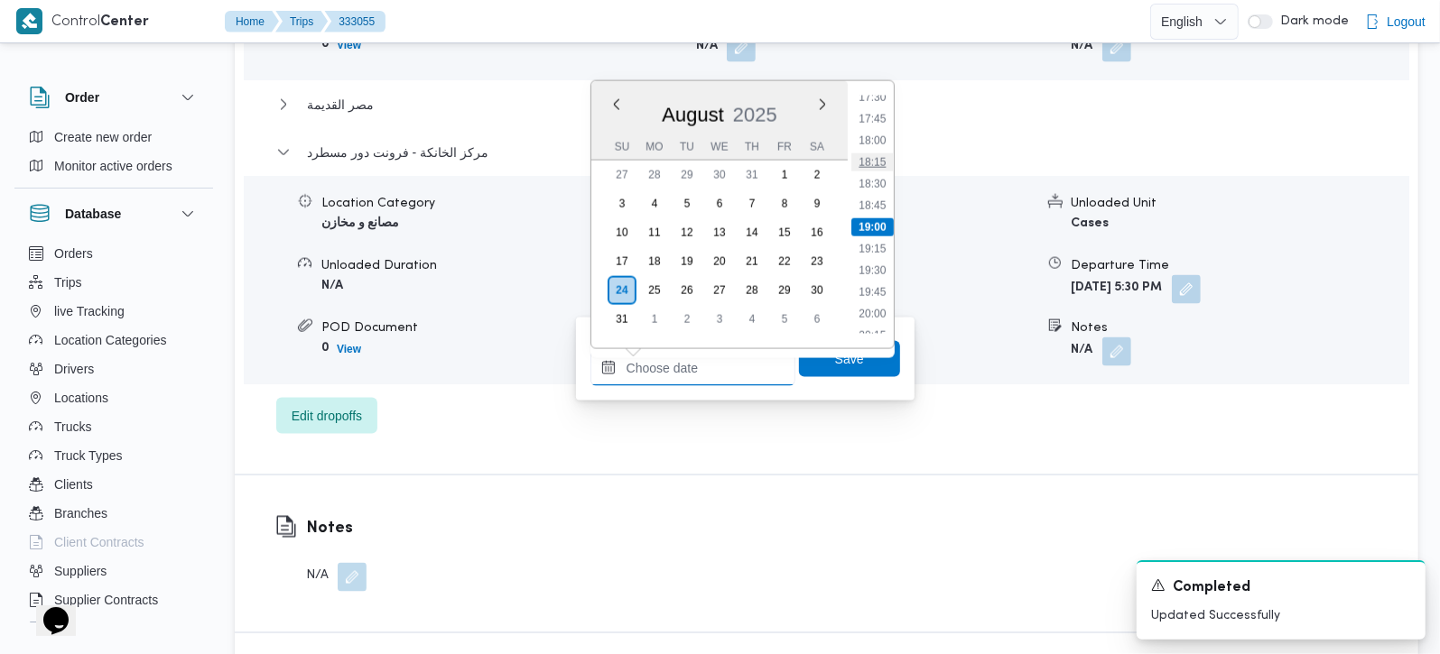
scroll to position [1417, 0]
click at [868, 177] on li "17:15" at bounding box center [872, 182] width 42 height 18
type input "24/08/2025 17:15"
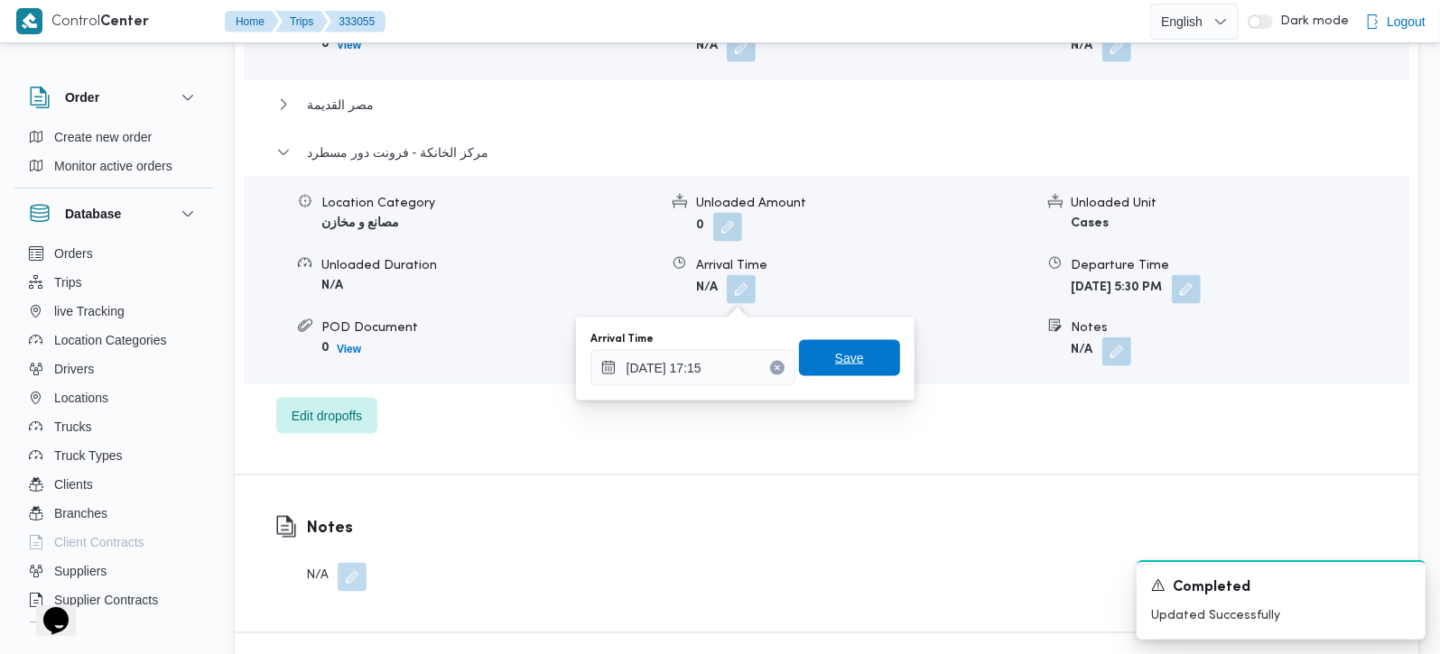
click at [811, 358] on span "Save" at bounding box center [849, 358] width 101 height 36
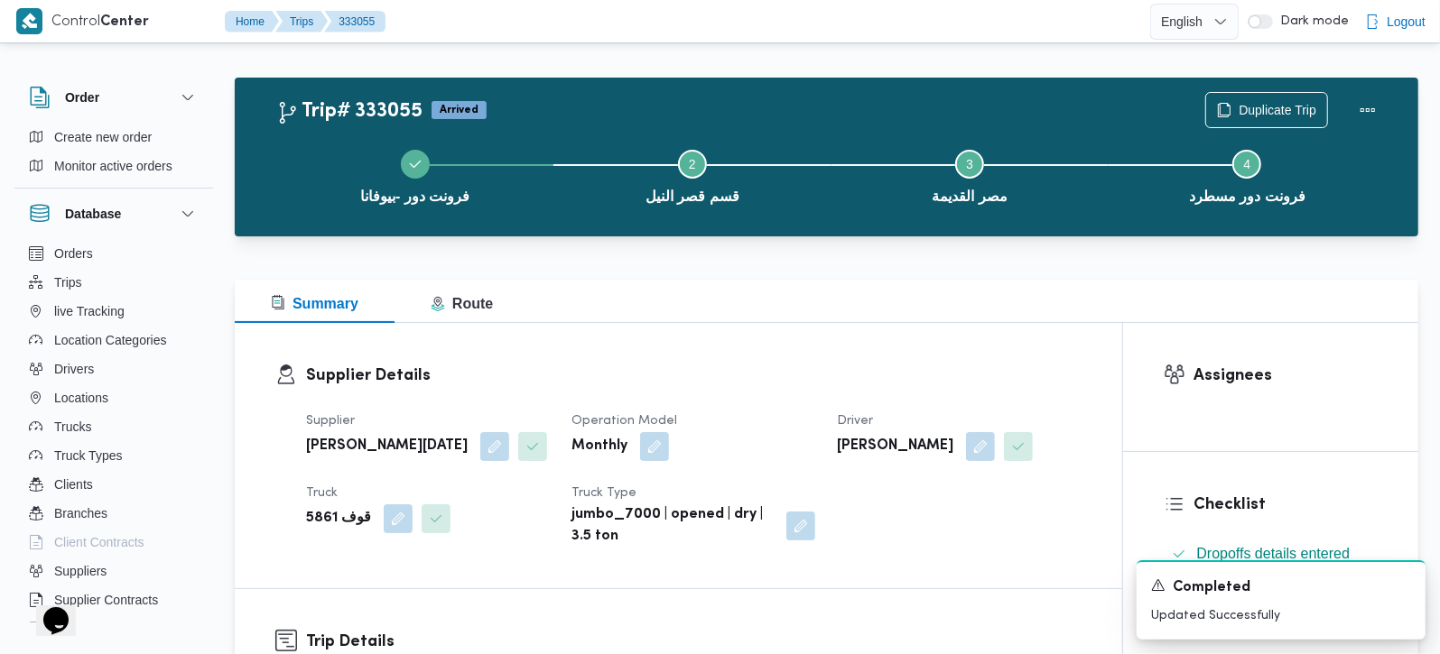
scroll to position [0, 0]
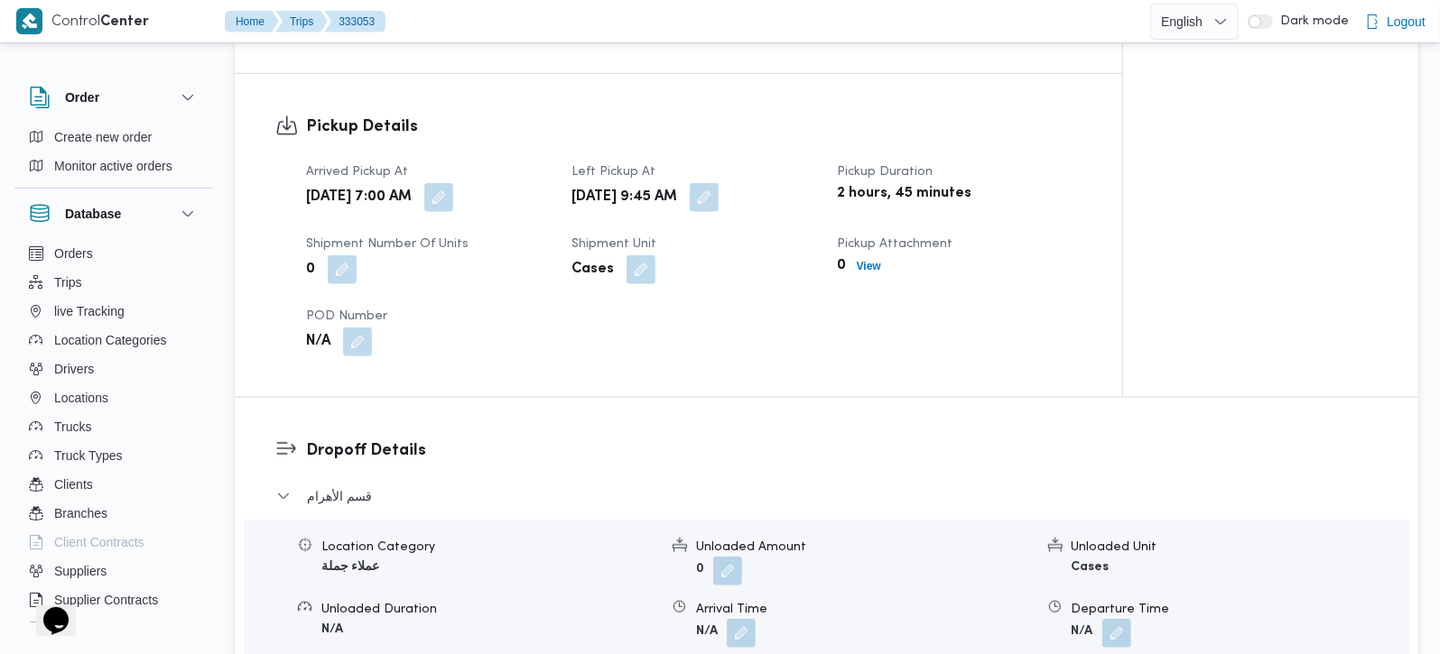
scroll to position [849, 0]
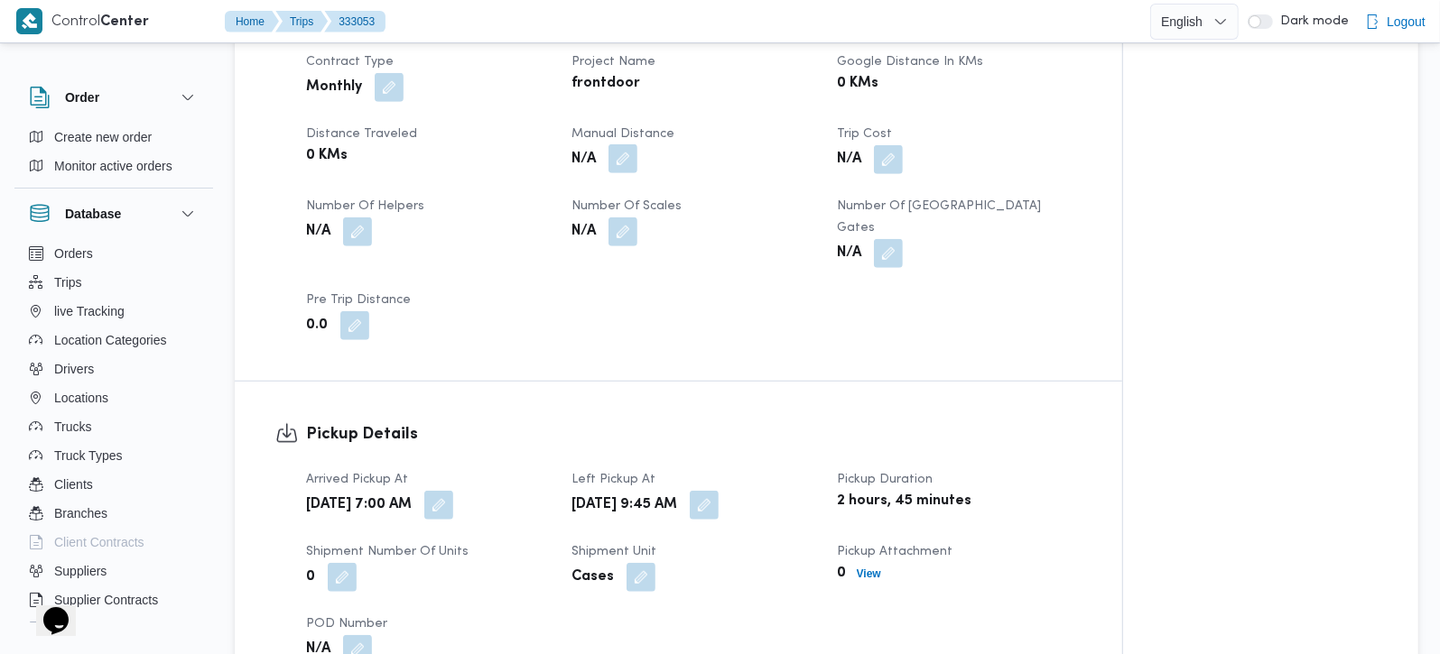
click at [623, 173] on button "button" at bounding box center [622, 158] width 29 height 29
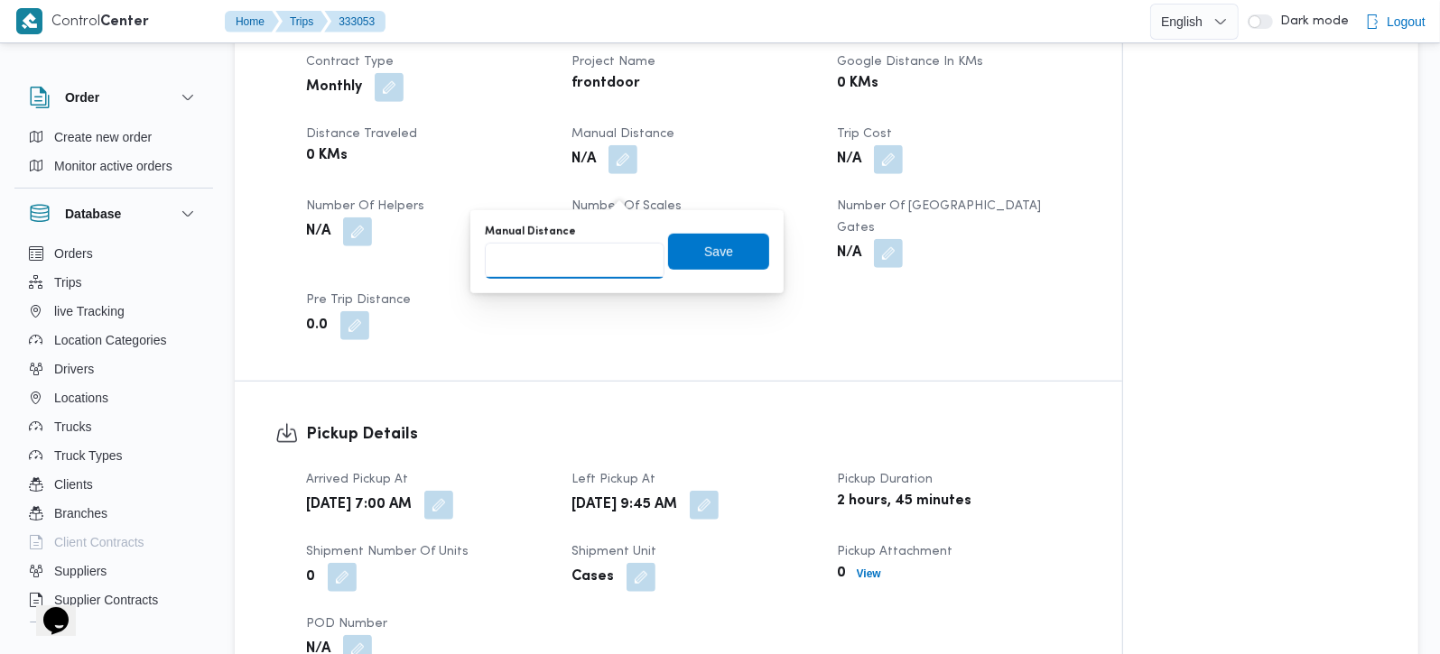
click at [561, 261] on input "Manual Distance" at bounding box center [575, 261] width 180 height 36
type input "120"
click at [704, 259] on span "Save" at bounding box center [718, 251] width 29 height 22
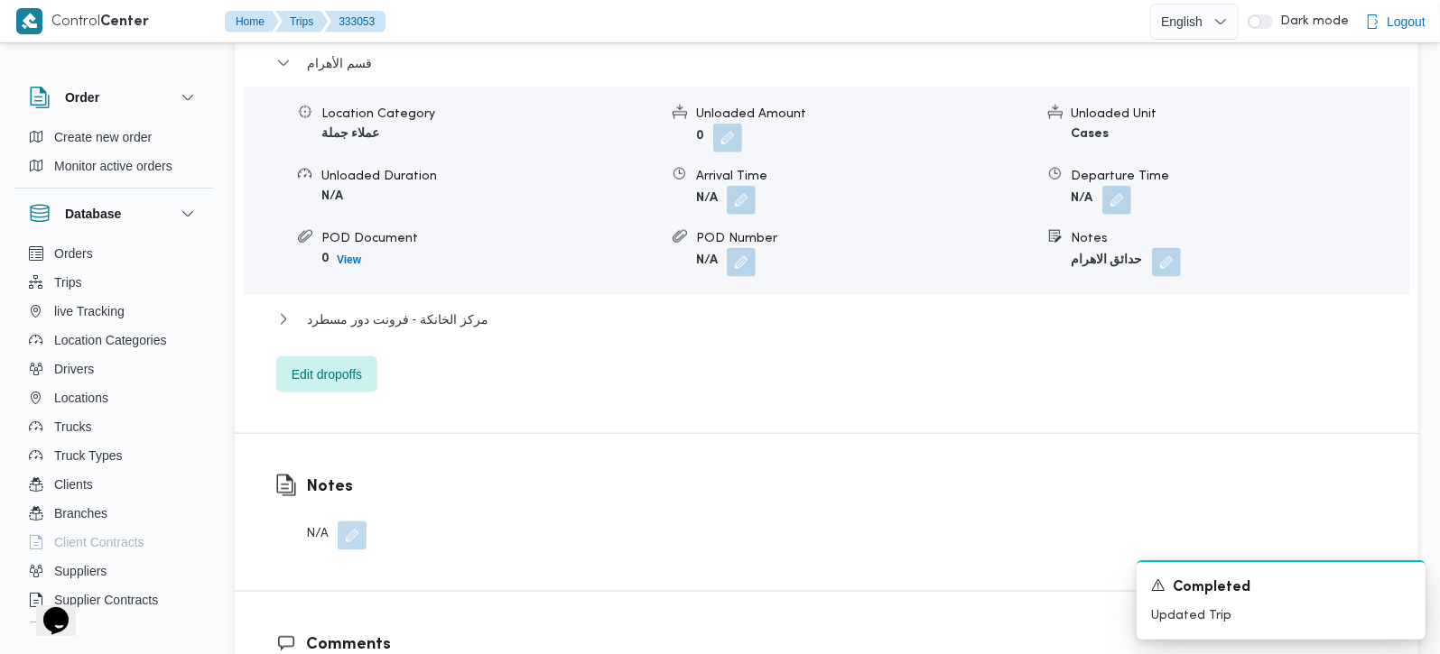
scroll to position [1592, 0]
click at [428, 310] on div "قسم الأهرام Location Category عملاء جملة Unloaded Amount 0 Unloaded Unit Cases …" at bounding box center [826, 221] width 1101 height 340
click at [435, 328] on span "مركز الخانكة - فرونت دور مسطرد" at bounding box center [397, 318] width 181 height 22
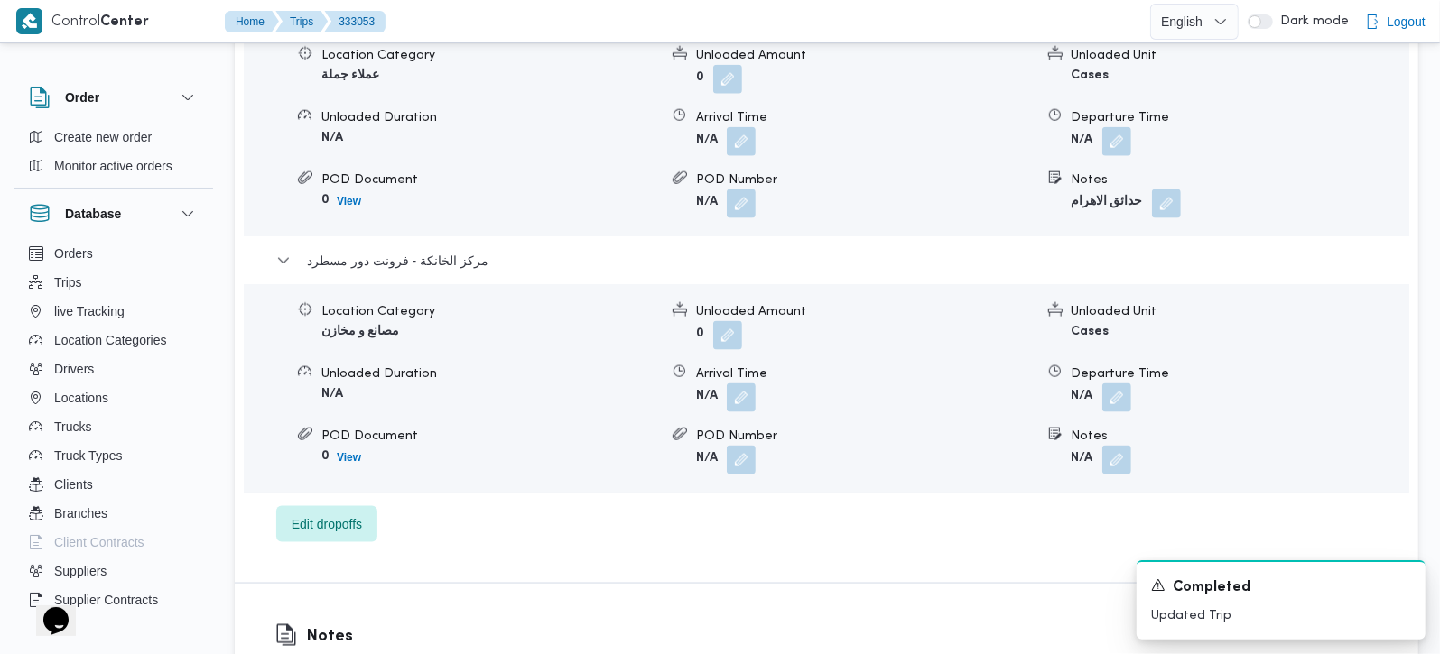
scroll to position [1699, 0]
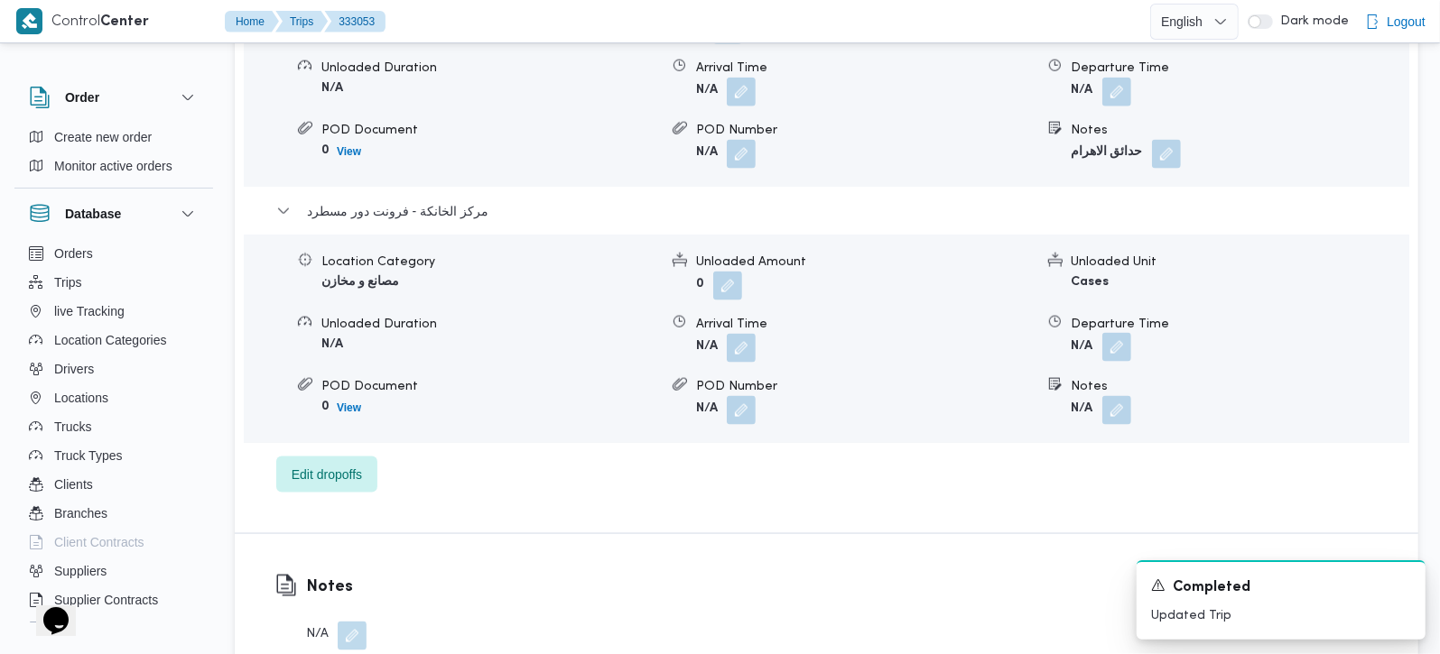
click at [1115, 356] on button "button" at bounding box center [1116, 347] width 29 height 29
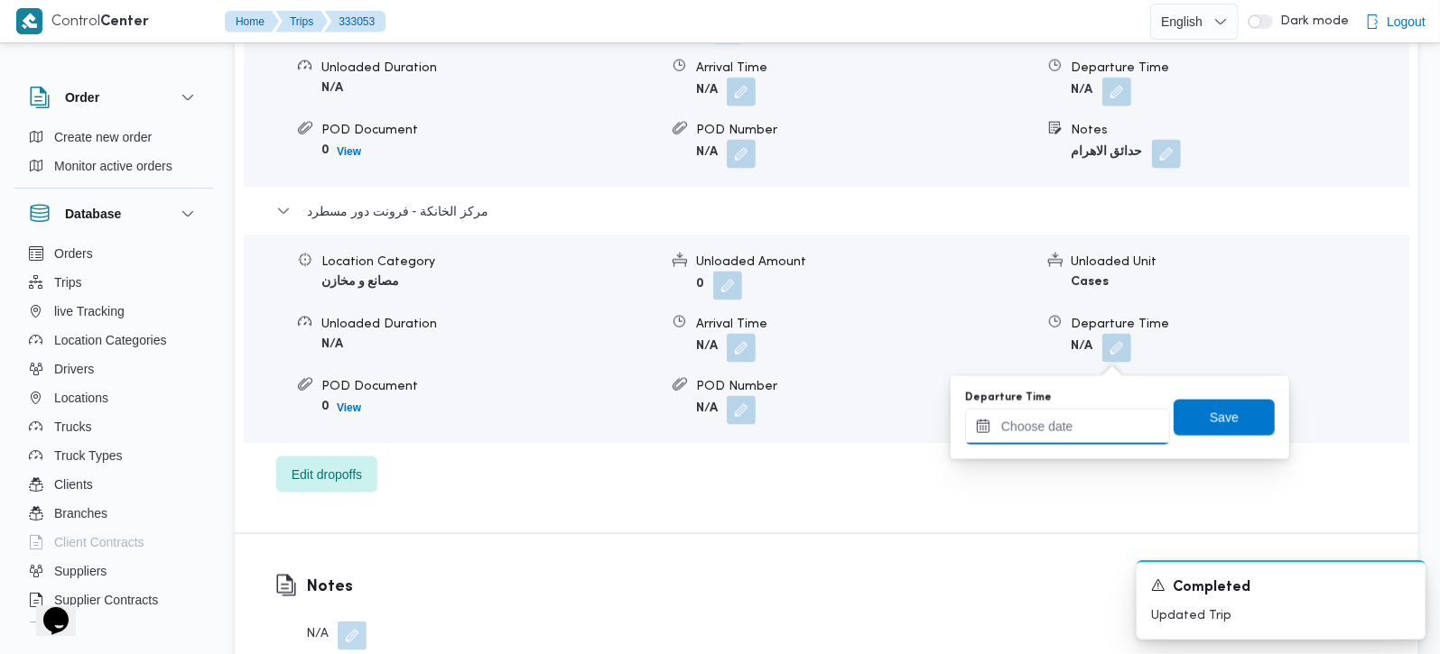
click at [1096, 424] on input "Departure Time" at bounding box center [1067, 427] width 205 height 36
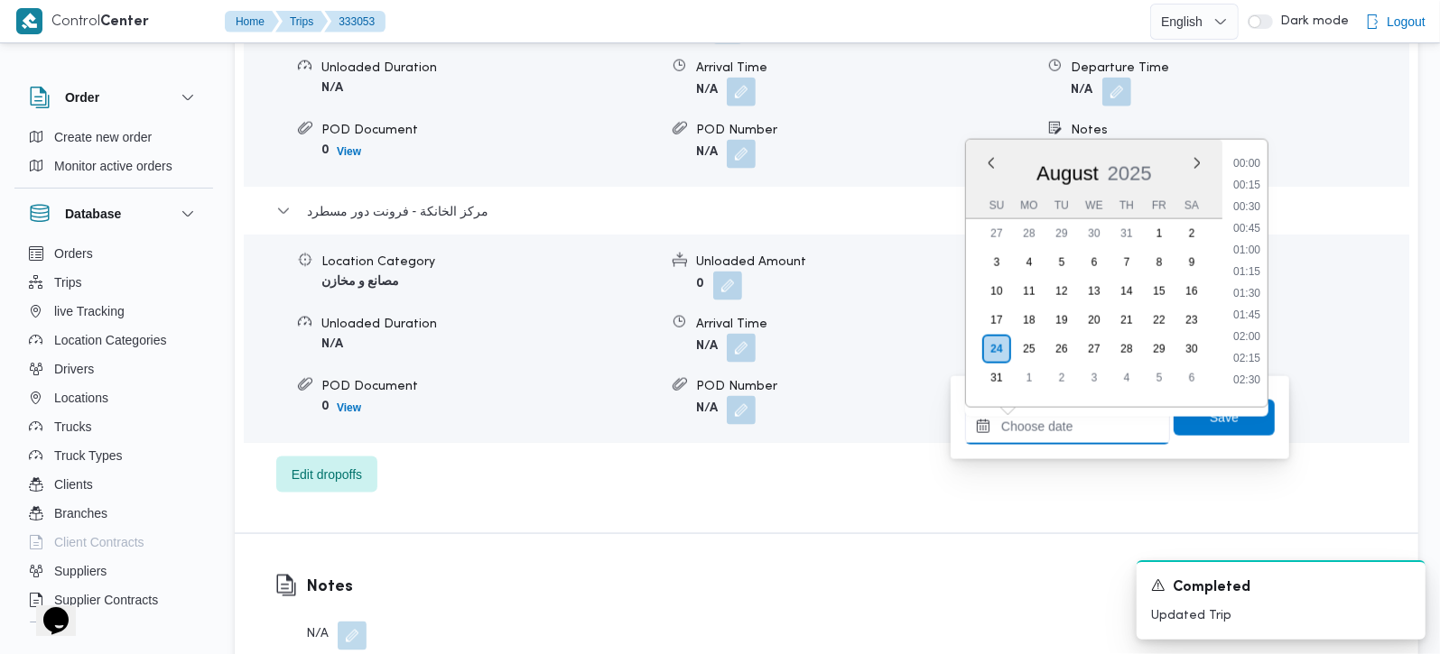
scroll to position [1524, 0]
click at [1248, 160] on li "17:30" at bounding box center [1247, 156] width 42 height 18
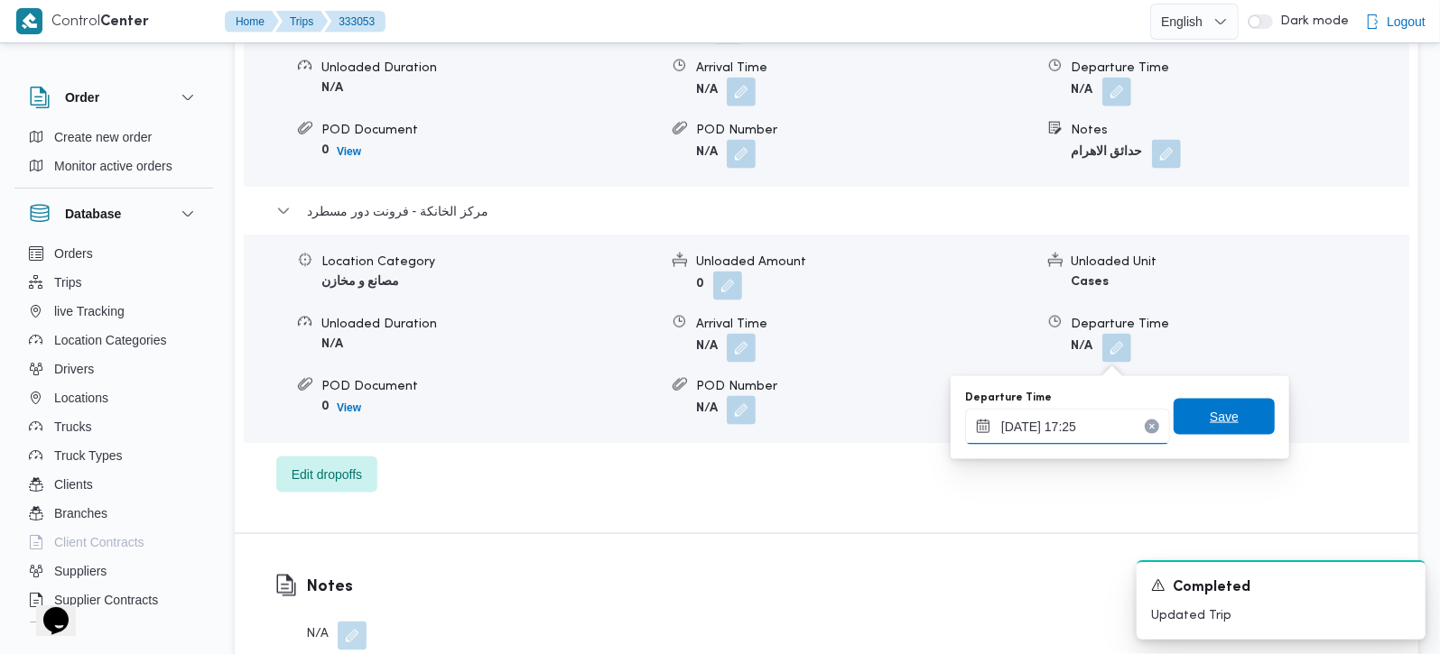
type input "24/08/2025 17:25"
click at [1223, 420] on span "Save" at bounding box center [1223, 417] width 101 height 36
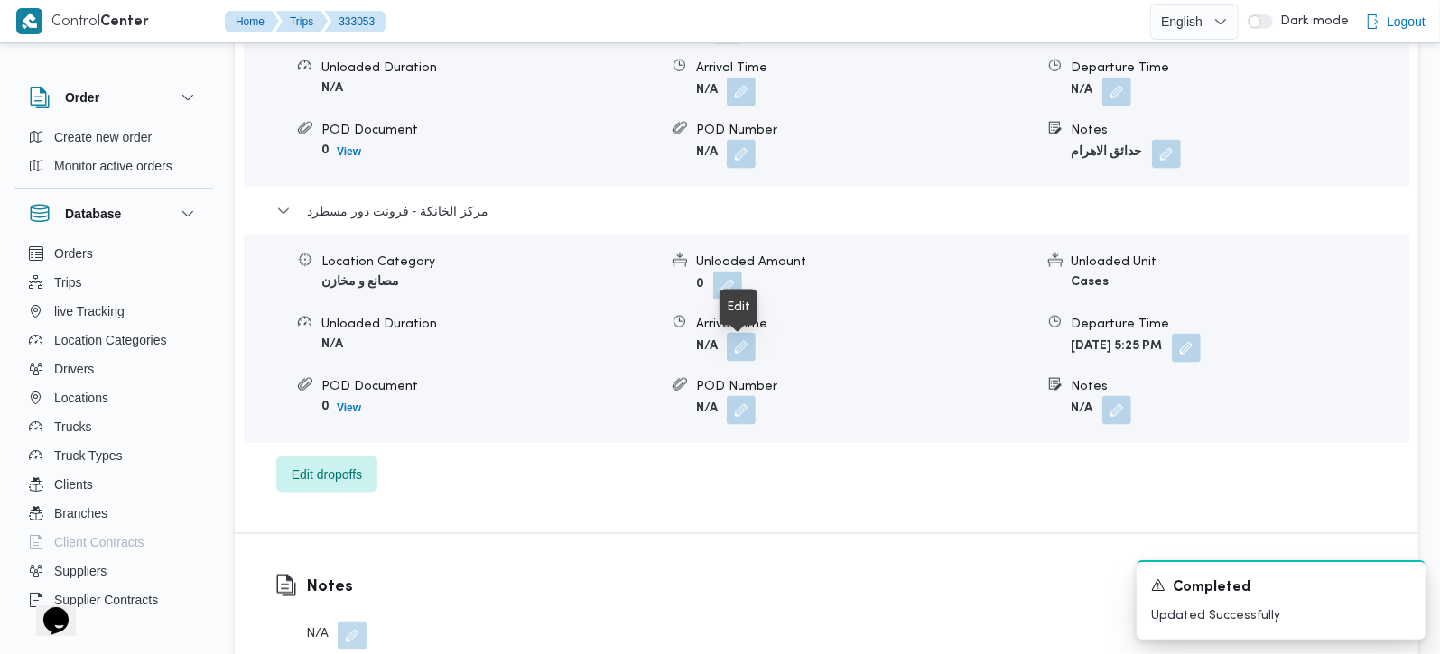
click at [744, 349] on button "button" at bounding box center [741, 347] width 29 height 29
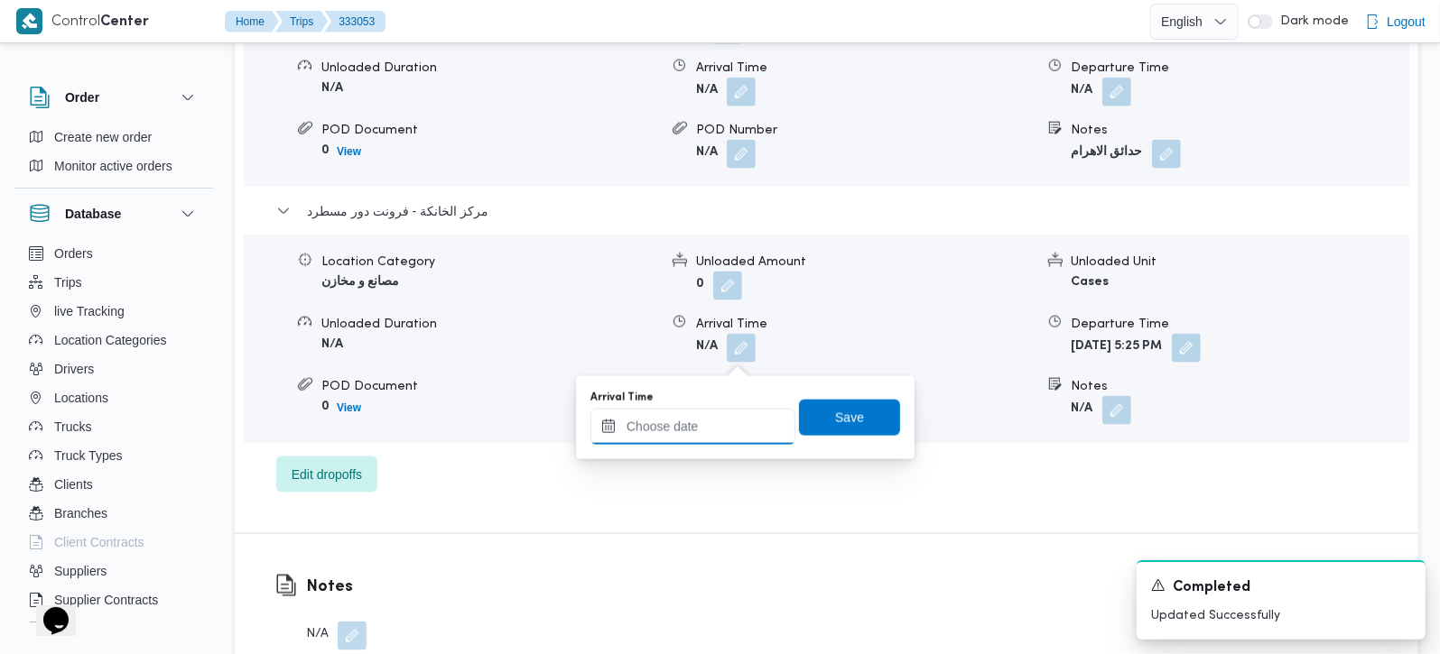
drag, startPoint x: 744, startPoint y: 358, endPoint x: 719, endPoint y: 420, distance: 66.4
click at [719, 420] on input "Arrival Time" at bounding box center [692, 427] width 205 height 36
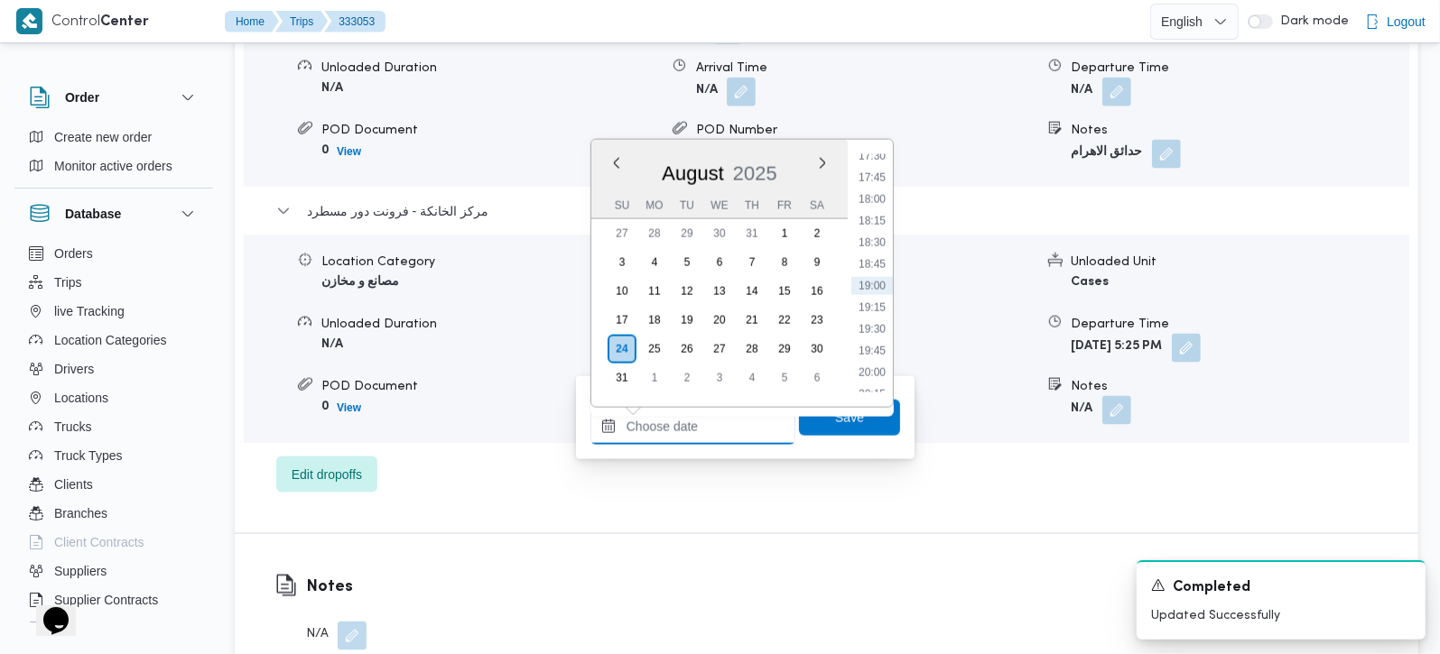
scroll to position [1417, 0]
click at [871, 248] on ul "00:00 00:15 00:30 00:45 01:00 01:15 01:30 01:45 02:00 02:15 02:30 02:45 03:00 0…" at bounding box center [872, 273] width 42 height 238
click at [870, 245] on li "17:15" at bounding box center [872, 241] width 42 height 18
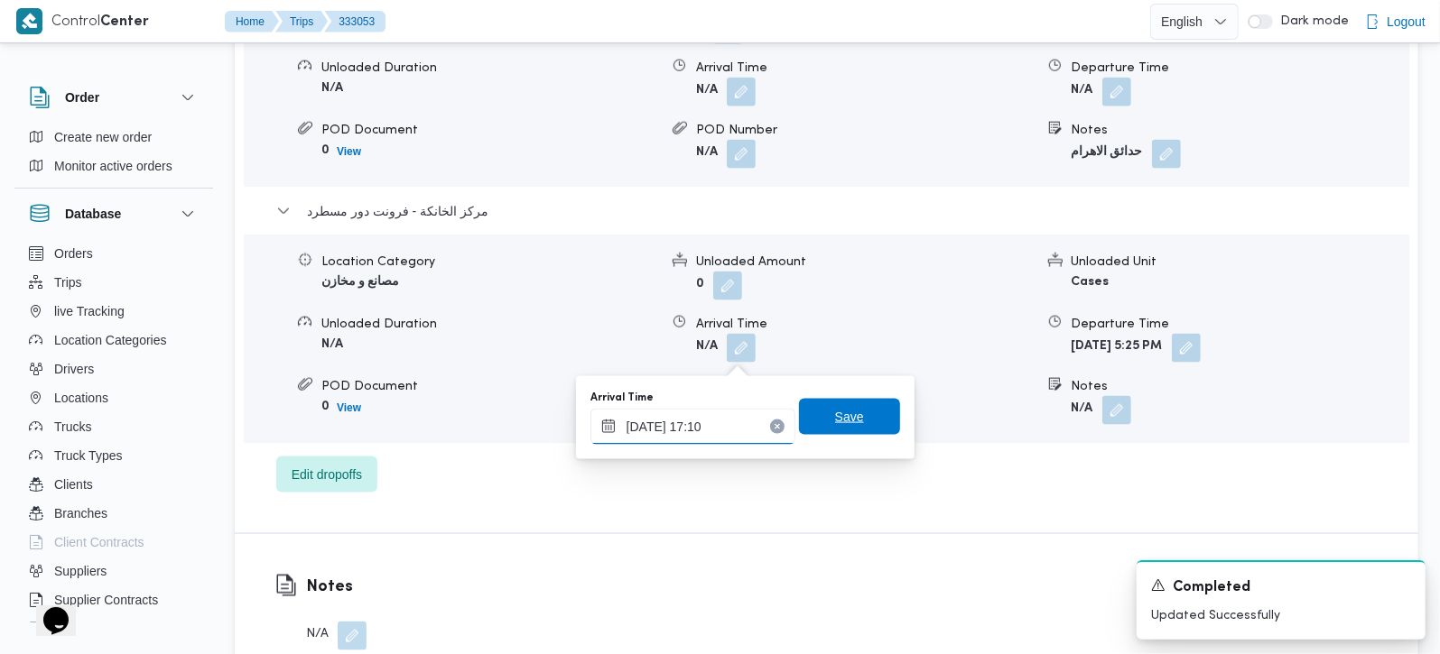
type input "24/08/2025 17:10"
click at [853, 420] on span "Save" at bounding box center [849, 417] width 101 height 36
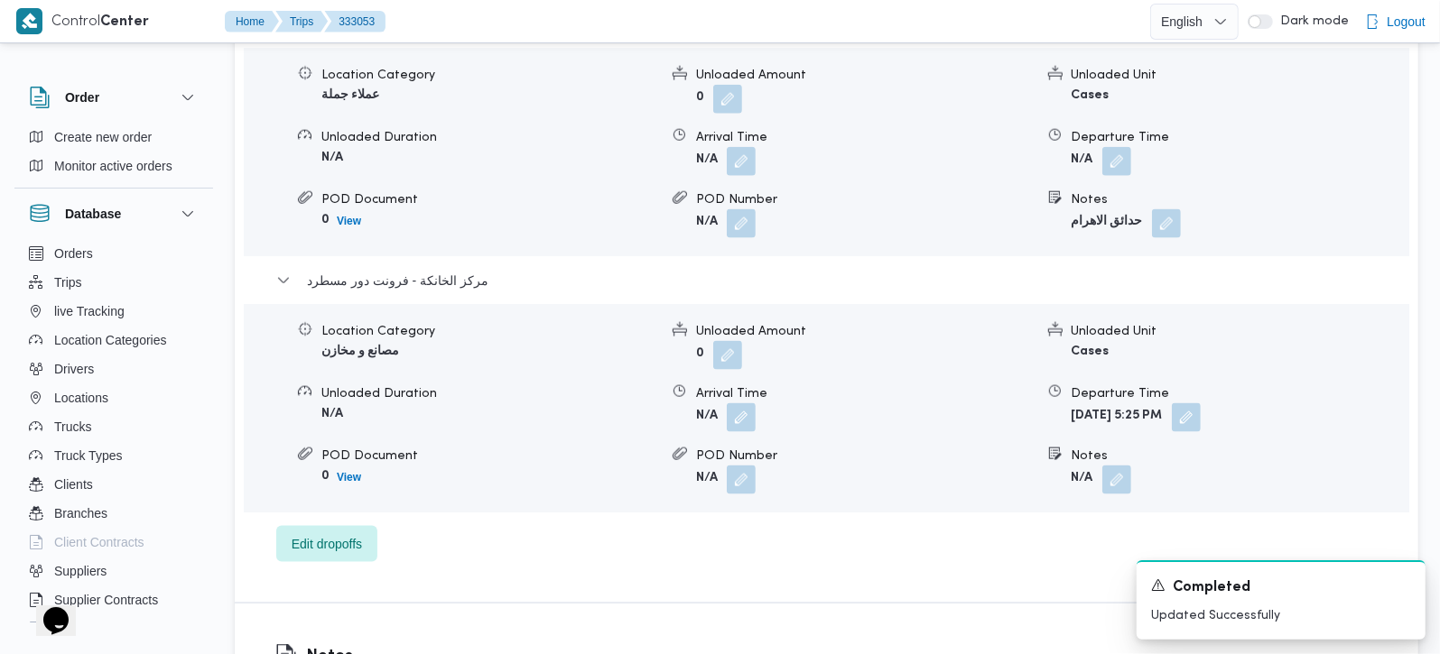
scroll to position [1592, 0]
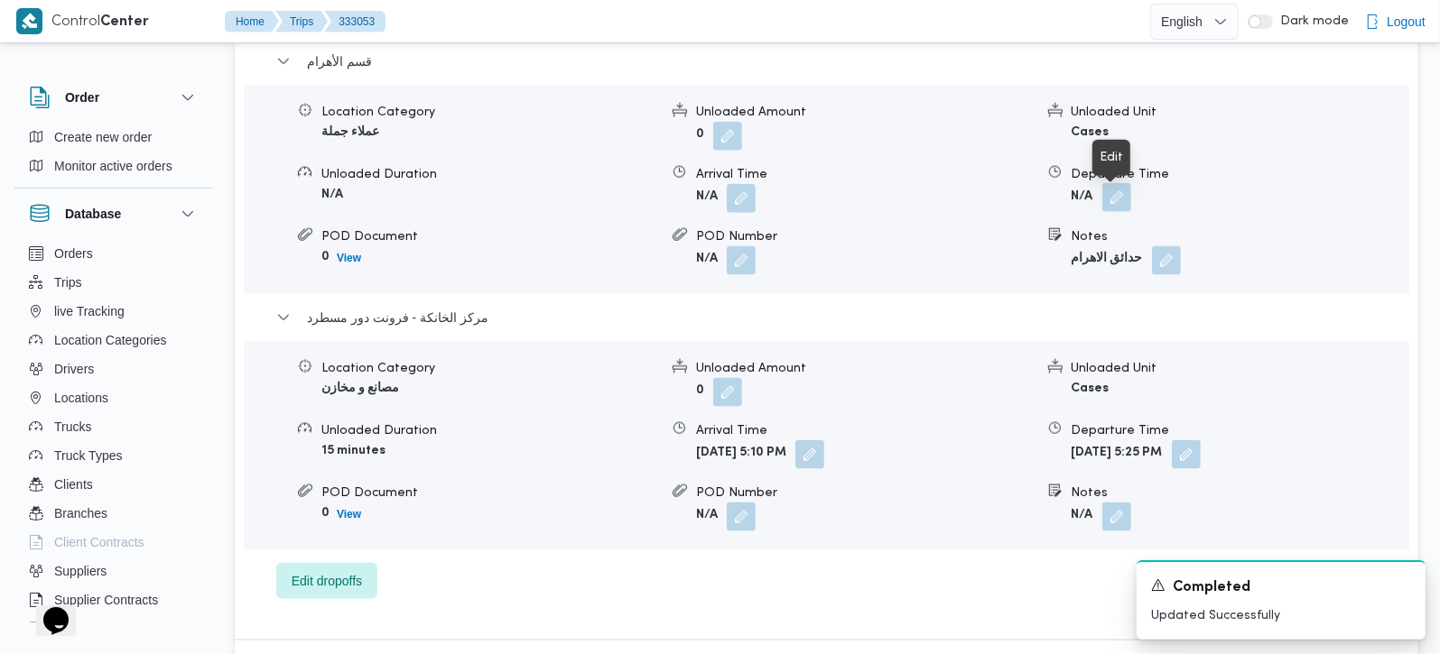
click at [1115, 205] on button "button" at bounding box center [1116, 197] width 29 height 29
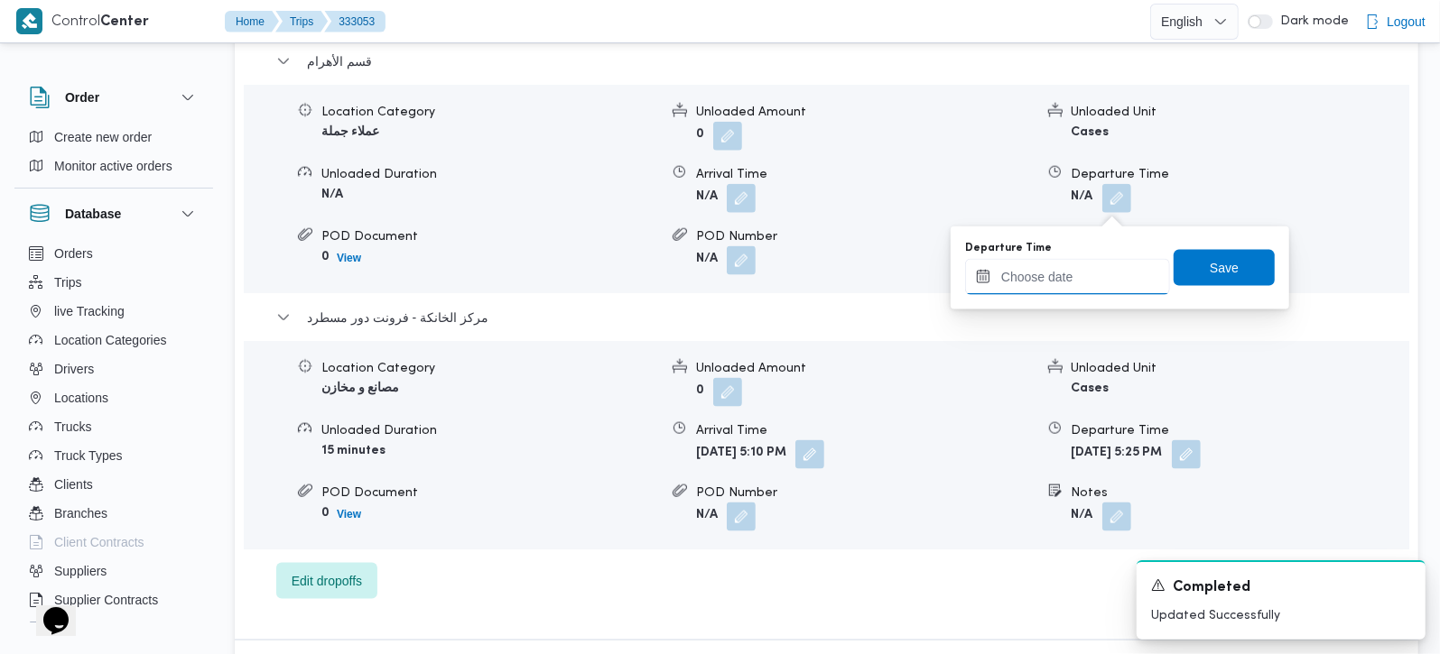
click at [1061, 266] on input "Departure Time" at bounding box center [1067, 277] width 205 height 36
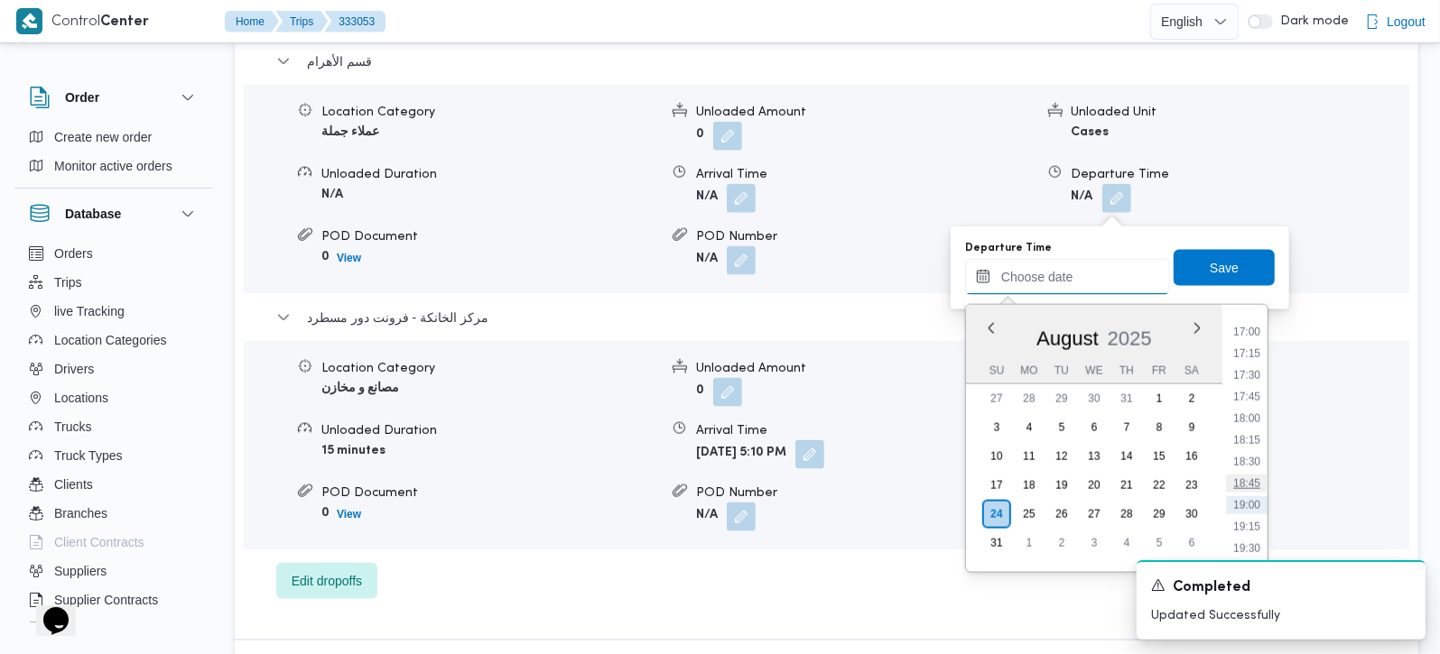
scroll to position [1417, 0]
click at [1252, 339] on li "16:30" at bounding box center [1247, 341] width 42 height 18
type input "24/08/2025 16:30"
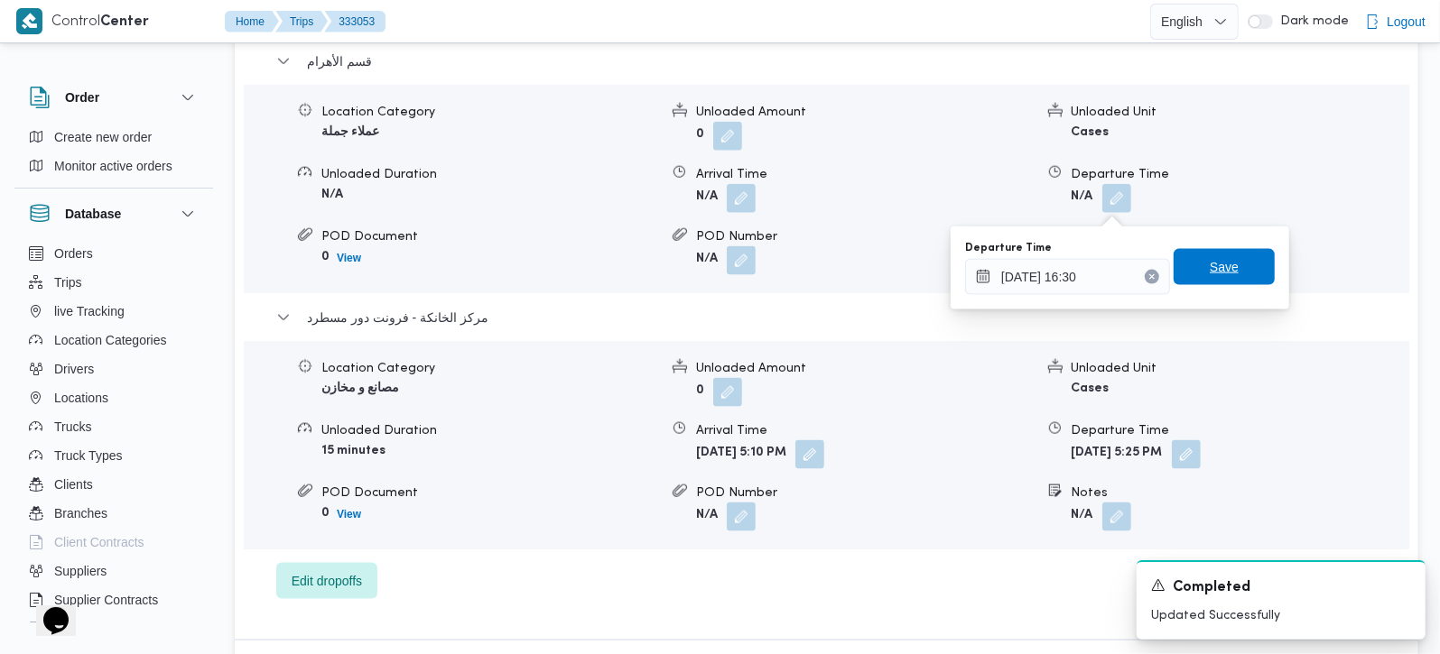
click at [1232, 275] on span "Save" at bounding box center [1223, 267] width 101 height 36
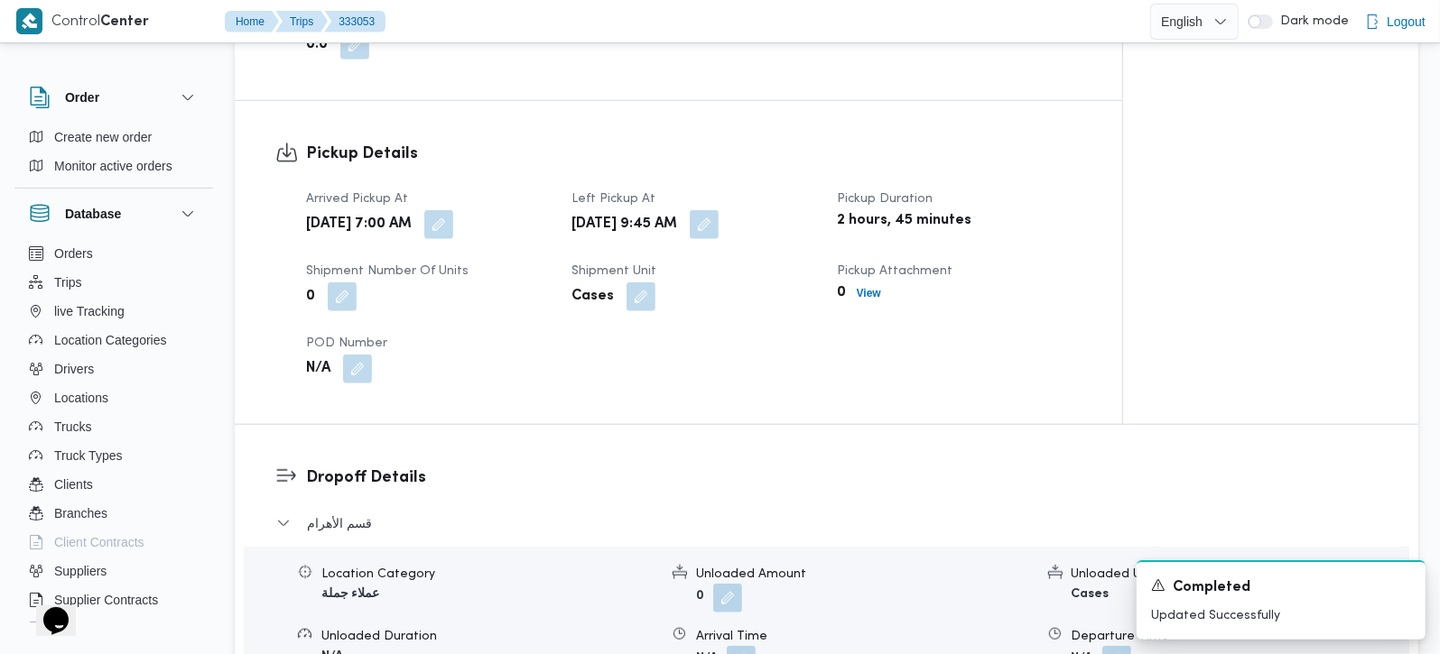
scroll to position [1168, 0]
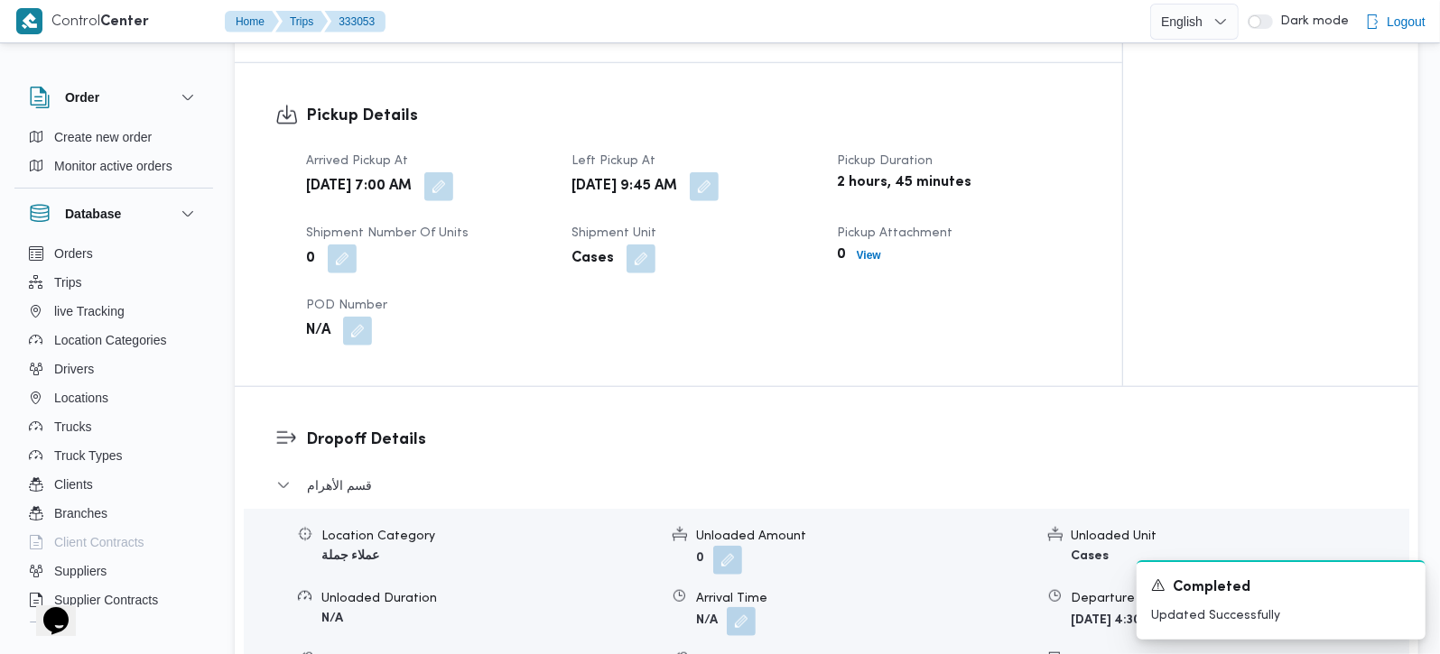
click at [737, 620] on button "button" at bounding box center [741, 622] width 29 height 29
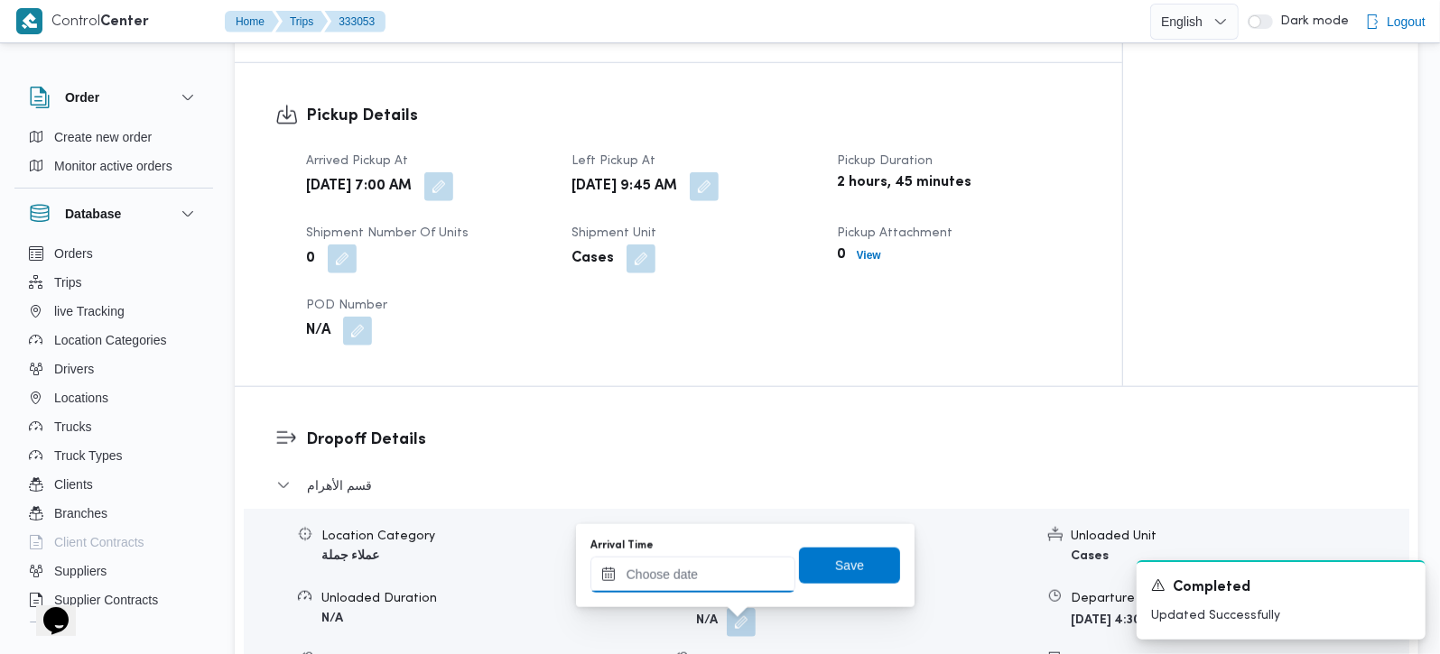
click at [711, 562] on input "Arrival Time" at bounding box center [692, 575] width 205 height 36
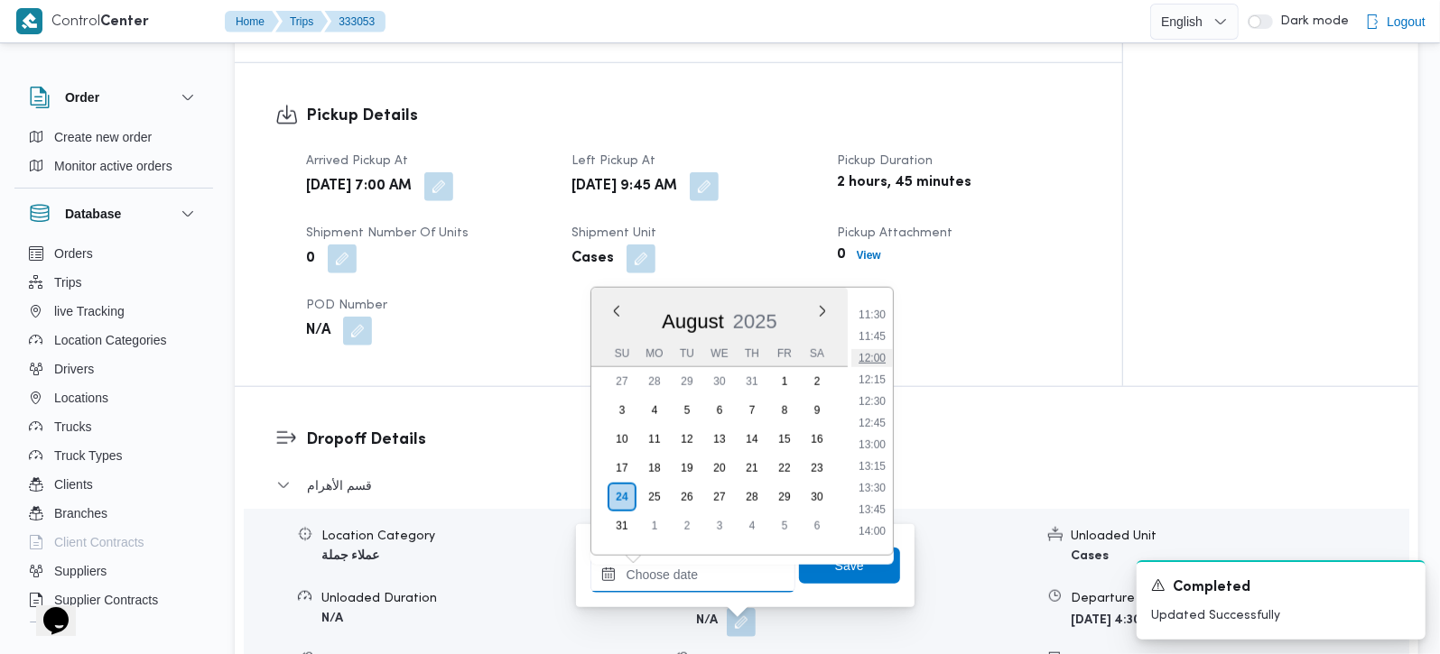
scroll to position [886, 0]
click at [876, 313] on li "10:15" at bounding box center [872, 313] width 42 height 18
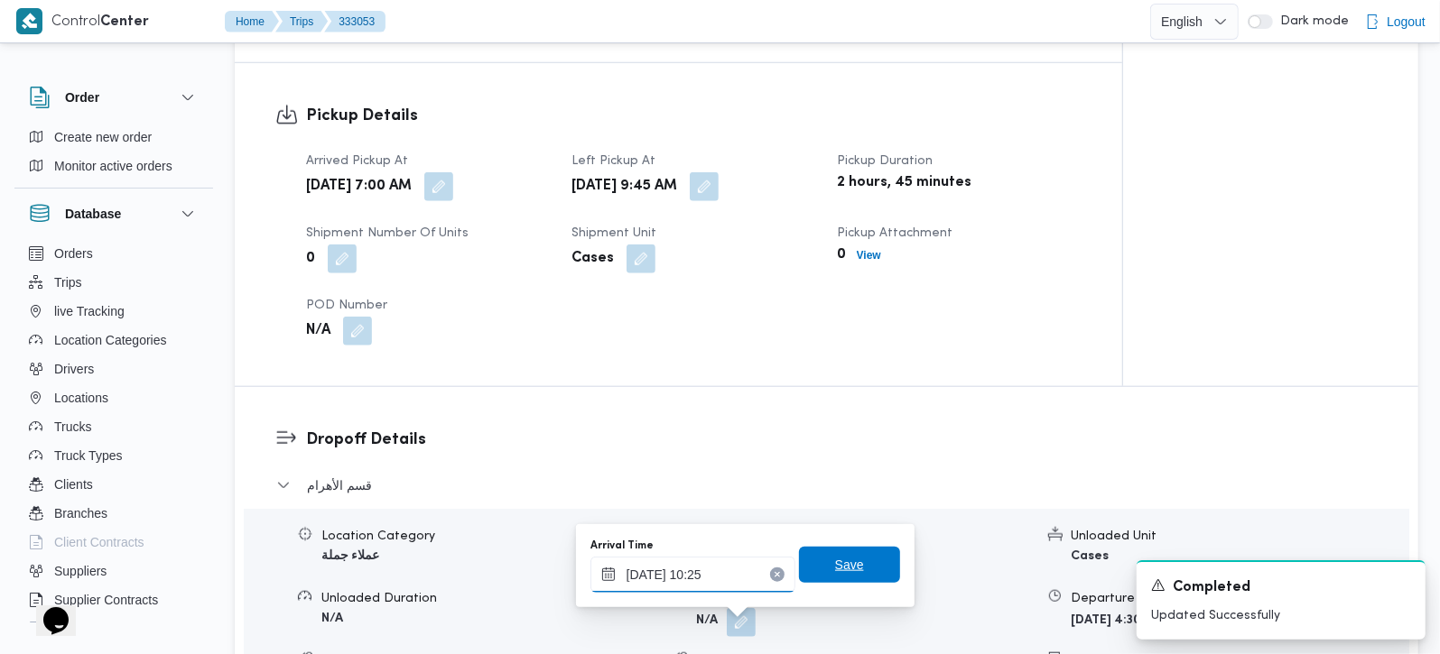
type input "24/08/2025 10:25"
click at [866, 555] on span "Save" at bounding box center [849, 565] width 101 height 36
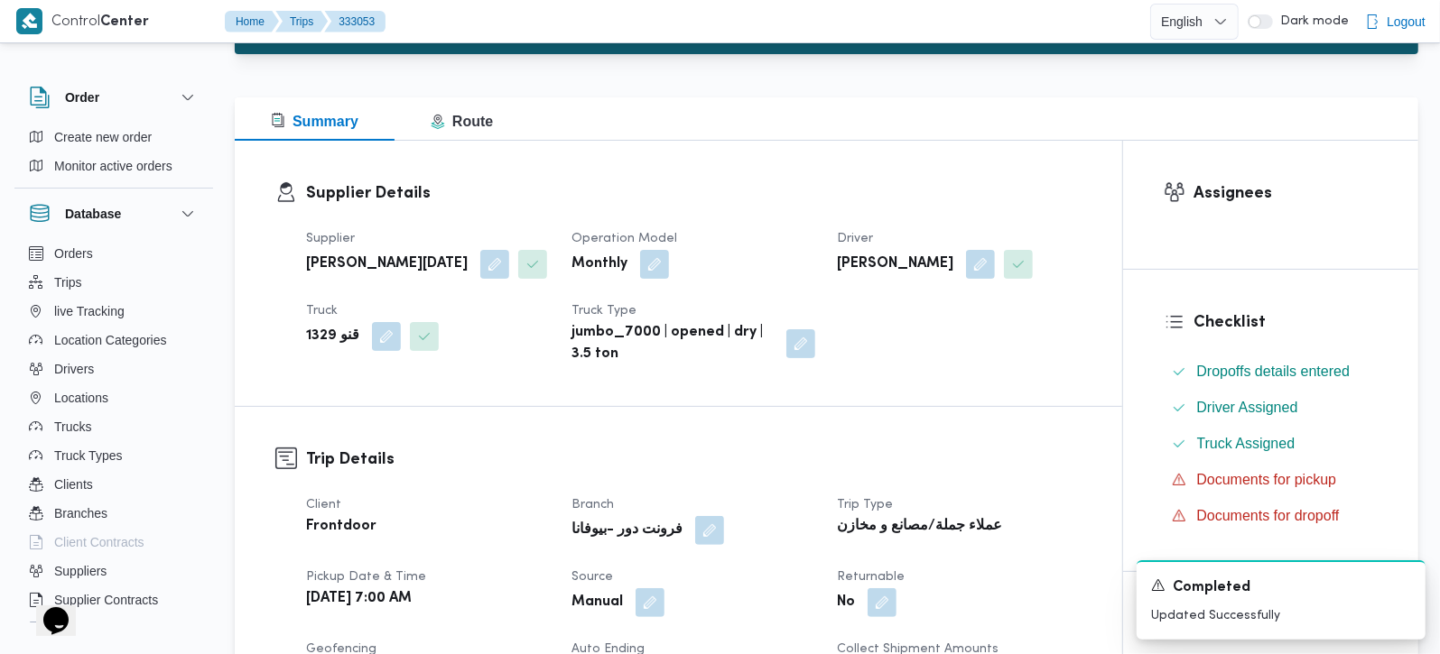
scroll to position [0, 0]
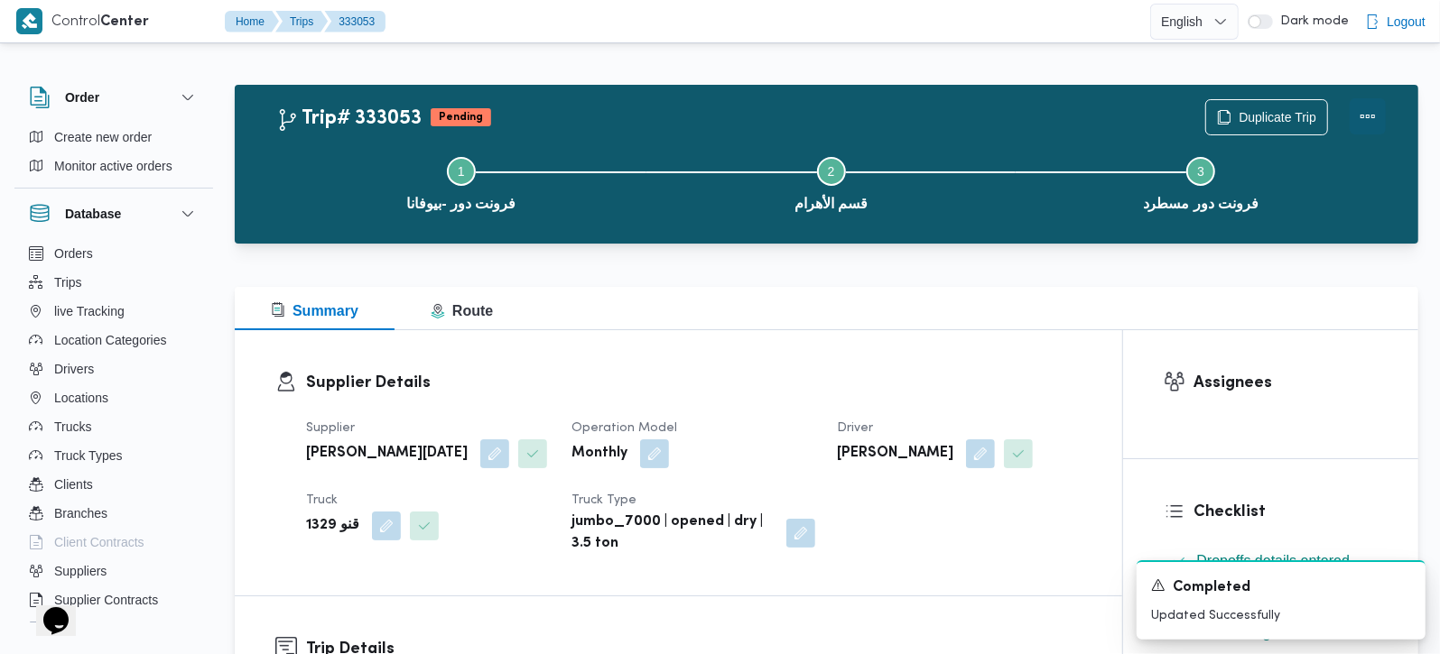
click at [1364, 103] on button "Actions" at bounding box center [1368, 116] width 36 height 36
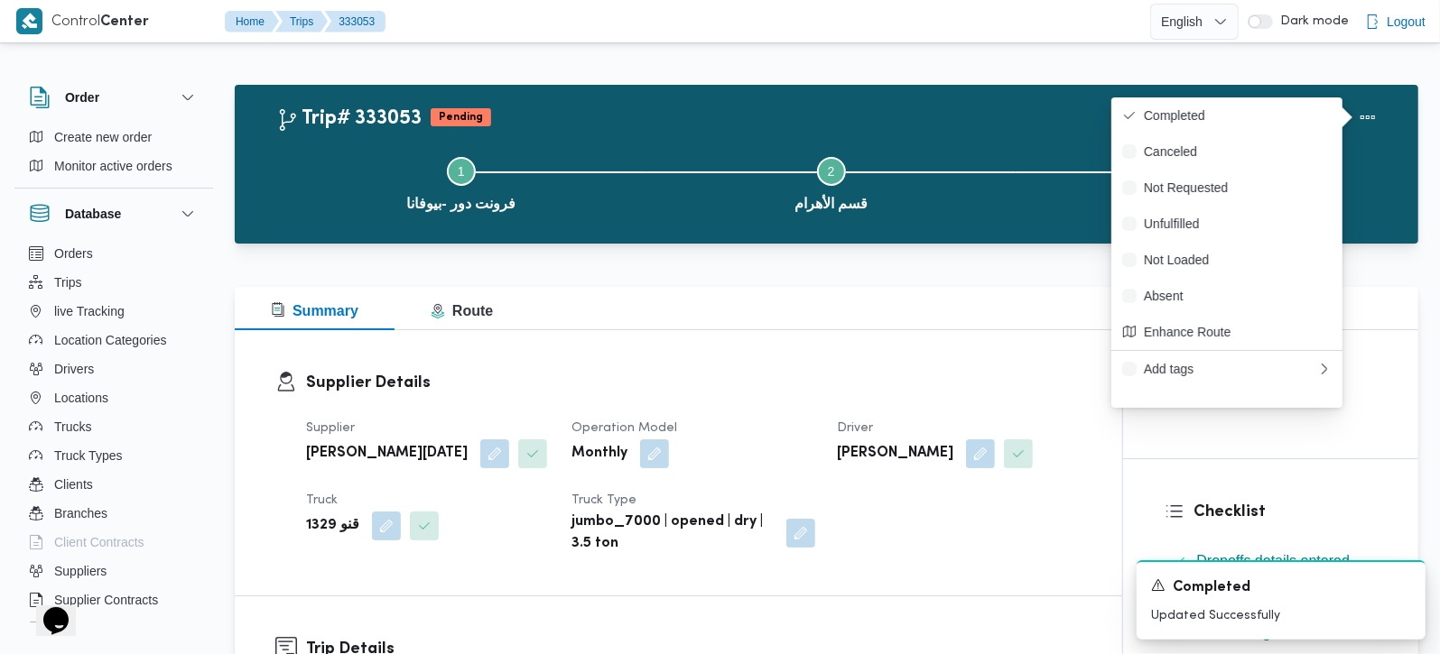
click at [1259, 95] on div "Duplicate Trip" at bounding box center [1295, 117] width 202 height 58
click at [1190, 112] on span "Completed" at bounding box center [1238, 115] width 188 height 14
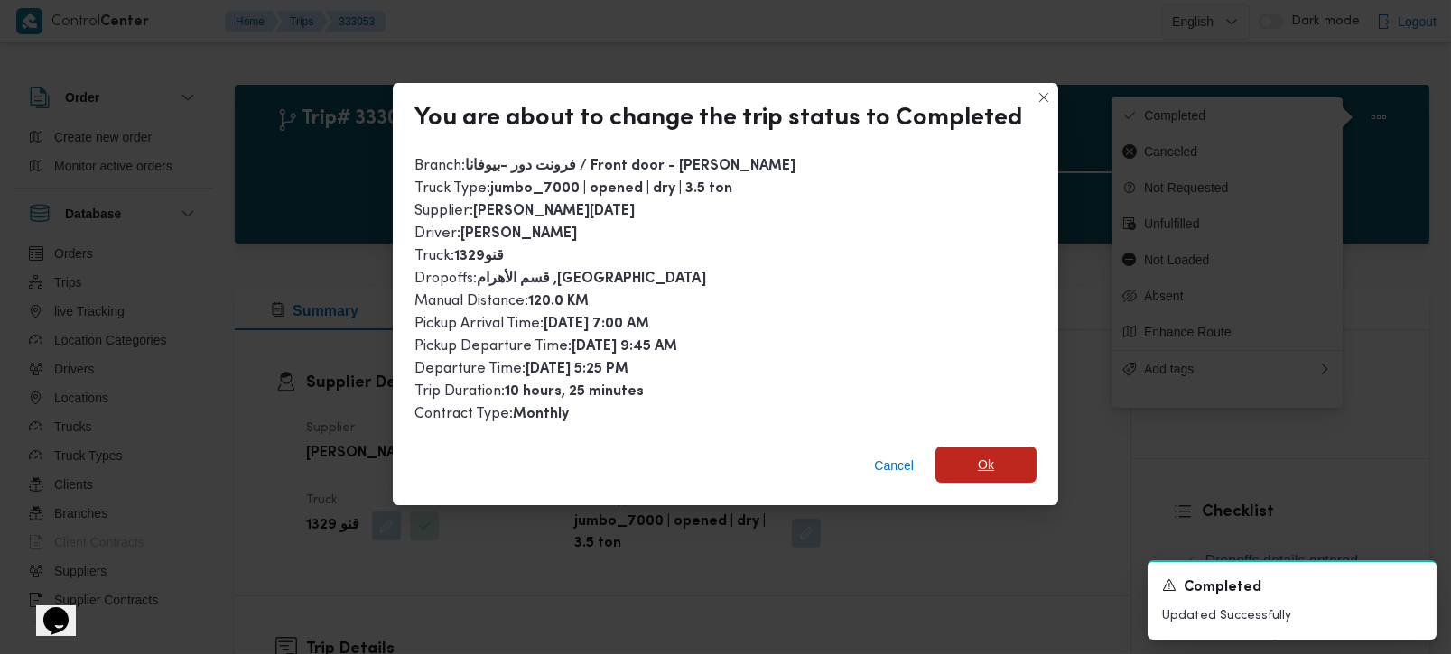
click at [978, 455] on span "Ok" at bounding box center [986, 465] width 16 height 22
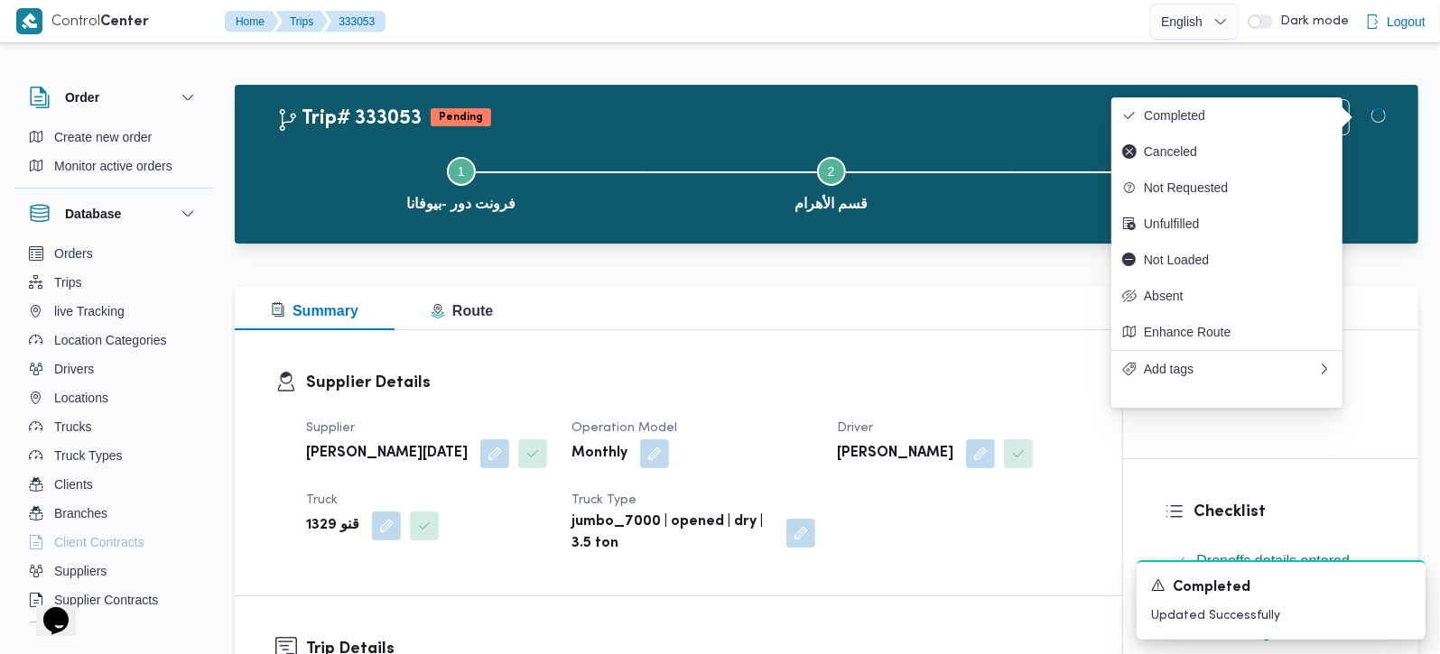
click at [950, 320] on div "Summary Route" at bounding box center [826, 308] width 1183 height 43
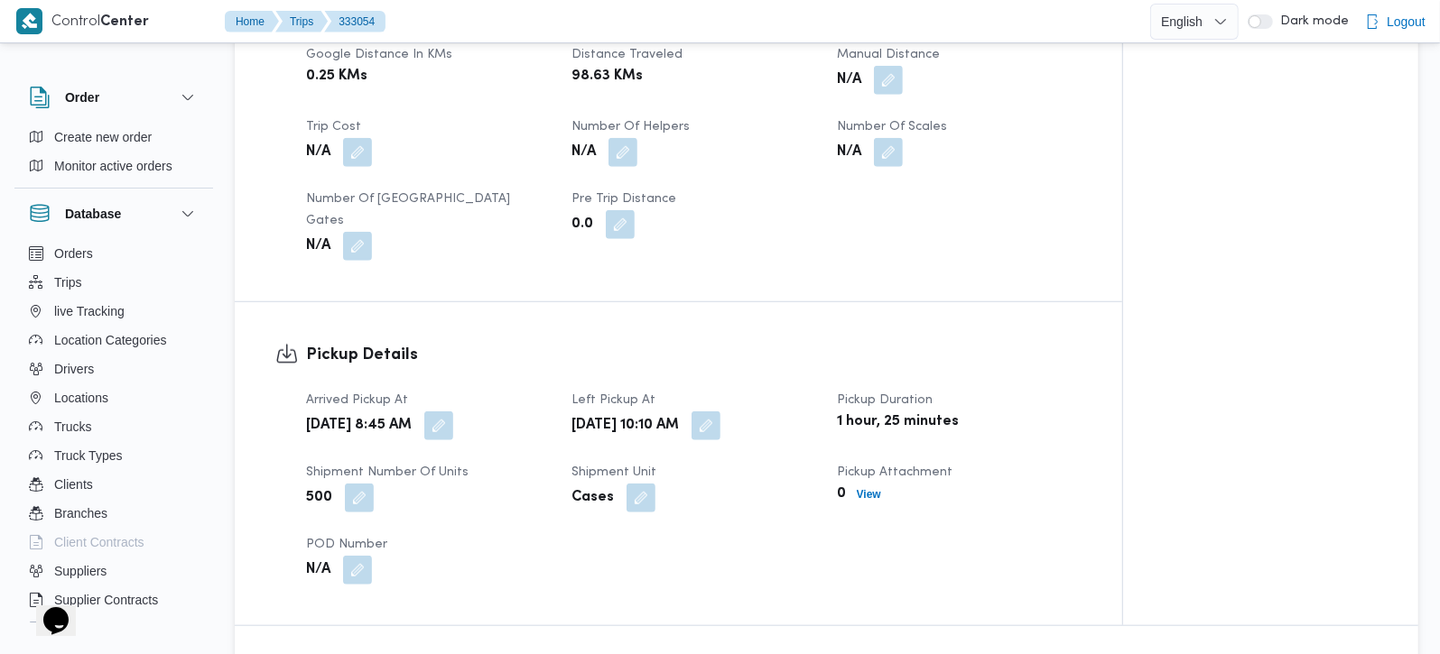
scroll to position [955, 0]
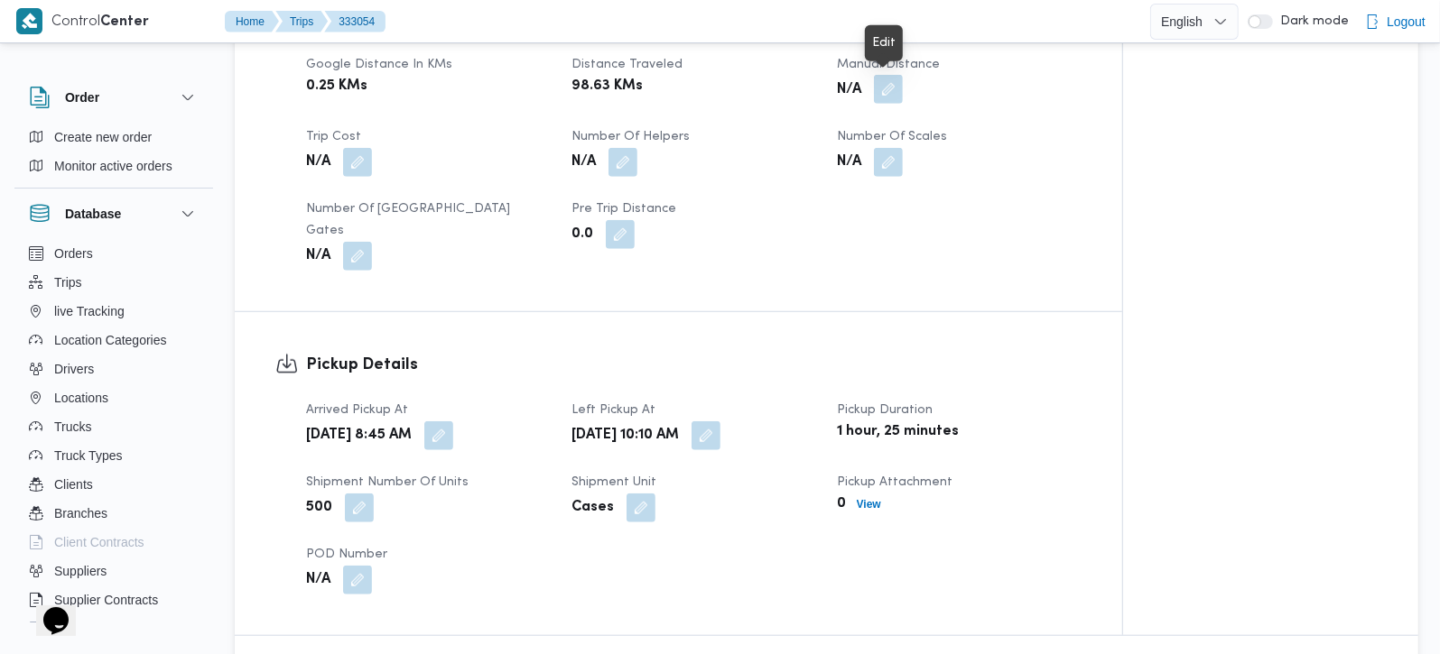
click at [898, 88] on button "button" at bounding box center [888, 89] width 29 height 29
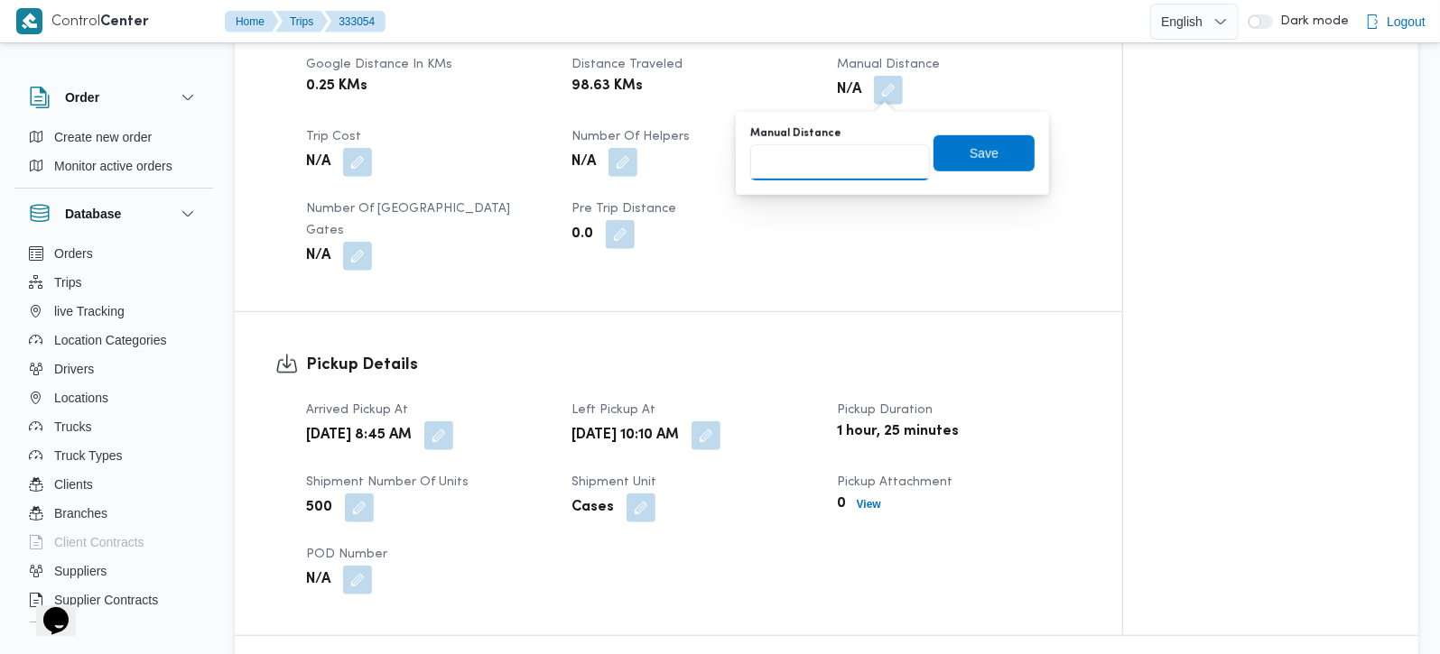
drag, startPoint x: 835, startPoint y: 153, endPoint x: 828, endPoint y: 159, distance: 9.6
click at [828, 159] on input "Manual Distance" at bounding box center [840, 162] width 180 height 36
type input "101"
click at [955, 141] on span "Save" at bounding box center [983, 152] width 101 height 36
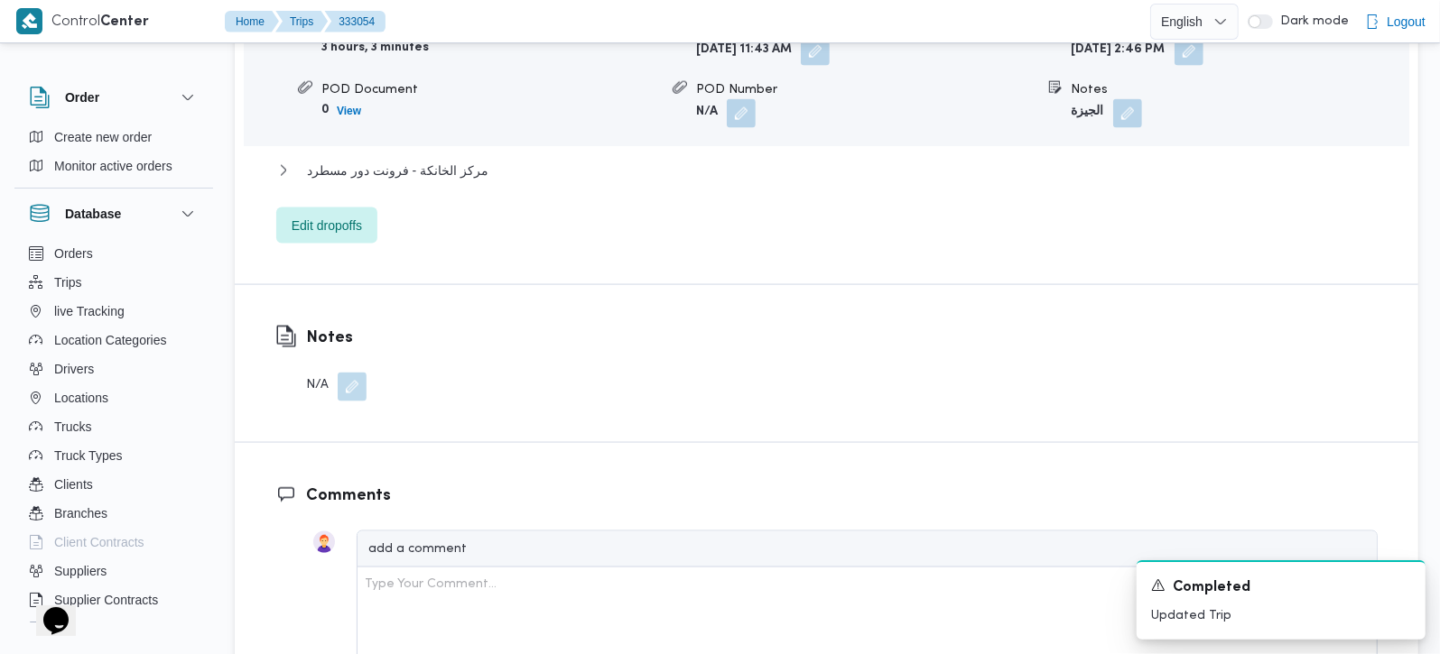
scroll to position [1805, 0]
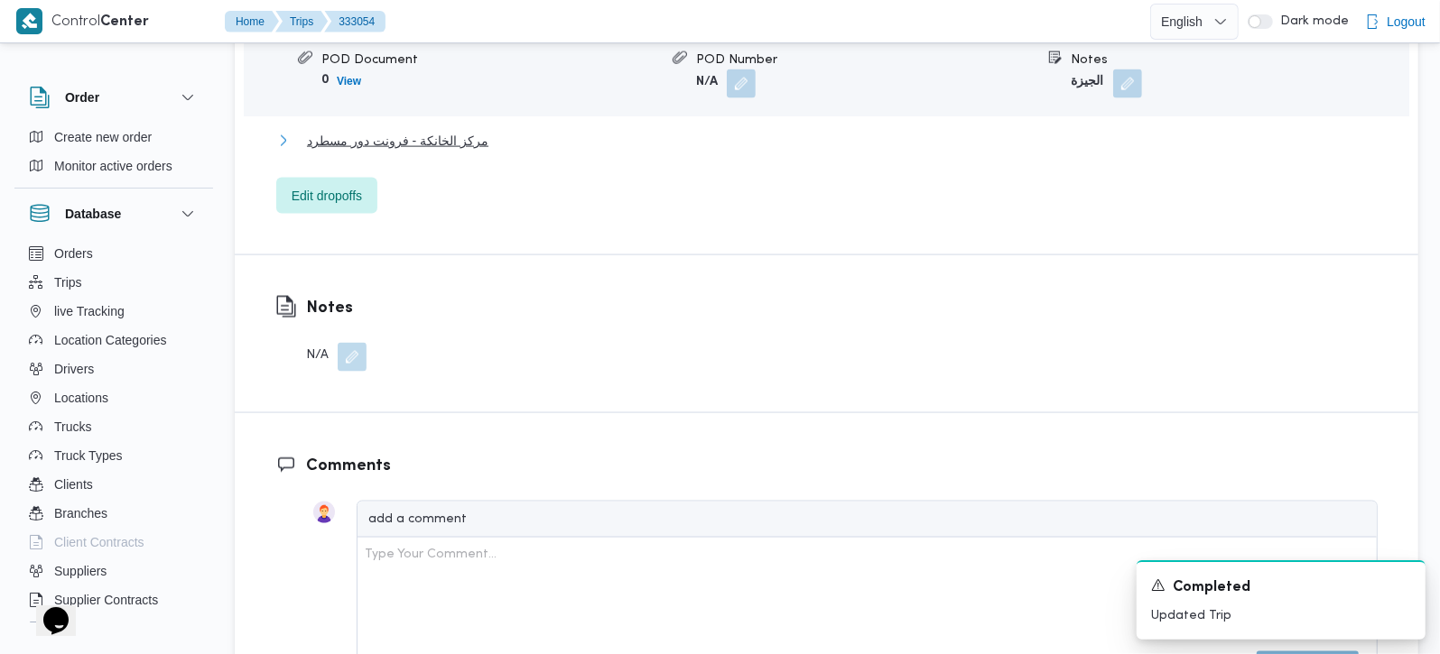
click at [386, 130] on span "مركز الخانكة - فرونت دور مسطرد" at bounding box center [397, 141] width 181 height 22
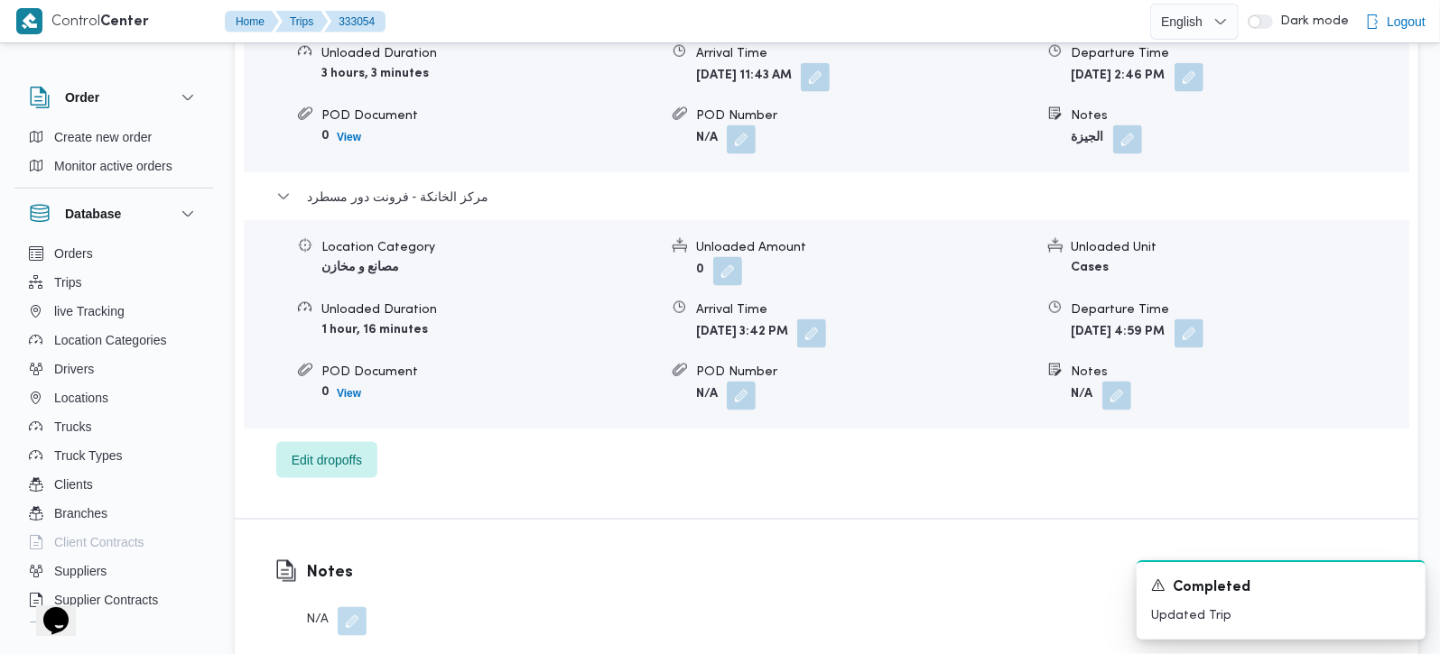
scroll to position [1699, 0]
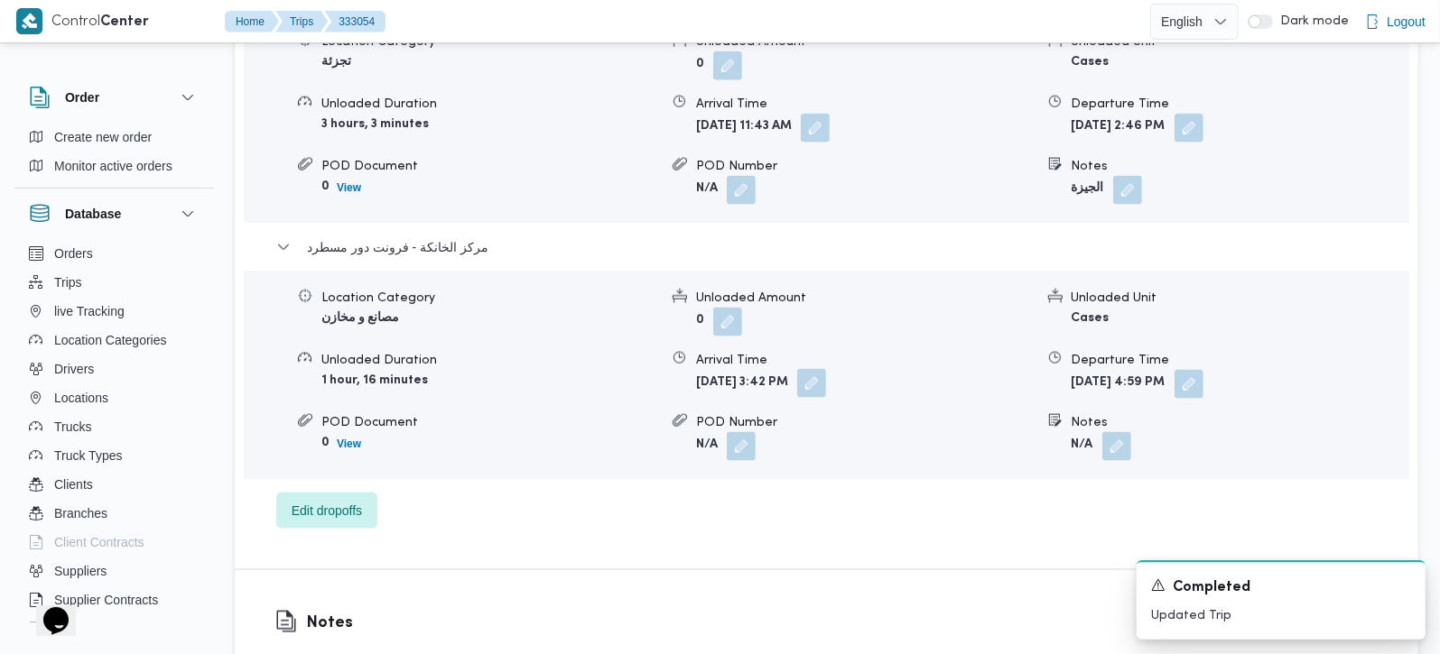
click at [826, 369] on button "button" at bounding box center [811, 383] width 29 height 29
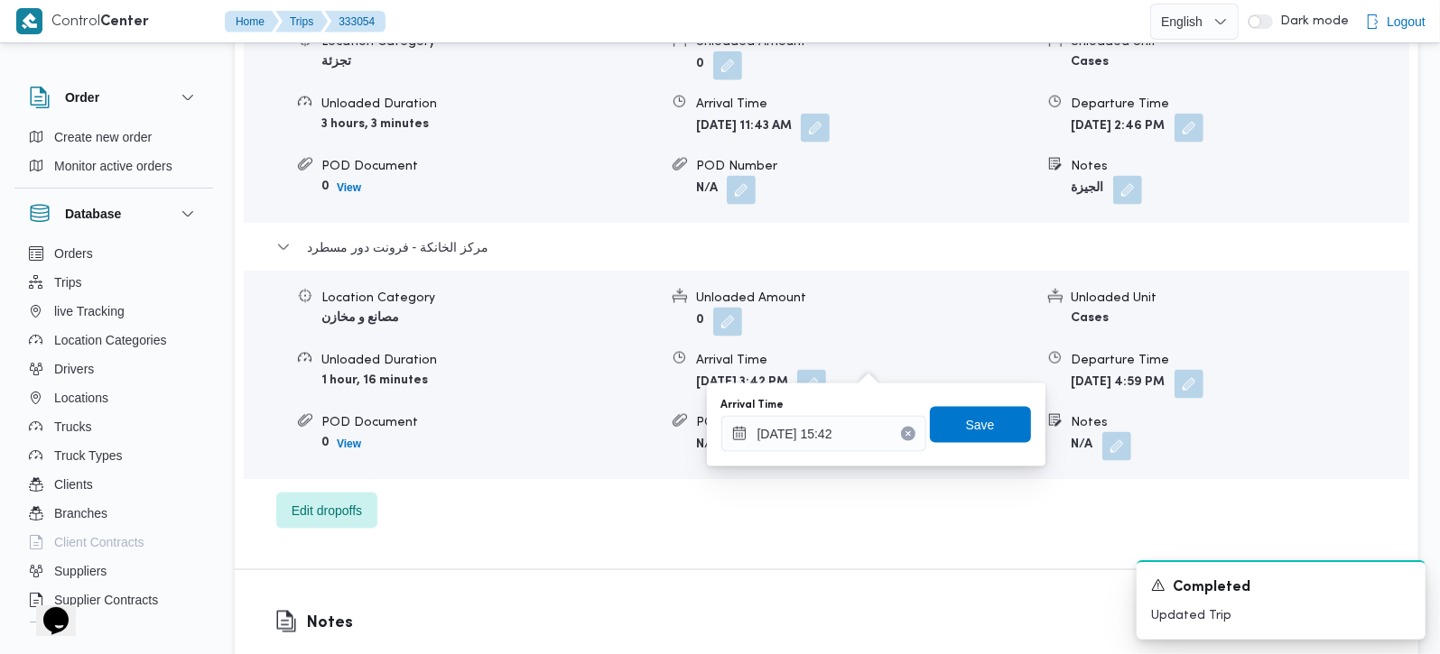
click at [972, 477] on div "قسم الجيزة Location Category تجزئة Unloaded Amount 0 Unloaded Unit Cases Unload…" at bounding box center [826, 254] width 1101 height 549
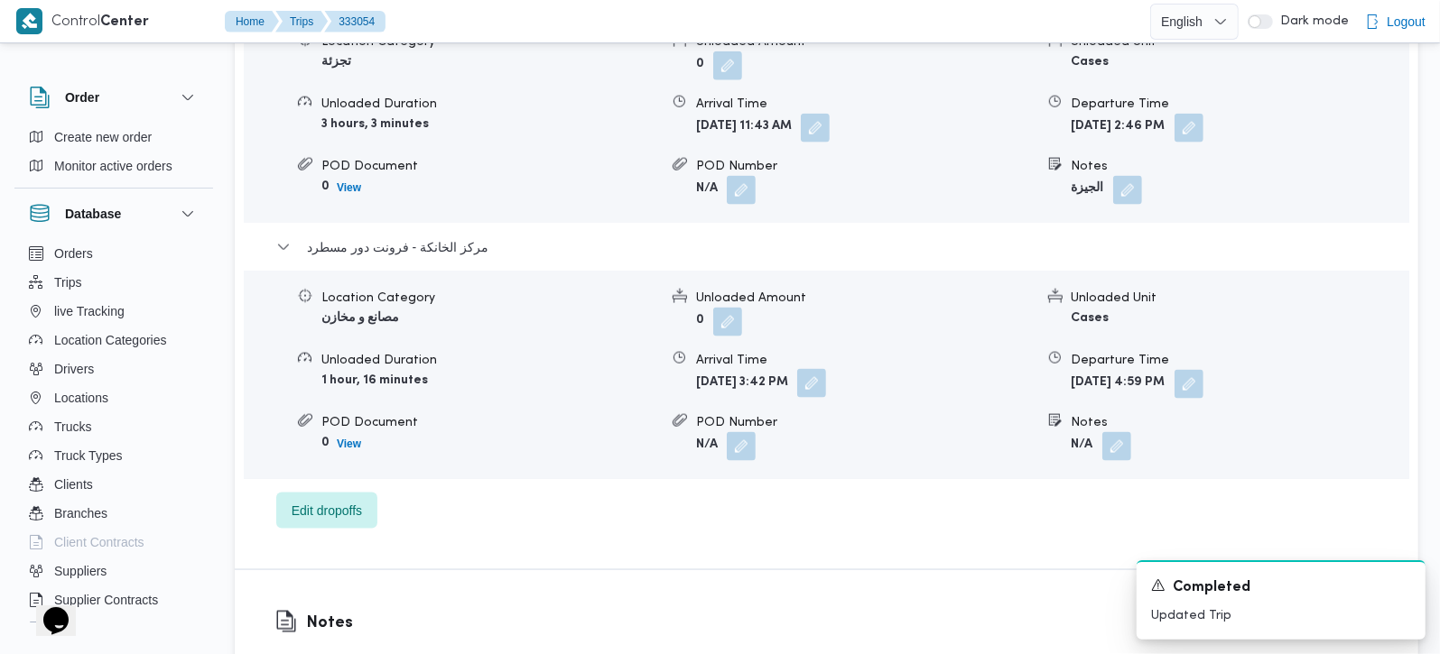
click at [826, 369] on button "button" at bounding box center [811, 383] width 29 height 29
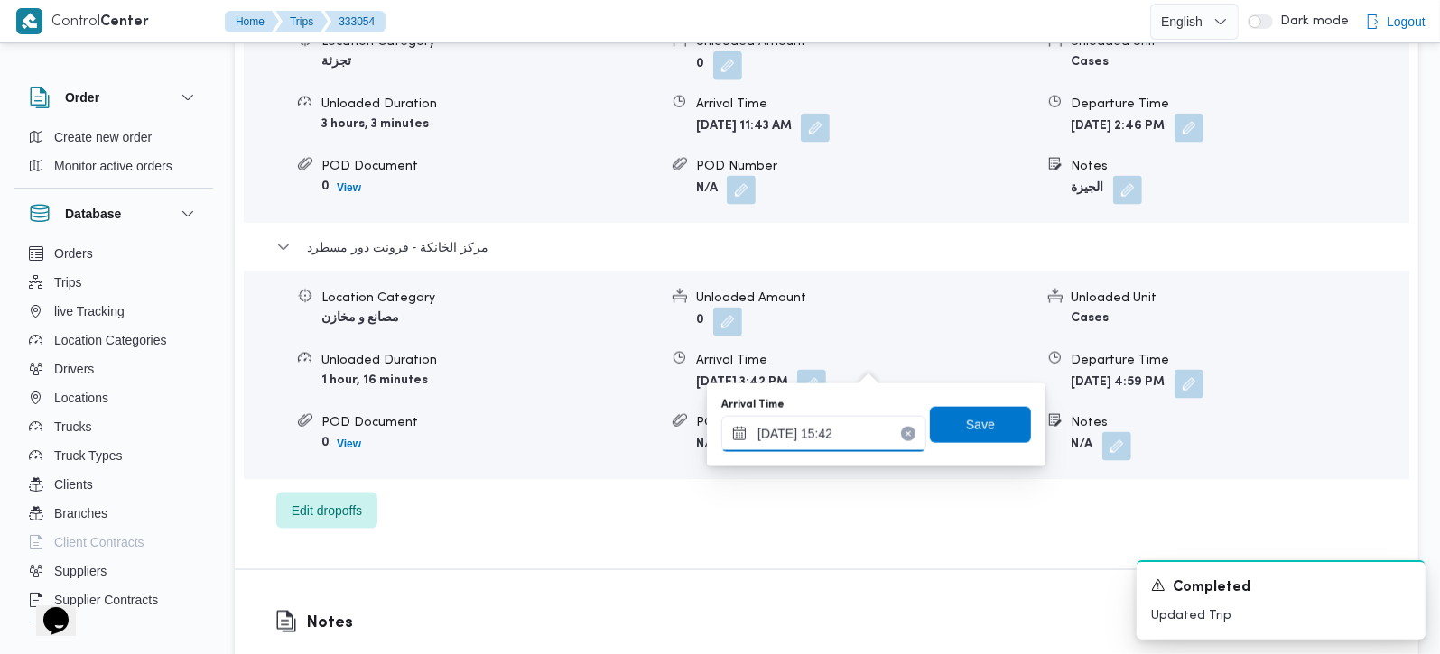
click at [837, 423] on div "24/08/2025 15:42" at bounding box center [823, 434] width 205 height 36
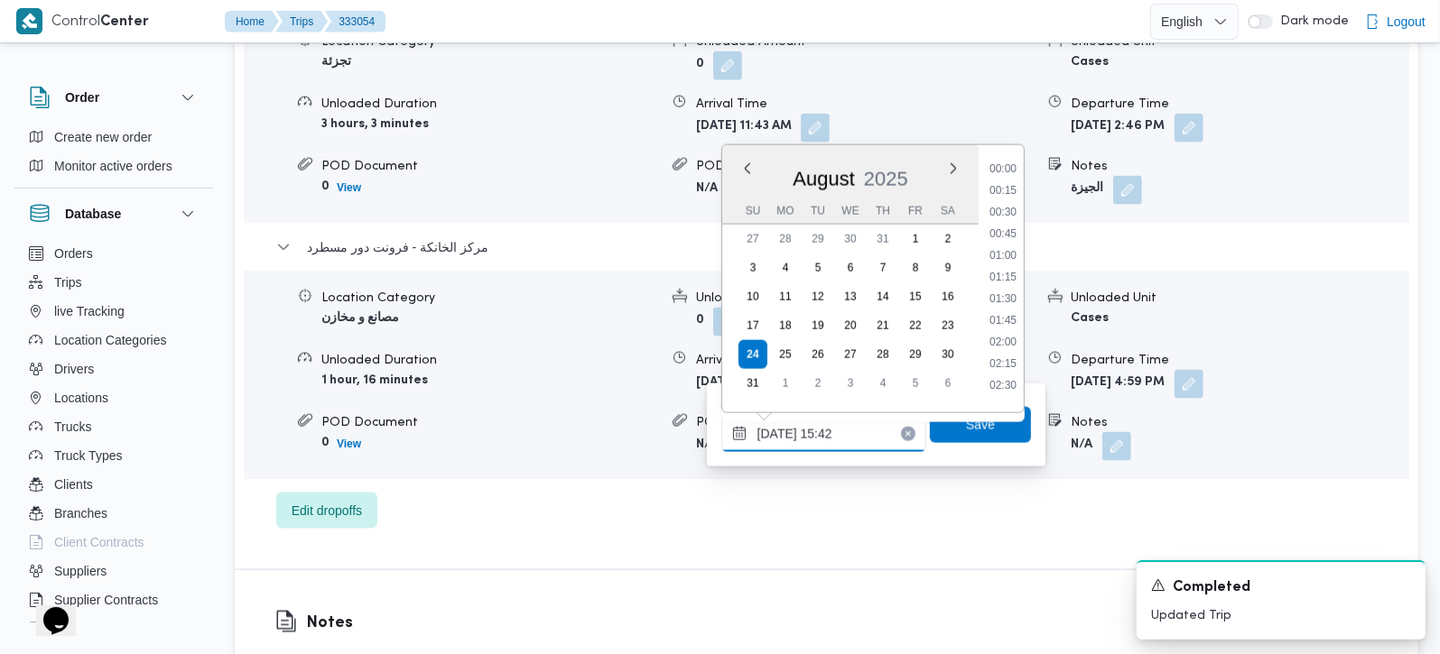
scroll to position [1220, 0]
click at [945, 532] on div "Dropoff Details قسم الجيزة Location Category تجزئة Unloaded Amount 0 Unloaded U…" at bounding box center [826, 231] width 1183 height 677
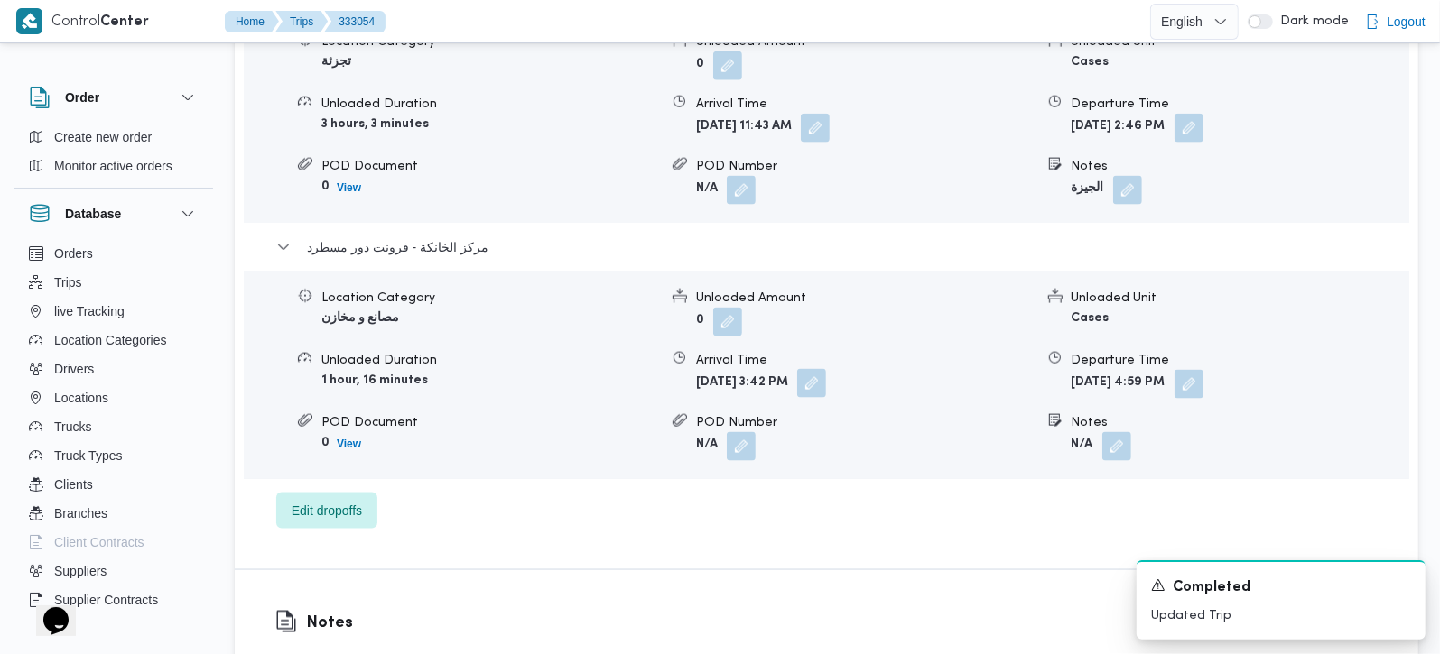
click at [826, 369] on button "button" at bounding box center [811, 383] width 29 height 29
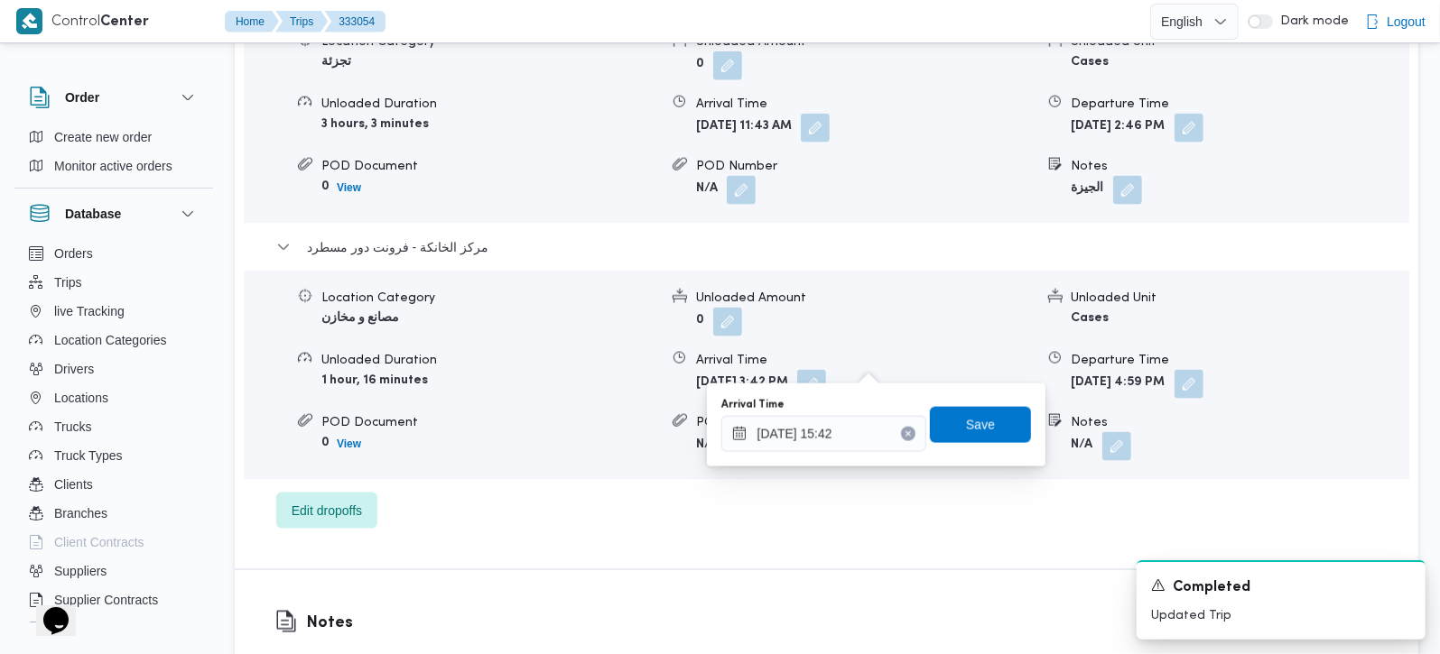
click at [828, 482] on div "قسم الجيزة Location Category تجزئة Unloaded Amount 0 Unloaded Unit Cases Unload…" at bounding box center [826, 254] width 1101 height 549
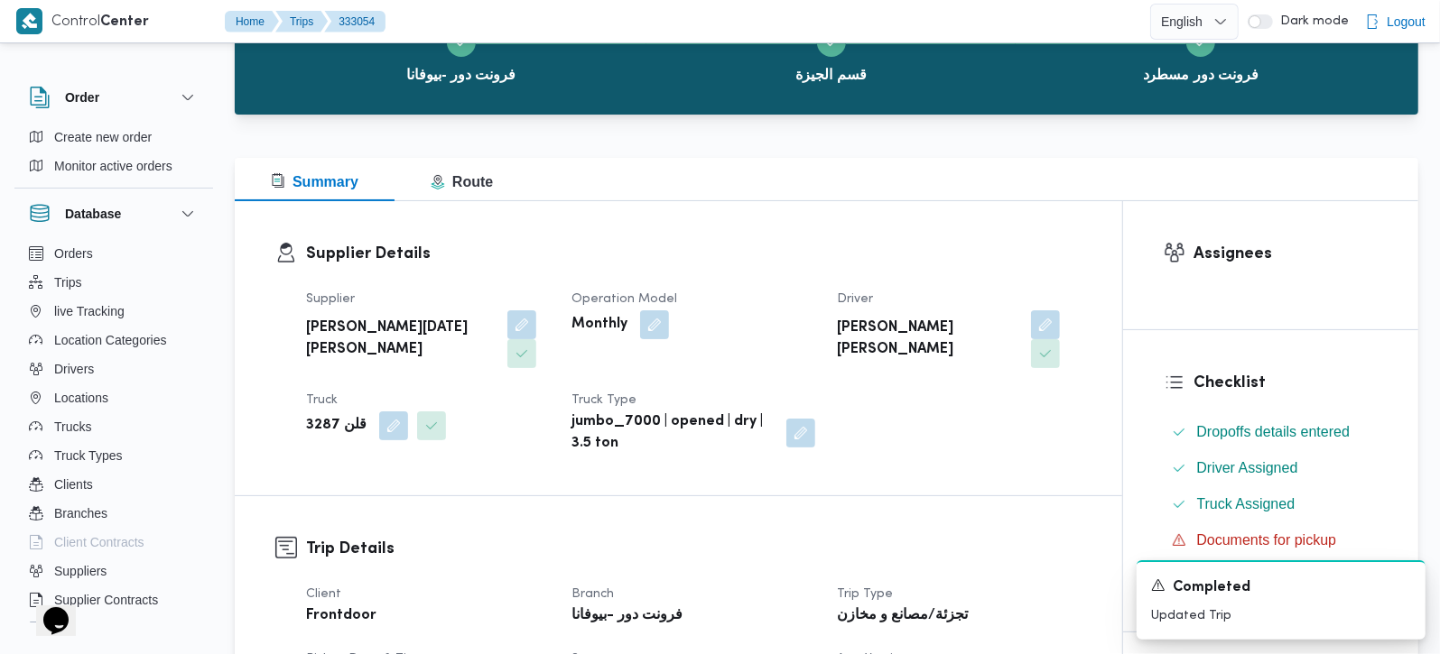
scroll to position [0, 0]
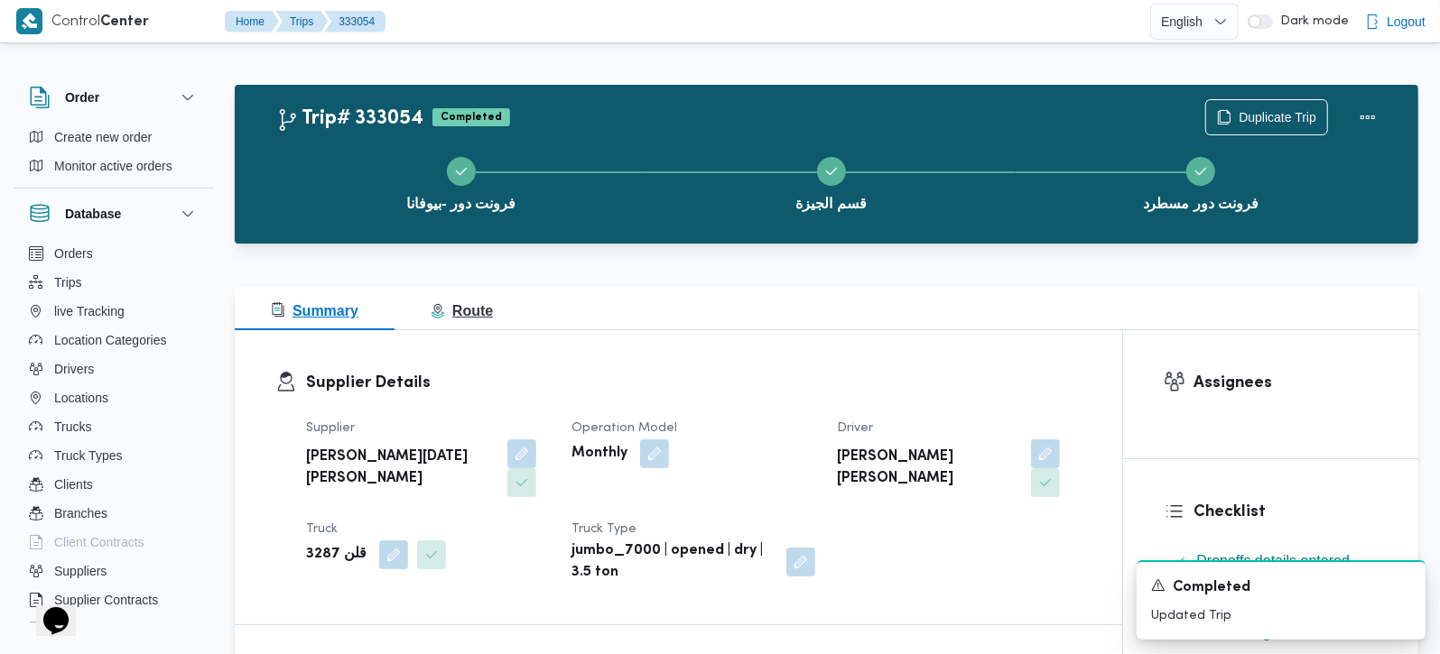
click at [490, 311] on span "Route" at bounding box center [462, 310] width 62 height 15
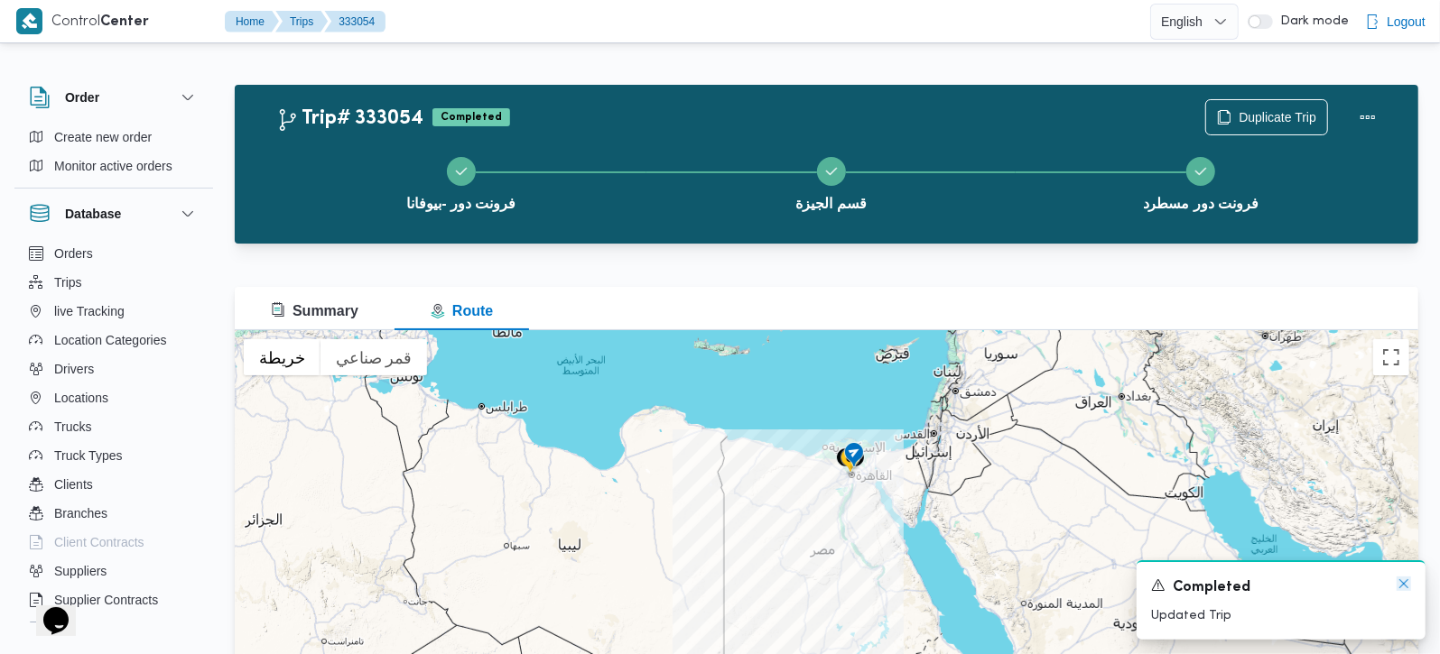
click at [1403, 587] on icon "Dismiss toast" at bounding box center [1403, 584] width 9 height 9
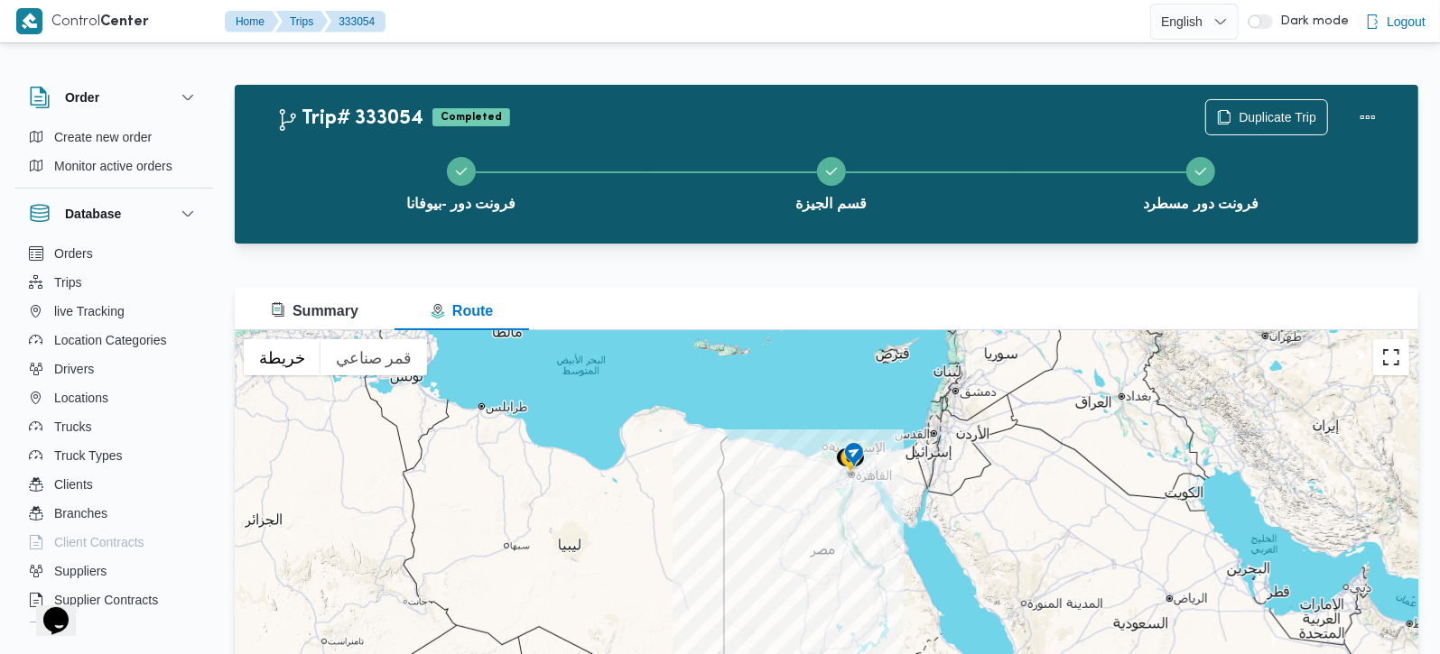
click at [1393, 347] on button "تبديل إلى العرض ملء الشاشة" at bounding box center [1391, 357] width 36 height 36
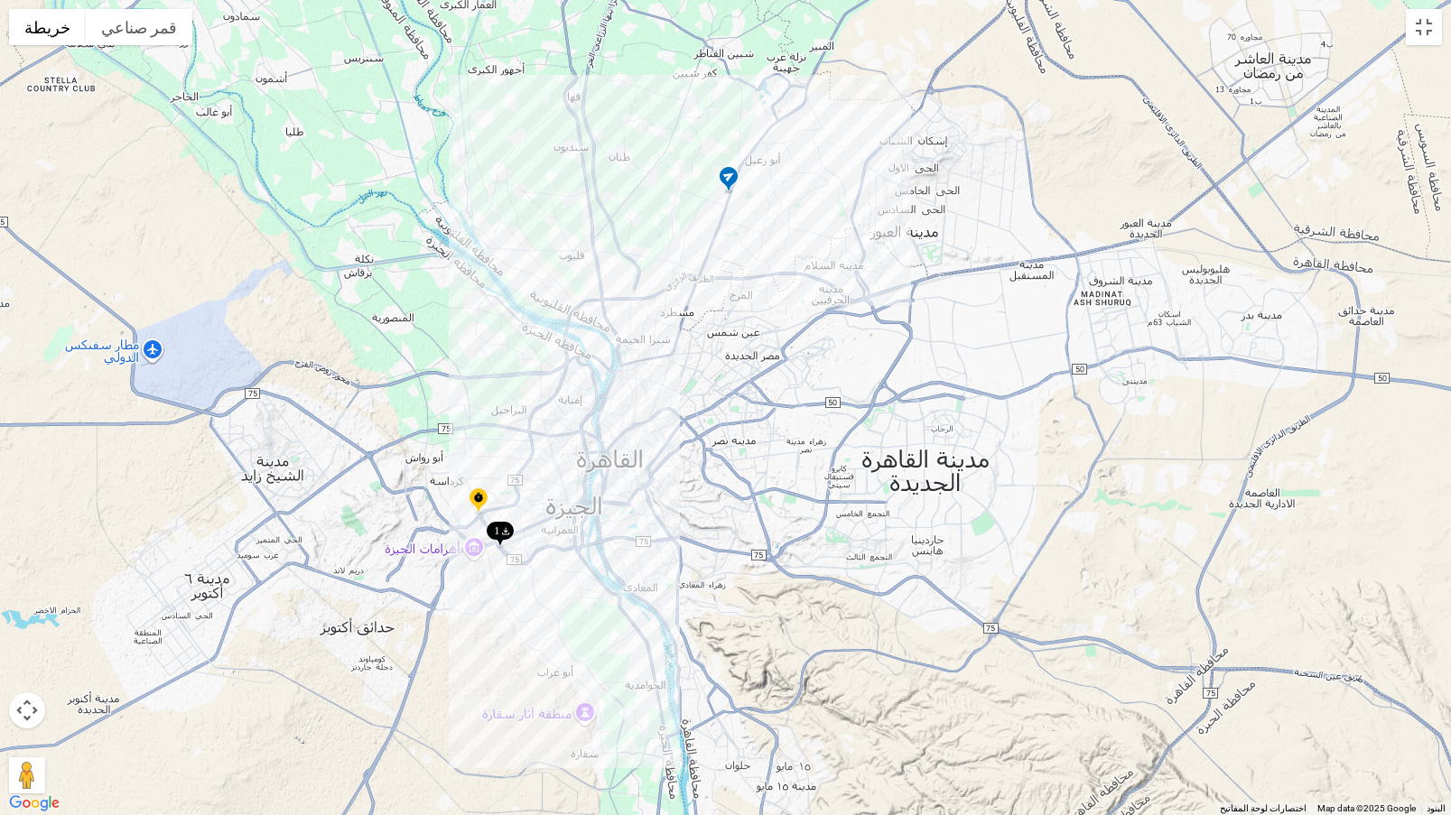
click at [477, 495] on img at bounding box center [478, 502] width 29 height 30
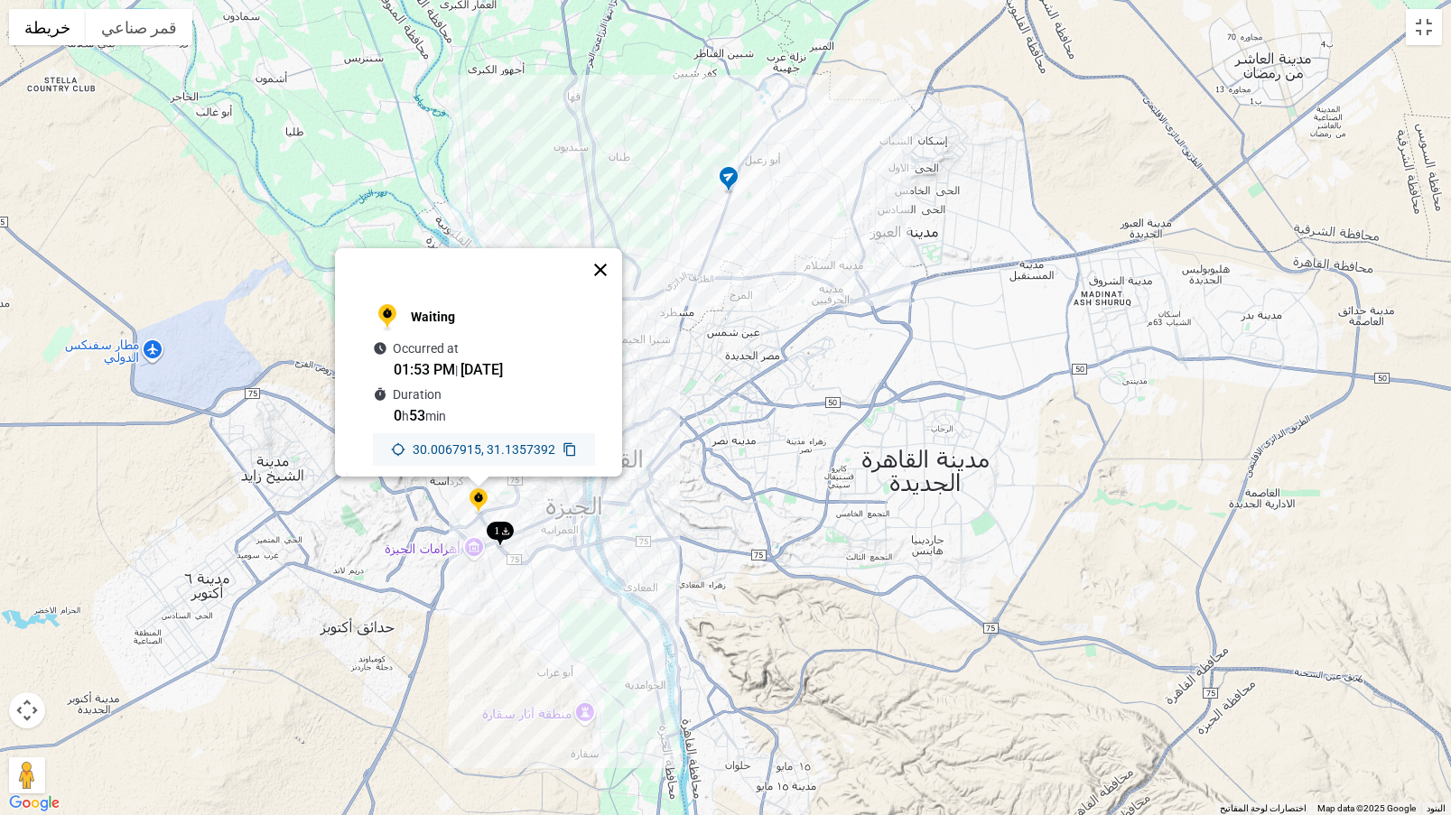
click at [611, 250] on button "إغلاق" at bounding box center [600, 269] width 43 height 43
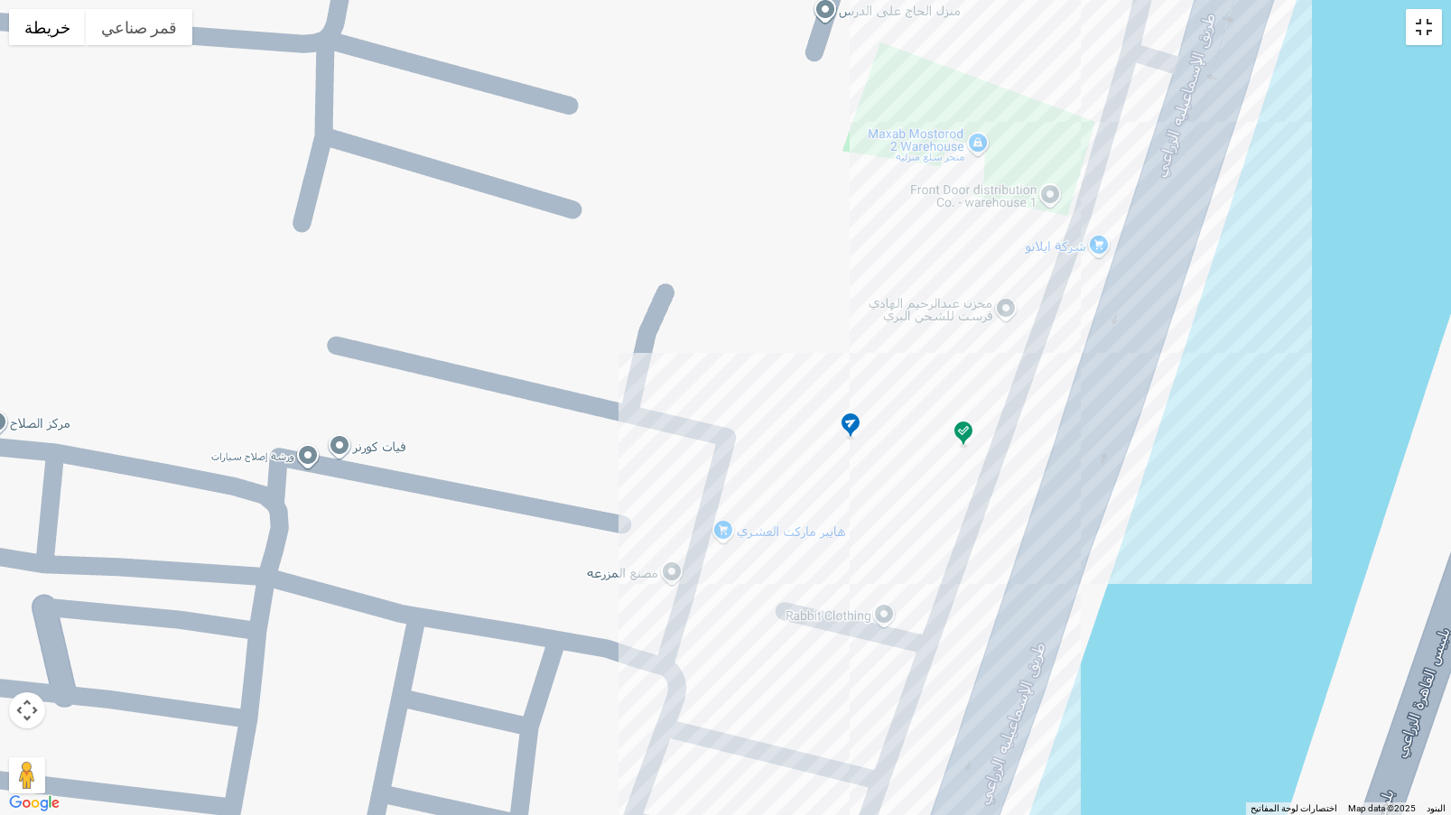
click at [1439, 13] on button "تبديل إلى العرض ملء الشاشة" at bounding box center [1423, 27] width 36 height 36
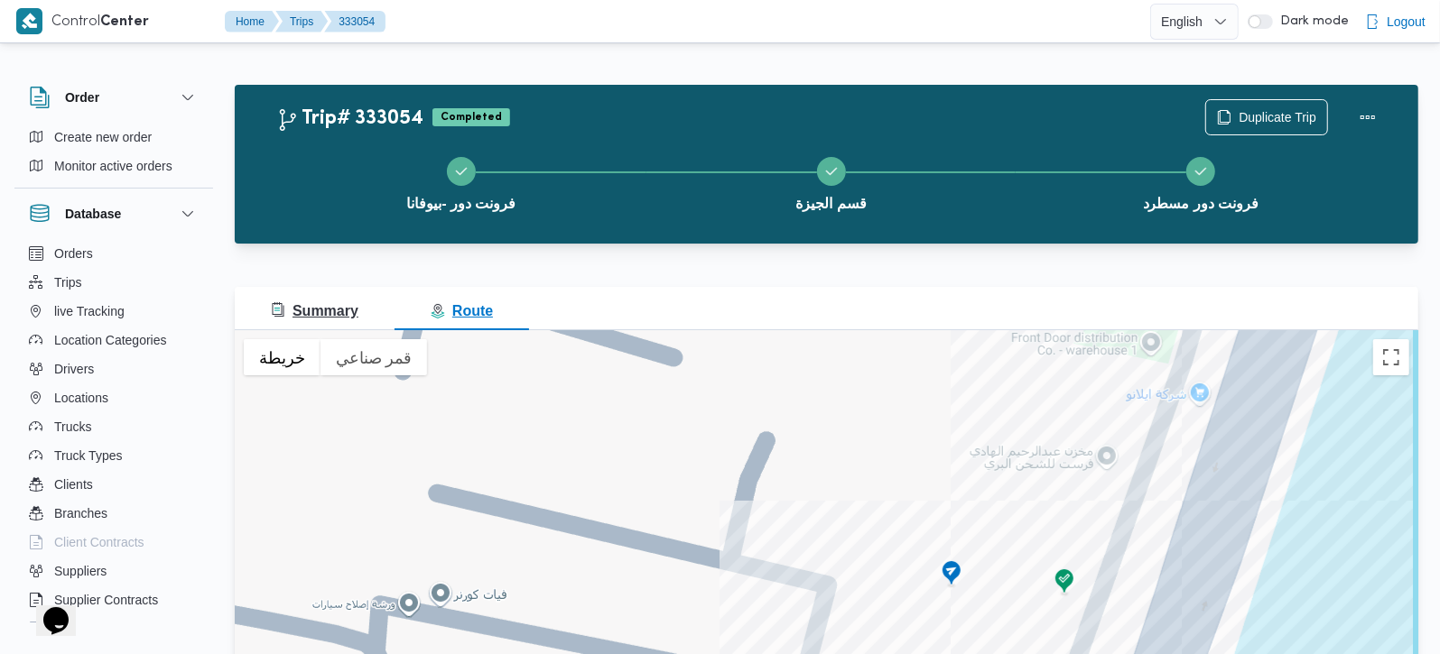
click at [304, 314] on span "Summary" at bounding box center [315, 310] width 88 height 15
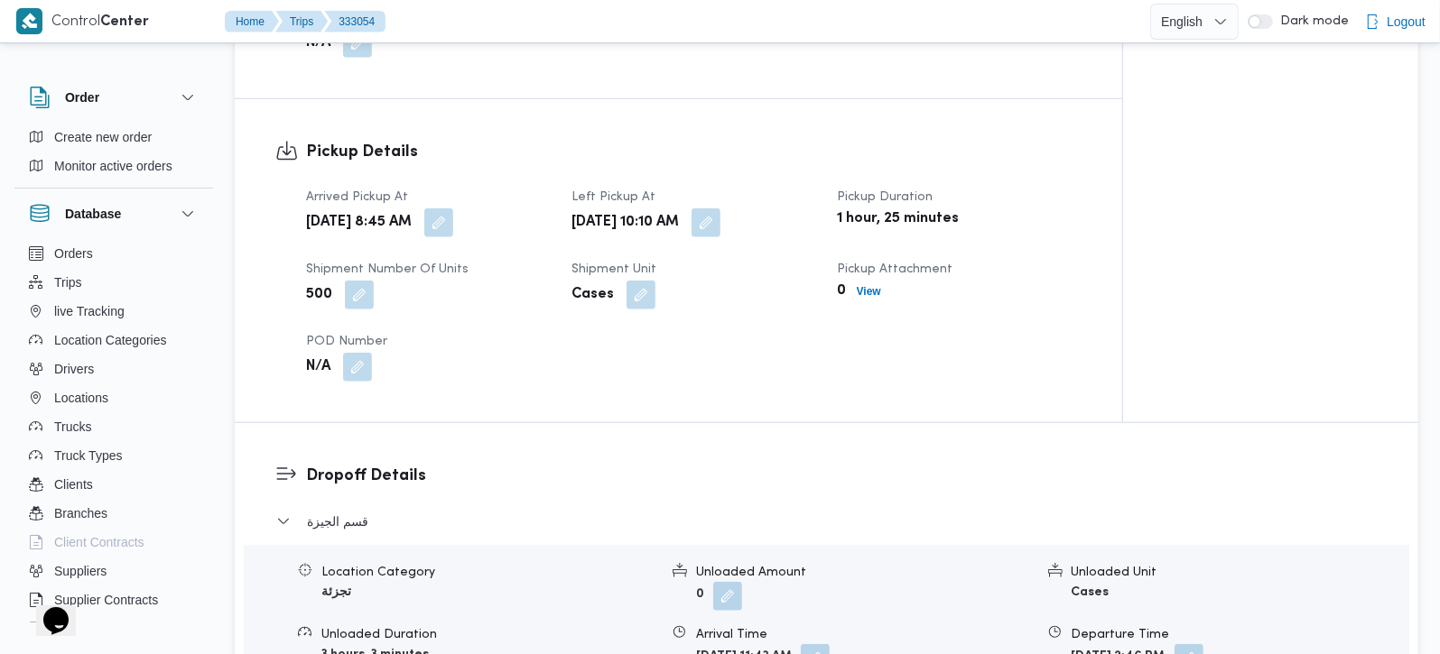
scroll to position [1699, 0]
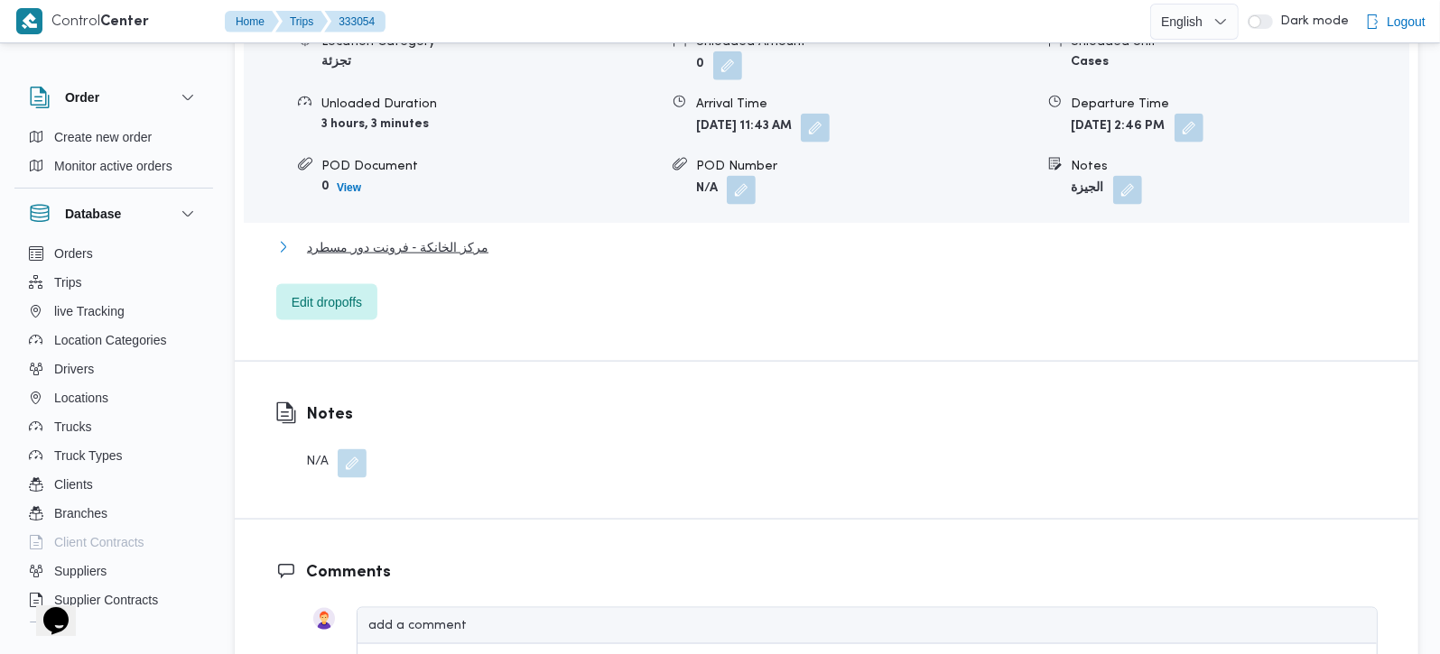
click at [404, 237] on span "مركز الخانكة - فرونت دور مسطرد" at bounding box center [397, 248] width 181 height 22
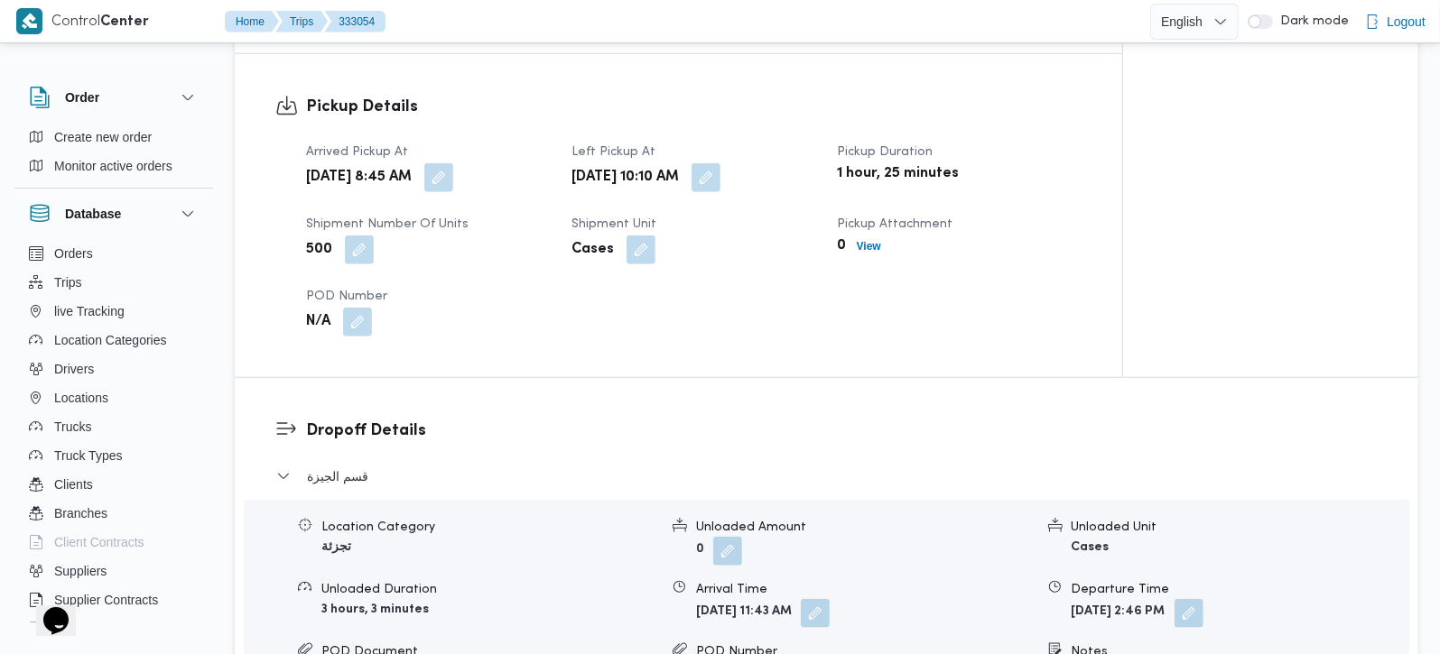
scroll to position [849, 0]
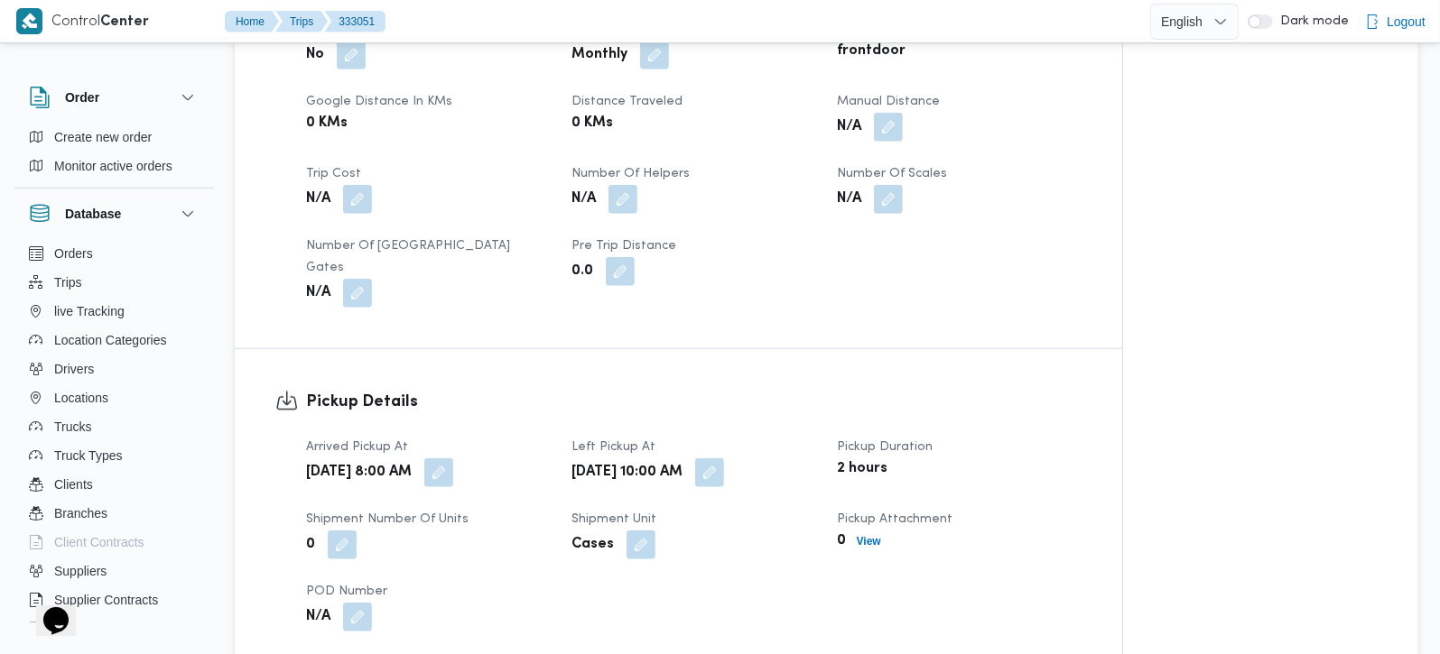
scroll to position [636, 0]
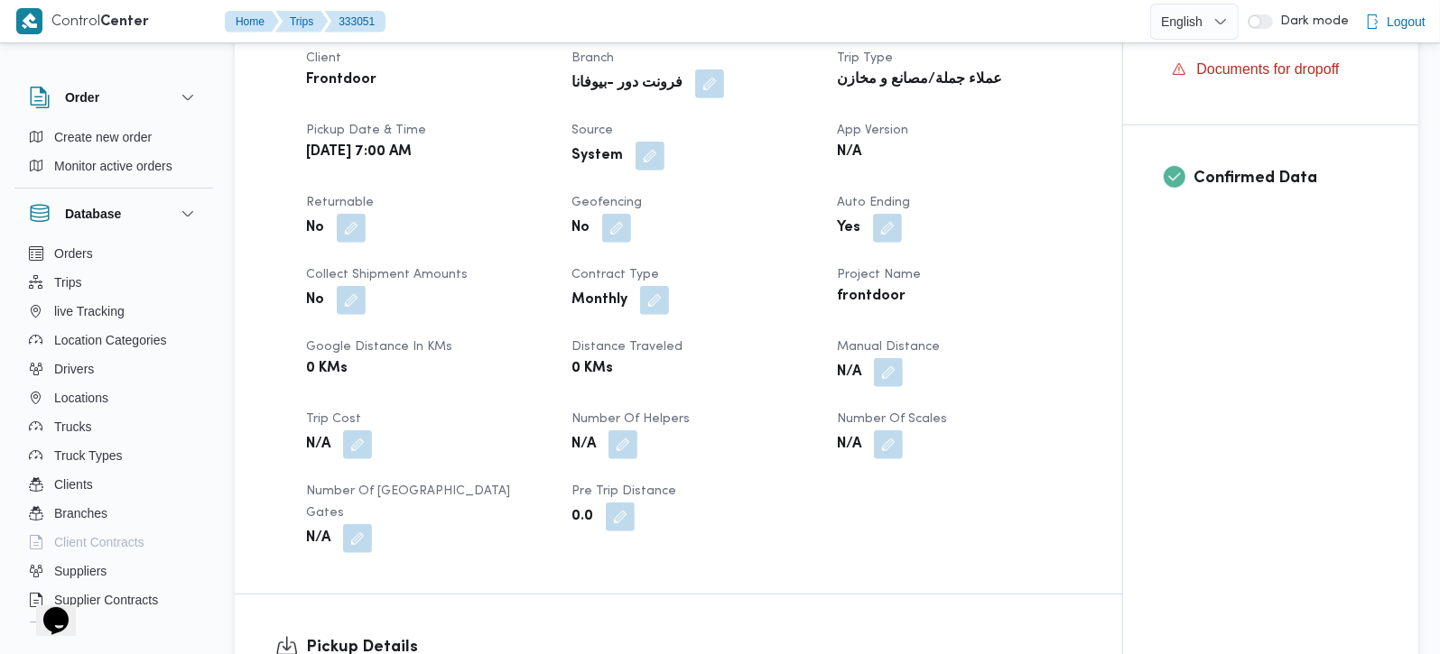
click at [887, 389] on div "Client Frontdoor Branch فرونت دور -بيوفانا Trip Type عملاء جملة/مصانع و مخازن P…" at bounding box center [693, 300] width 797 height 527
click at [887, 378] on button "button" at bounding box center [888, 371] width 29 height 29
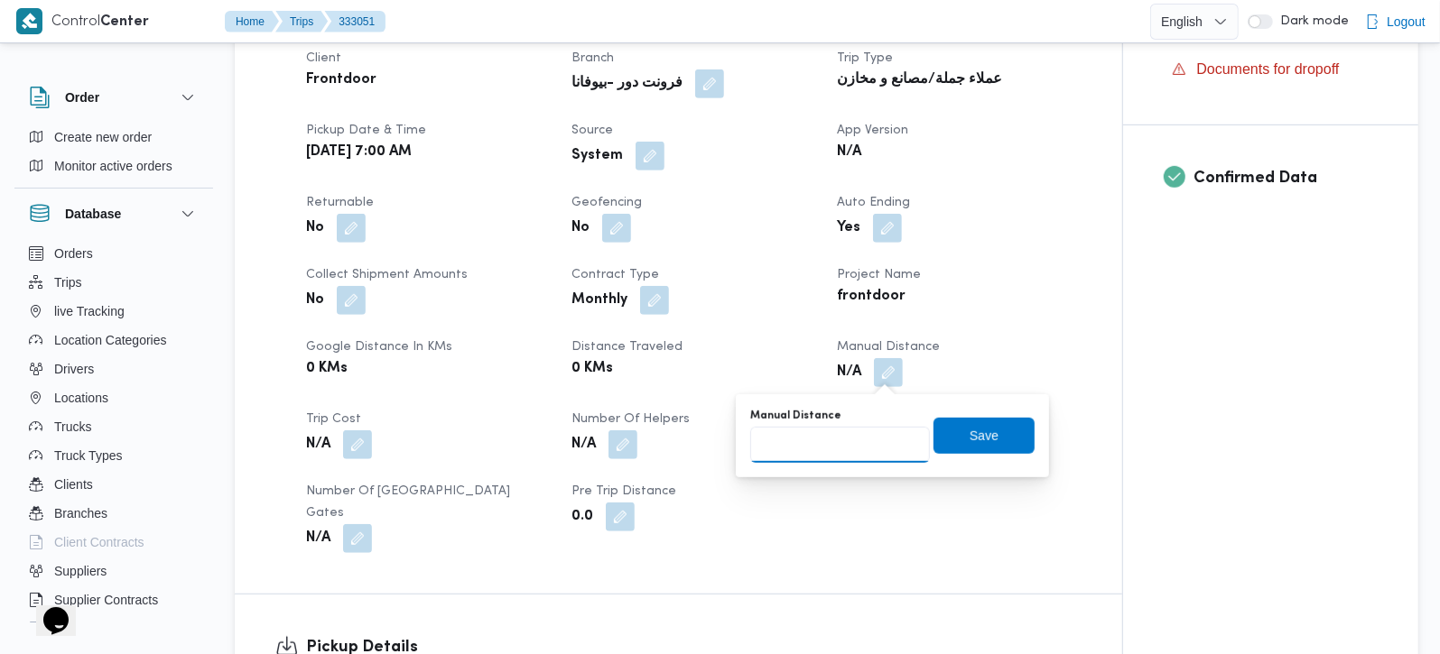
click at [855, 443] on input "Manual Distance" at bounding box center [840, 445] width 180 height 36
type input "105"
click at [994, 424] on span "Save" at bounding box center [983, 435] width 101 height 36
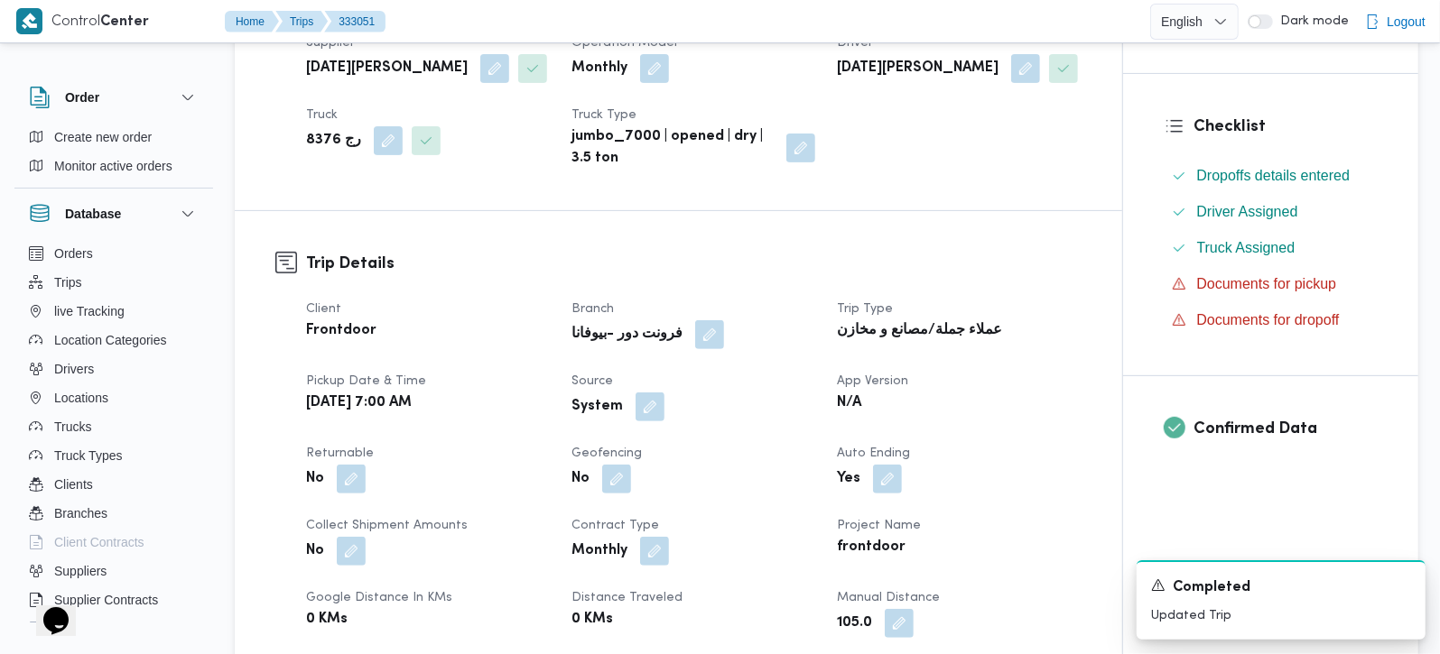
scroll to position [424, 0]
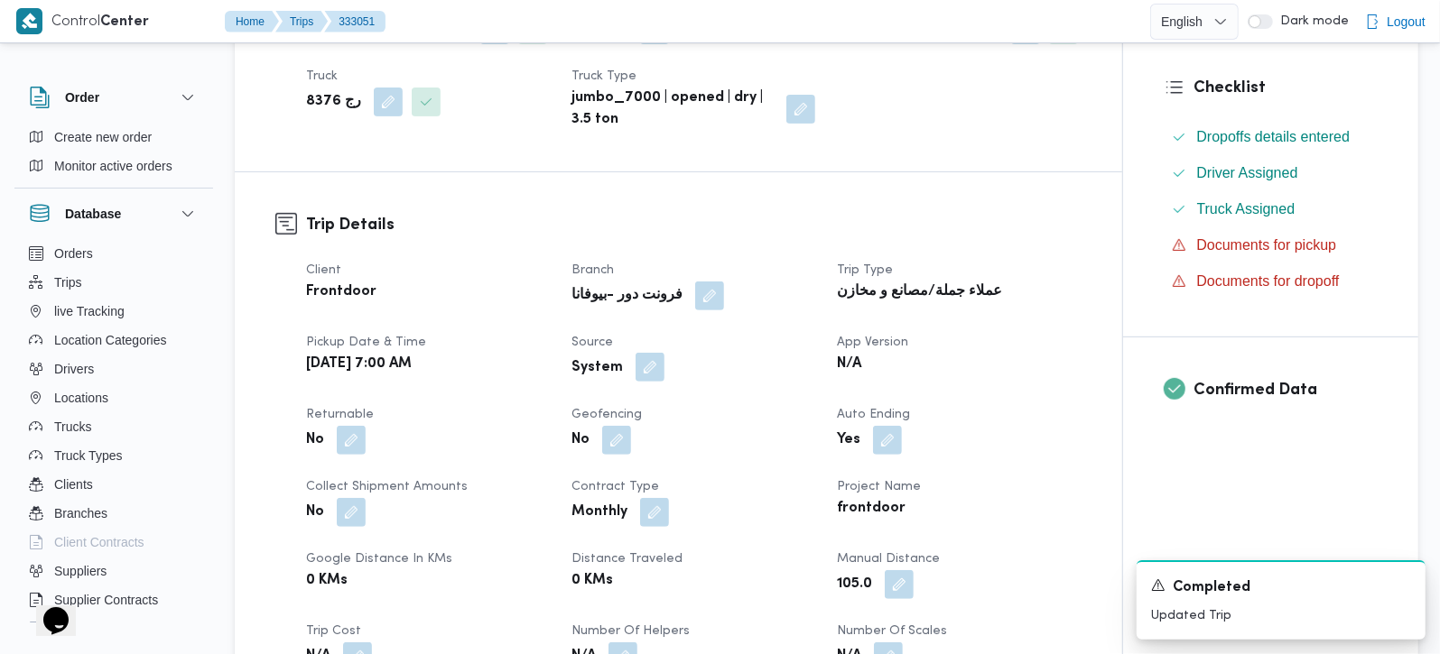
click at [645, 369] on button "button" at bounding box center [649, 367] width 29 height 29
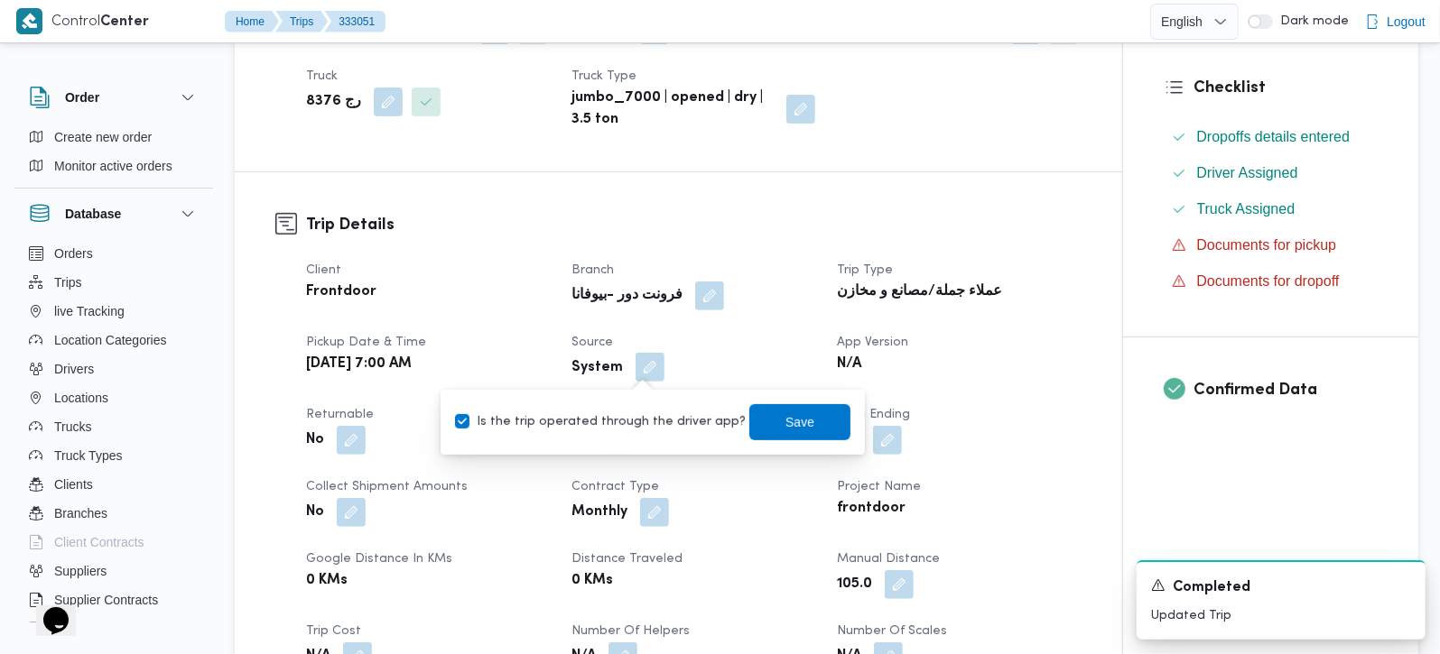
click at [634, 422] on label "Is the trip operated through the driver app?" at bounding box center [600, 423] width 291 height 22
checkbox input "false"
click at [785, 418] on span "Save" at bounding box center [799, 422] width 29 height 22
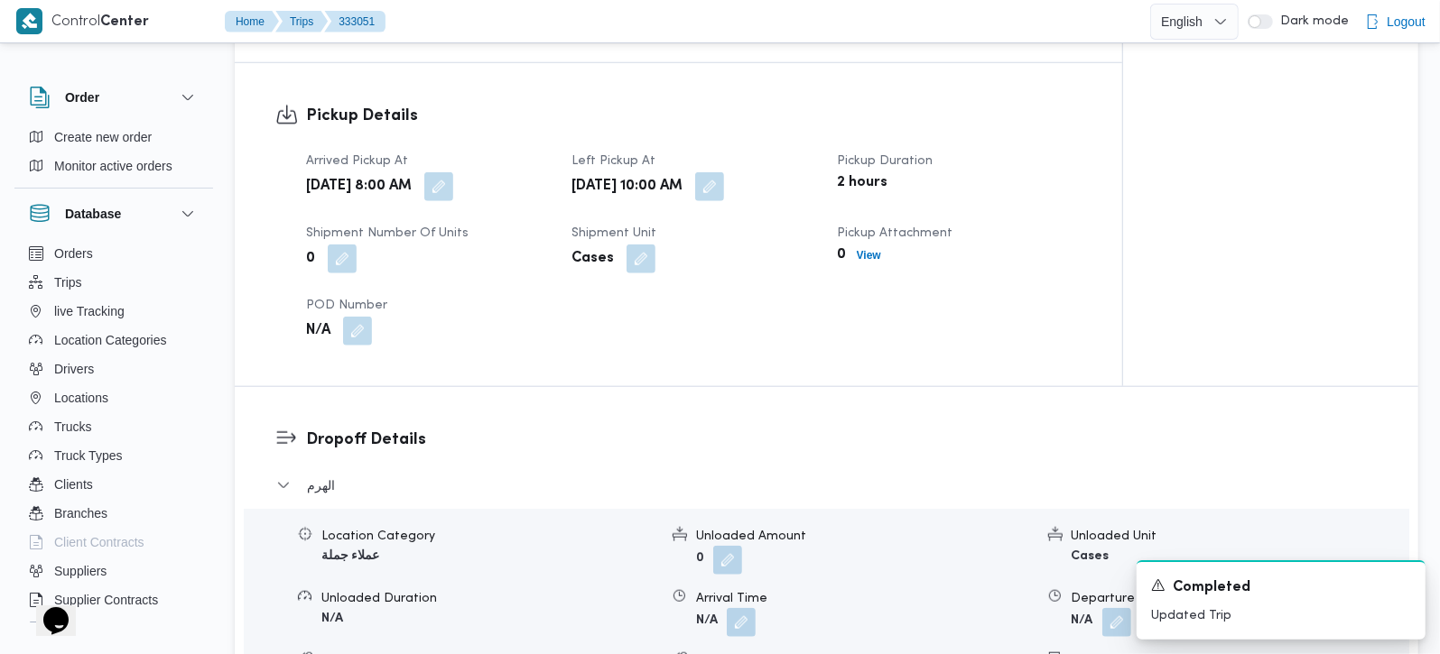
scroll to position [1274, 0]
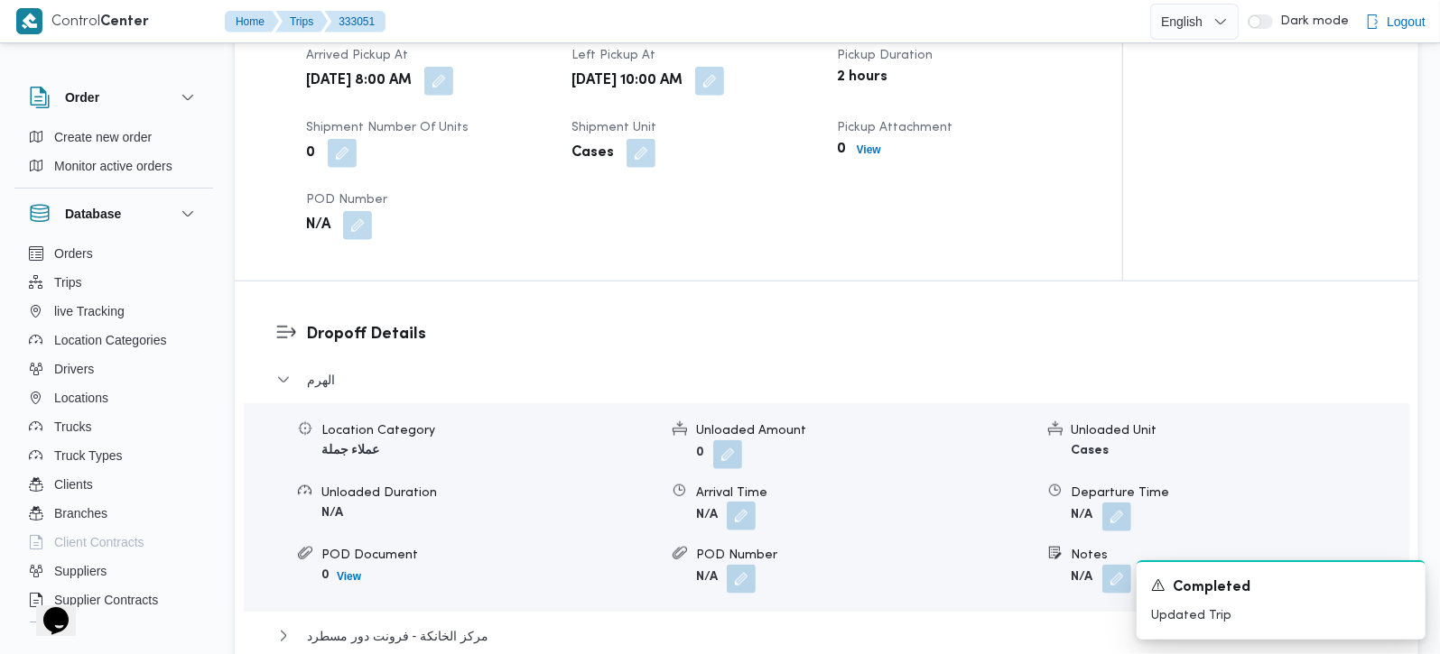
click at [747, 502] on button "button" at bounding box center [741, 516] width 29 height 29
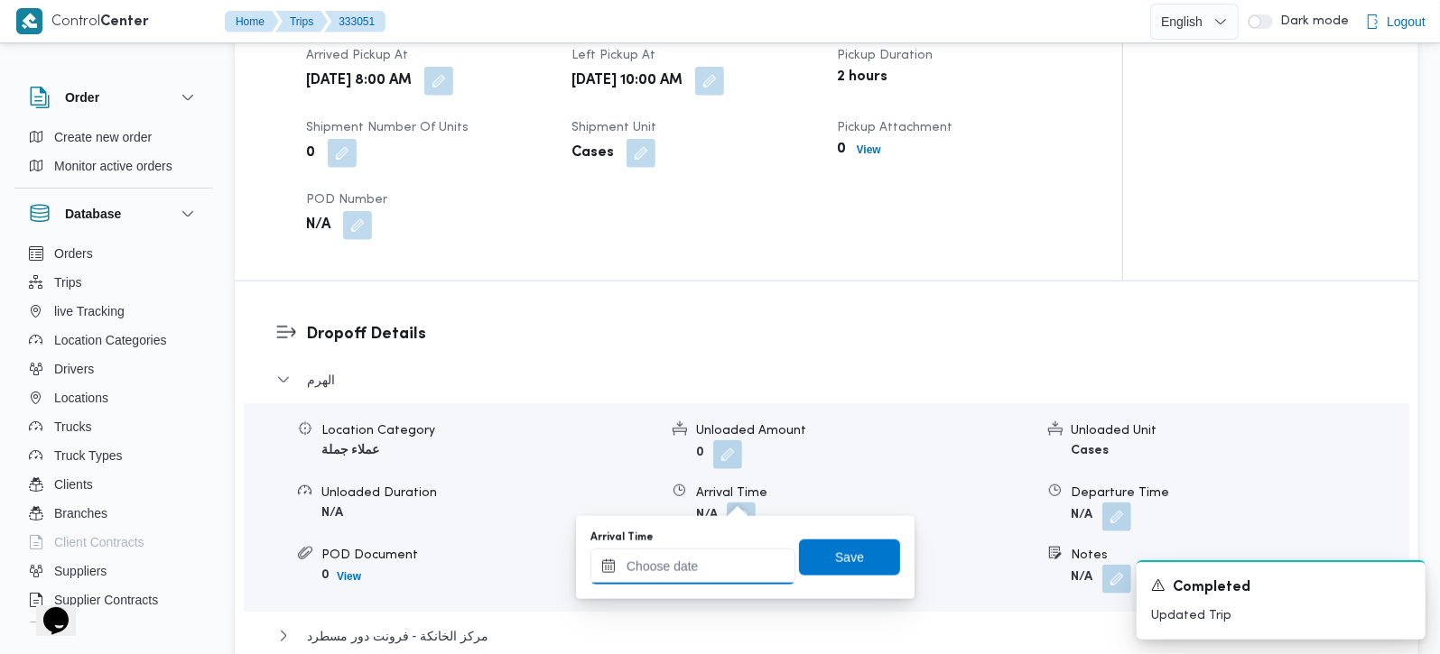
click at [721, 558] on input "Arrival Time" at bounding box center [692, 567] width 205 height 36
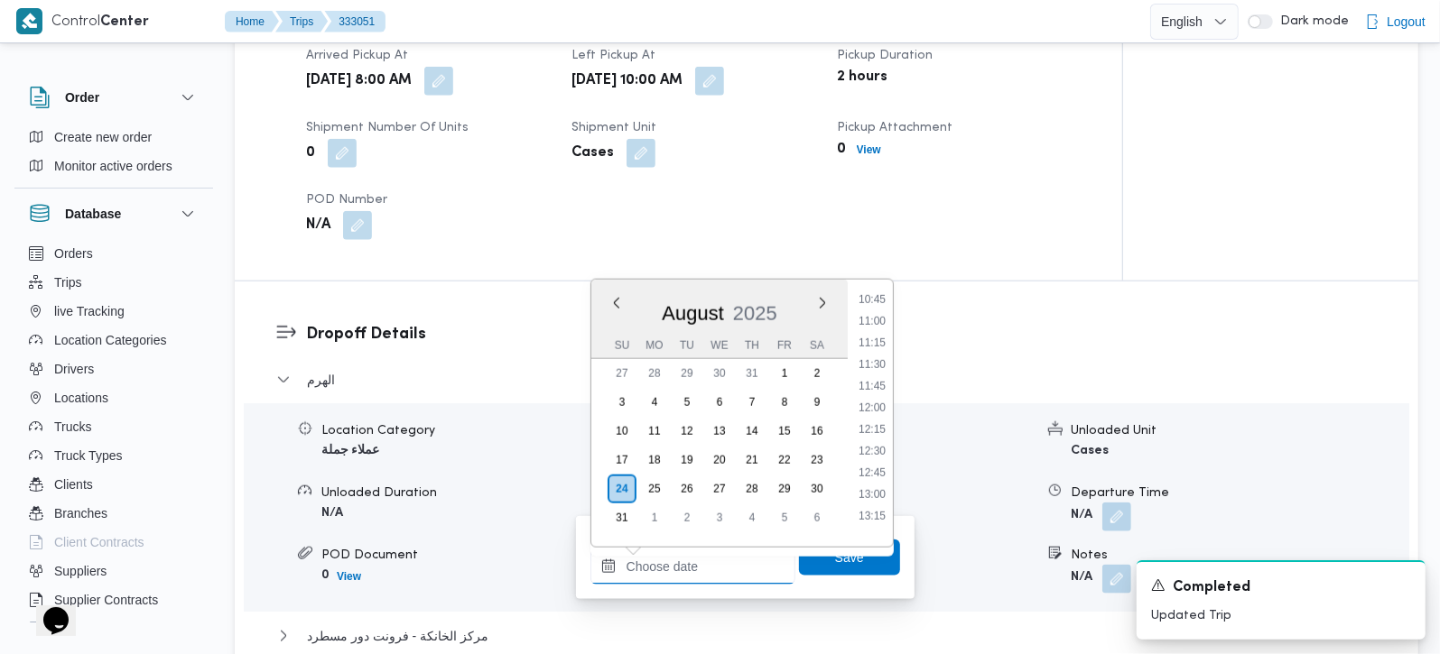
scroll to position [886, 0]
click at [875, 351] on li "10:45" at bounding box center [872, 348] width 42 height 18
type input "24/08/2025 10:45"
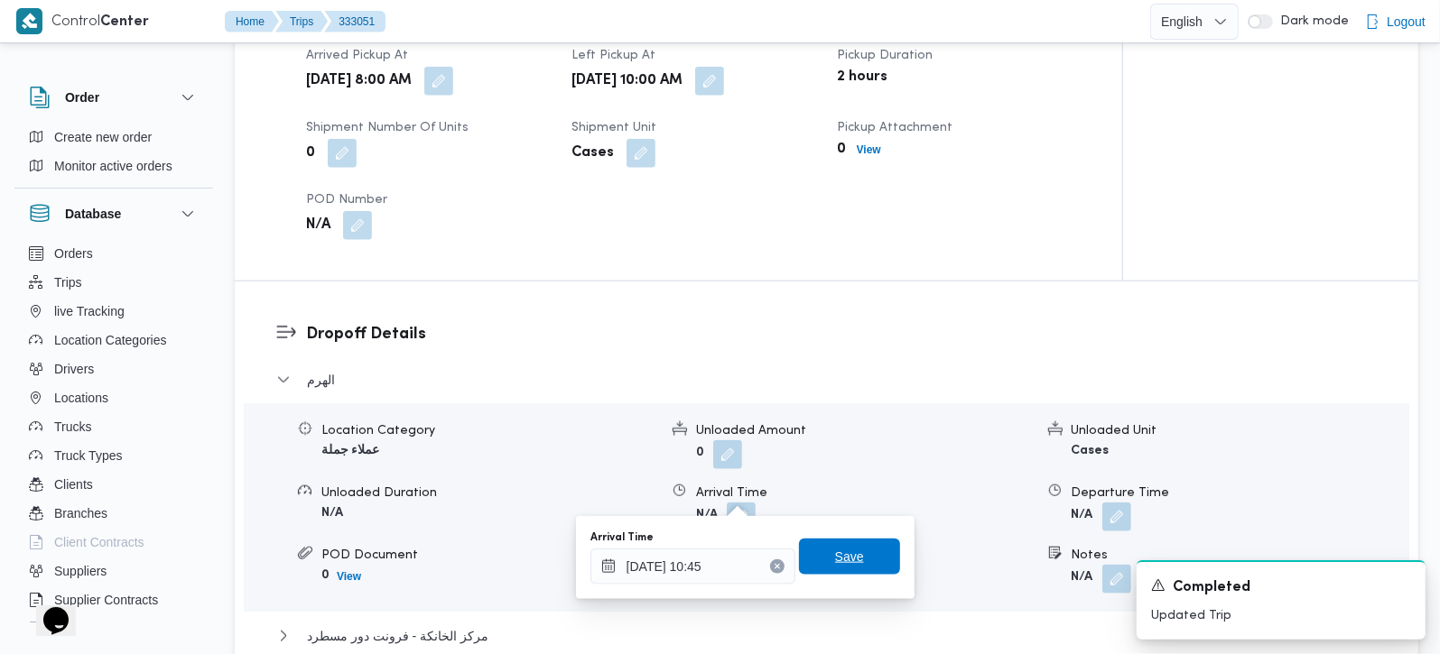
click at [851, 546] on span "Save" at bounding box center [849, 557] width 101 height 36
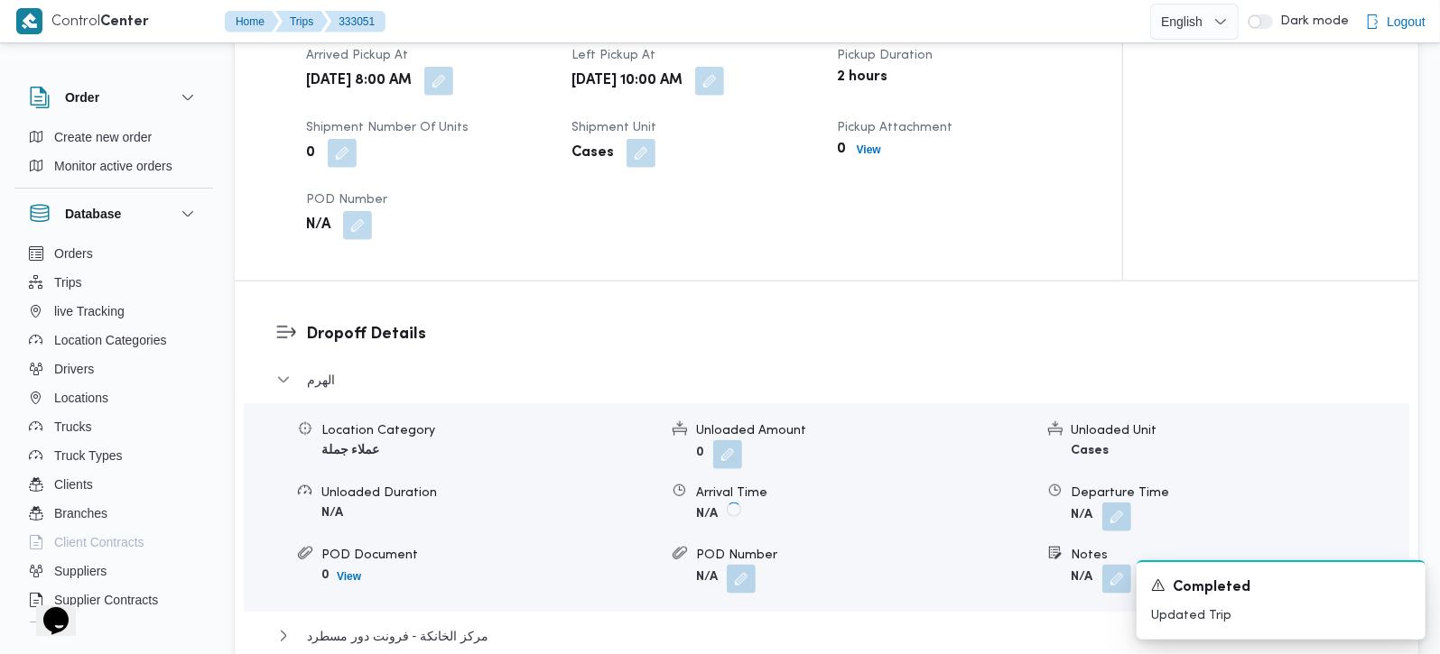
scroll to position [1592, 0]
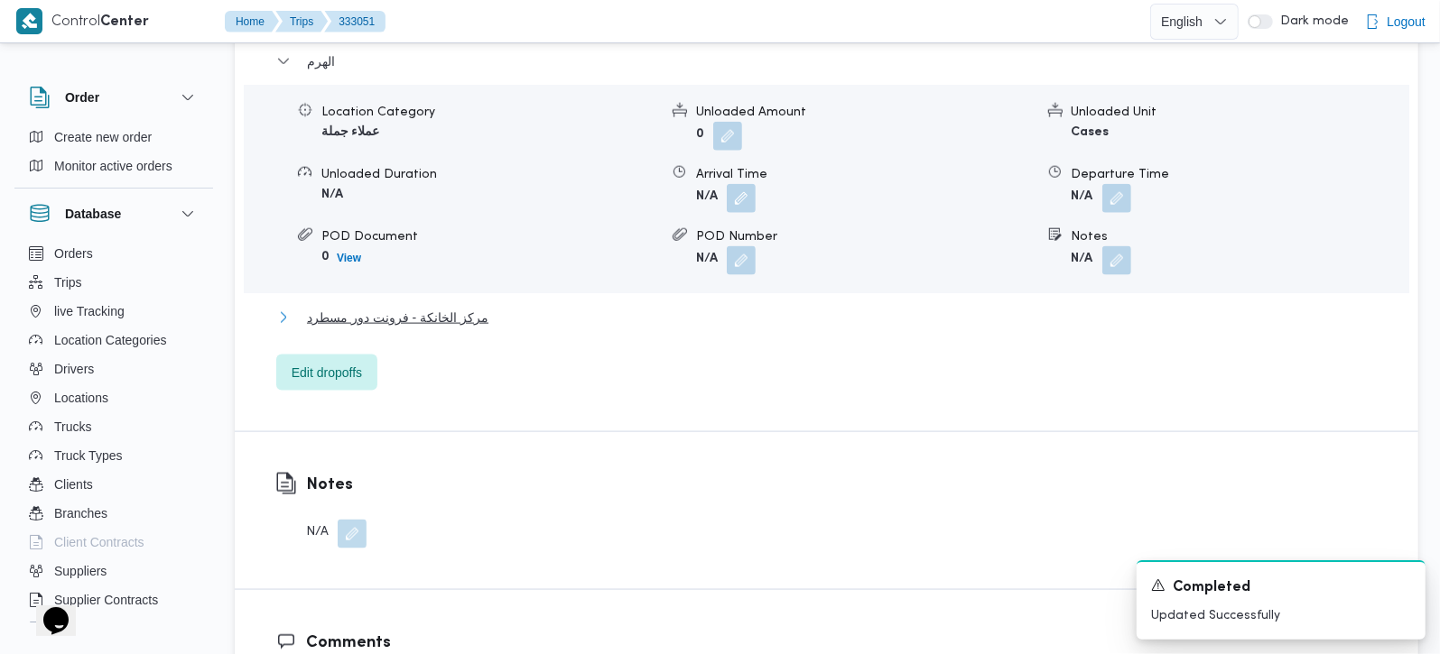
click at [399, 307] on span "مركز الخانكة - فرونت دور مسطرد" at bounding box center [397, 318] width 181 height 22
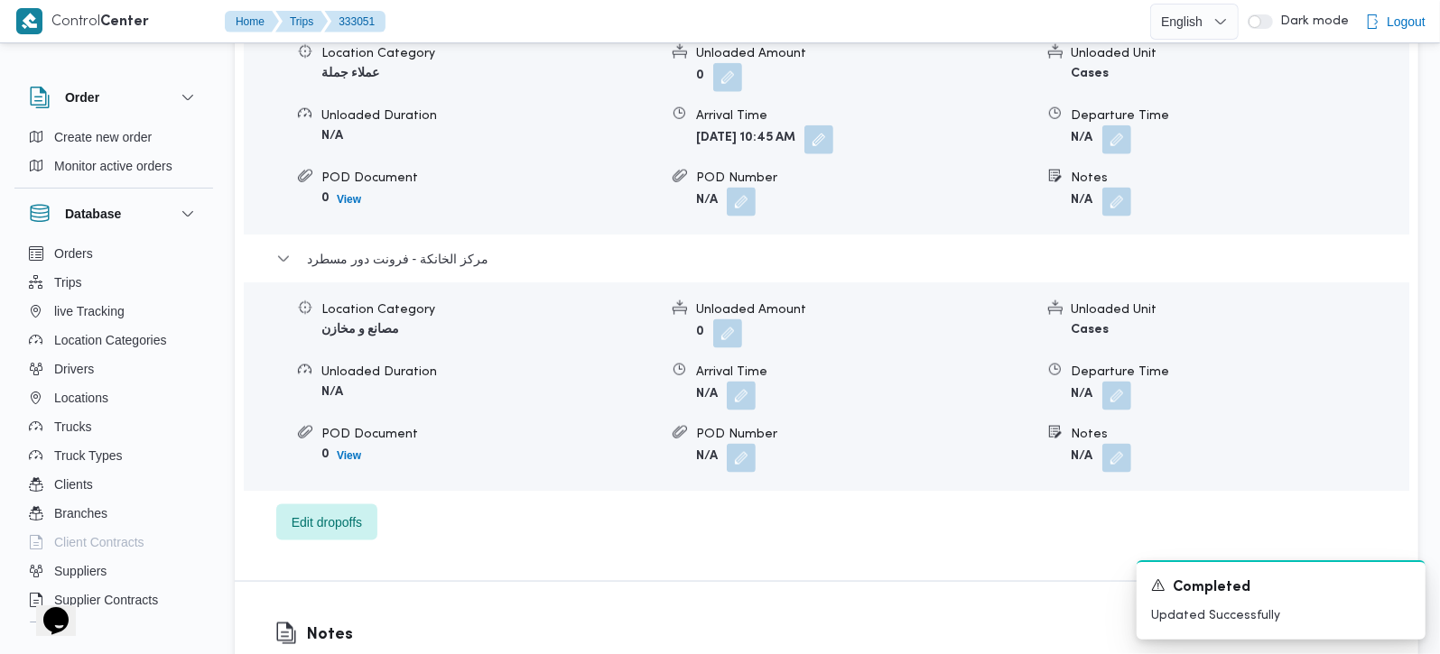
scroll to position [1699, 0]
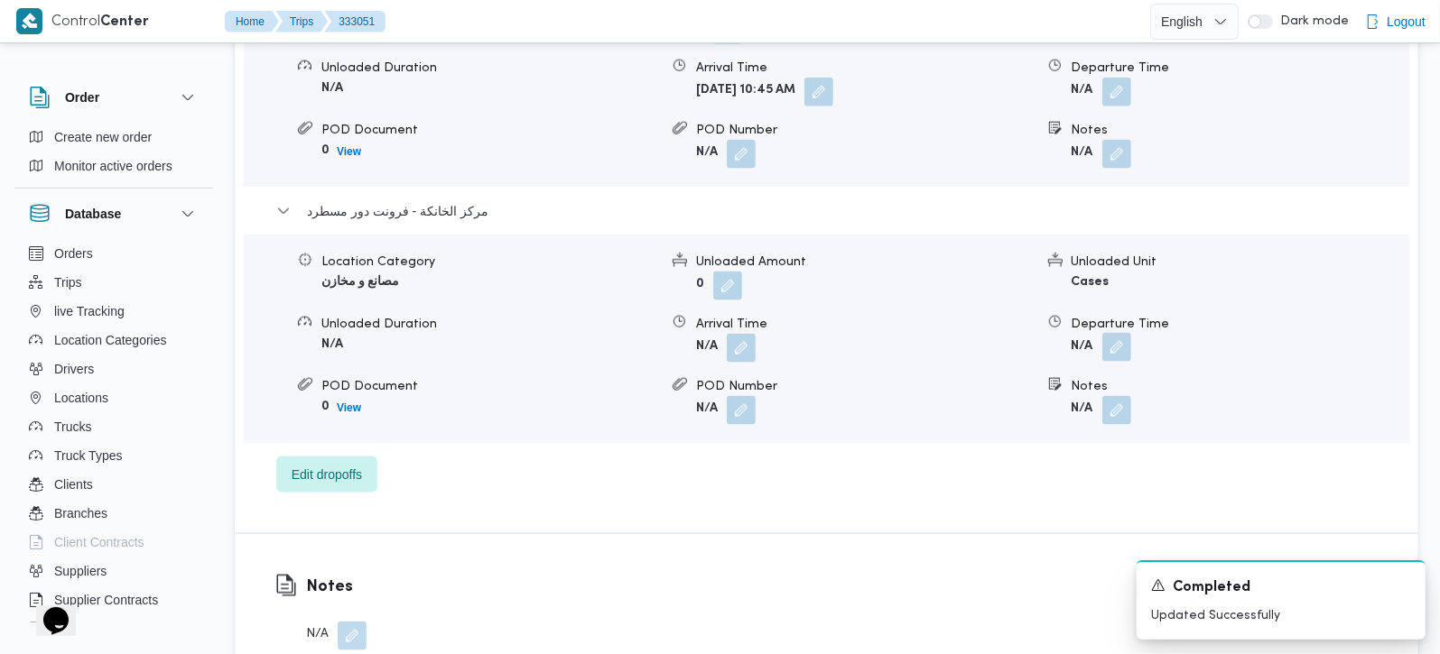
click at [1117, 333] on button "button" at bounding box center [1116, 347] width 29 height 29
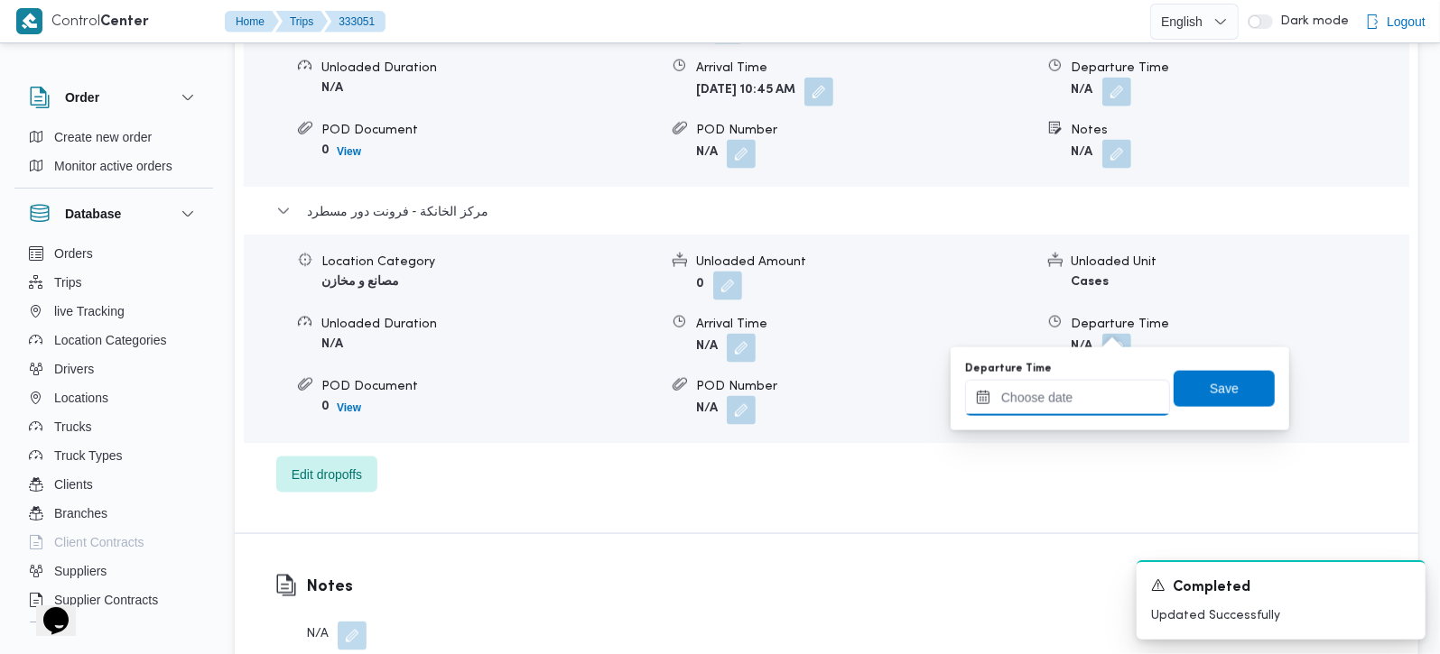
drag, startPoint x: 1117, startPoint y: 339, endPoint x: 1123, endPoint y: 403, distance: 65.3
click at [1105, 400] on input "Departure Time" at bounding box center [1067, 398] width 205 height 36
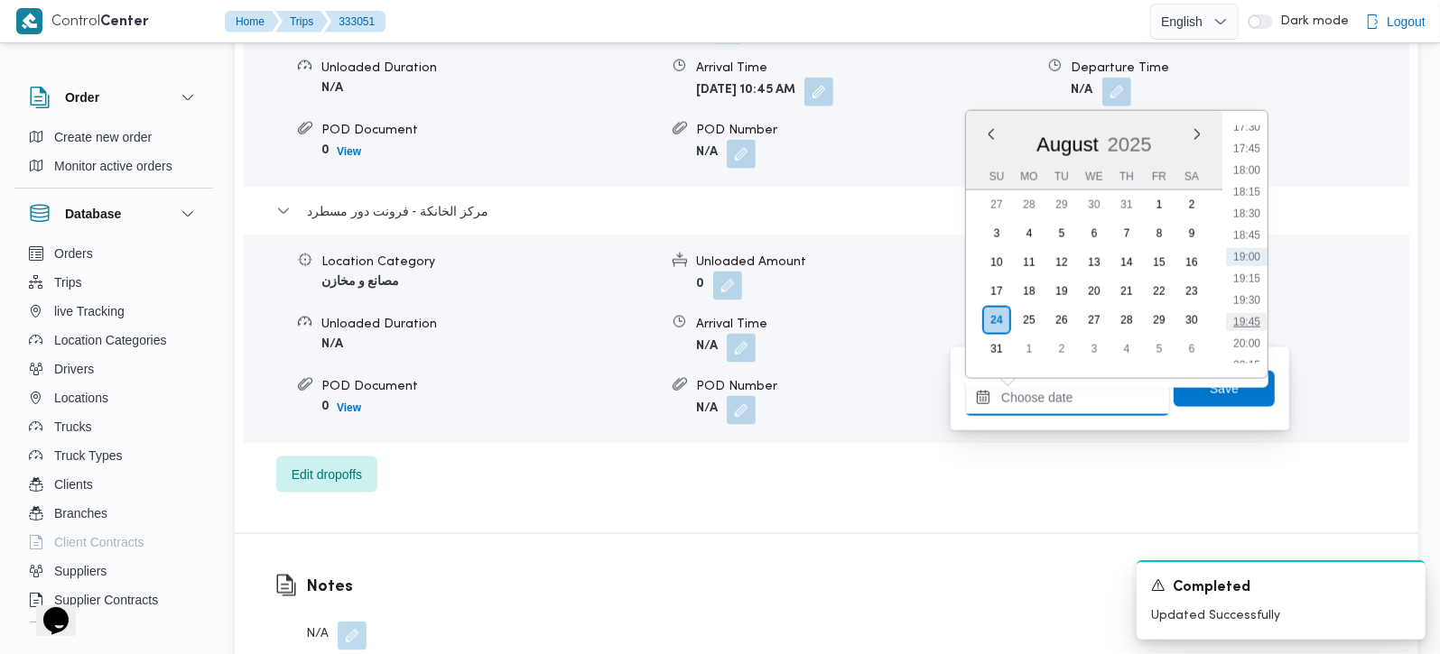
scroll to position [1417, 0]
click at [1250, 237] on li "17:30" at bounding box center [1247, 234] width 42 height 18
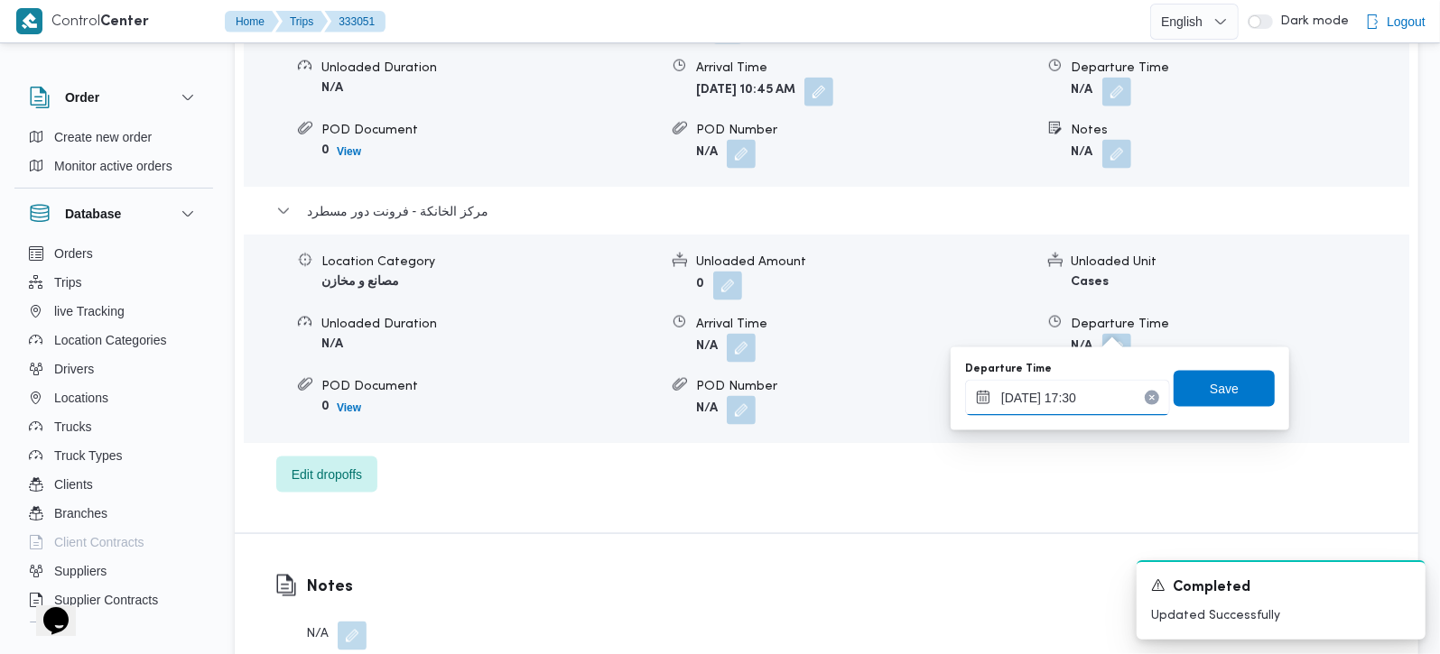
click at [1078, 410] on input "24/08/2025 17:30" at bounding box center [1067, 398] width 205 height 36
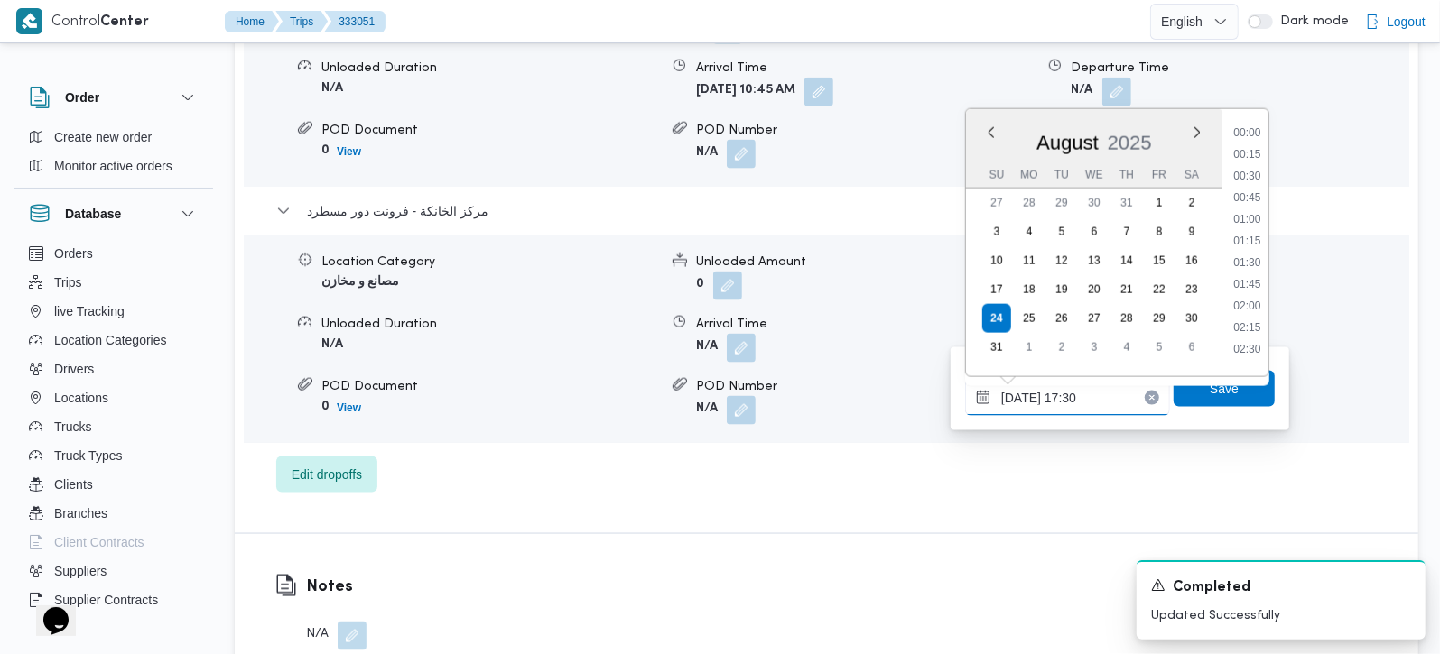
scroll to position [1393, 0]
click at [1255, 230] on li "17:15" at bounding box center [1247, 235] width 42 height 18
type input "24/08/2025 17:15"
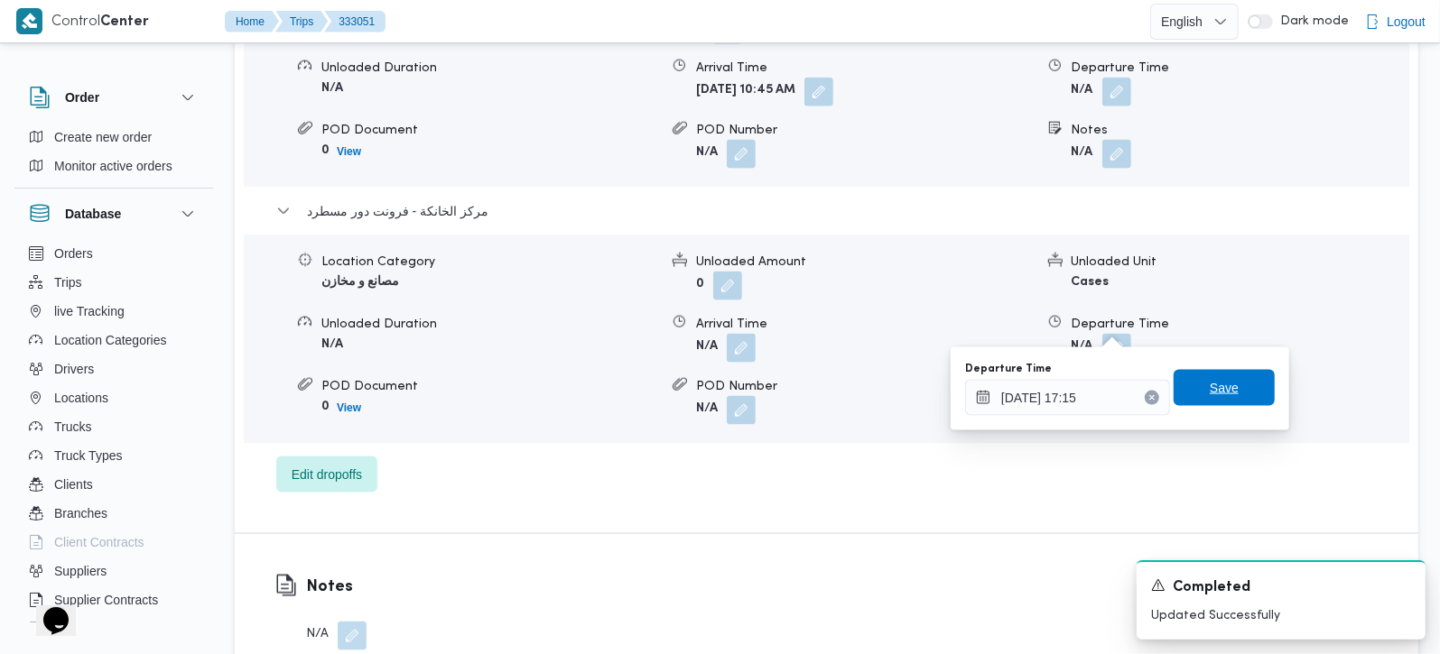
click at [1223, 382] on span "Save" at bounding box center [1223, 388] width 101 height 36
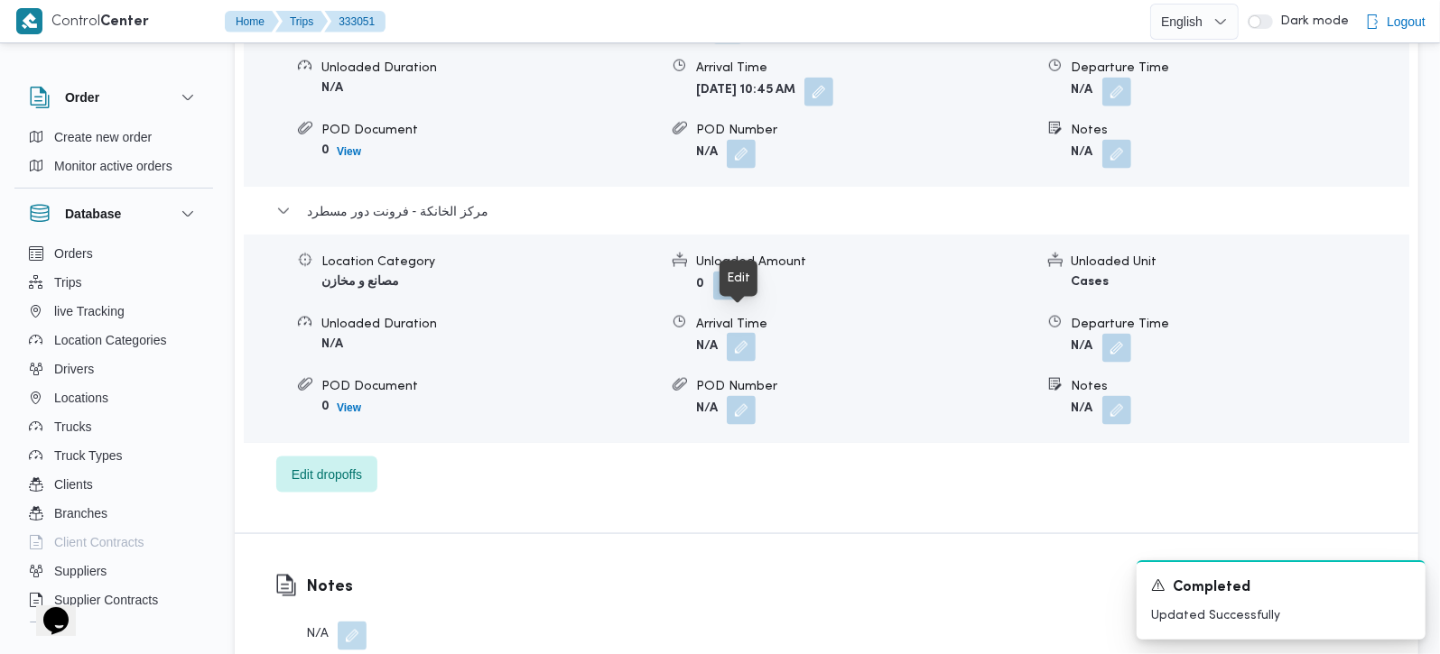
click at [745, 333] on button "button" at bounding box center [741, 347] width 29 height 29
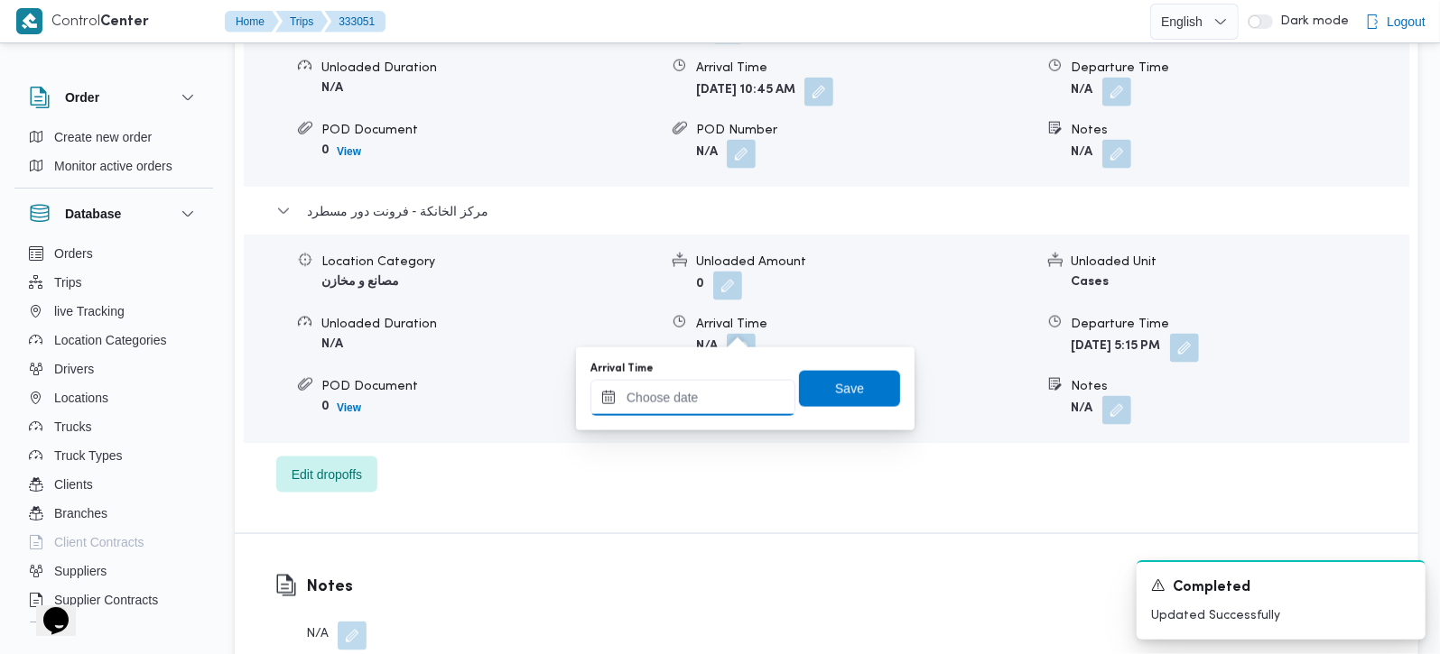
click at [741, 393] on input "Arrival Time" at bounding box center [692, 398] width 205 height 36
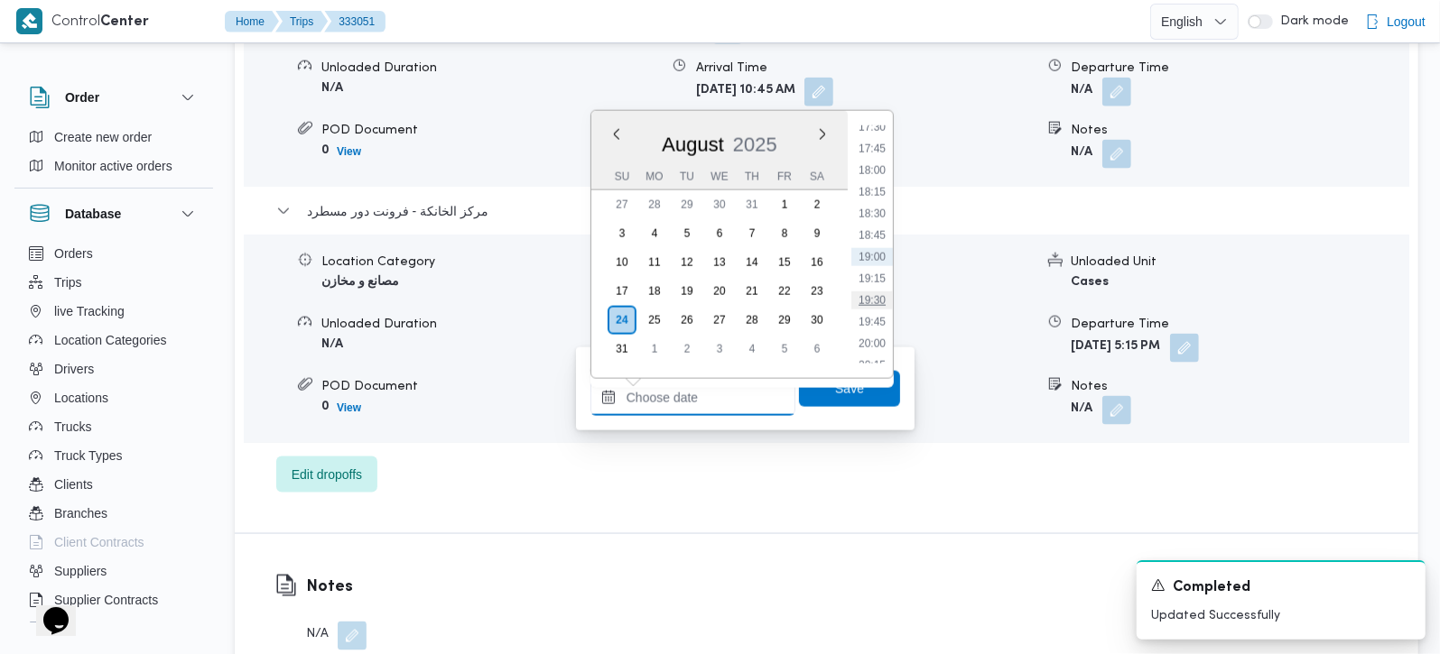
scroll to position [1417, 0]
click at [880, 189] on li "17:00" at bounding box center [872, 190] width 42 height 18
type input "24/08/2025 17:00"
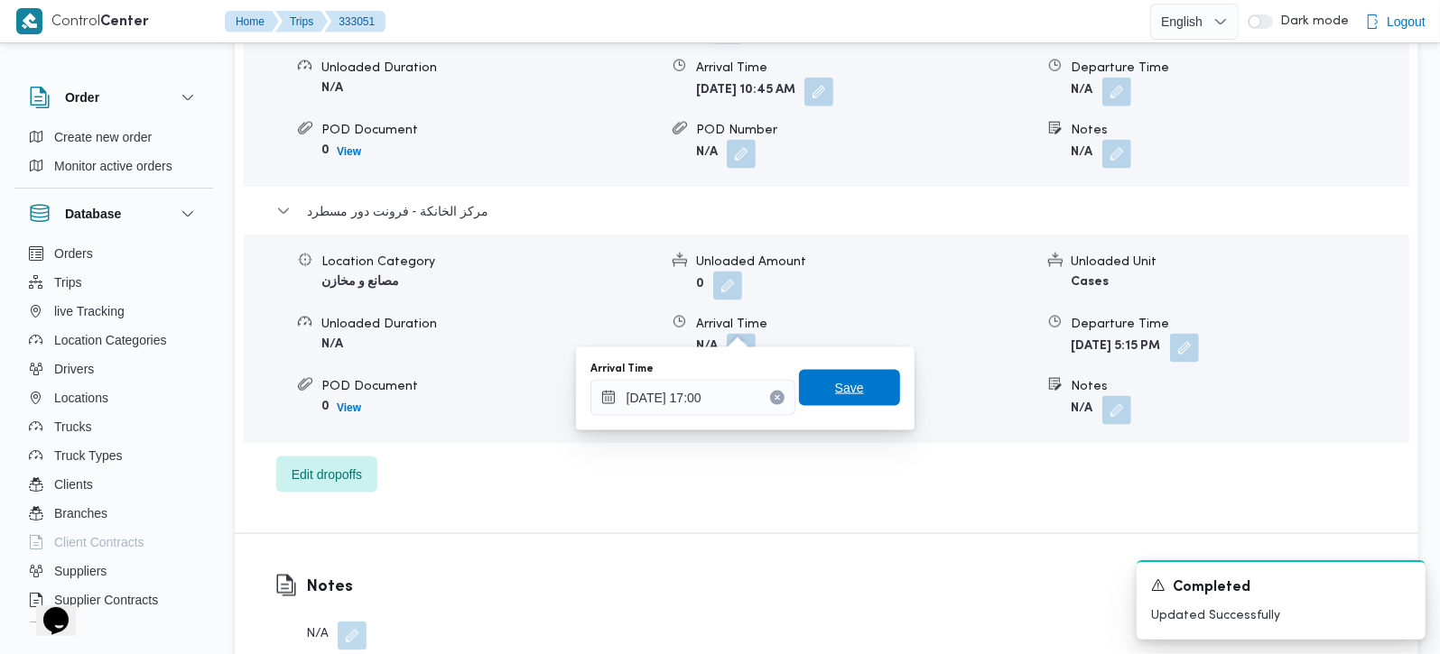
click at [865, 394] on span "Save" at bounding box center [849, 388] width 101 height 36
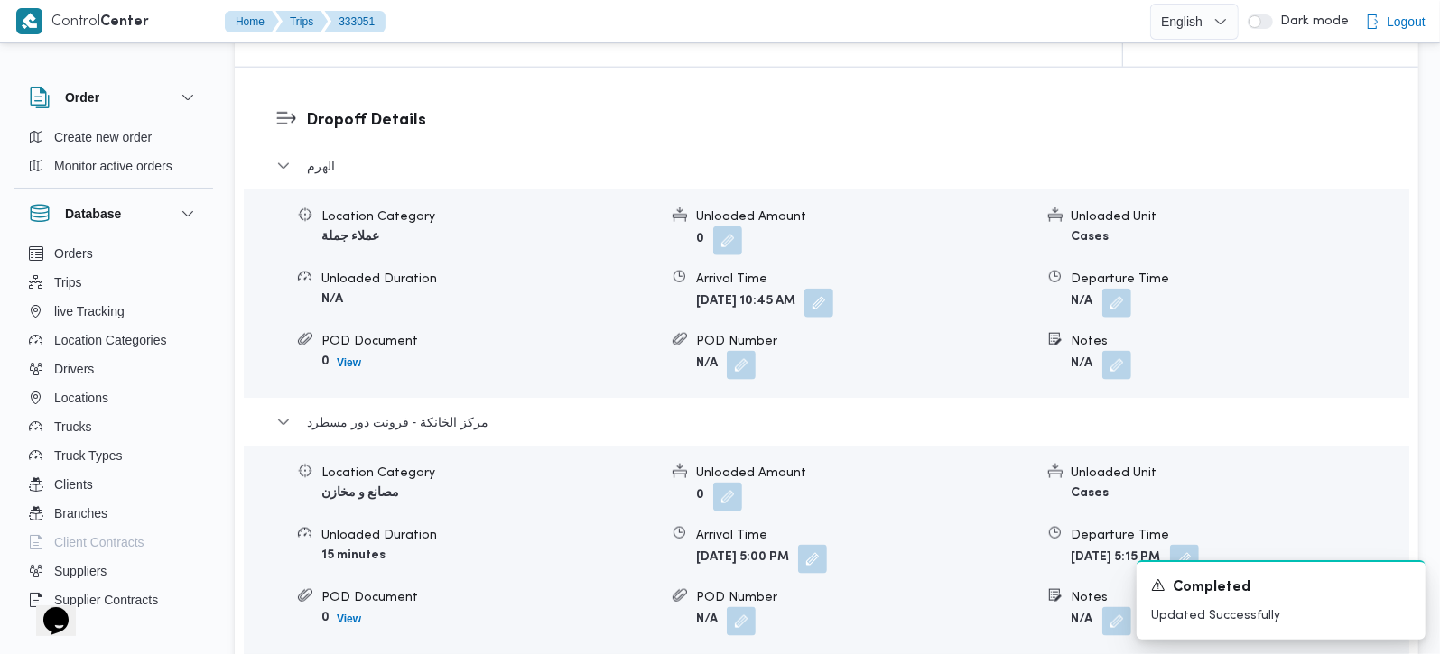
scroll to position [1487, 0]
click at [1118, 289] on button "button" at bounding box center [1116, 303] width 29 height 29
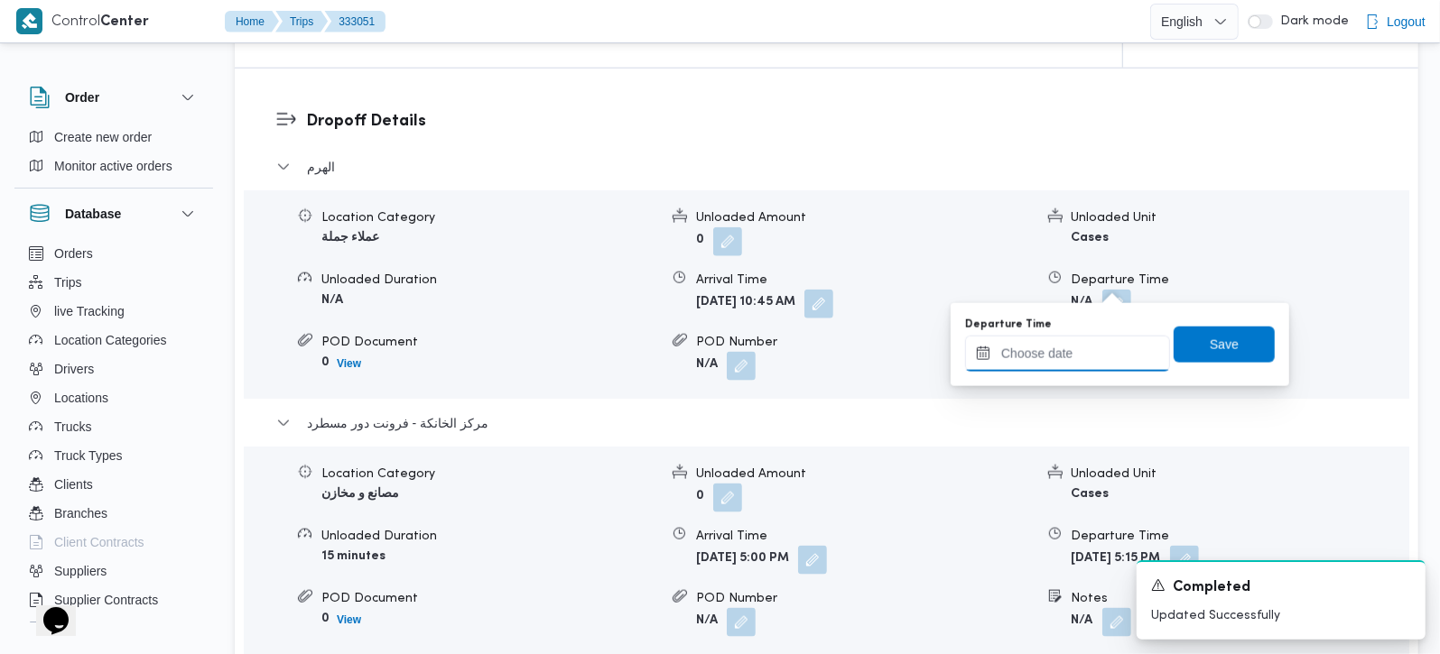
click at [1085, 350] on input "Departure Time" at bounding box center [1067, 354] width 205 height 36
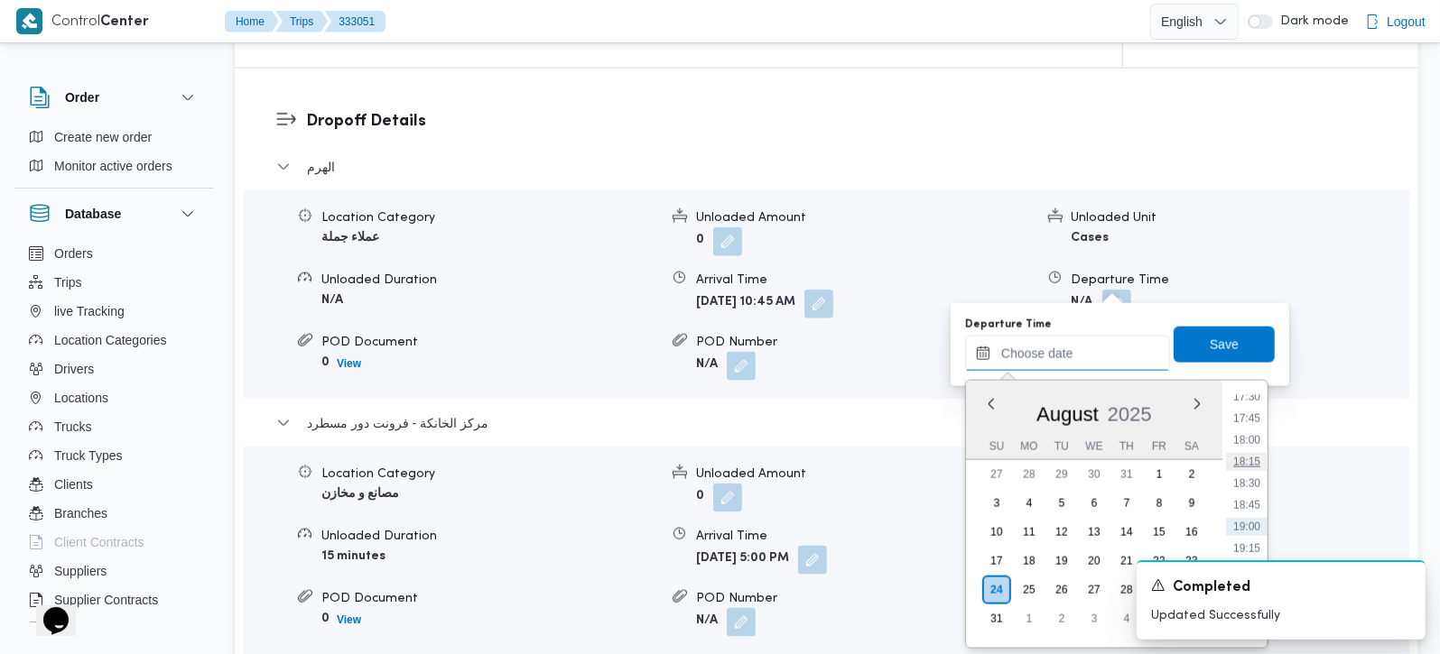
scroll to position [1417, 0]
click at [1248, 399] on li "16:15" at bounding box center [1247, 395] width 42 height 18
type input "24/08/2025 16:15"
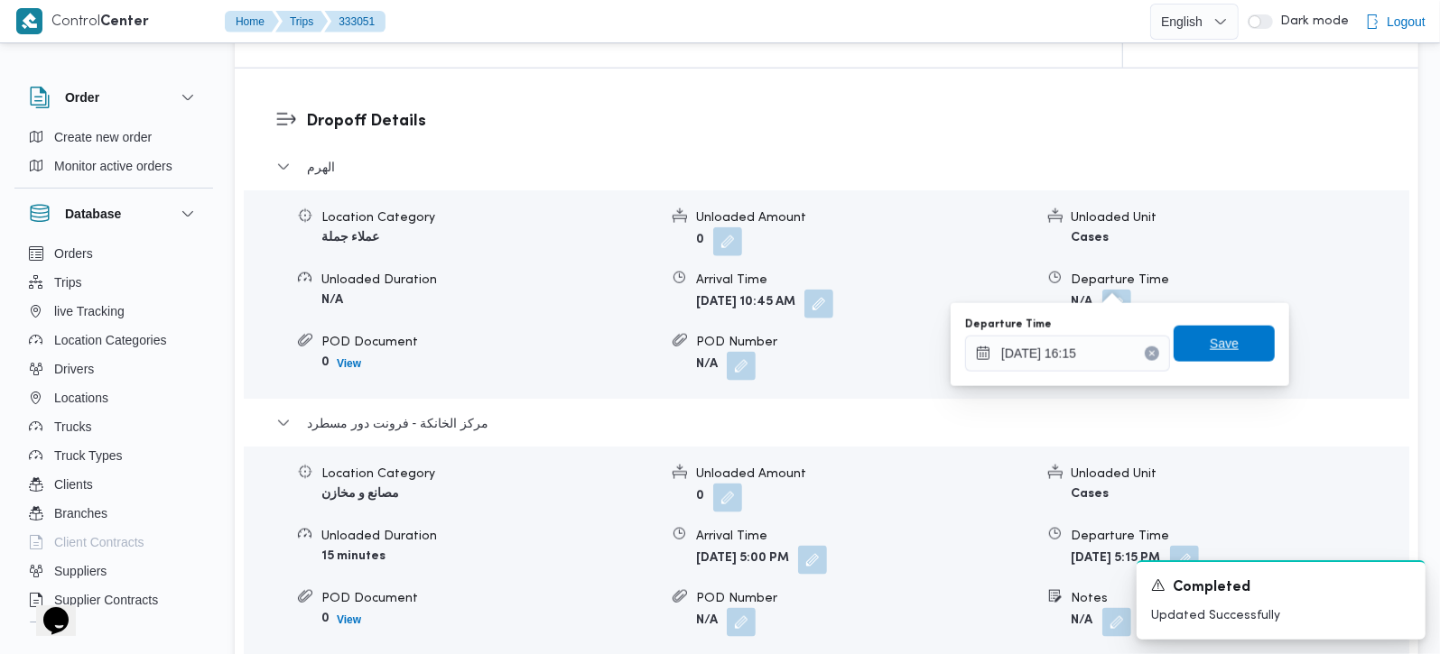
click at [1214, 356] on span "Save" at bounding box center [1223, 344] width 101 height 36
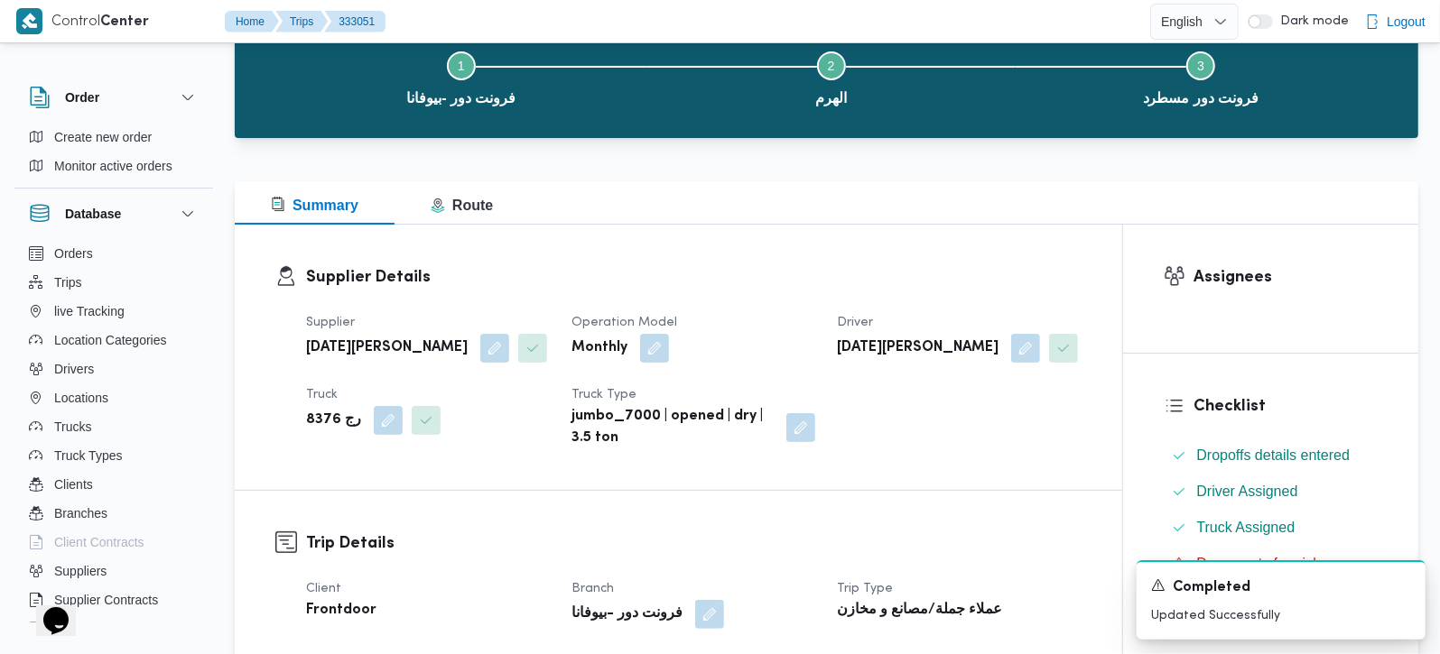
scroll to position [0, 0]
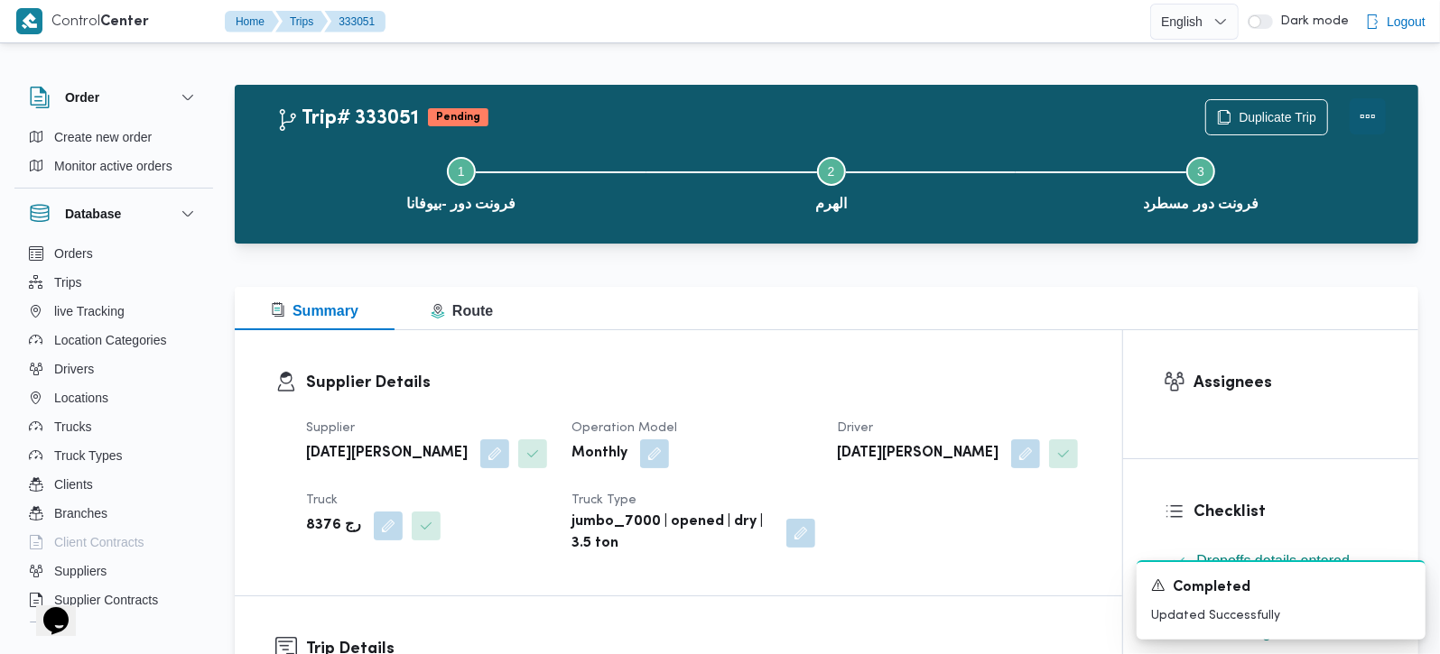
click at [1374, 113] on button "Actions" at bounding box center [1368, 116] width 36 height 36
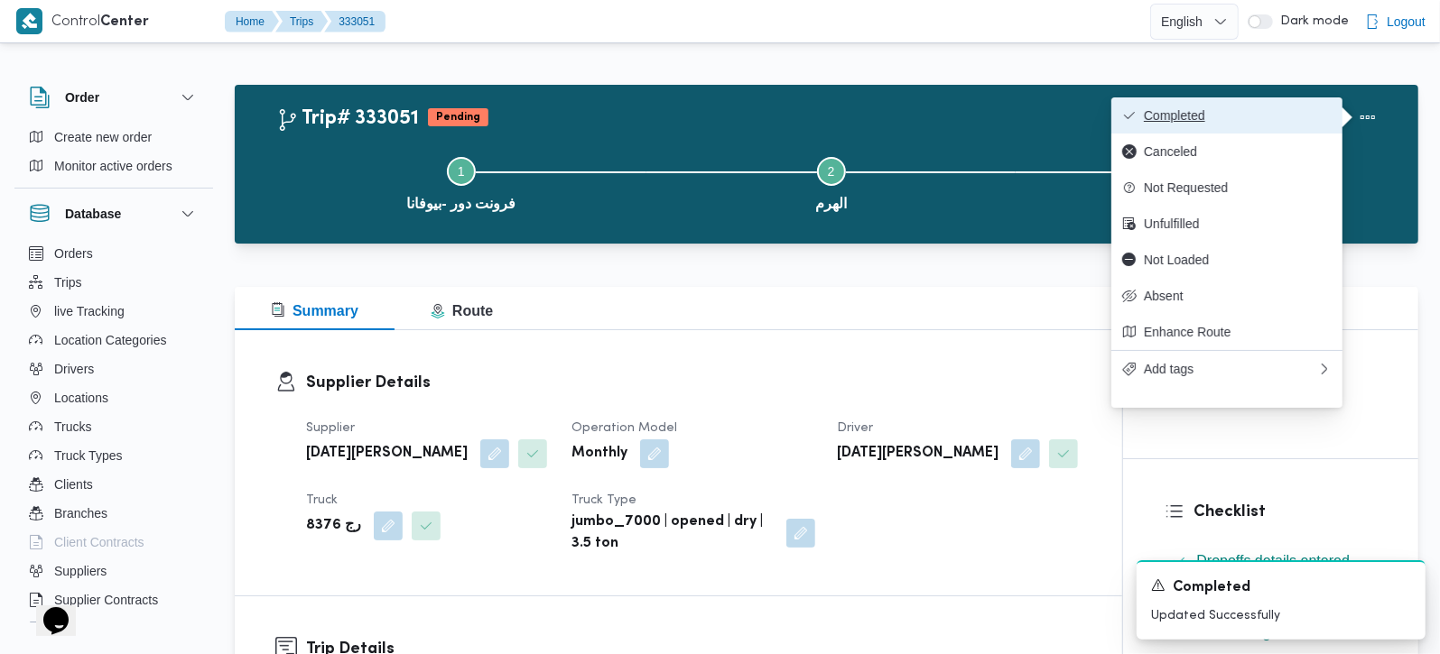
click at [1248, 116] on span "Completed" at bounding box center [1238, 115] width 188 height 14
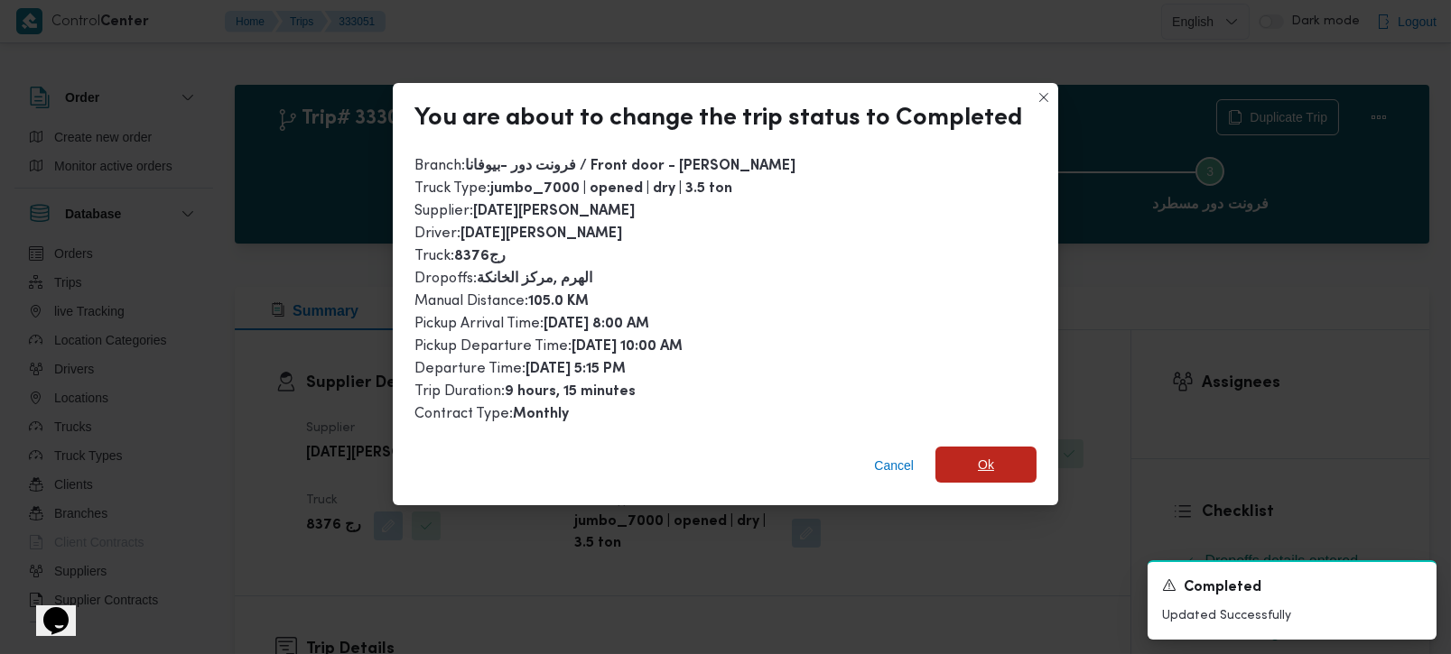
click at [989, 450] on span "Ok" at bounding box center [985, 465] width 101 height 36
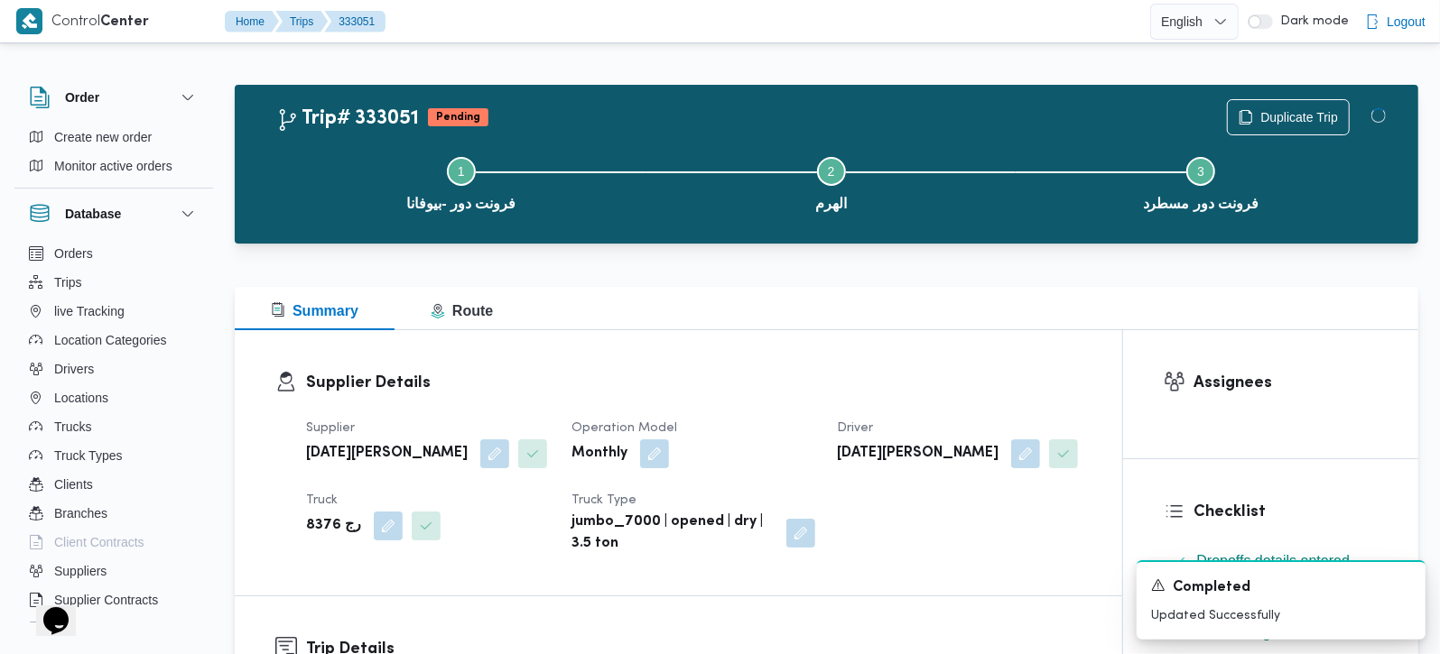
click at [979, 329] on div "Summary Route" at bounding box center [826, 308] width 1183 height 43
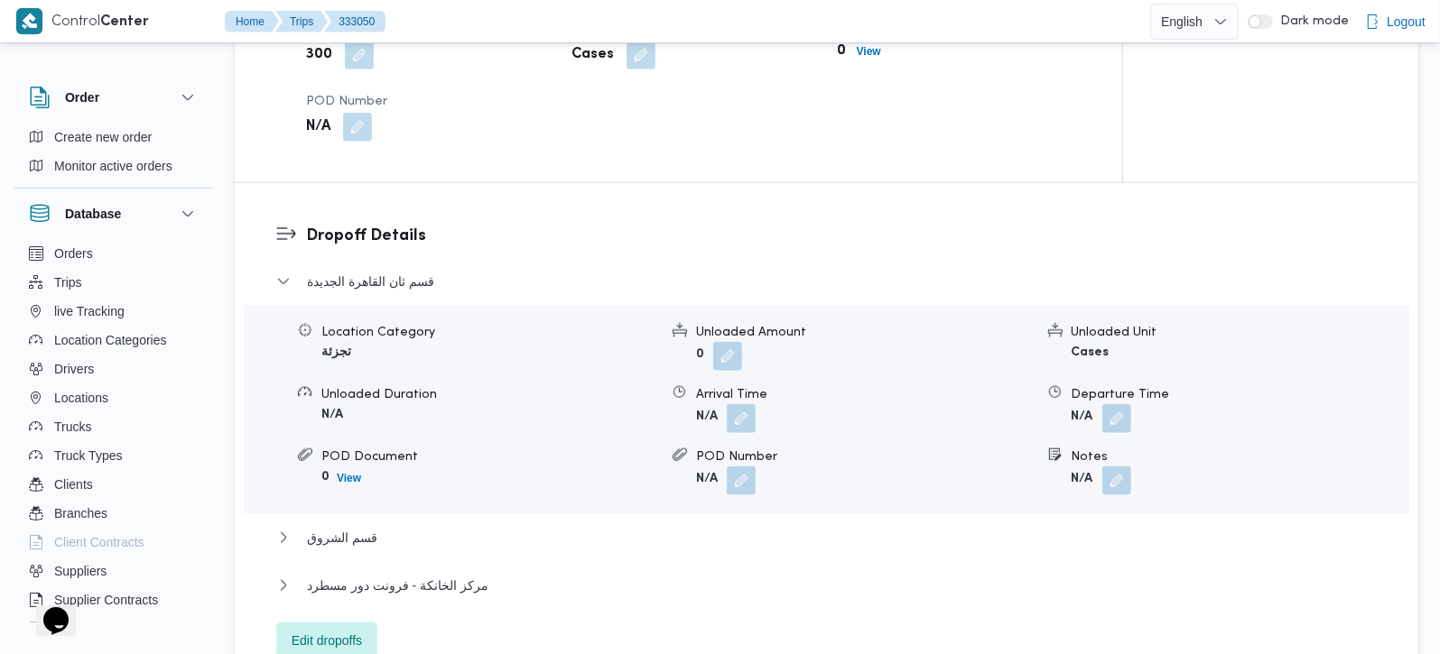
scroll to position [1380, 0]
click at [329, 526] on span "قسم الشروق" at bounding box center [342, 537] width 70 height 22
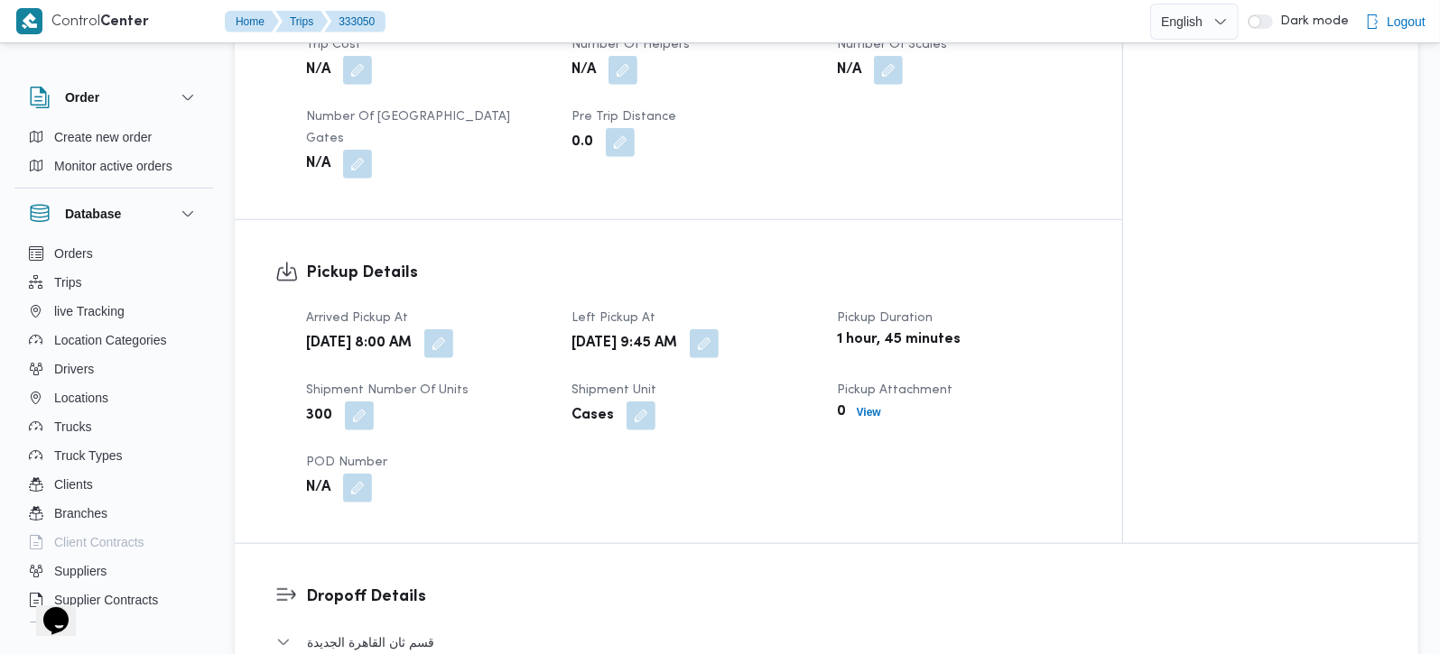
scroll to position [743, 0]
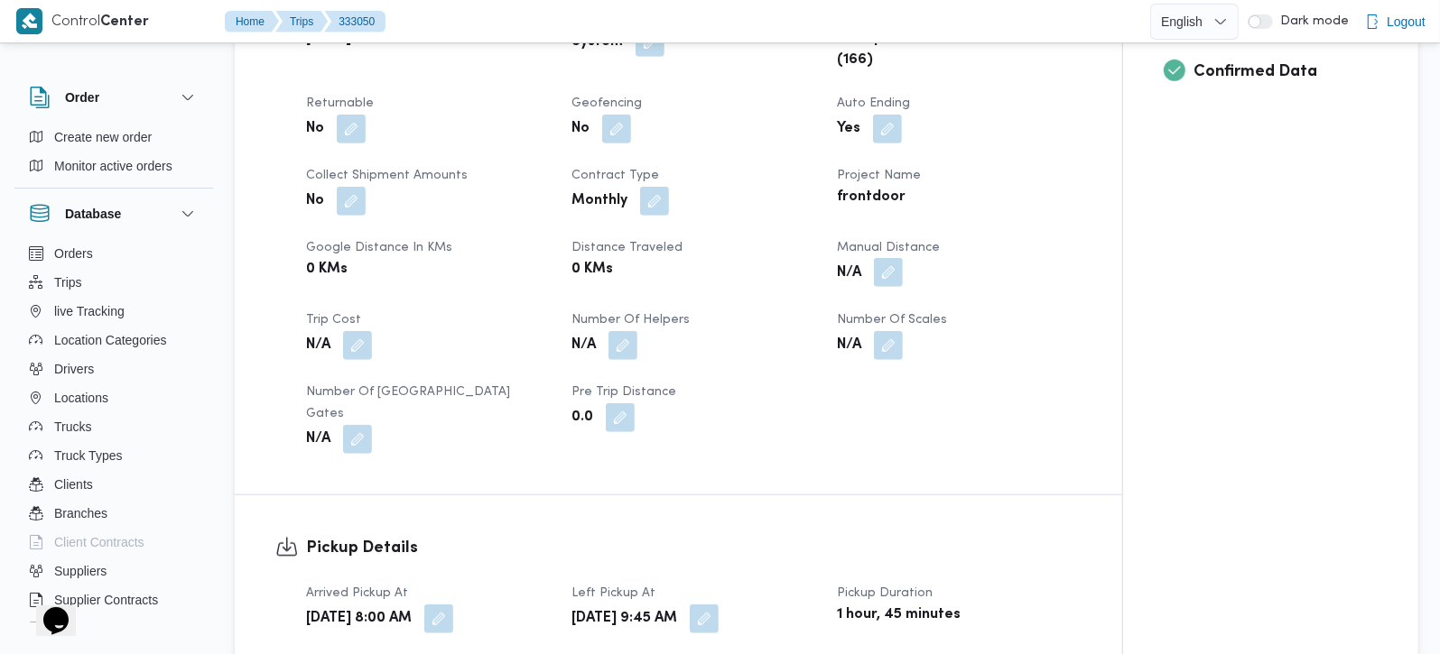
click at [880, 282] on button "button" at bounding box center [888, 272] width 29 height 29
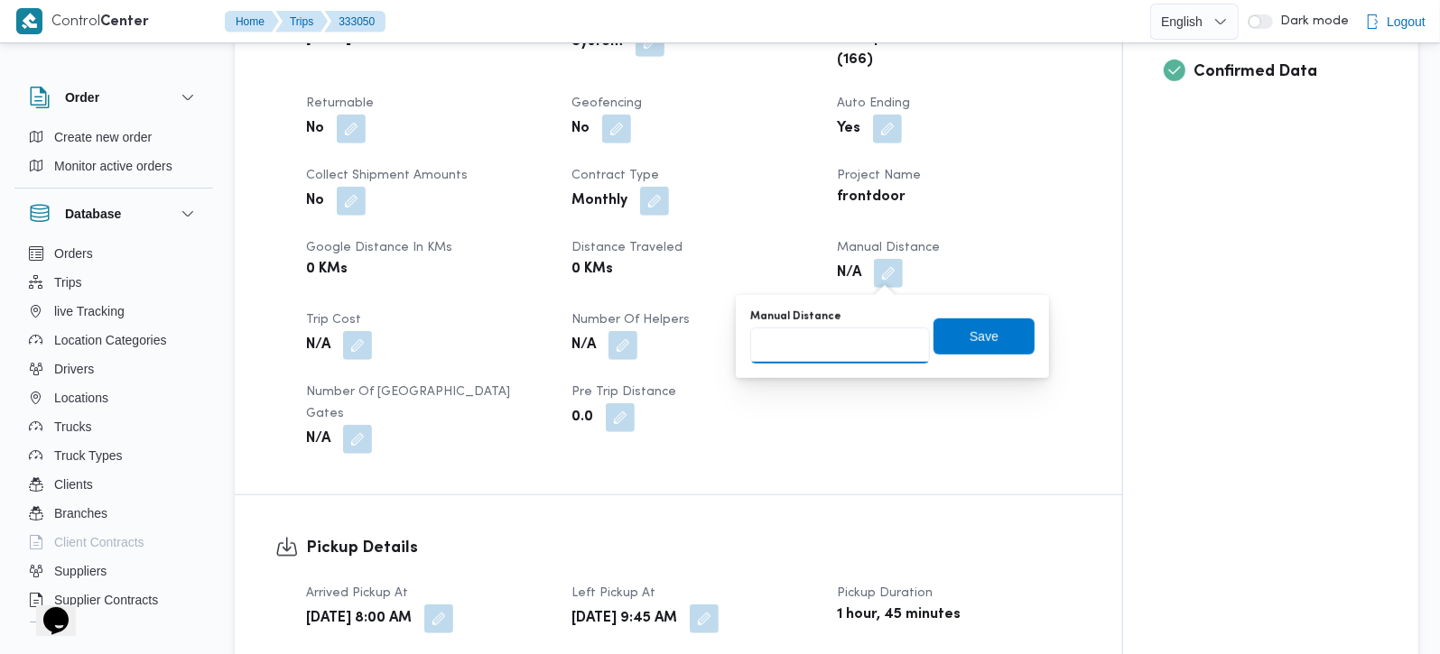
click at [858, 328] on input "Manual Distance" at bounding box center [840, 346] width 180 height 36
type input "126"
click at [969, 328] on span "Save" at bounding box center [983, 336] width 29 height 22
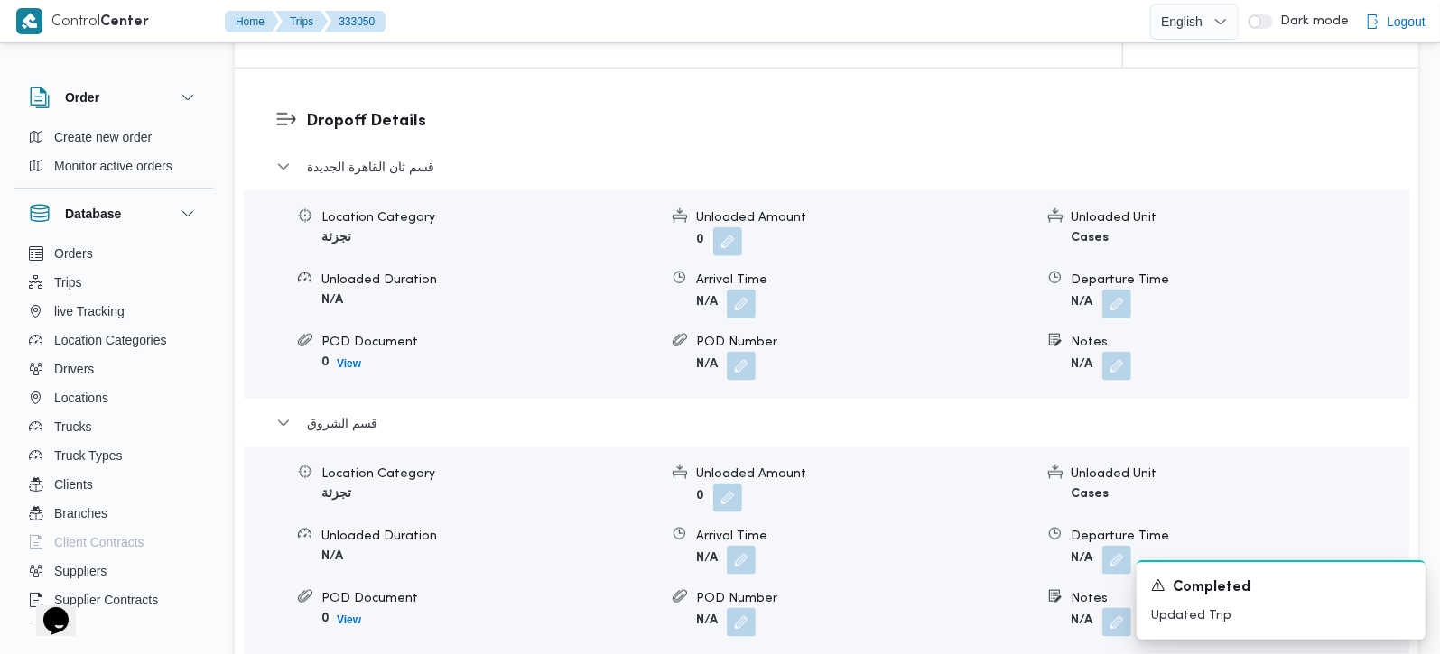
scroll to position [1918, 0]
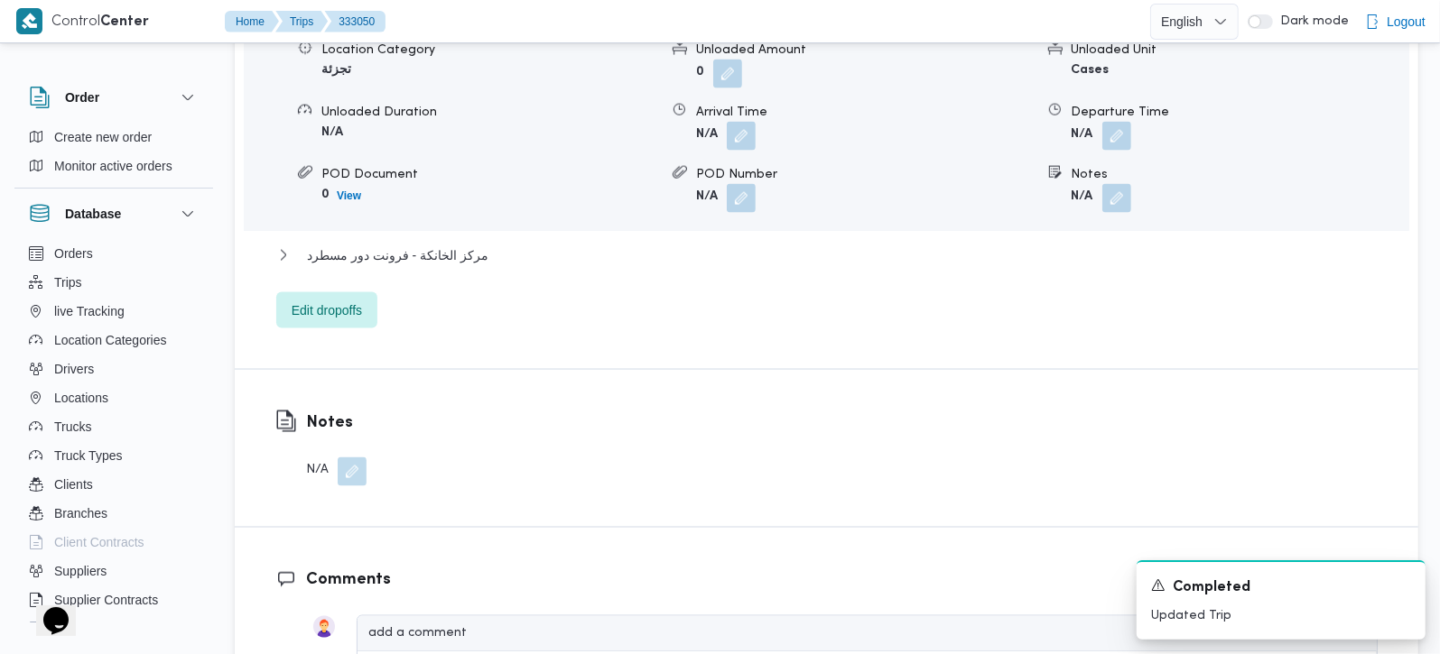
click at [425, 246] on div "مركز الخانكة - فرونت دور مسطرد" at bounding box center [826, 262] width 1101 height 34
click at [424, 245] on span "مركز الخانكة - فرونت دور مسطرد" at bounding box center [397, 256] width 181 height 22
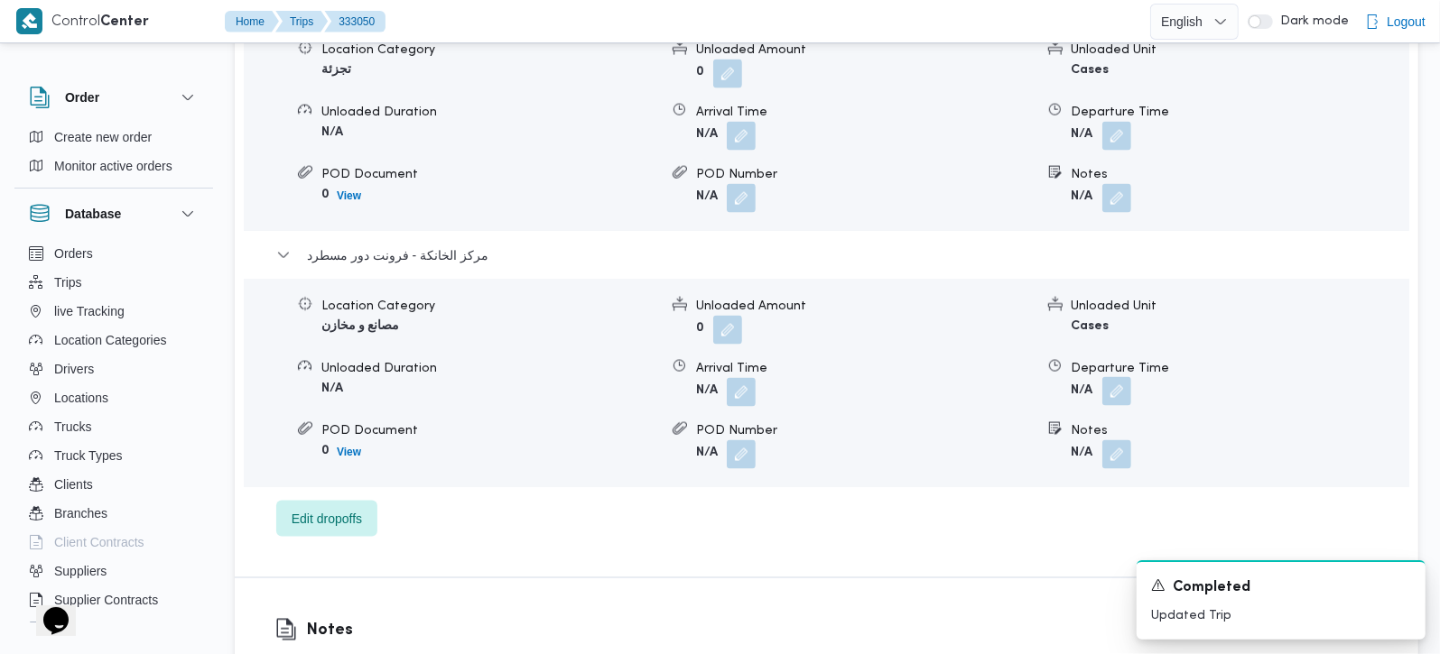
click at [1112, 377] on button "button" at bounding box center [1116, 391] width 29 height 29
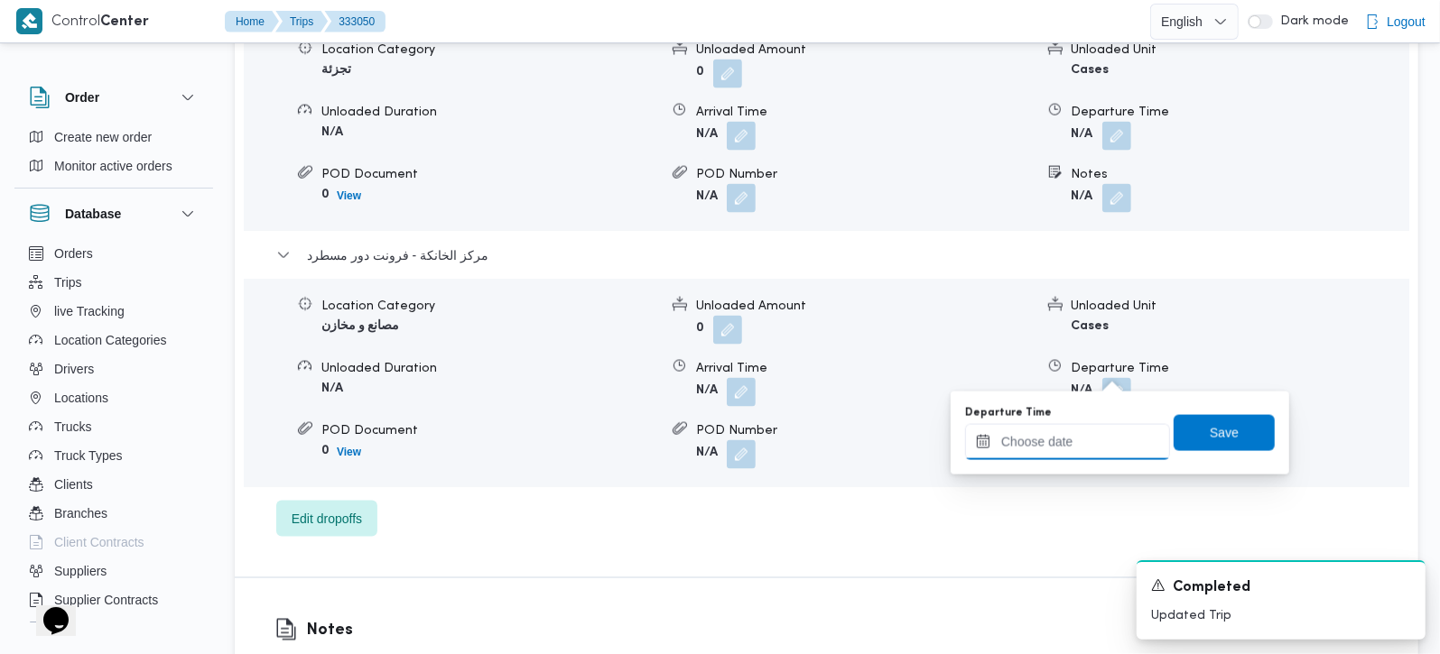
click at [1084, 436] on input "Departure Time" at bounding box center [1067, 442] width 205 height 36
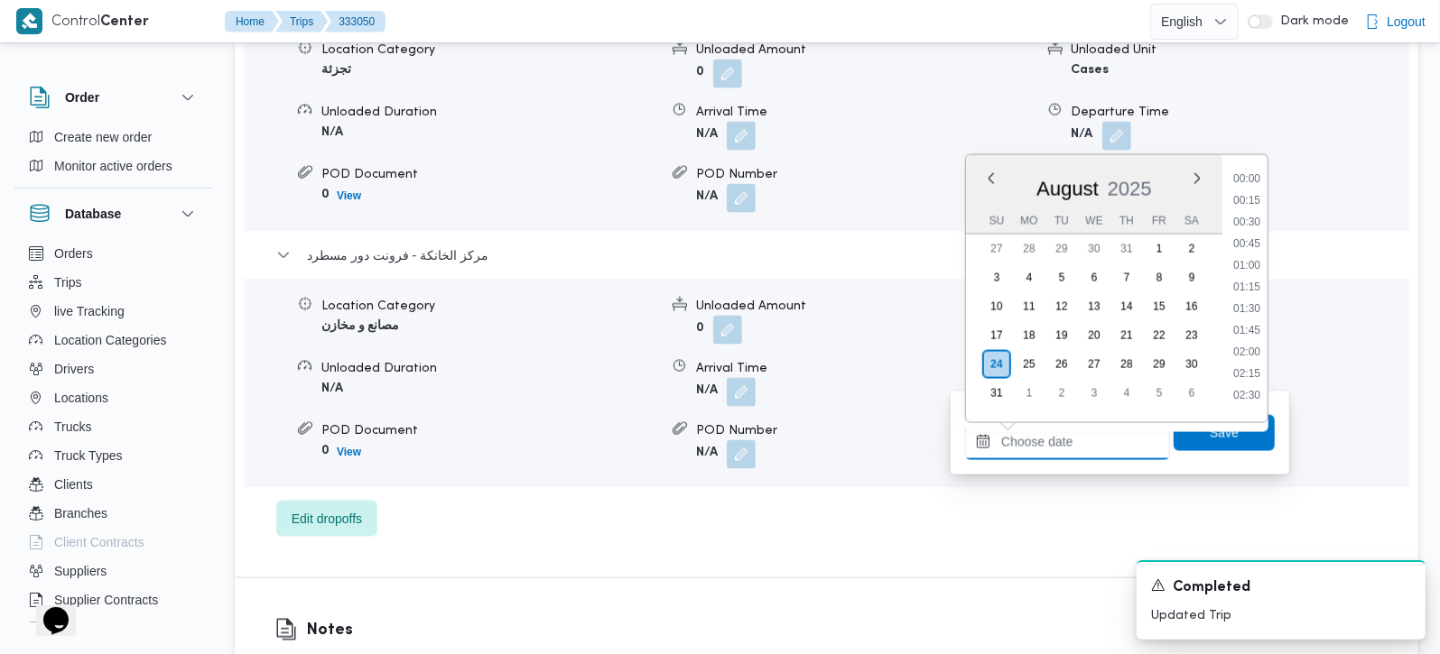
scroll to position [1545, 0]
click at [1250, 177] on li "17:45" at bounding box center [1247, 171] width 42 height 18
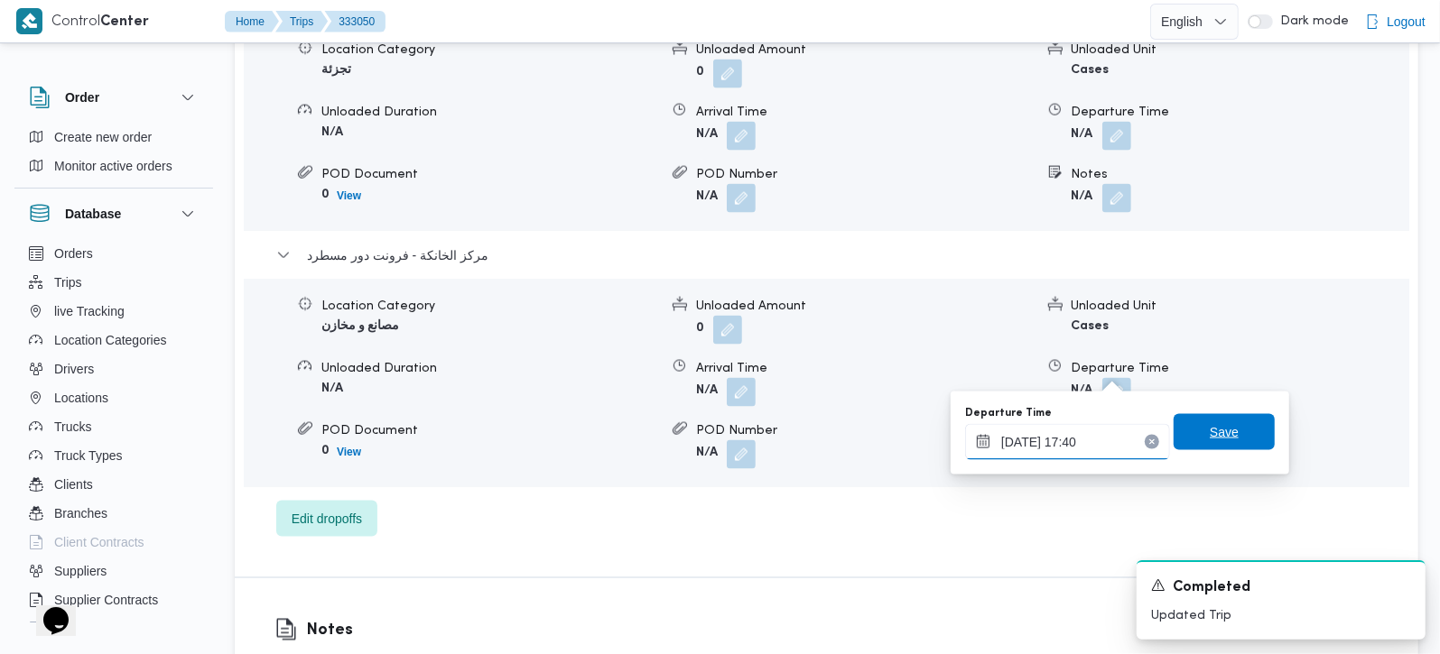
type input "24/08/2025 17:40"
click at [1210, 431] on span "Save" at bounding box center [1224, 433] width 29 height 22
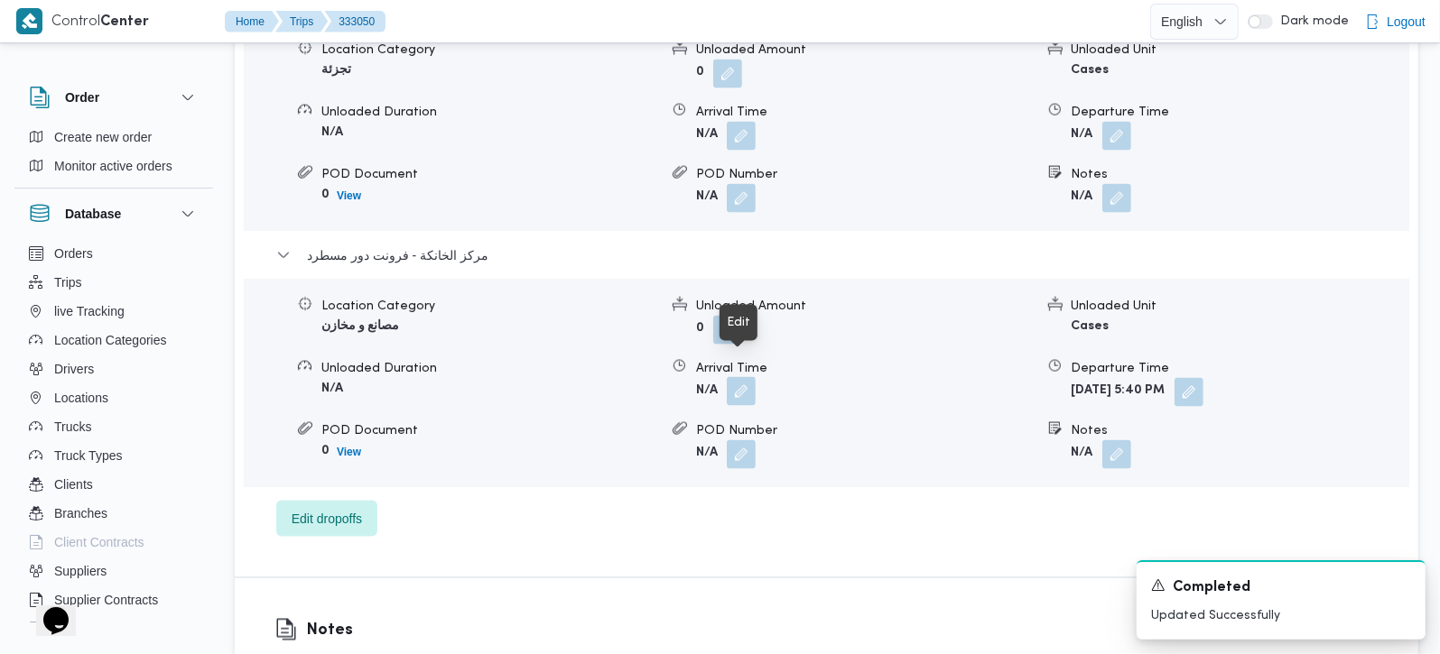
click at [743, 377] on button "button" at bounding box center [741, 391] width 29 height 29
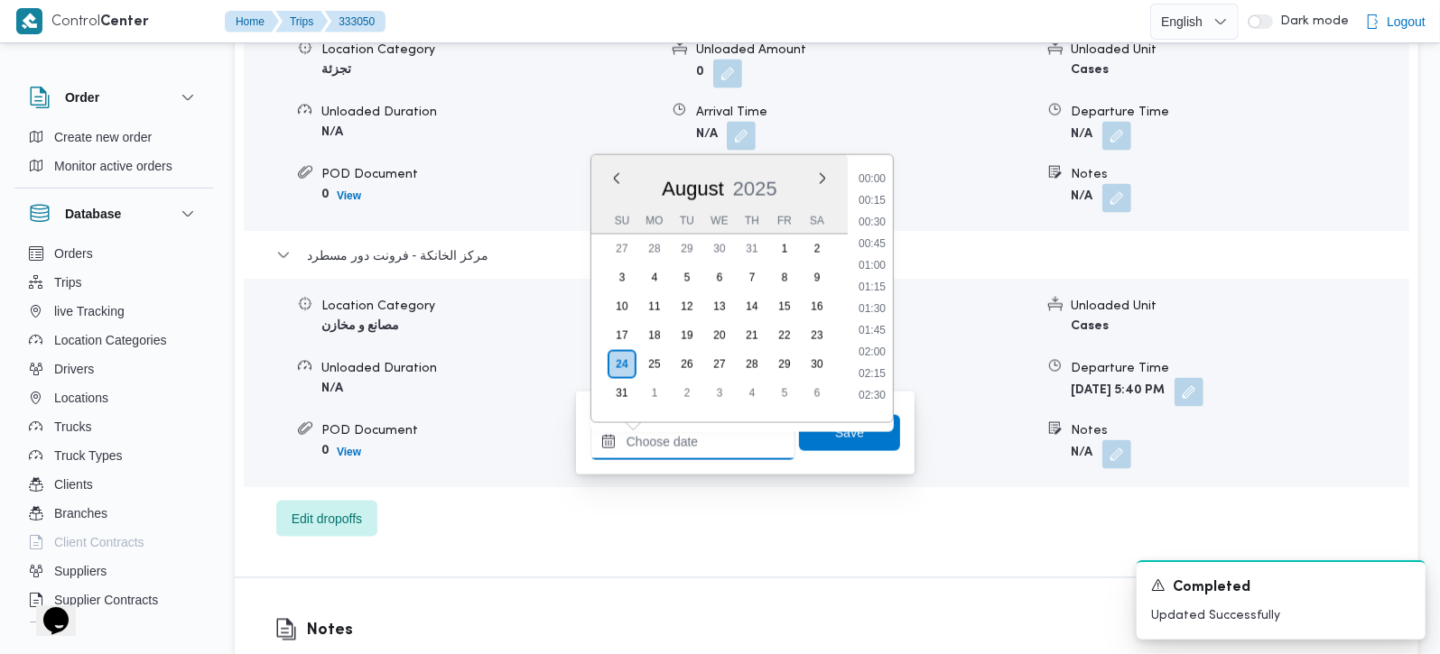
click at [718, 434] on input "Arrival Time" at bounding box center [692, 442] width 205 height 36
click at [877, 216] on li "17:00" at bounding box center [872, 212] width 42 height 18
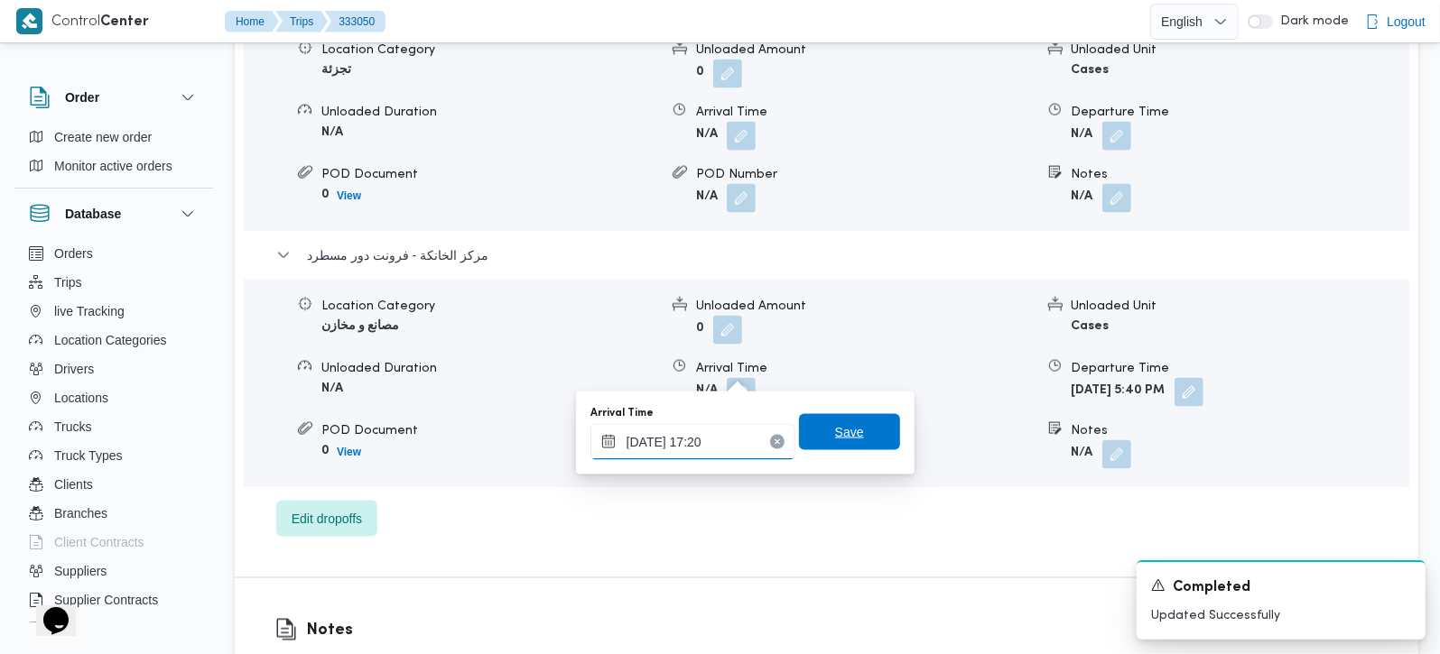
type input "24/08/2025 17:20"
click at [835, 434] on span "Save" at bounding box center [849, 433] width 29 height 22
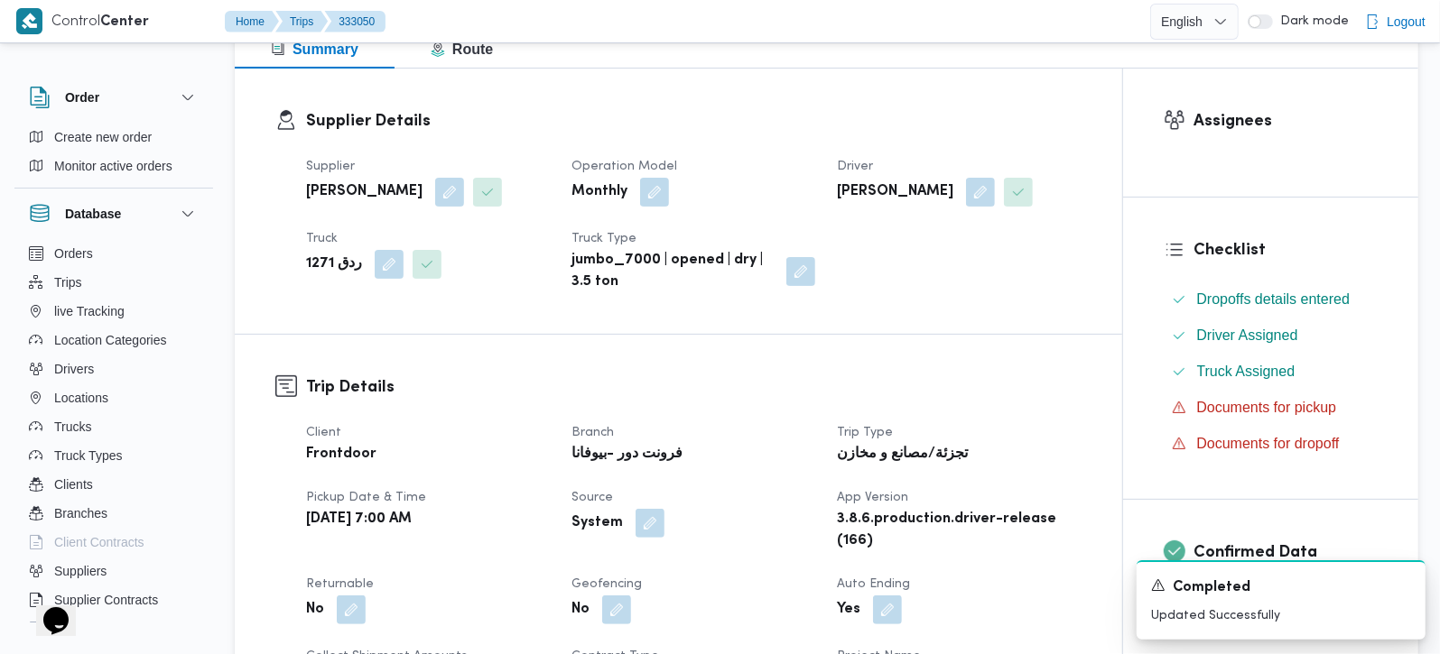
scroll to position [0, 0]
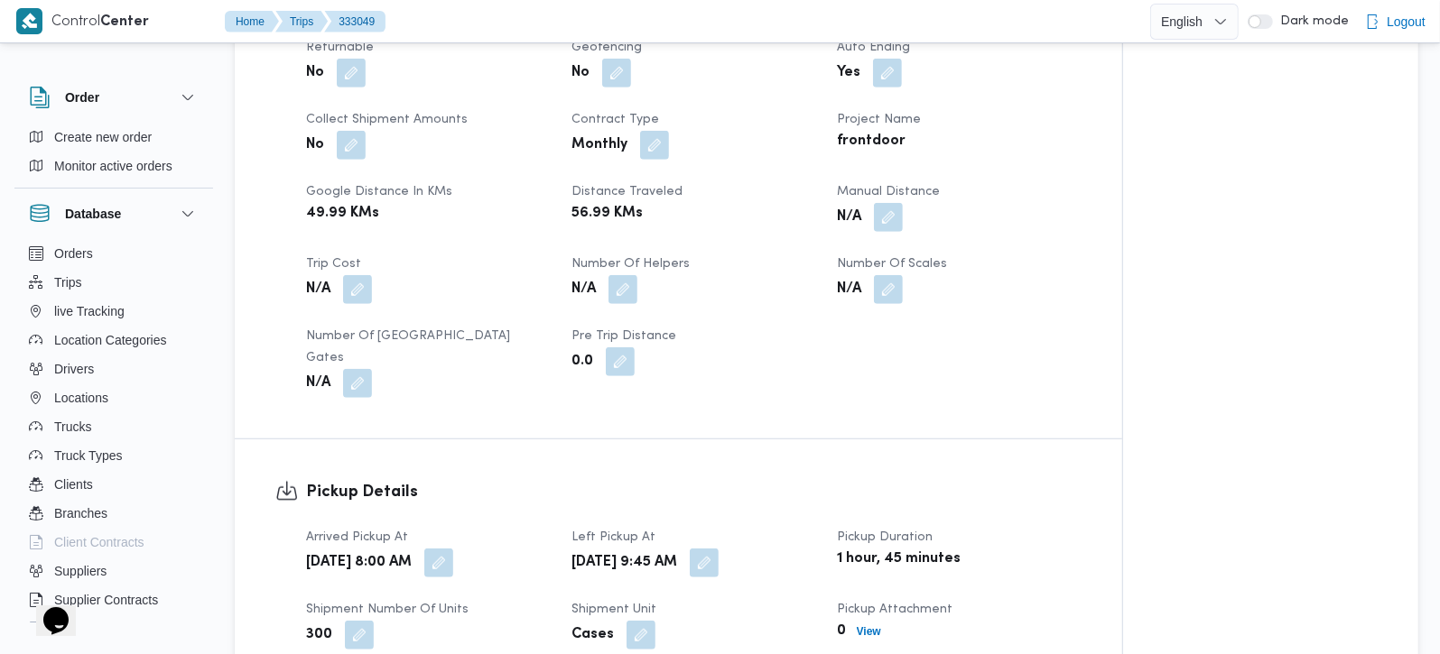
scroll to position [636, 0]
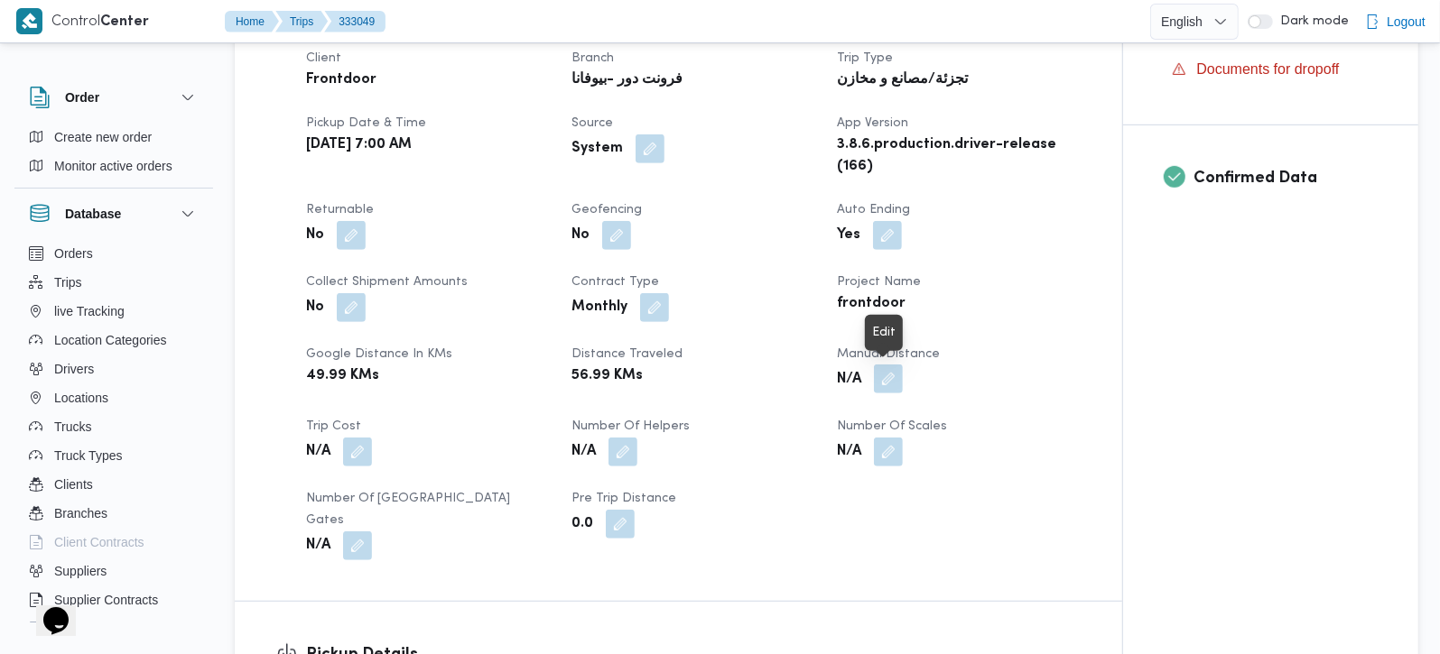
click at [893, 370] on button "button" at bounding box center [888, 379] width 29 height 29
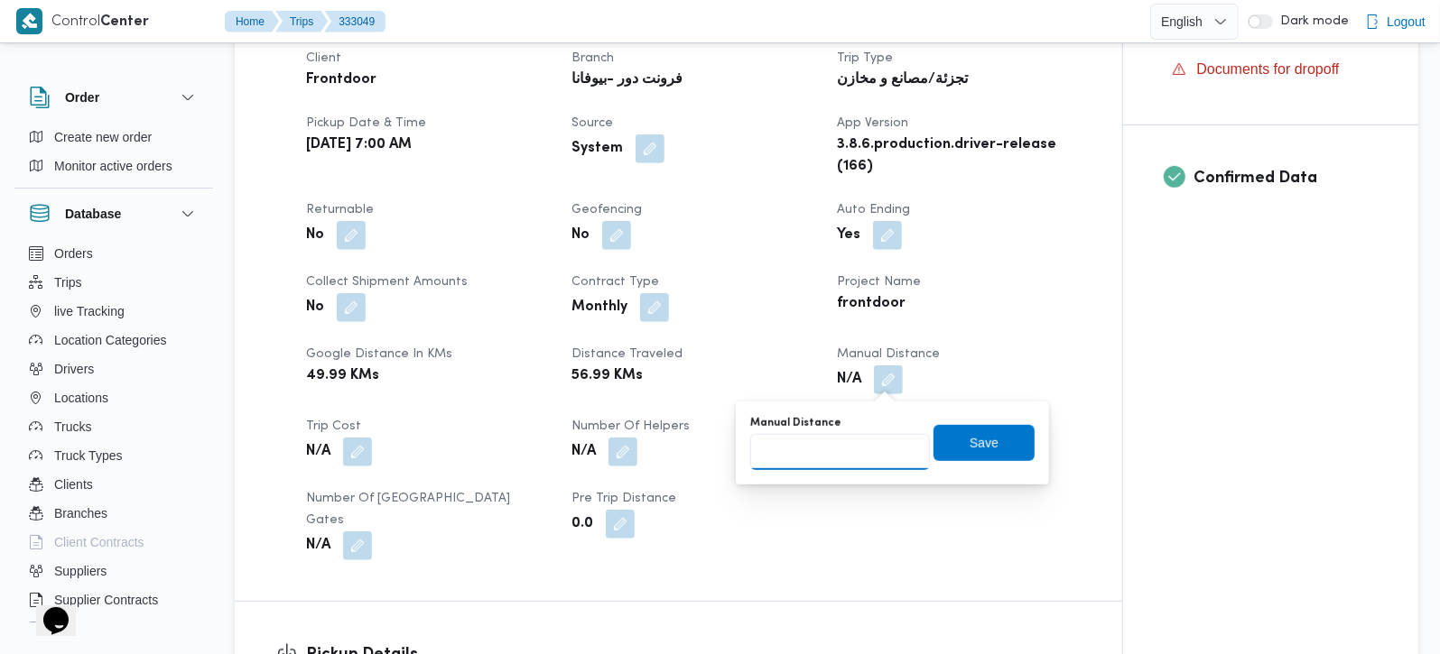
click at [839, 449] on input "Manual Distance" at bounding box center [840, 452] width 180 height 36
type input "131"
click at [934, 443] on span "Save" at bounding box center [983, 442] width 101 height 36
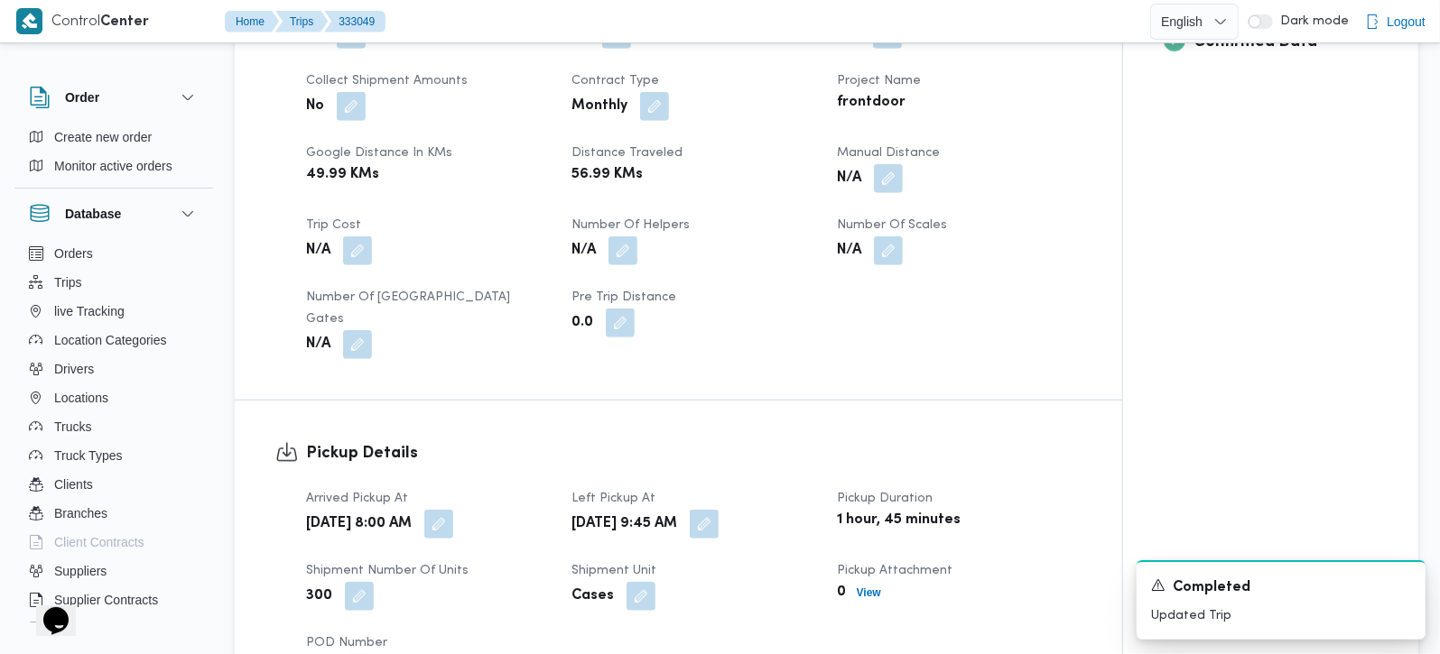
scroll to position [1487, 0]
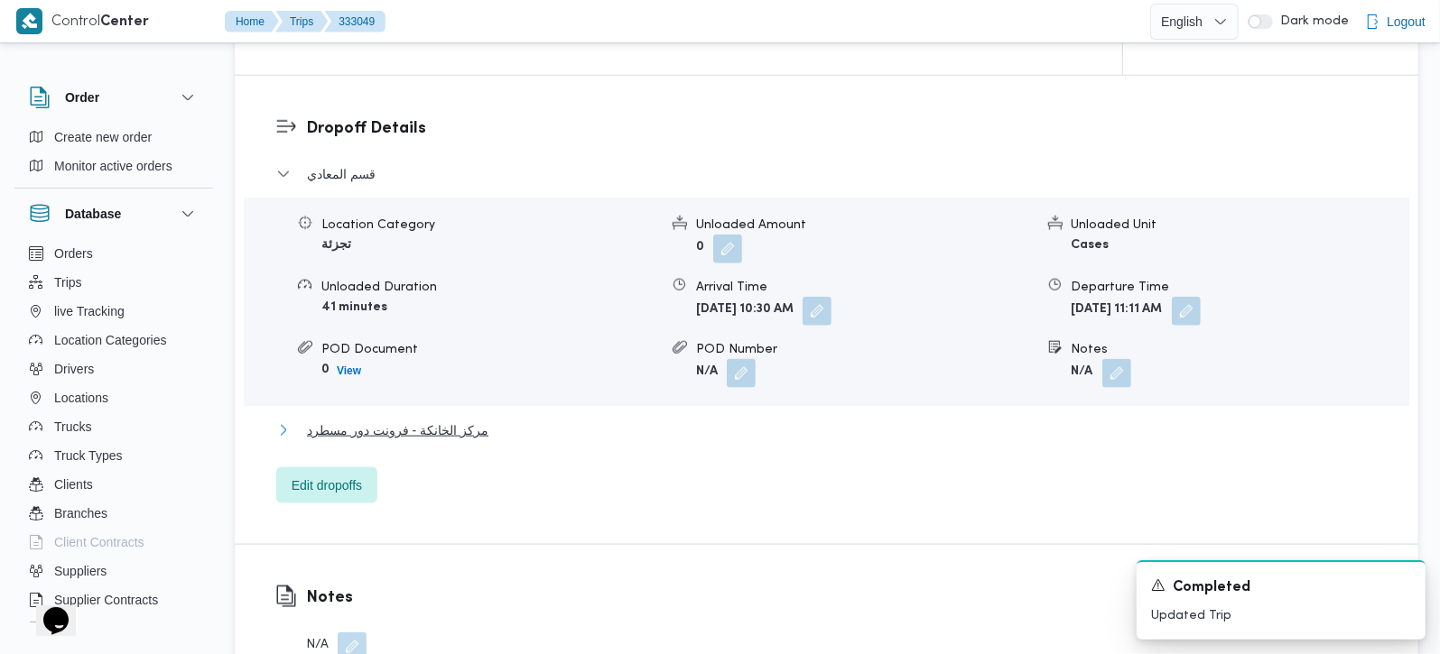
click at [450, 420] on span "مركز الخانكة - فرونت دور مسطرد" at bounding box center [397, 431] width 181 height 22
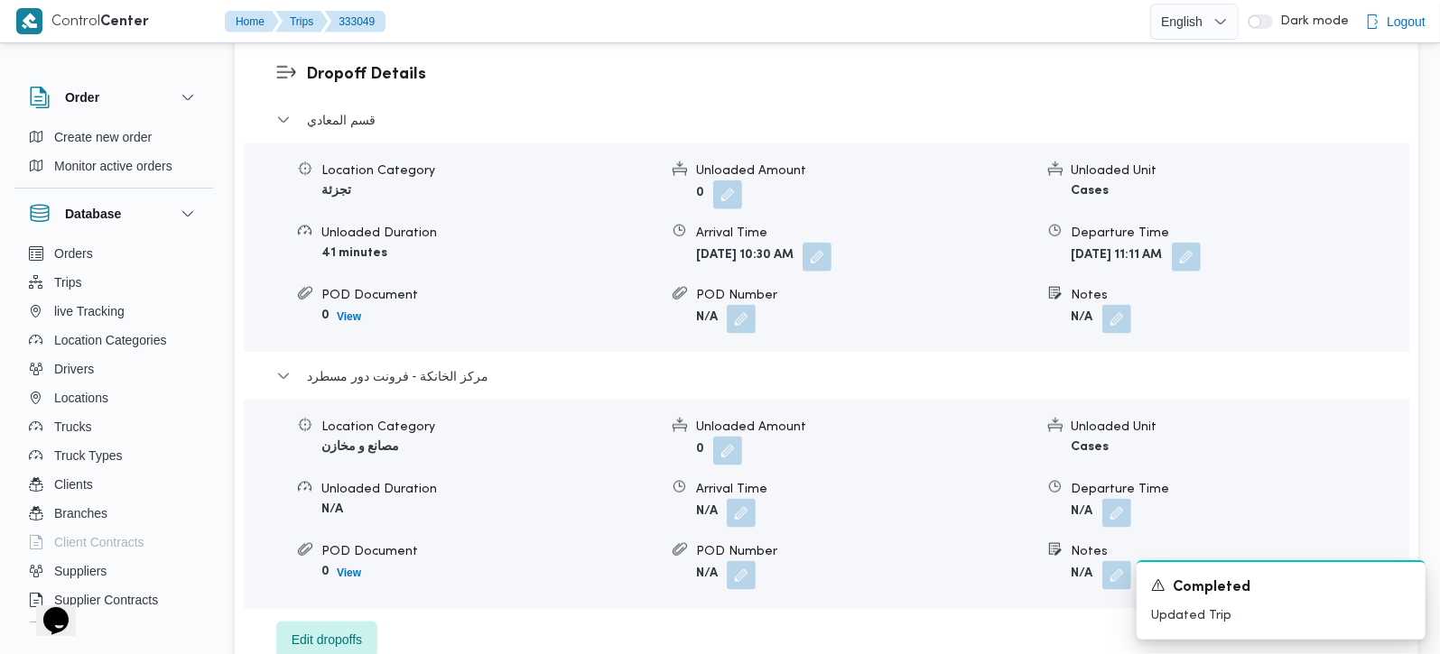
scroll to position [1592, 0]
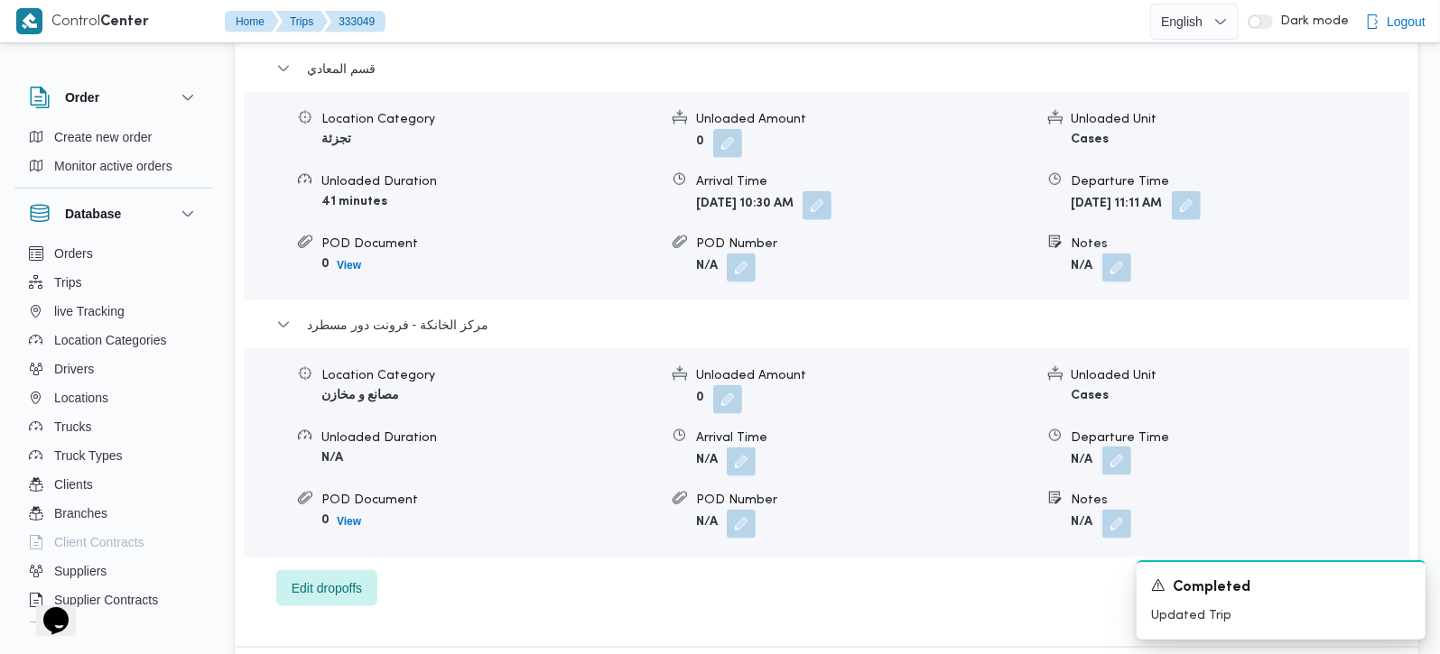
click at [1118, 447] on button "button" at bounding box center [1116, 461] width 29 height 29
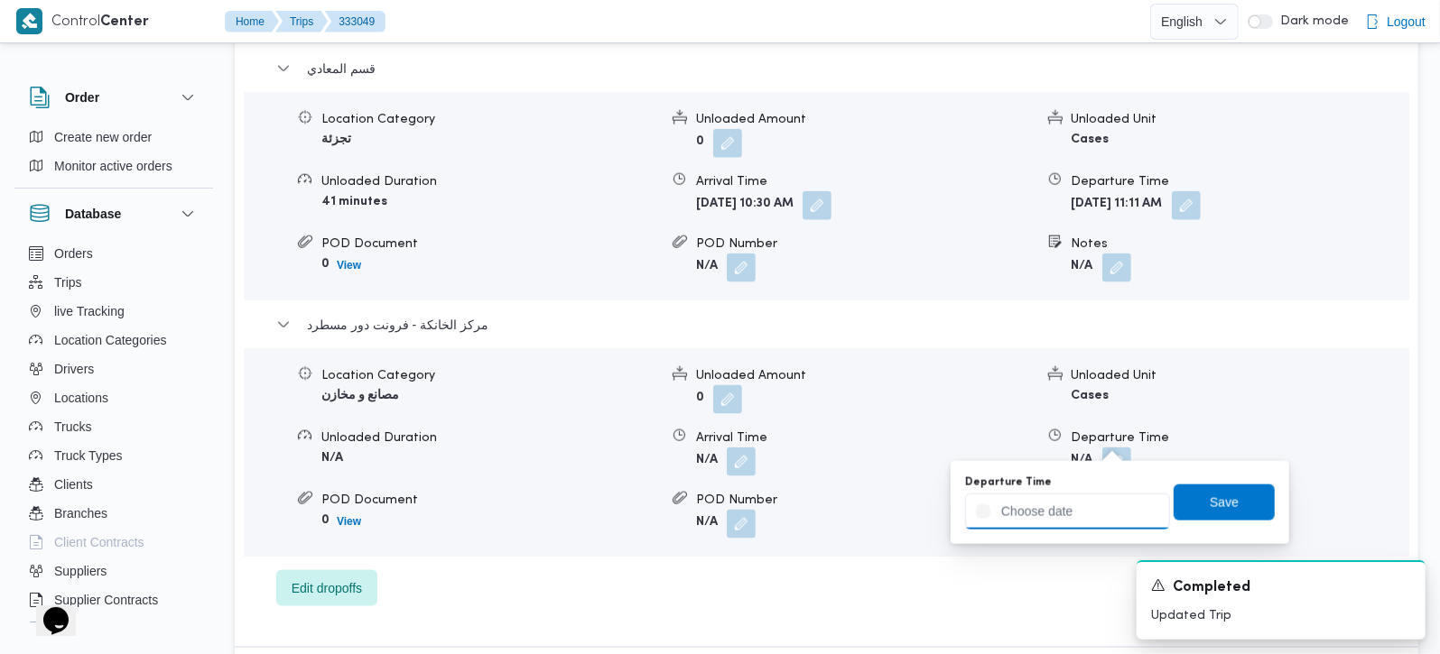
click at [1098, 520] on input "Departure Time" at bounding box center [1067, 512] width 205 height 36
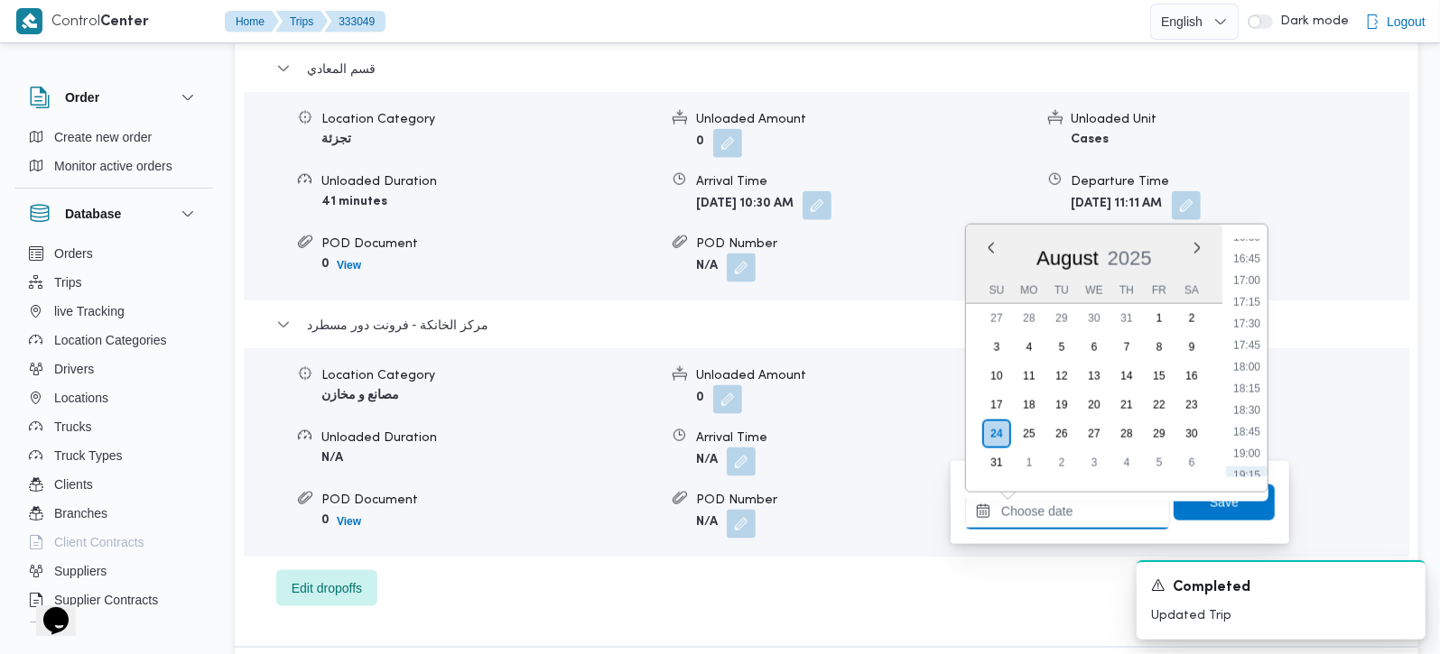
scroll to position [1440, 0]
click at [1247, 274] on li "17:00" at bounding box center [1247, 282] width 42 height 18
type input "24/08/2025 17:00"
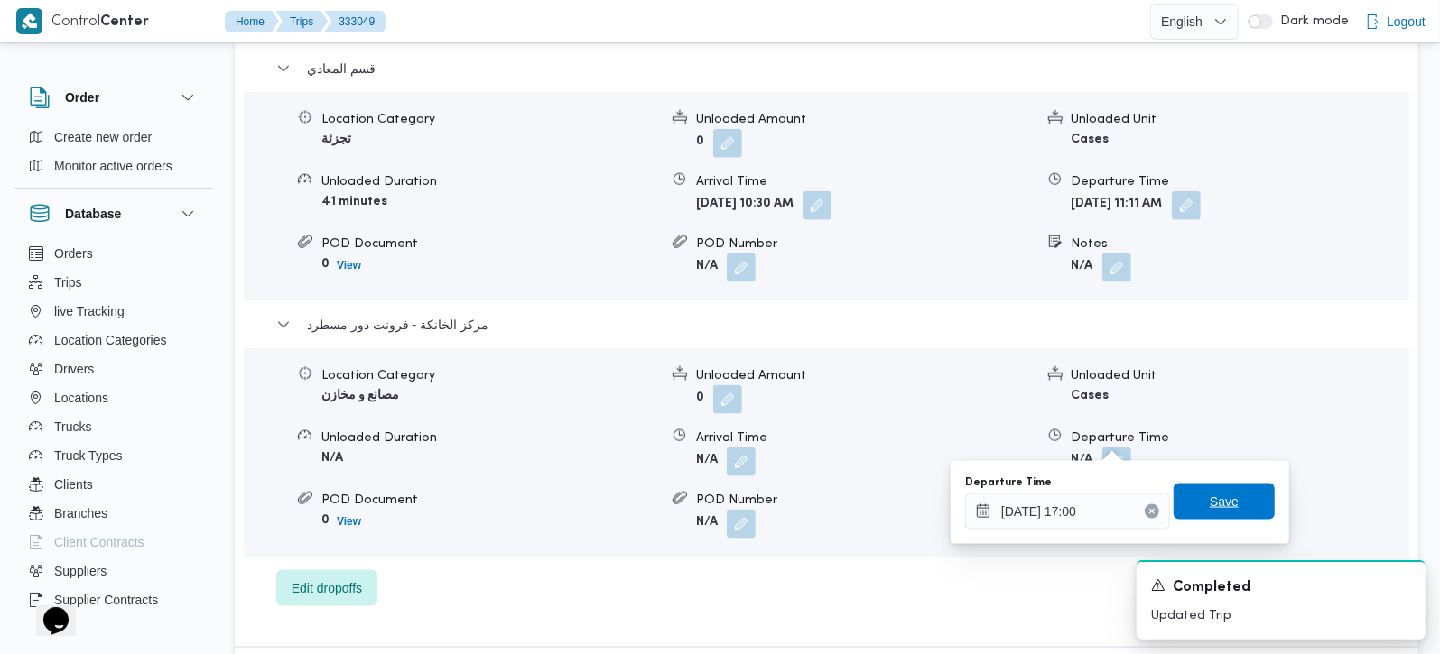
click at [1210, 495] on span "Save" at bounding box center [1224, 502] width 29 height 22
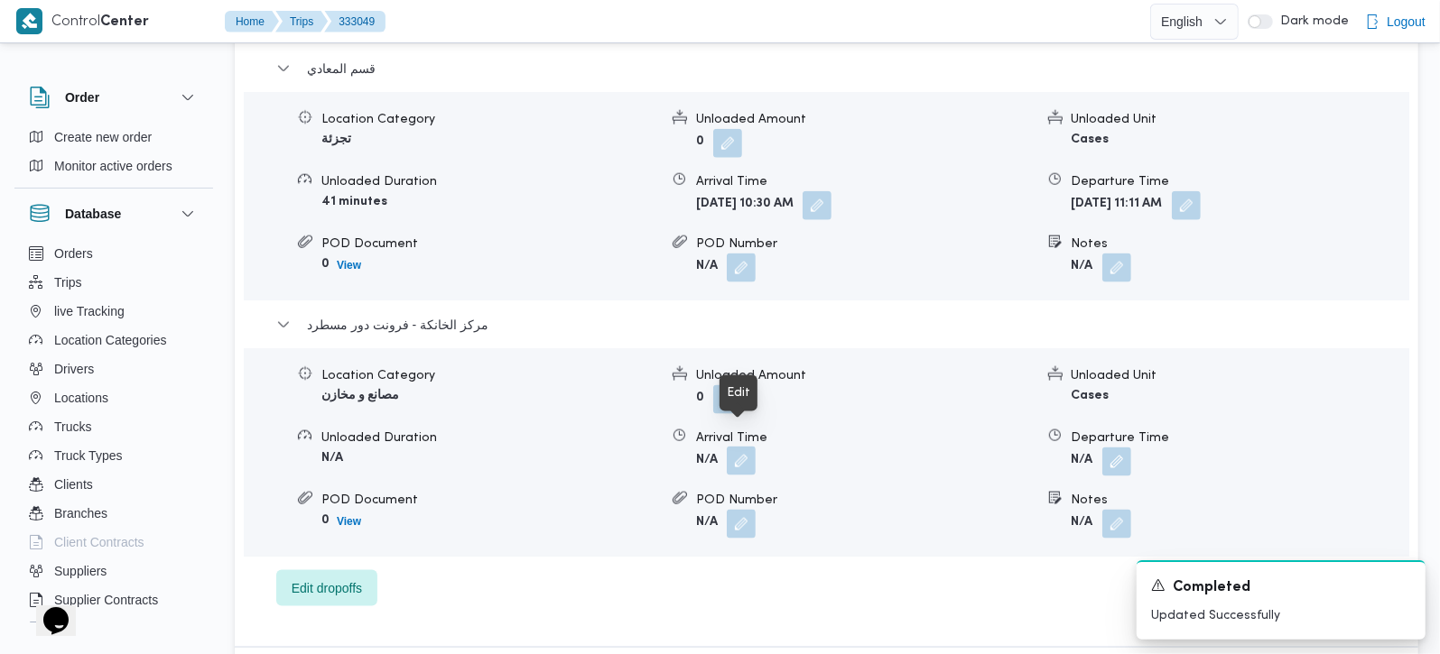
click at [744, 447] on button "button" at bounding box center [741, 461] width 29 height 29
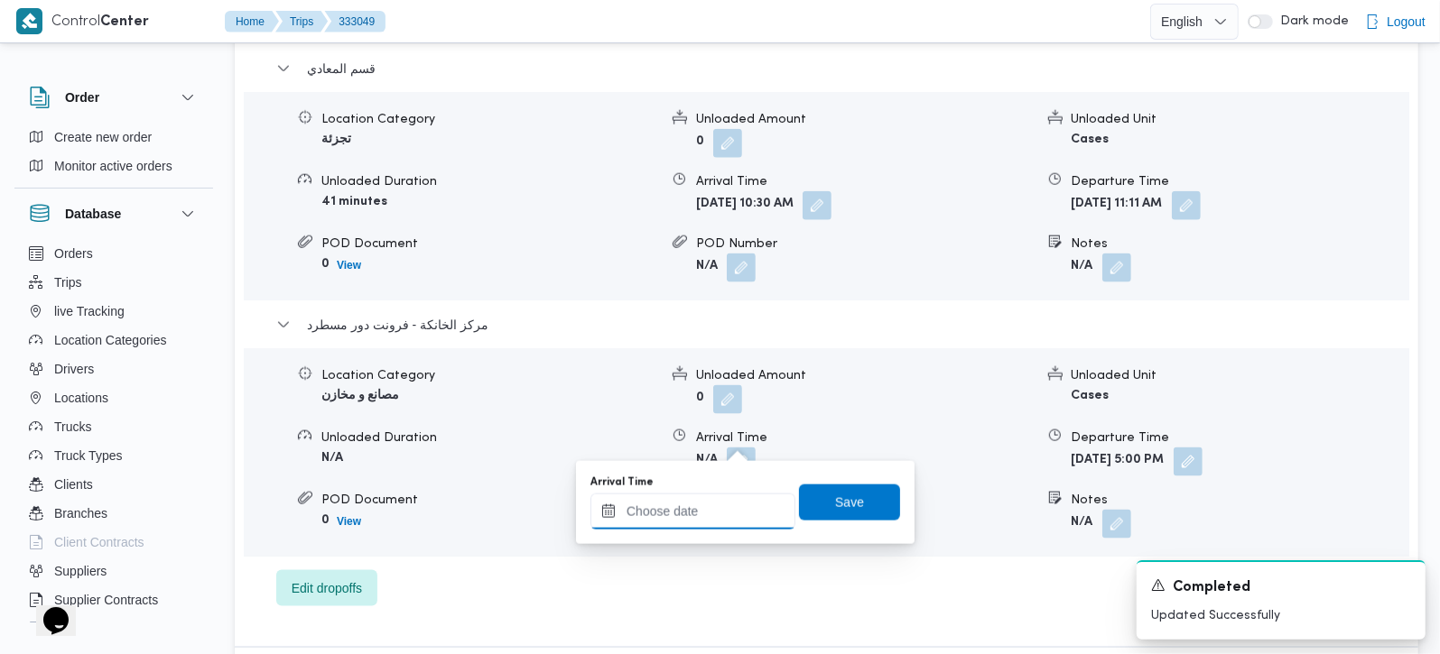
drag, startPoint x: 742, startPoint y: 444, endPoint x: 726, endPoint y: 496, distance: 54.8
click at [710, 515] on input "Arrival Time" at bounding box center [692, 512] width 205 height 36
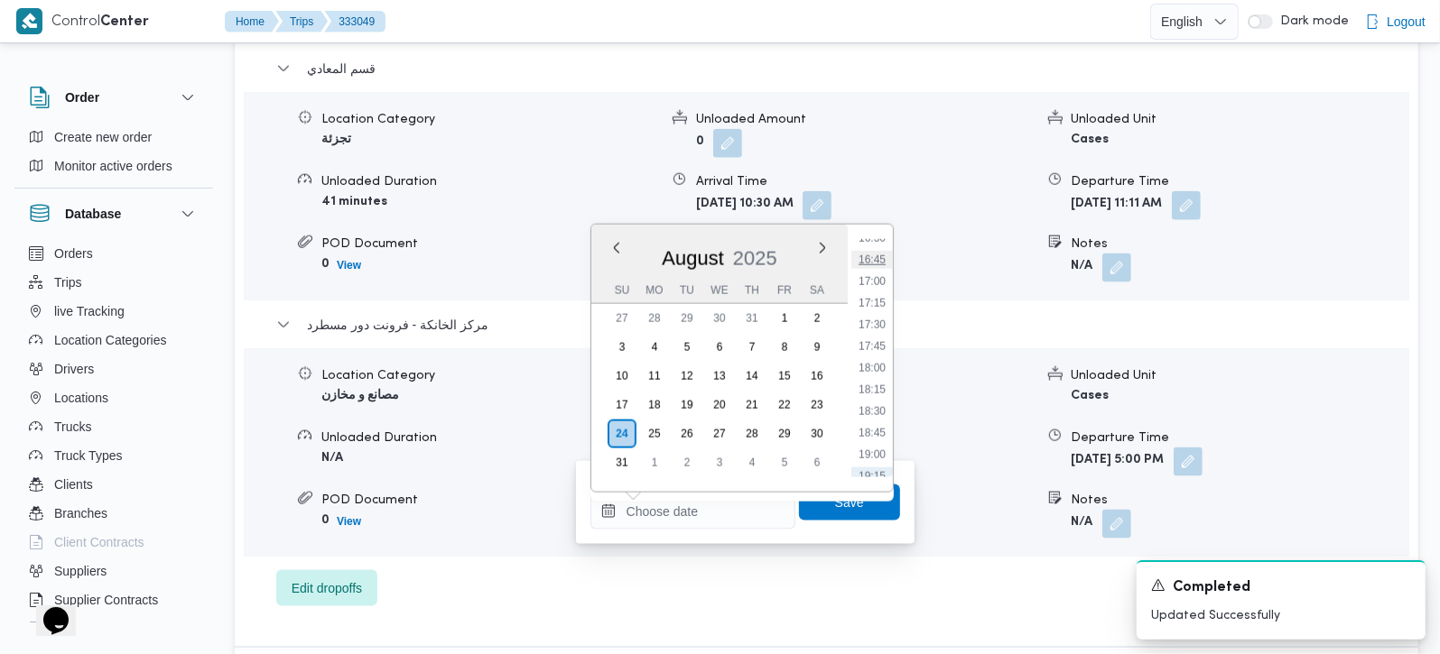
click at [879, 252] on li "16:45" at bounding box center [872, 260] width 42 height 18
type input "24/08/2025 16:45"
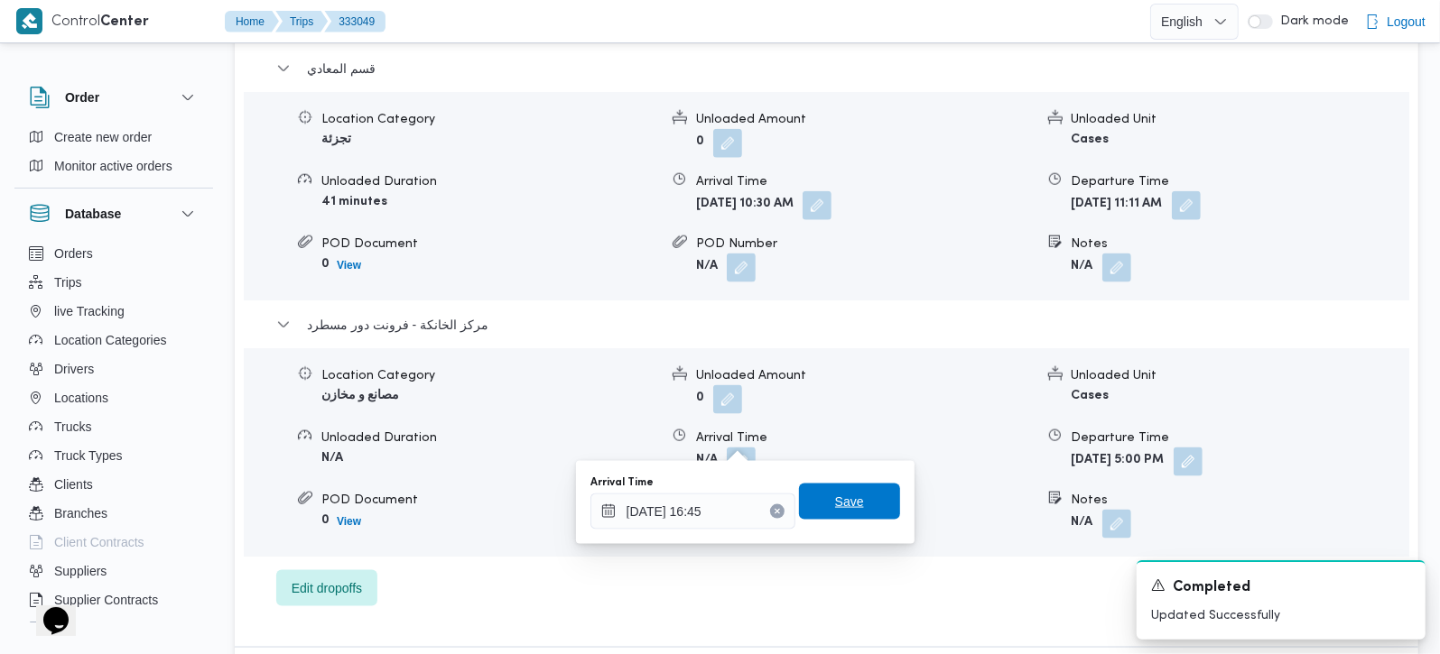
click at [846, 494] on span "Save" at bounding box center [849, 502] width 29 height 22
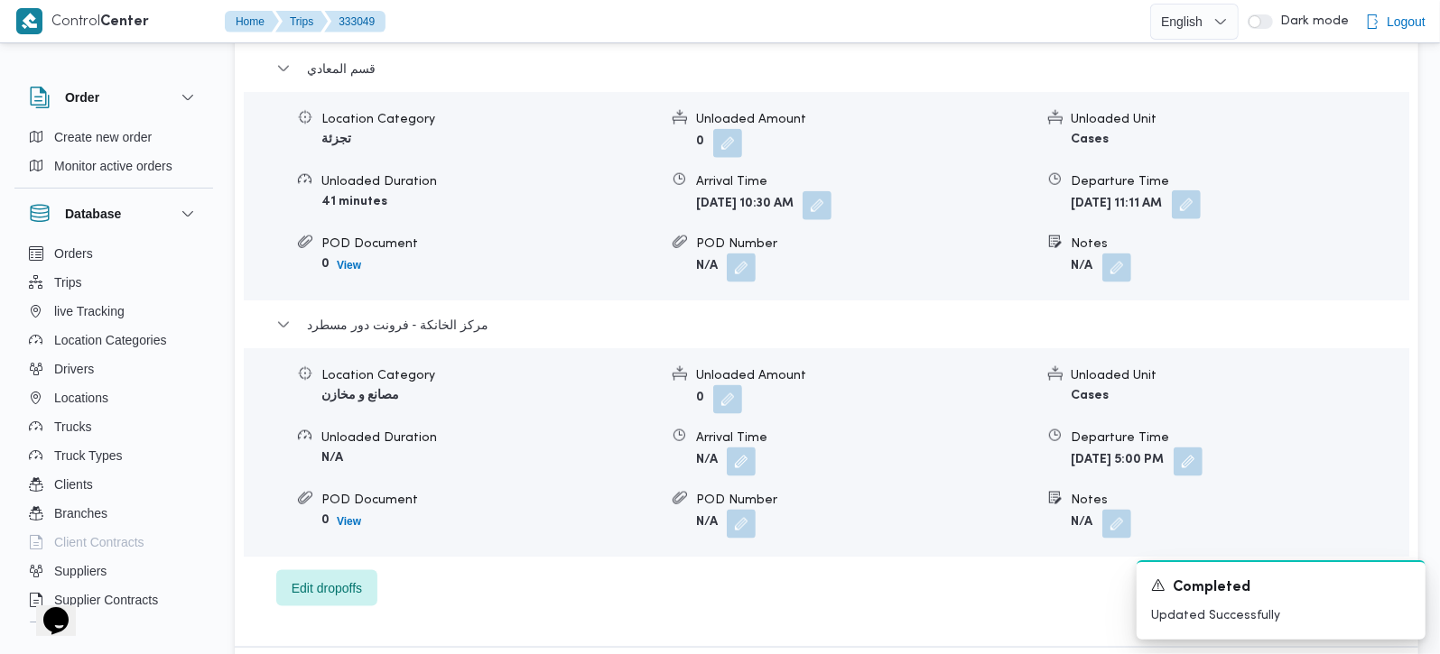
click at [1201, 190] on button "button" at bounding box center [1186, 204] width 29 height 29
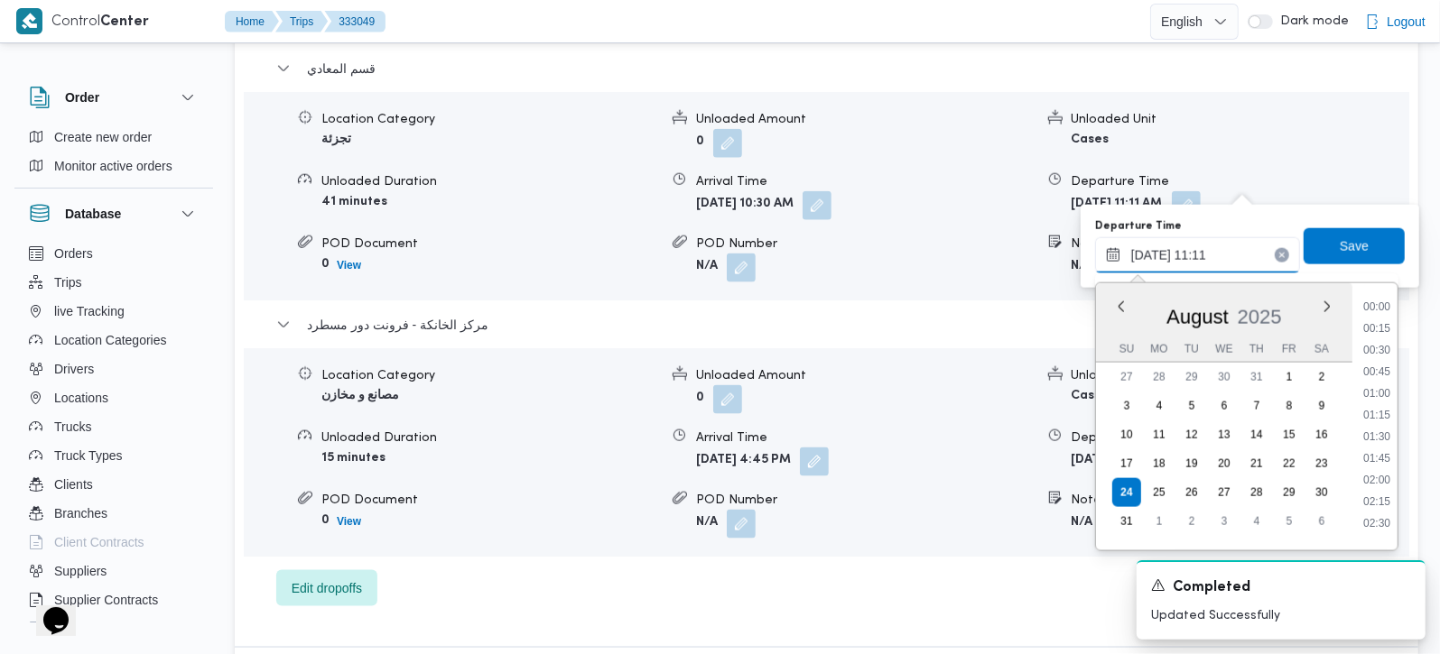
click at [1210, 241] on input "24/08/2025 11:11" at bounding box center [1197, 255] width 205 height 36
click at [1380, 338] on li "16:00" at bounding box center [1377, 331] width 42 height 18
type input "24/08/2025 16:00"
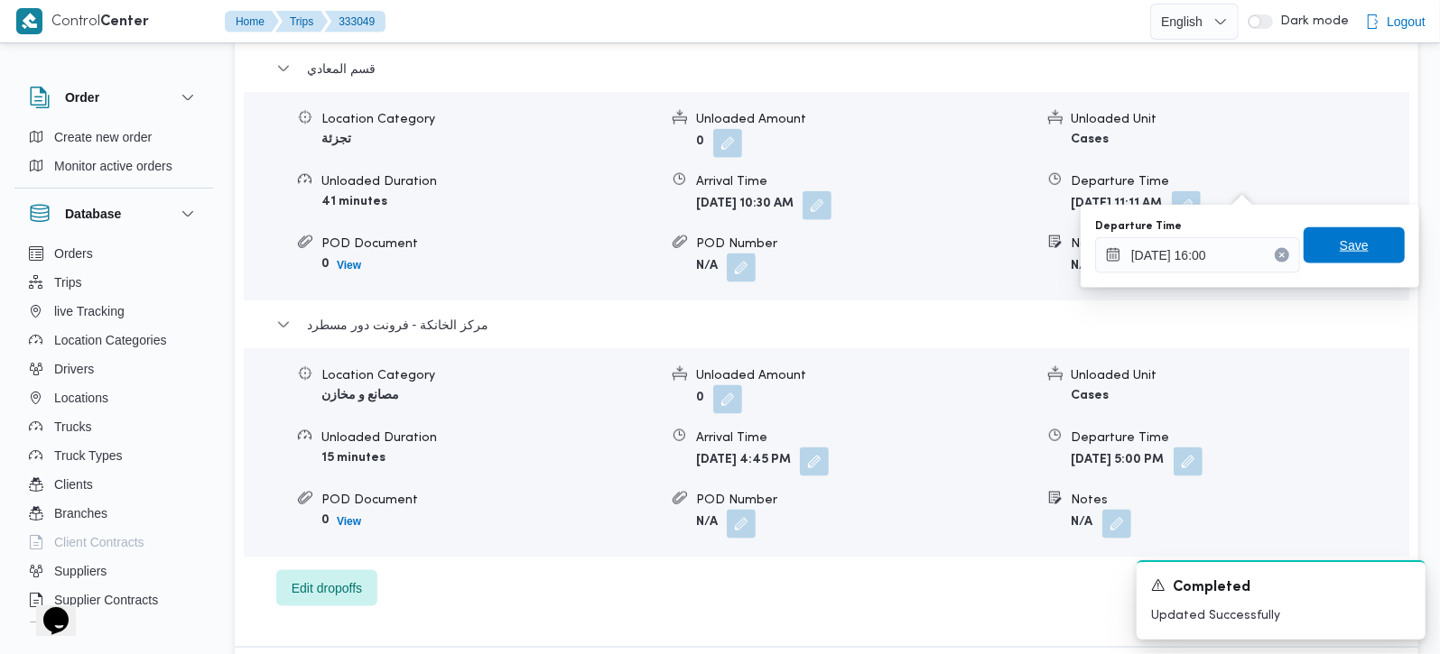
click at [1349, 255] on span "Save" at bounding box center [1354, 246] width 29 height 22
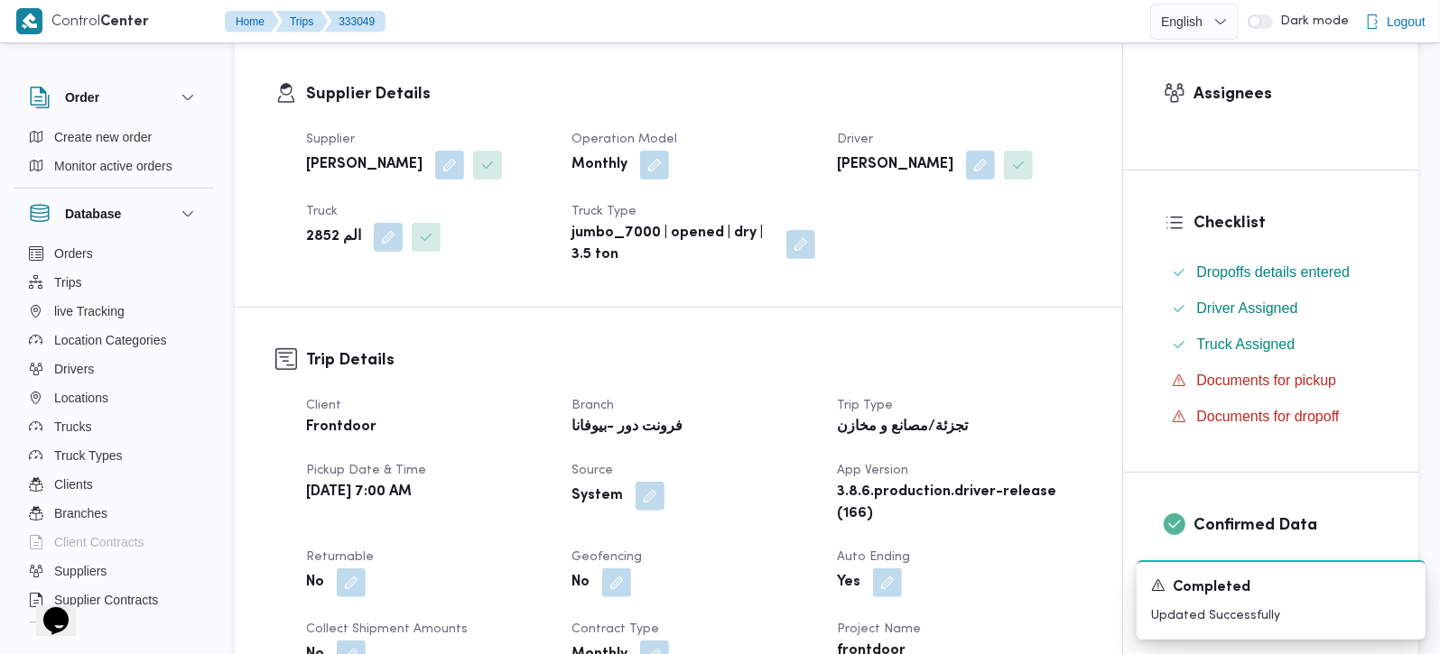
scroll to position [0, 0]
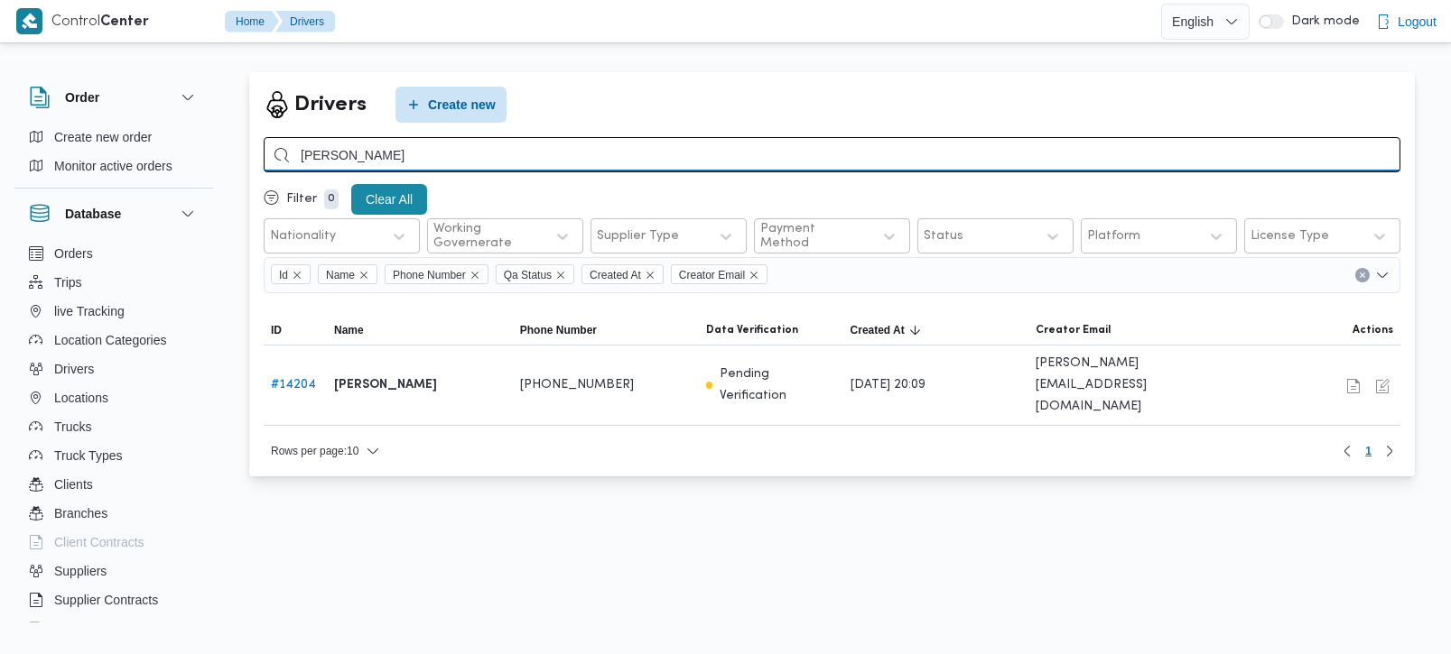
click at [352, 160] on input "احمد جمال عبدالله" at bounding box center [832, 154] width 1136 height 35
paste input "و بكر بلال"
type input "ابو بكر بلال"
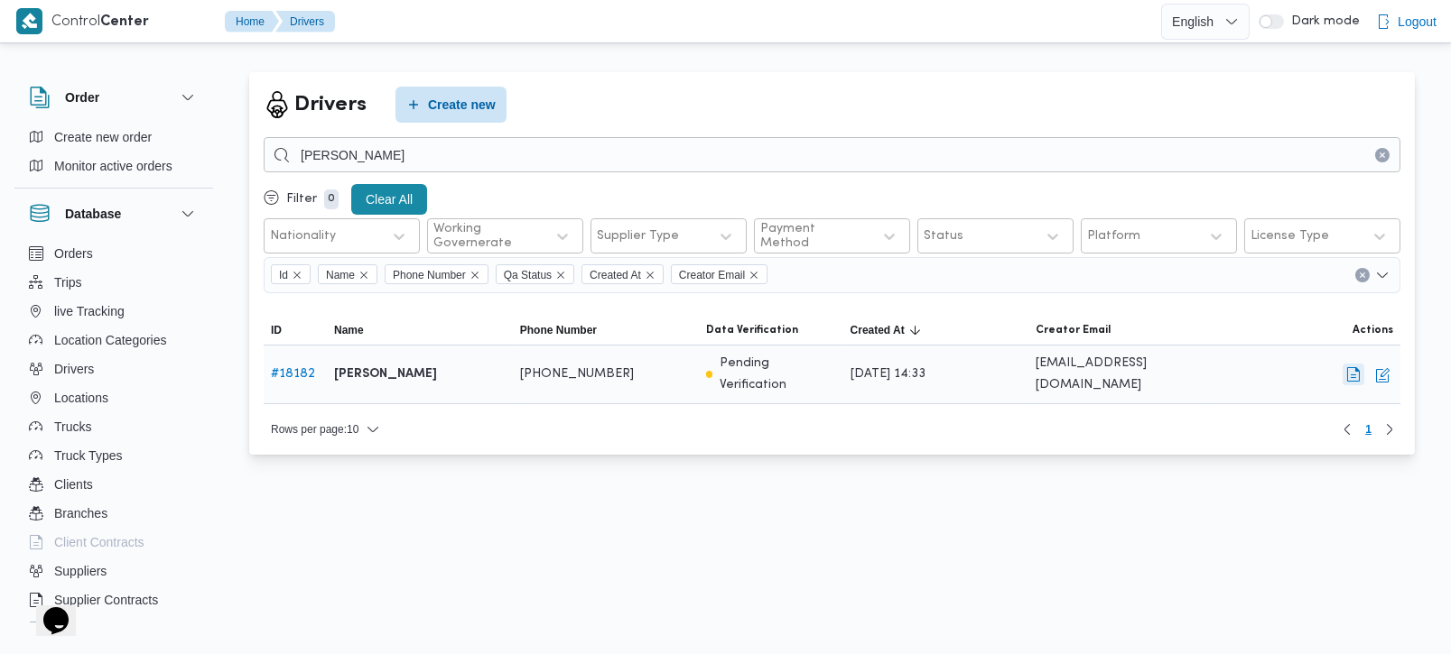
click at [1360, 374] on button "button" at bounding box center [1353, 375] width 22 height 22
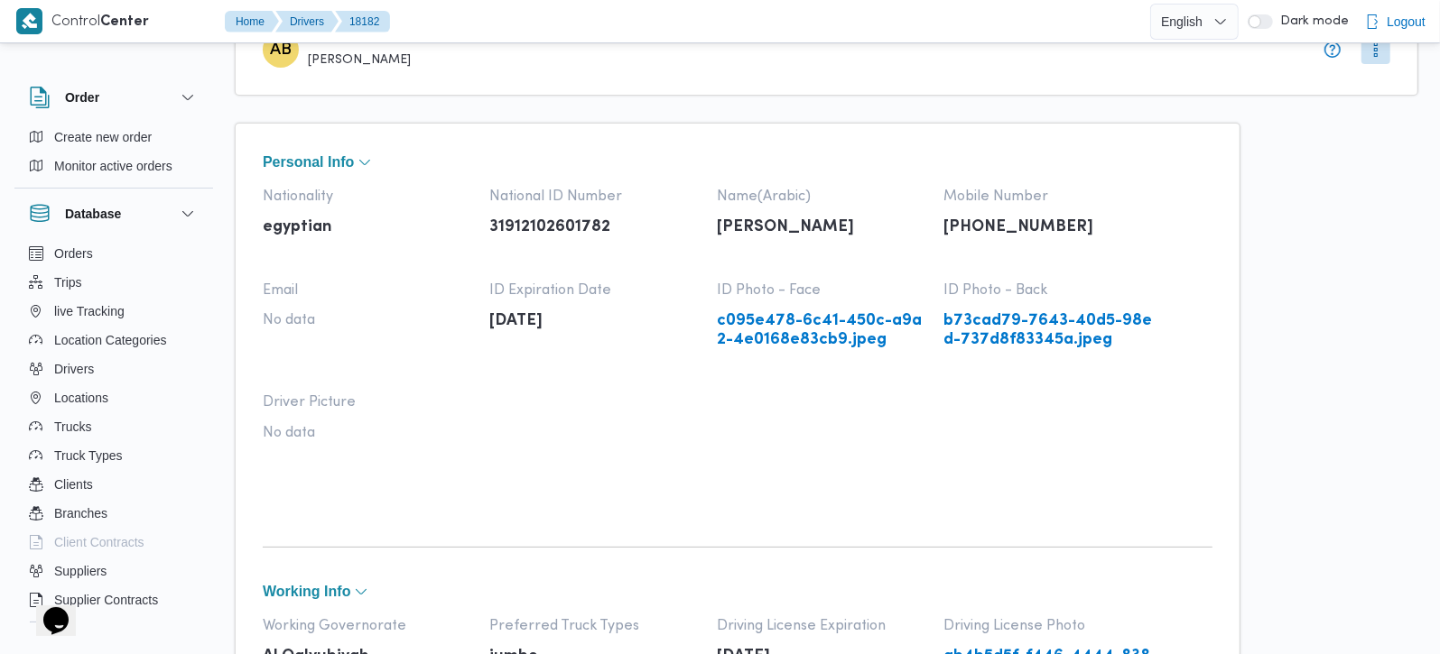
scroll to position [106, 0]
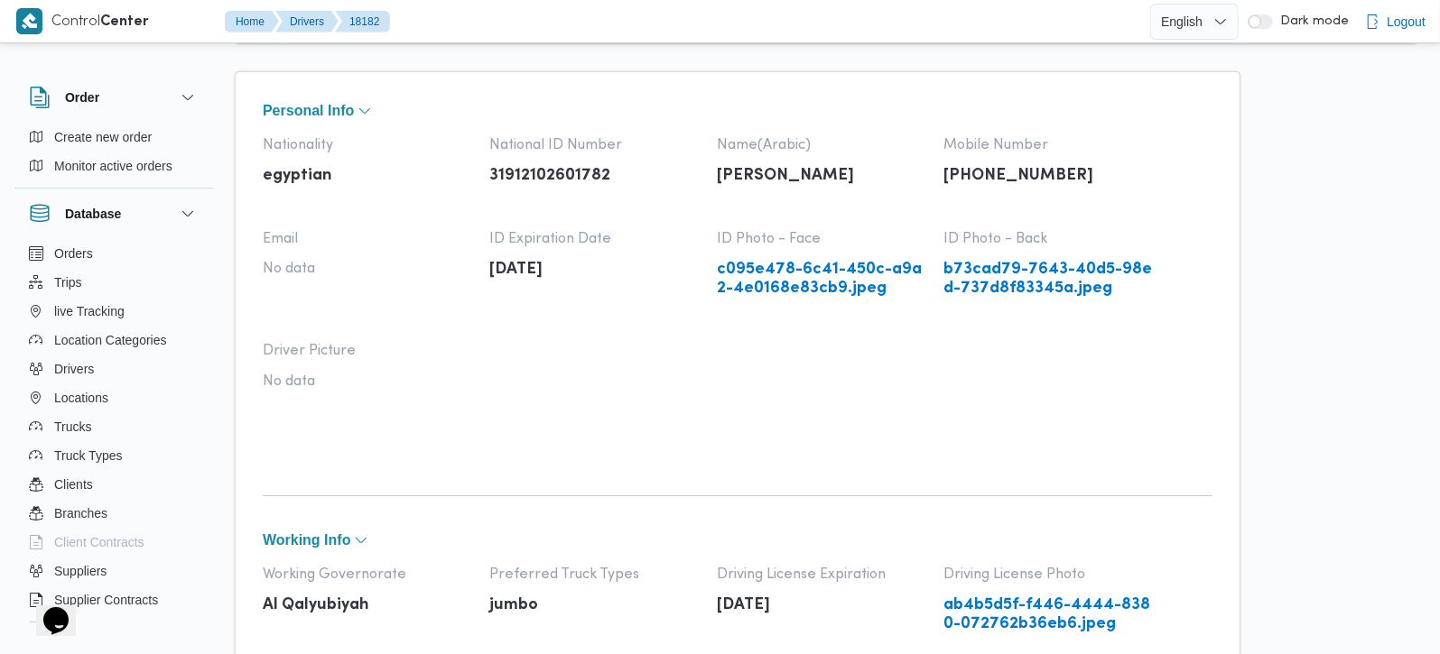
click at [822, 282] on link "c095e478-6c41-450c-a9a2-4e0168e83cb9.jpeg" at bounding box center [821, 279] width 209 height 37
click at [1039, 282] on link "b73cad79-7643-40d5-98ed-737d8f83345a.jpeg" at bounding box center [1048, 279] width 209 height 37
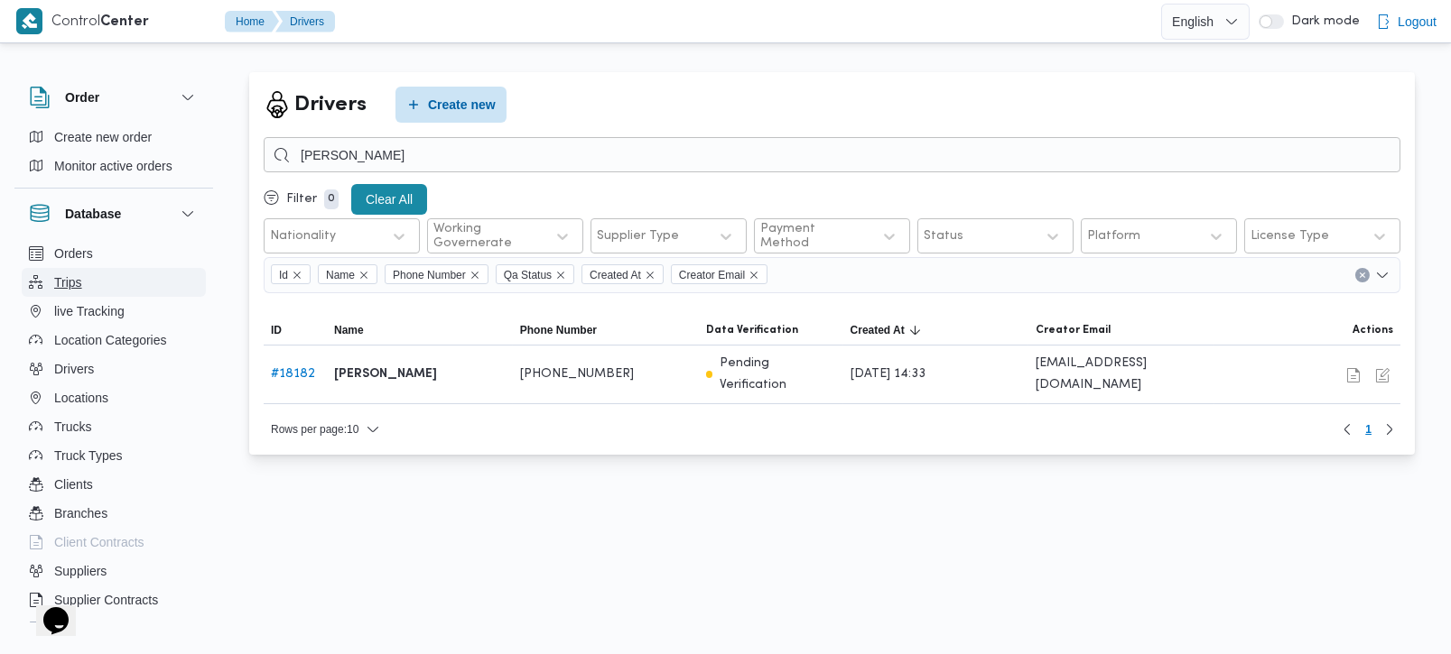
click at [65, 284] on span "Trips" at bounding box center [68, 283] width 28 height 22
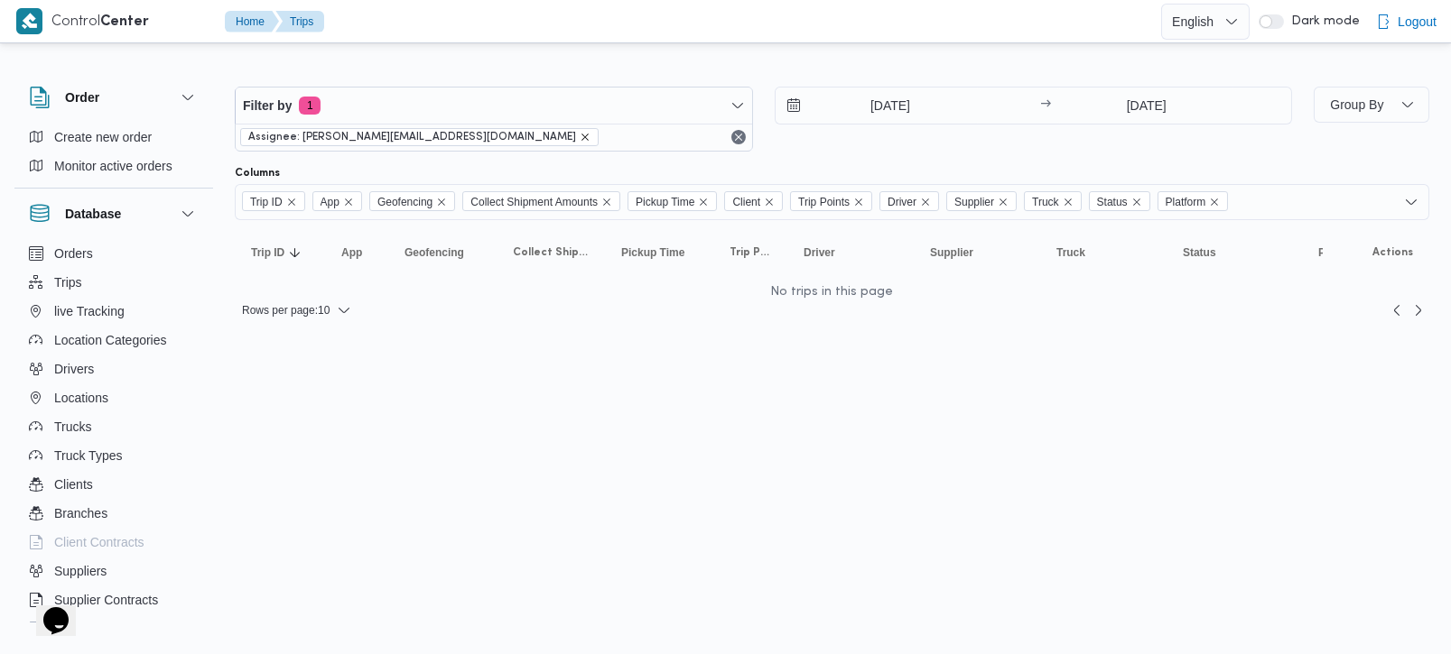
click at [580, 134] on icon "remove selected entity" at bounding box center [585, 137] width 11 height 11
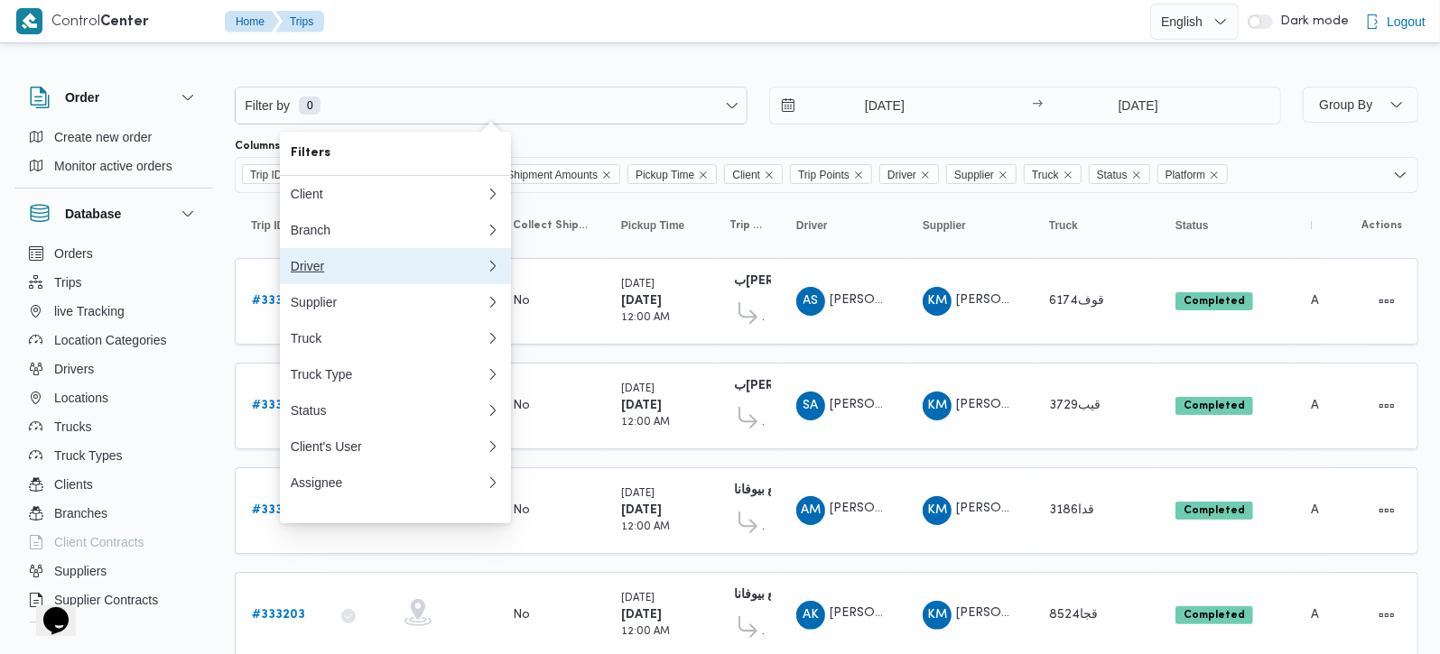
click at [320, 274] on div "Driver" at bounding box center [388, 266] width 195 height 14
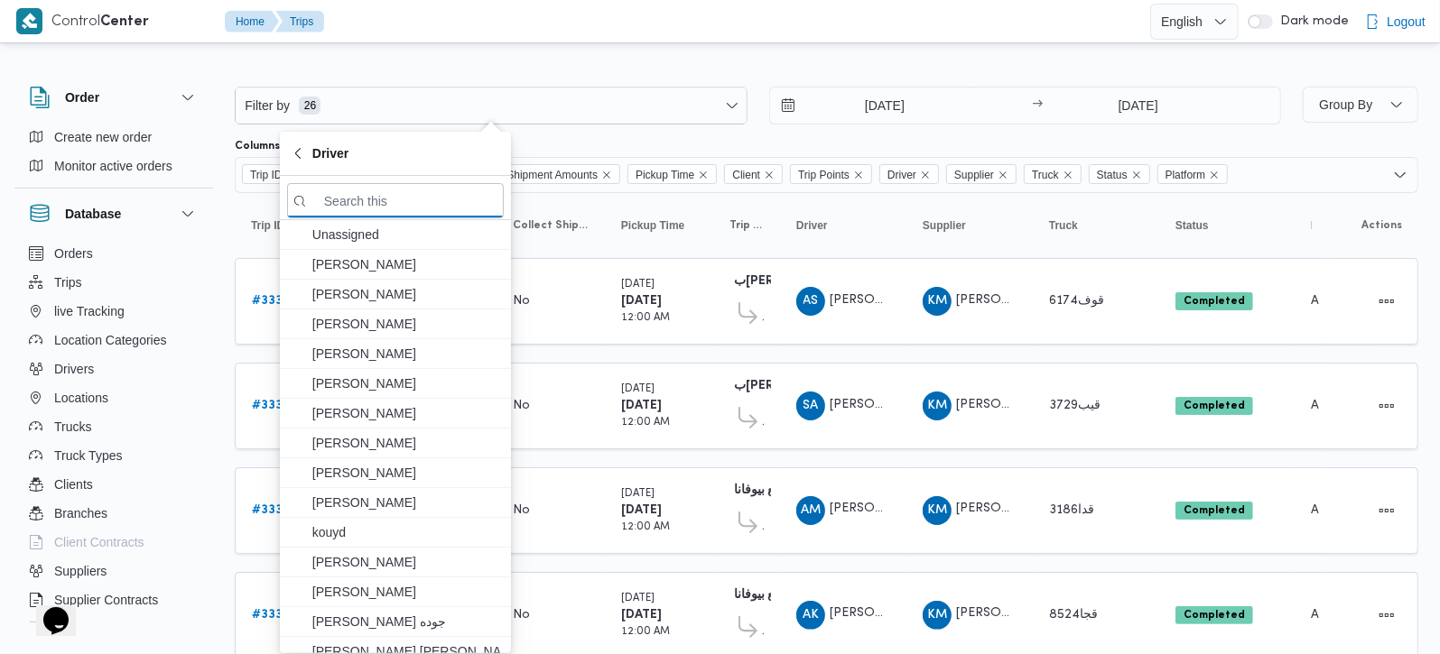
paste input "6478"
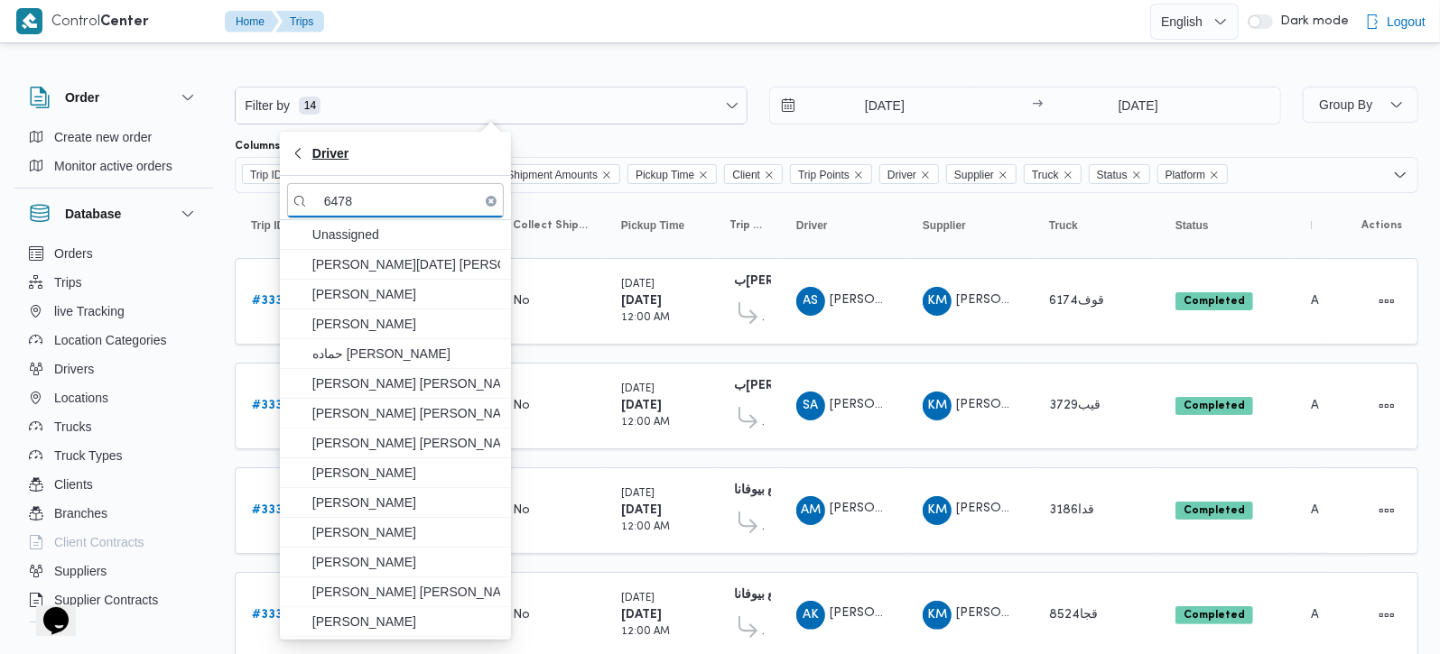
type input "6478"
click at [322, 155] on span "Driver" at bounding box center [330, 154] width 36 height 22
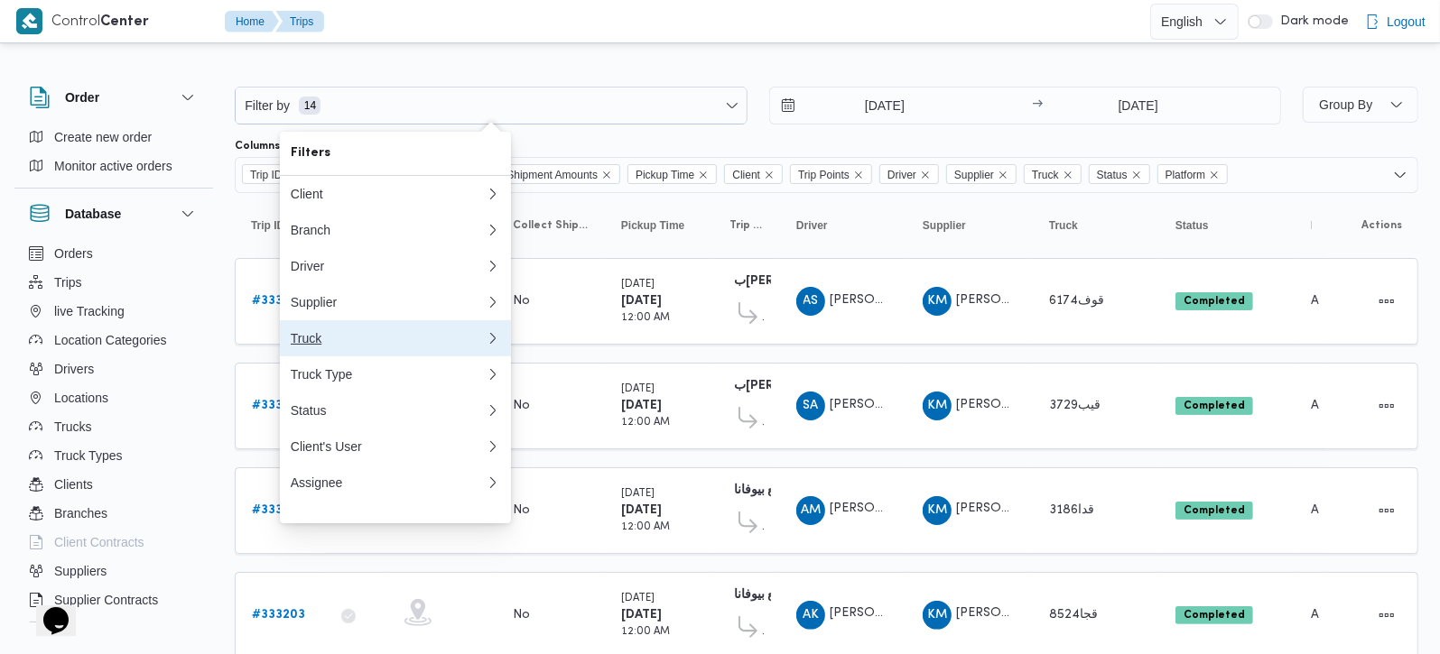
click at [311, 346] on div "Truck" at bounding box center [388, 338] width 195 height 14
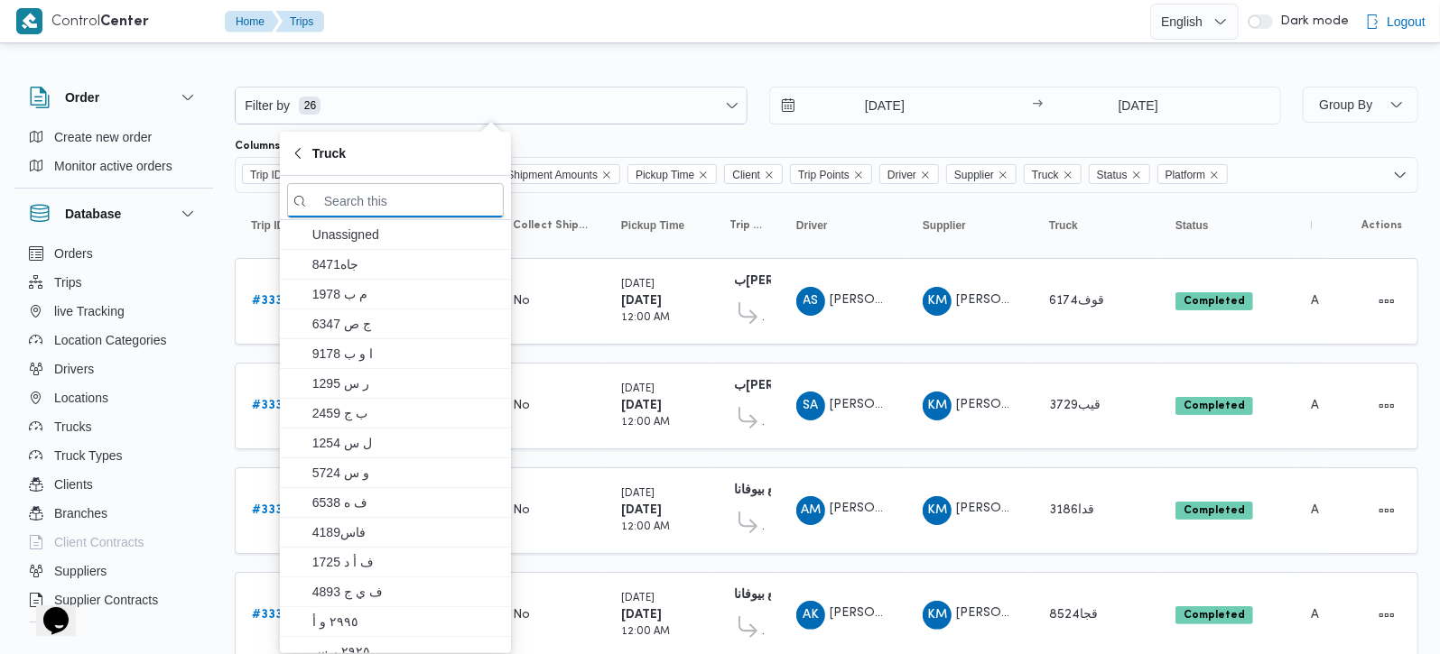
paste input "6478"
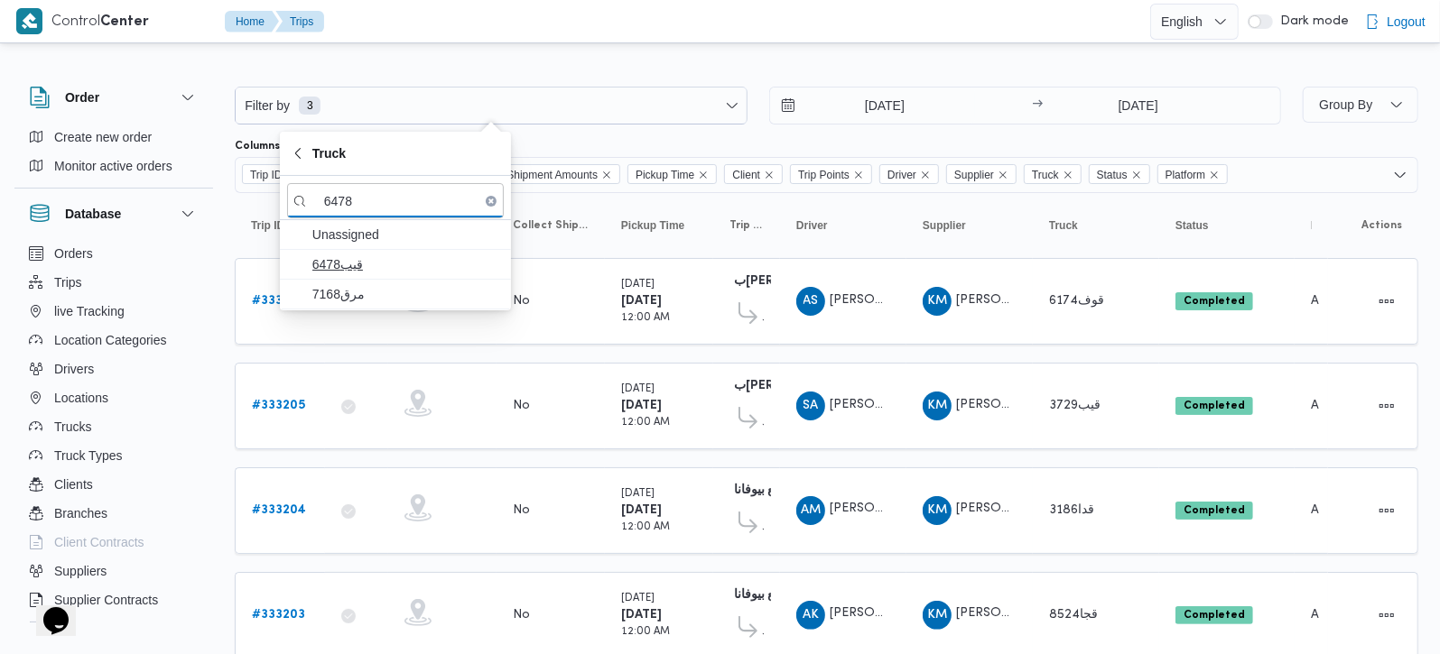
type input "6478"
click at [342, 265] on span "6478قيب" at bounding box center [406, 265] width 188 height 22
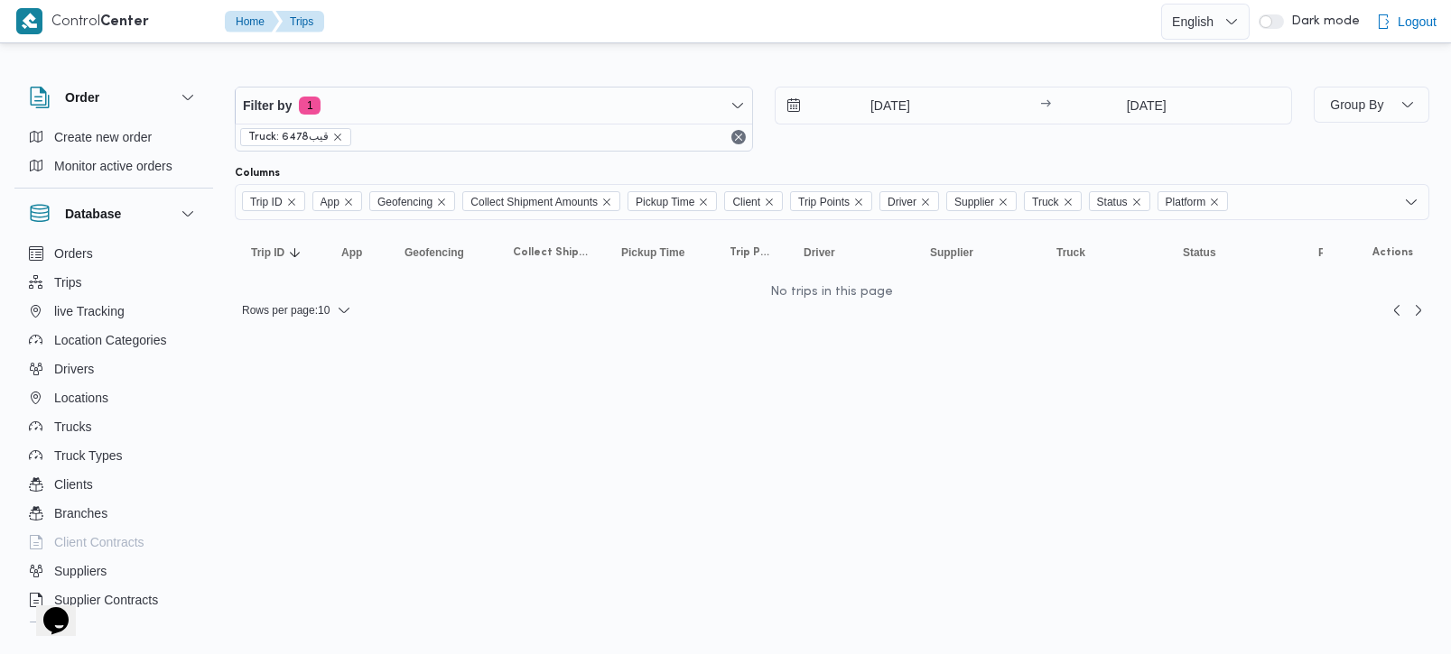
click at [743, 67] on div at bounding box center [832, 72] width 1194 height 29
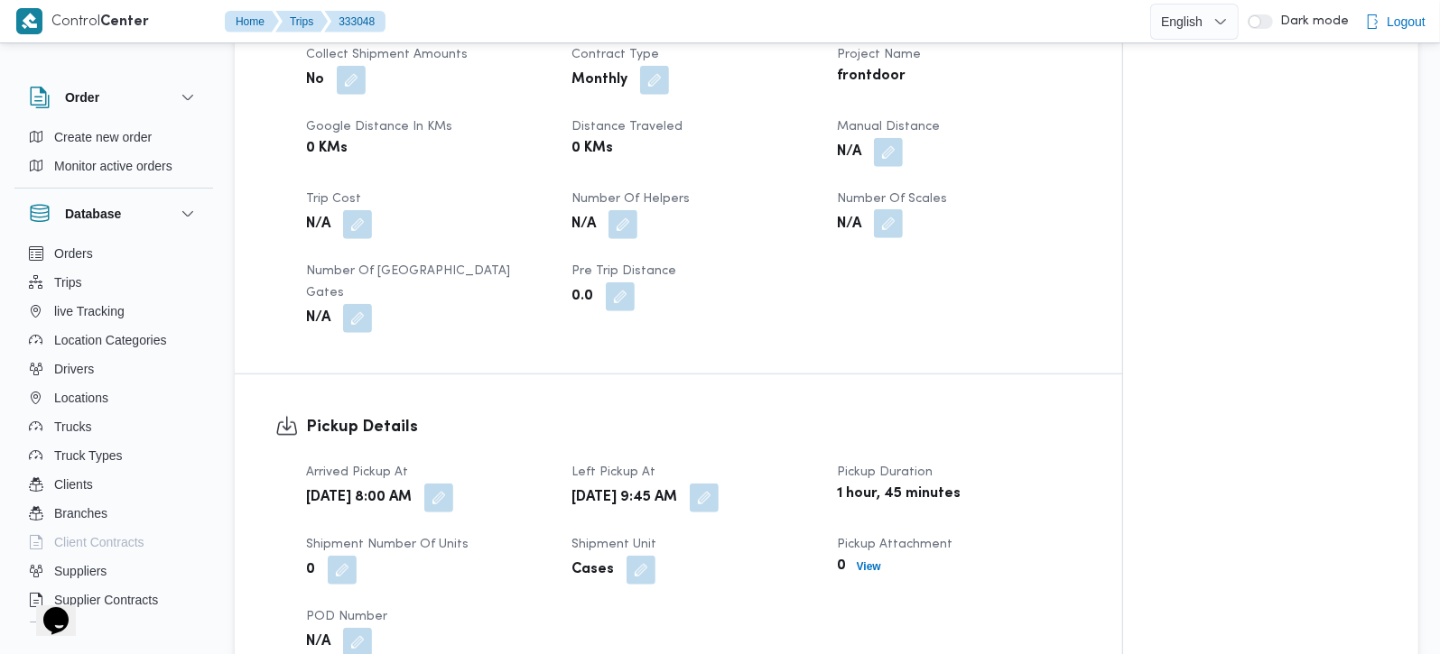
scroll to position [743, 0]
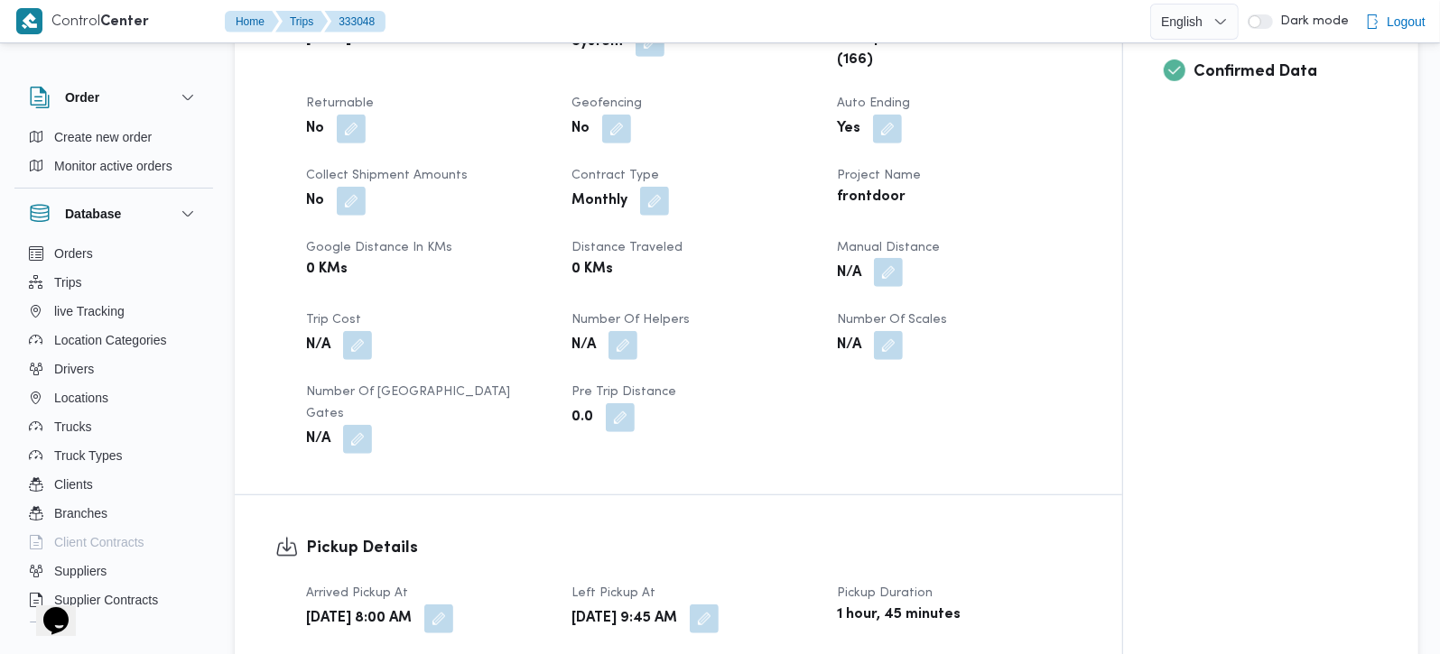
click at [891, 280] on button "button" at bounding box center [888, 272] width 29 height 29
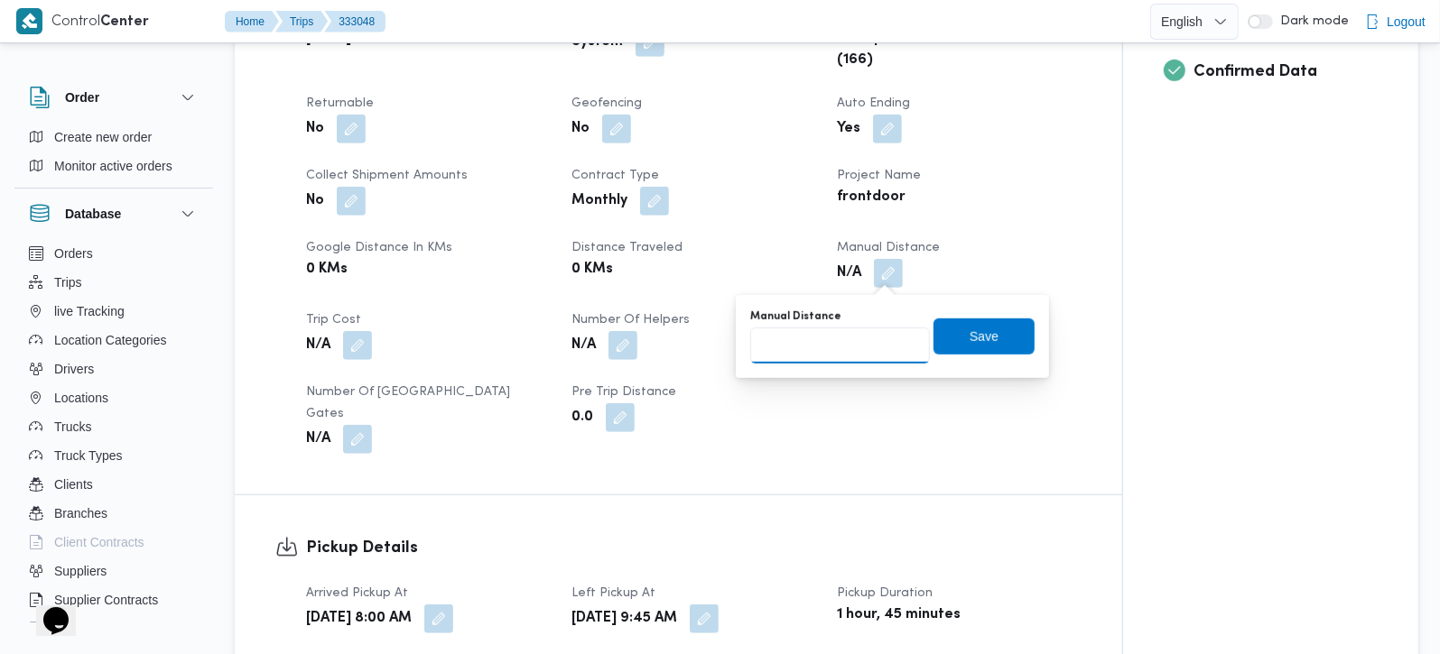
click at [850, 360] on input "Manual Distance" at bounding box center [840, 346] width 180 height 36
type input "114"
click at [969, 329] on span "Save" at bounding box center [983, 336] width 29 height 22
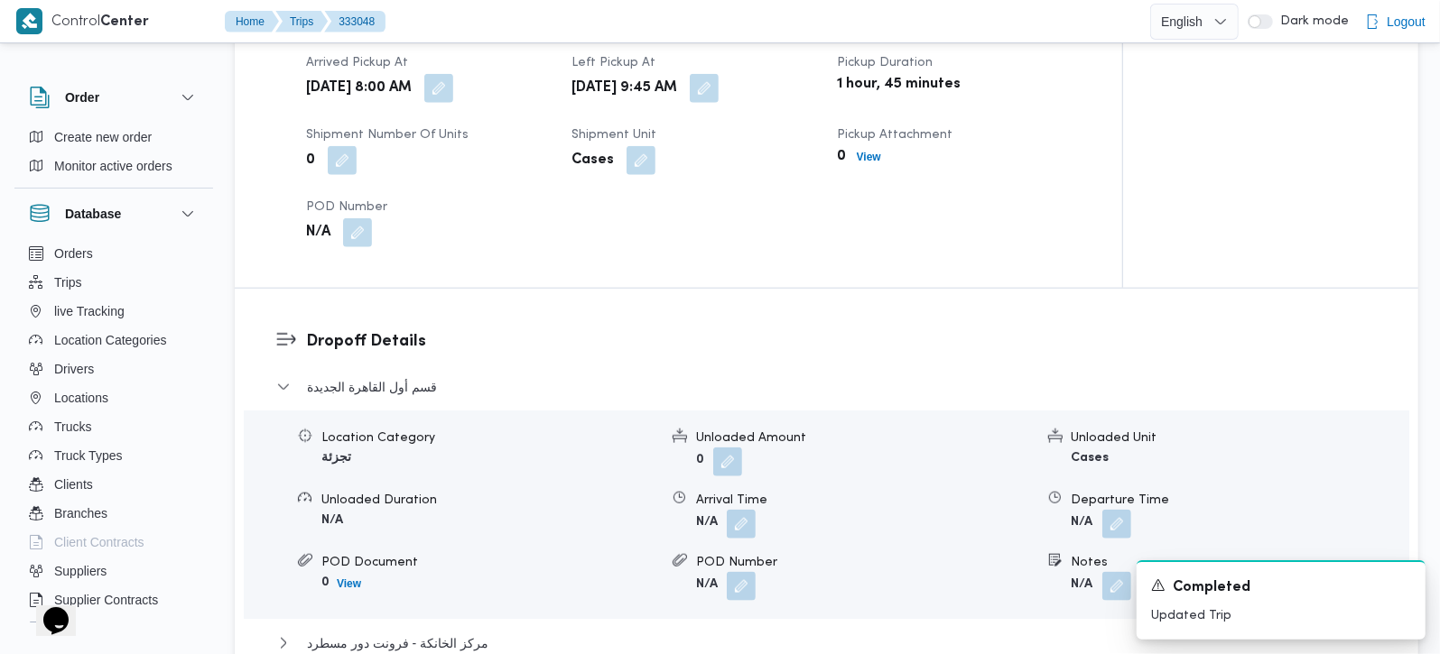
scroll to position [1592, 0]
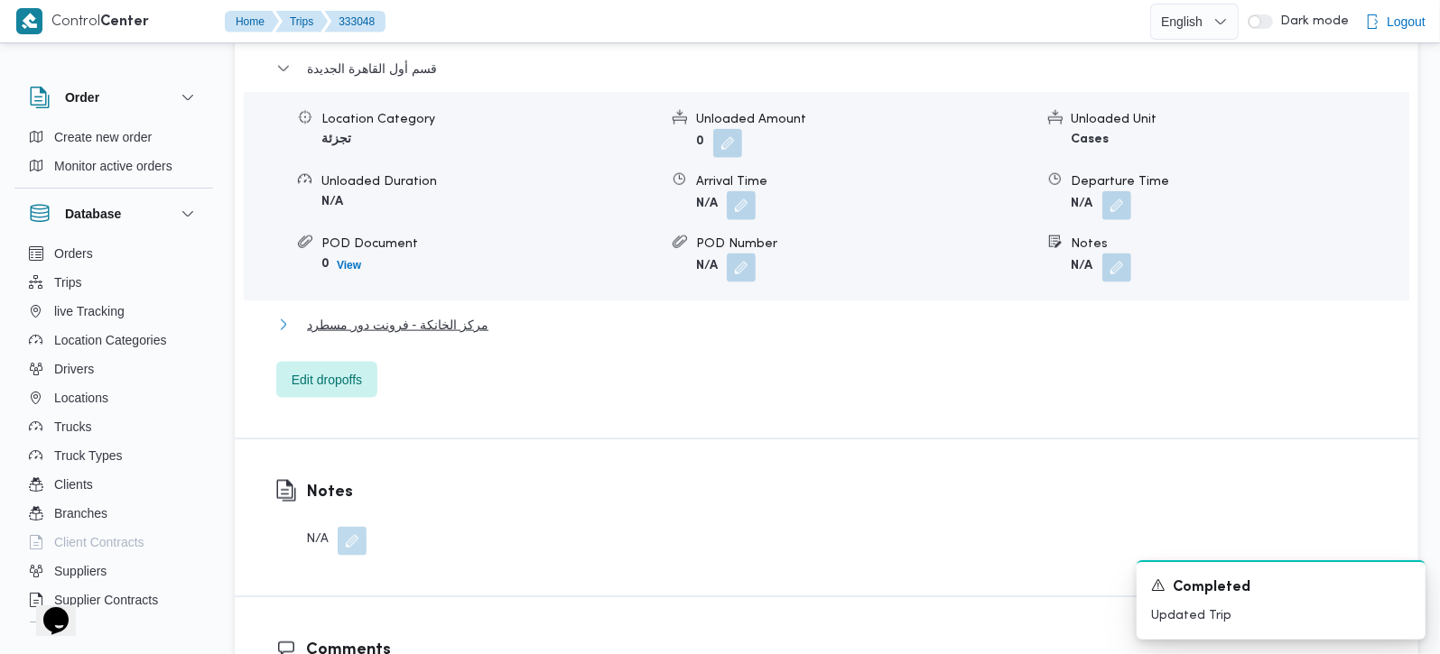
click at [414, 314] on span "مركز الخانكة - فرونت دور مسطرد" at bounding box center [397, 325] width 181 height 22
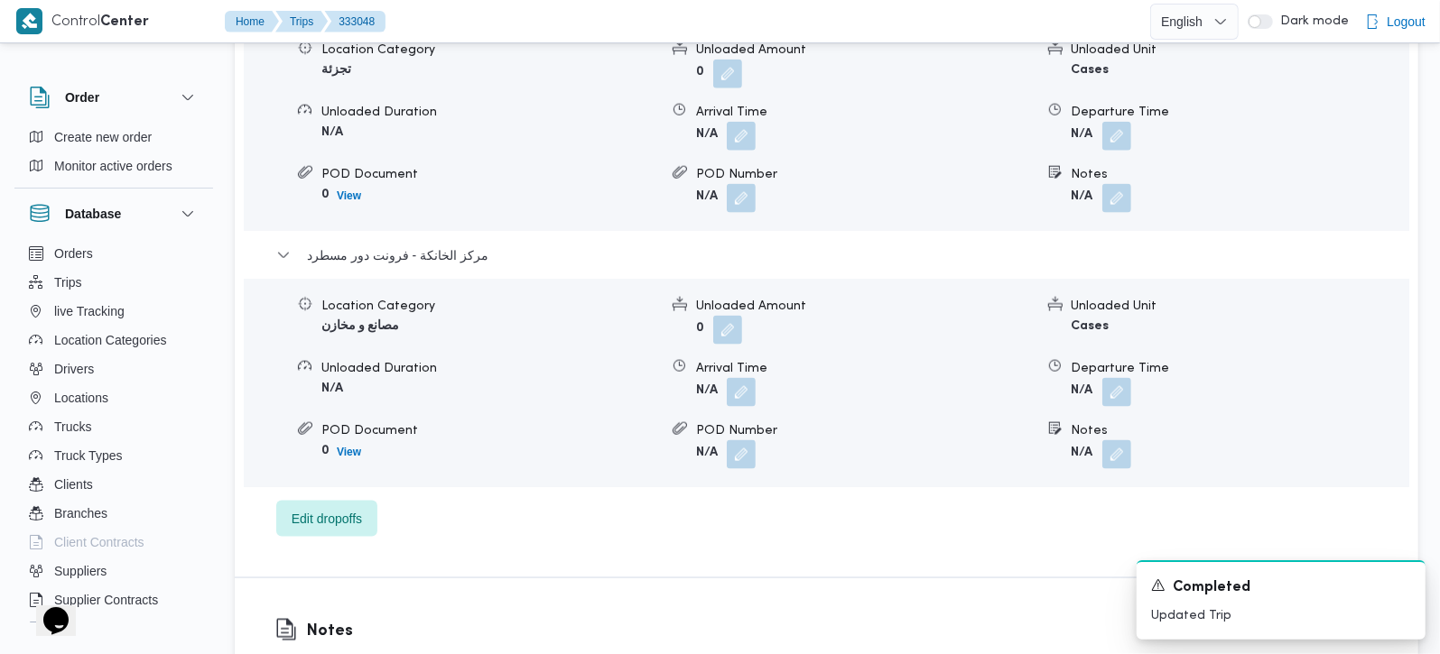
scroll to position [1699, 0]
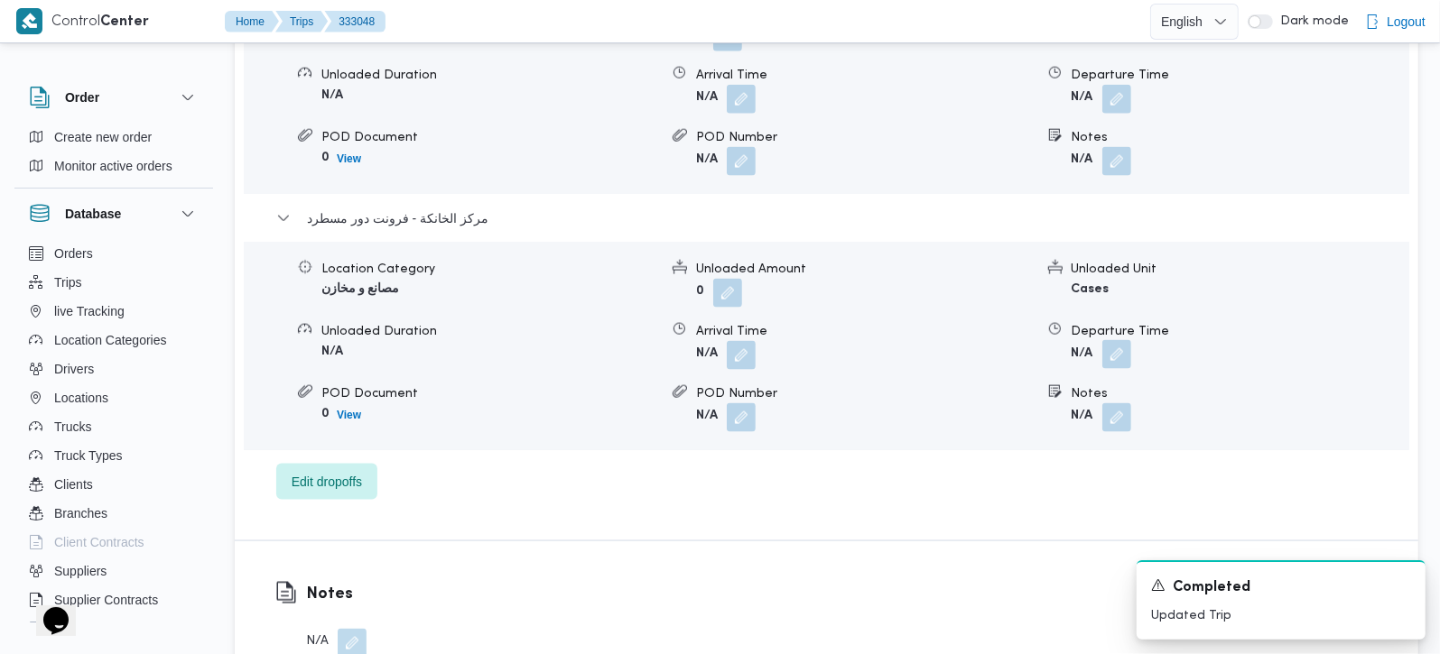
click at [1111, 340] on button "button" at bounding box center [1116, 354] width 29 height 29
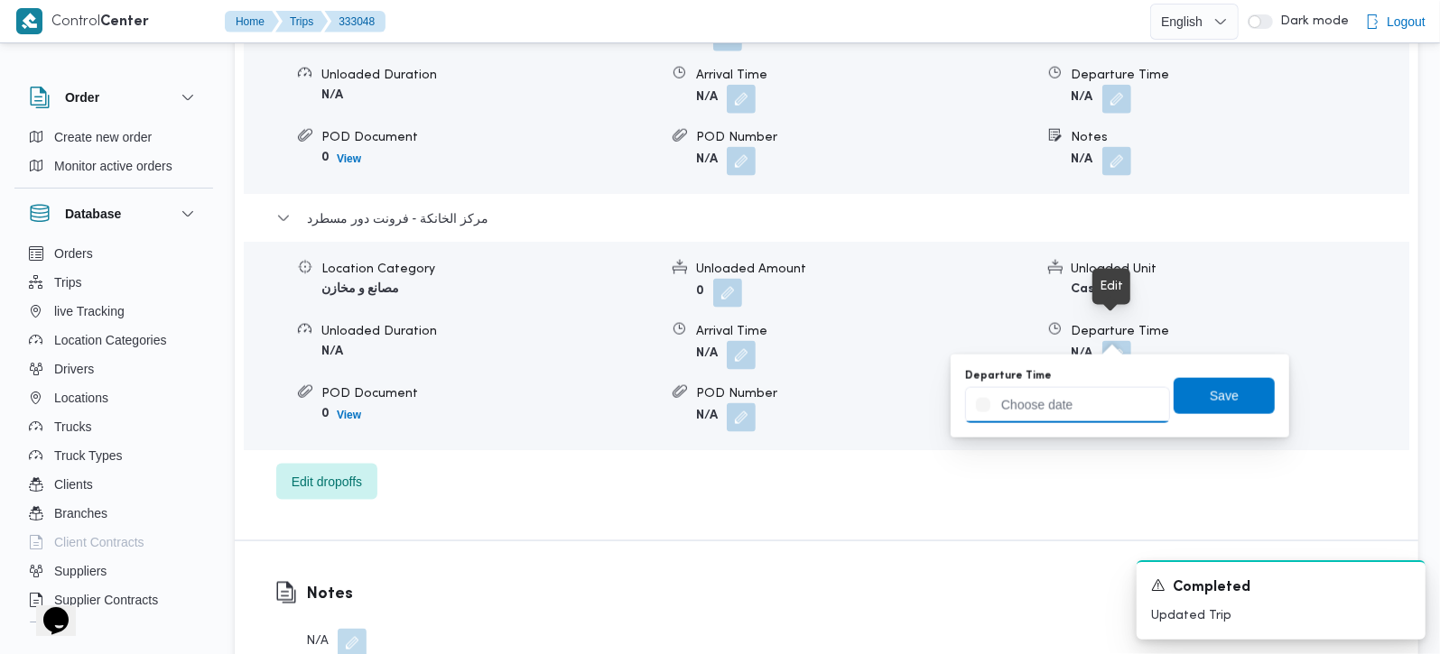
click at [1074, 407] on input "Departure Time" at bounding box center [1067, 405] width 205 height 36
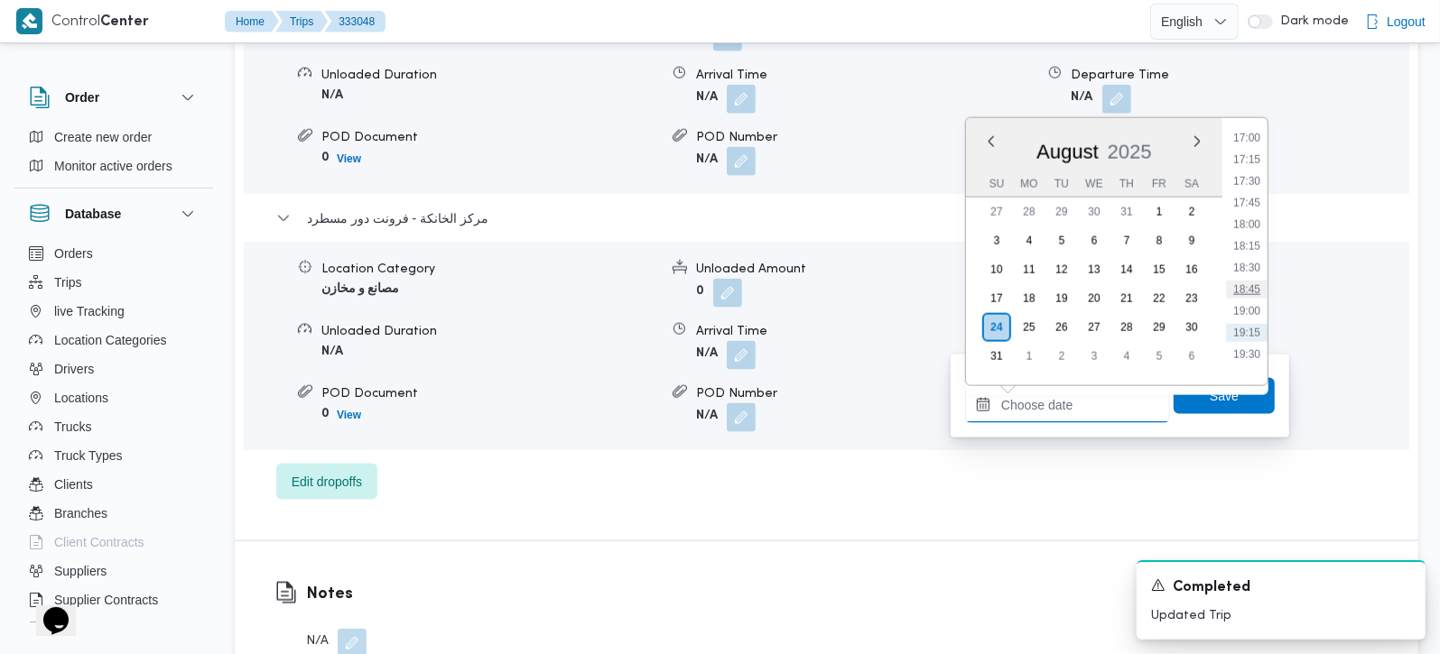
scroll to position [1440, 0]
click at [1250, 201] on li "17:15" at bounding box center [1247, 197] width 42 height 18
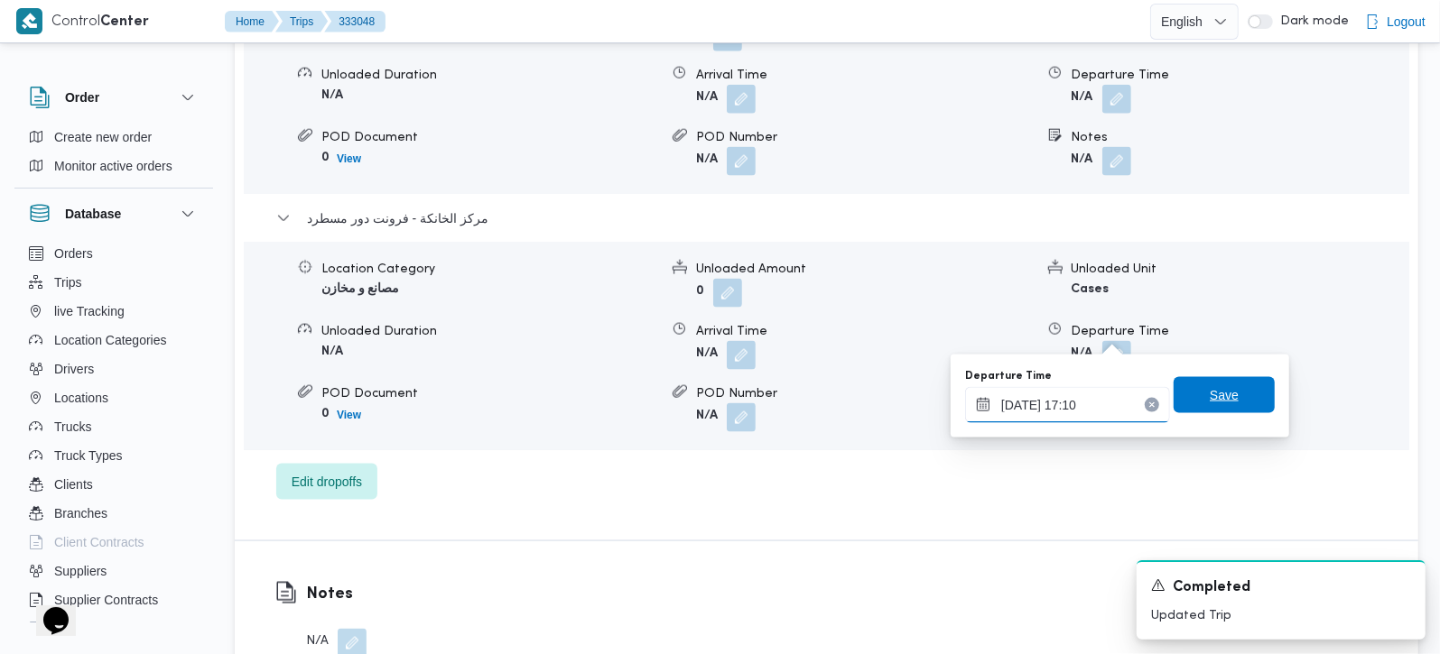
type input "[DATE] 17:10"
click at [1225, 394] on span "Save" at bounding box center [1223, 395] width 101 height 36
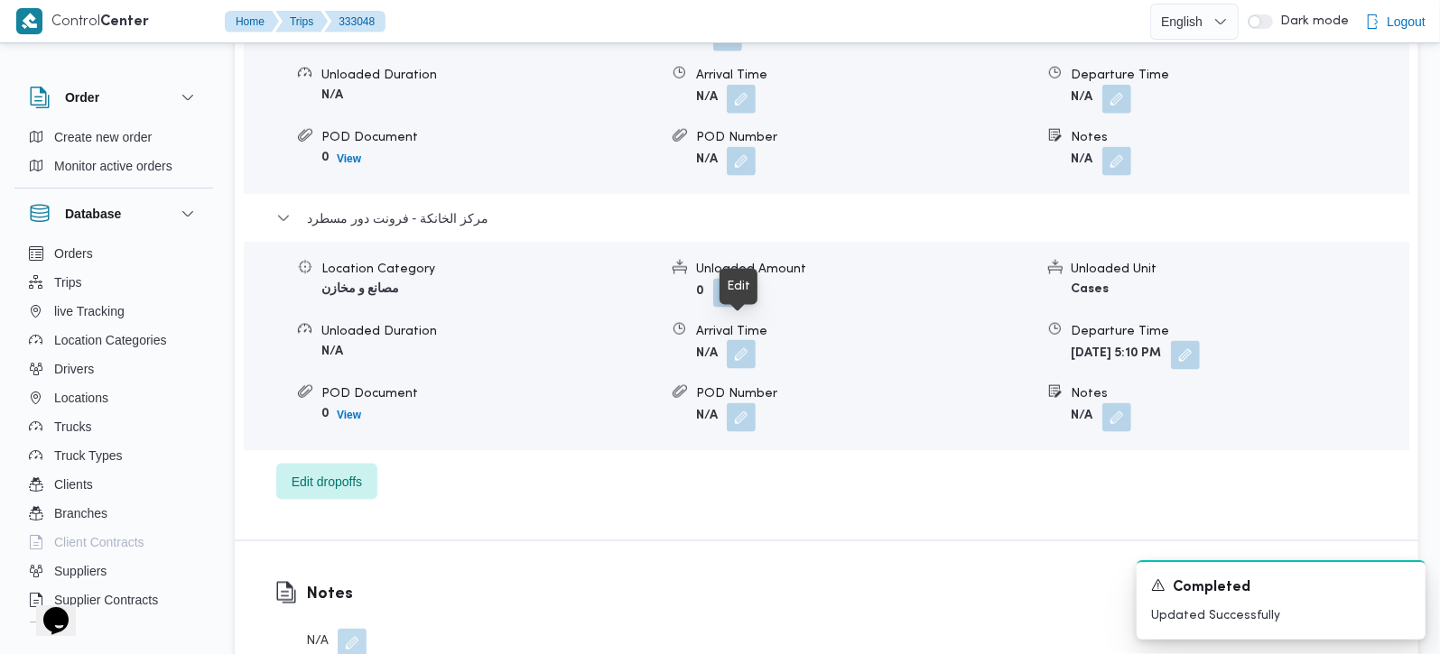
click at [750, 340] on button "button" at bounding box center [741, 354] width 29 height 29
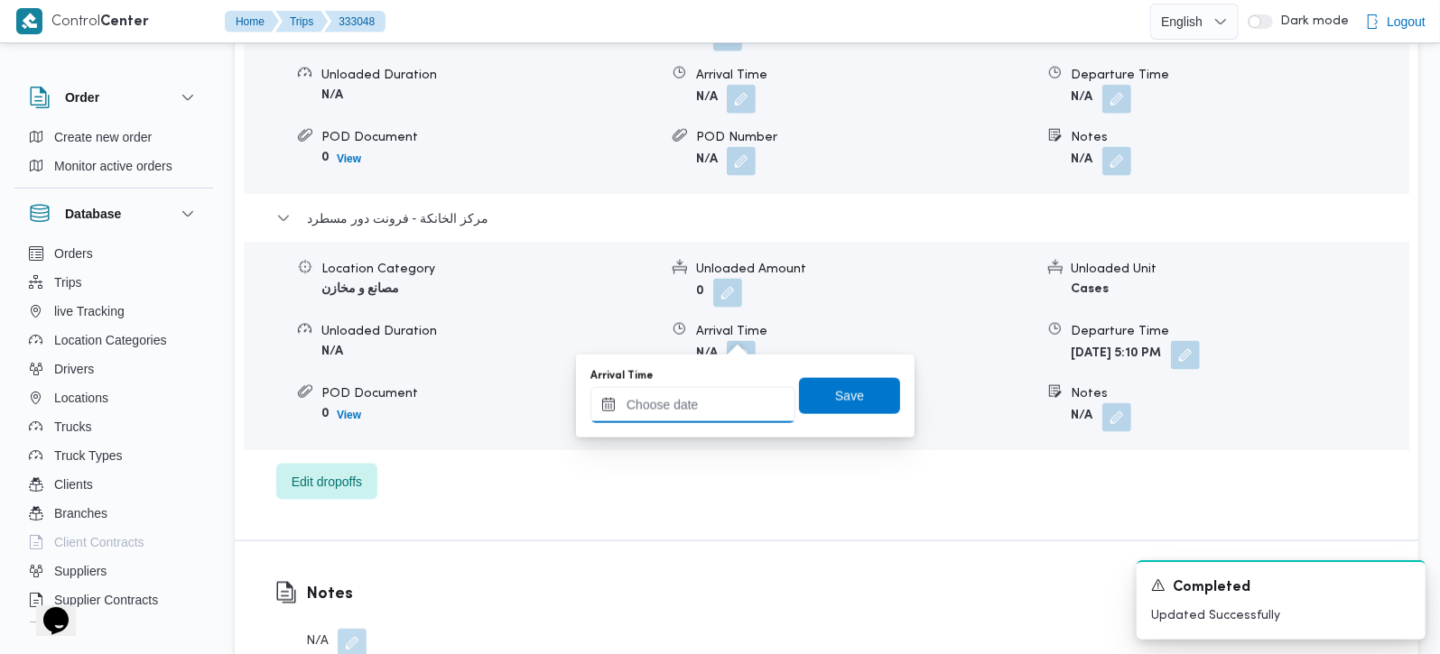
drag, startPoint x: 751, startPoint y: 357, endPoint x: 751, endPoint y: 389, distance: 32.5
click at [748, 392] on input "Arrival Time" at bounding box center [692, 405] width 205 height 36
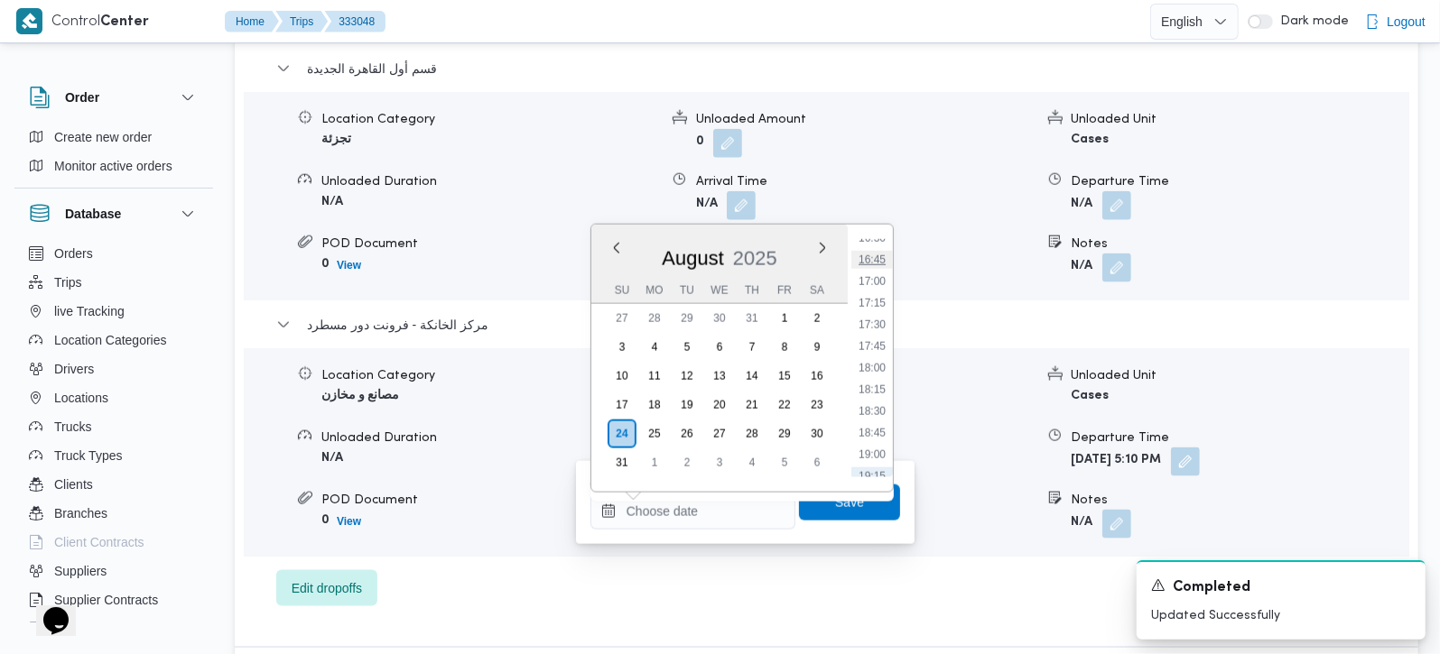
click at [876, 256] on li "16:45" at bounding box center [872, 260] width 42 height 18
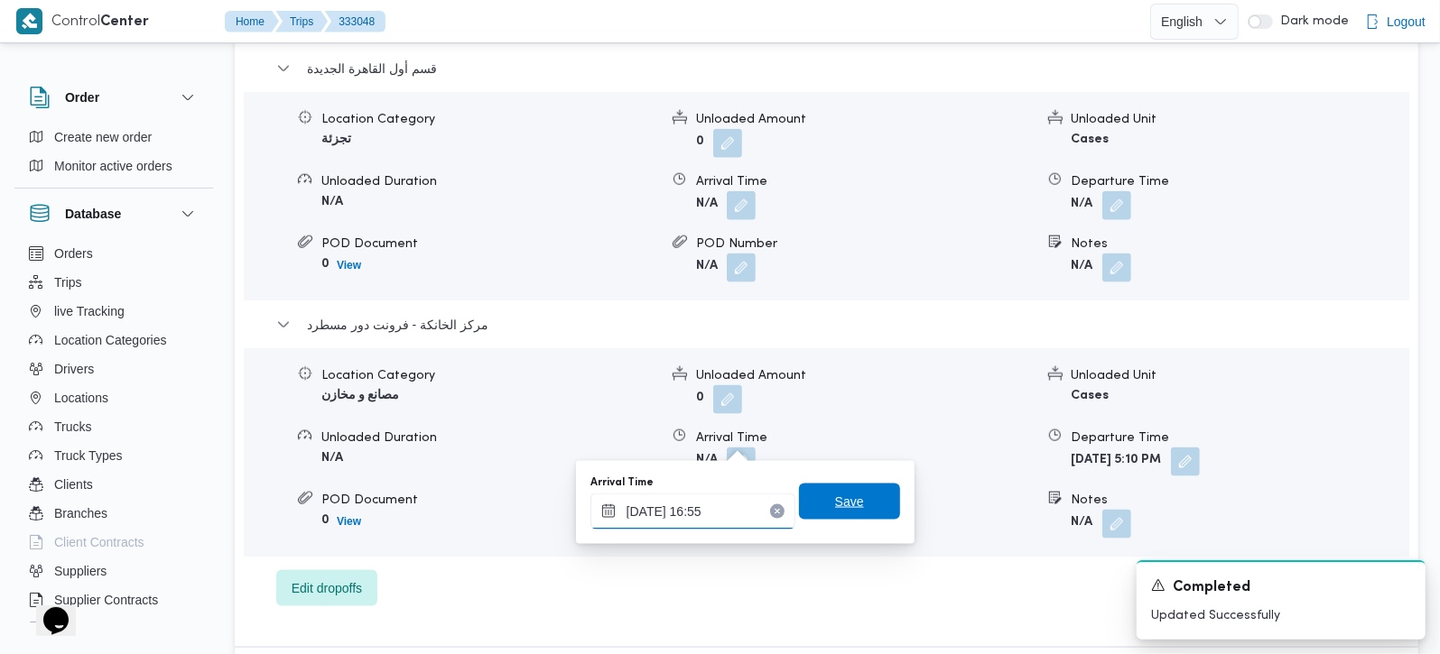
type input "[DATE] 16:55"
click at [835, 500] on span "Save" at bounding box center [849, 502] width 29 height 22
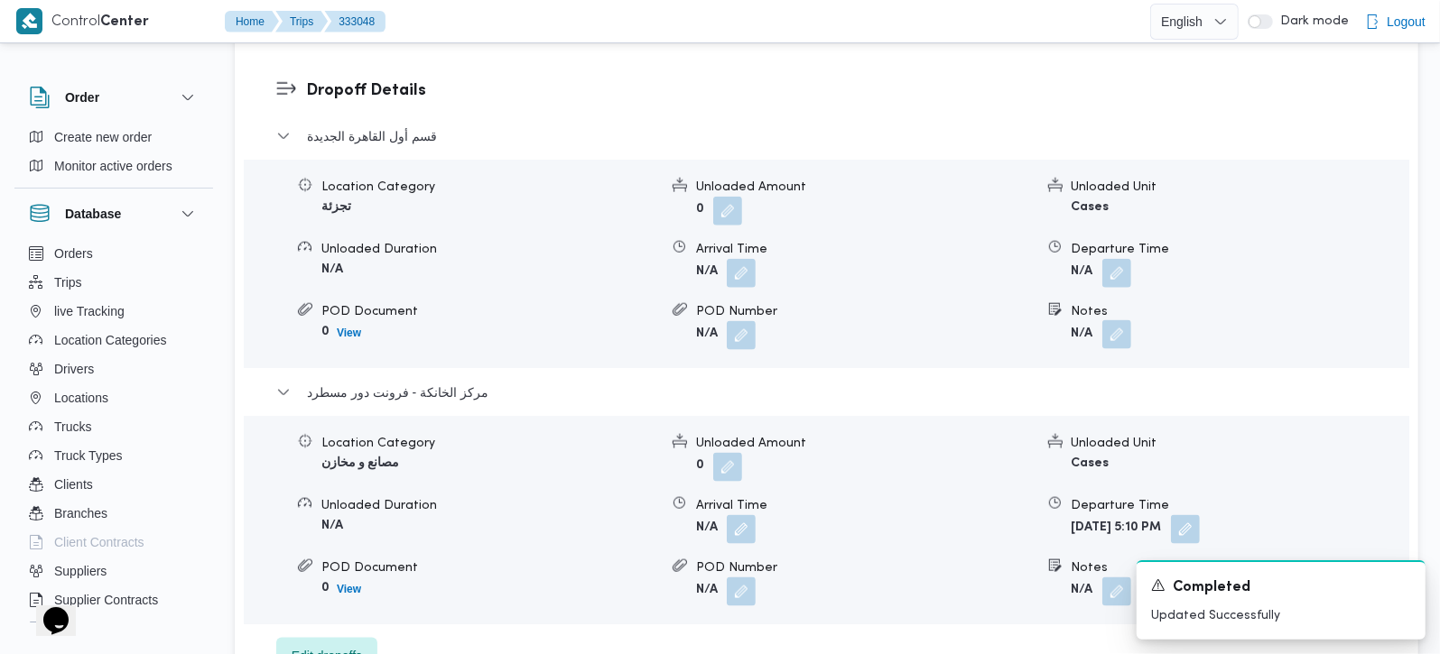
scroll to position [1487, 0]
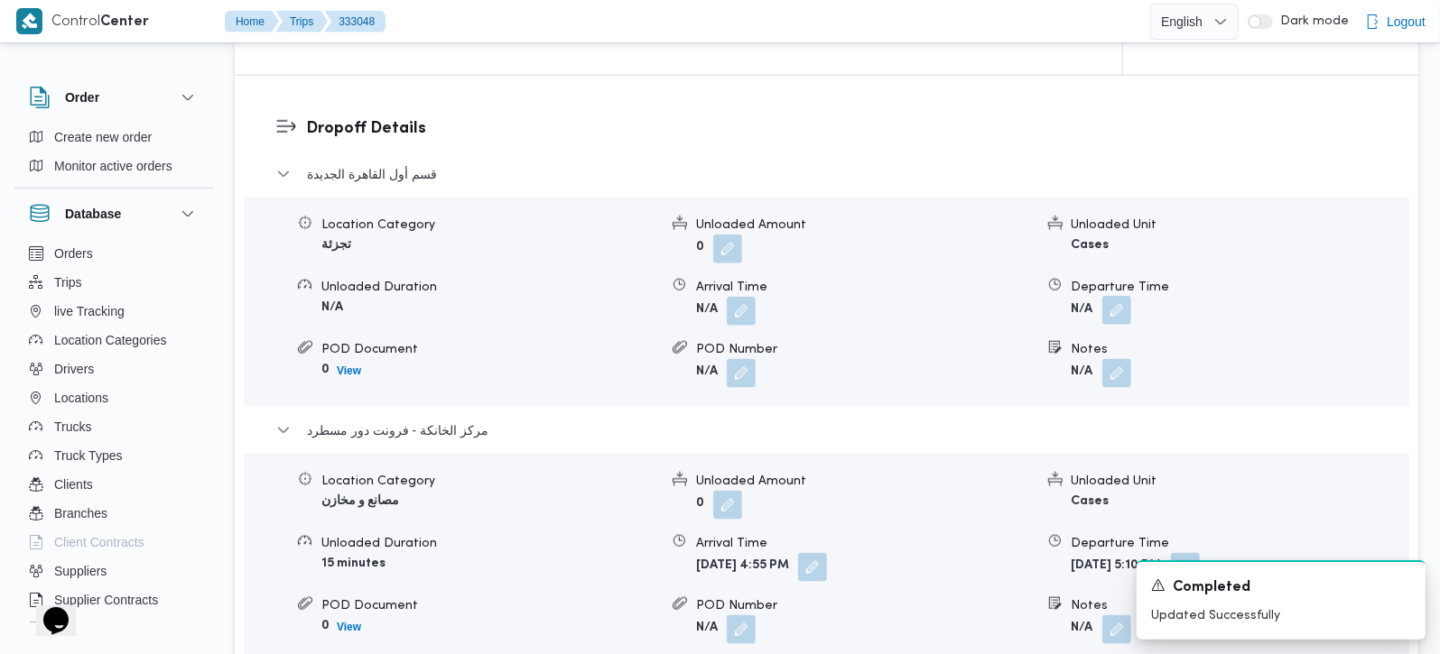
click at [1123, 296] on button "button" at bounding box center [1116, 310] width 29 height 29
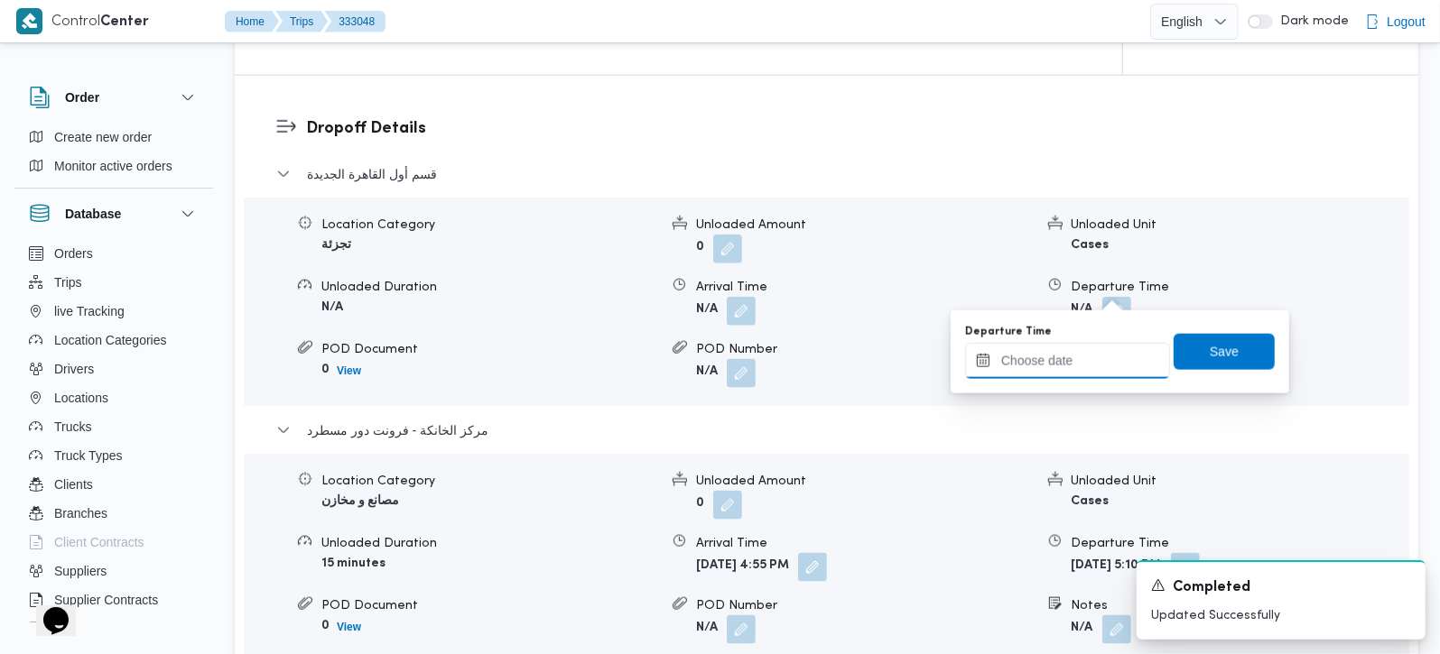
click at [1072, 365] on input "Departure Time" at bounding box center [1067, 361] width 205 height 36
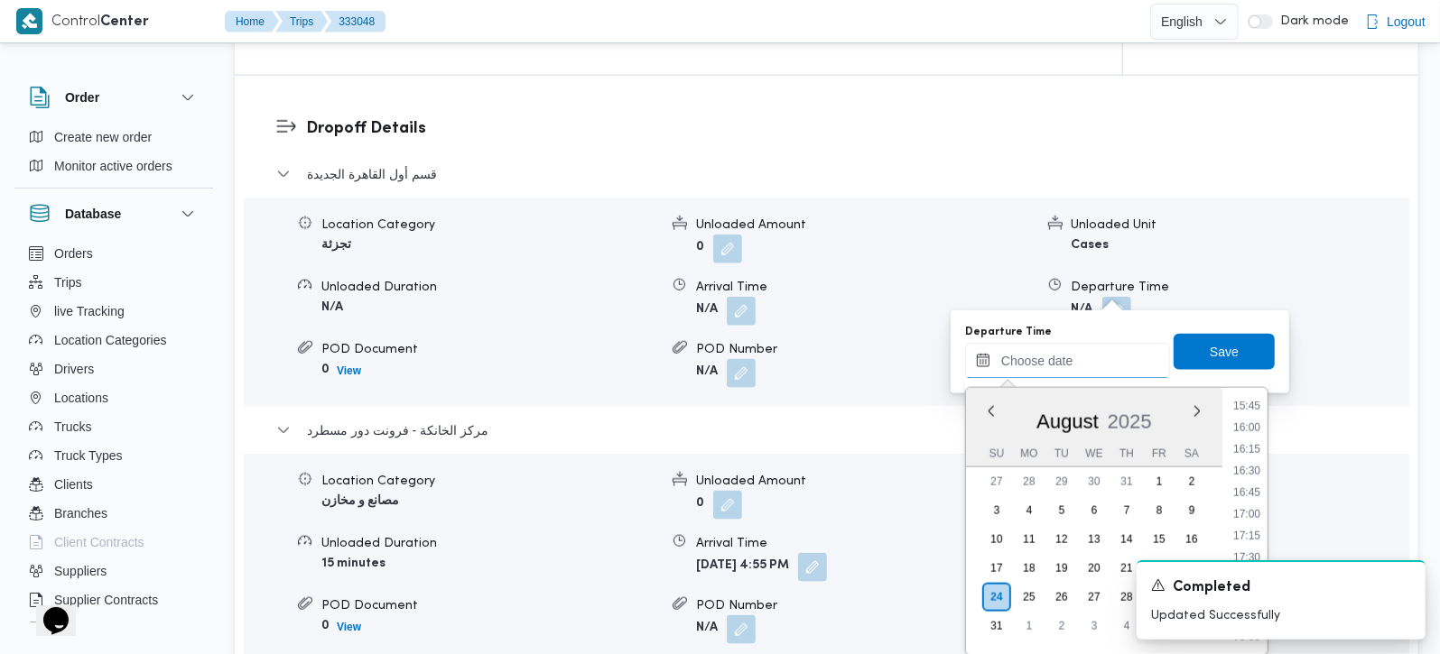
scroll to position [1333, 0]
click at [1250, 478] on li "16:15" at bounding box center [1247, 487] width 42 height 18
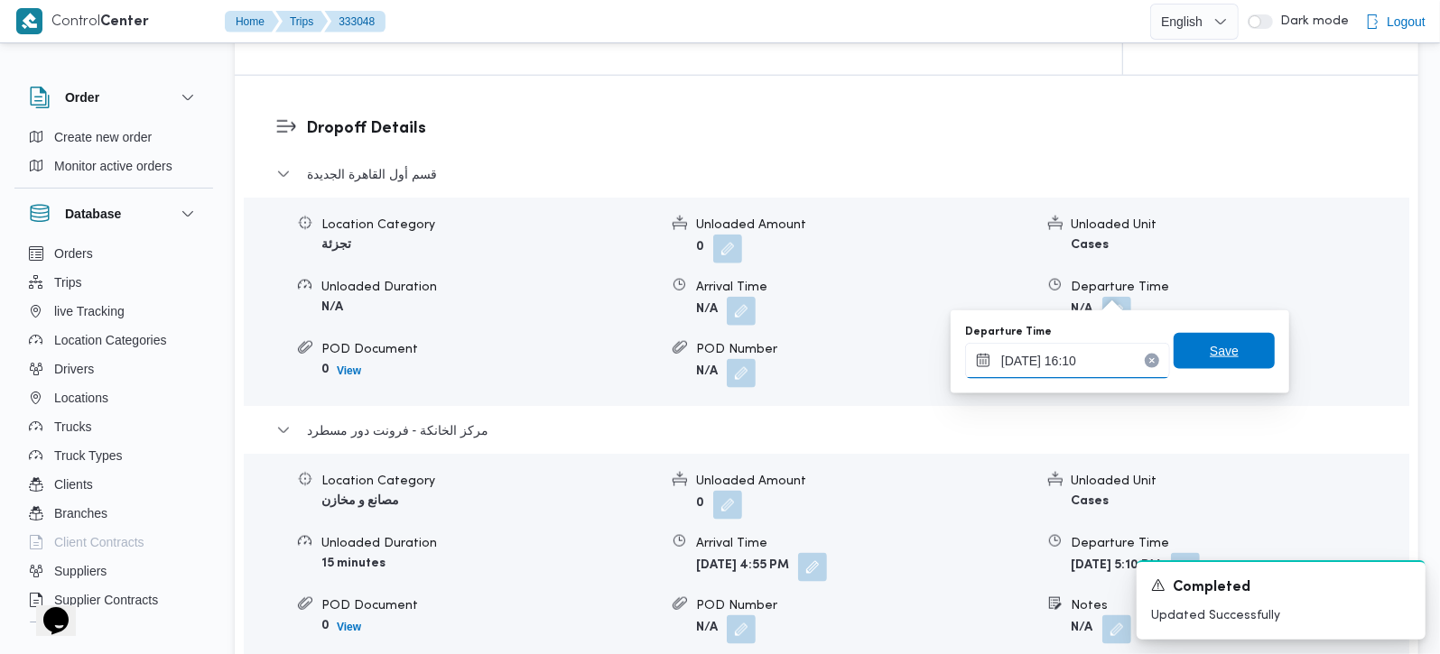
type input "24/08/2025 16:10"
click at [1175, 357] on span "Save" at bounding box center [1223, 351] width 101 height 36
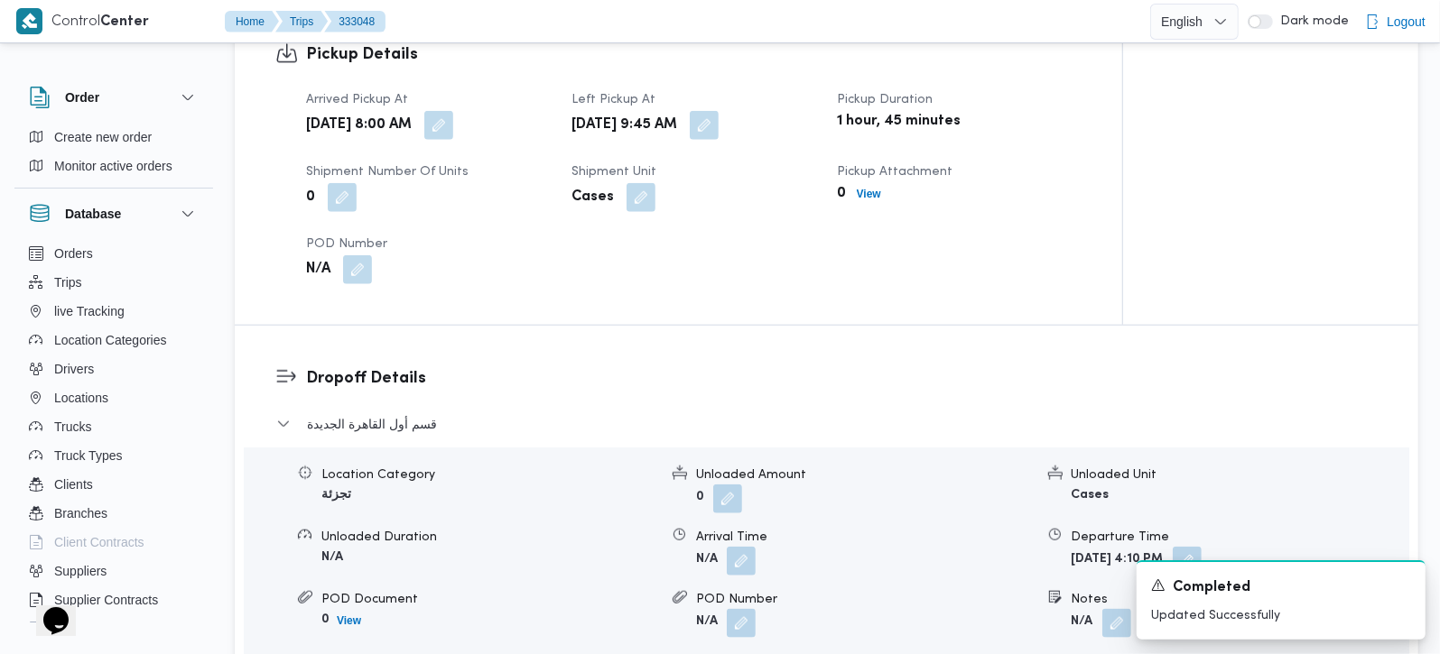
scroll to position [1274, 0]
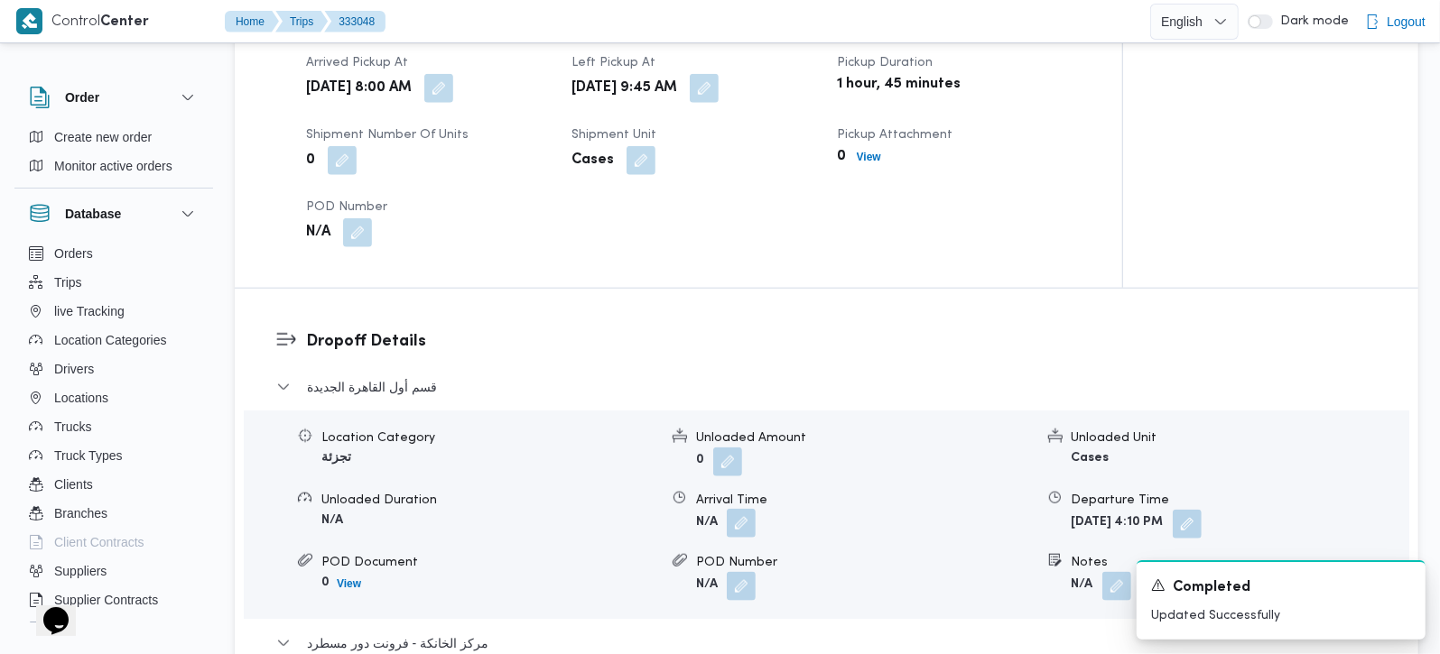
click at [744, 509] on button "button" at bounding box center [741, 523] width 29 height 29
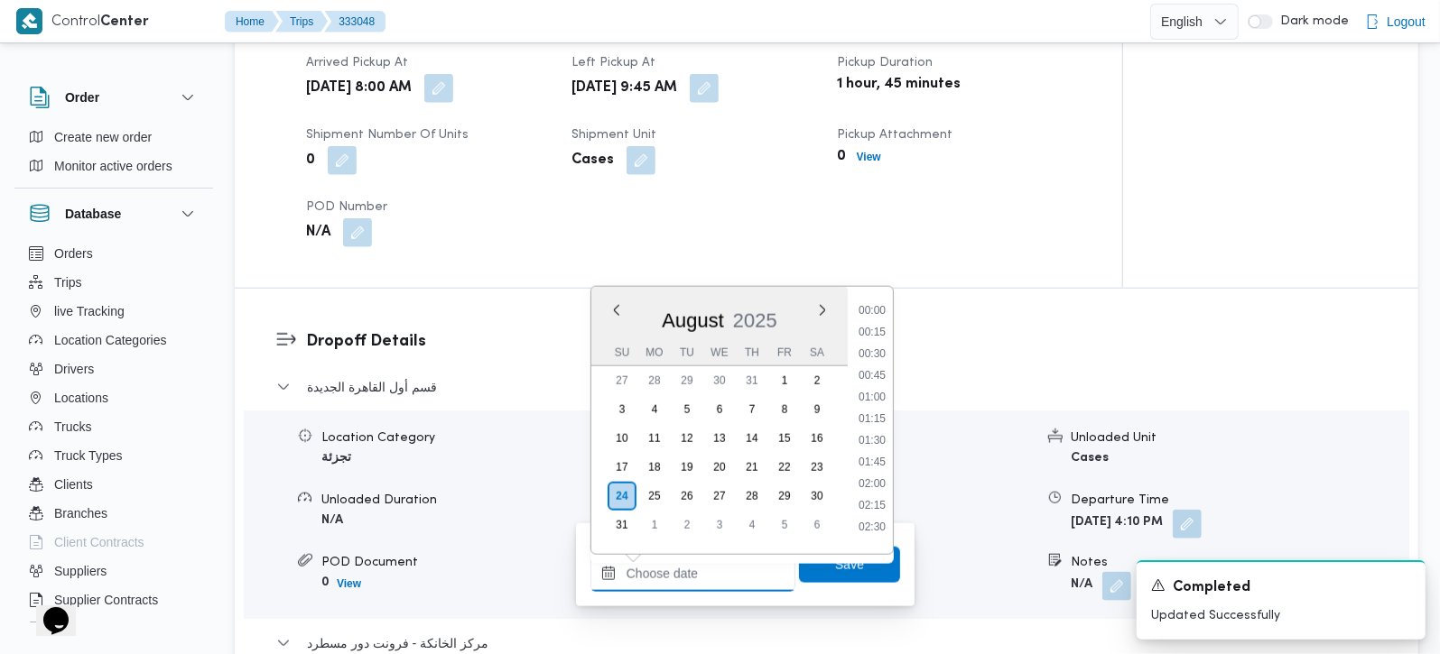
click at [715, 561] on input "Arrival Time" at bounding box center [692, 574] width 205 height 36
click at [875, 314] on li "10:30" at bounding box center [872, 311] width 42 height 18
type input "24/08/2025 10:30"
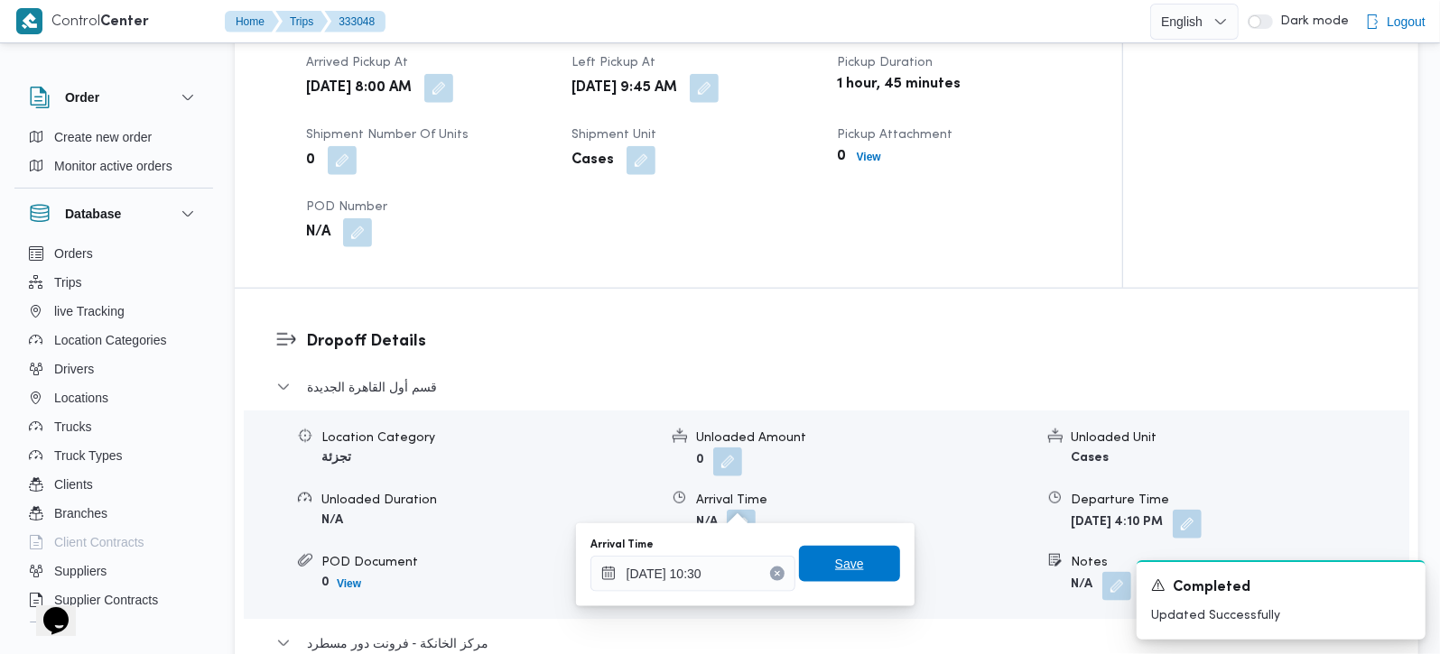
click at [835, 564] on span "Save" at bounding box center [849, 564] width 29 height 22
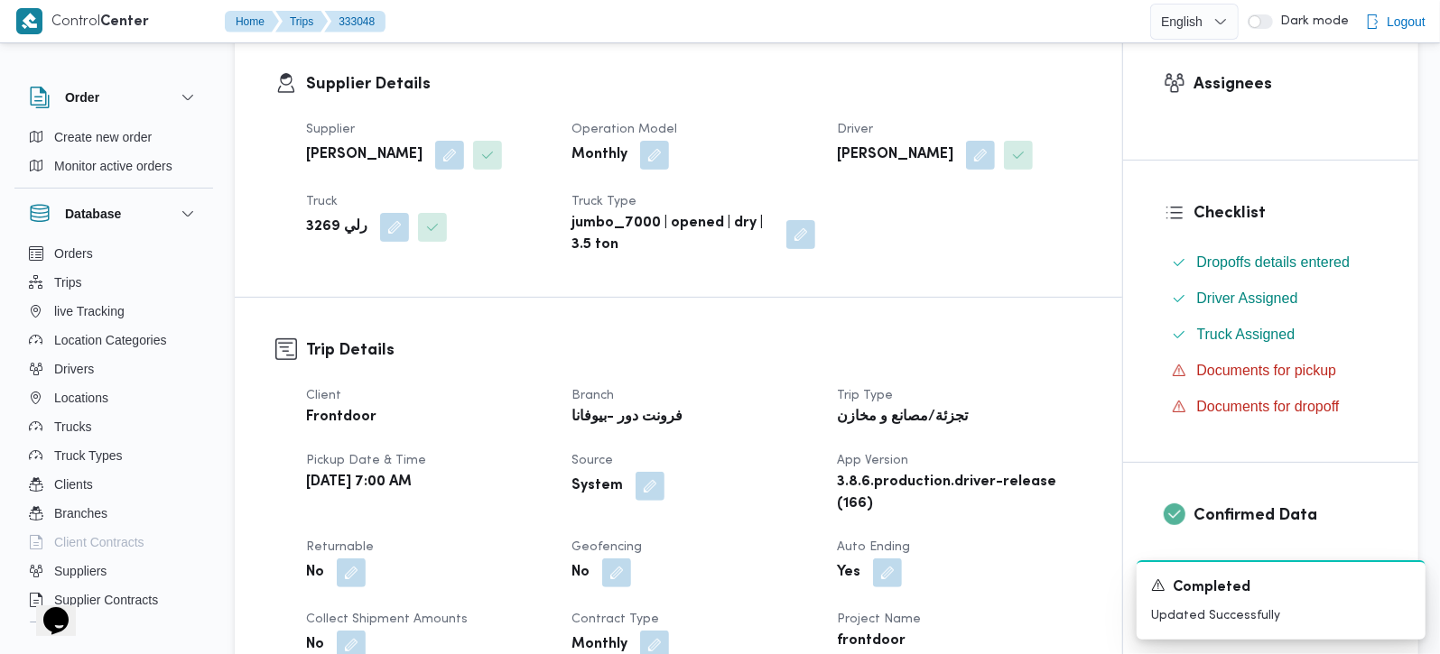
scroll to position [0, 0]
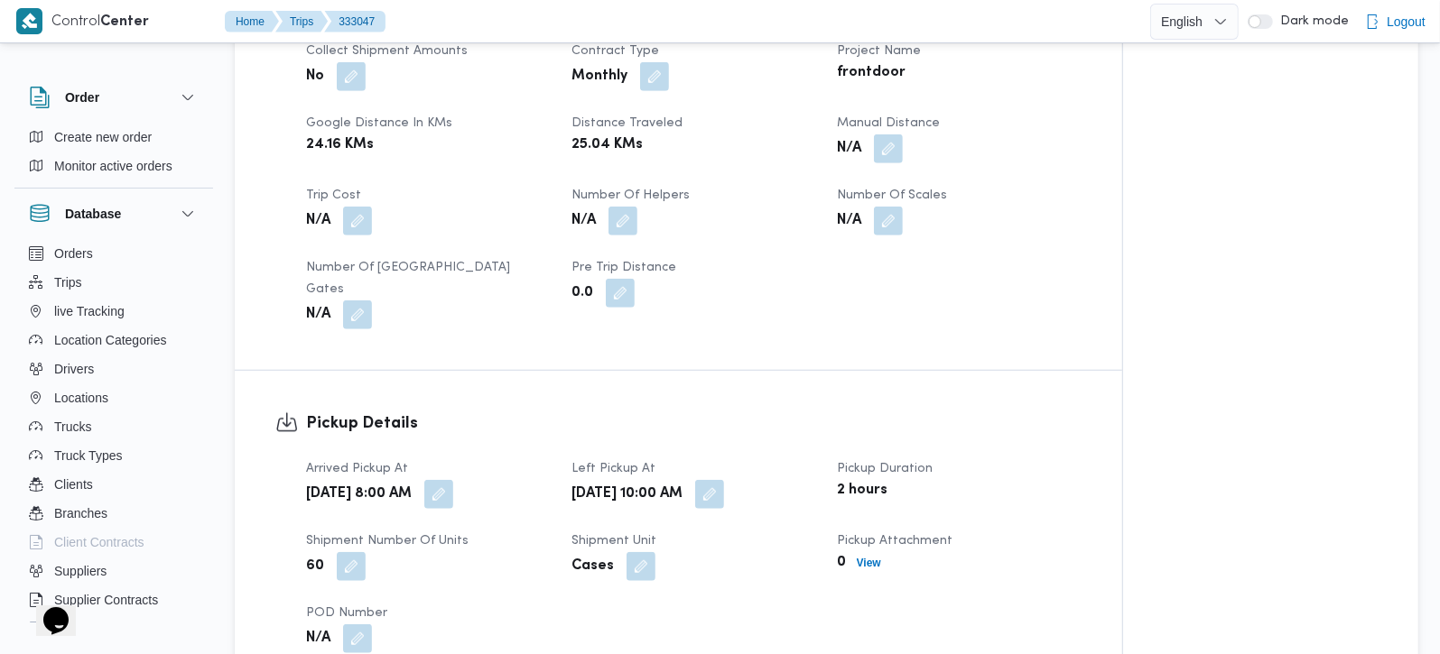
scroll to position [531, 0]
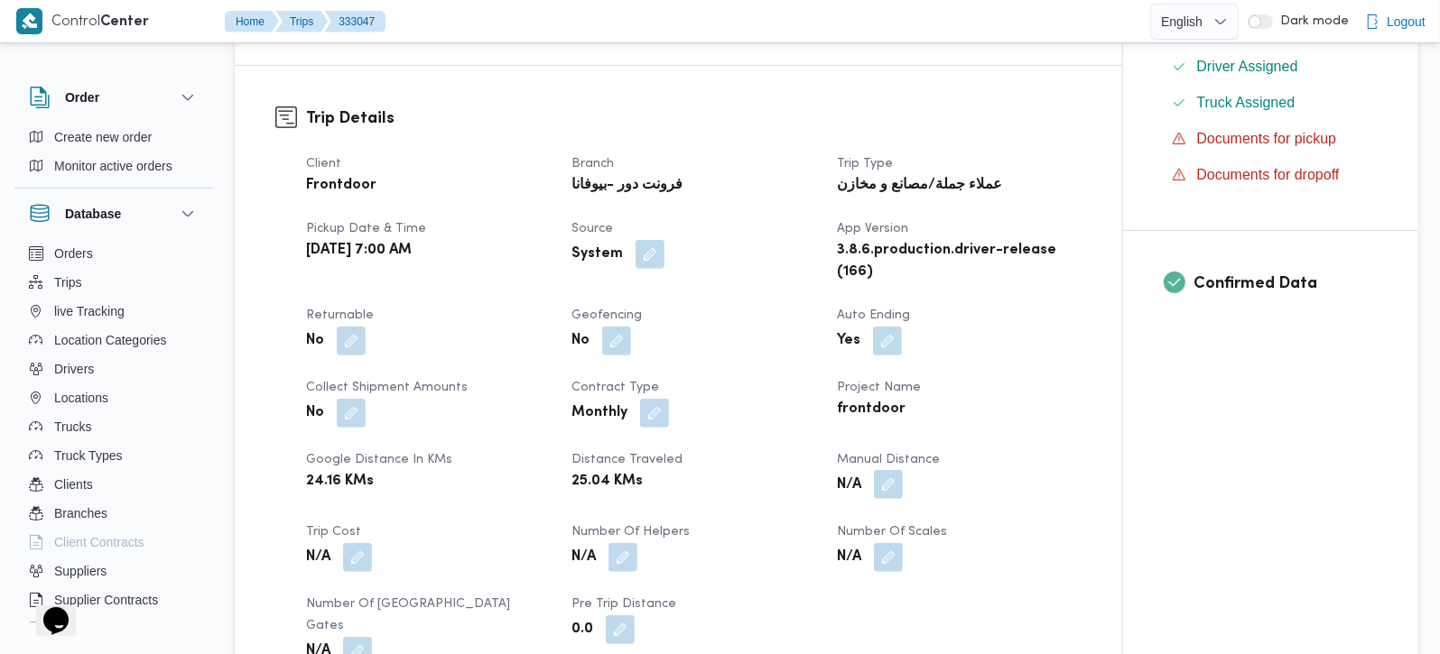
click at [889, 490] on button "button" at bounding box center [888, 484] width 29 height 29
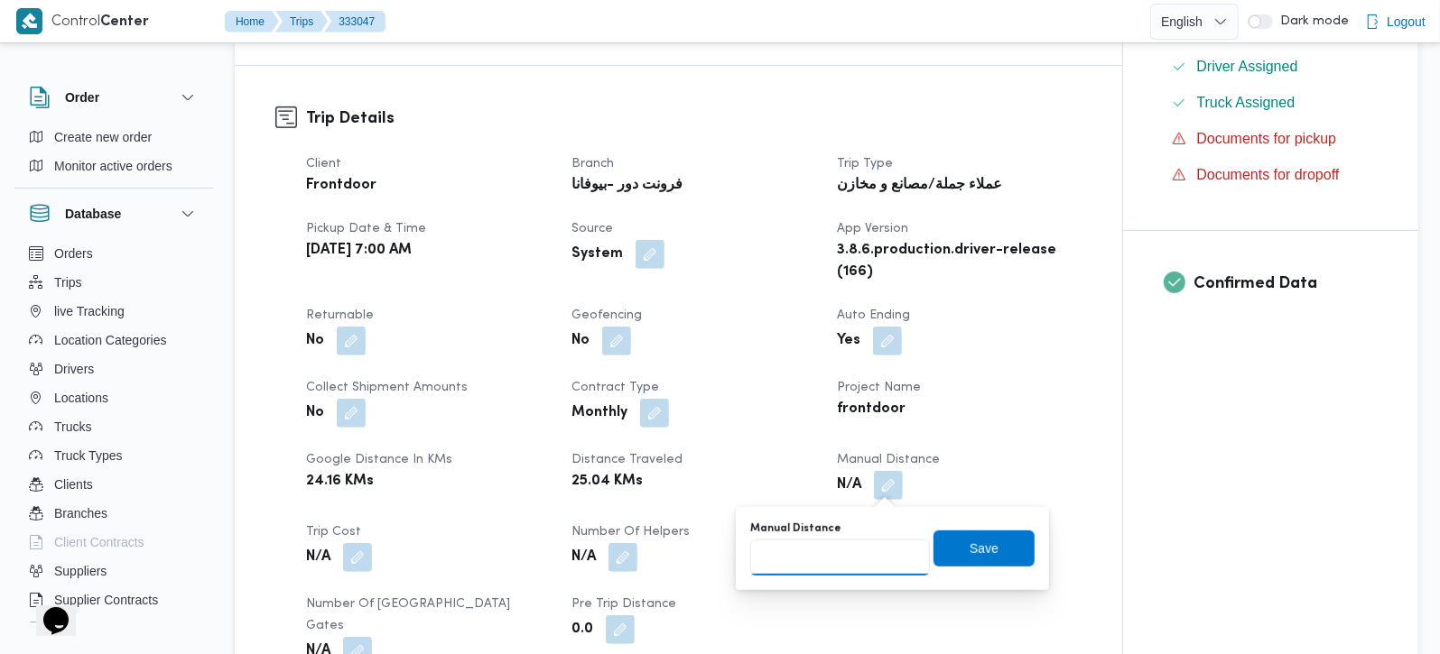
click at [845, 546] on input "Manual Distance" at bounding box center [840, 558] width 180 height 36
type input "135"
click at [949, 546] on span "Save" at bounding box center [983, 548] width 101 height 36
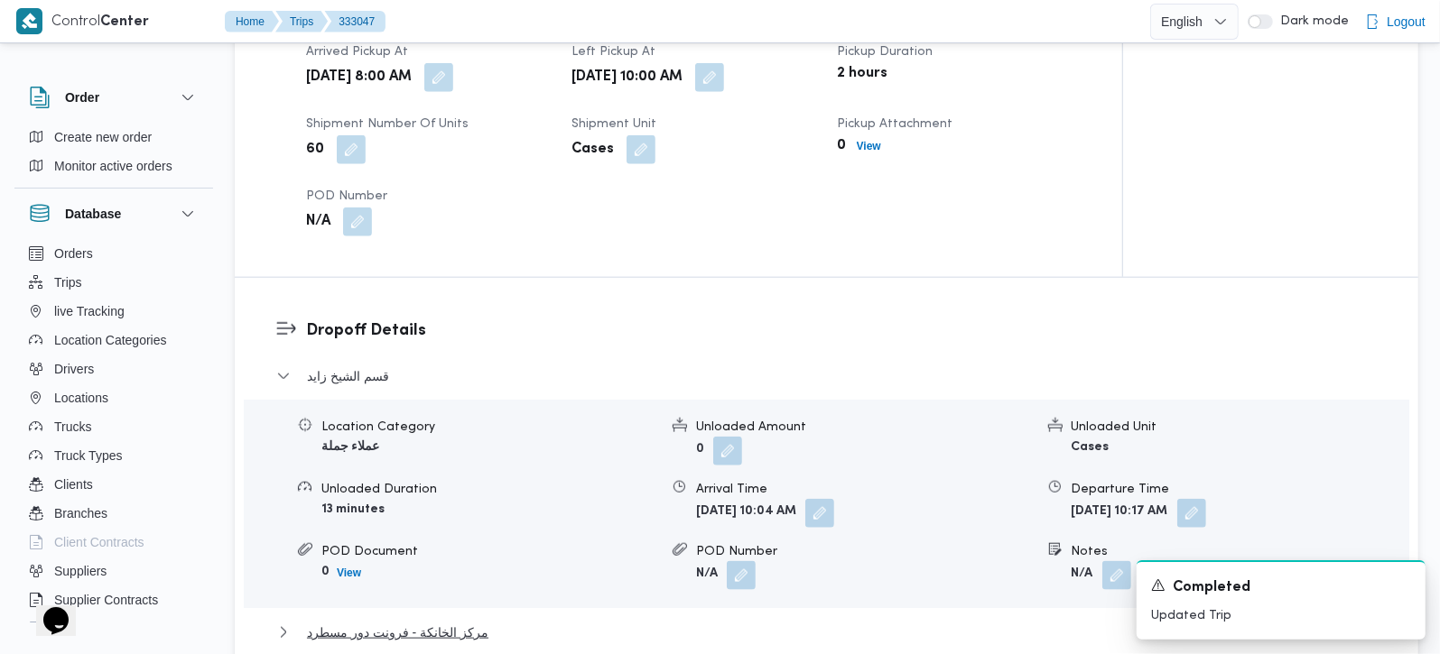
scroll to position [1274, 0]
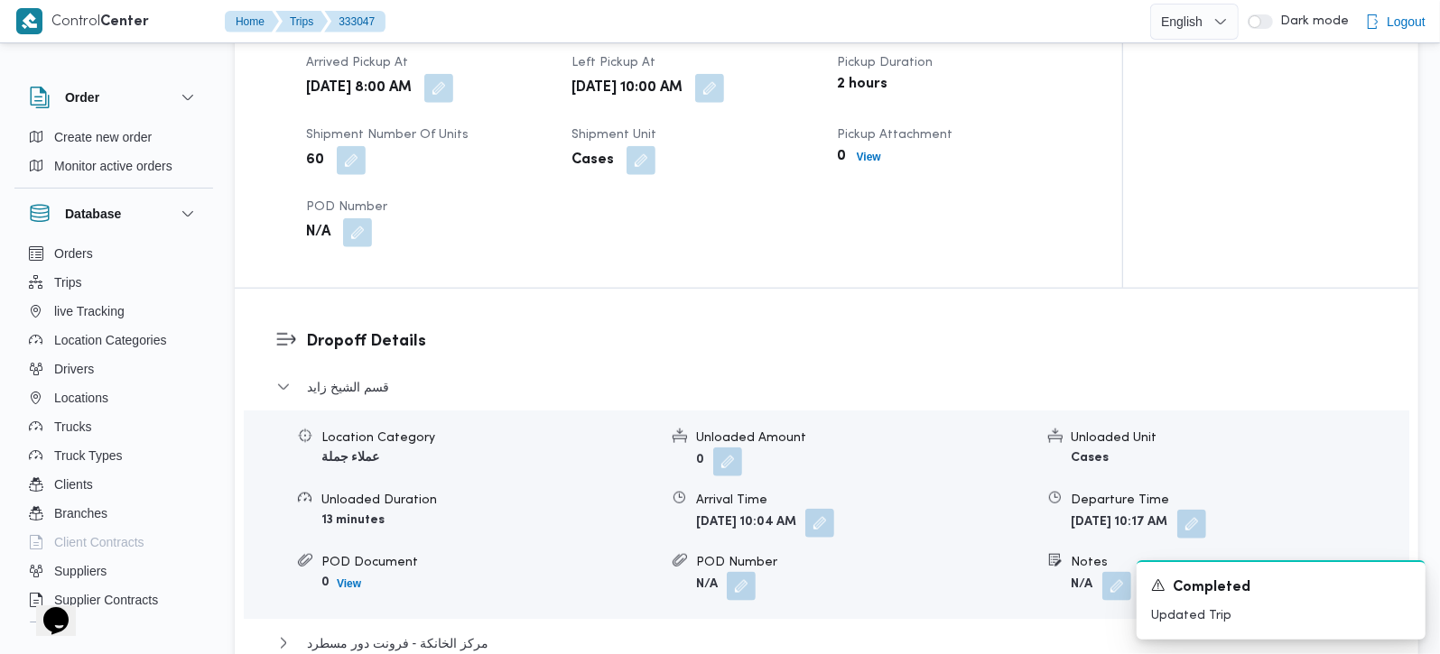
click at [834, 509] on button "button" at bounding box center [819, 523] width 29 height 29
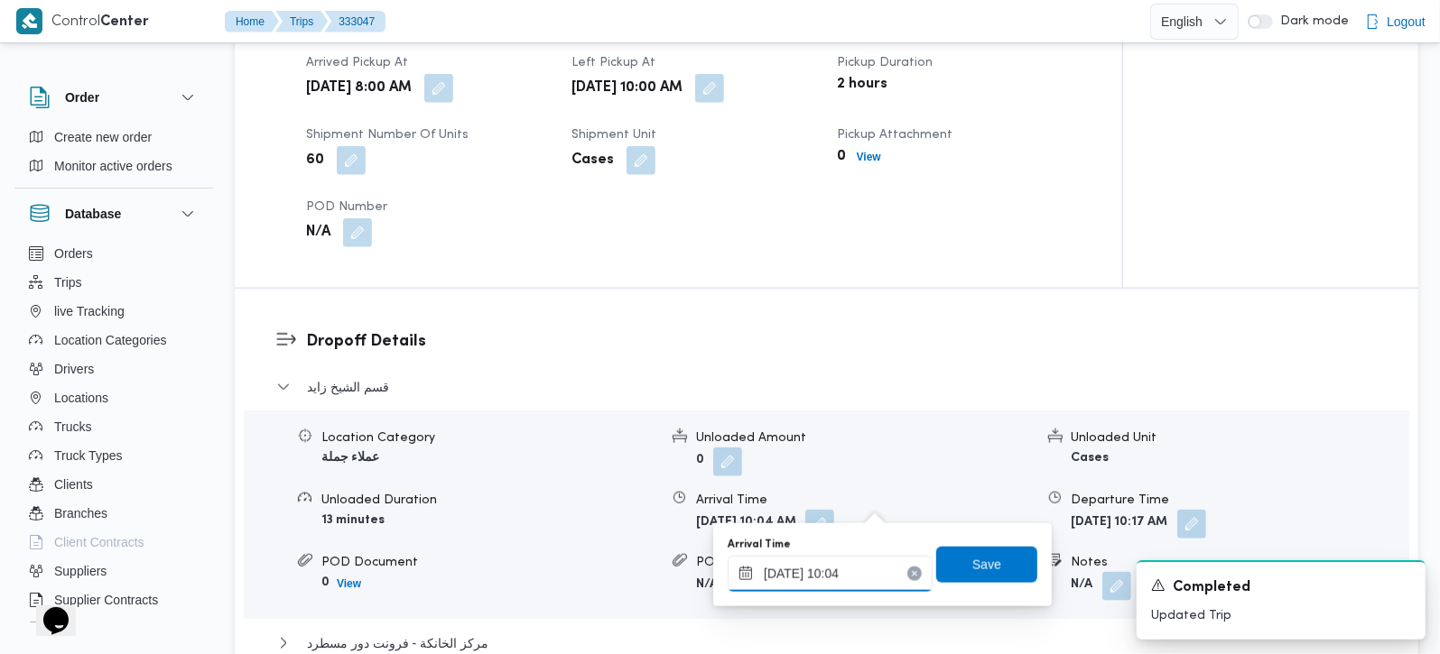
click at [852, 577] on input "24/08/2025 10:04" at bounding box center [830, 574] width 205 height 36
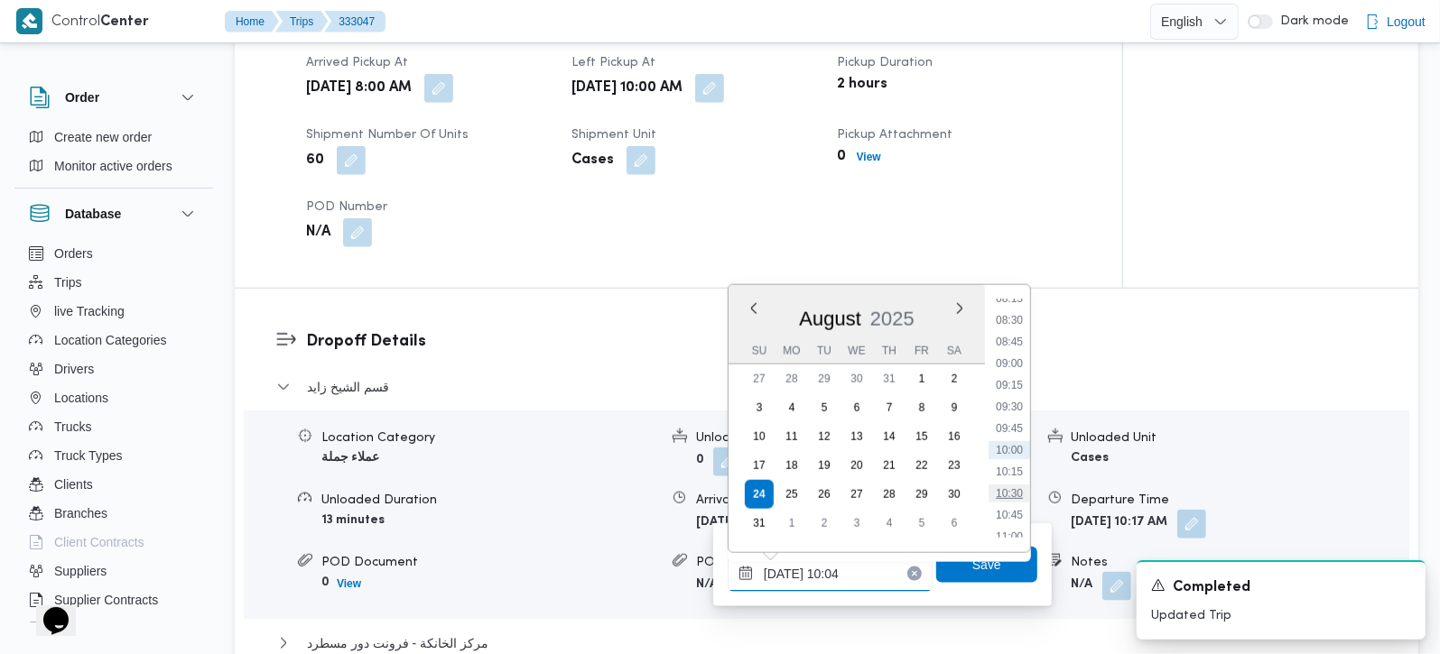
scroll to position [744, 0]
click at [1010, 430] on li "10:00" at bounding box center [1009, 431] width 42 height 18
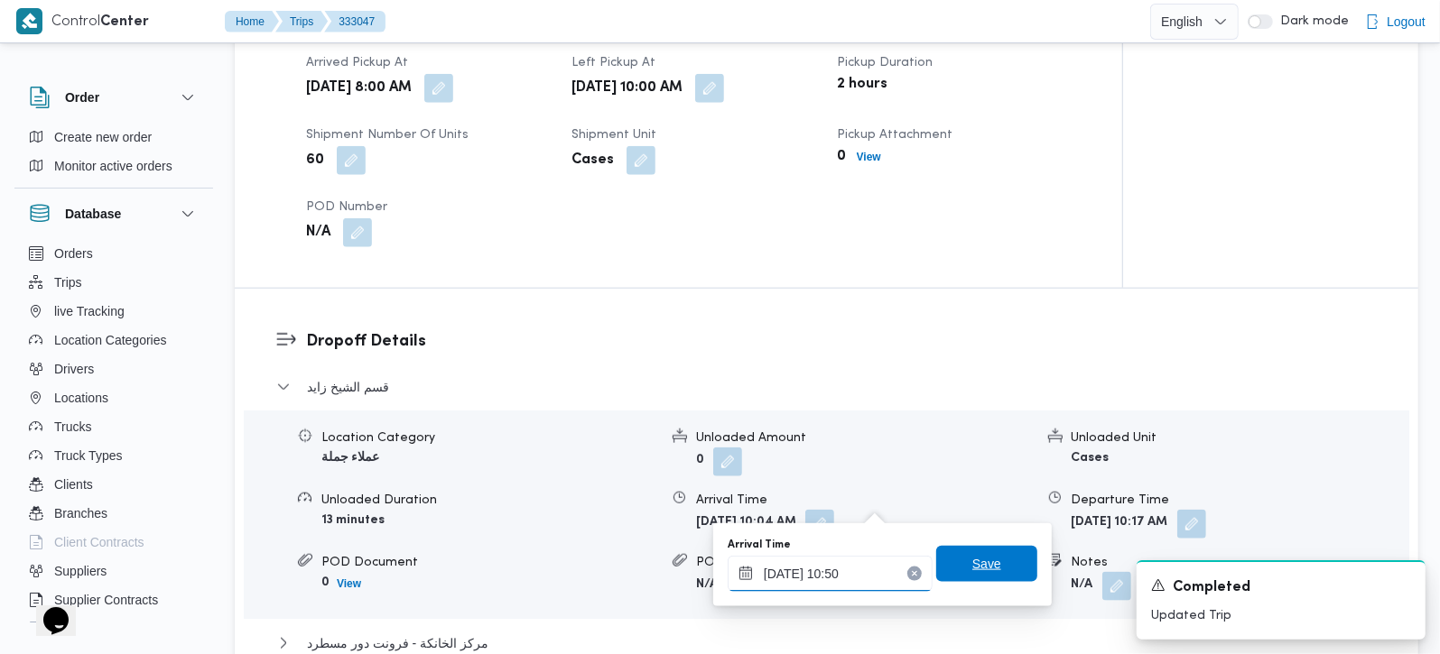
type input "24/08/2025 10:50"
click at [972, 554] on span "Save" at bounding box center [986, 564] width 29 height 22
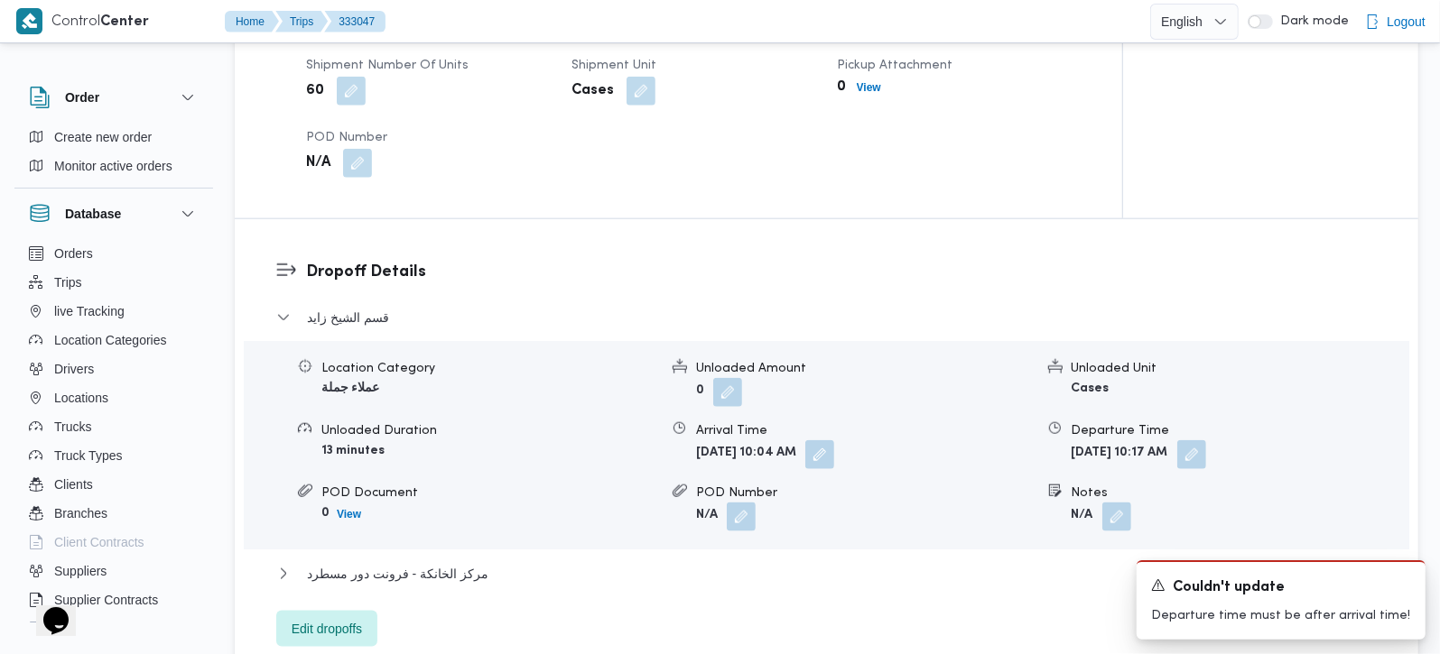
scroll to position [1380, 0]
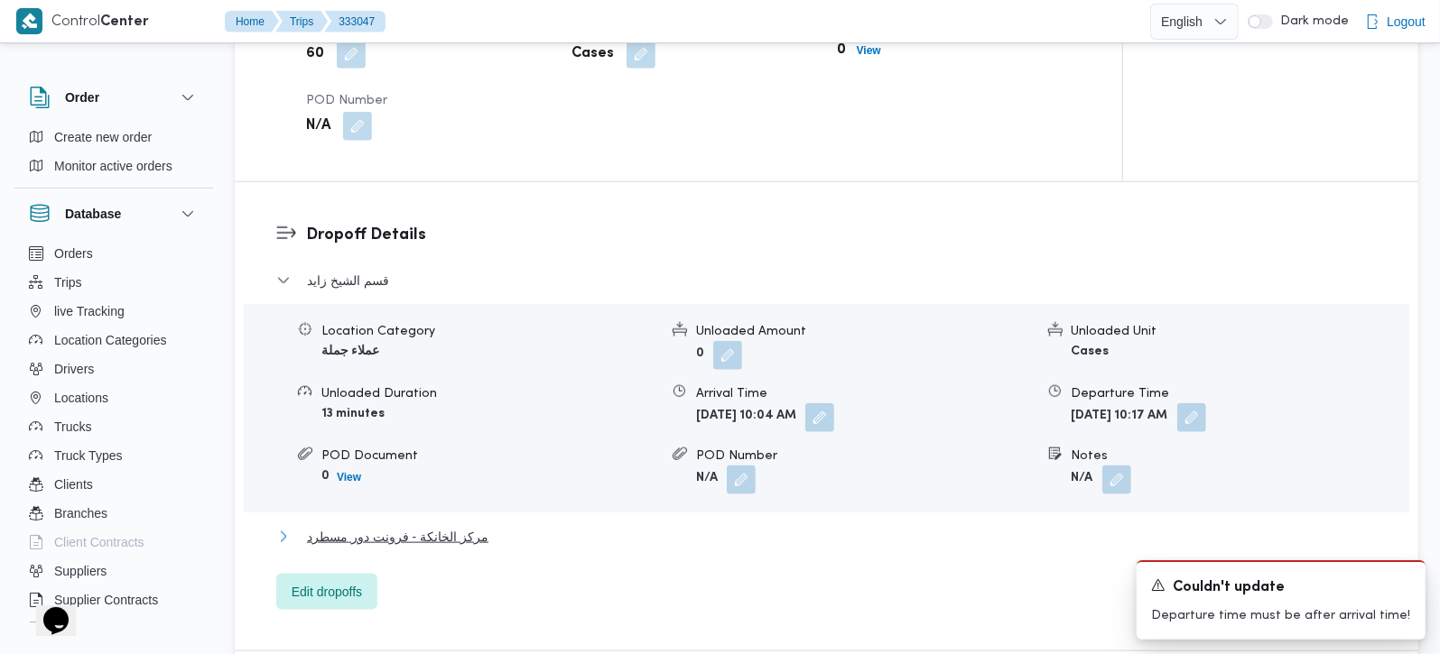
click at [362, 526] on span "مركز الخانكة - فرونت دور مسطرد" at bounding box center [397, 537] width 181 height 22
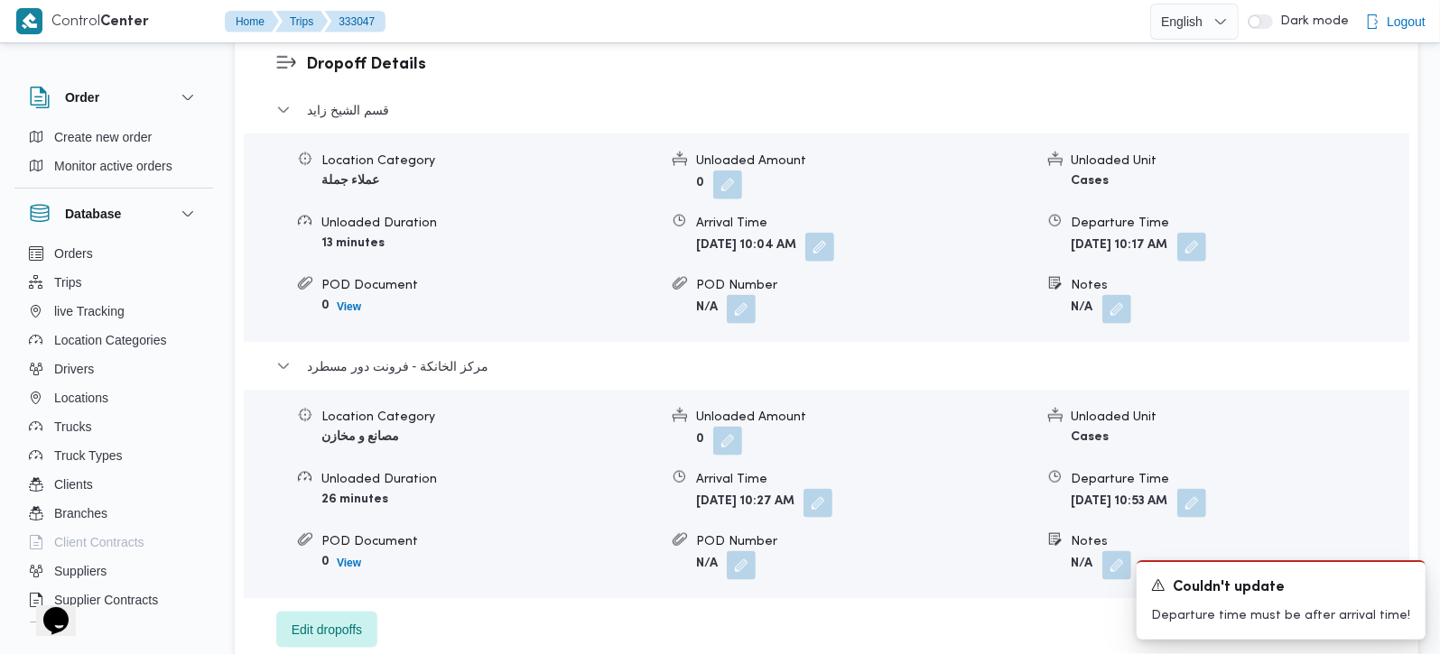
scroll to position [1592, 0]
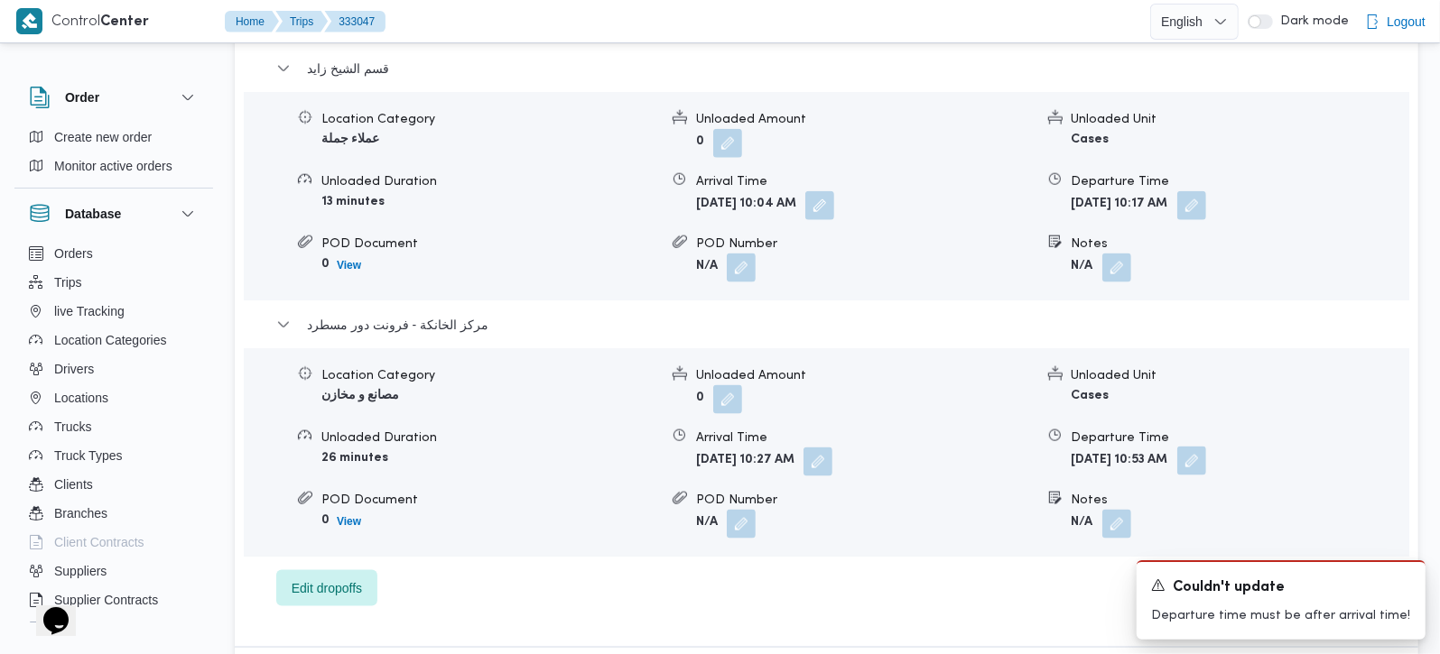
click at [1206, 447] on button "button" at bounding box center [1191, 461] width 29 height 29
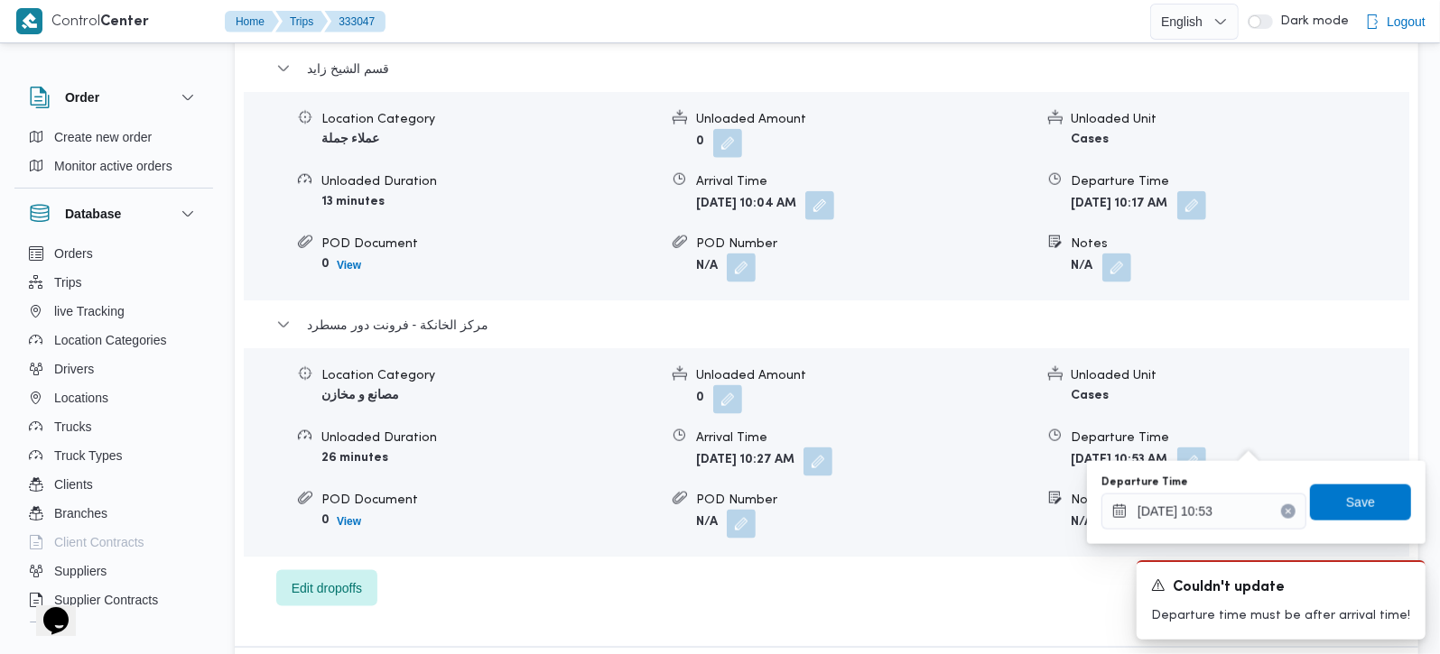
click at [1285, 514] on icon "Clear input" at bounding box center [1288, 511] width 7 height 7
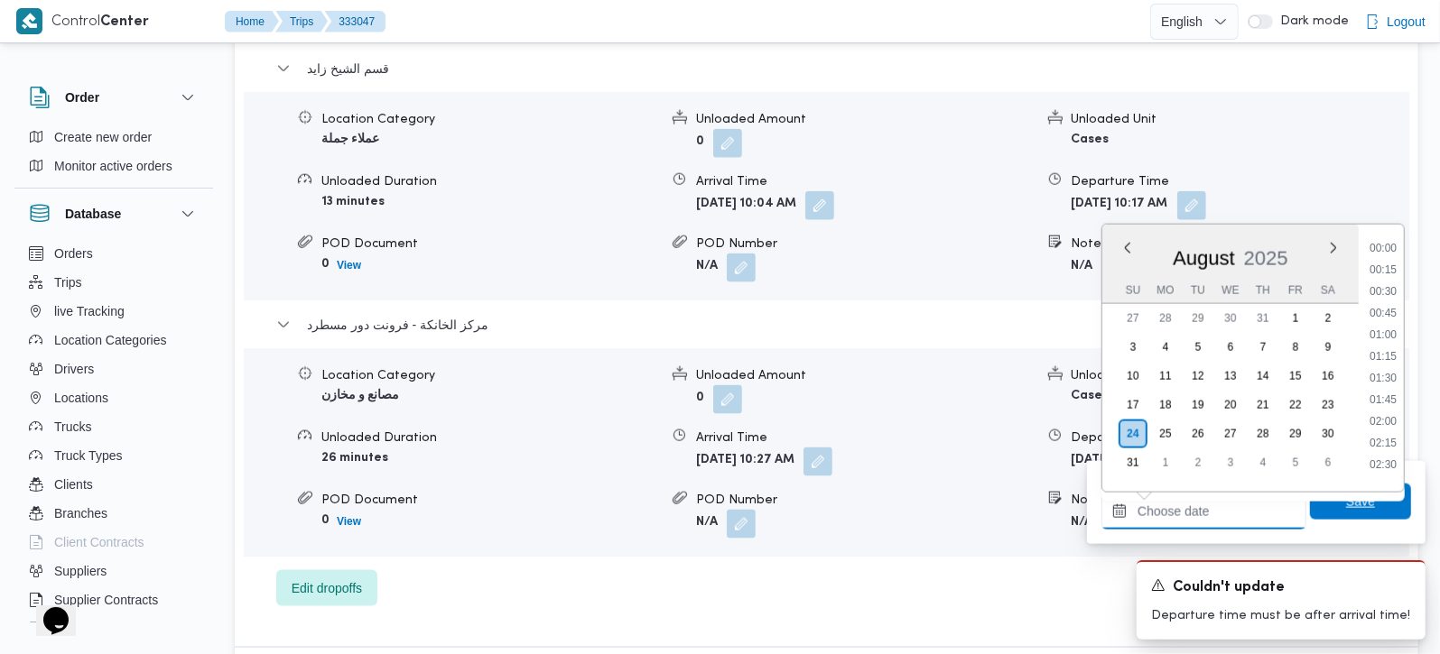
scroll to position [1545, 0]
click at [1346, 496] on span "Save" at bounding box center [1360, 502] width 29 height 22
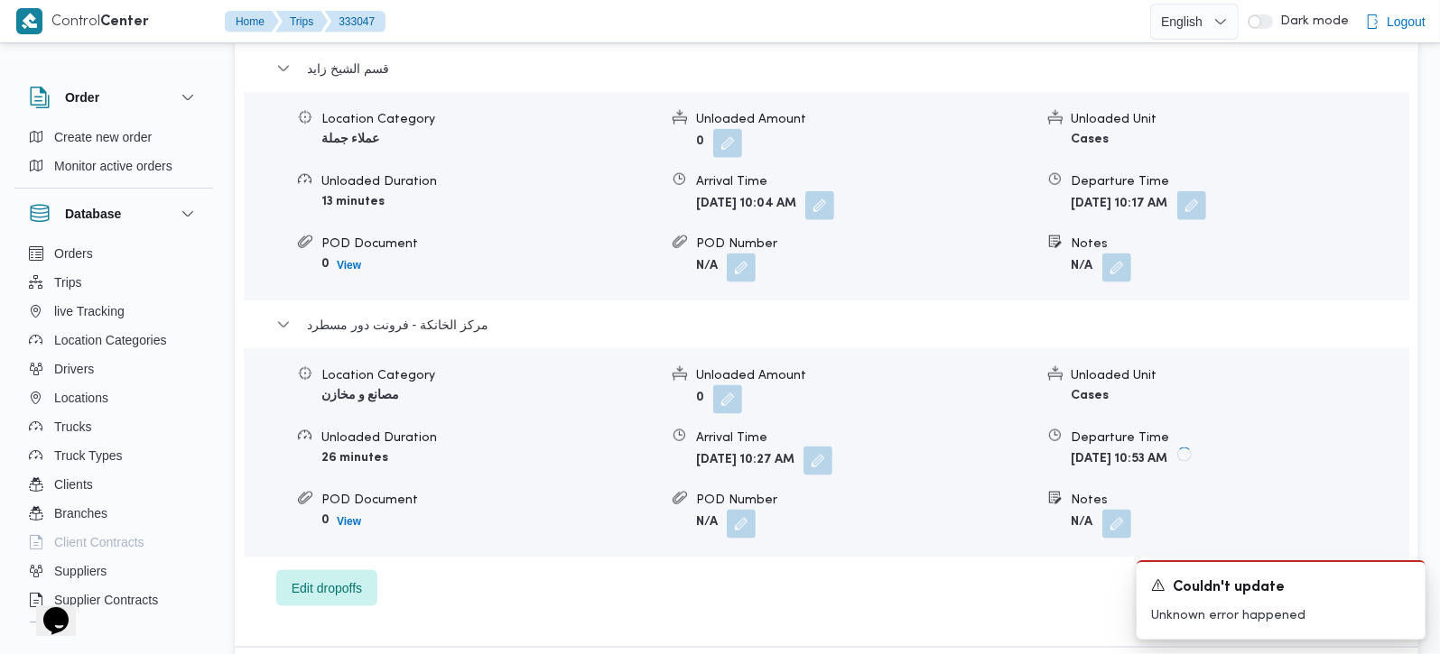
click at [832, 447] on button "button" at bounding box center [817, 461] width 29 height 29
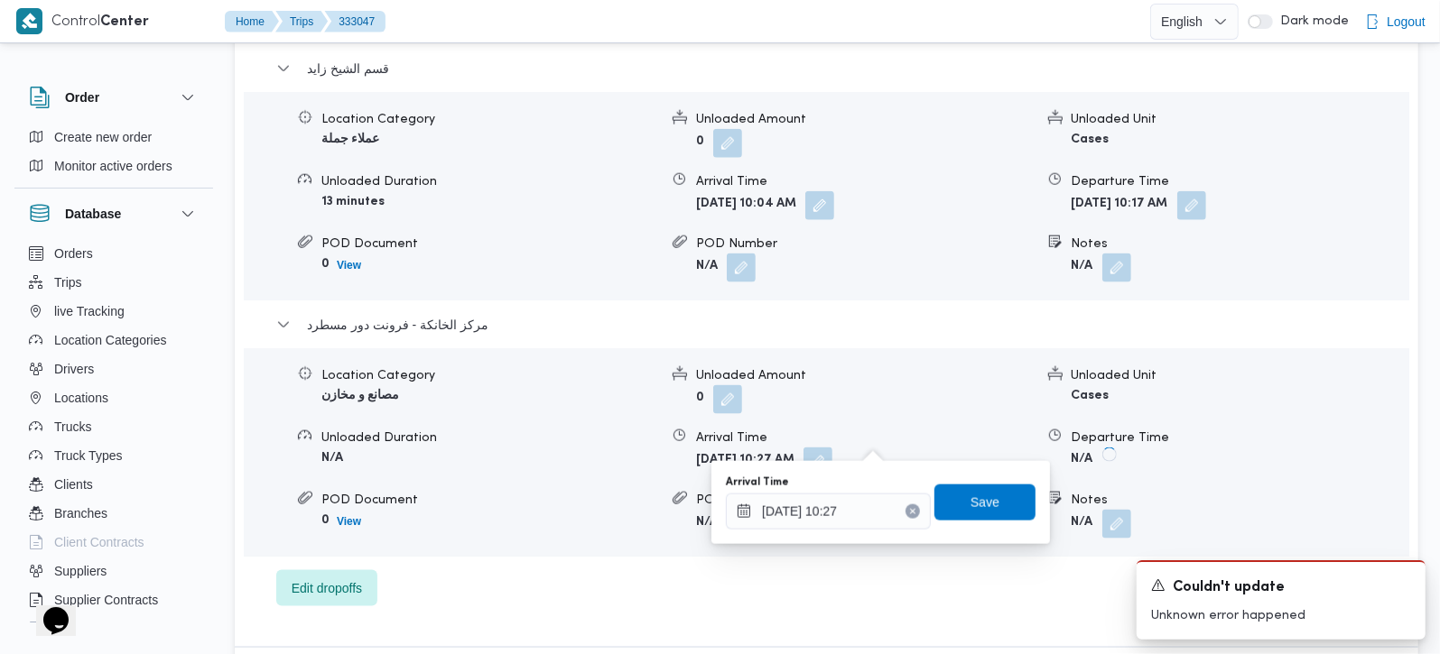
click at [909, 508] on icon "Clear input" at bounding box center [912, 511] width 7 height 7
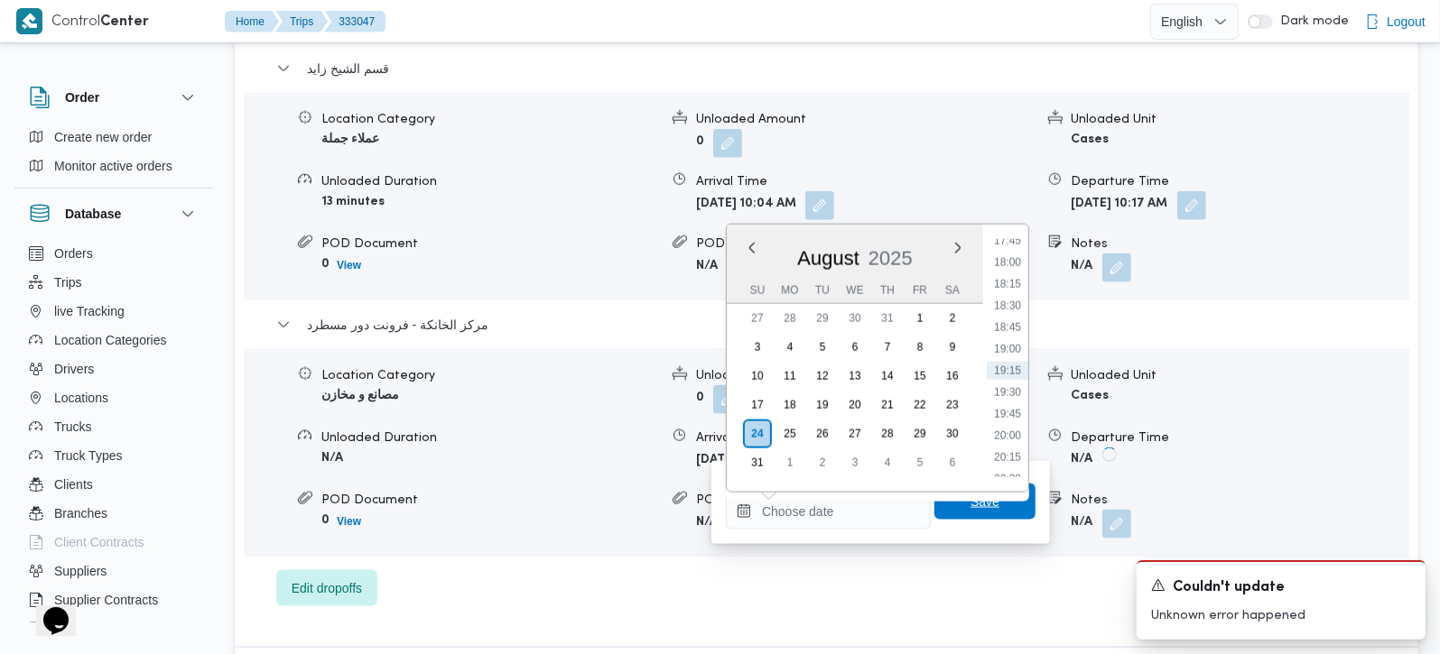
click at [989, 505] on span "Save" at bounding box center [984, 502] width 101 height 36
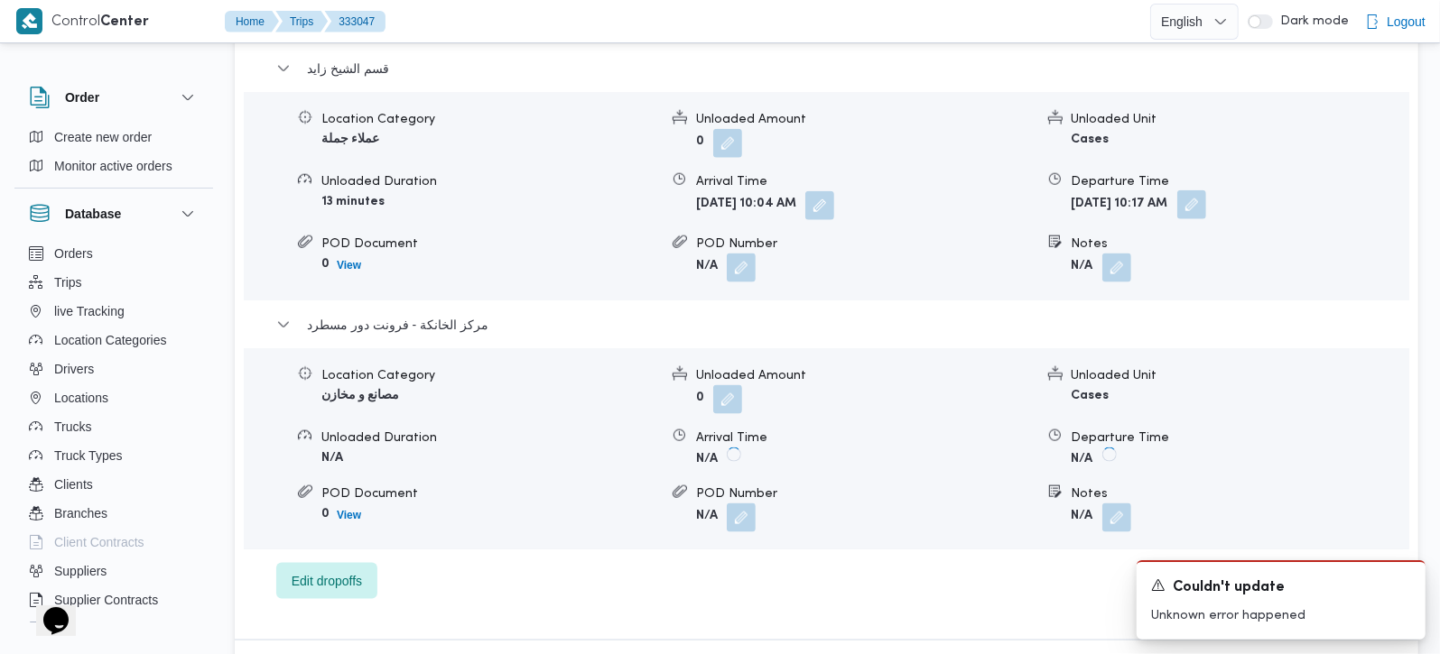
click at [1206, 190] on button "button" at bounding box center [1191, 204] width 29 height 29
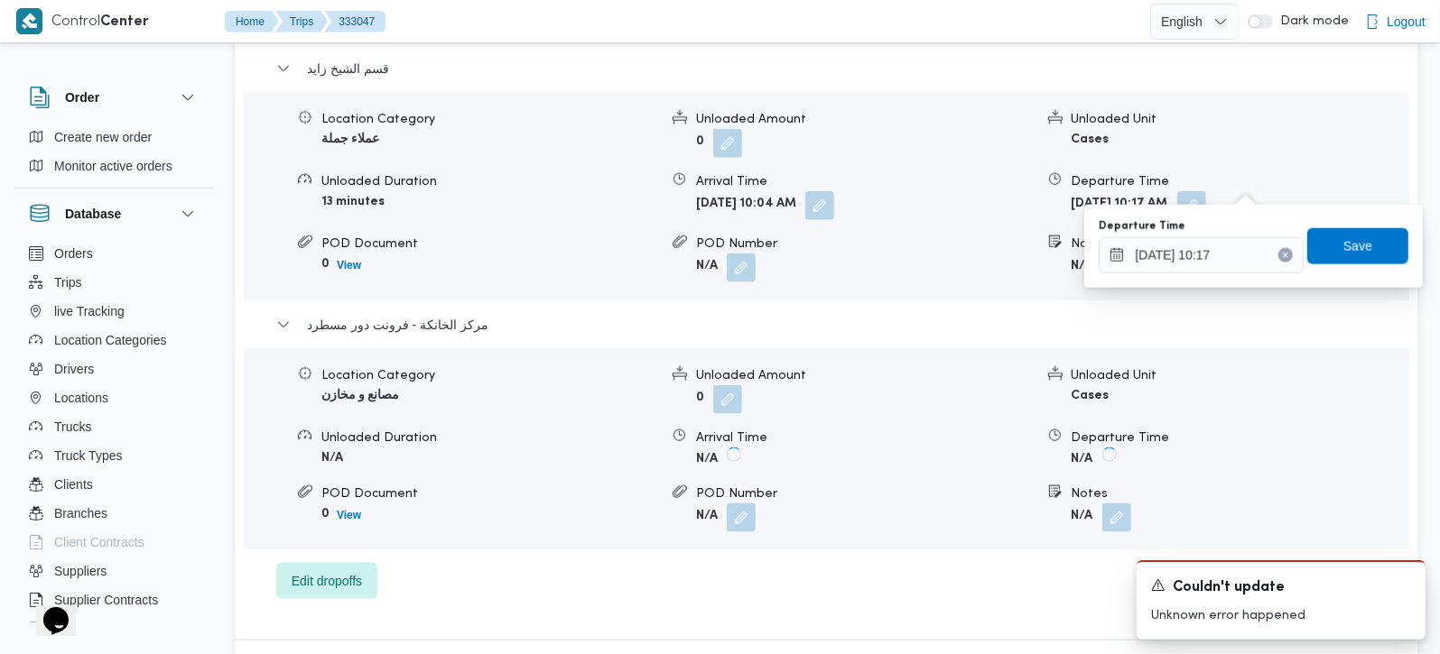
click at [1278, 249] on button "Clear input" at bounding box center [1285, 255] width 14 height 14
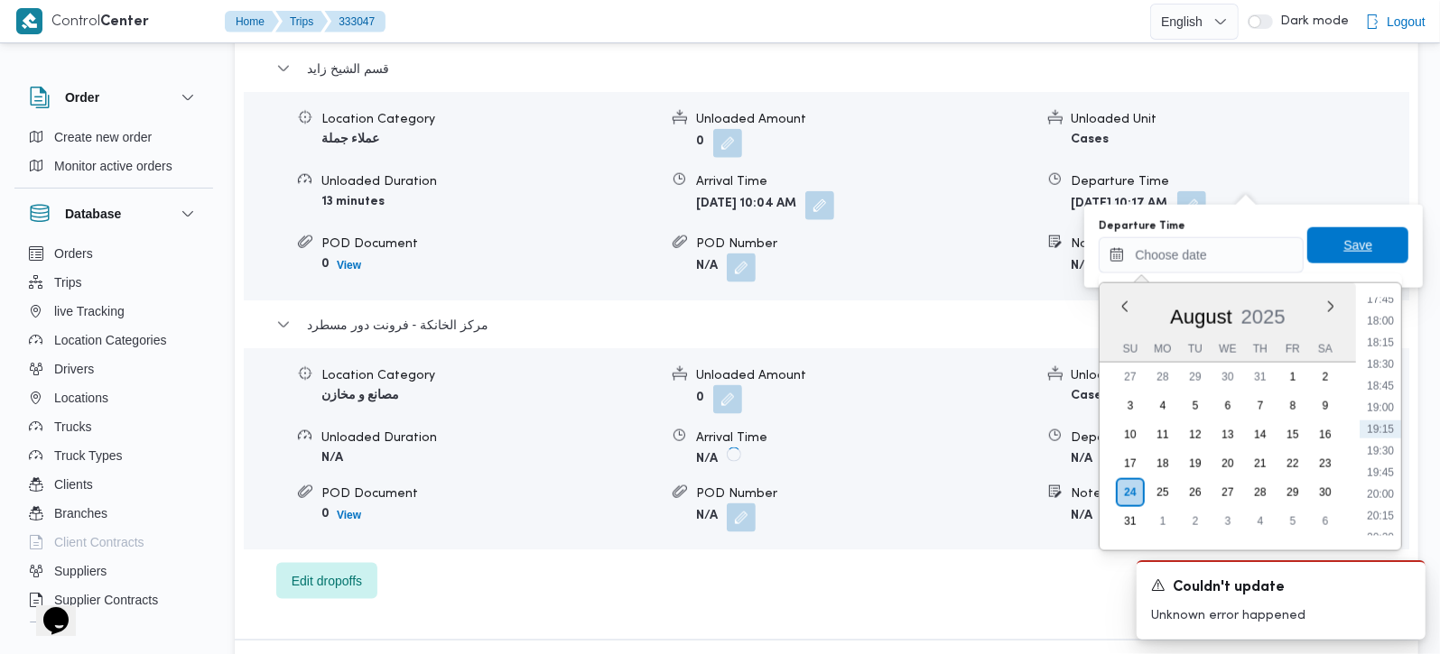
click at [1315, 251] on span "Save" at bounding box center [1357, 245] width 101 height 36
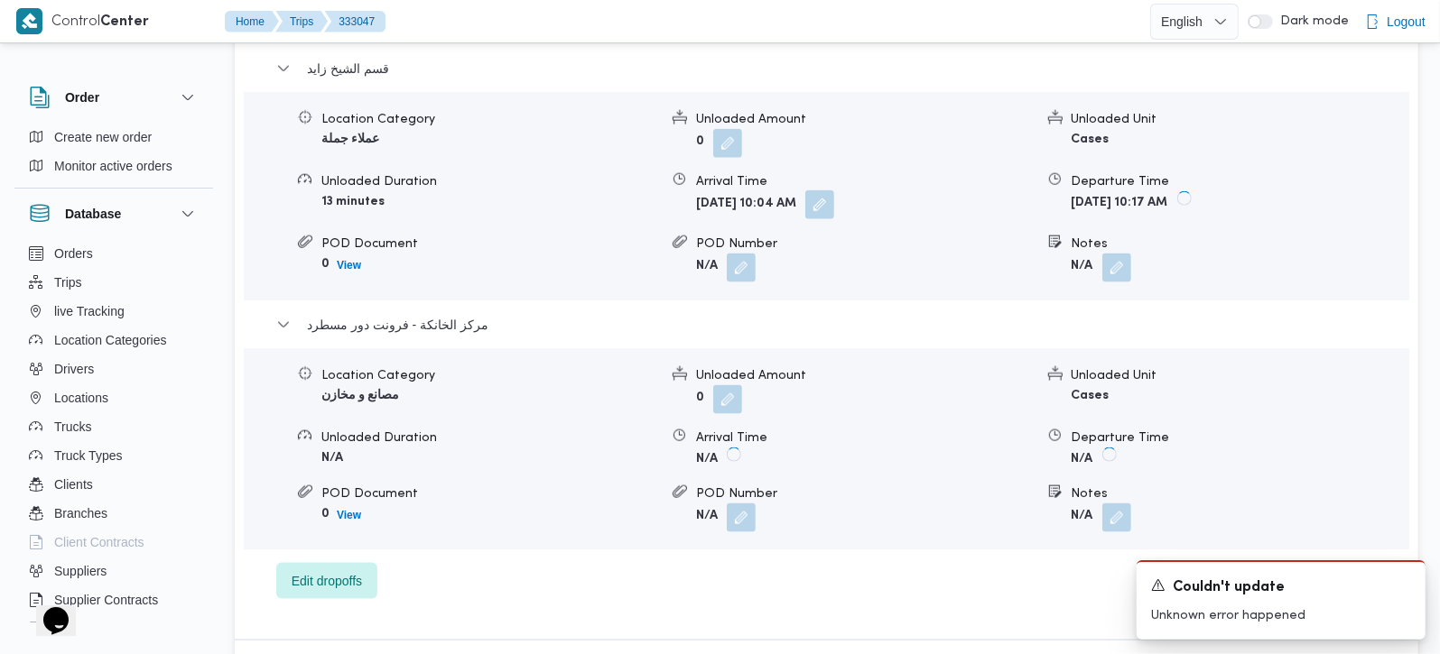
click at [834, 190] on button "button" at bounding box center [819, 204] width 29 height 29
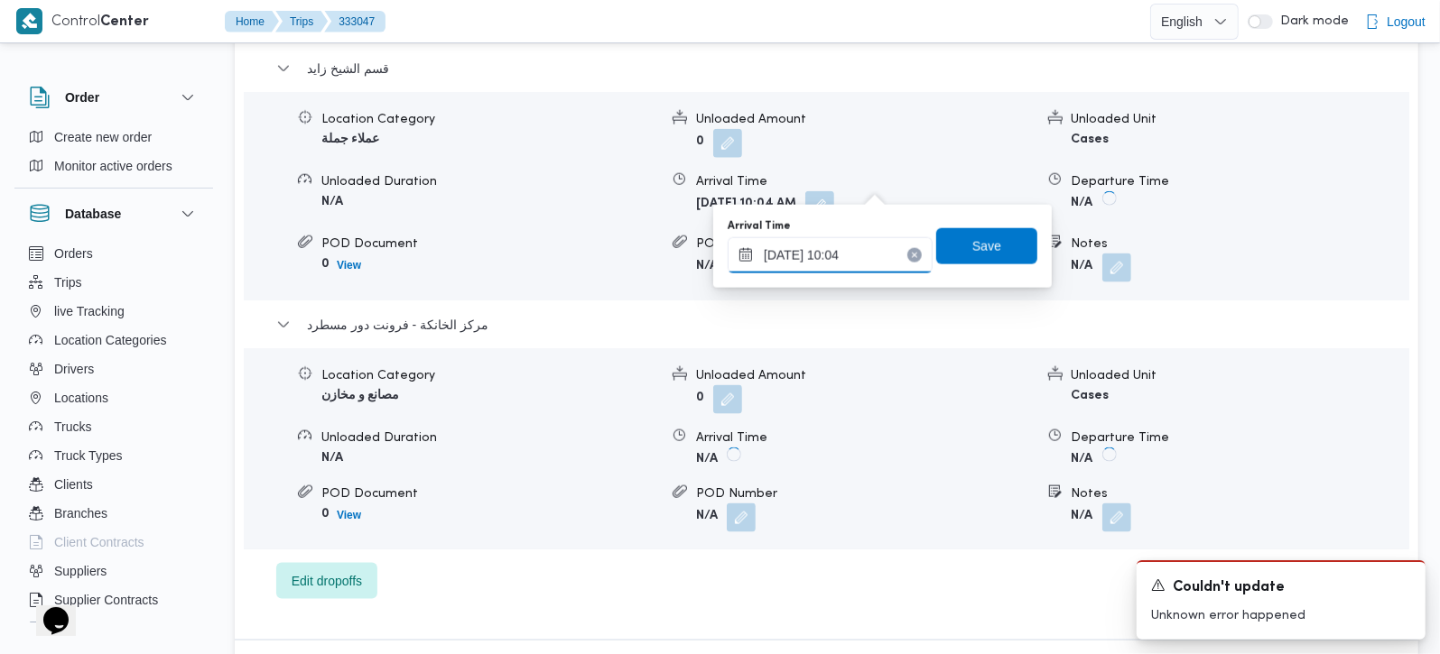
click at [870, 254] on input "24/08/2025 10:04" at bounding box center [830, 255] width 205 height 36
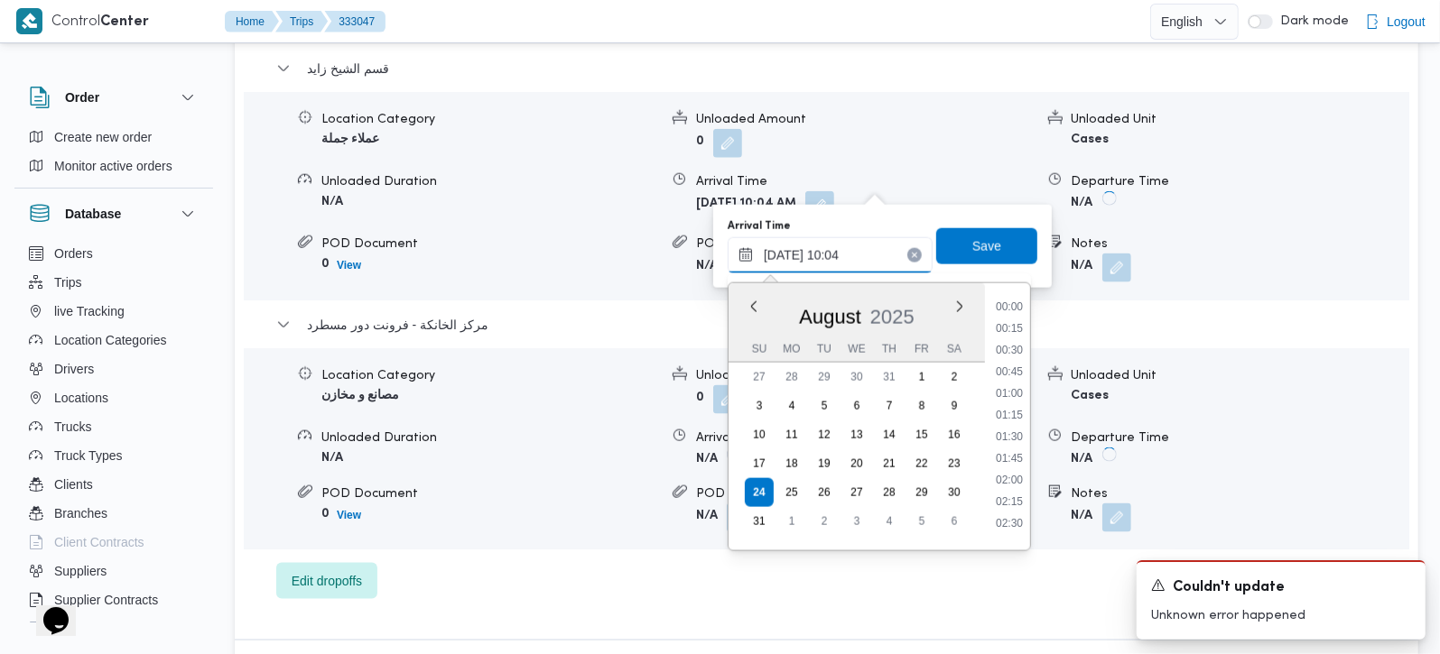
scroll to position [744, 0]
type input "24/08/2025 10:50"
click at [978, 254] on span "Save" at bounding box center [986, 246] width 29 height 22
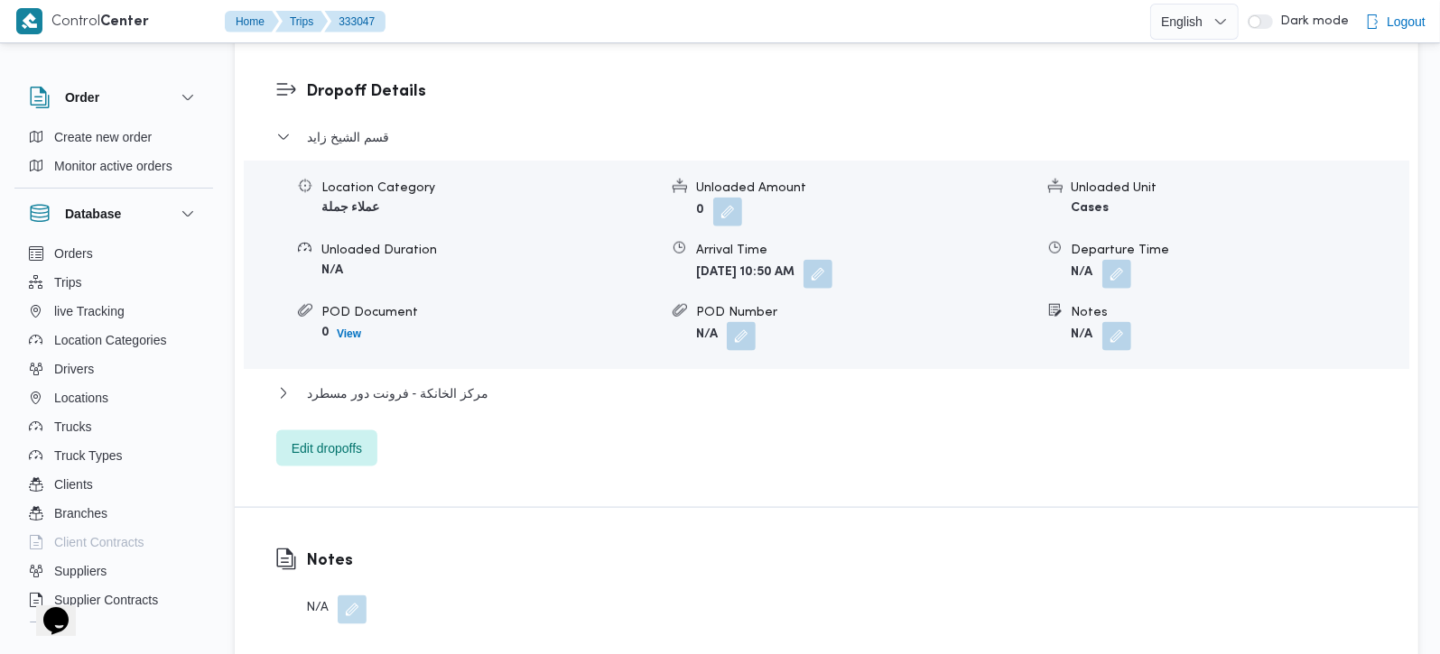
scroll to position [1526, 0]
click at [377, 381] on span "مركز الخانكة - فرونت دور مسطرد" at bounding box center [397, 392] width 181 height 22
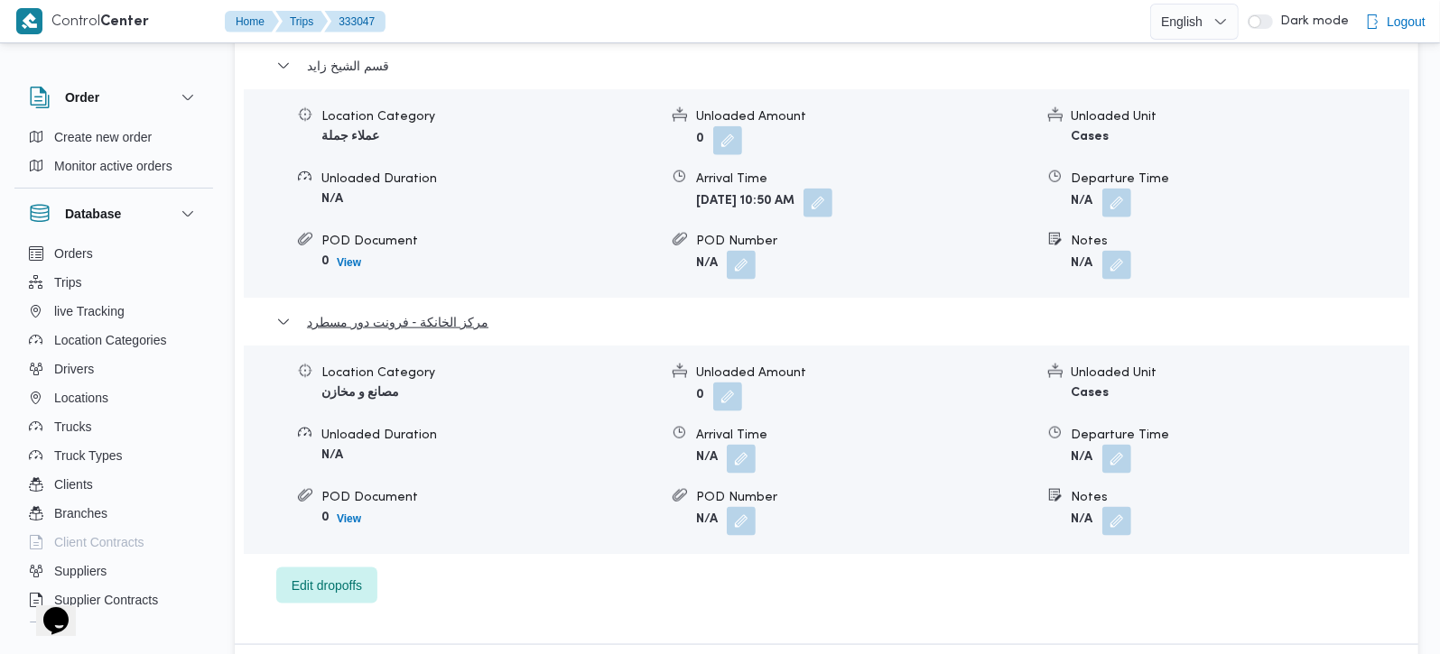
scroll to position [1632, 0]
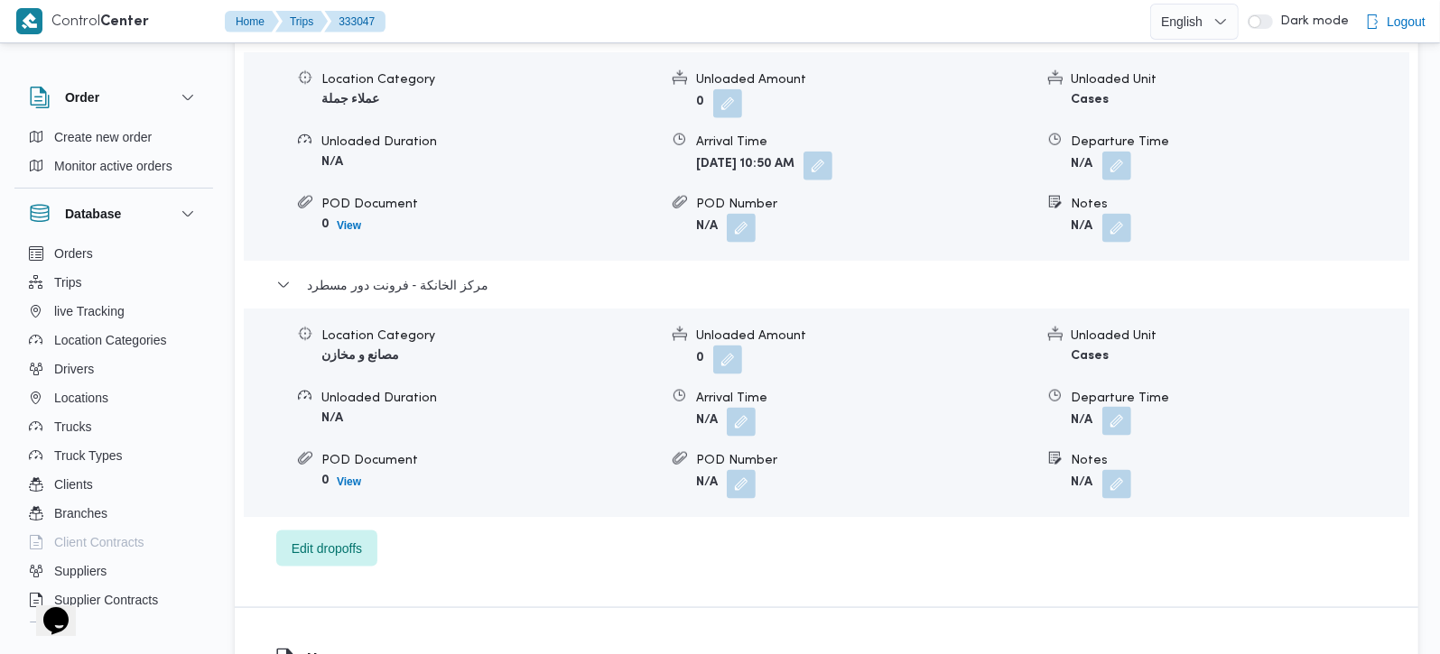
click at [1111, 407] on button "button" at bounding box center [1116, 421] width 29 height 29
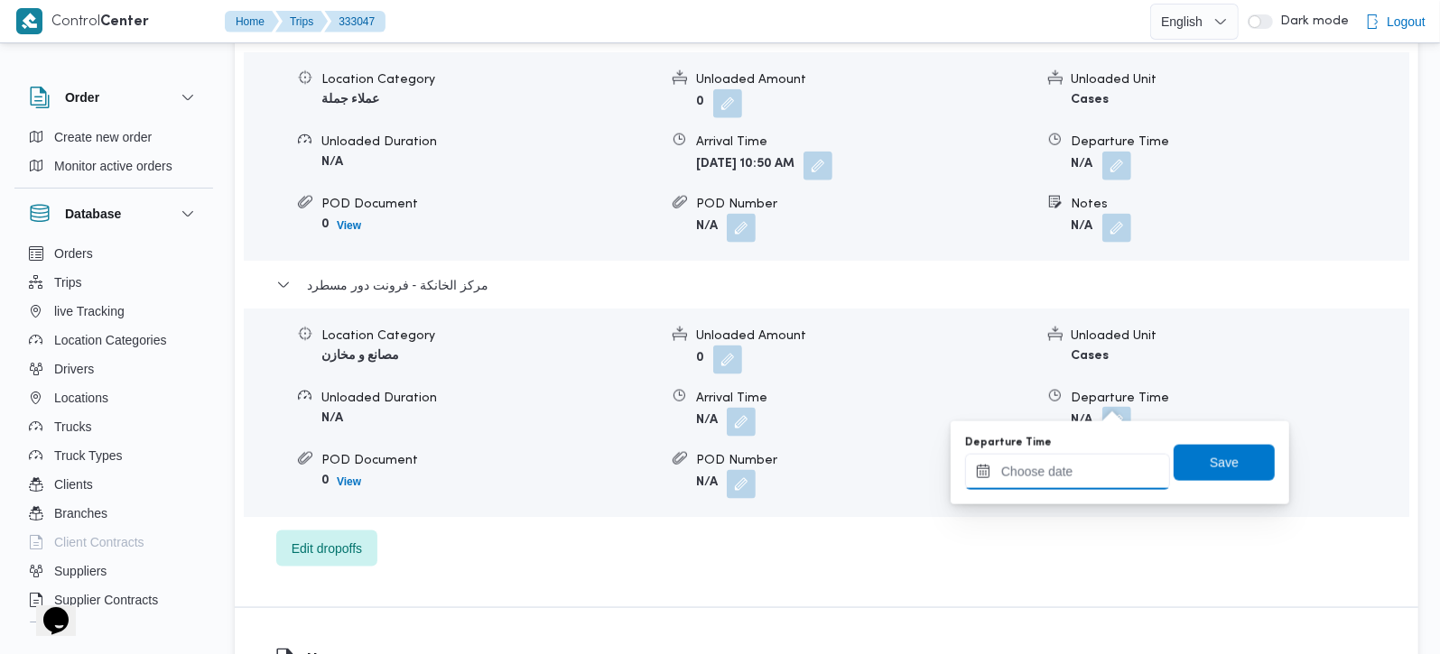
click at [1078, 486] on input "Departure Time" at bounding box center [1067, 472] width 205 height 36
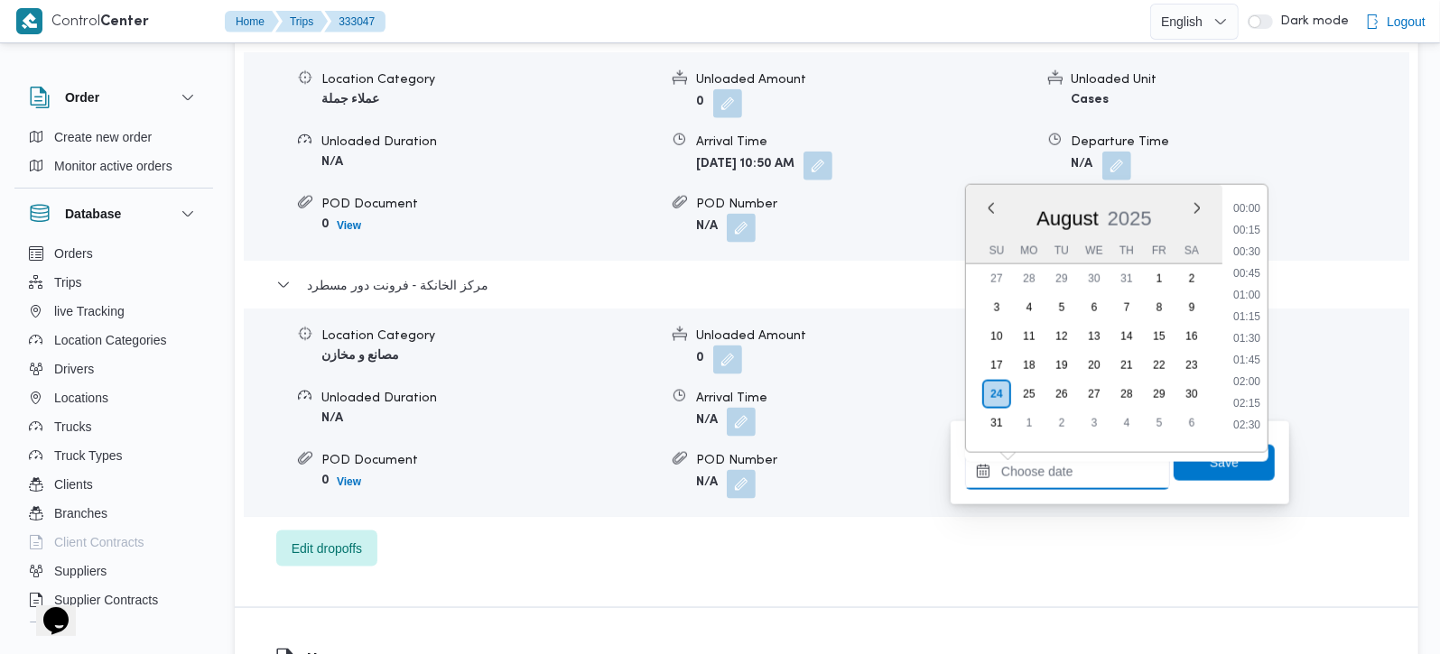
scroll to position [1545, 0]
click at [1255, 226] on li "18:00" at bounding box center [1247, 223] width 42 height 18
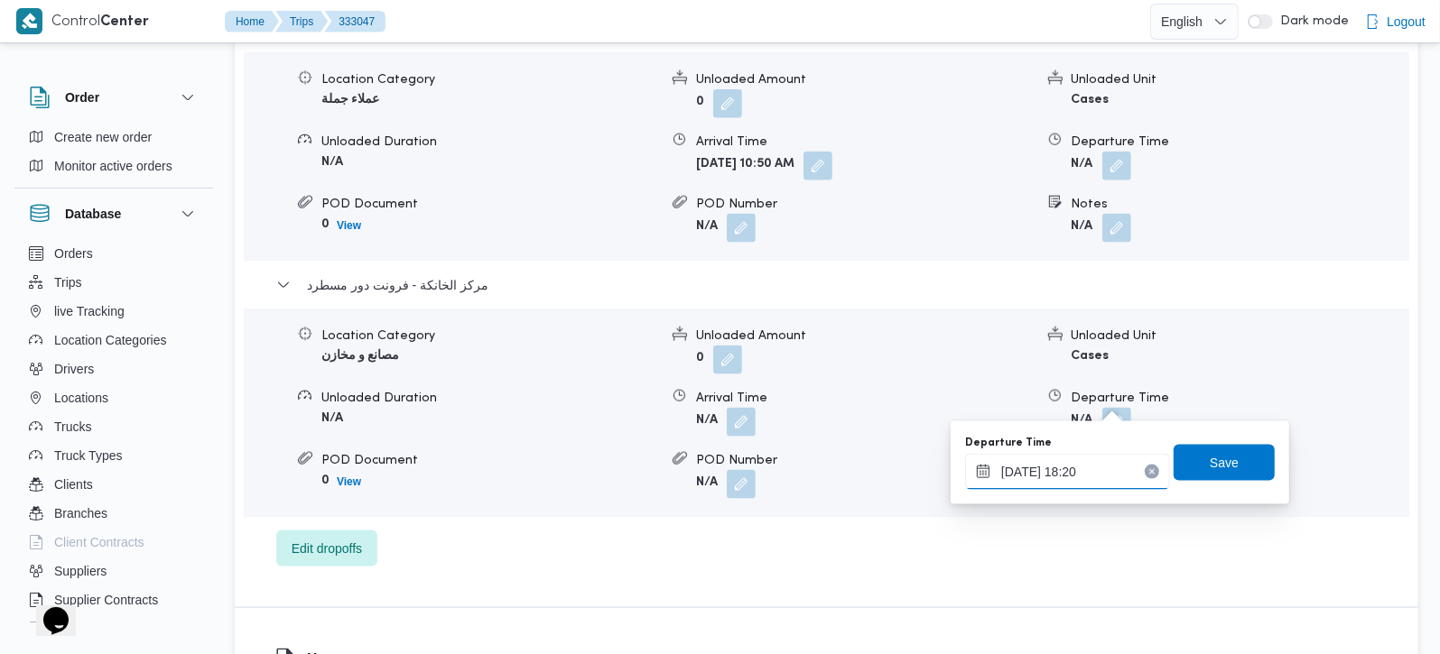
click at [1081, 479] on input "[DATE] 18:20" at bounding box center [1067, 472] width 205 height 36
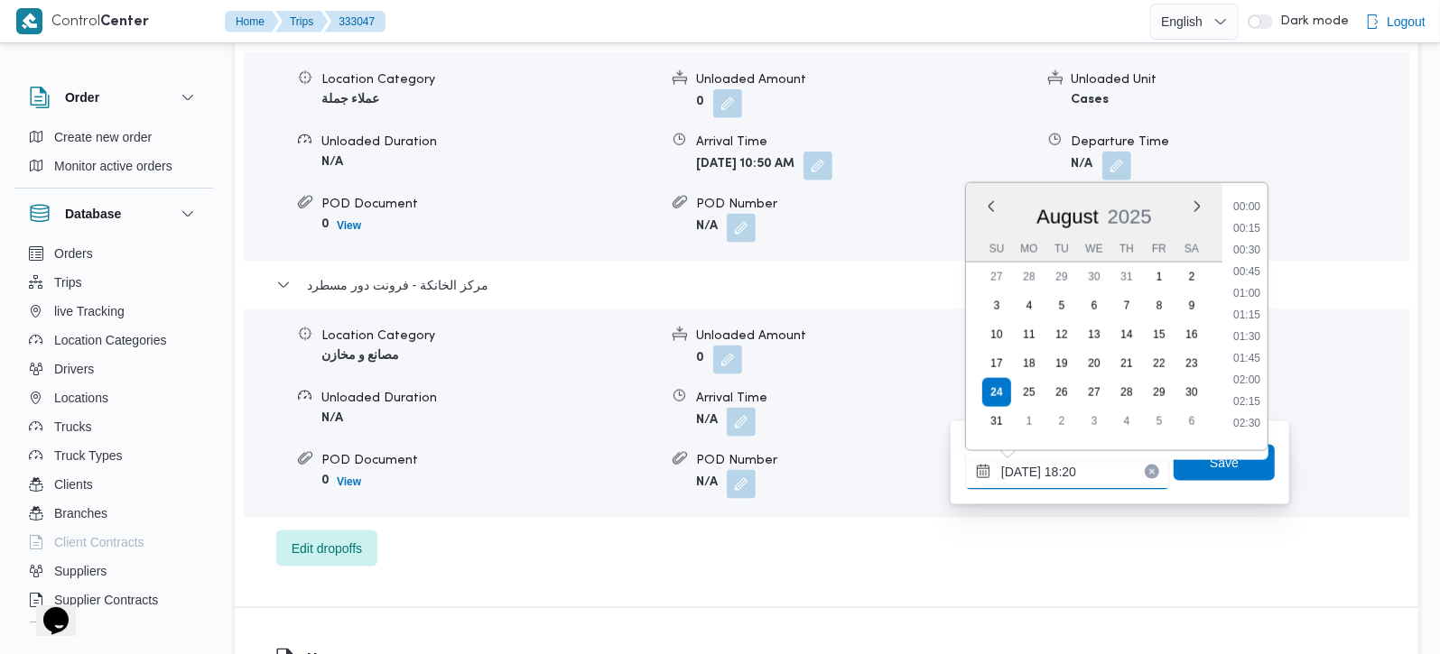
scroll to position [1459, 0]
type input "24/08/2025 17:20"
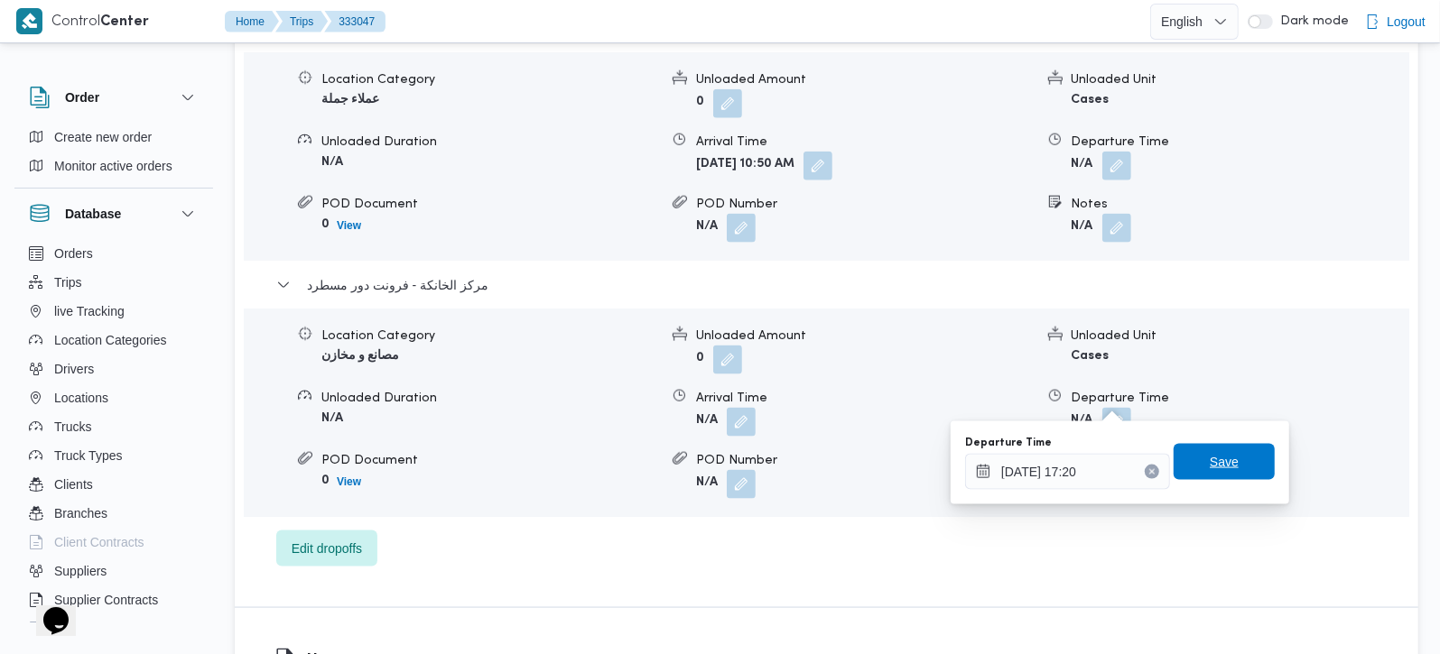
click at [1210, 460] on span "Save" at bounding box center [1224, 462] width 29 height 22
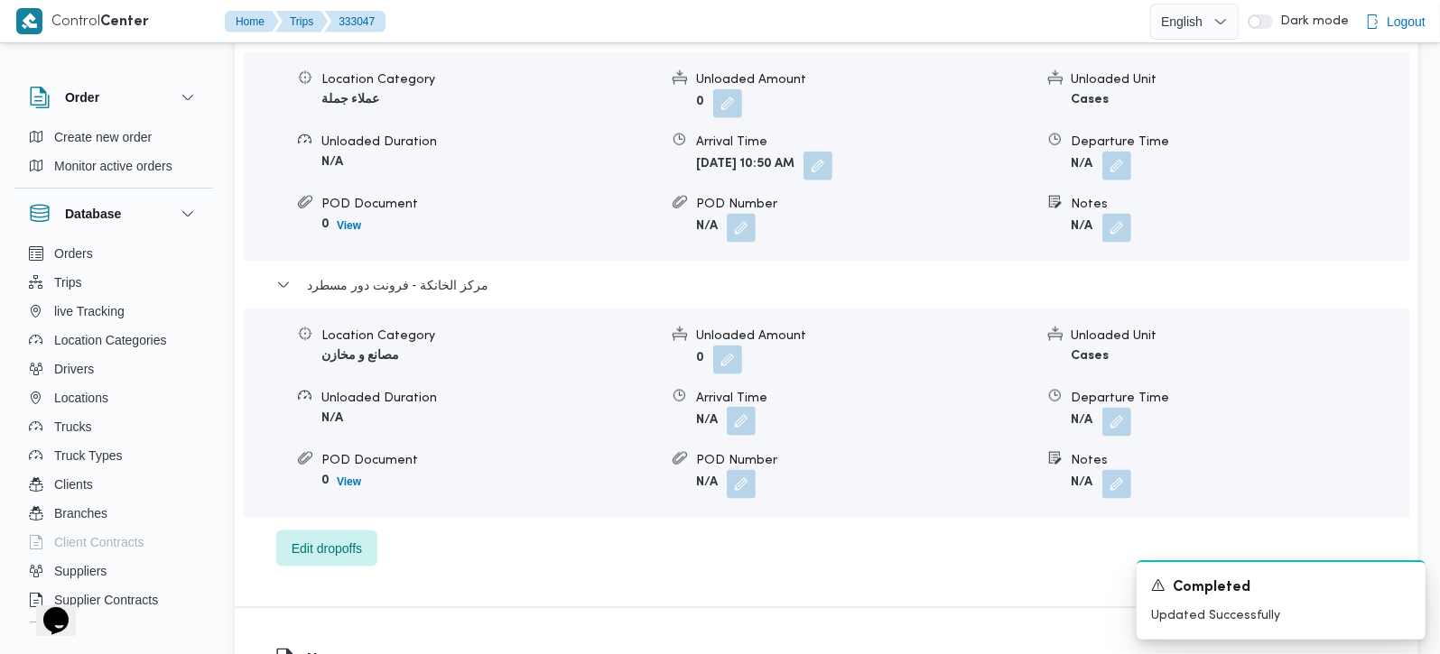
click at [748, 407] on button "button" at bounding box center [741, 421] width 29 height 29
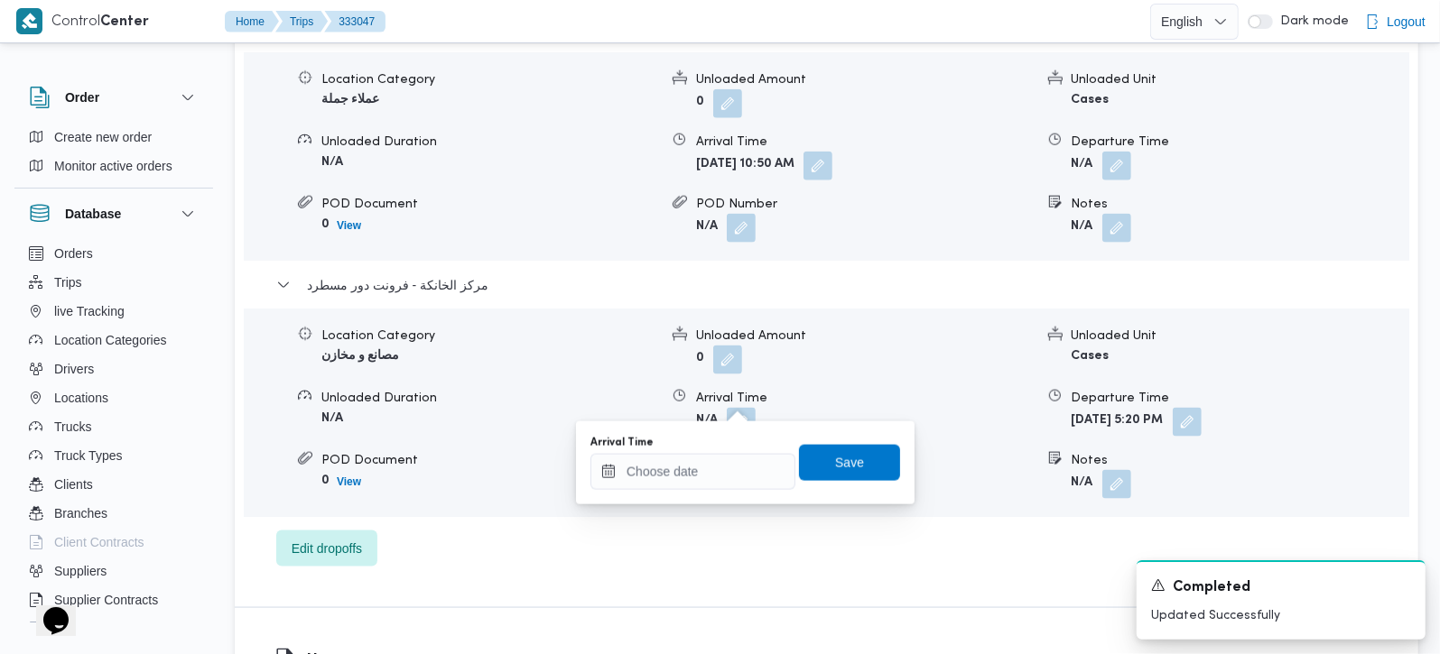
click at [719, 452] on div "Arrival Time" at bounding box center [692, 463] width 205 height 54
click at [717, 471] on input "Arrival Time" at bounding box center [692, 472] width 205 height 36
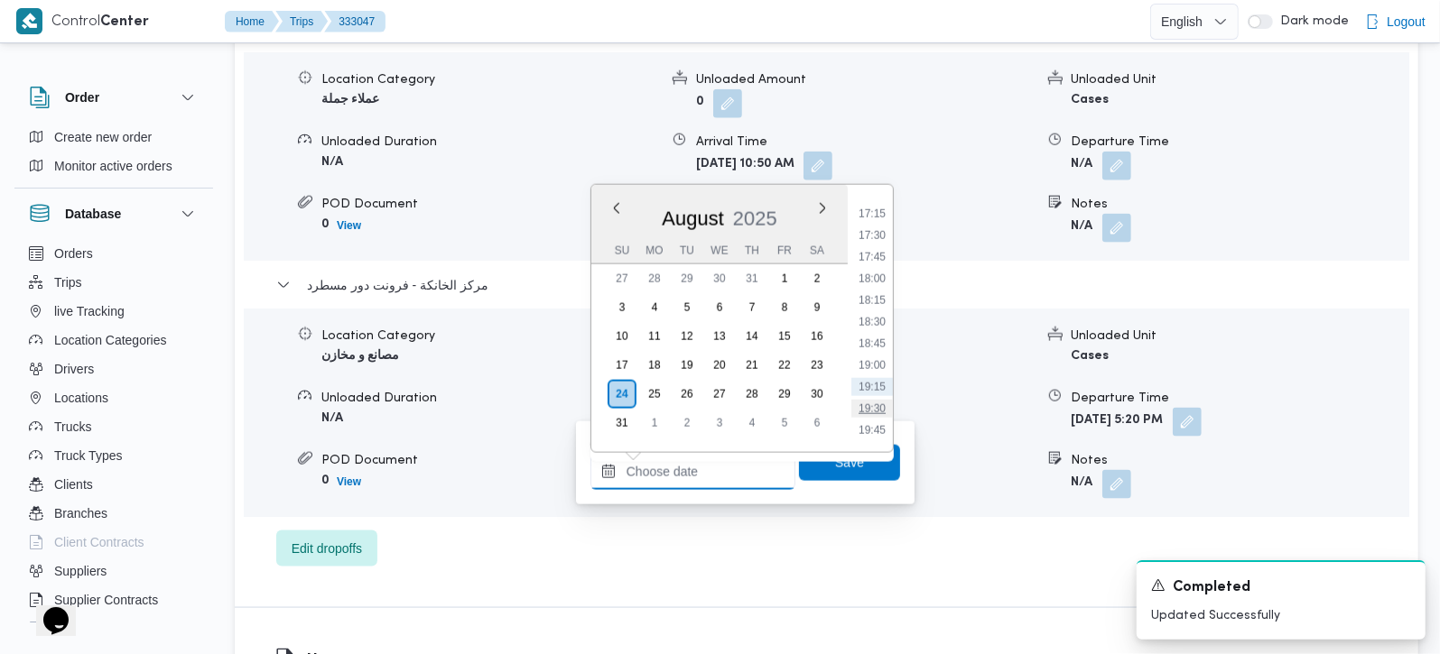
scroll to position [1440, 0]
click at [874, 233] on li "17:00" at bounding box center [872, 242] width 42 height 18
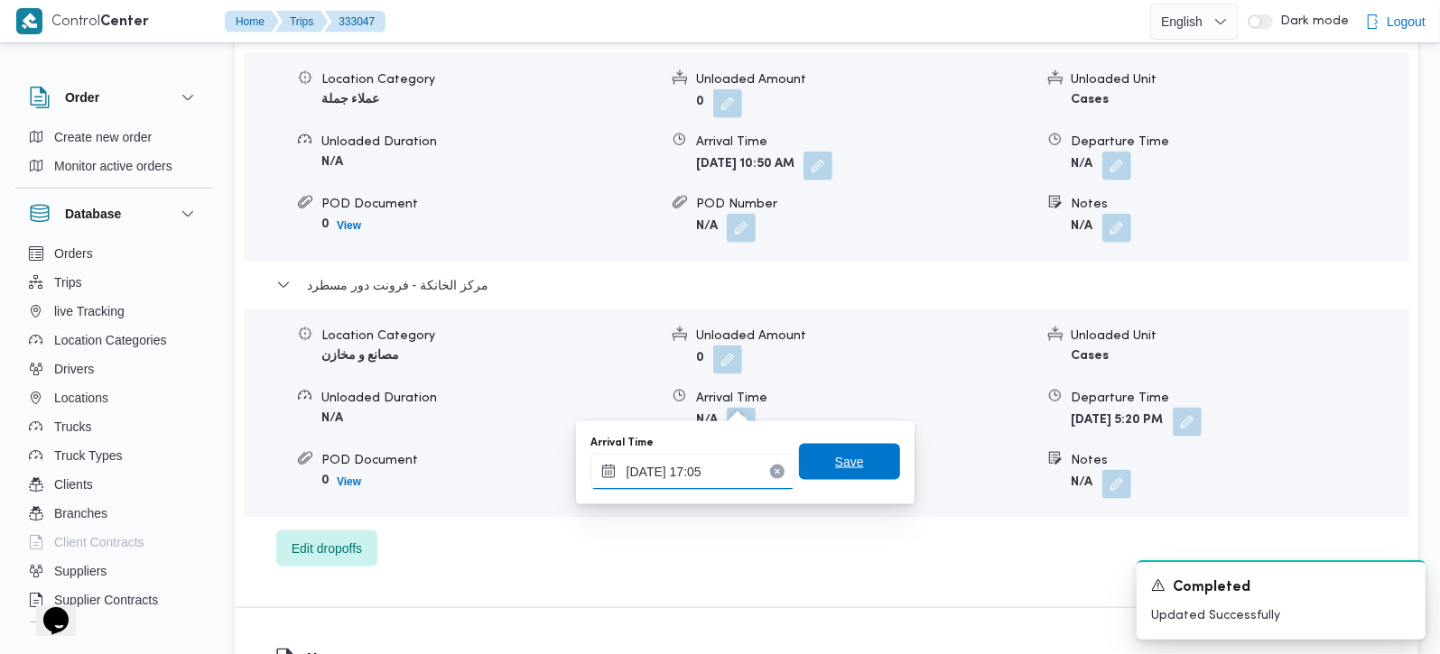
type input "24/08/2025 17:05"
click at [835, 464] on span "Save" at bounding box center [849, 462] width 29 height 22
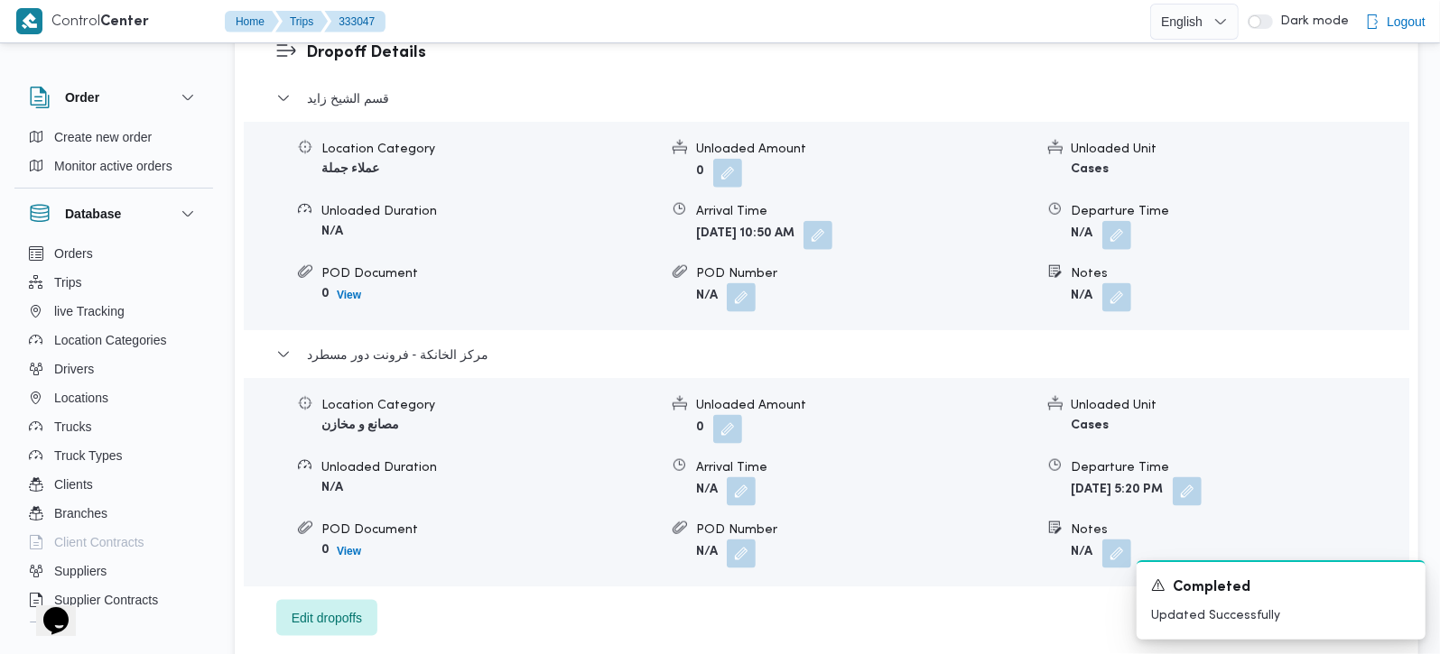
scroll to position [1526, 0]
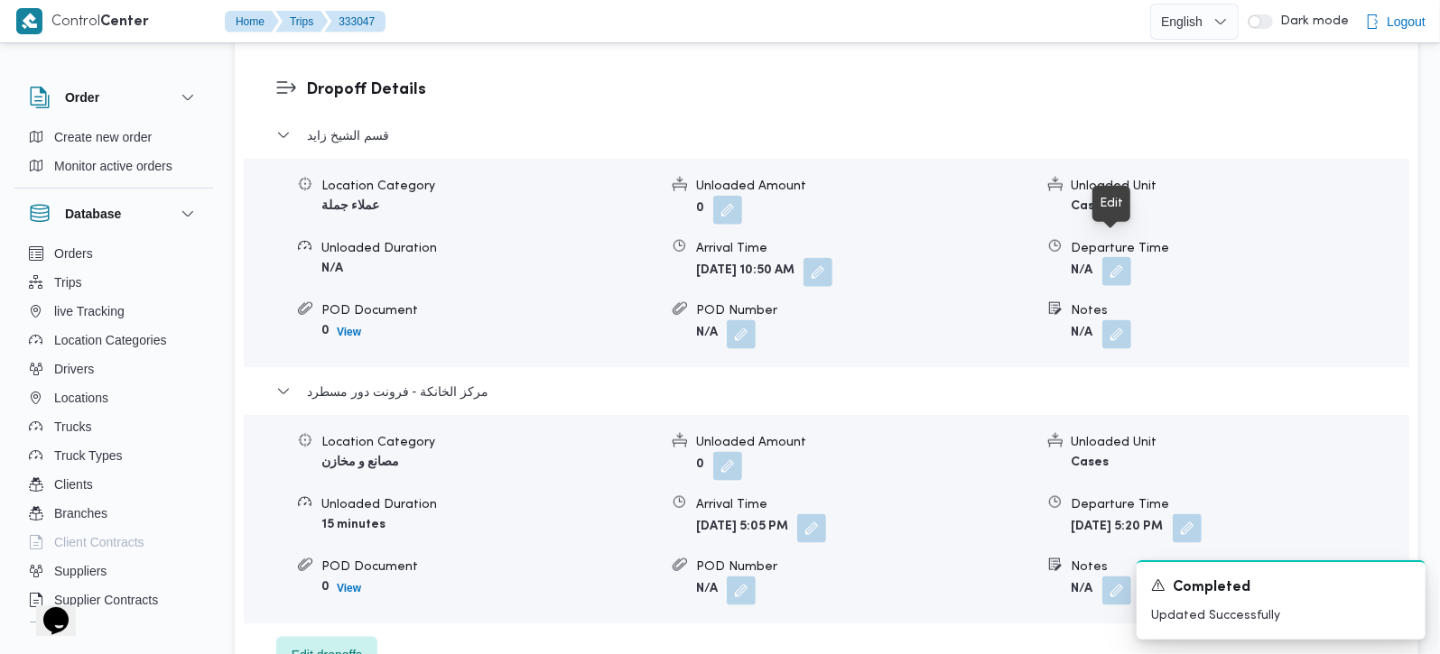
click at [1122, 257] on button "button" at bounding box center [1116, 271] width 29 height 29
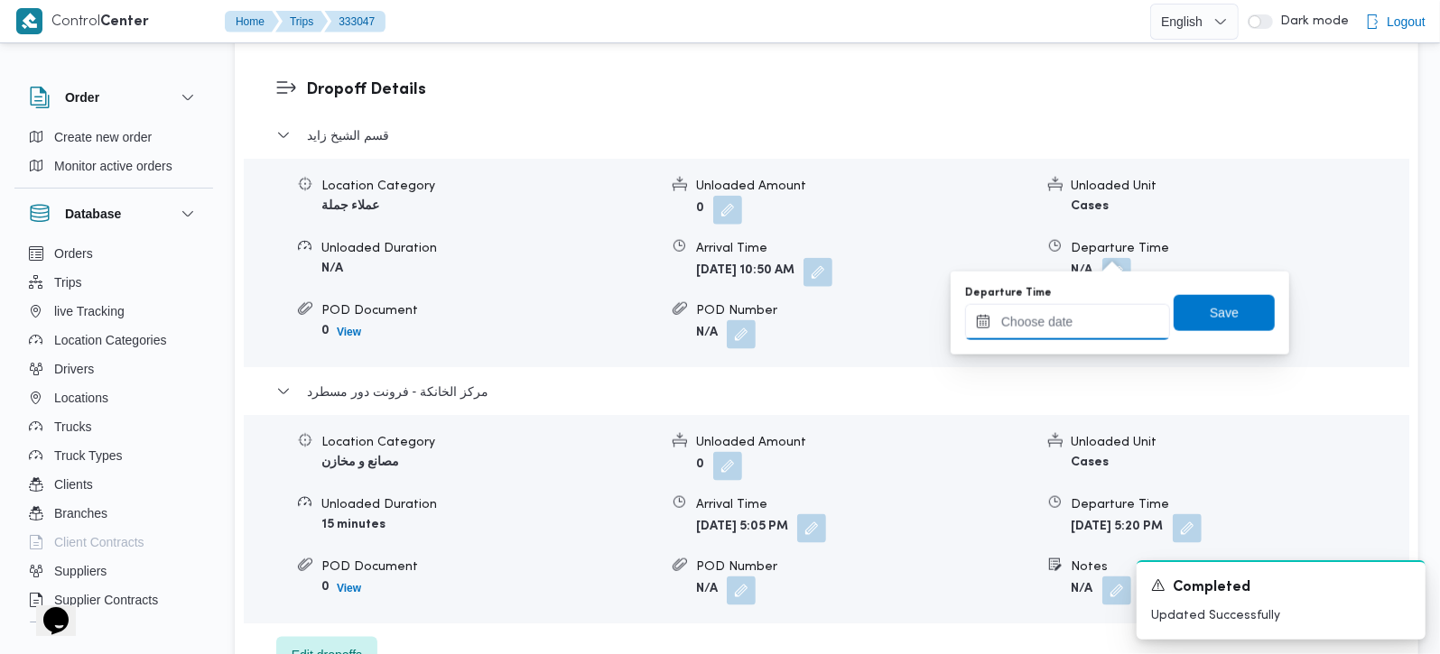
click at [1070, 335] on input "Departure Time" at bounding box center [1067, 322] width 205 height 36
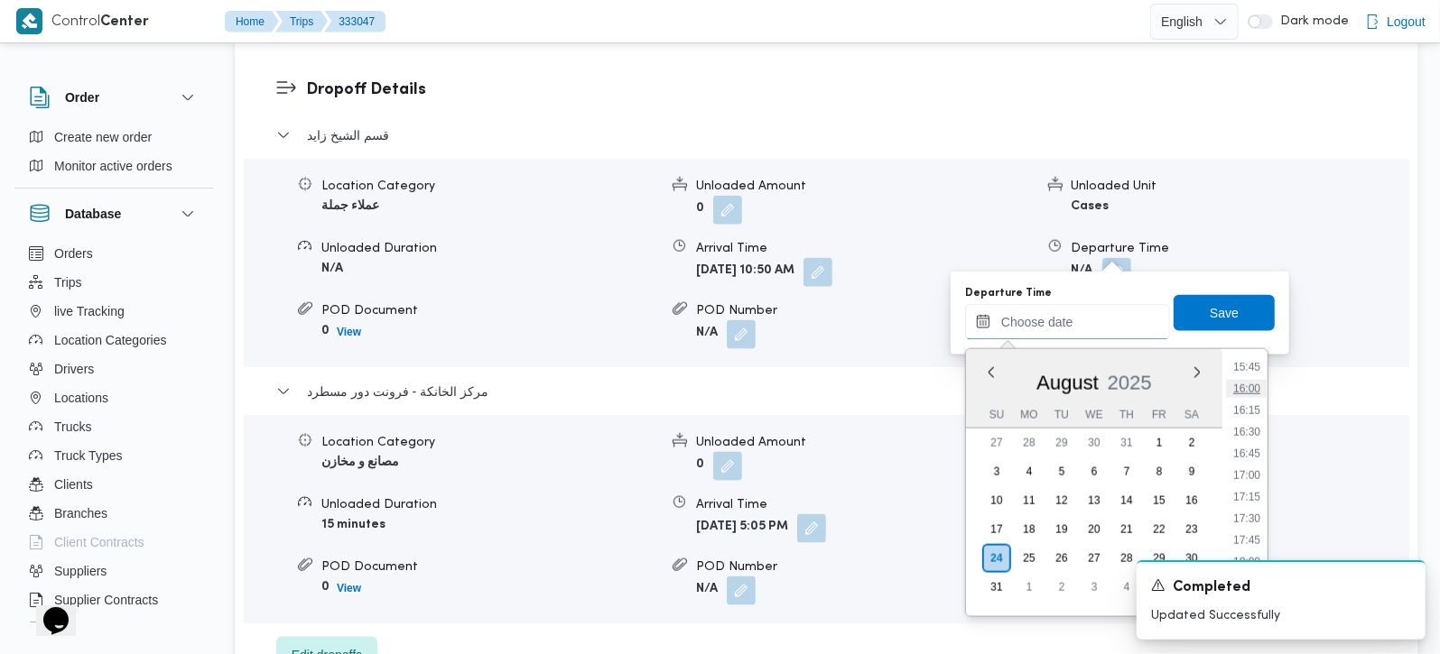
scroll to position [1333, 0]
click at [1248, 462] on li "16:30" at bounding box center [1247, 469] width 42 height 18
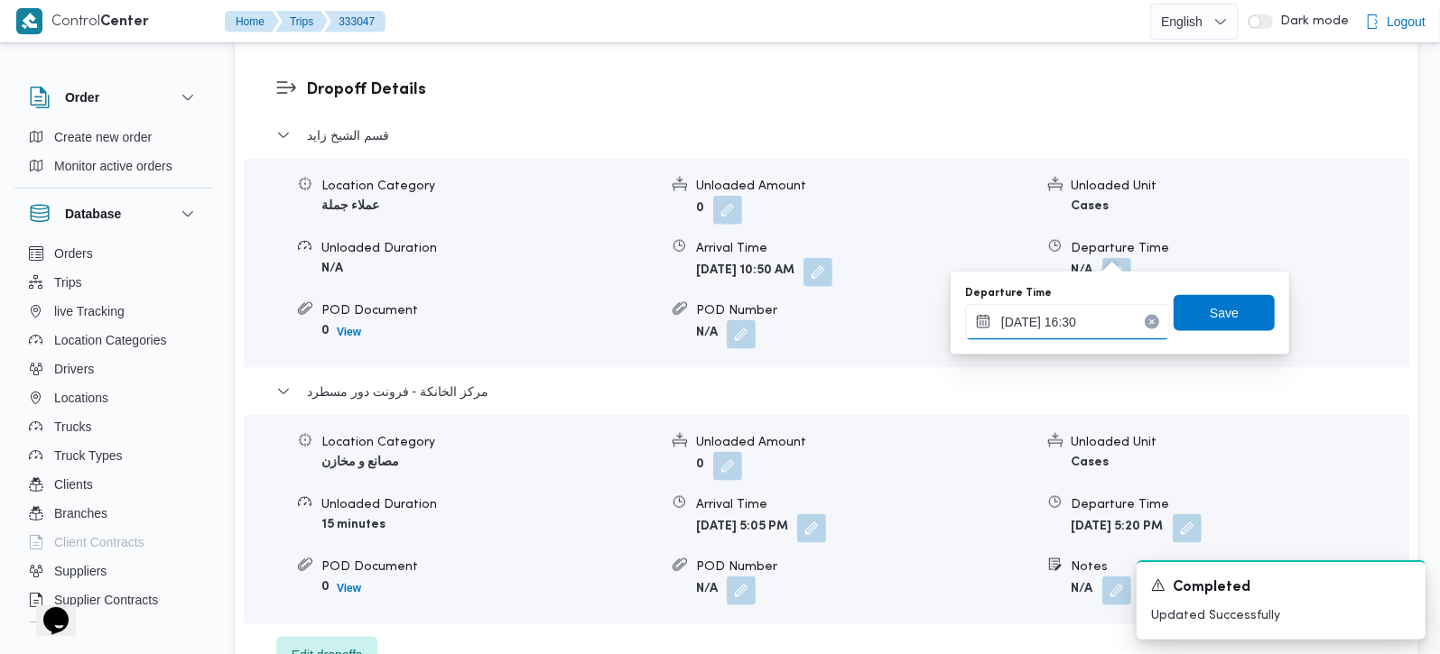
click at [1044, 320] on input "24/08/2025 16:30" at bounding box center [1067, 322] width 205 height 36
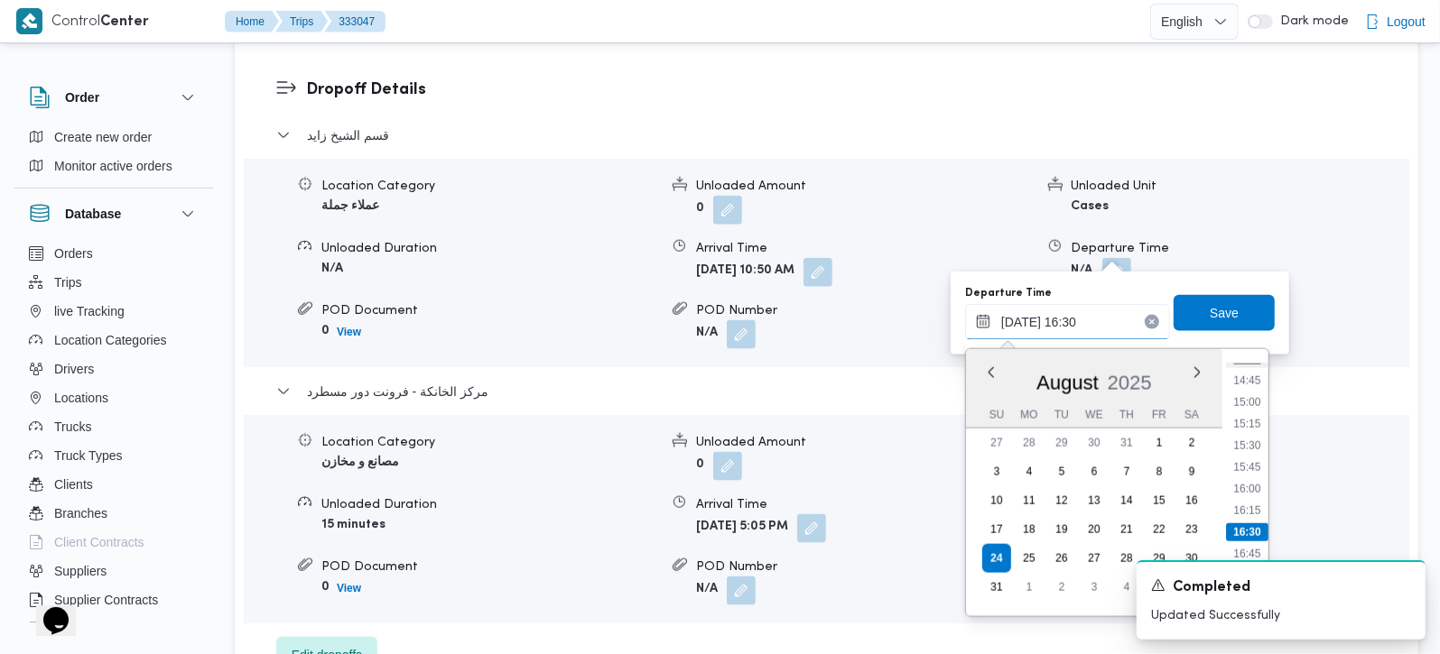
scroll to position [1307, 0]
click at [1255, 450] on li "16:00" at bounding box center [1247, 452] width 42 height 18
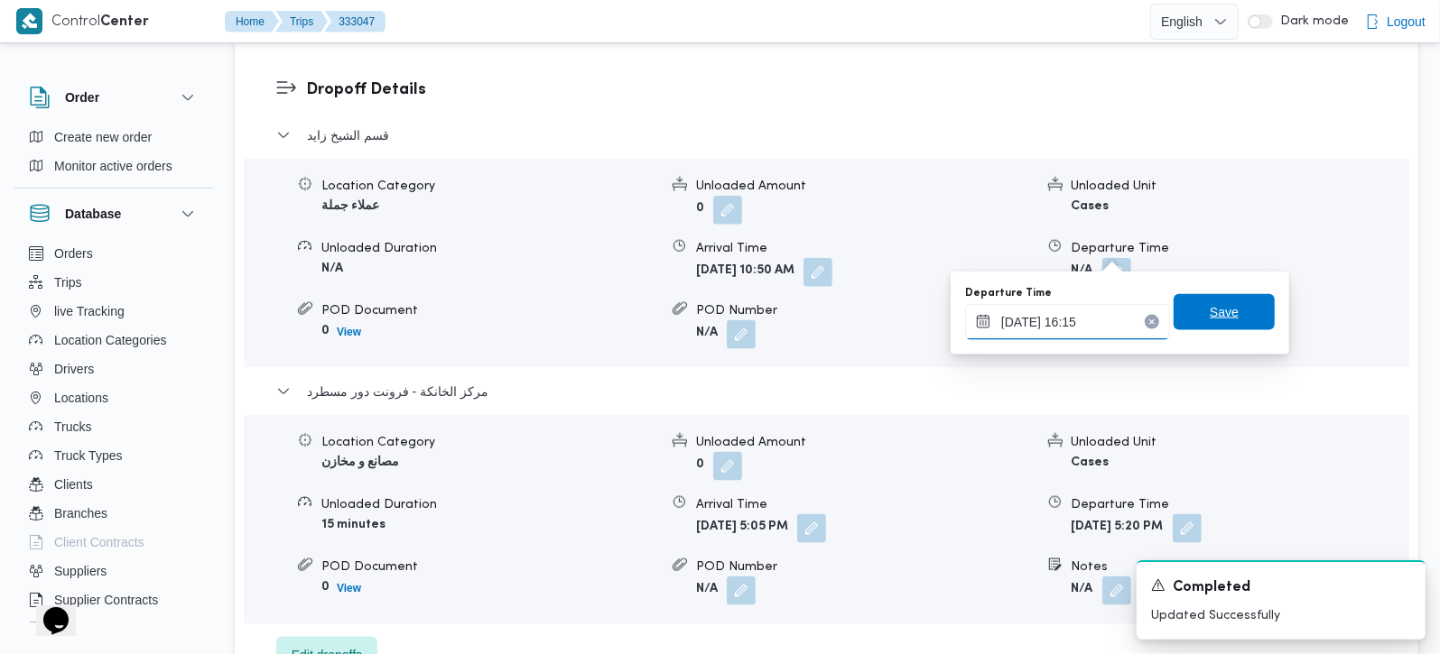
type input "24/08/2025 16:15"
click at [1230, 314] on span "Save" at bounding box center [1223, 312] width 101 height 36
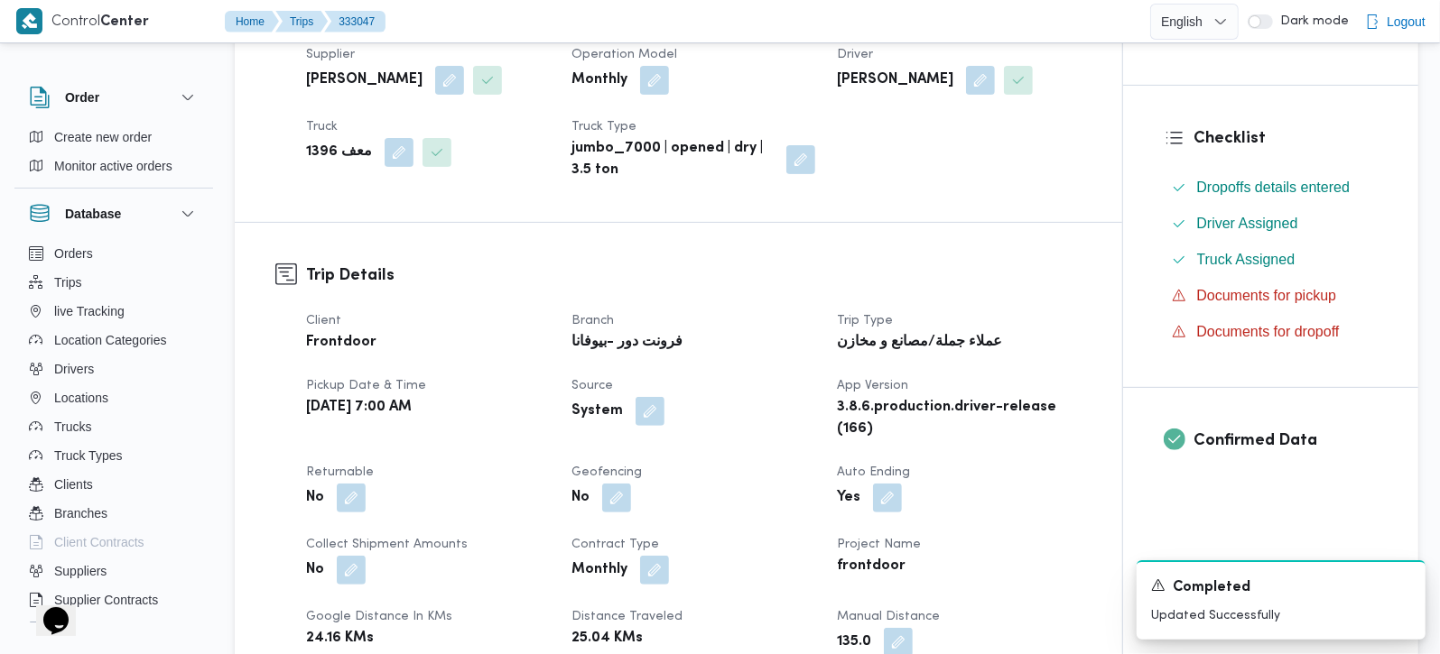
scroll to position [0, 0]
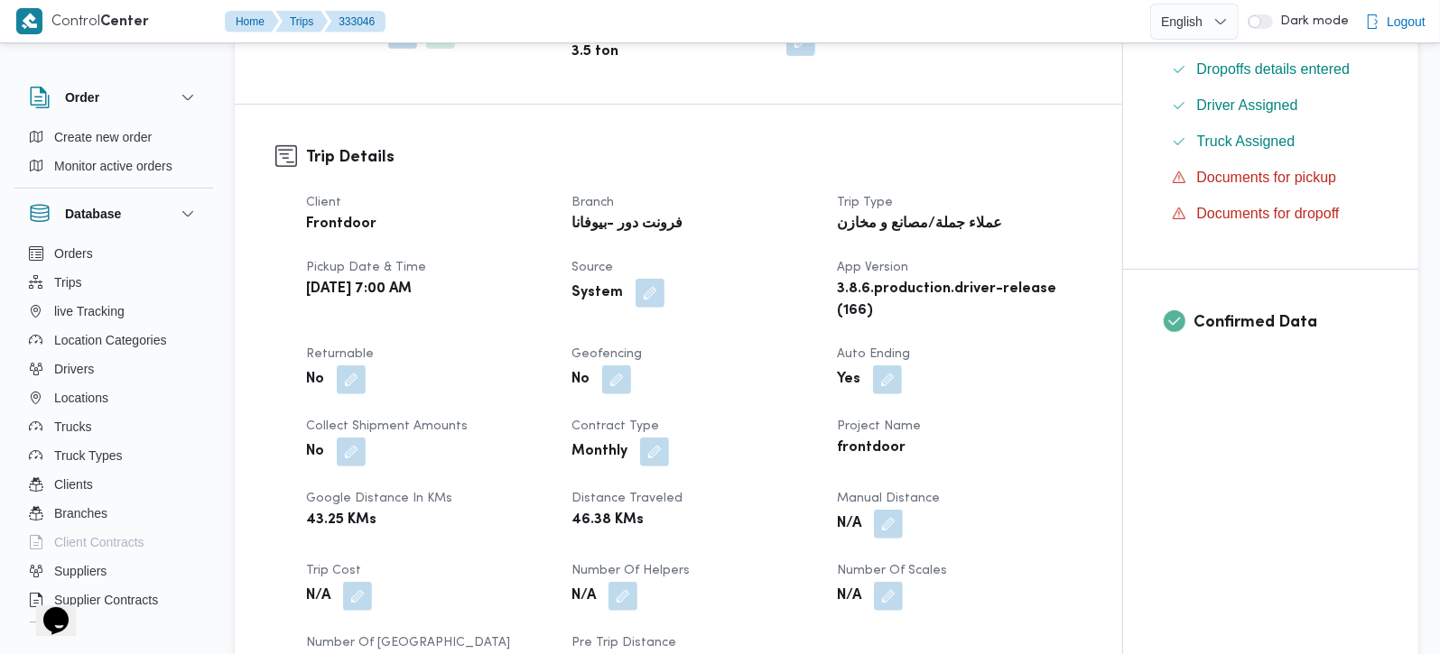
scroll to position [531, 0]
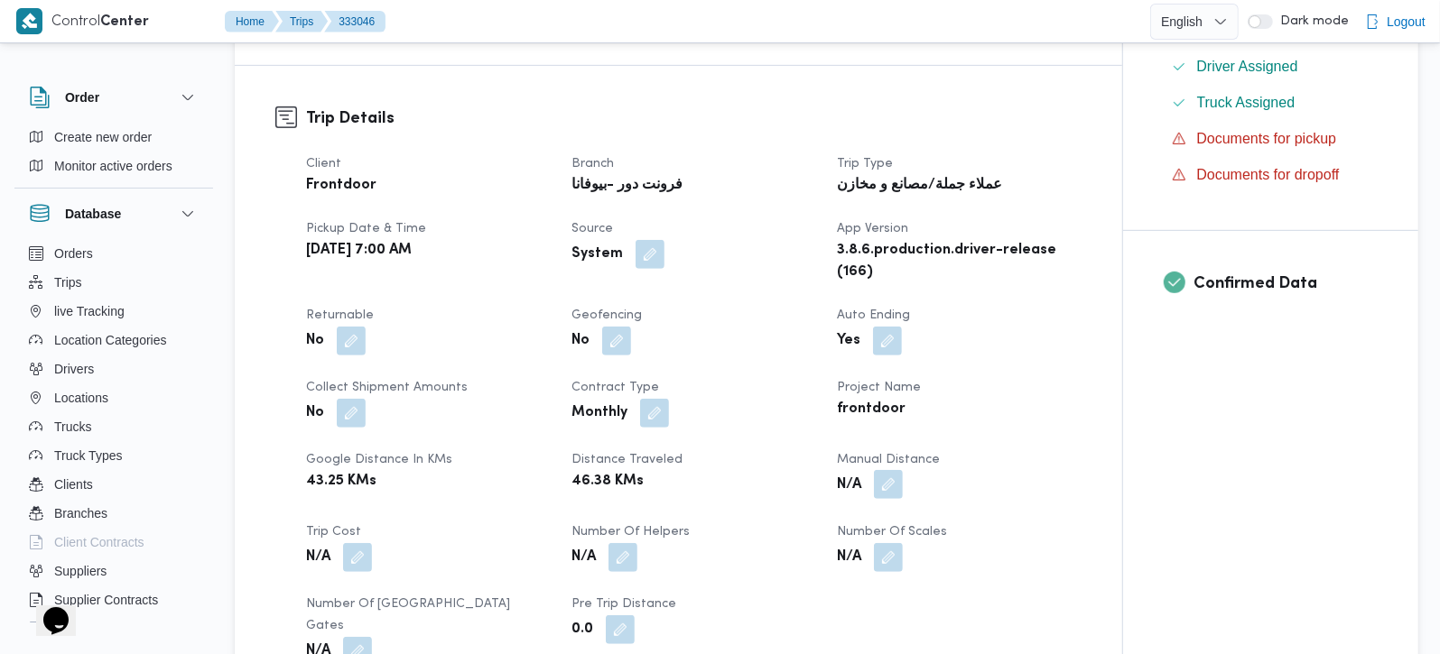
click at [887, 494] on button "button" at bounding box center [888, 484] width 29 height 29
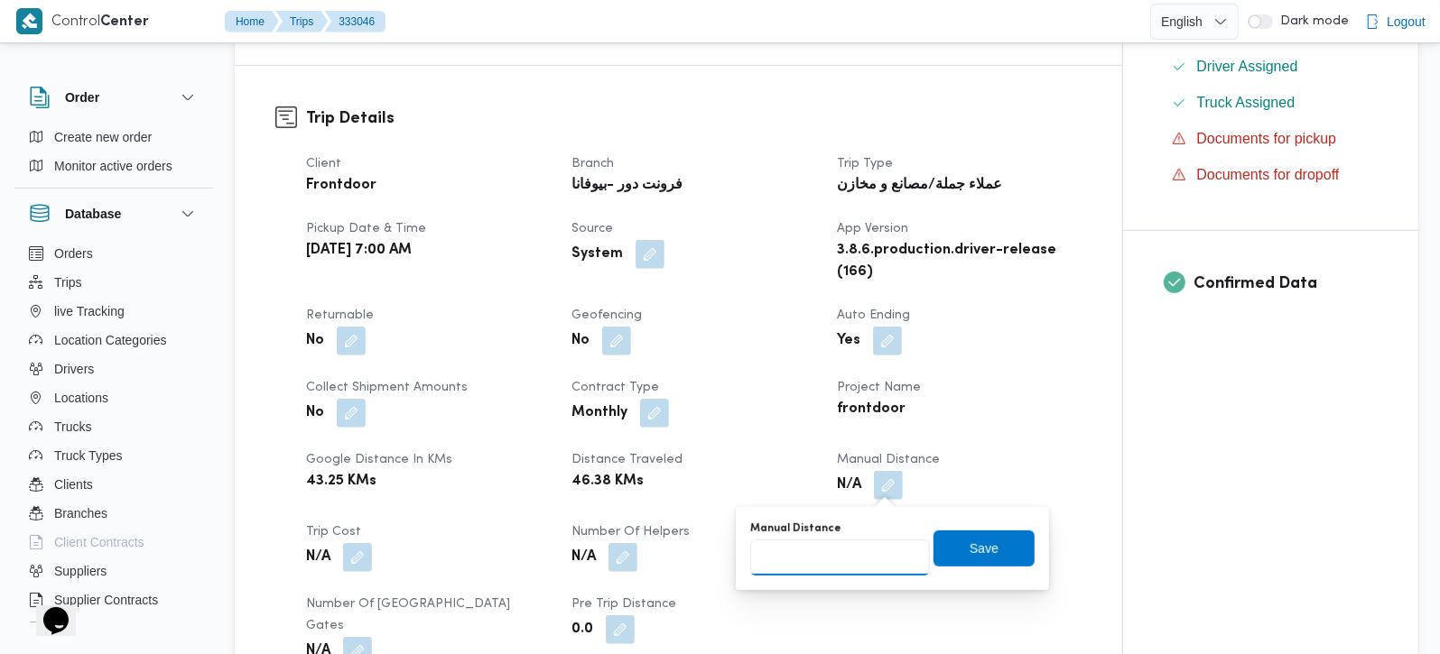
click at [841, 549] on input "Manual Distance" at bounding box center [840, 558] width 180 height 36
type input "140"
click at [969, 545] on span "Save" at bounding box center [983, 548] width 29 height 22
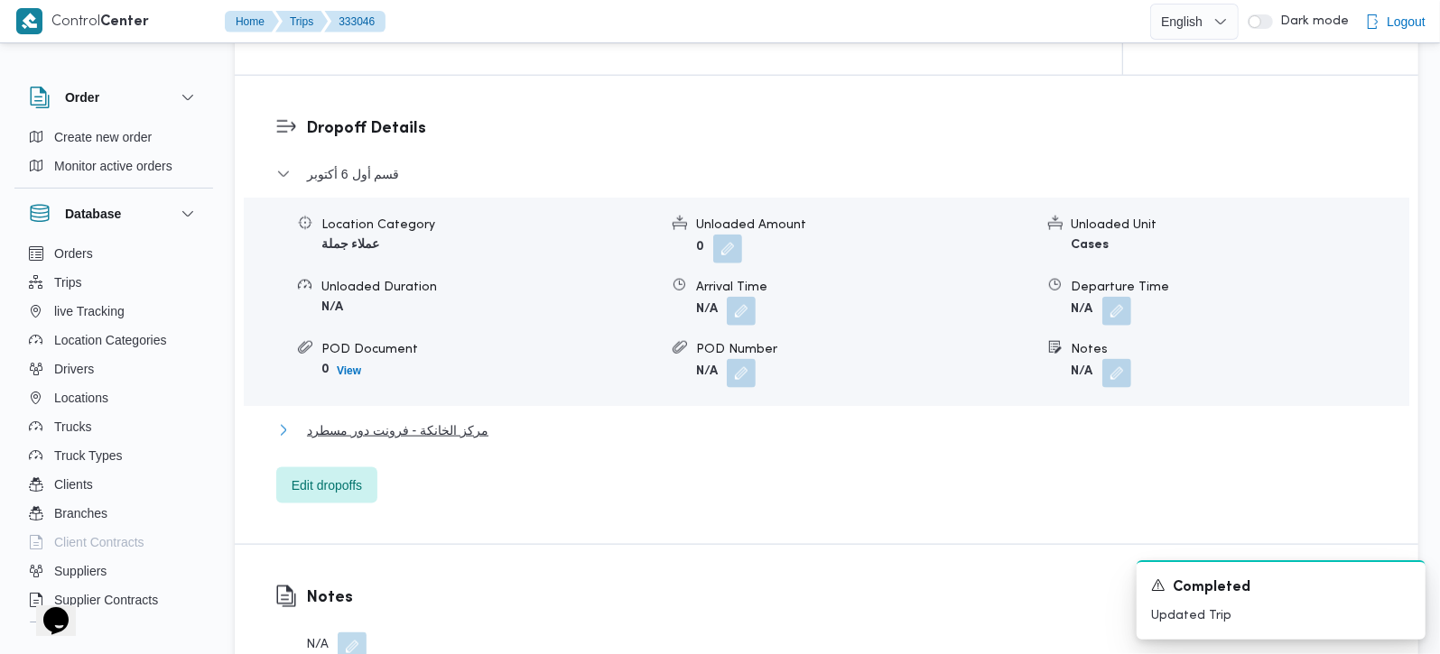
click at [359, 420] on span "مركز الخانكة - فرونت دور مسطرد" at bounding box center [397, 431] width 181 height 22
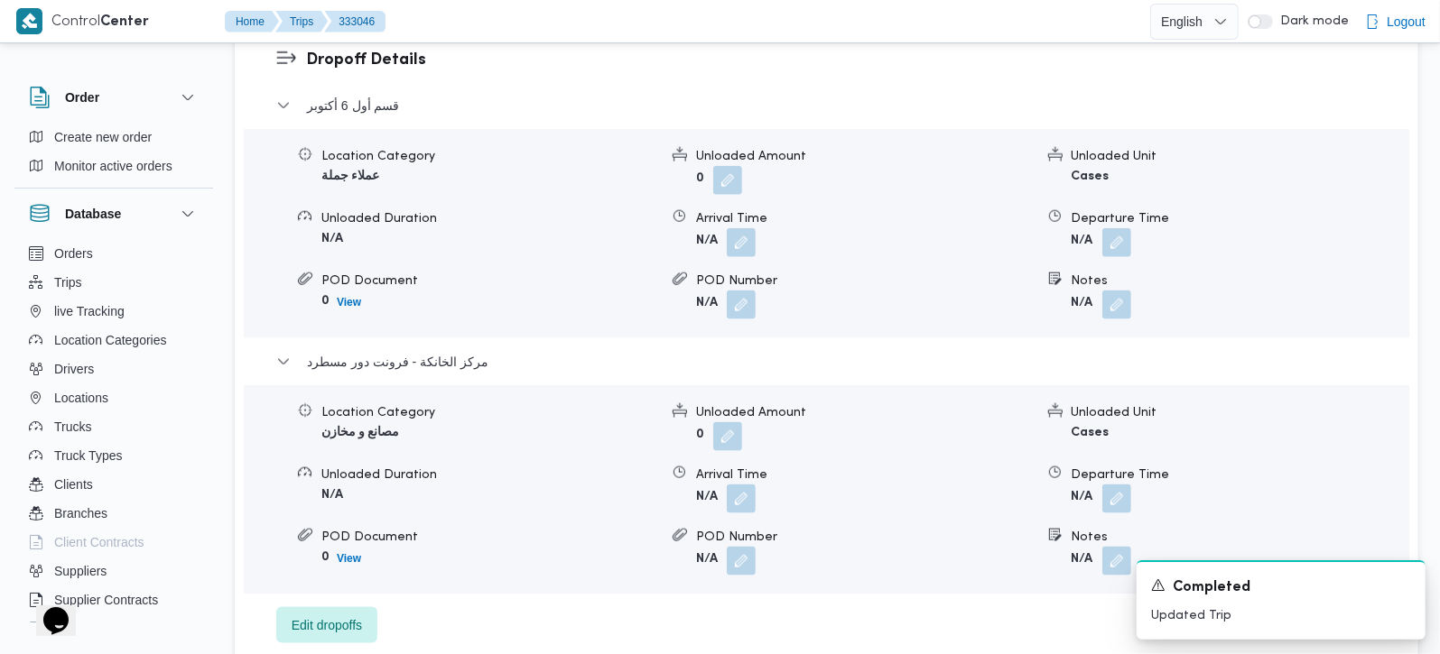
scroll to position [1592, 0]
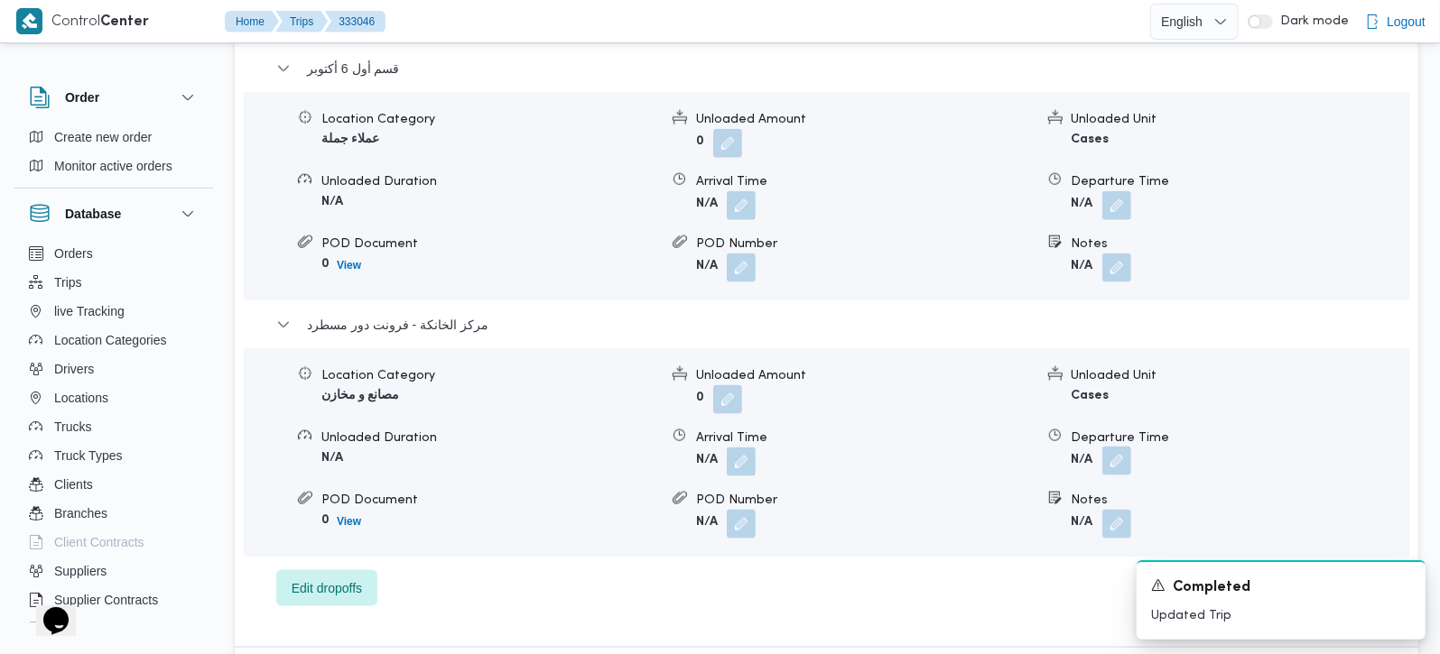
click at [1127, 447] on button "button" at bounding box center [1116, 461] width 29 height 29
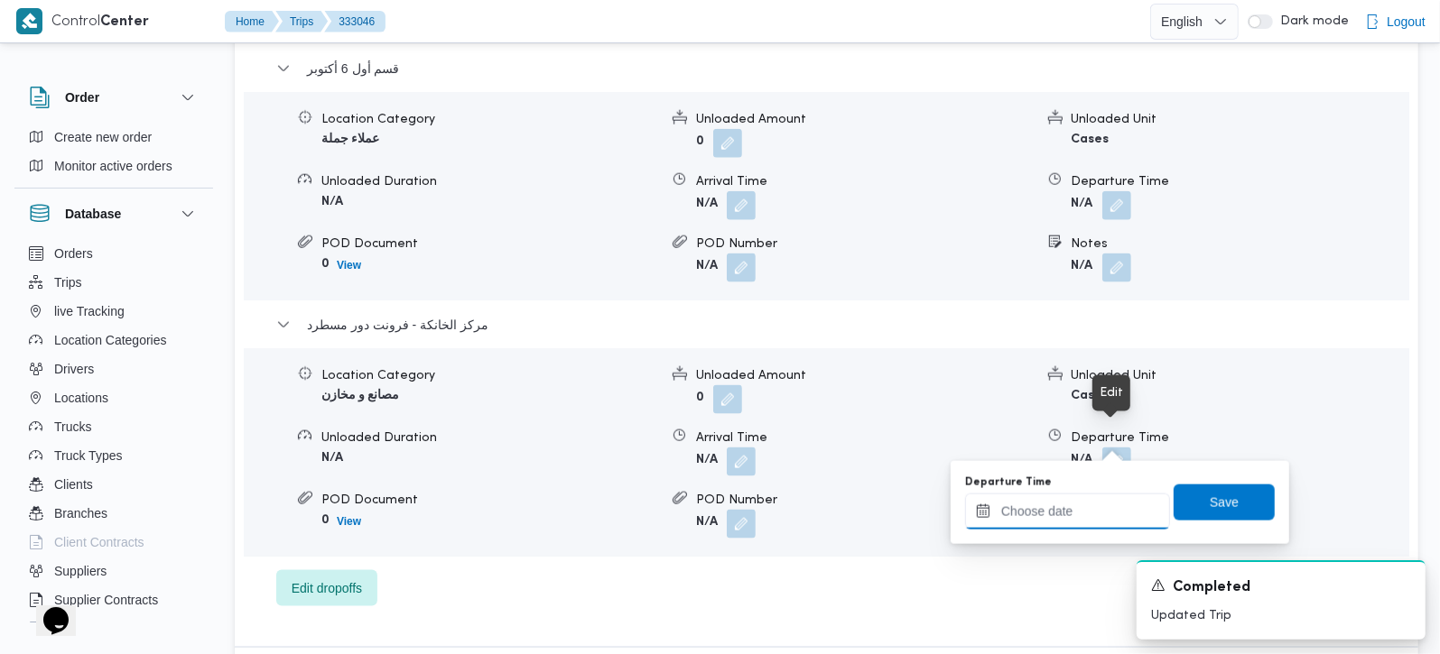
click at [1079, 503] on input "Departure Time" at bounding box center [1067, 512] width 205 height 36
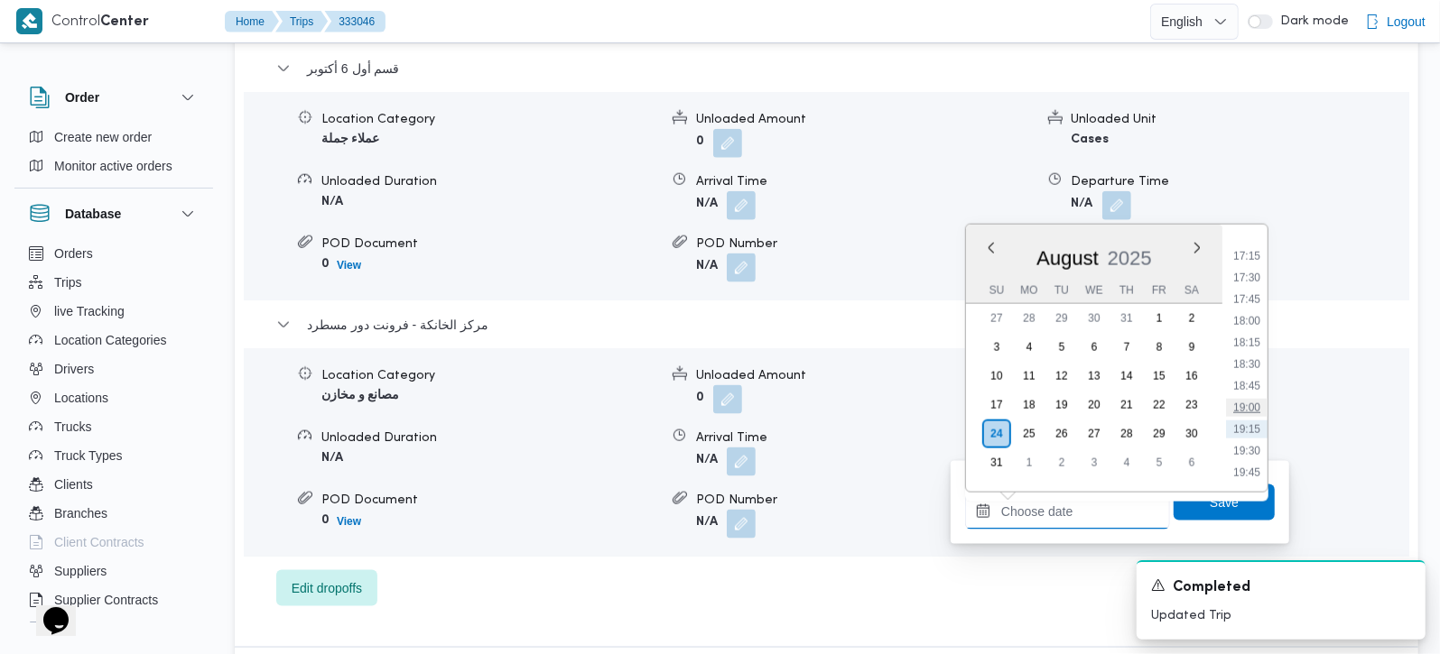
scroll to position [1440, 0]
drag, startPoint x: 1253, startPoint y: 287, endPoint x: 1253, endPoint y: 383, distance: 95.7
click at [1253, 287] on li "17:00" at bounding box center [1247, 282] width 42 height 18
type input "[DATE] 17:00"
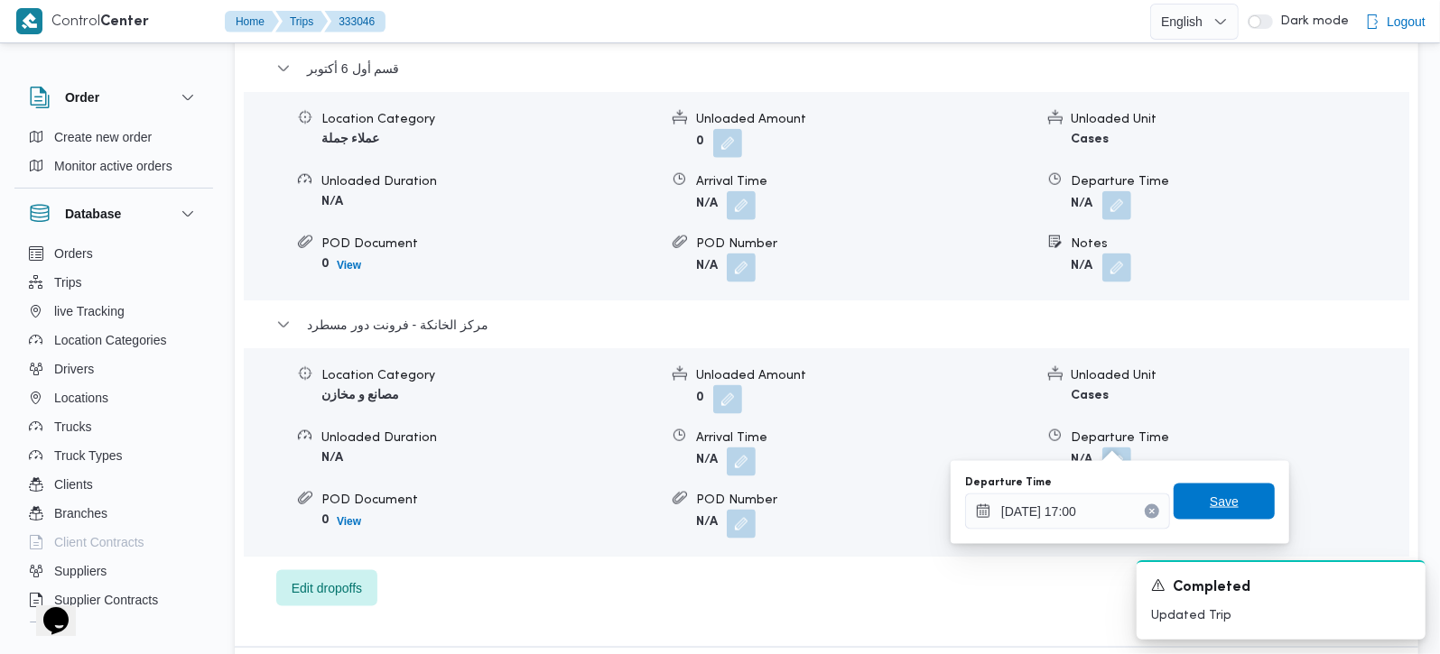
click at [1241, 504] on span "Save" at bounding box center [1223, 502] width 101 height 36
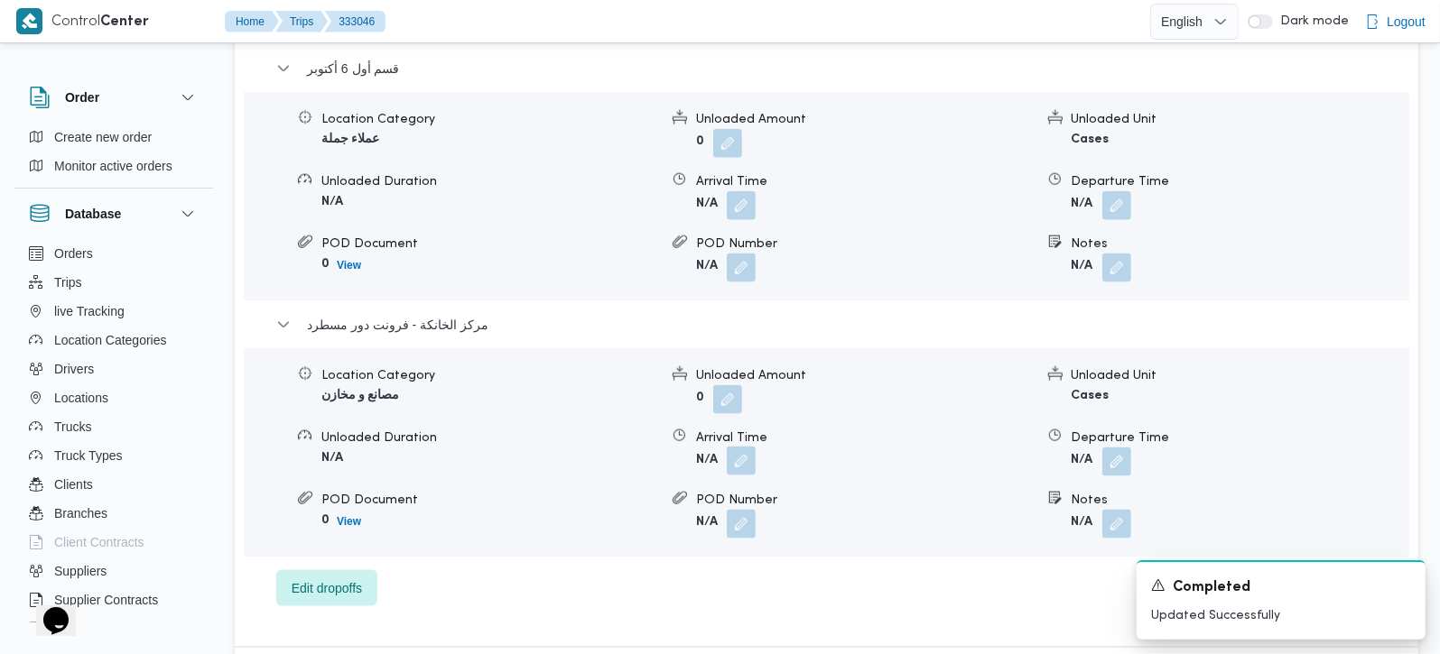
click at [749, 447] on button "button" at bounding box center [741, 461] width 29 height 29
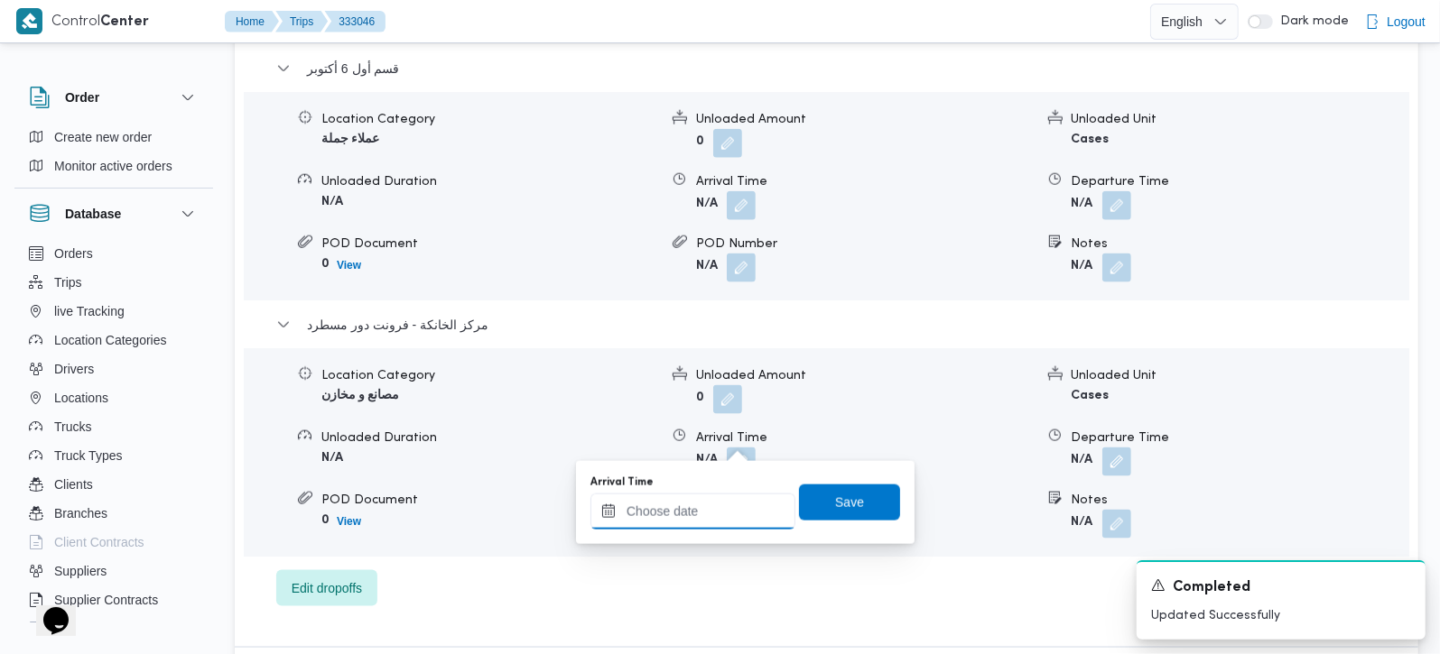
click at [719, 496] on div at bounding box center [692, 512] width 205 height 36
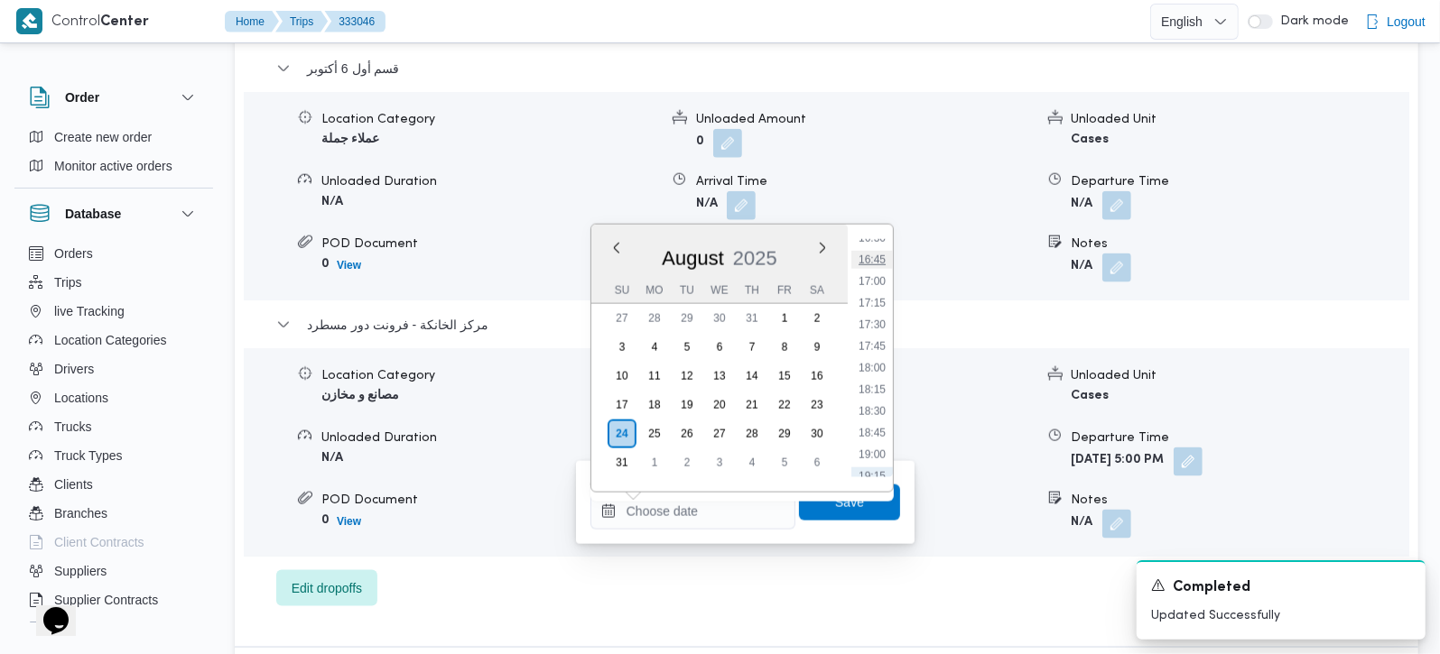
click at [866, 255] on li "16:45" at bounding box center [872, 260] width 42 height 18
type input "[DATE] 16:45"
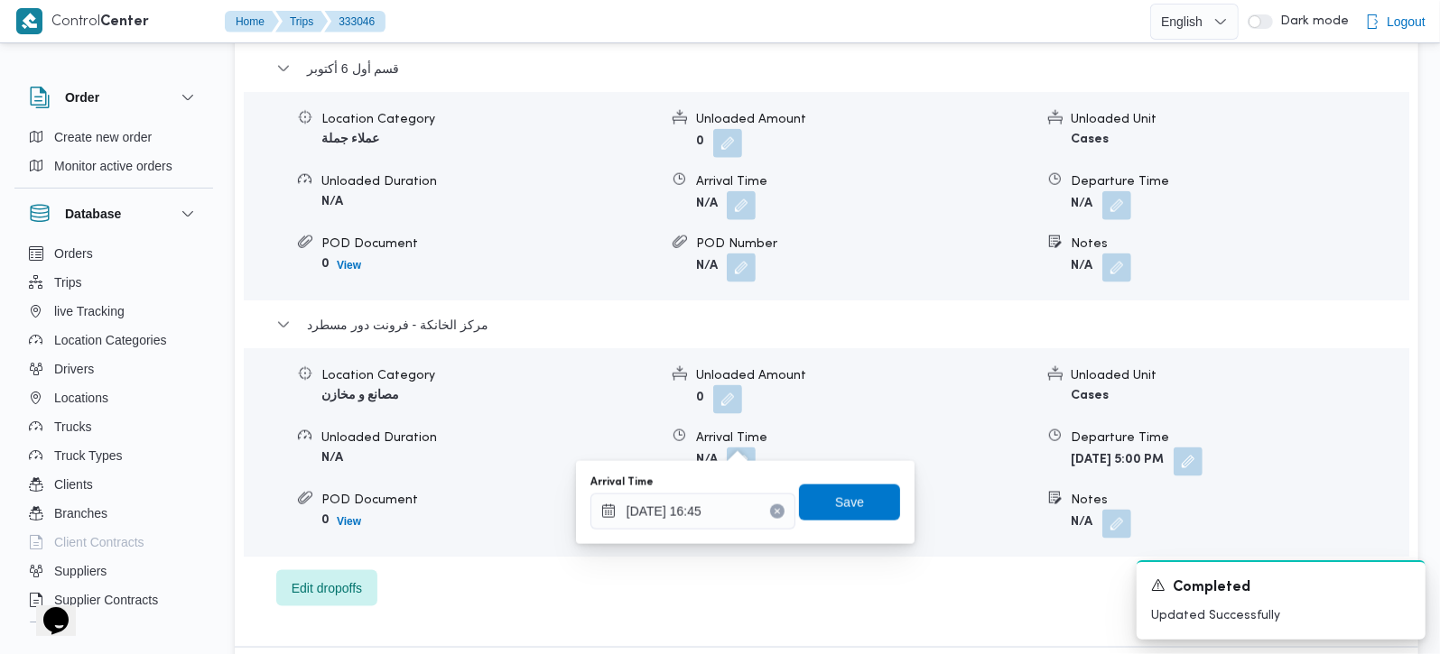
click at [831, 521] on div "Arrival Time [DATE] 16:45 Save" at bounding box center [745, 503] width 313 height 58
click at [823, 514] on span "Save" at bounding box center [849, 502] width 101 height 36
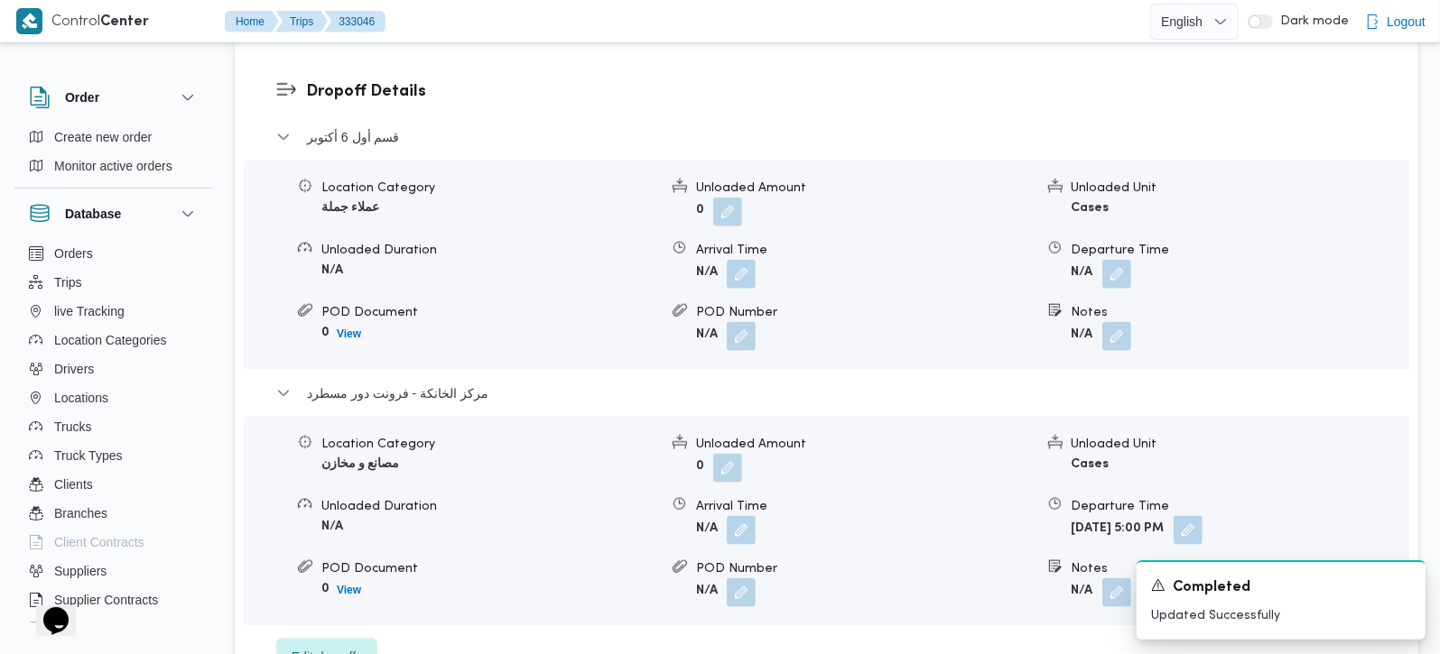
scroll to position [1487, 0]
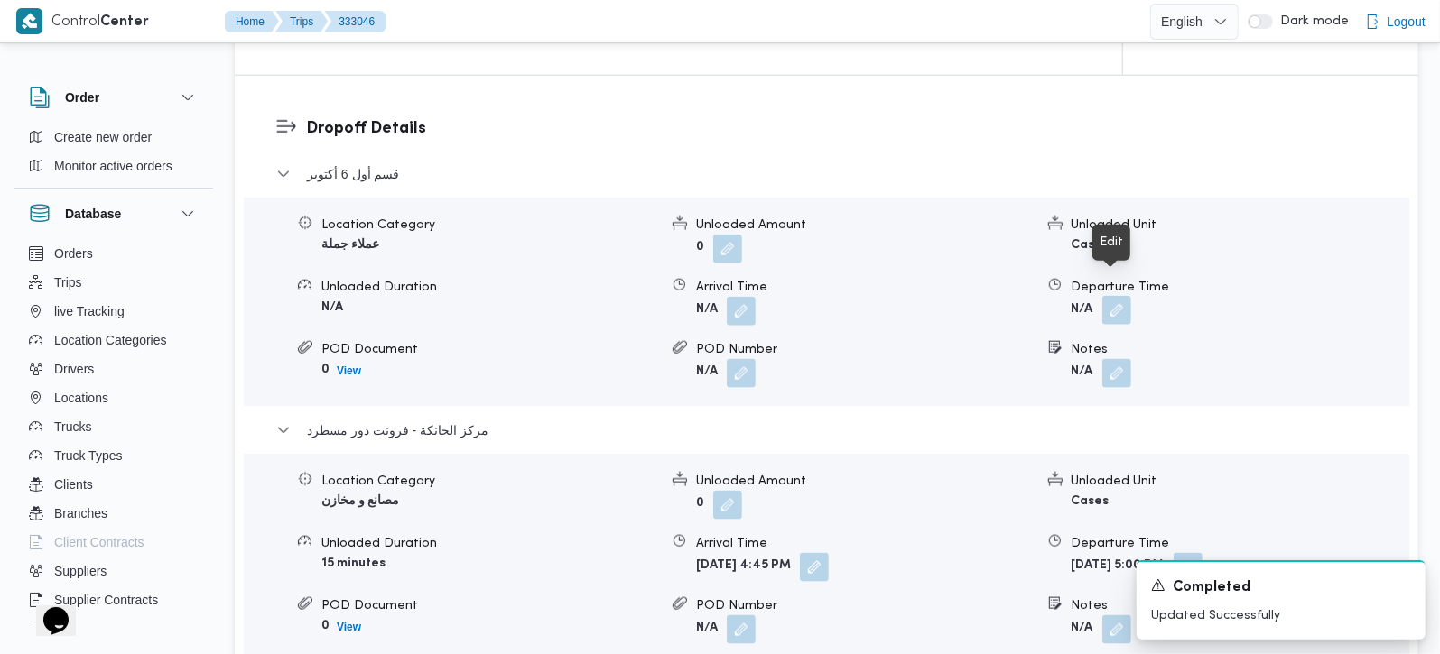
click at [1108, 296] on button "button" at bounding box center [1116, 310] width 29 height 29
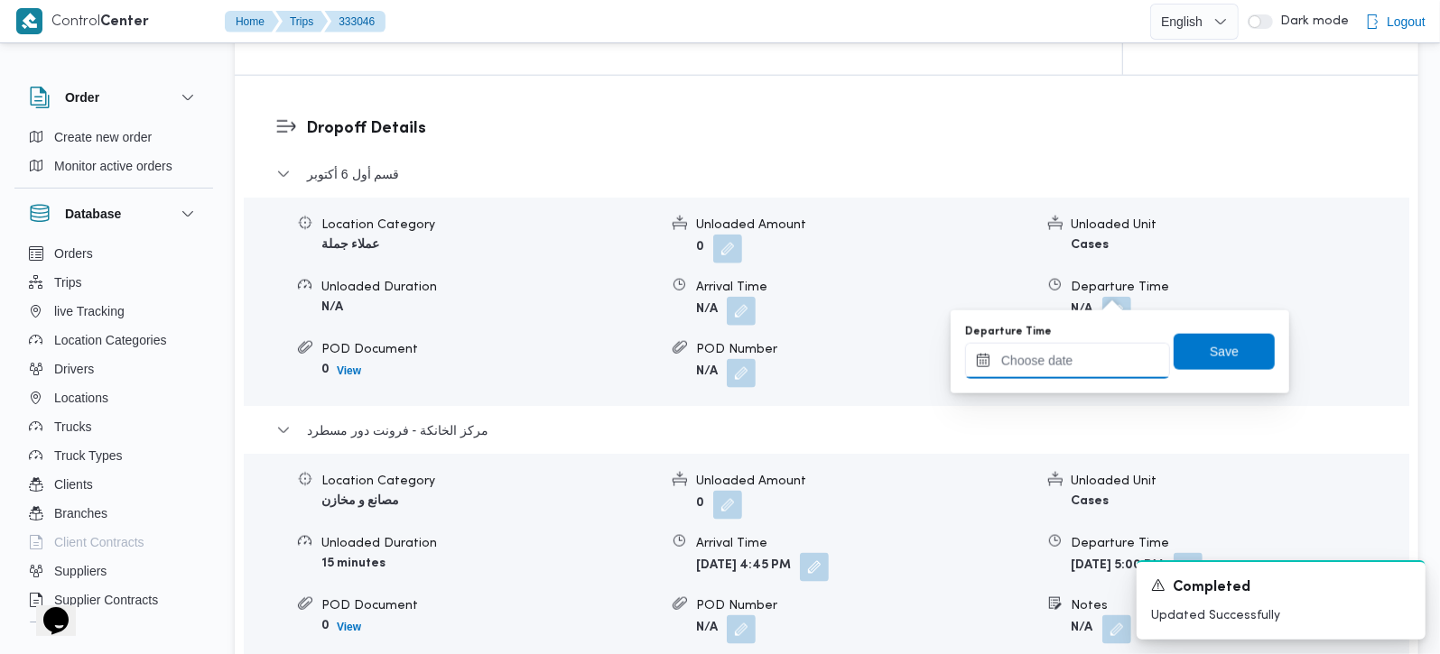
click at [1085, 368] on input "Departure Time" at bounding box center [1067, 361] width 205 height 36
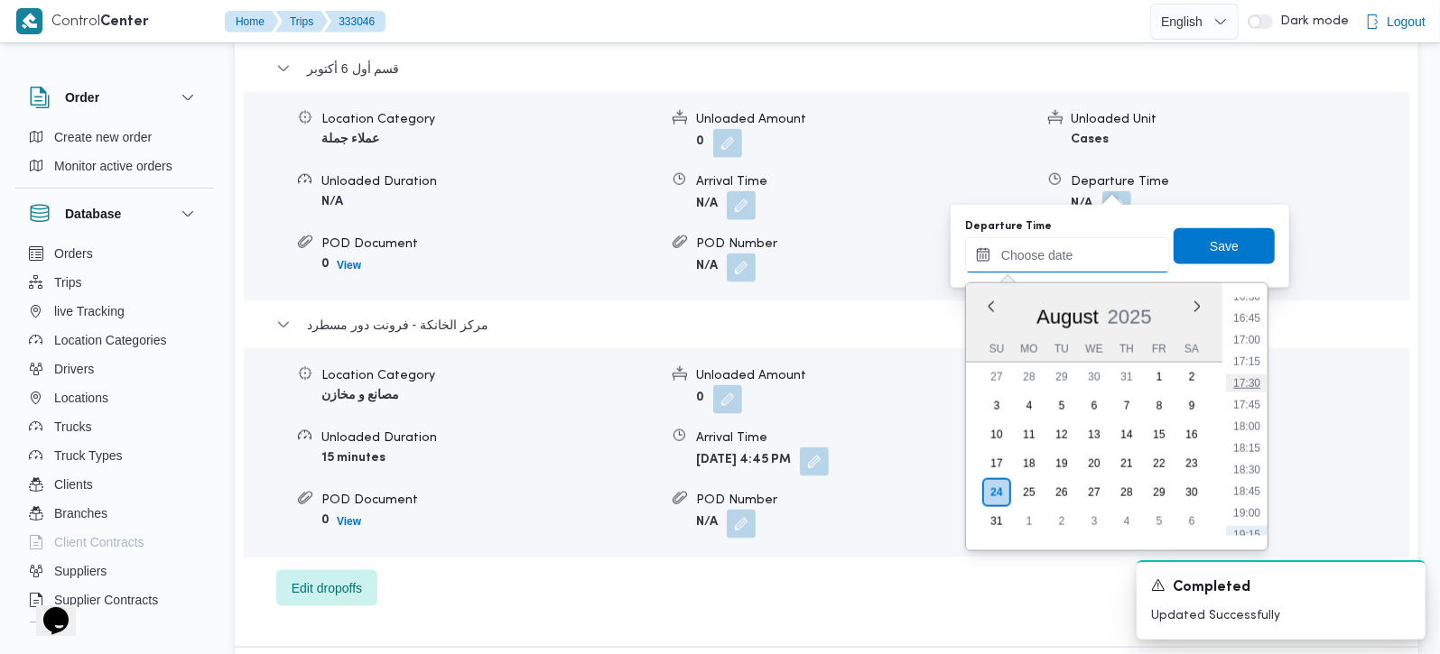
scroll to position [1333, 0]
click at [1252, 346] on ul "00:00 00:15 00:30 00:45 01:00 01:15 01:30 01:45 02:00 02:15 02:30 02:45 03:00 0…" at bounding box center [1247, 417] width 42 height 238
click at [1248, 344] on li "15:45" at bounding box center [1247, 338] width 42 height 18
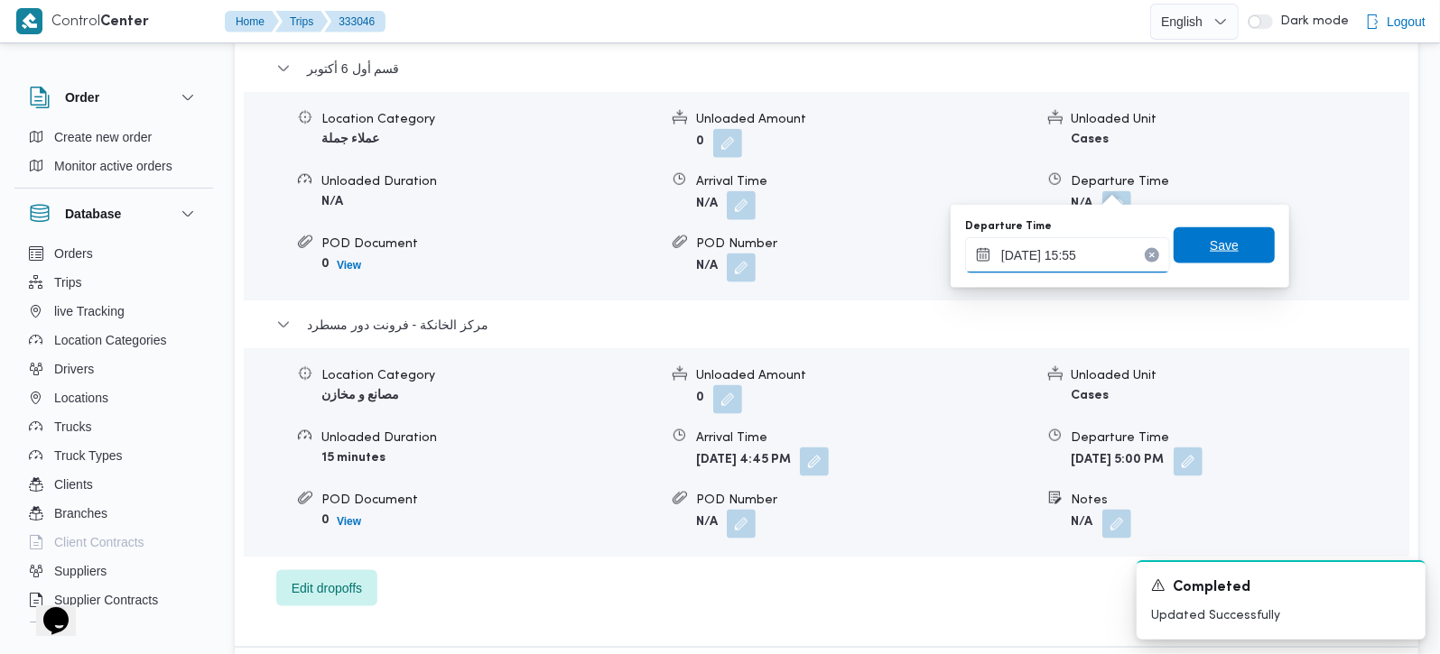
type input "[DATE] 15:55"
click at [1210, 250] on span "Save" at bounding box center [1224, 246] width 29 height 22
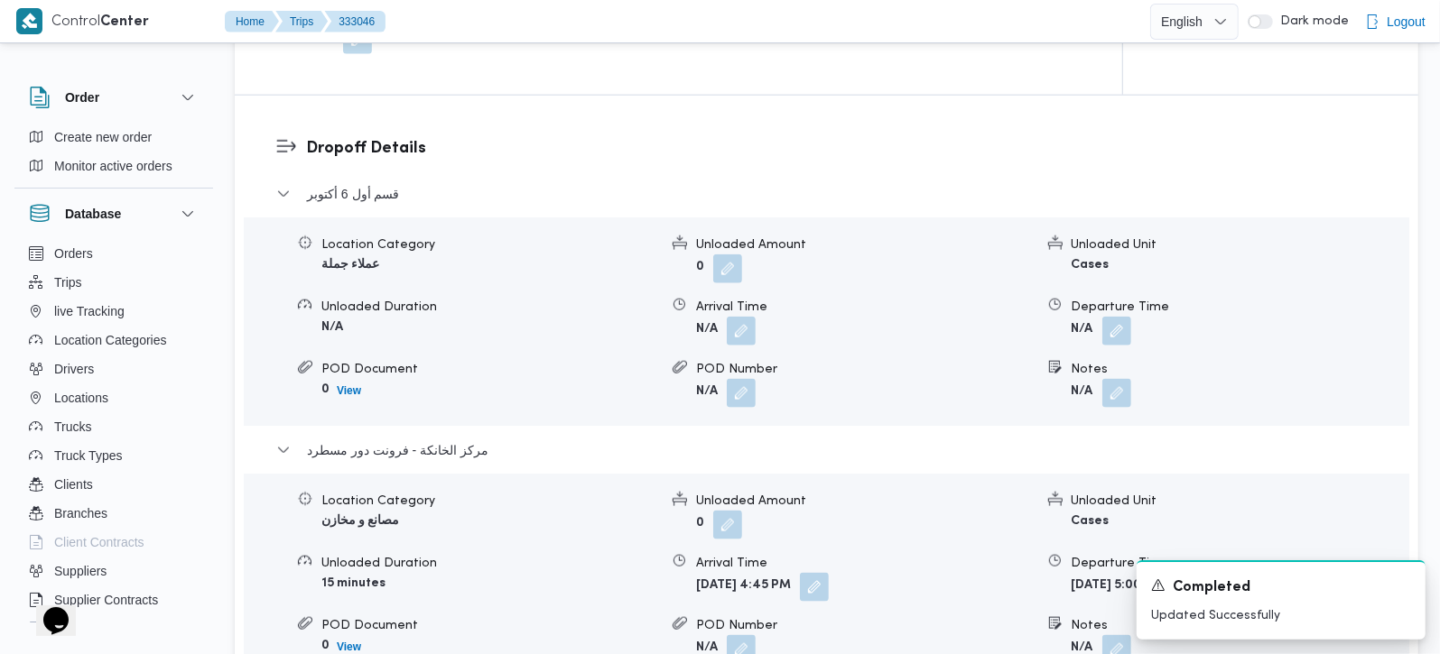
scroll to position [1274, 0]
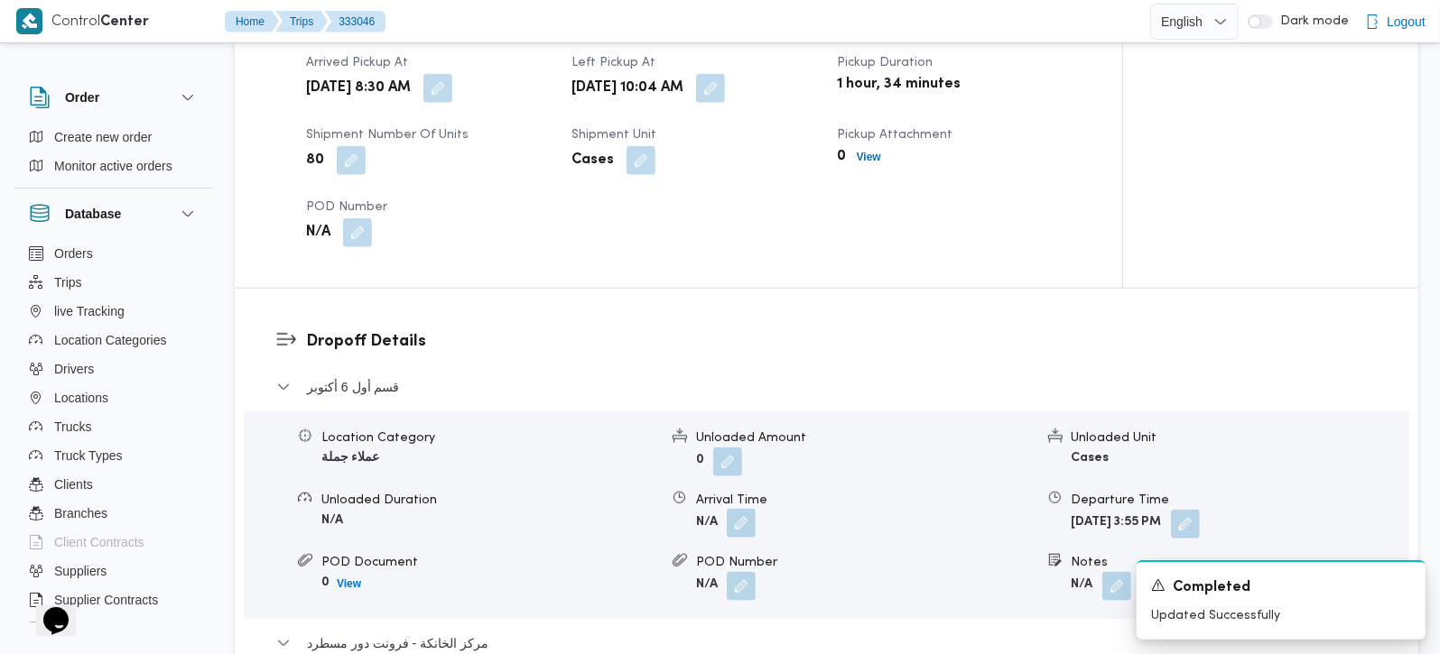
click at [743, 512] on button "button" at bounding box center [741, 523] width 29 height 29
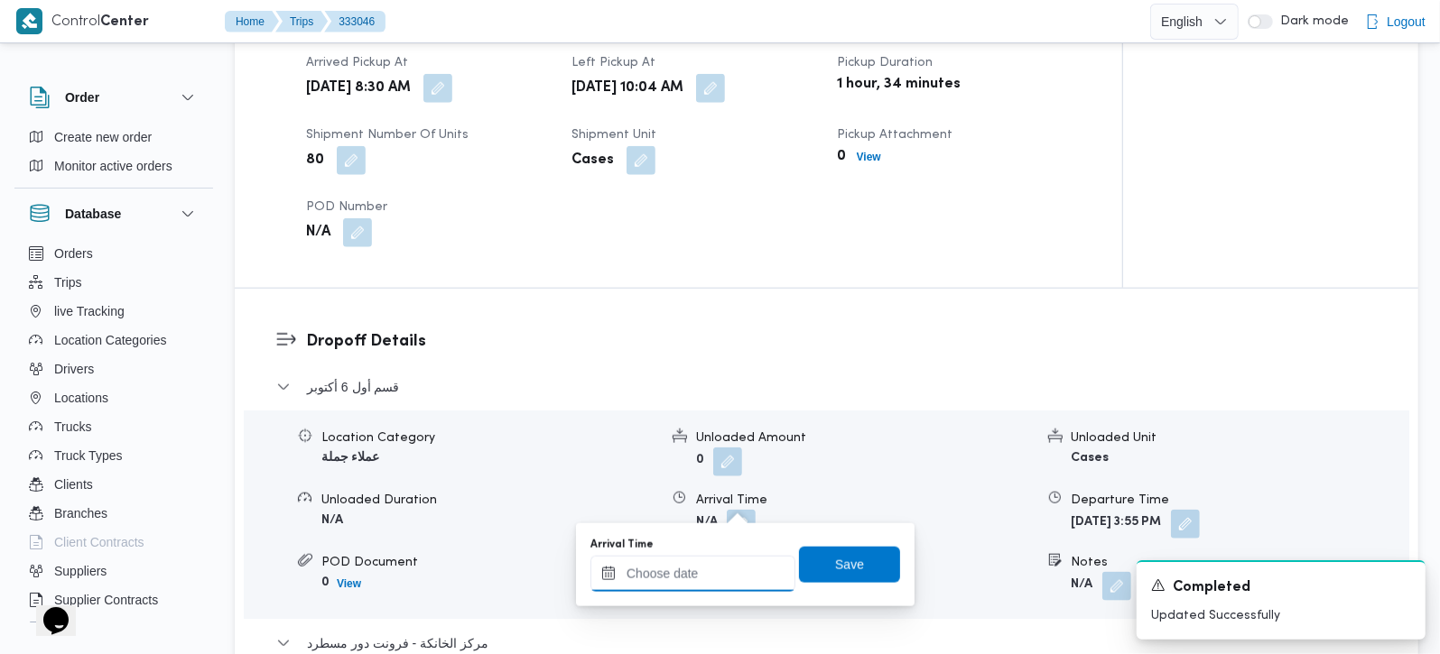
click at [709, 589] on input "Arrival Time" at bounding box center [692, 574] width 205 height 36
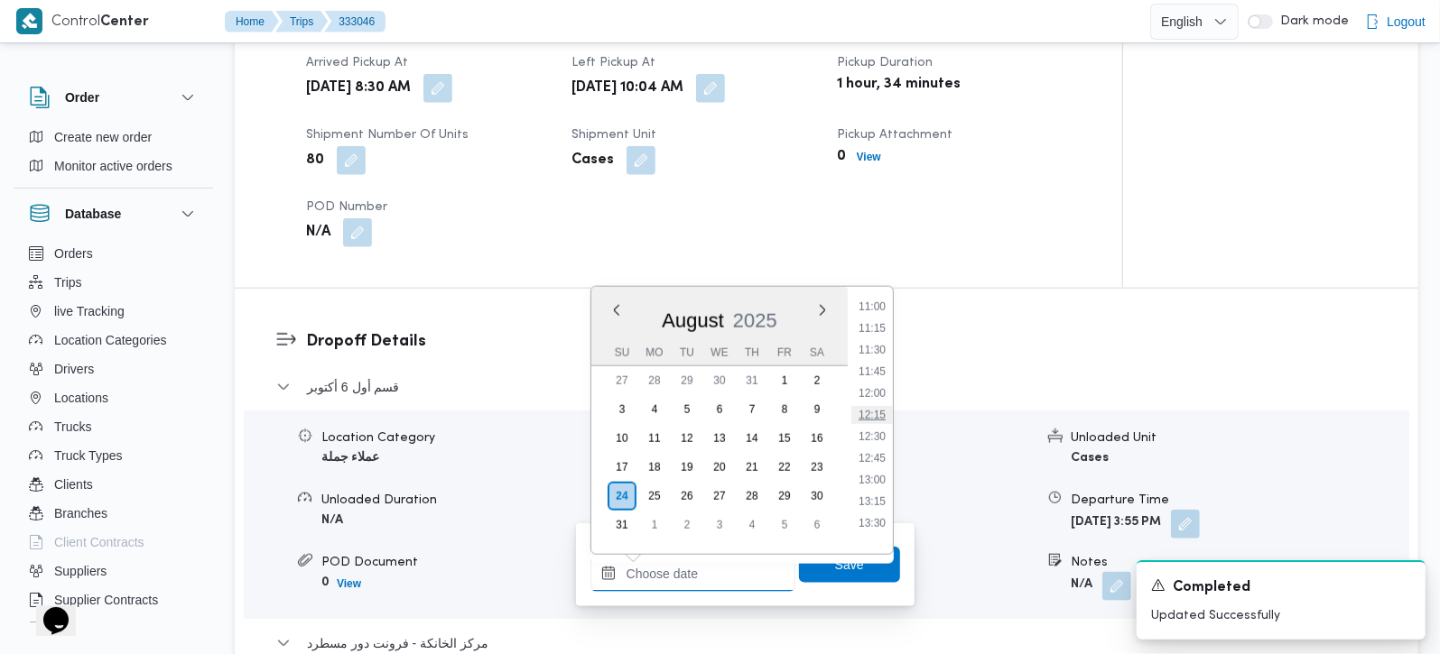
scroll to position [909, 0]
drag, startPoint x: 867, startPoint y: 357, endPoint x: 859, endPoint y: 467, distance: 110.4
click at [867, 357] on li "11:00" at bounding box center [872, 355] width 42 height 18
type input "24/08/2025 11:00"
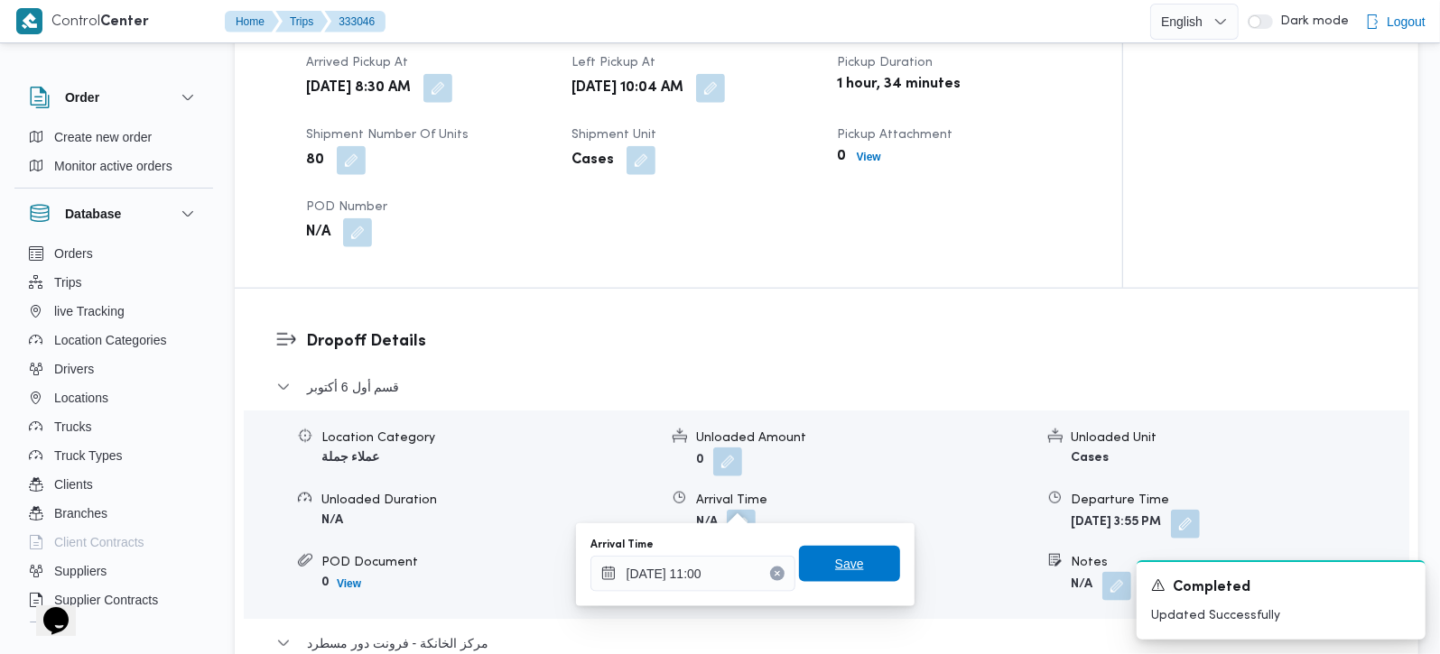
click at [845, 572] on span "Save" at bounding box center [849, 564] width 29 height 22
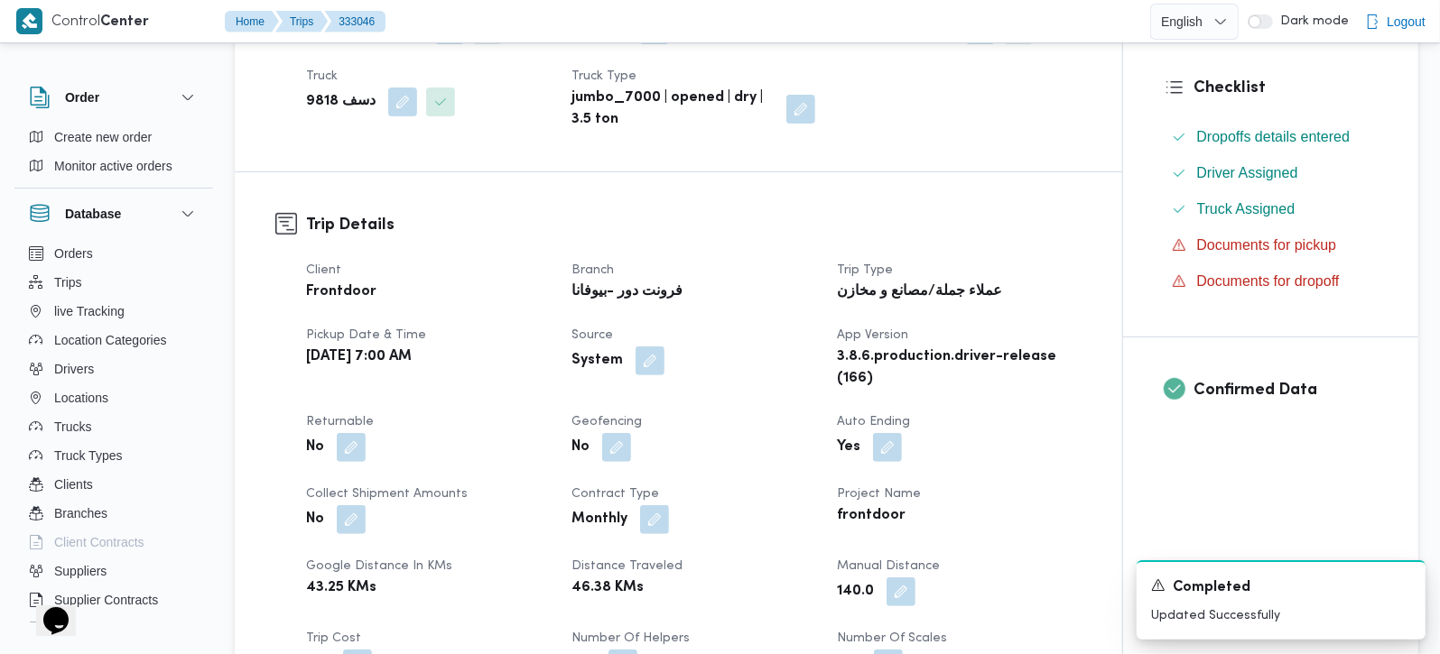
scroll to position [0, 0]
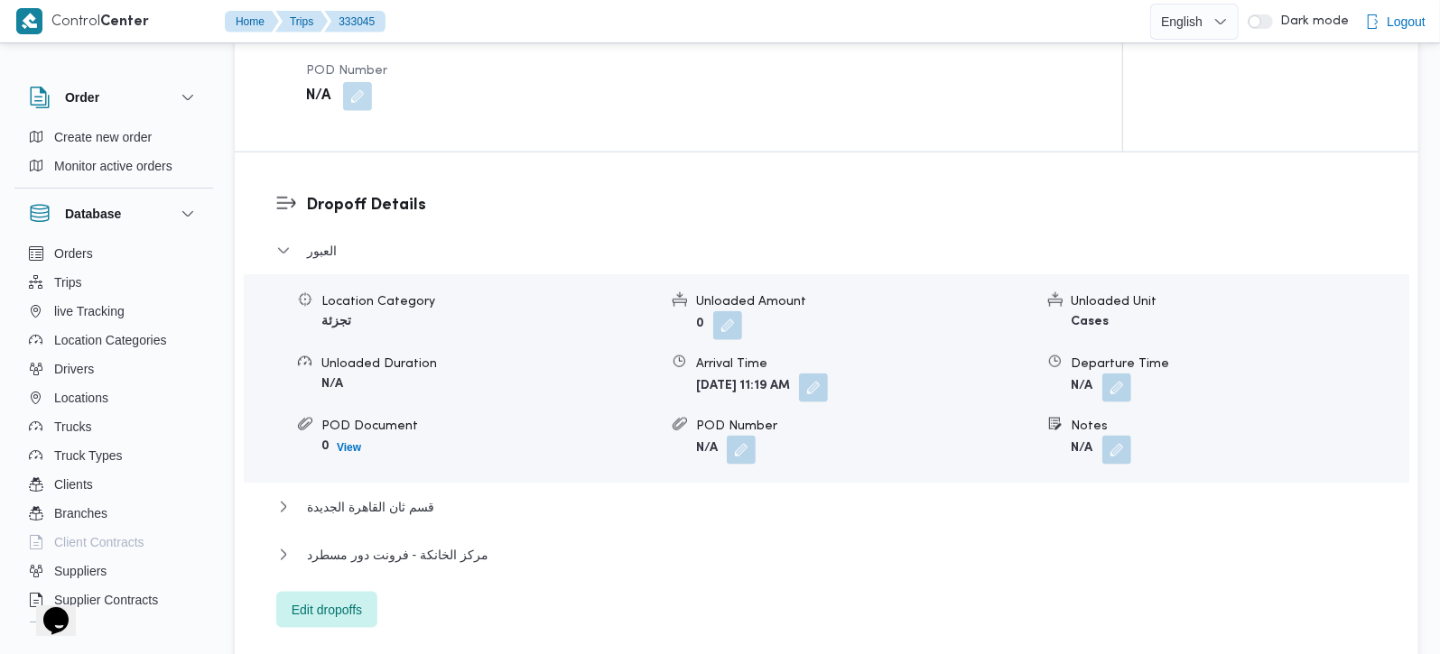
scroll to position [1487, 0]
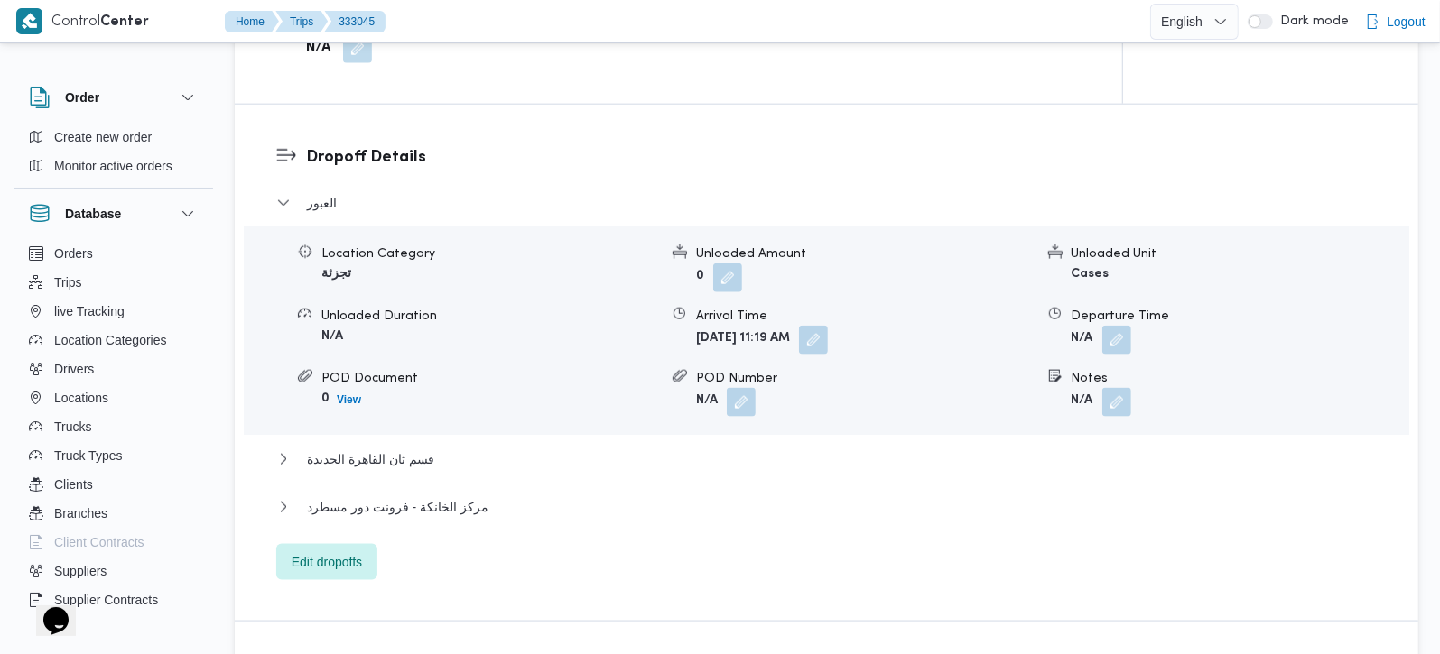
click at [341, 394] on div "العبور Location Category تجزئة Unloaded Amount 0 Unloaded Unit Cases Unloaded D…" at bounding box center [826, 386] width 1101 height 388
click at [354, 449] on span "قسم ثان القاهرة الجديدة" at bounding box center [370, 460] width 127 height 22
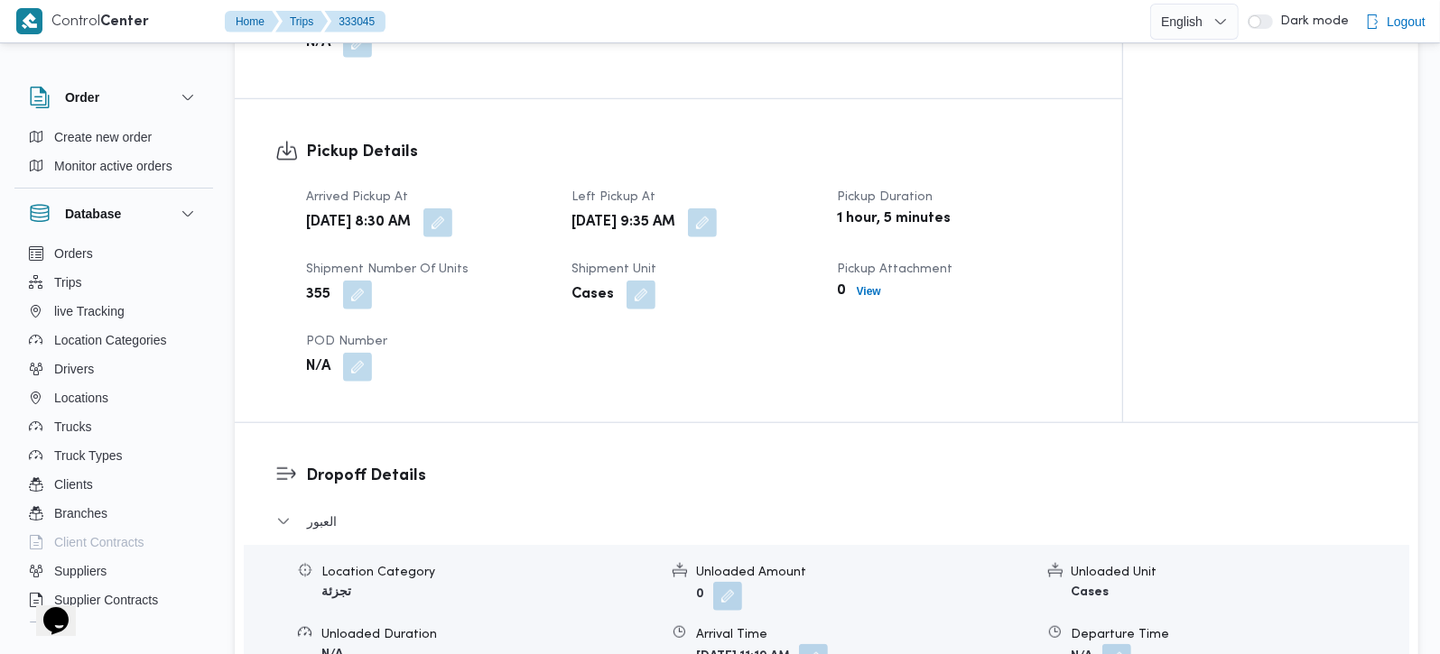
scroll to position [849, 0]
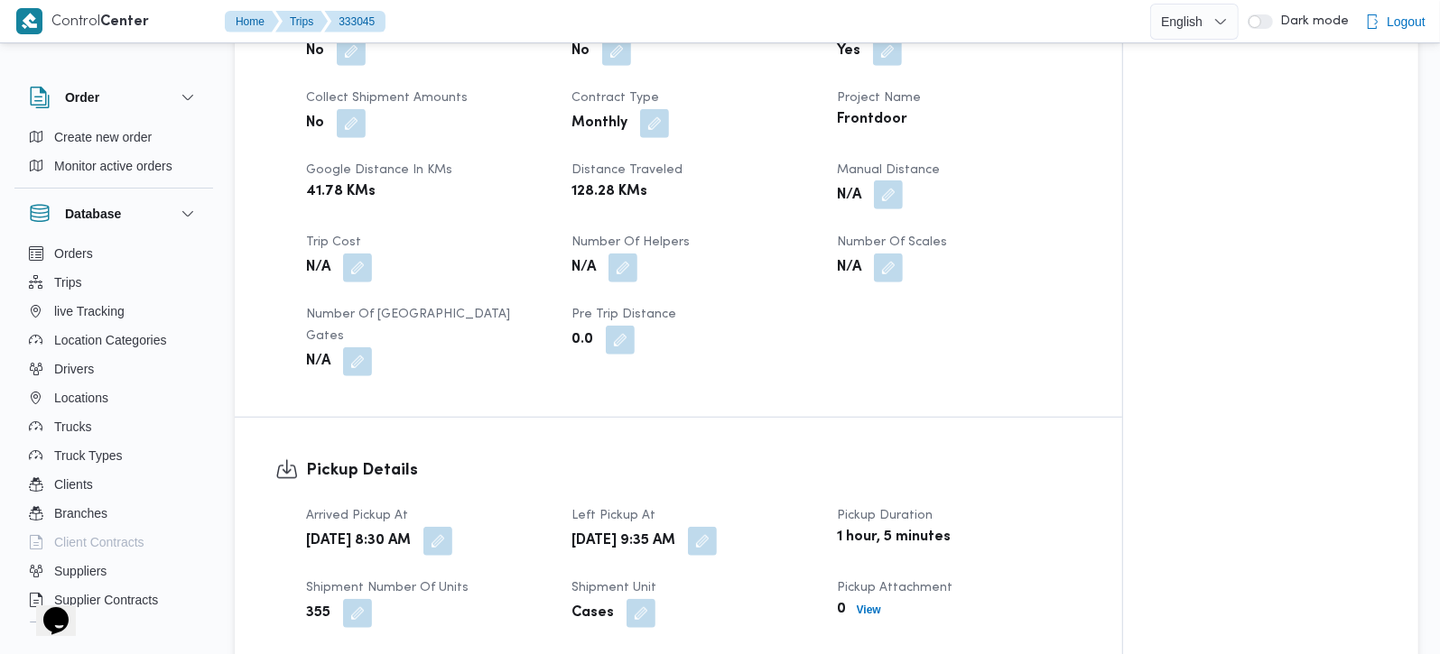
click at [891, 181] on button "button" at bounding box center [888, 195] width 29 height 29
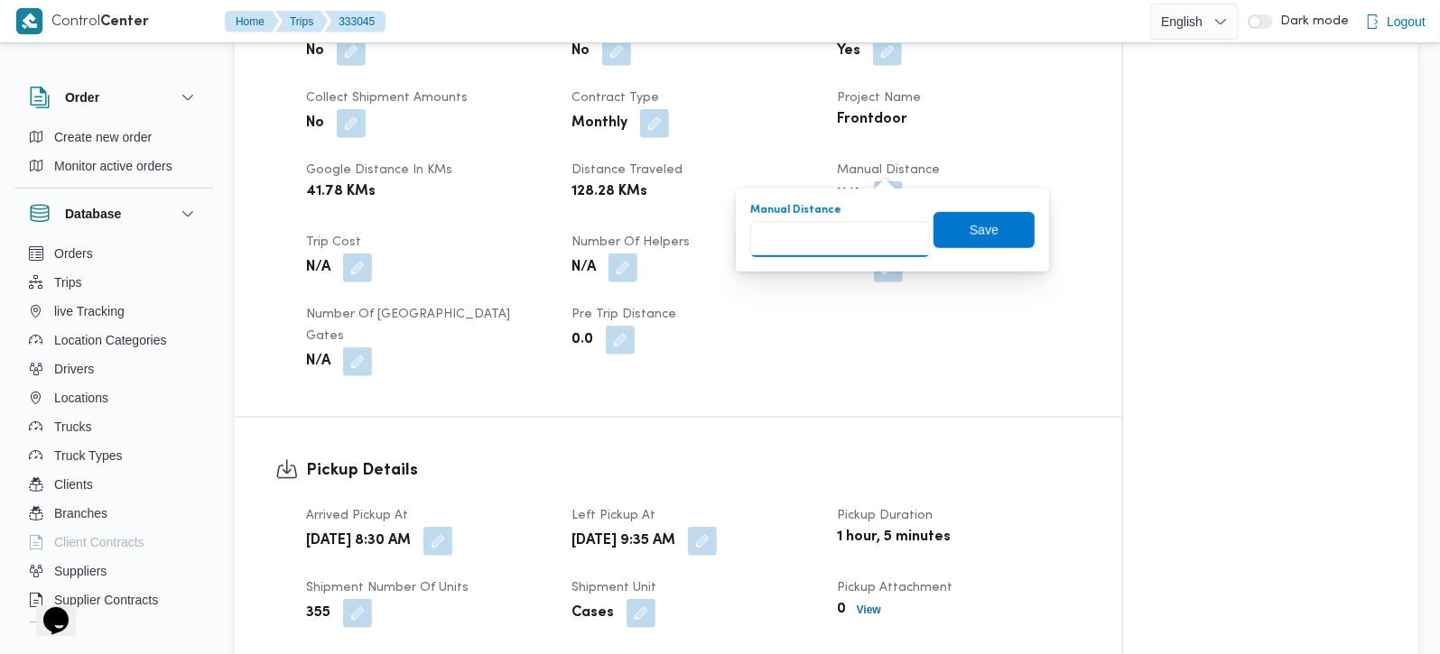
click at [852, 230] on input "Manual Distance" at bounding box center [840, 239] width 180 height 36
type input "130"
click at [1007, 225] on span "Save" at bounding box center [983, 229] width 101 height 36
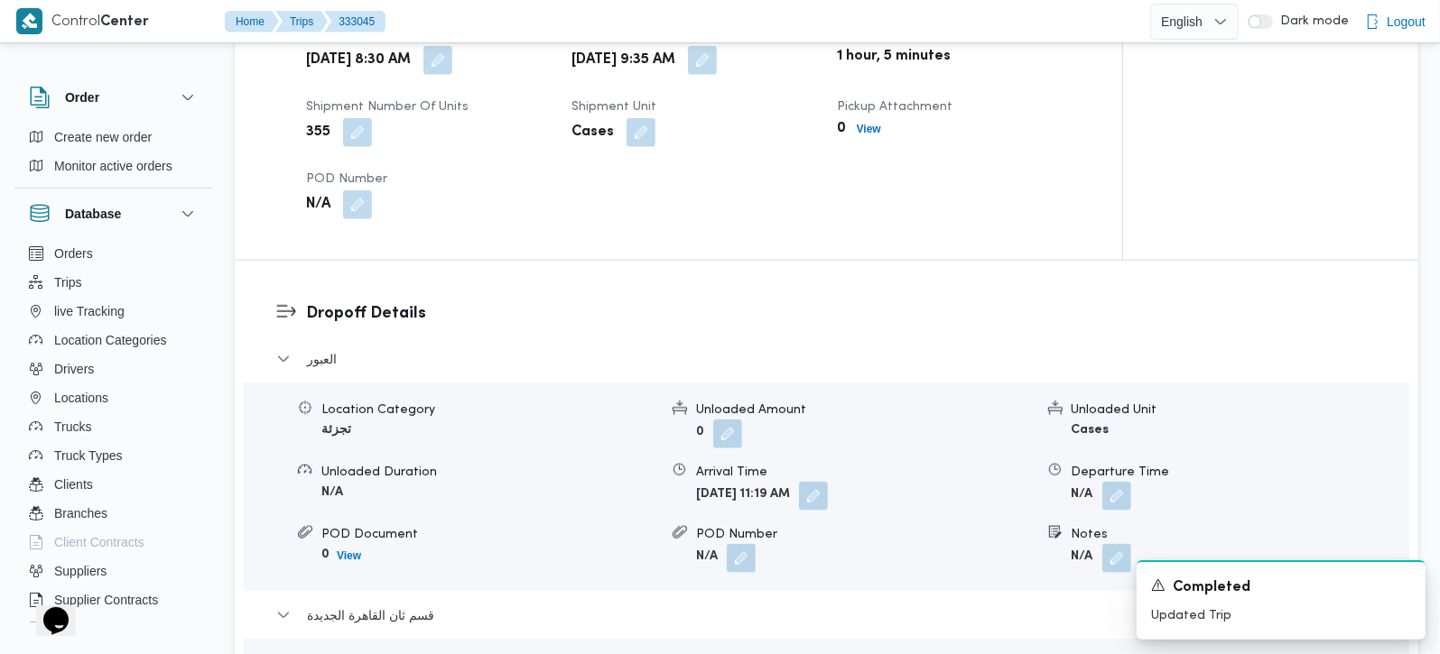
scroll to position [1282, 0]
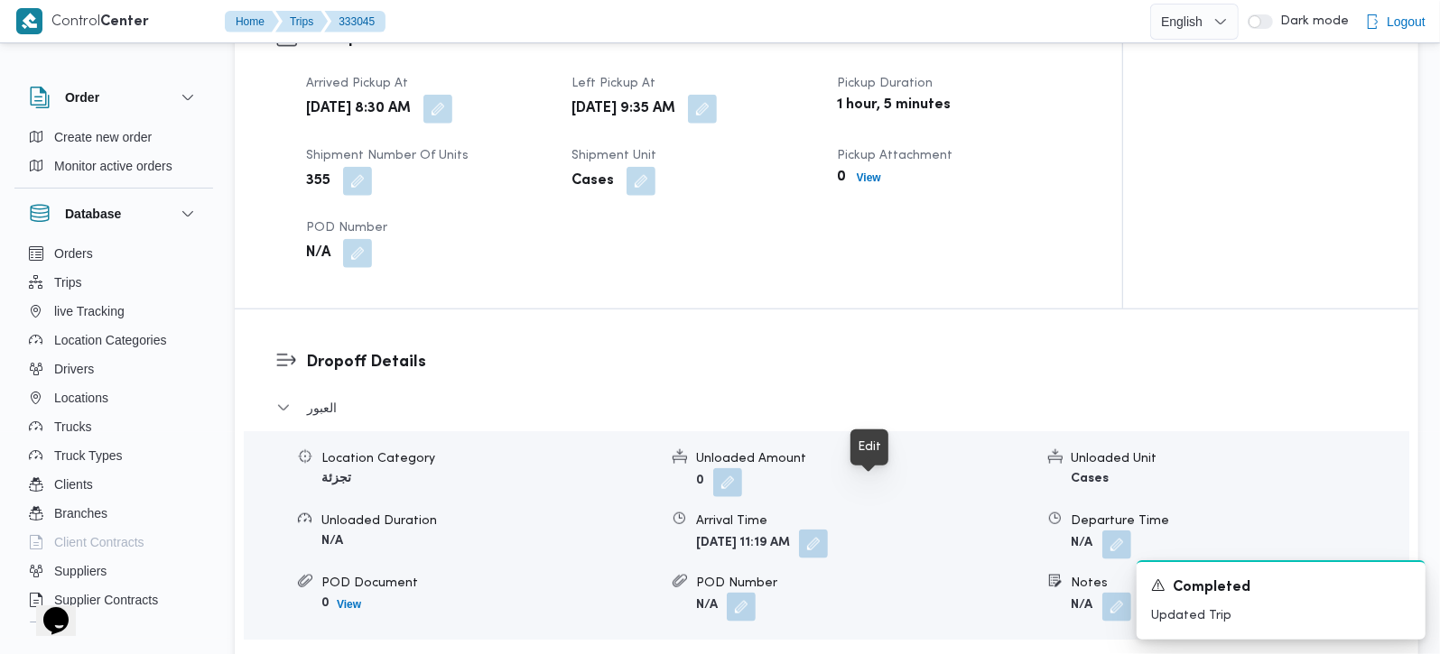
click at [828, 530] on button "button" at bounding box center [813, 544] width 29 height 29
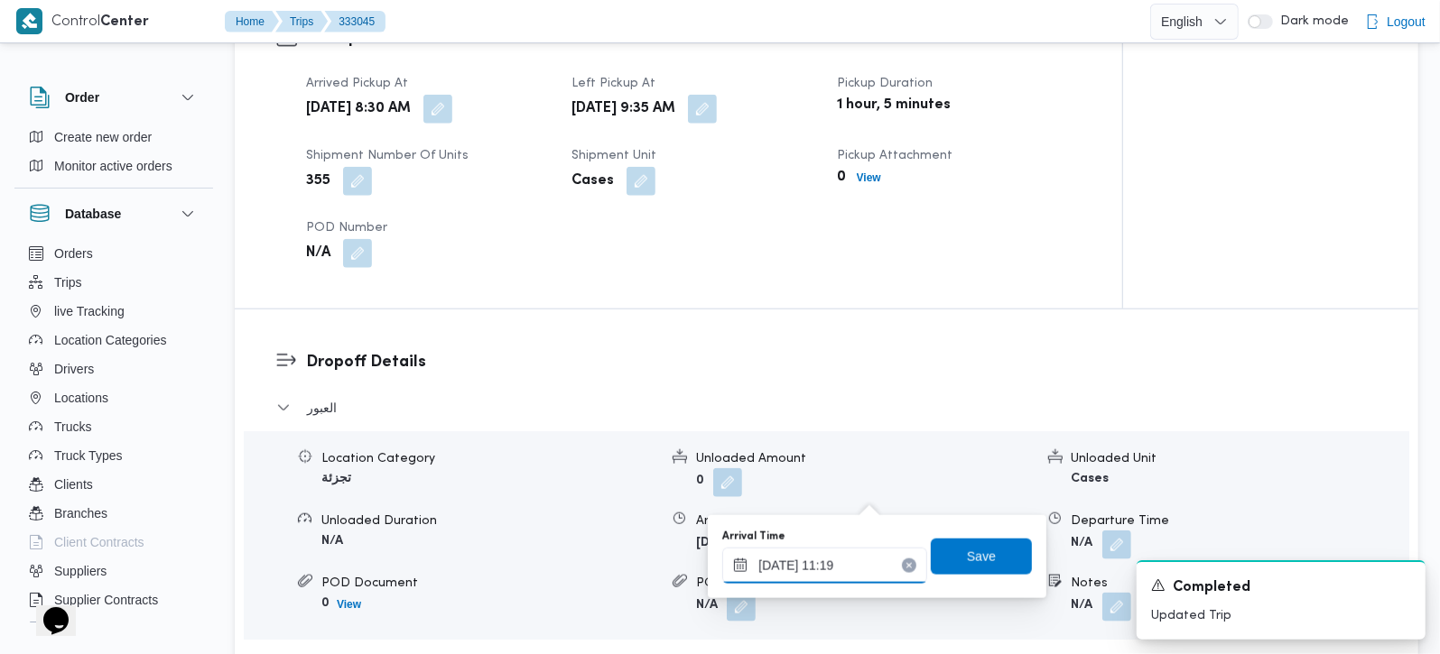
click at [822, 568] on input "24/08/2025 11:19" at bounding box center [824, 566] width 205 height 36
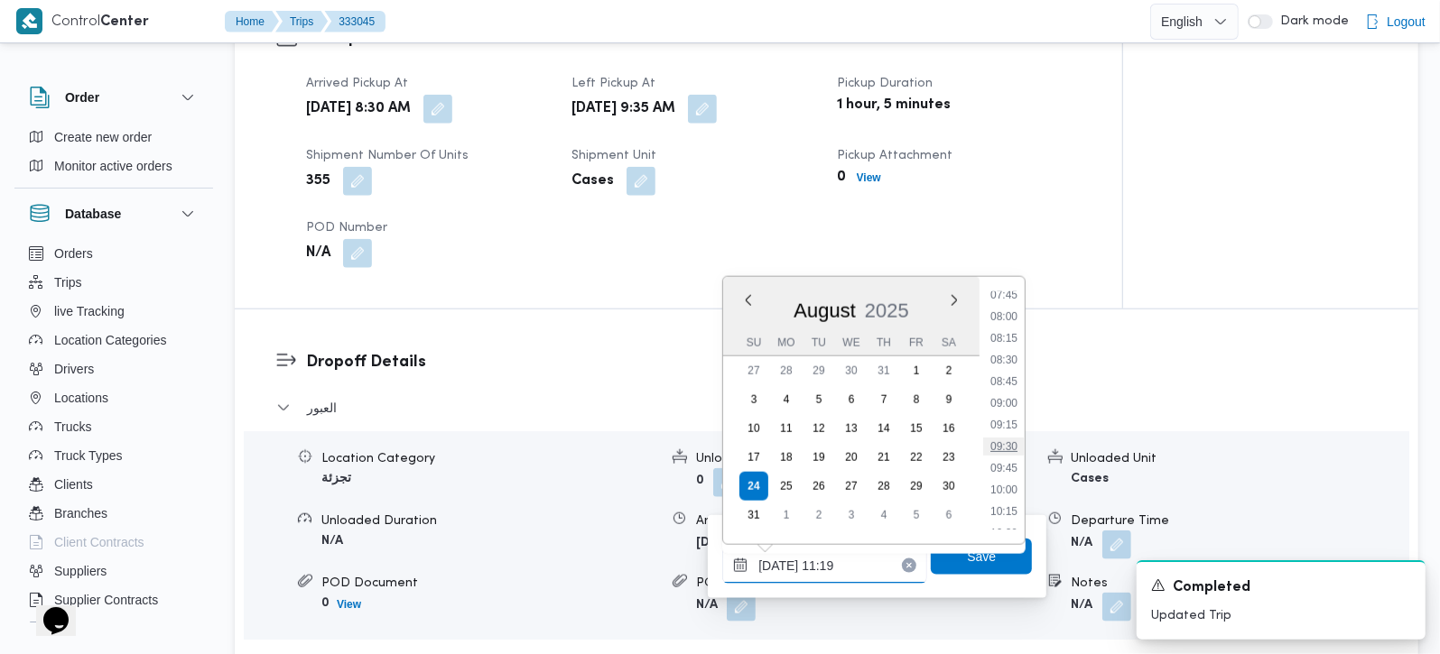
scroll to position [640, 0]
click at [1006, 456] on li "09:15" at bounding box center [1004, 462] width 42 height 18
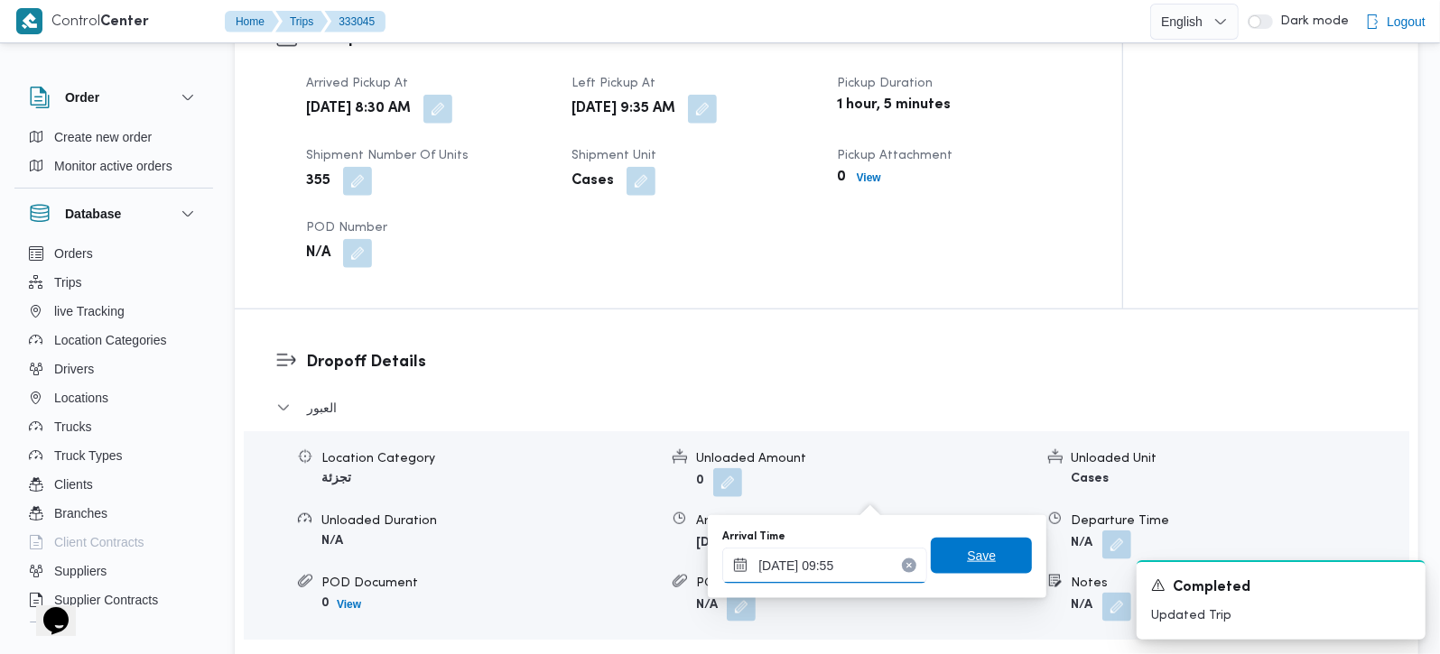
type input "24/08/2025 09:55"
click at [967, 561] on span "Save" at bounding box center [981, 556] width 29 height 22
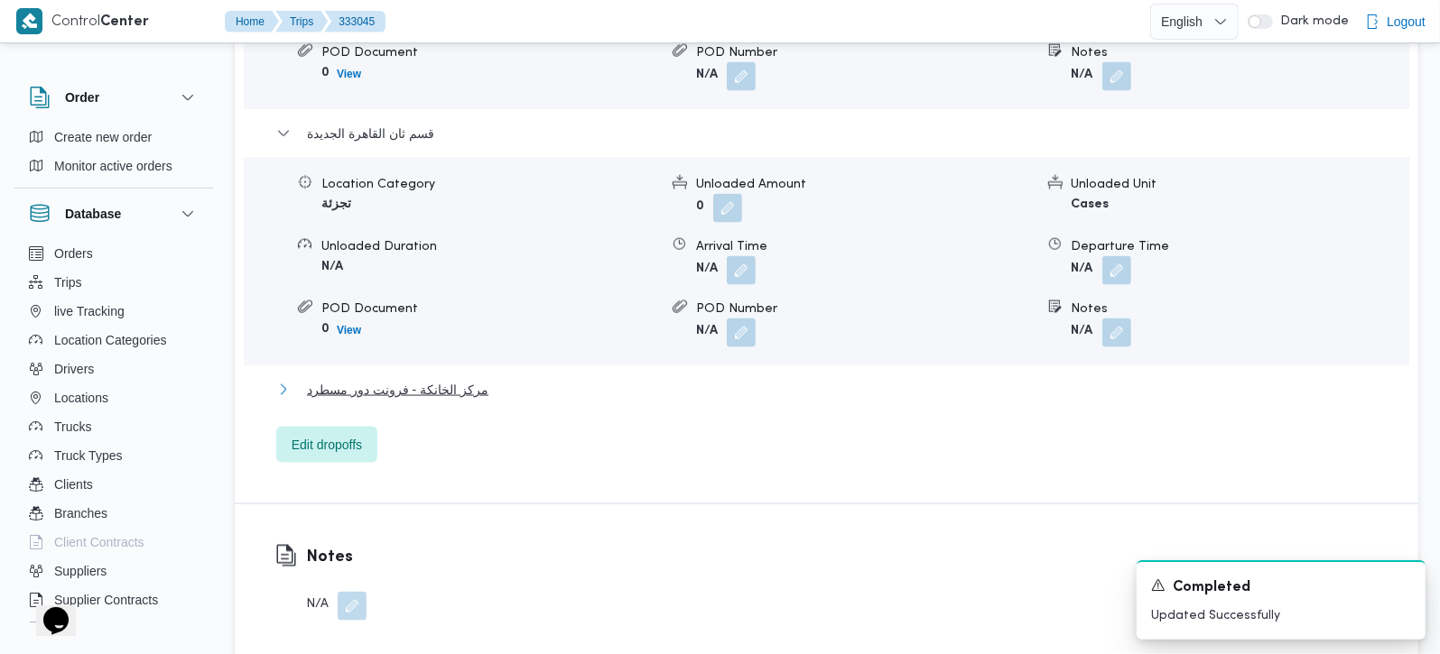
click at [468, 379] on span "مركز الخانكة - فرونت دور مسطرد" at bounding box center [397, 390] width 181 height 22
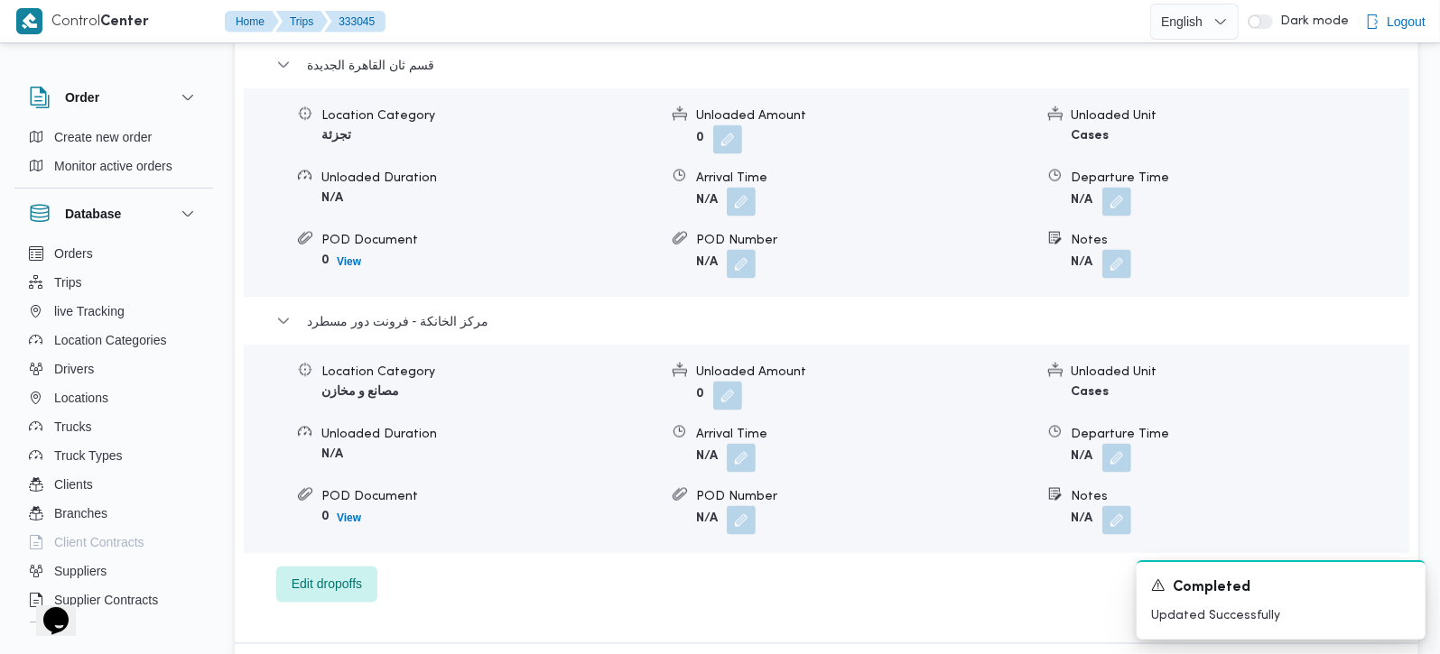
scroll to position [1918, 0]
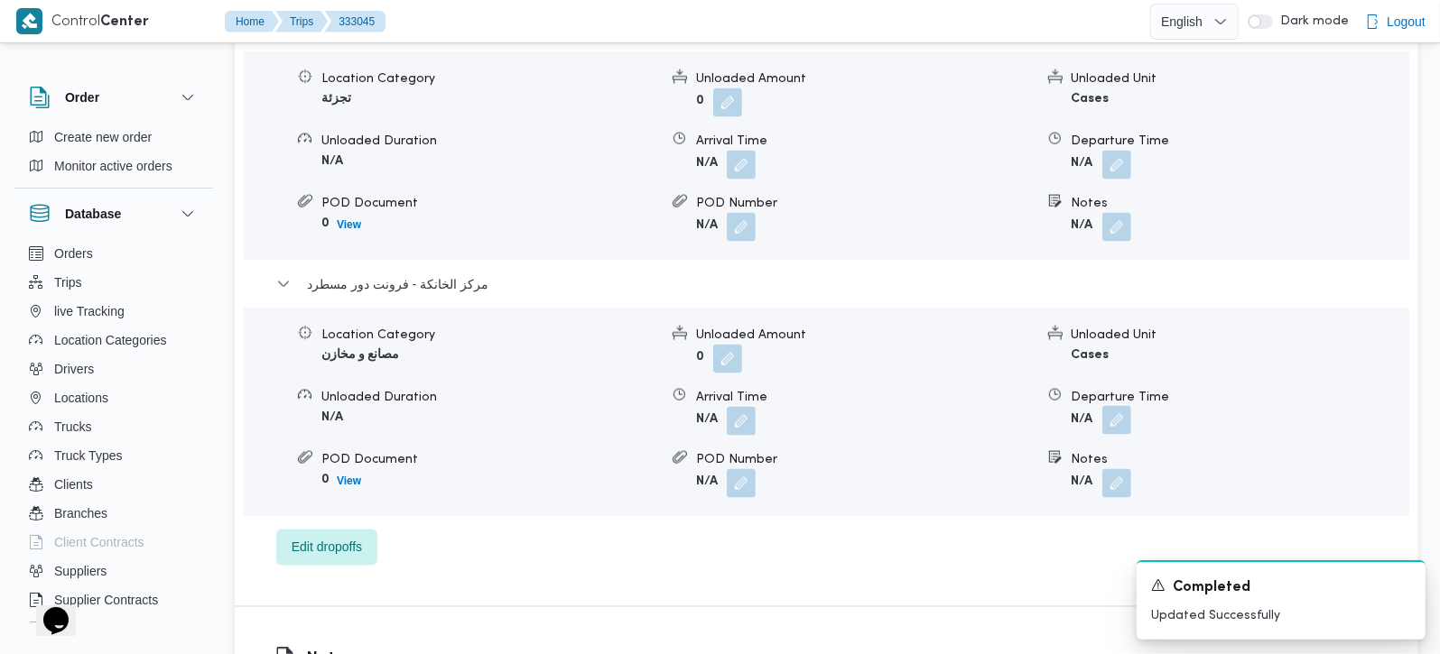
click at [1105, 406] on button "button" at bounding box center [1116, 420] width 29 height 29
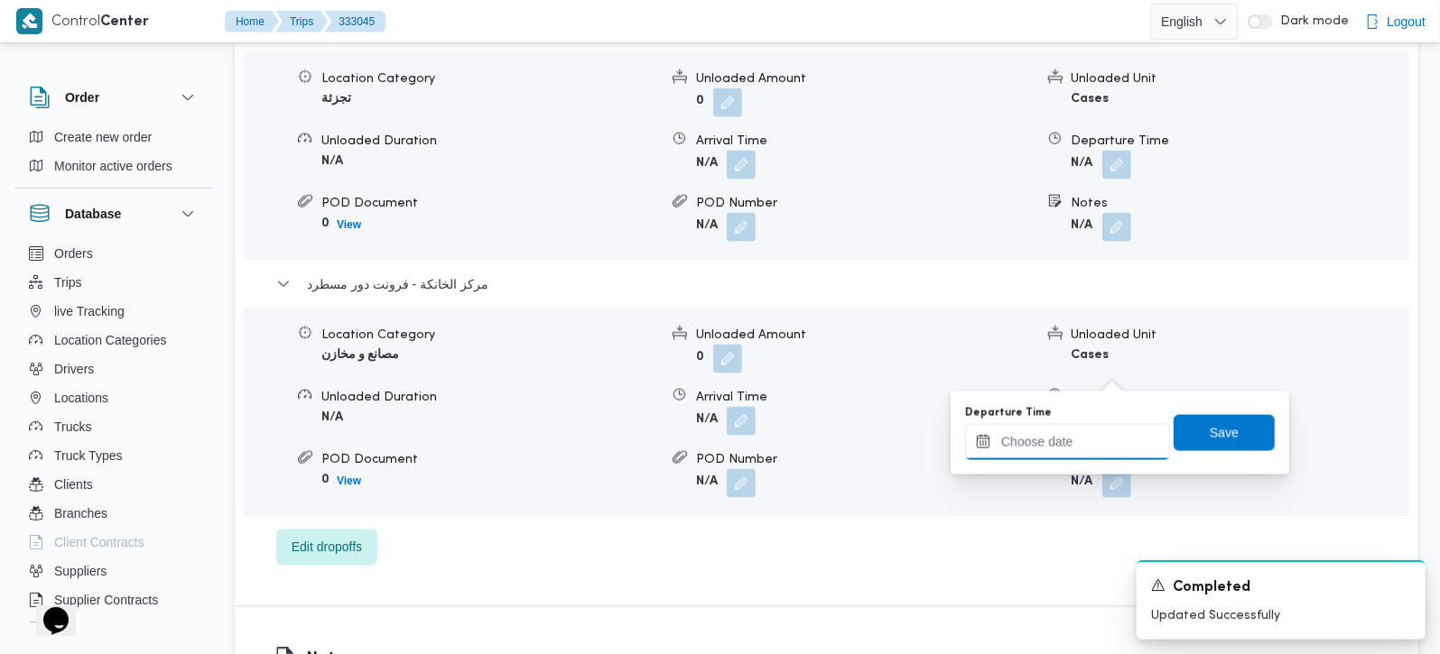
click at [1098, 434] on input "Departure Time" at bounding box center [1067, 442] width 205 height 36
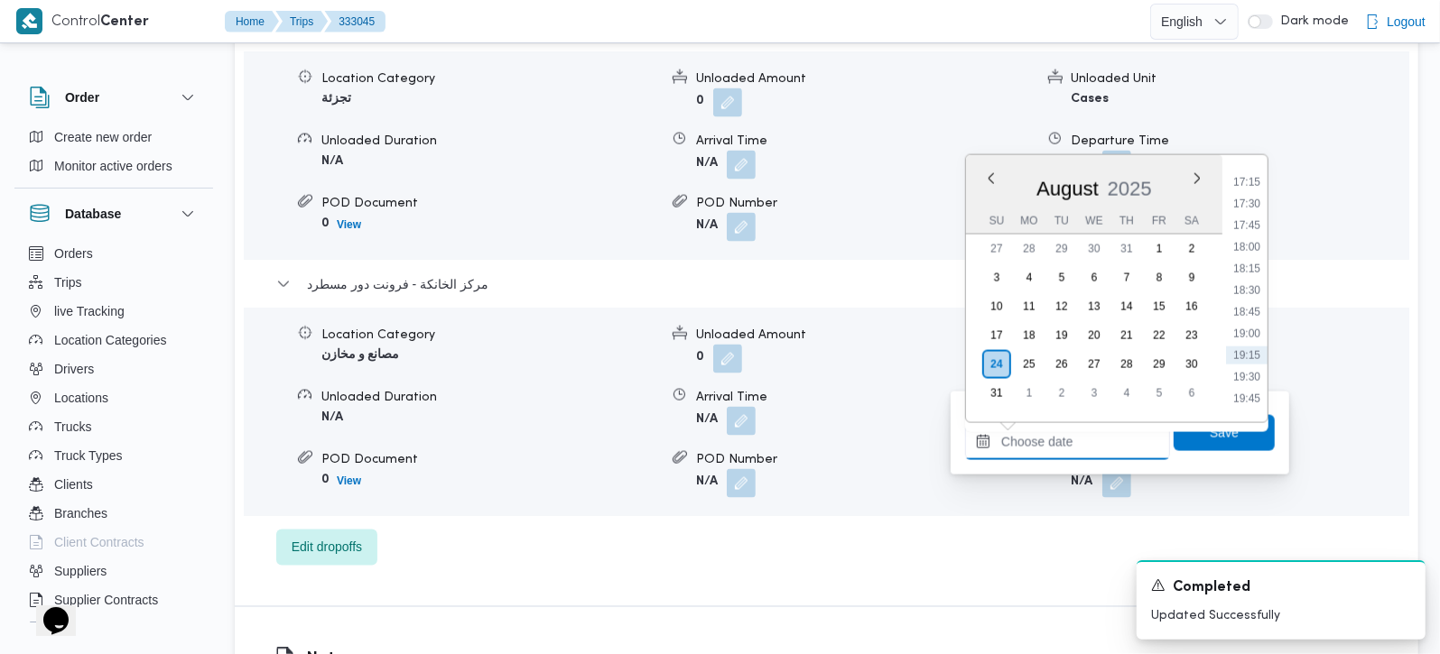
scroll to position [1440, 0]
click at [1241, 194] on li "16:45" at bounding box center [1247, 190] width 42 height 18
type input "24/08/2025 16:45"
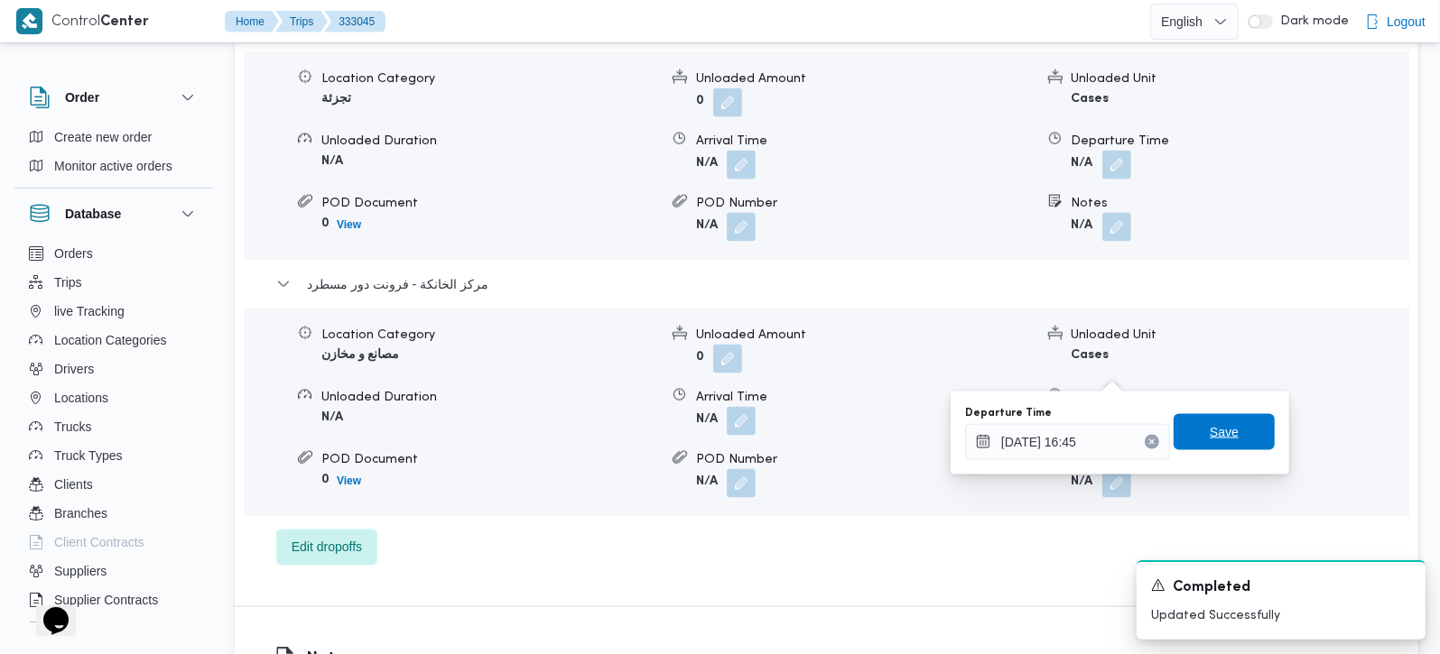
click at [1210, 428] on span "Save" at bounding box center [1224, 433] width 29 height 22
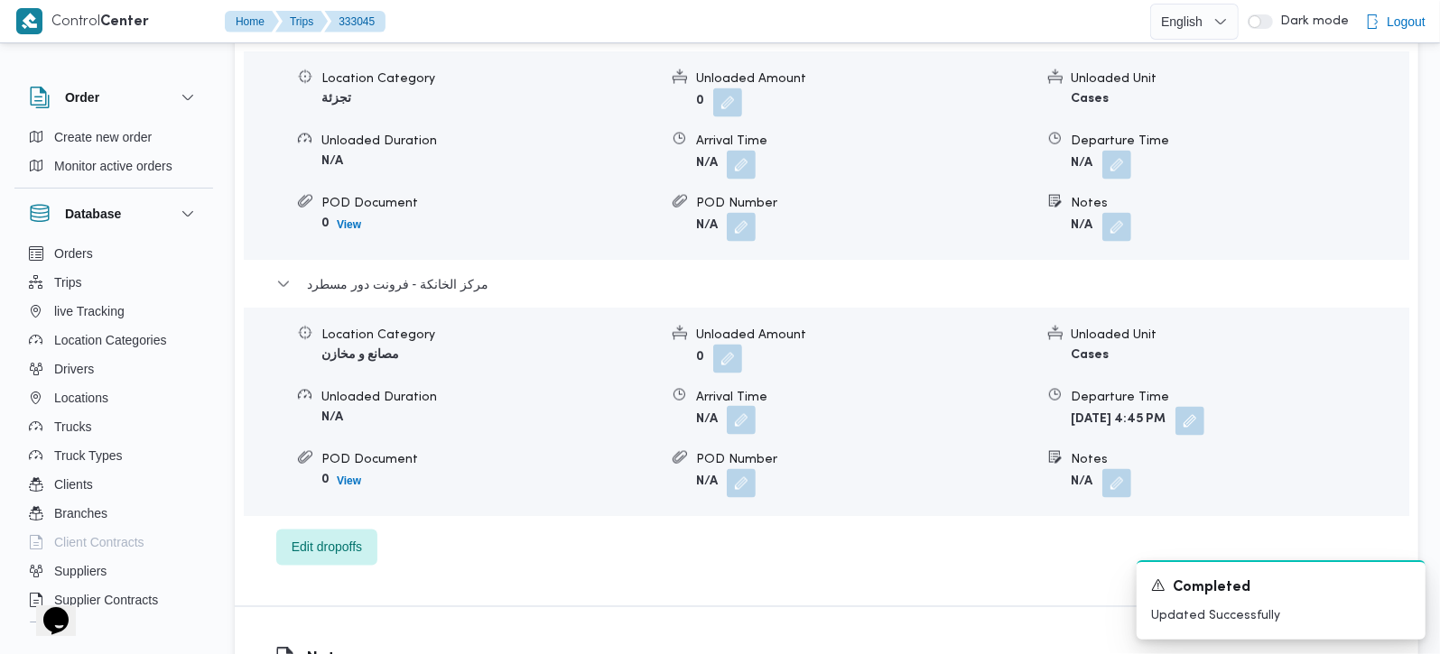
drag, startPoint x: 763, startPoint y: 367, endPoint x: 754, endPoint y: 368, distance: 9.1
click at [762, 407] on form "N/A" at bounding box center [864, 421] width 337 height 29
click at [728, 406] on button "button" at bounding box center [741, 420] width 29 height 29
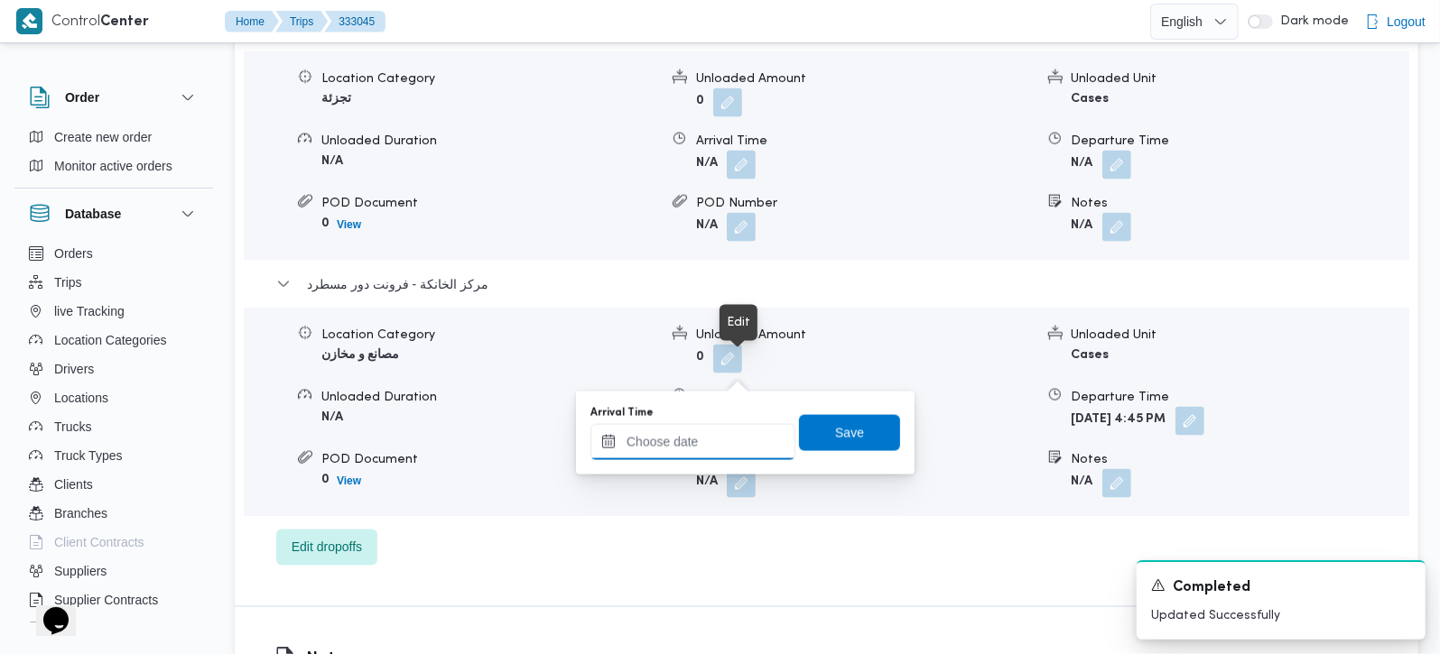
click at [697, 437] on input "Arrival Time" at bounding box center [692, 442] width 205 height 36
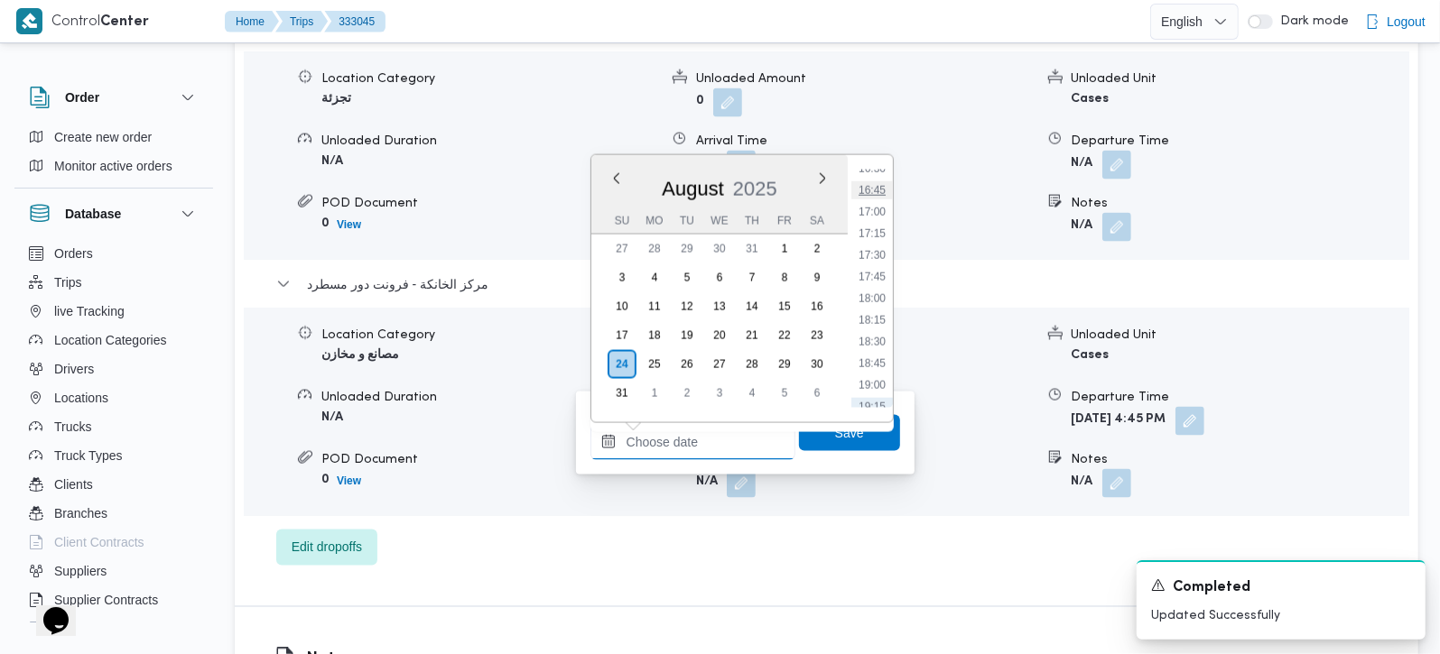
scroll to position [1333, 0]
click at [870, 266] on li "16:30" at bounding box center [872, 275] width 42 height 18
type input "24/08/2025 16:30"
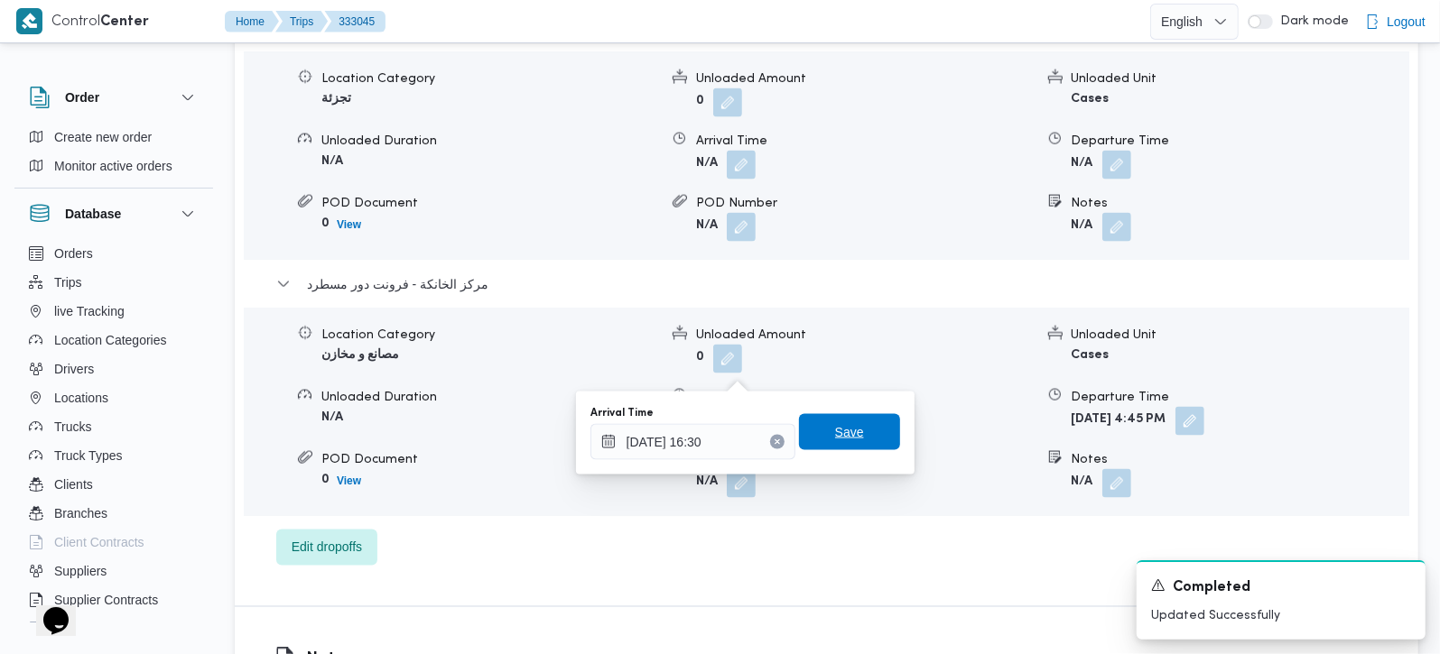
click at [815, 442] on span "Save" at bounding box center [849, 432] width 101 height 36
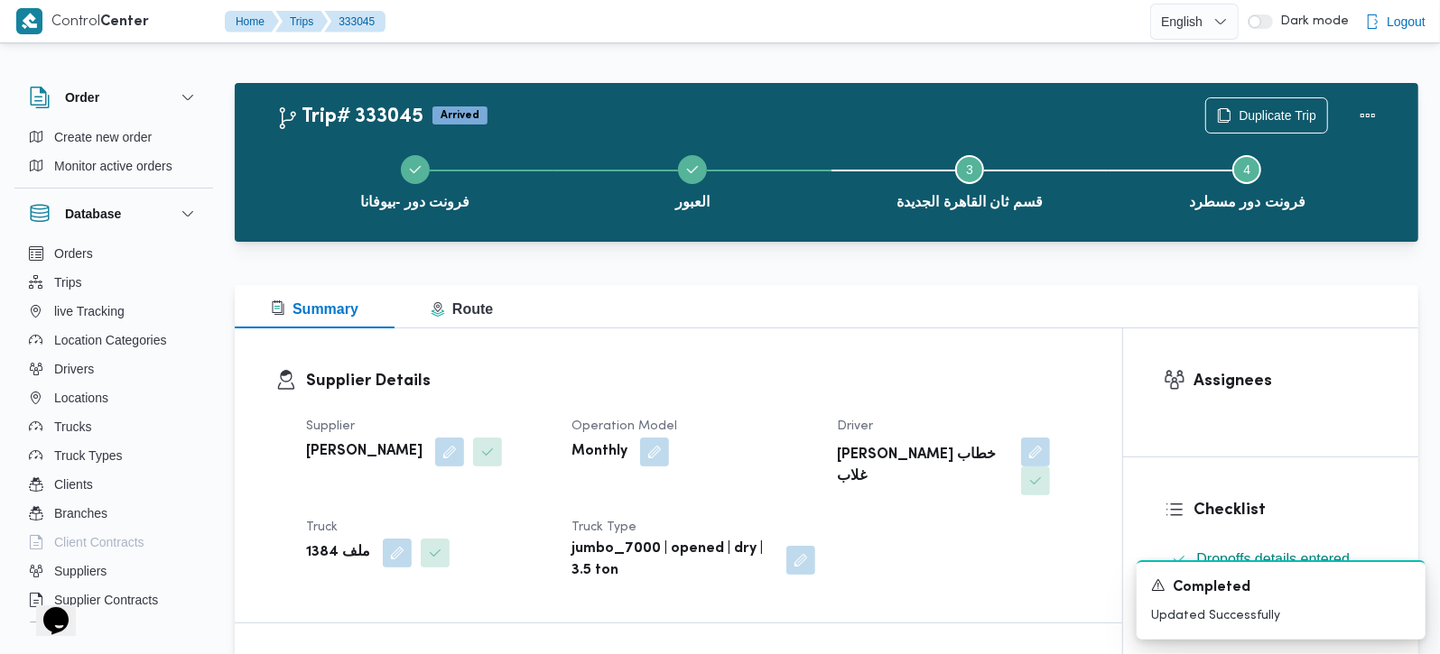
scroll to position [0, 0]
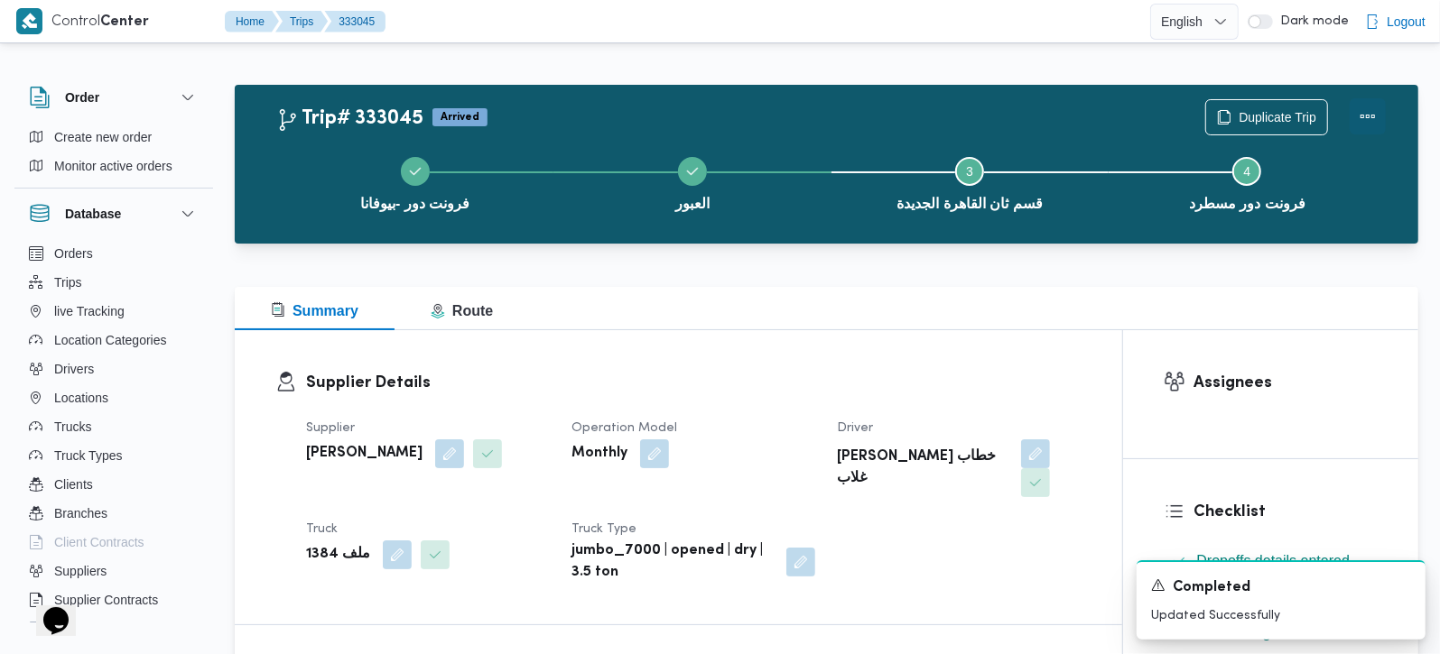
click at [1370, 106] on button "Actions" at bounding box center [1368, 116] width 36 height 36
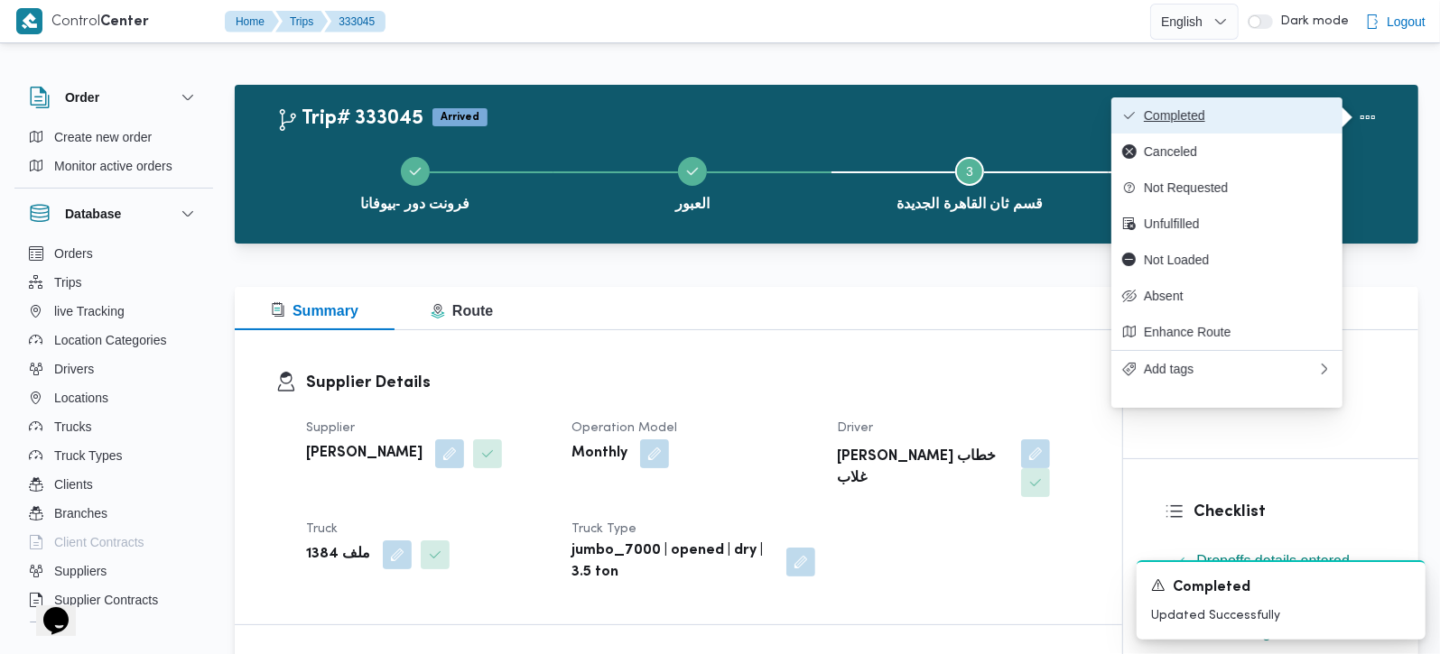
click at [1230, 121] on span "Completed" at bounding box center [1238, 115] width 188 height 14
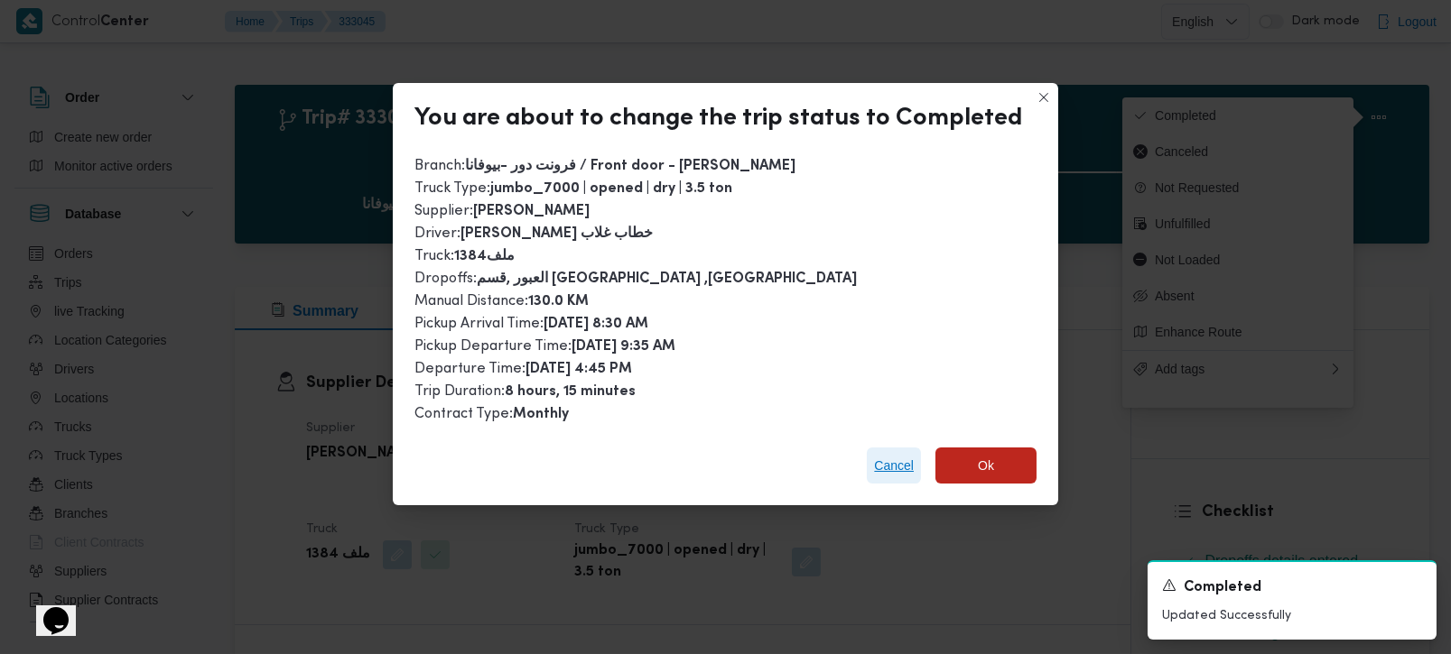
click at [876, 455] on span "Cancel" at bounding box center [894, 466] width 40 height 22
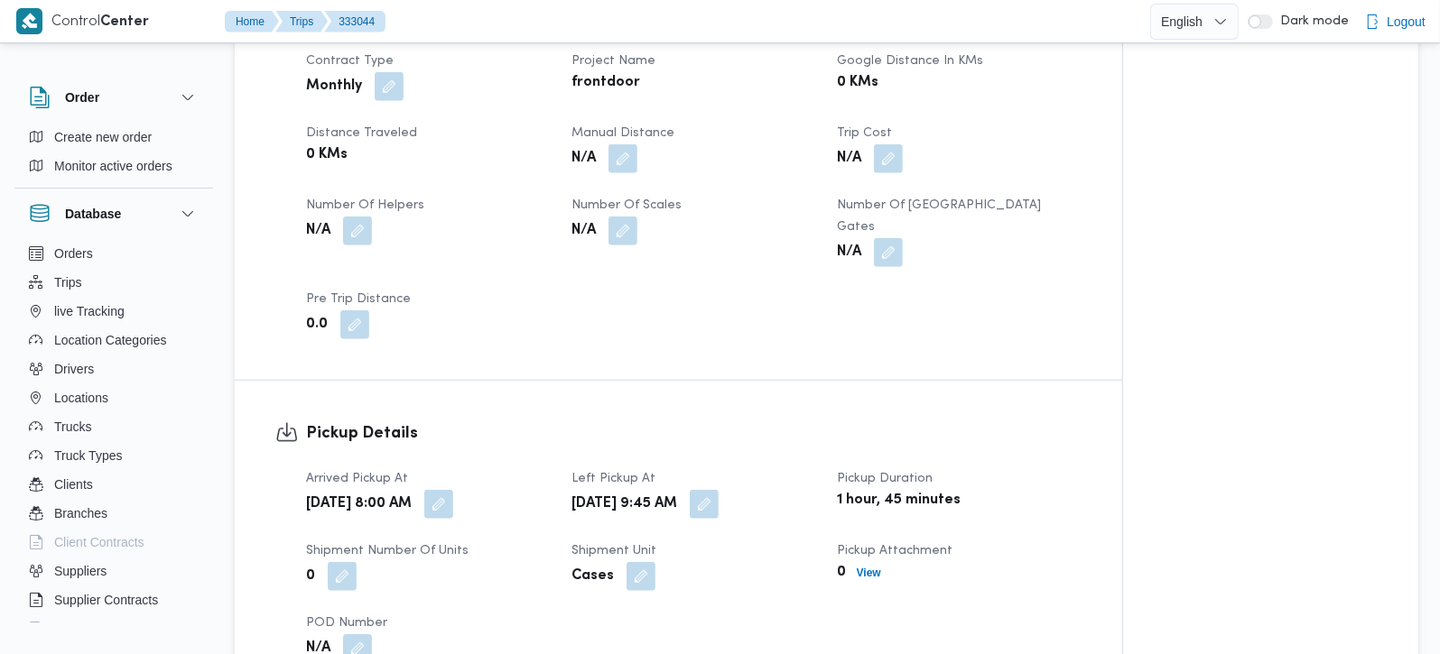
scroll to position [531, 0]
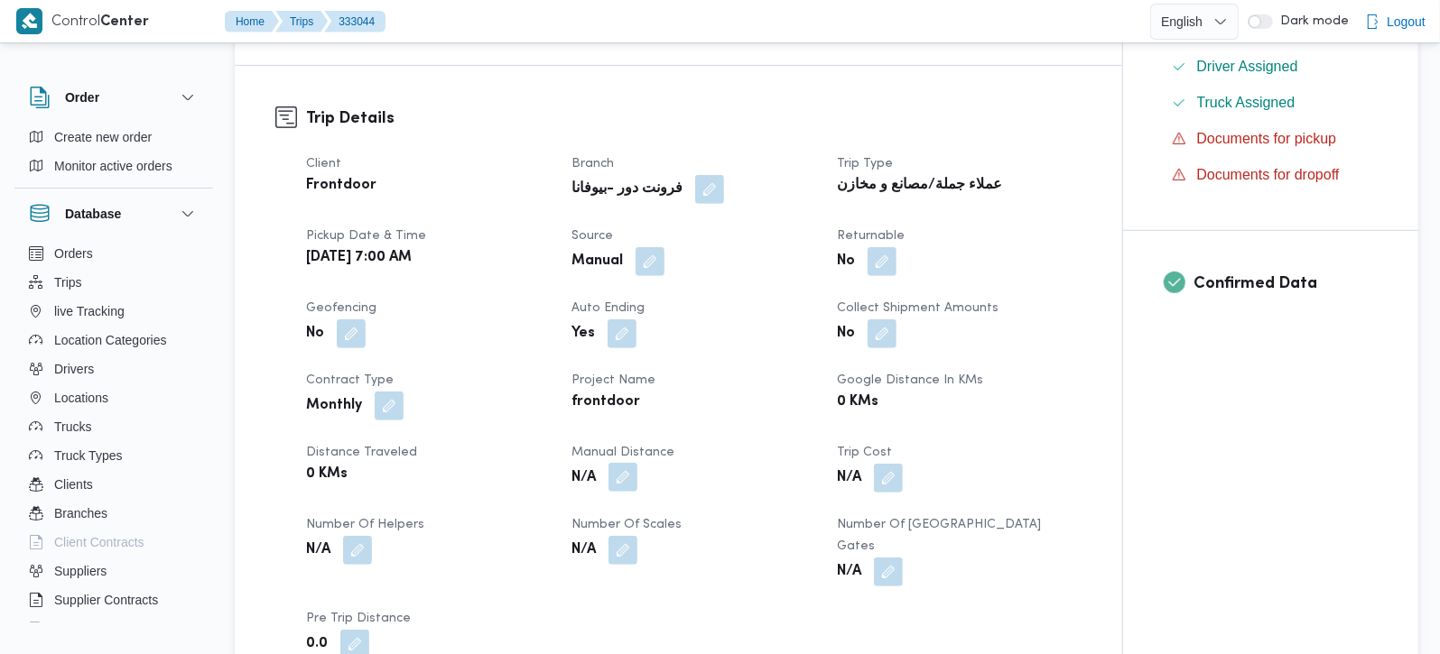
click at [637, 486] on button "button" at bounding box center [622, 477] width 29 height 29
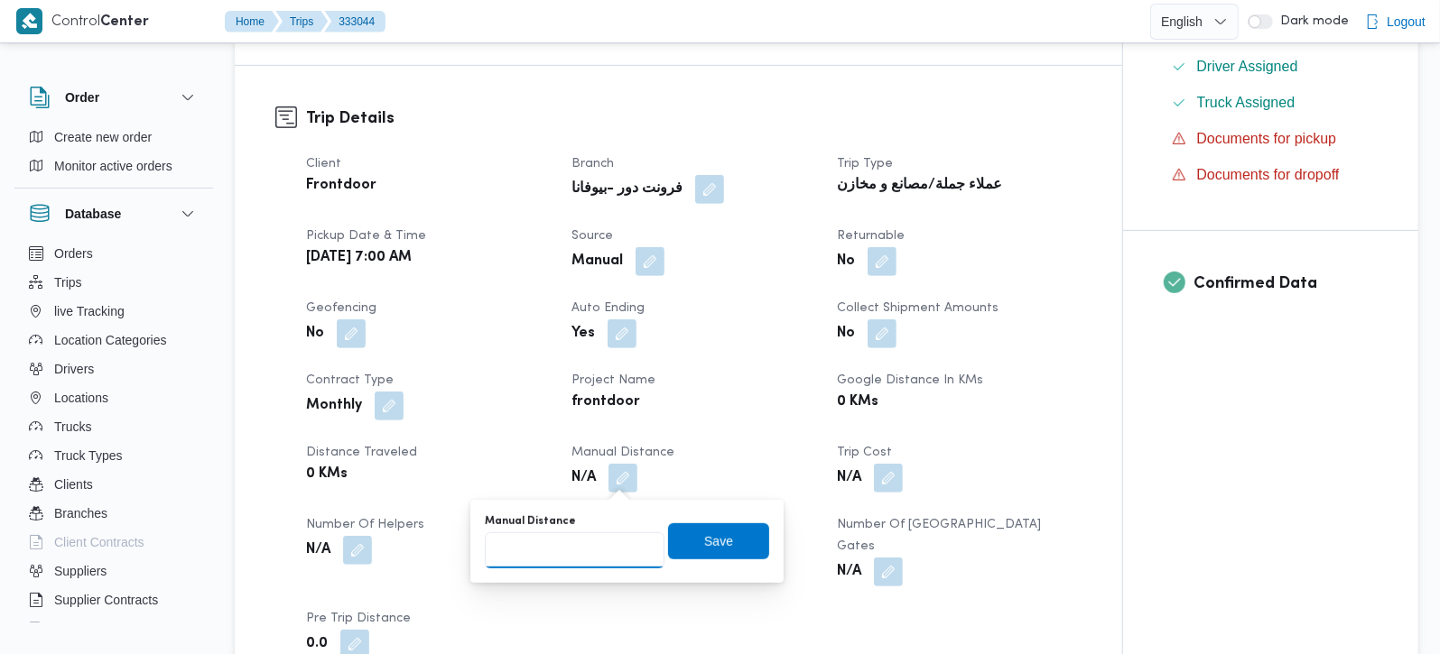
click at [593, 537] on input "Manual Distance" at bounding box center [575, 551] width 180 height 36
type input "140"
click at [682, 543] on span "Save" at bounding box center [718, 541] width 101 height 36
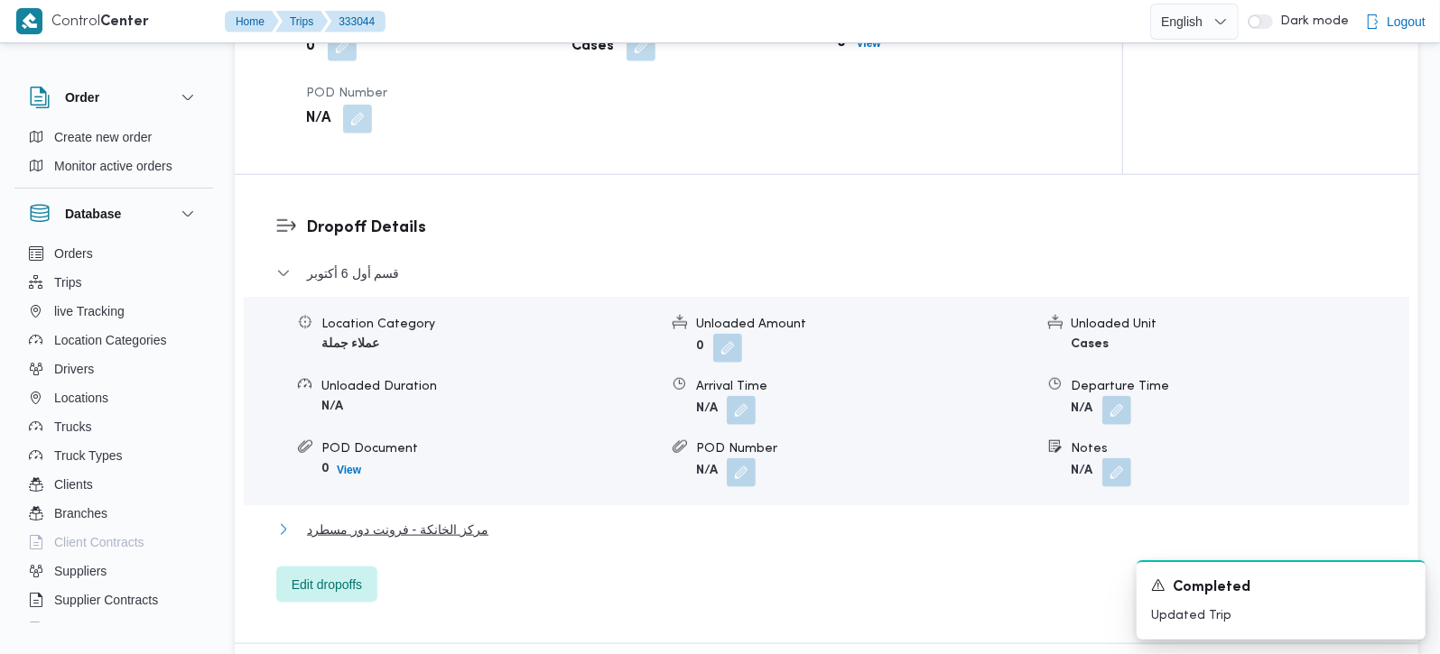
click at [419, 519] on span "مركز الخانكة - فرونت دور مسطرد" at bounding box center [397, 530] width 181 height 22
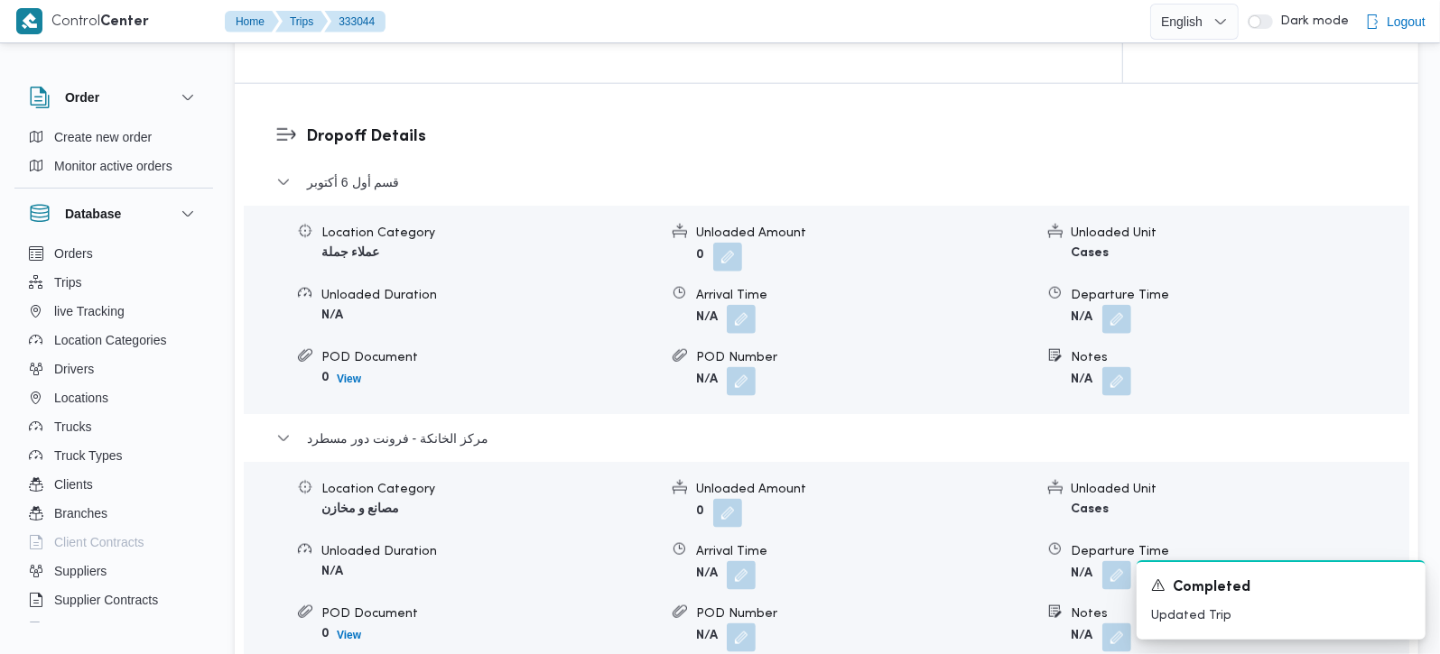
scroll to position [1592, 0]
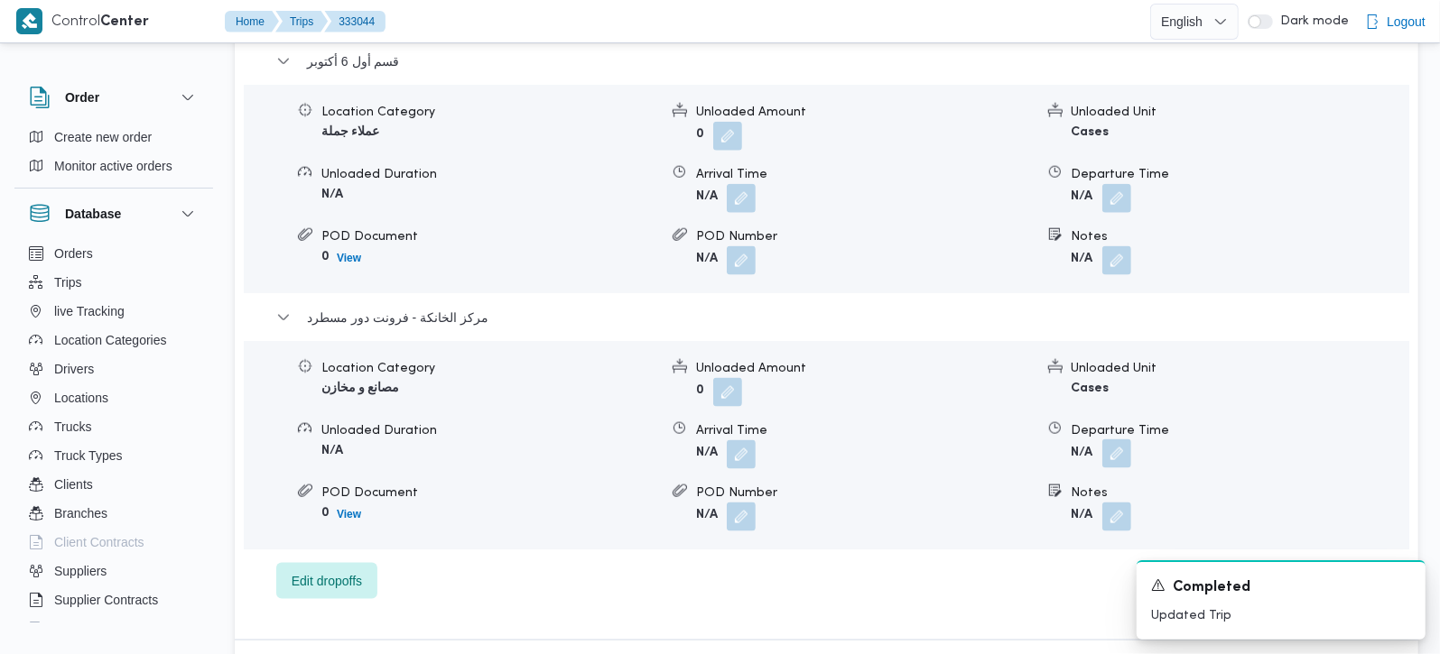
click at [1116, 440] on button "button" at bounding box center [1116, 454] width 29 height 29
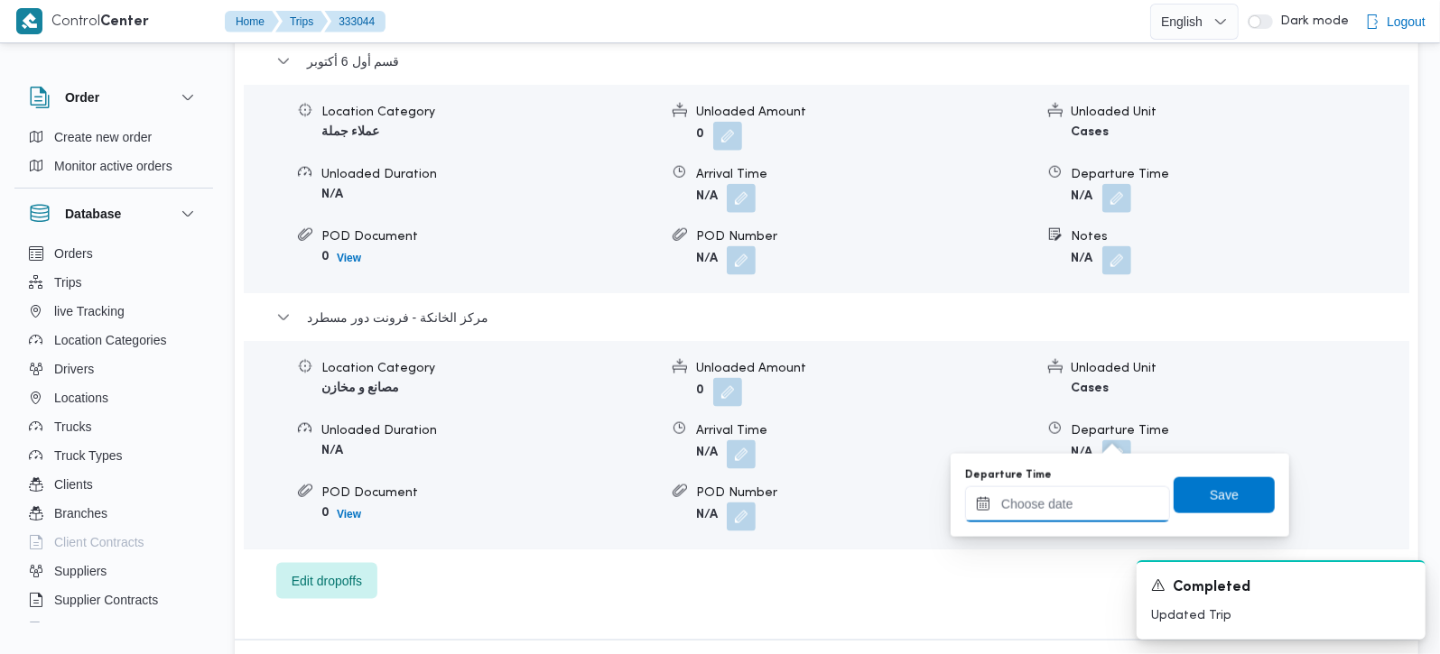
click at [1082, 491] on input "Departure Time" at bounding box center [1067, 505] width 205 height 36
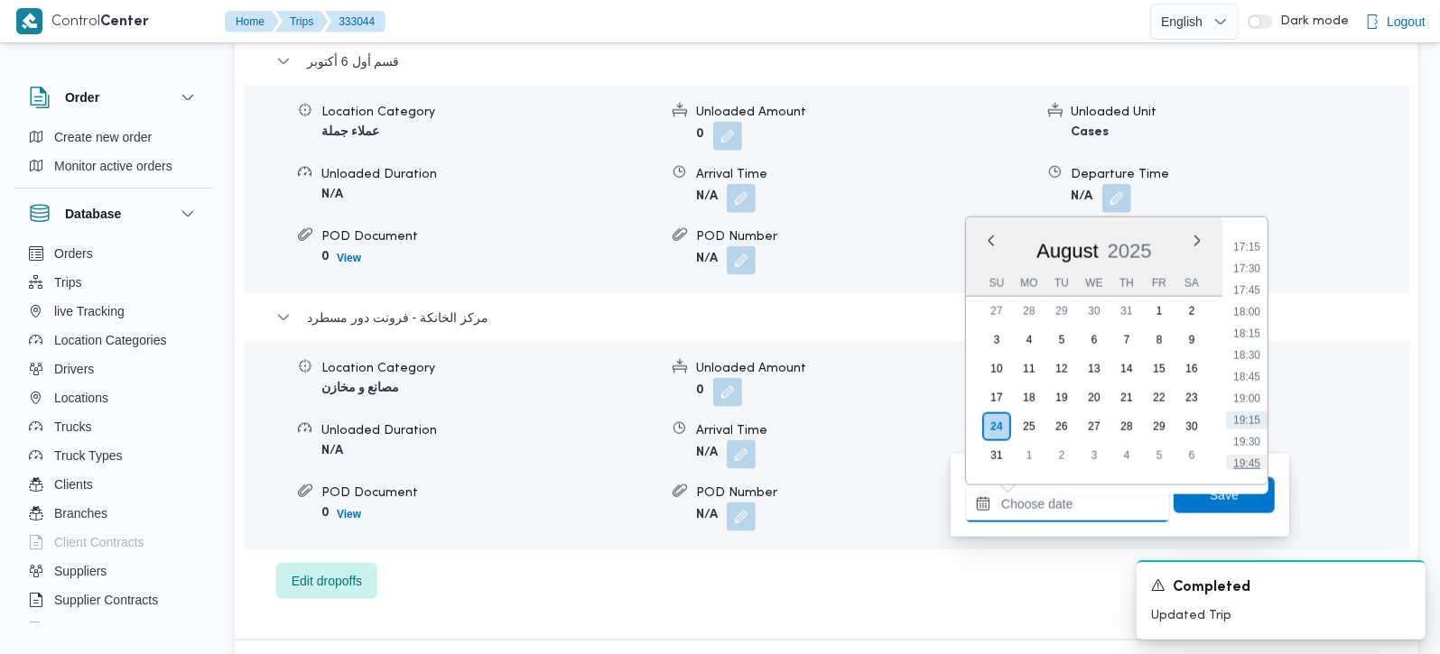
scroll to position [1440, 0]
drag, startPoint x: 1257, startPoint y: 267, endPoint x: 1240, endPoint y: 363, distance: 97.1
click at [1257, 267] on li "17:00" at bounding box center [1247, 274] width 42 height 18
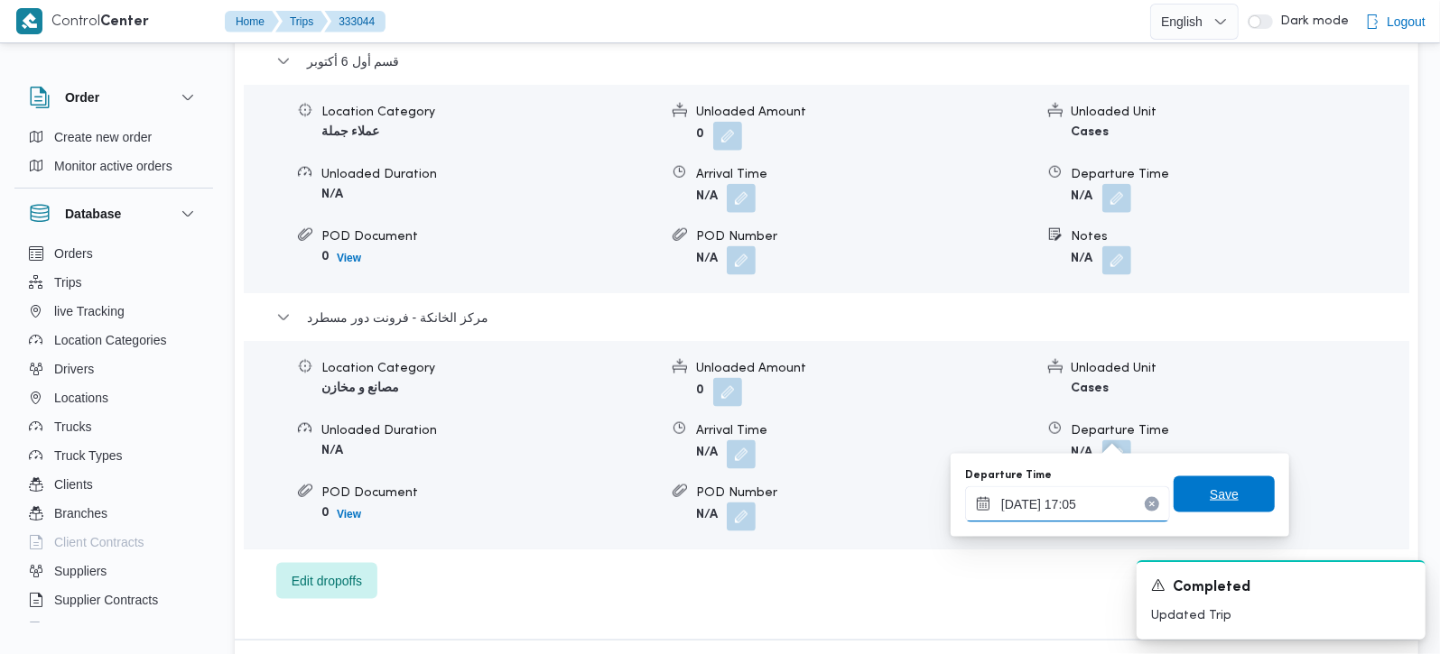
type input "24/08/2025 17:05"
click at [1224, 492] on span "Save" at bounding box center [1223, 495] width 101 height 36
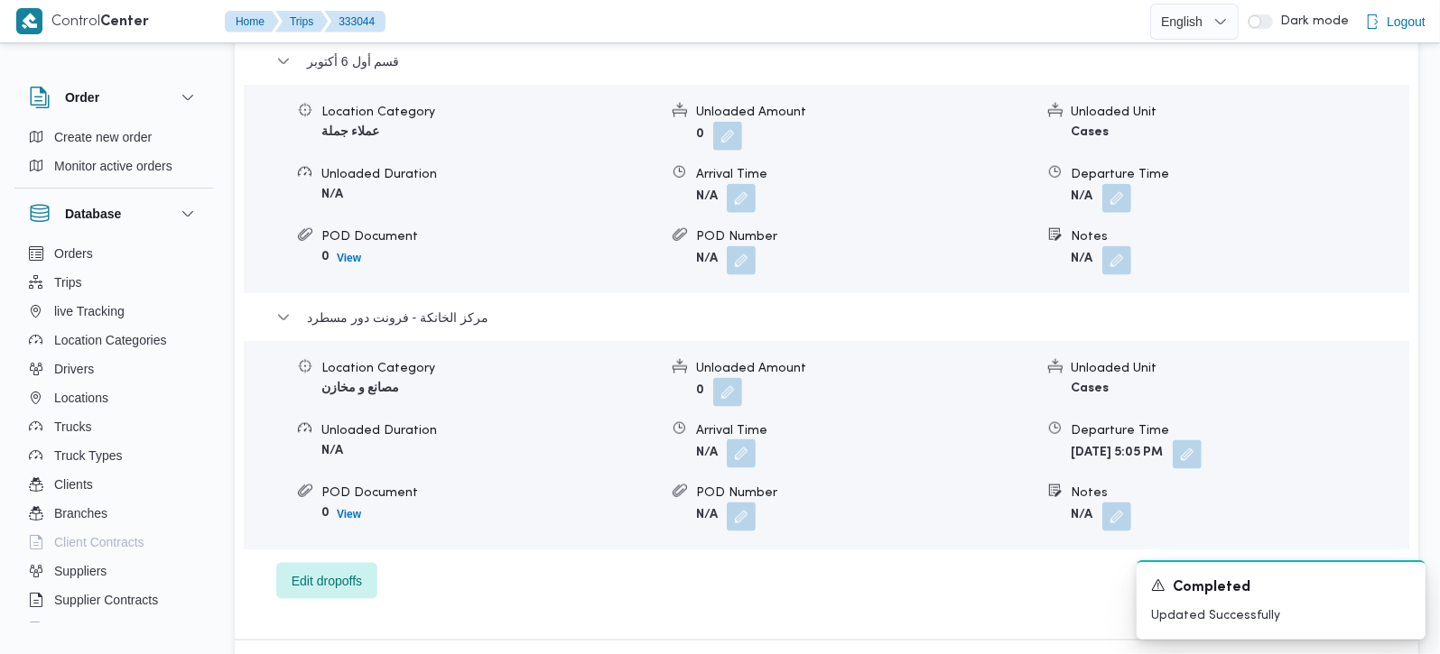
click at [744, 440] on button "button" at bounding box center [741, 454] width 29 height 29
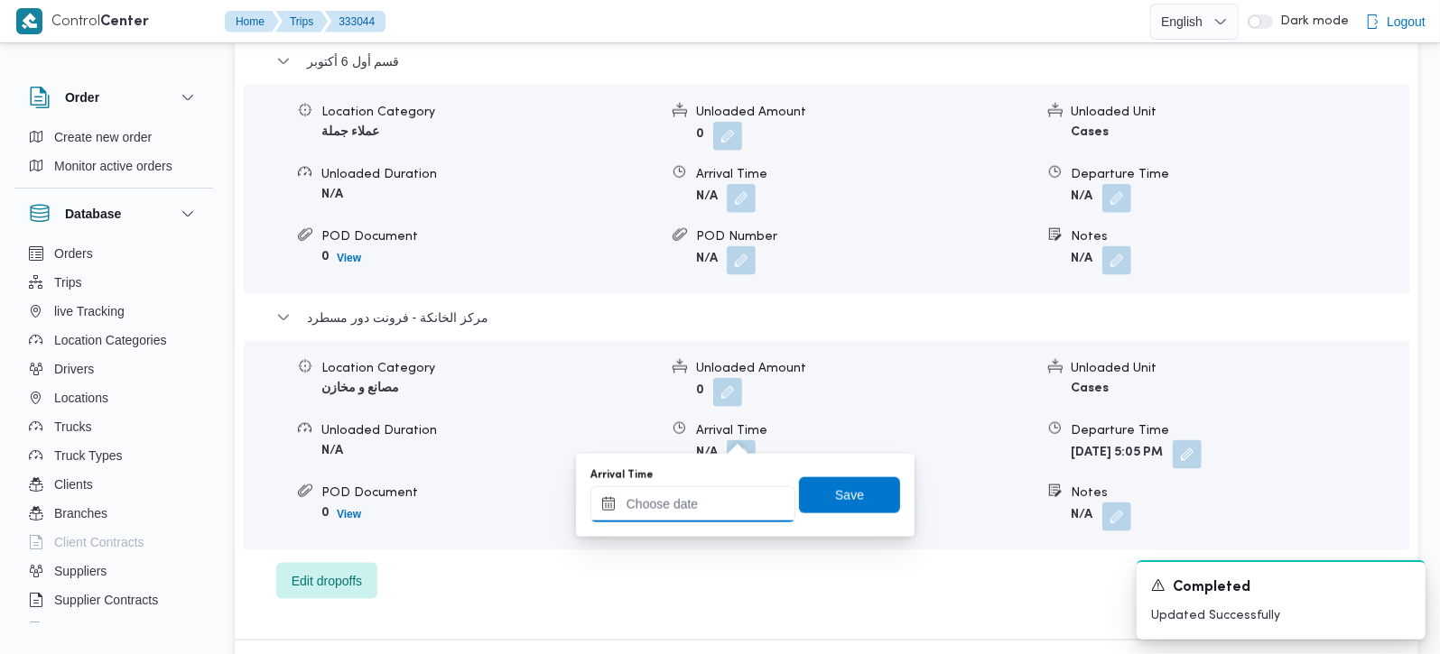
click at [721, 492] on input "Arrival Time" at bounding box center [692, 505] width 205 height 36
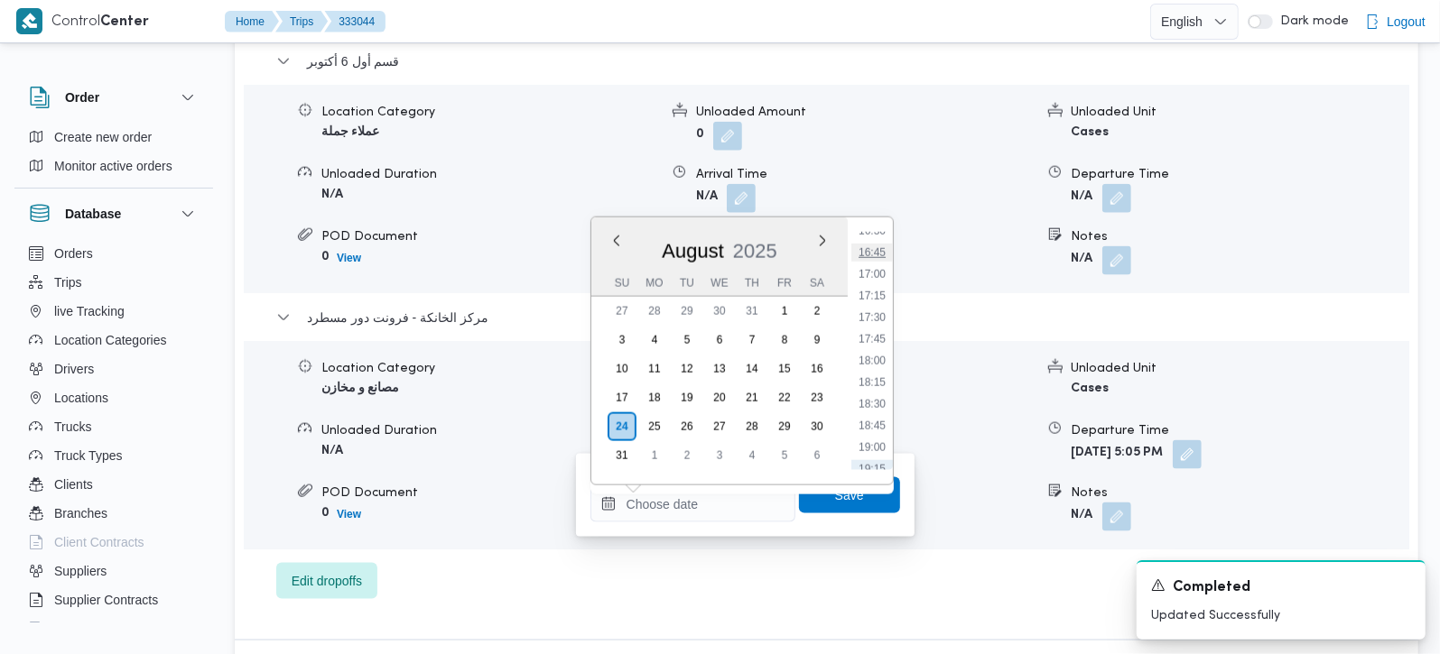
click at [879, 248] on li "16:45" at bounding box center [872, 253] width 42 height 18
type input "[DATE] 16:45"
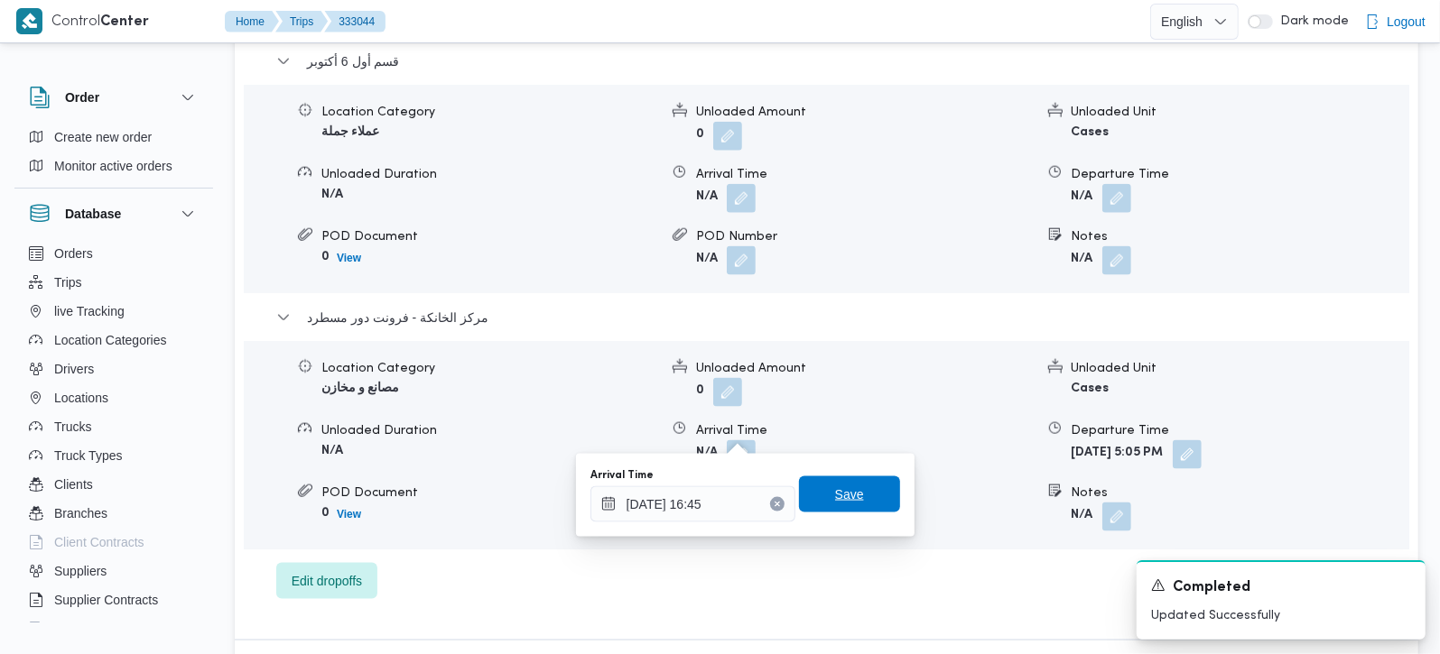
click at [862, 480] on span "Save" at bounding box center [849, 495] width 101 height 36
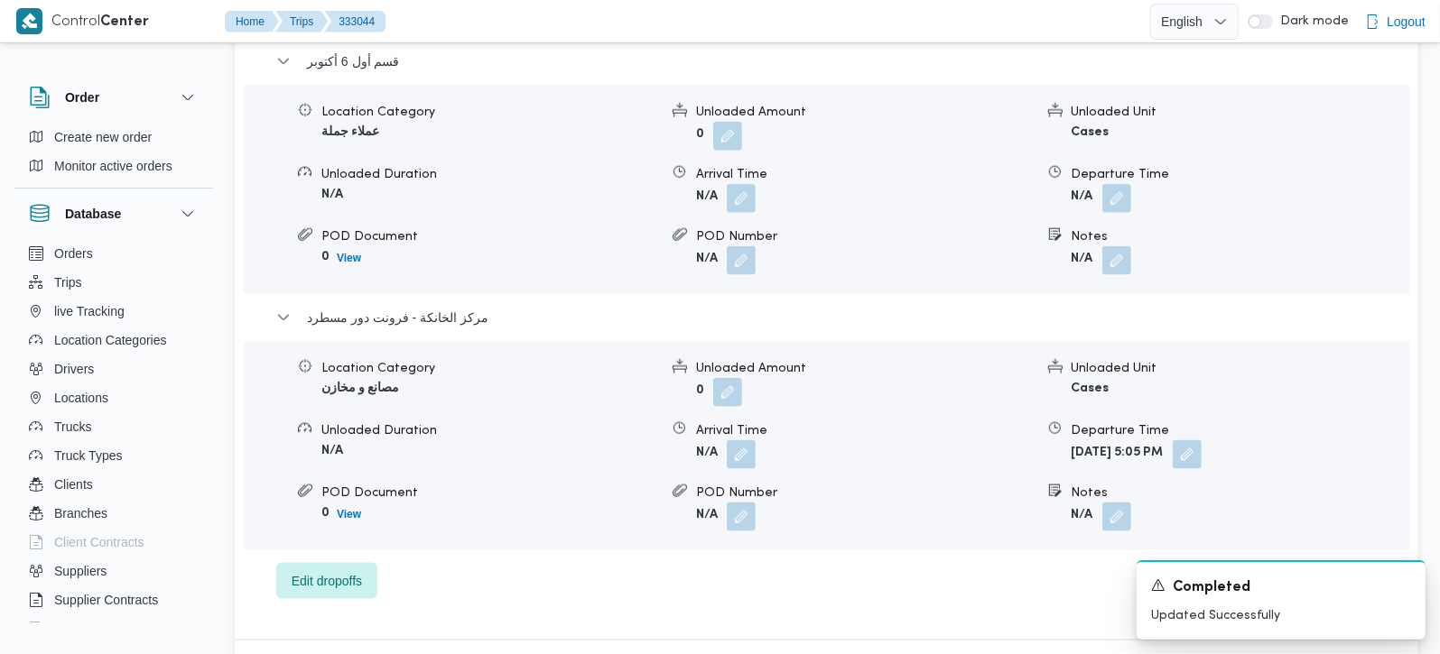
scroll to position [1487, 0]
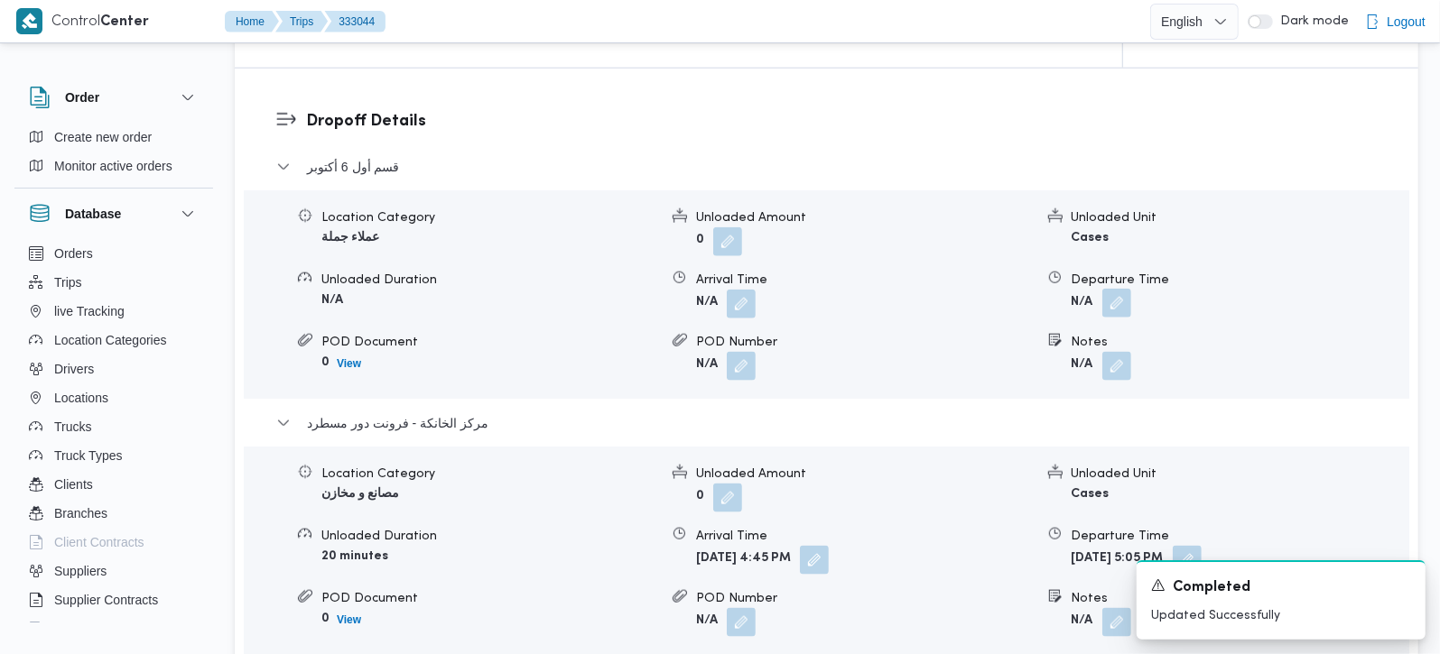
click at [1127, 289] on button "button" at bounding box center [1116, 303] width 29 height 29
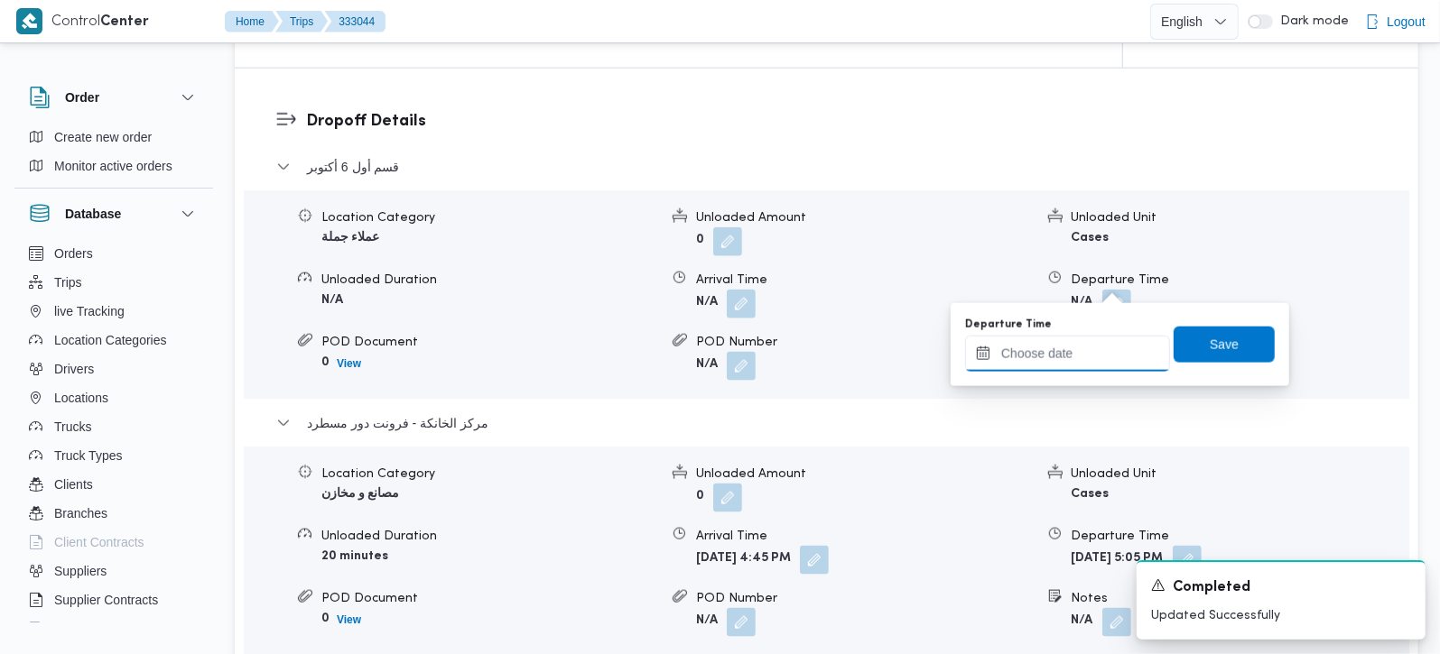
click at [1091, 349] on input "Departure Time" at bounding box center [1067, 354] width 205 height 36
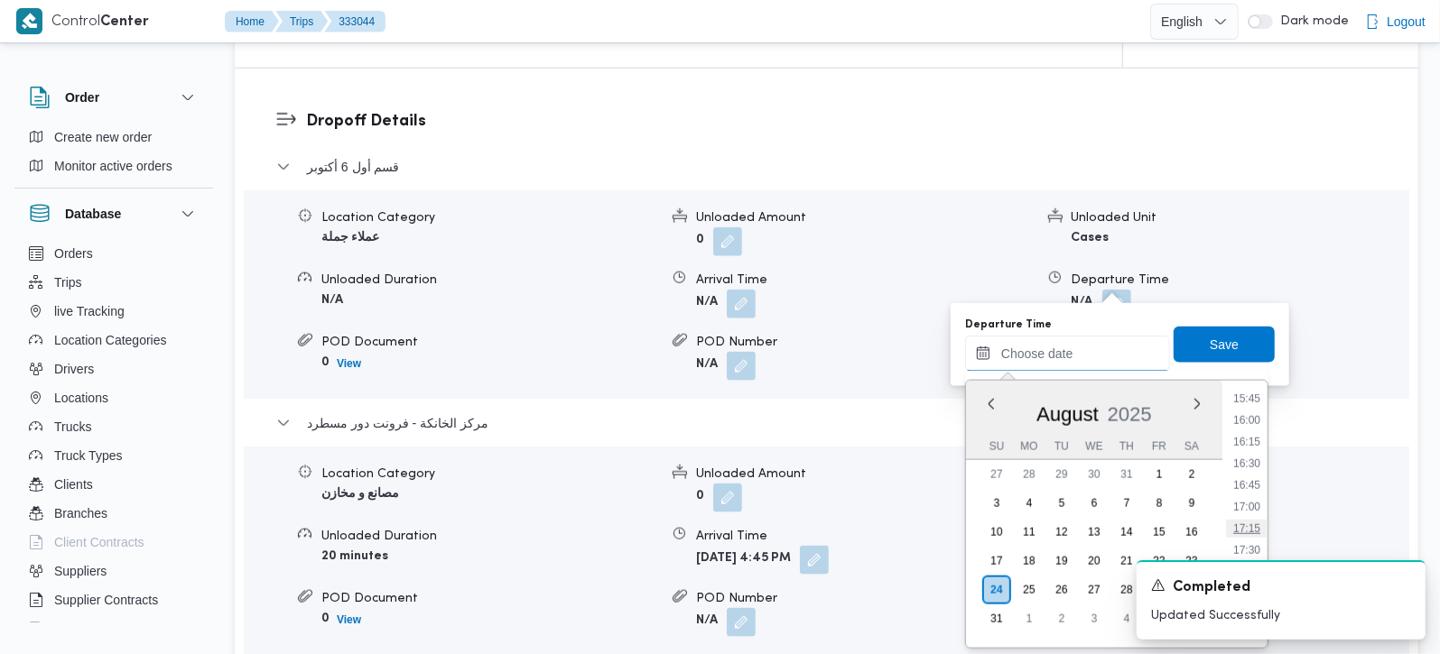
scroll to position [1333, 0]
click at [1248, 406] on li "15:30" at bounding box center [1247, 414] width 42 height 18
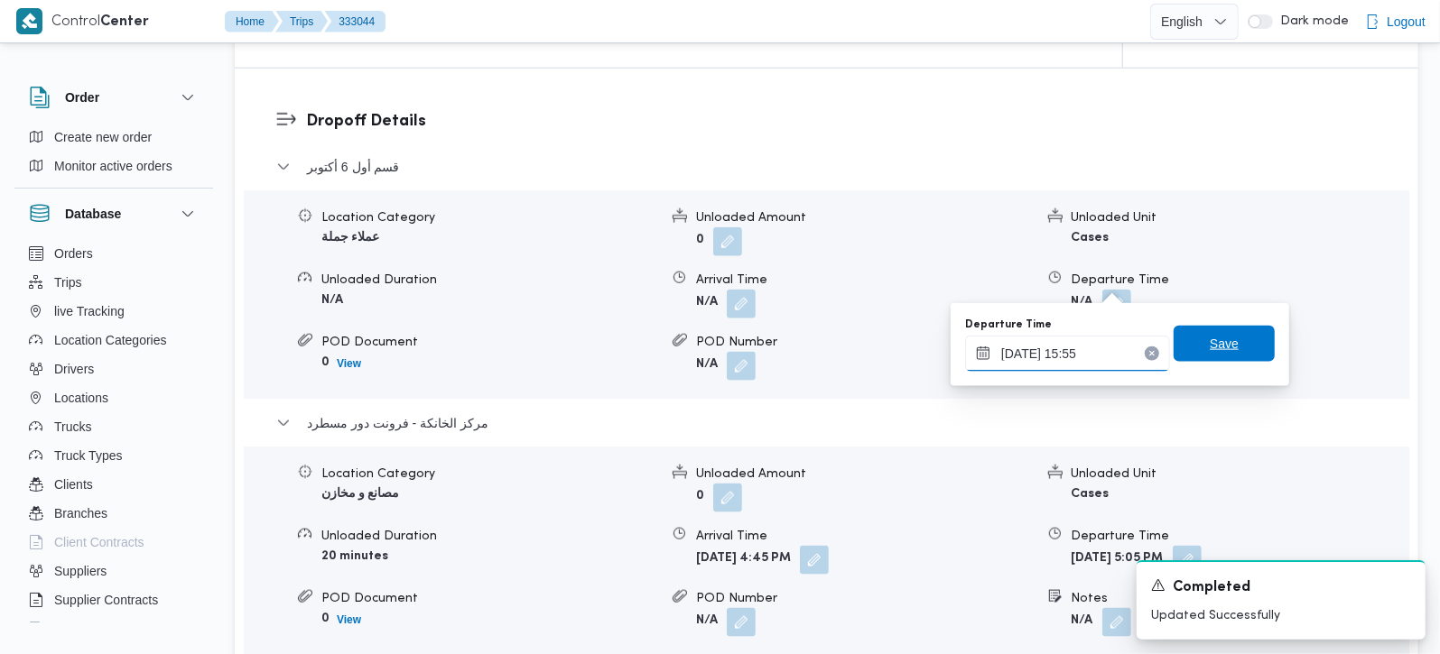
type input "24/08/2025 15:55"
click at [1220, 350] on span "Save" at bounding box center [1224, 344] width 29 height 22
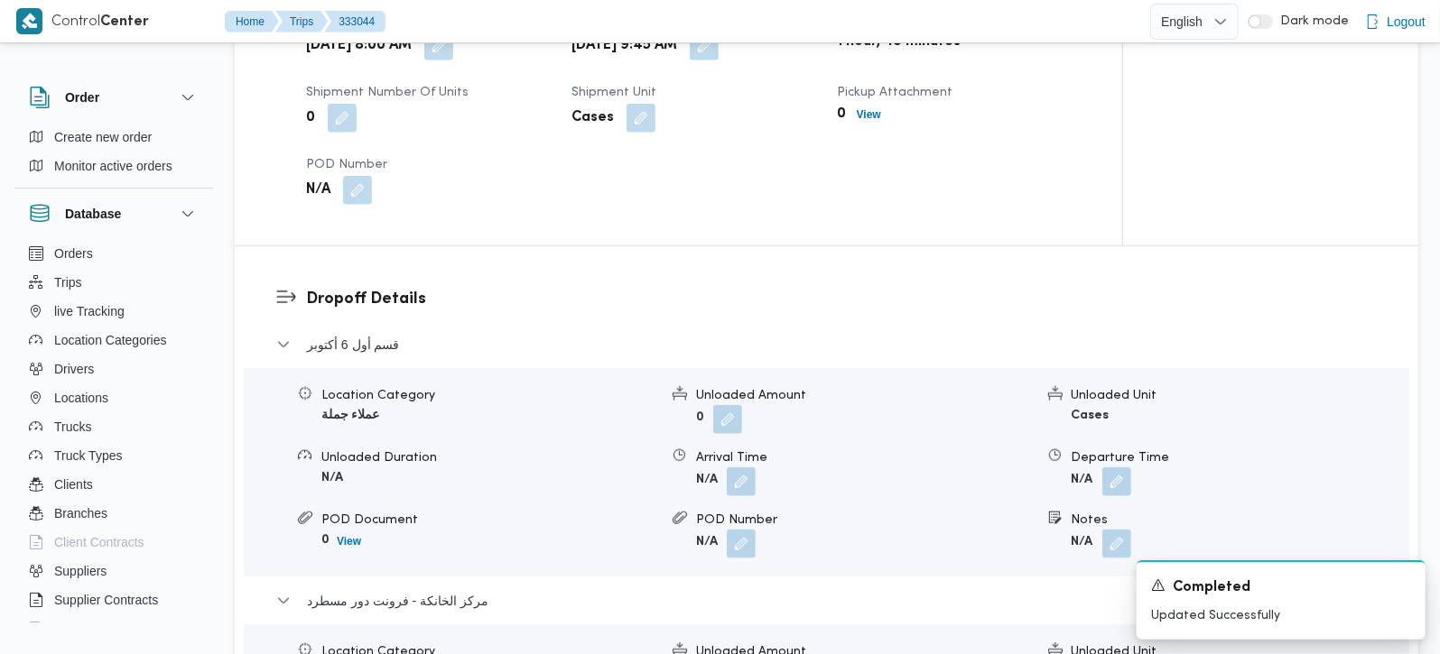
scroll to position [1274, 0]
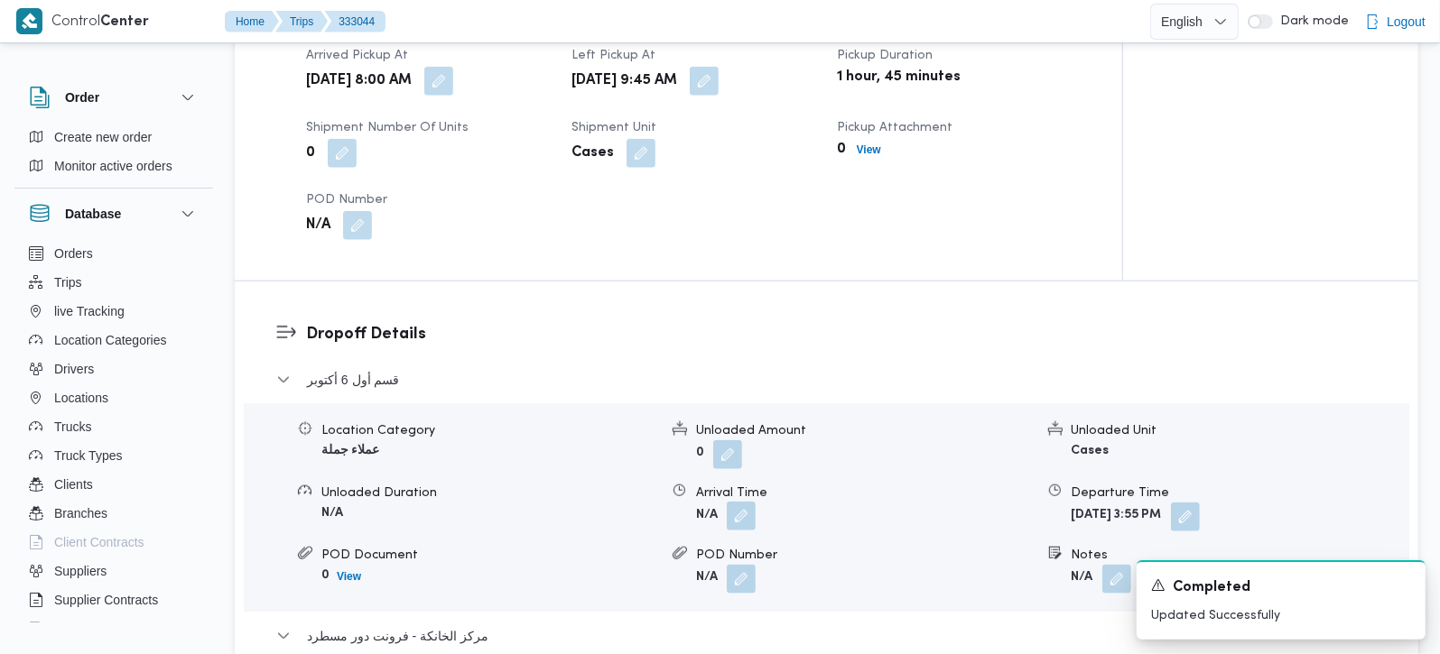
click at [744, 502] on button "button" at bounding box center [741, 516] width 29 height 29
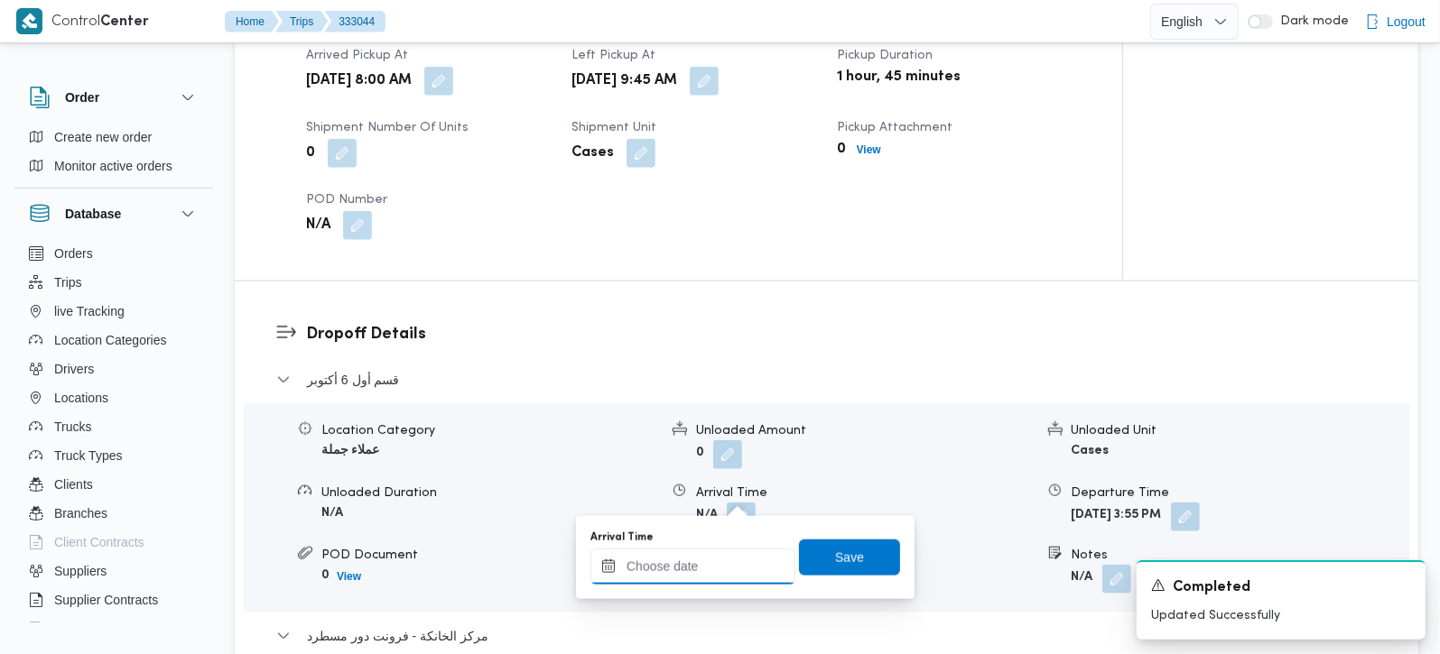
drag, startPoint x: 720, startPoint y: 579, endPoint x: 750, endPoint y: 549, distance: 42.1
click at [720, 579] on input "Arrival Time" at bounding box center [692, 567] width 205 height 36
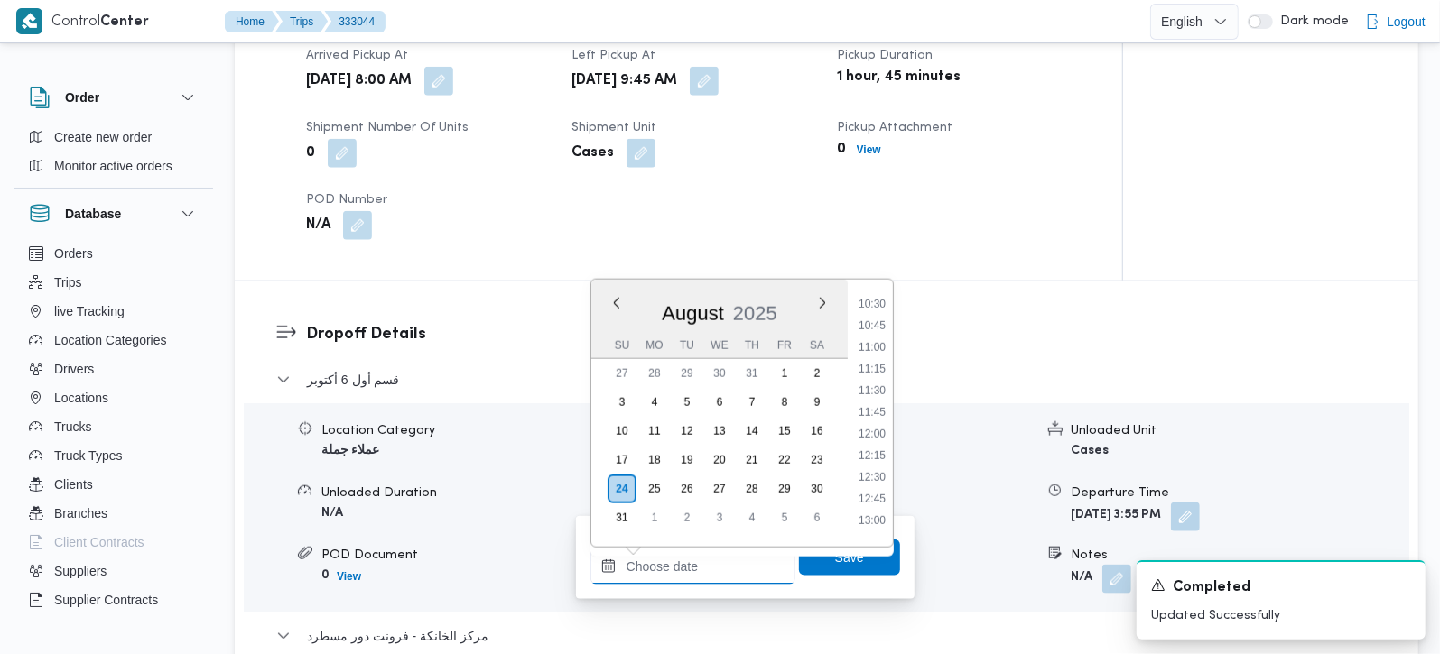
scroll to position [802, 0]
click at [874, 364] on li "10:00" at bounding box center [872, 367] width 42 height 18
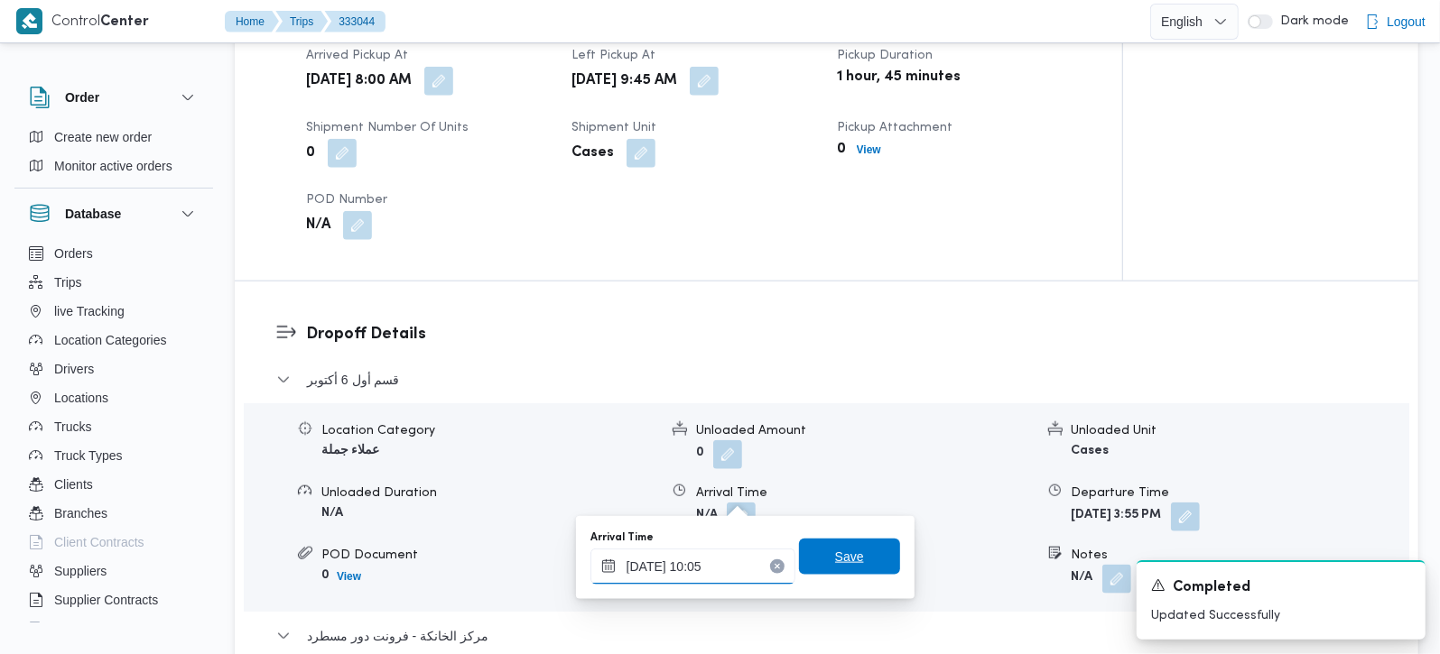
type input "24/08/2025 10:05"
click at [838, 544] on span "Save" at bounding box center [849, 557] width 101 height 36
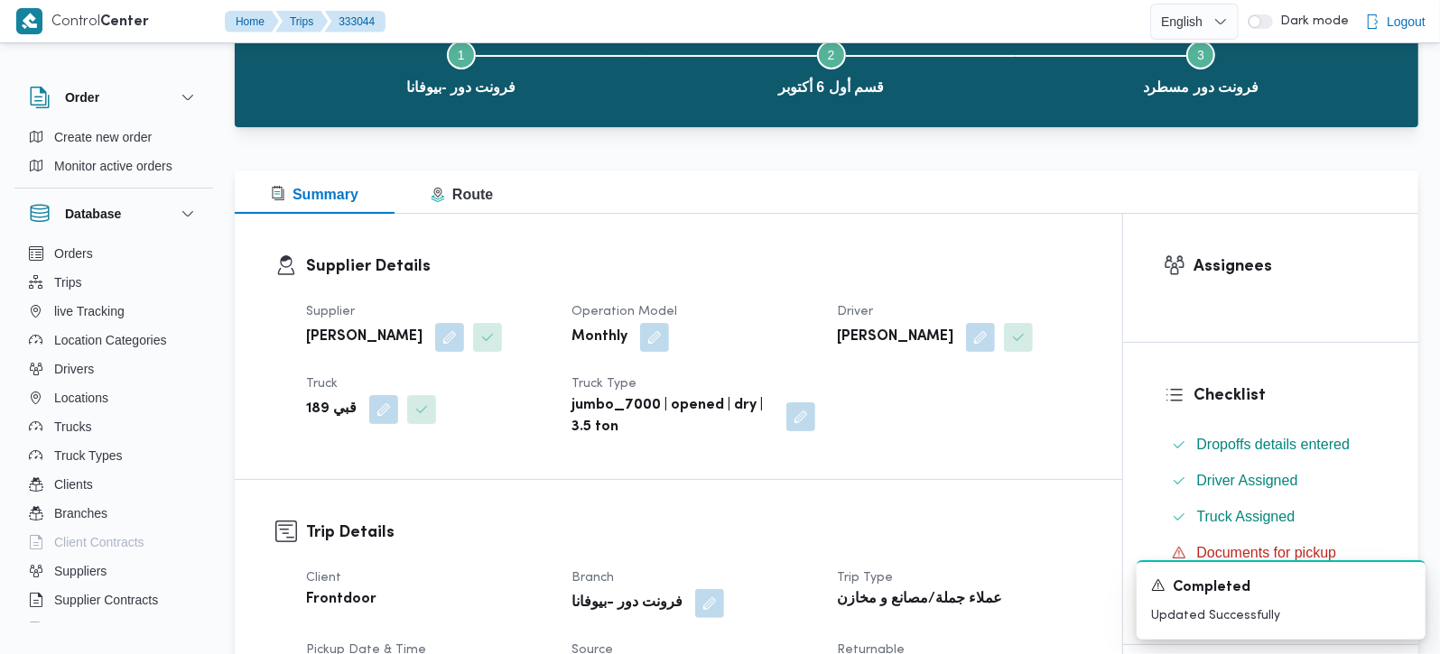
scroll to position [0, 0]
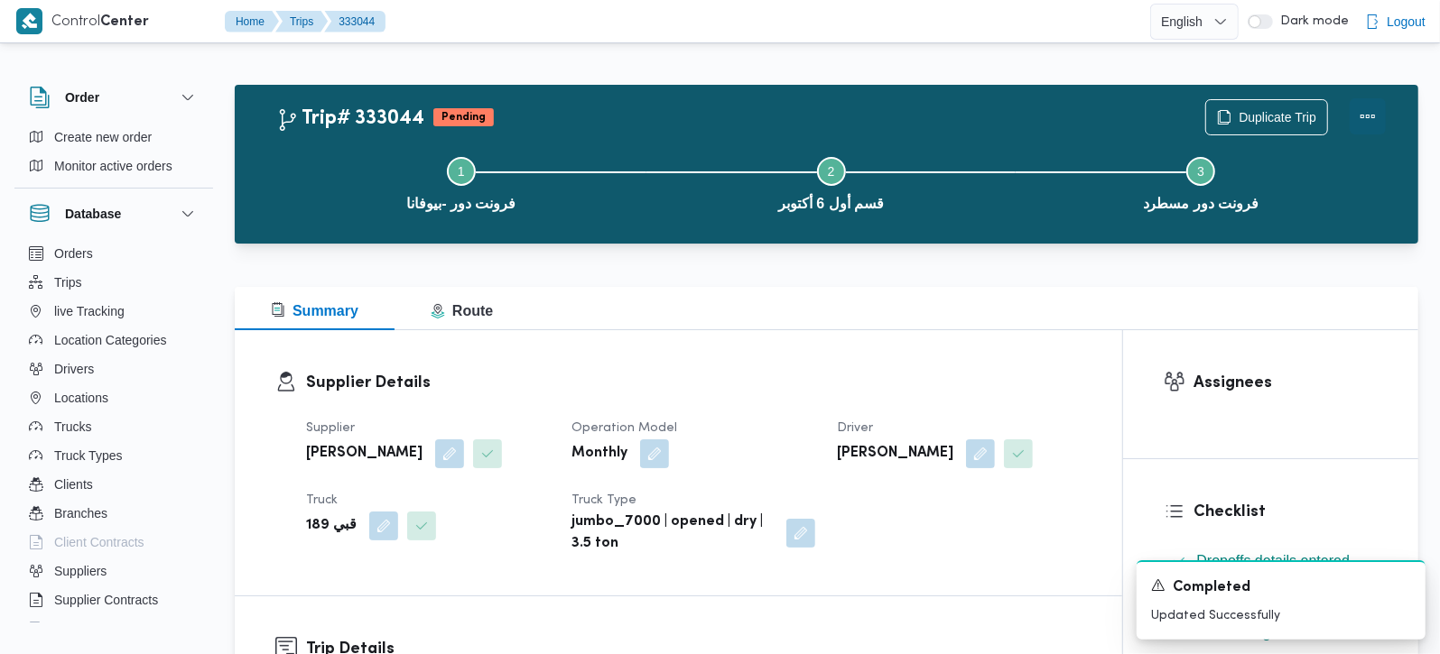
click at [1374, 116] on button "Actions" at bounding box center [1368, 116] width 36 height 36
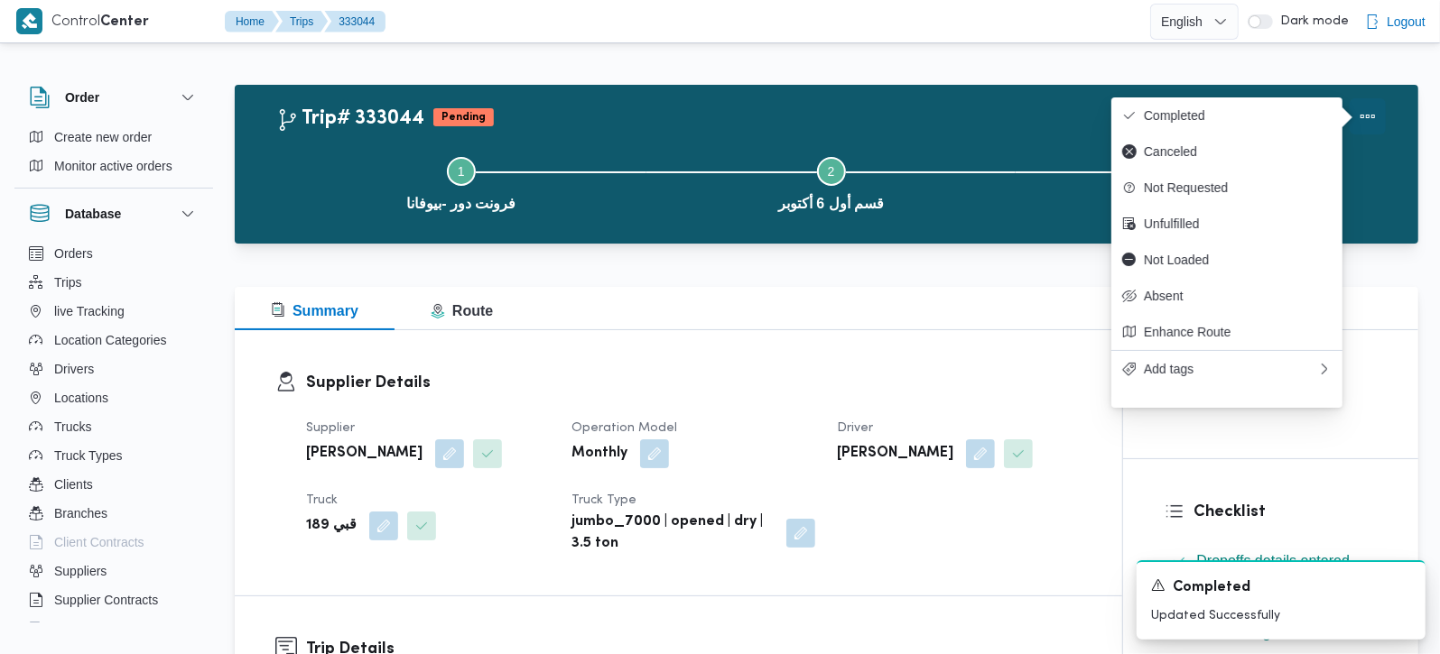
click at [1342, 107] on div at bounding box center [1342, 107] width 0 height 0
click at [1199, 116] on span "Completed" at bounding box center [1238, 115] width 188 height 14
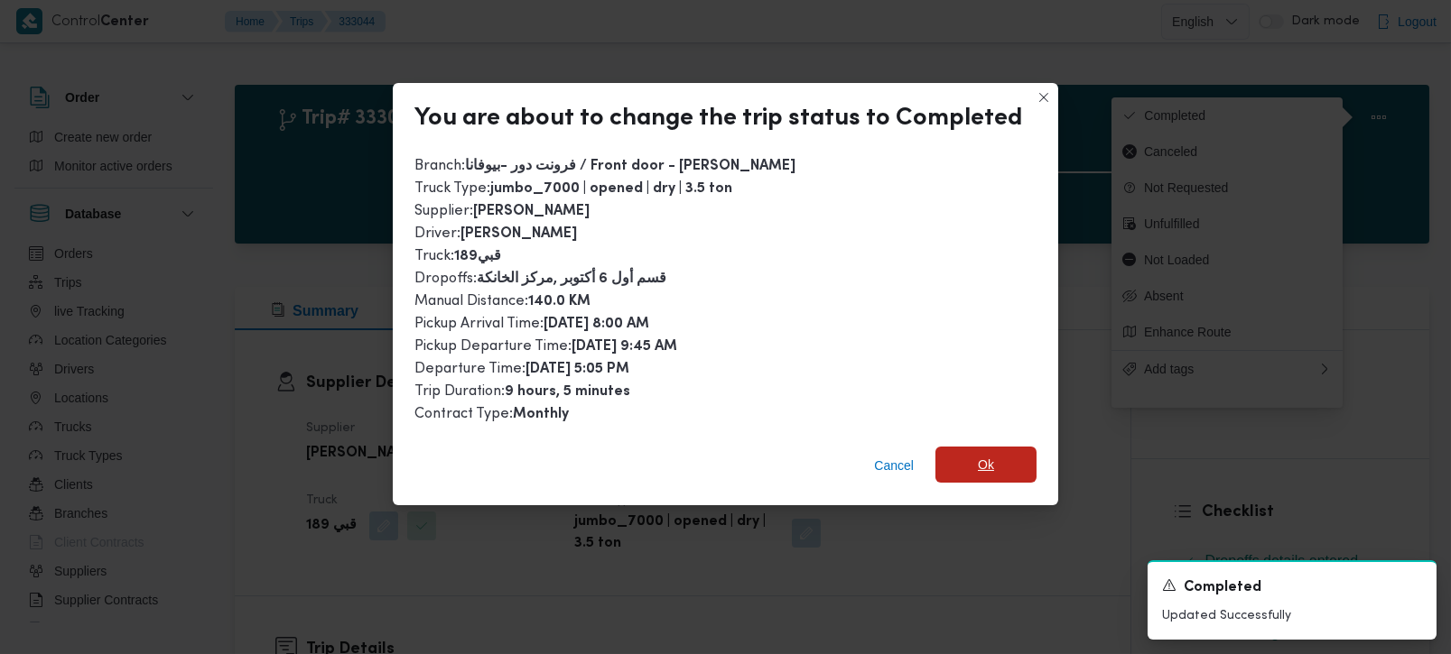
click at [991, 468] on span "Ok" at bounding box center [985, 465] width 101 height 36
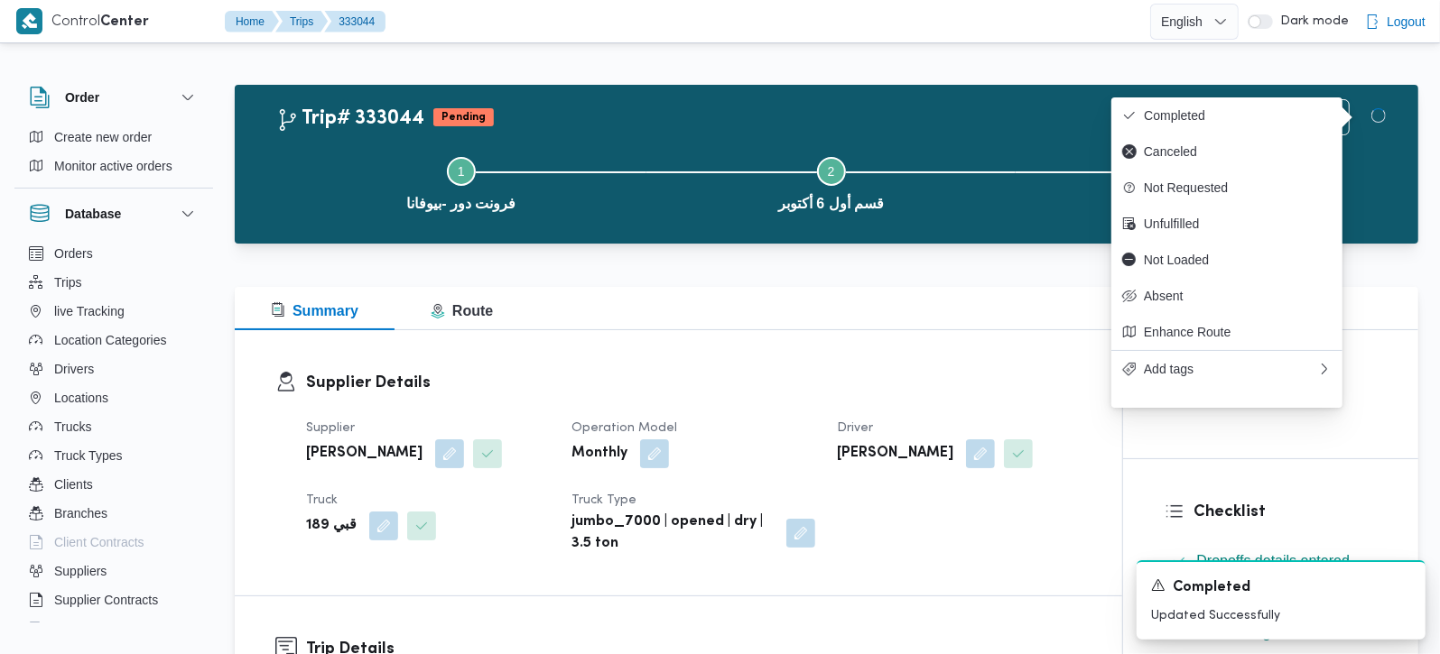
click at [850, 321] on div "Summary Route" at bounding box center [826, 308] width 1183 height 43
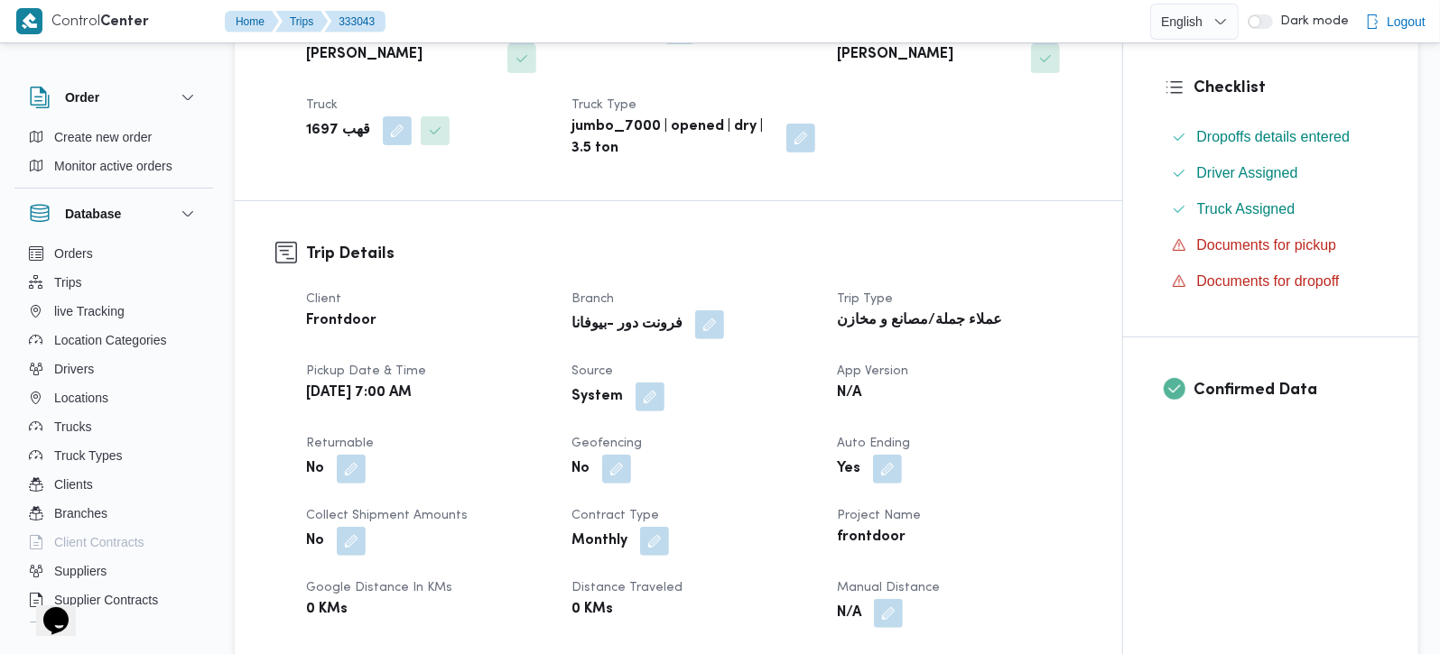
scroll to position [531, 0]
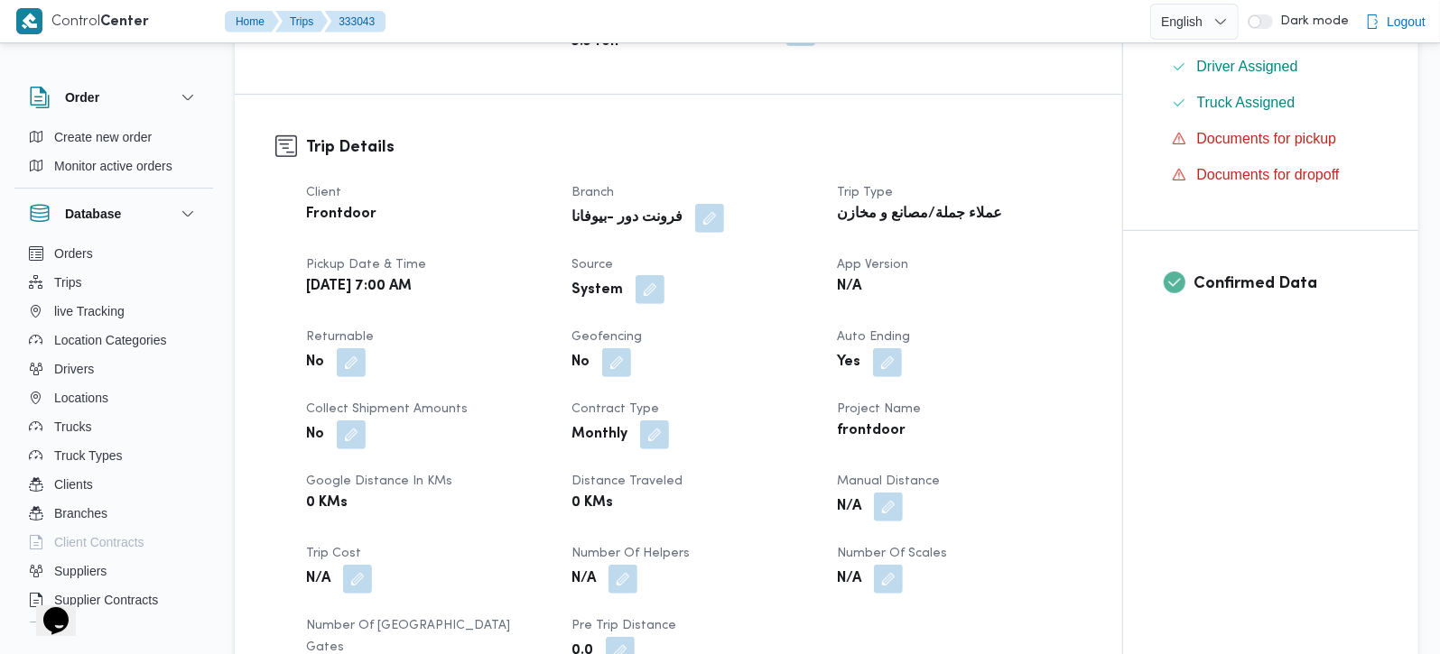
click at [640, 292] on button "button" at bounding box center [649, 289] width 29 height 29
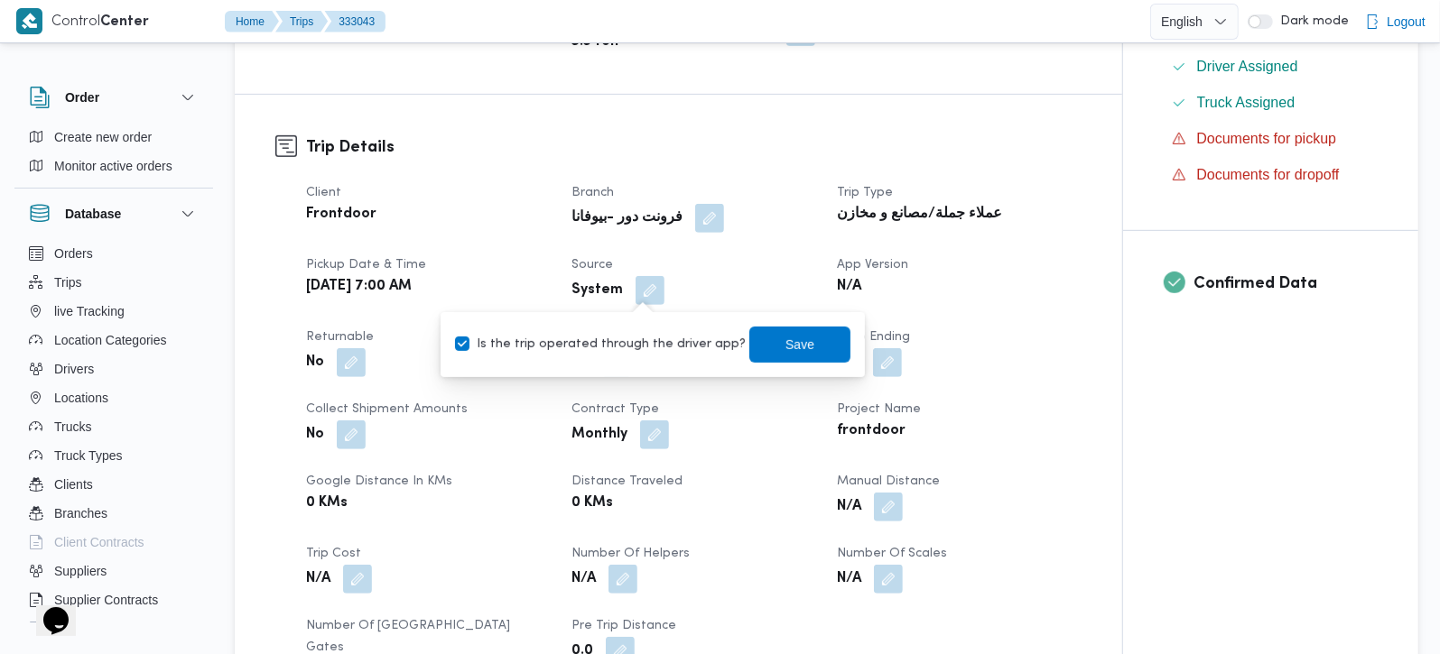
click at [612, 347] on label "Is the trip operated through the driver app?" at bounding box center [600, 345] width 291 height 22
checkbox input "false"
click at [797, 347] on span "Save" at bounding box center [799, 344] width 101 height 36
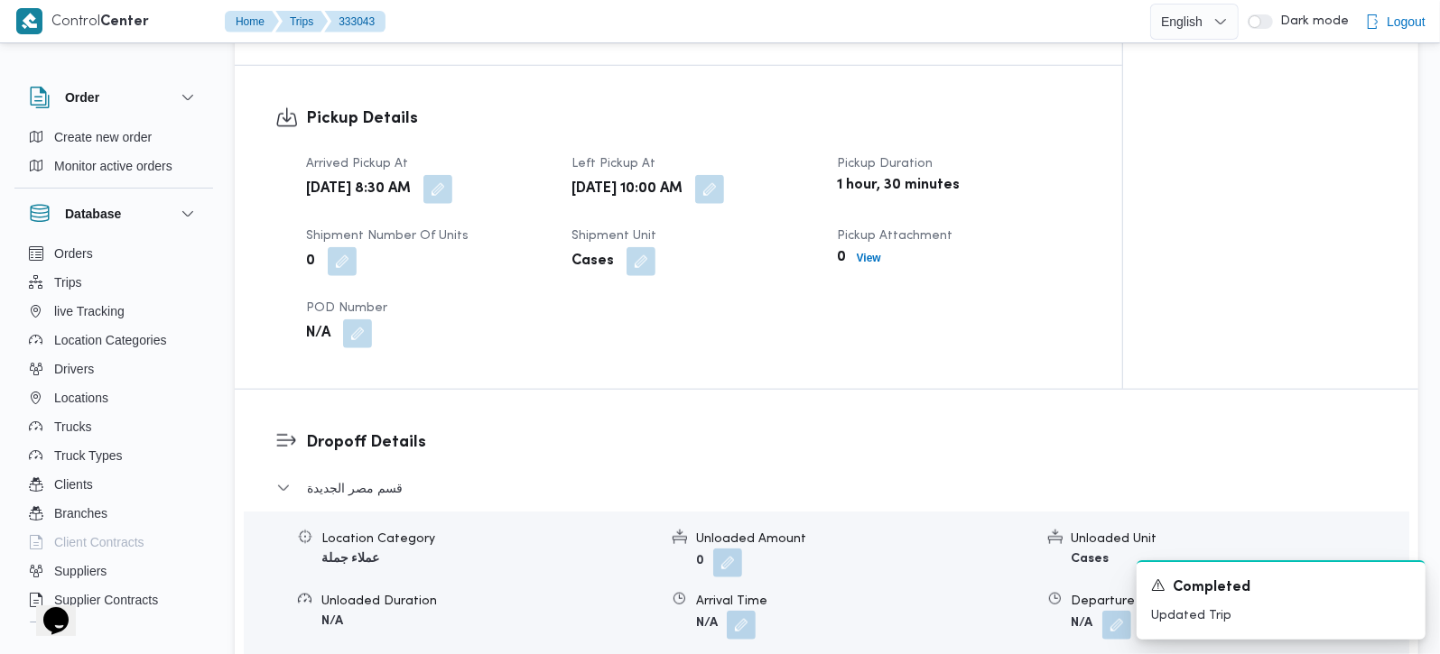
scroll to position [849, 0]
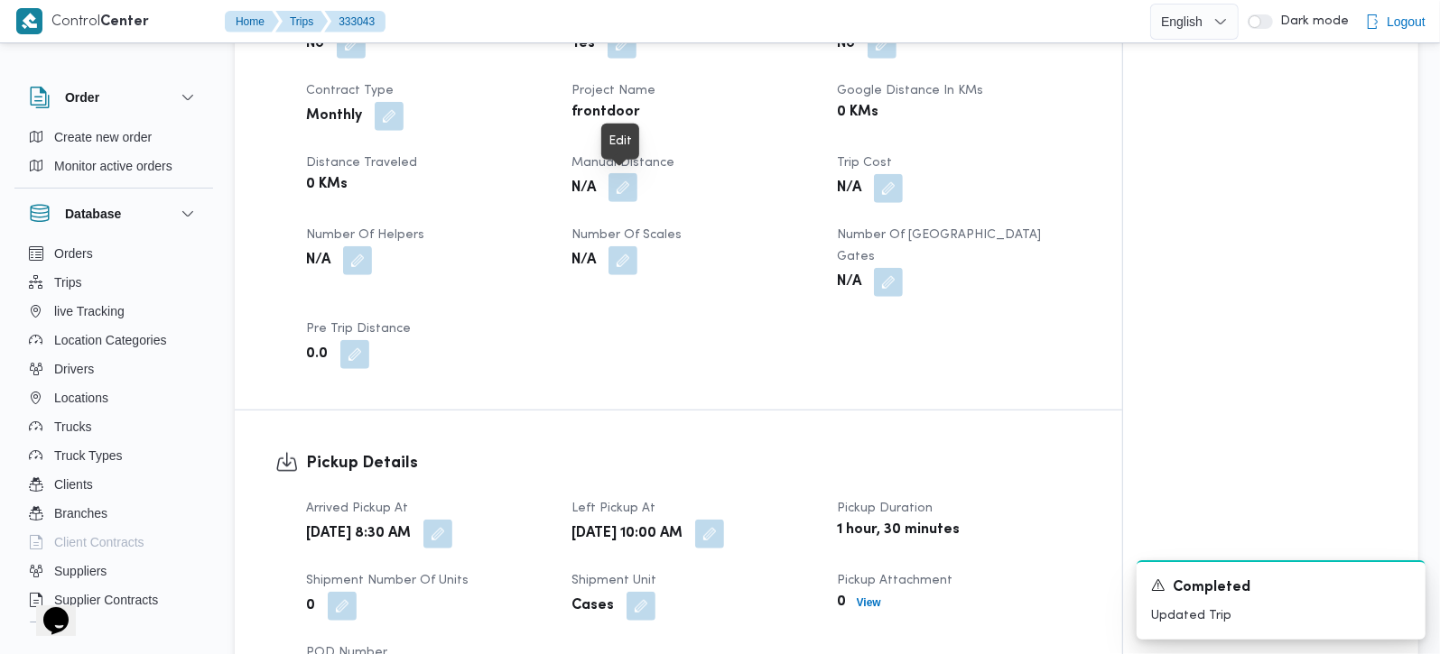
click at [626, 197] on button "button" at bounding box center [622, 187] width 29 height 29
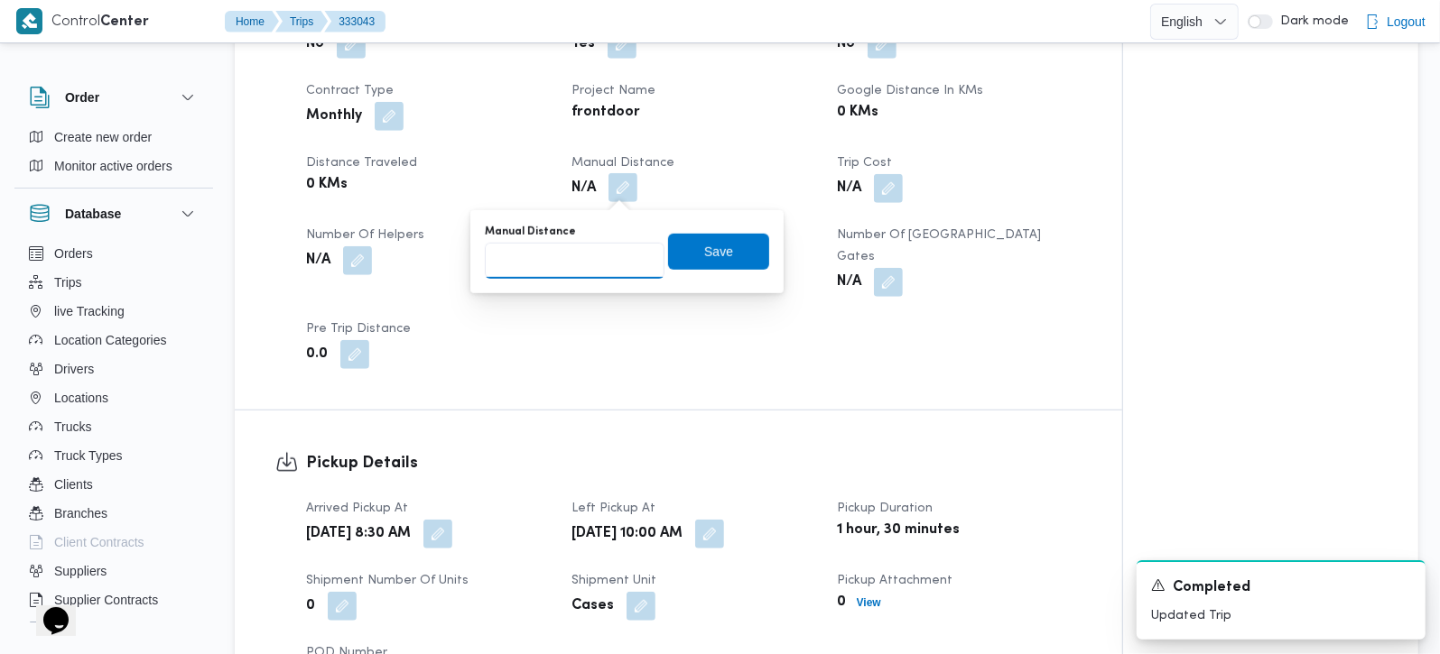
click at [563, 265] on input "Manual Distance" at bounding box center [575, 261] width 180 height 36
type input "65"
click at [704, 259] on span "Save" at bounding box center [718, 251] width 29 height 22
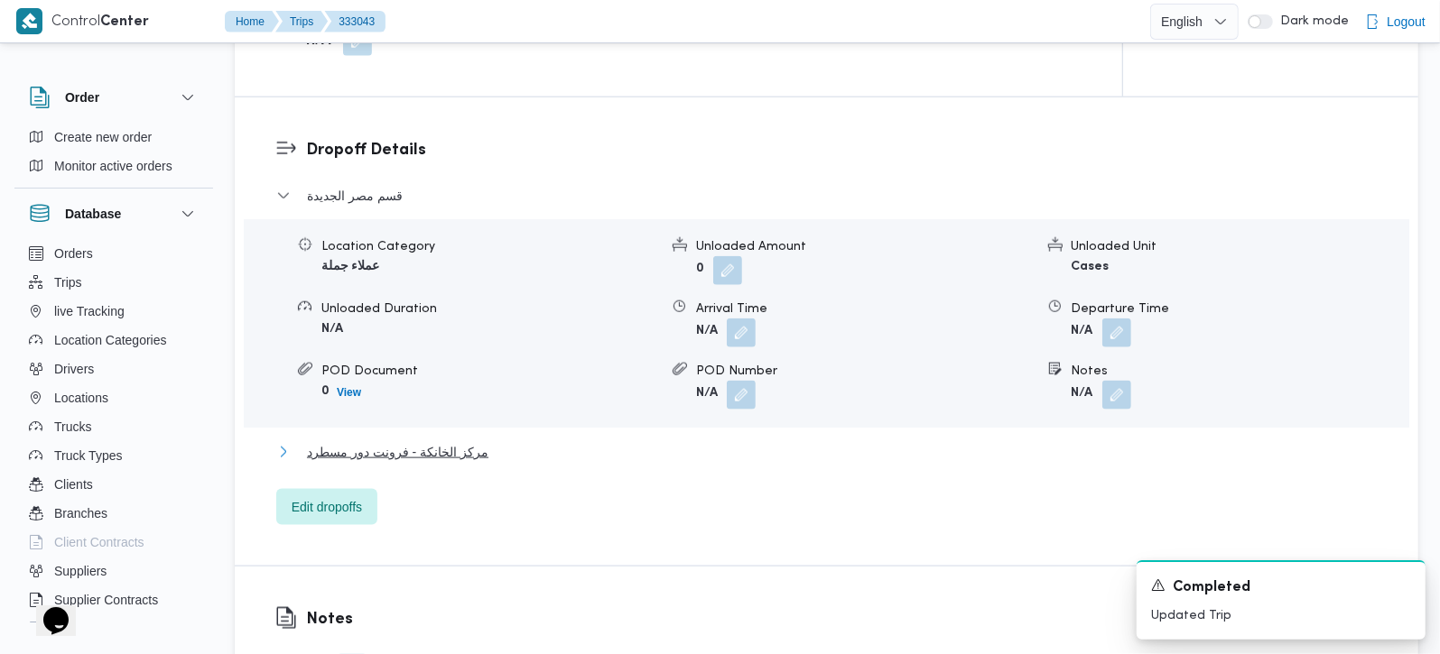
click at [450, 441] on span "مركز الخانكة - فرونت دور مسطرد" at bounding box center [397, 452] width 181 height 22
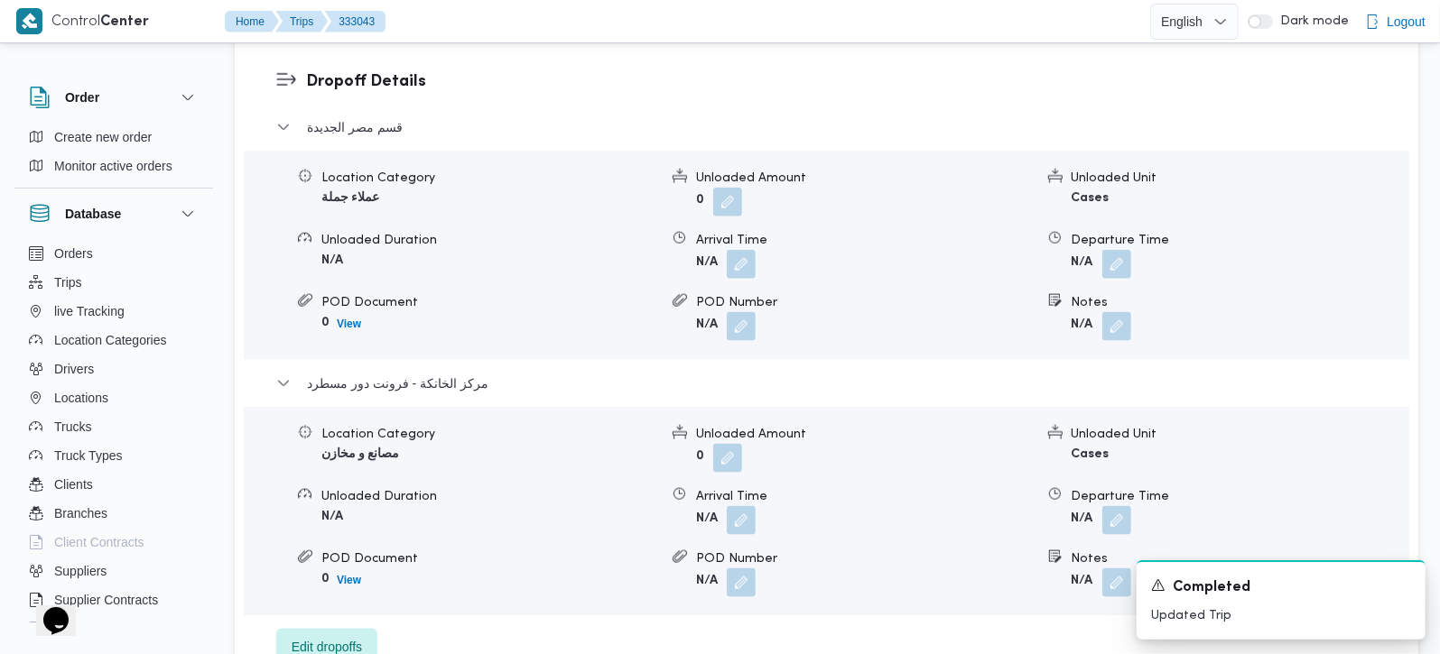
scroll to position [1592, 0]
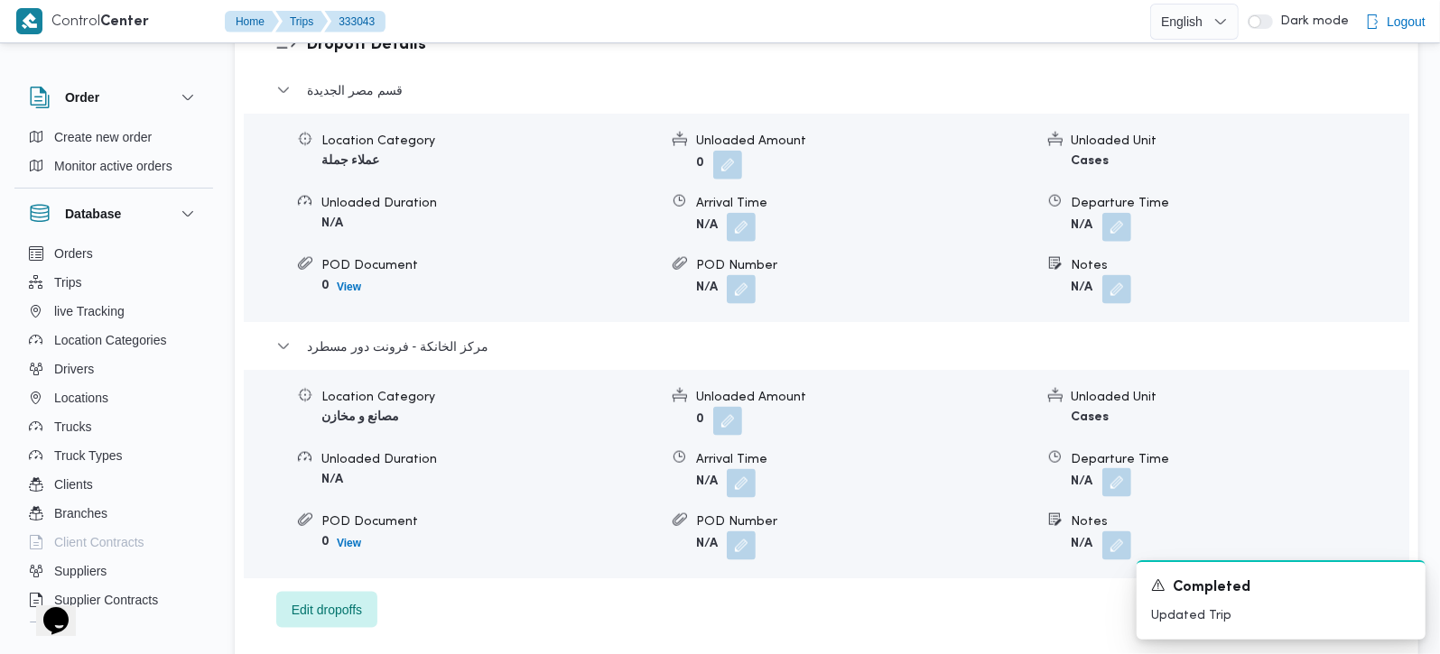
click at [1117, 473] on button "button" at bounding box center [1116, 482] width 29 height 29
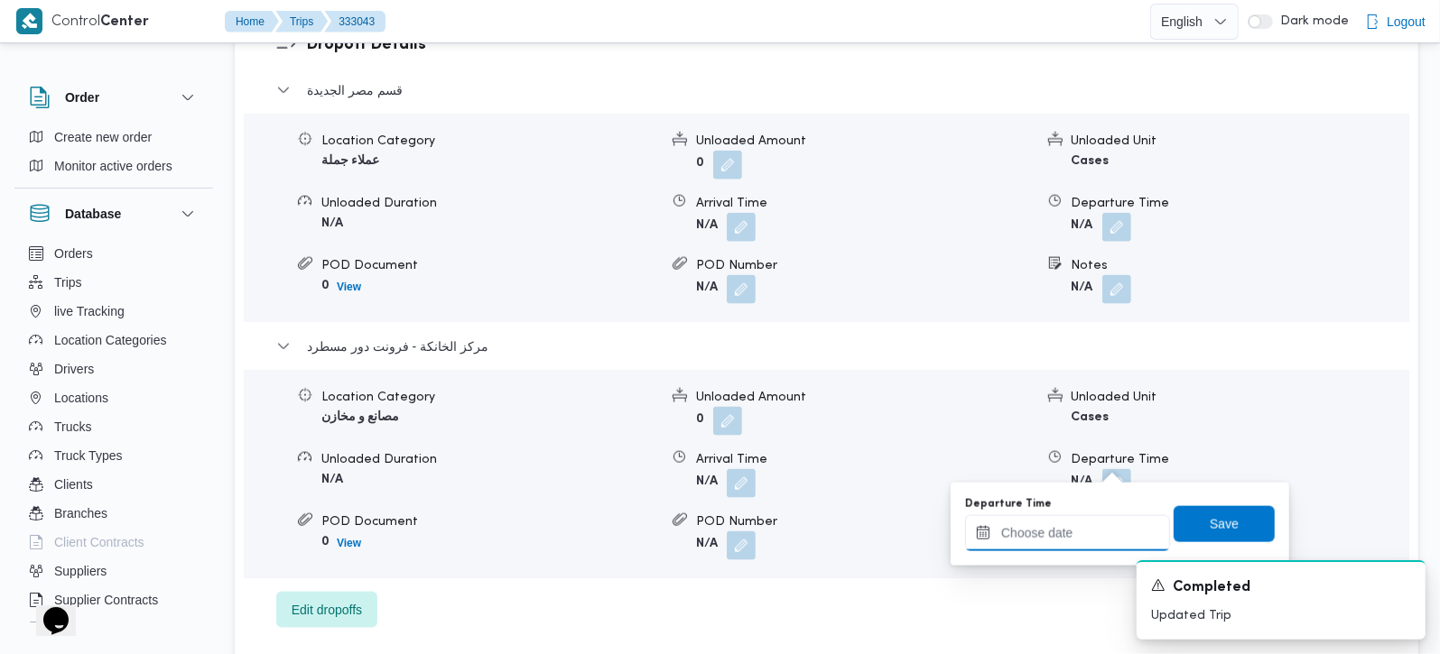
click at [1086, 527] on input "Departure Time" at bounding box center [1067, 533] width 205 height 36
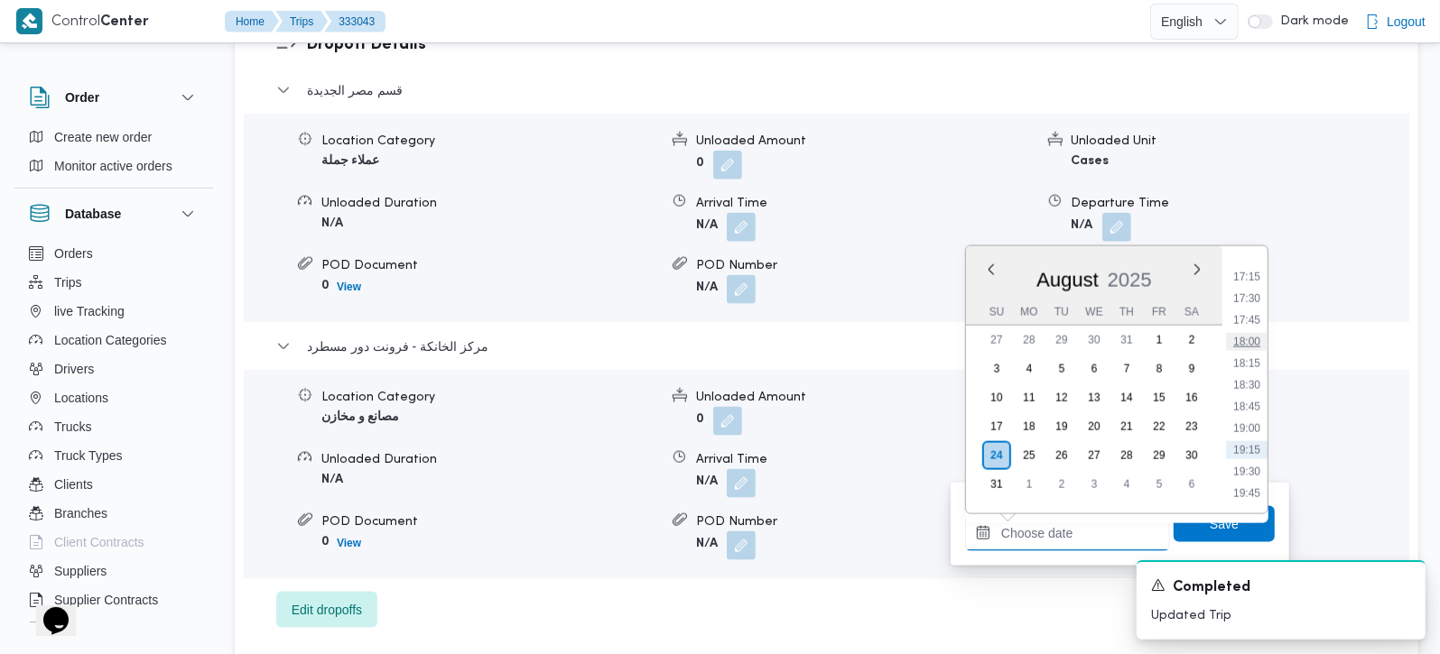
scroll to position [1440, 0]
click at [1258, 316] on li "17:15" at bounding box center [1247, 325] width 42 height 18
type input "24/08/2025 17:15"
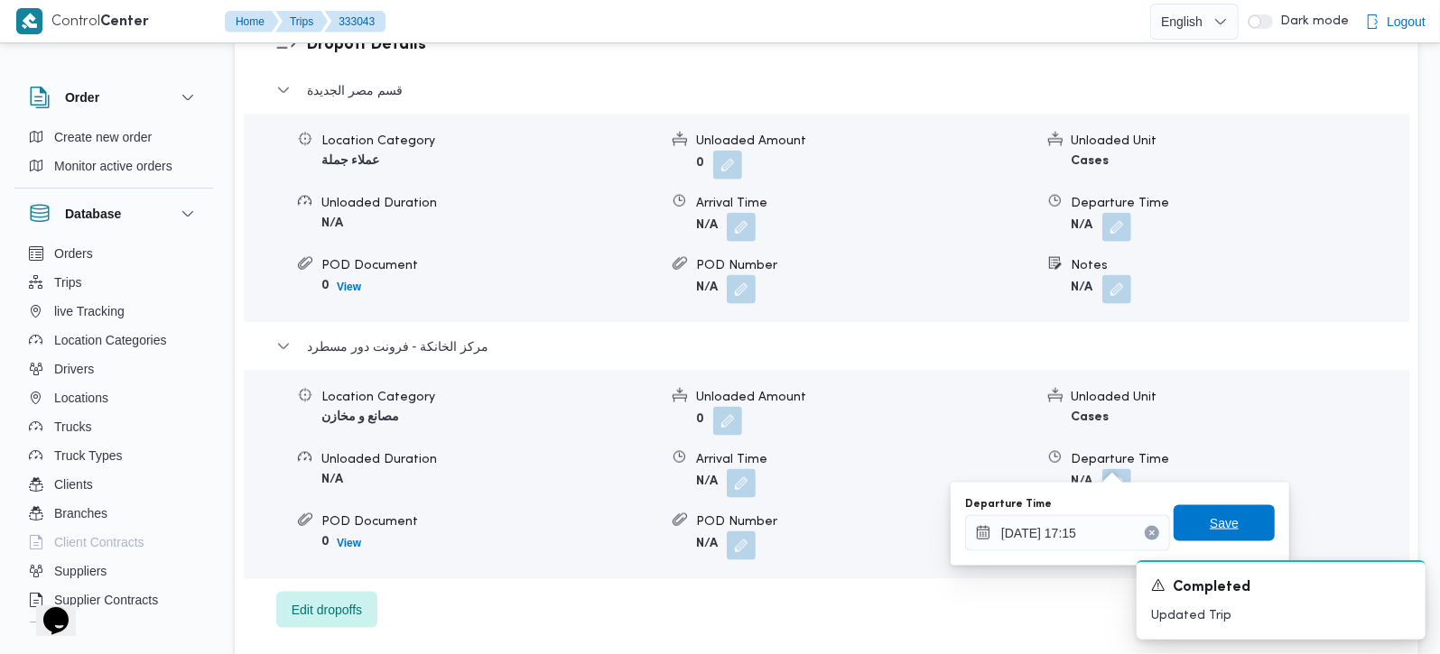
click at [1211, 518] on span "Save" at bounding box center [1224, 524] width 29 height 22
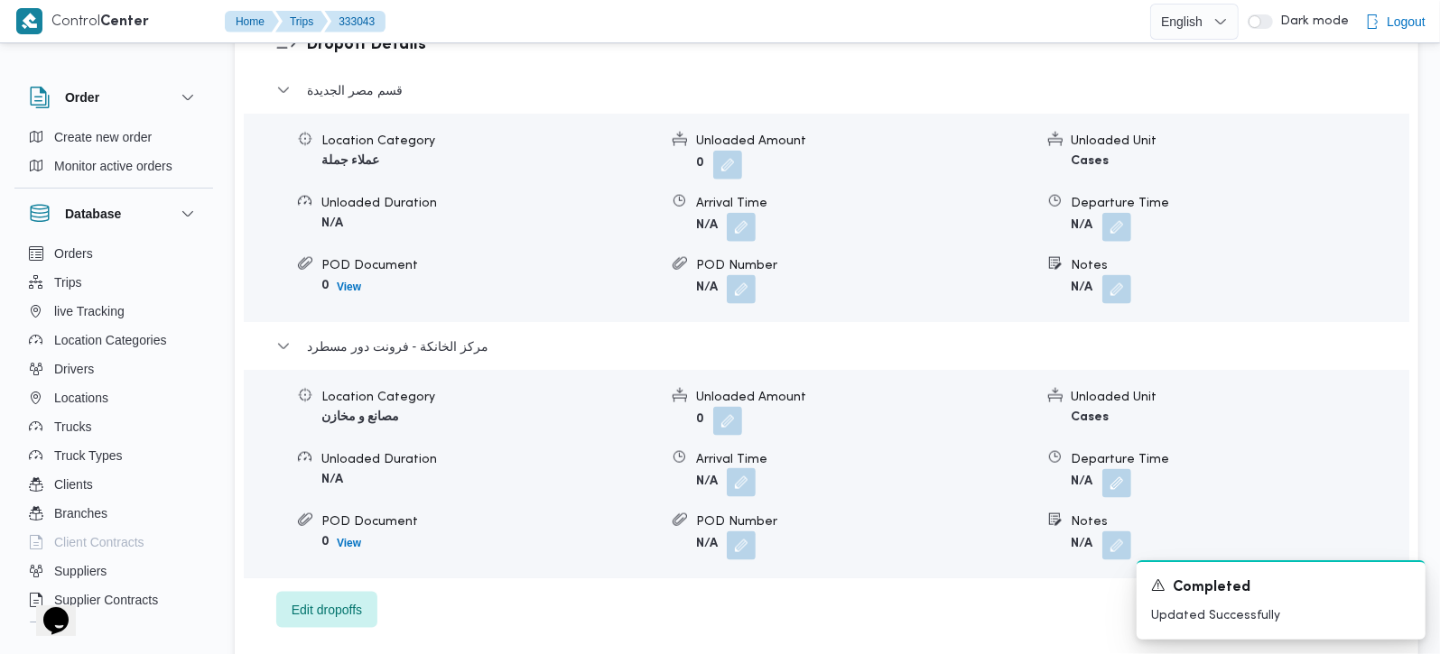
click at [748, 468] on button "button" at bounding box center [741, 482] width 29 height 29
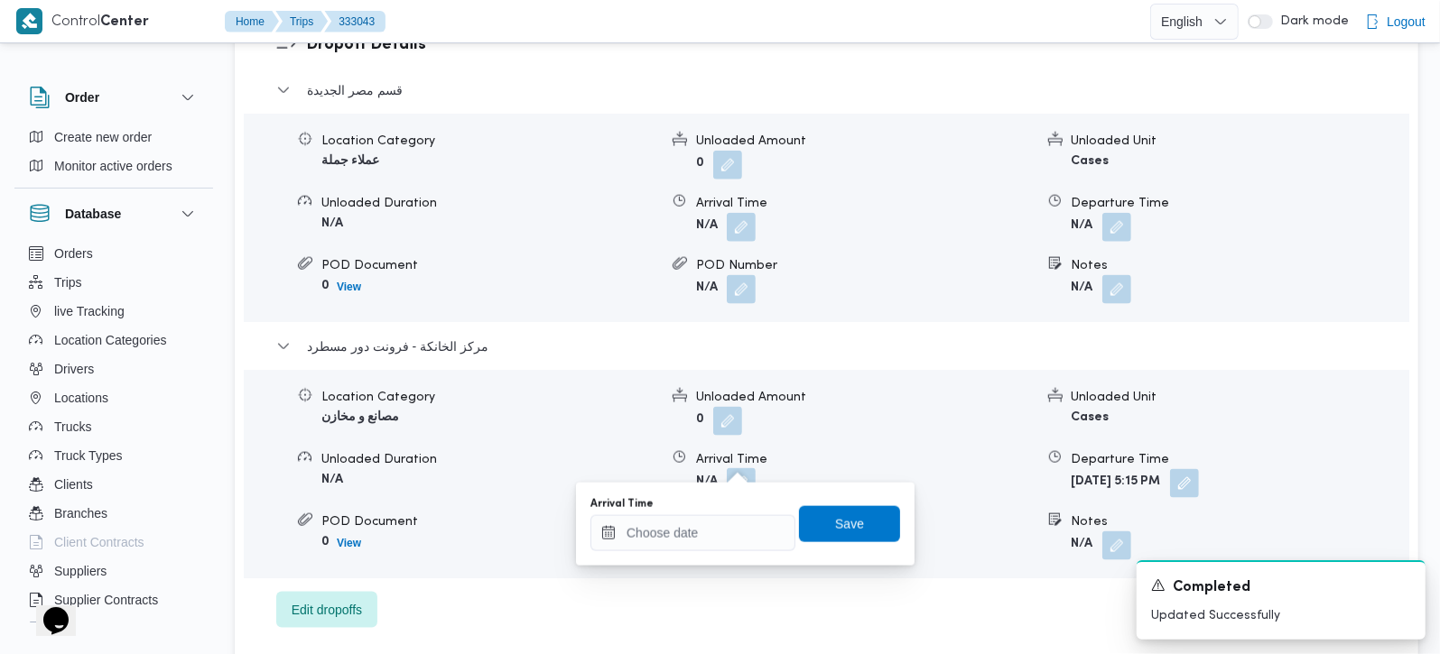
click at [719, 513] on div "Arrival Time" at bounding box center [692, 524] width 205 height 54
click at [687, 541] on input "Arrival Time" at bounding box center [692, 533] width 205 height 36
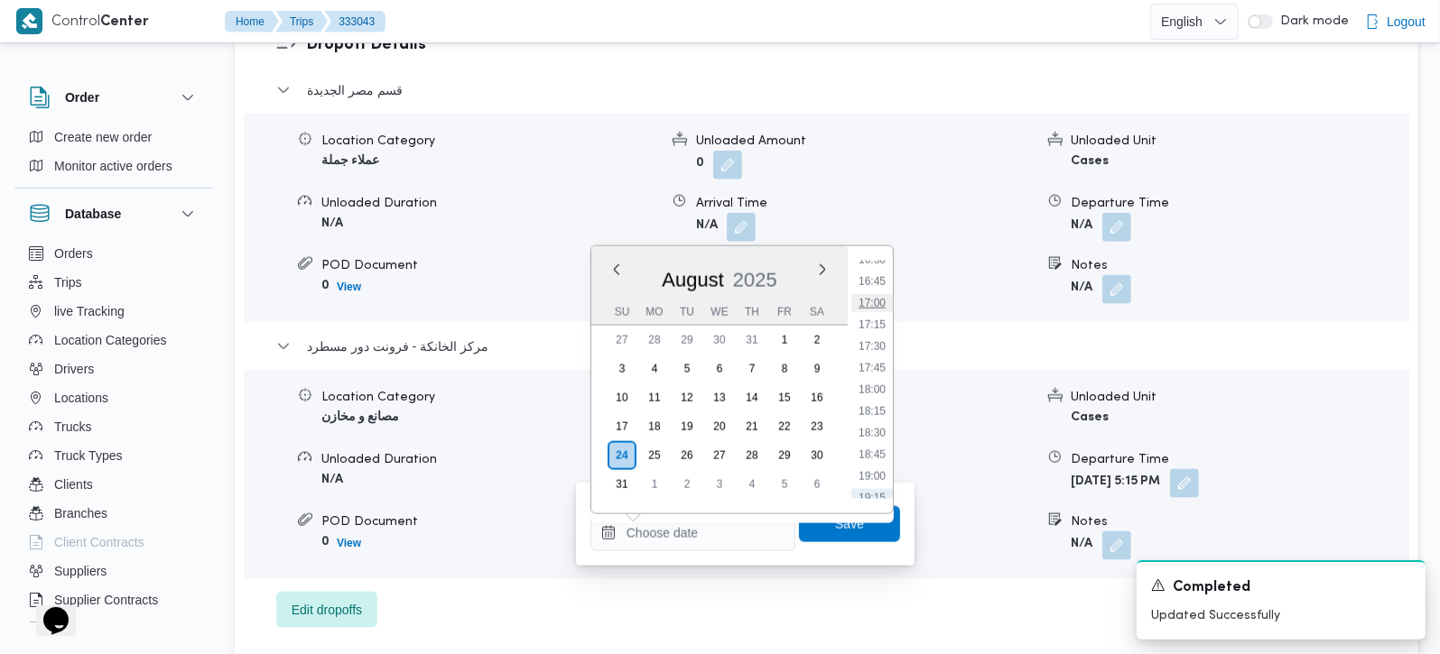
click at [880, 295] on li "17:00" at bounding box center [872, 303] width 42 height 18
type input "[DATE] 17:00"
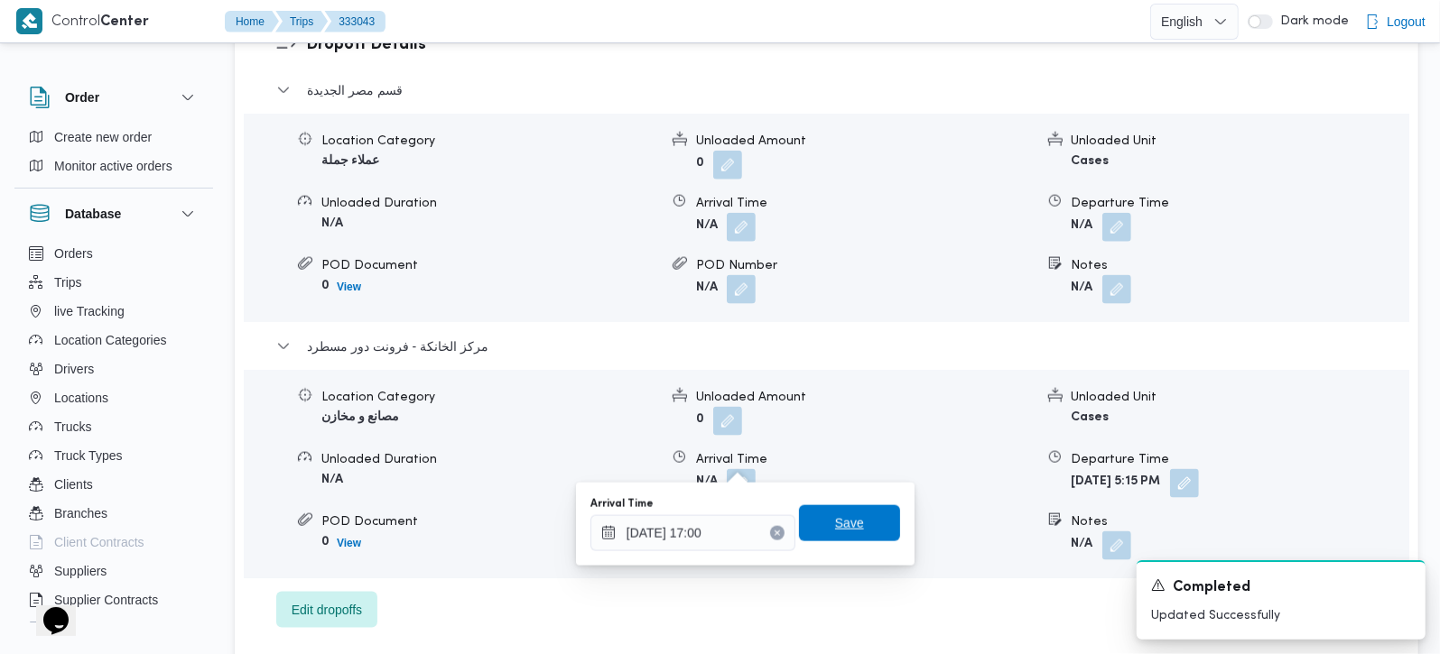
click at [820, 534] on span "Save" at bounding box center [849, 524] width 101 height 36
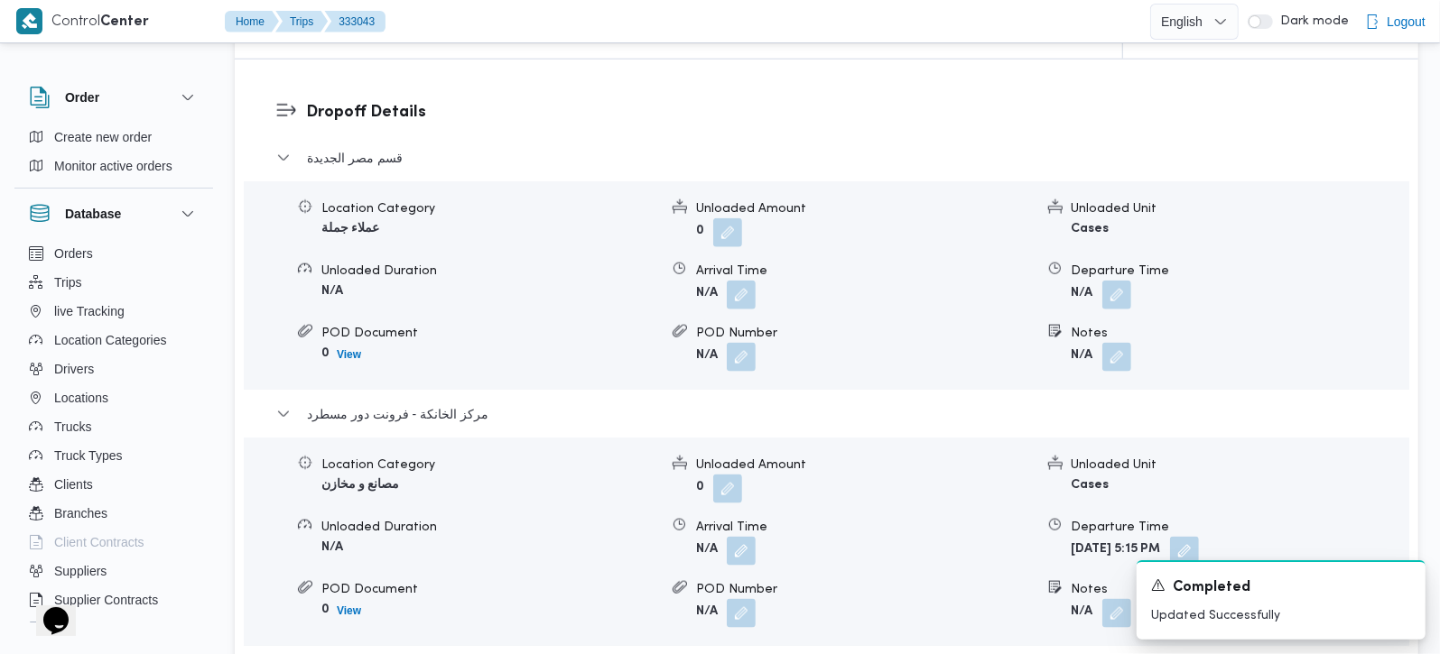
scroll to position [1487, 0]
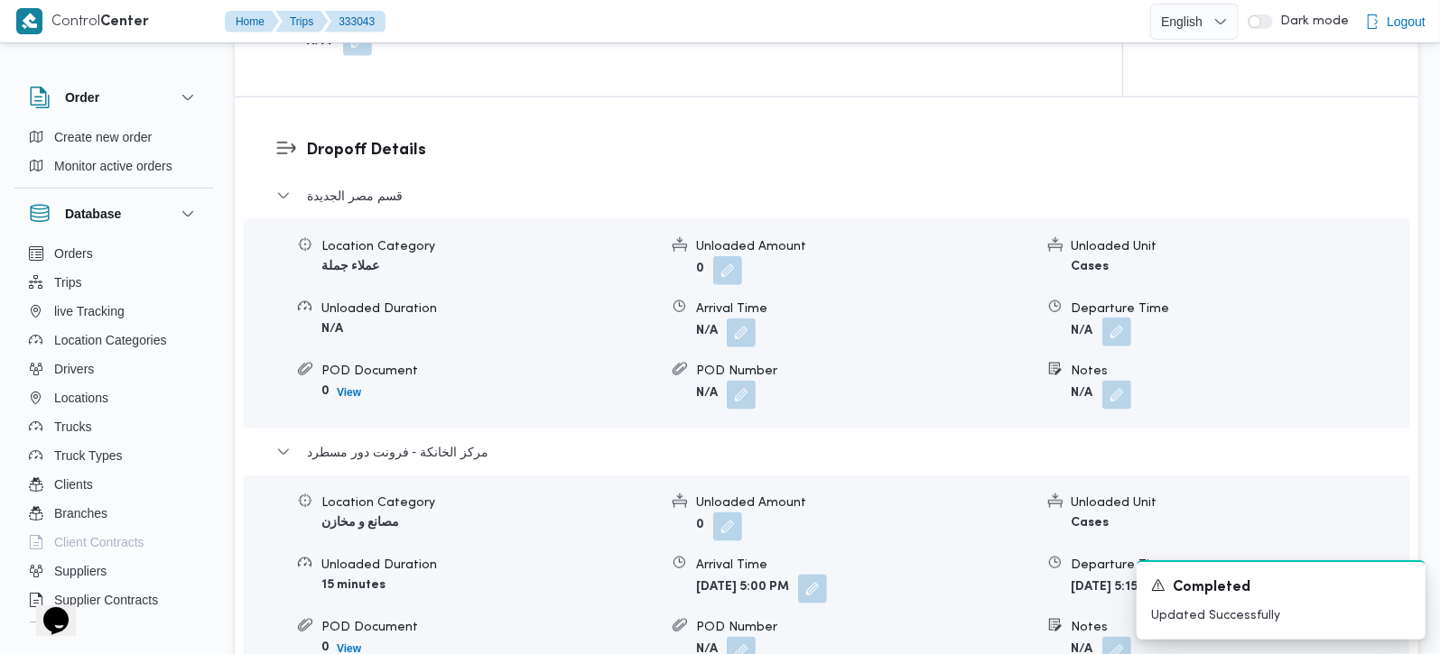
click at [1118, 318] on button "button" at bounding box center [1116, 332] width 29 height 29
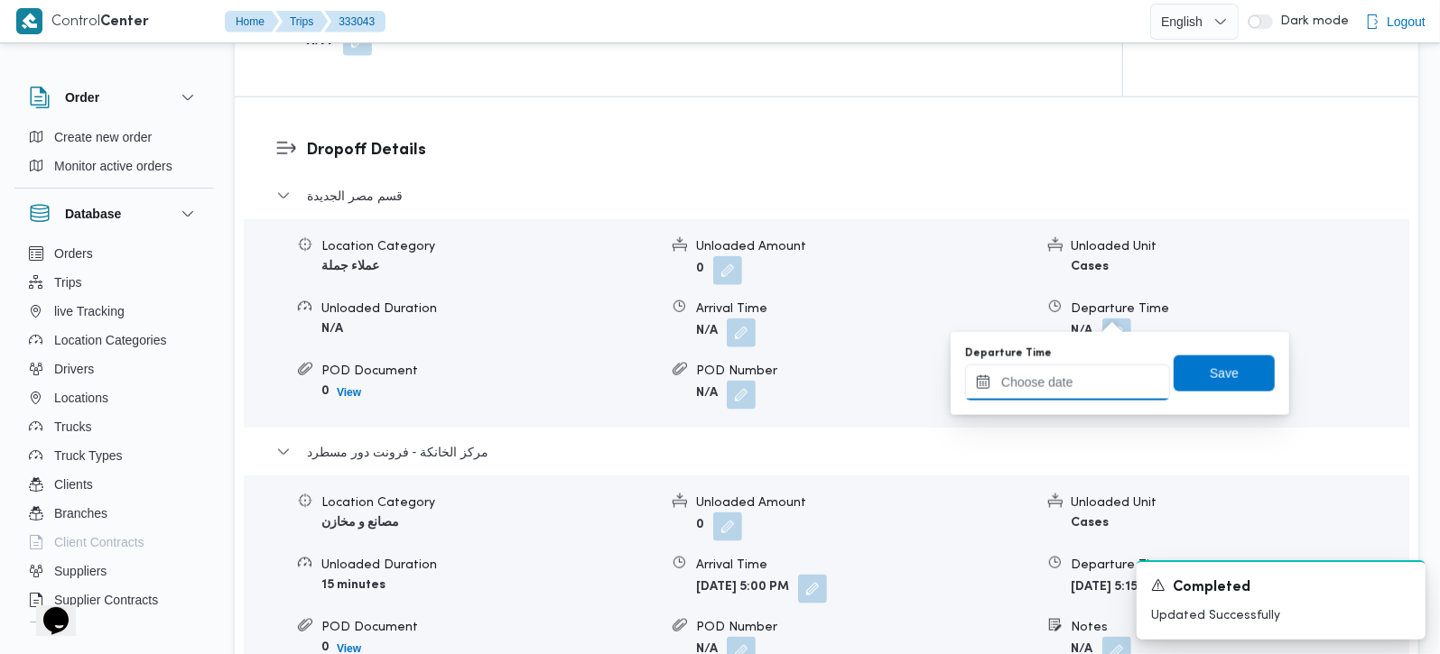
click at [1078, 366] on input "Departure Time" at bounding box center [1067, 383] width 205 height 36
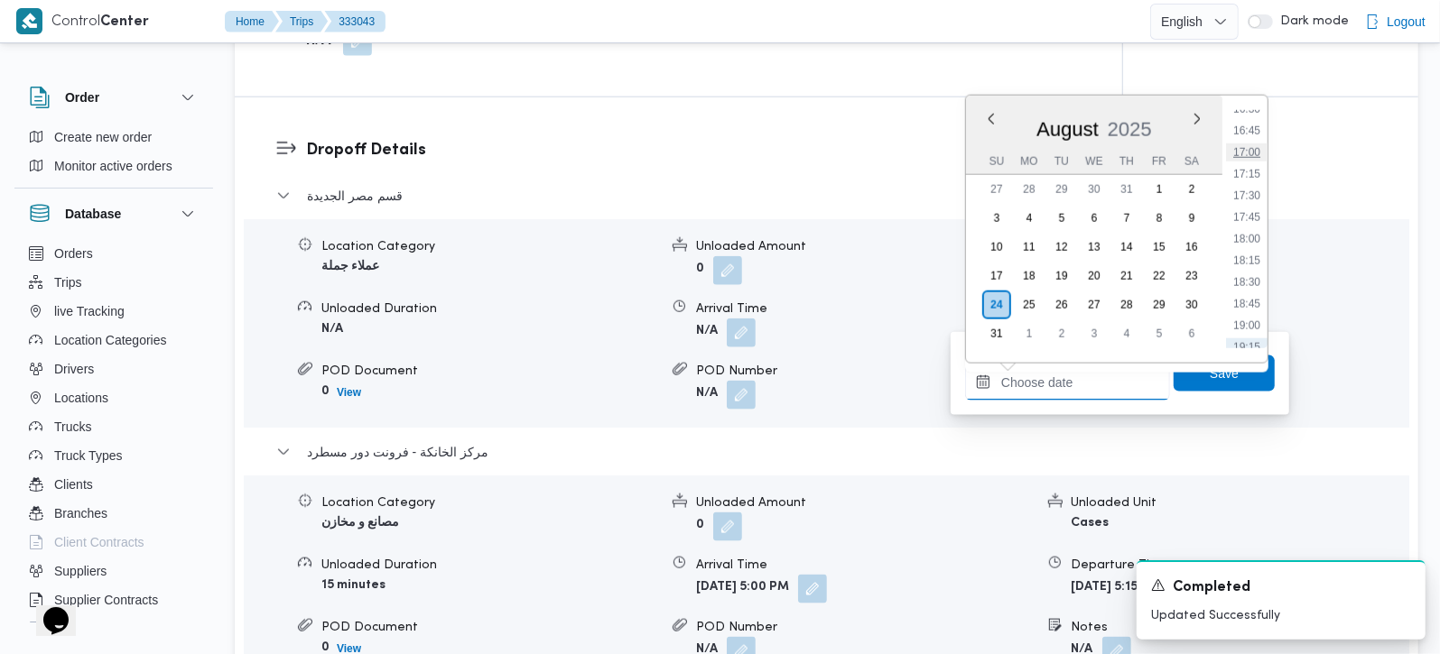
scroll to position [1333, 0]
drag, startPoint x: 1248, startPoint y: 218, endPoint x: 1248, endPoint y: 242, distance: 24.4
click at [1248, 218] on li "16:30" at bounding box center [1247, 216] width 42 height 18
type input "24/08/2025 16:30"
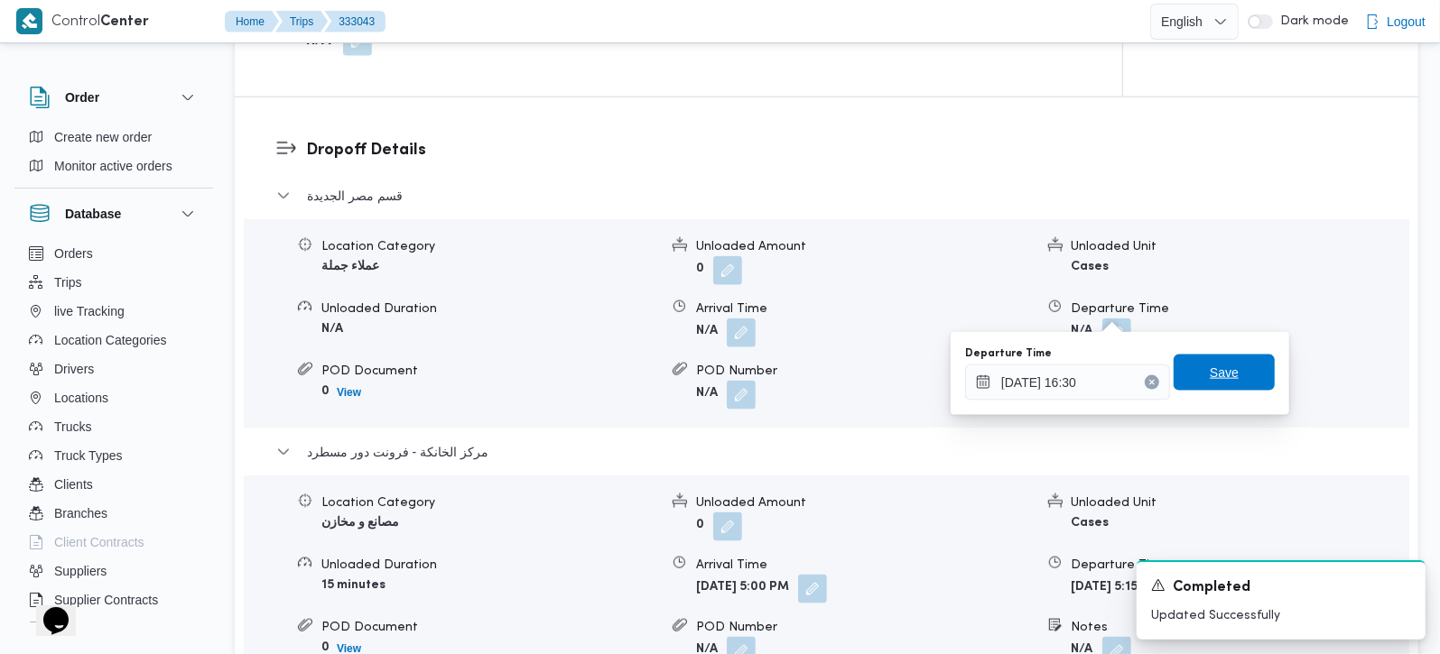
click at [1232, 364] on span "Save" at bounding box center [1223, 373] width 101 height 36
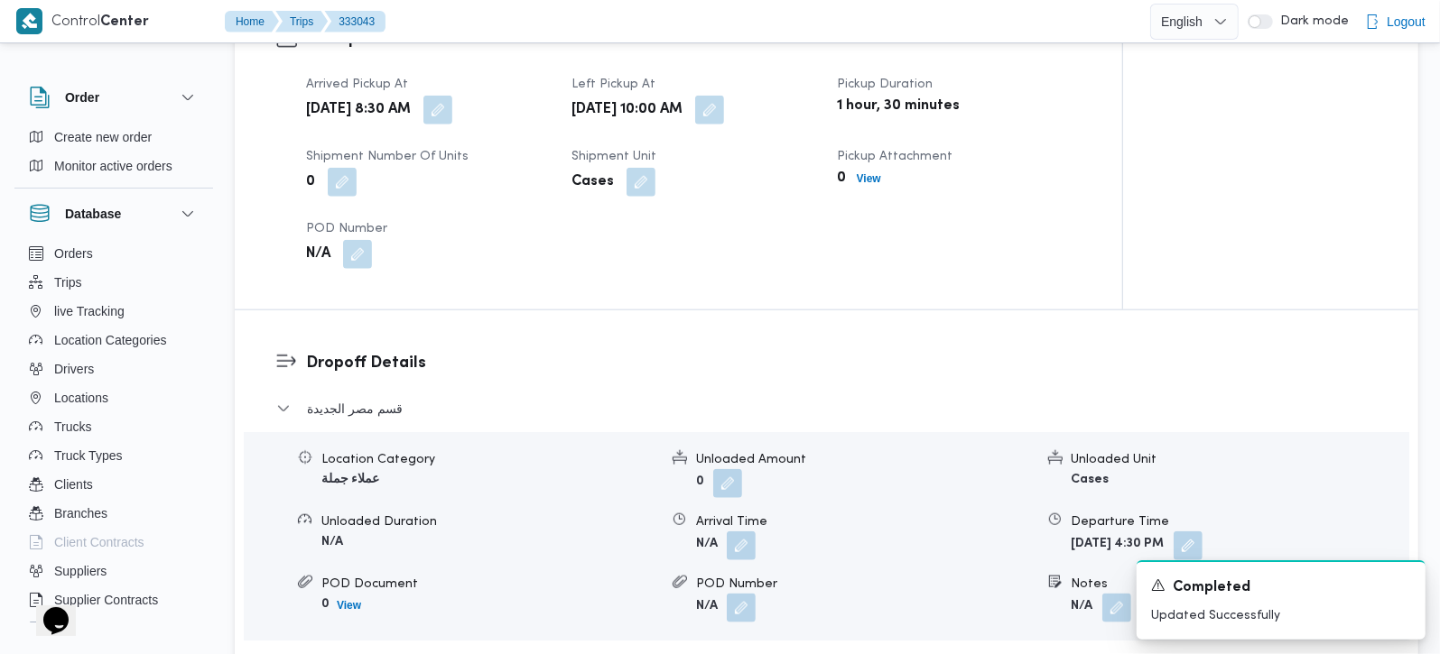
scroll to position [1380, 0]
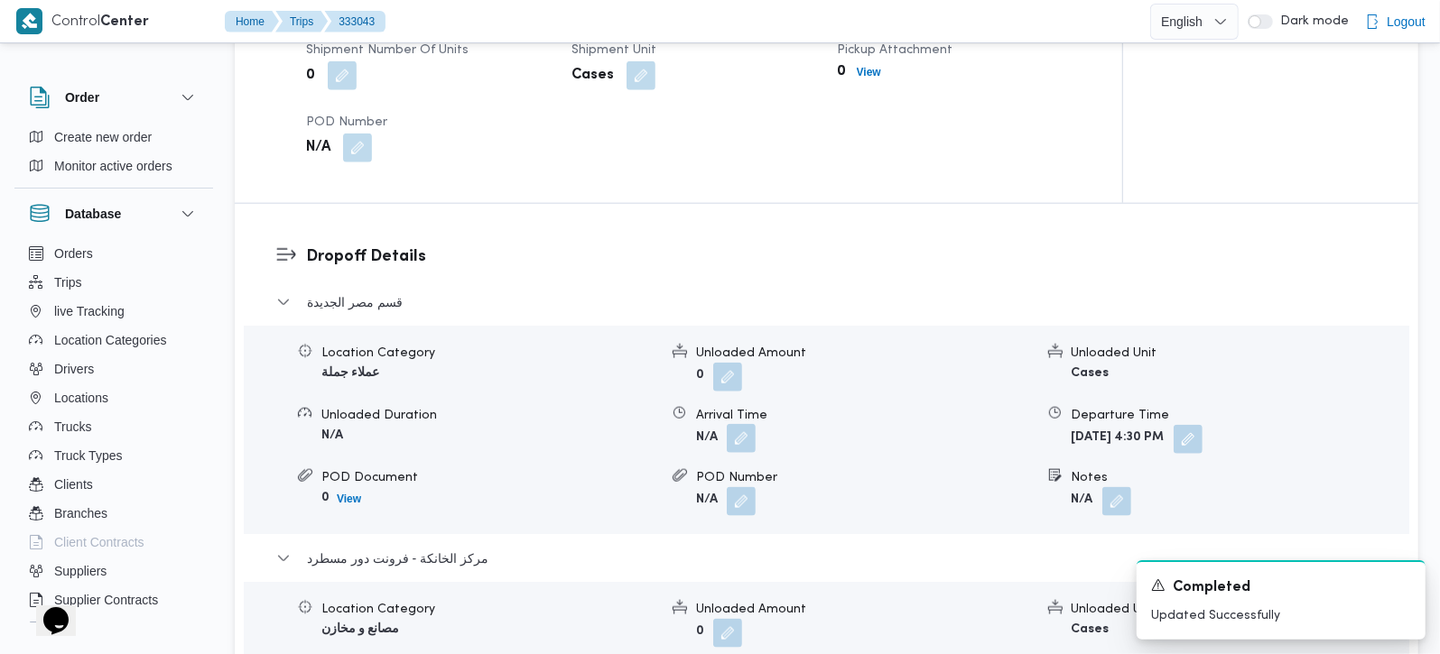
click at [731, 424] on button "button" at bounding box center [741, 438] width 29 height 29
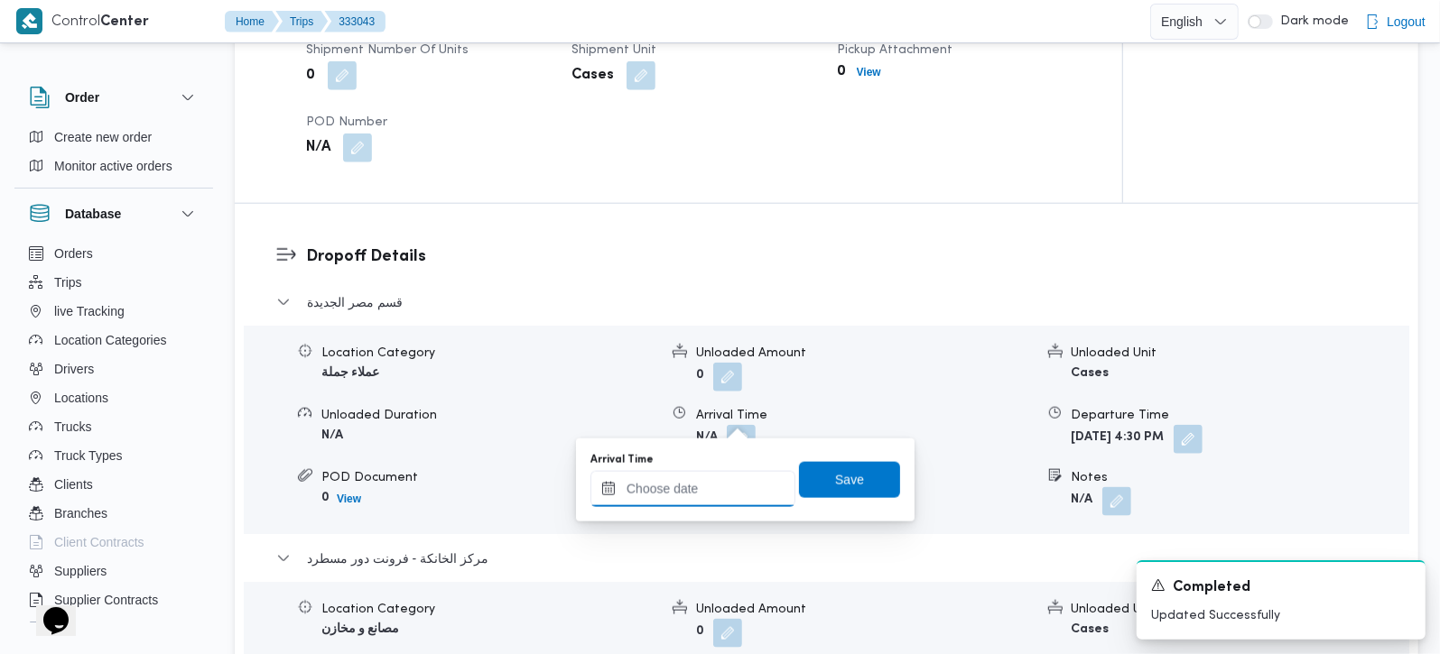
click at [717, 478] on input "Arrival Time" at bounding box center [692, 489] width 205 height 36
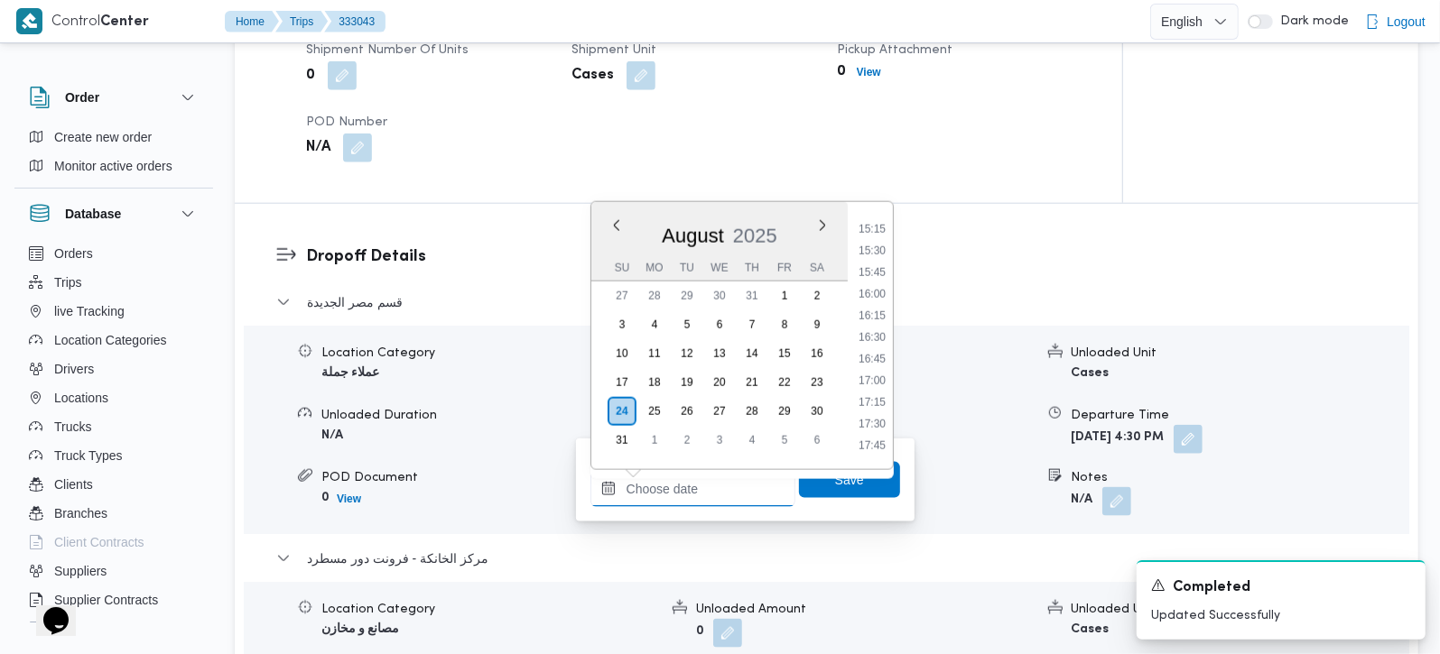
scroll to position [909, 0]
drag, startPoint x: 874, startPoint y: 223, endPoint x: 874, endPoint y: 254, distance: 30.7
click at [874, 223] on li "10:30" at bounding box center [872, 227] width 42 height 18
type input "24/08/2025 10:30"
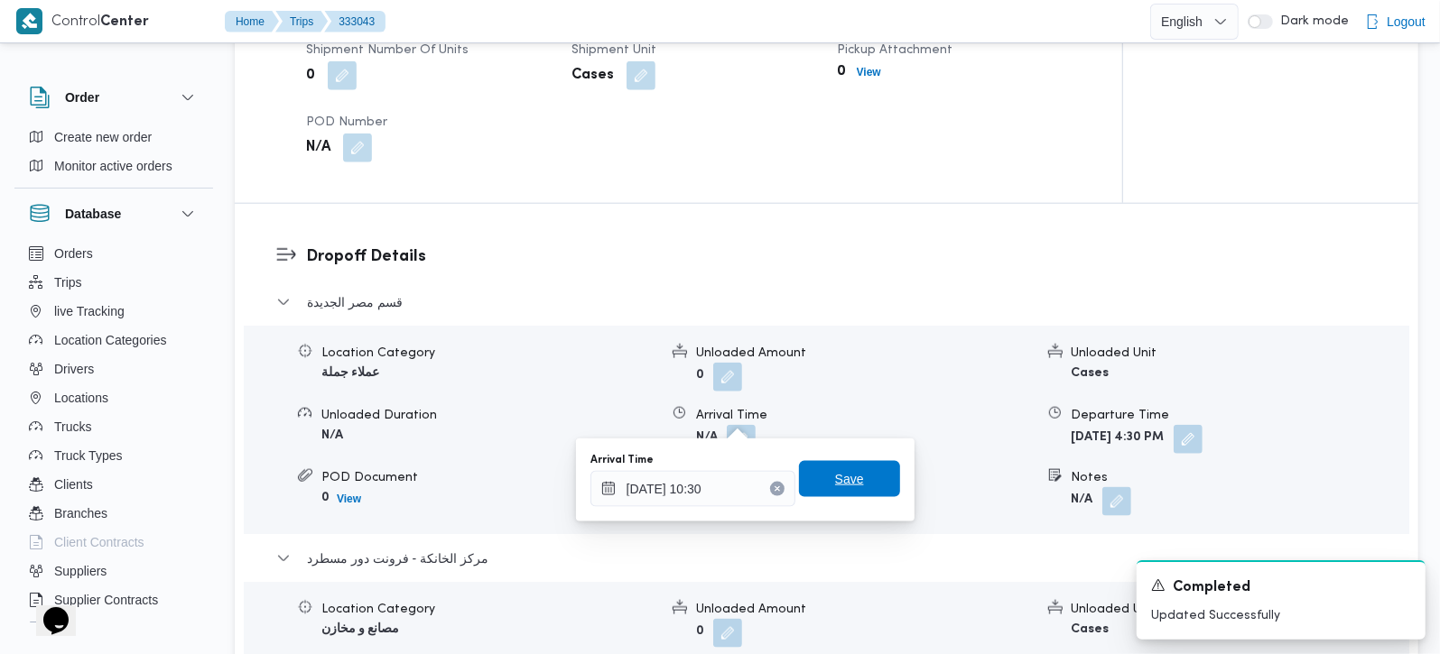
click at [833, 490] on span "Save" at bounding box center [849, 479] width 101 height 36
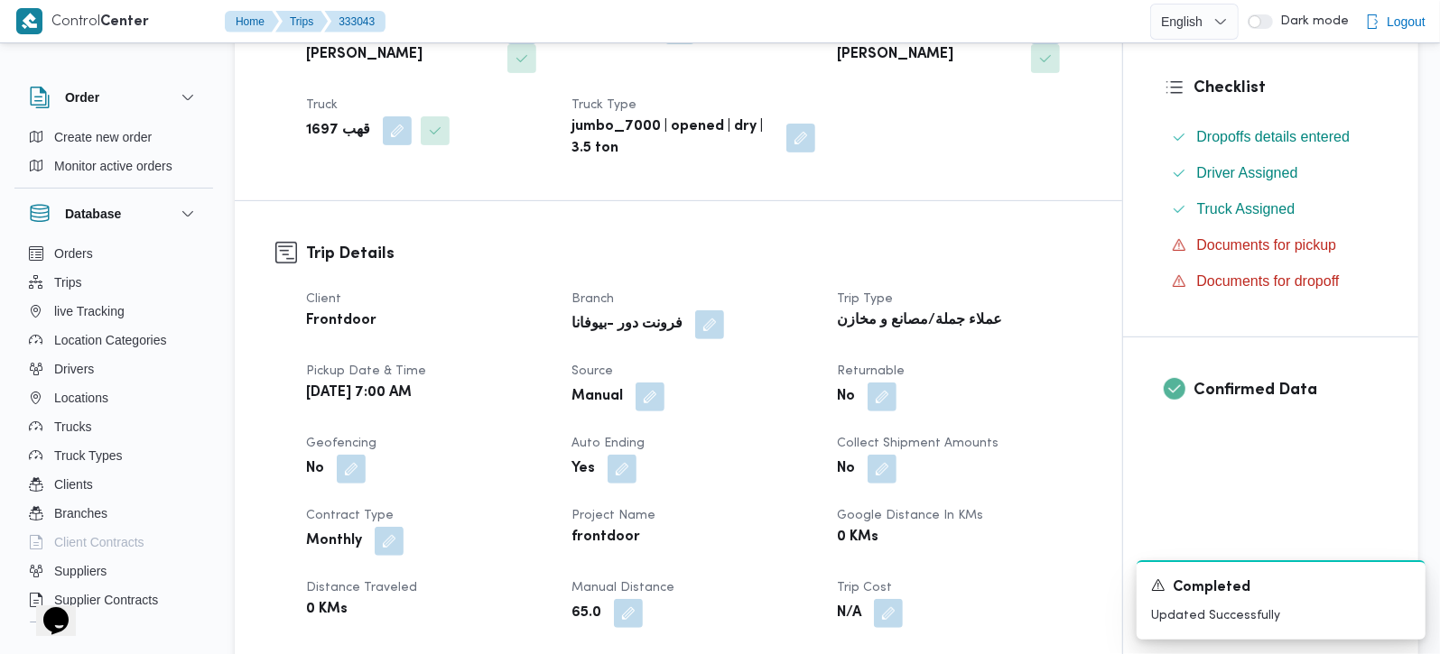
scroll to position [0, 0]
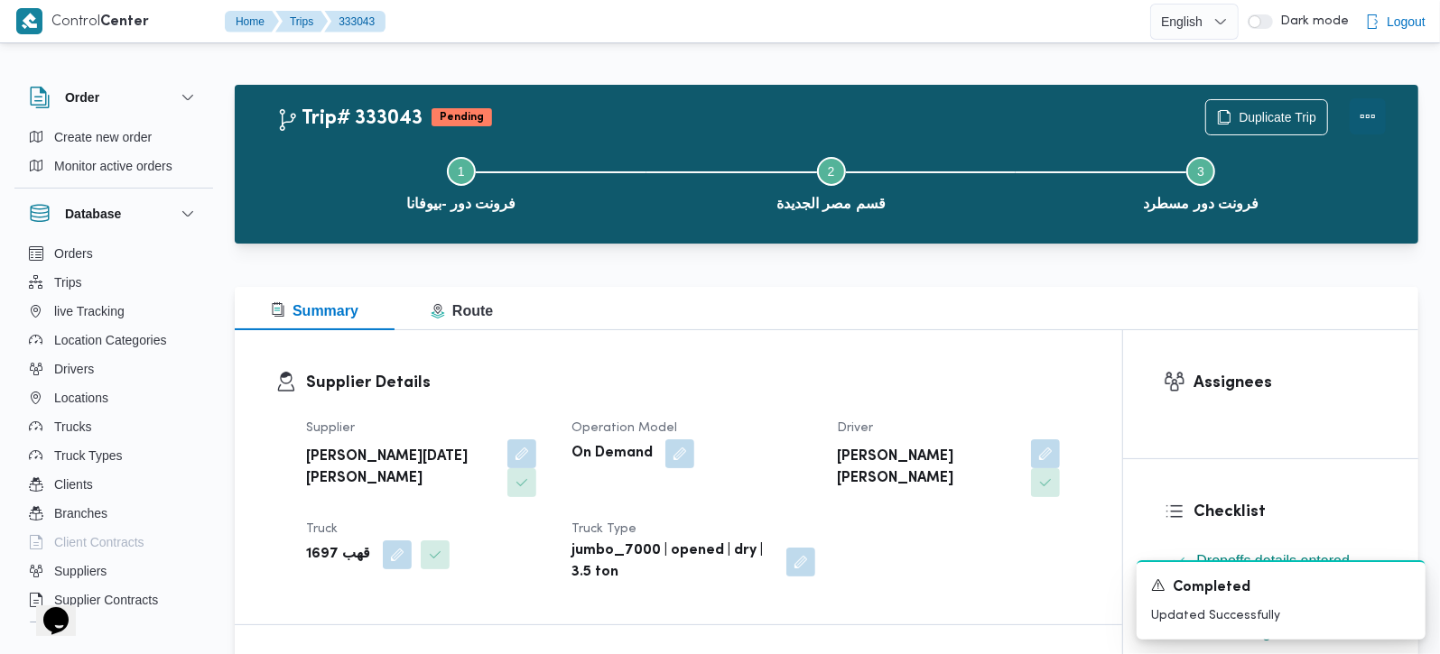
click at [1377, 111] on button "Actions" at bounding box center [1368, 116] width 36 height 36
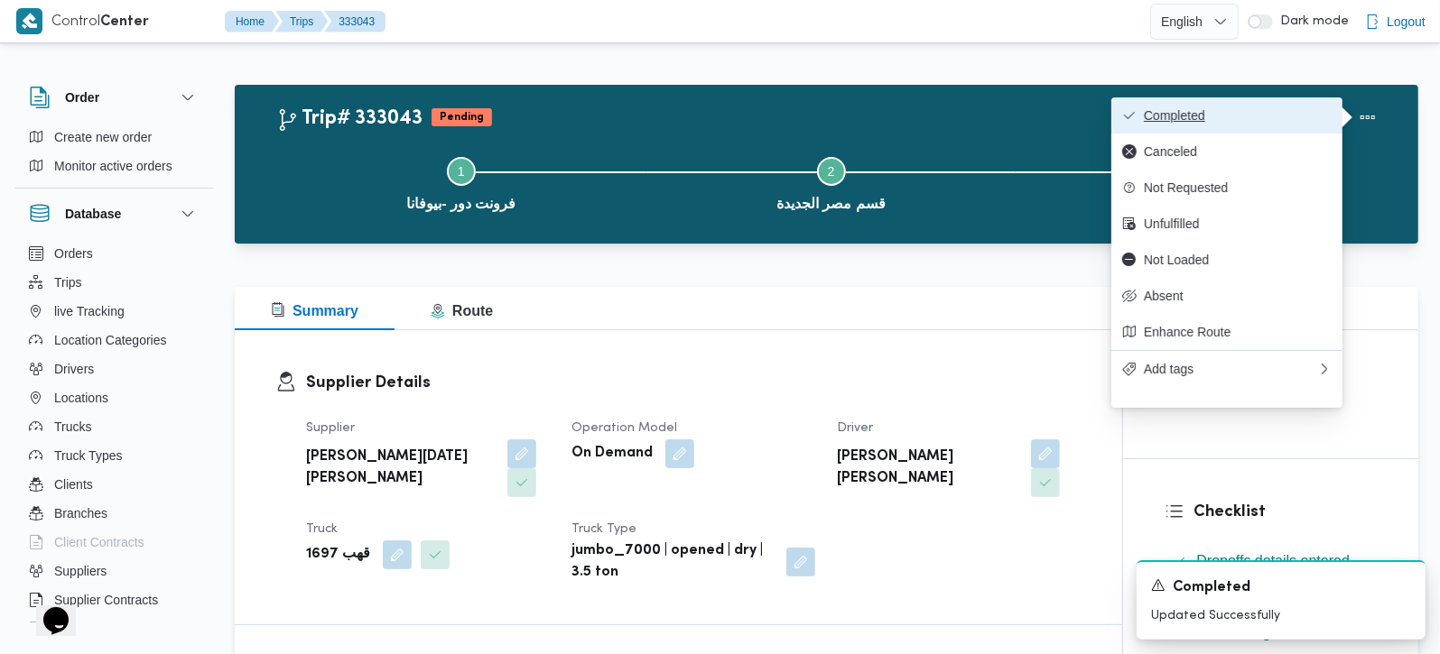
click at [1244, 121] on span "Completed" at bounding box center [1238, 115] width 188 height 14
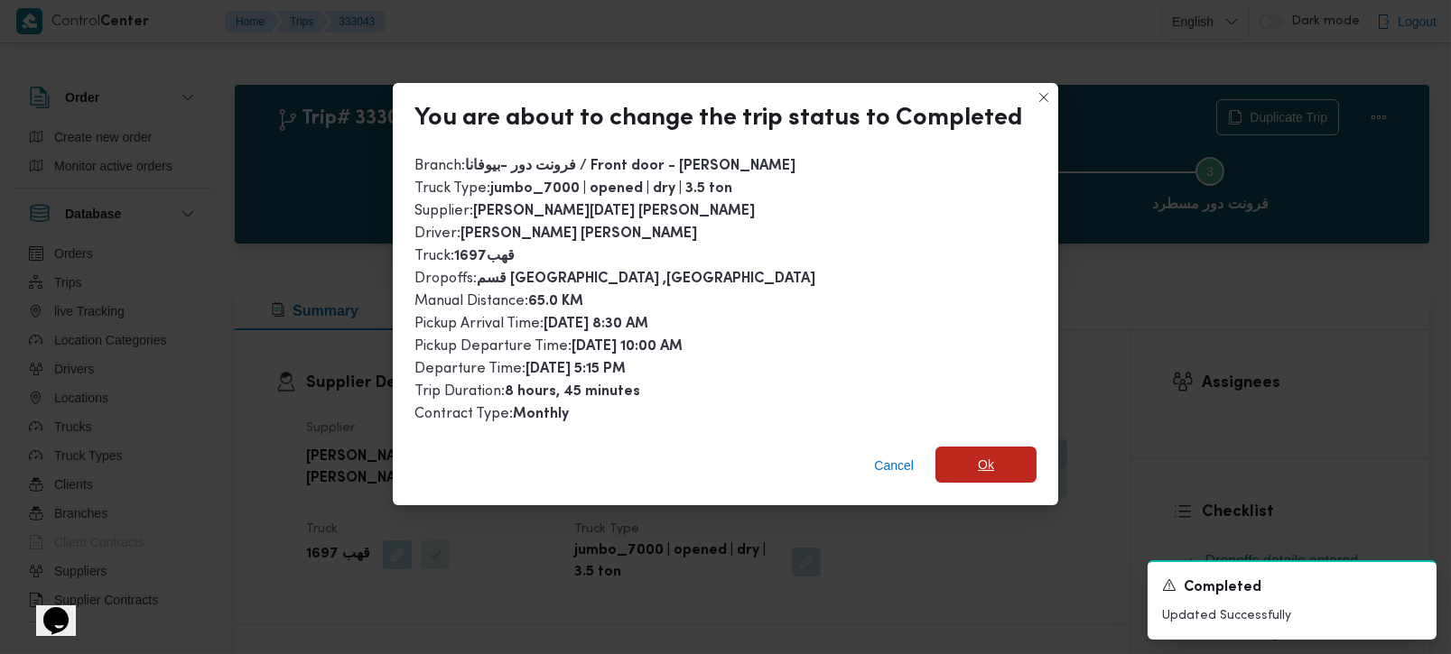
click at [969, 467] on span "Ok" at bounding box center [985, 465] width 101 height 36
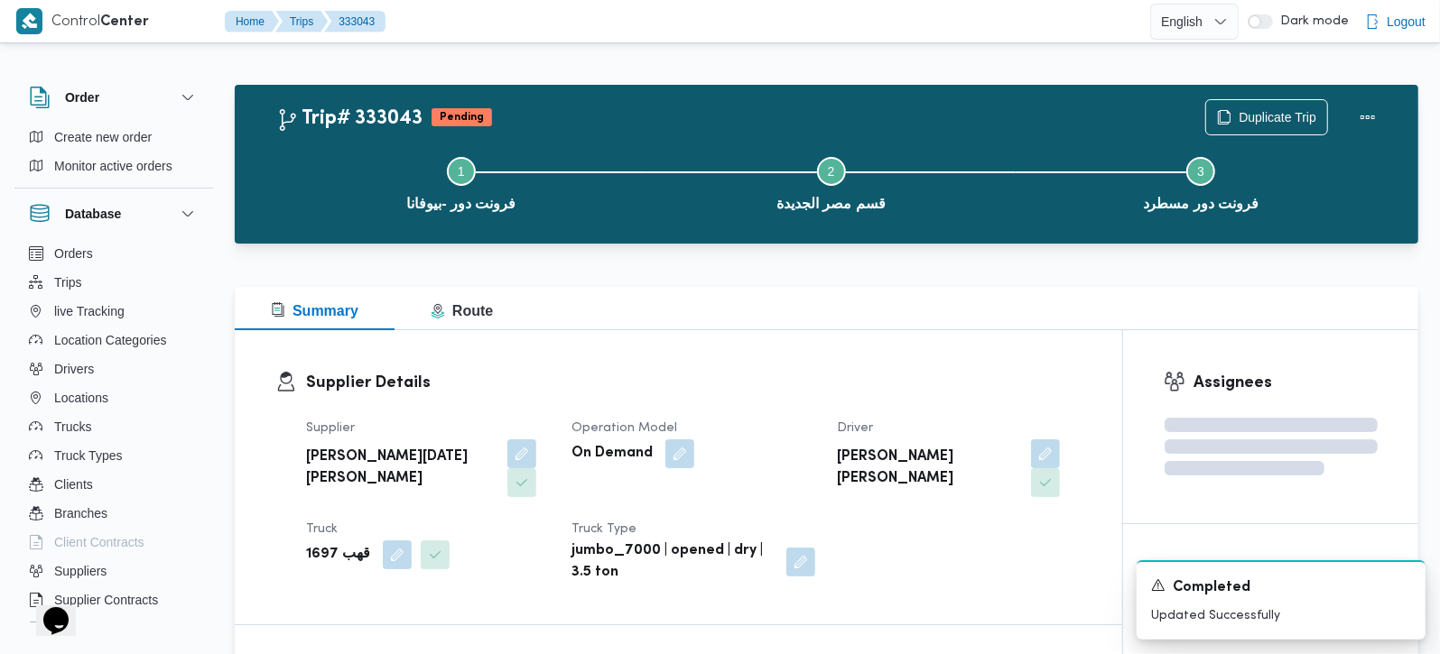
click at [901, 292] on div "Summary Route" at bounding box center [826, 308] width 1183 height 43
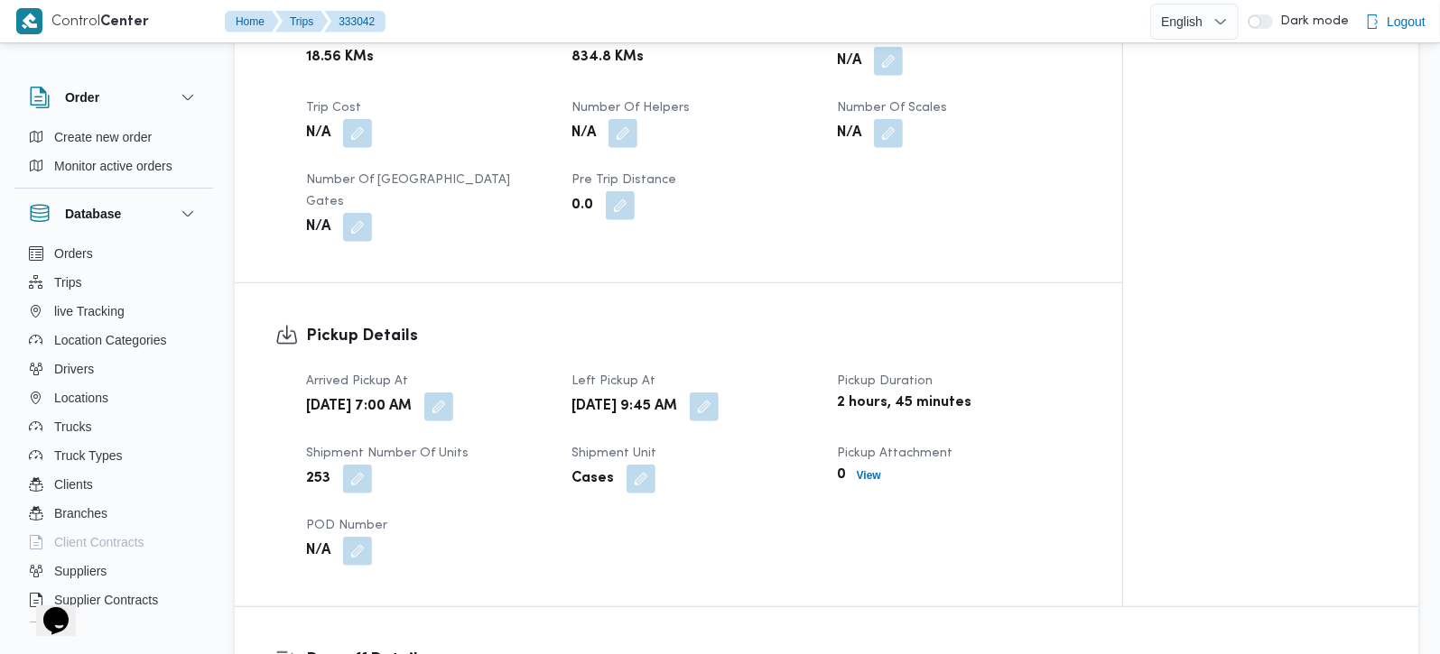
scroll to position [531, 0]
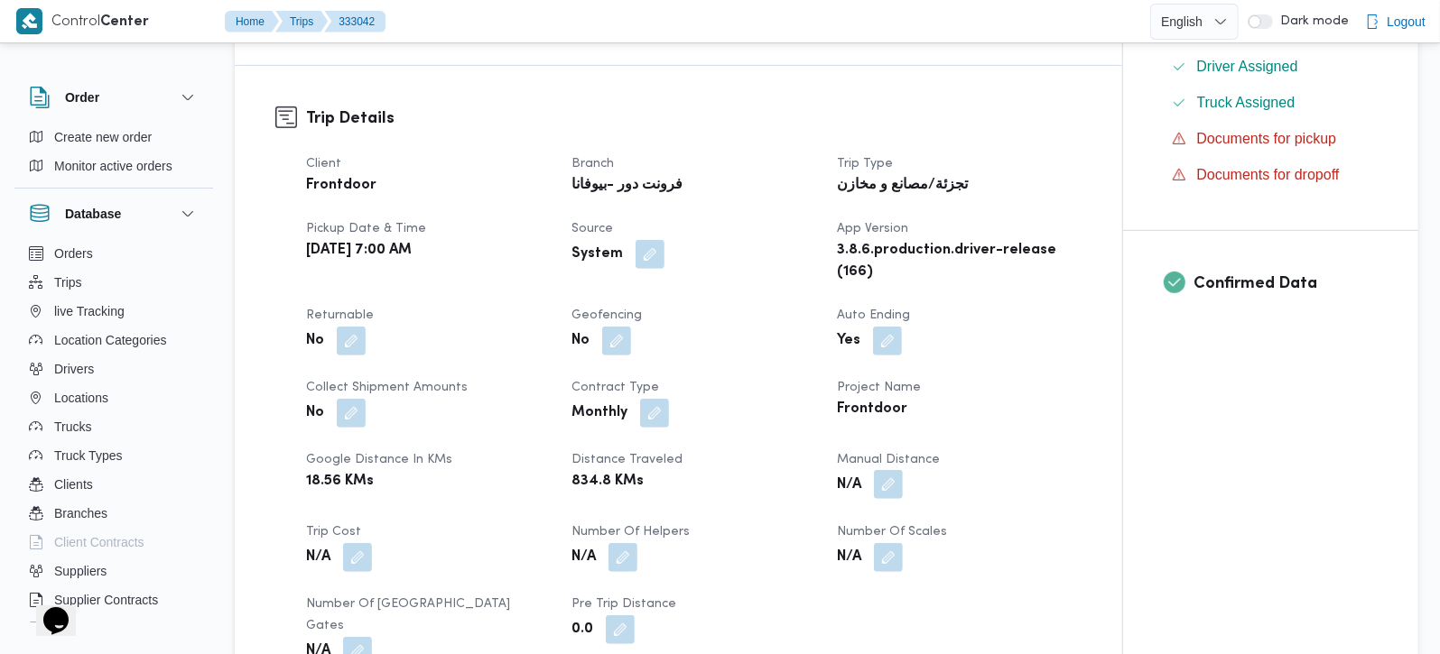
click at [898, 488] on button "button" at bounding box center [888, 484] width 29 height 29
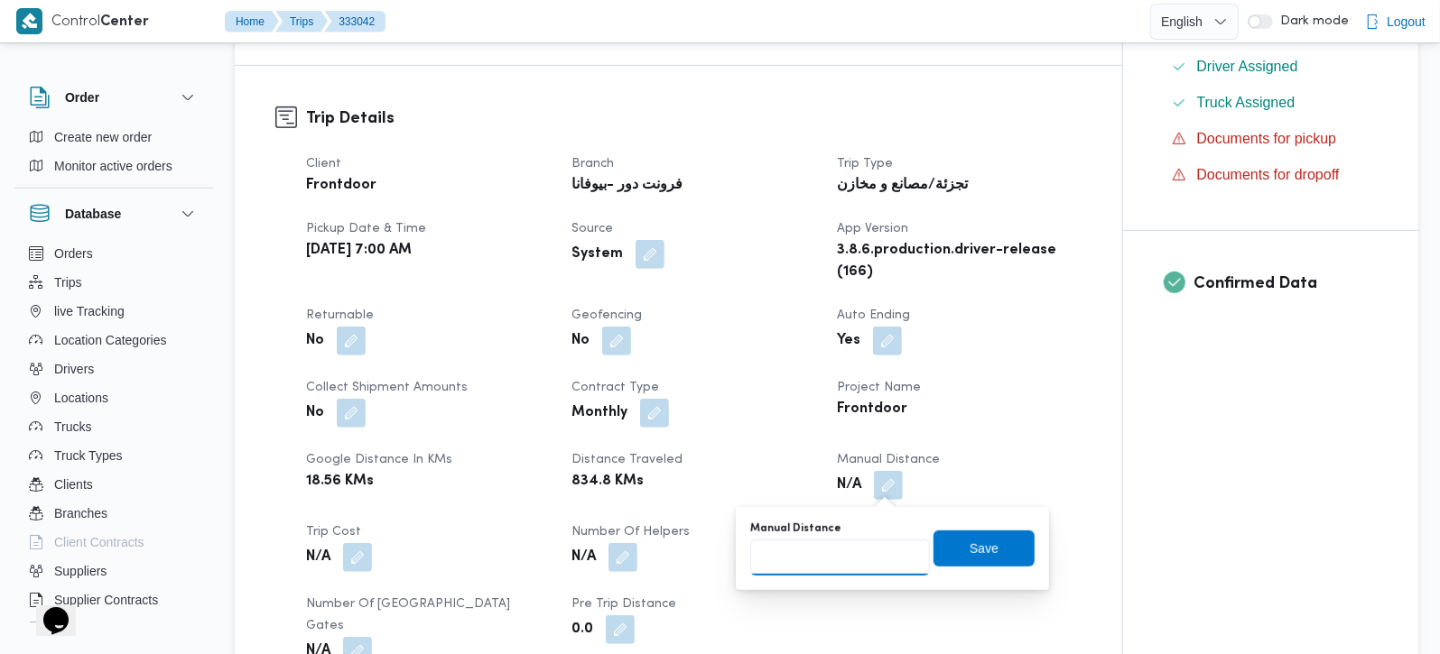
click at [858, 566] on input "Manual Distance" at bounding box center [840, 558] width 180 height 36
type input "91"
click at [969, 541] on span "Save" at bounding box center [983, 548] width 29 height 22
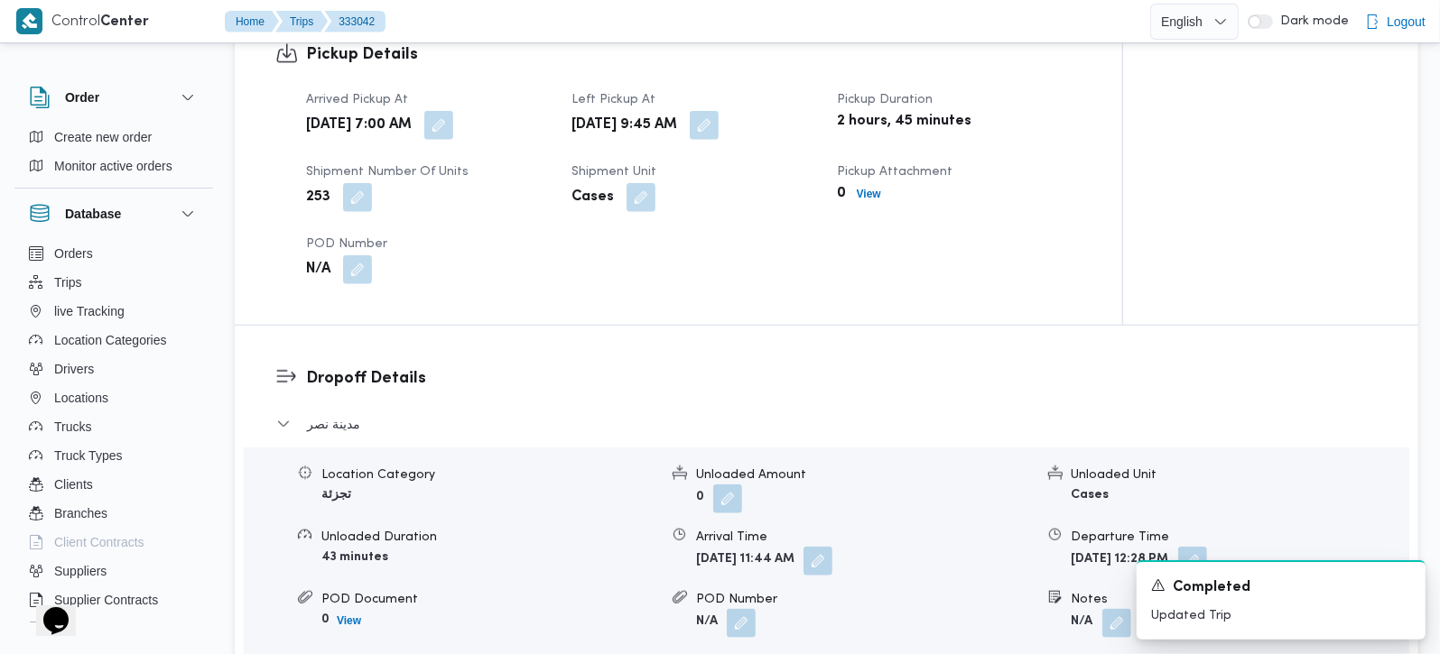
scroll to position [1274, 0]
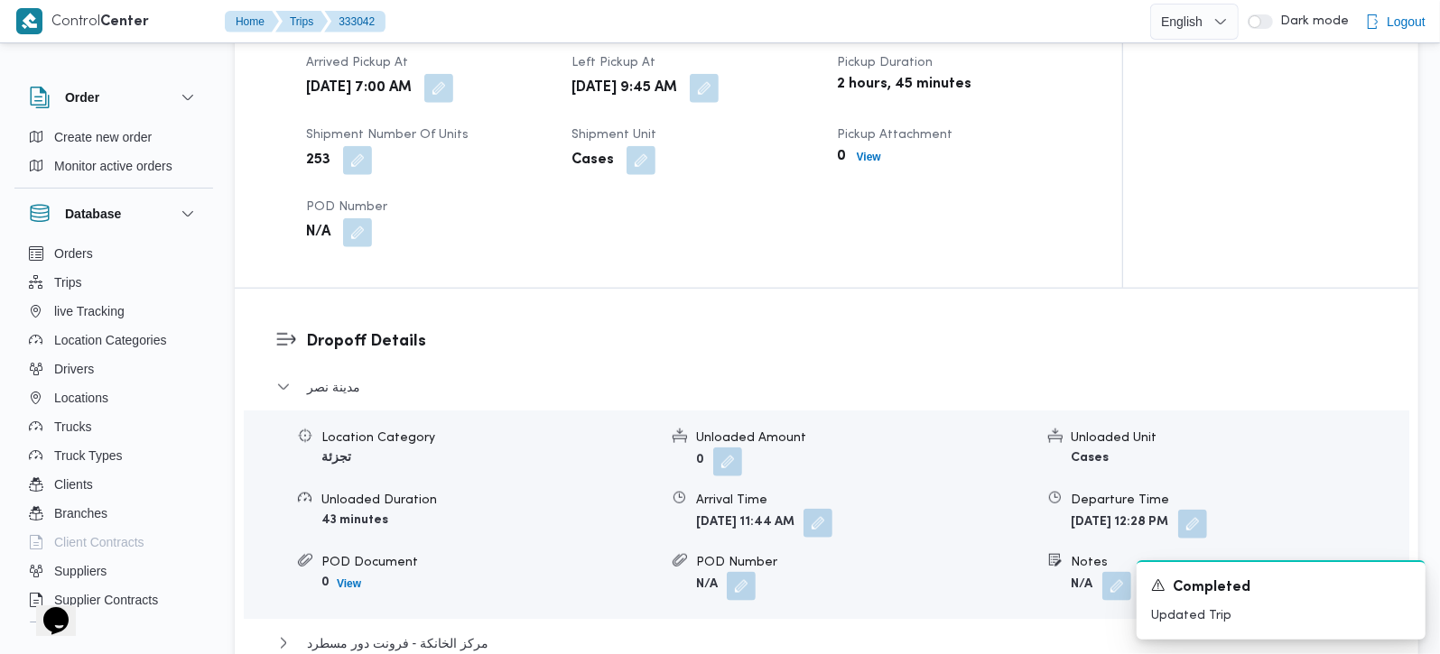
click at [832, 509] on button "button" at bounding box center [817, 523] width 29 height 29
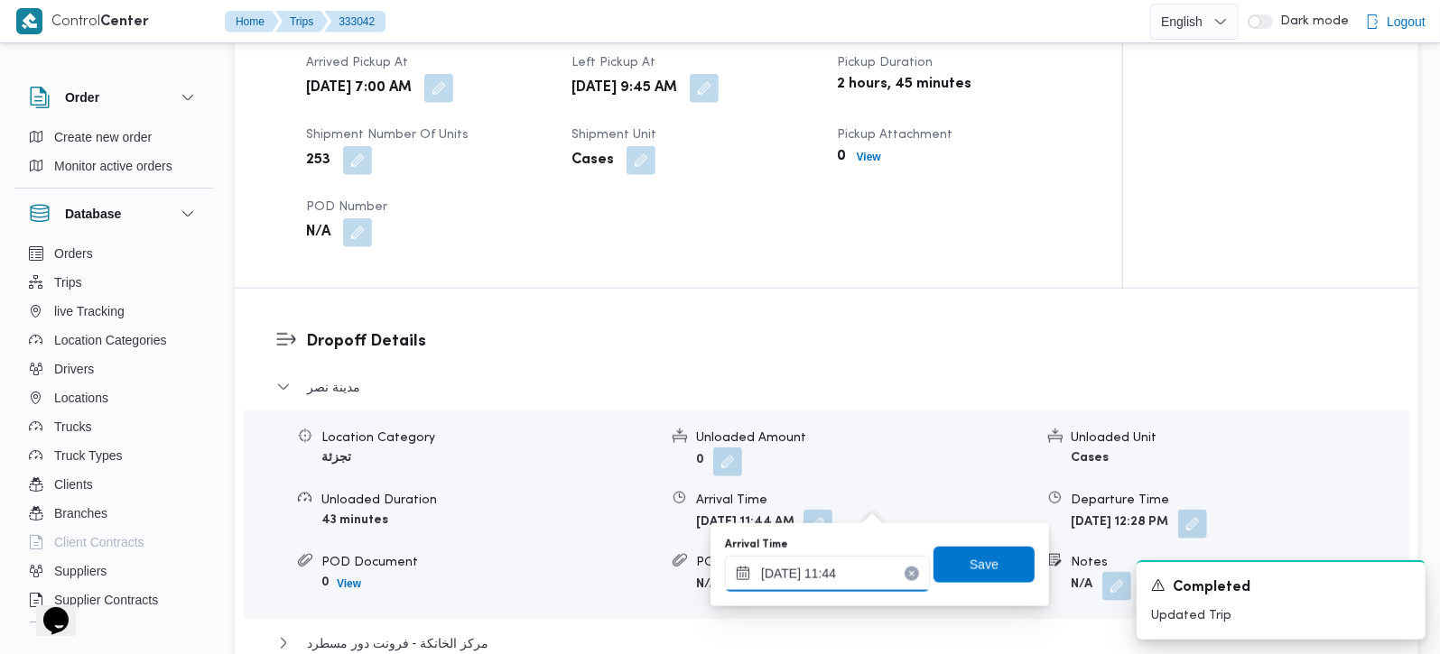
click at [847, 576] on input "[DATE] 11:44" at bounding box center [827, 574] width 205 height 36
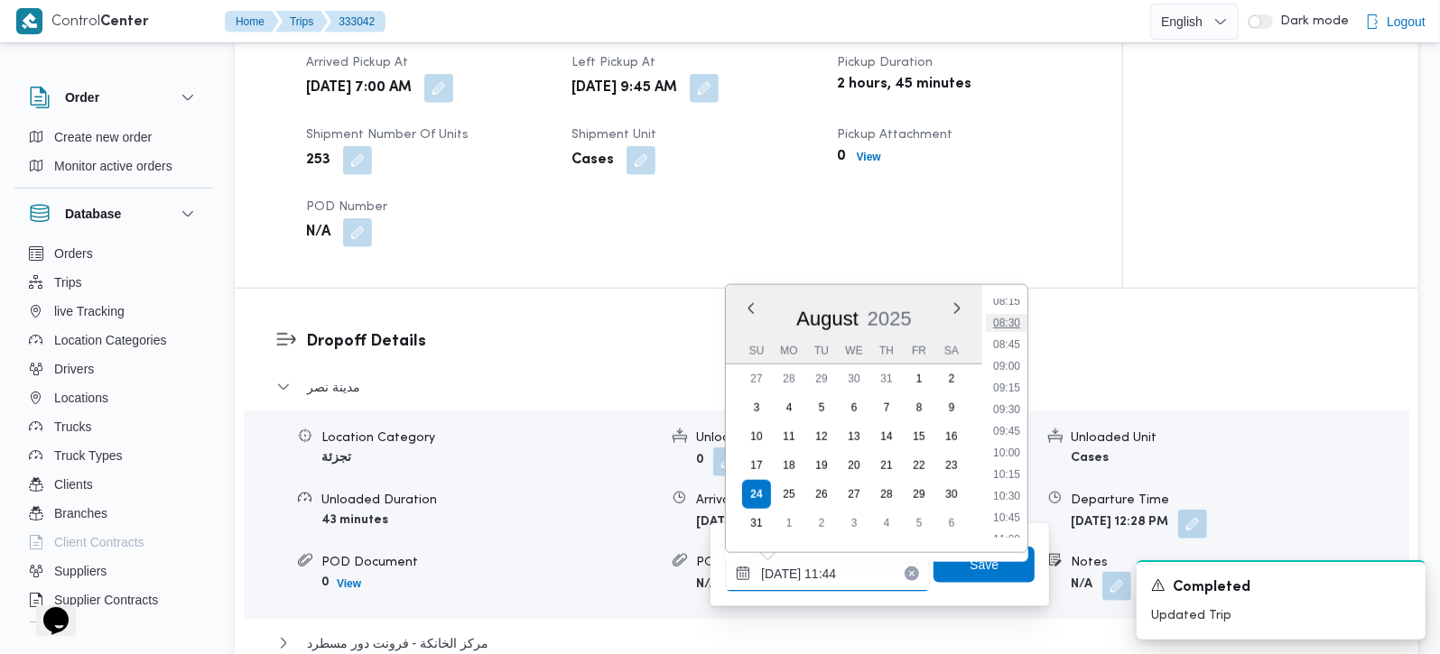
scroll to position [768, 0]
click at [1022, 456] on li "10:30" at bounding box center [1007, 450] width 42 height 18
type input "24/08/2025 10:30"
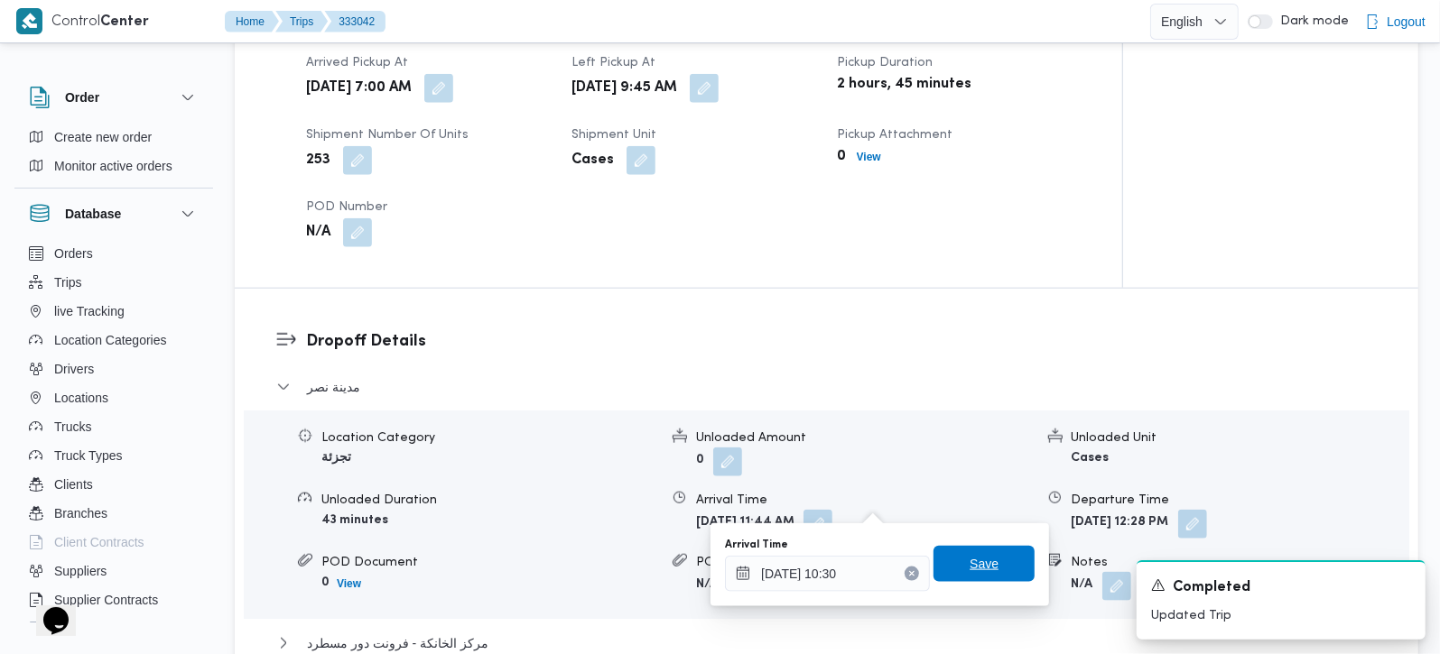
click at [1009, 552] on span "Save" at bounding box center [983, 564] width 101 height 36
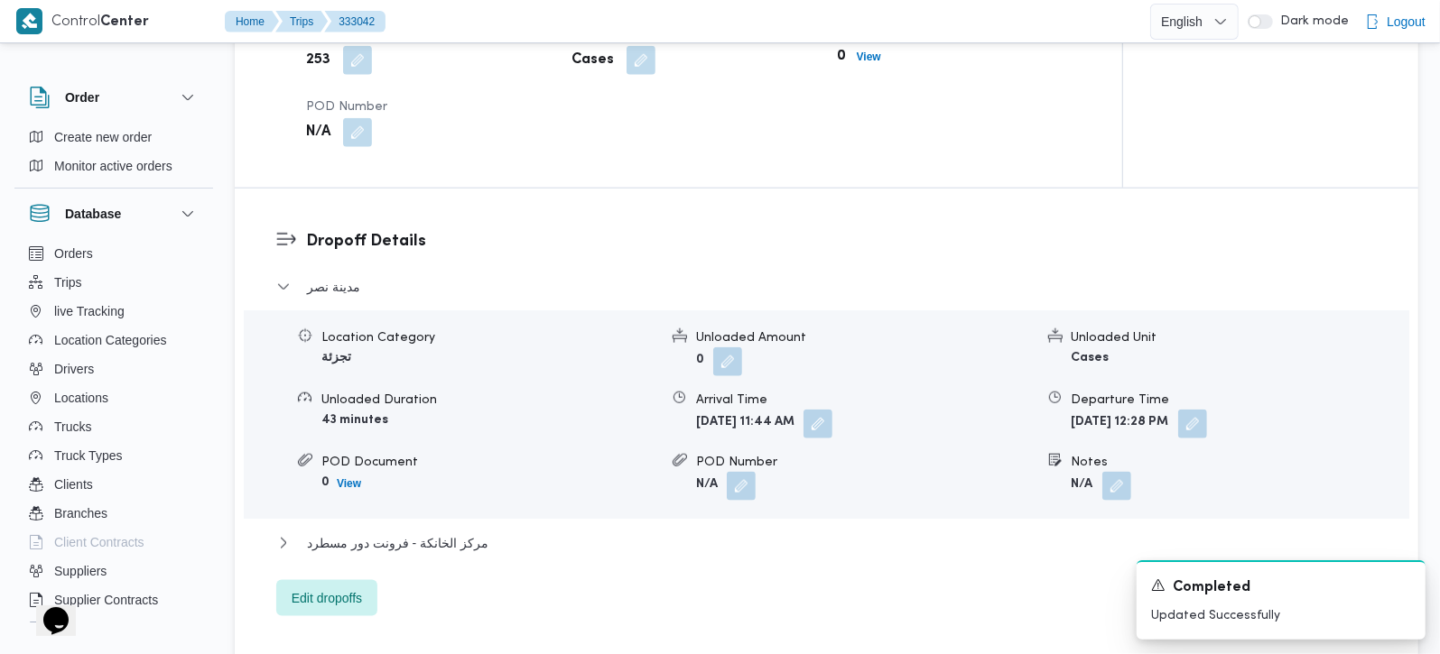
scroll to position [1487, 0]
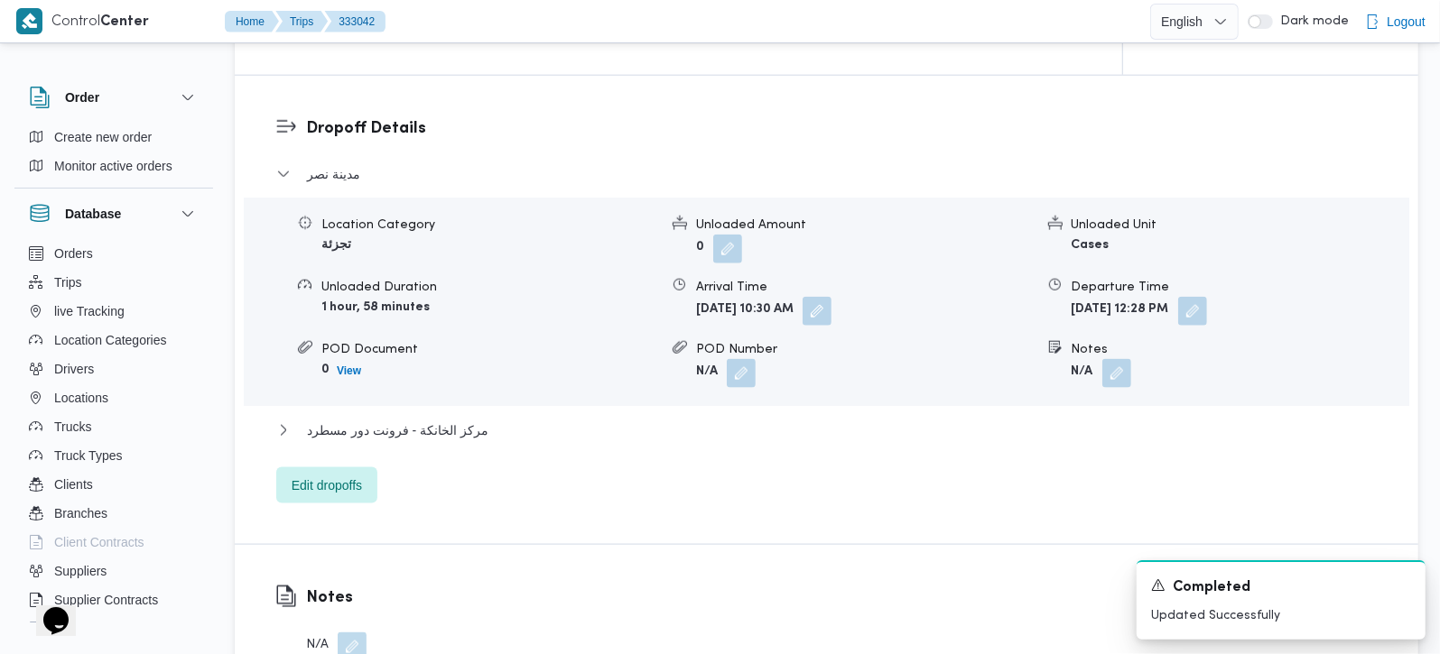
click at [452, 388] on div "مدينة نصر Location Category تجزئة Unloaded Amount 0 Unloaded Unit Cases Unloade…" at bounding box center [826, 333] width 1101 height 340
click at [454, 420] on span "مركز الخانكة - فرونت دور مسطرد" at bounding box center [397, 431] width 181 height 22
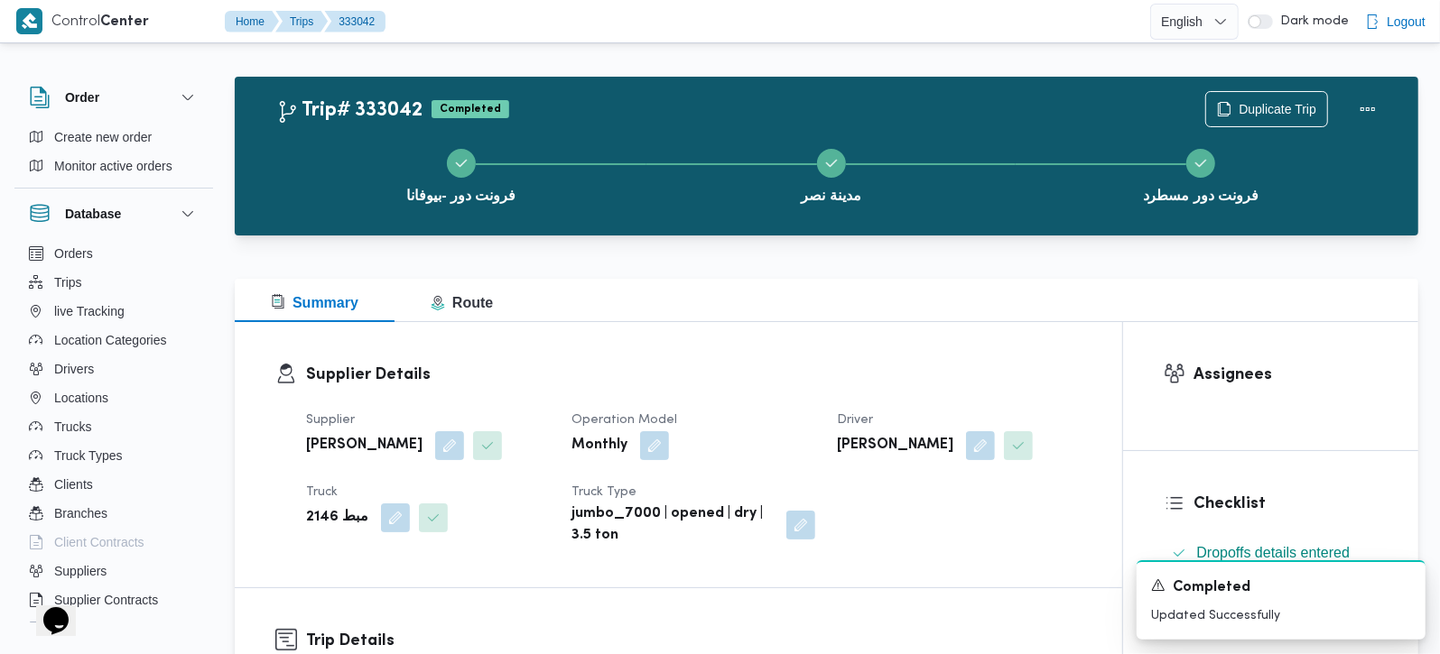
scroll to position [0, 0]
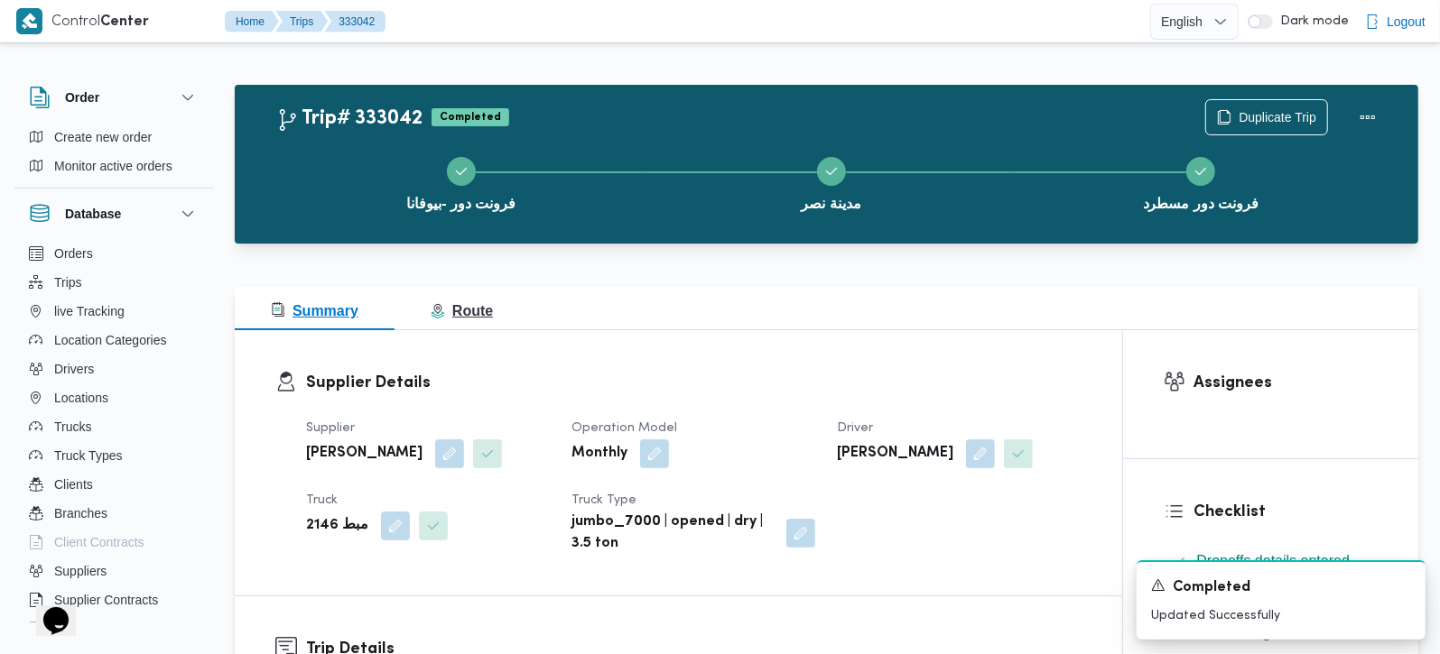
click at [468, 292] on button "Route" at bounding box center [461, 308] width 134 height 43
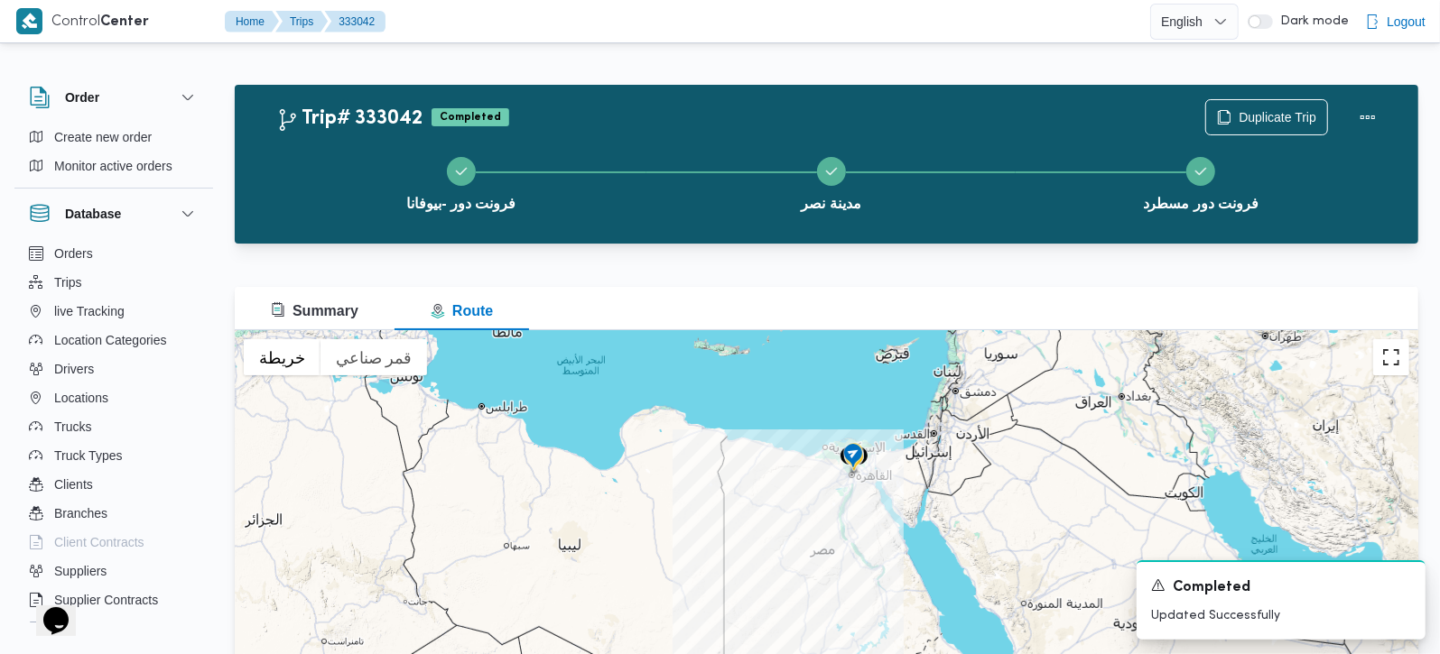
click at [1394, 368] on button "تبديل إلى العرض ملء الشاشة" at bounding box center [1391, 357] width 36 height 36
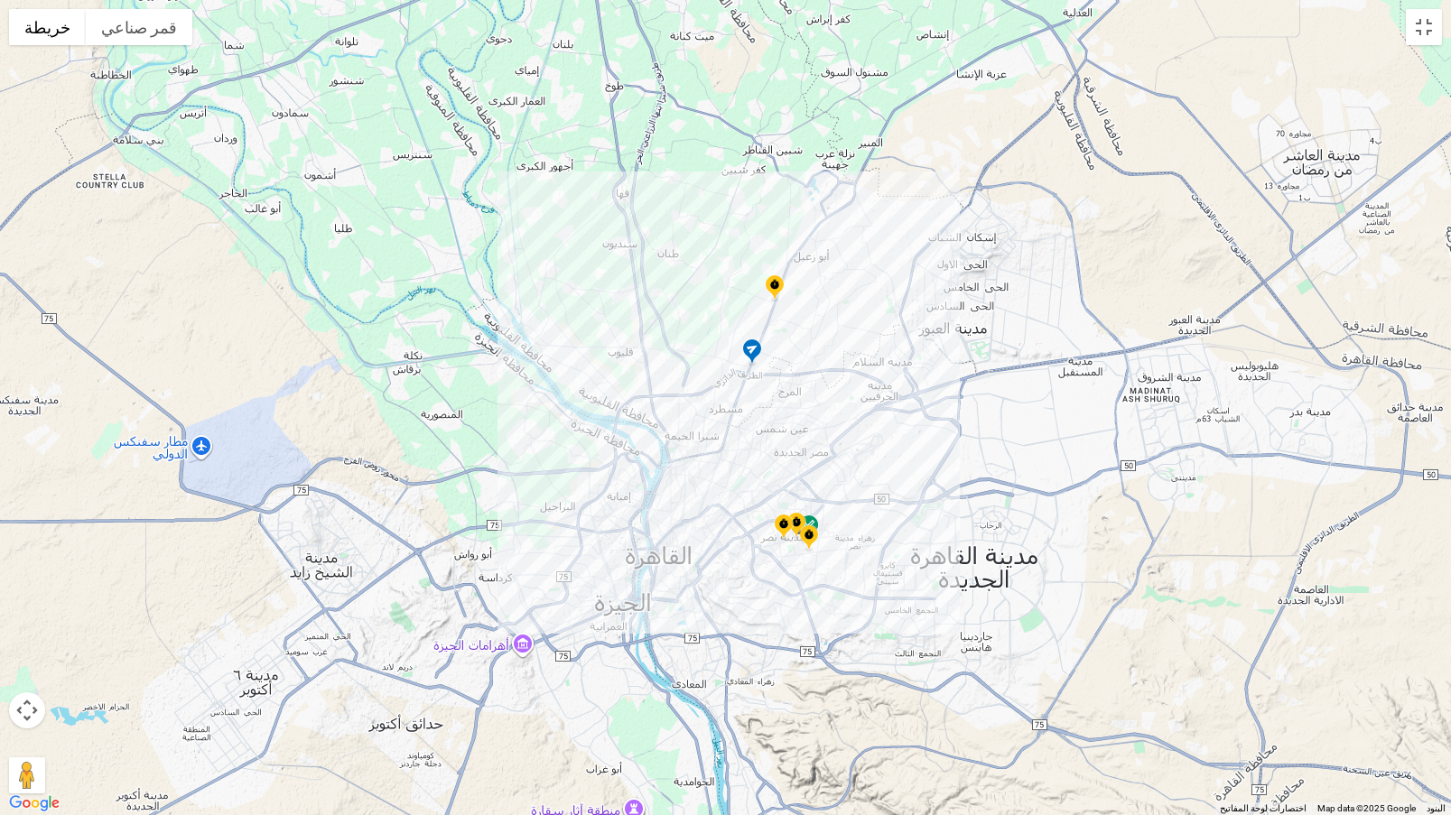
click at [769, 278] on img at bounding box center [774, 289] width 29 height 30
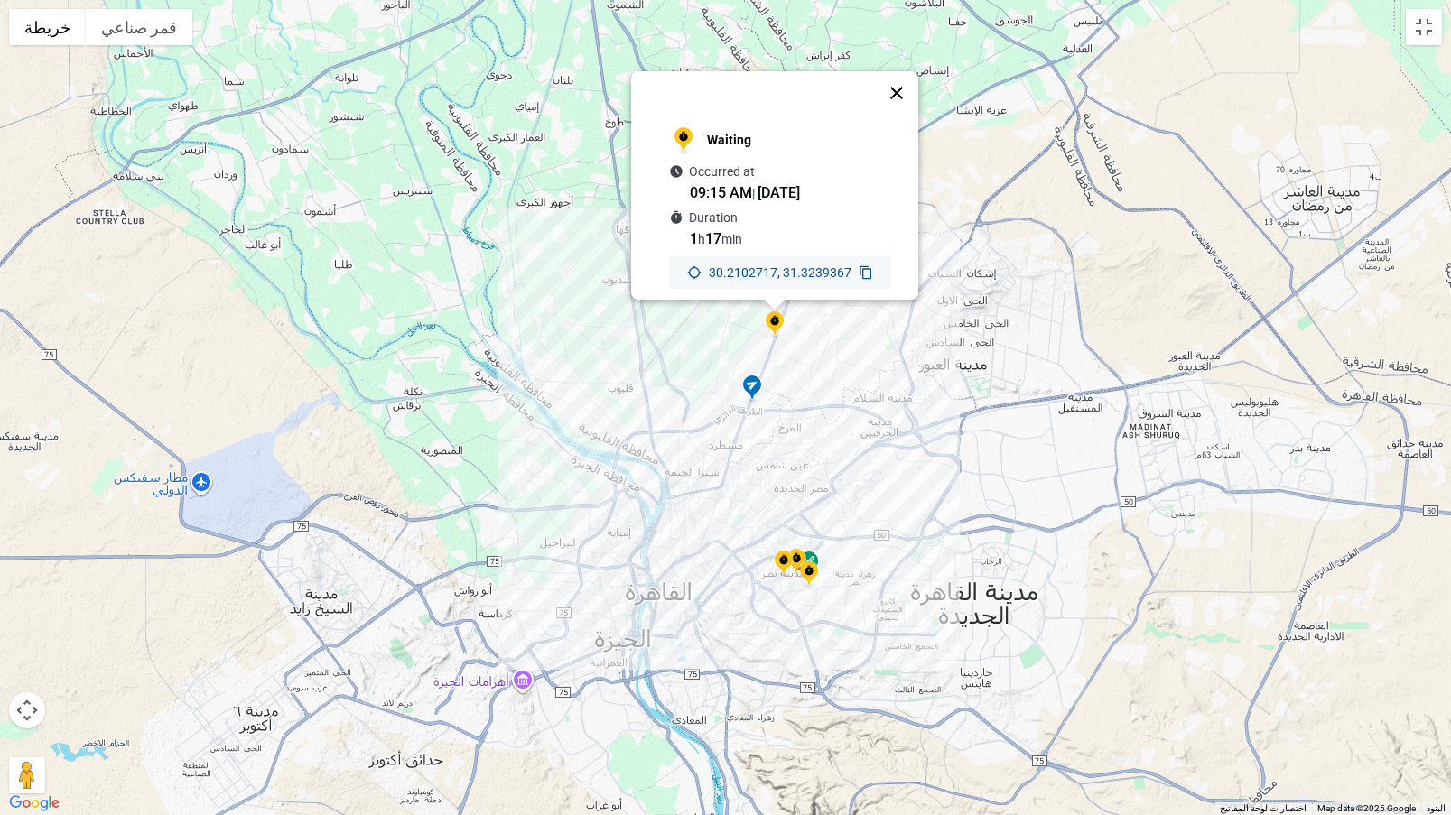
click at [905, 73] on button "إغلاق" at bounding box center [896, 92] width 43 height 43
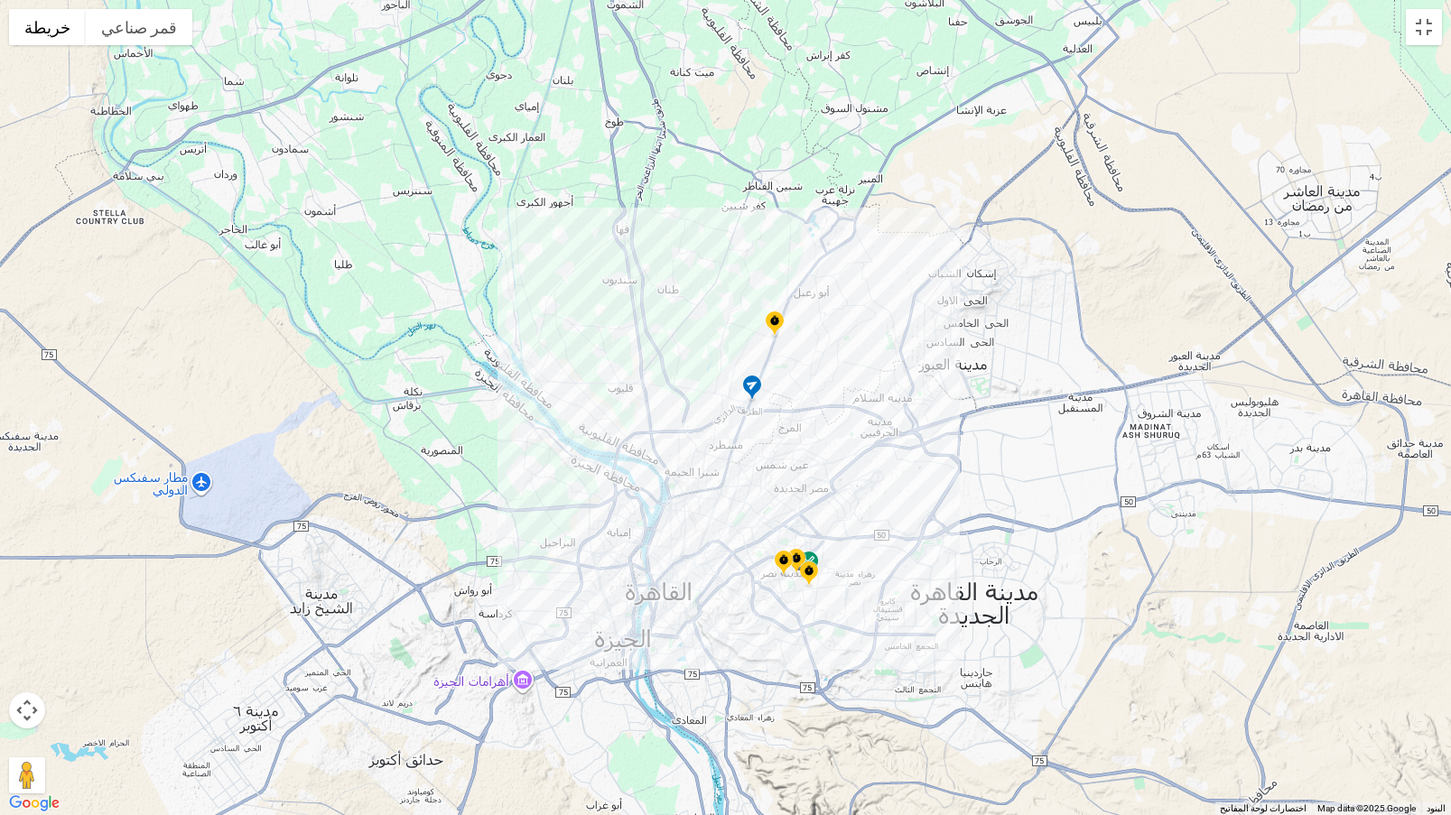
click at [775, 329] on img at bounding box center [774, 325] width 29 height 30
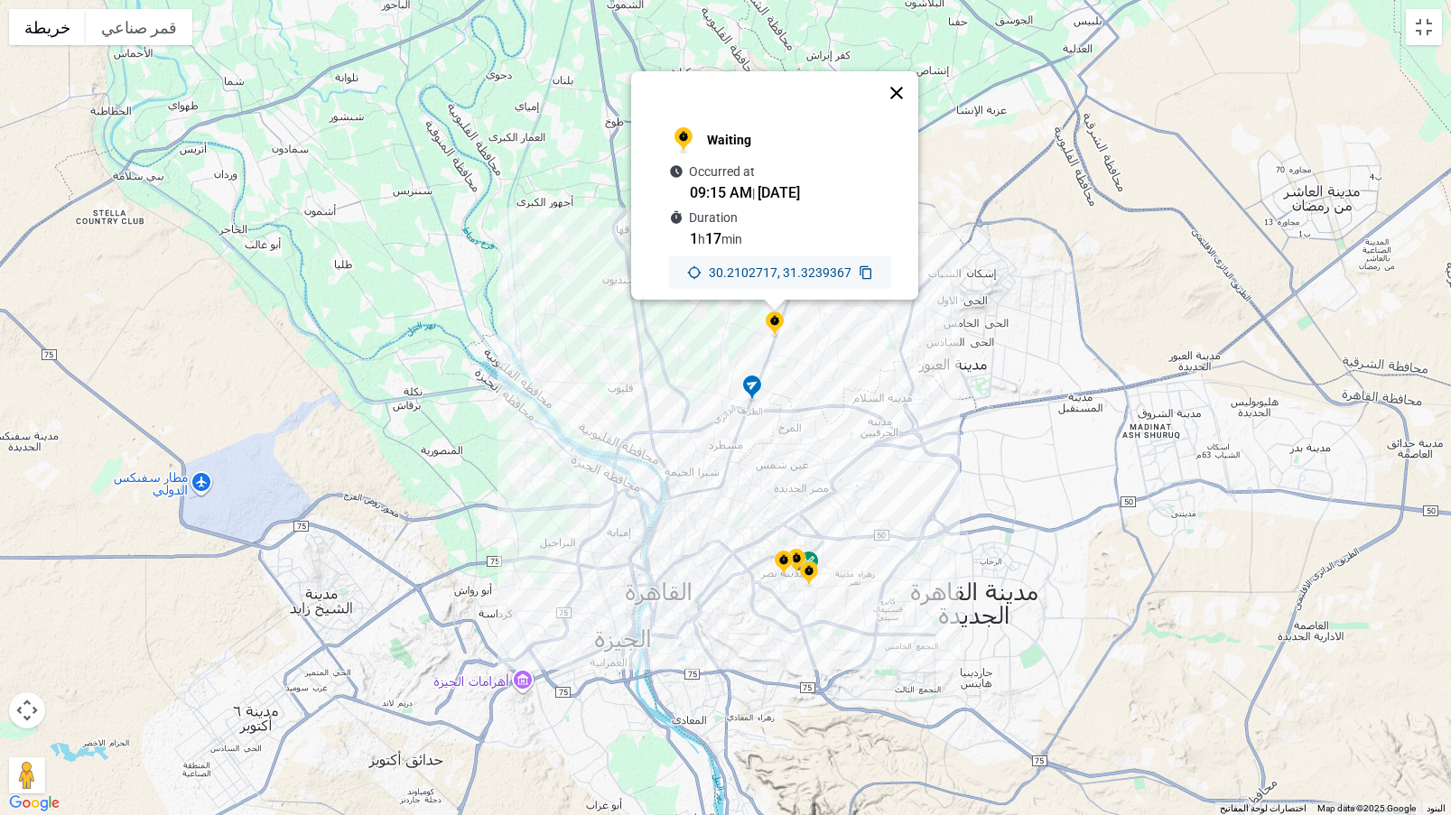
click at [905, 79] on button "إغلاق" at bounding box center [896, 92] width 43 height 43
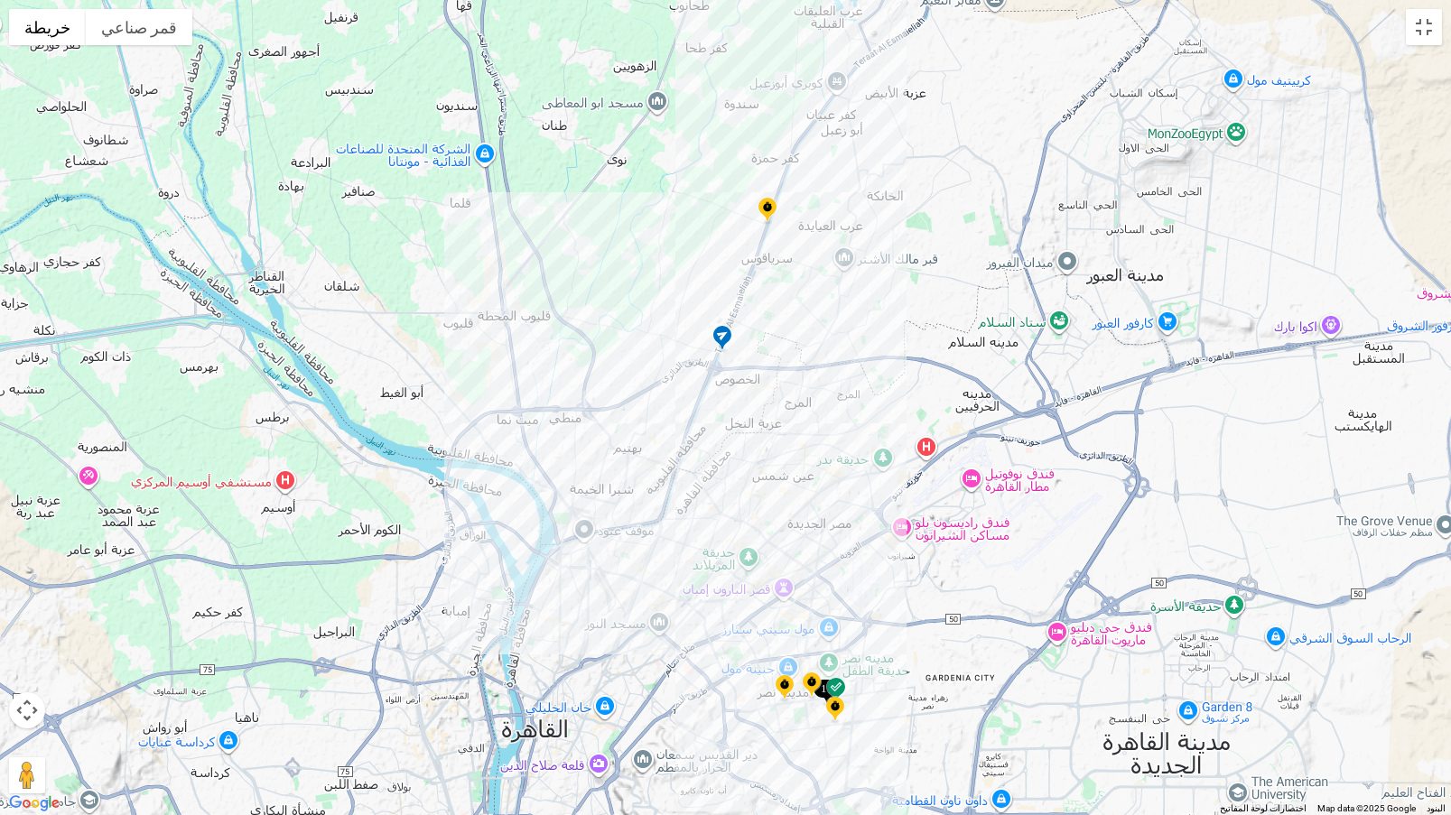
drag, startPoint x: 819, startPoint y: 626, endPoint x: 799, endPoint y: 539, distance: 89.8
click at [799, 539] on div "للتنقّل، يُرجى الضغط على مفاتيح الأسهم." at bounding box center [725, 407] width 1451 height 815
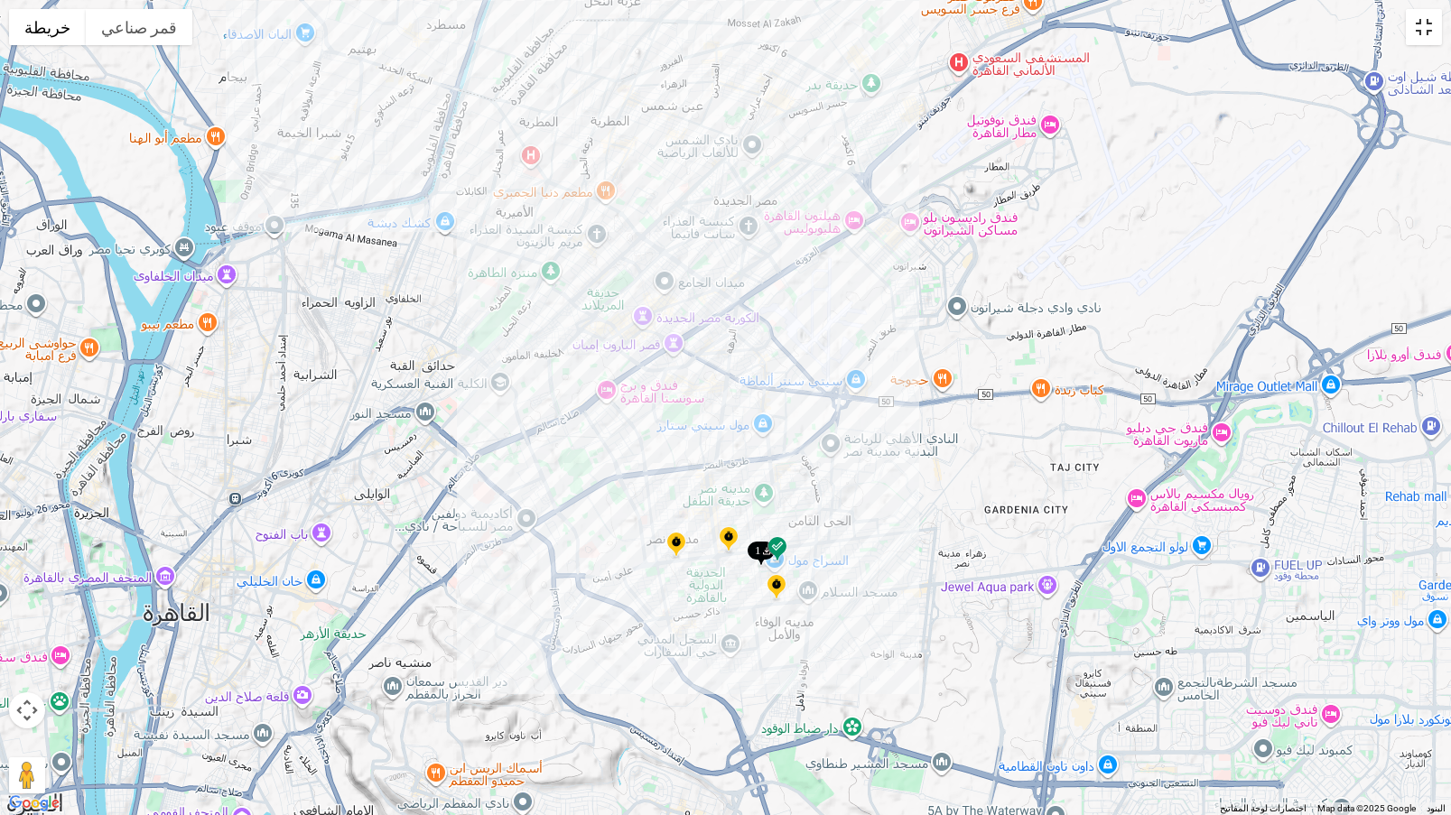
click at [1429, 33] on button "تبديل إلى العرض ملء الشاشة" at bounding box center [1423, 27] width 36 height 36
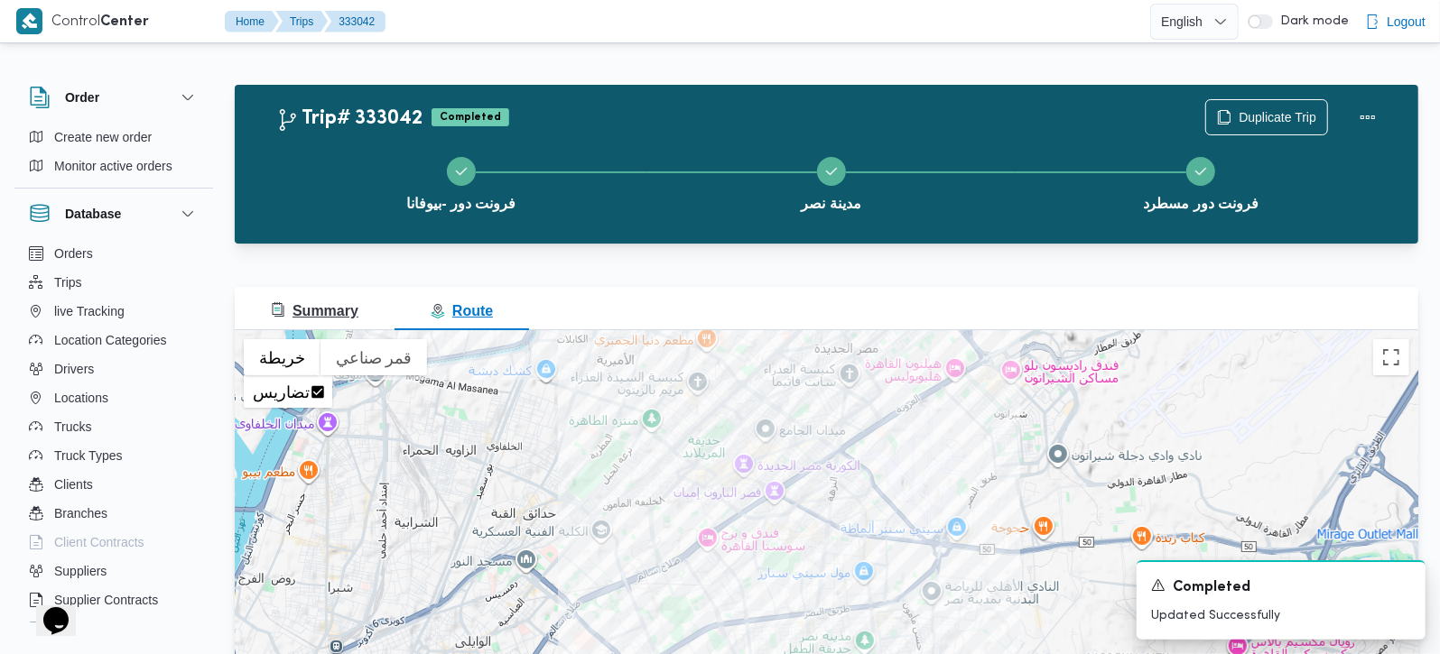
click at [350, 304] on span "Summary" at bounding box center [315, 310] width 88 height 15
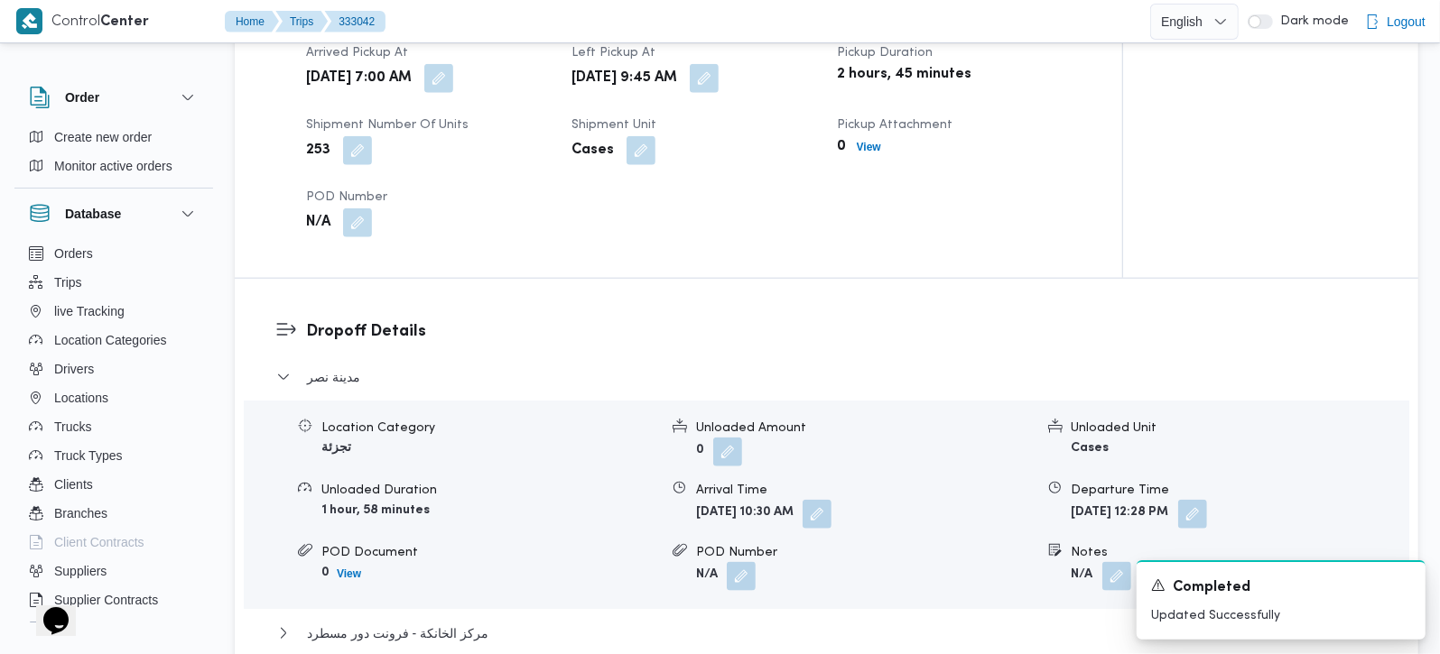
scroll to position [1487, 0]
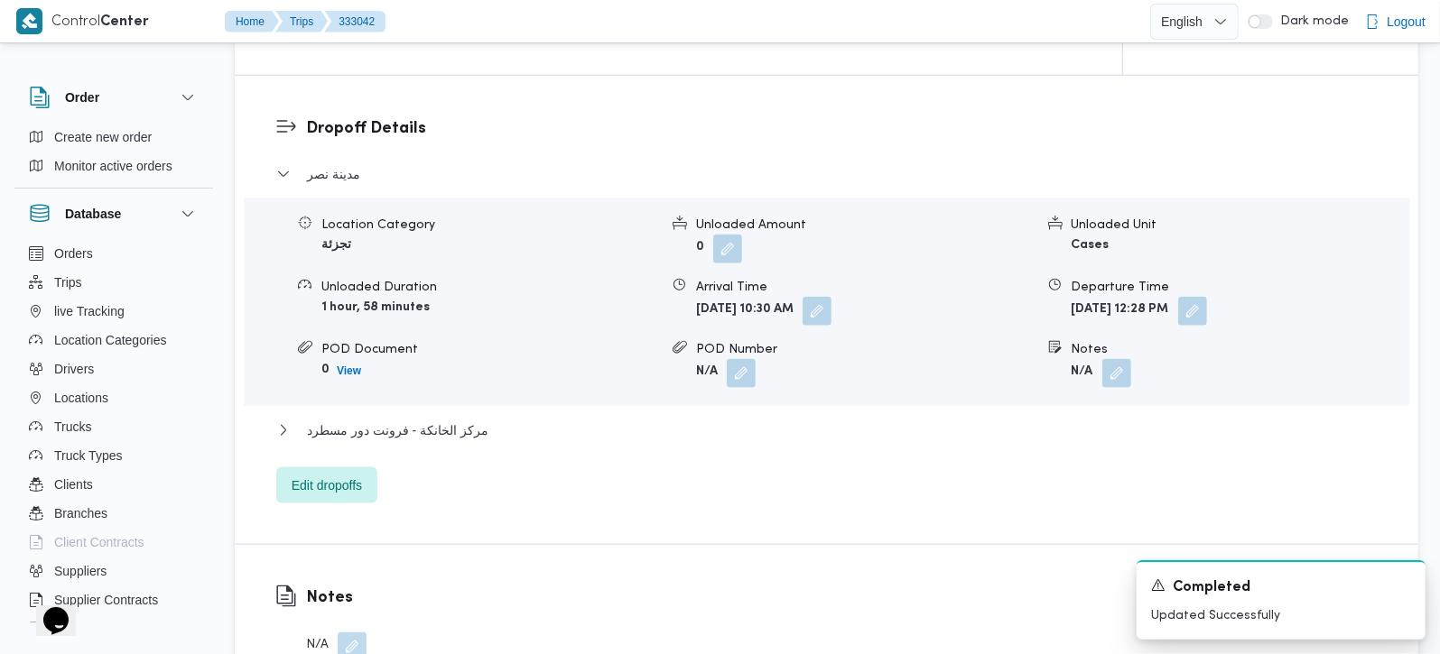
click at [395, 394] on div "مدينة نصر Location Category تجزئة Unloaded Amount 0 Unloaded Unit Cases Unloade…" at bounding box center [826, 333] width 1101 height 340
click at [406, 420] on span "مركز الخانكة - فرونت دور مسطرد" at bounding box center [397, 431] width 181 height 22
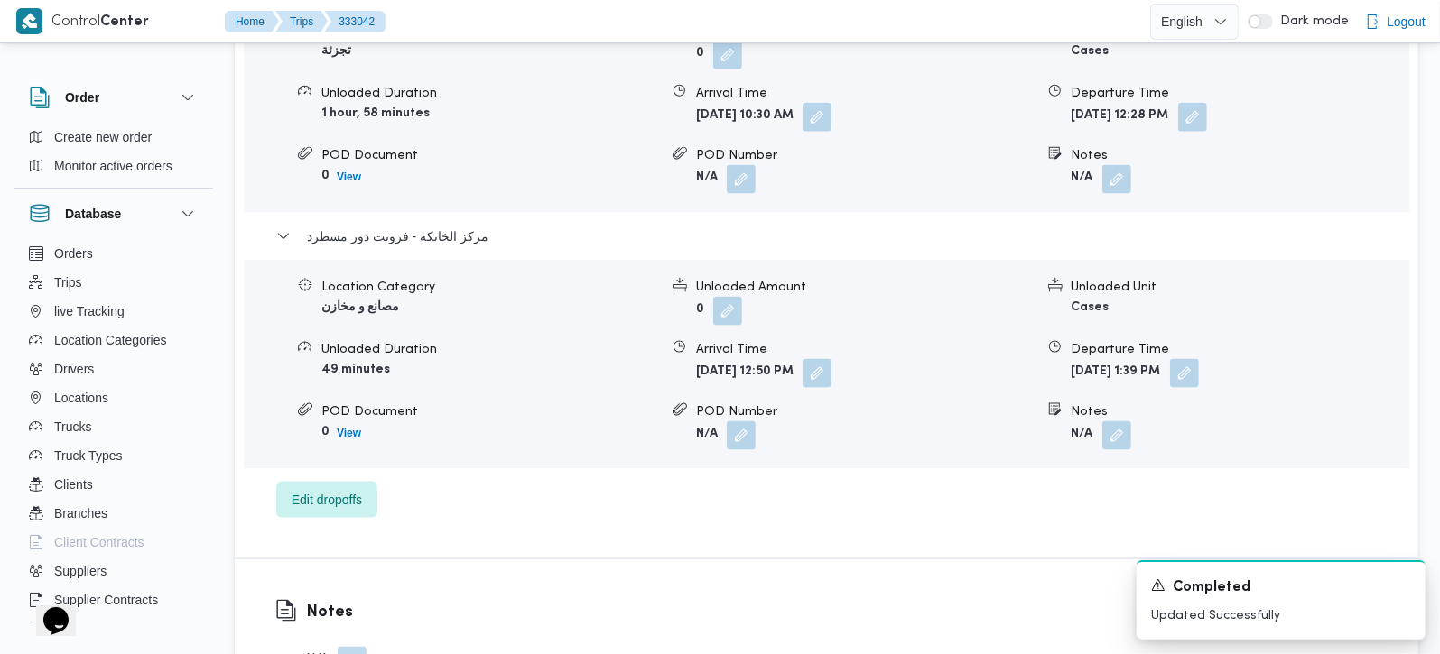
scroll to position [1699, 0]
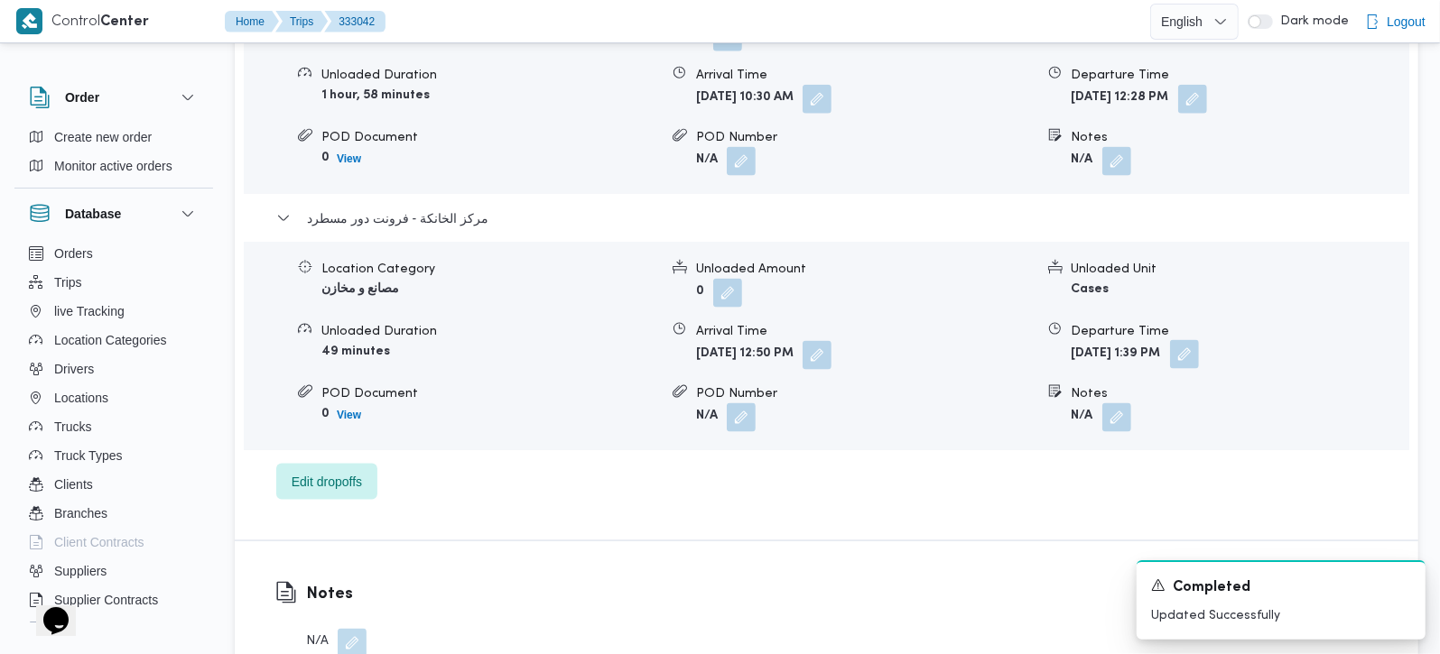
click at [1199, 340] on button "button" at bounding box center [1184, 354] width 29 height 29
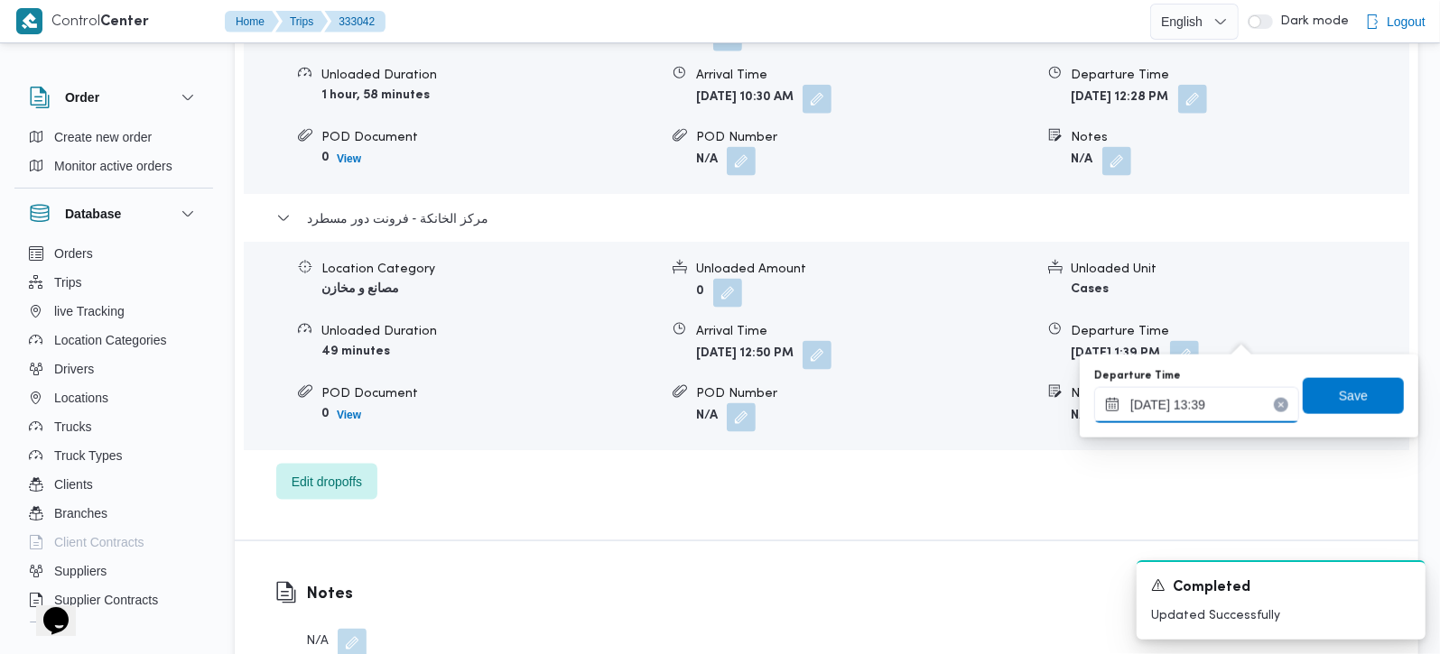
click at [1182, 402] on input "24/08/2025 13:39" at bounding box center [1196, 405] width 205 height 36
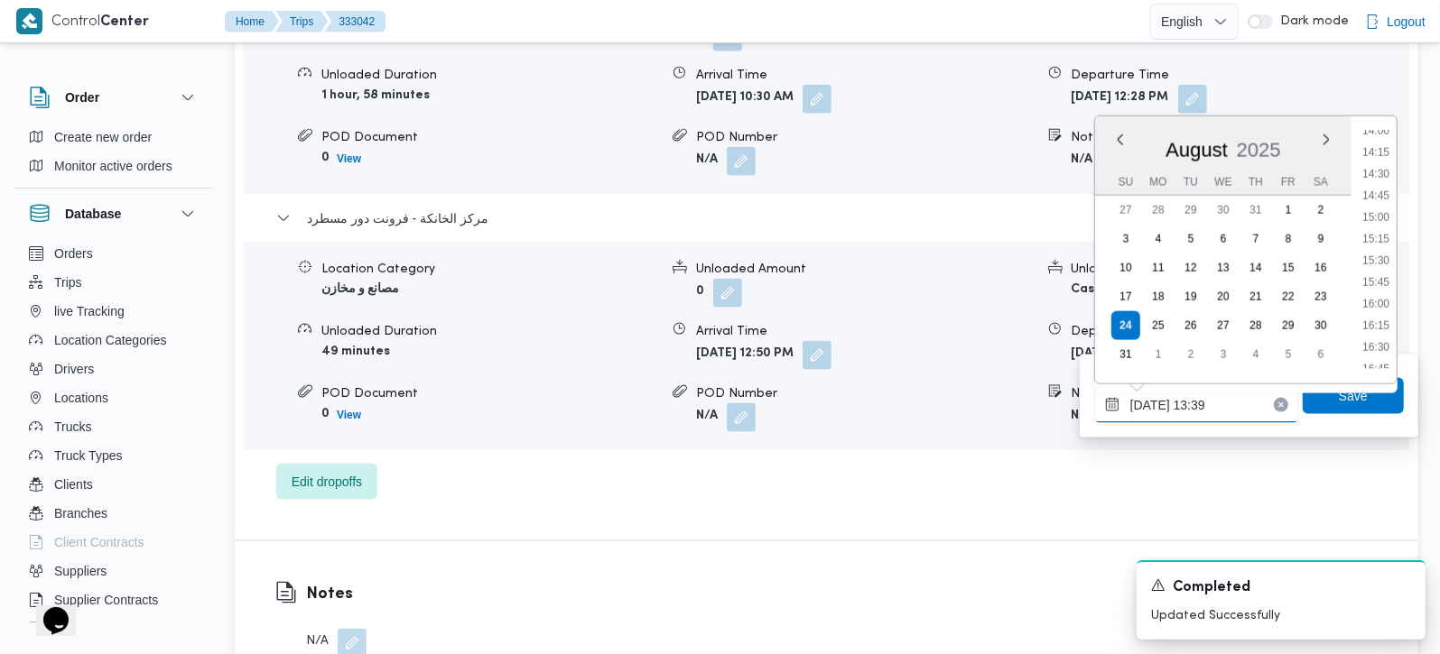
scroll to position [1259, 0]
click at [1377, 326] on li "16:45" at bounding box center [1376, 332] width 42 height 18
type input "[DATE] 16:45"
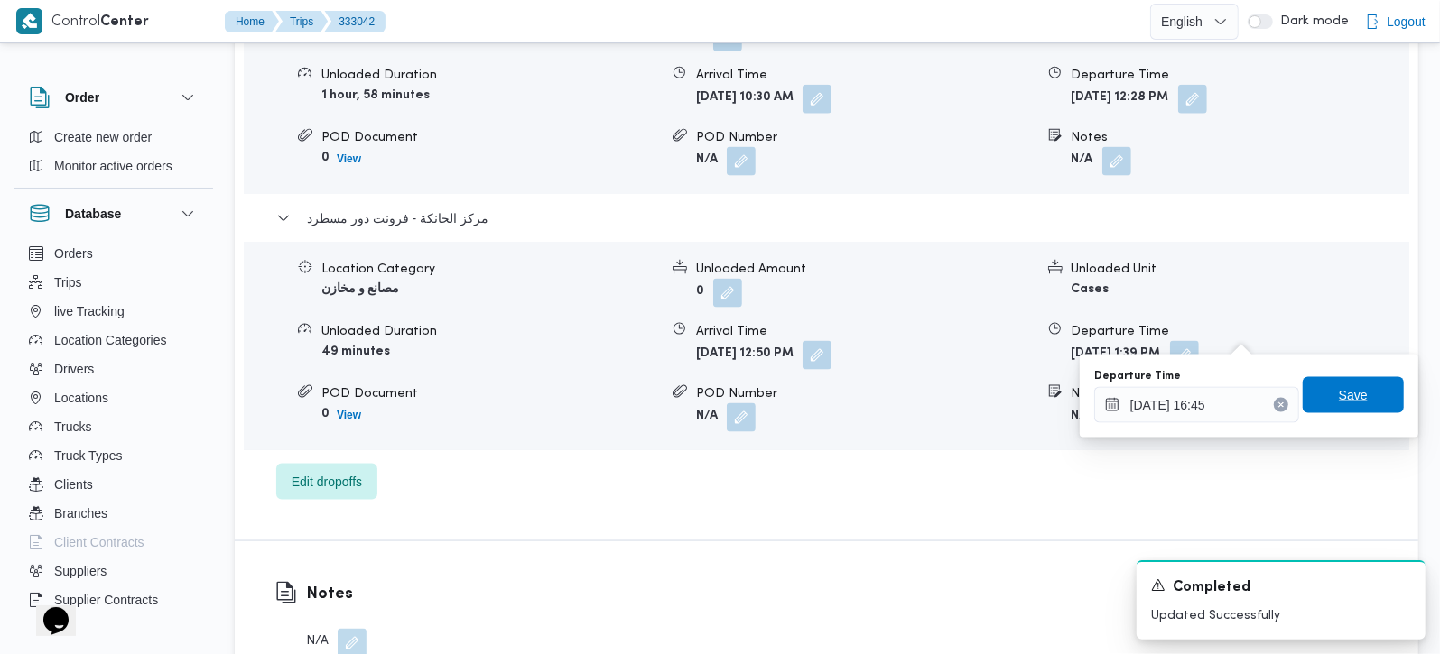
click at [1340, 386] on span "Save" at bounding box center [1353, 396] width 29 height 22
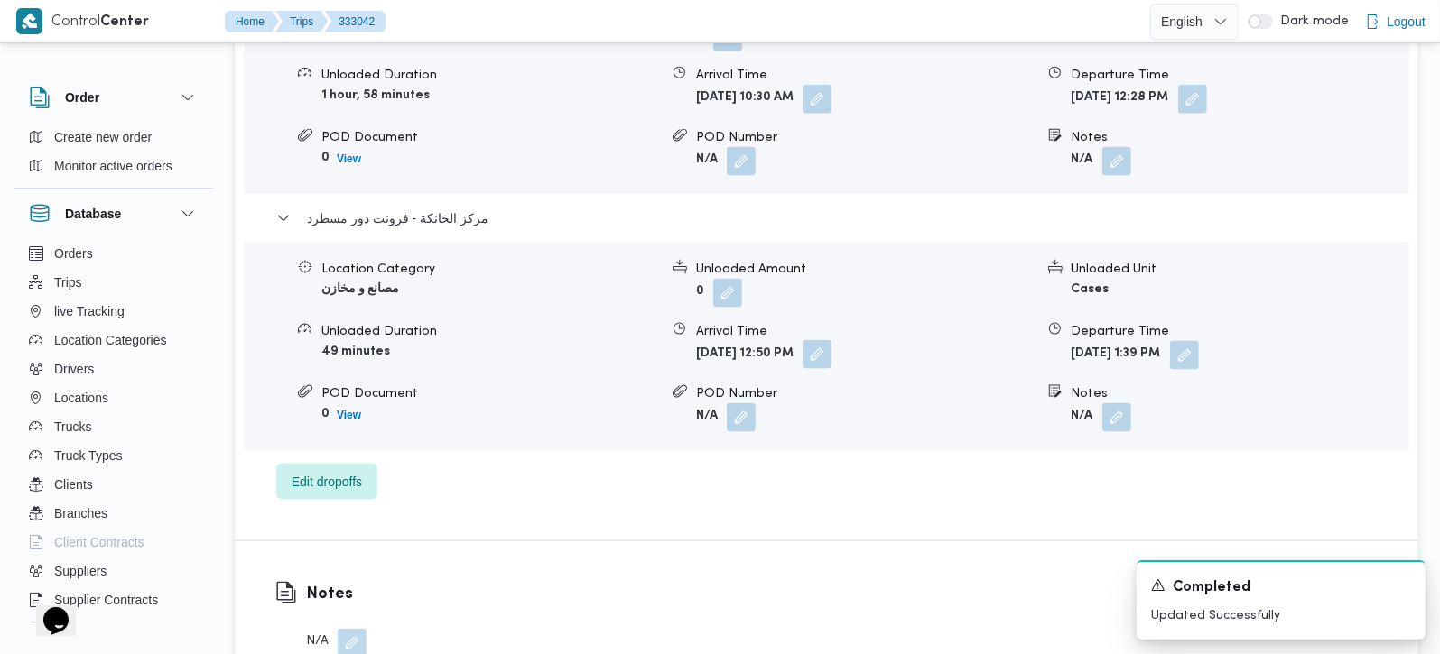
click at [831, 340] on button "button" at bounding box center [816, 354] width 29 height 29
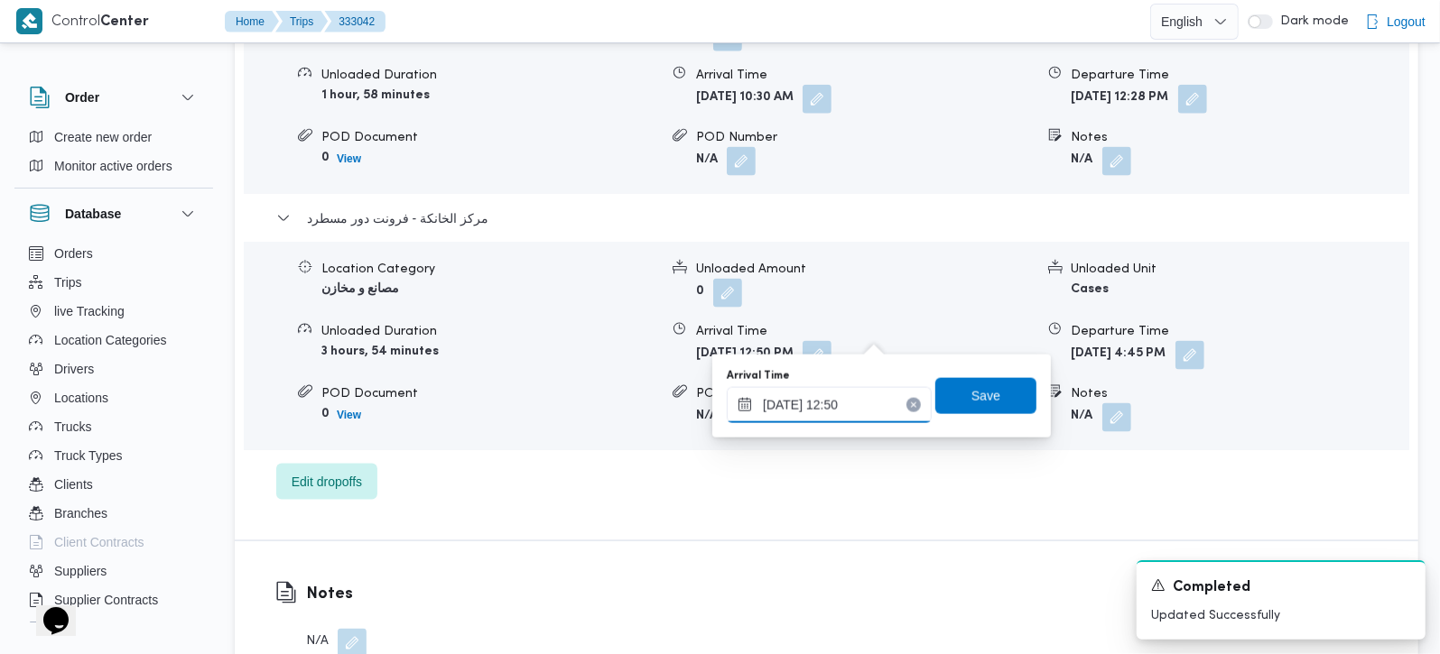
click at [804, 413] on input "24/08/2025 12:50" at bounding box center [829, 405] width 205 height 36
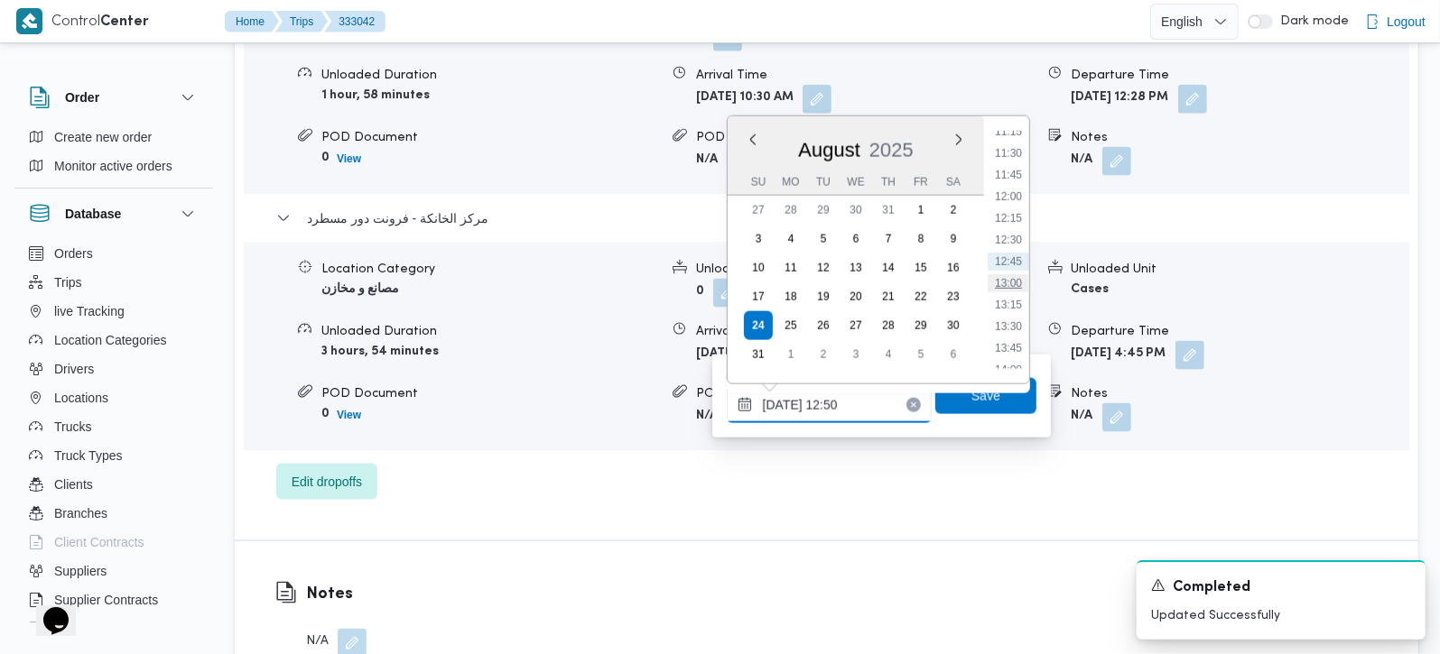
scroll to position [1408, 0]
click at [1016, 163] on li "16:30" at bounding box center [1009, 162] width 42 height 18
type input "[DATE] 16:30"
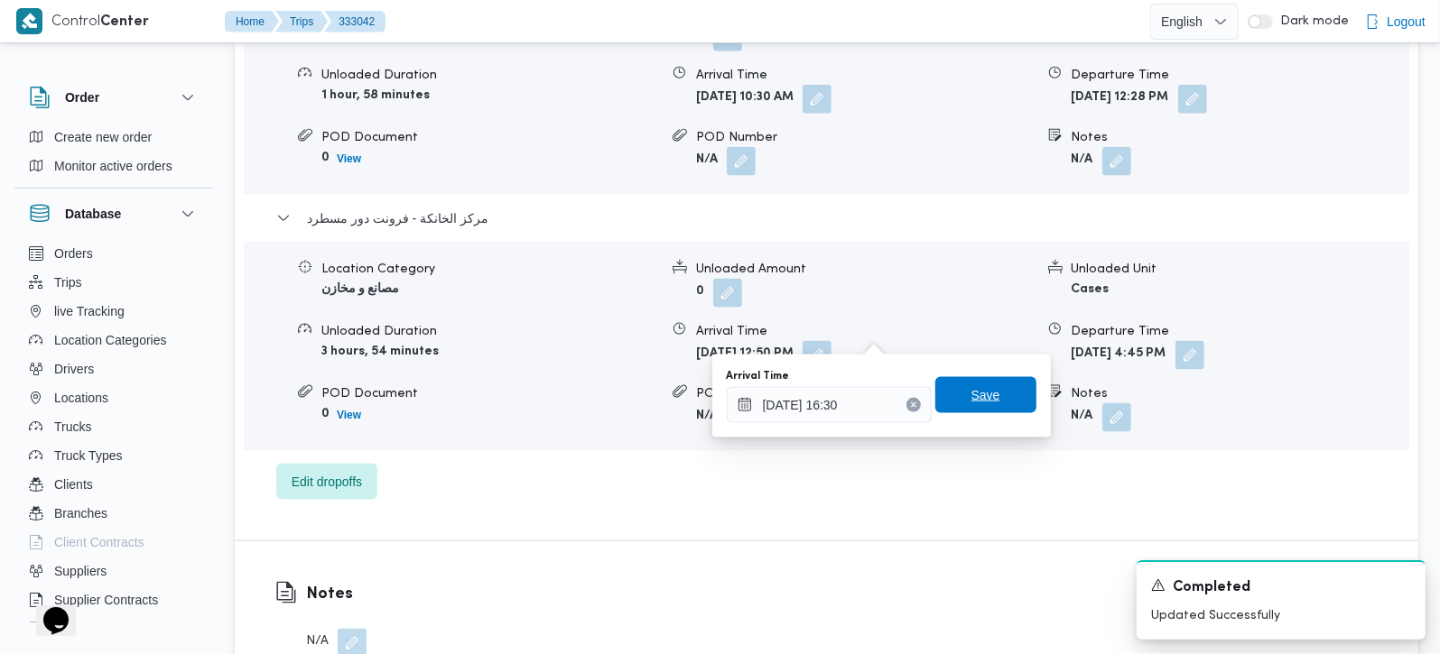
click at [952, 403] on span "Save" at bounding box center [985, 395] width 101 height 36
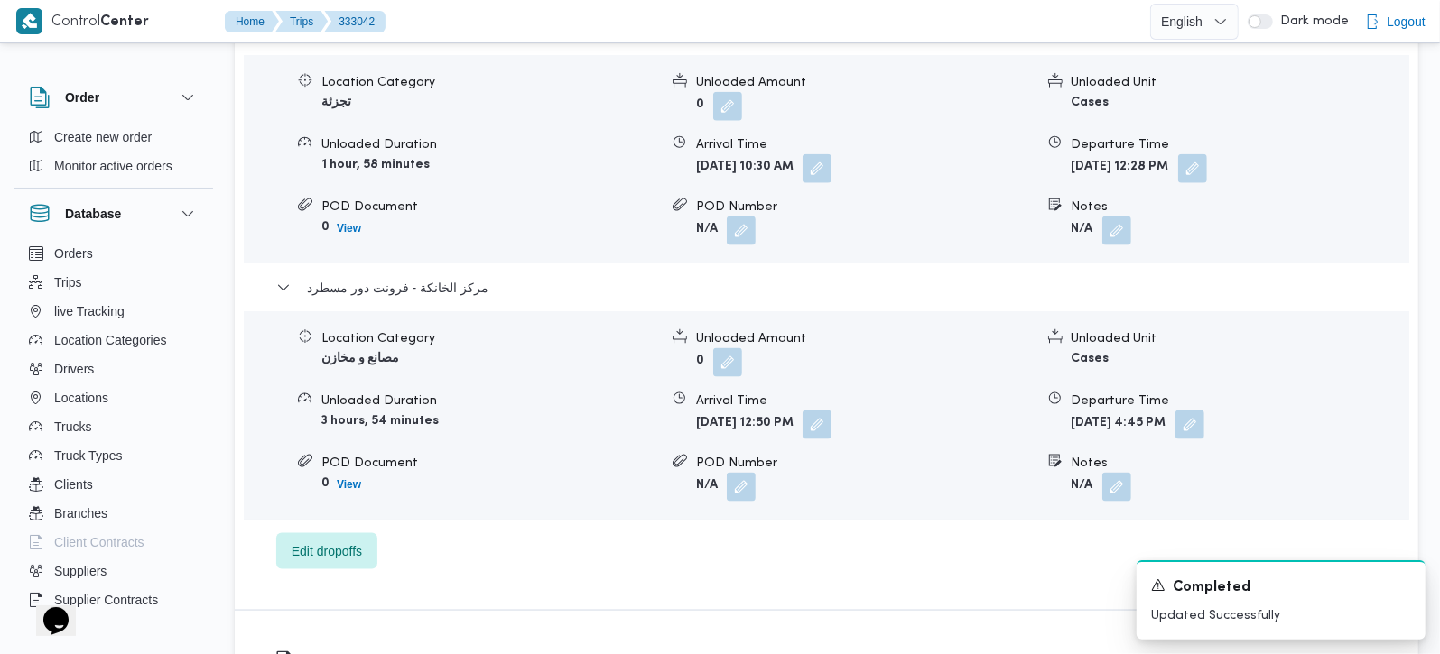
scroll to position [1592, 0]
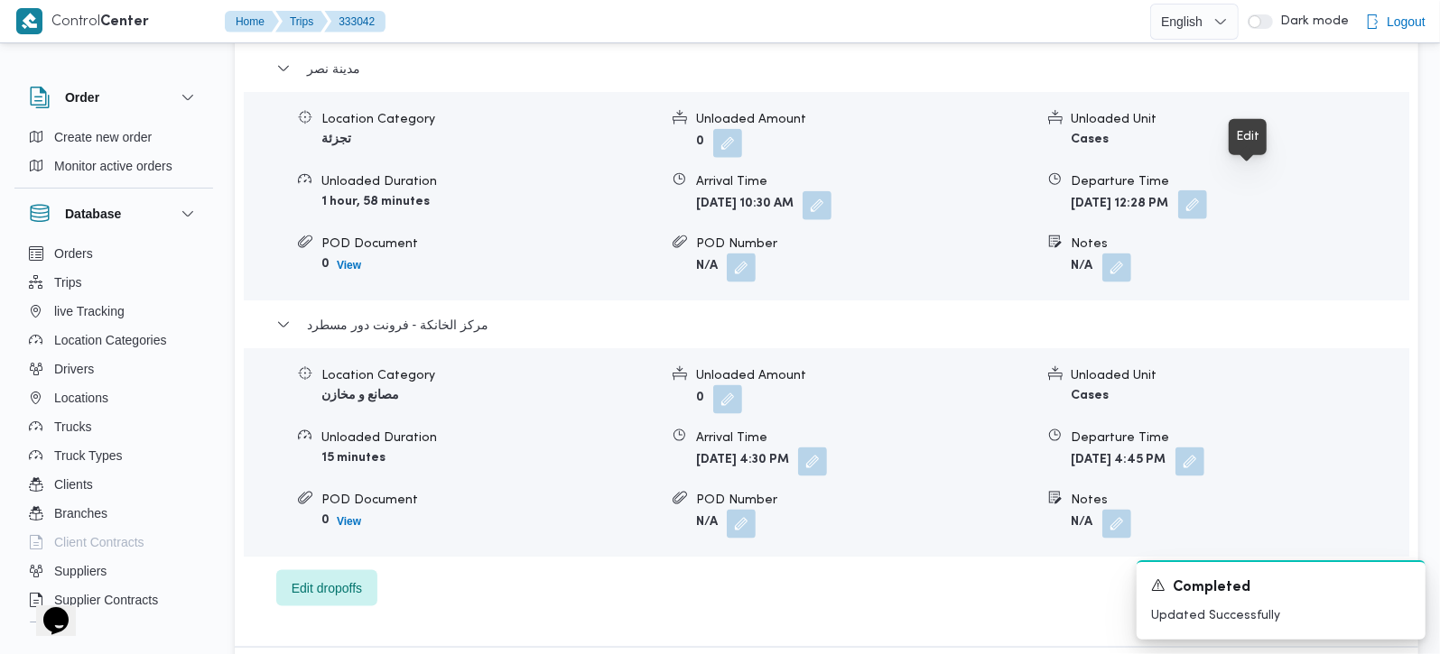
click at [1207, 190] on button "button" at bounding box center [1192, 204] width 29 height 29
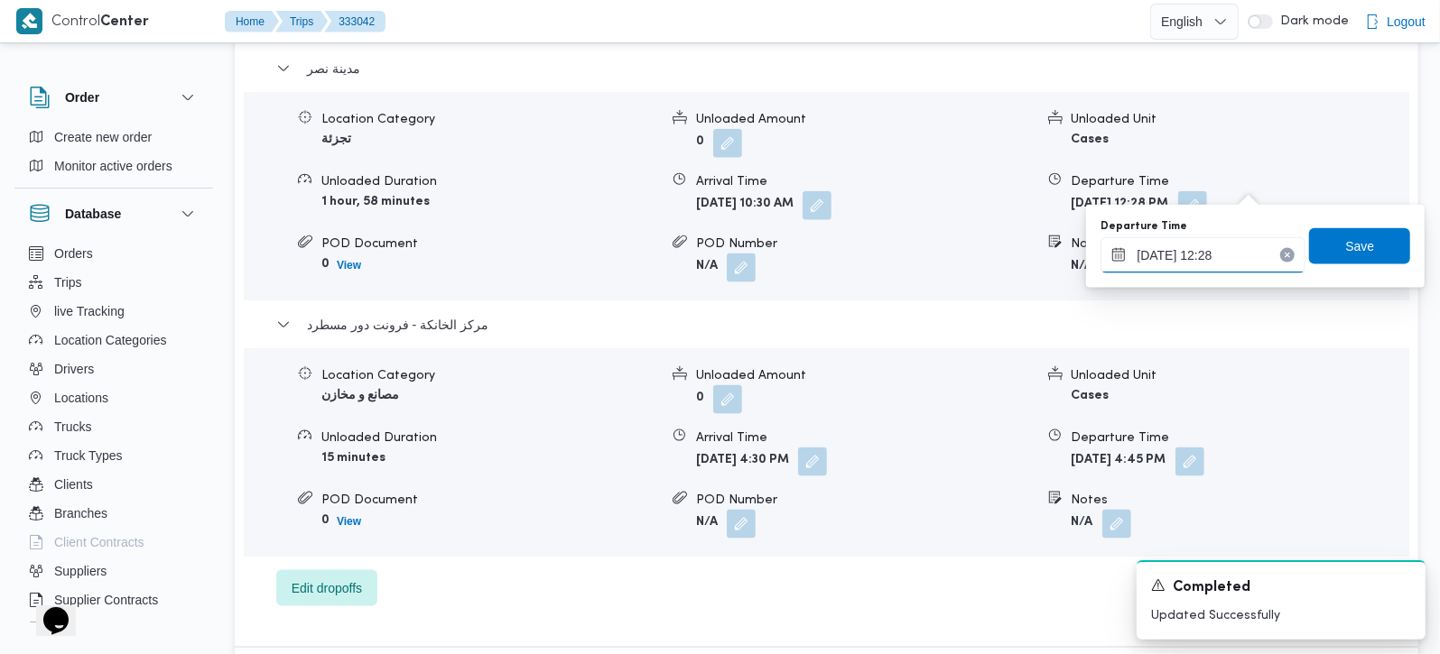
click at [1227, 249] on input "24/08/2025 12:28" at bounding box center [1202, 255] width 205 height 36
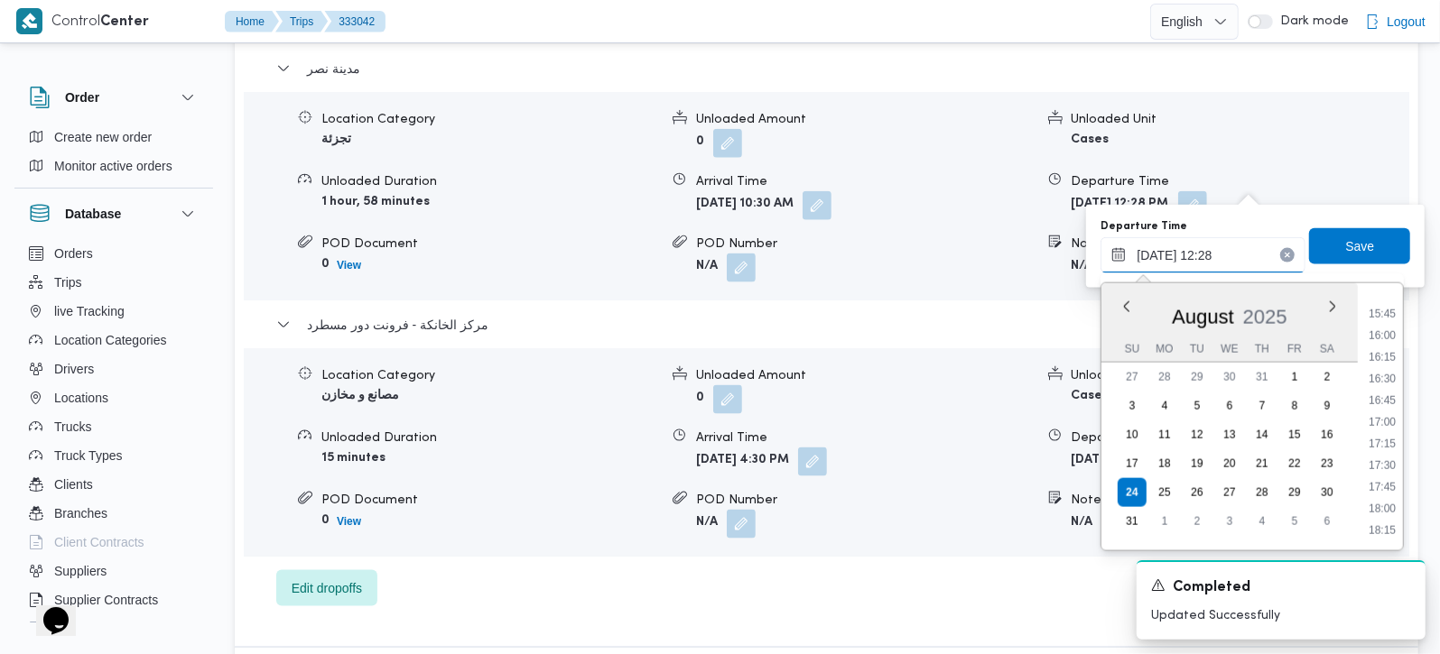
scroll to position [1364, 0]
click at [1385, 324] on li "16:00" at bounding box center [1382, 329] width 42 height 18
type input "24/08/2025 16:00"
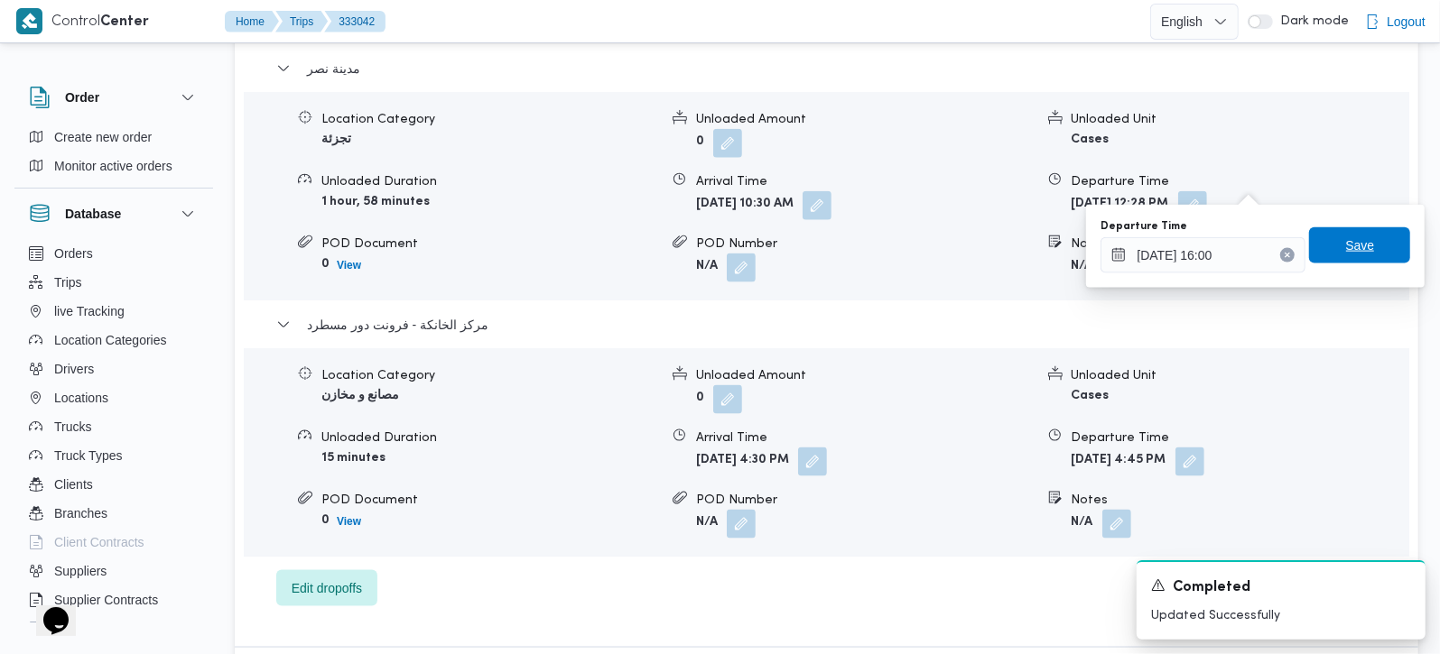
click at [1358, 243] on span "Save" at bounding box center [1360, 246] width 29 height 22
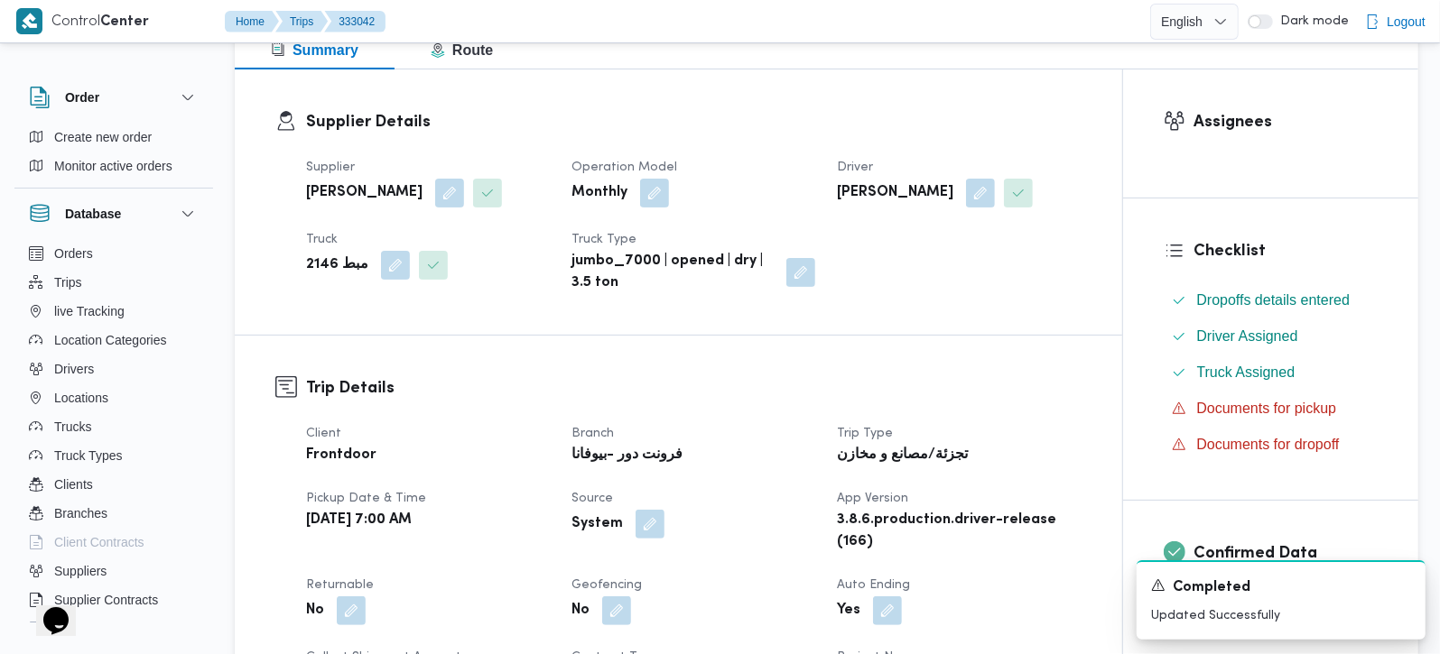
scroll to position [0, 0]
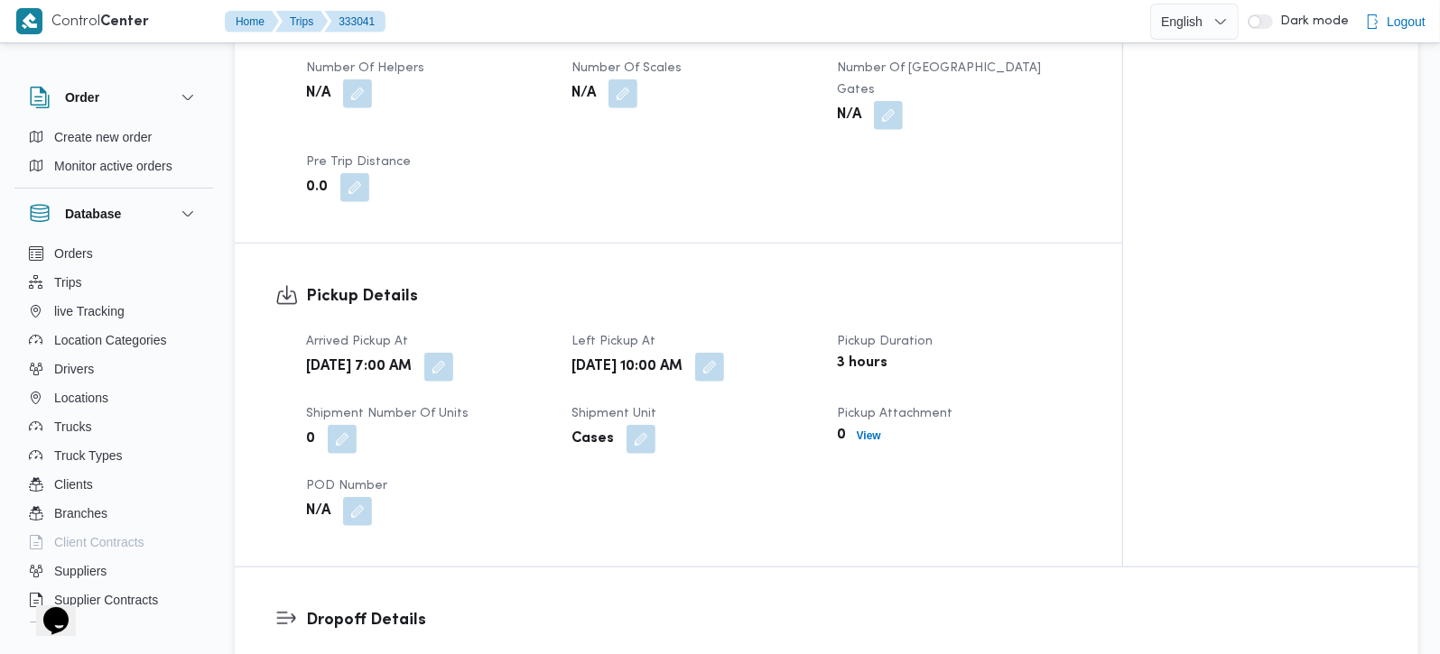
scroll to position [636, 0]
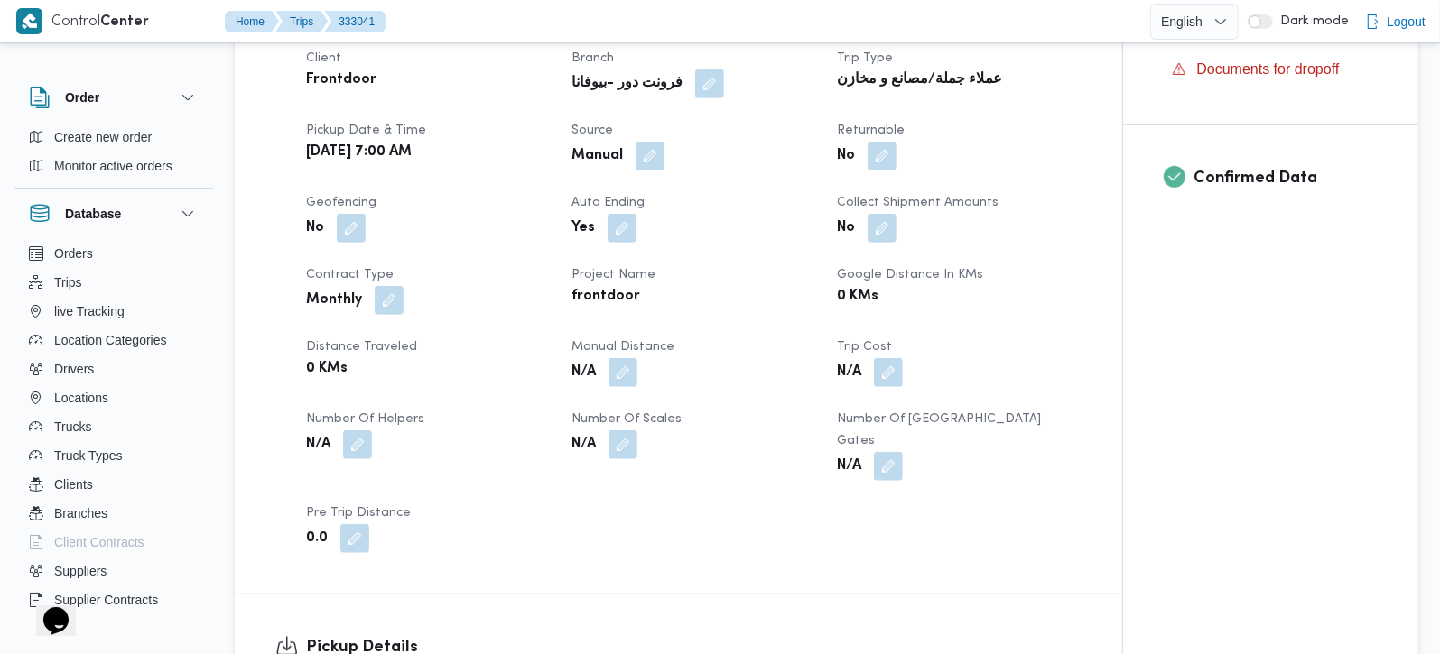
drag, startPoint x: 631, startPoint y: 370, endPoint x: 582, endPoint y: 417, distance: 67.7
click at [630, 370] on button "button" at bounding box center [622, 372] width 29 height 29
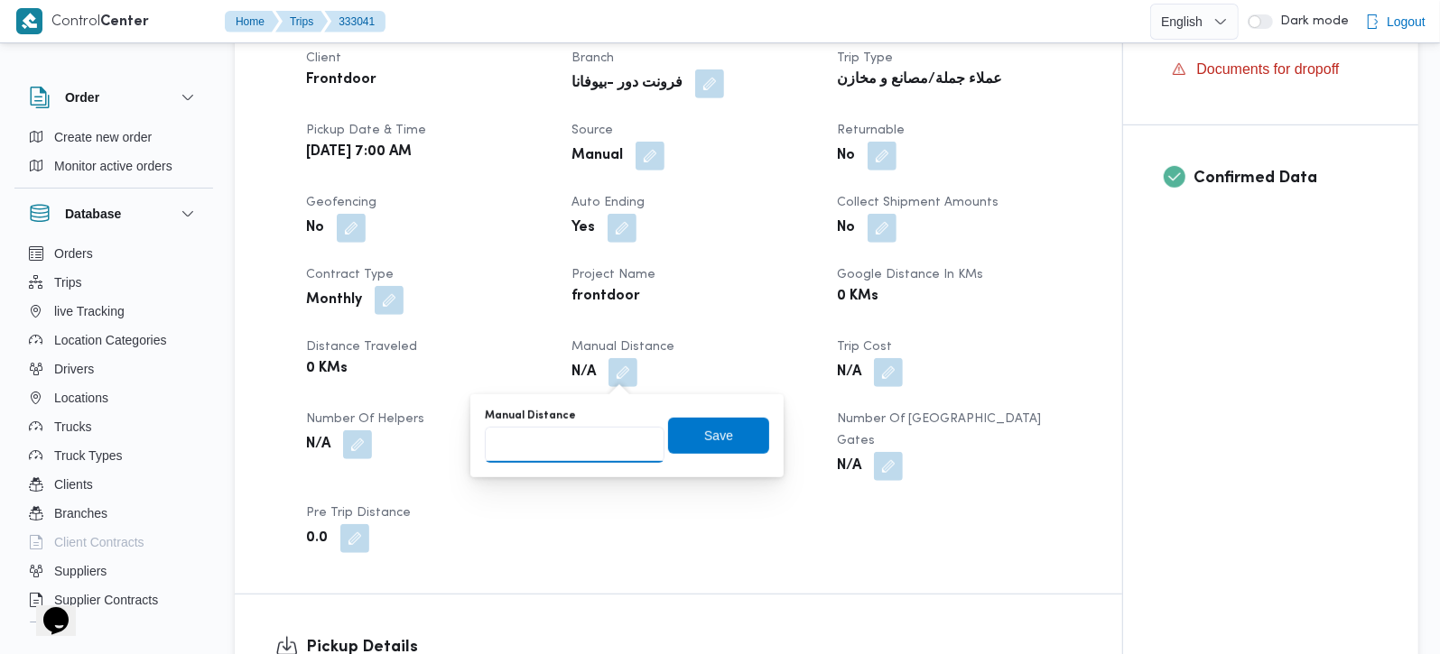
click at [558, 431] on input "Manual Distance" at bounding box center [575, 445] width 180 height 36
type input "132"
click at [732, 429] on span "Save" at bounding box center [718, 435] width 101 height 36
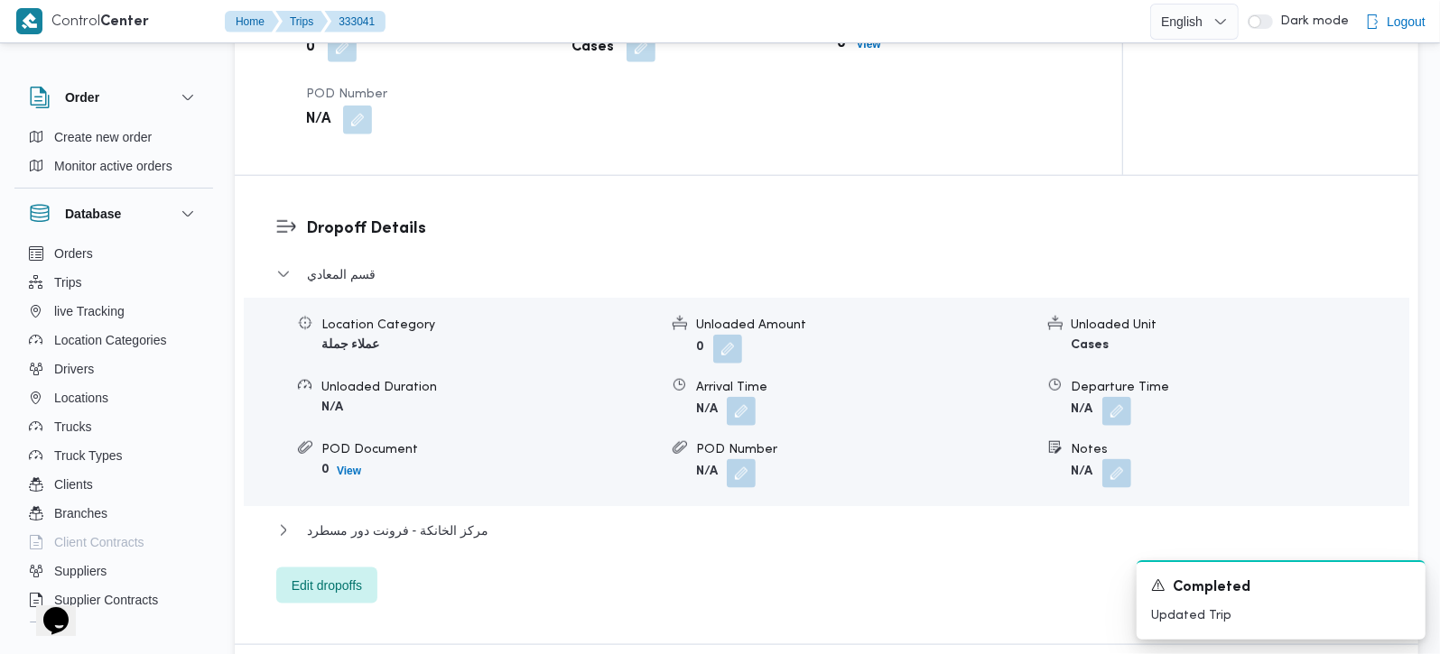
scroll to position [1380, 0]
click at [441, 519] on span "مركز الخانكة - فرونت دور مسطرد" at bounding box center [397, 530] width 181 height 22
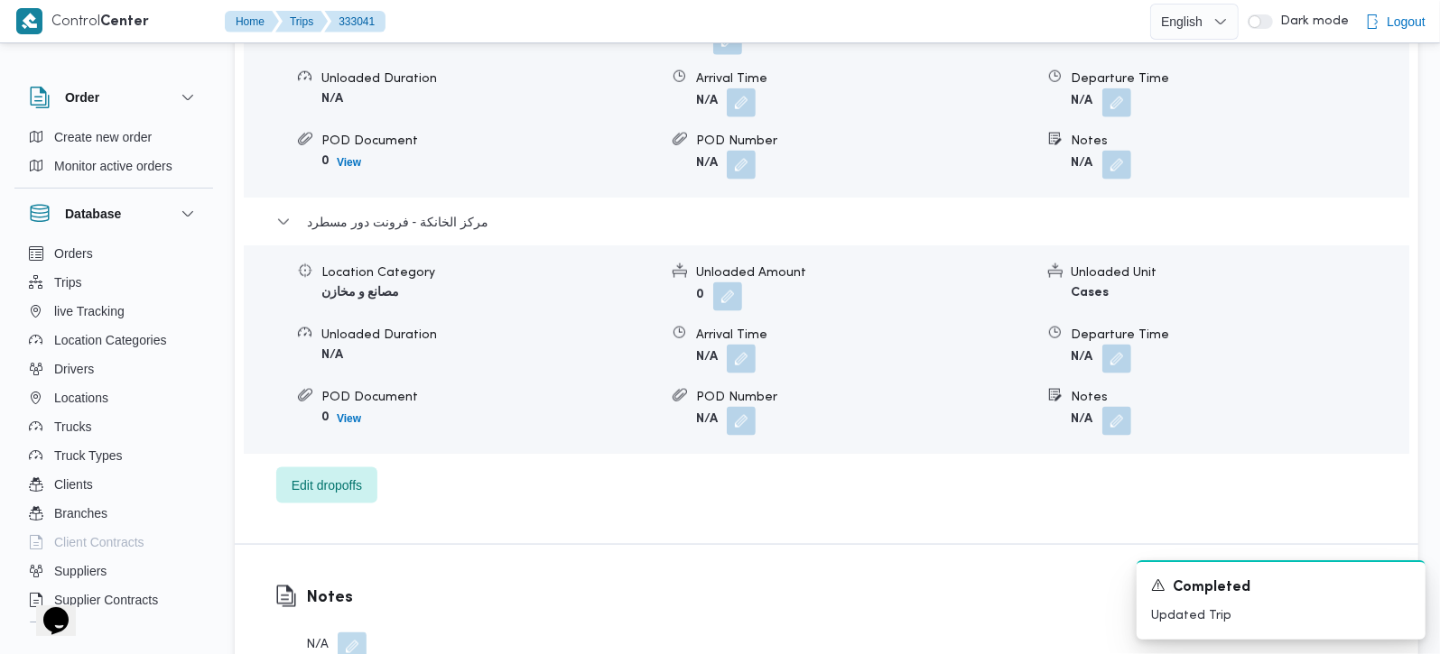
scroll to position [1699, 0]
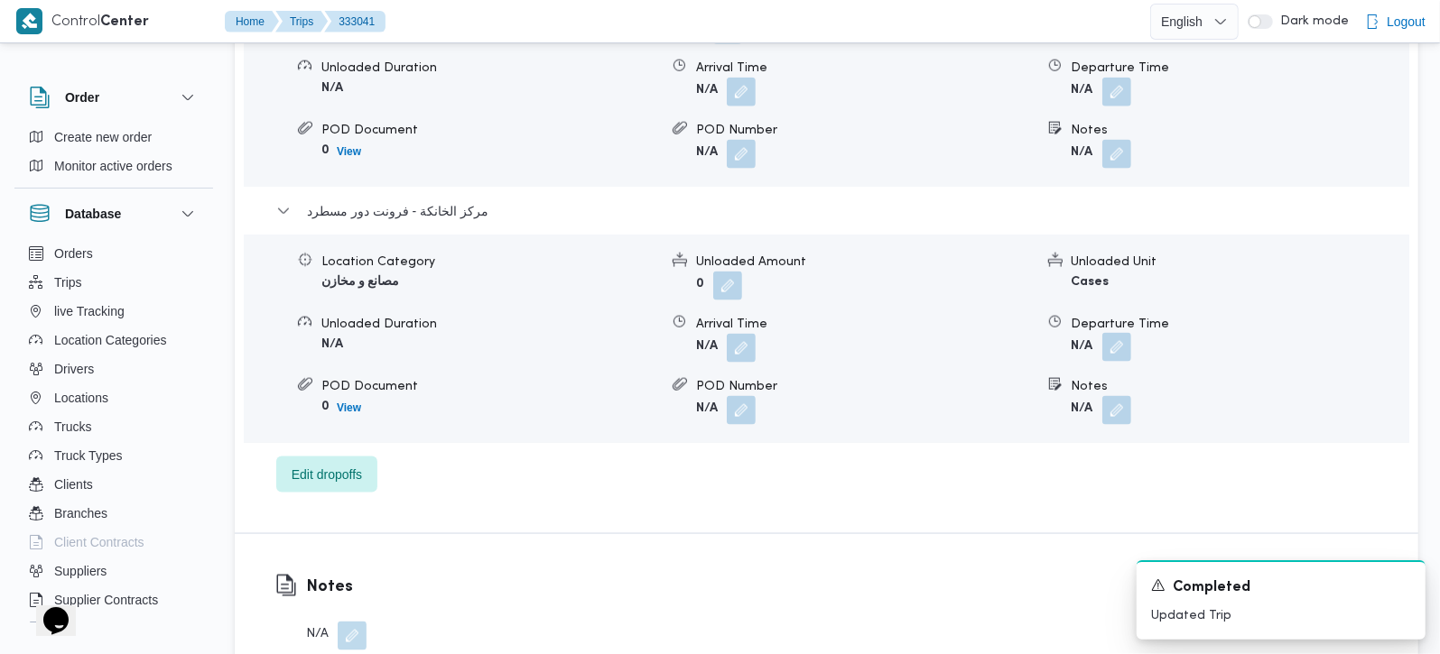
click at [1127, 333] on button "button" at bounding box center [1116, 347] width 29 height 29
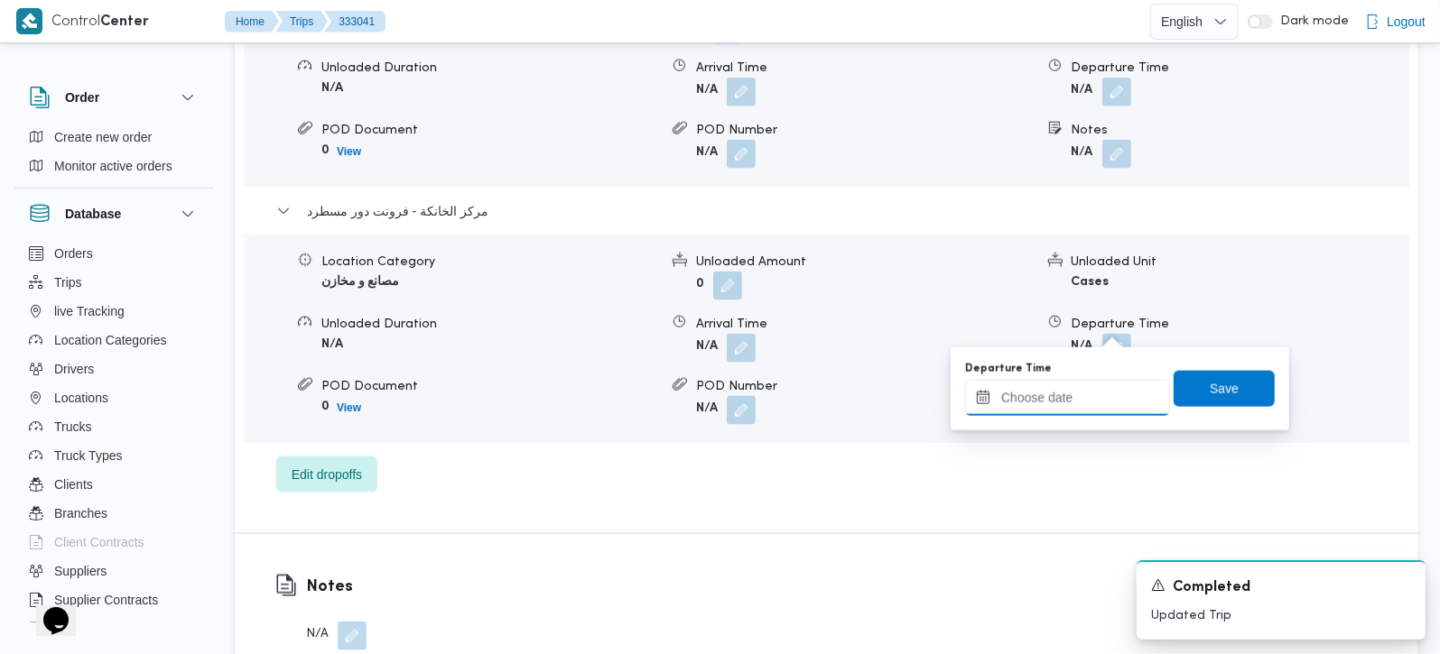
click at [1081, 401] on input "Departure Time" at bounding box center [1067, 398] width 205 height 36
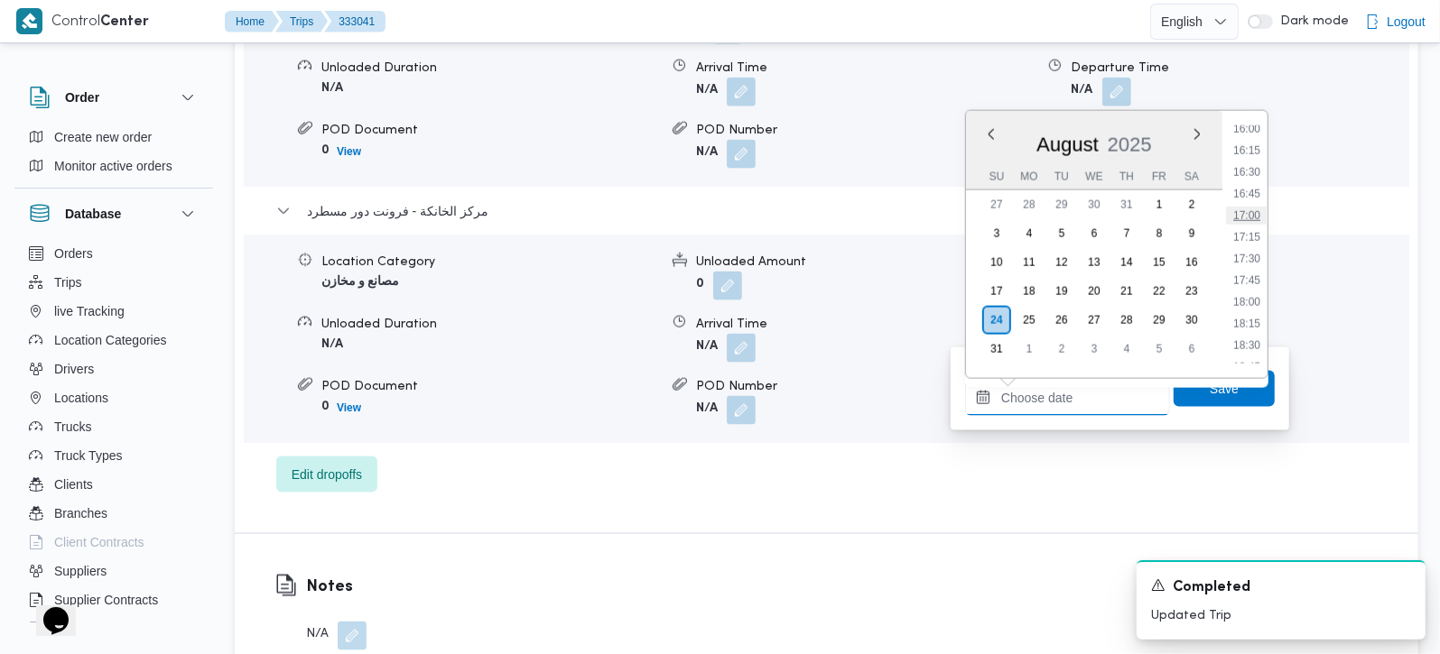
scroll to position [1355, 0]
click at [1245, 236] on li "16:45" at bounding box center [1247, 231] width 42 height 18
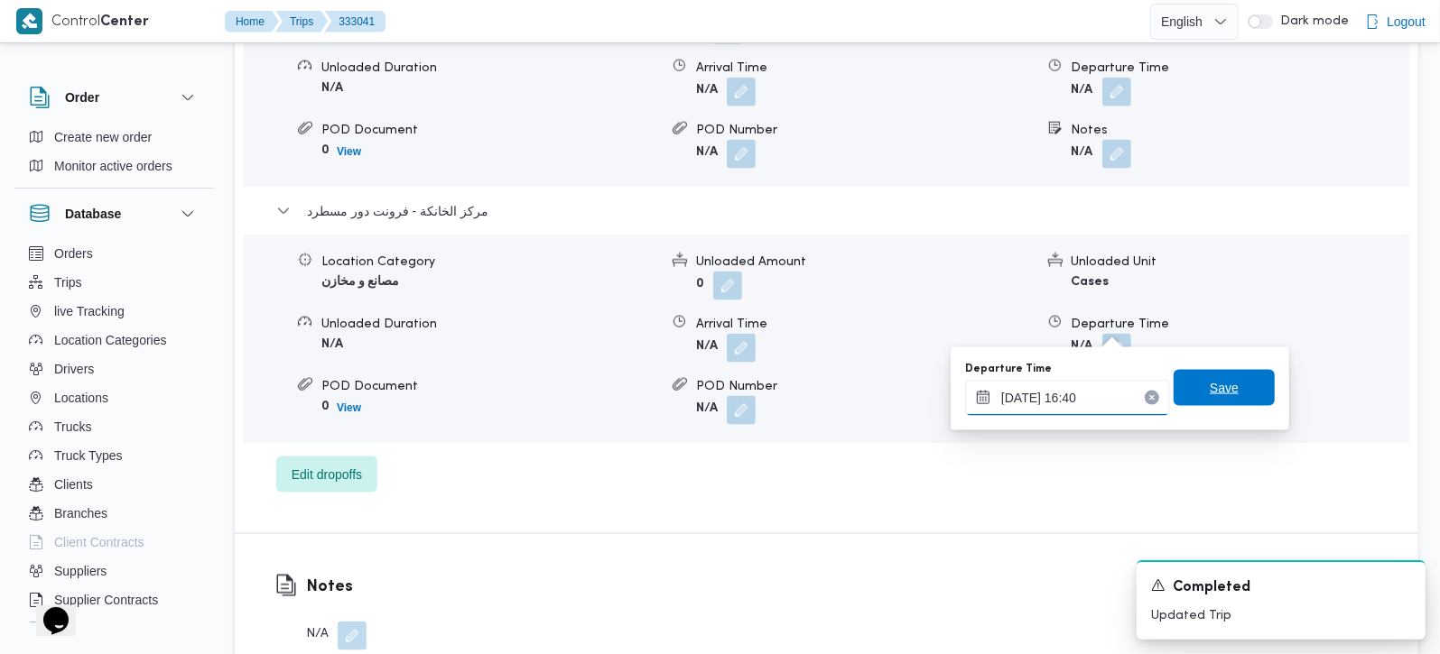
type input "[DATE] 16:40"
click at [1231, 372] on span "Save" at bounding box center [1223, 388] width 101 height 36
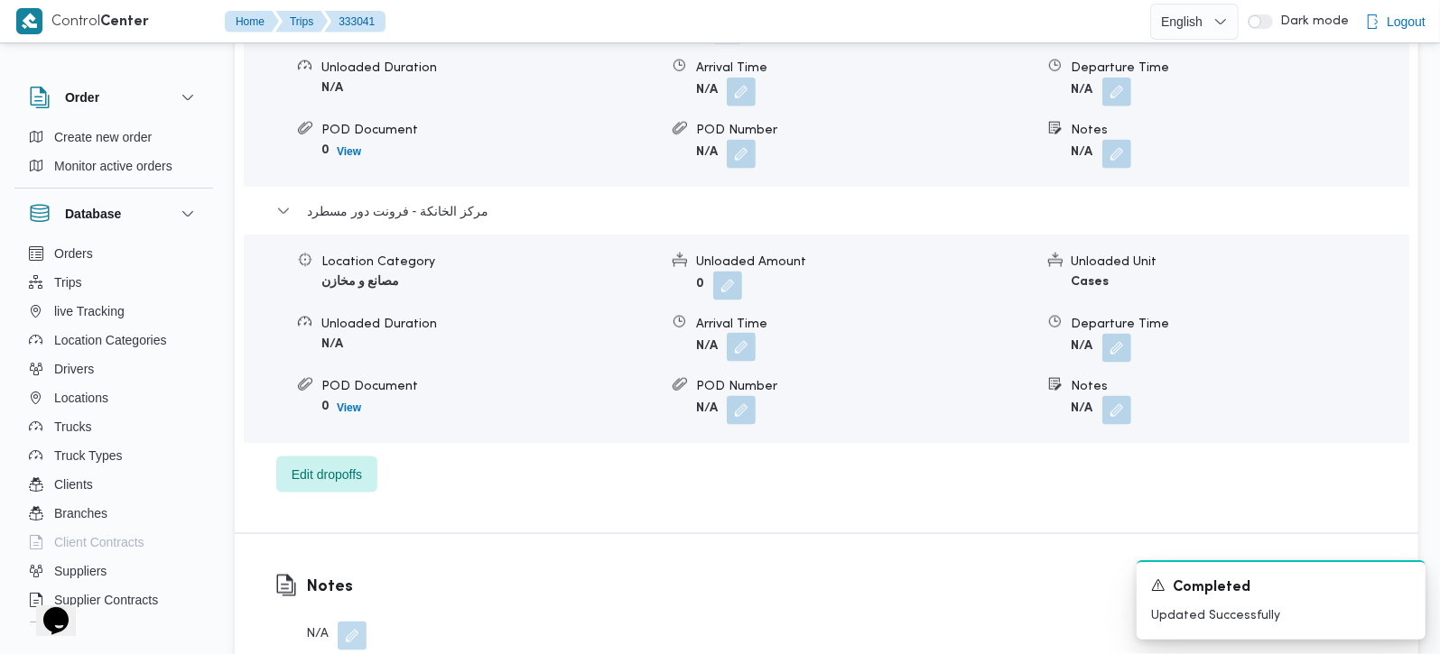
click at [749, 333] on button "button" at bounding box center [741, 347] width 29 height 29
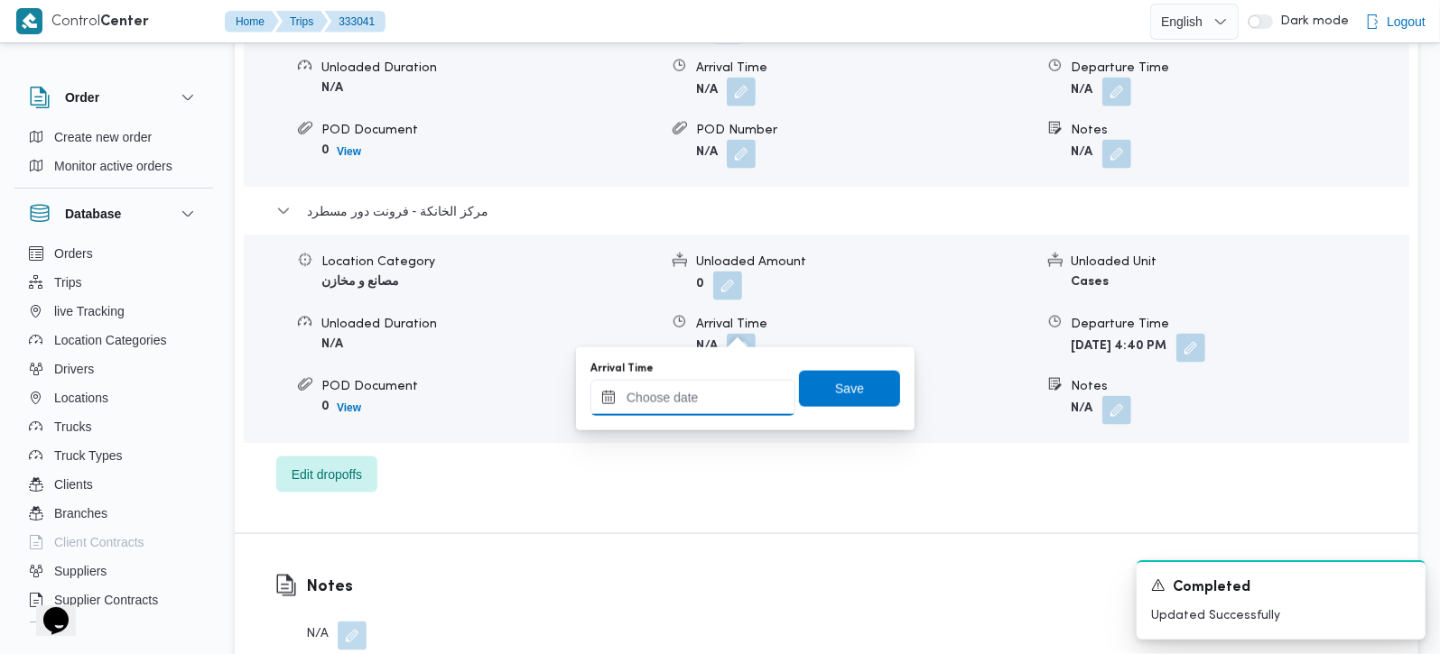
click at [724, 394] on input "Arrival Time" at bounding box center [692, 398] width 205 height 36
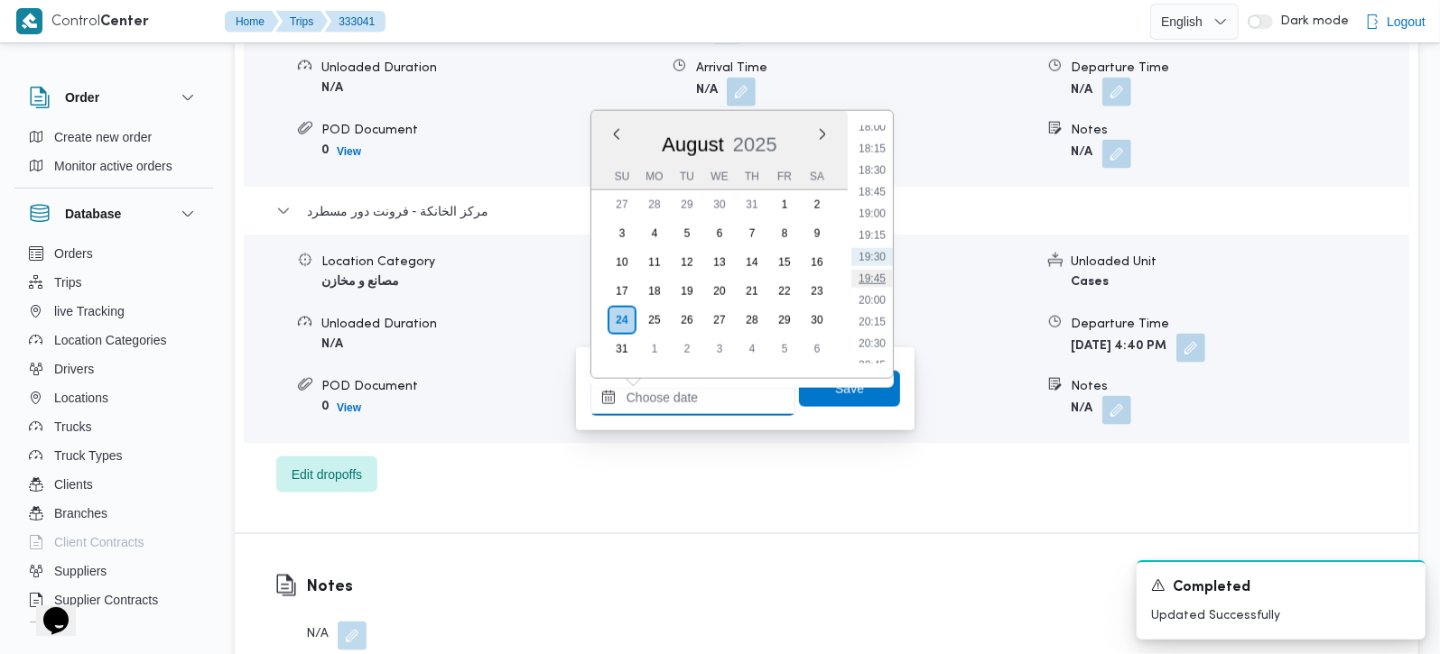
scroll to position [1461, 0]
click at [875, 145] on li "17:00" at bounding box center [872, 147] width 42 height 18
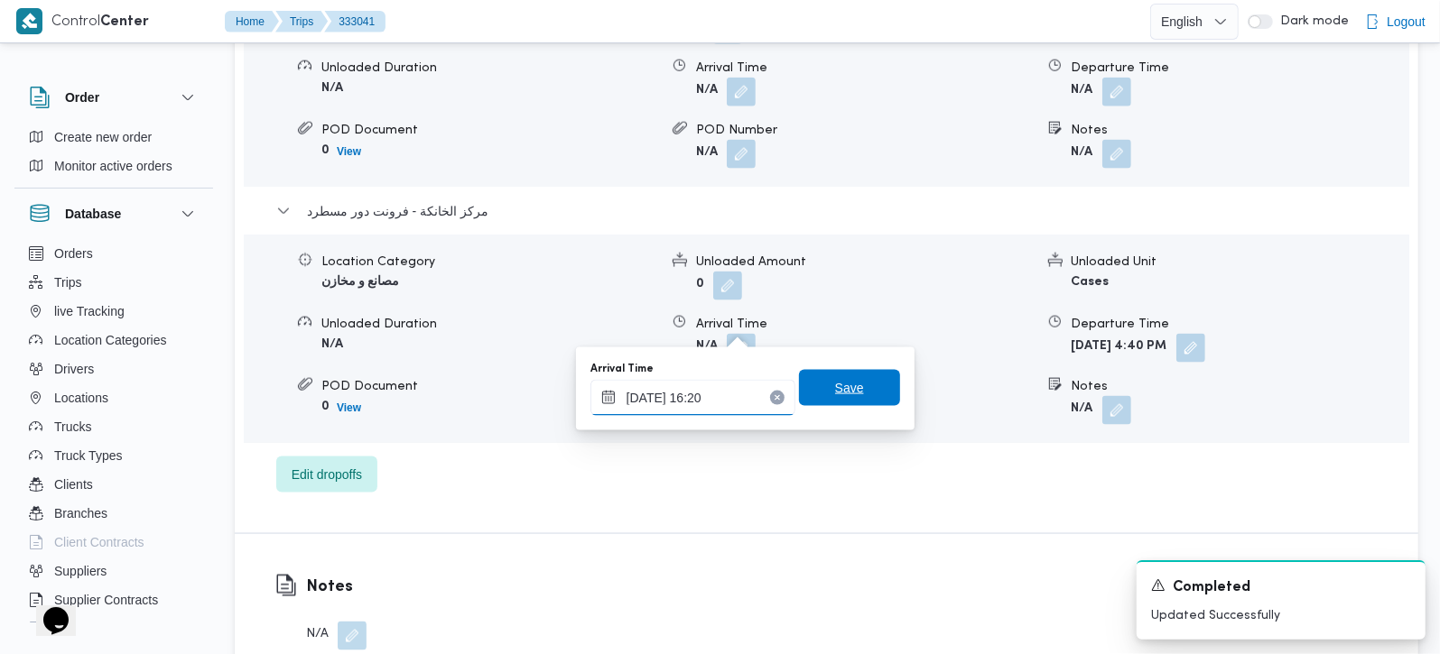
type input "[DATE] 16:20"
click at [856, 374] on span "Save" at bounding box center [849, 388] width 101 height 36
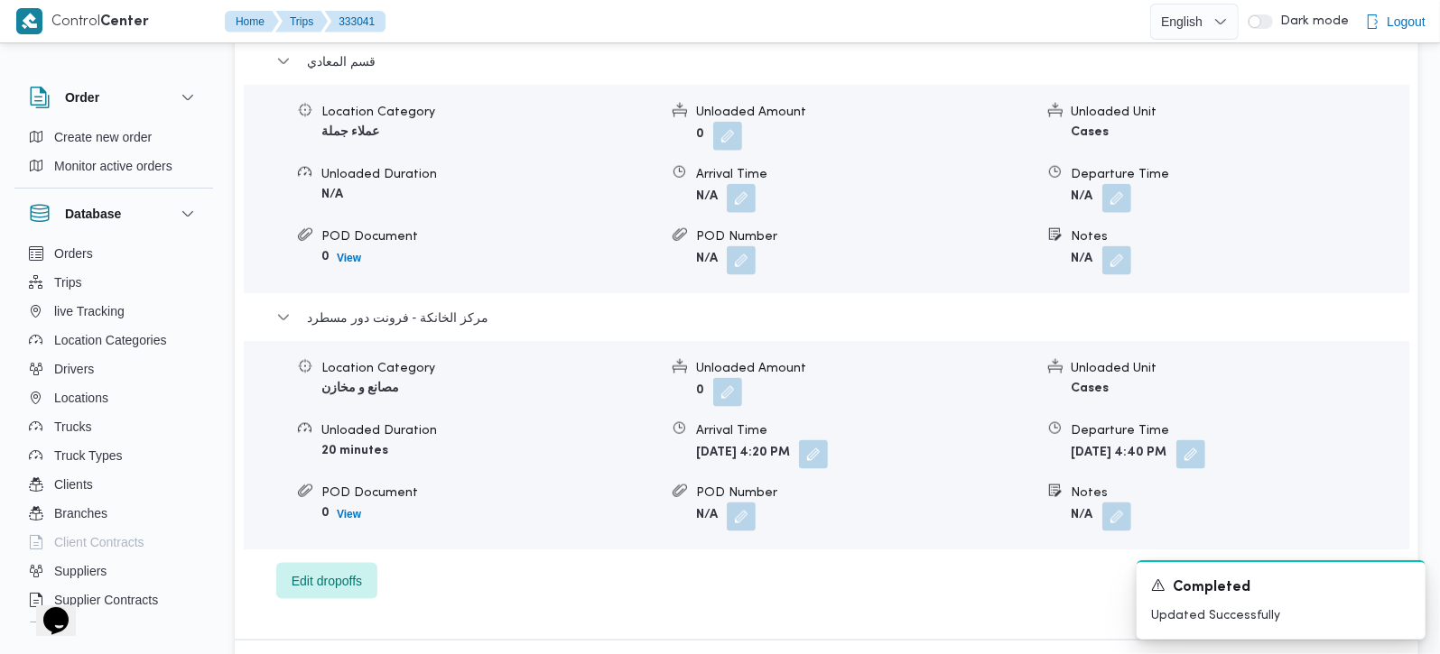
scroll to position [1487, 0]
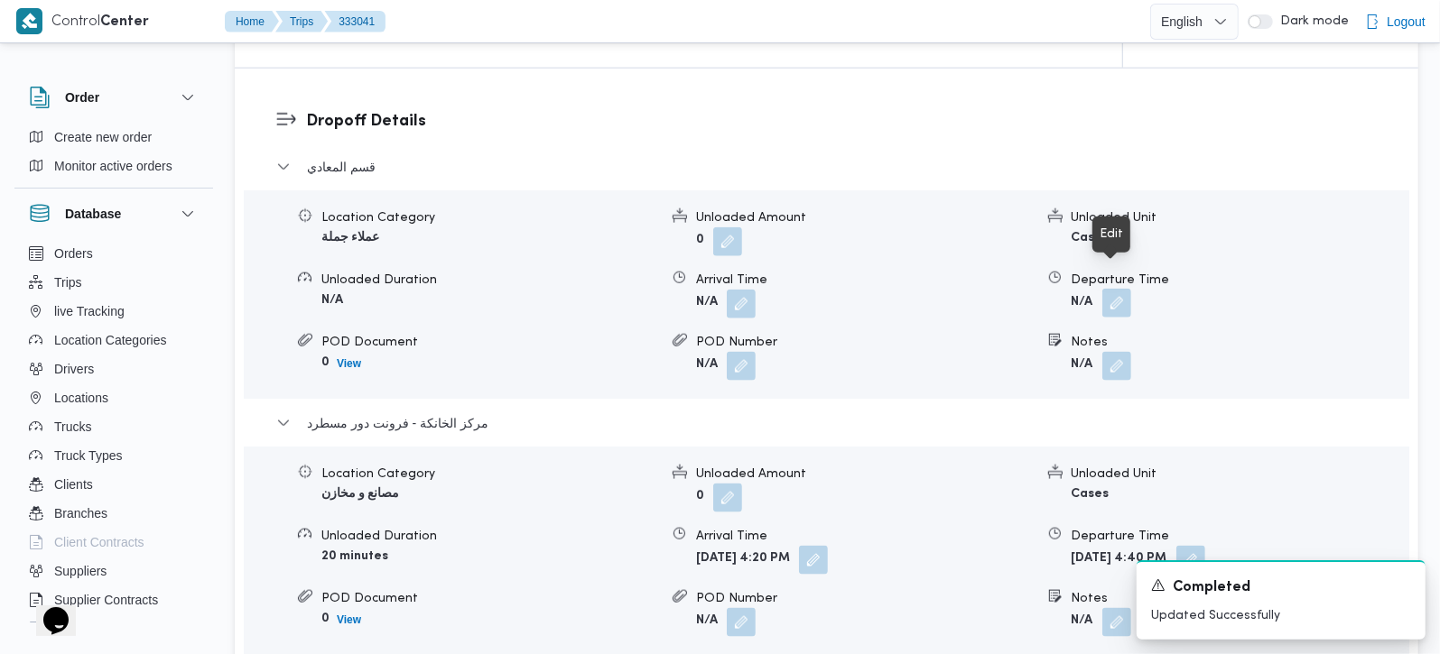
click at [1118, 289] on button "button" at bounding box center [1116, 303] width 29 height 29
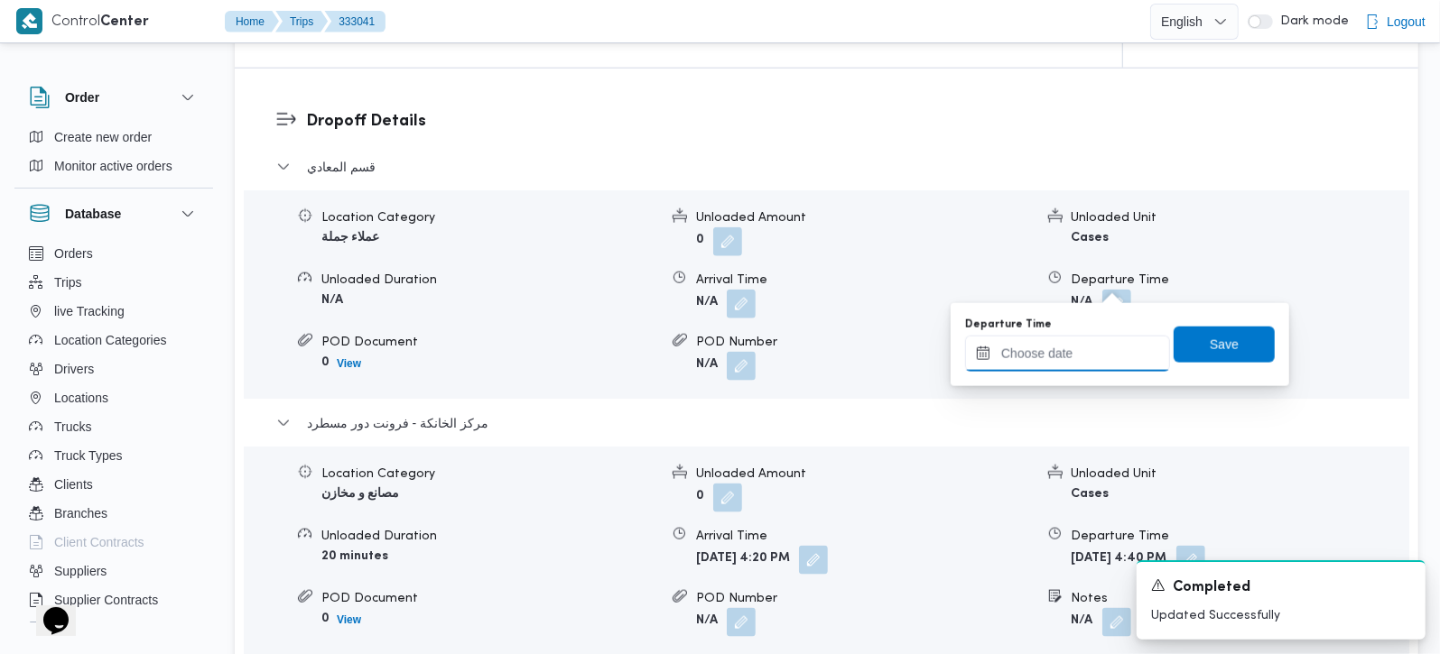
click at [1073, 352] on input "Departure Time" at bounding box center [1067, 354] width 205 height 36
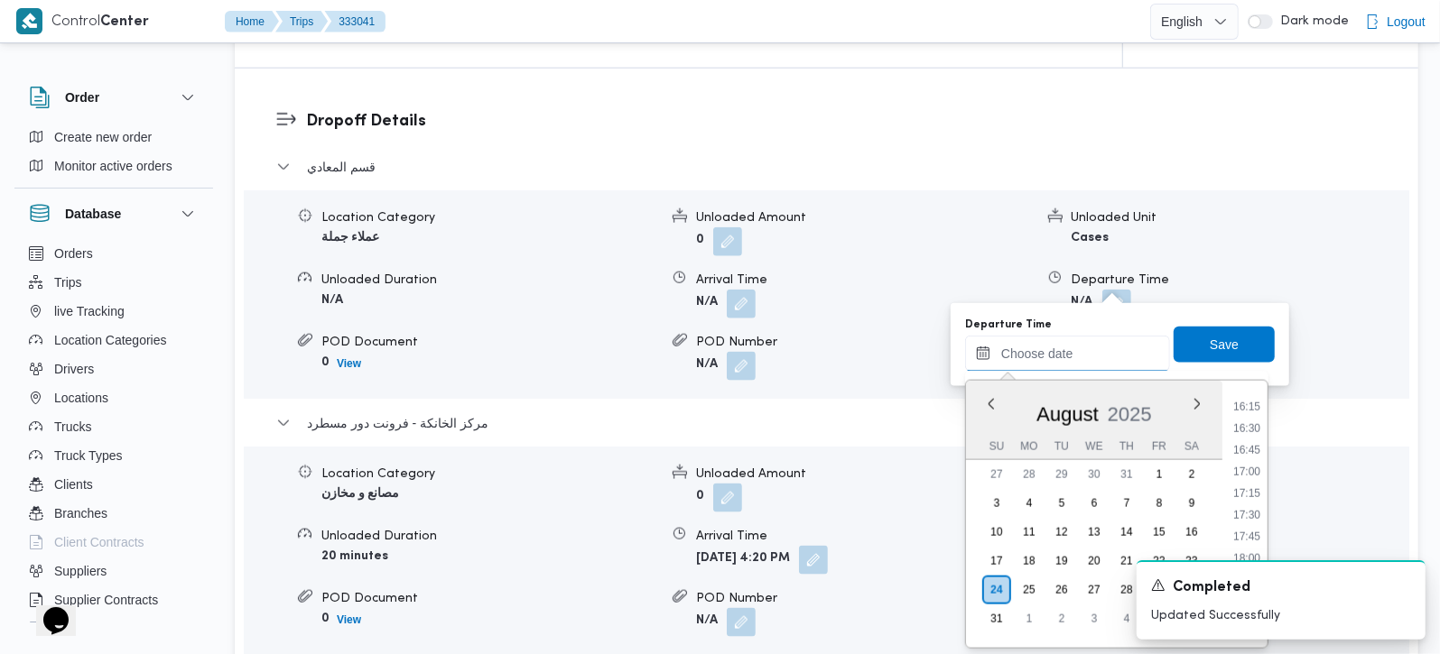
scroll to position [1355, 0]
click at [1245, 418] on li "15:45" at bounding box center [1247, 414] width 42 height 18
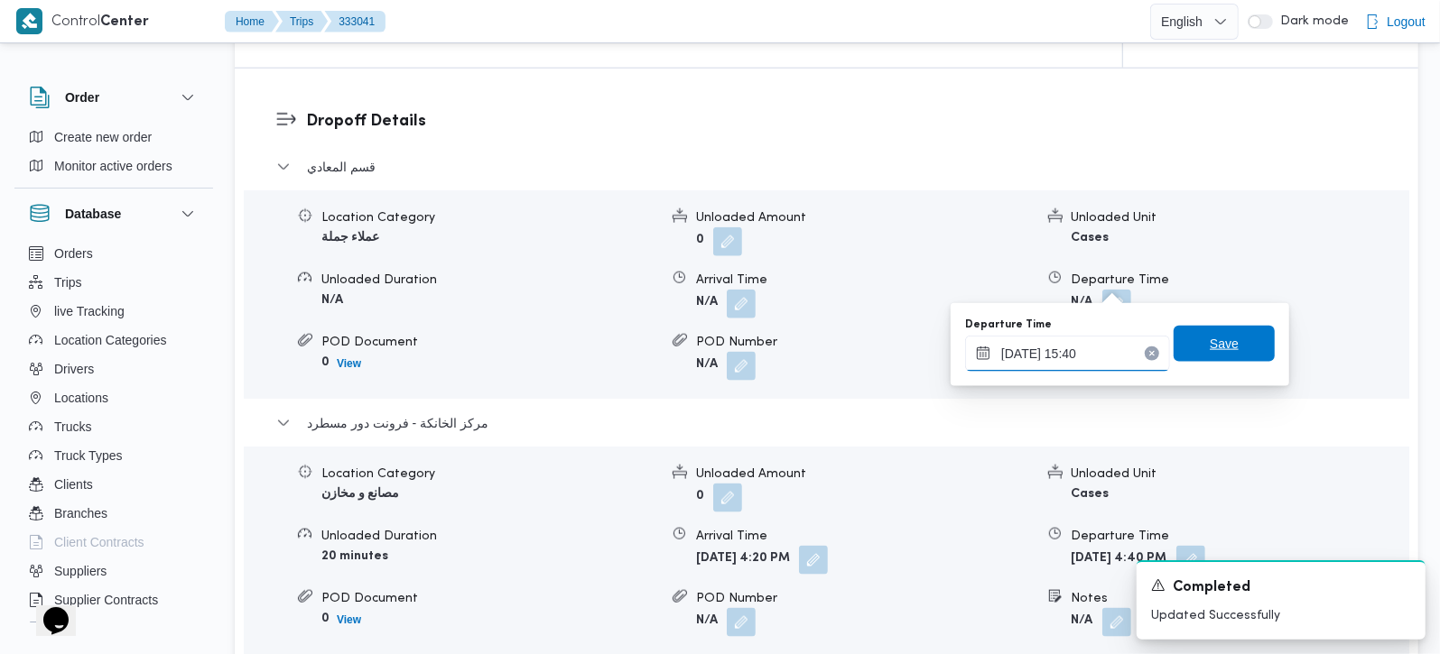
type input "[DATE] 15:40"
click at [1236, 362] on span "Save" at bounding box center [1223, 344] width 101 height 36
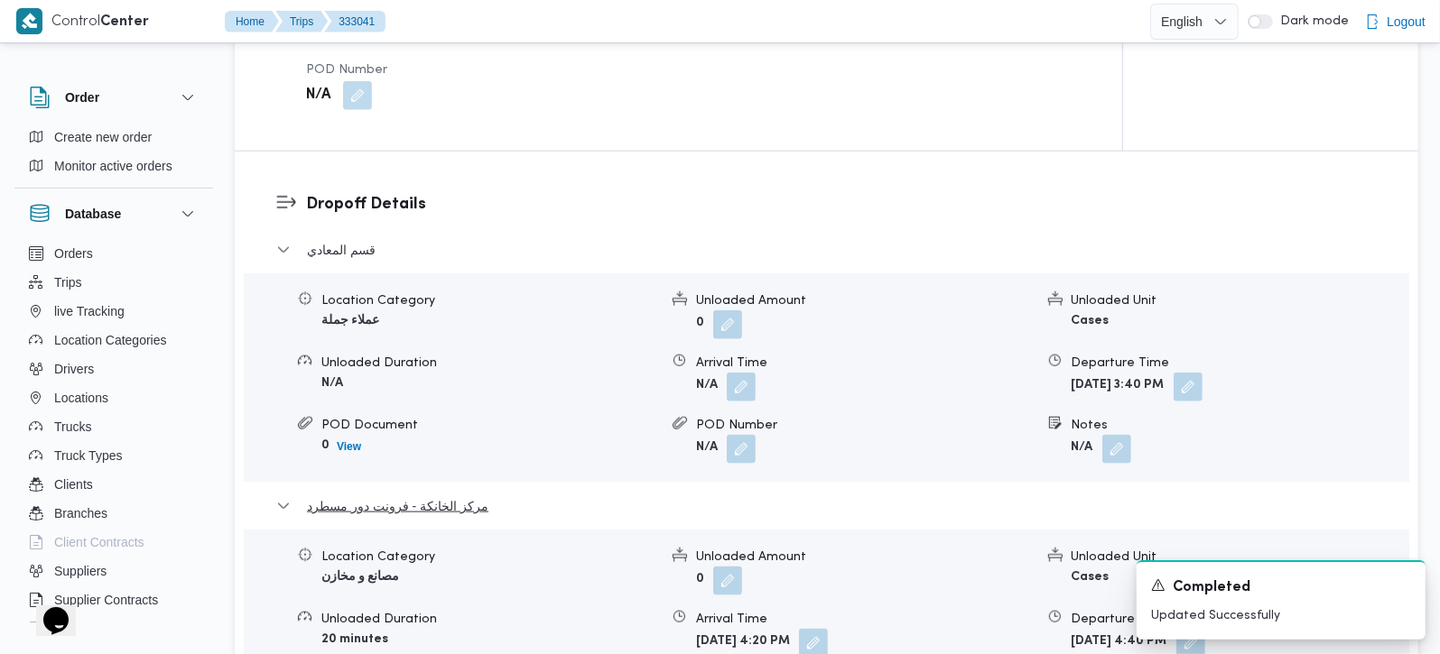
scroll to position [1274, 0]
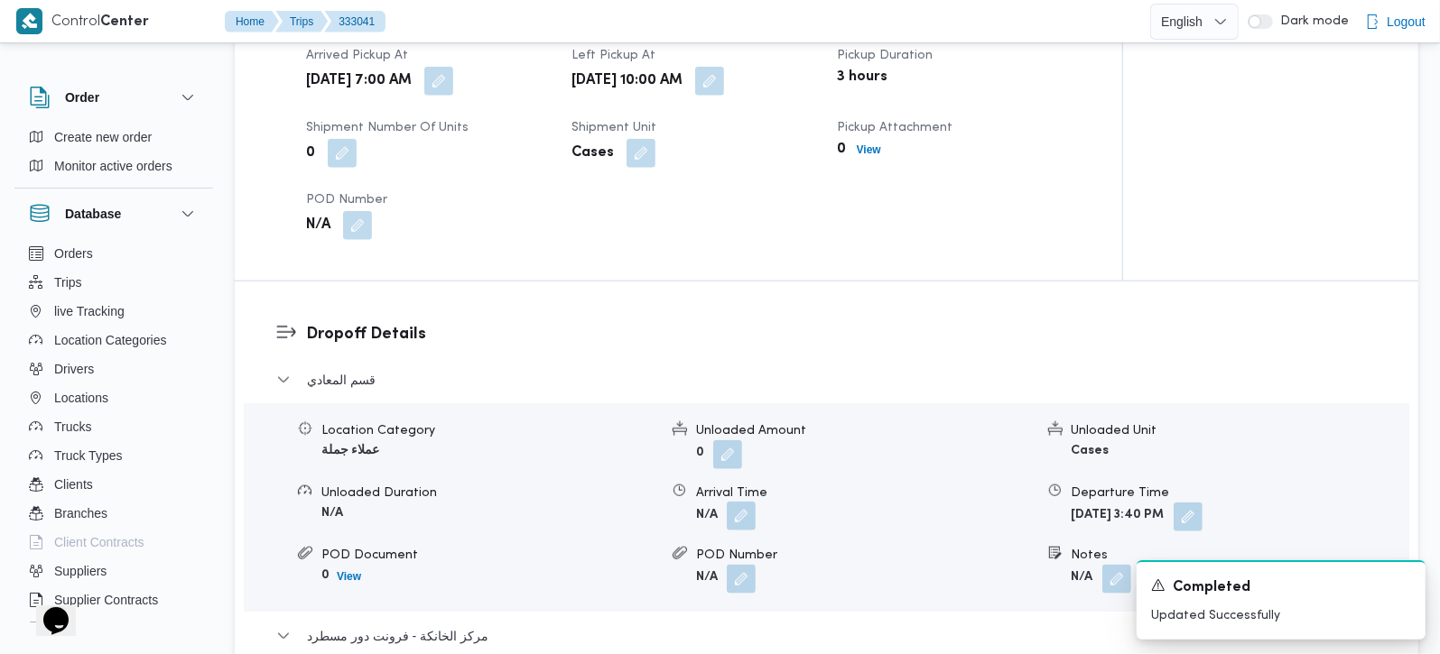
click at [747, 502] on button "button" at bounding box center [741, 516] width 29 height 29
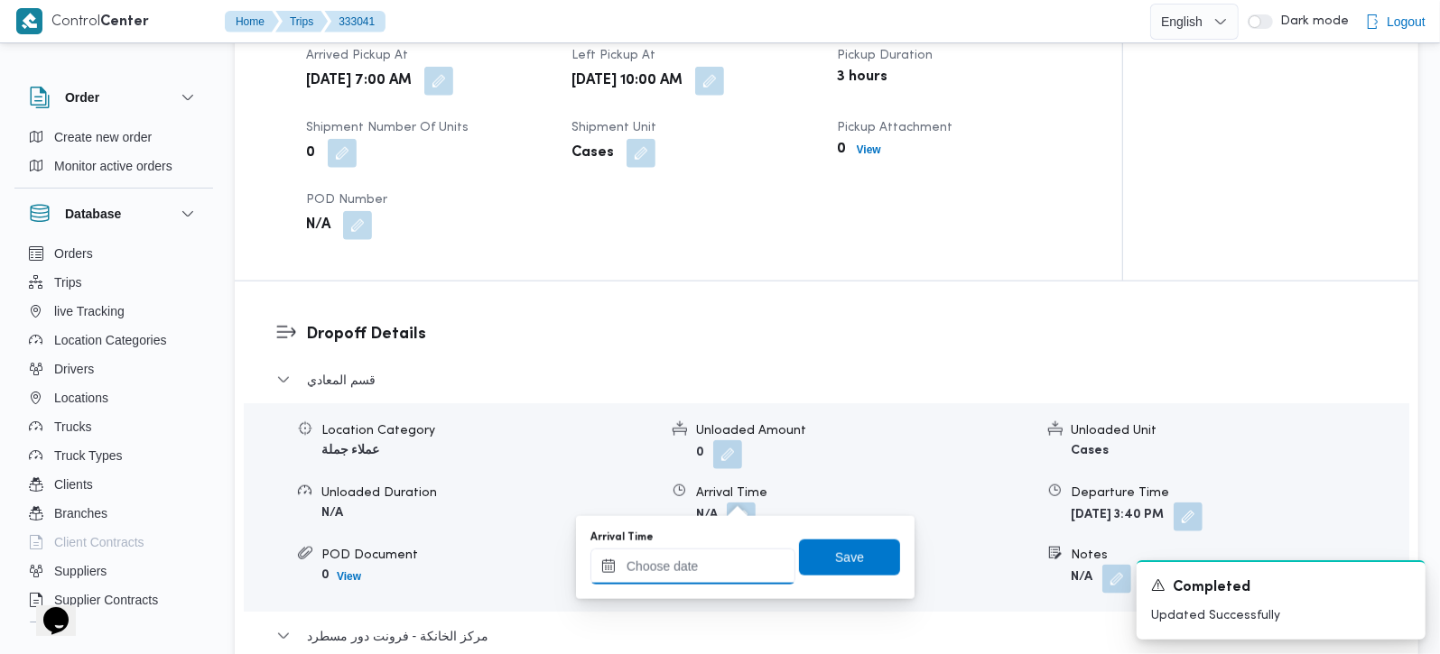
click at [708, 575] on input "Arrival Time" at bounding box center [692, 567] width 205 height 36
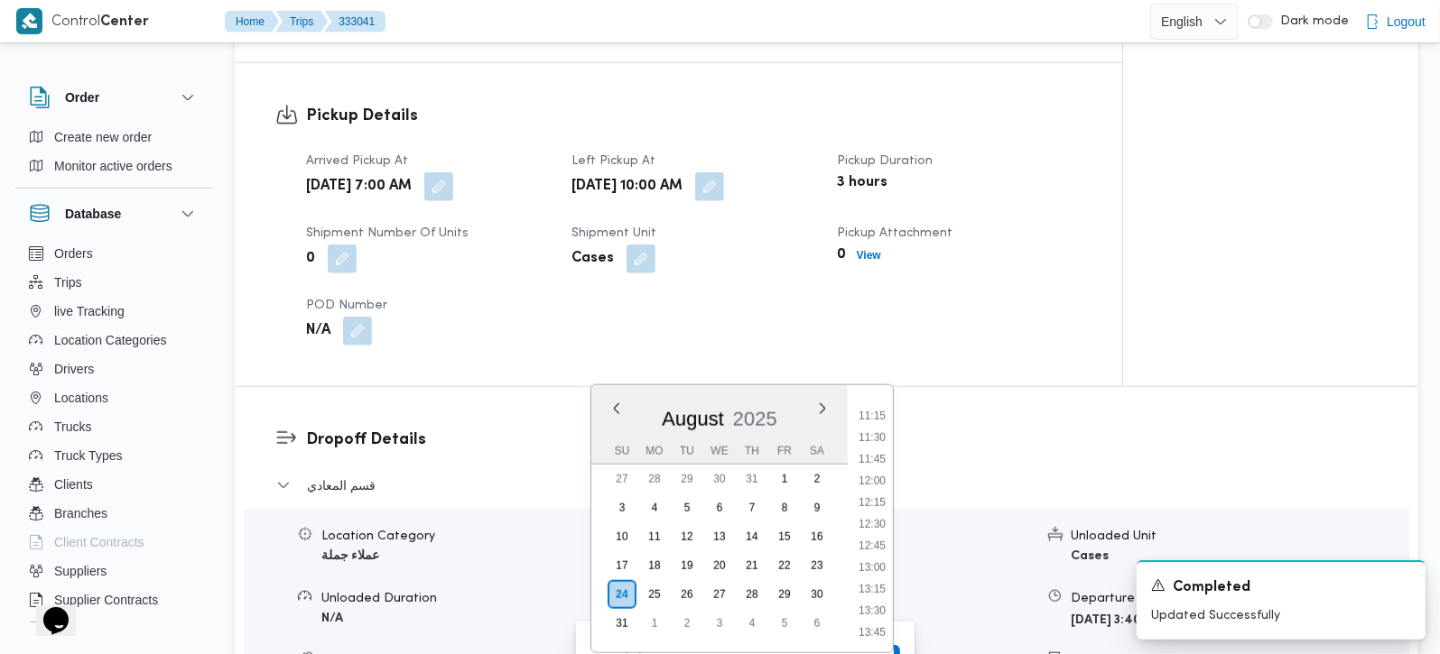
scroll to position [930, 0]
click at [879, 412] on li "10:45" at bounding box center [872, 411] width 42 height 18
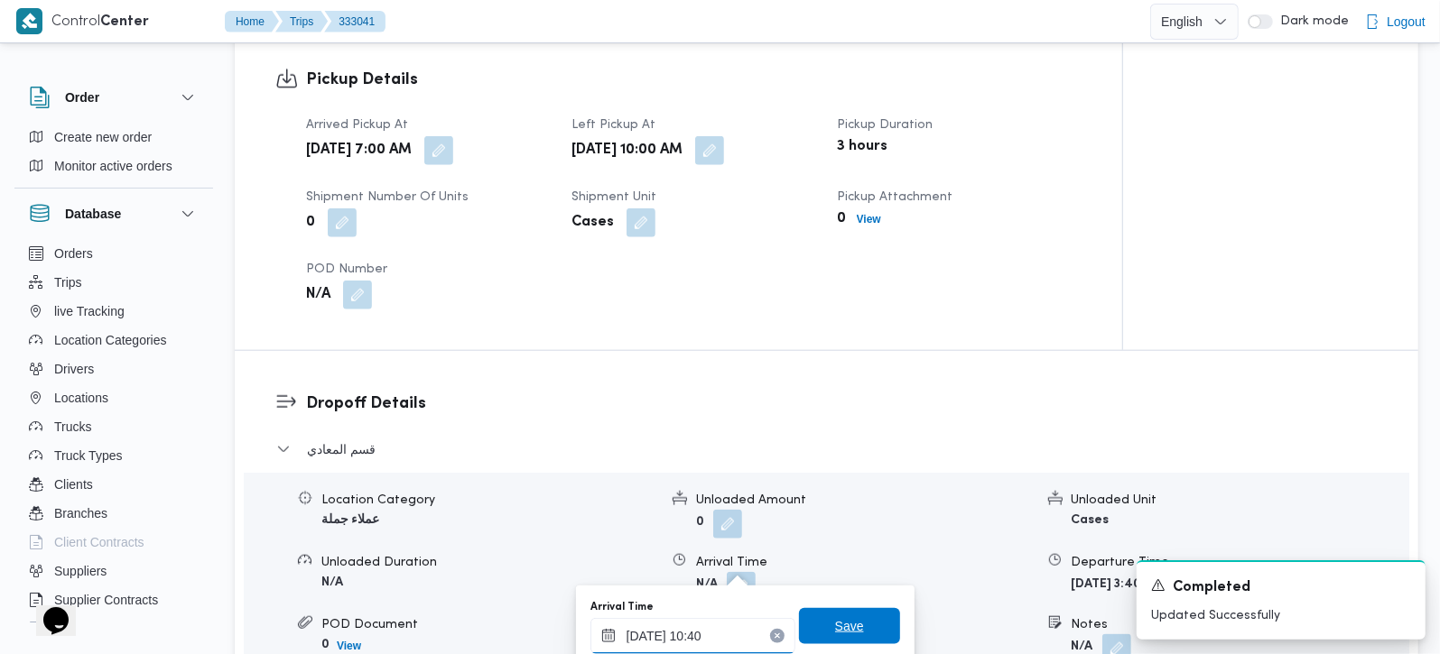
type input "[DATE] 10:40"
click at [833, 638] on span "Save" at bounding box center [849, 626] width 101 height 36
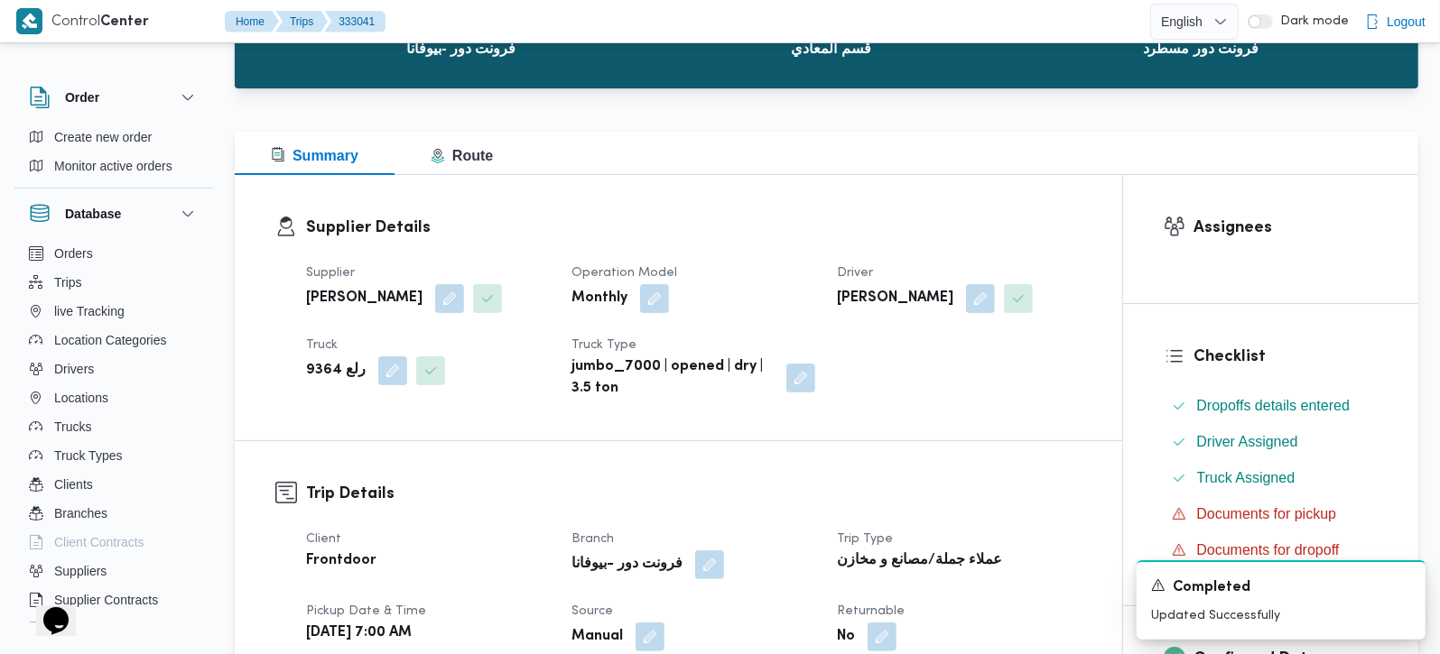
scroll to position [0, 0]
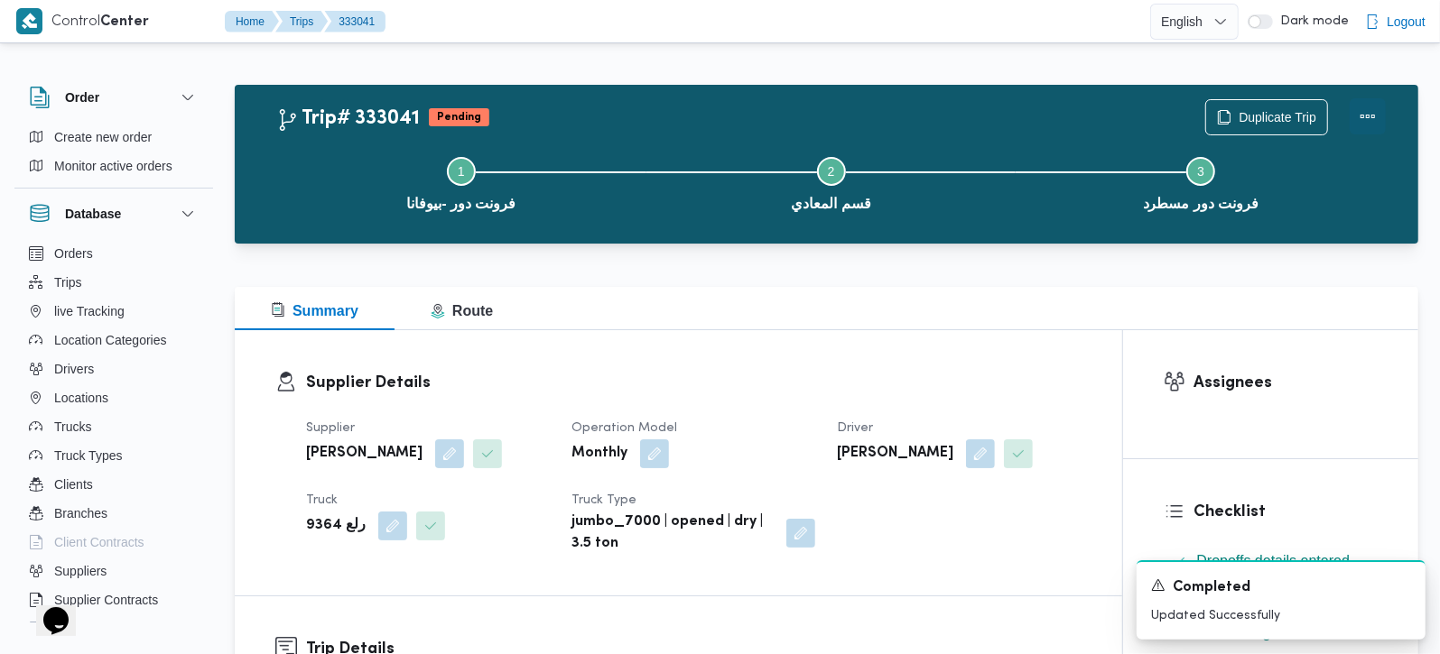
click at [1376, 118] on button "Actions" at bounding box center [1368, 116] width 36 height 36
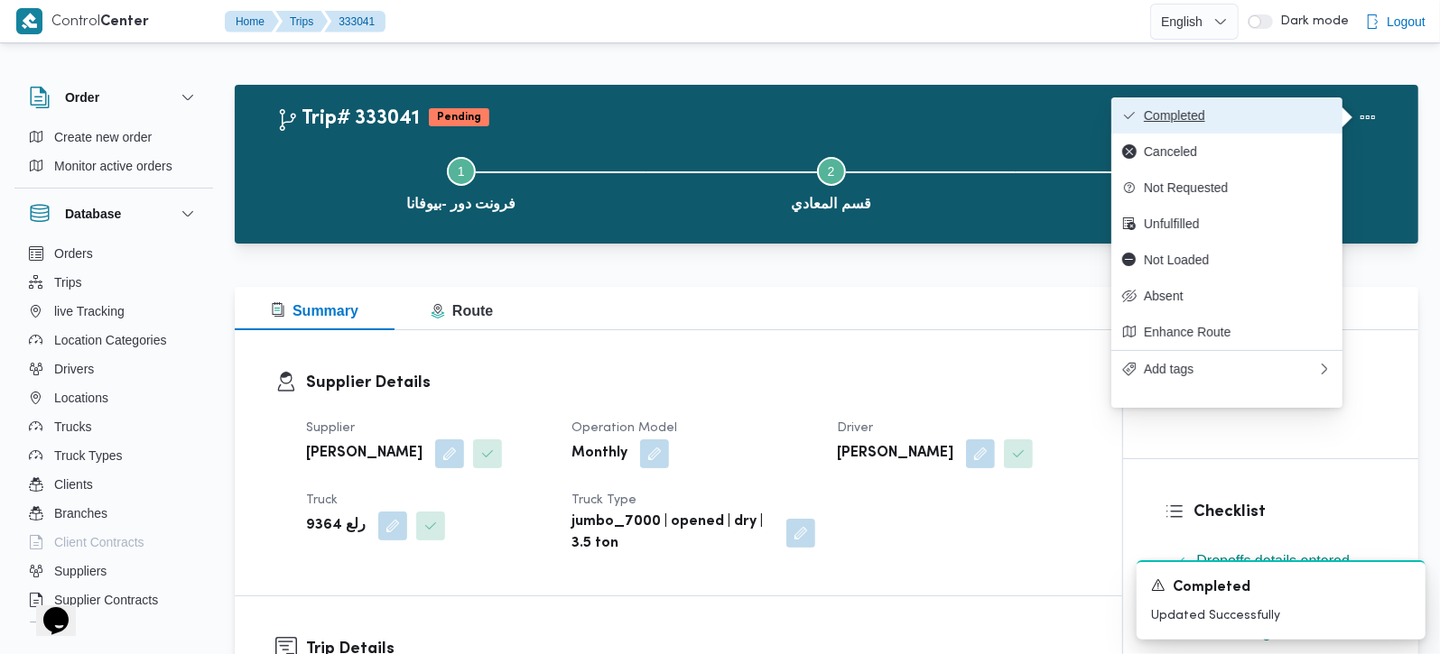
click at [1258, 111] on span "Completed" at bounding box center [1238, 115] width 188 height 14
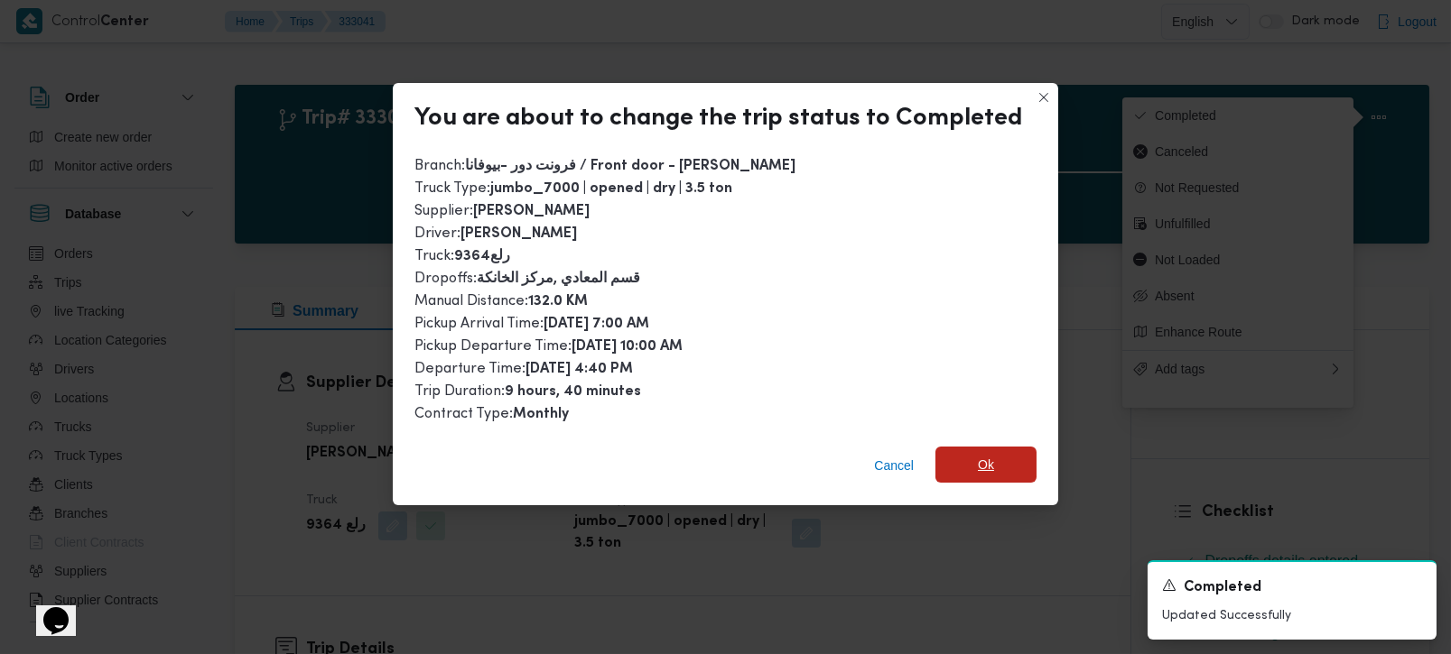
click at [979, 447] on span "Ok" at bounding box center [985, 465] width 101 height 36
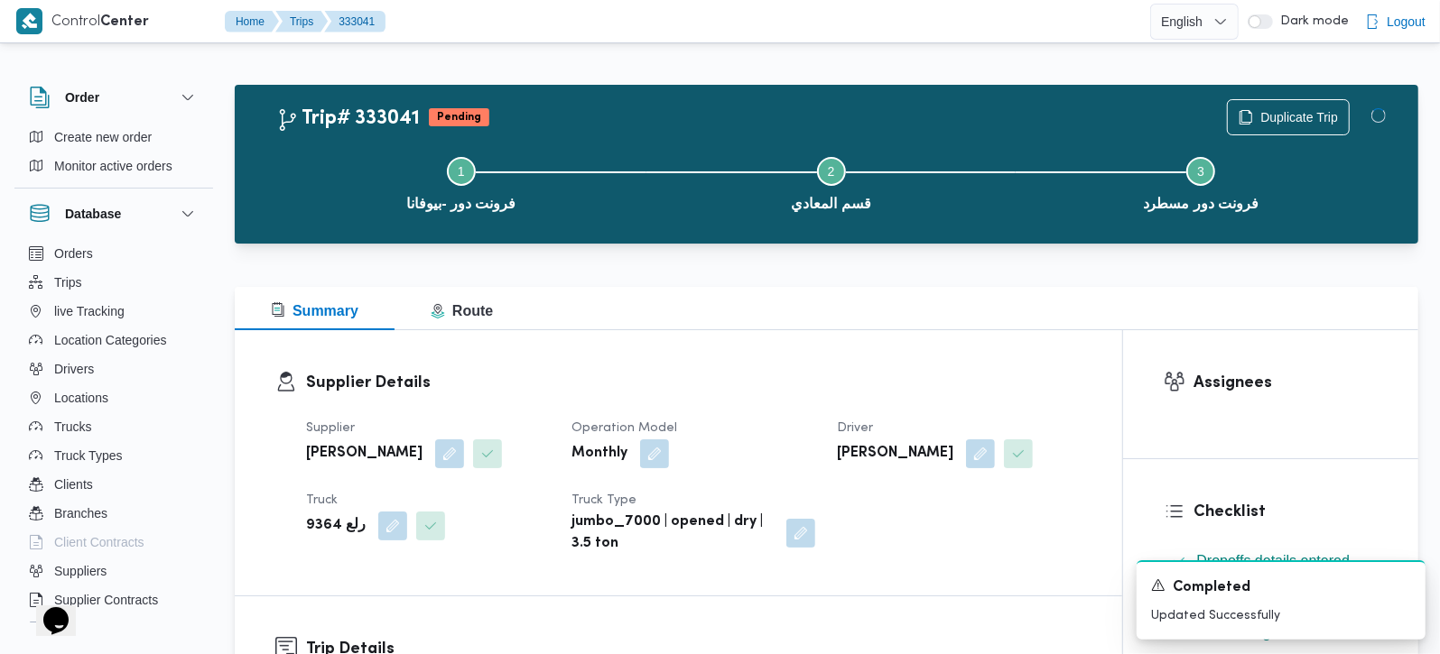
click at [902, 364] on div "Supplier Details Supplier [PERSON_NAME] Operation Model Monthly Driver [PERSON_…" at bounding box center [678, 462] width 887 height 265
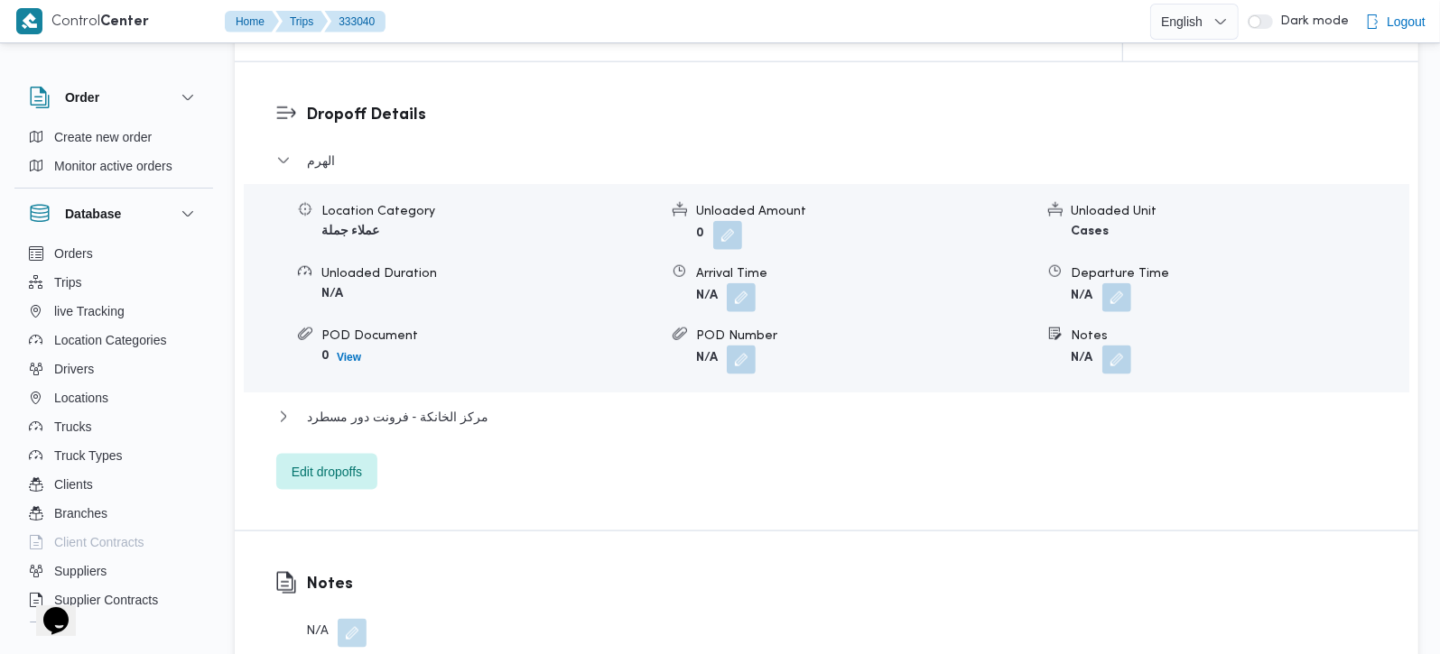
scroll to position [1592, 0]
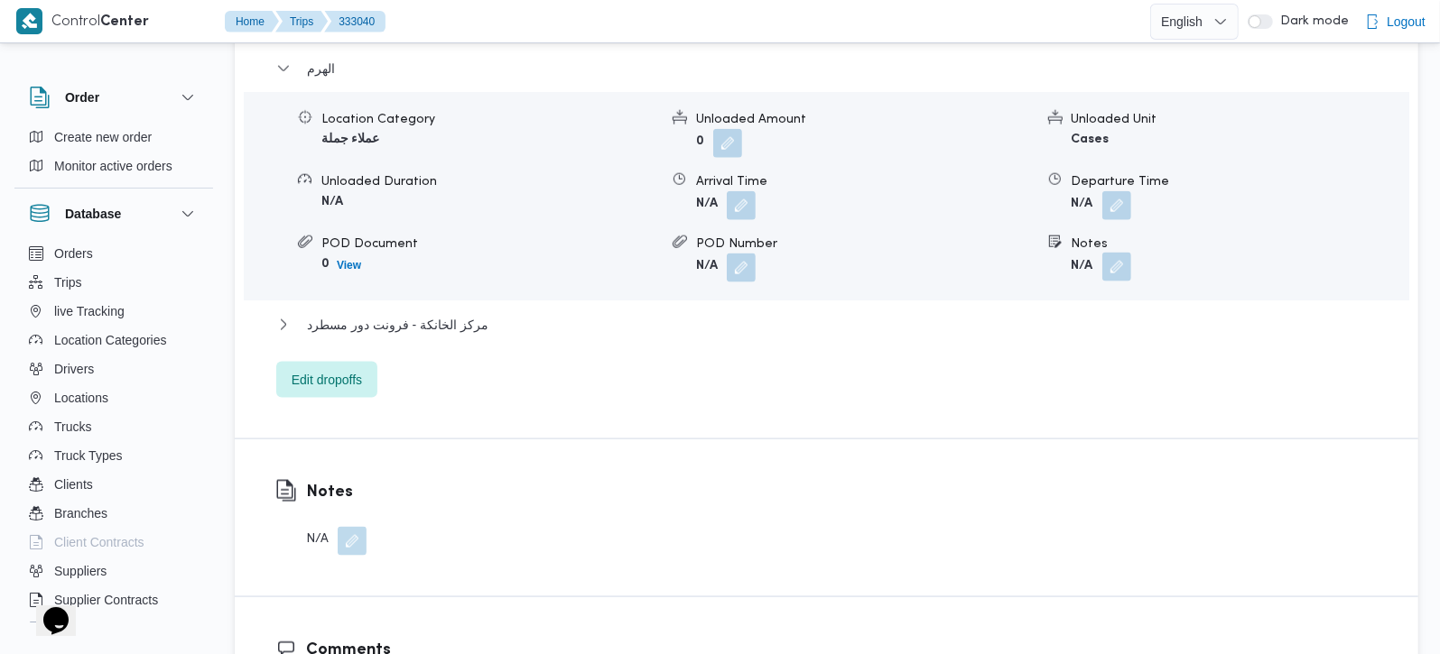
click at [1121, 253] on button "button" at bounding box center [1116, 267] width 29 height 29
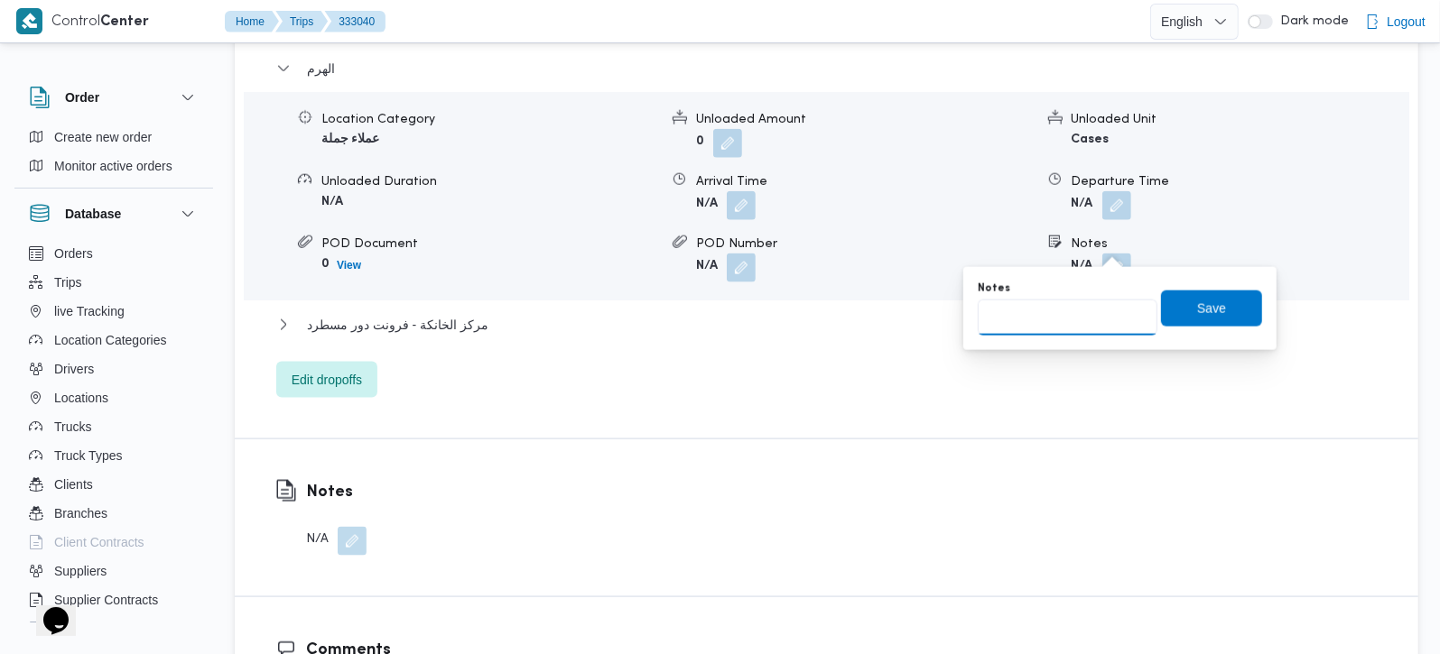
click at [1071, 320] on input "Notes" at bounding box center [1068, 318] width 180 height 36
paste input "اللبيني"
type input "اللبيني"
click at [1174, 313] on span "Save" at bounding box center [1211, 308] width 101 height 36
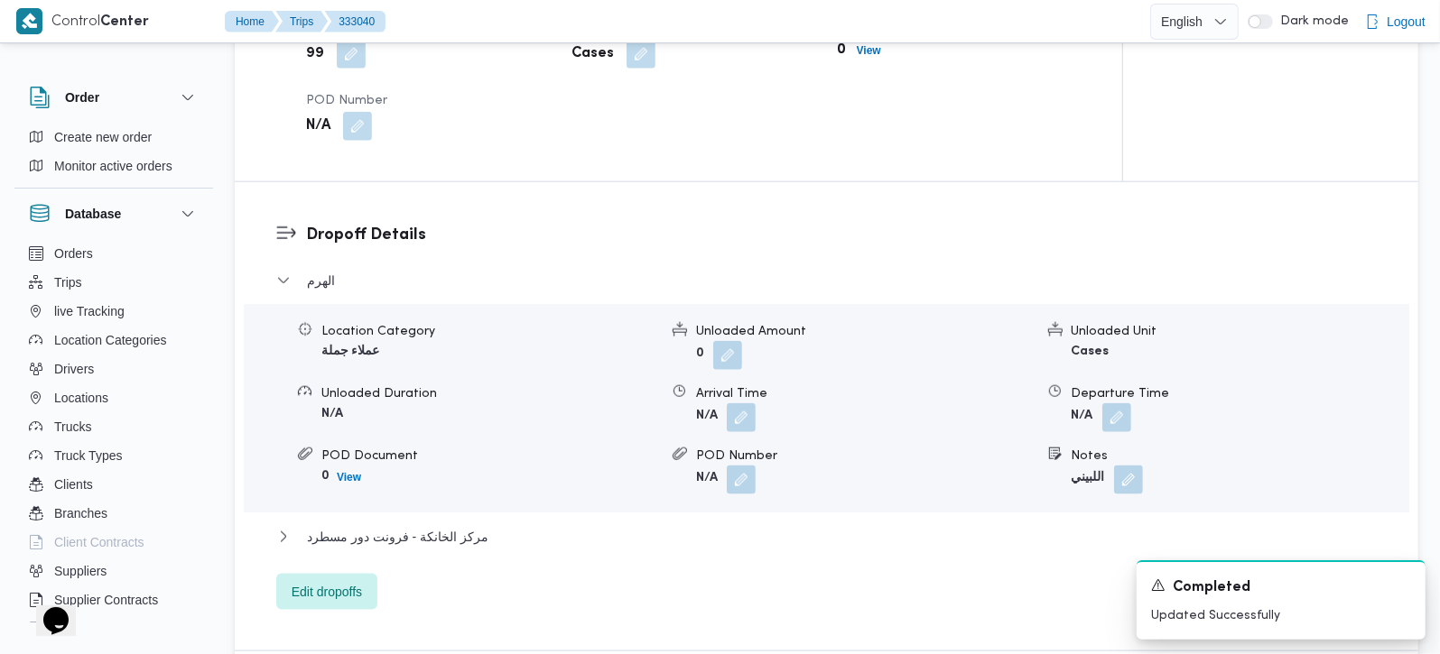
scroll to position [1487, 0]
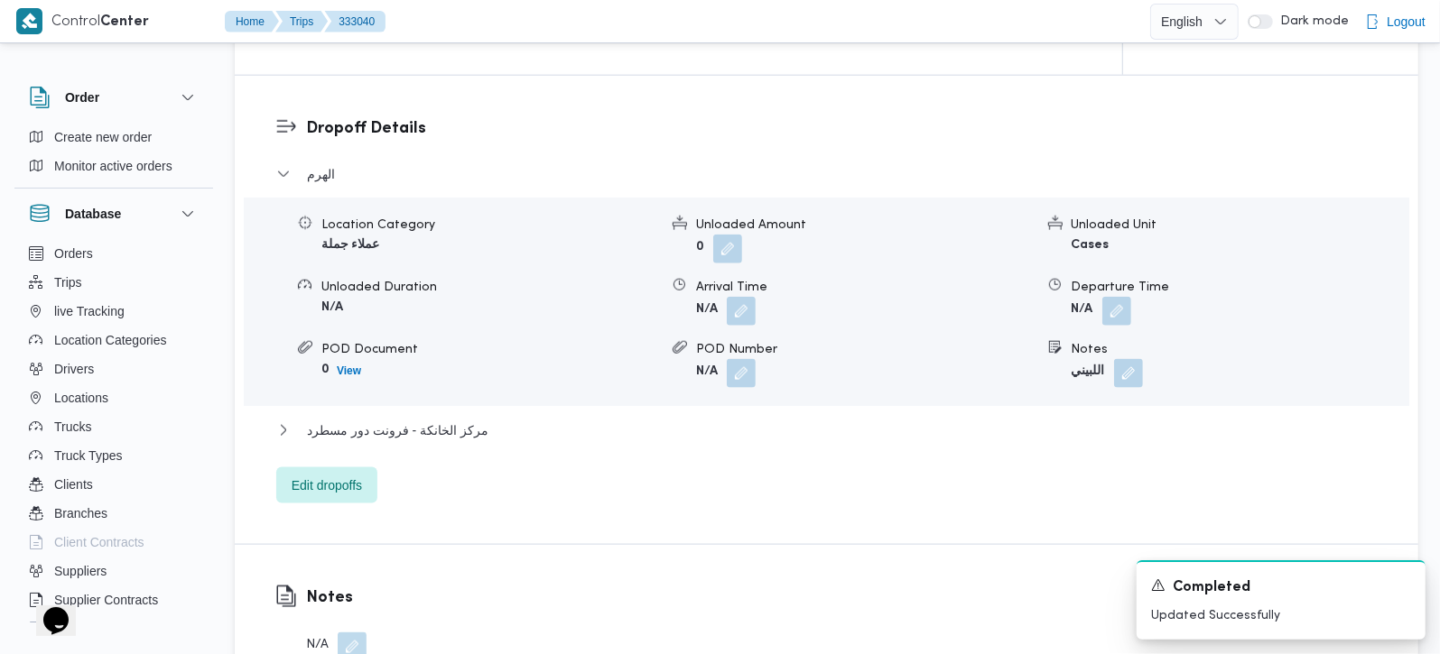
click at [424, 395] on div "الهرم Location Category عملاء جملة Unloaded Amount 0 Unloaded Unit Cases Unload…" at bounding box center [826, 333] width 1101 height 340
click at [436, 420] on span "مركز الخانكة - فرونت دور مسطرد" at bounding box center [397, 431] width 181 height 22
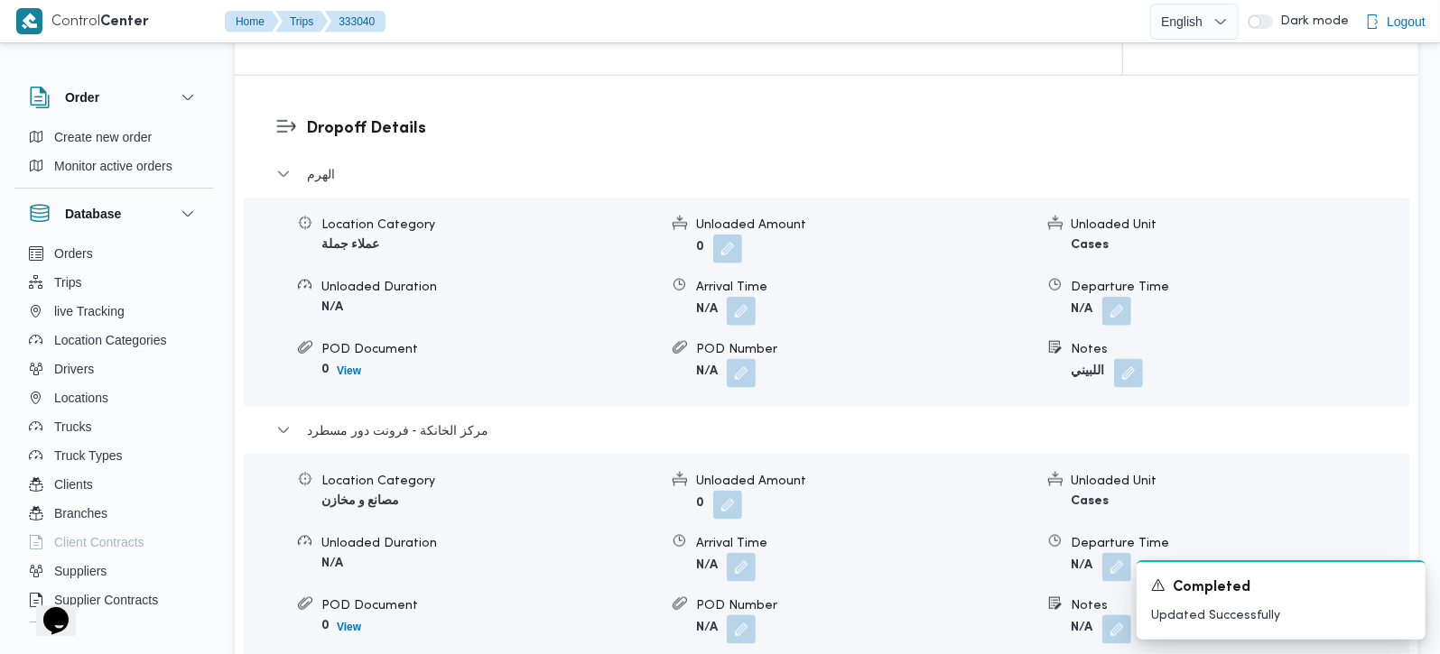
click at [1088, 366] on b "اللبيني" at bounding box center [1087, 372] width 33 height 12
copy b "اللبيني"
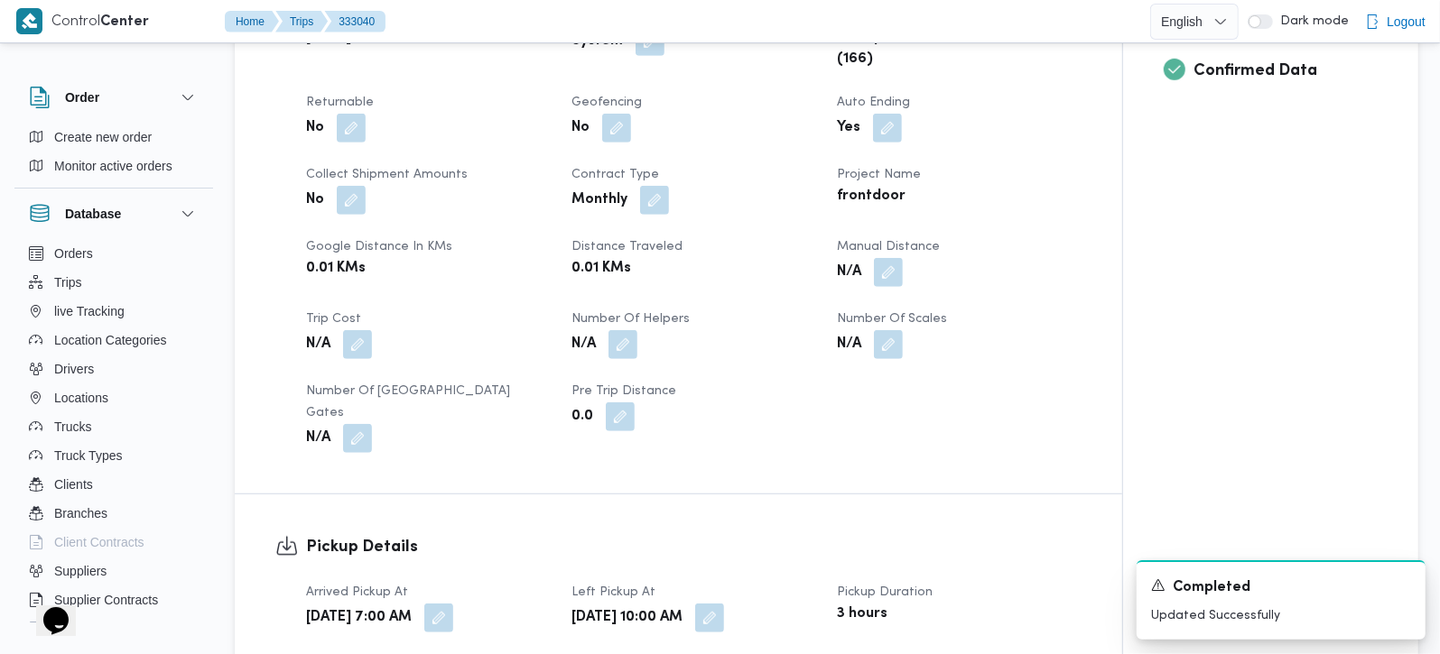
scroll to position [743, 0]
click at [891, 265] on button "button" at bounding box center [888, 272] width 29 height 29
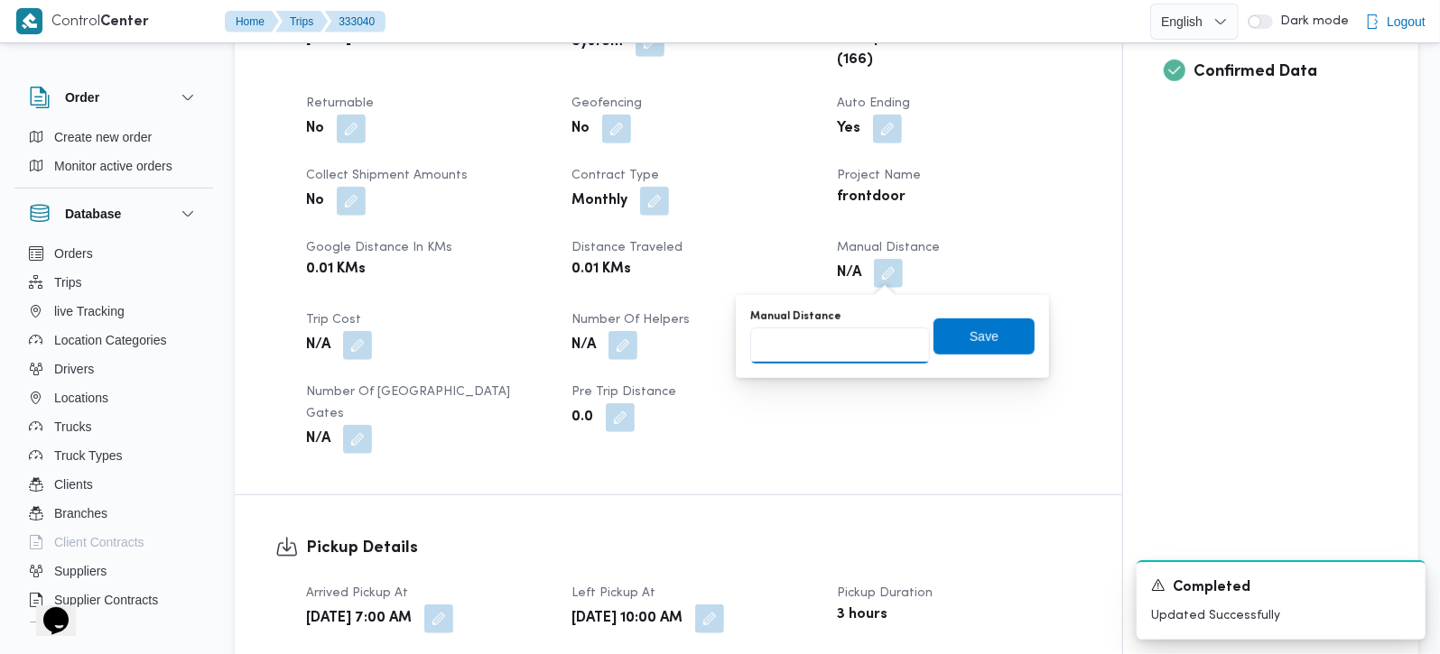
click at [839, 360] on input "Manual Distance" at bounding box center [840, 346] width 180 height 36
type input "110"
click at [953, 345] on span "Save" at bounding box center [983, 336] width 101 height 36
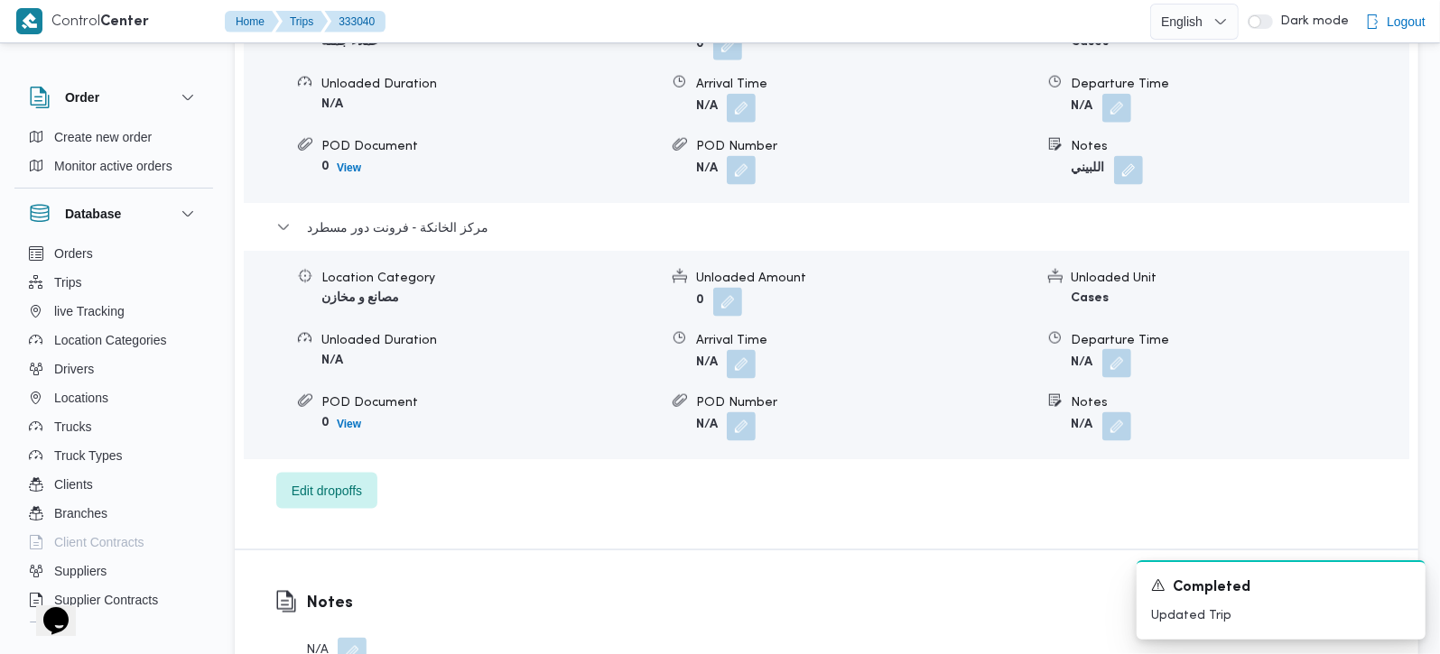
scroll to position [1699, 0]
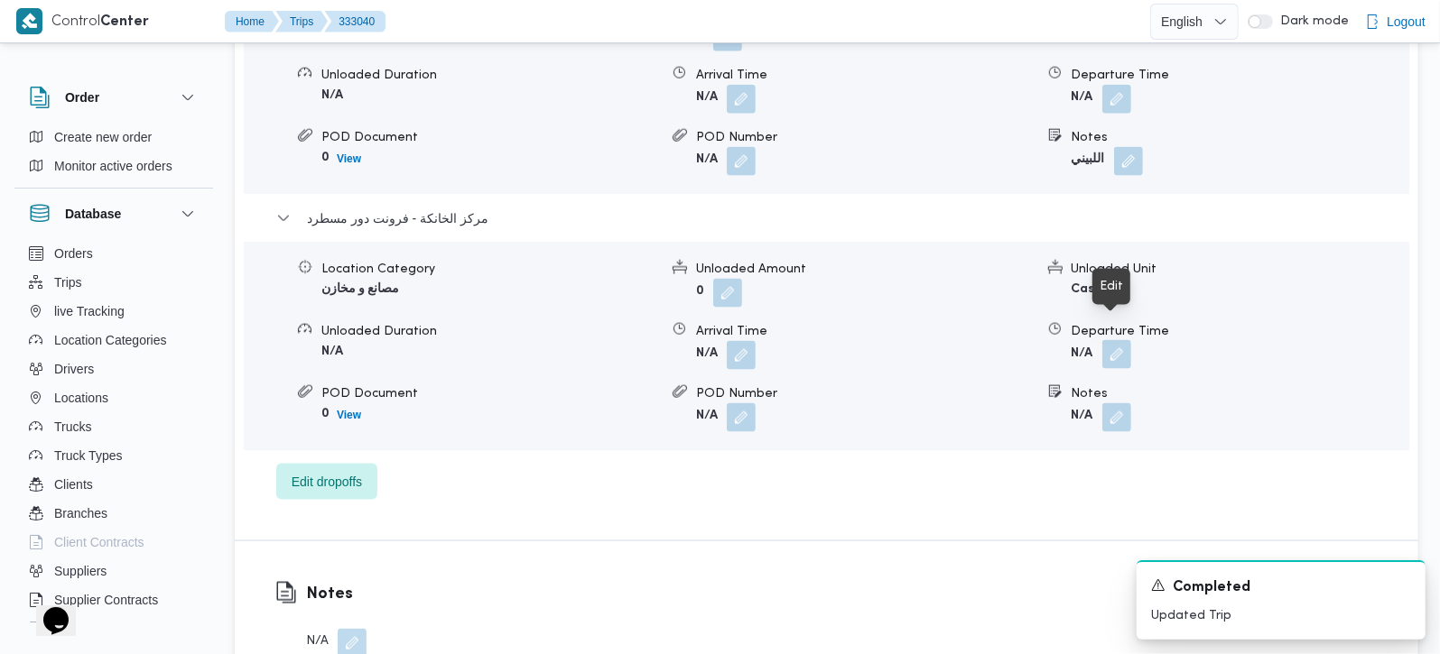
click at [1118, 340] on button "button" at bounding box center [1116, 354] width 29 height 29
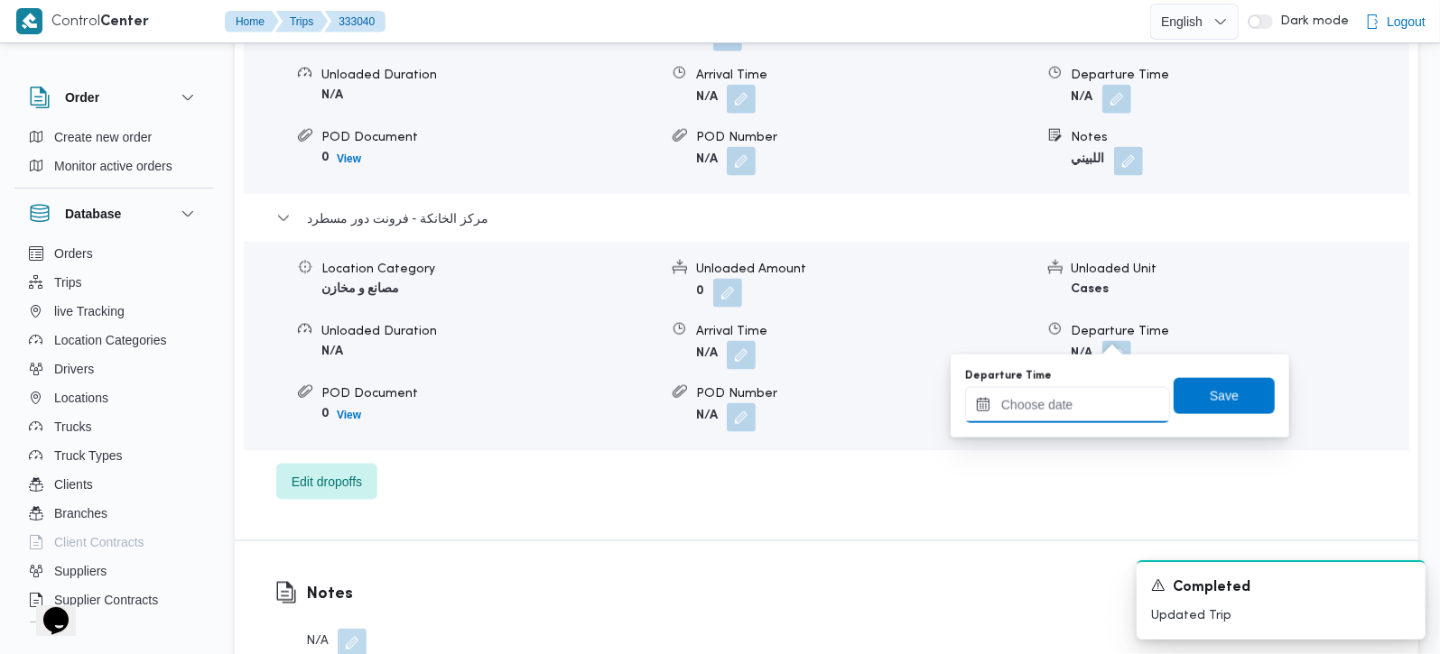
click at [1085, 407] on input "Departure Time" at bounding box center [1067, 405] width 205 height 36
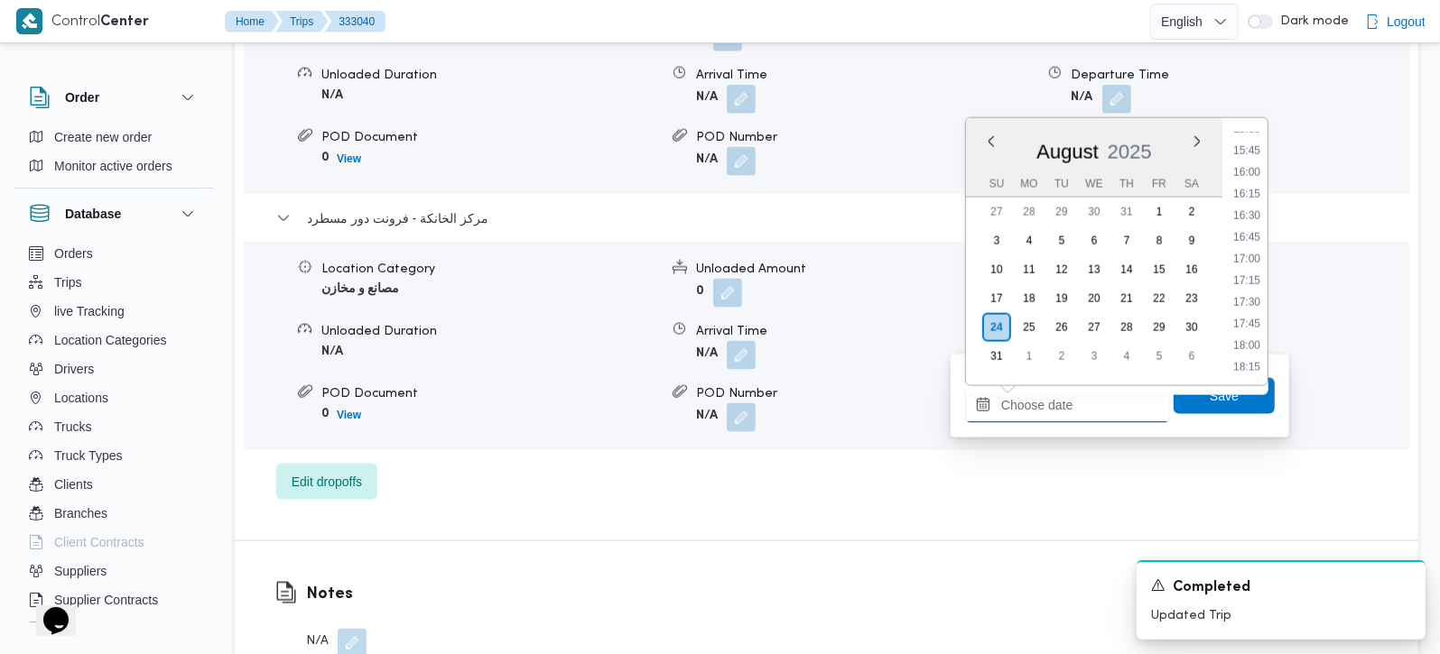
scroll to position [1355, 0]
click at [1253, 273] on li "17:15" at bounding box center [1247, 282] width 42 height 18
type input "24/08/2025 17:15"
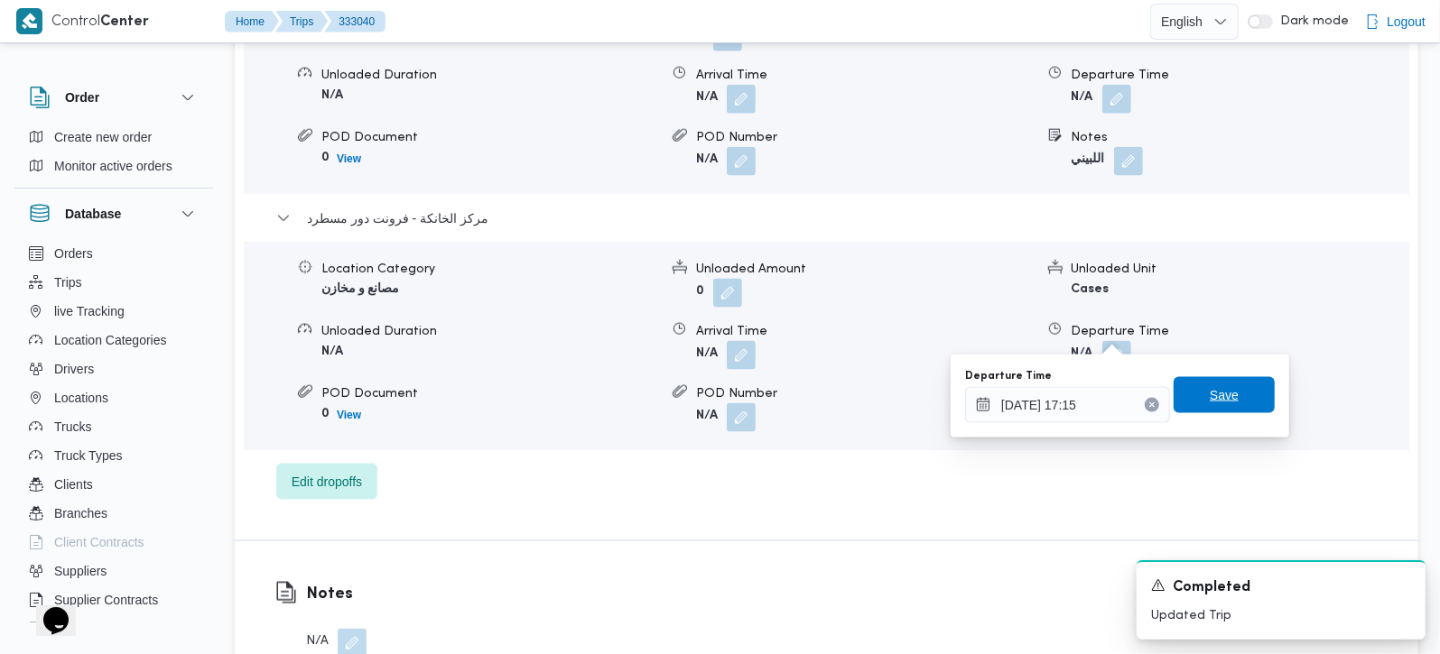
click at [1217, 378] on span "Save" at bounding box center [1223, 395] width 101 height 36
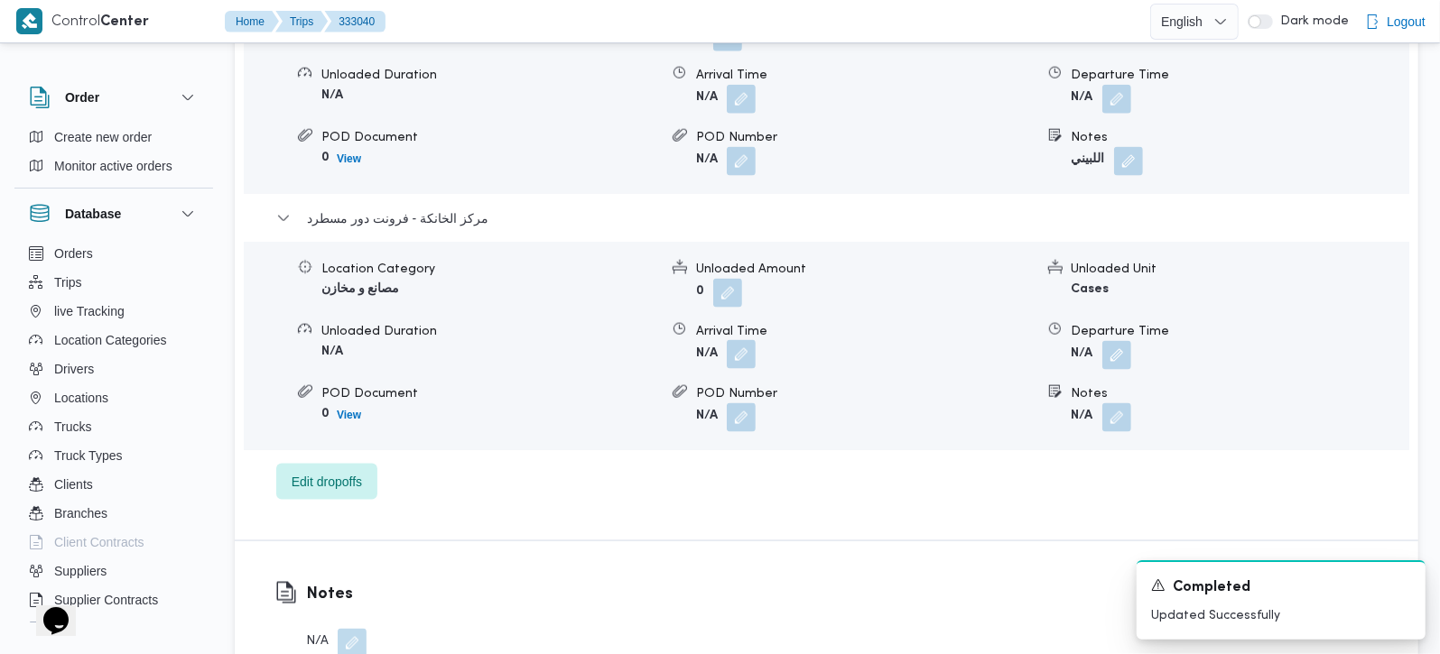
click at [747, 340] on button "button" at bounding box center [741, 354] width 29 height 29
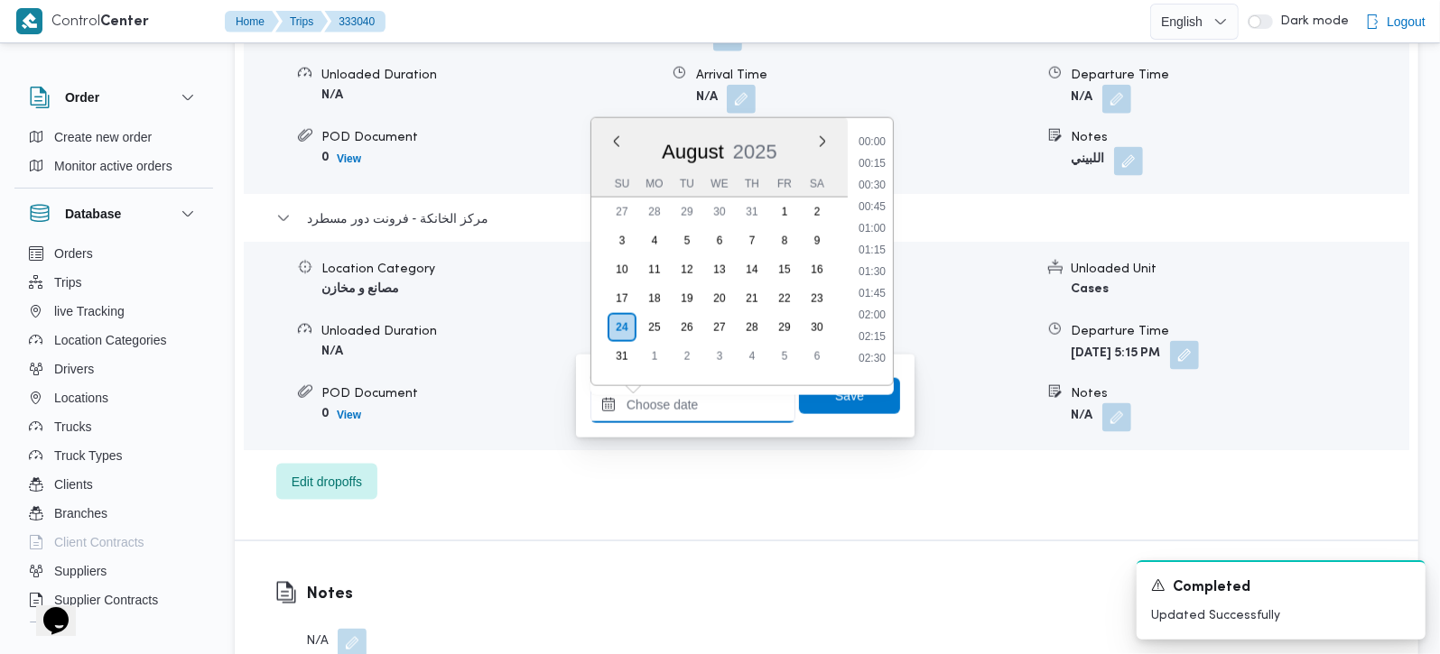
drag, startPoint x: 701, startPoint y: 412, endPoint x: 855, endPoint y: 340, distance: 169.2
click at [701, 412] on input "Arrival Time" at bounding box center [692, 405] width 205 height 36
click at [880, 155] on li "17:00" at bounding box center [872, 154] width 42 height 18
type input "24/08/2025 17:00"
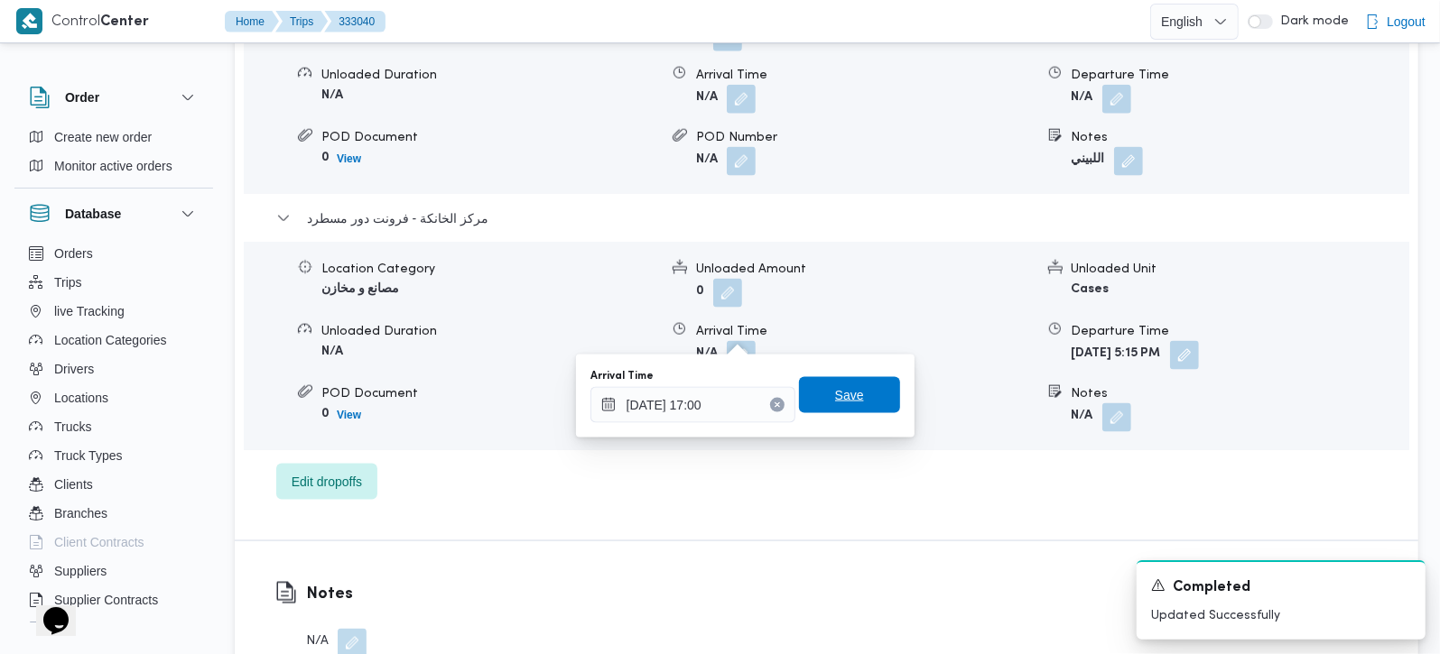
click at [833, 406] on span "Save" at bounding box center [849, 395] width 101 height 36
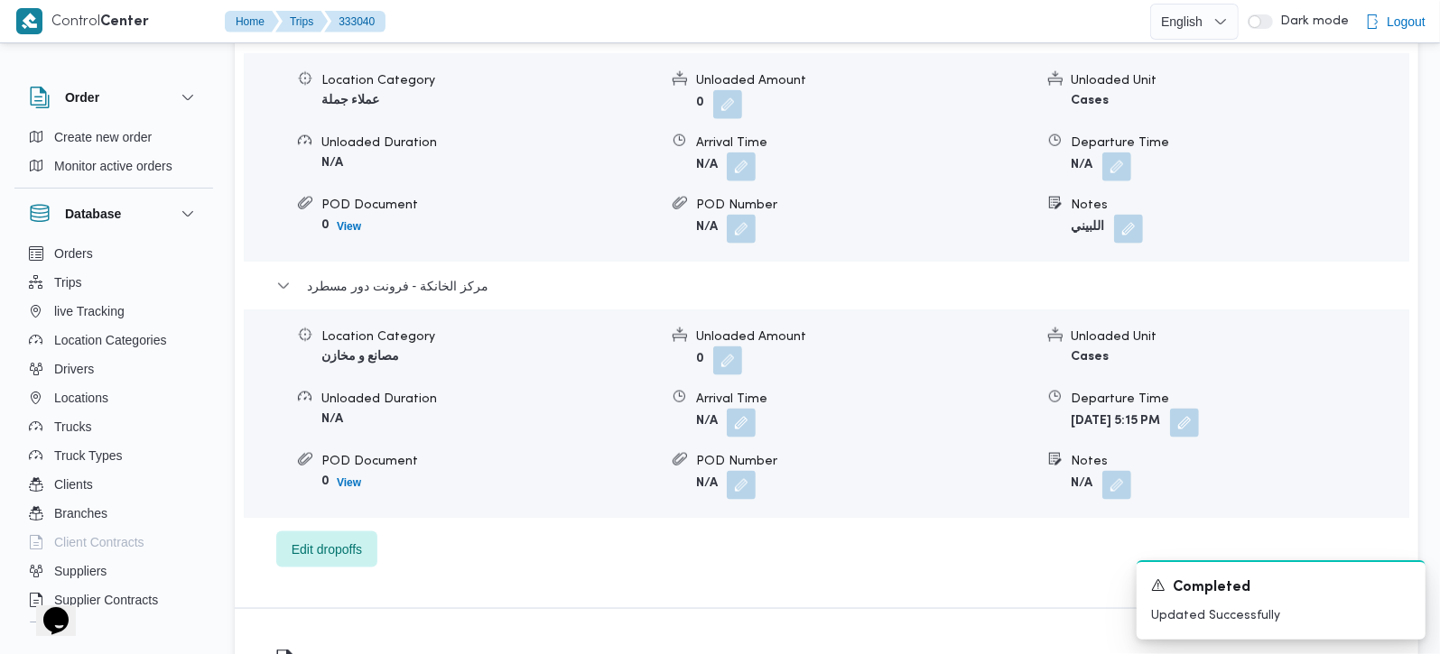
scroll to position [1592, 0]
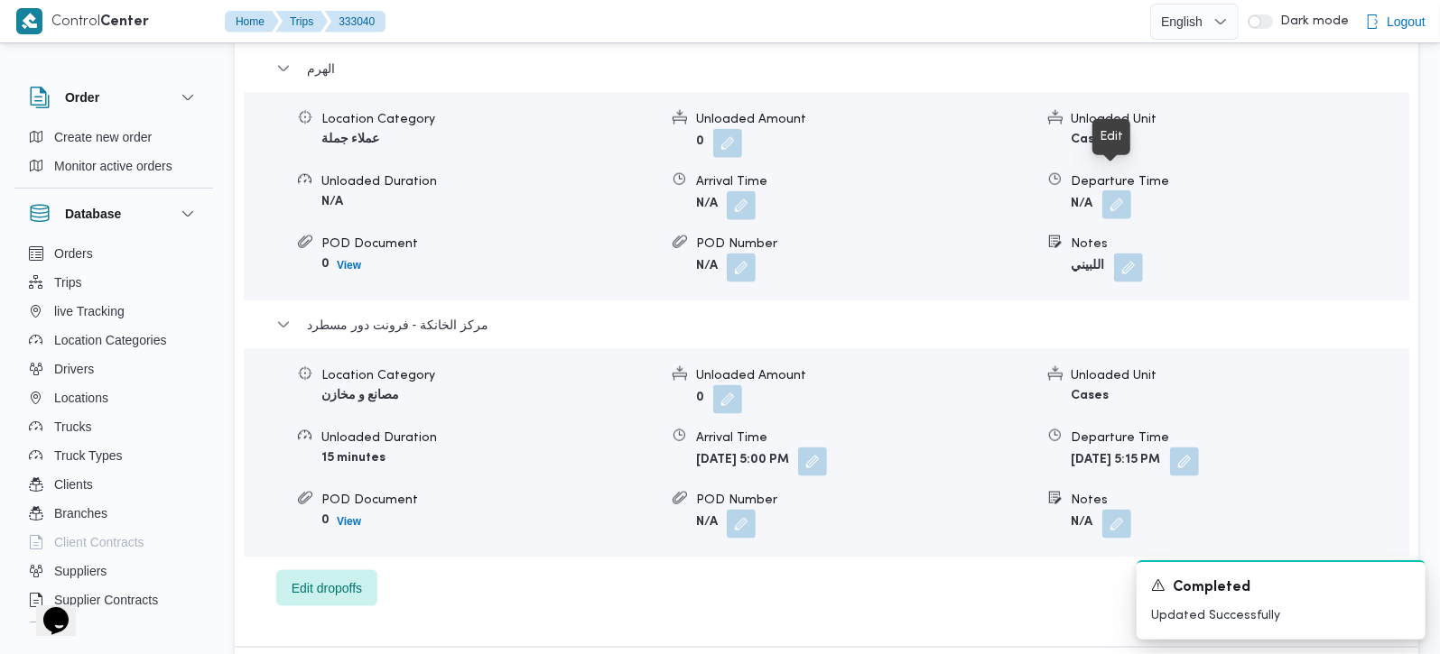
click at [1112, 190] on button "button" at bounding box center [1116, 204] width 29 height 29
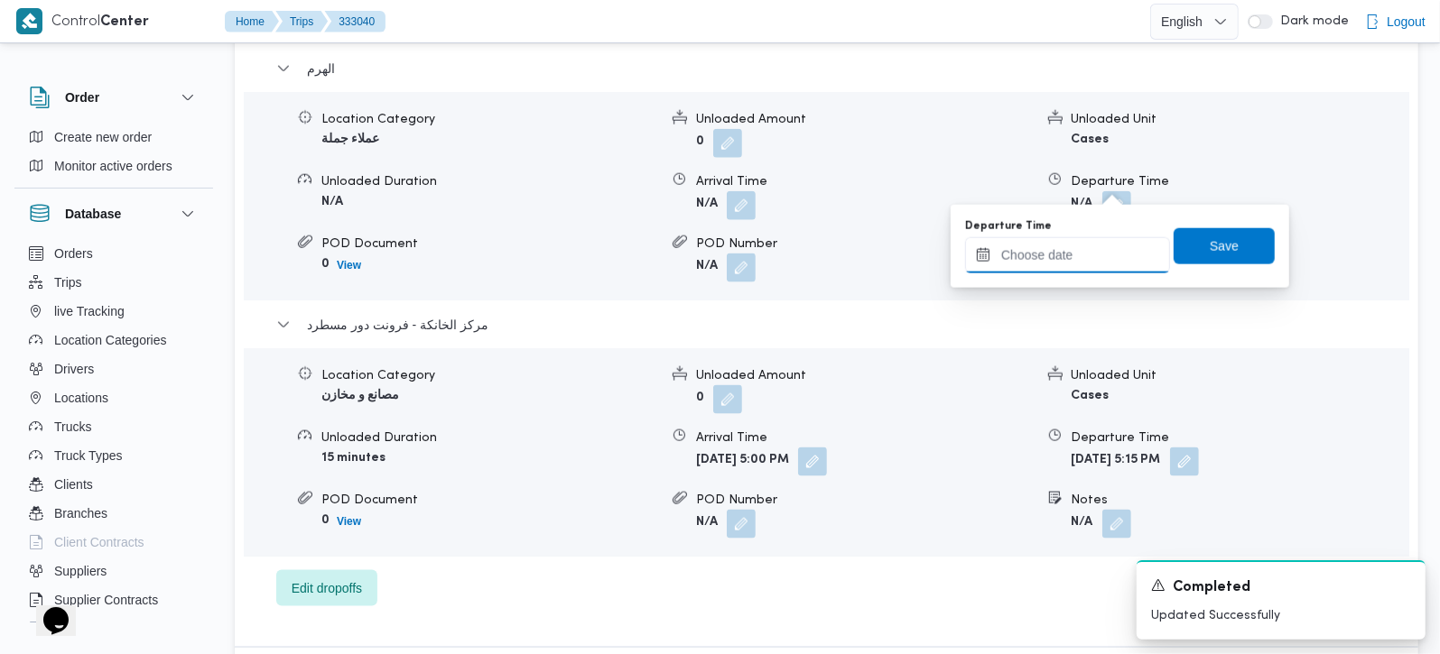
click at [1084, 272] on input "Departure Time" at bounding box center [1067, 255] width 205 height 36
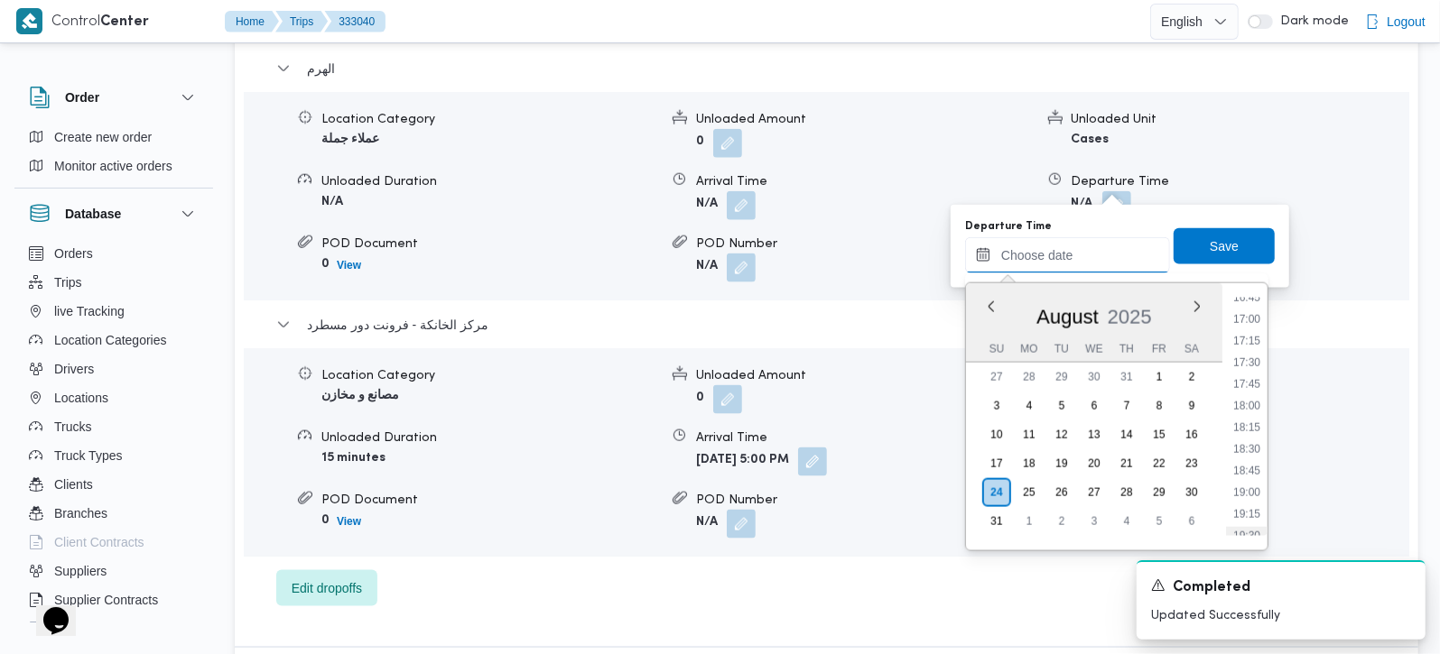
scroll to position [1355, 0]
click at [1252, 357] on li "16:15" at bounding box center [1247, 360] width 42 height 18
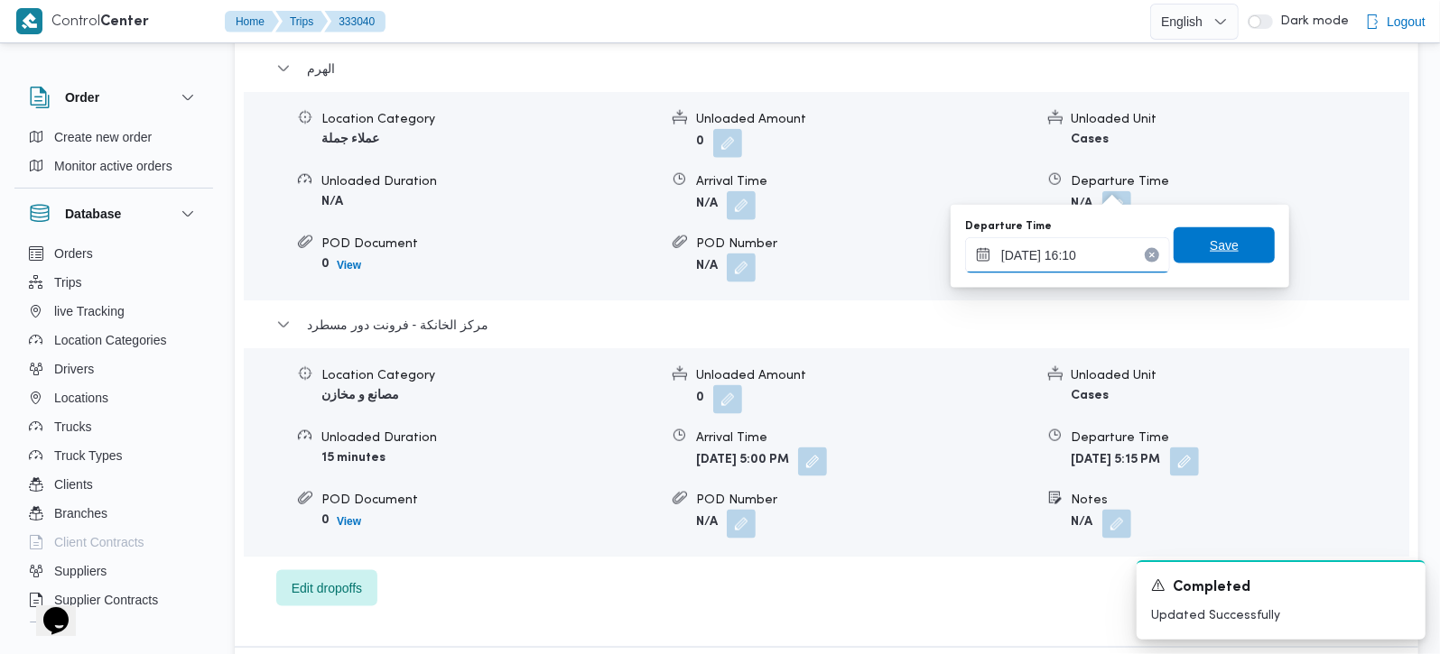
type input "24/08/2025 16:10"
click at [1182, 243] on span "Save" at bounding box center [1223, 245] width 101 height 36
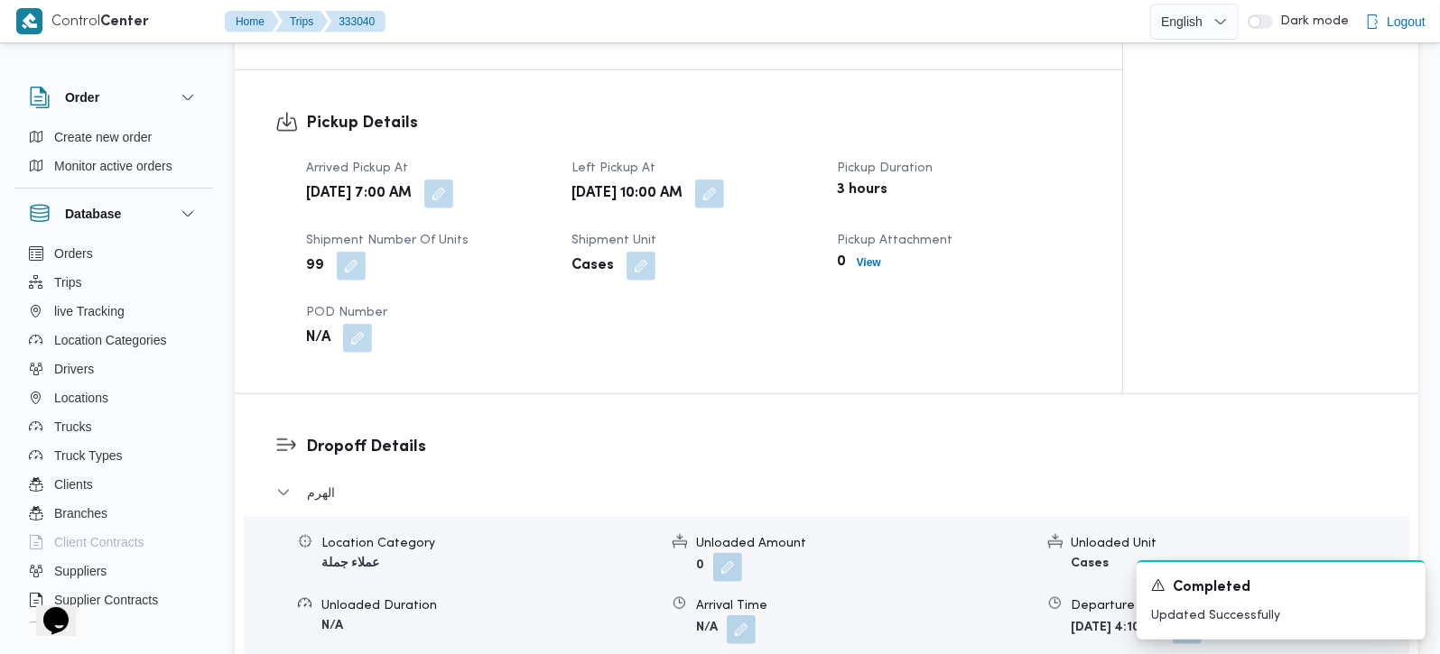
scroll to position [1274, 0]
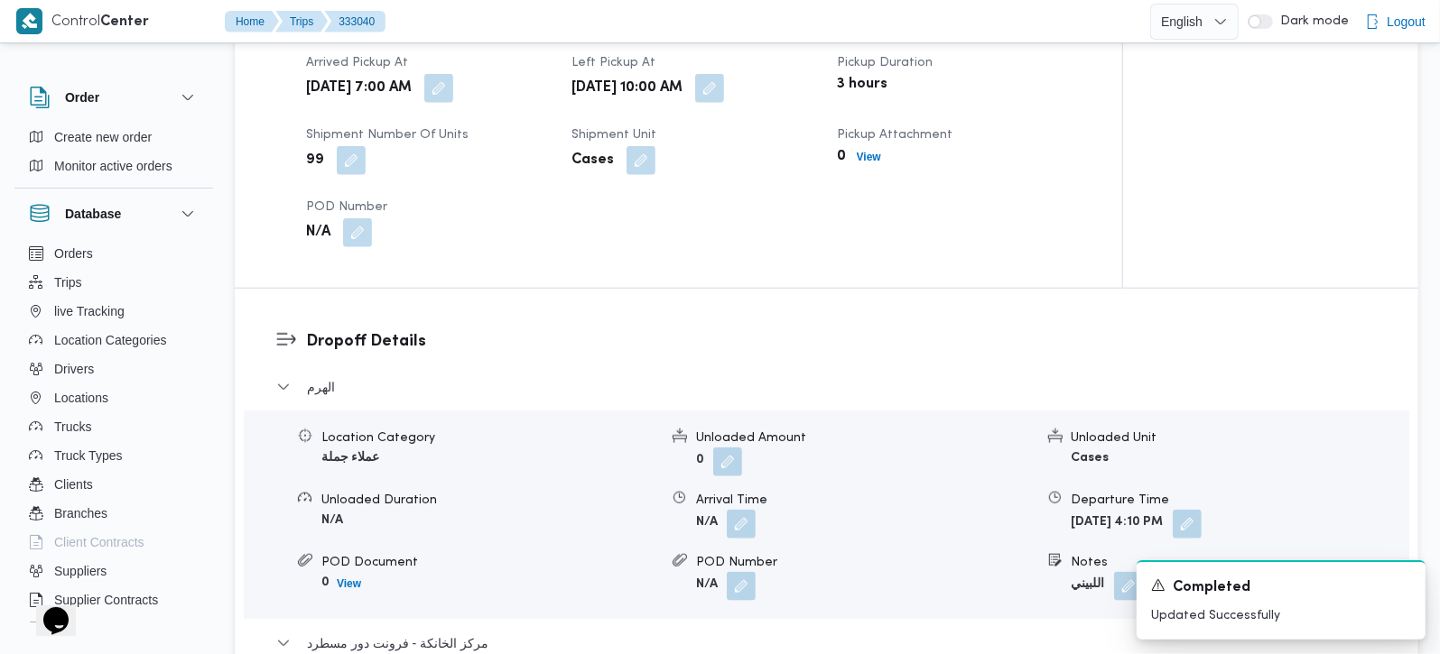
click at [756, 510] on form "N/A" at bounding box center [864, 524] width 337 height 29
click at [737, 509] on button "button" at bounding box center [741, 523] width 29 height 29
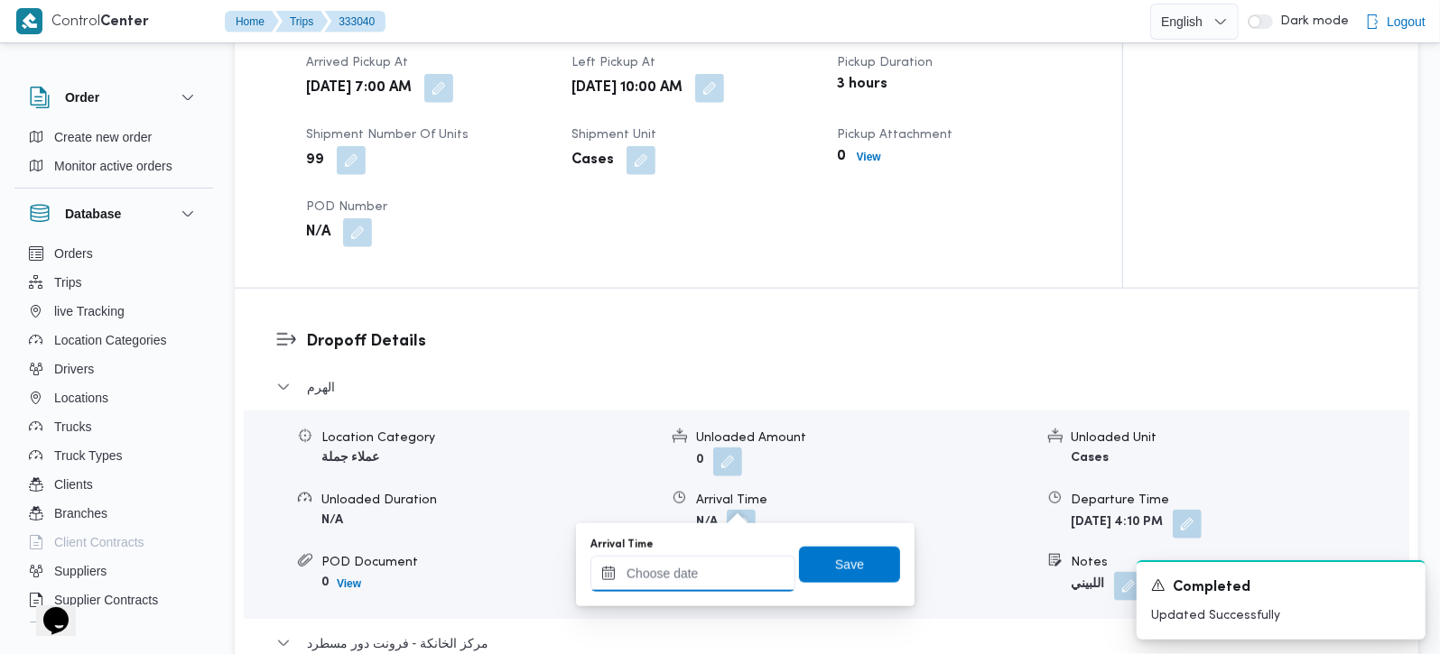
click at [715, 564] on input "Arrival Time" at bounding box center [692, 574] width 205 height 36
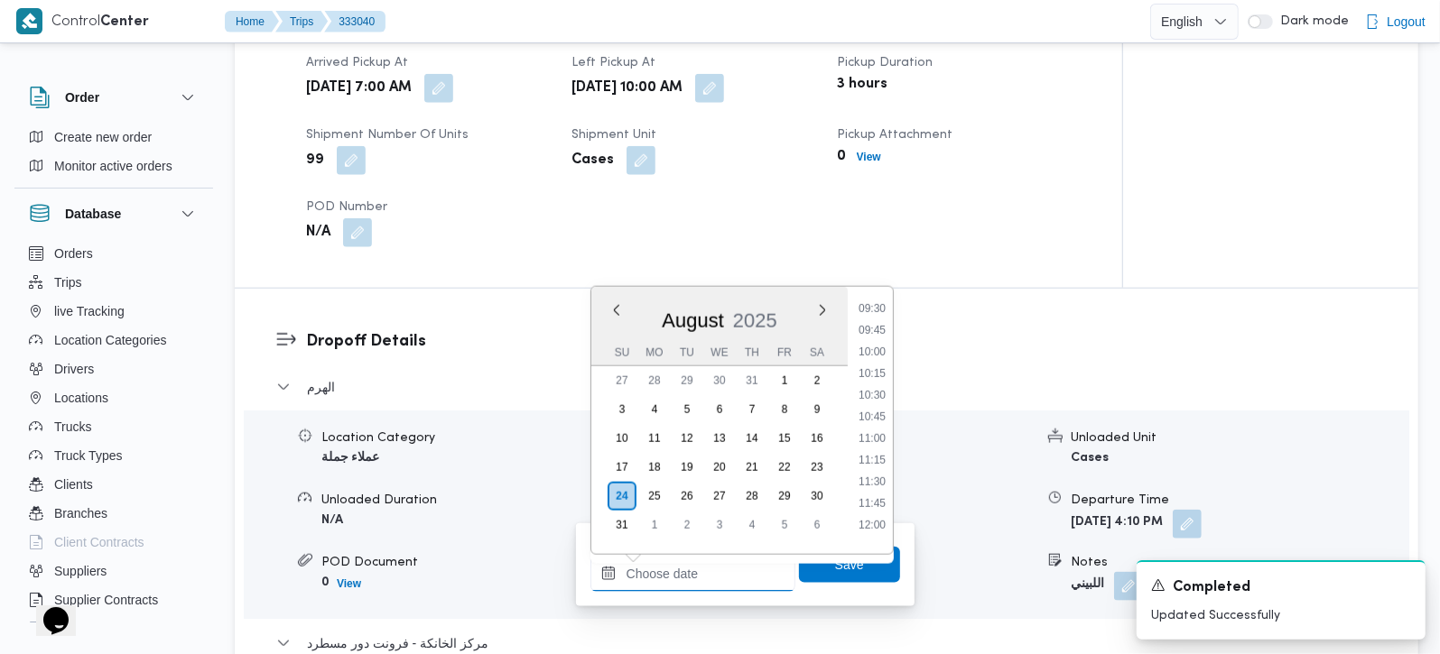
scroll to position [823, 0]
click at [877, 389] on li "10:30" at bounding box center [872, 397] width 42 height 18
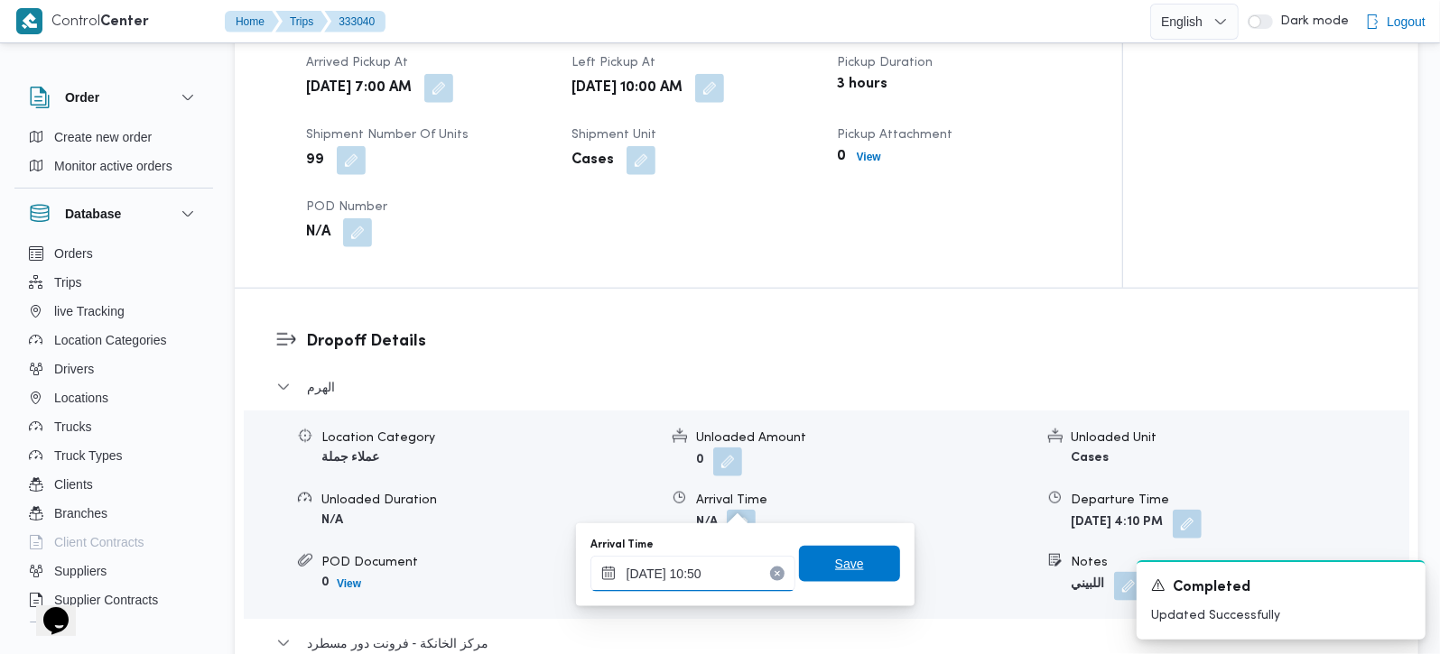
type input "24/08/2025 10:50"
click at [835, 554] on span "Save" at bounding box center [849, 564] width 29 height 22
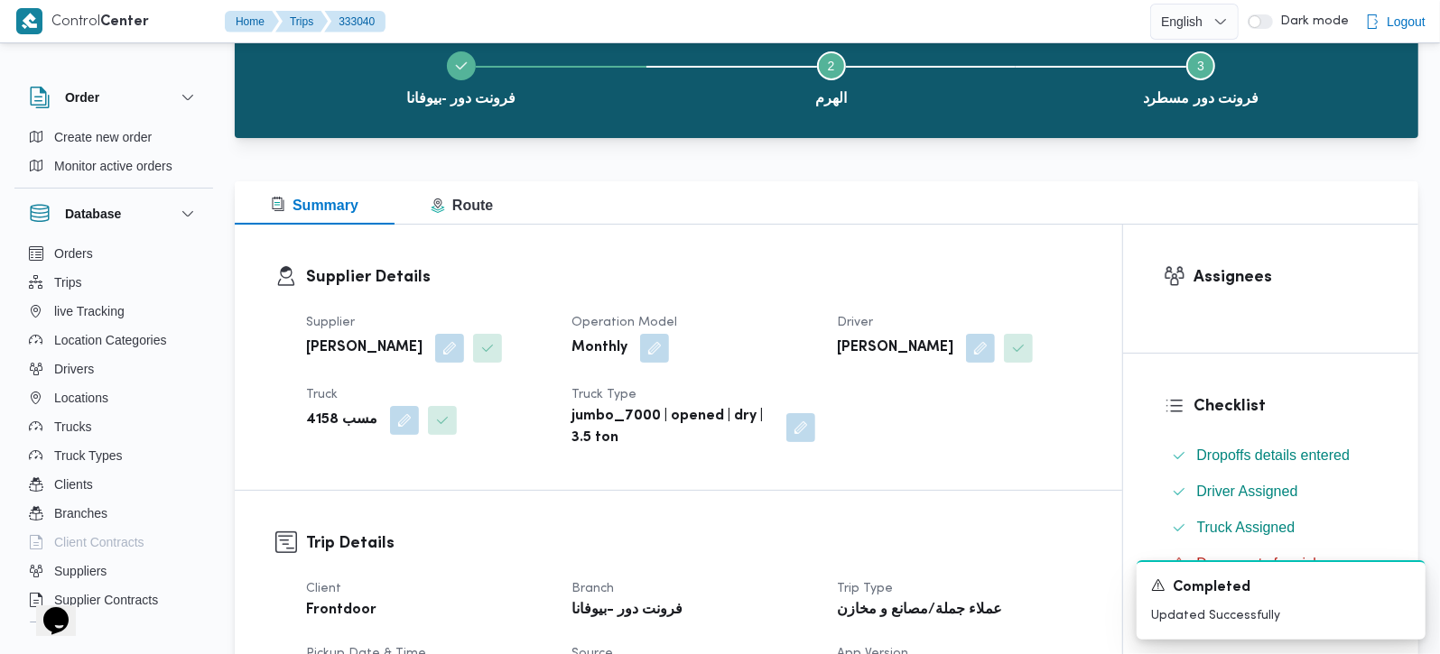
scroll to position [0, 0]
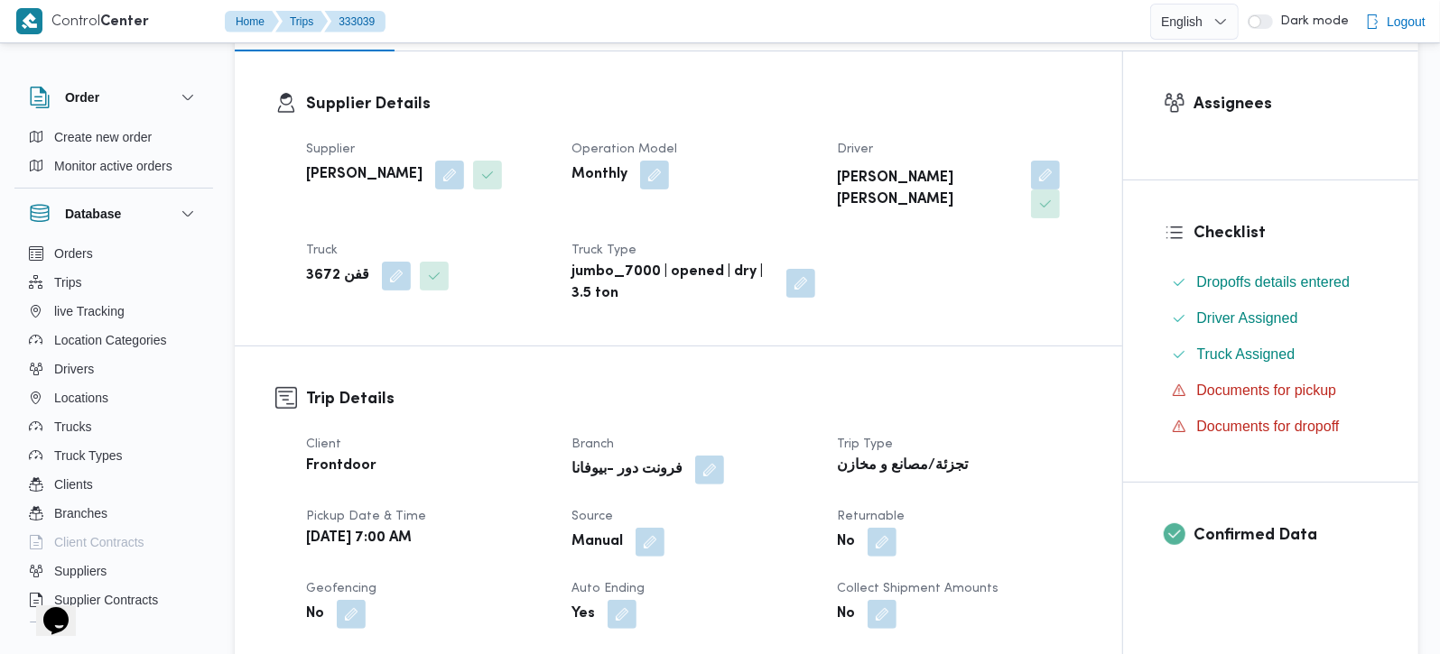
scroll to position [531, 0]
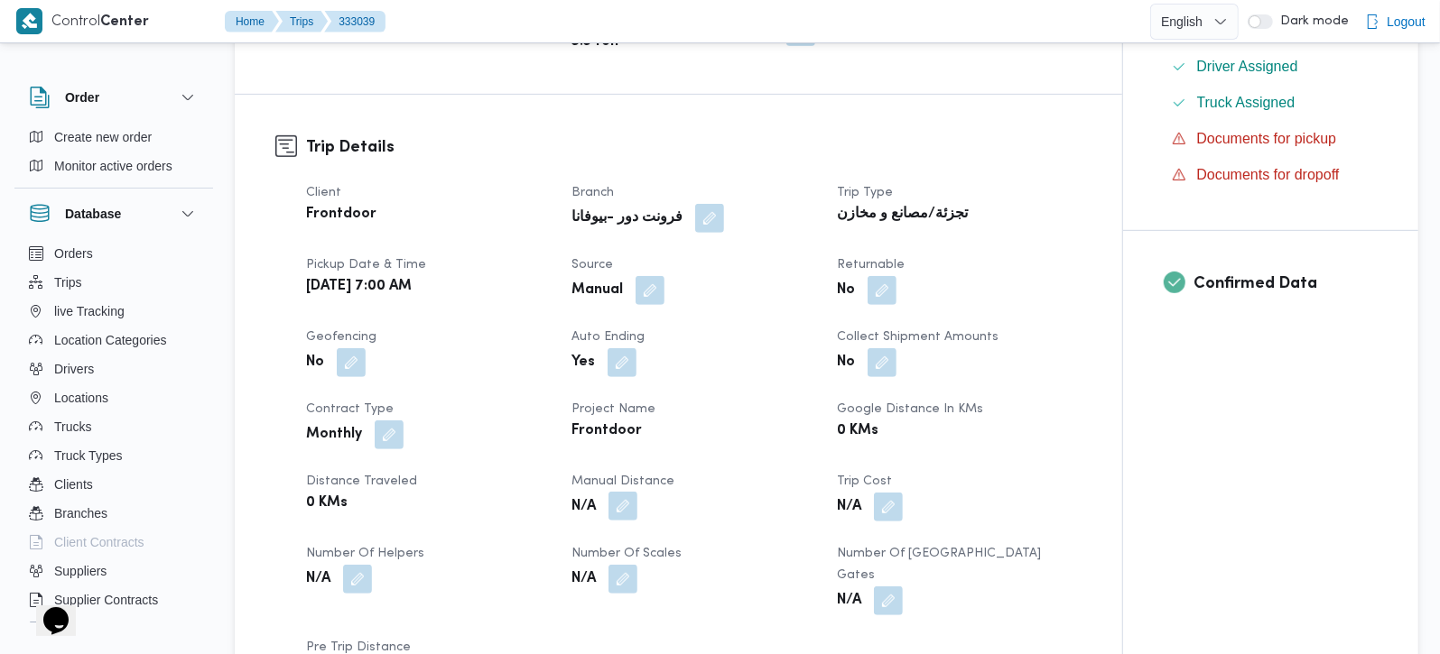
click at [620, 502] on button "button" at bounding box center [622, 506] width 29 height 29
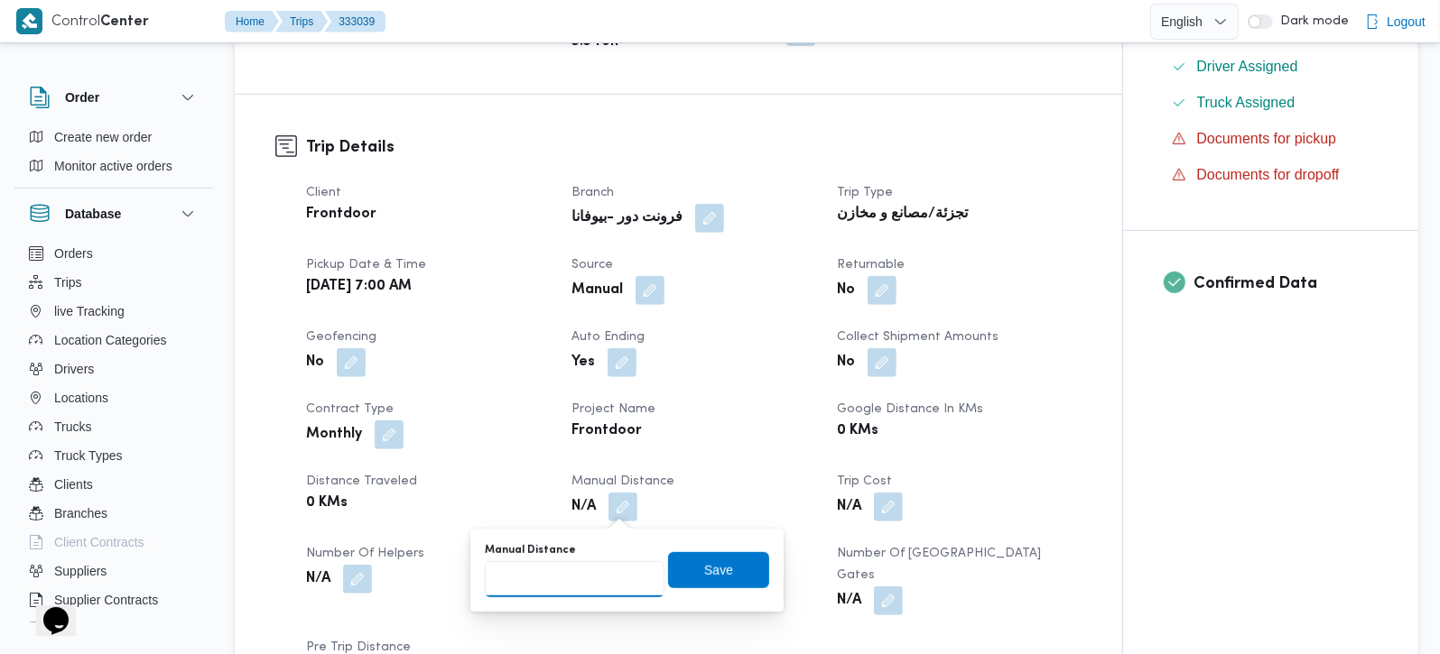
click at [552, 582] on input "Manual Distance" at bounding box center [575, 579] width 180 height 36
type input "105"
click at [704, 570] on span "Save" at bounding box center [718, 570] width 29 height 22
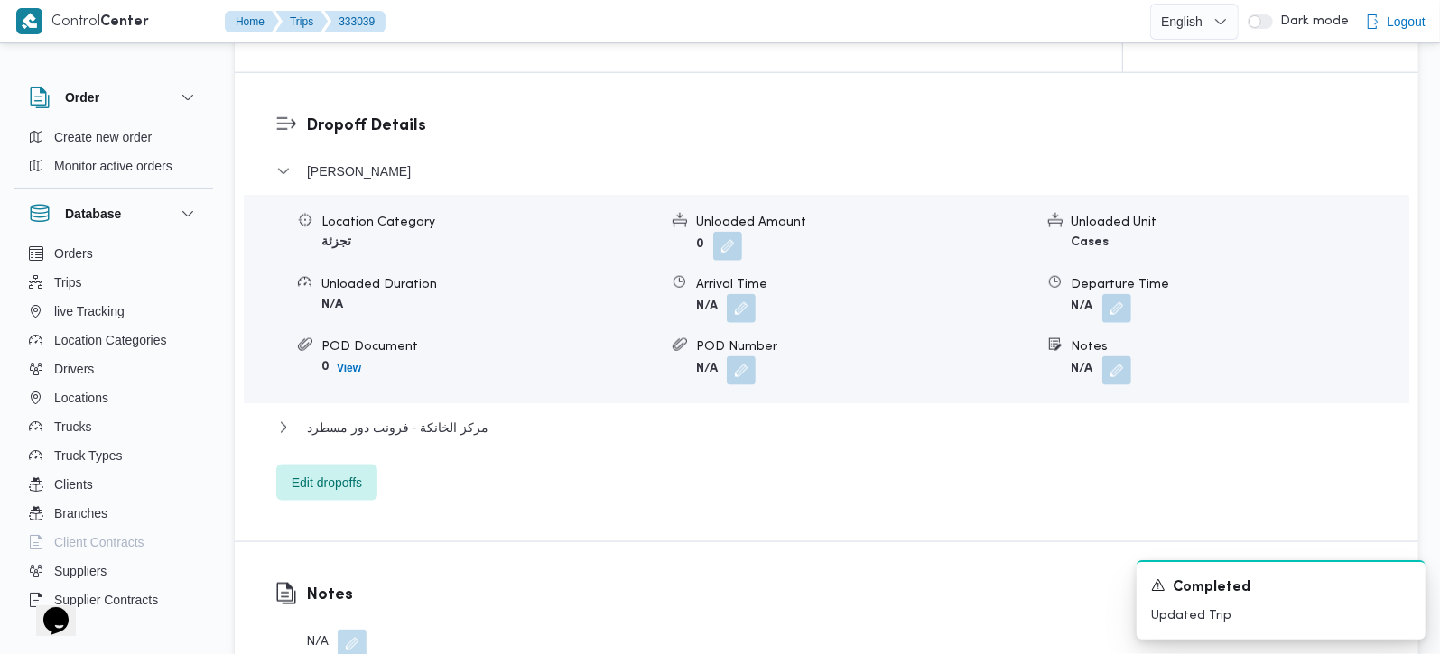
scroll to position [1592, 0]
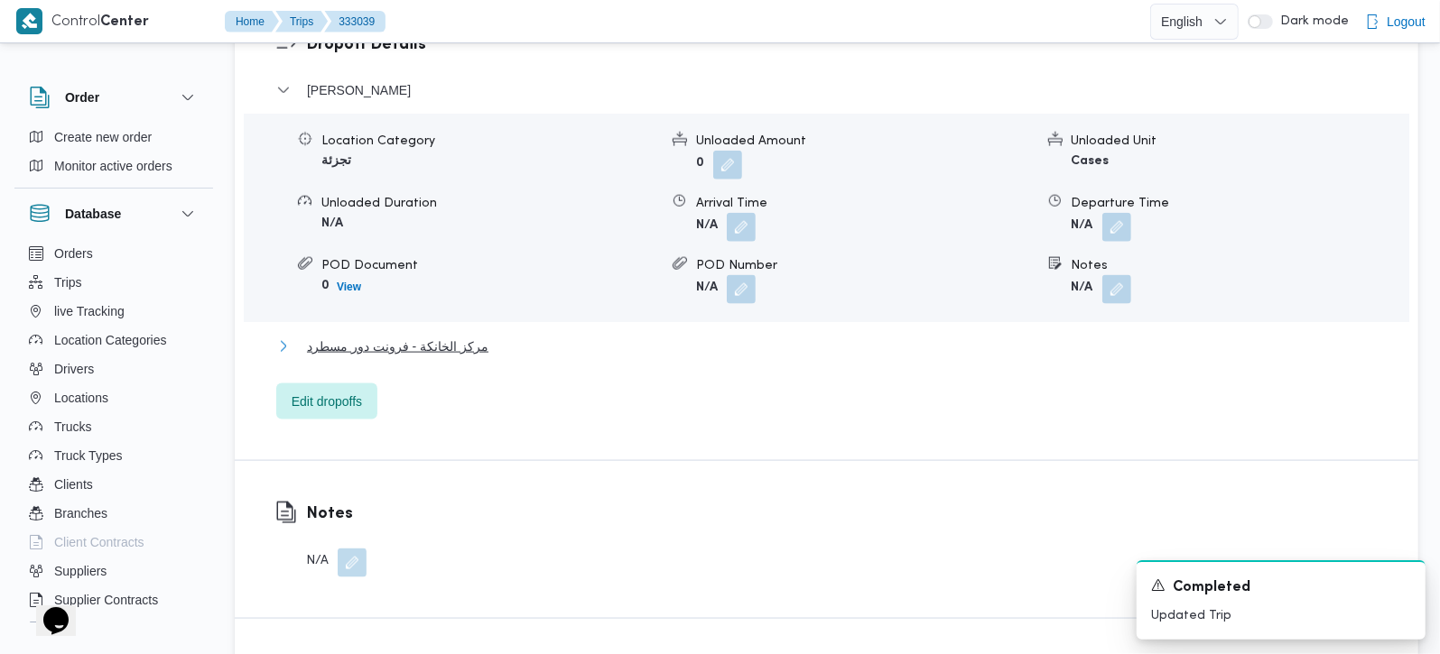
click at [394, 336] on span "مركز الخانكة - فرونت دور مسطرد" at bounding box center [397, 347] width 181 height 22
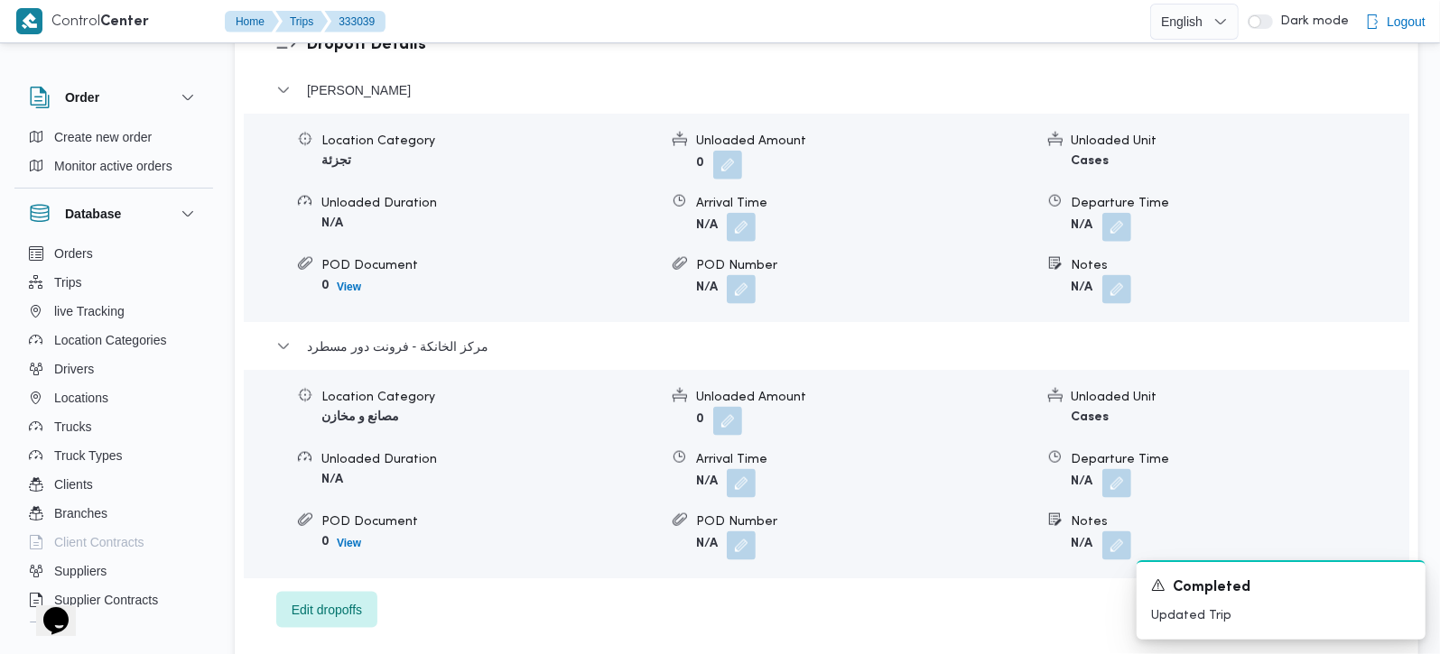
click at [1108, 478] on div "Location Category مصانع و مخازن Unloaded Amount 0 Unloaded Unit Cases Unloaded …" at bounding box center [827, 474] width 1180 height 205
click at [1124, 468] on button "button" at bounding box center [1116, 482] width 29 height 29
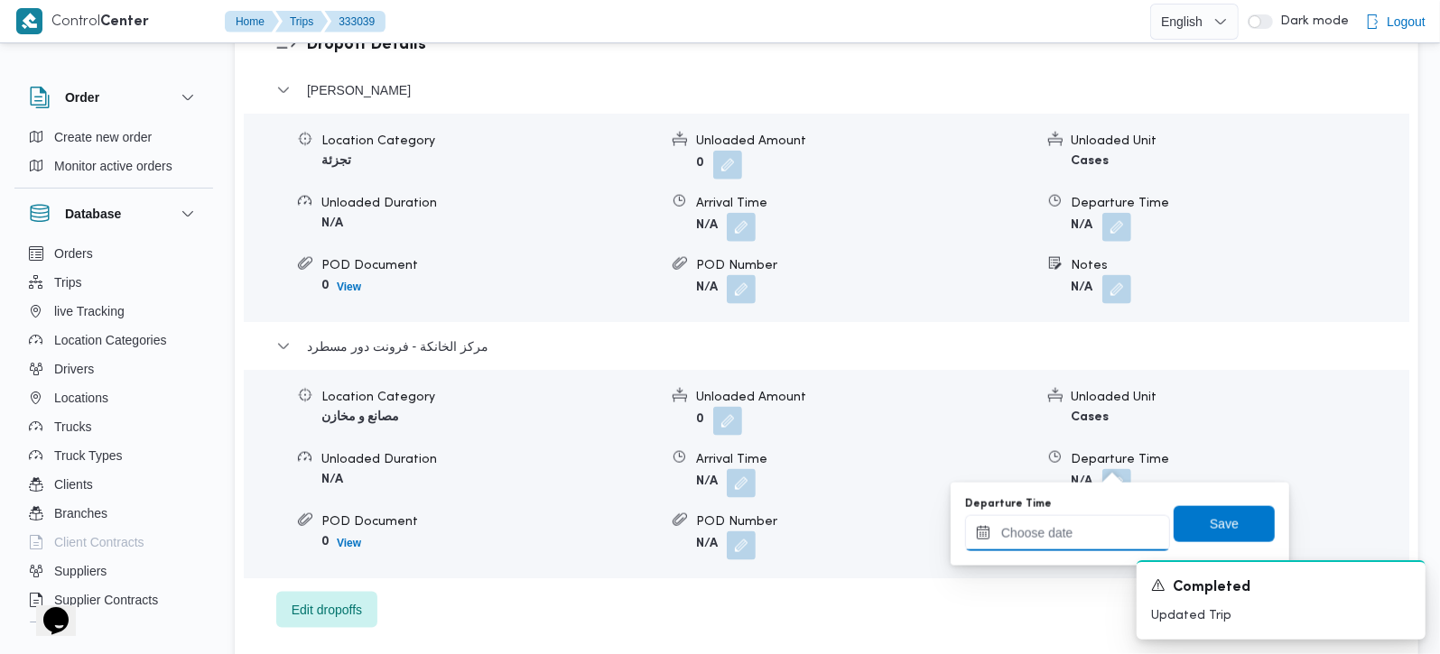
click at [1081, 537] on input "Departure Time" at bounding box center [1067, 533] width 205 height 36
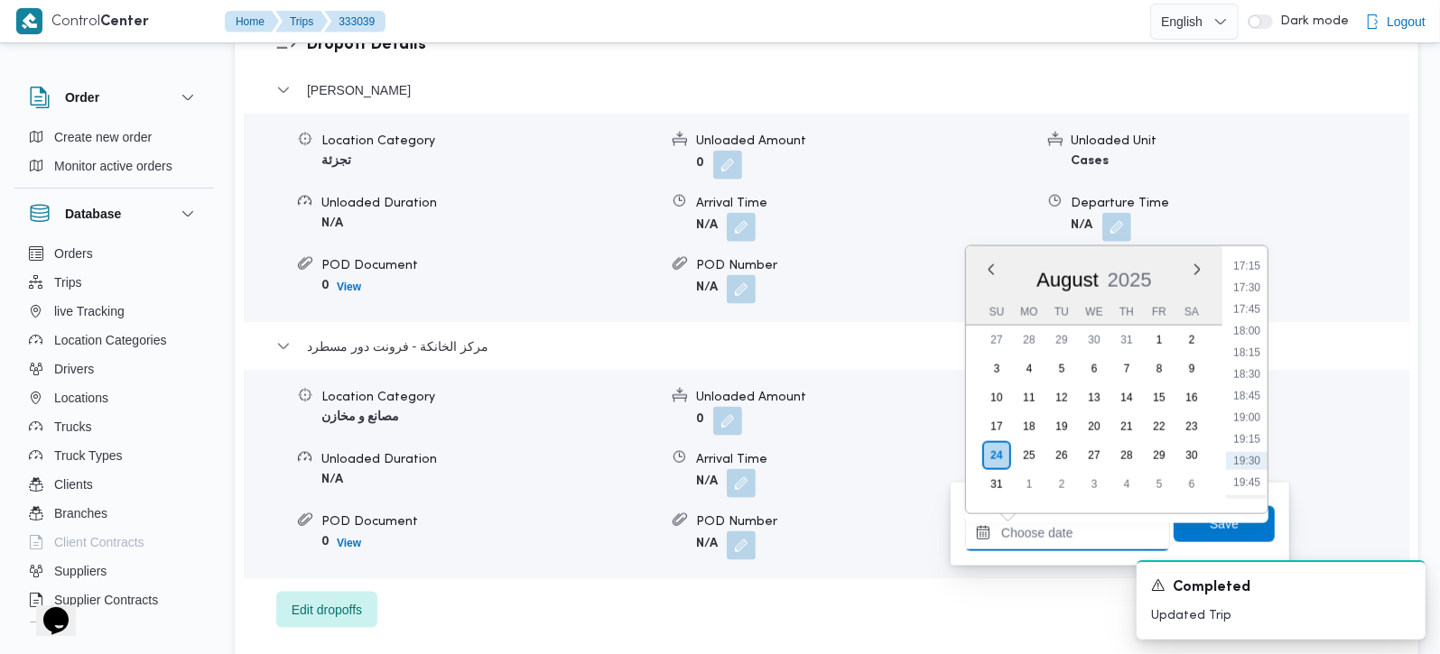
scroll to position [1461, 0]
click at [1243, 265] on li "16:45" at bounding box center [1247, 261] width 42 height 18
type input "[DATE] 16:45"
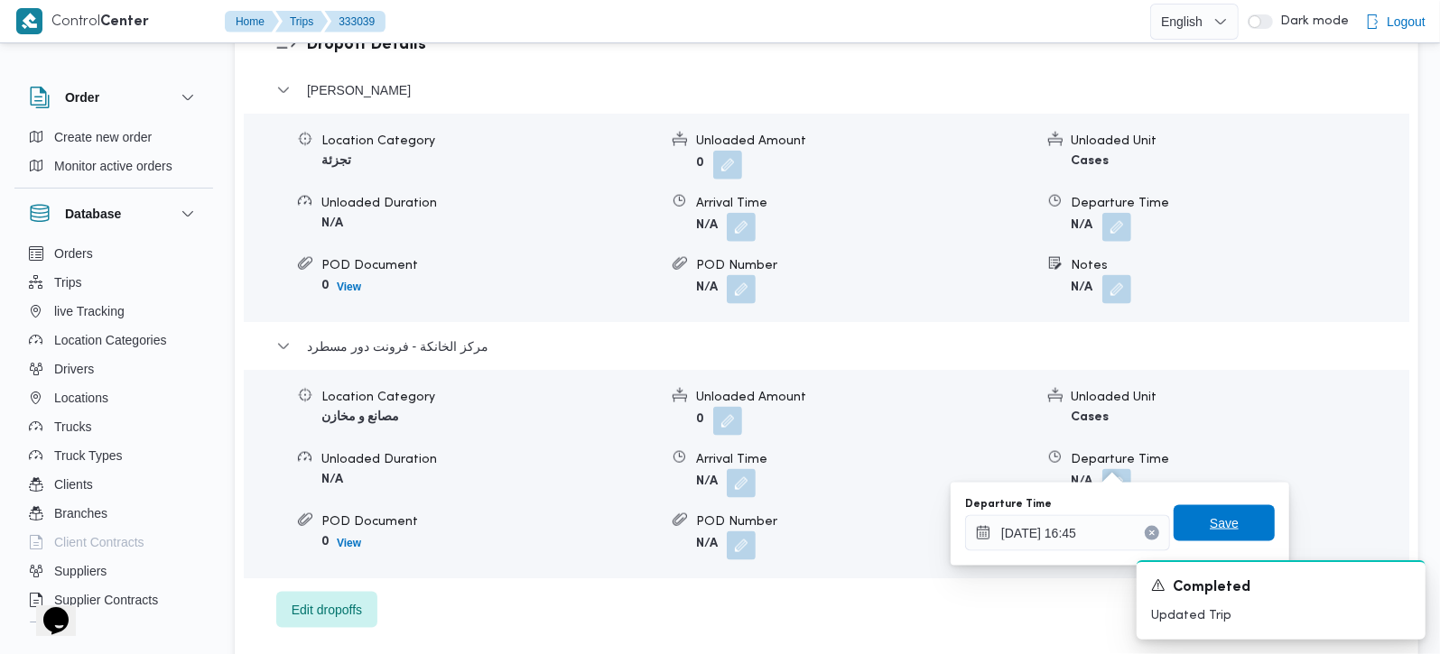
click at [1210, 515] on span "Save" at bounding box center [1224, 524] width 29 height 22
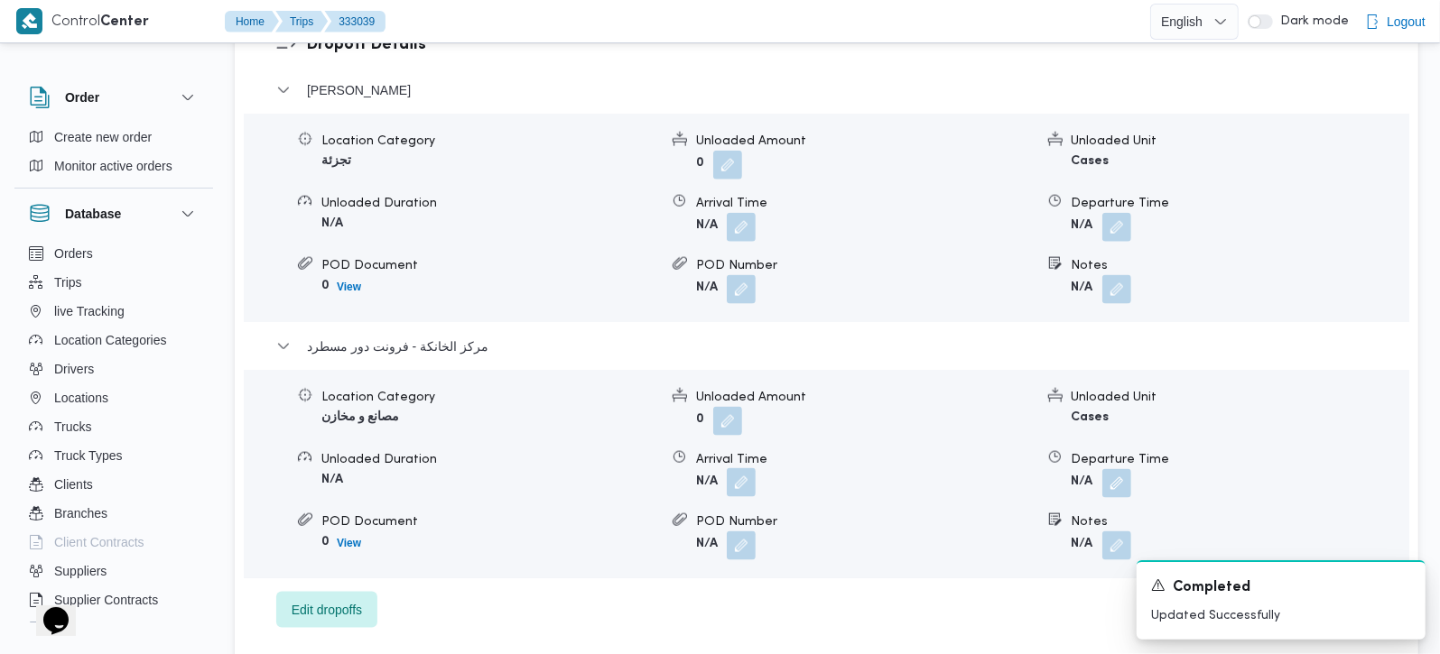
click at [741, 468] on button "button" at bounding box center [741, 482] width 29 height 29
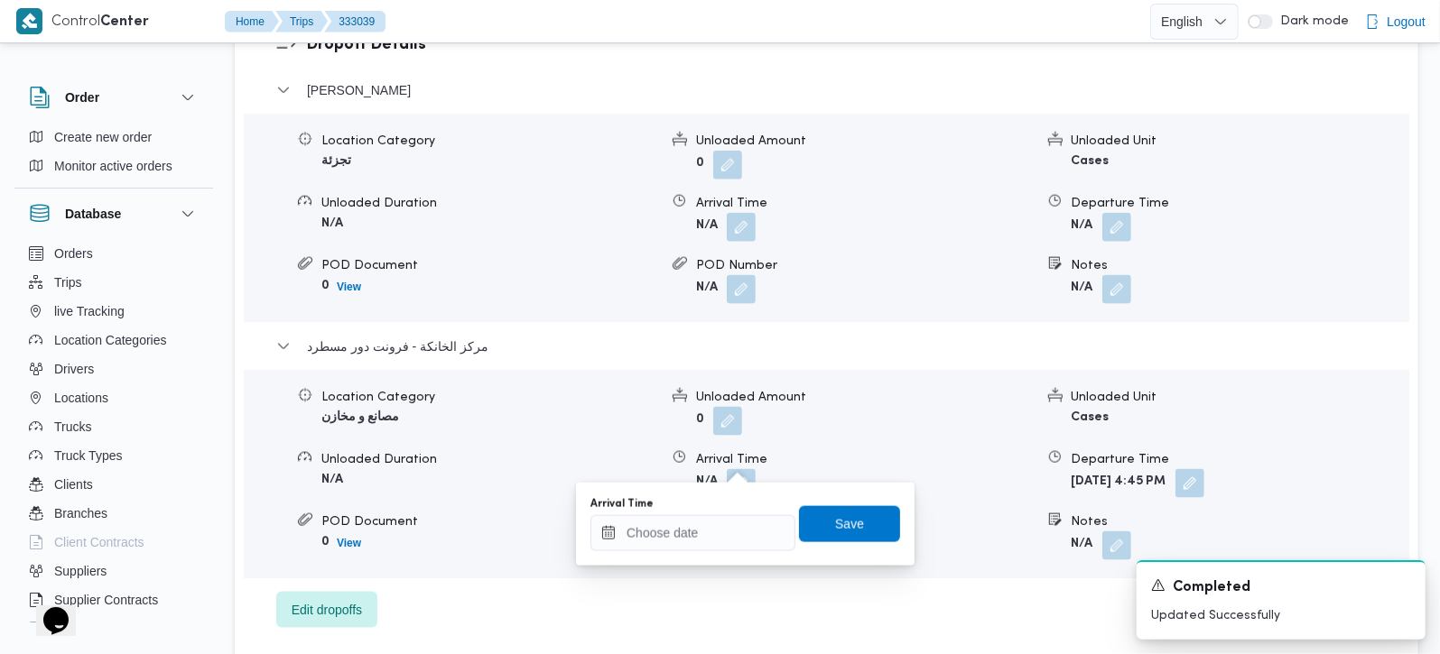
click at [725, 513] on div "Arrival Time" at bounding box center [692, 524] width 205 height 54
click at [725, 526] on input "Arrival Time" at bounding box center [692, 533] width 205 height 36
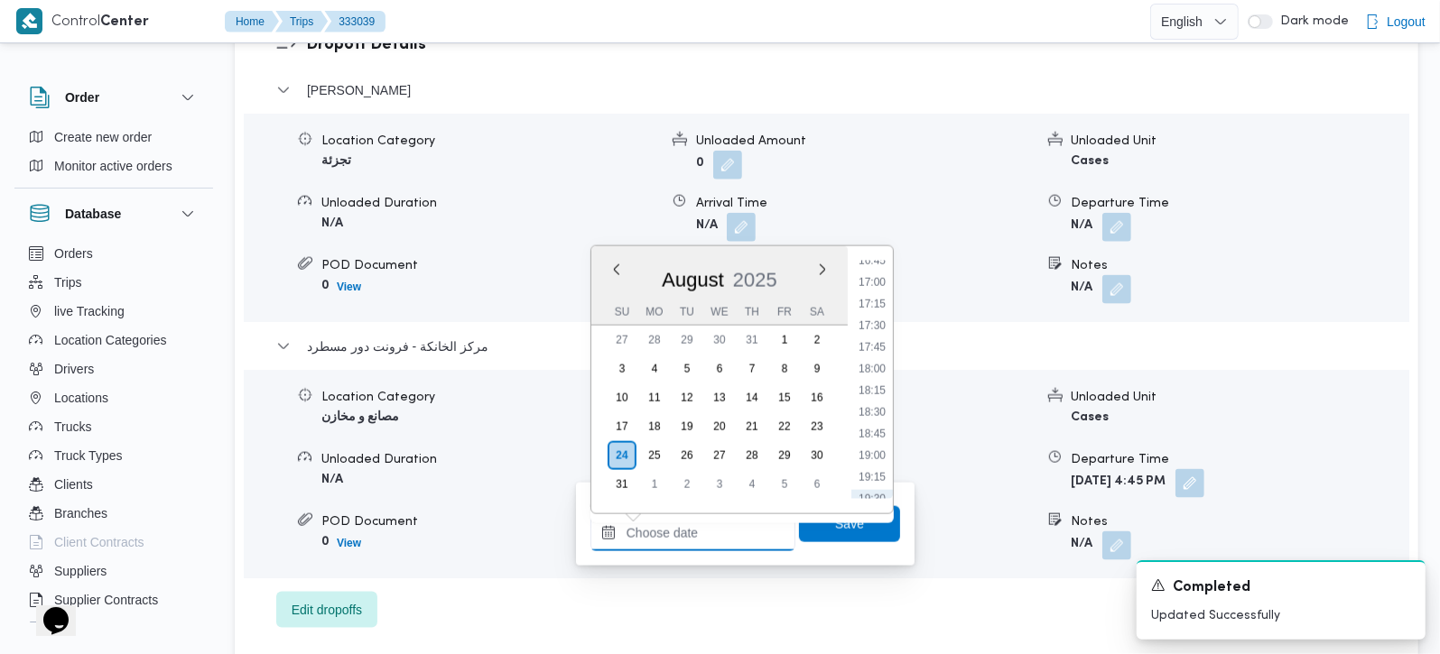
scroll to position [1355, 0]
click at [875, 338] on li "16:30" at bounding box center [872, 345] width 42 height 18
type input "[DATE] 16:30"
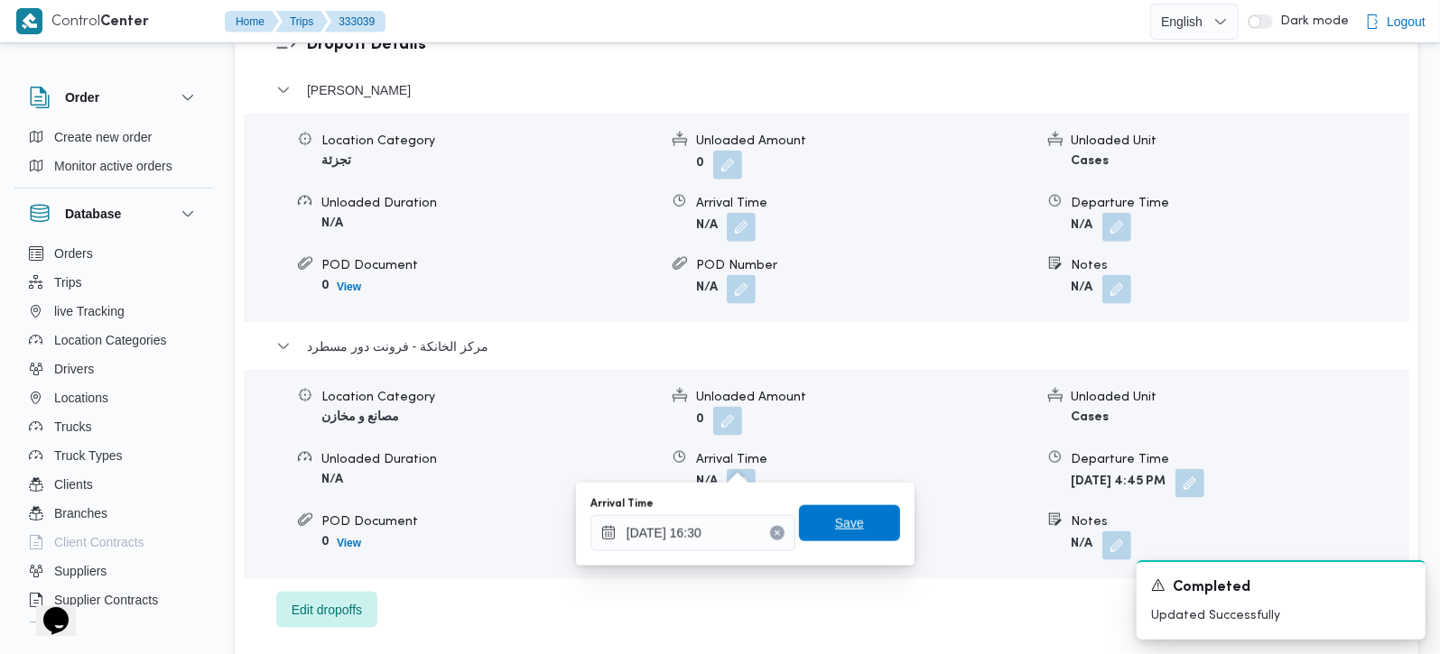
click at [865, 509] on span "Save" at bounding box center [849, 524] width 101 height 36
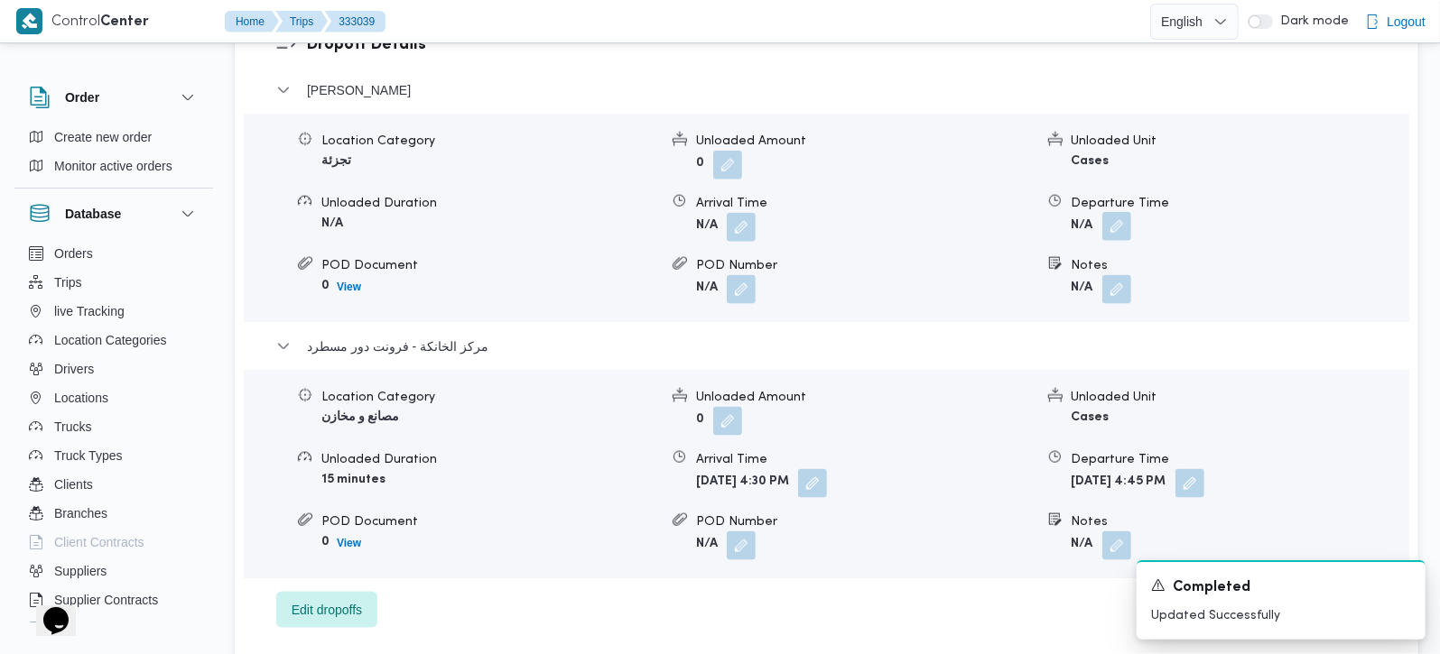
click at [1111, 212] on button "button" at bounding box center [1116, 226] width 29 height 29
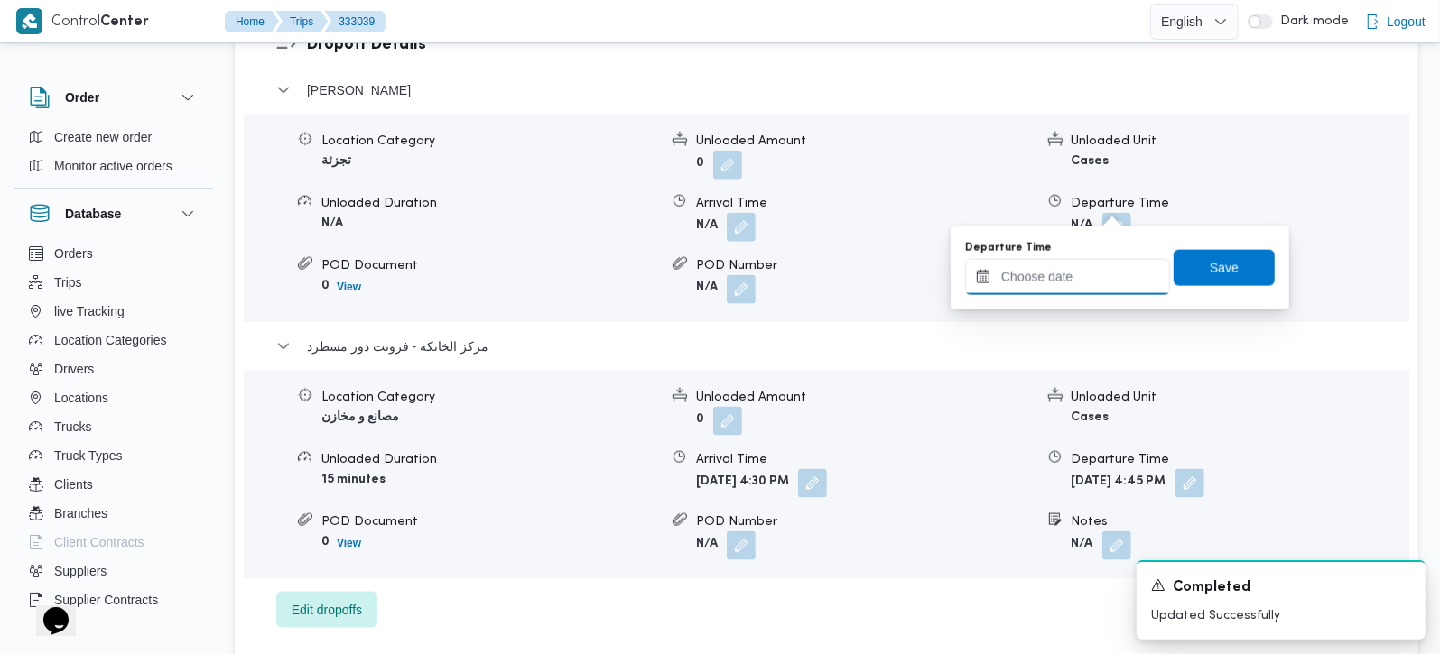
click at [1081, 275] on input "Departure Time" at bounding box center [1067, 277] width 205 height 36
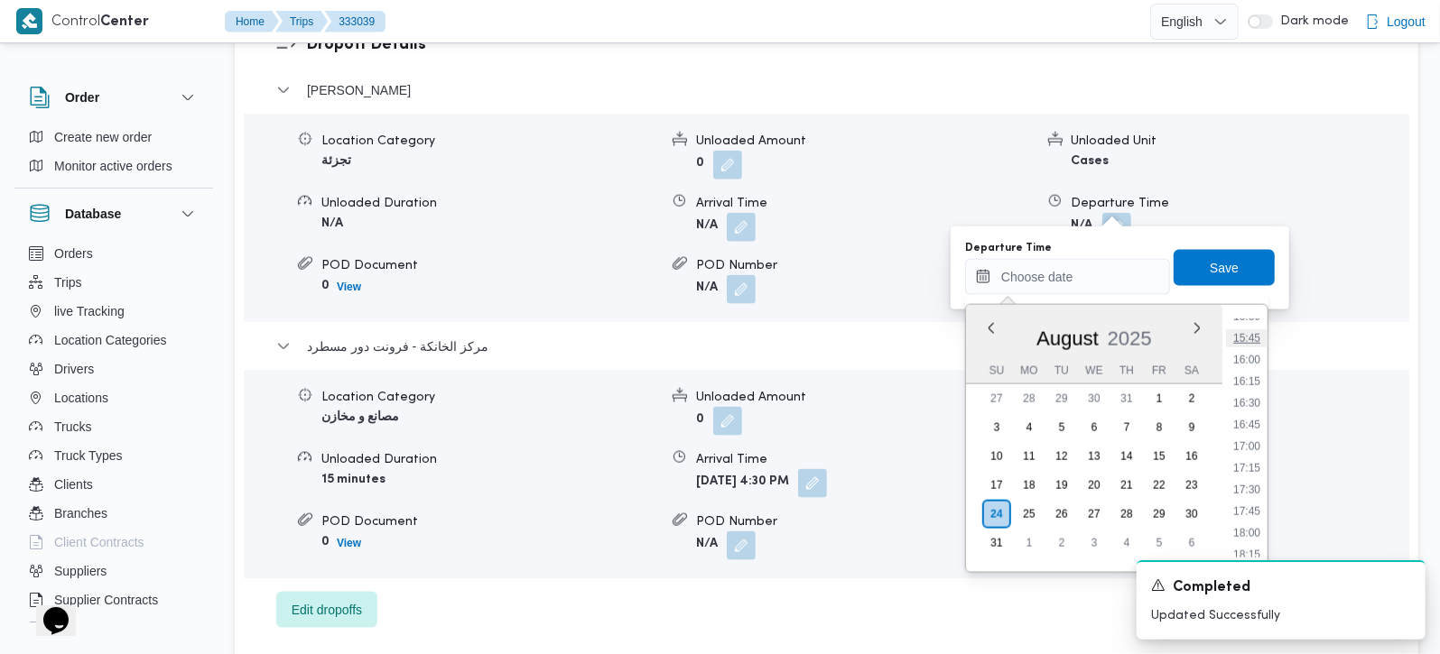
click at [1250, 338] on li "15:45" at bounding box center [1247, 338] width 42 height 18
type input "[DATE] 15:45"
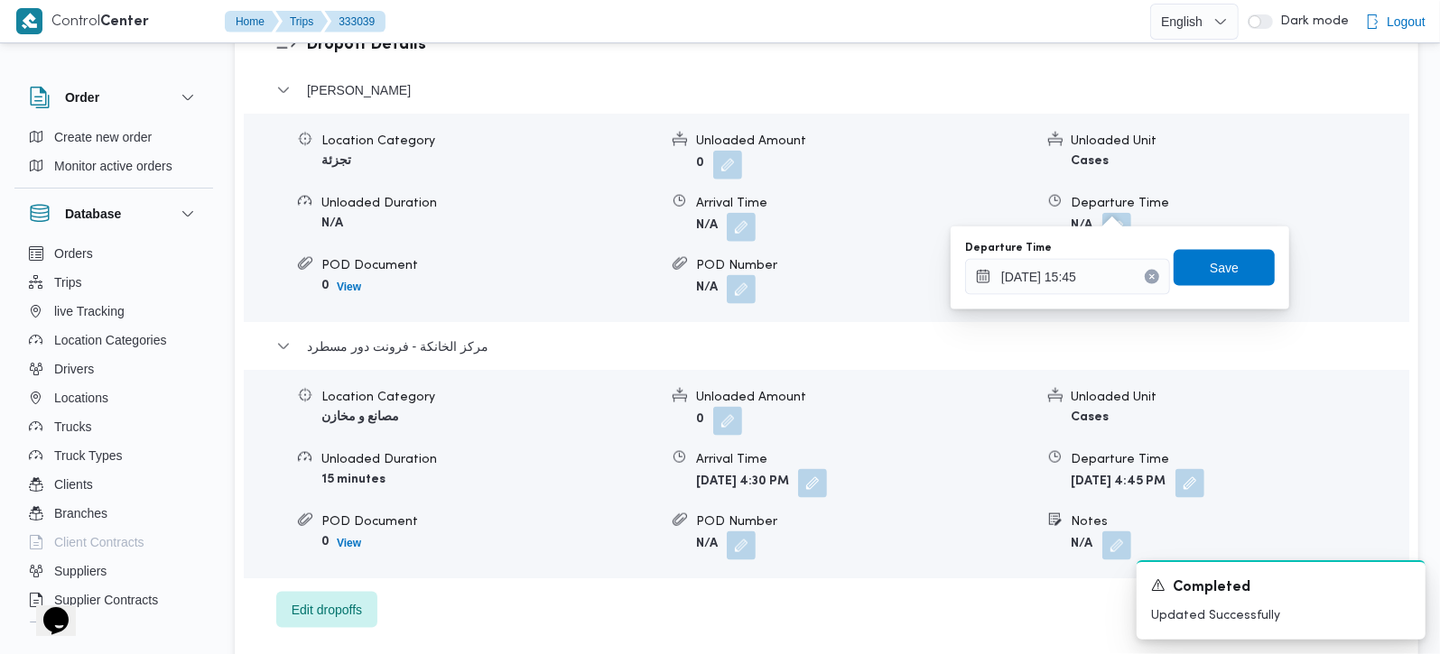
click at [1222, 287] on div "Departure Time [DATE] 15:45 Save" at bounding box center [1119, 268] width 313 height 58
click at [1214, 273] on span "Save" at bounding box center [1224, 267] width 29 height 22
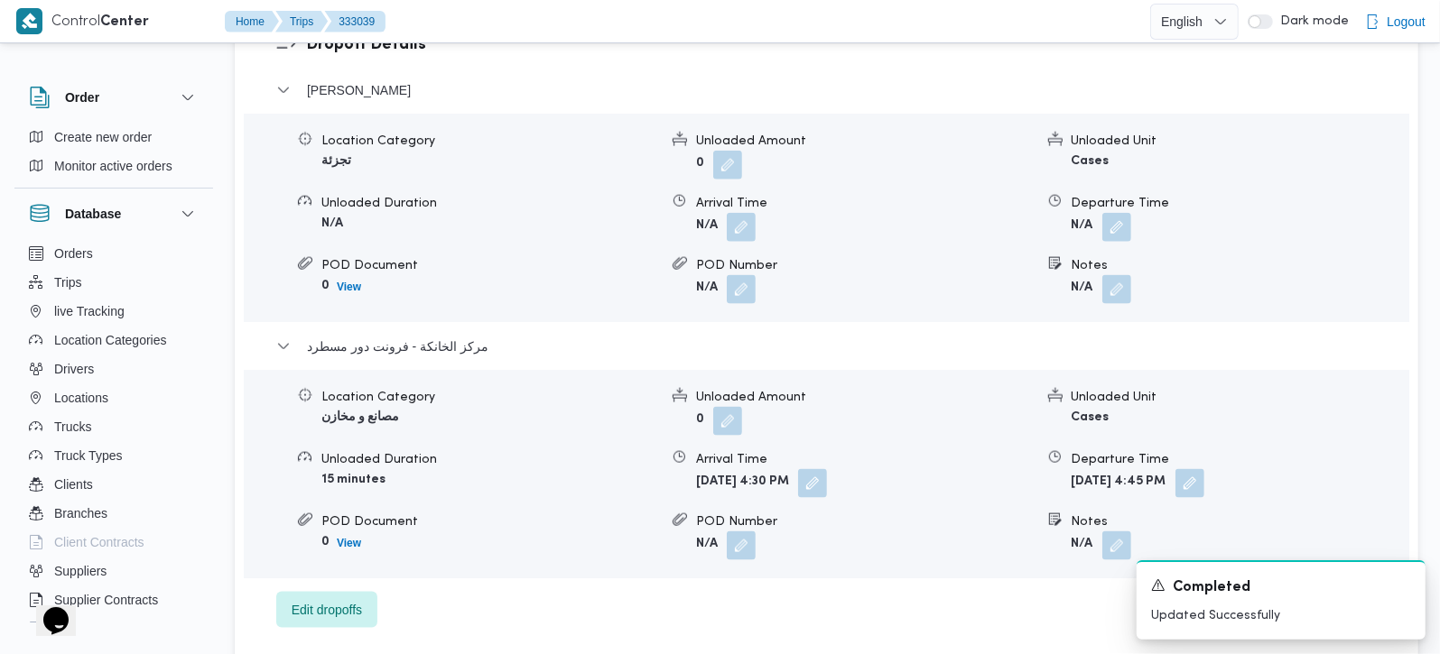
scroll to position [1274, 0]
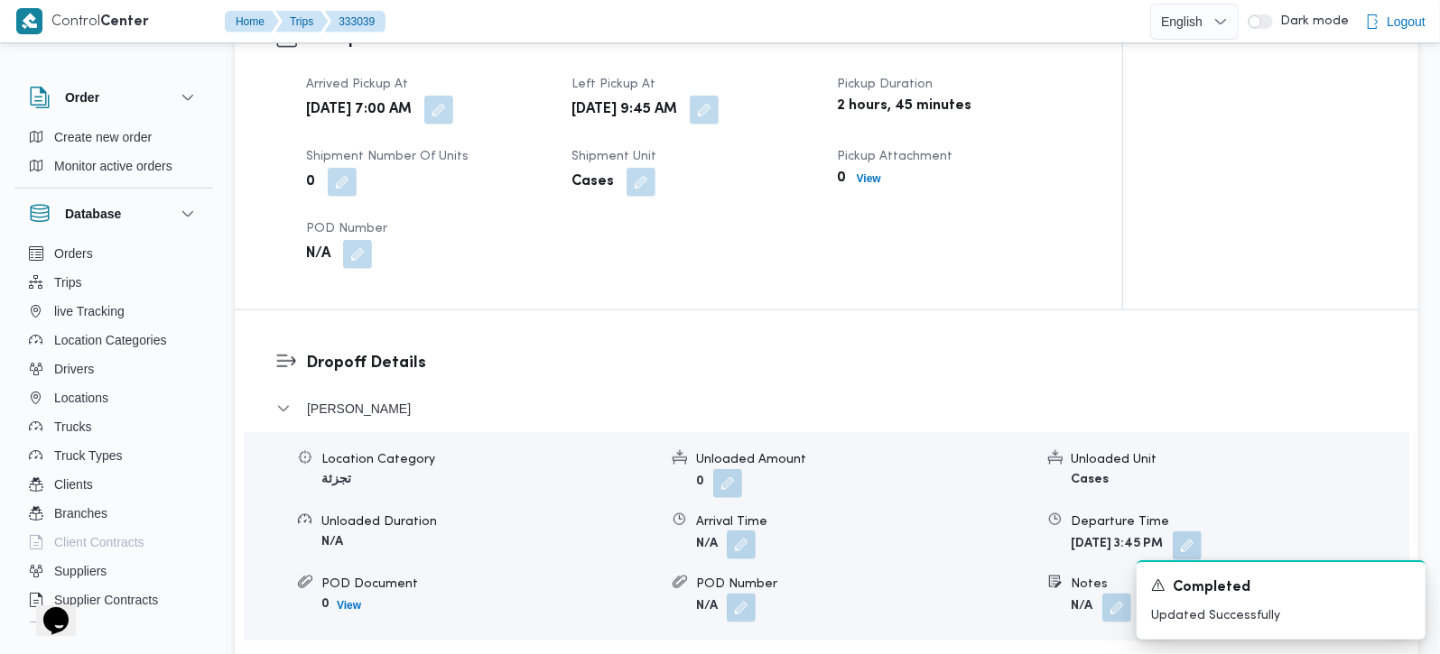
click at [741, 531] on button "button" at bounding box center [741, 545] width 29 height 29
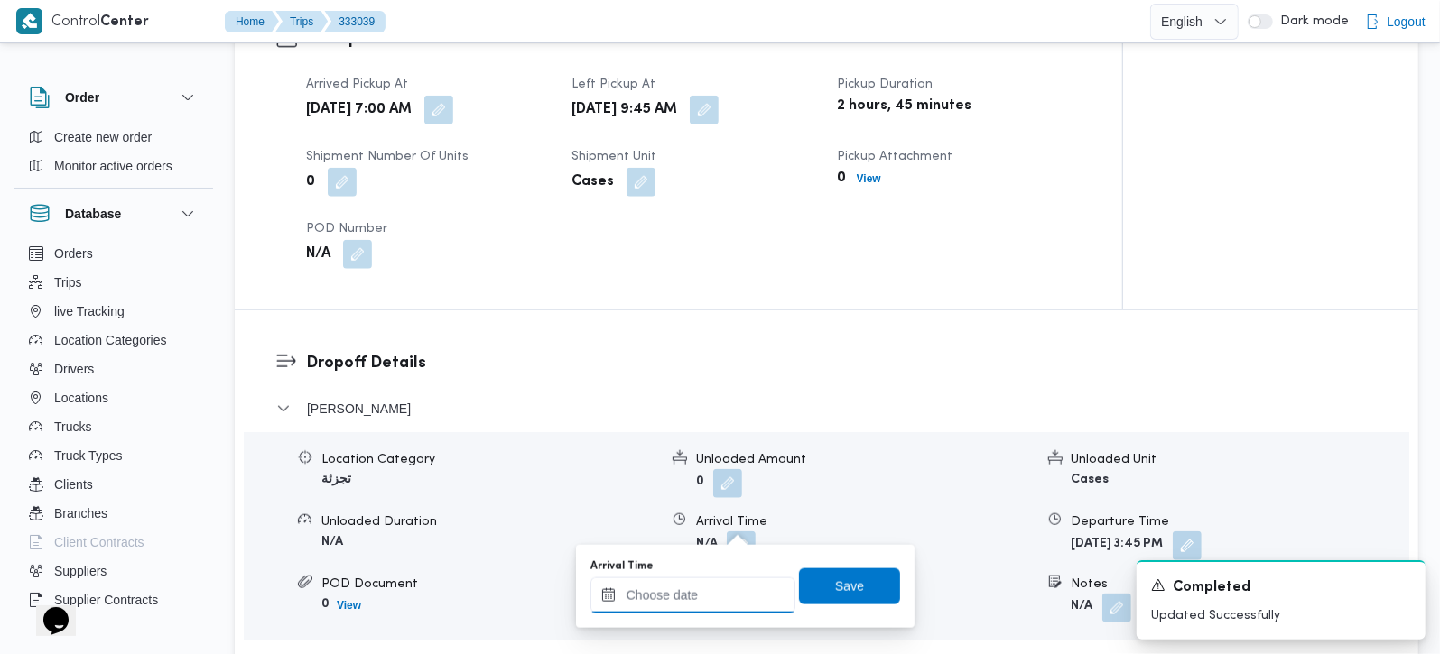
drag, startPoint x: 714, startPoint y: 604, endPoint x: 737, endPoint y: 579, distance: 33.9
click at [714, 604] on input "Arrival Time" at bounding box center [692, 596] width 205 height 36
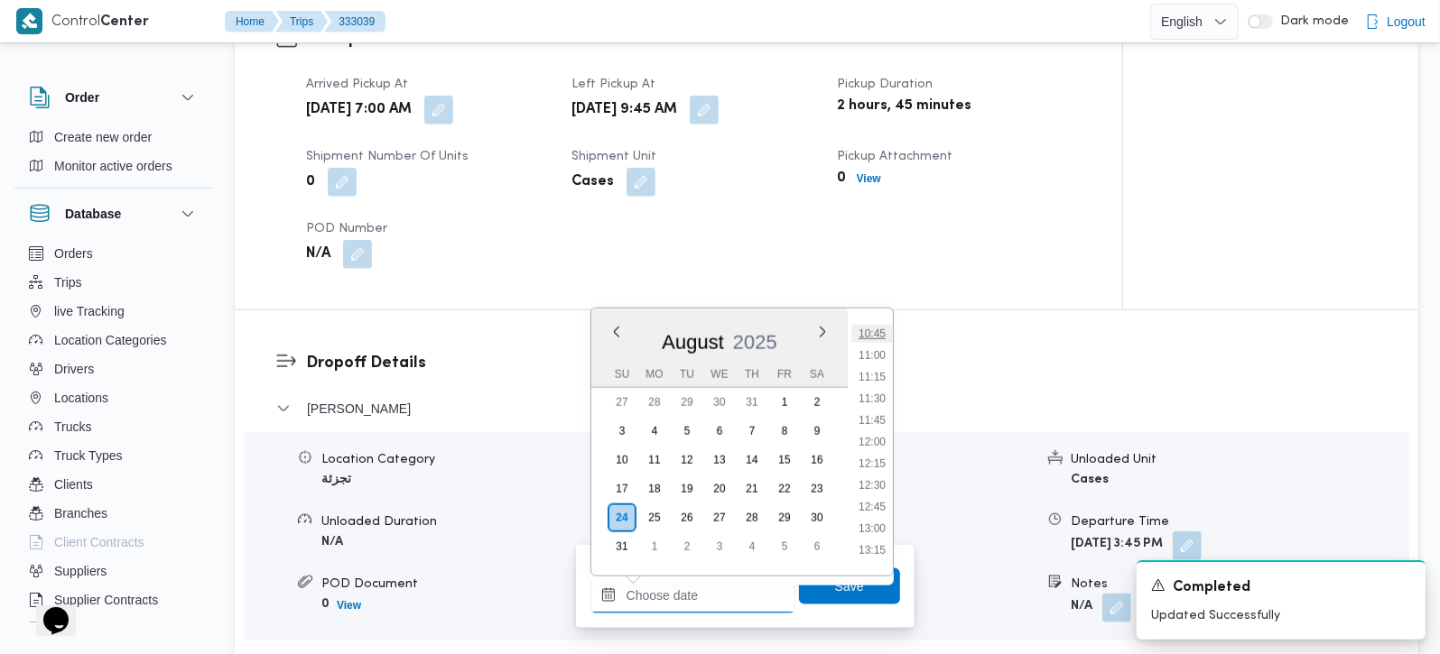
scroll to position [823, 0]
click at [879, 411] on li "10:30" at bounding box center [872, 419] width 42 height 18
type input "24/08/2025 10:30"
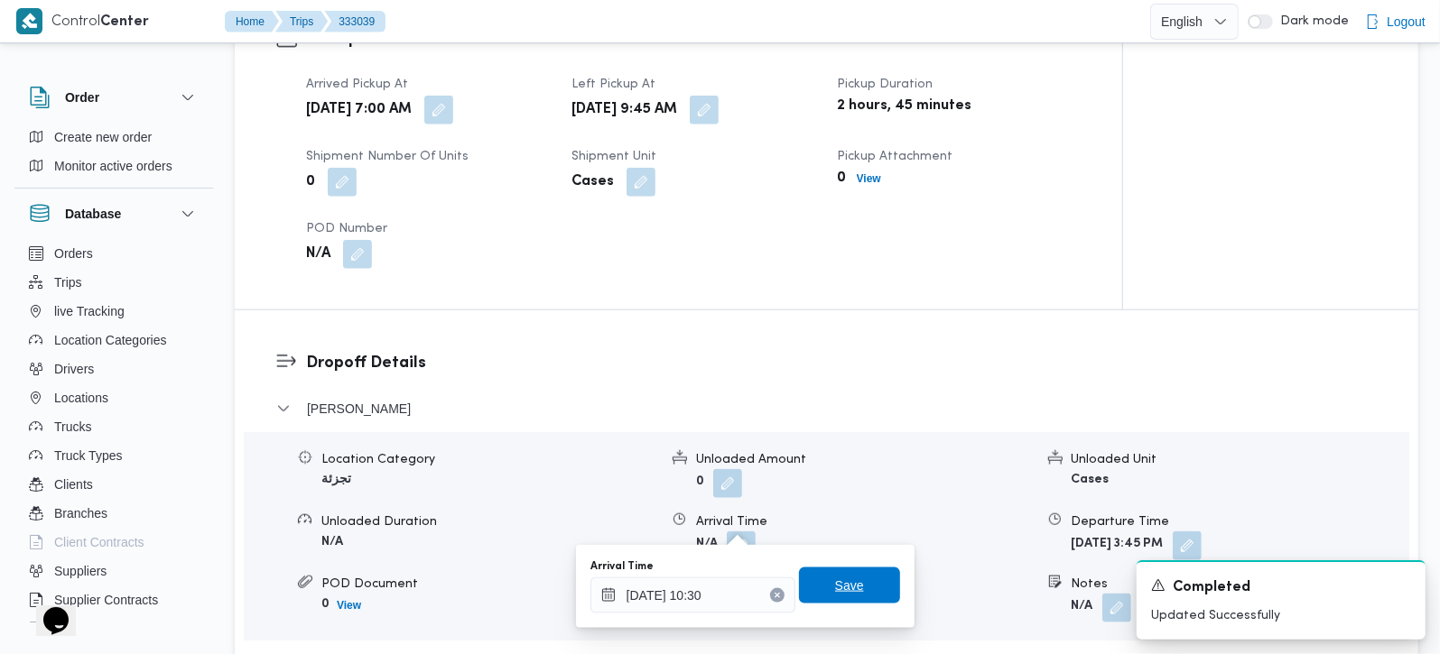
click at [835, 594] on span "Save" at bounding box center [849, 586] width 29 height 22
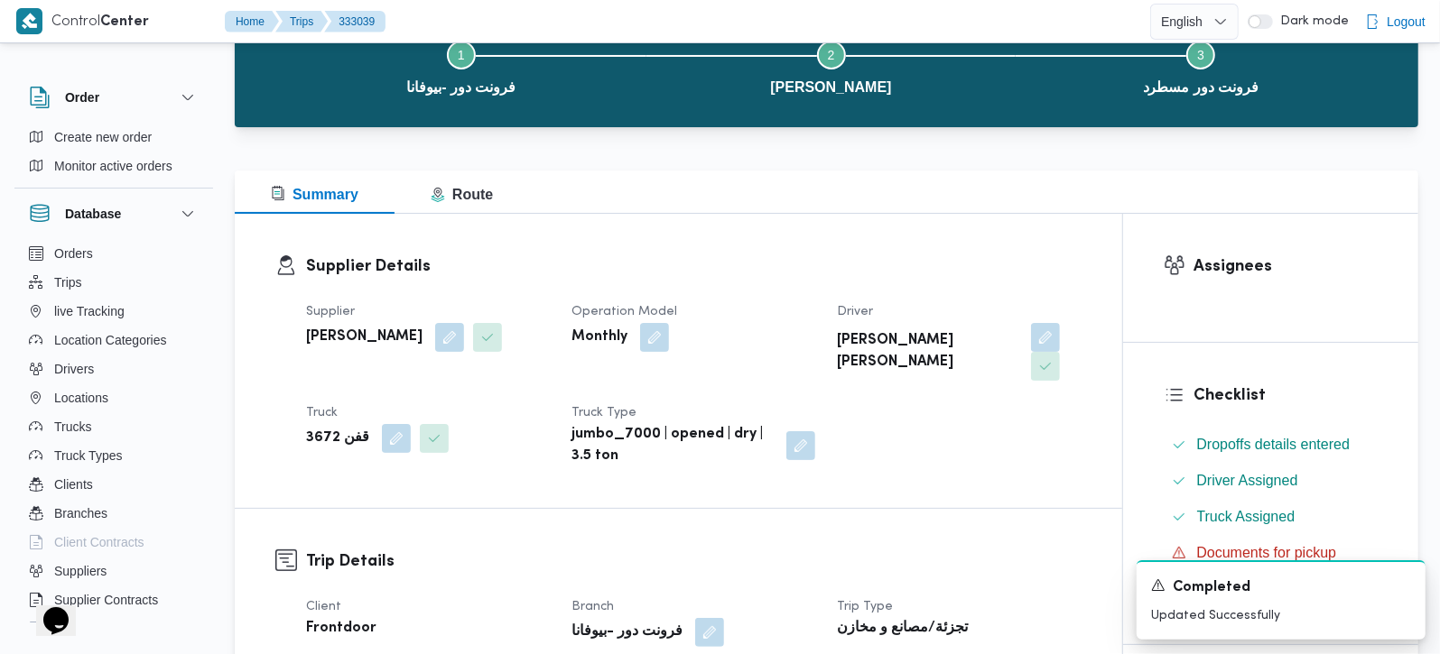
scroll to position [0, 0]
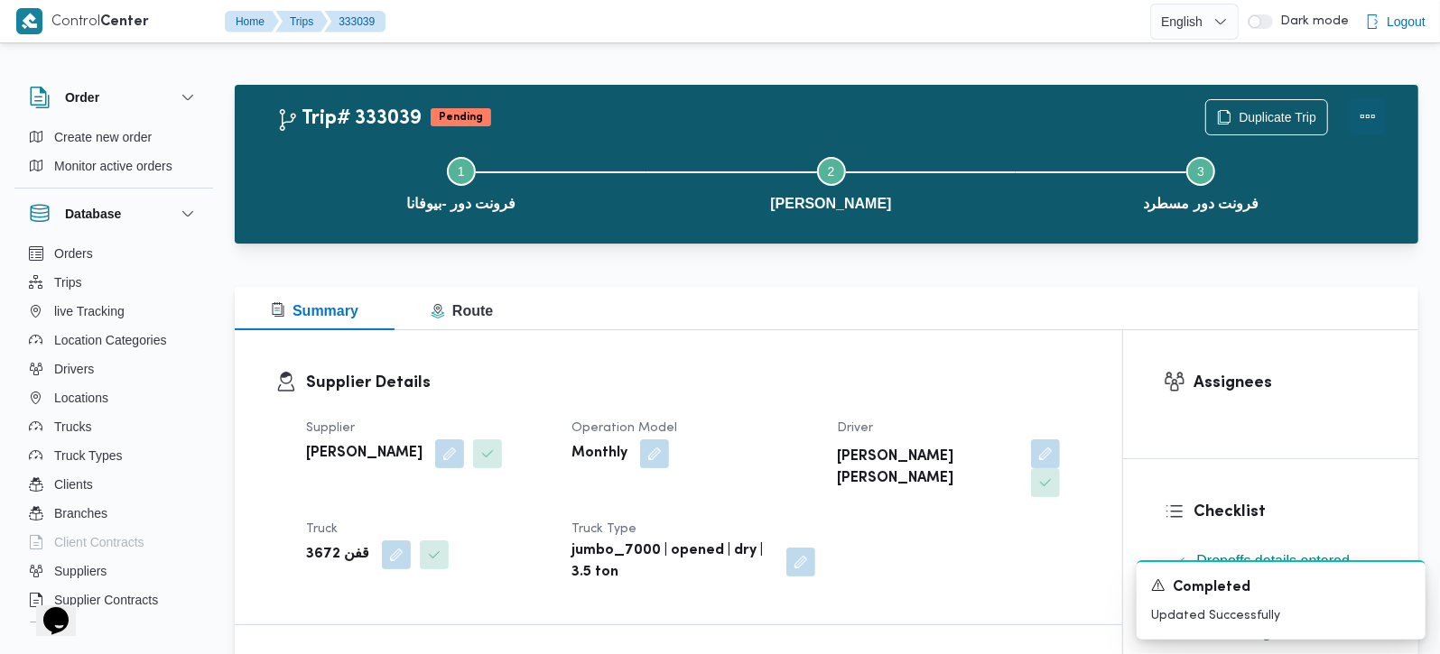
click at [1375, 113] on button "Actions" at bounding box center [1368, 116] width 36 height 36
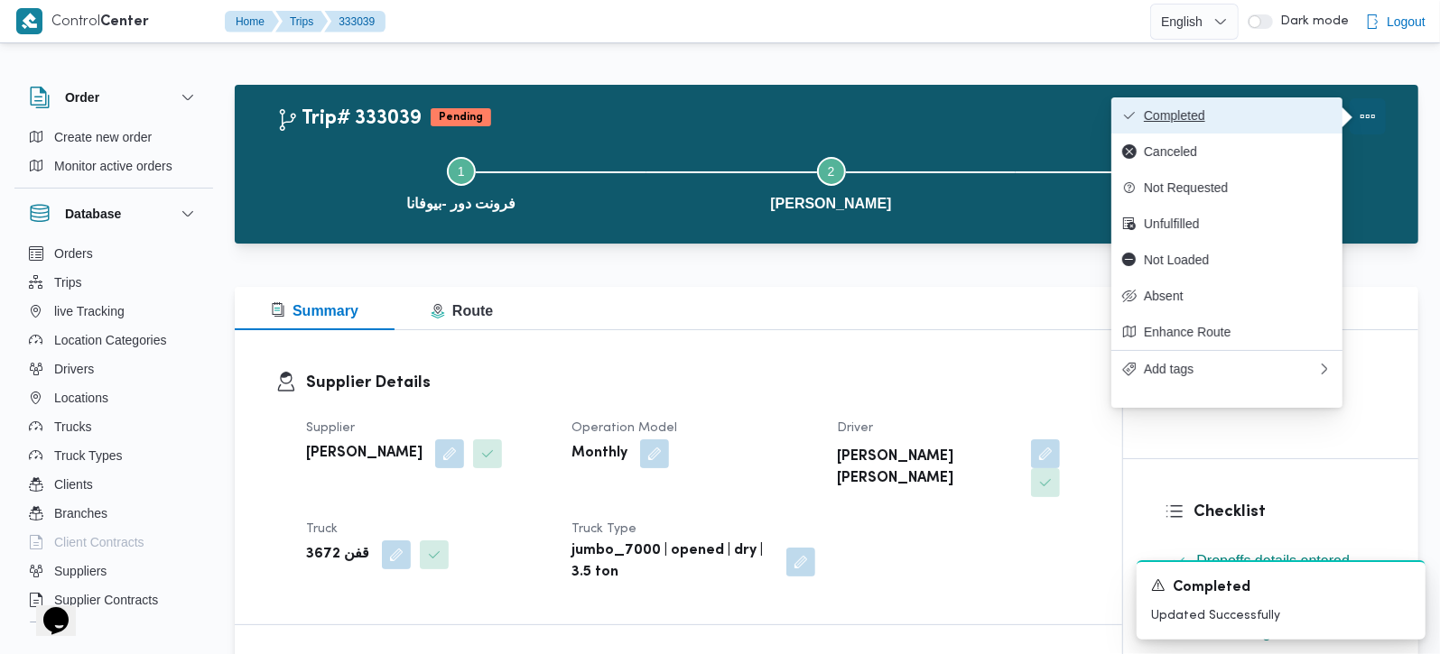
click at [1250, 117] on span "Completed" at bounding box center [1238, 115] width 188 height 14
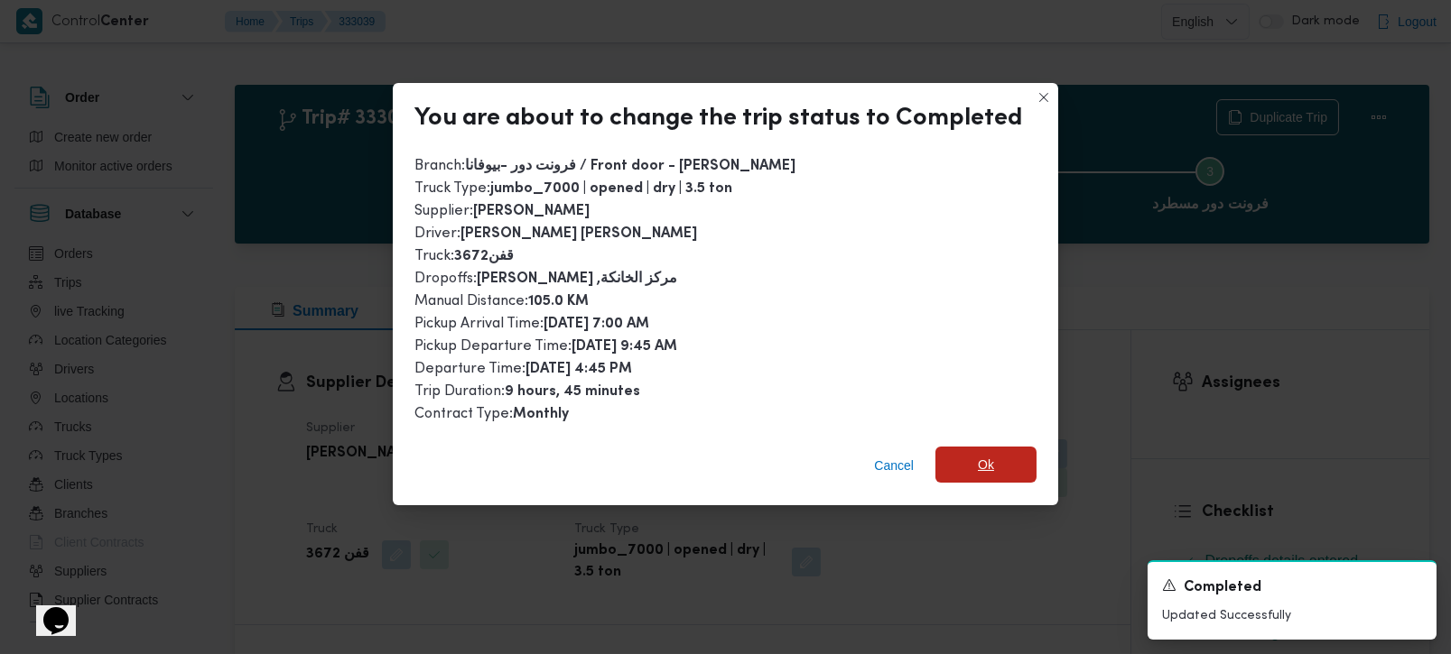
click at [970, 472] on span "Ok" at bounding box center [985, 465] width 101 height 36
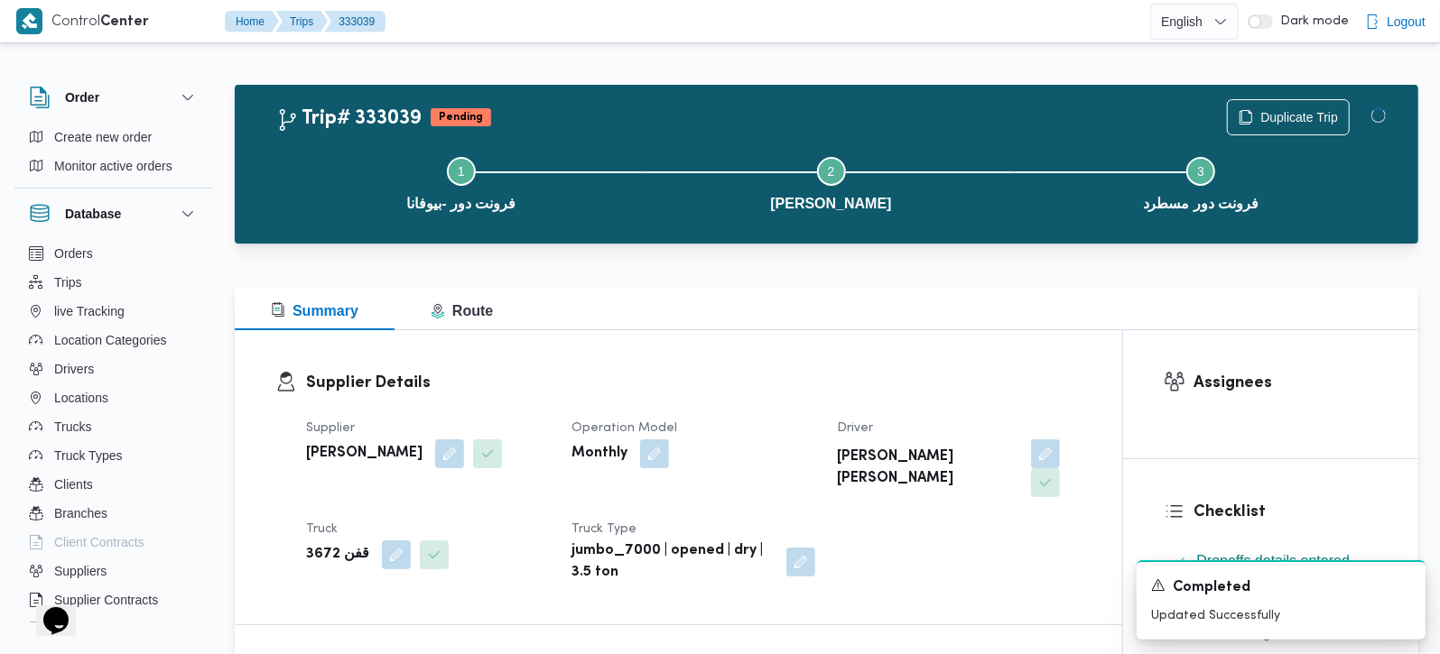
click at [834, 298] on div "Summary Route" at bounding box center [826, 308] width 1183 height 43
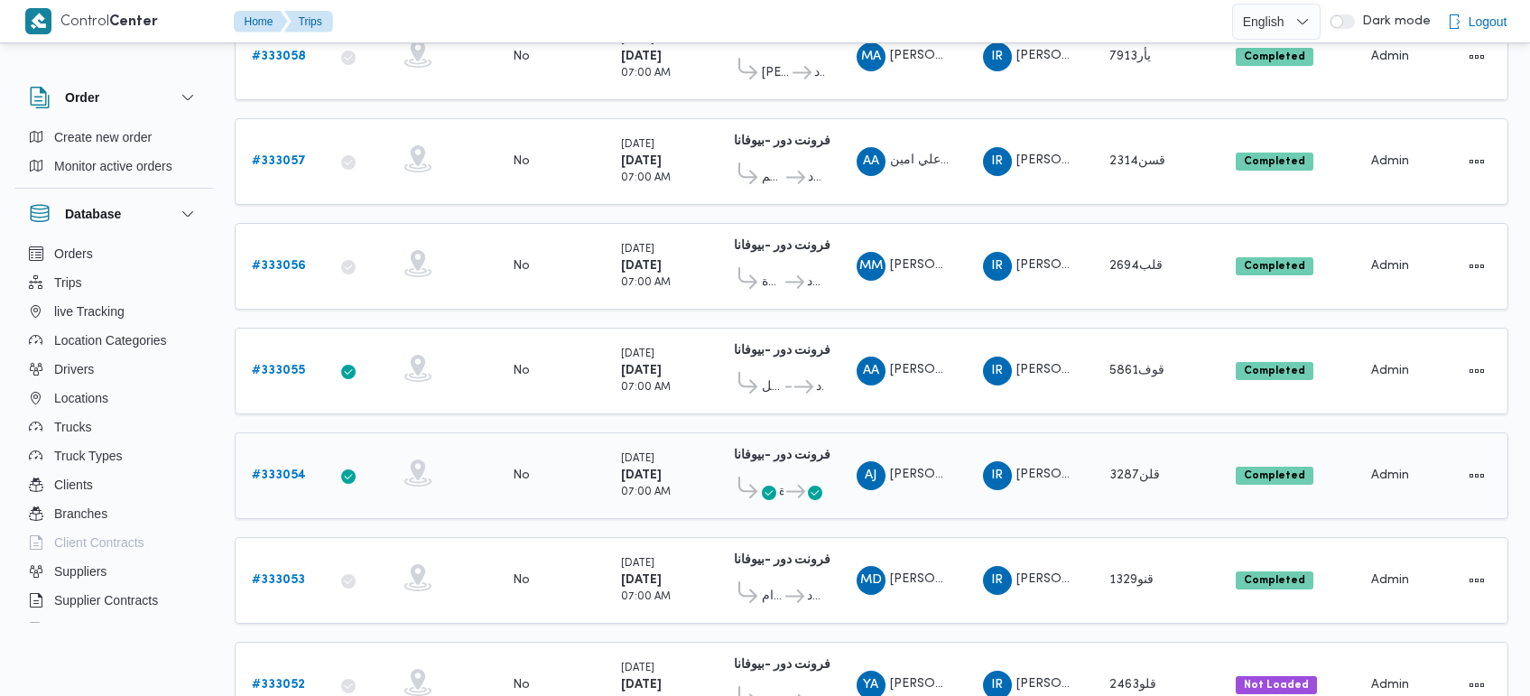
scroll to position [113, 0]
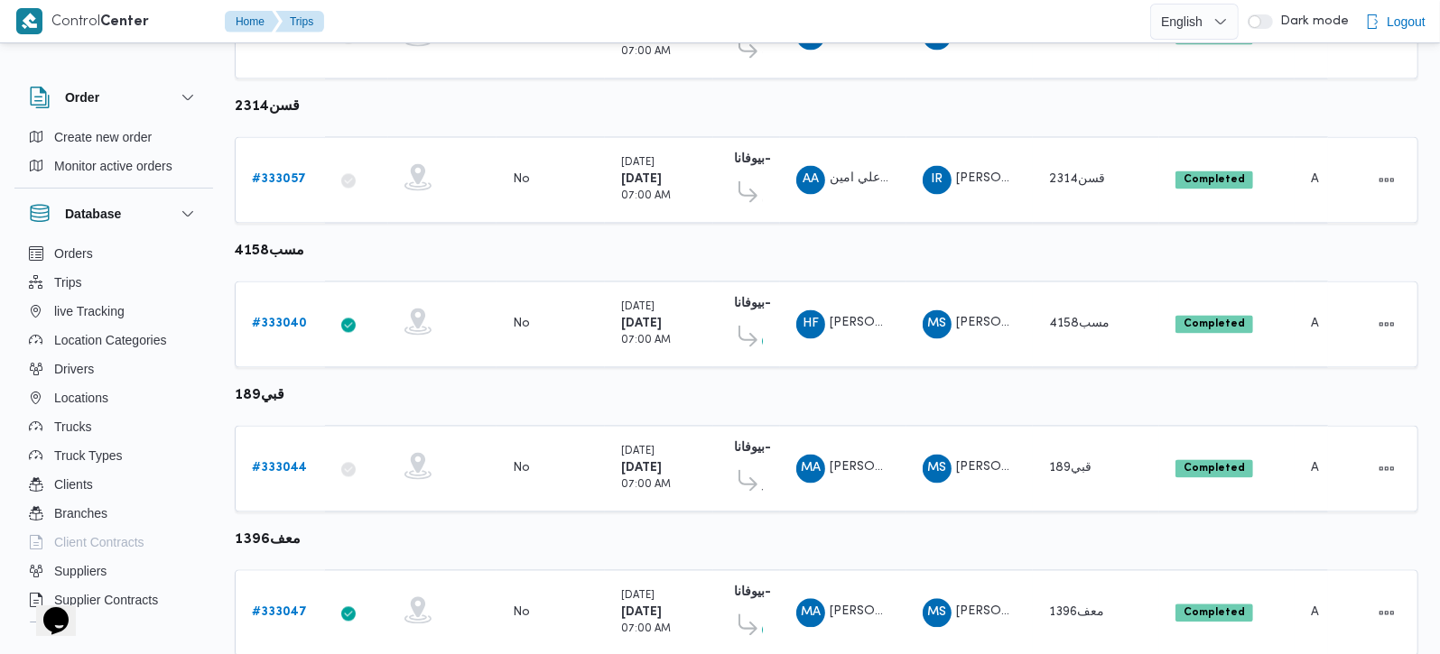
scroll to position [2525, 0]
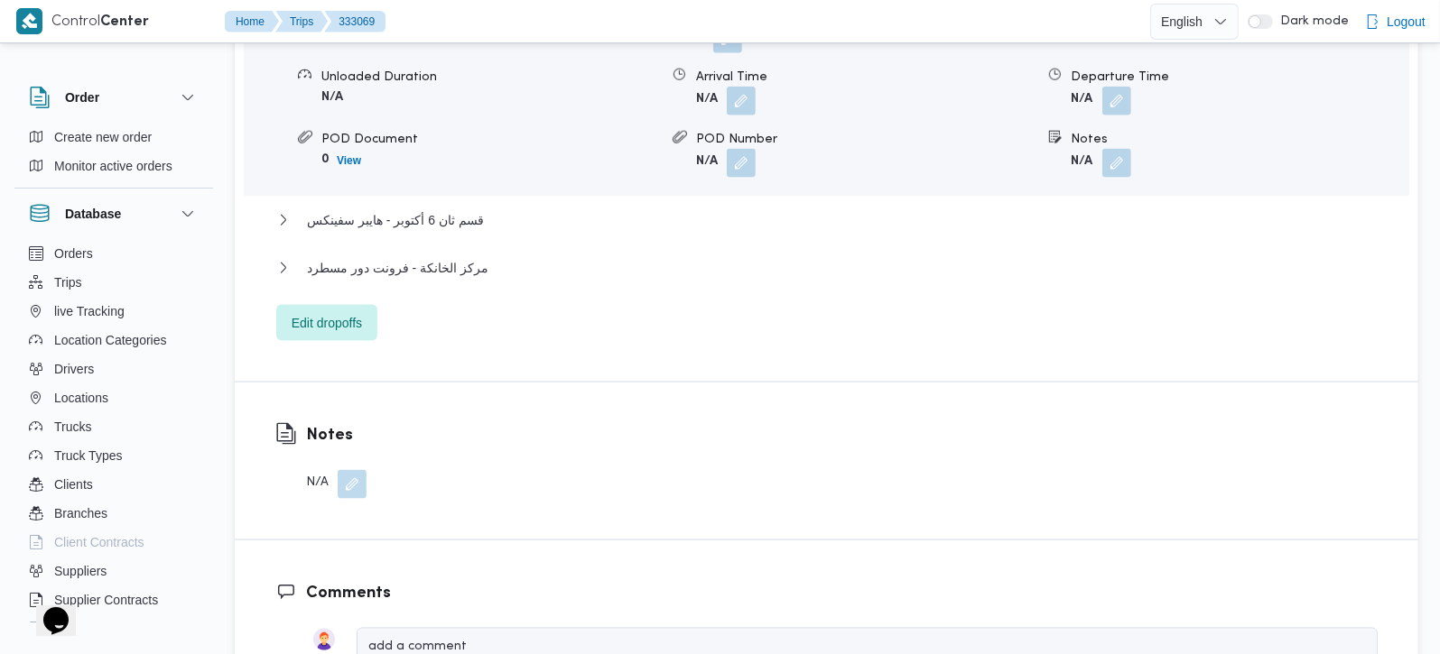
scroll to position [1699, 0]
click at [422, 255] on span "مركز الخانكة - فرونت دور مسطرد" at bounding box center [397, 266] width 181 height 22
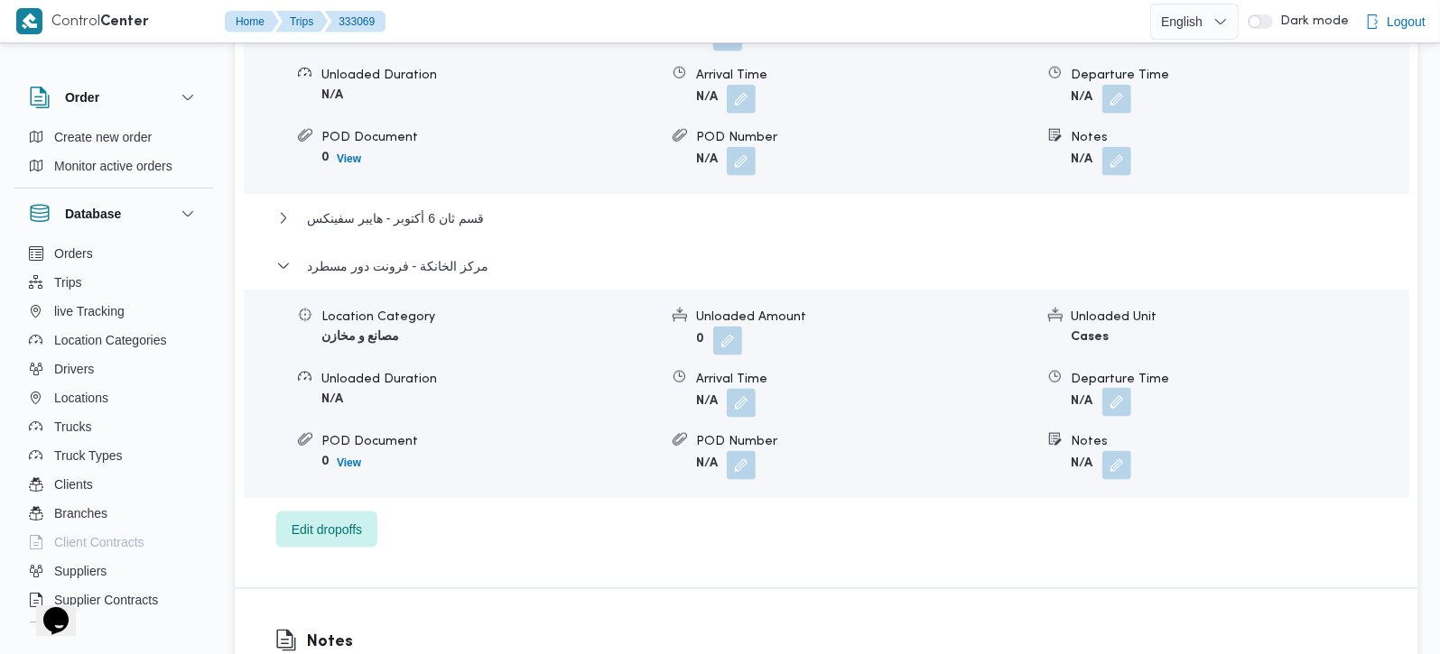
click at [1115, 388] on button "button" at bounding box center [1116, 402] width 29 height 29
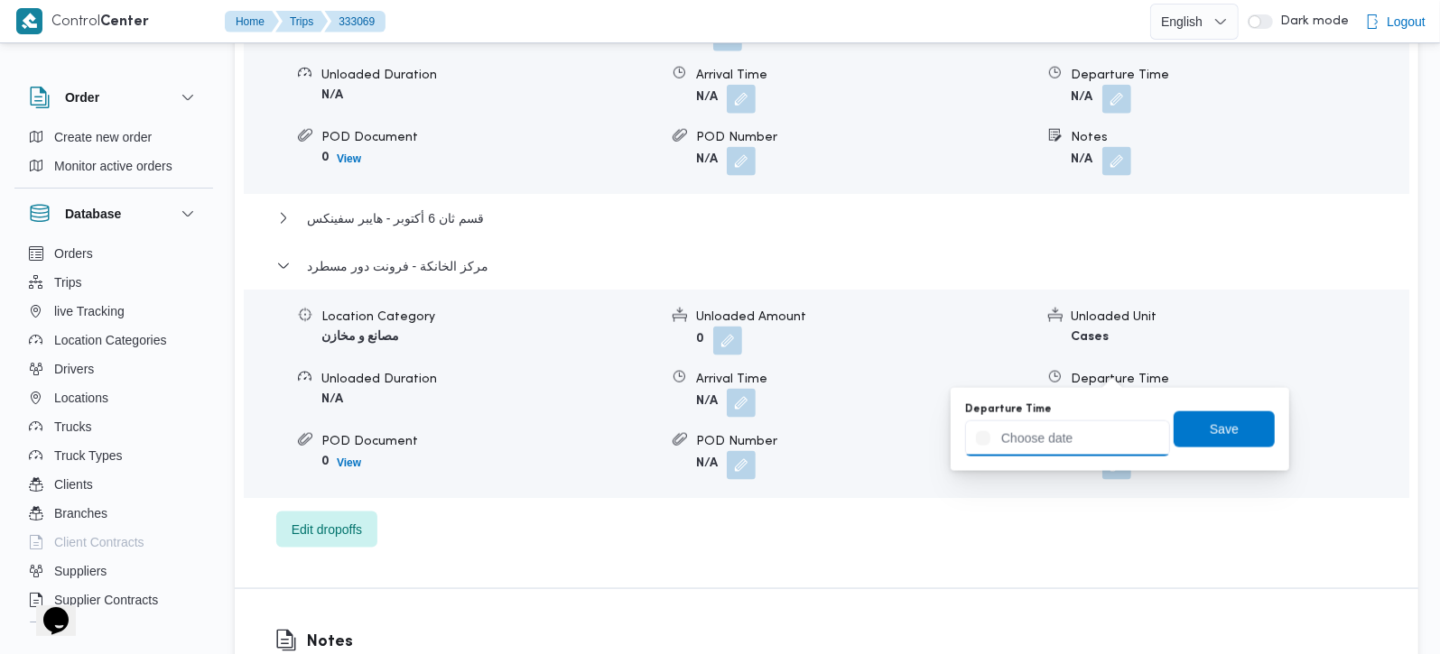
click at [1087, 438] on input "Departure Time" at bounding box center [1067, 439] width 205 height 36
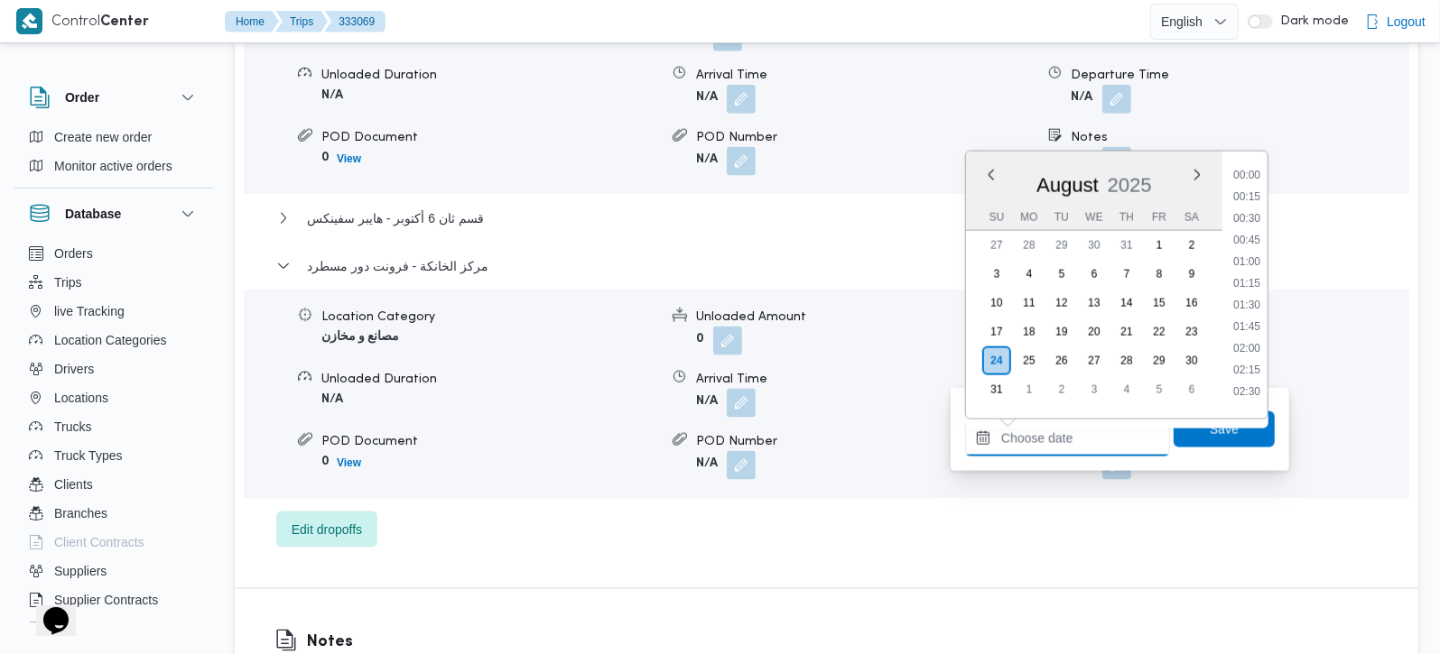
scroll to position [1567, 0]
click at [882, 504] on div "Monsha'et El Kanater - هايبر وان السلمانيه Location Category أسواق خاصة Unloade…" at bounding box center [826, 249] width 1101 height 597
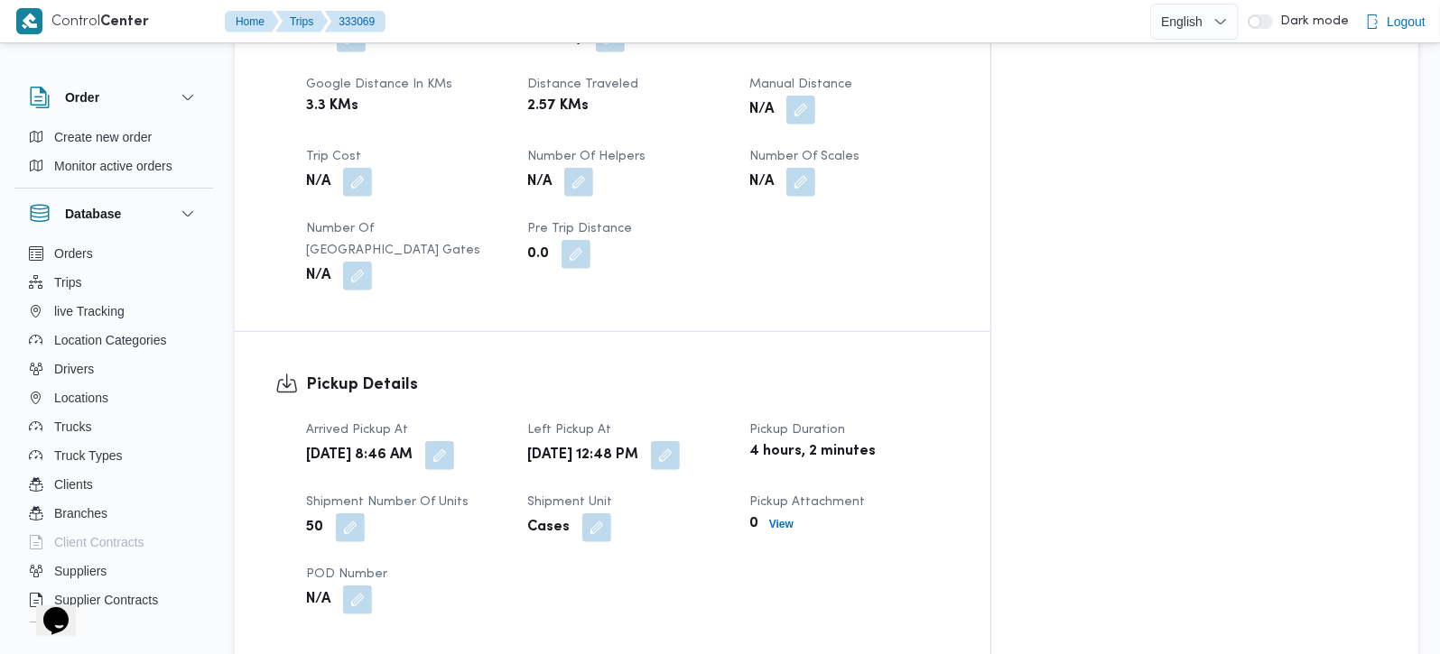
scroll to position [955, 0]
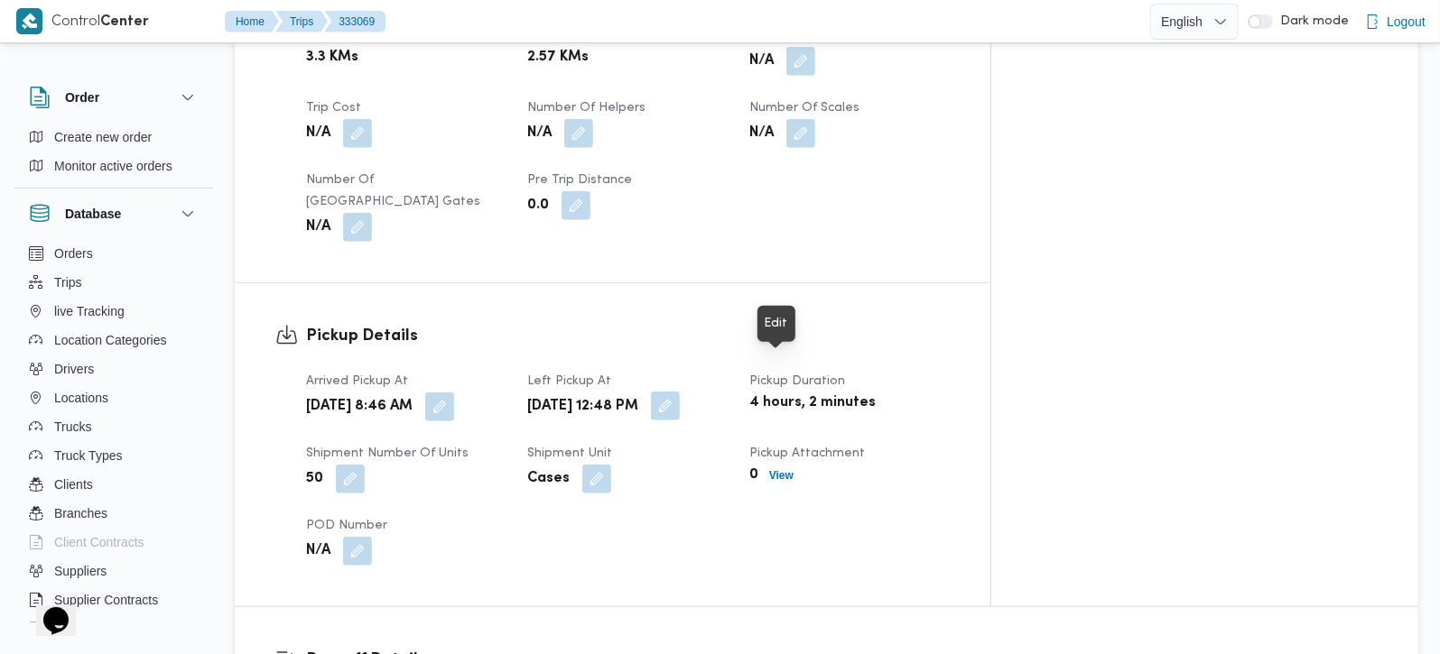
click at [680, 392] on button "button" at bounding box center [665, 406] width 29 height 29
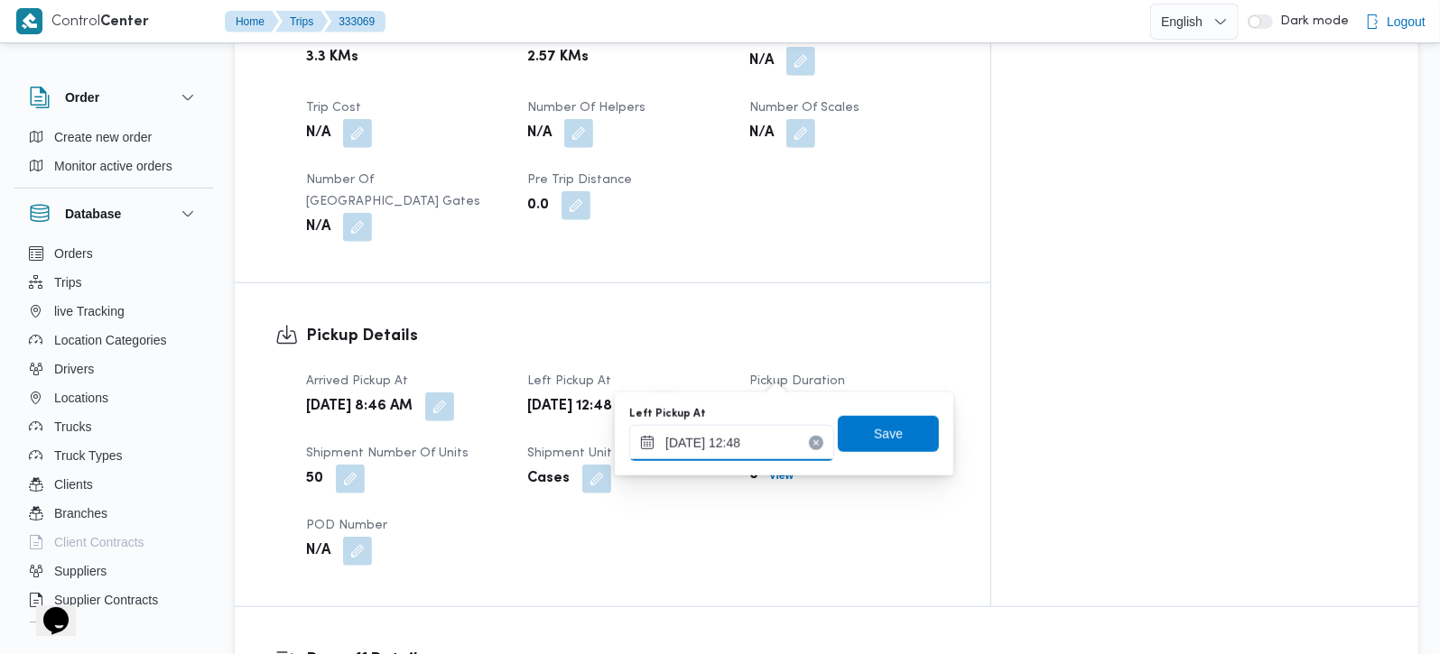
click at [754, 442] on input "24/08/2025 12:48" at bounding box center [731, 443] width 205 height 36
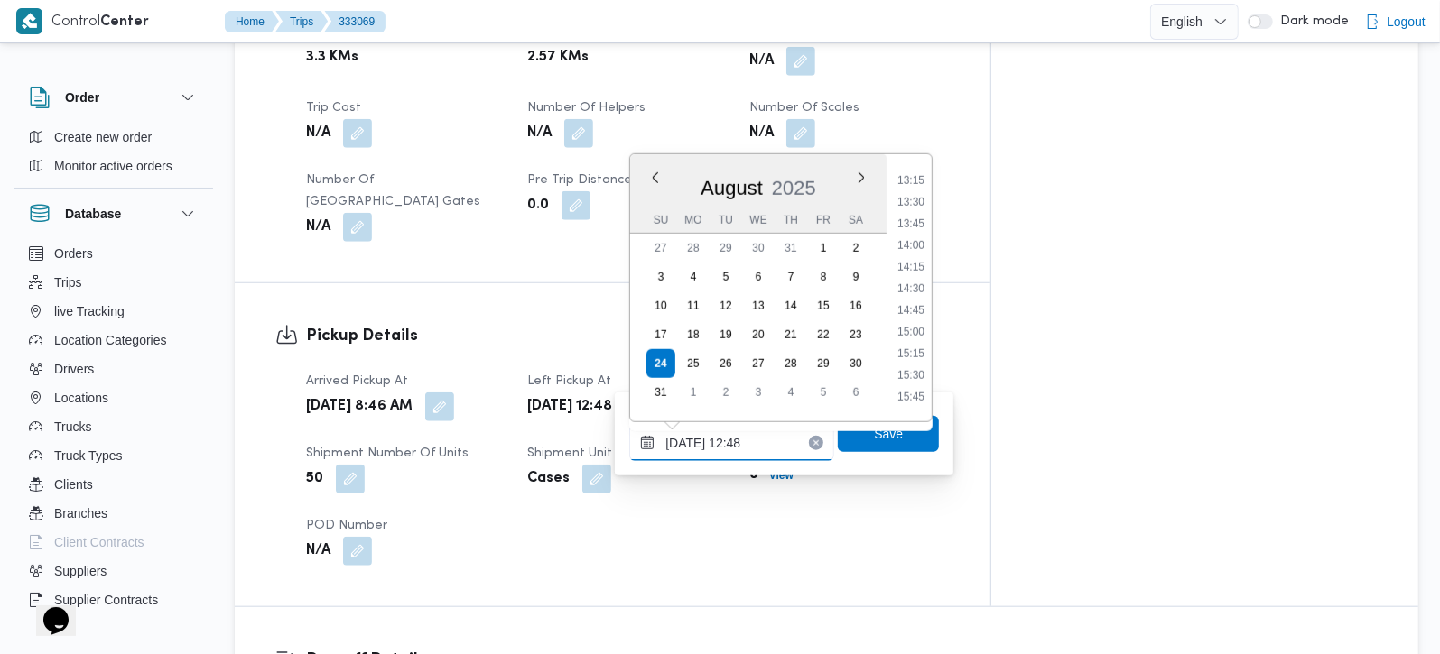
scroll to position [1195, 0]
click at [916, 360] on li "16:00" at bounding box center [911, 369] width 42 height 18
type input "24/08/2025 16:00"
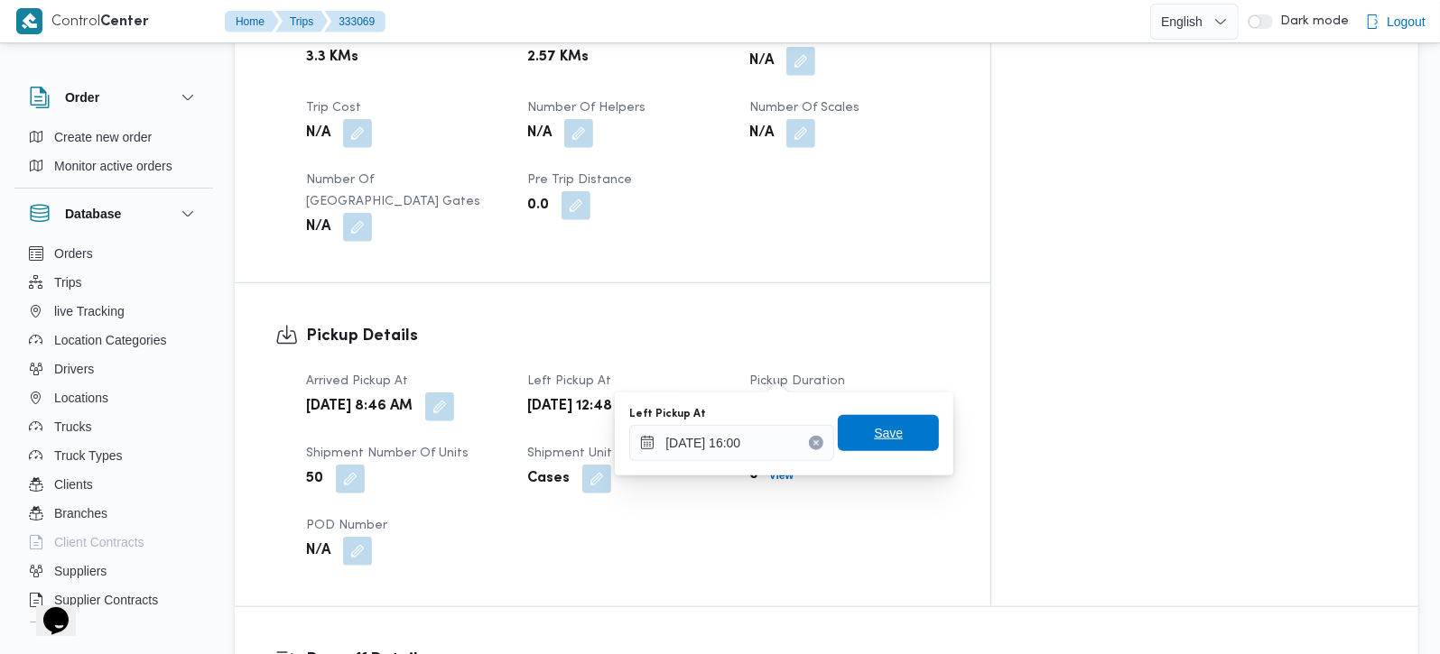
click at [905, 419] on span "Save" at bounding box center [888, 433] width 101 height 36
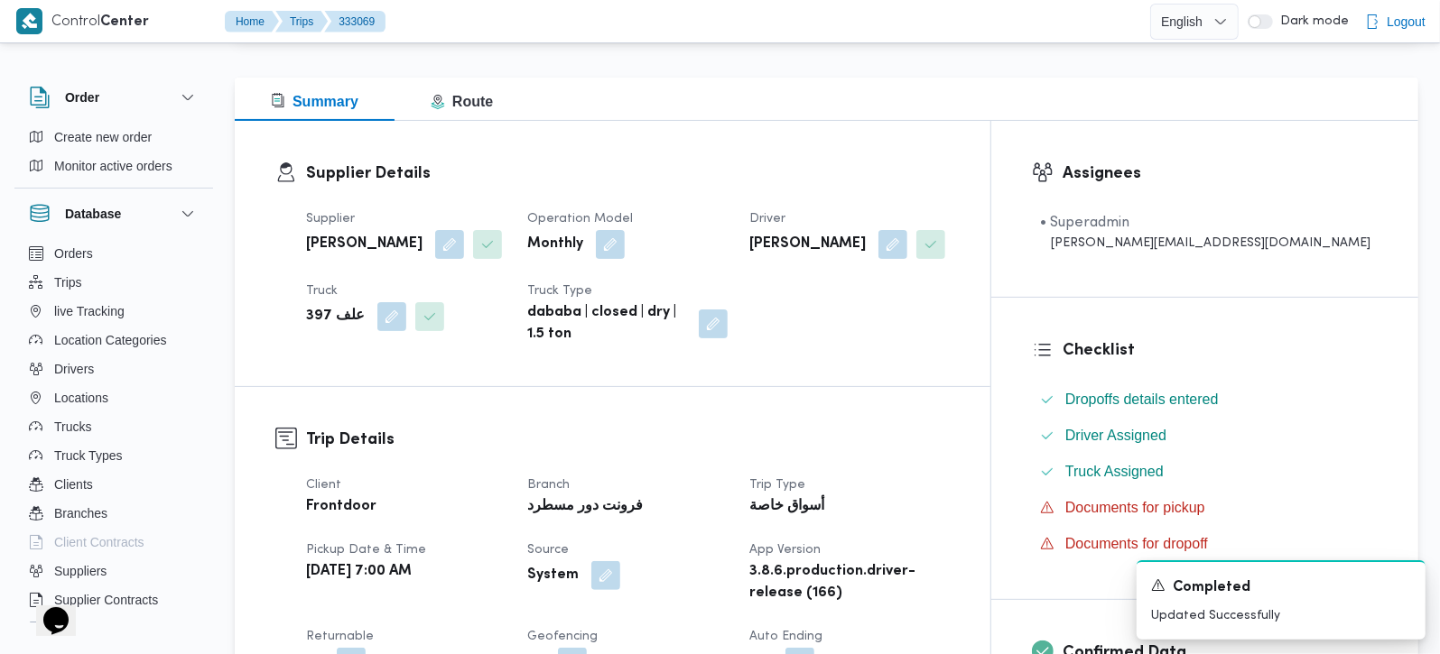
scroll to position [0, 0]
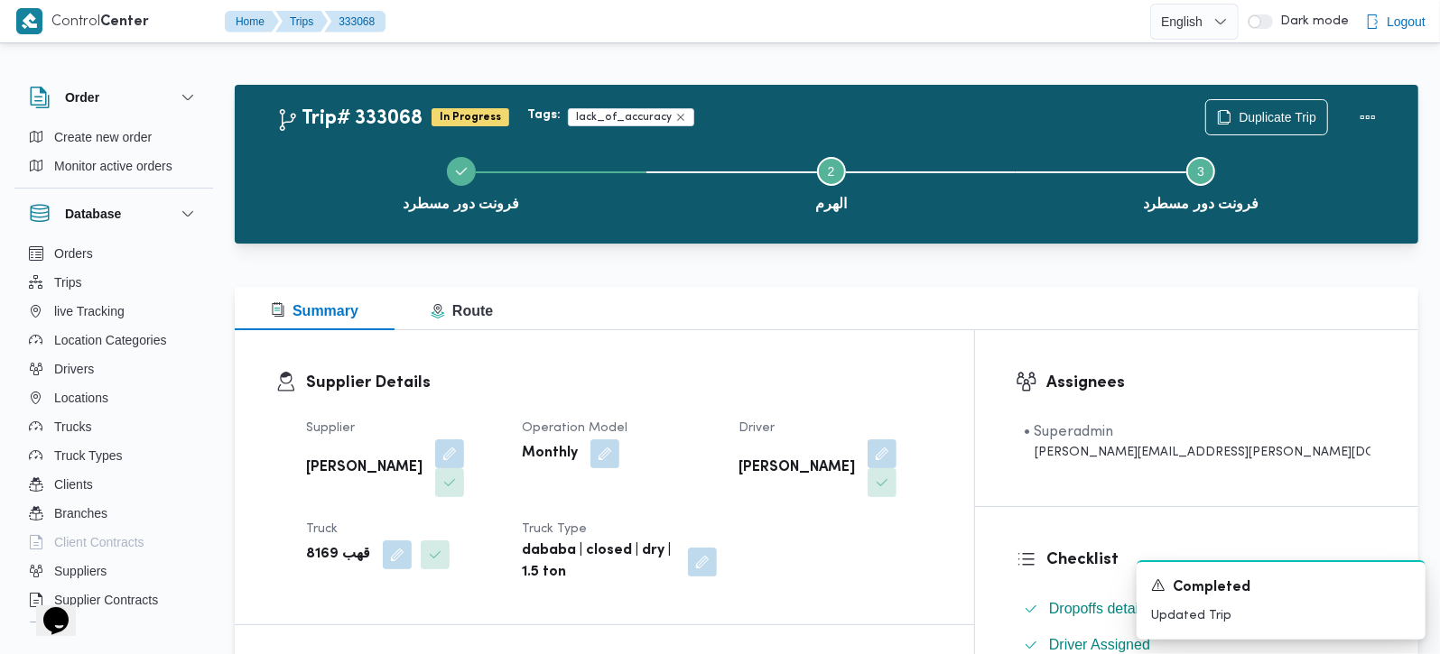
click at [338, 544] on b "قهب 8169" at bounding box center [338, 555] width 64 height 22
click at [321, 544] on b "قهب 8169" at bounding box center [338, 555] width 64 height 22
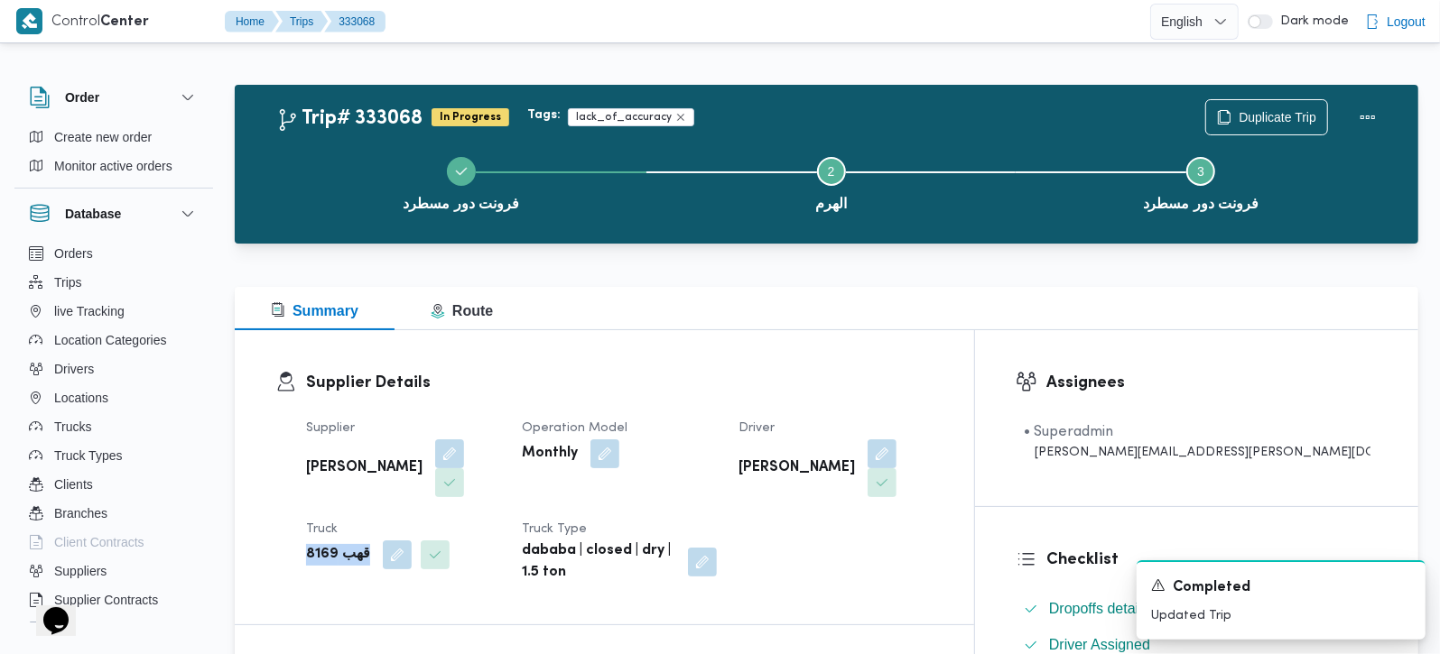
copy div "قهب 8169"
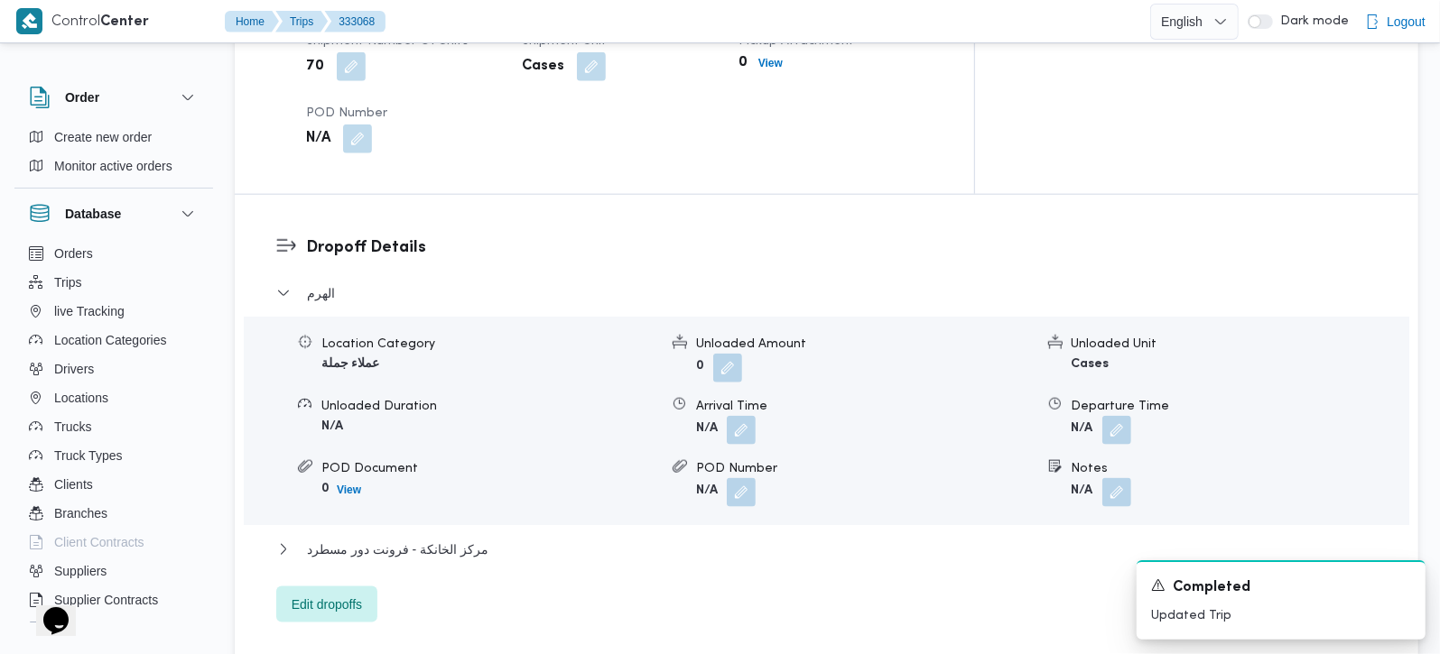
scroll to position [1487, 0]
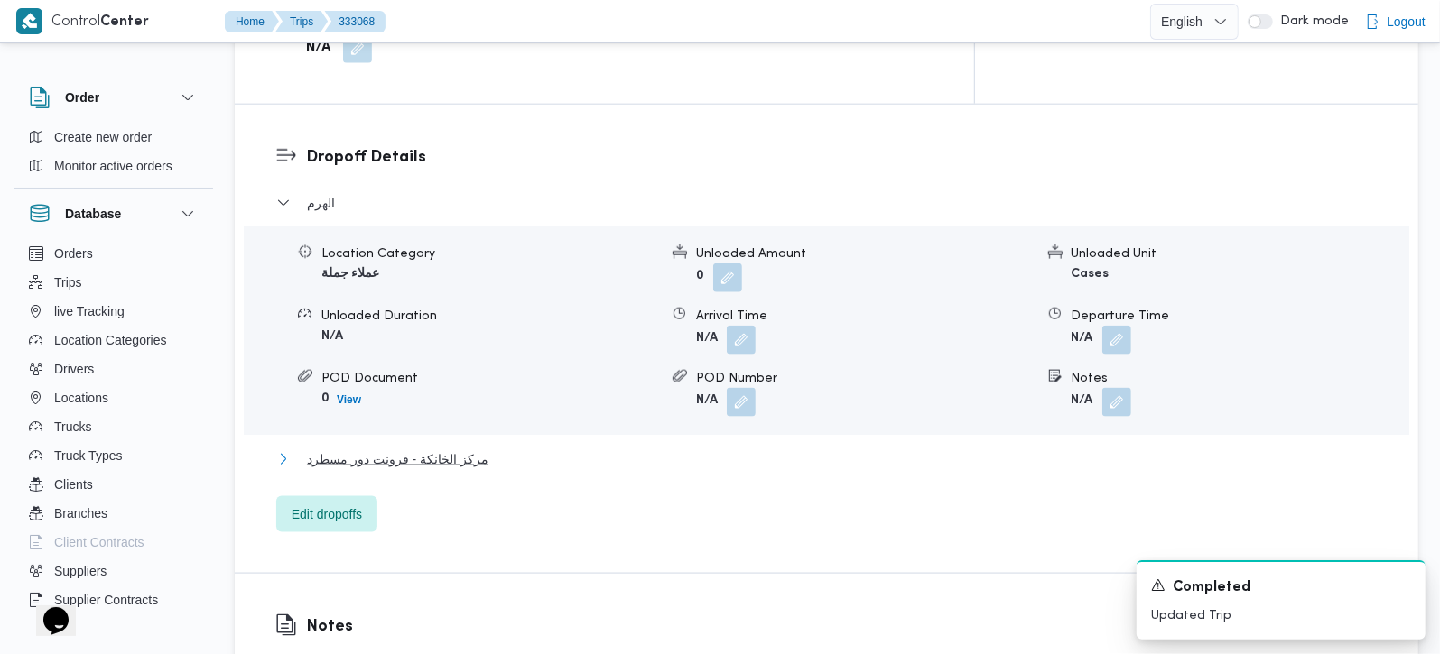
click at [417, 449] on span "مركز الخانكة - فرونت دور مسطرد" at bounding box center [397, 460] width 181 height 22
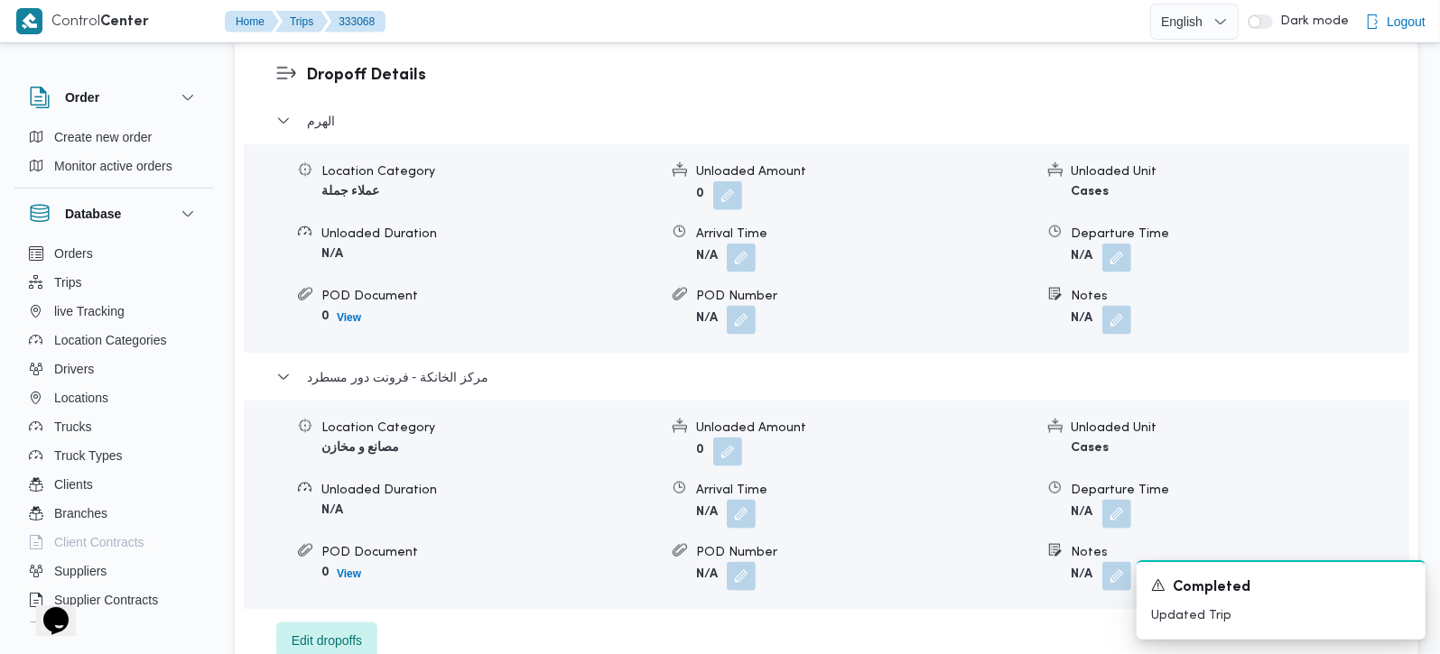
scroll to position [1699, 0]
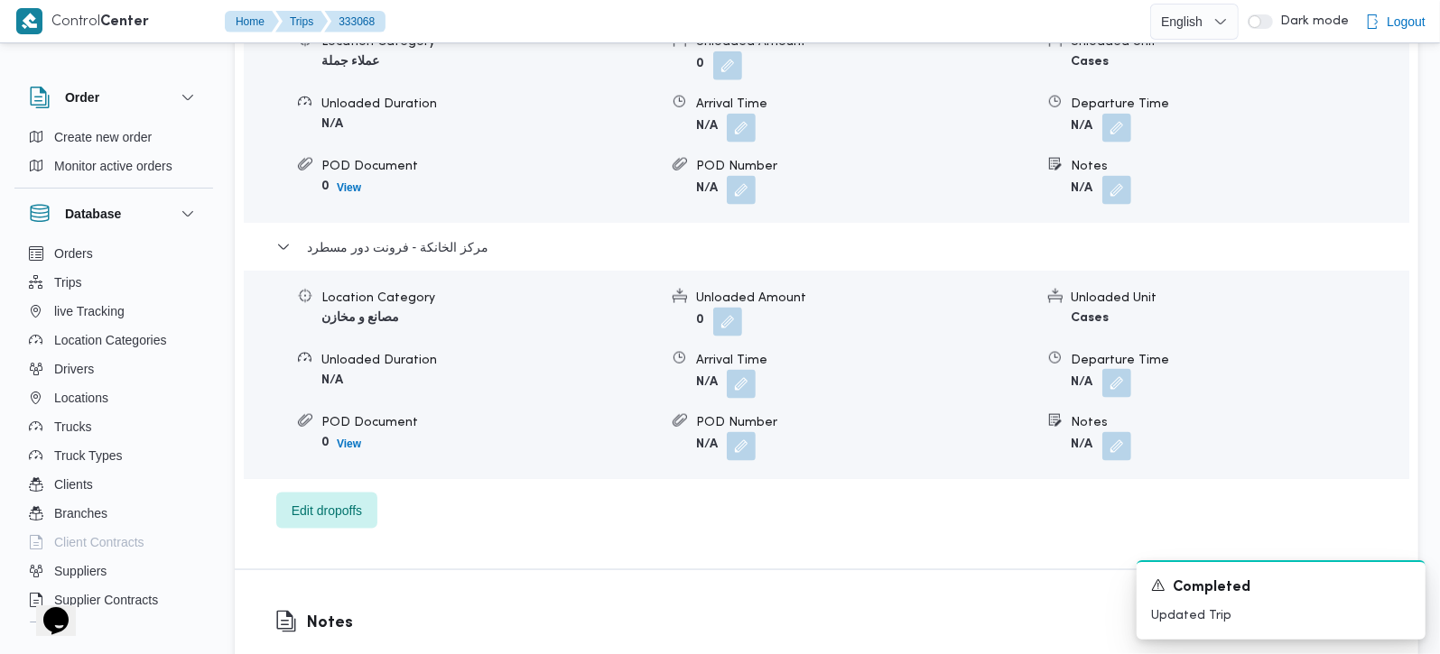
click at [1123, 369] on button "button" at bounding box center [1116, 383] width 29 height 29
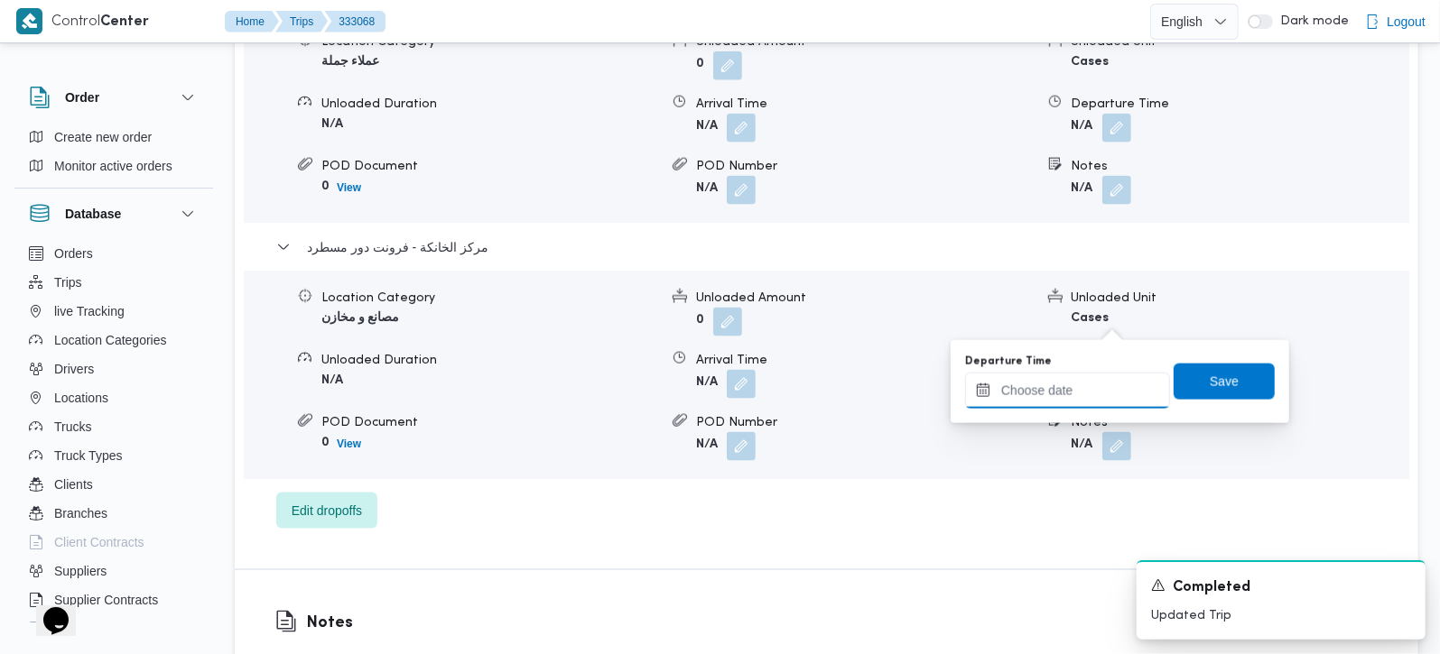
click at [1091, 402] on input "Departure Time" at bounding box center [1067, 391] width 205 height 36
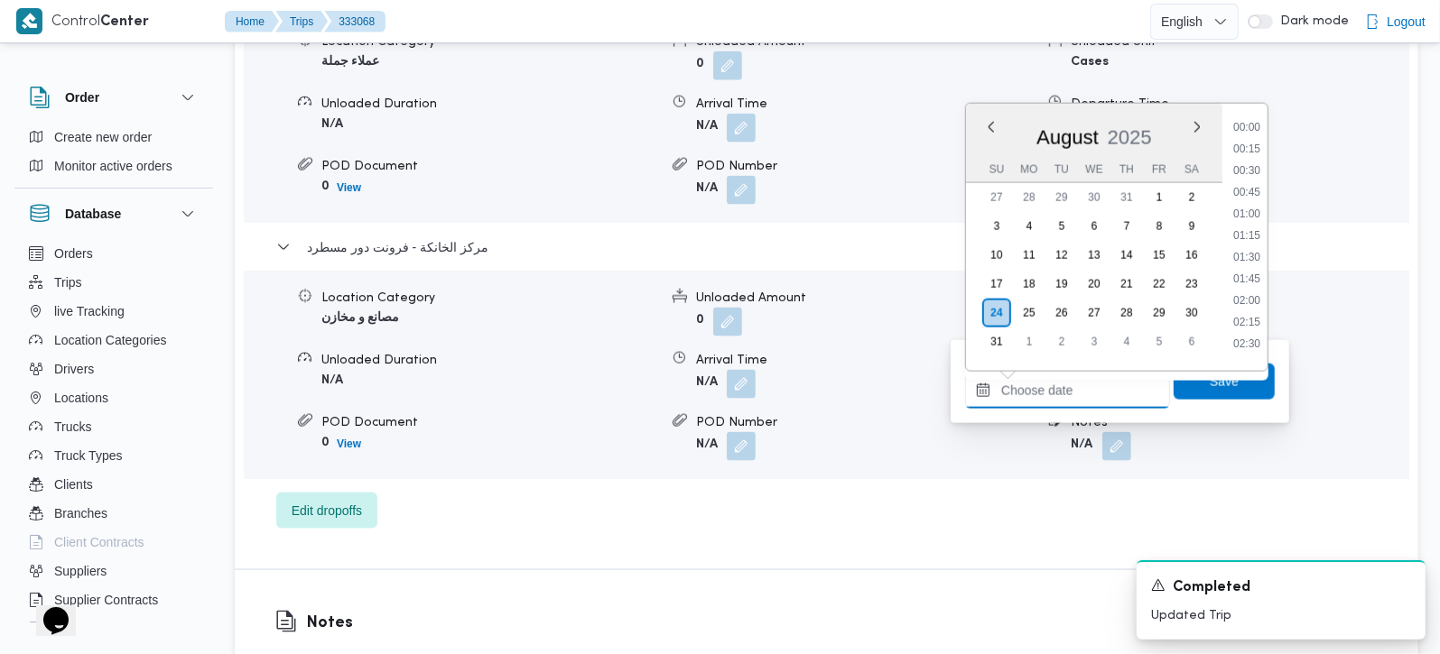
scroll to position [1589, 0]
drag, startPoint x: 767, startPoint y: 515, endPoint x: 735, endPoint y: 600, distance: 90.9
click at [767, 570] on div "Notes N/A" at bounding box center [826, 648] width 1183 height 157
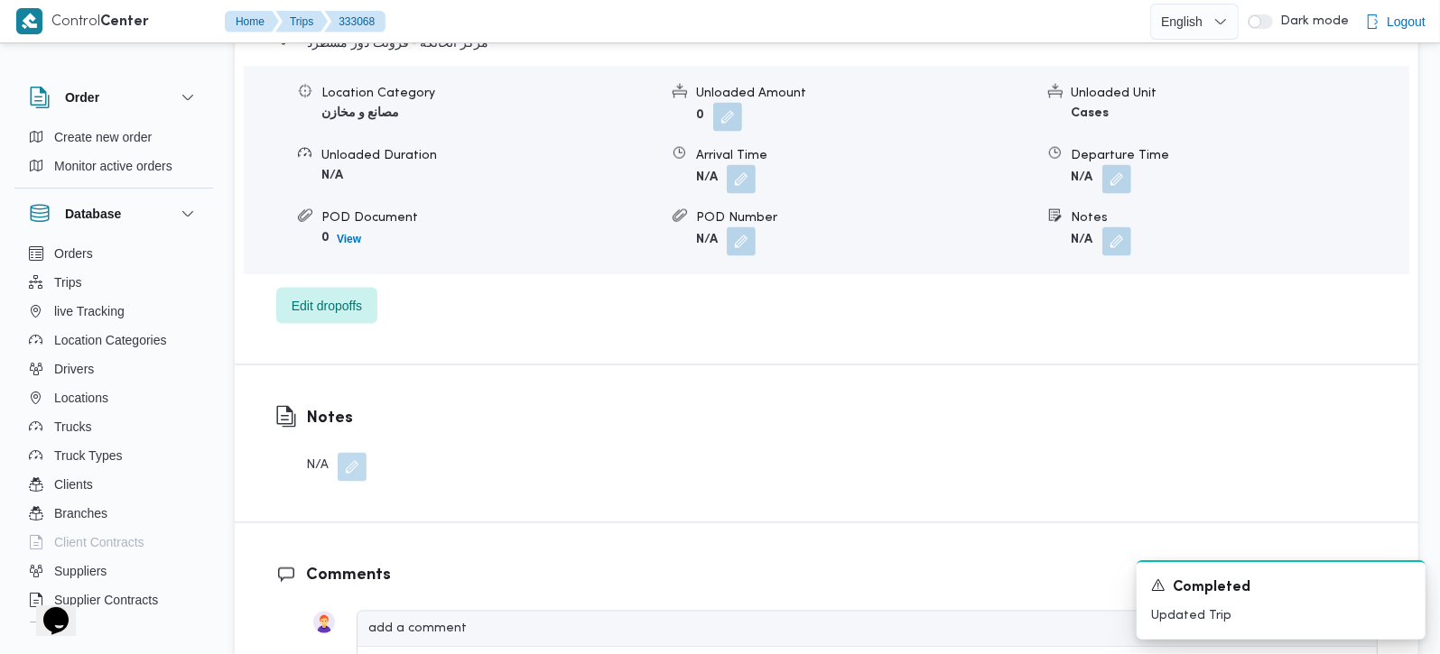
scroll to position [1699, 0]
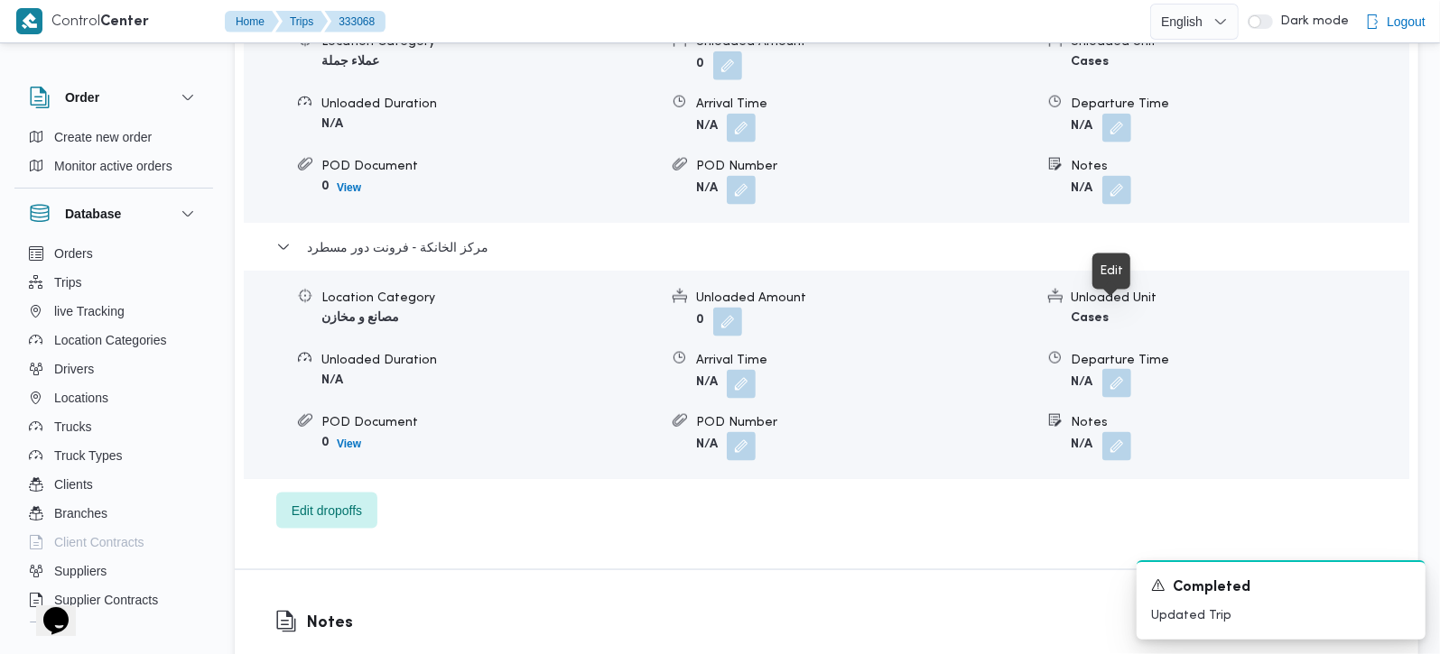
click at [1114, 369] on button "button" at bounding box center [1116, 383] width 29 height 29
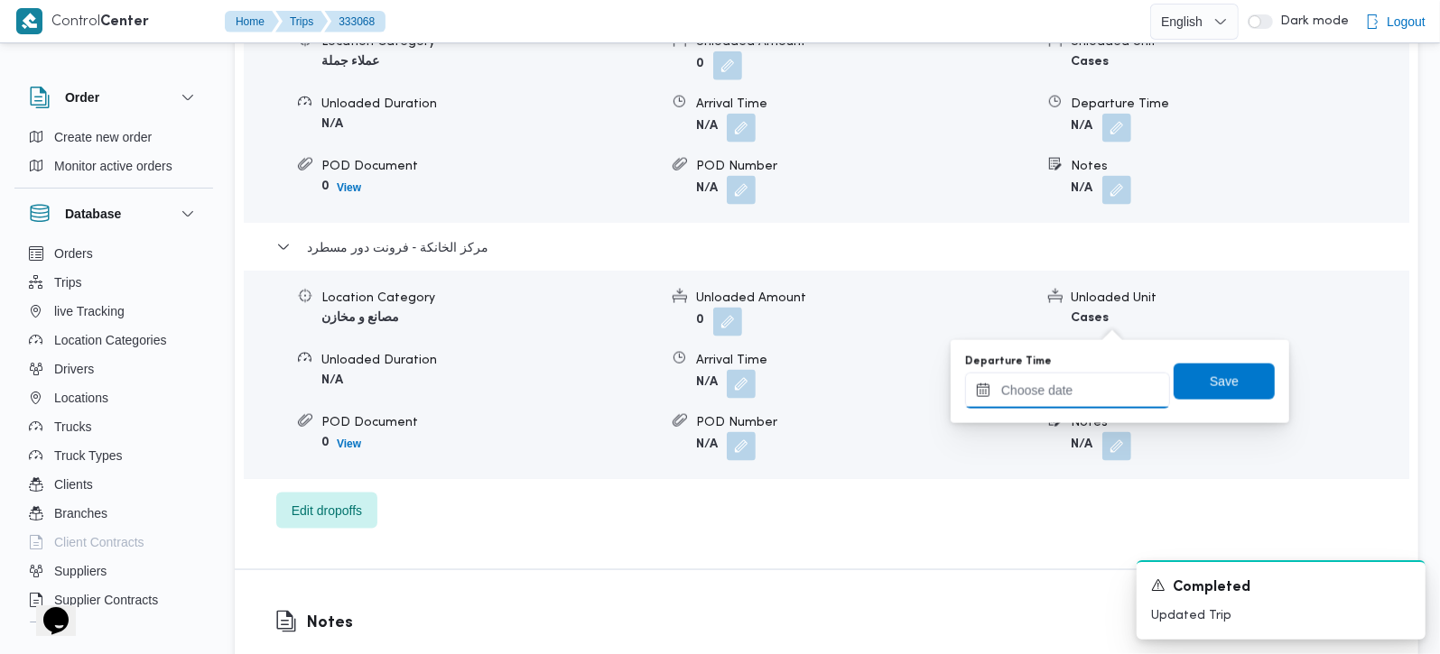
click at [1099, 390] on input "Departure Time" at bounding box center [1067, 391] width 205 height 36
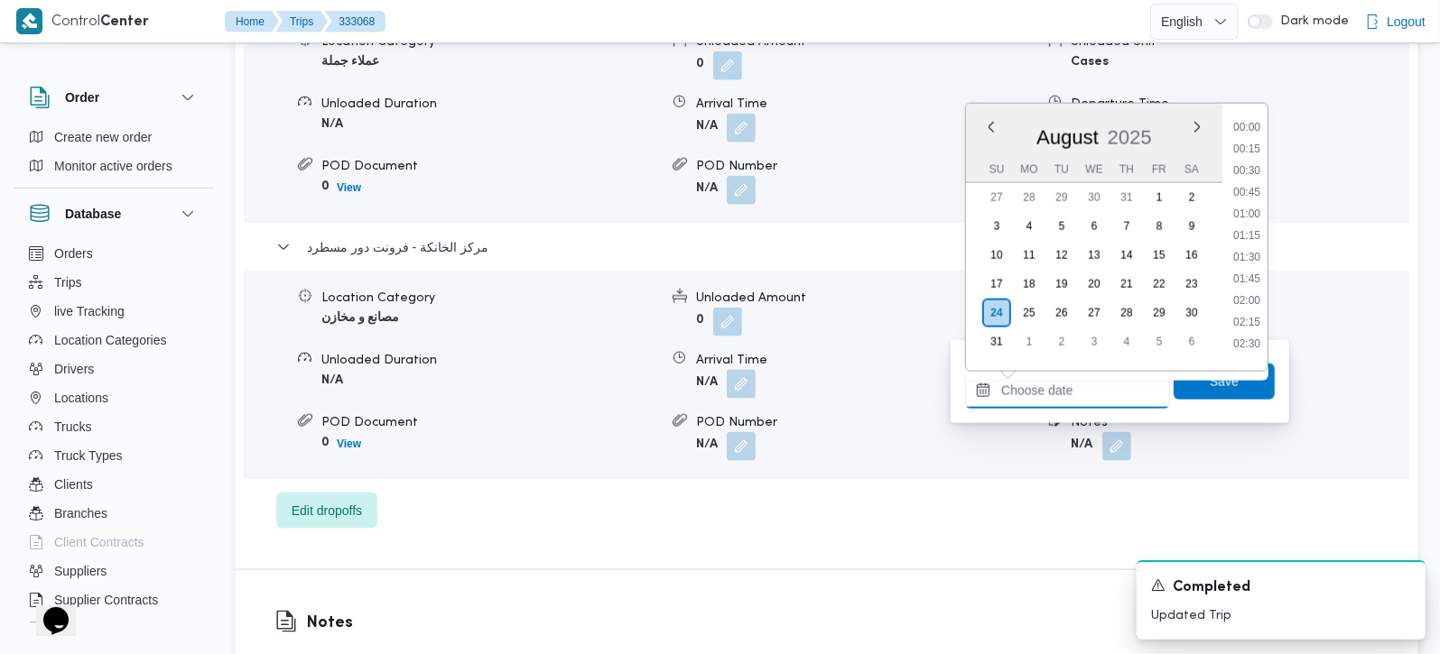
scroll to position [1610, 0]
drag, startPoint x: 1256, startPoint y: 241, endPoint x: 1247, endPoint y: 292, distance: 52.2
click at [1256, 241] on li "20:00" at bounding box center [1247, 250] width 42 height 18
type input "[DATE] 20:00"
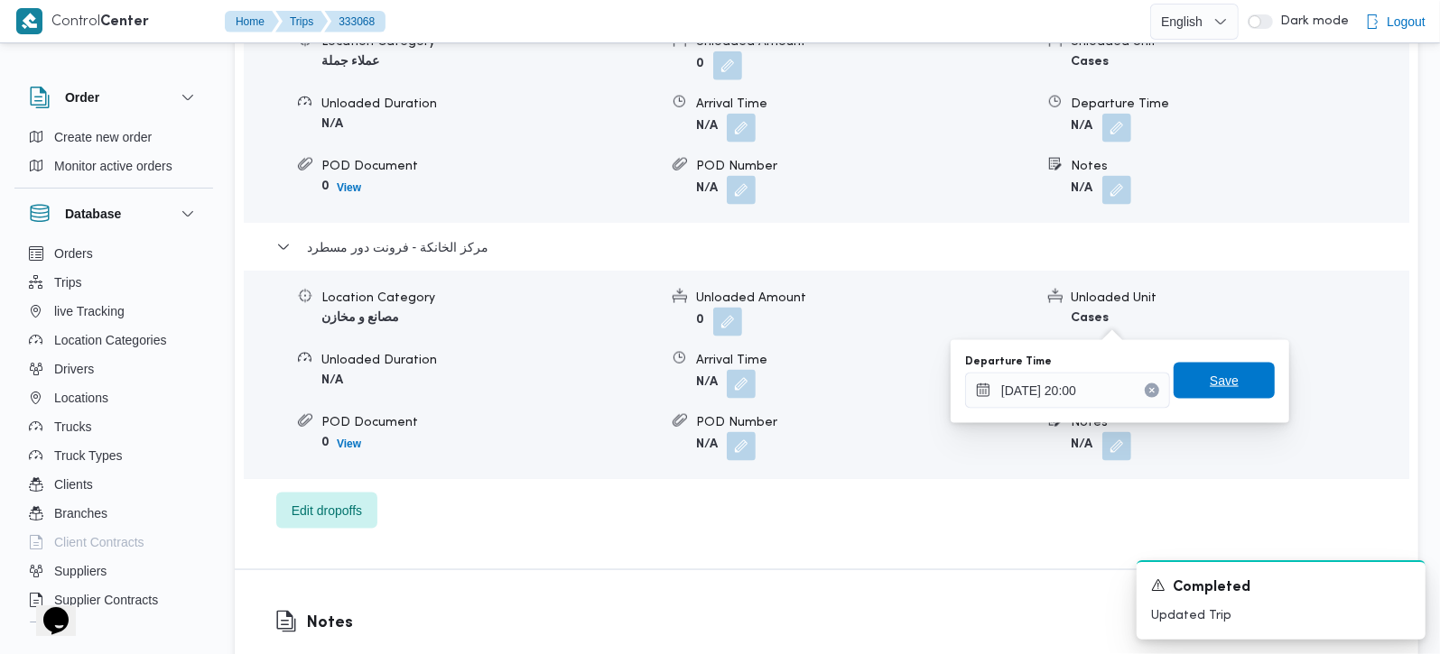
click at [1227, 368] on span "Save" at bounding box center [1223, 381] width 101 height 36
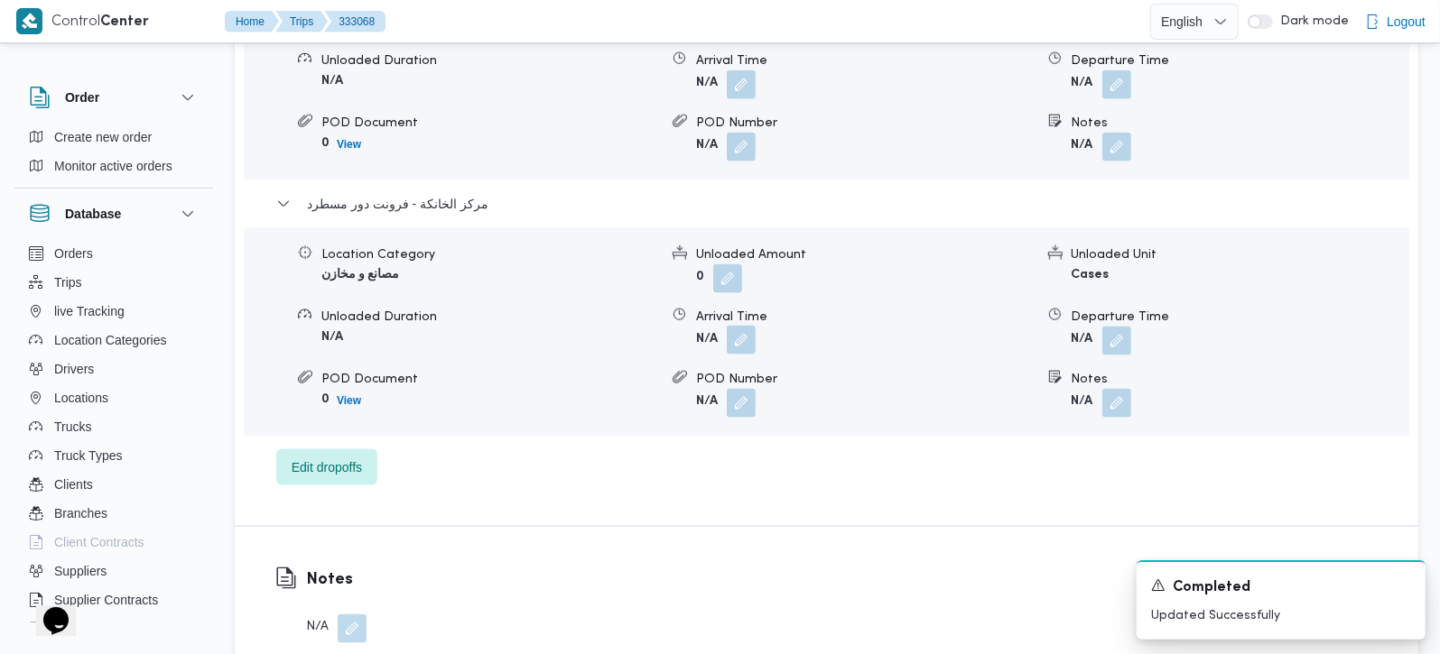
click at [747, 326] on button "button" at bounding box center [741, 340] width 29 height 29
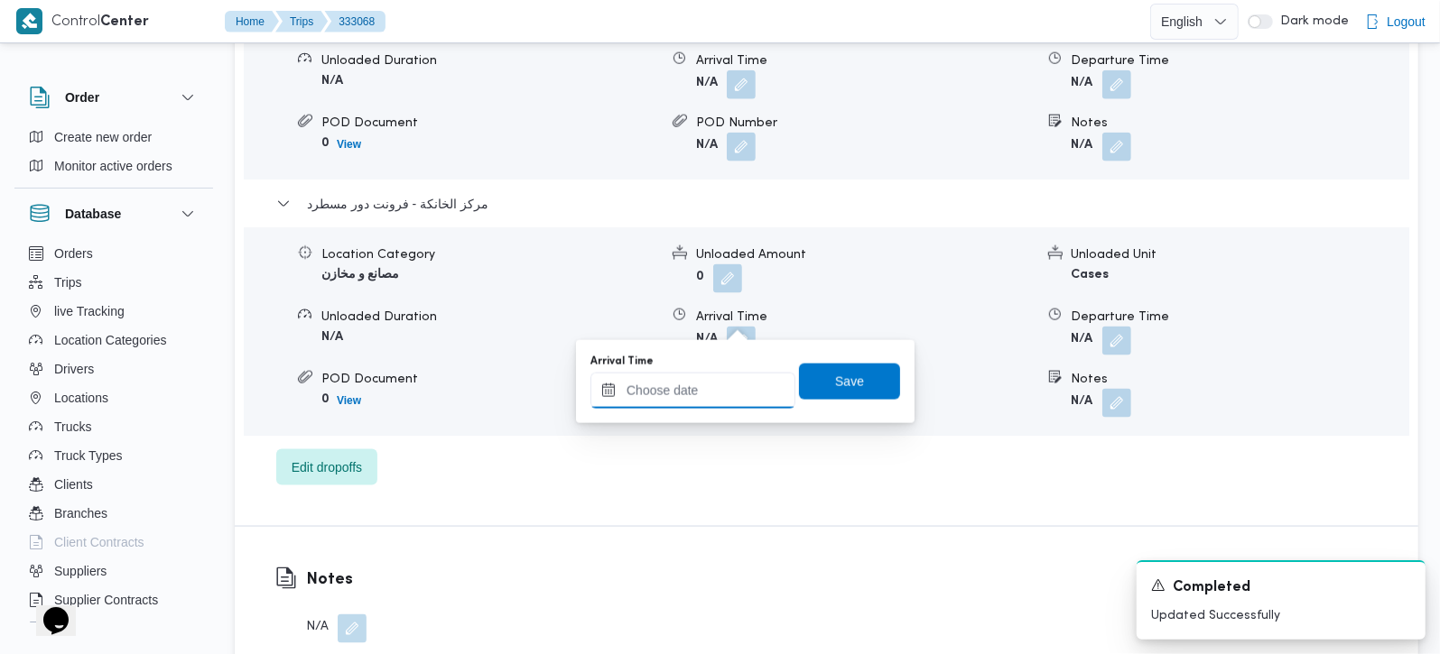
click at [713, 380] on div at bounding box center [692, 391] width 205 height 36
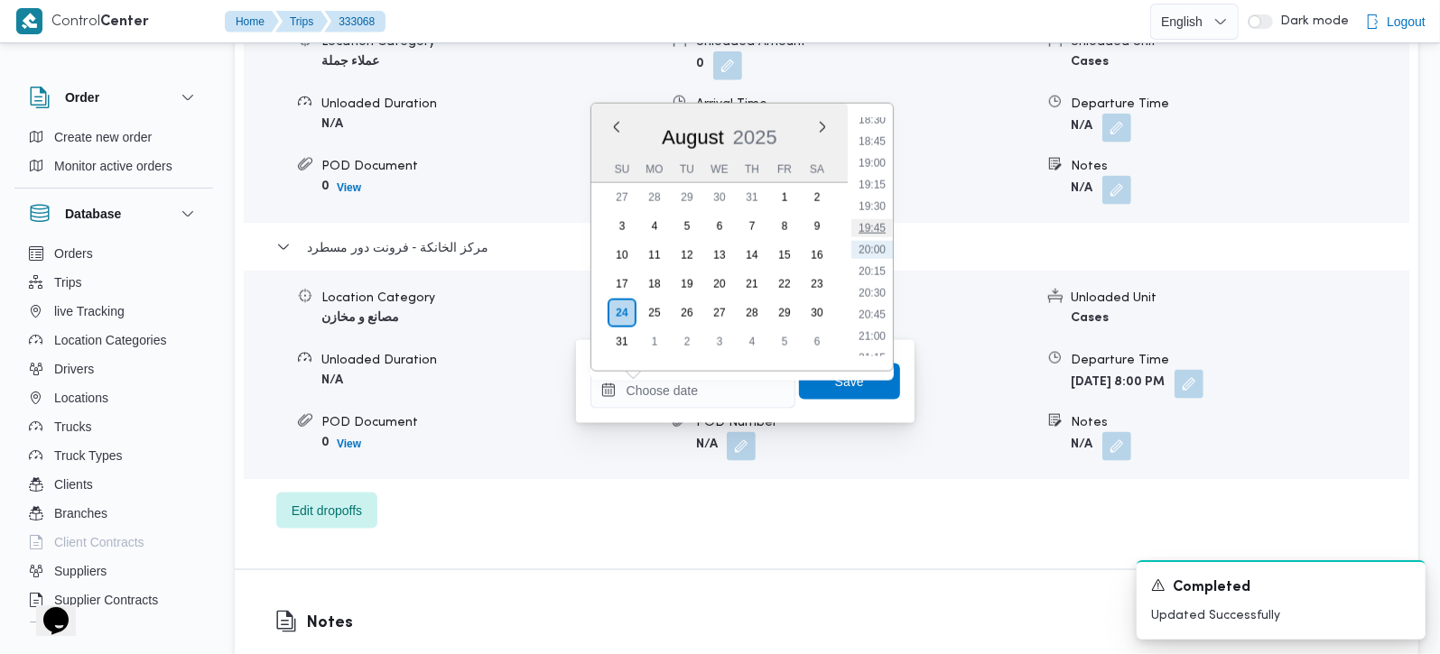
click at [871, 221] on li "19:45" at bounding box center [872, 228] width 42 height 18
type input "[DATE] 19:45"
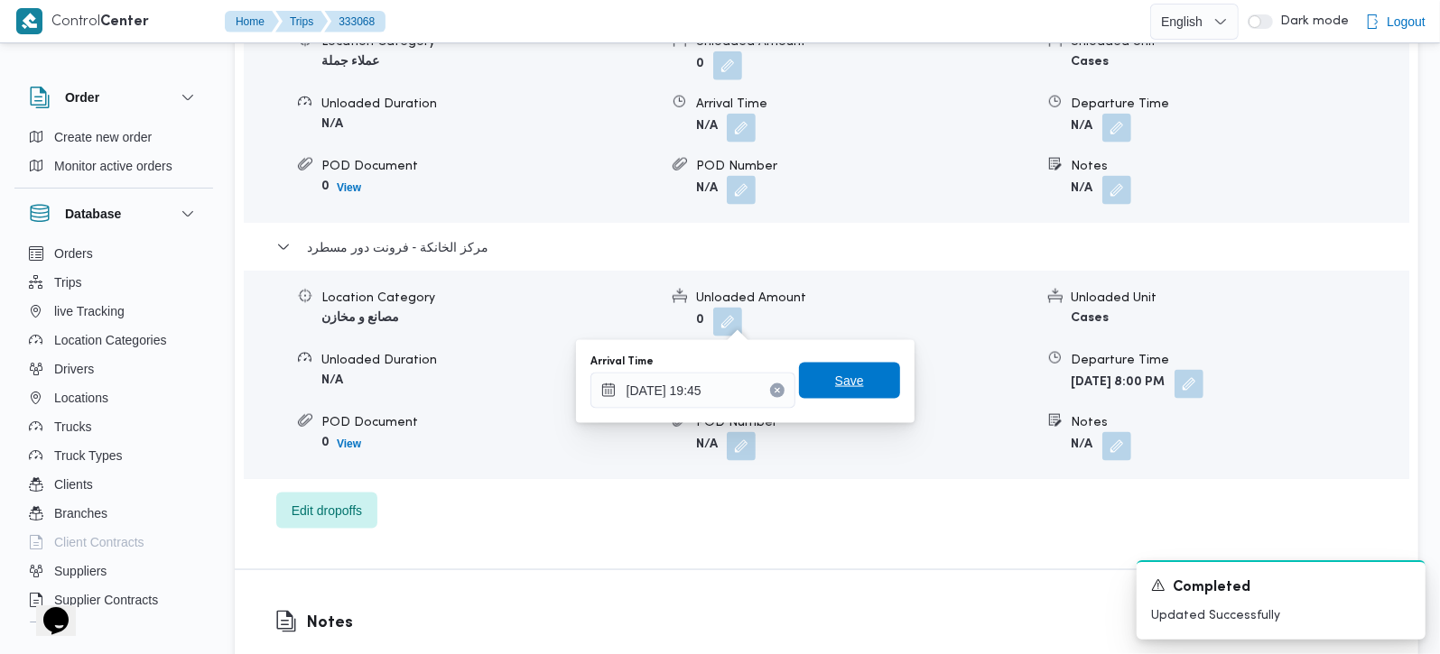
click at [835, 372] on span "Save" at bounding box center [849, 381] width 29 height 22
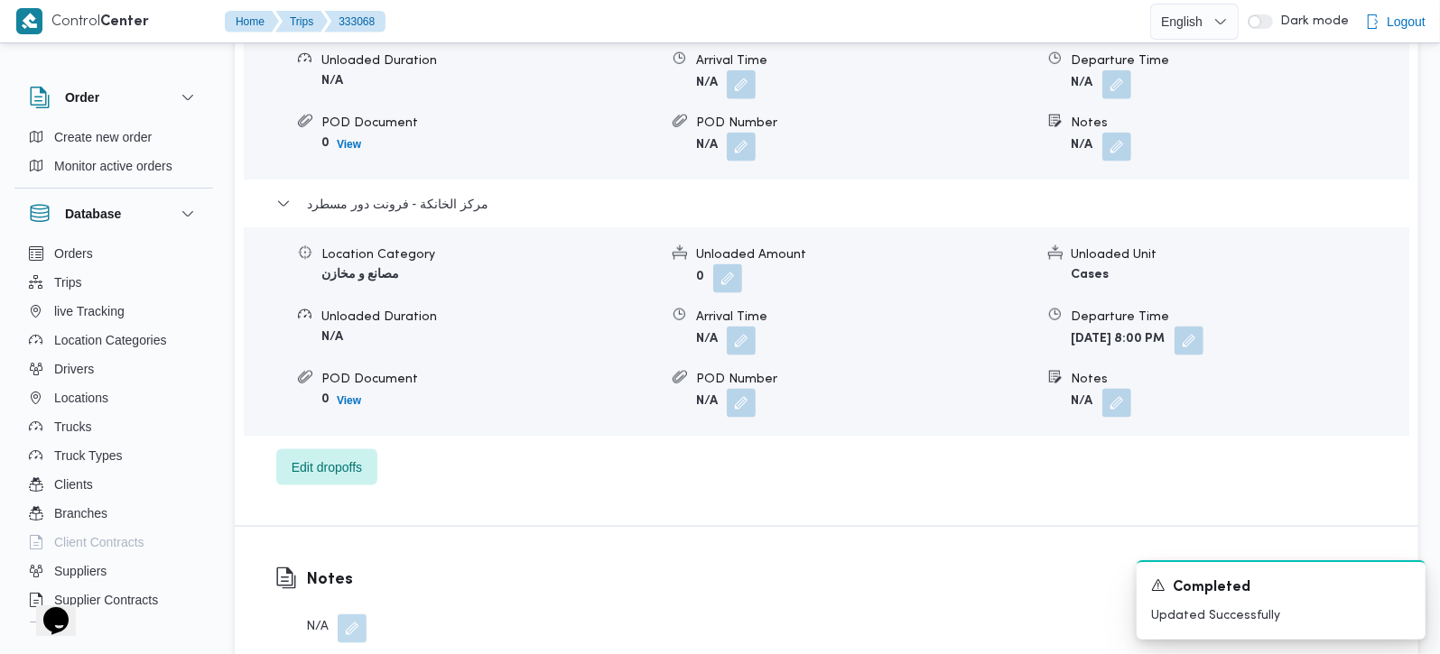
scroll to position [1592, 0]
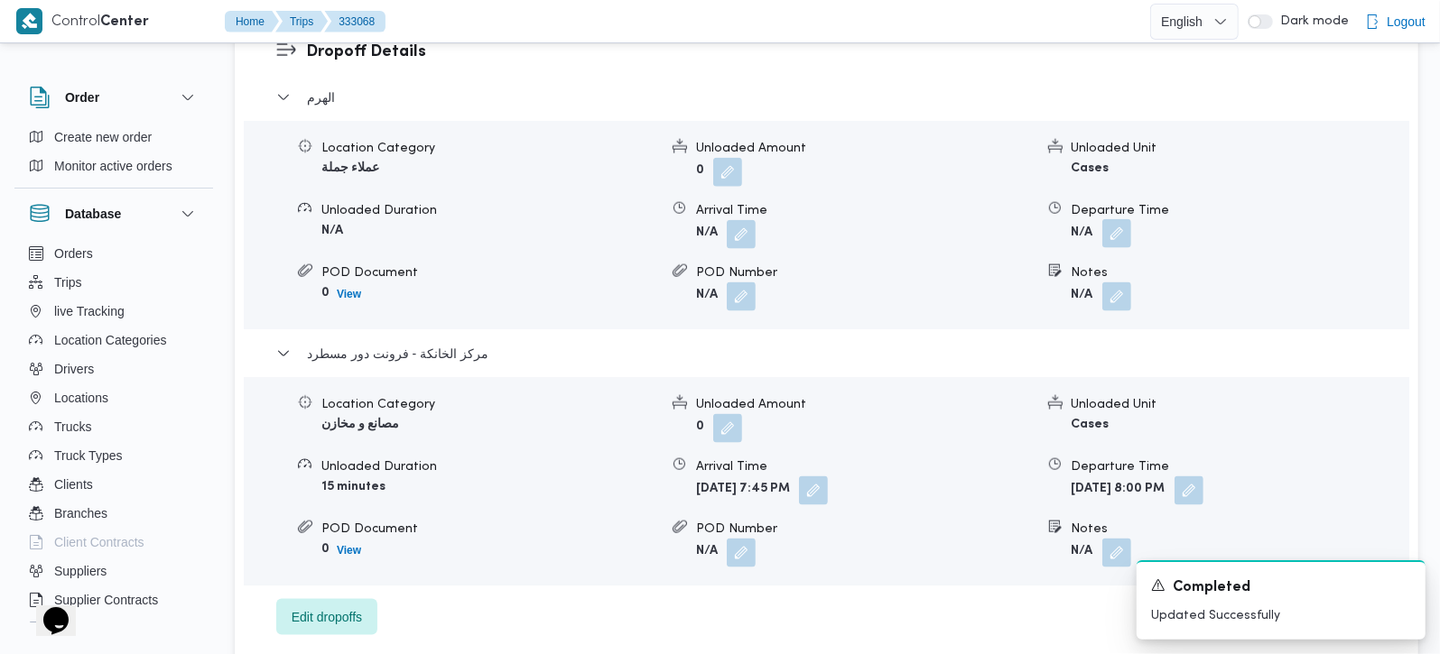
click at [1123, 219] on button "button" at bounding box center [1116, 233] width 29 height 29
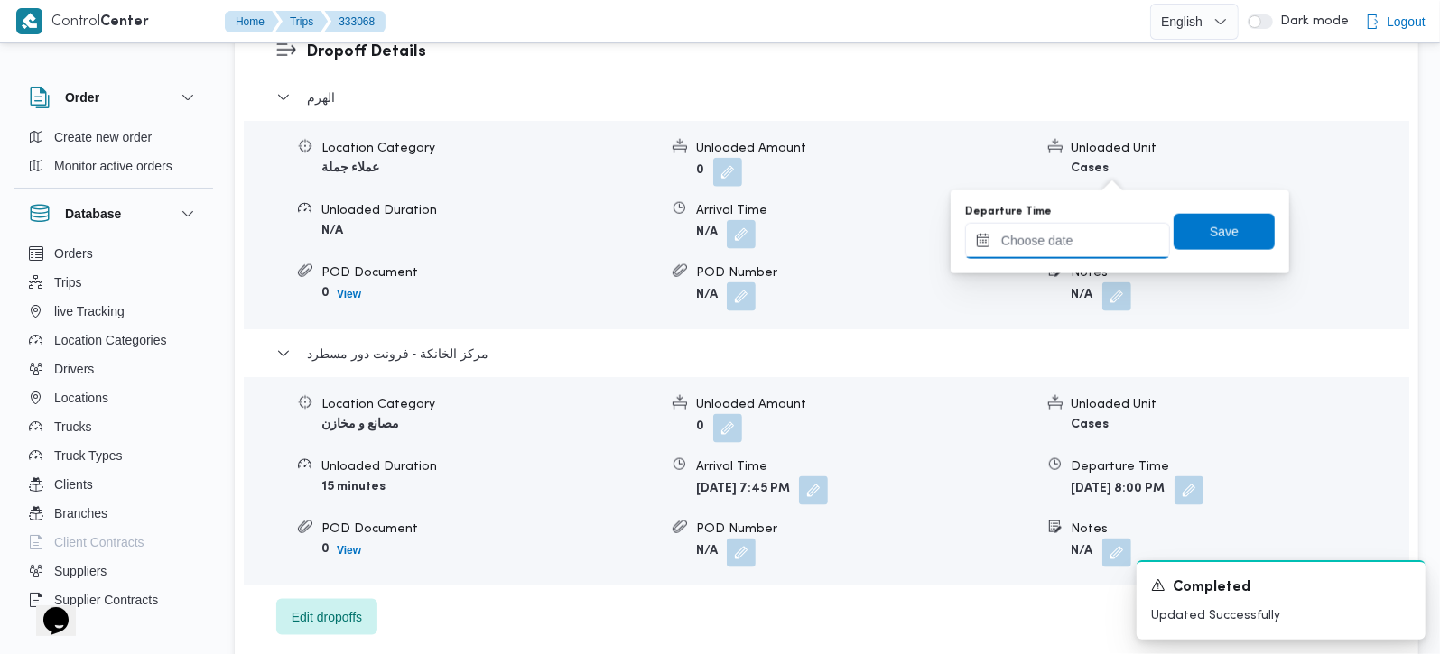
click at [1090, 227] on input "Departure Time" at bounding box center [1067, 241] width 205 height 36
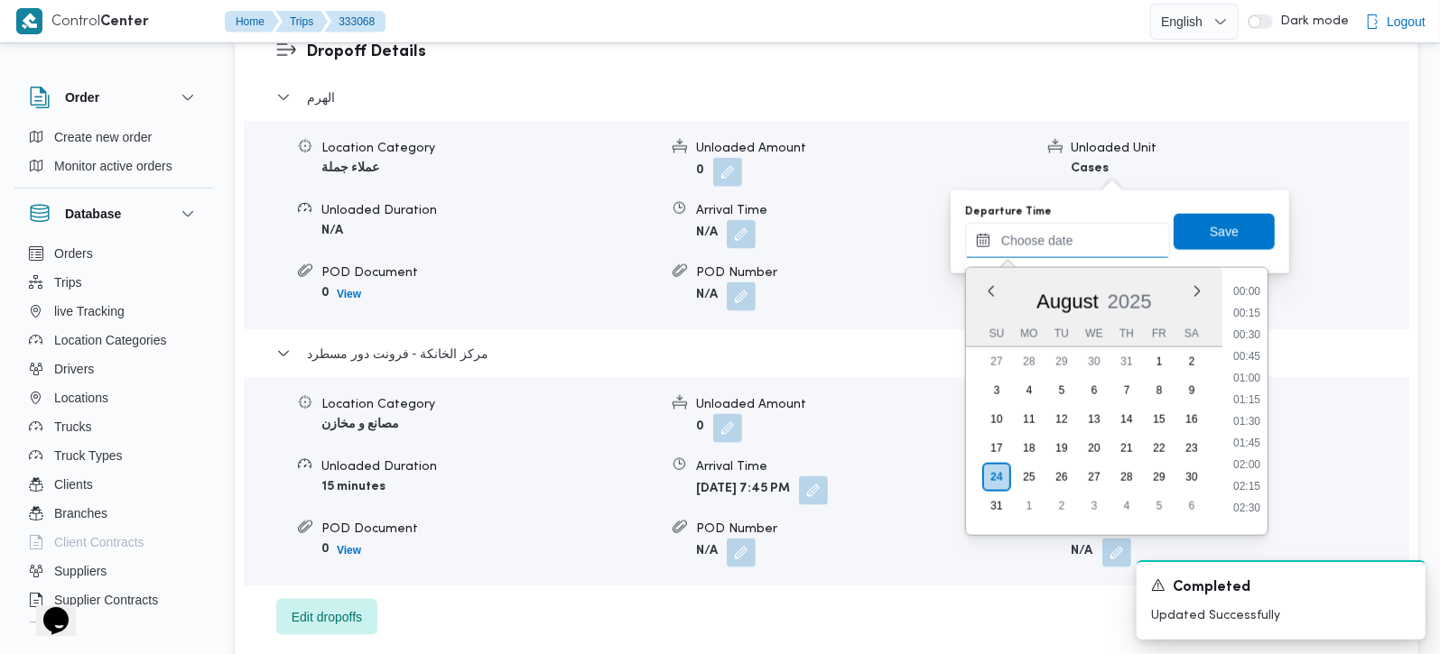
scroll to position [1610, 0]
click at [1238, 323] on li "19:00" at bounding box center [1247, 328] width 42 height 18
type input "[DATE] 19:00"
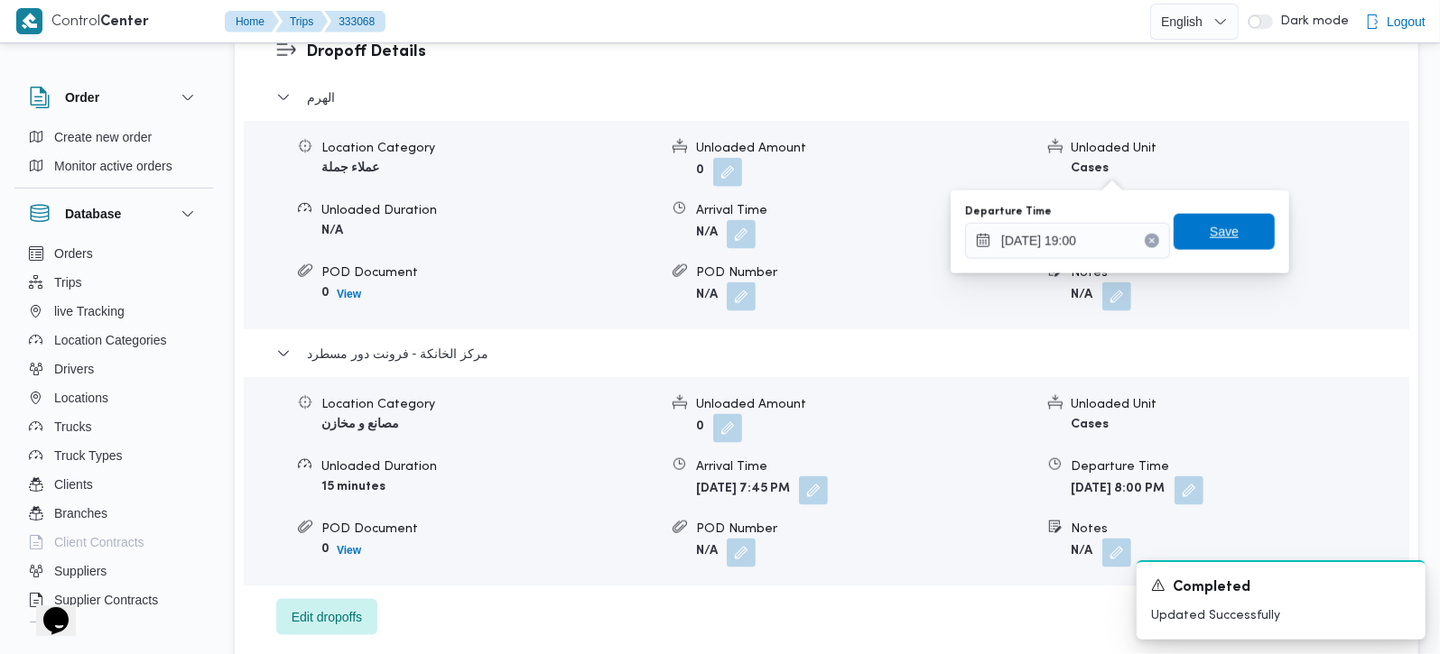
click at [1192, 234] on span "Save" at bounding box center [1223, 232] width 101 height 36
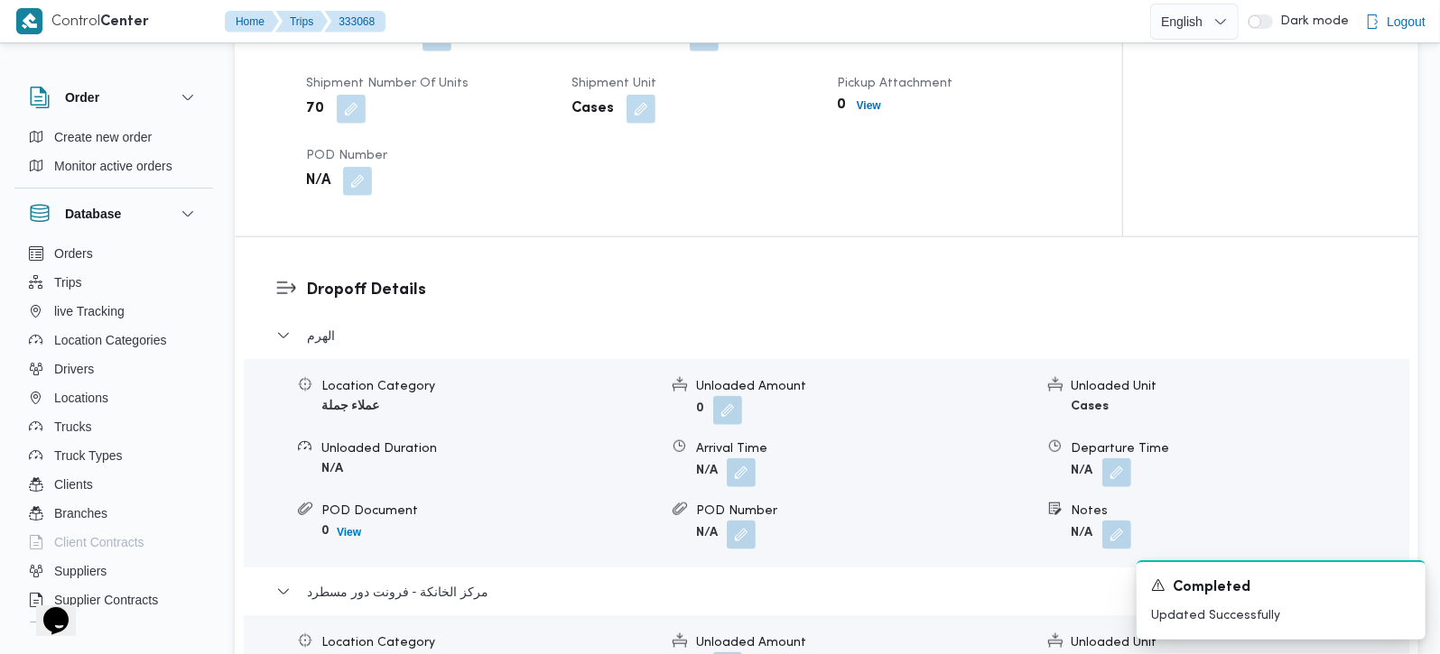
scroll to position [1274, 0]
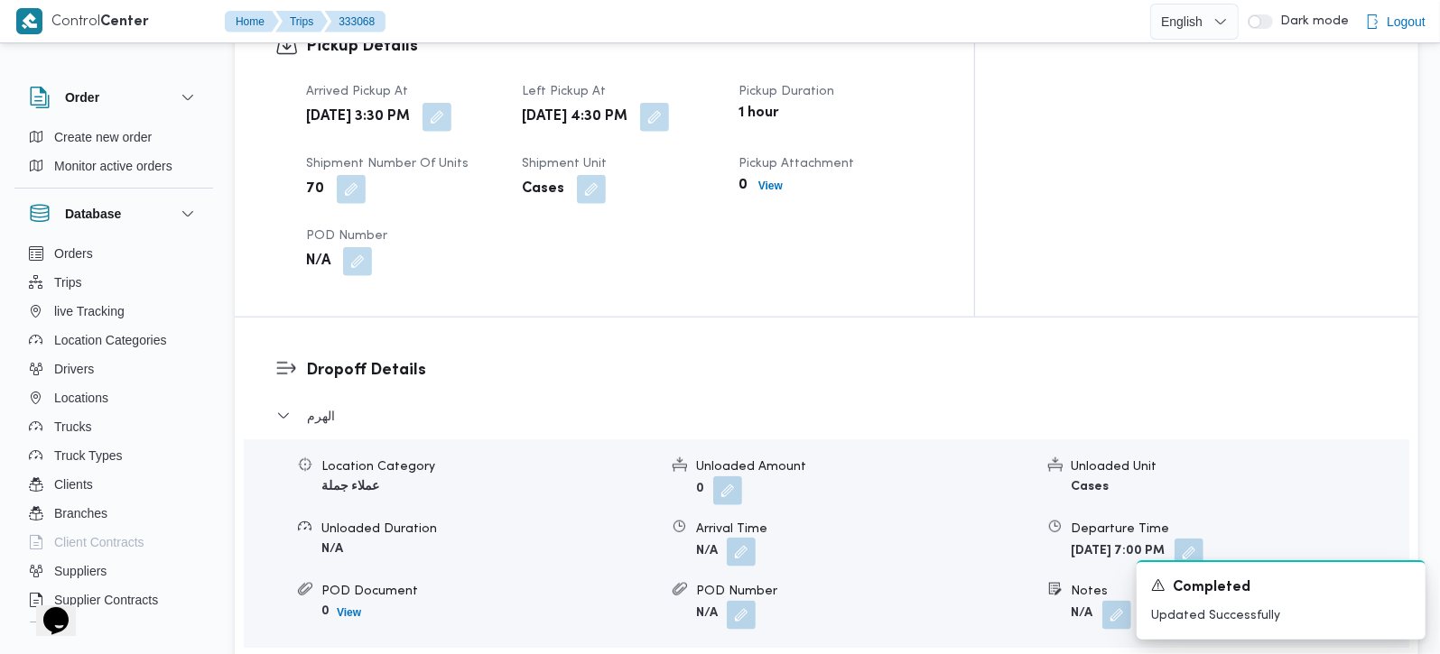
click at [749, 538] on button "button" at bounding box center [741, 552] width 29 height 29
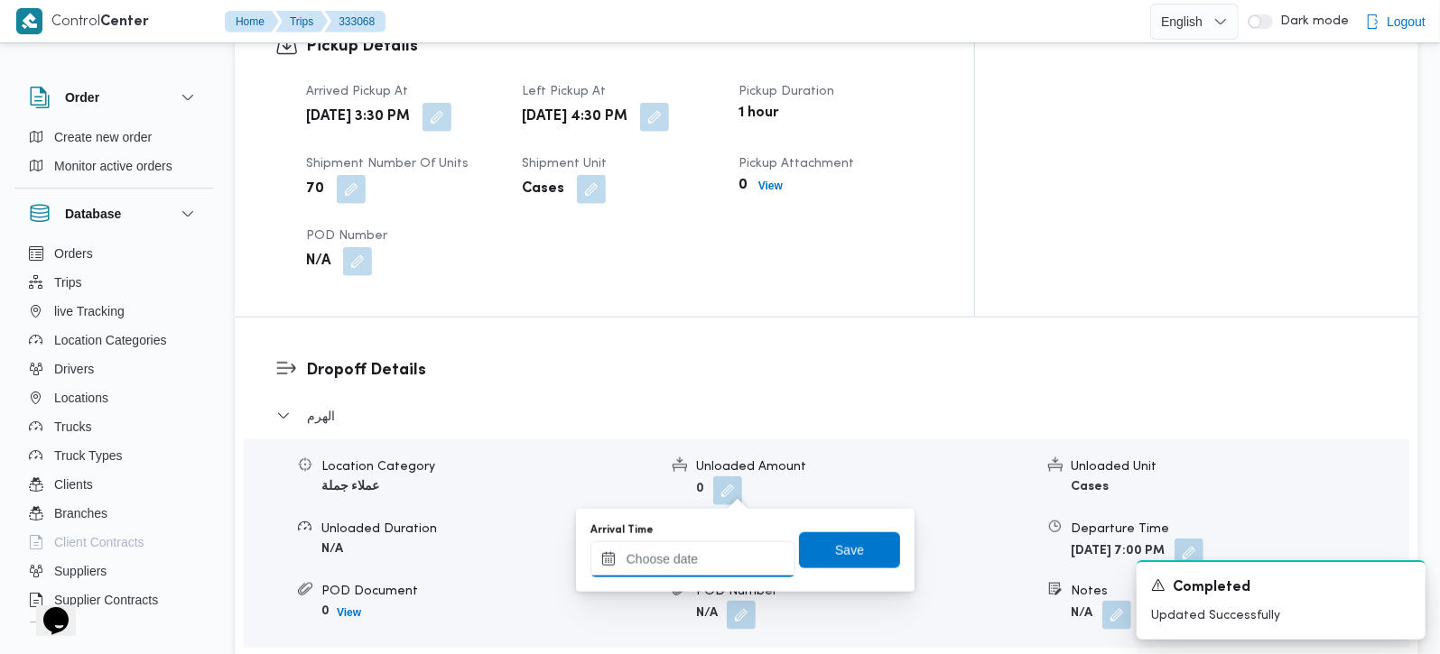
click at [732, 555] on input "Arrival Time" at bounding box center [692, 560] width 205 height 36
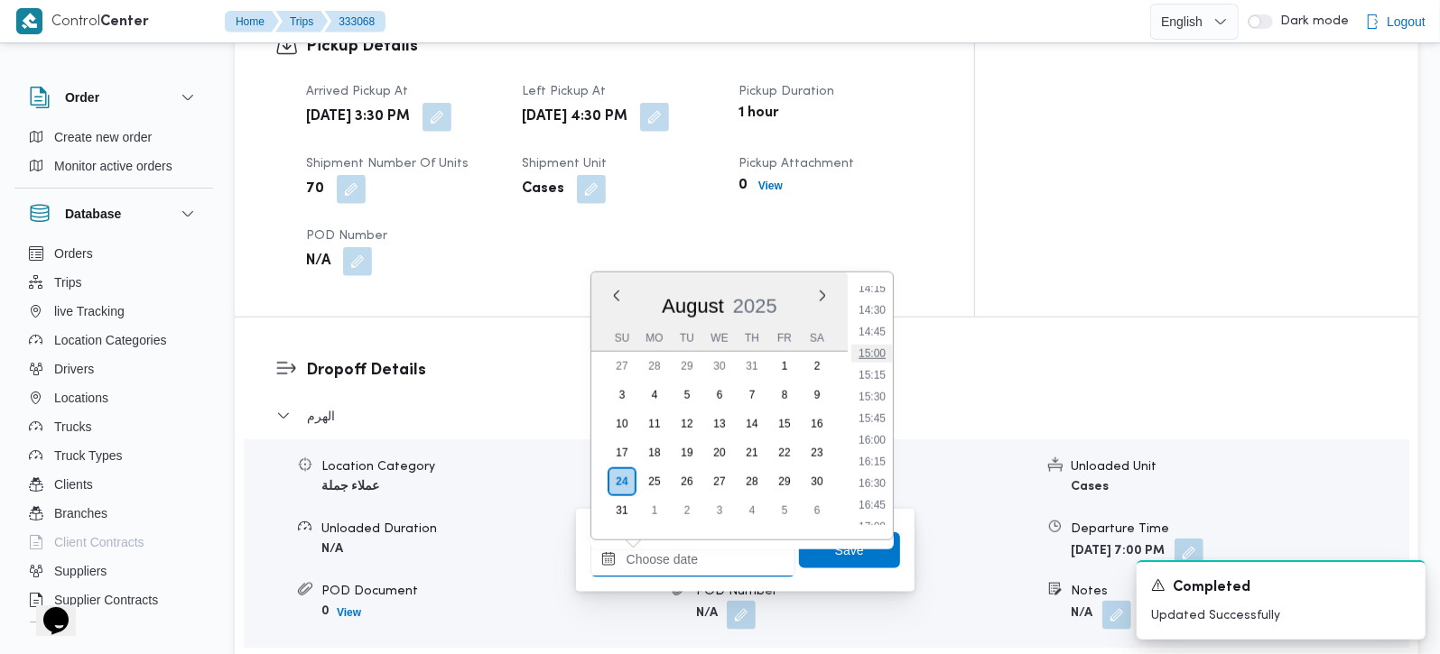
scroll to position [1292, 0]
drag, startPoint x: 868, startPoint y: 498, endPoint x: 868, endPoint y: 520, distance: 21.7
click at [868, 498] on li "17:15" at bounding box center [872, 499] width 42 height 18
type input "24/08/2025 17:15"
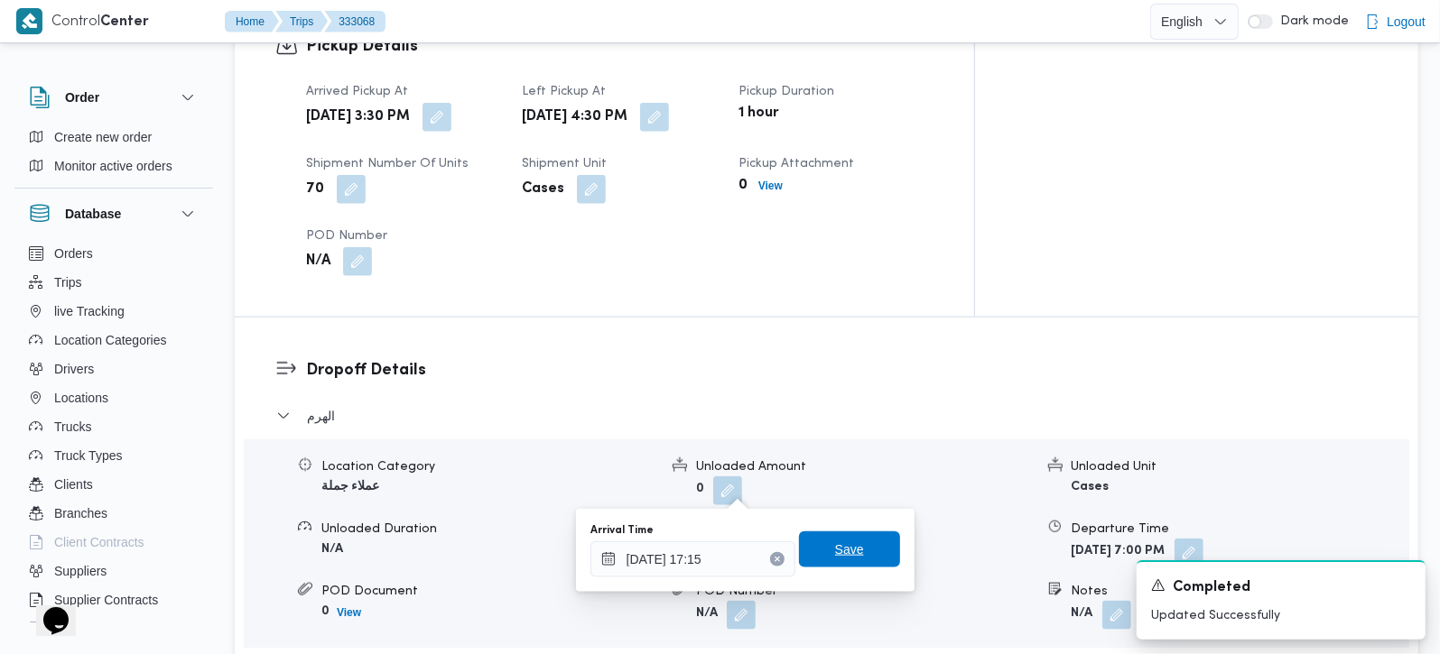
click at [866, 534] on span "Save" at bounding box center [849, 550] width 101 height 36
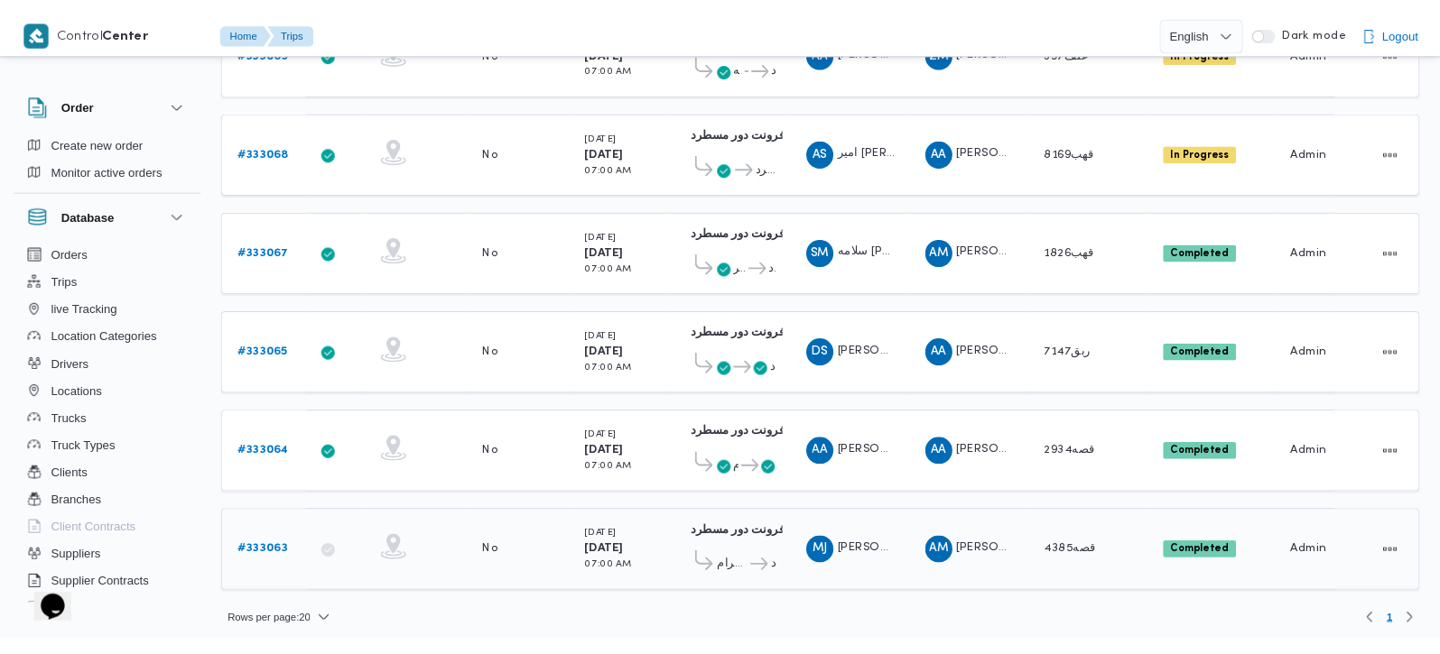
scroll to position [390, 0]
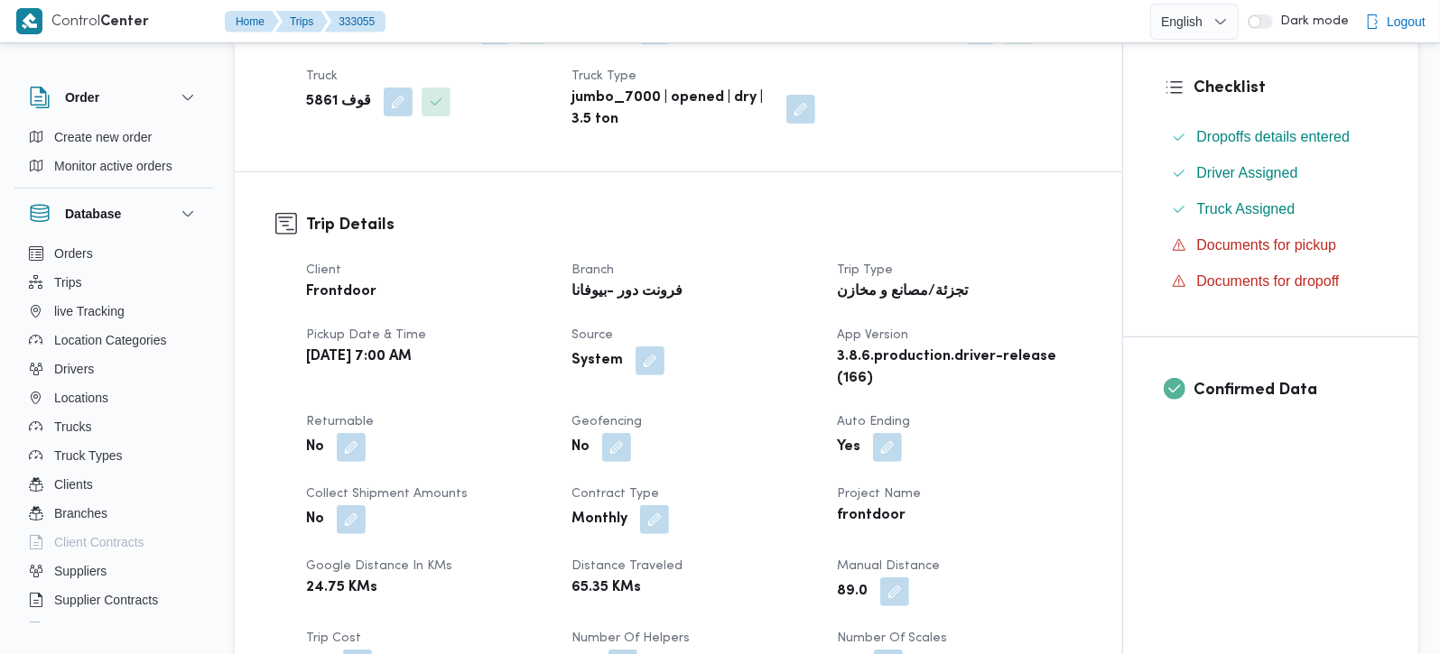
scroll to position [424, 0]
click at [642, 377] on div "System" at bounding box center [693, 361] width 247 height 32
click at [638, 375] on button "button" at bounding box center [649, 360] width 29 height 29
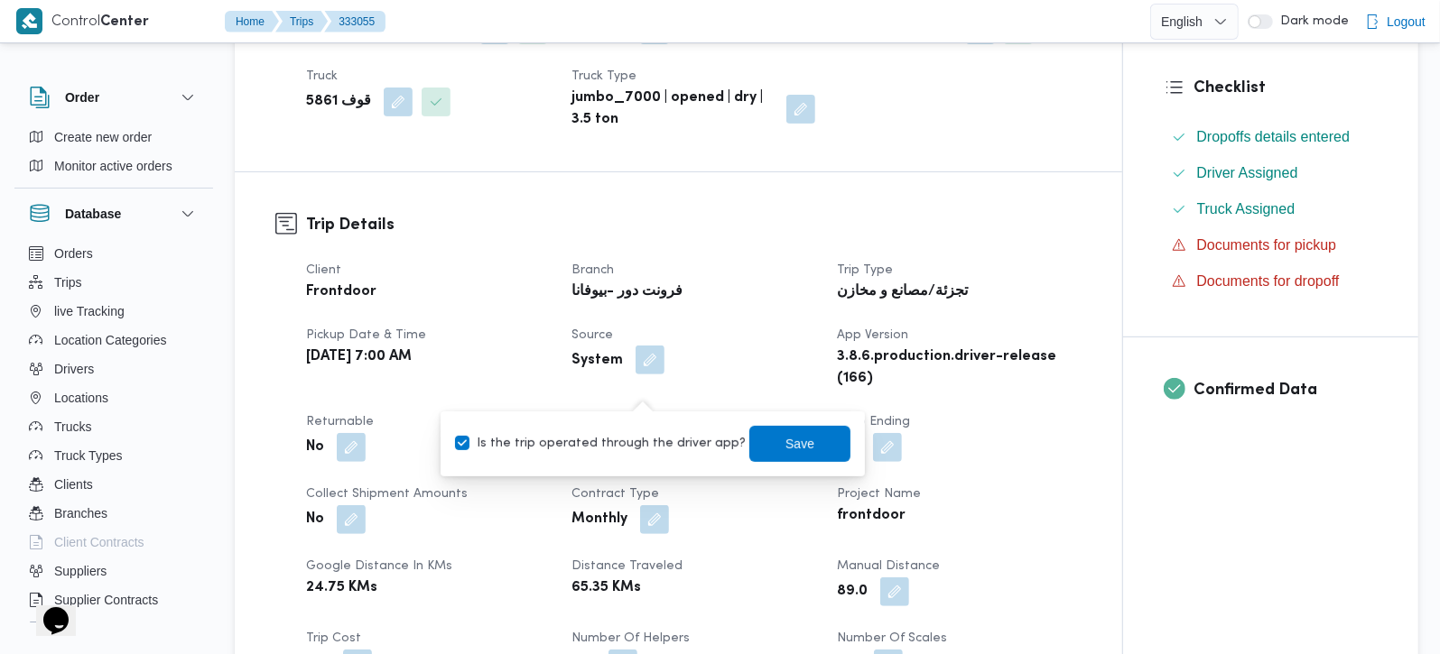
click at [612, 460] on div "Is the trip operated through the driver app? Save" at bounding box center [652, 444] width 399 height 40
click at [612, 447] on label "Is the trip operated through the driver app?" at bounding box center [600, 444] width 291 height 22
checkbox input "false"
click at [792, 435] on span "Save" at bounding box center [799, 443] width 29 height 22
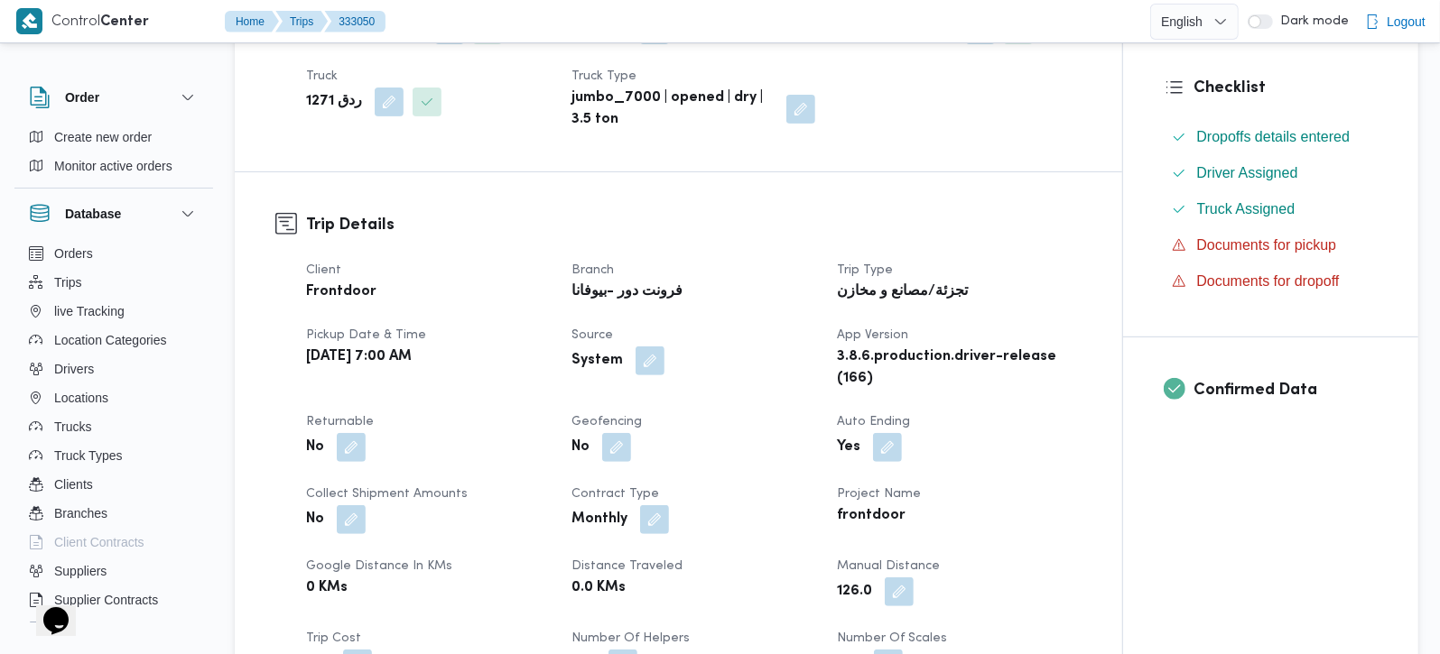
scroll to position [531, 0]
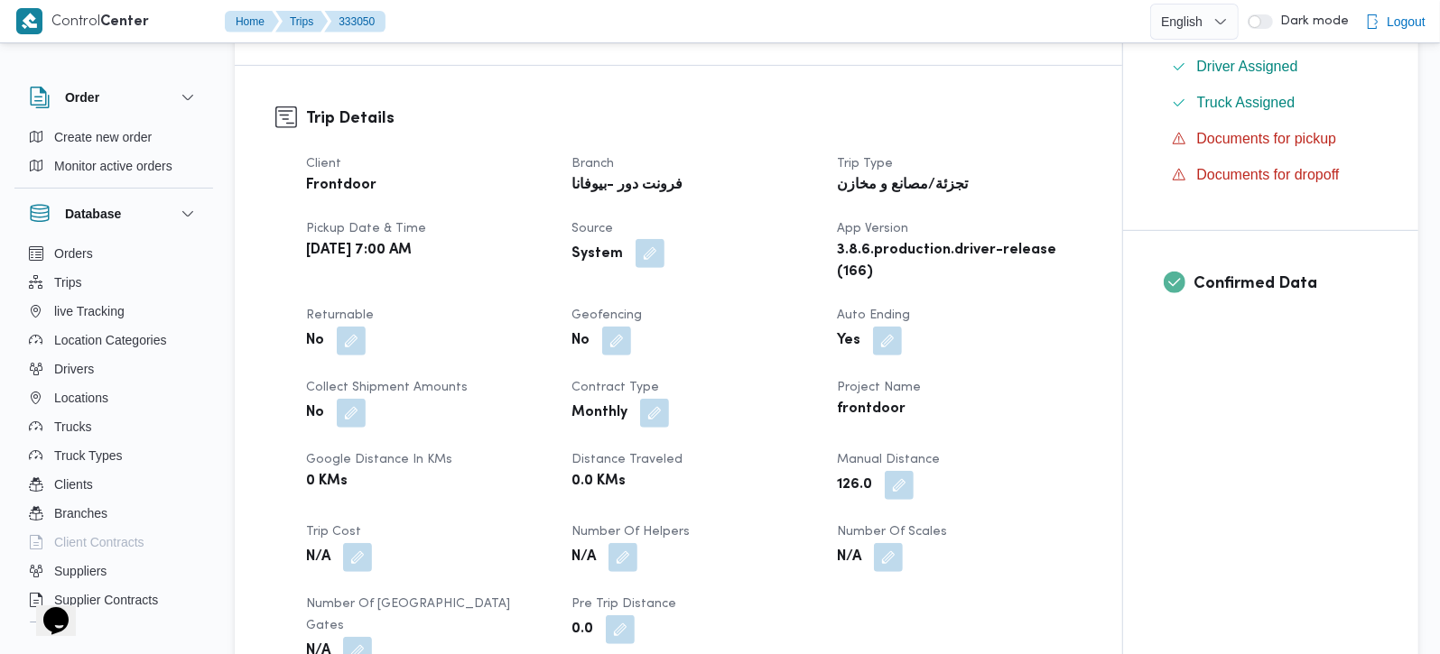
click at [640, 257] on button "button" at bounding box center [649, 253] width 29 height 29
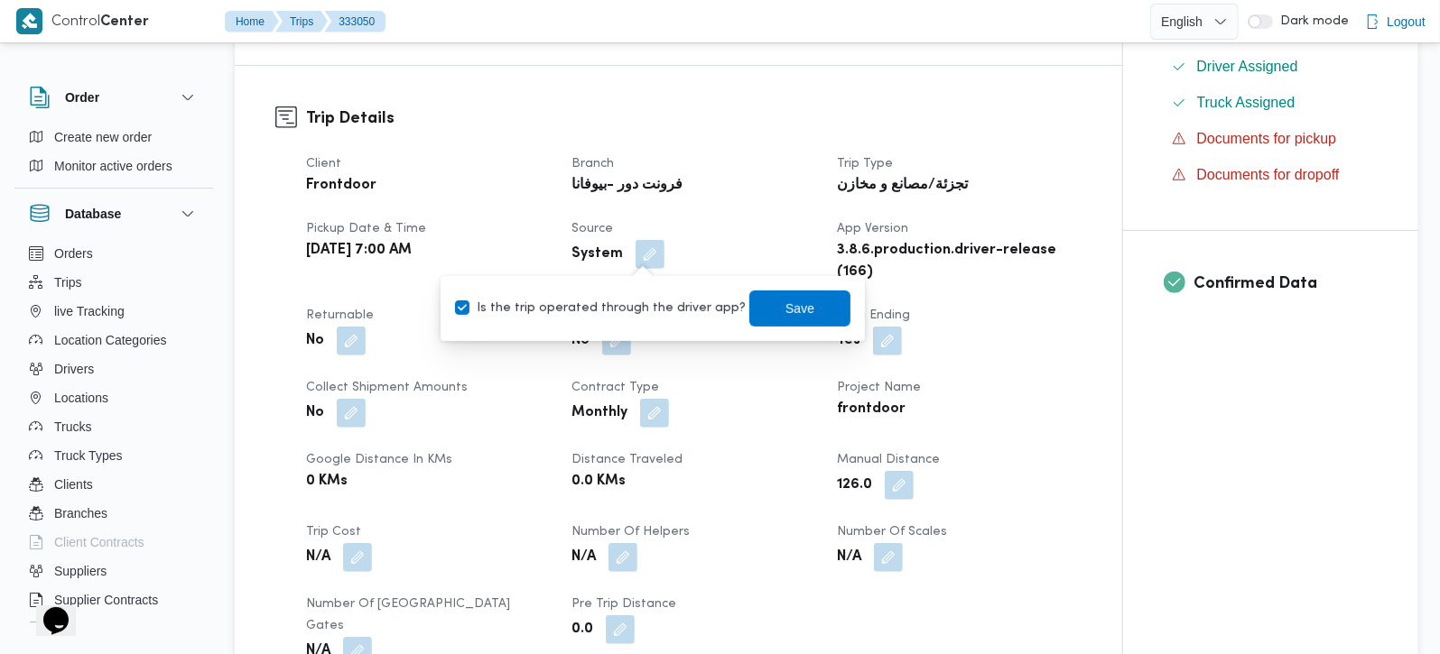
click at [631, 308] on label "Is the trip operated through the driver app?" at bounding box center [600, 309] width 291 height 22
checkbox input "false"
click at [791, 295] on span "Save" at bounding box center [799, 308] width 101 height 36
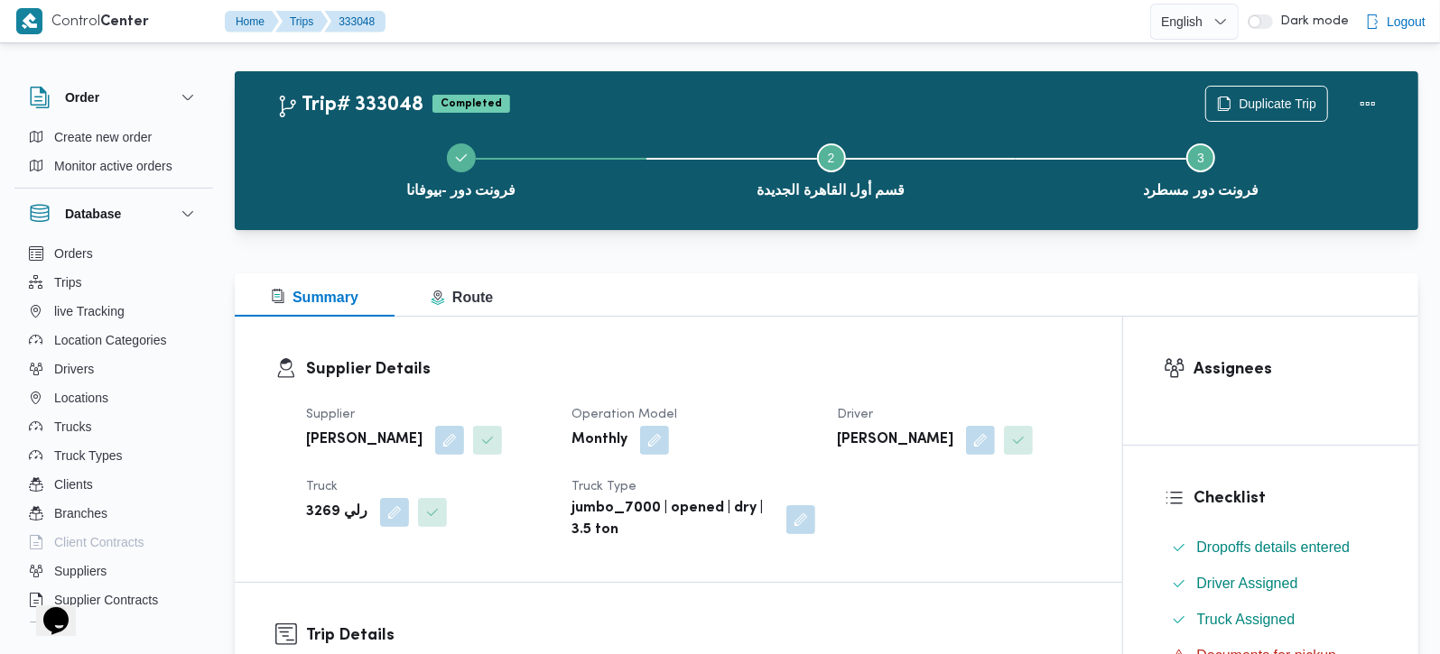
scroll to position [318, 0]
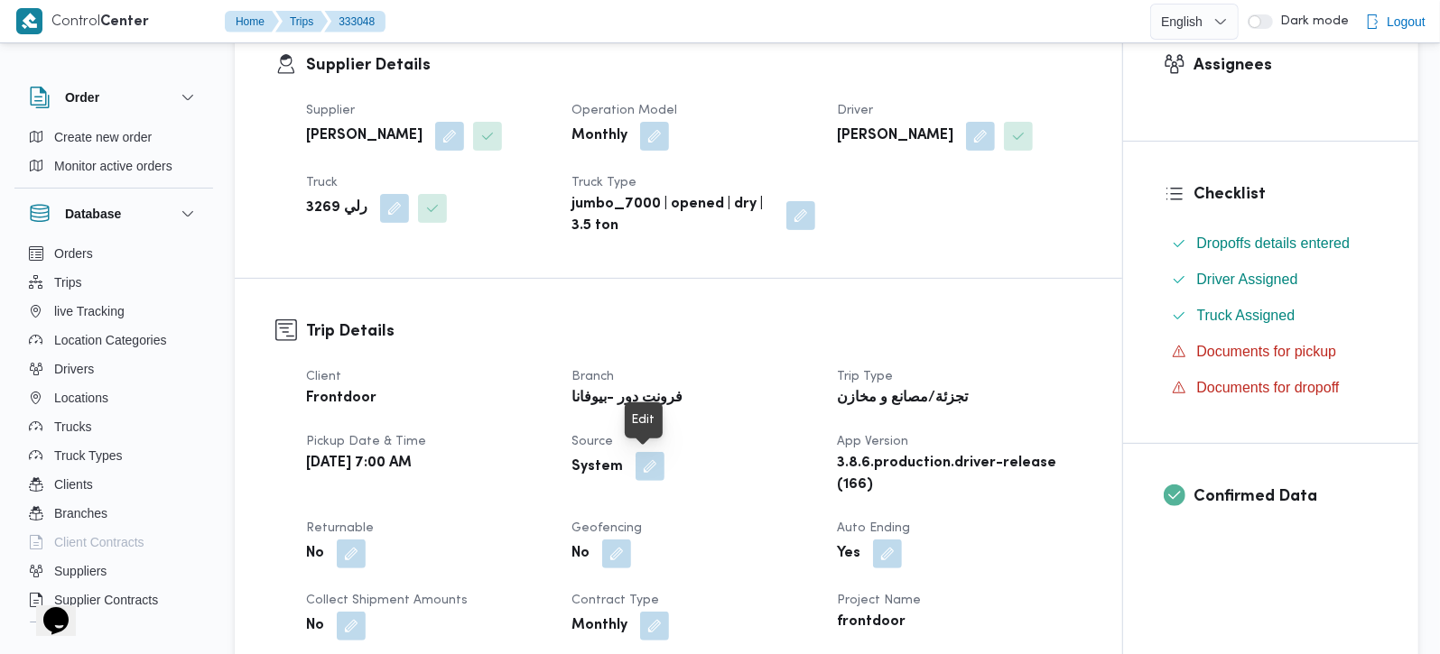
click at [645, 462] on button "button" at bounding box center [649, 466] width 29 height 29
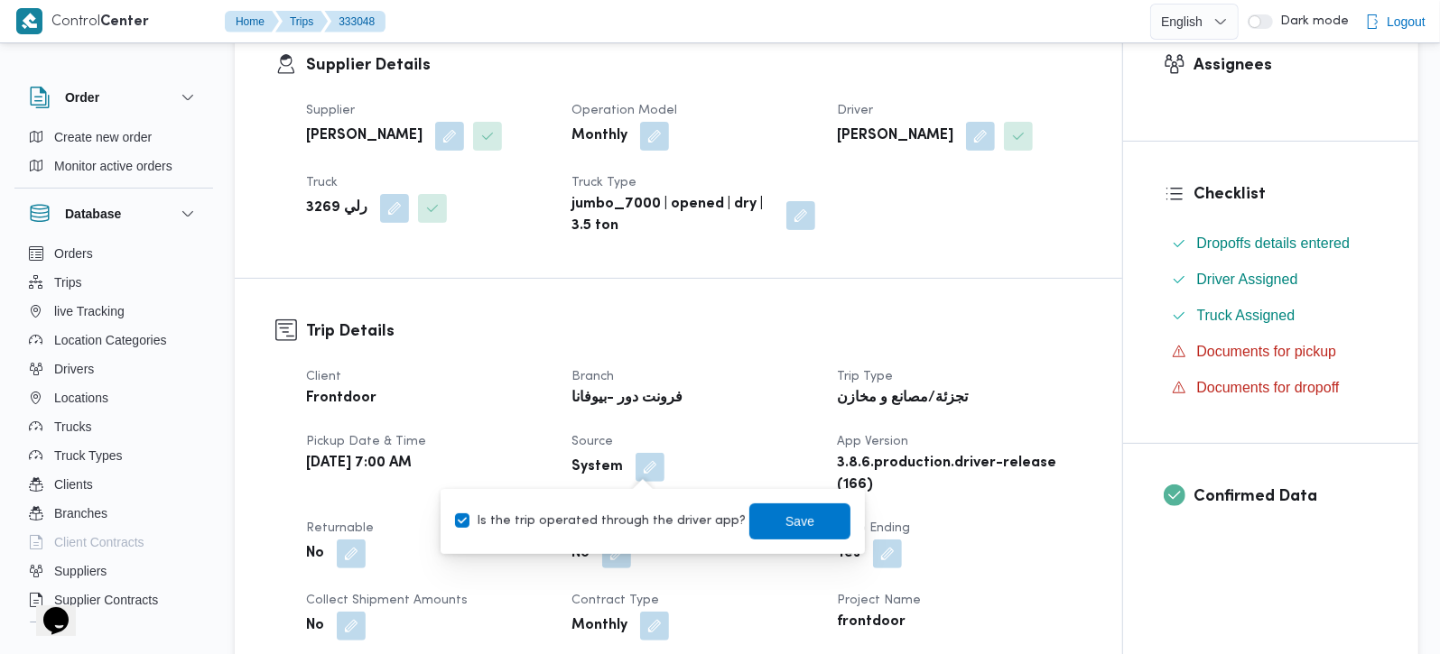
click at [640, 515] on label "Is the trip operated through the driver app?" at bounding box center [600, 522] width 291 height 22
checkbox input "false"
click at [773, 505] on span "Save" at bounding box center [799, 522] width 101 height 36
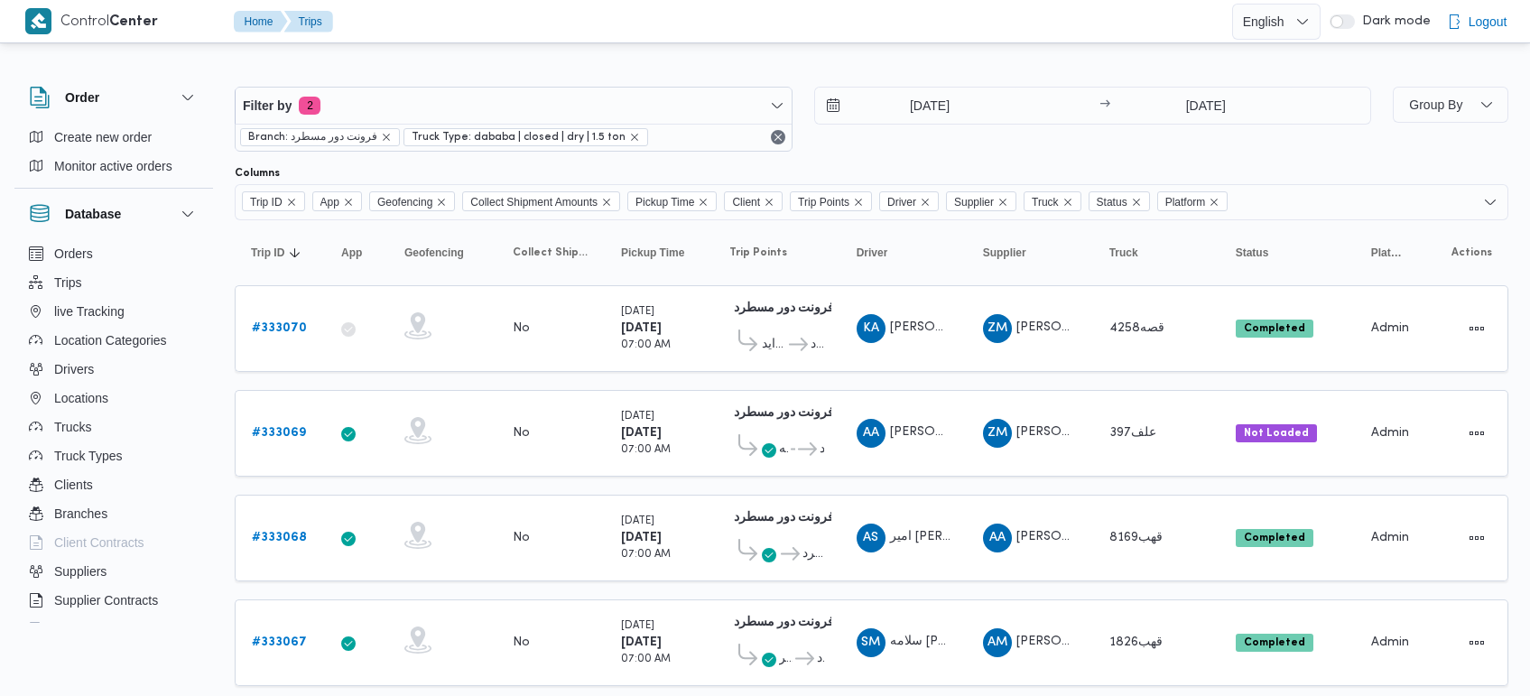
scroll to position [355, 0]
